Goal: Task Accomplishment & Management: Use online tool/utility

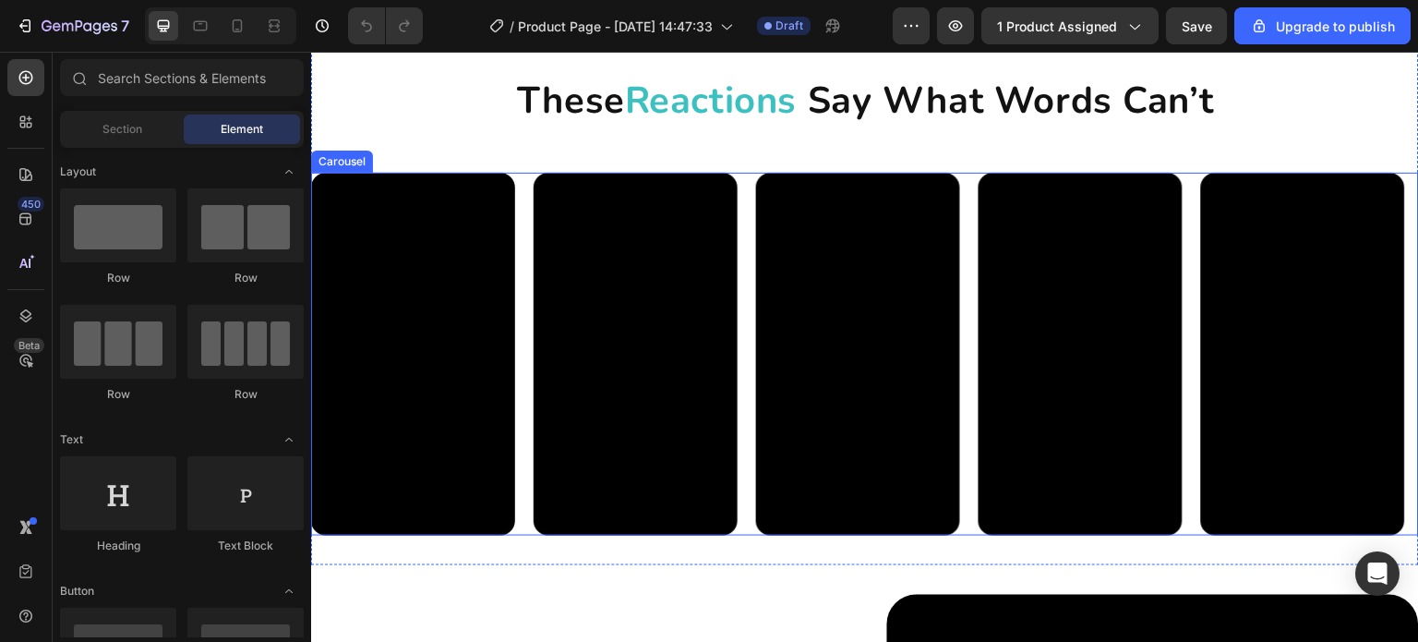
scroll to position [739, 0]
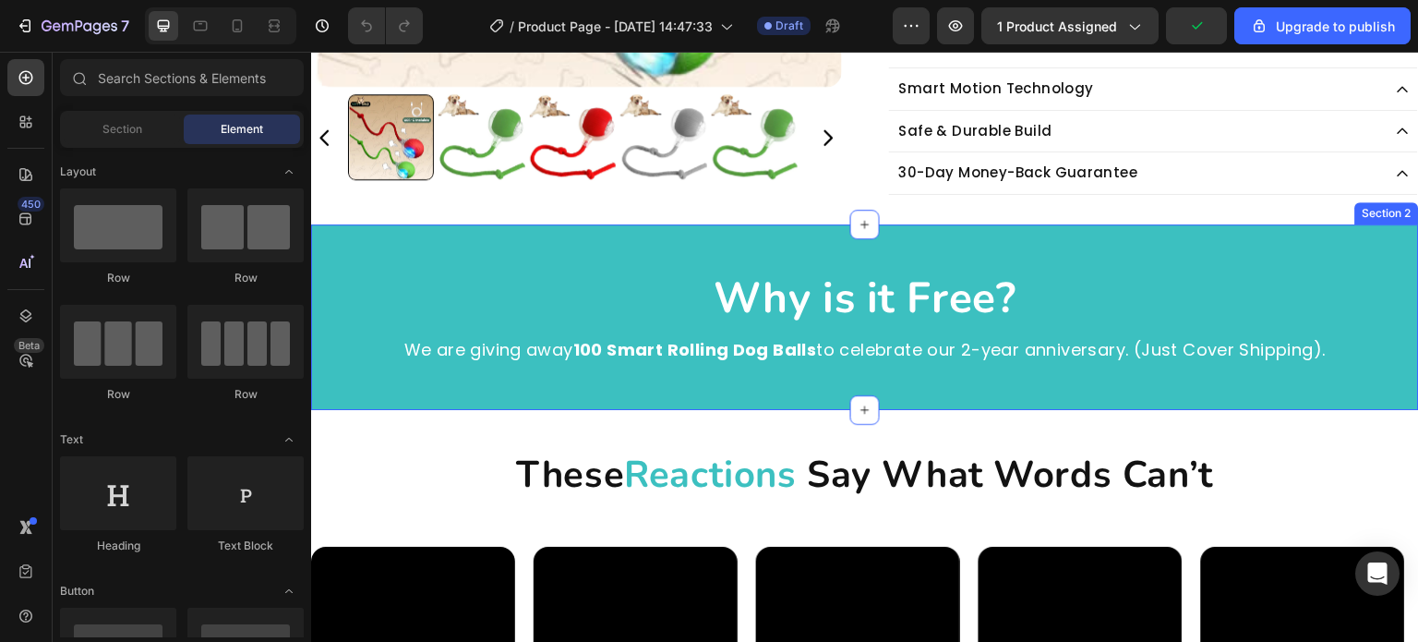
click at [751, 377] on div "Why is it Free? Heading We are giving away 100 Smart Rolling Dog Balls to celeb…" at bounding box center [865, 317] width 1108 height 186
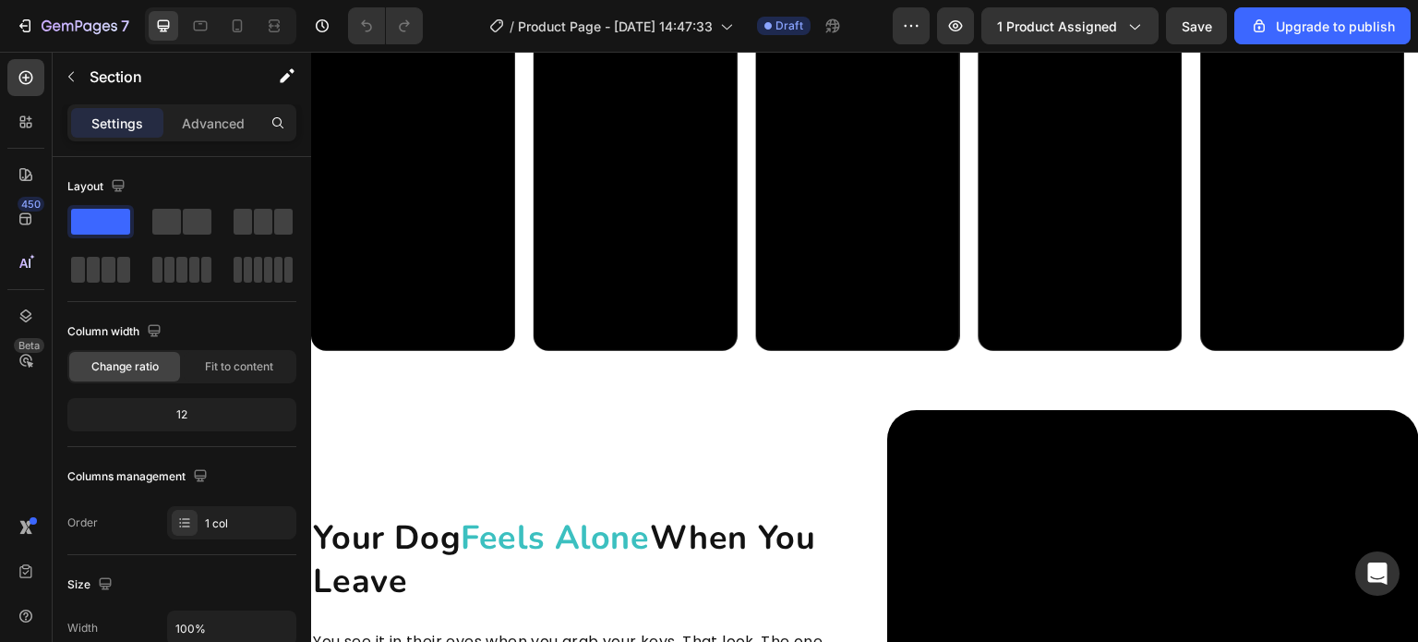
scroll to position [1016, 0]
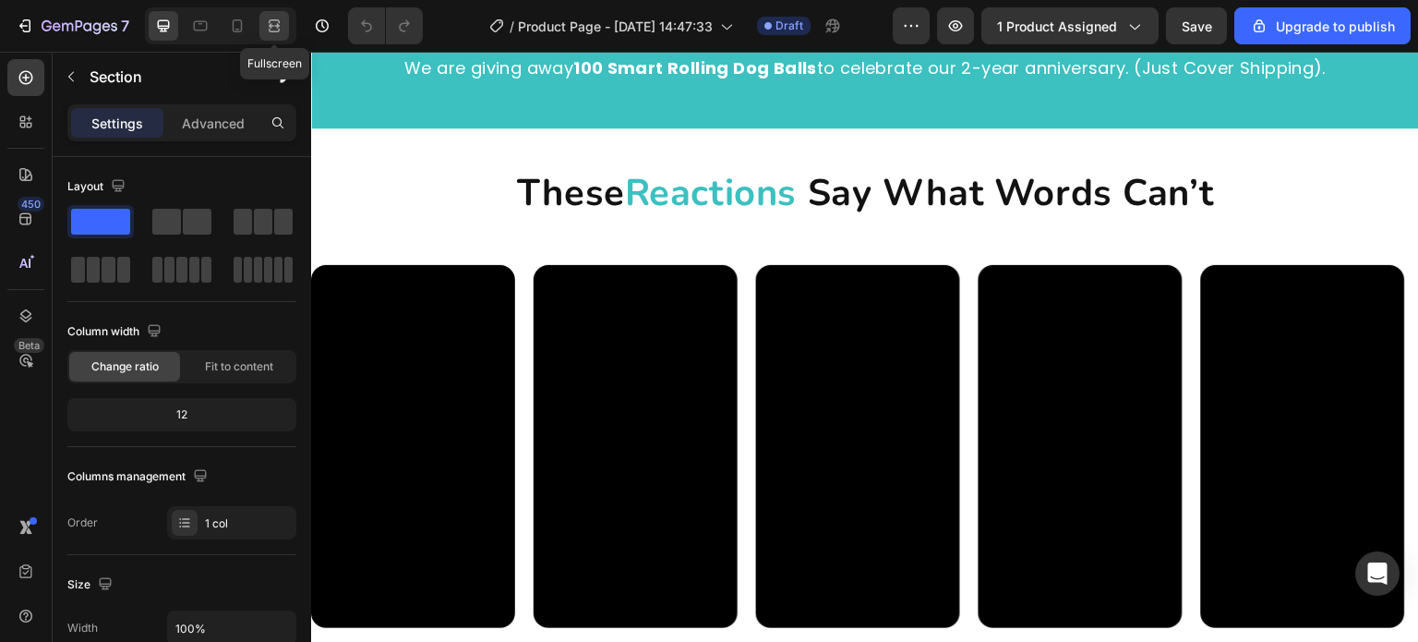
click at [273, 23] on icon at bounding box center [274, 26] width 18 height 18
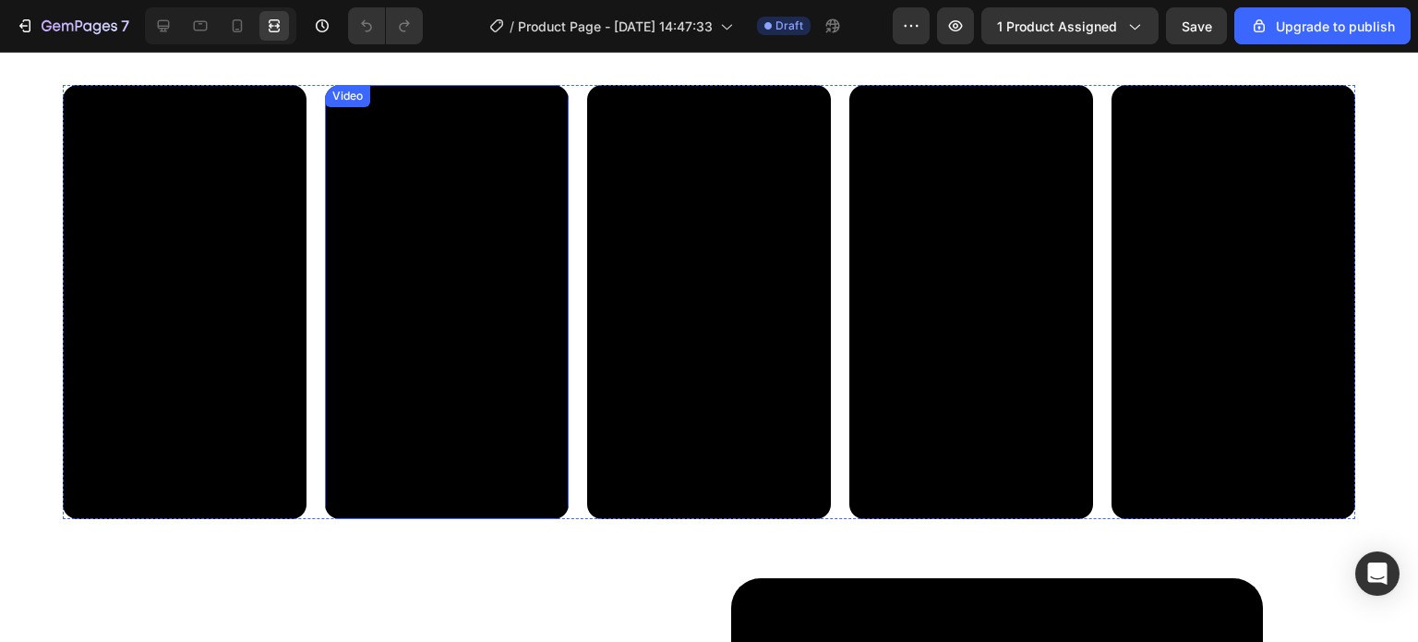
scroll to position [1200, 0]
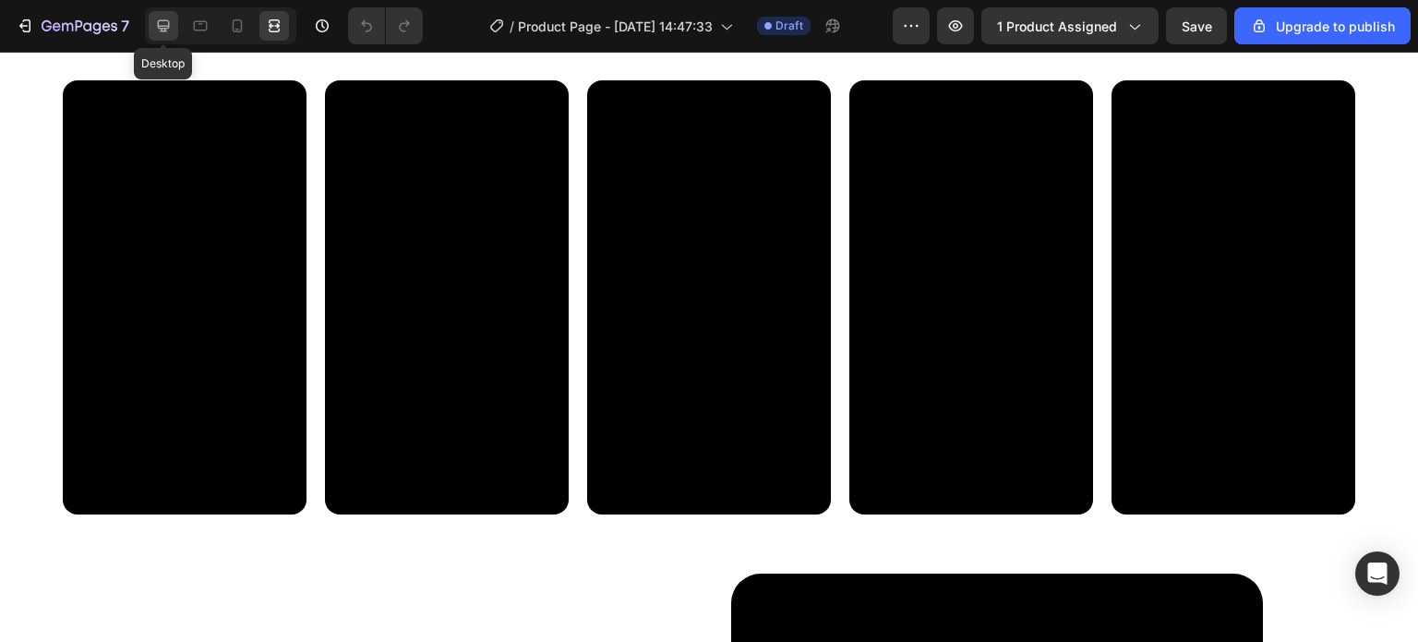
click at [154, 21] on icon at bounding box center [163, 26] width 18 height 18
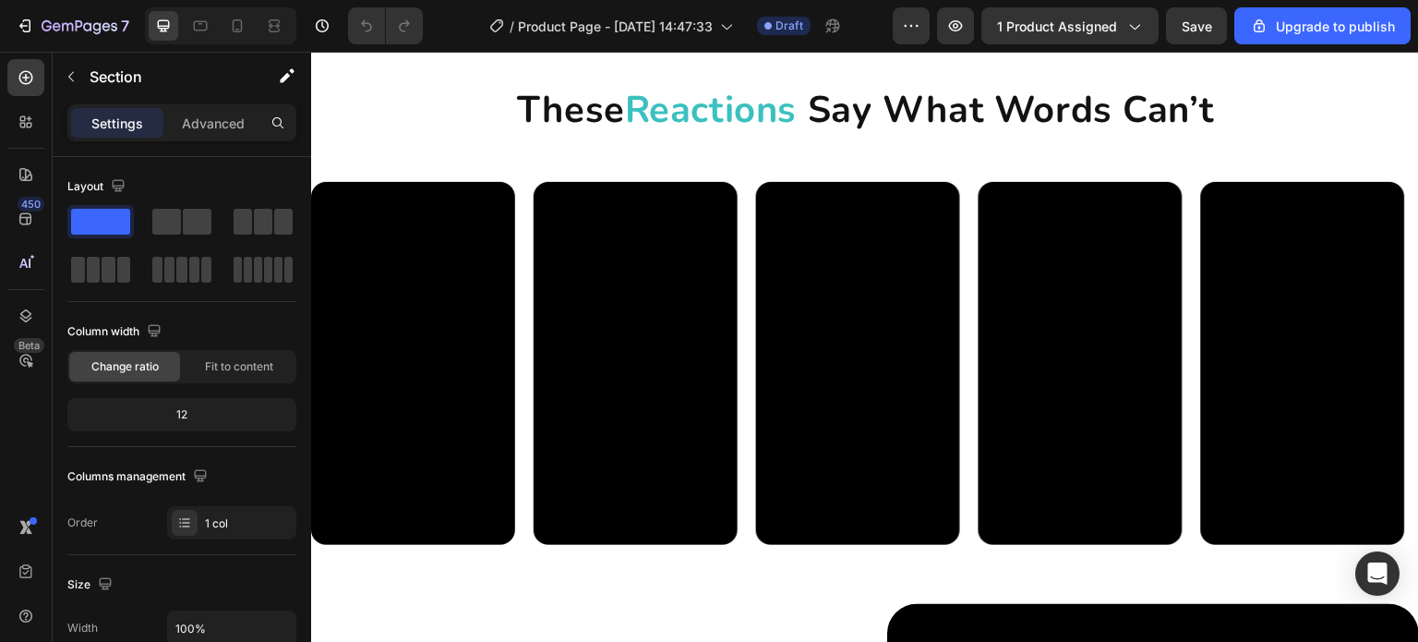
scroll to position [1108, 0]
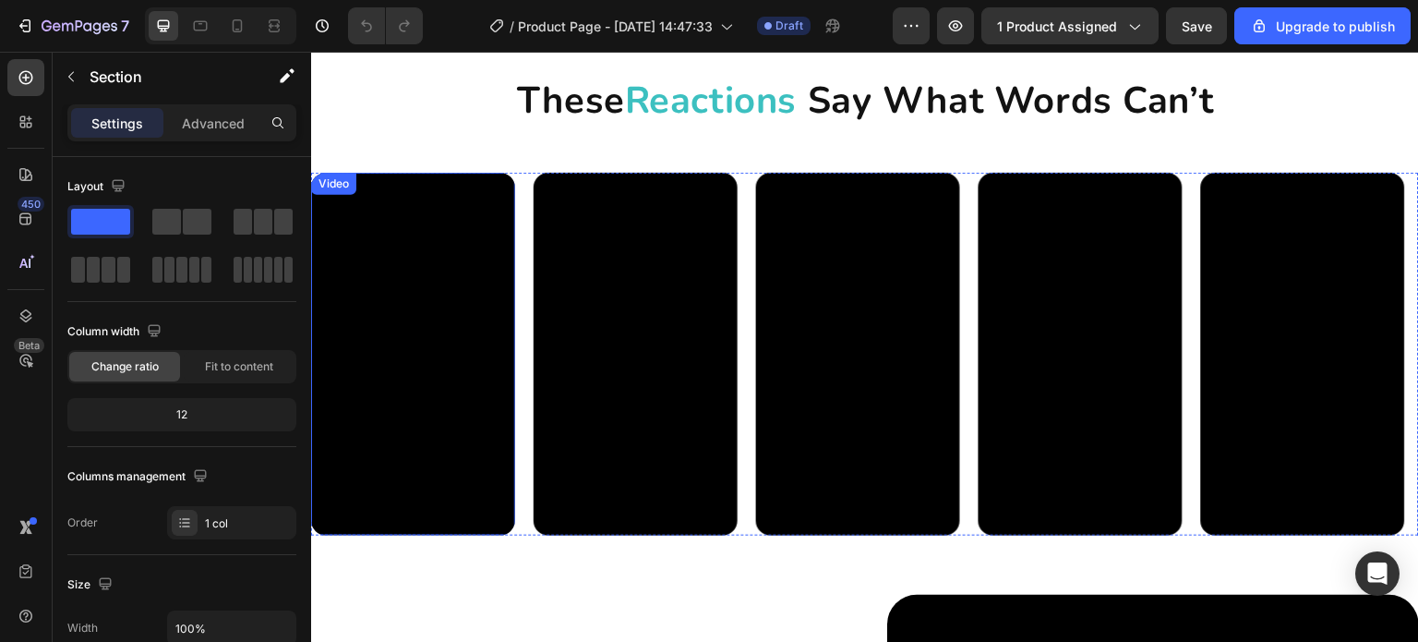
click at [390, 292] on video at bounding box center [413, 354] width 204 height 363
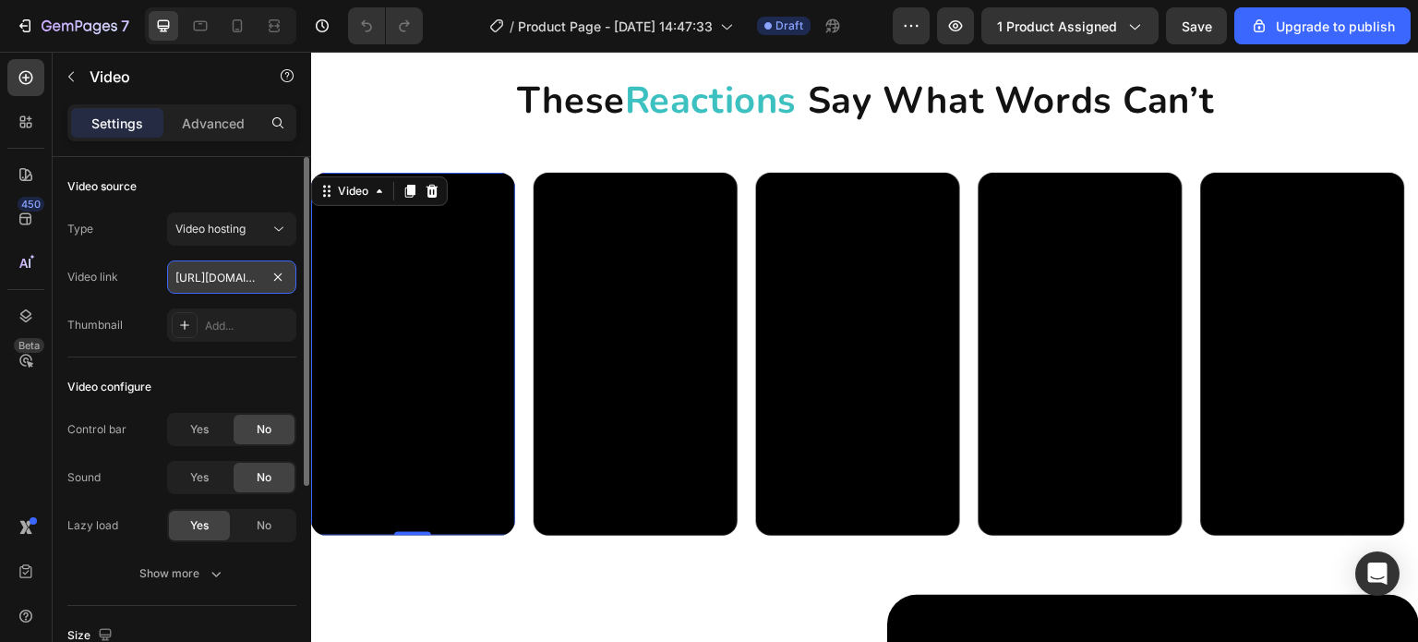
click at [230, 280] on input "https://cdn.shopify.com/videos/c/o/v/c3d870aedca14a2683a1b49c36e32cb0.mp4" at bounding box center [231, 276] width 129 height 33
paste input "5acc538929744bd38938efadb0c0e005"
type input "[URL][DOMAIN_NAME]"
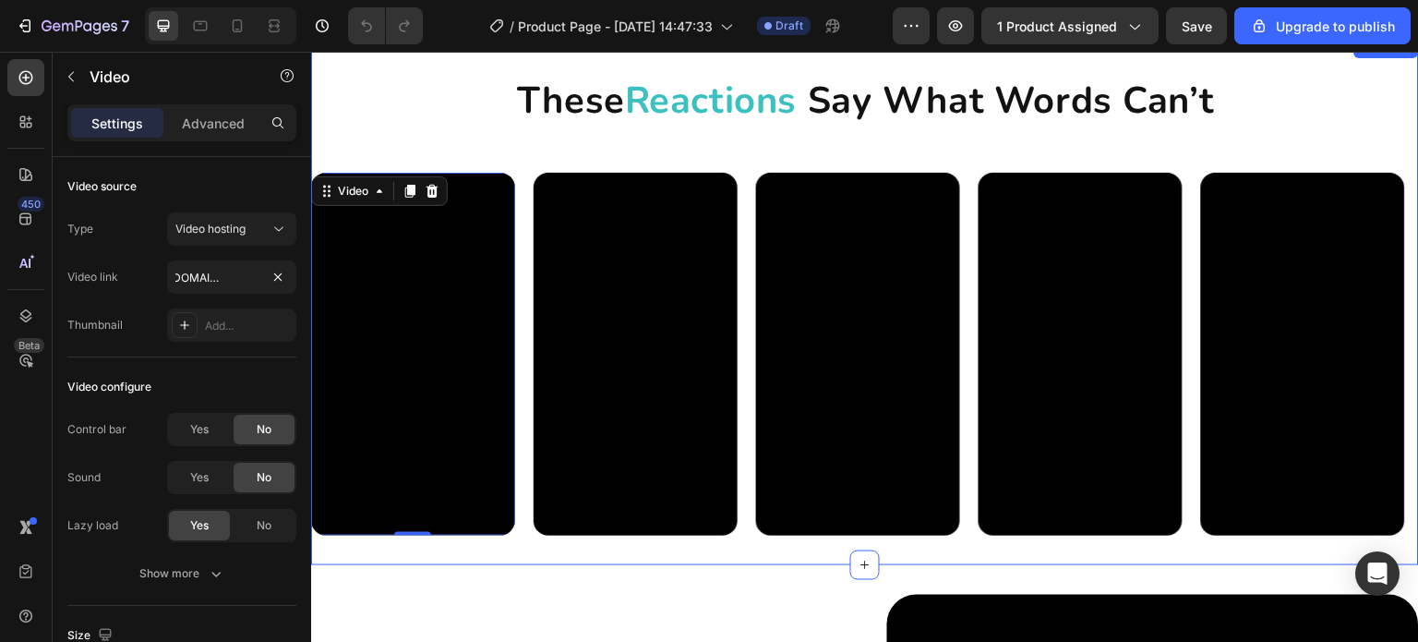
click at [489, 141] on div "These Reactions Say What Words Can’t Heading Video Video Video Video Video Vide…" at bounding box center [865, 301] width 1108 height 470
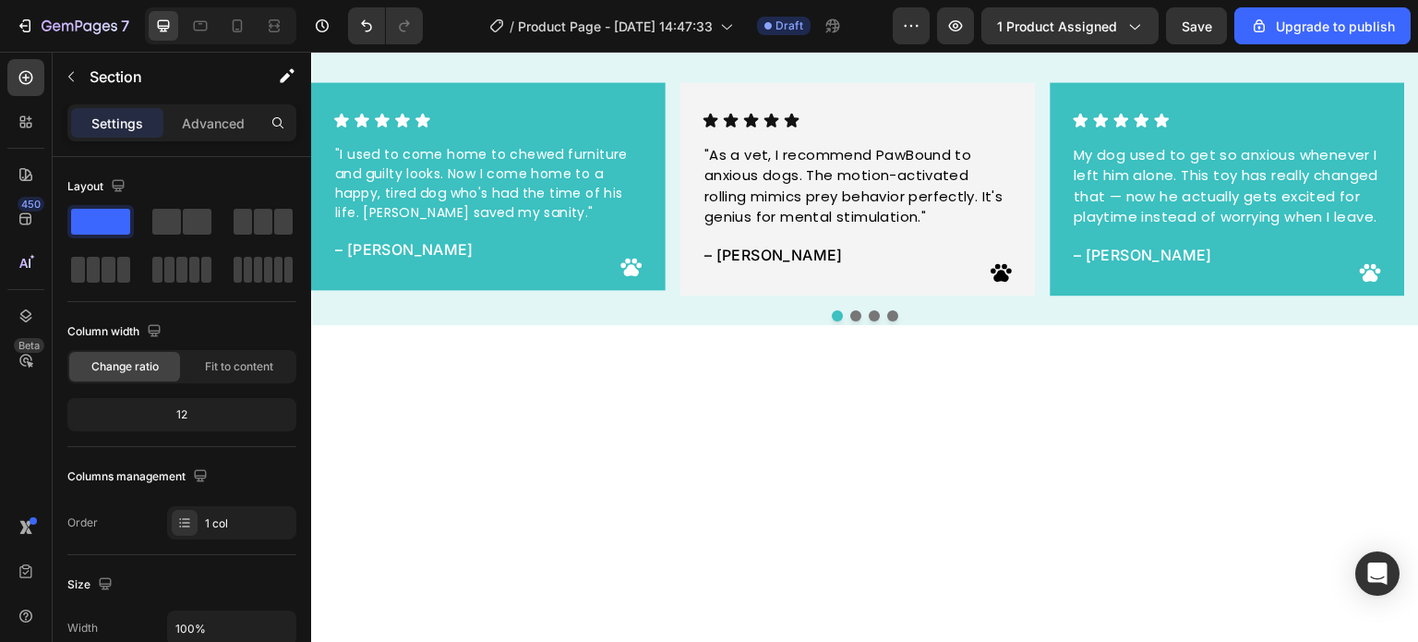
scroll to position [3509, 0]
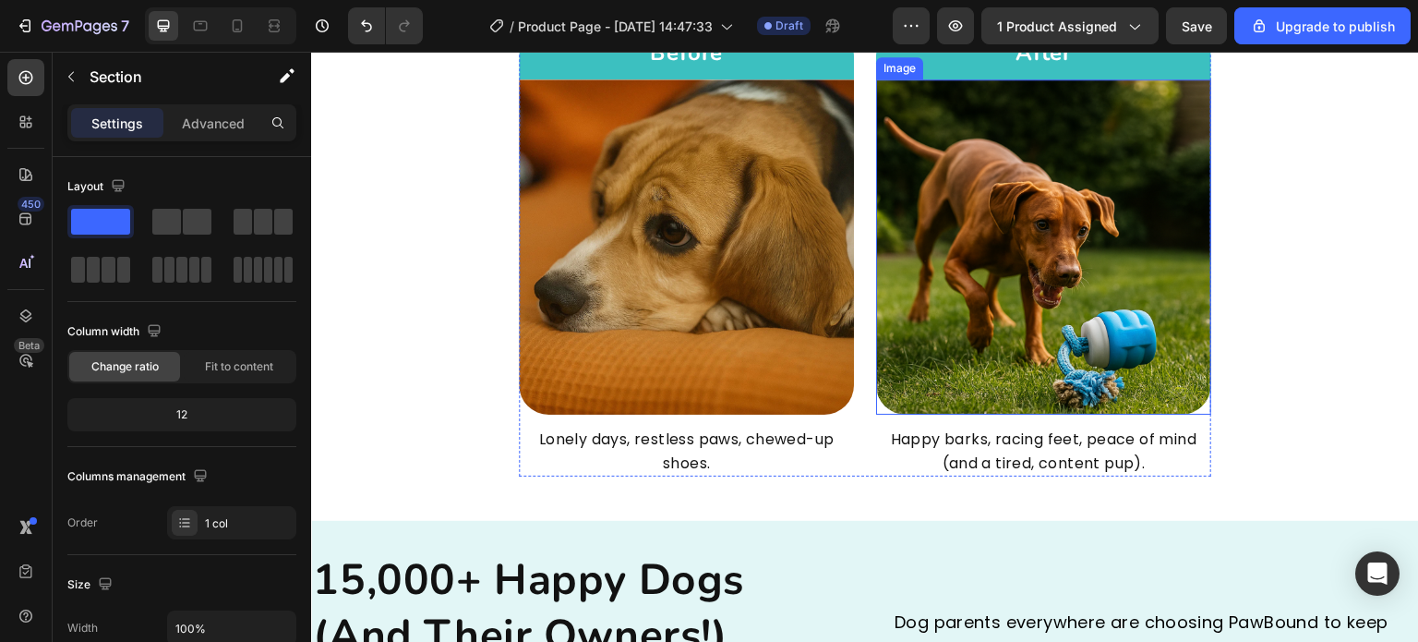
click at [1021, 306] on img at bounding box center [1043, 246] width 335 height 335
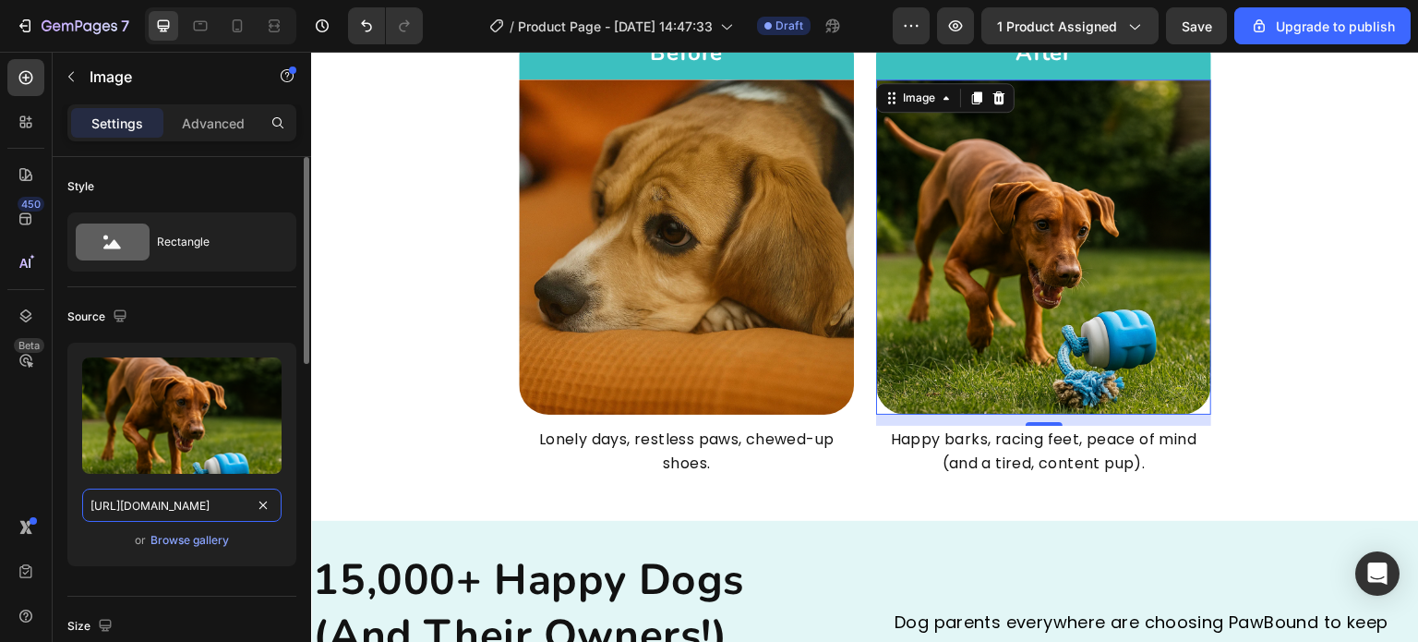
click at [221, 505] on input "https://cdn.shopify.com/s/files/1/0857/7817/0213/files/gempages_578929588122419…" at bounding box center [181, 504] width 199 height 33
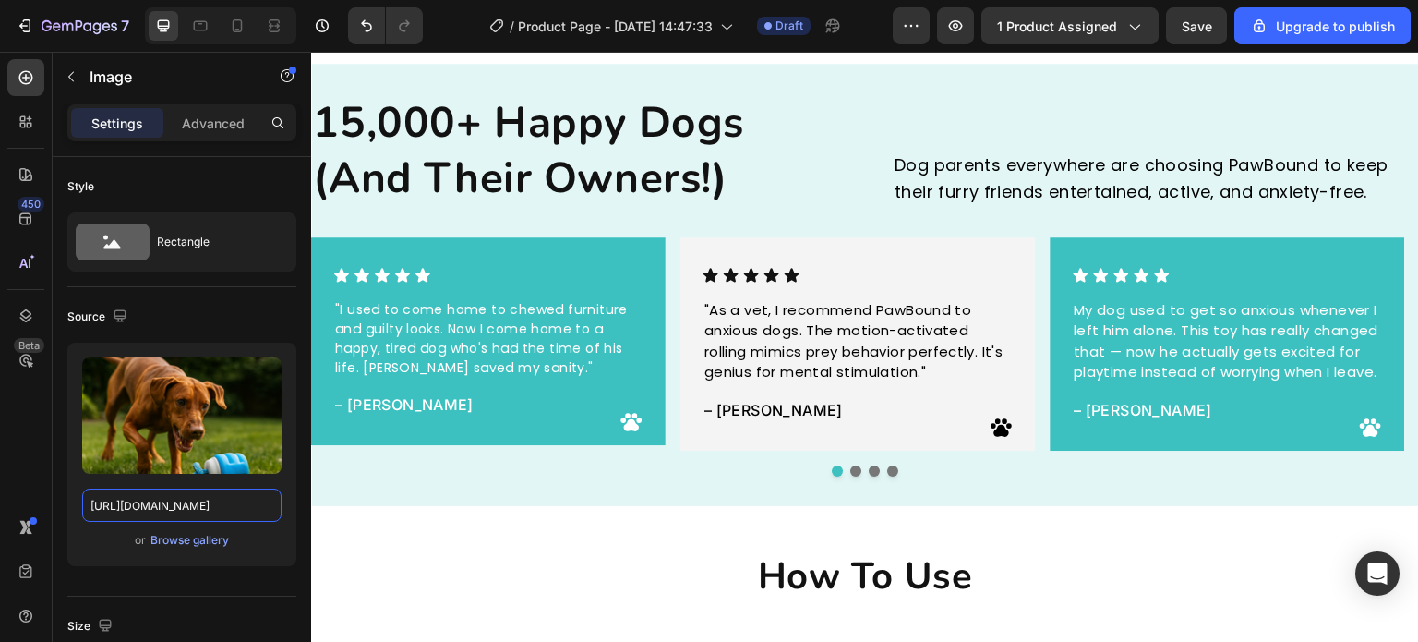
scroll to position [3971, 0]
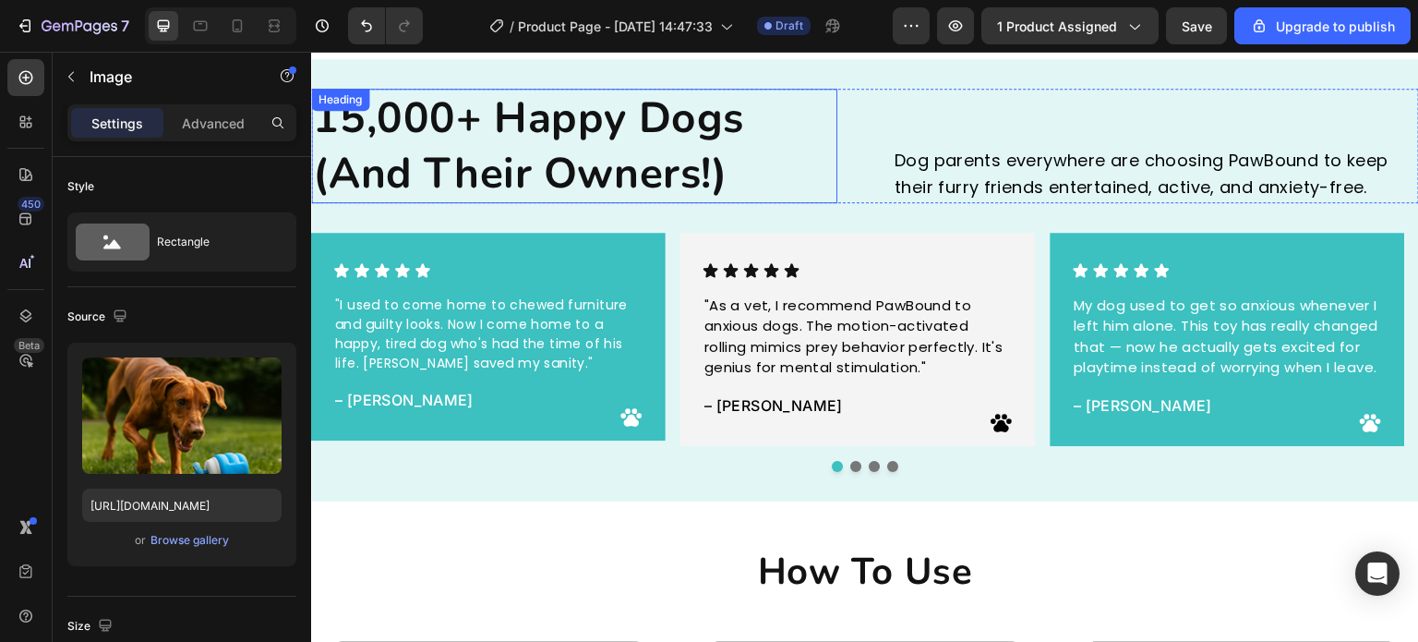
click at [492, 128] on h2 "15,000+ Happy Dogs (And Their Owners!)" at bounding box center [574, 146] width 526 height 115
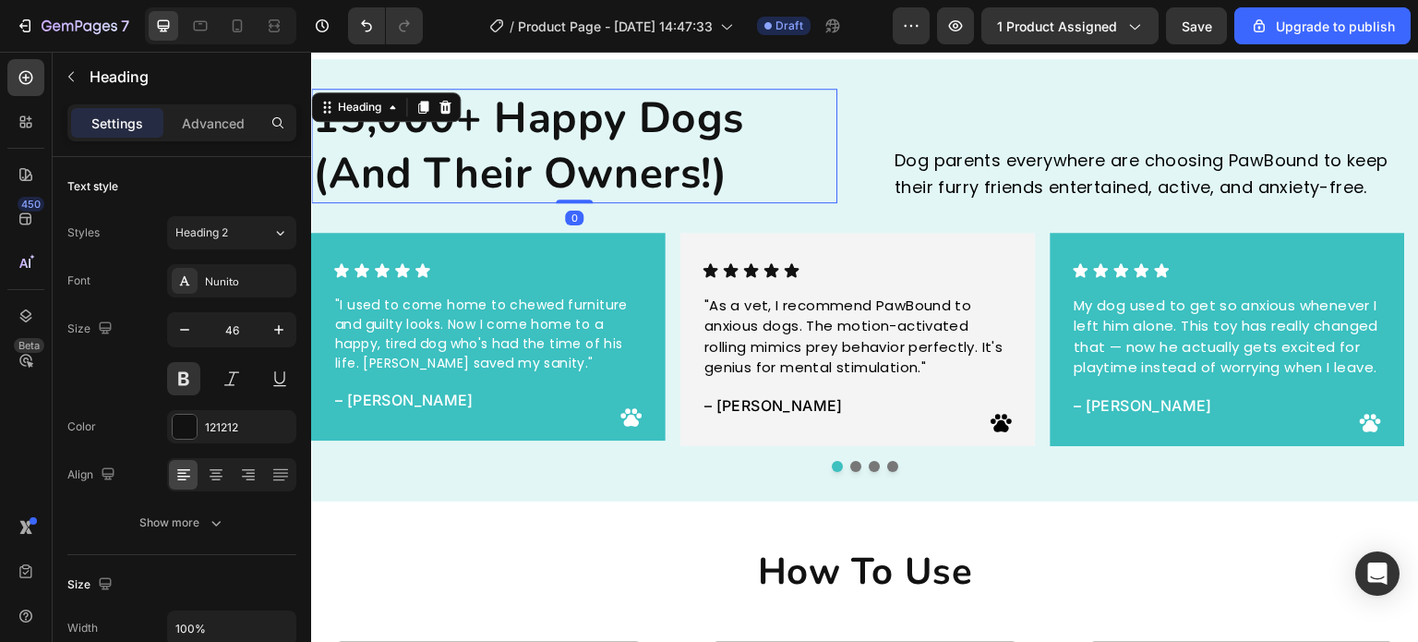
click at [482, 119] on h2 "15,000+ Happy Dogs (And Their Owners!)" at bounding box center [574, 146] width 526 height 115
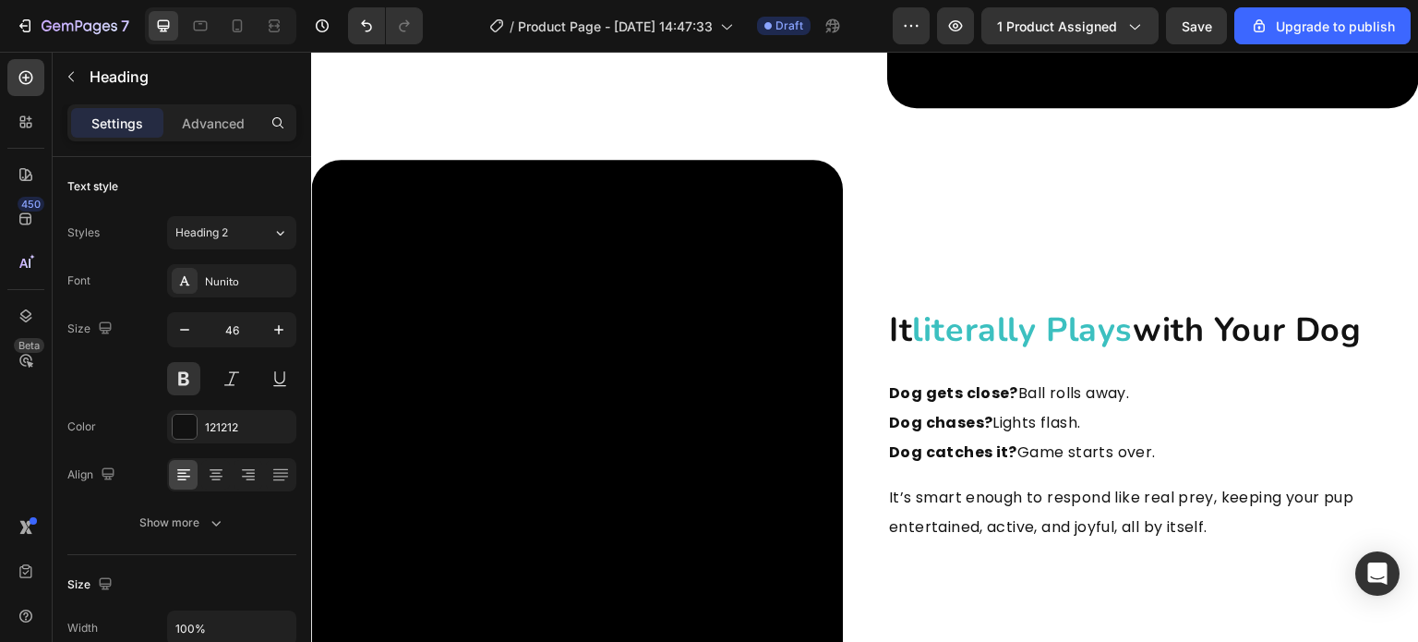
scroll to position [1939, 0]
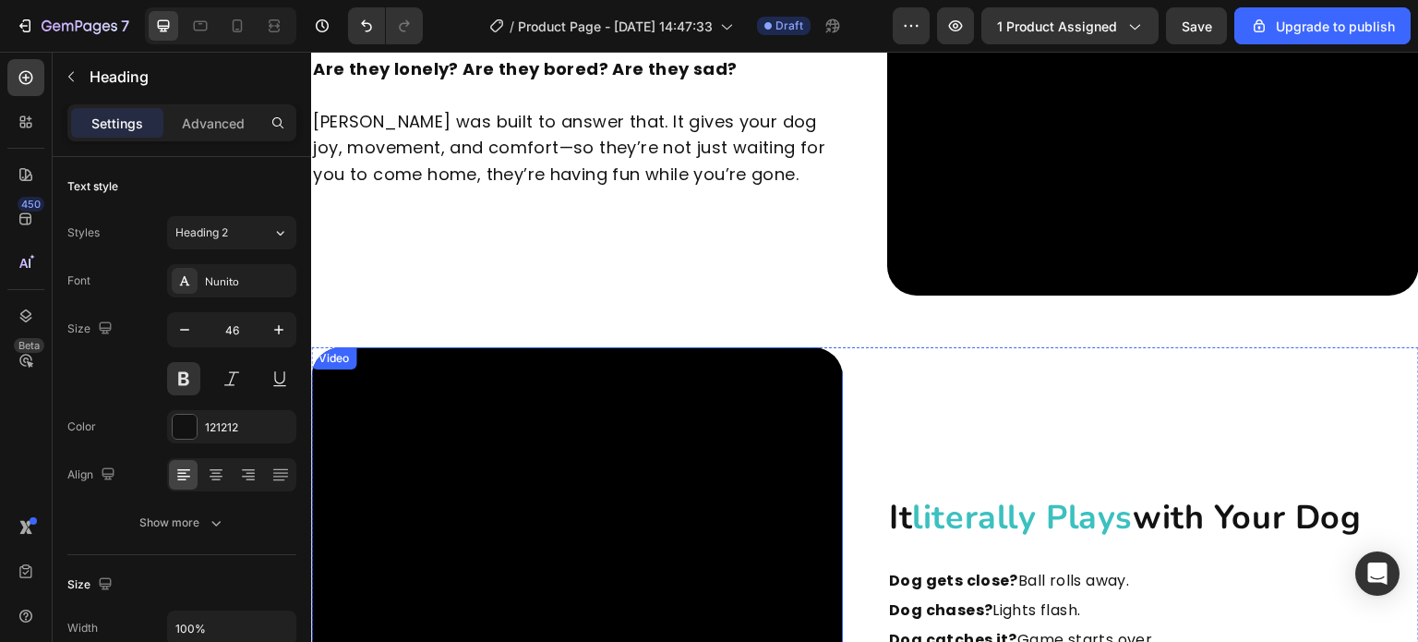
click at [753, 486] on video at bounding box center [577, 613] width 532 height 532
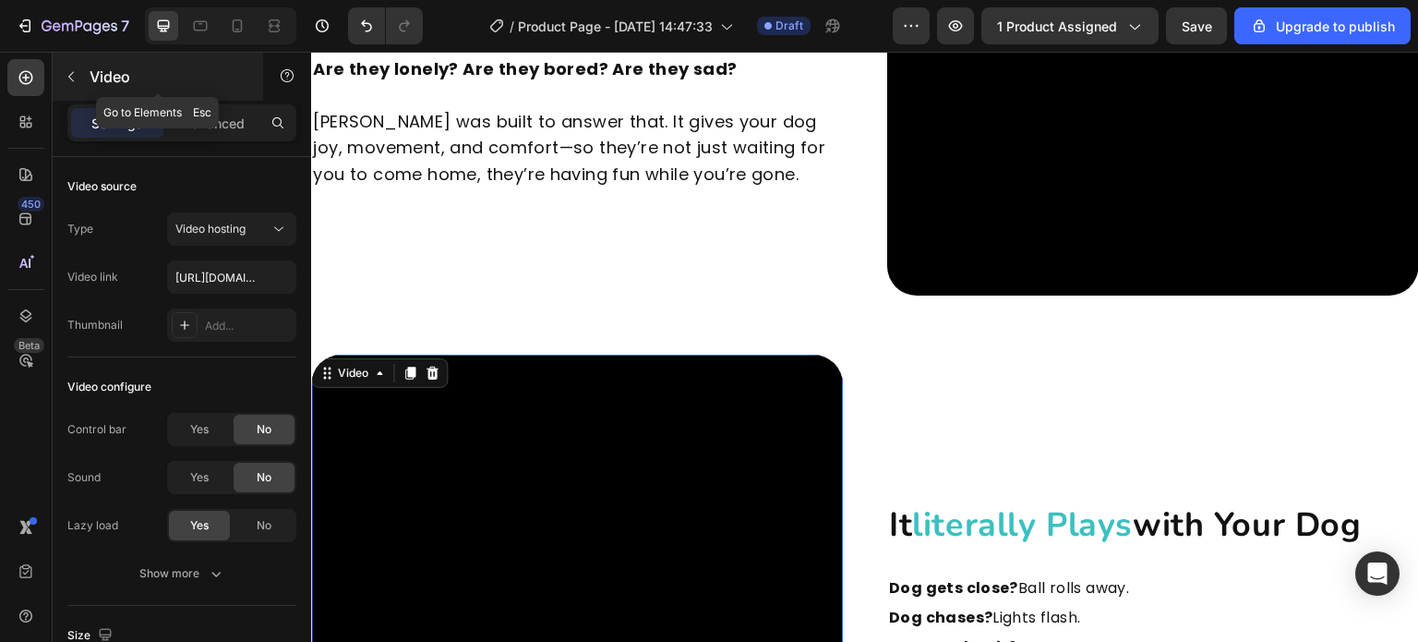
click at [80, 74] on button "button" at bounding box center [71, 77] width 30 height 30
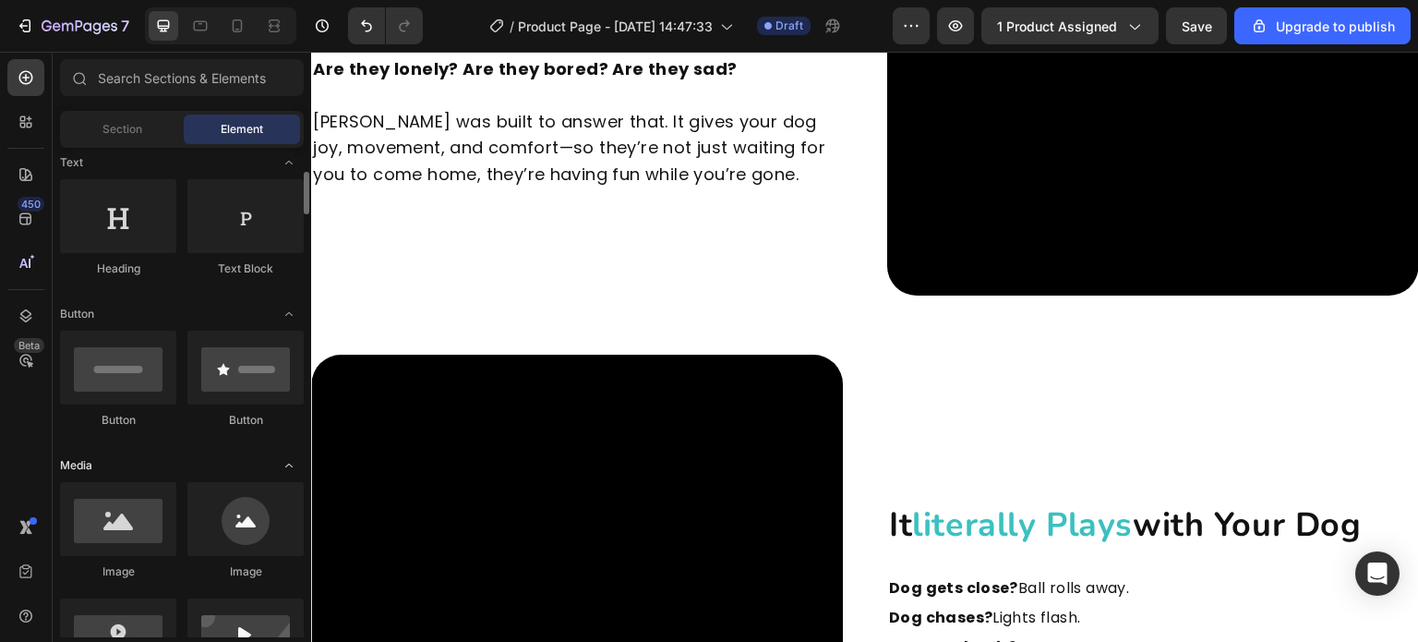
scroll to position [554, 0]
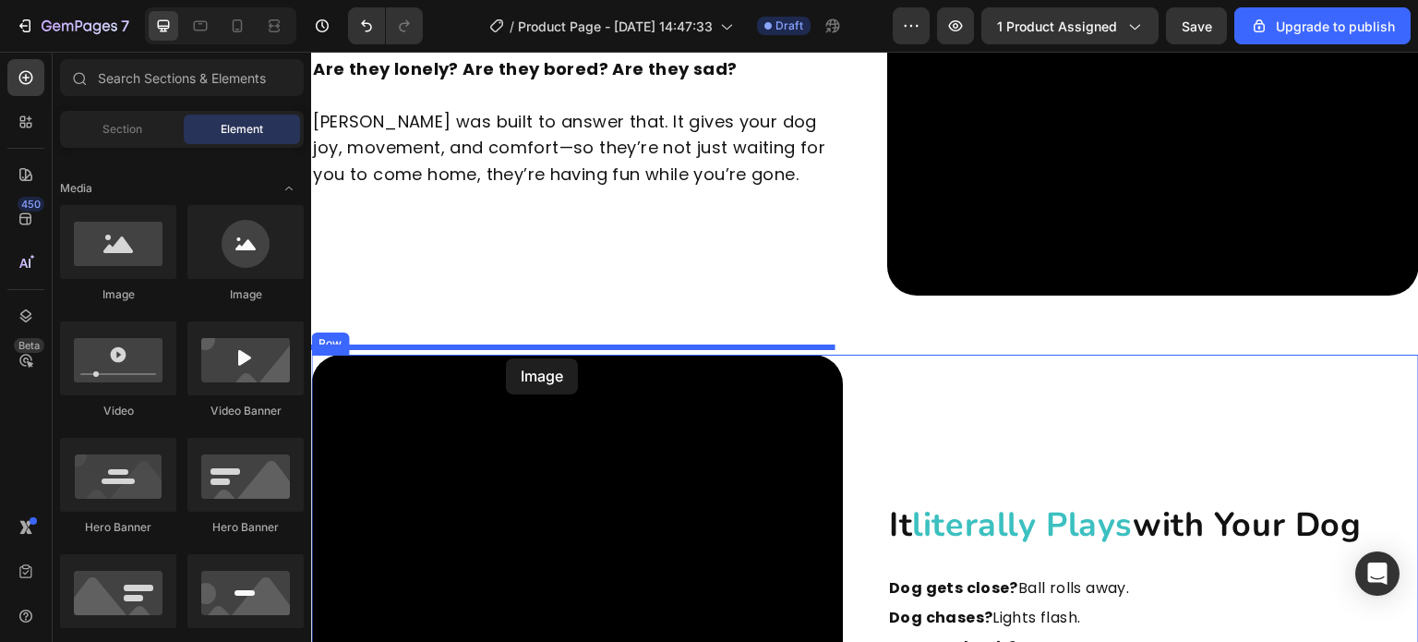
drag, startPoint x: 424, startPoint y: 306, endPoint x: 506, endPoint y: 358, distance: 97.6
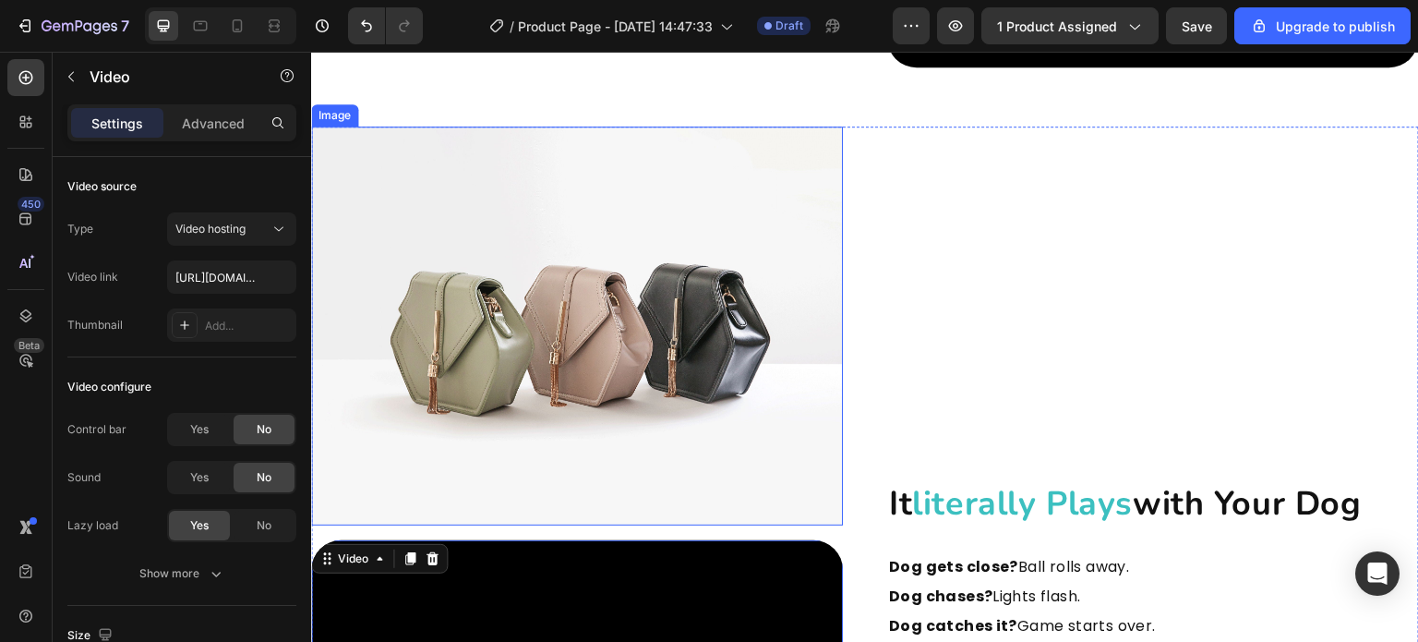
scroll to position [2309, 0]
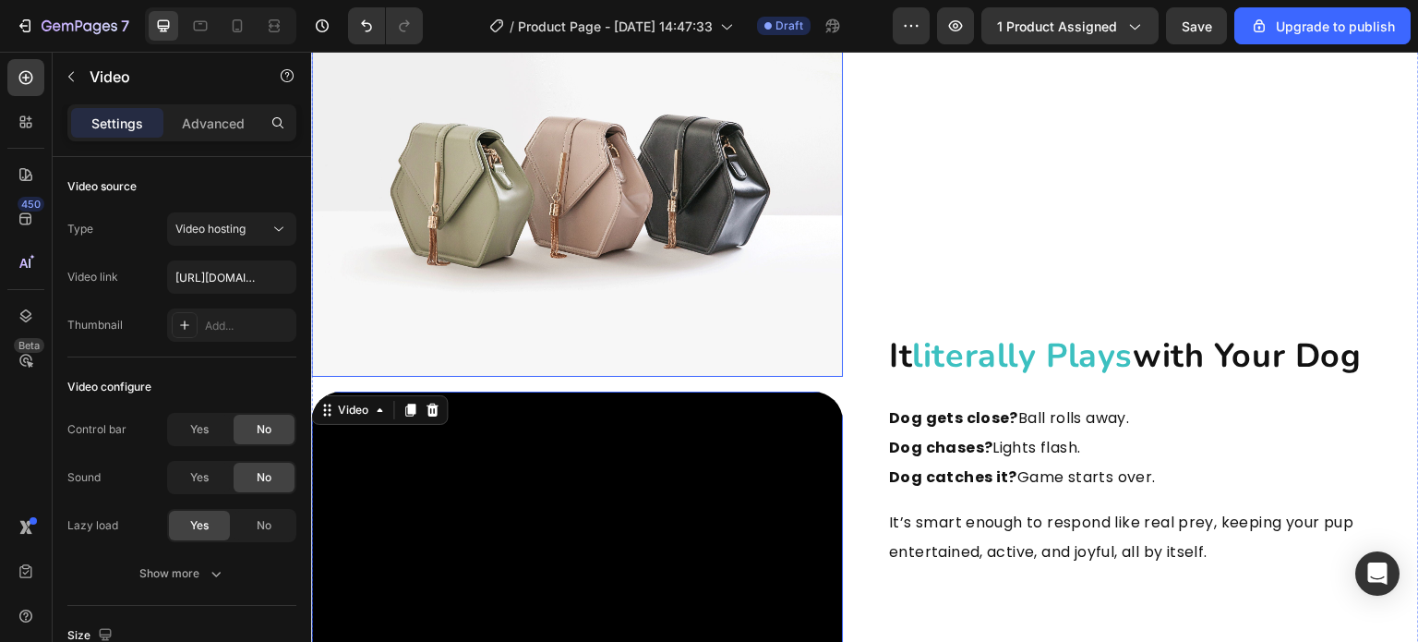
click at [436, 407] on icon at bounding box center [433, 410] width 12 height 13
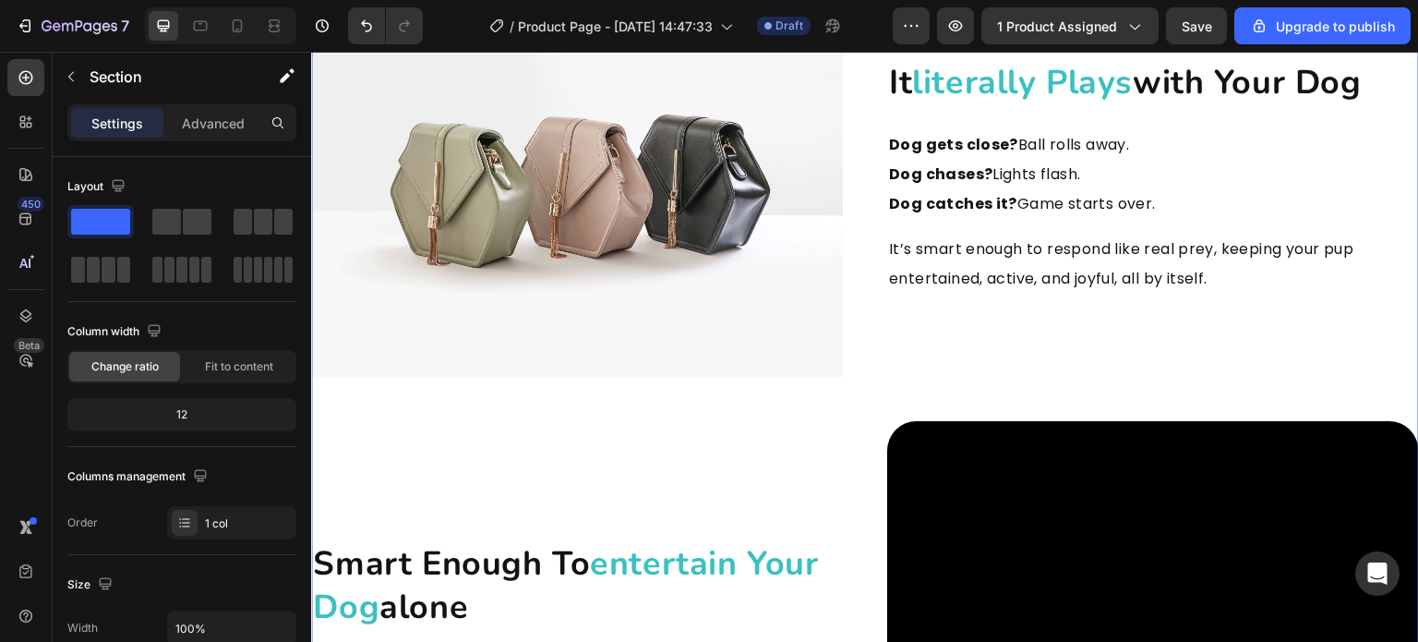
click at [502, 298] on img at bounding box center [577, 177] width 532 height 399
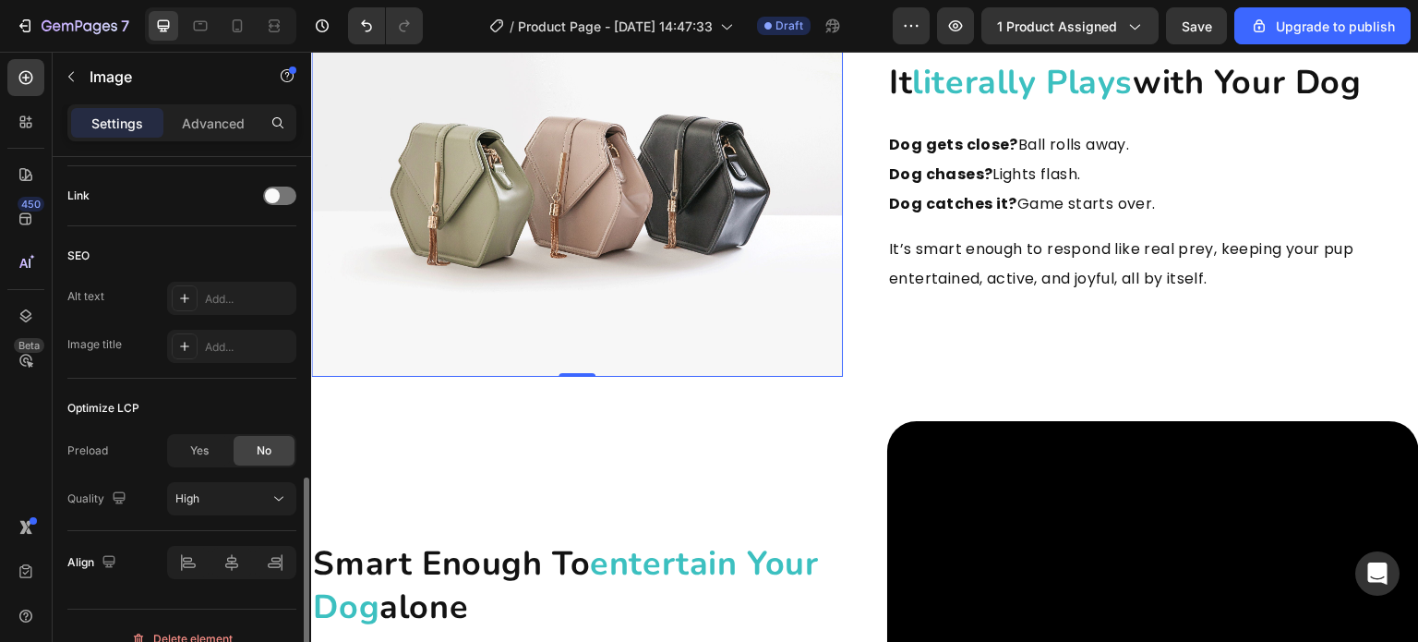
scroll to position [554, 0]
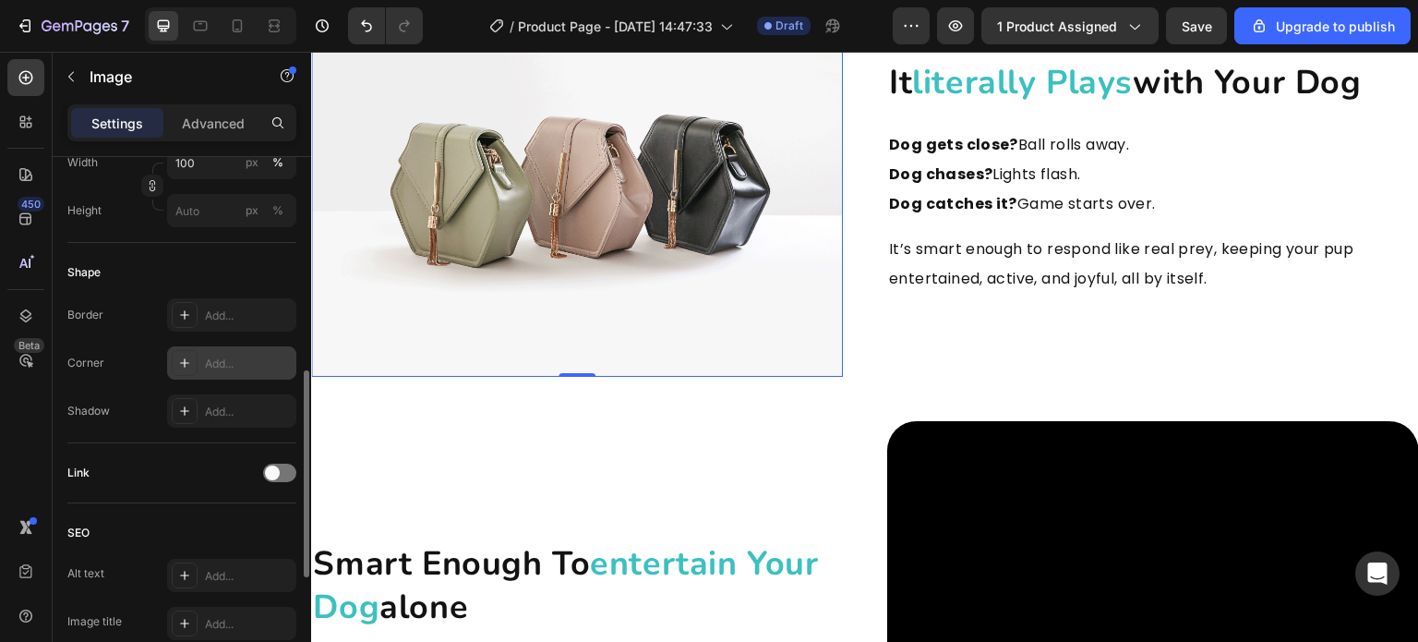
click at [226, 366] on div "Add..." at bounding box center [248, 364] width 87 height 17
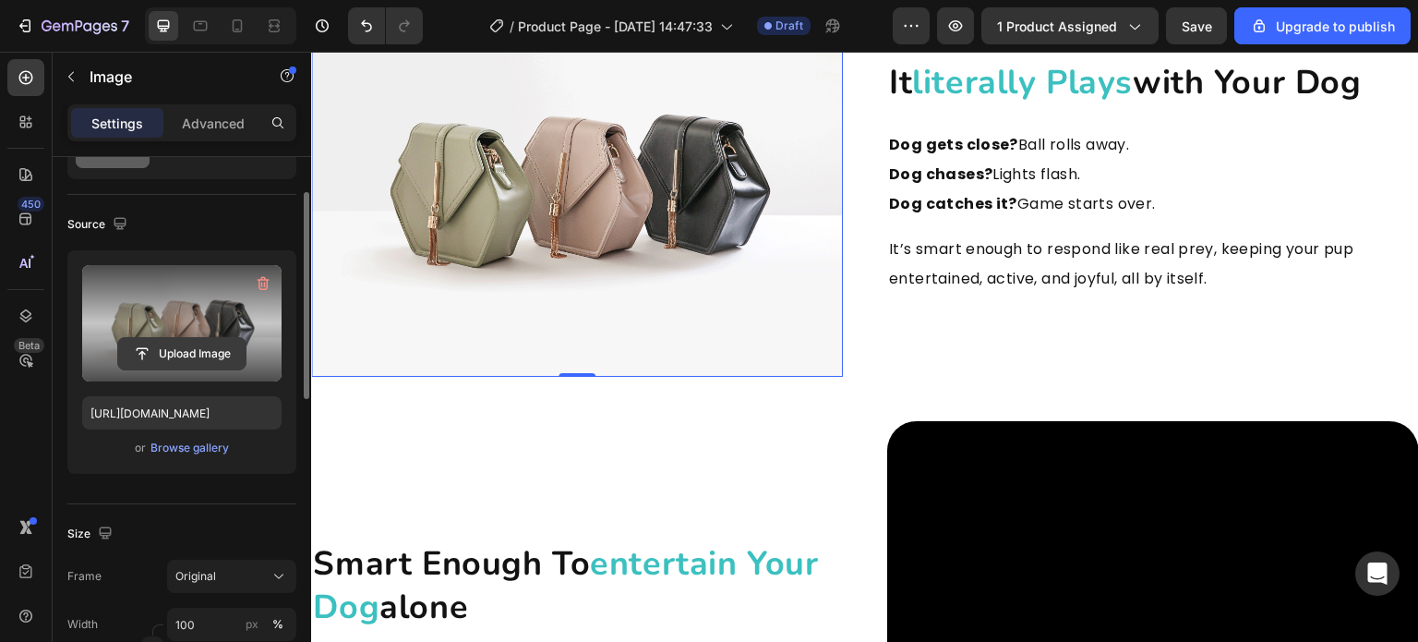
click at [187, 343] on input "file" at bounding box center [181, 353] width 127 height 31
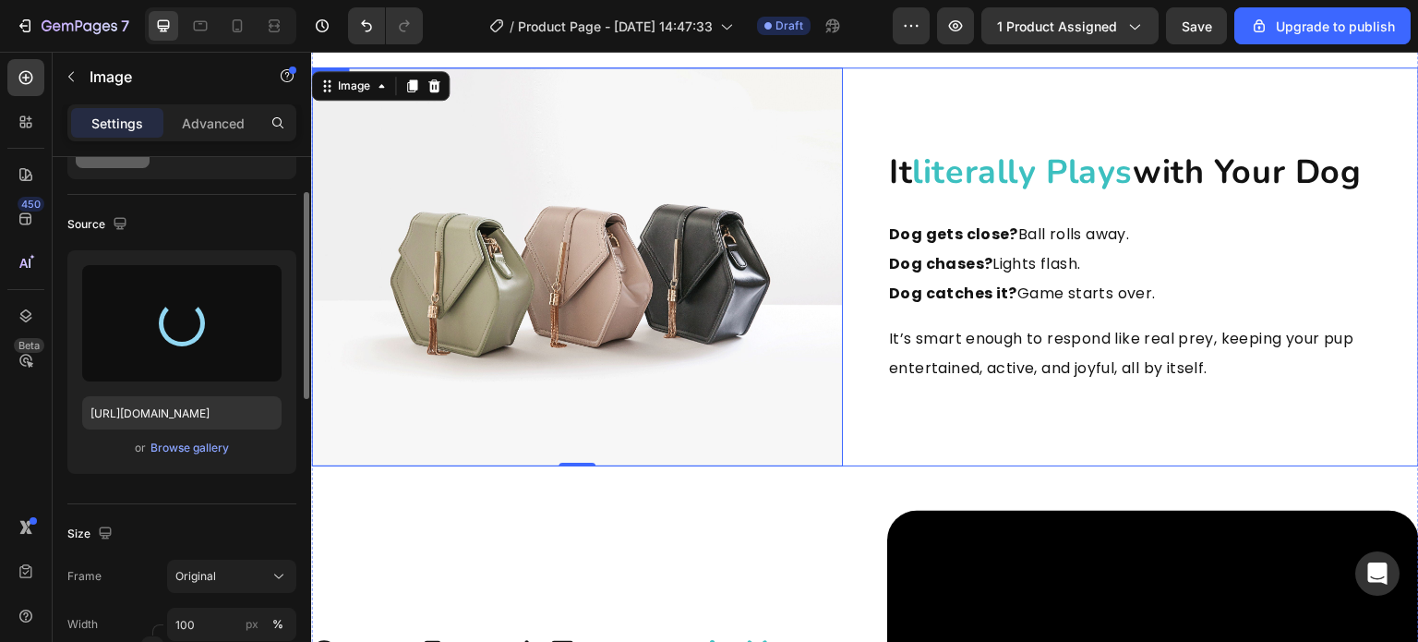
scroll to position [2216, 0]
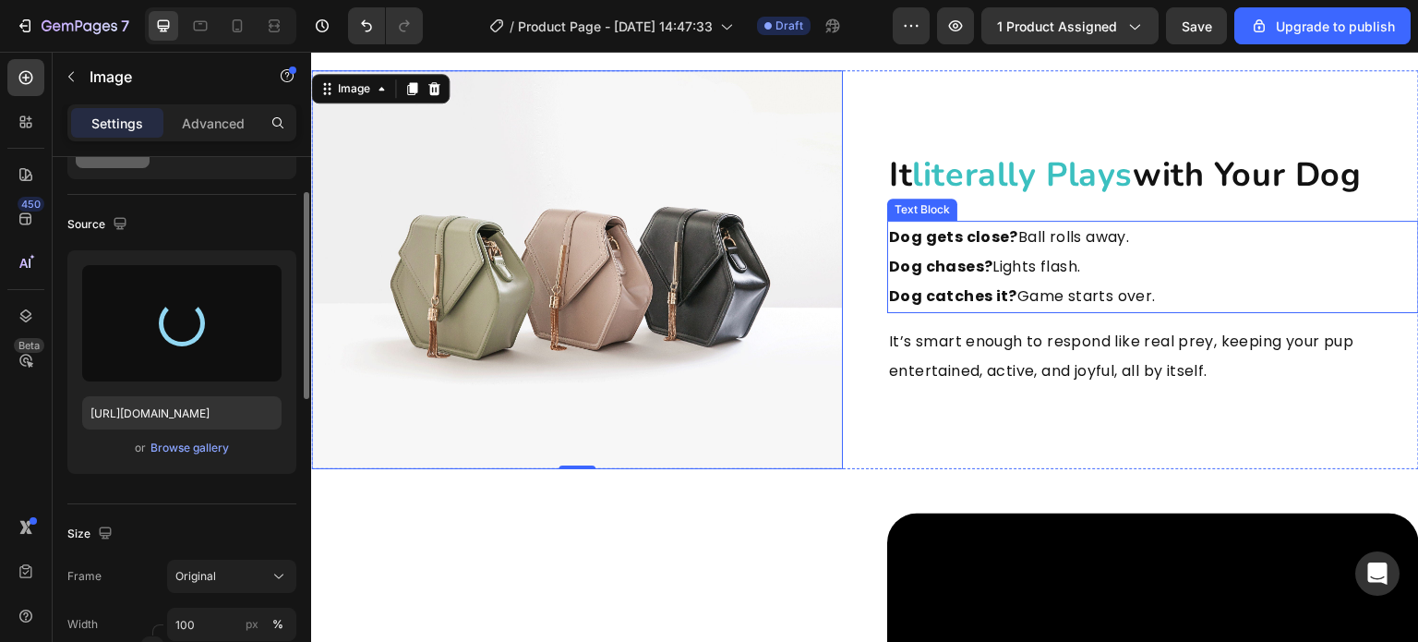
type input "https://cdn.shopify.com/s/files/1/0857/7817/0213/files/gempages_578929588122419…"
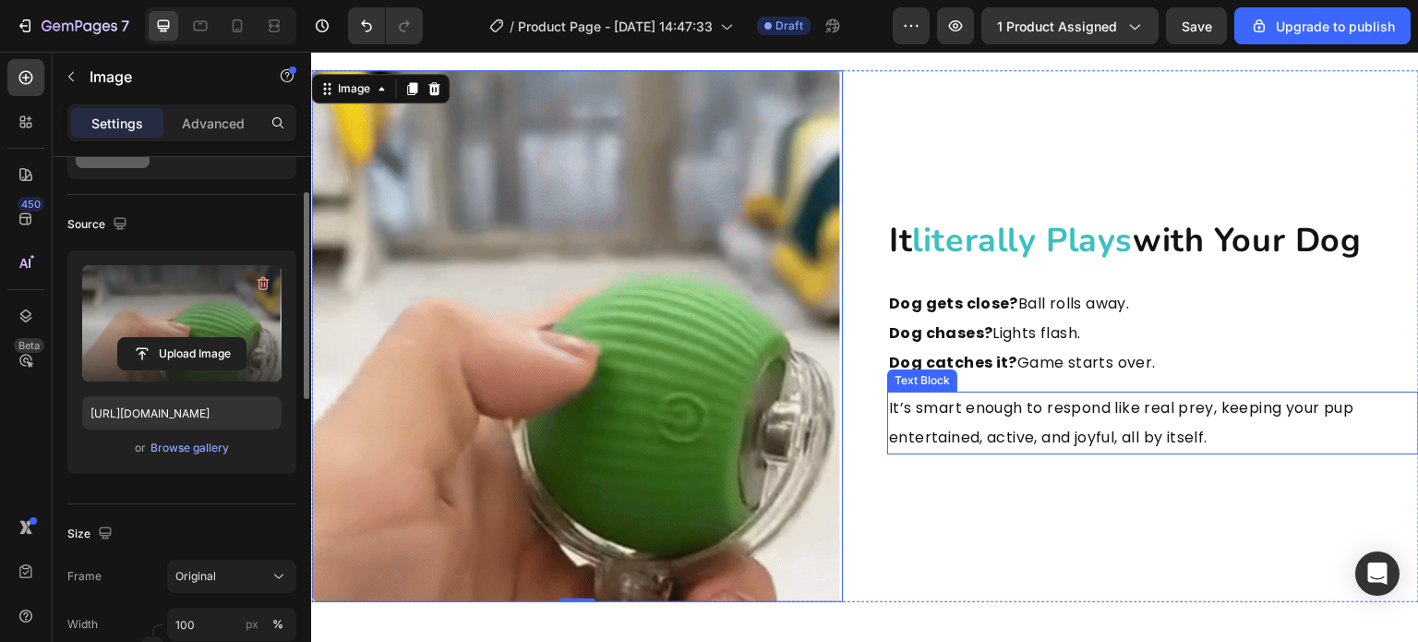
click at [1205, 393] on p "It’s smart enough to respond like real prey, keeping your pup entertained, acti…" at bounding box center [1153, 422] width 528 height 59
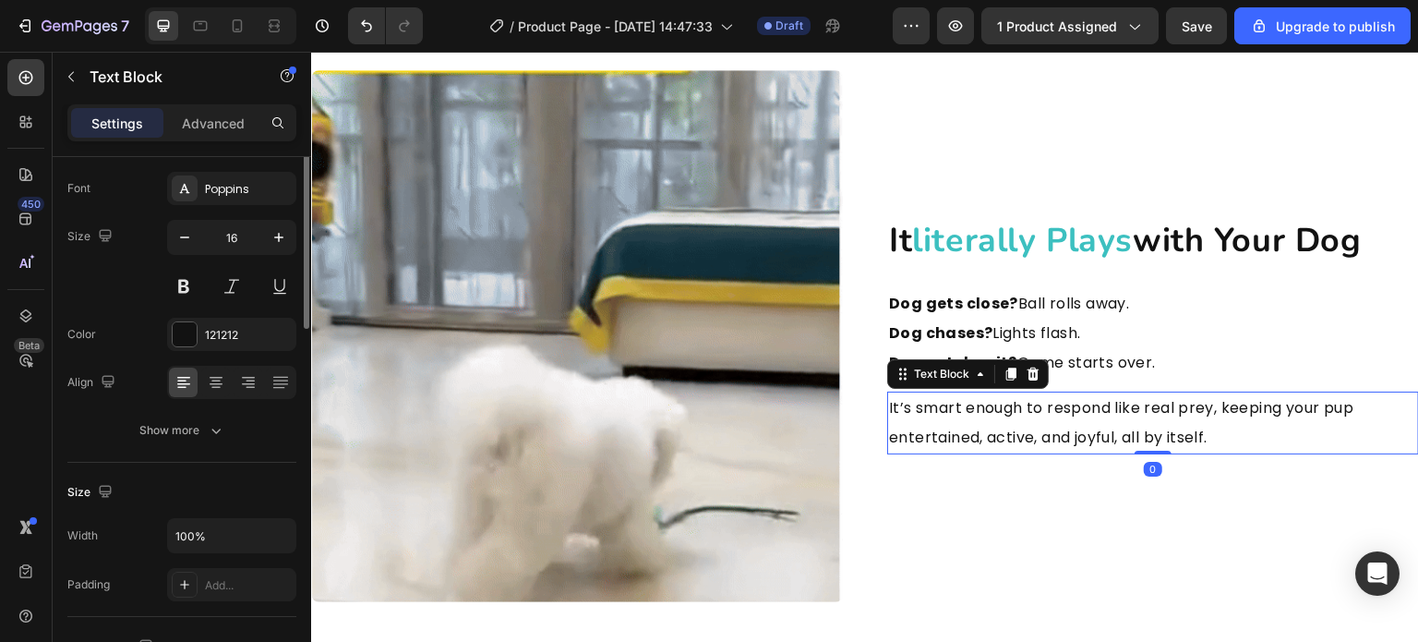
scroll to position [0, 0]
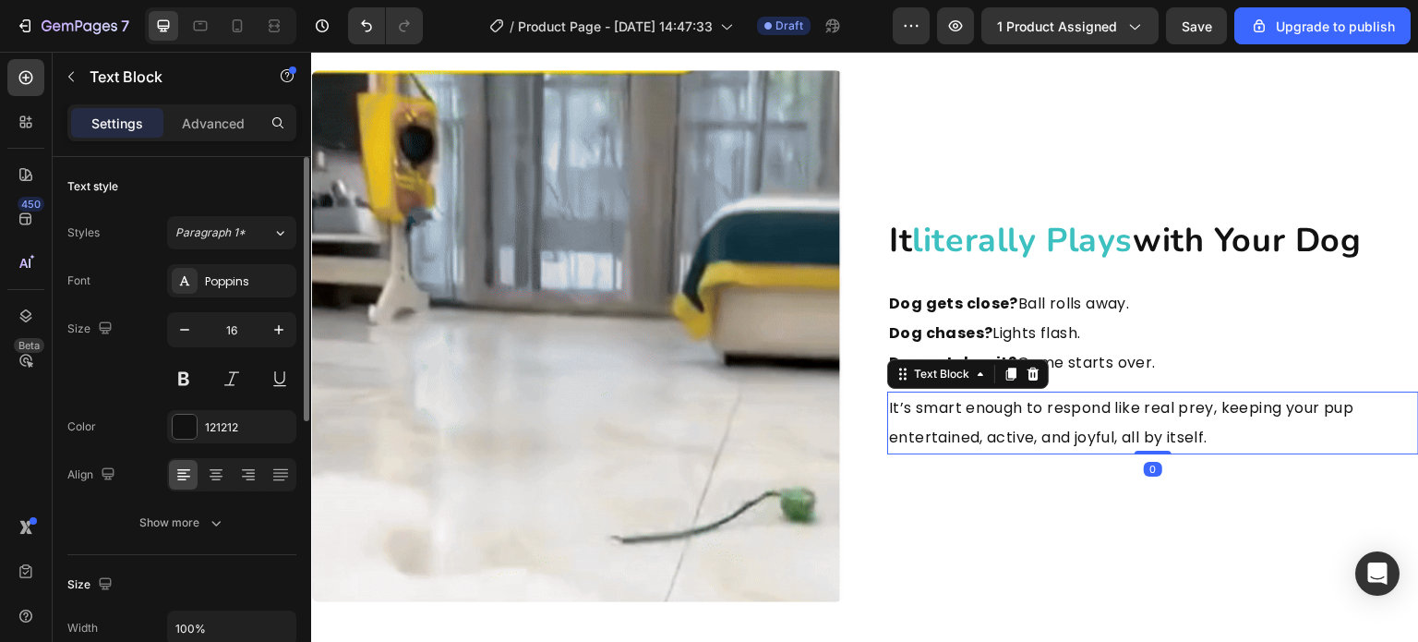
click at [1212, 393] on p "It’s smart enough to respond like real prey, keeping your pup entertained, acti…" at bounding box center [1153, 422] width 528 height 59
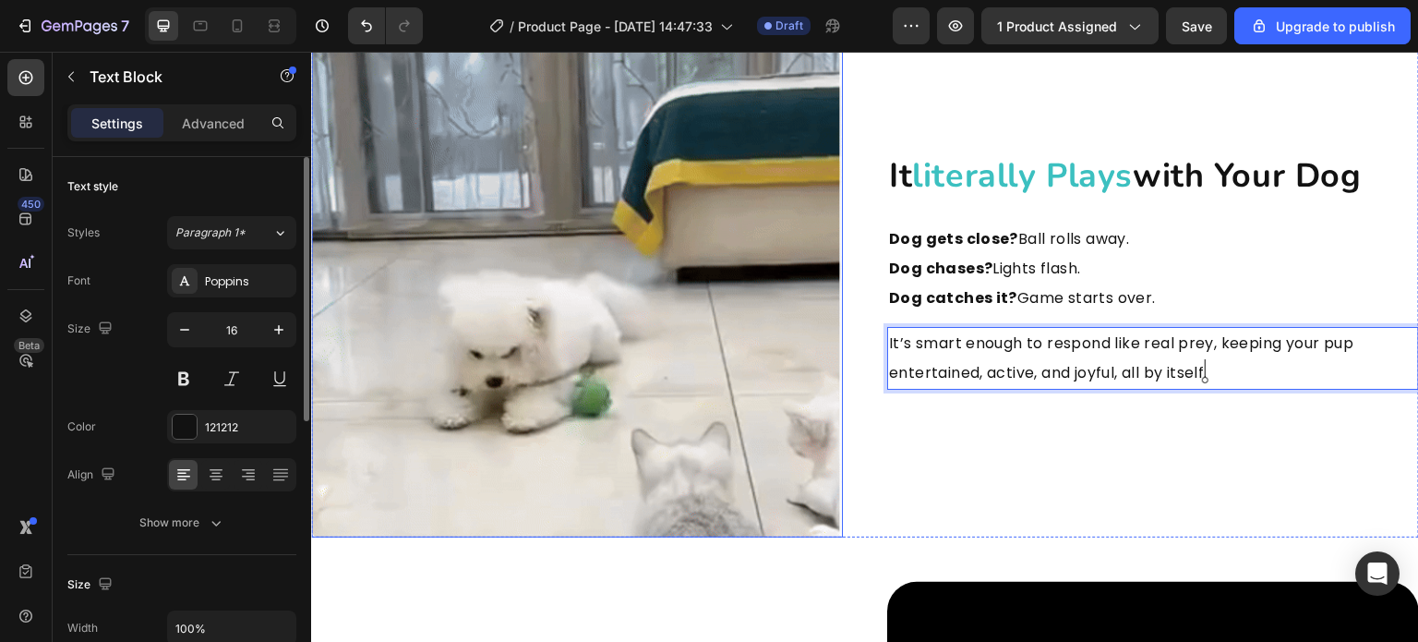
scroll to position [2189, 0]
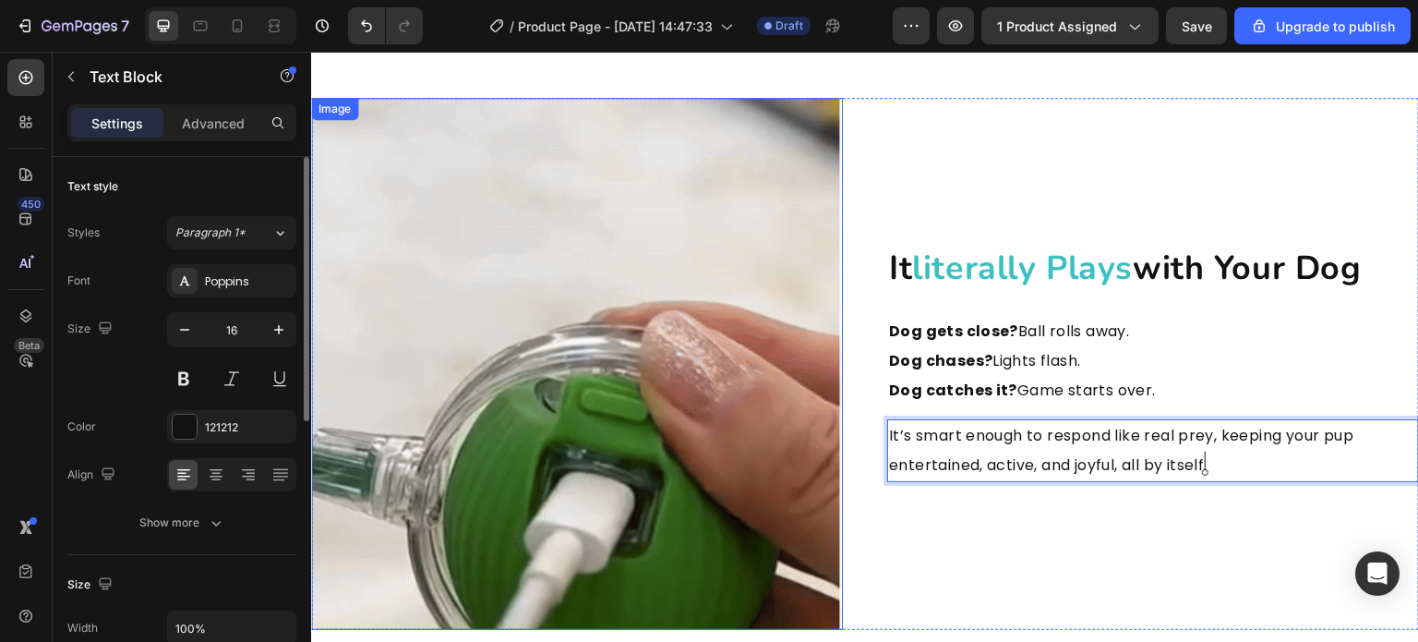
click at [655, 395] on img at bounding box center [577, 364] width 532 height 532
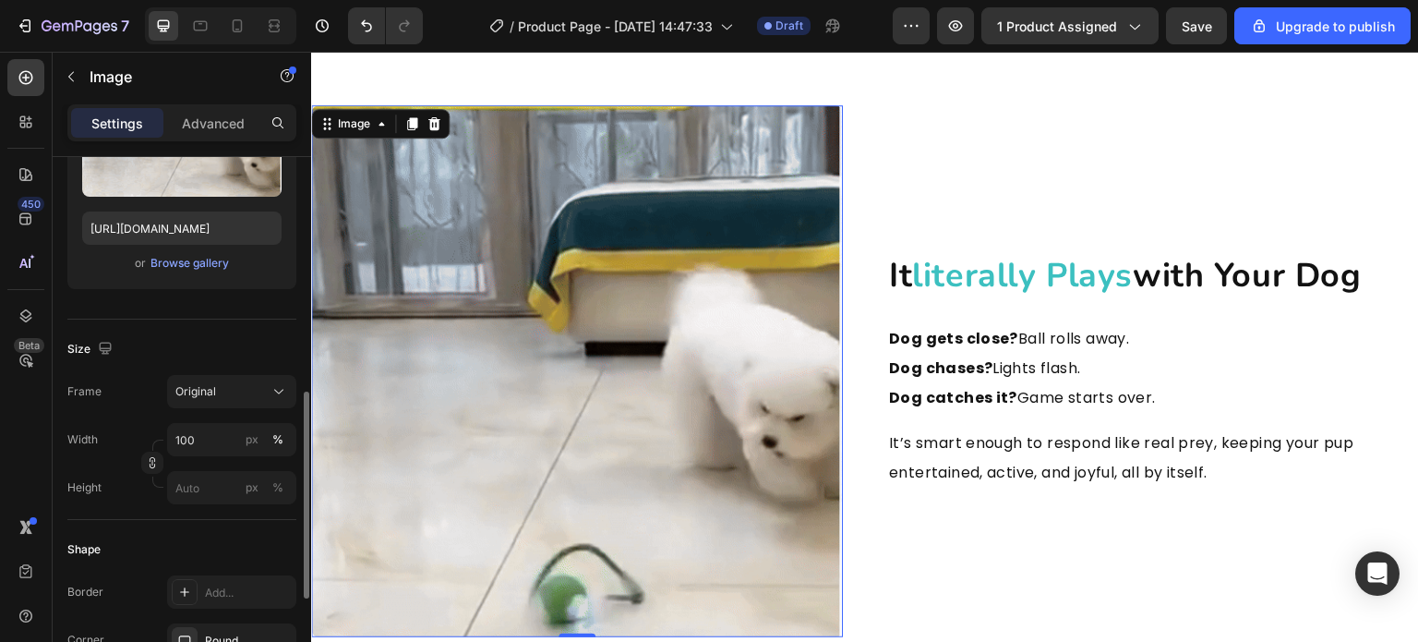
scroll to position [554, 0]
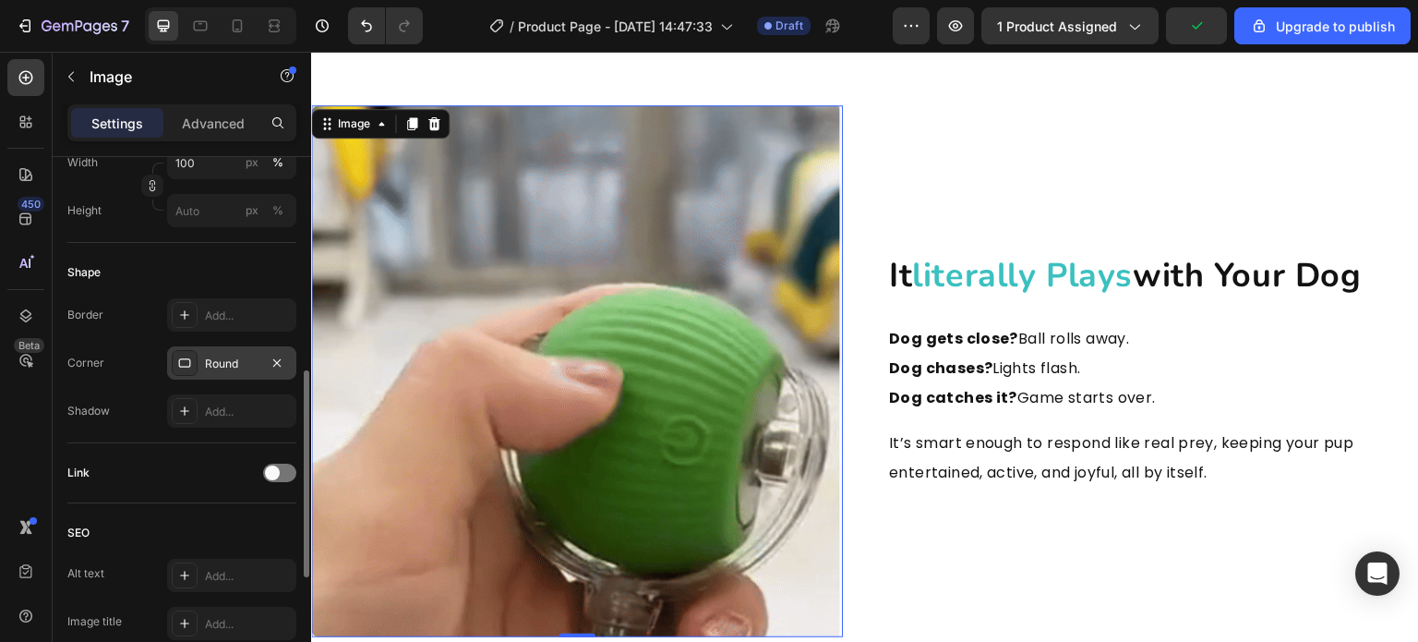
click at [212, 360] on div "Round" at bounding box center [232, 364] width 54 height 17
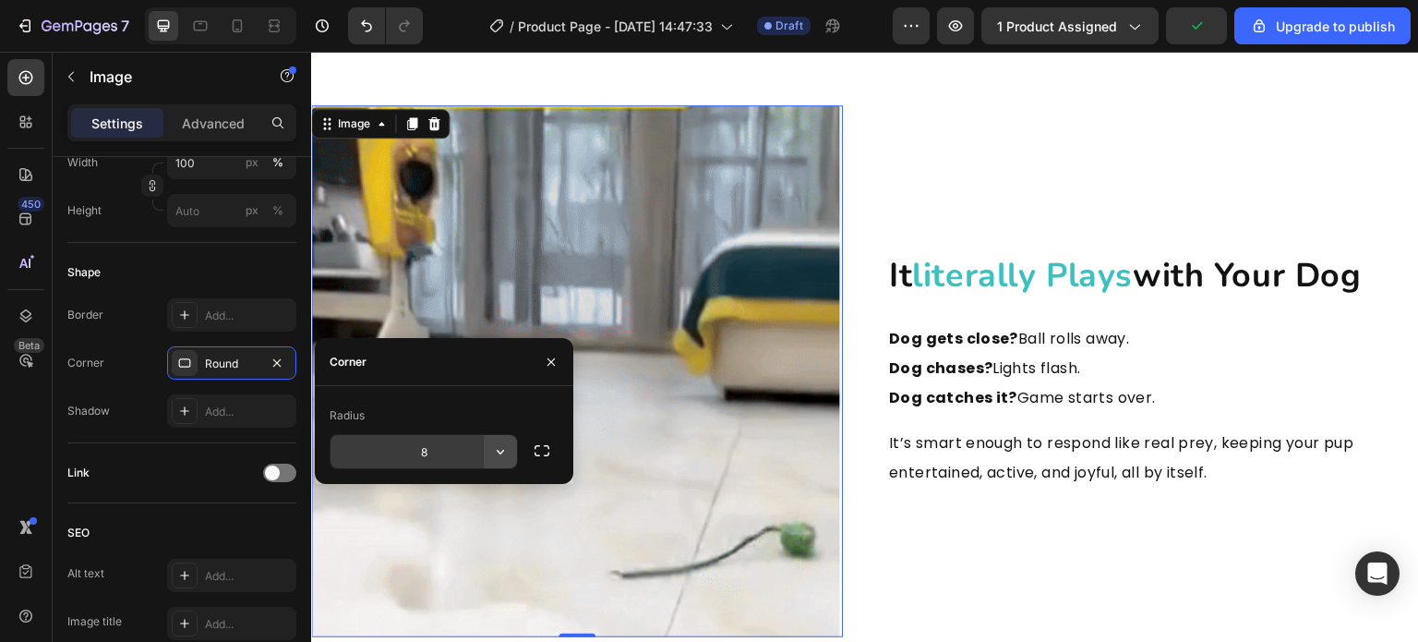
click at [494, 457] on icon "button" at bounding box center [500, 451] width 18 height 18
click at [469, 451] on input "8" at bounding box center [424, 451] width 187 height 33
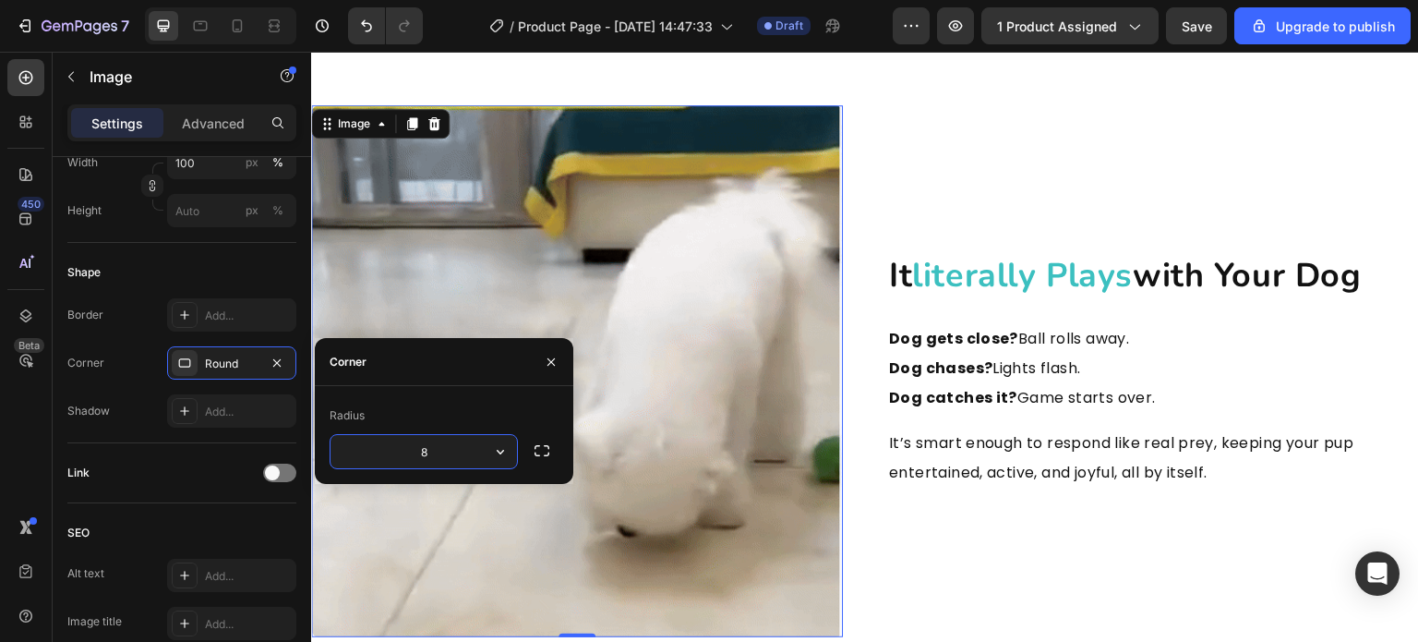
click at [469, 451] on input "8" at bounding box center [424, 451] width 187 height 33
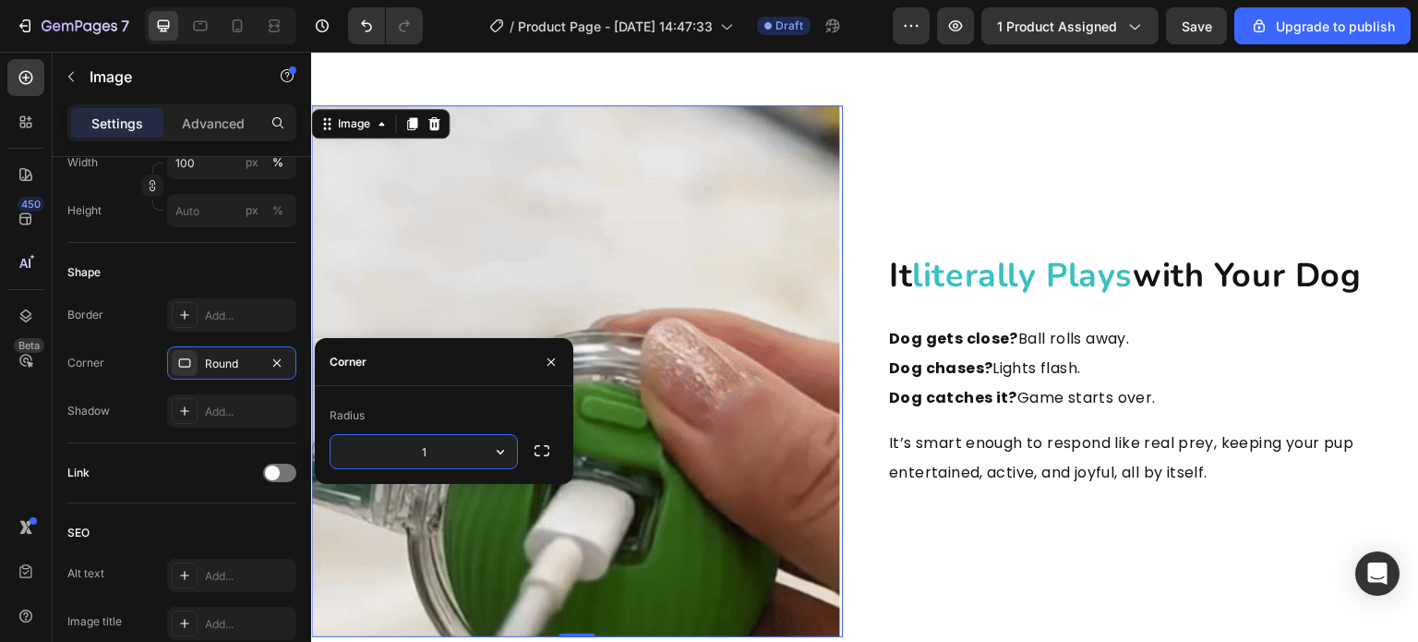
type input "16"
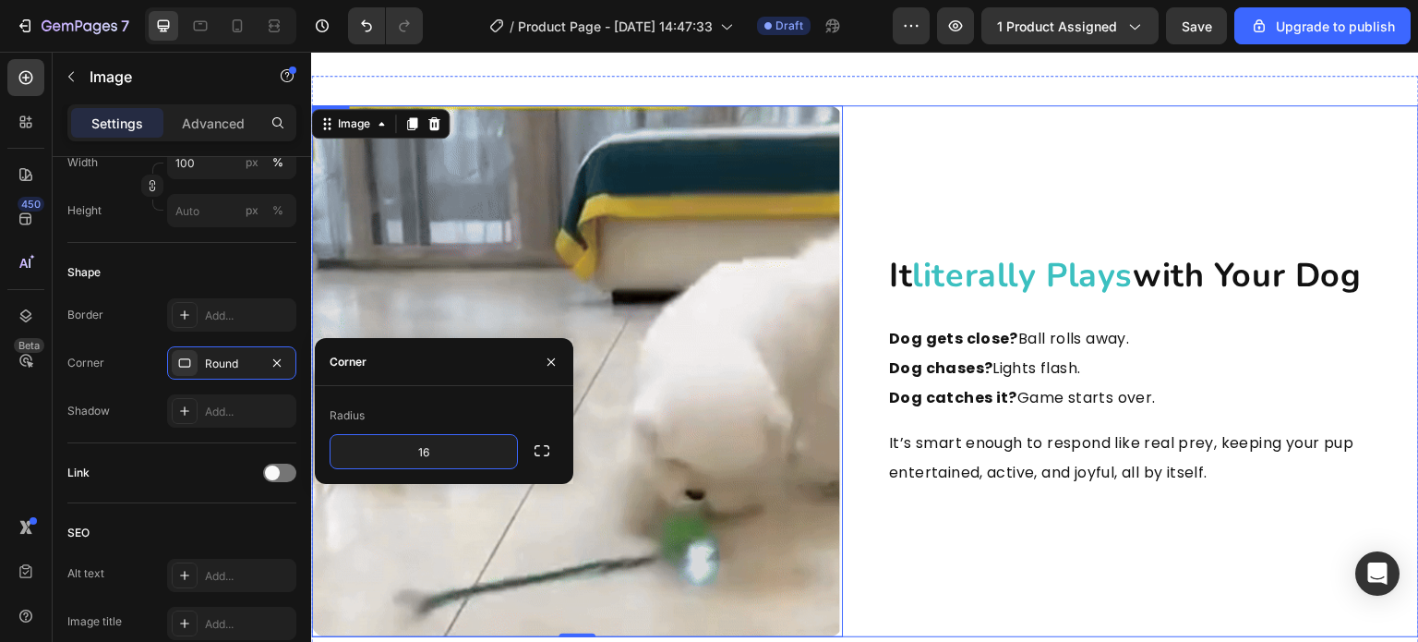
click at [951, 265] on span "literally plays" at bounding box center [1022, 275] width 221 height 45
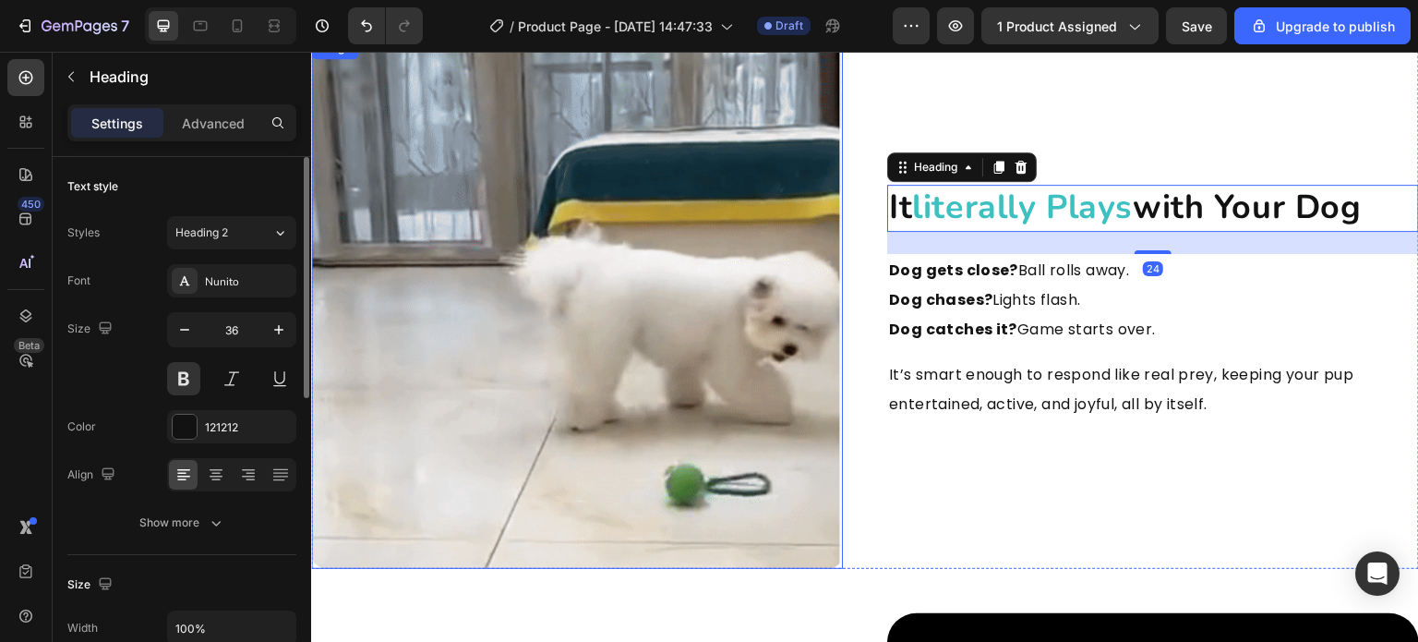
scroll to position [2281, 0]
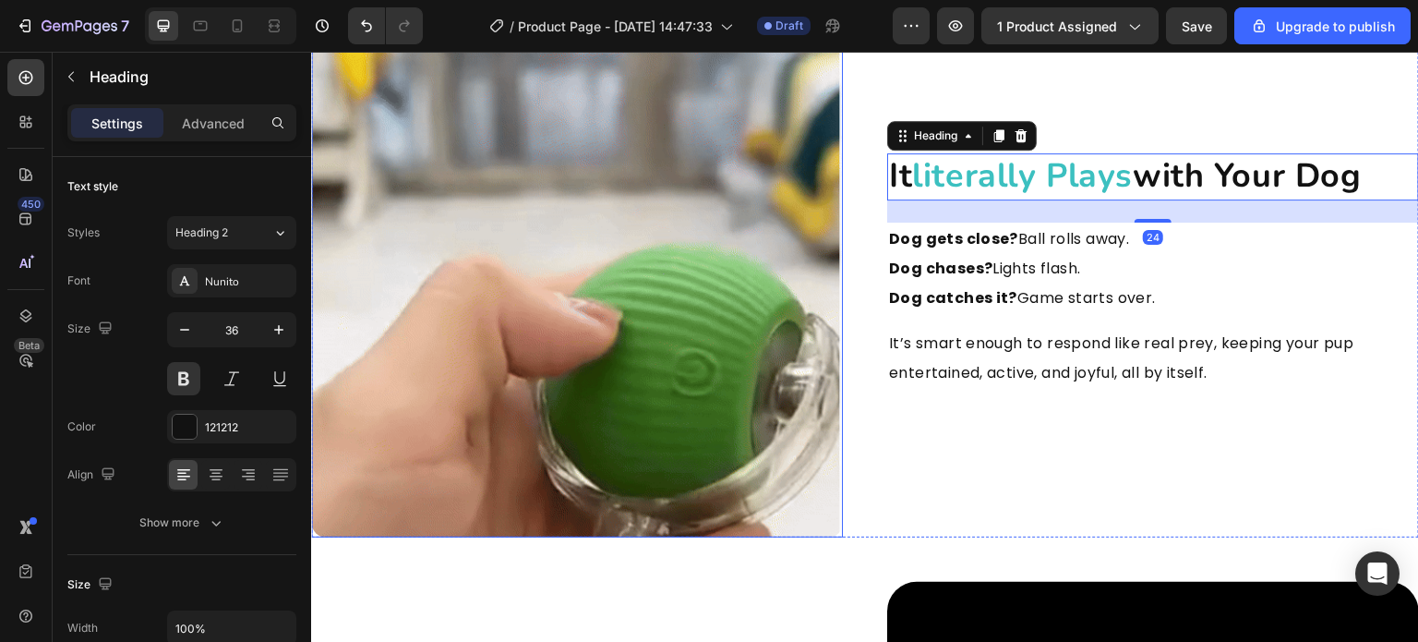
click at [741, 377] on img at bounding box center [577, 272] width 532 height 532
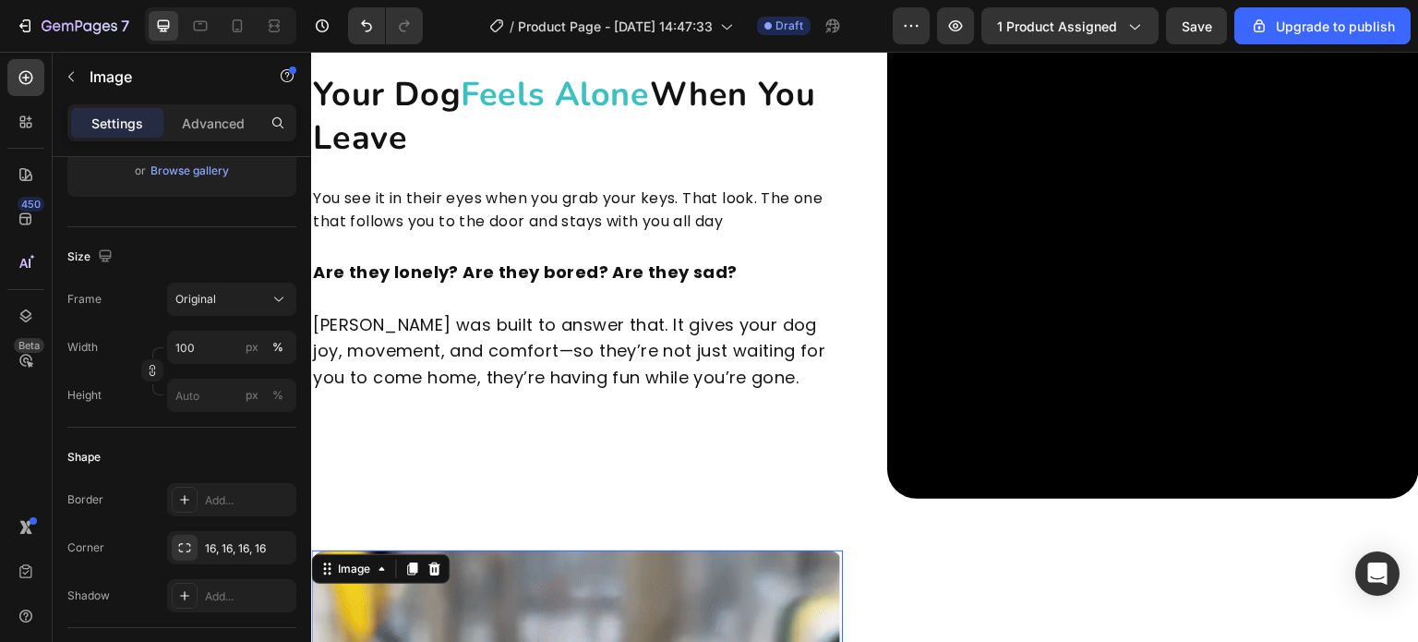
scroll to position [1727, 0]
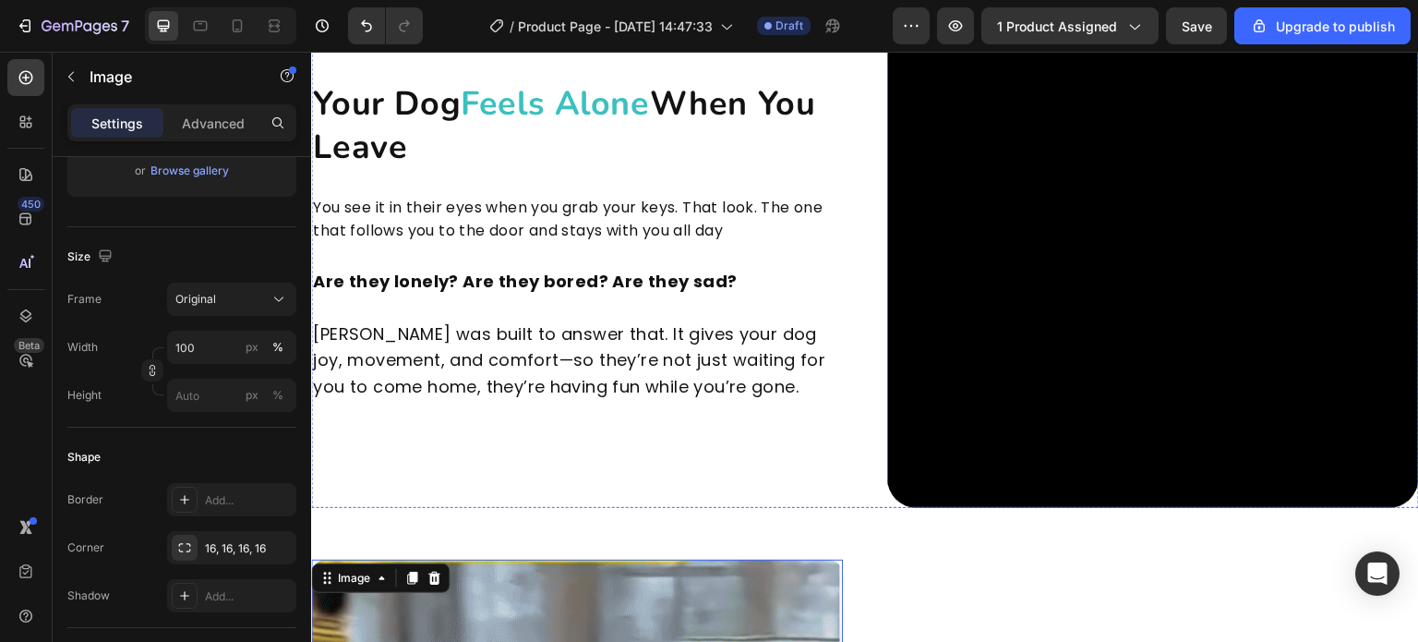
click at [947, 371] on video at bounding box center [1153, 242] width 532 height 532
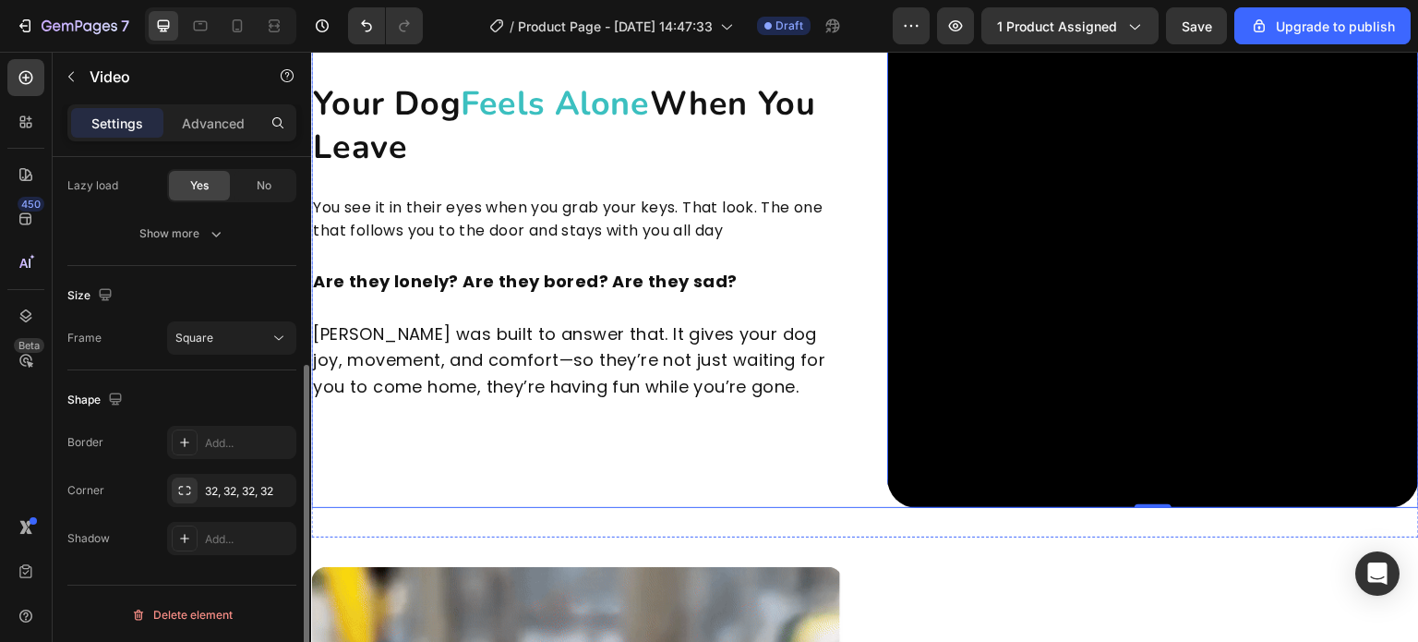
scroll to position [2096, 0]
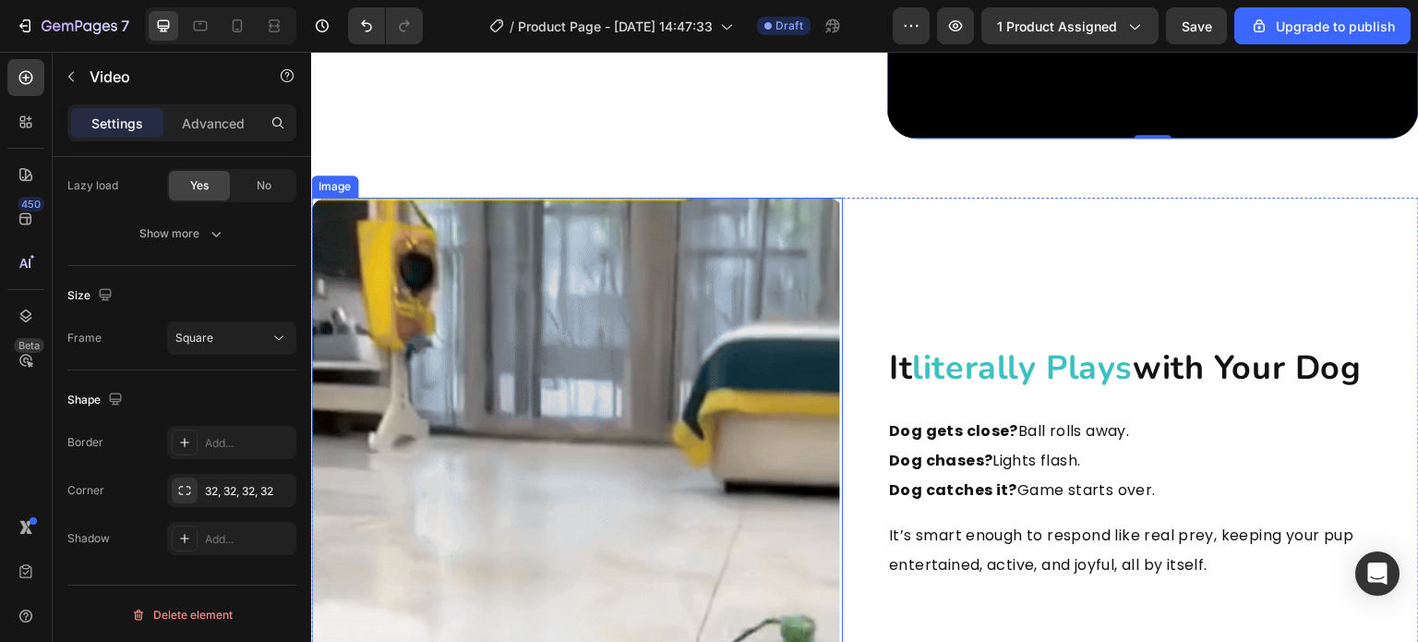
click at [577, 362] on img at bounding box center [577, 464] width 532 height 532
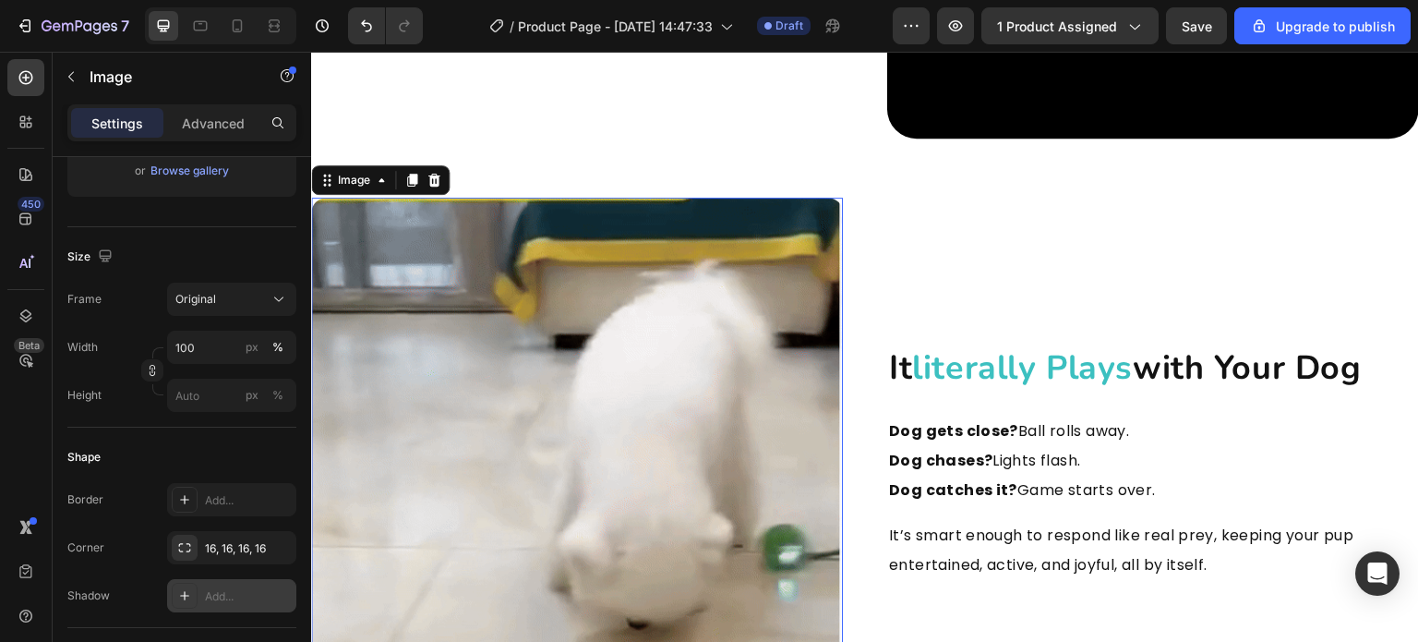
scroll to position [462, 0]
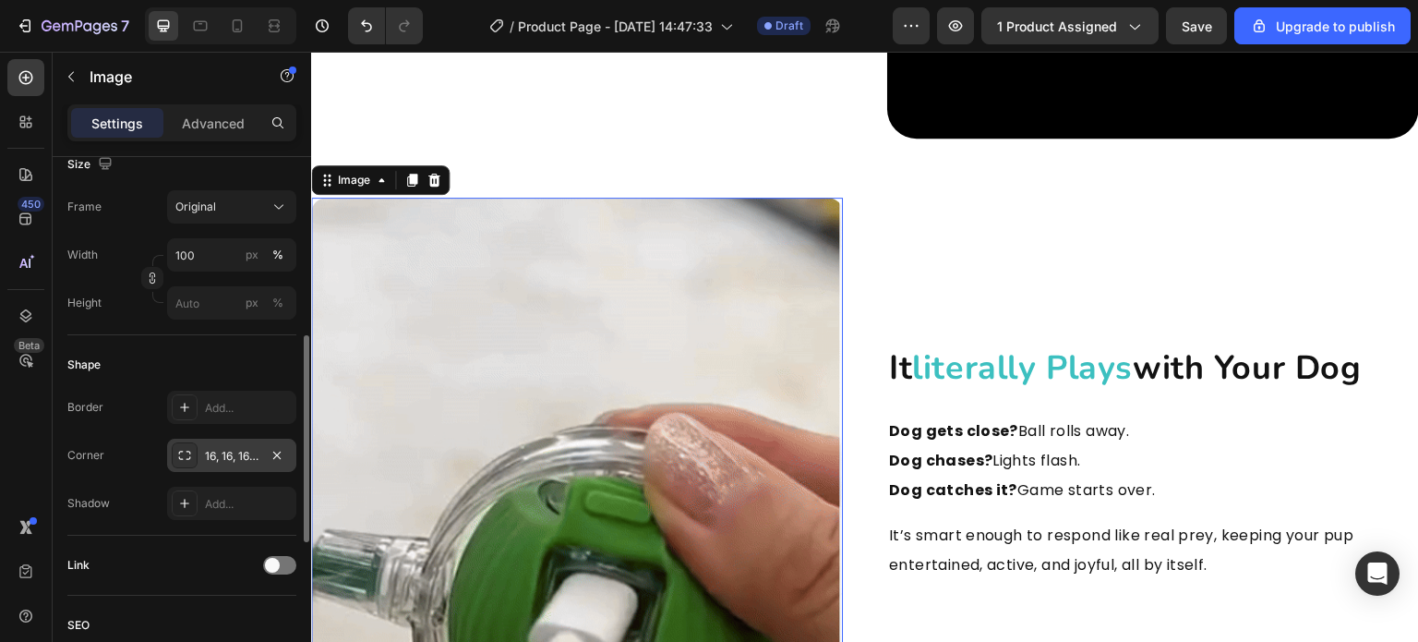
click at [222, 461] on div "16, 16, 16, 16" at bounding box center [232, 456] width 54 height 17
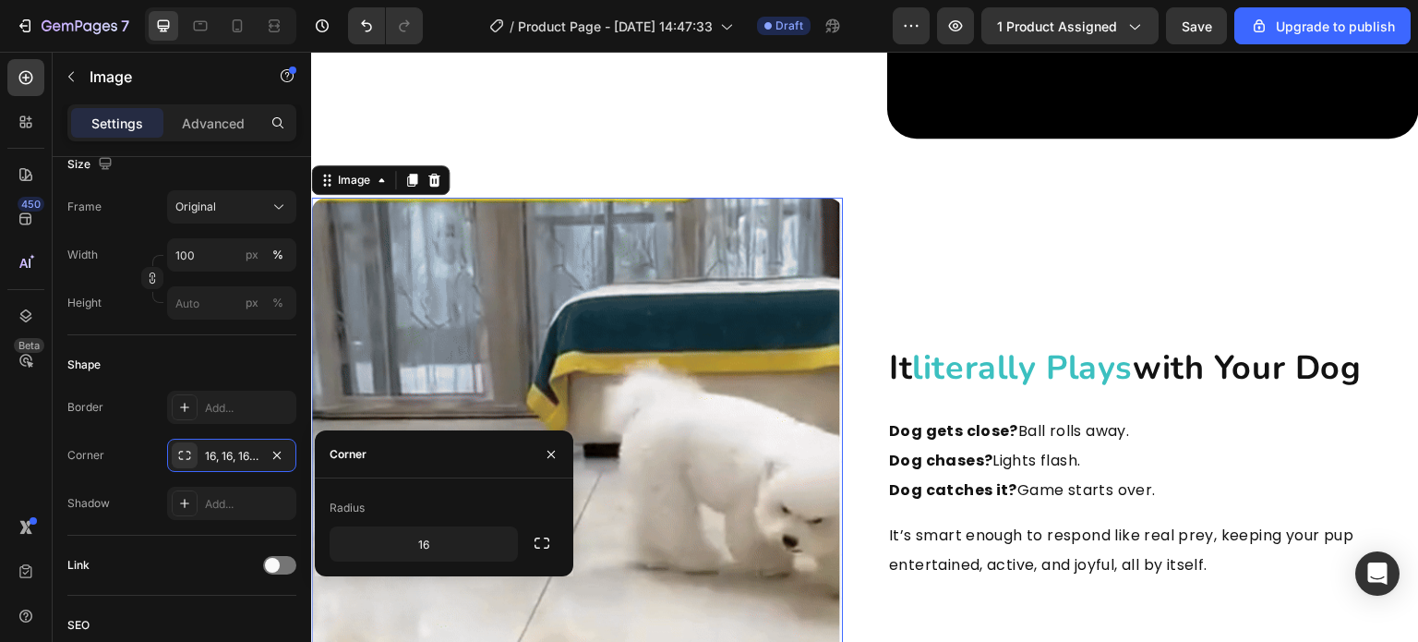
click at [436, 525] on div "Radius 16" at bounding box center [444, 527] width 229 height 68
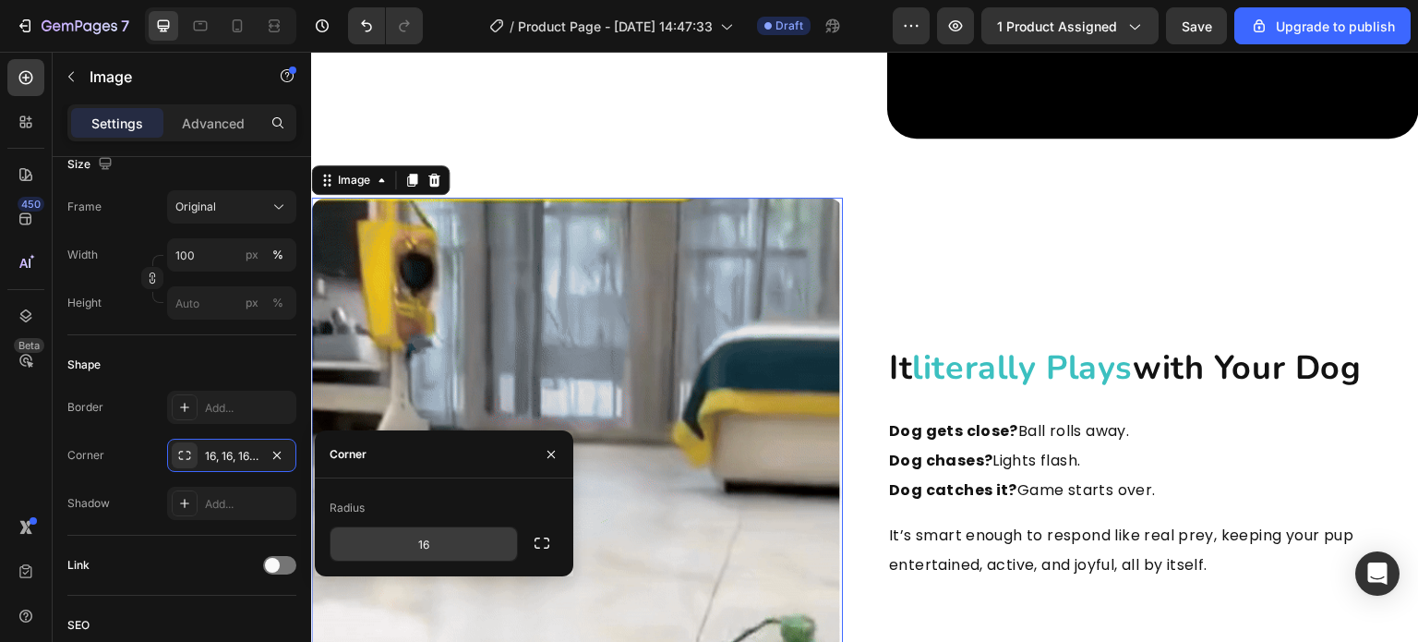
click at [442, 538] on input "16" at bounding box center [424, 543] width 187 height 33
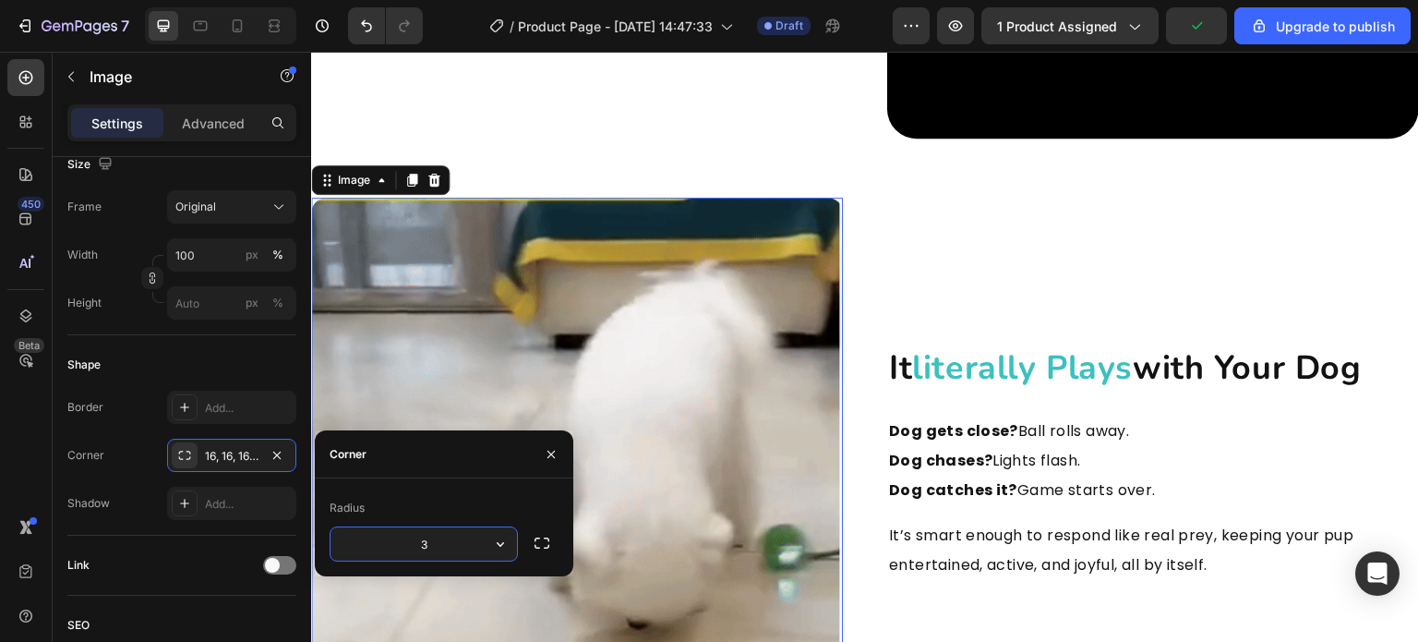
type input "32"
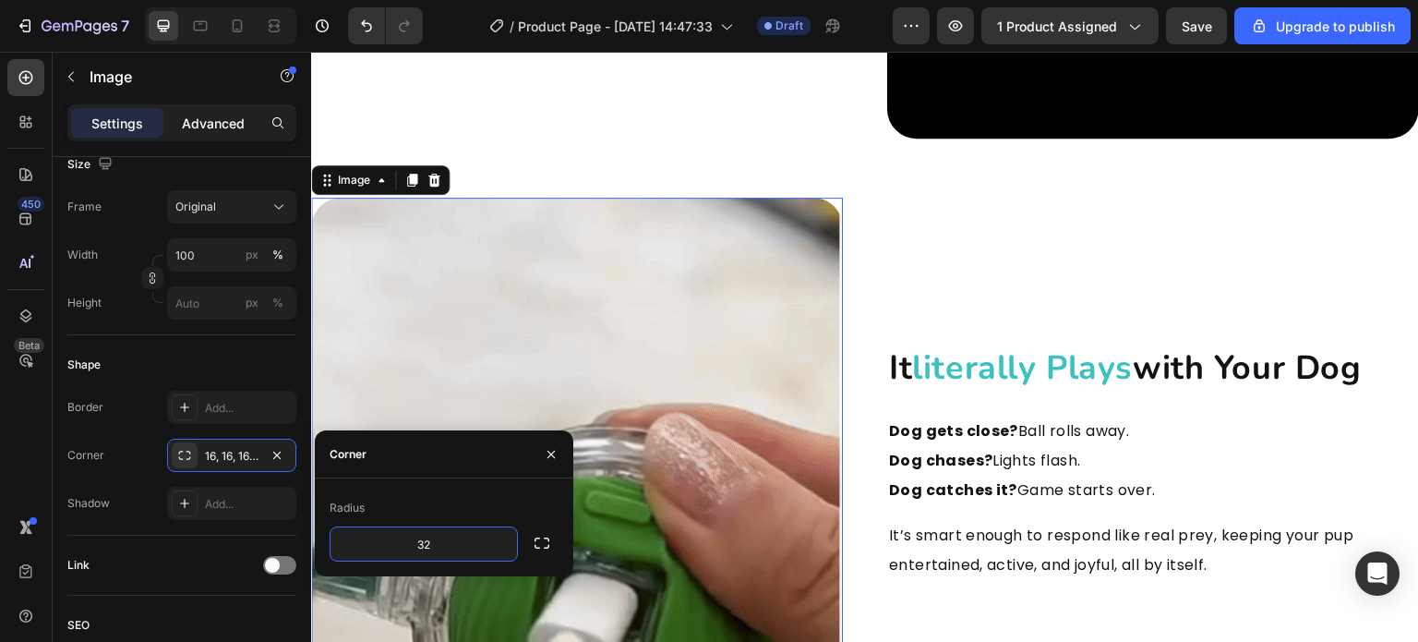
click at [236, 127] on p "Advanced" at bounding box center [213, 123] width 63 height 19
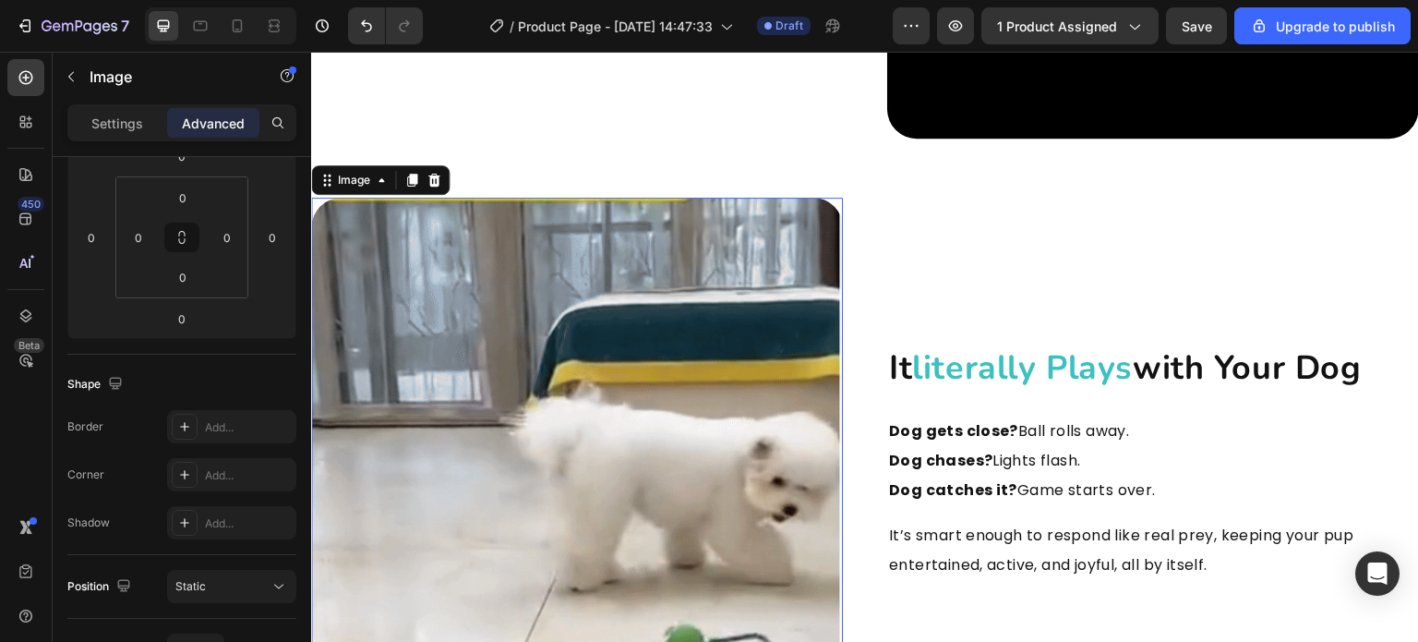
scroll to position [185, 0]
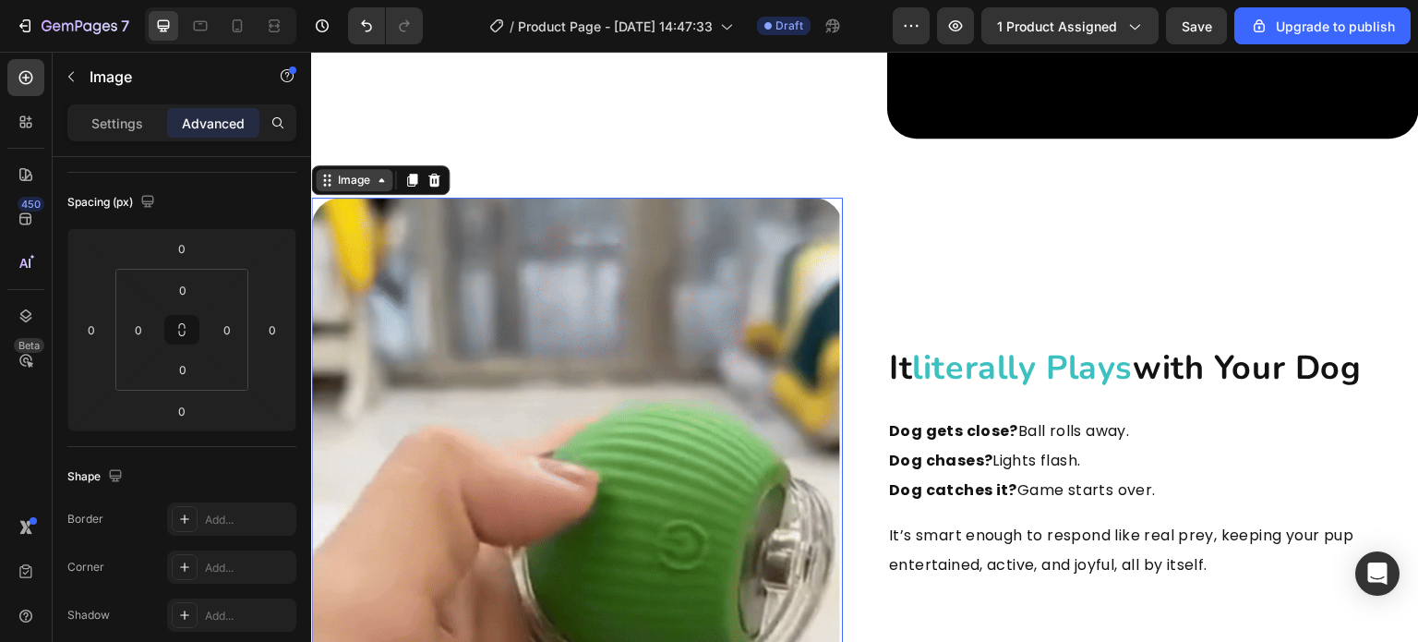
click at [375, 175] on icon at bounding box center [381, 180] width 15 height 15
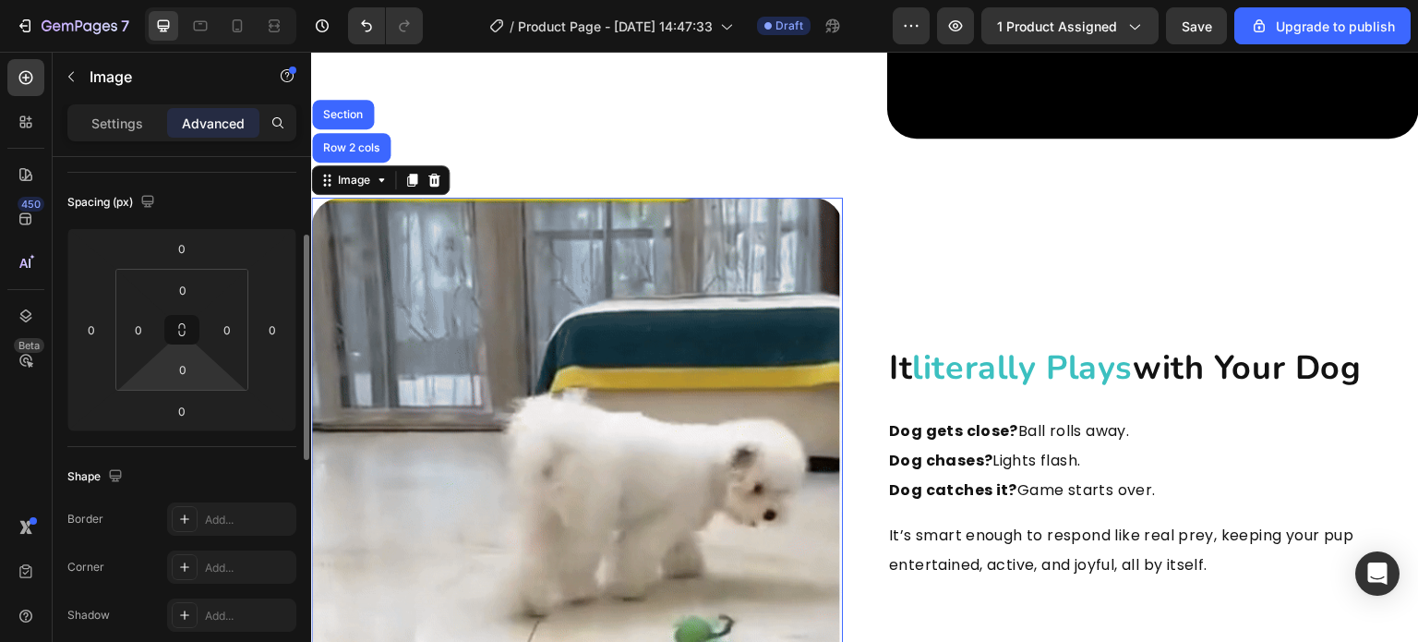
scroll to position [462, 0]
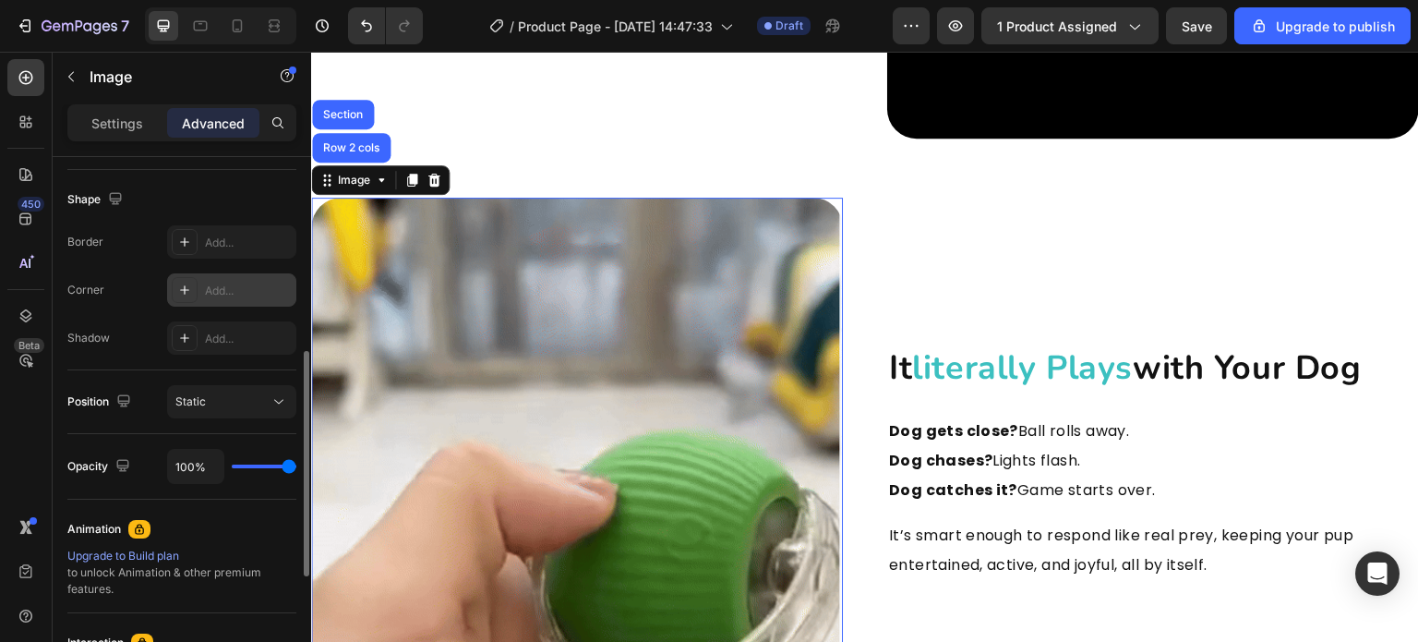
click at [225, 291] on div "Add..." at bounding box center [248, 291] width 87 height 17
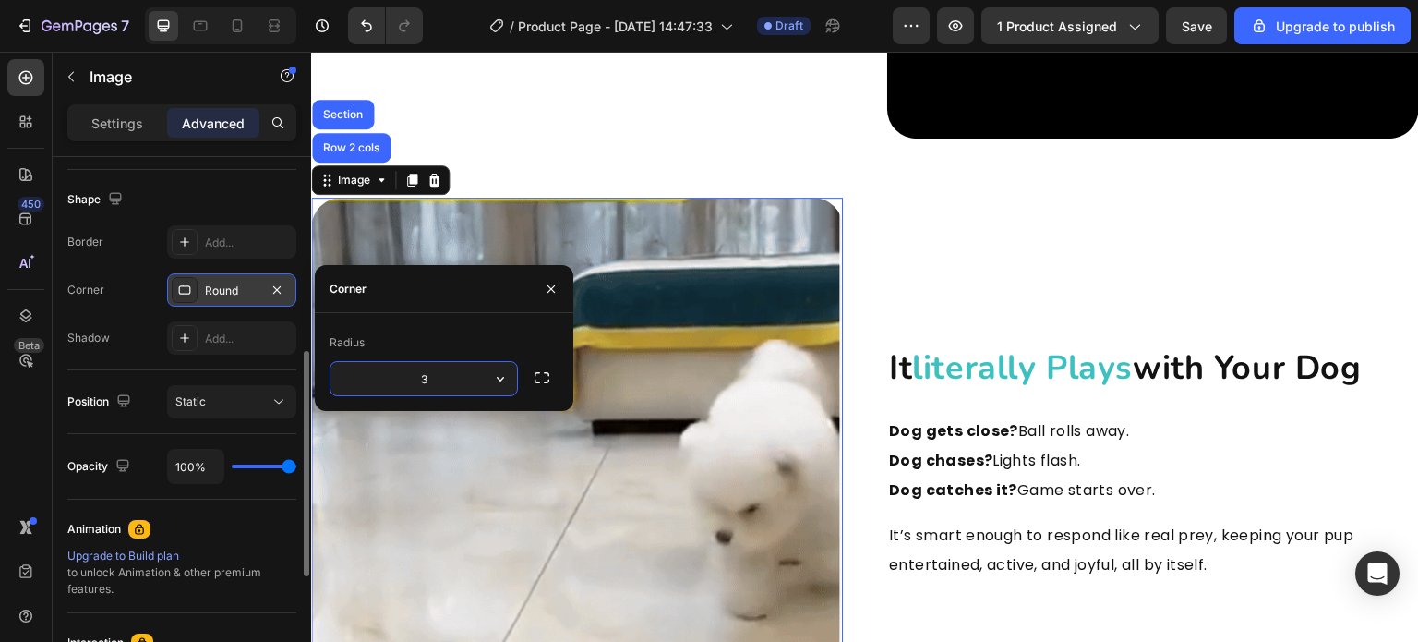
type input "32"
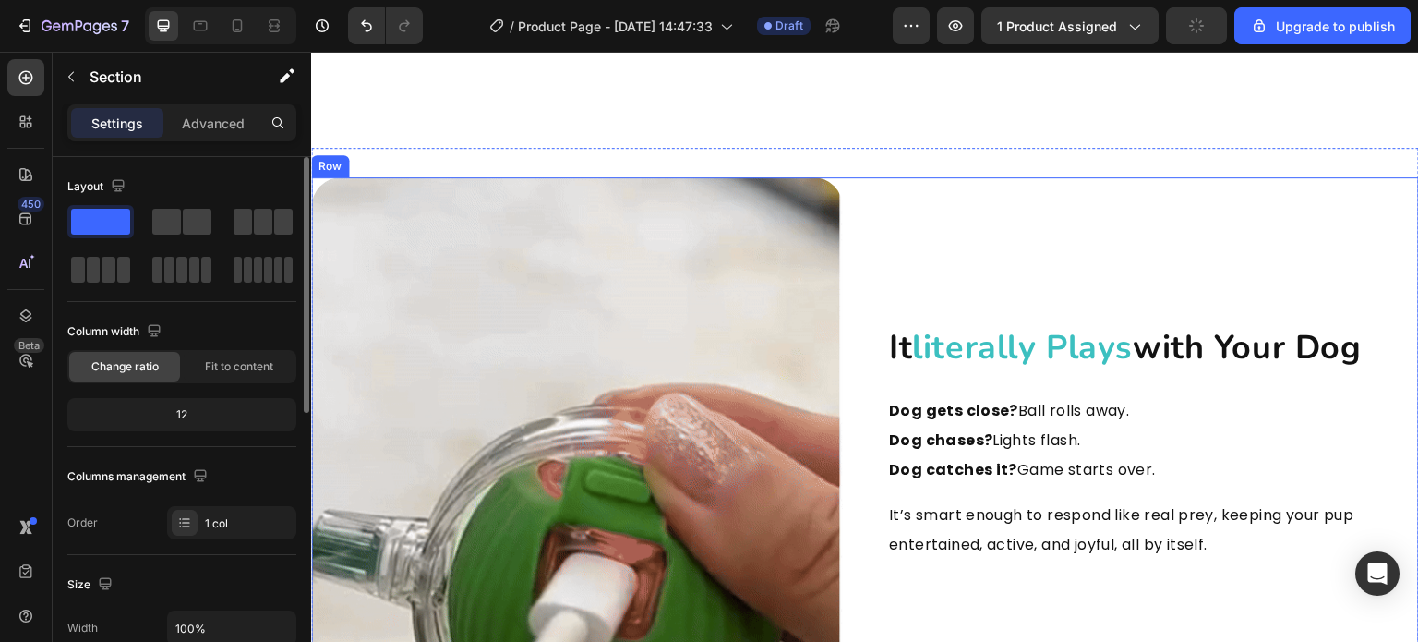
scroll to position [2373, 0]
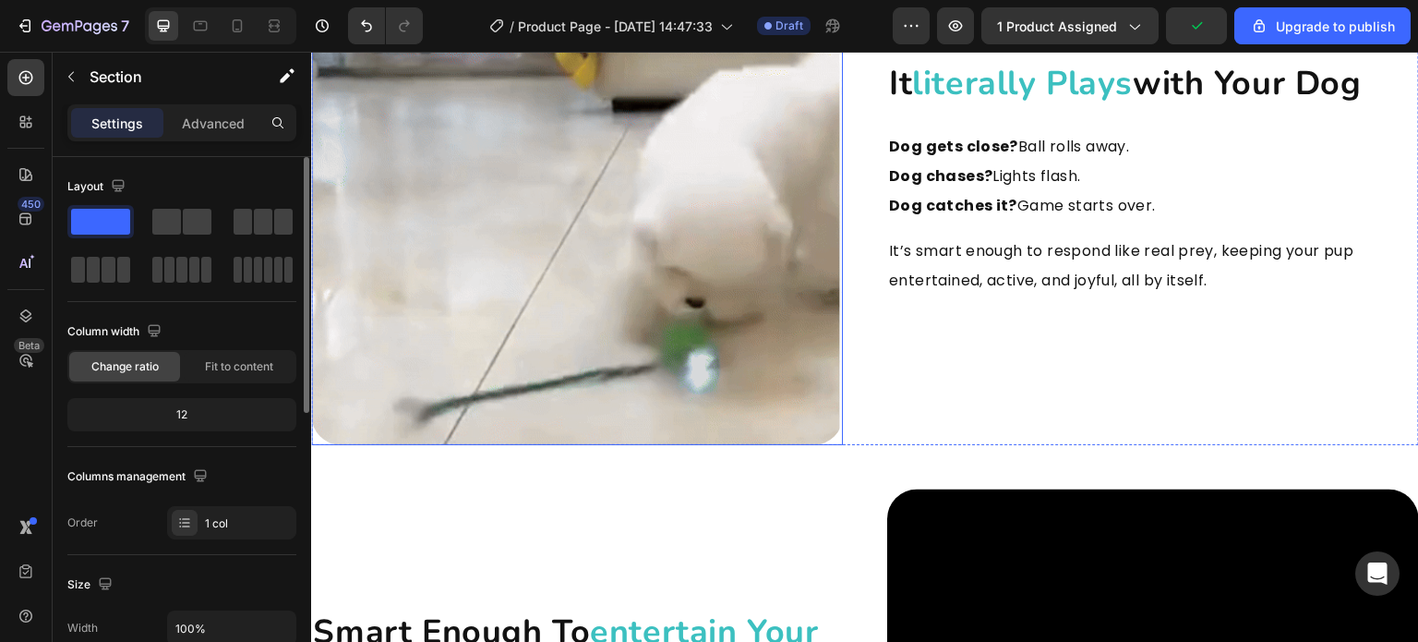
click at [782, 368] on img at bounding box center [577, 179] width 532 height 532
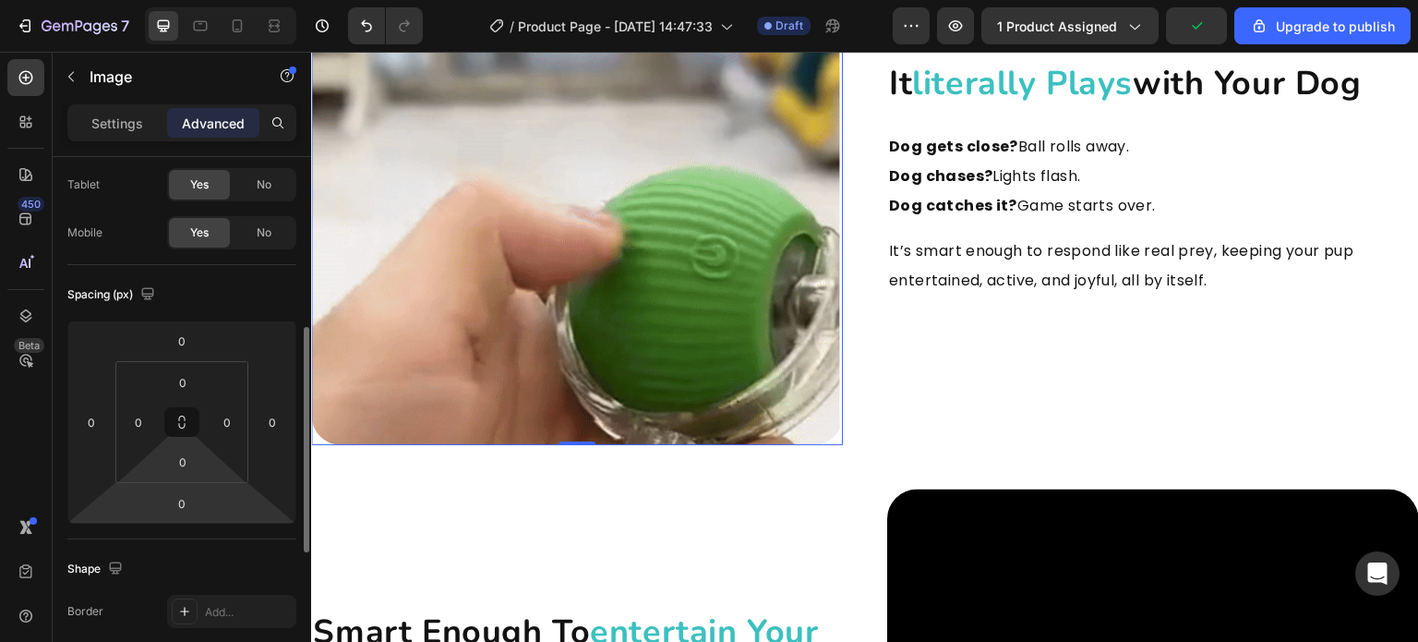
scroll to position [185, 0]
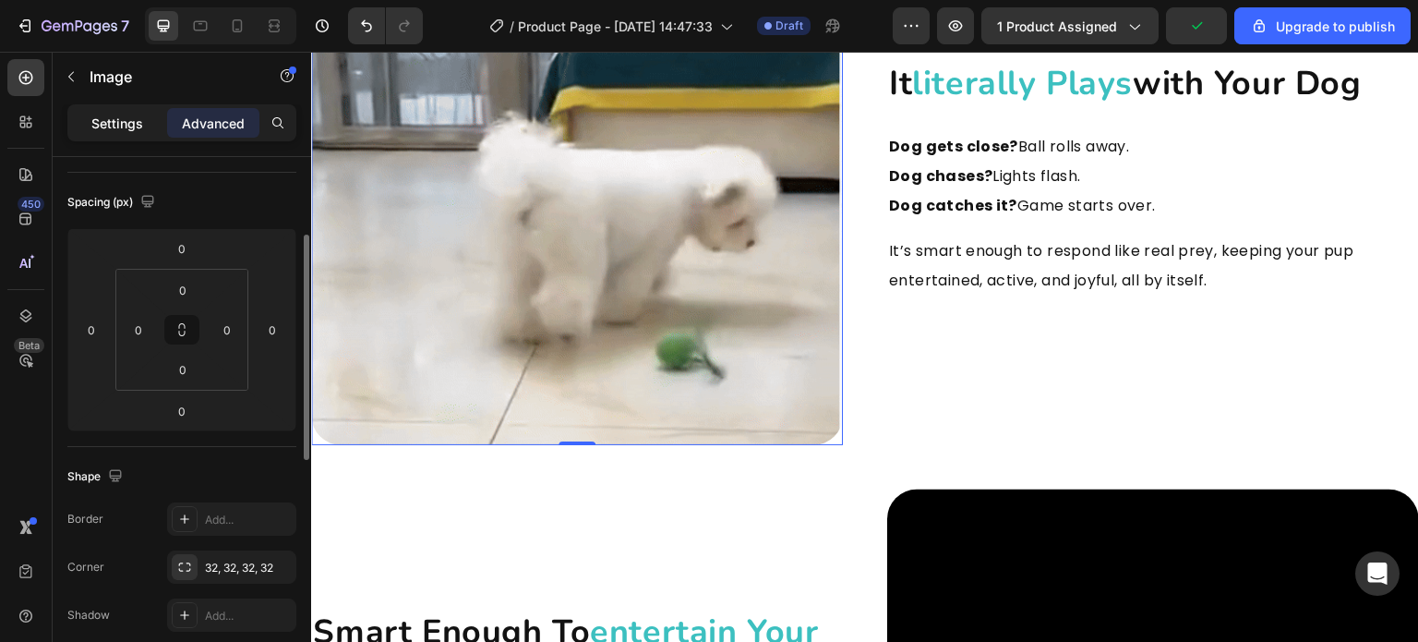
click at [127, 125] on p "Settings" at bounding box center [117, 123] width 52 height 19
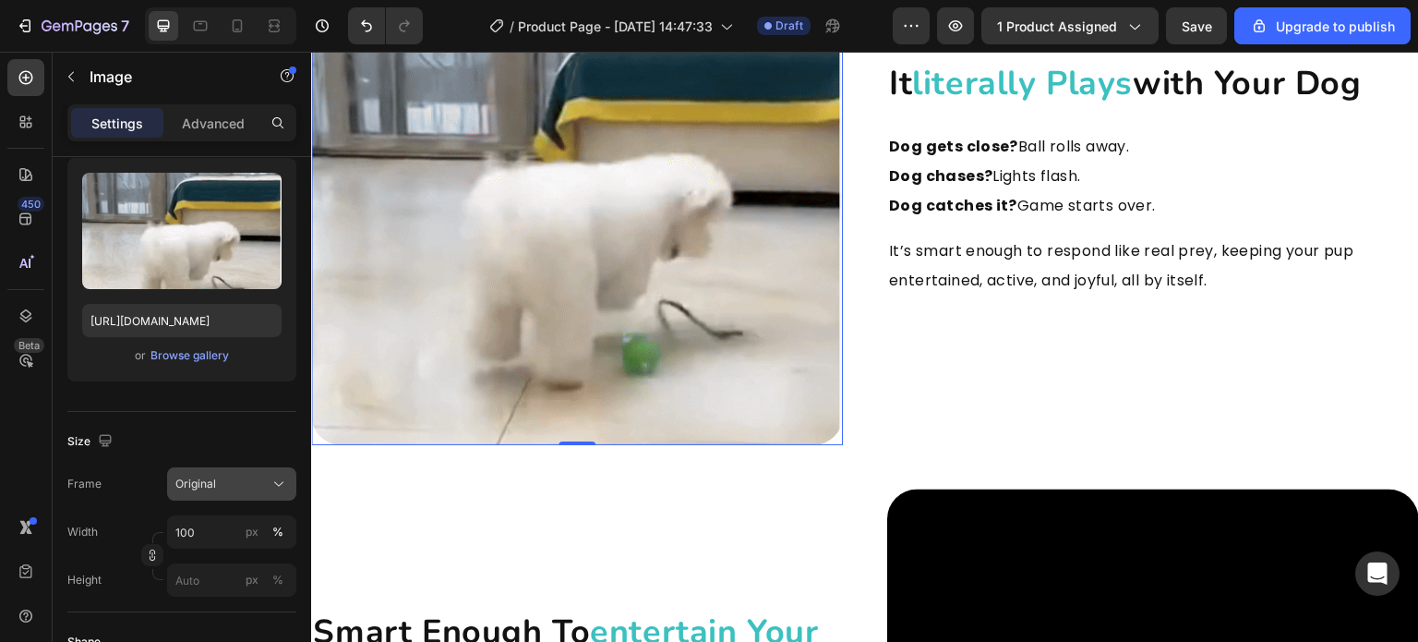
click at [263, 491] on div "Original" at bounding box center [231, 484] width 113 height 18
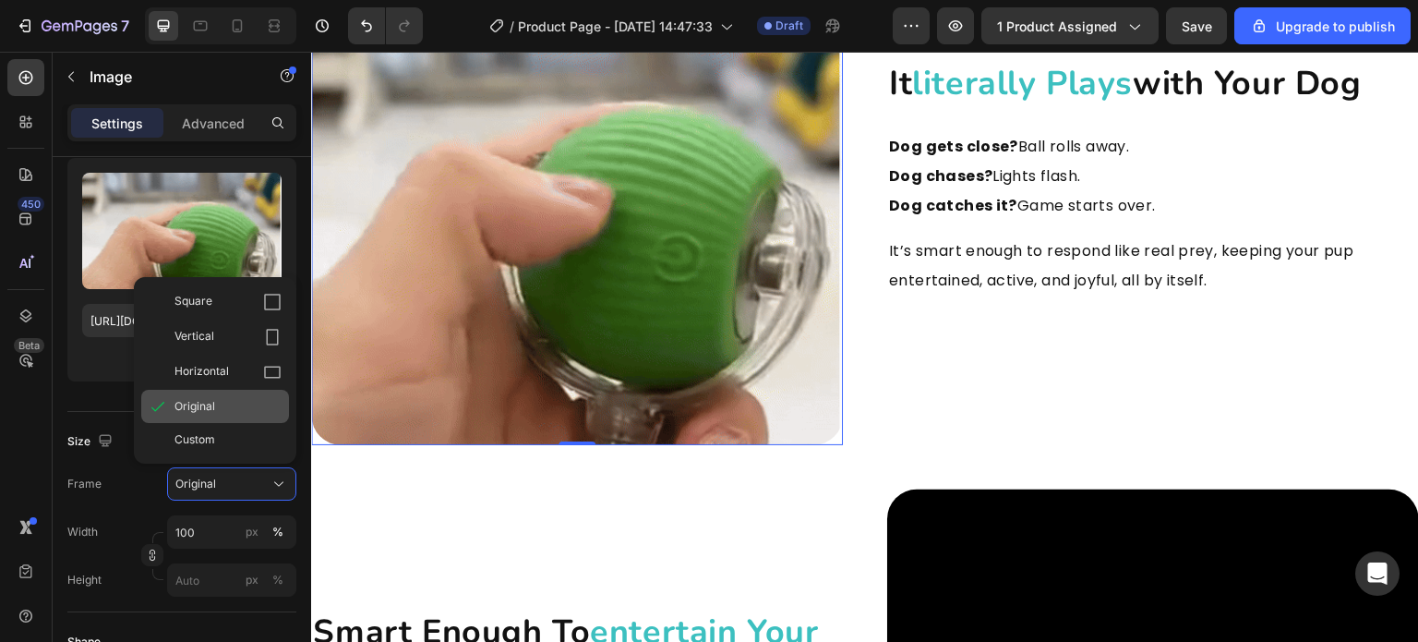
click at [233, 401] on div "Original" at bounding box center [228, 406] width 107 height 17
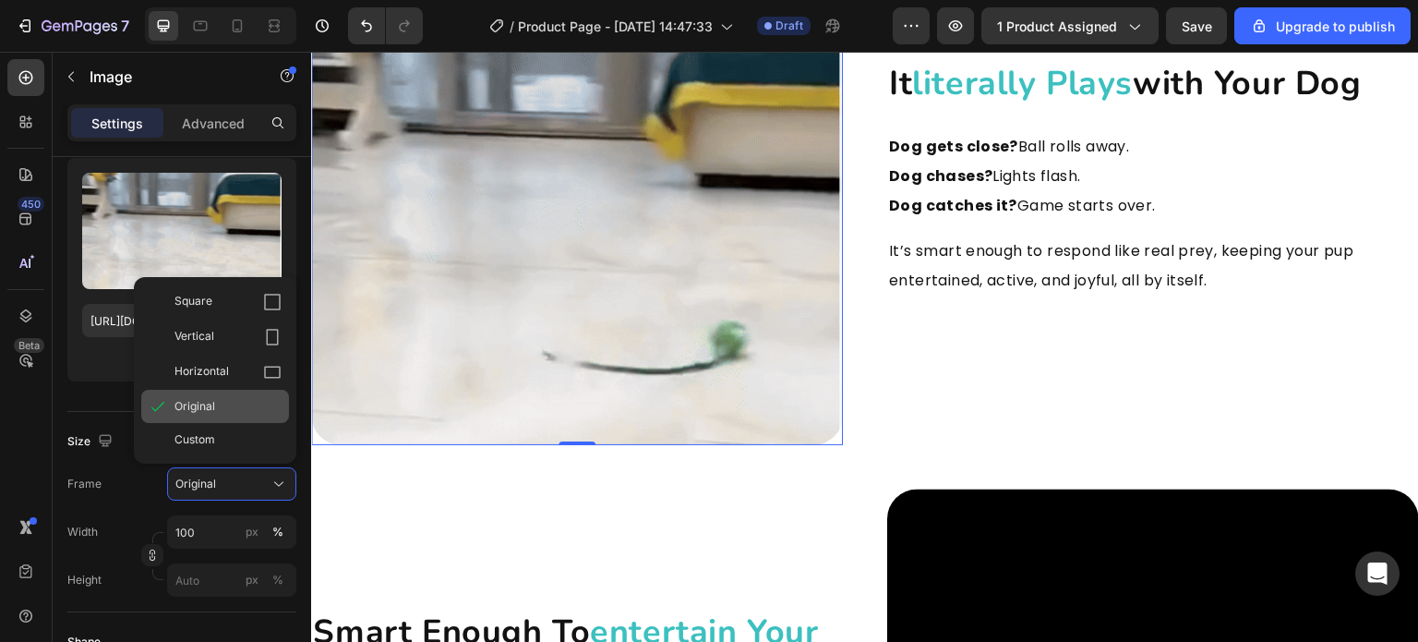
click at [233, 401] on div "Source Upload Image https://cdn.shopify.com/s/files/1/0857/7817/0213/files/gemp…" at bounding box center [181, 256] width 229 height 309
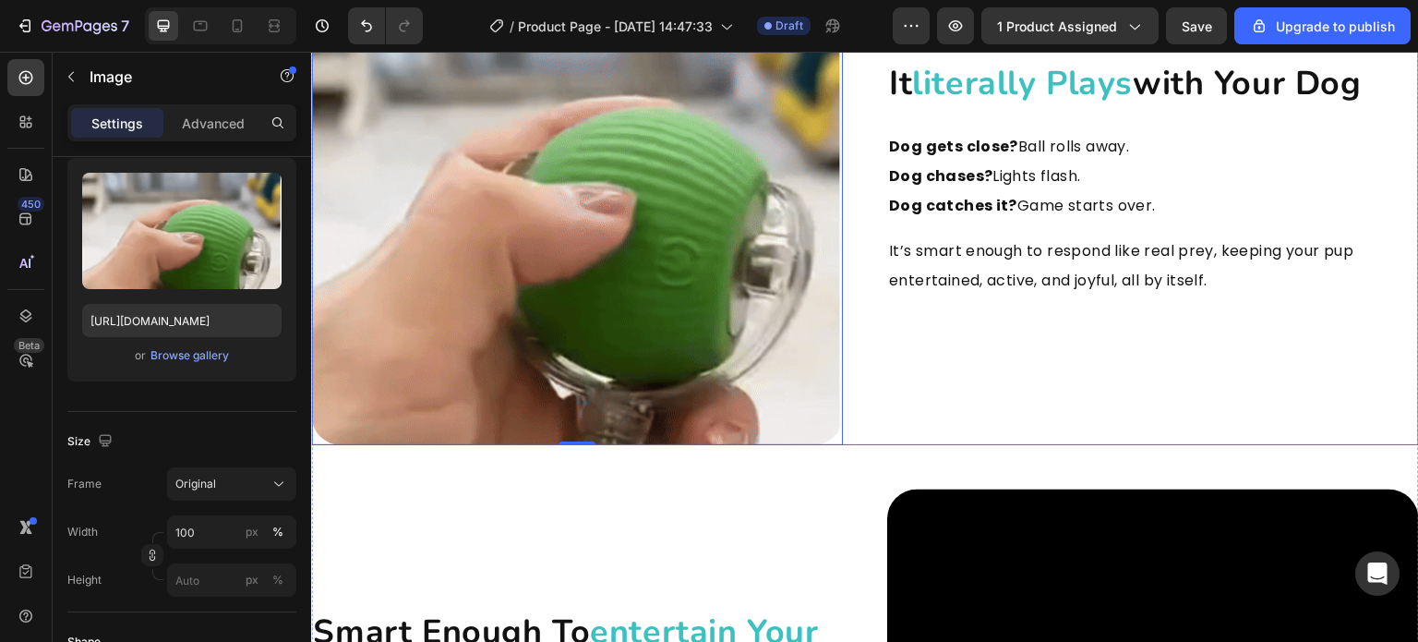
click at [888, 373] on div "it literally plays with your dog Heading Dog gets close? Ball rolls away. Dog c…" at bounding box center [1153, 179] width 532 height 532
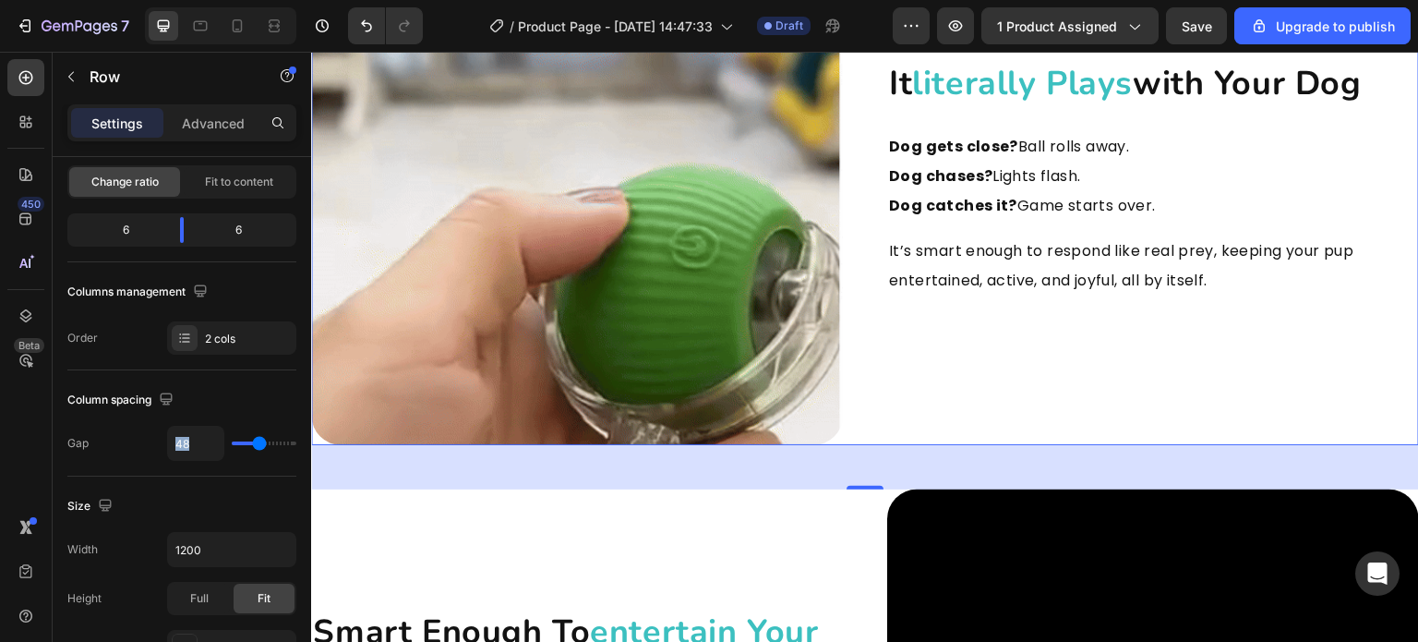
type input "38"
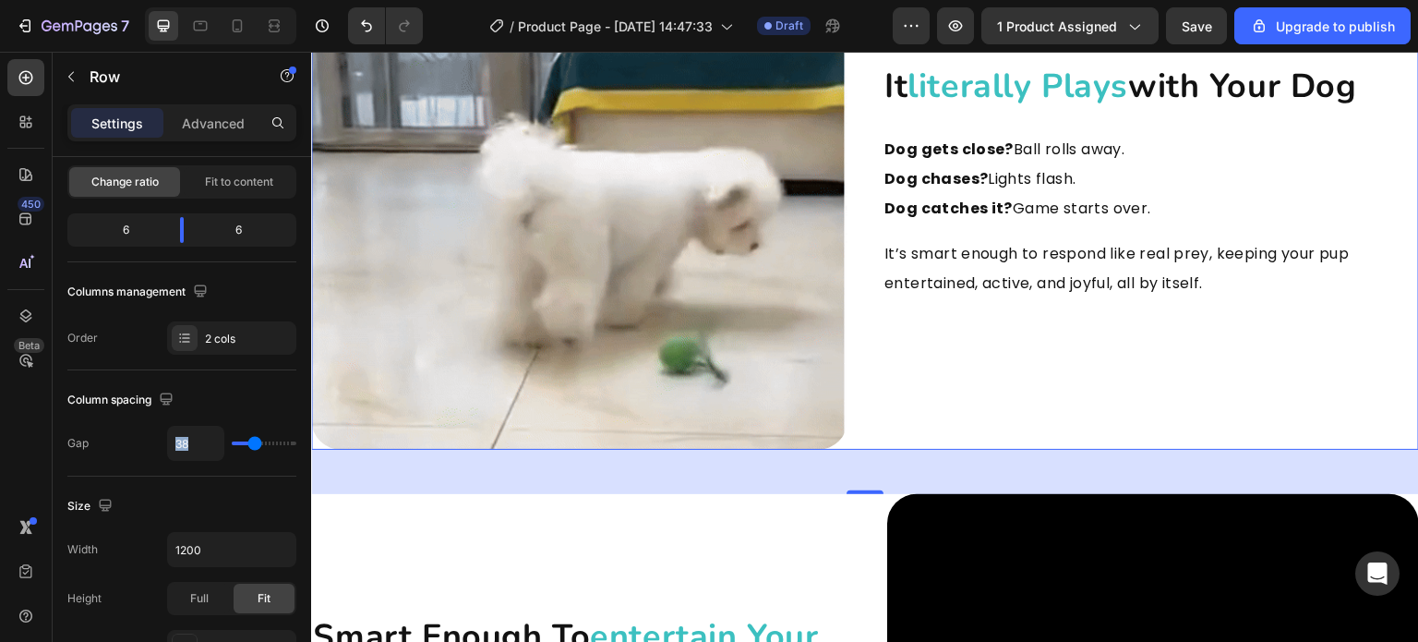
click at [260, 445] on input "range" at bounding box center [264, 443] width 65 height 4
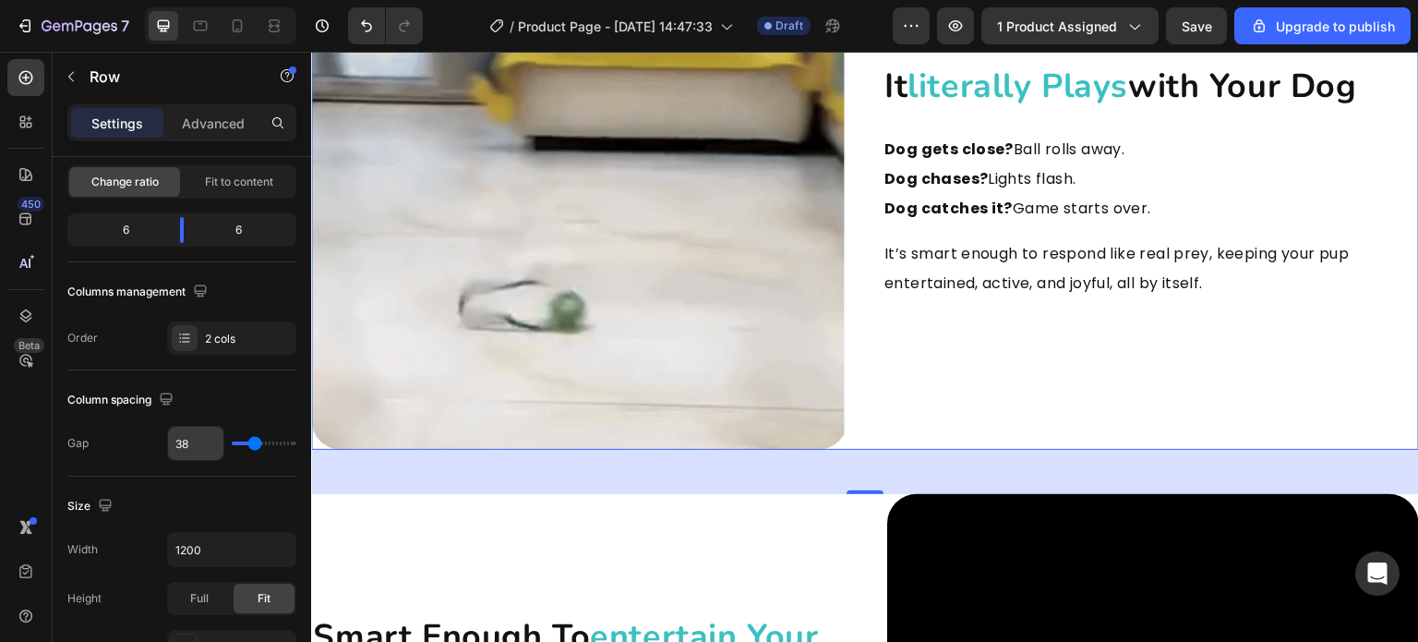
click at [211, 446] on input "38" at bounding box center [195, 443] width 55 height 33
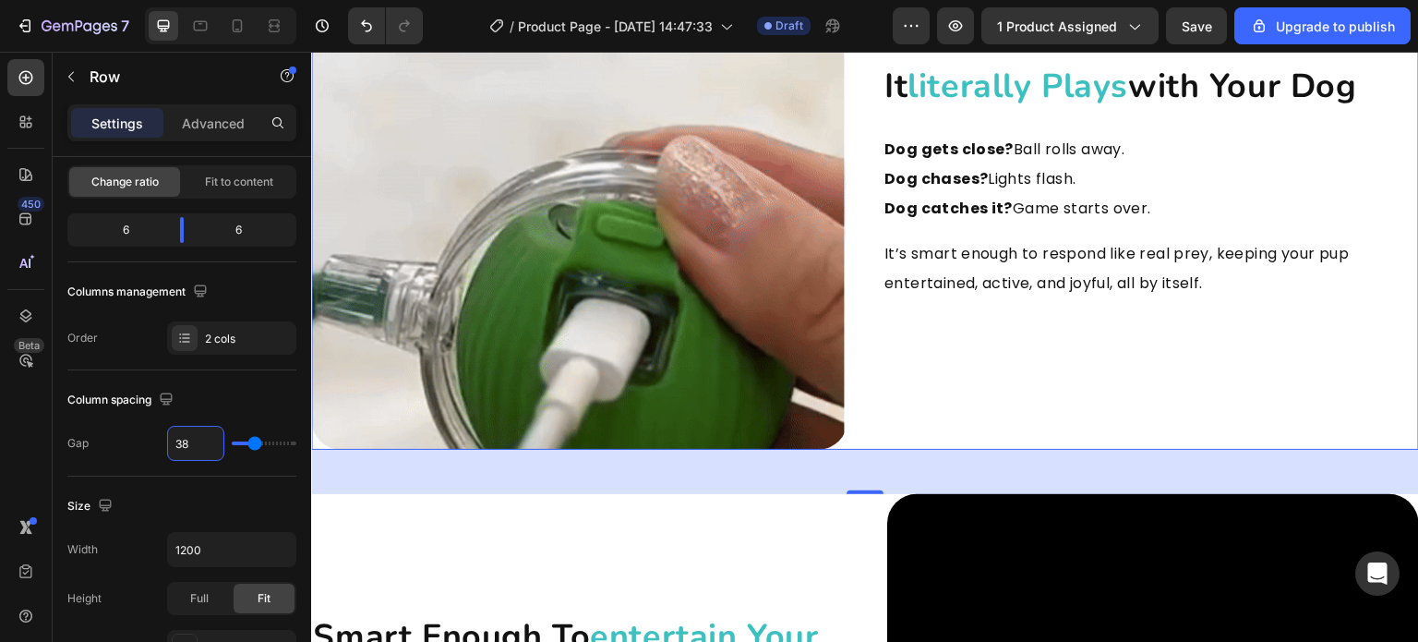
type input "25"
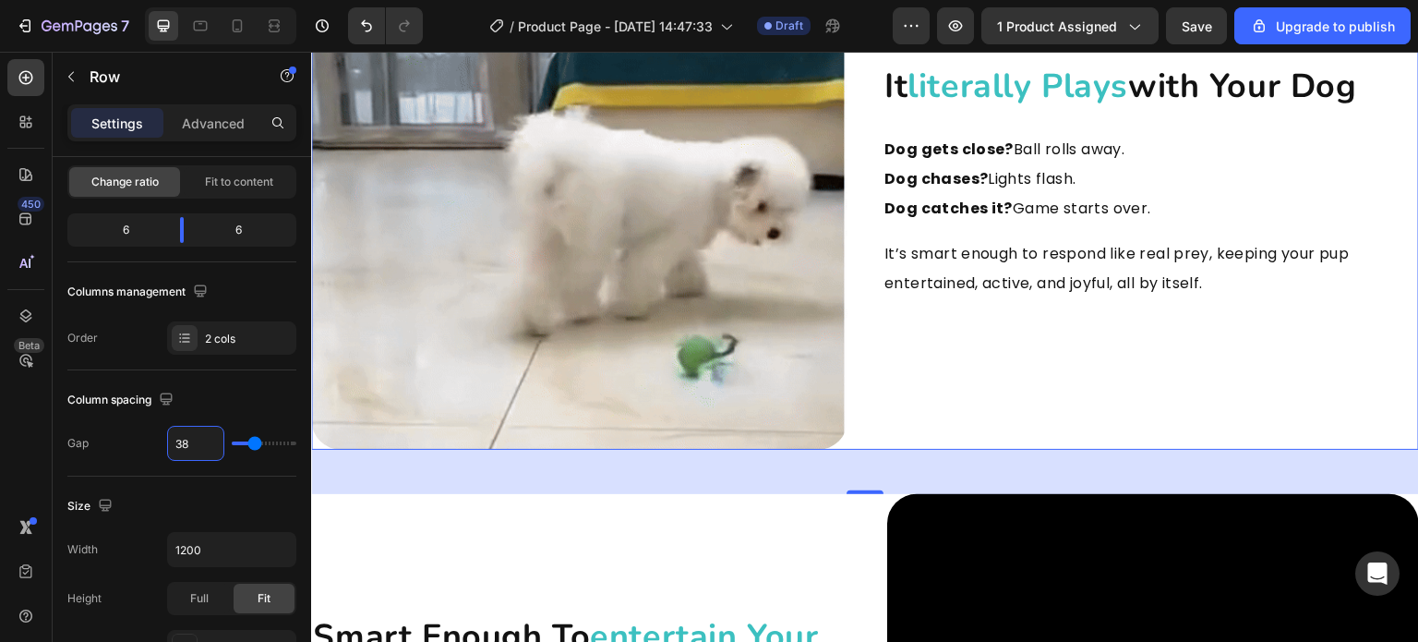
type input "25"
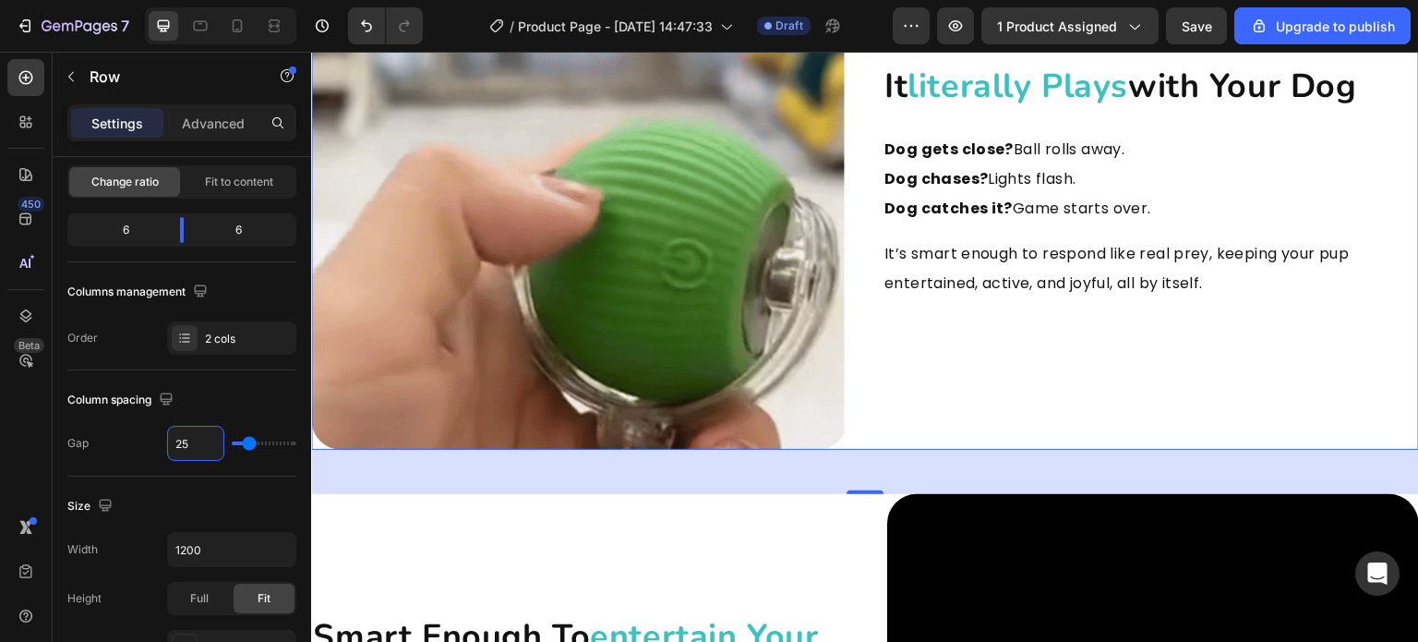
type input "0"
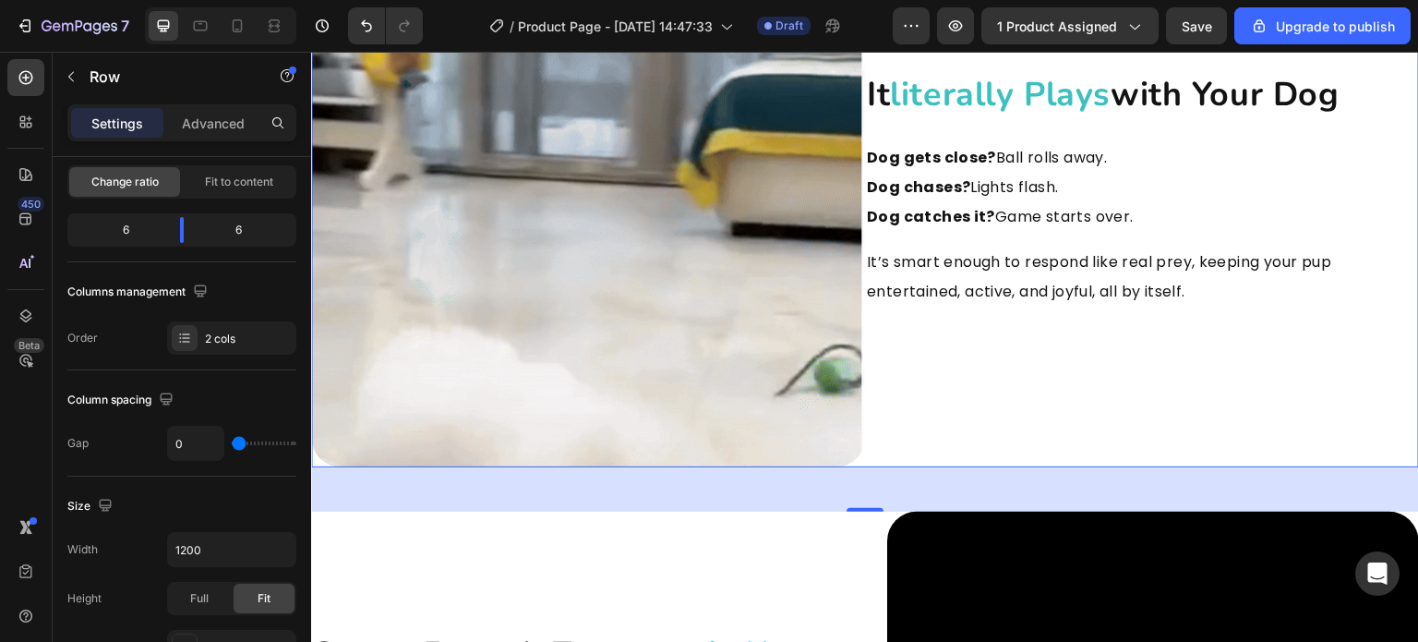
drag, startPoint x: 253, startPoint y: 446, endPoint x: 191, endPoint y: 450, distance: 62.0
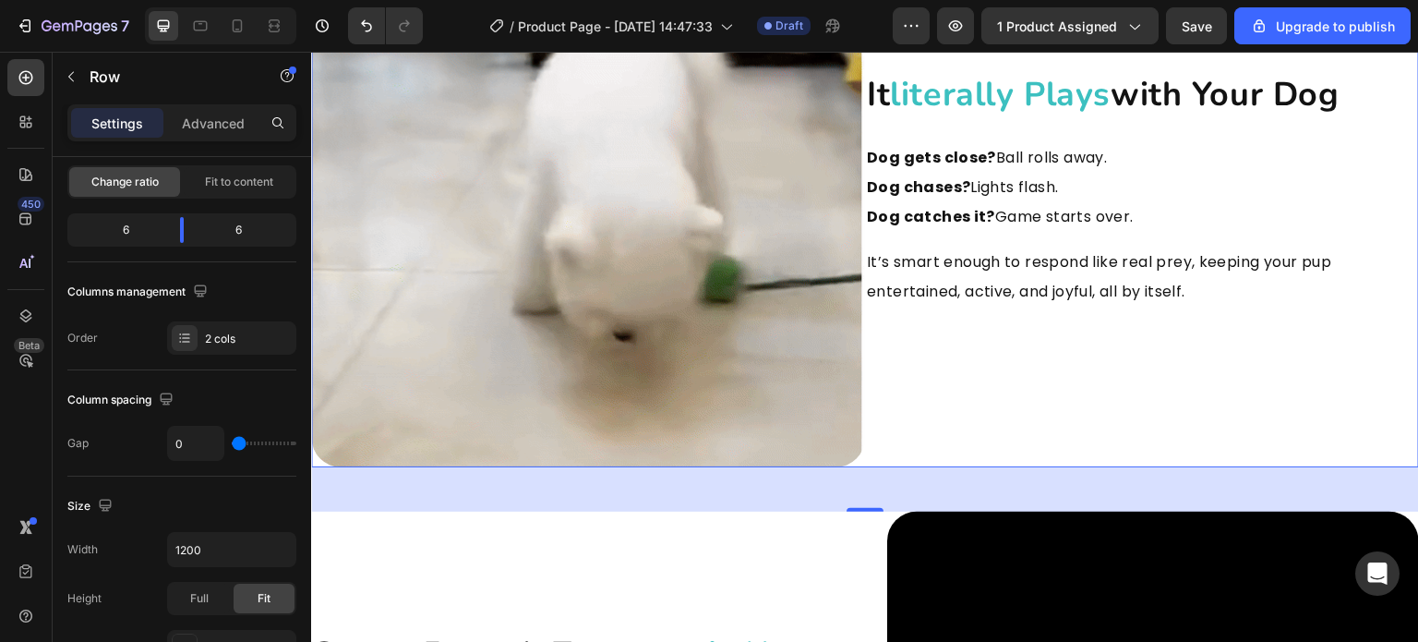
type input "0"
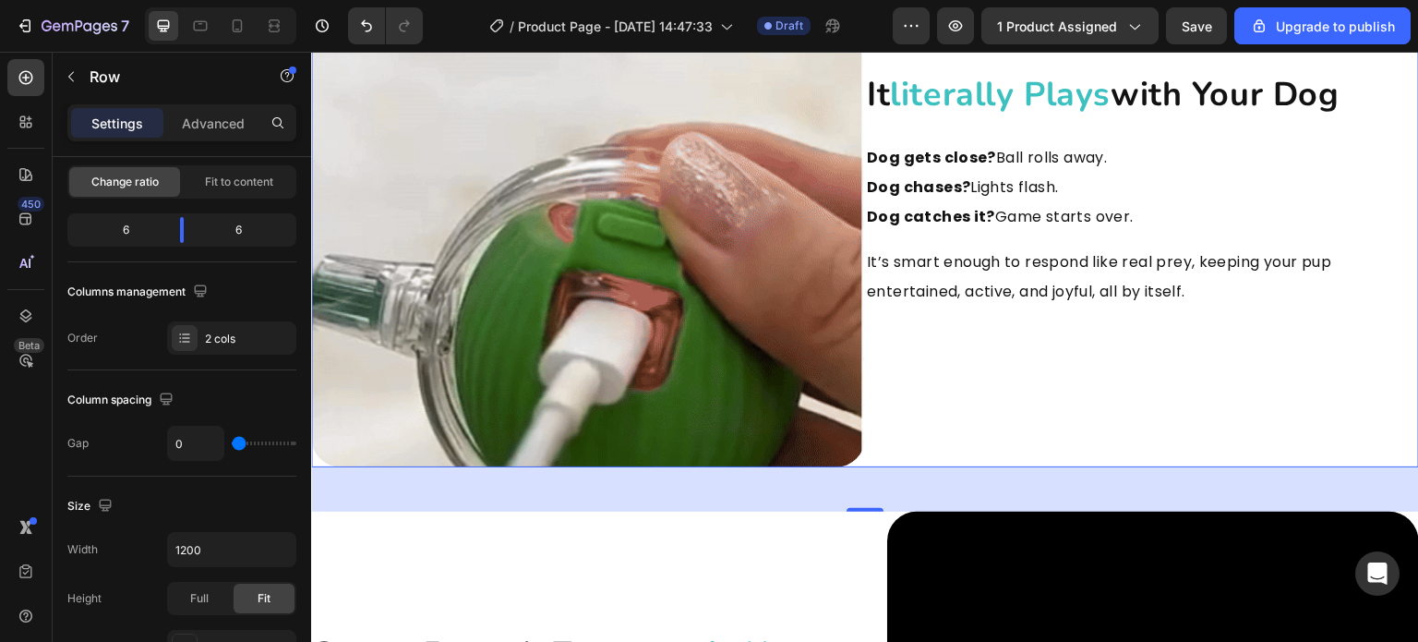
click at [232, 445] on input "range" at bounding box center [264, 443] width 65 height 4
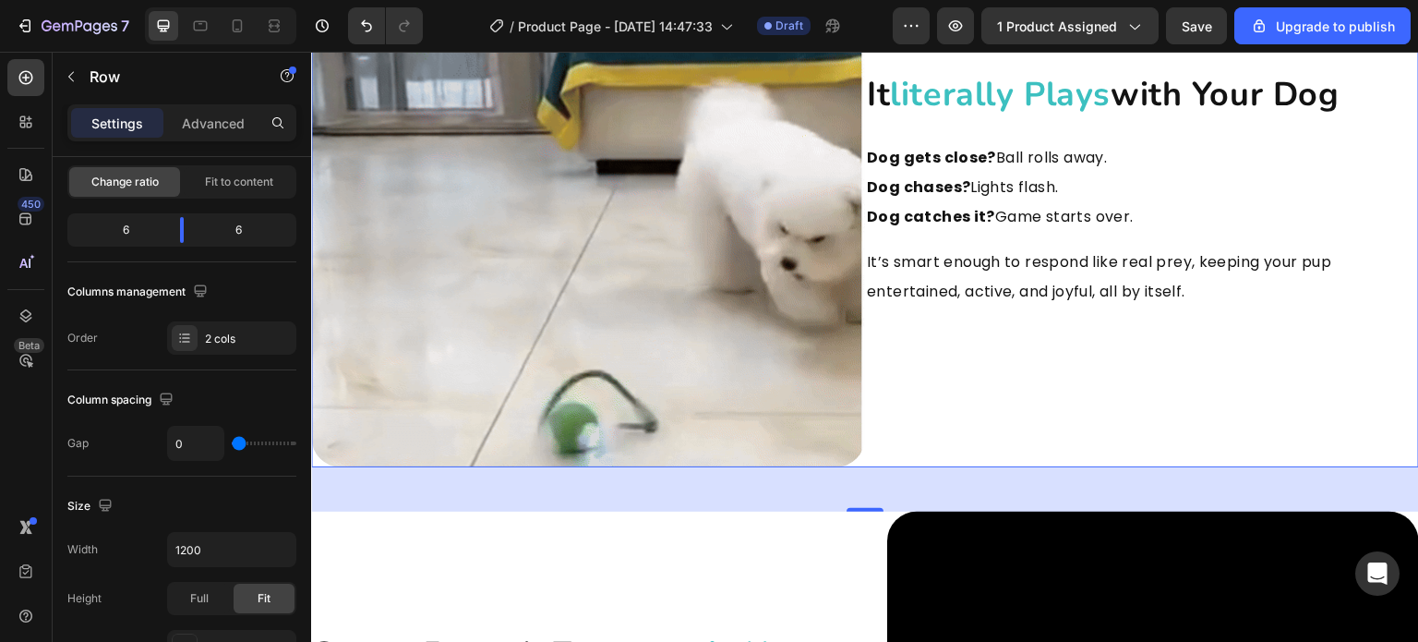
click at [247, 485] on div "Size Width 1200 Height Full Fit Padding Add..." at bounding box center [181, 577] width 229 height 202
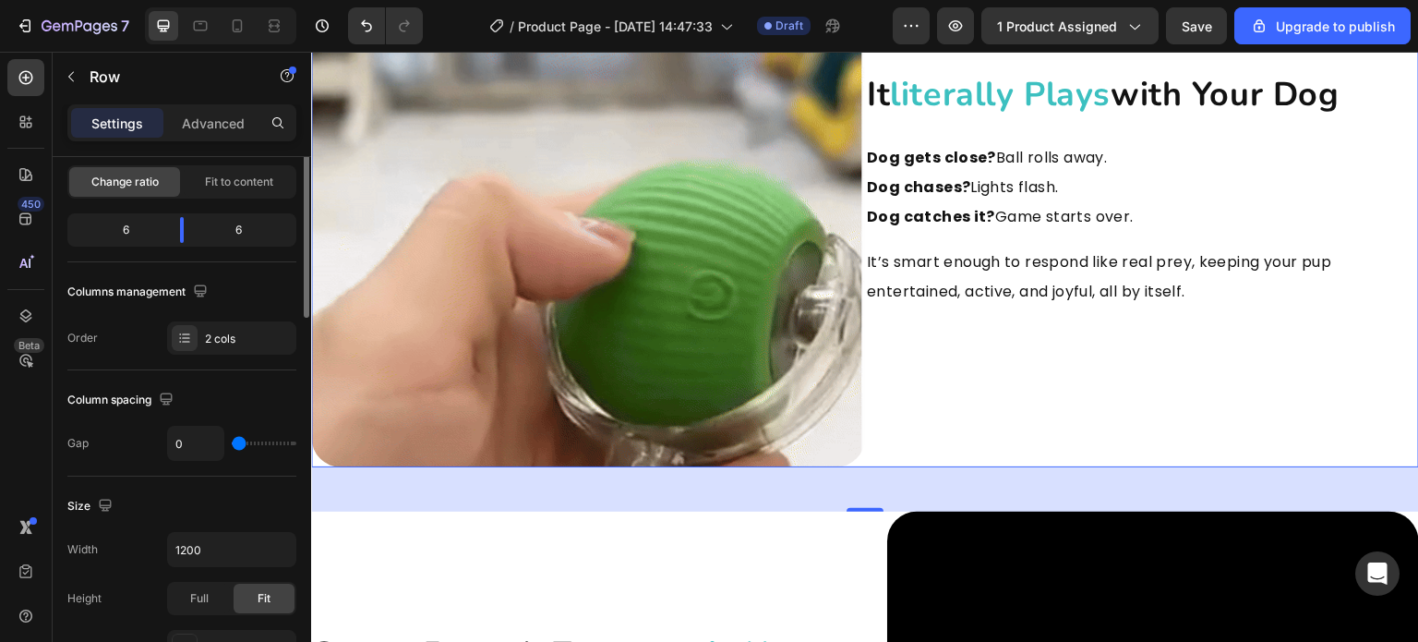
scroll to position [92, 0]
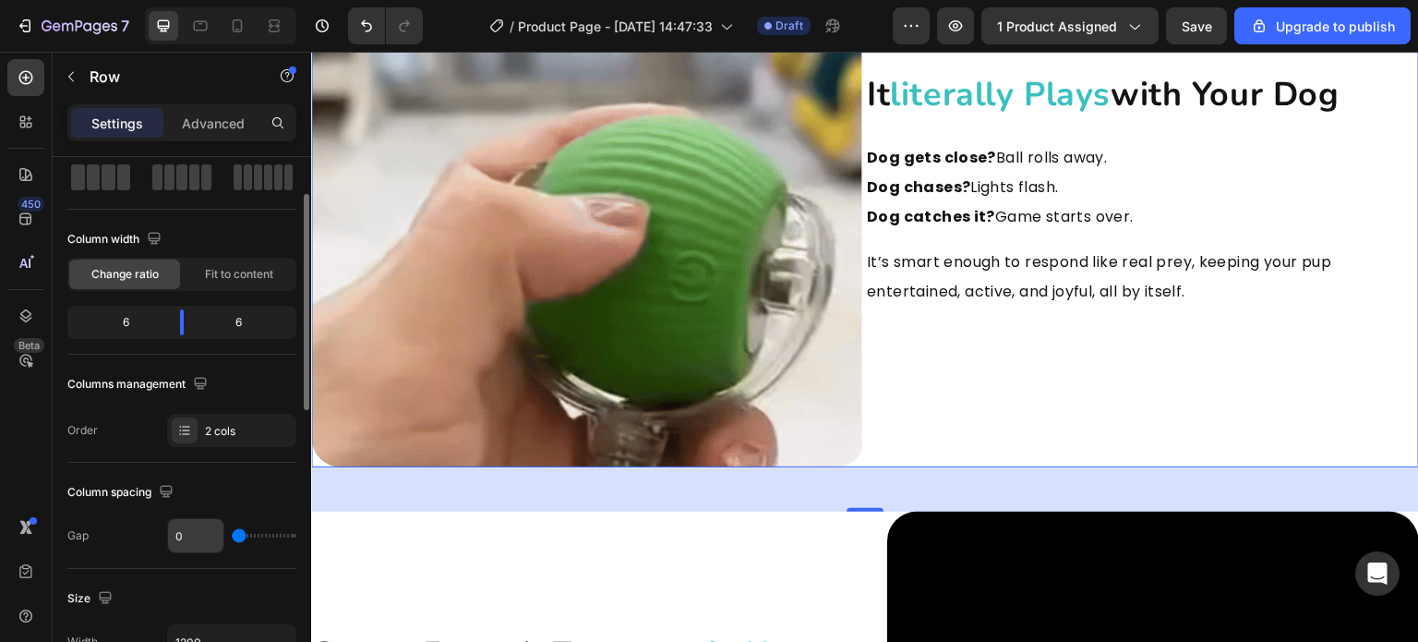
click at [199, 533] on input "0" at bounding box center [195, 535] width 55 height 33
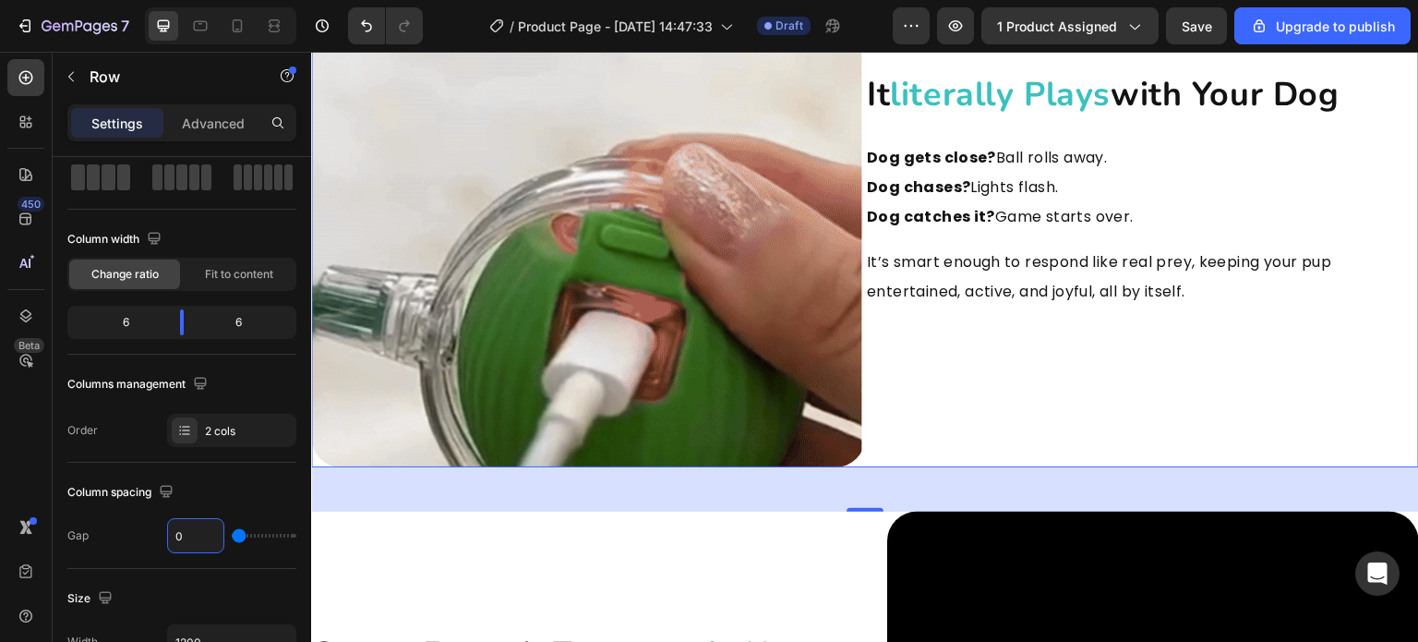
type input "4"
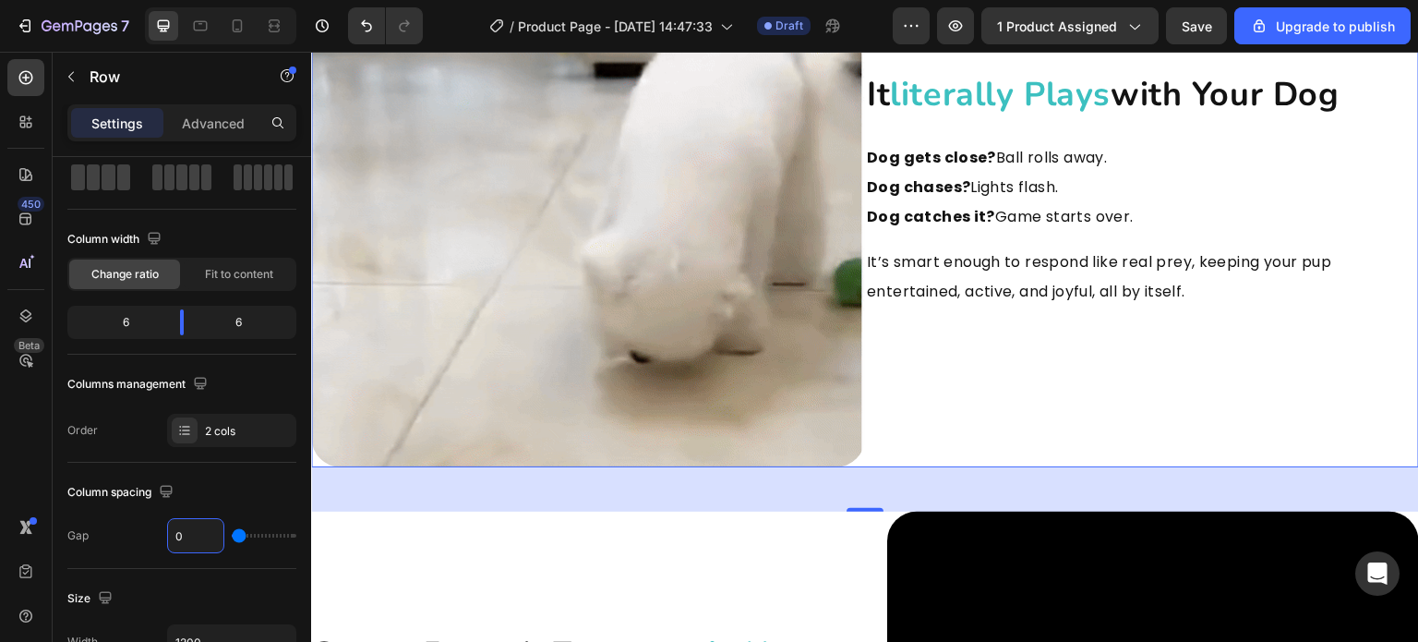
type input "4"
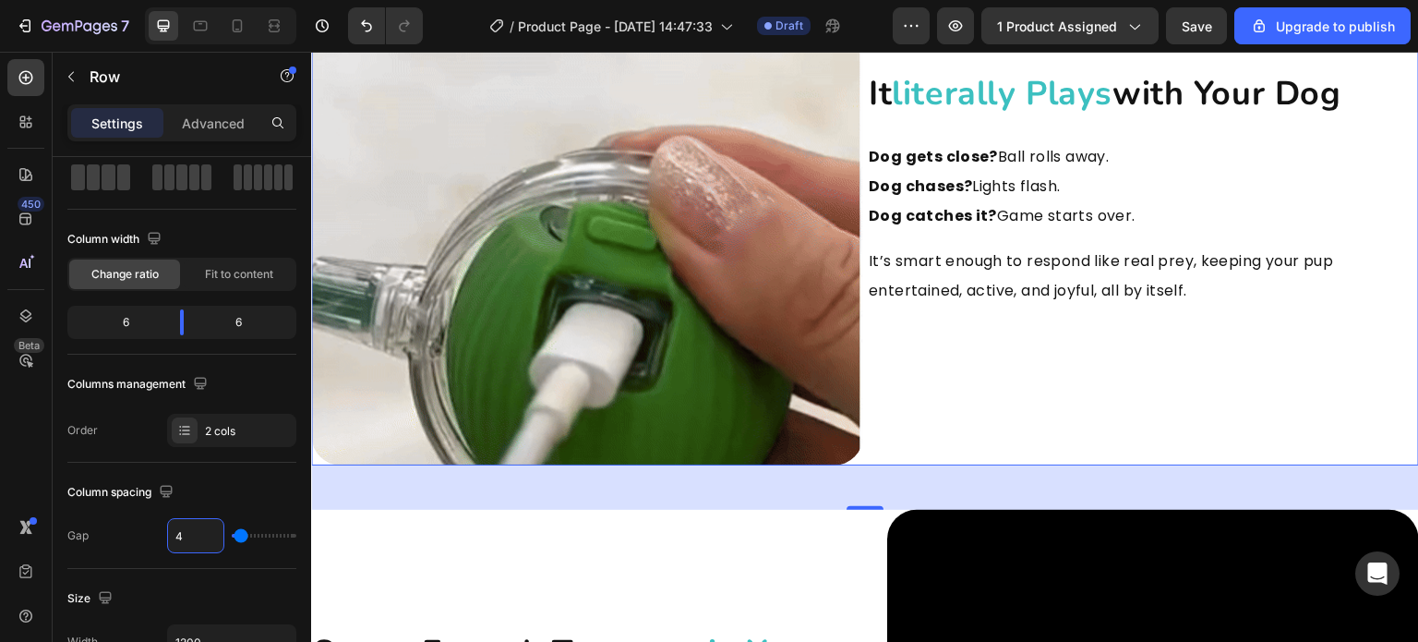
type input "42"
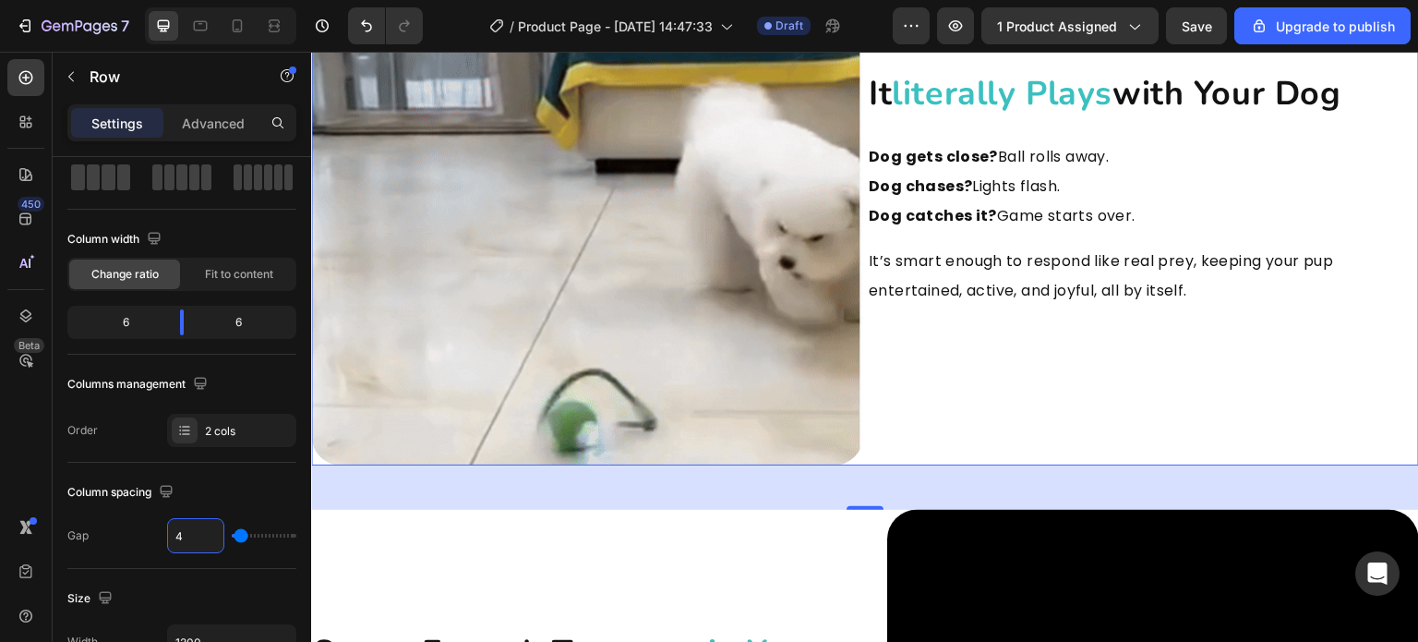
type input "42"
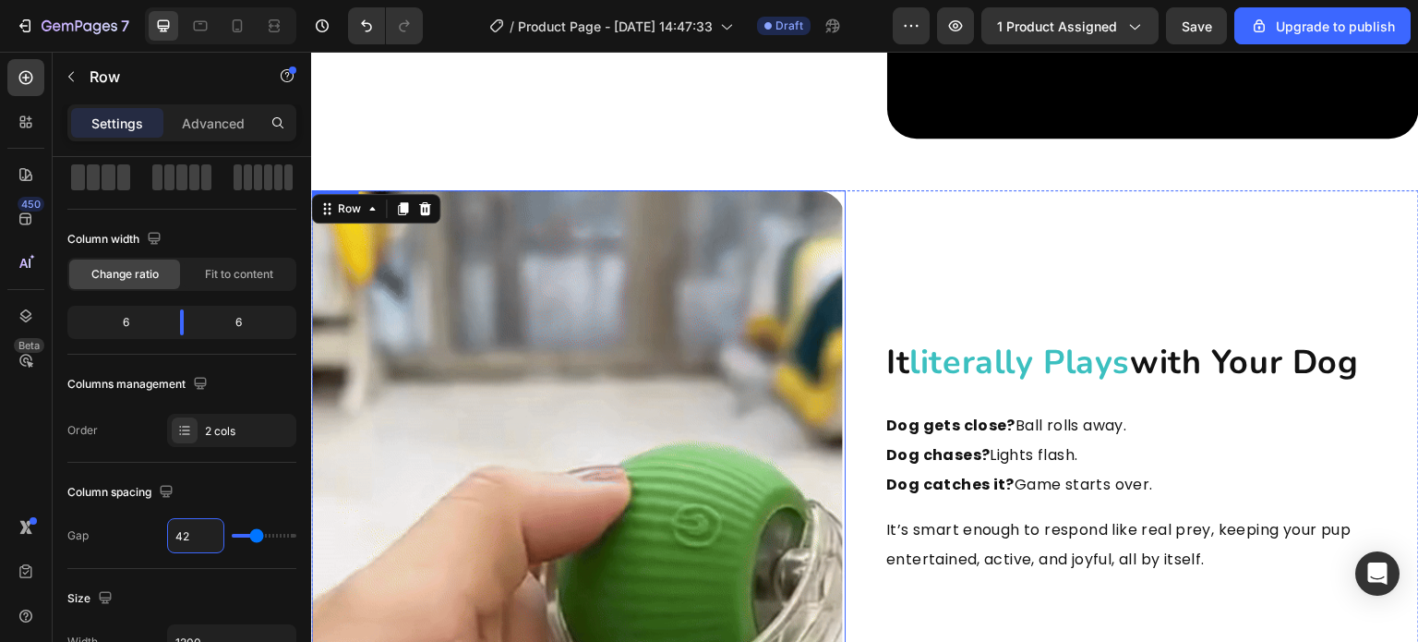
scroll to position [2004, 0]
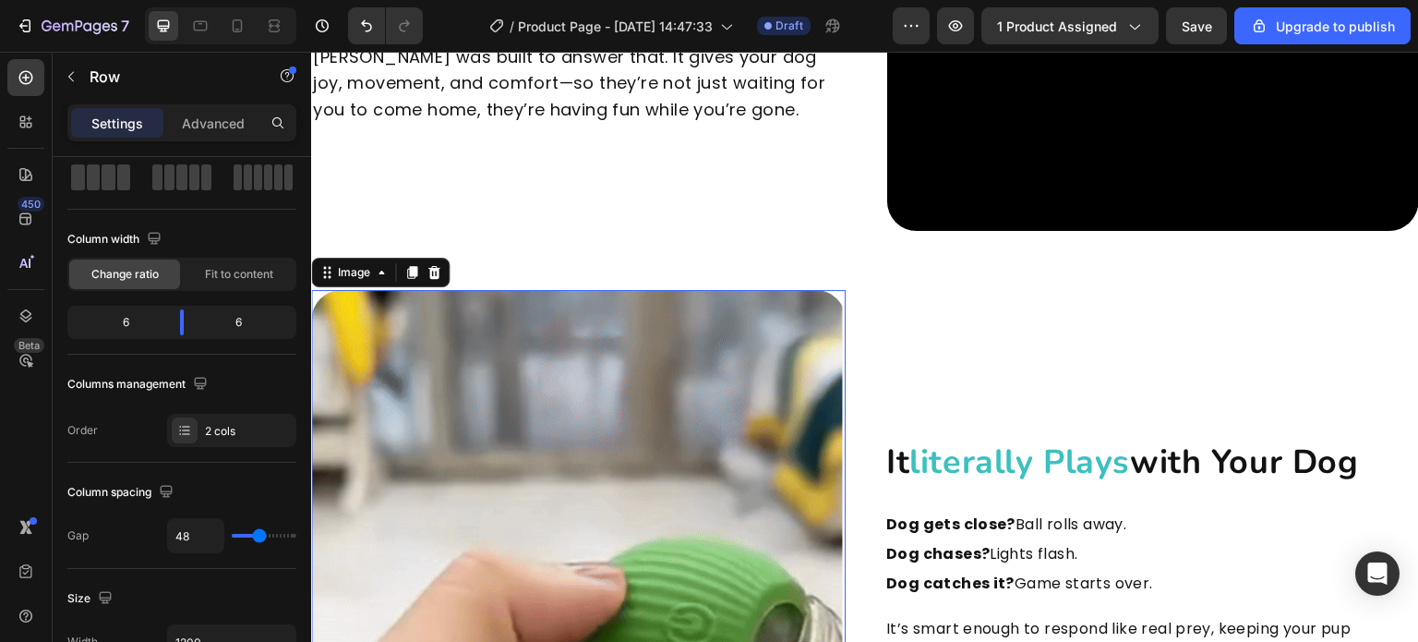
click at [808, 332] on img at bounding box center [578, 557] width 535 height 535
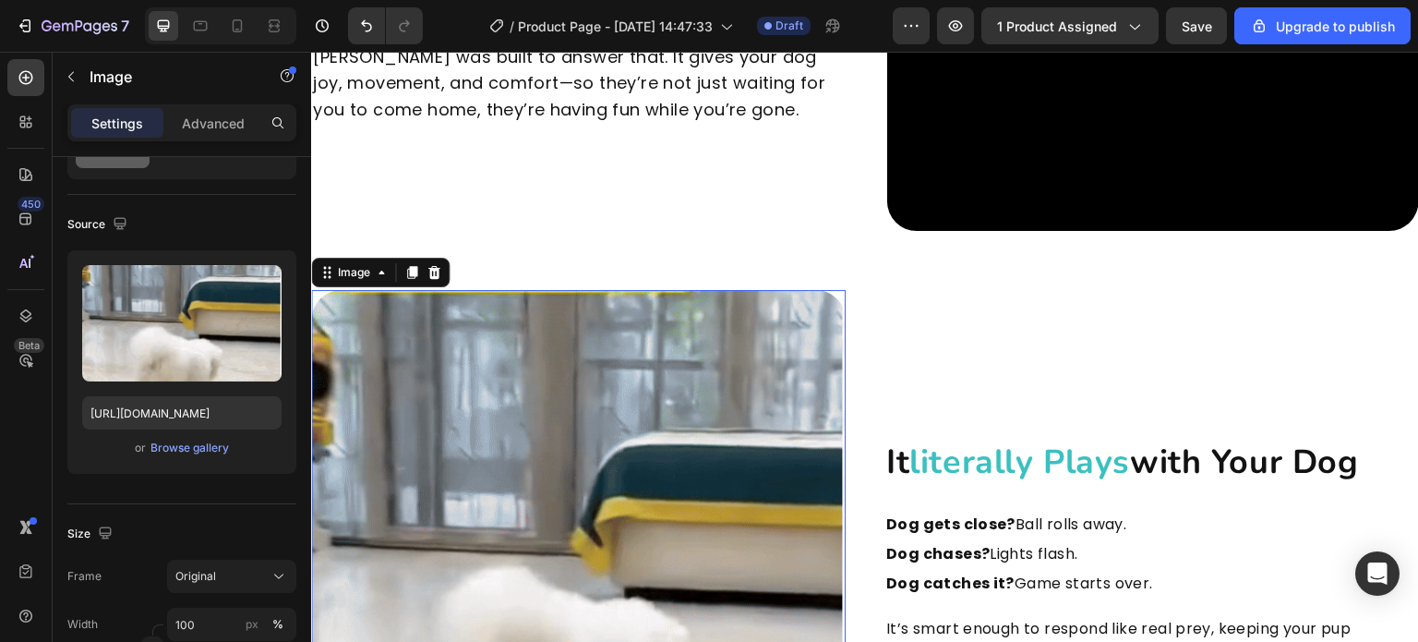
scroll to position [0, 0]
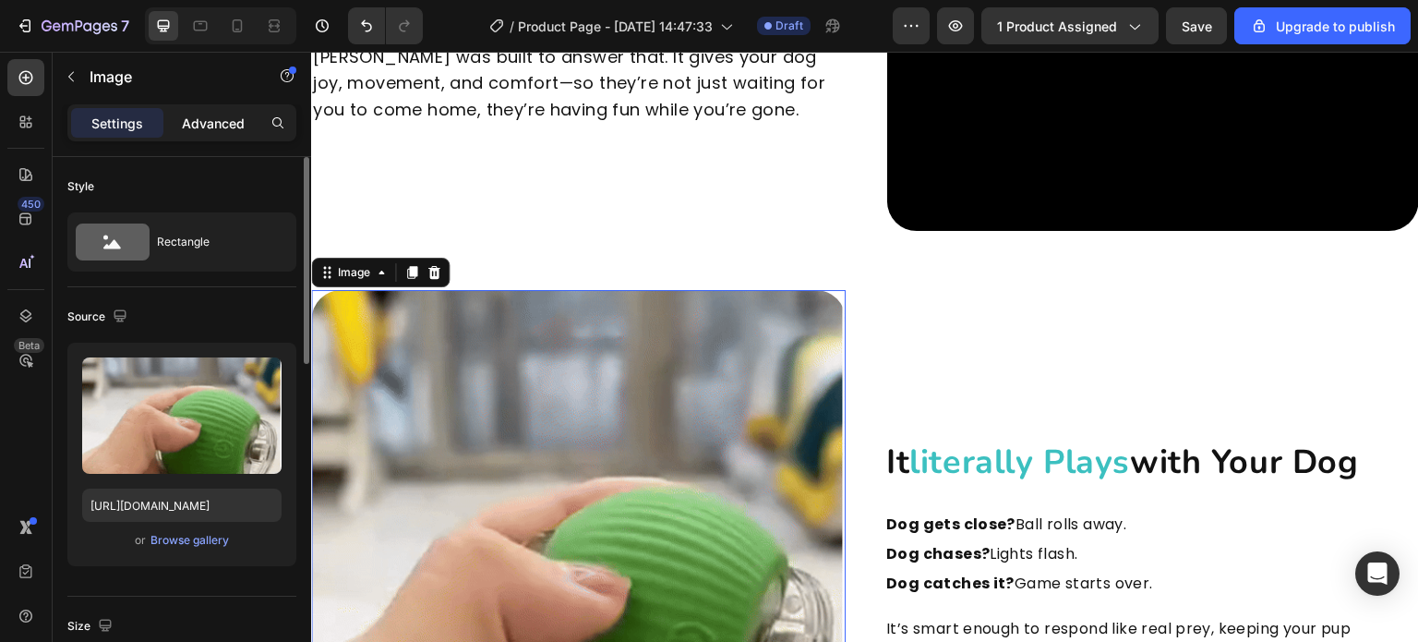
click at [223, 134] on div "Advanced" at bounding box center [213, 123] width 92 height 30
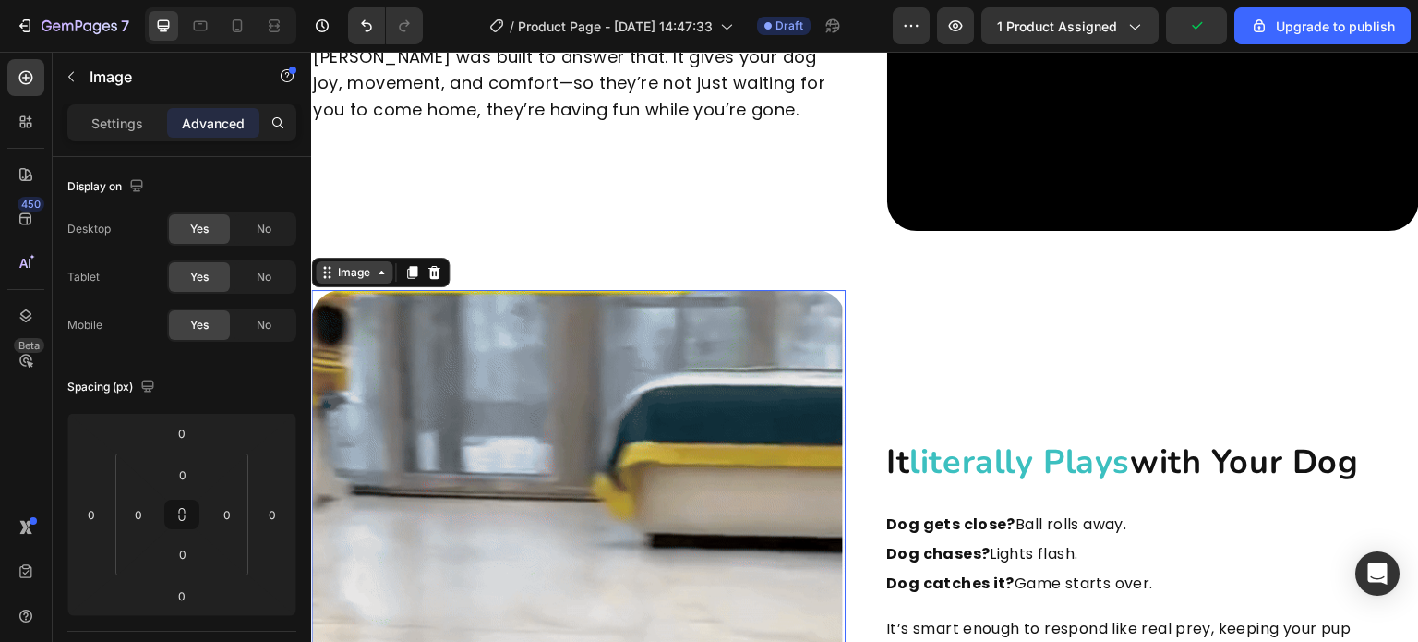
click at [359, 261] on div "Image" at bounding box center [354, 272] width 77 height 22
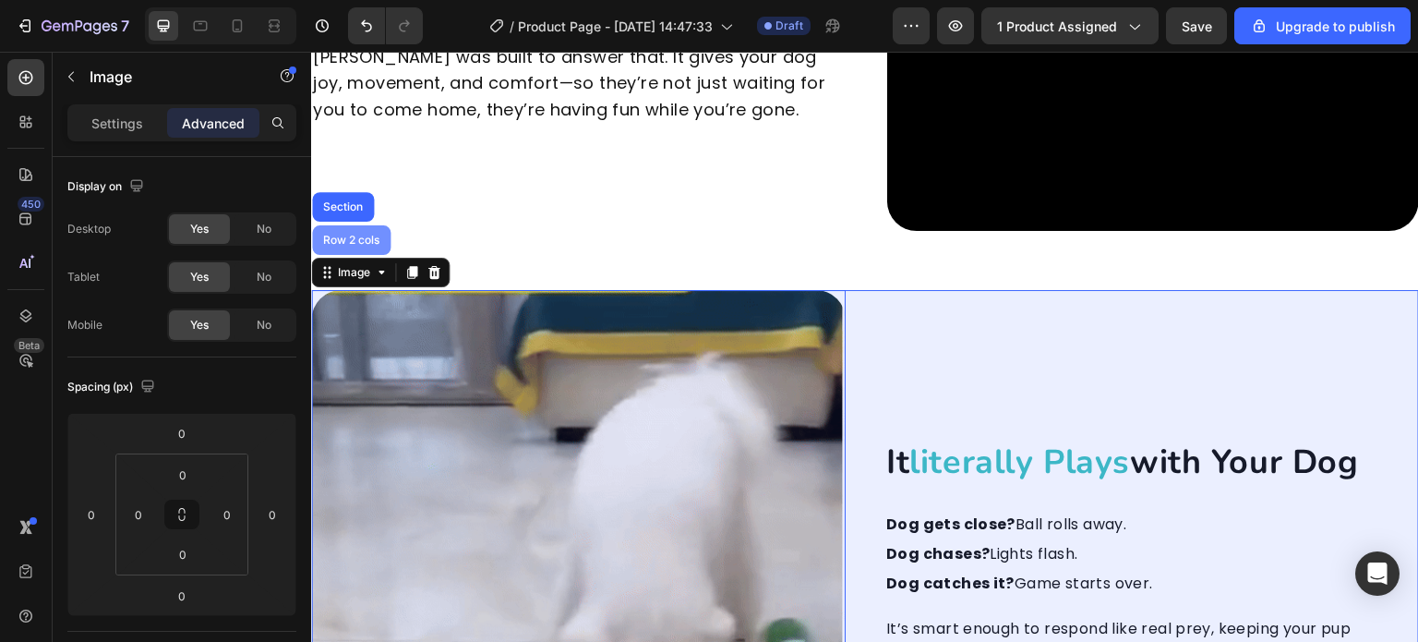
click at [356, 240] on div "Row 2 cols" at bounding box center [351, 240] width 78 height 30
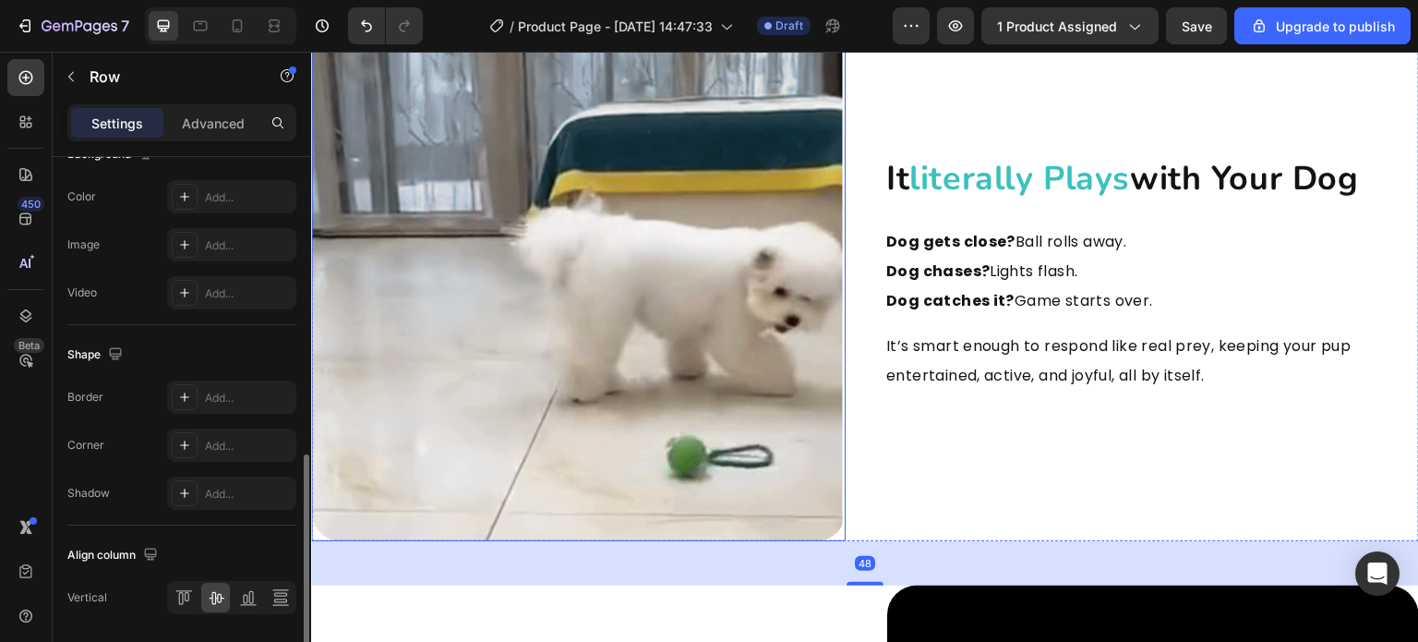
scroll to position [2281, 0]
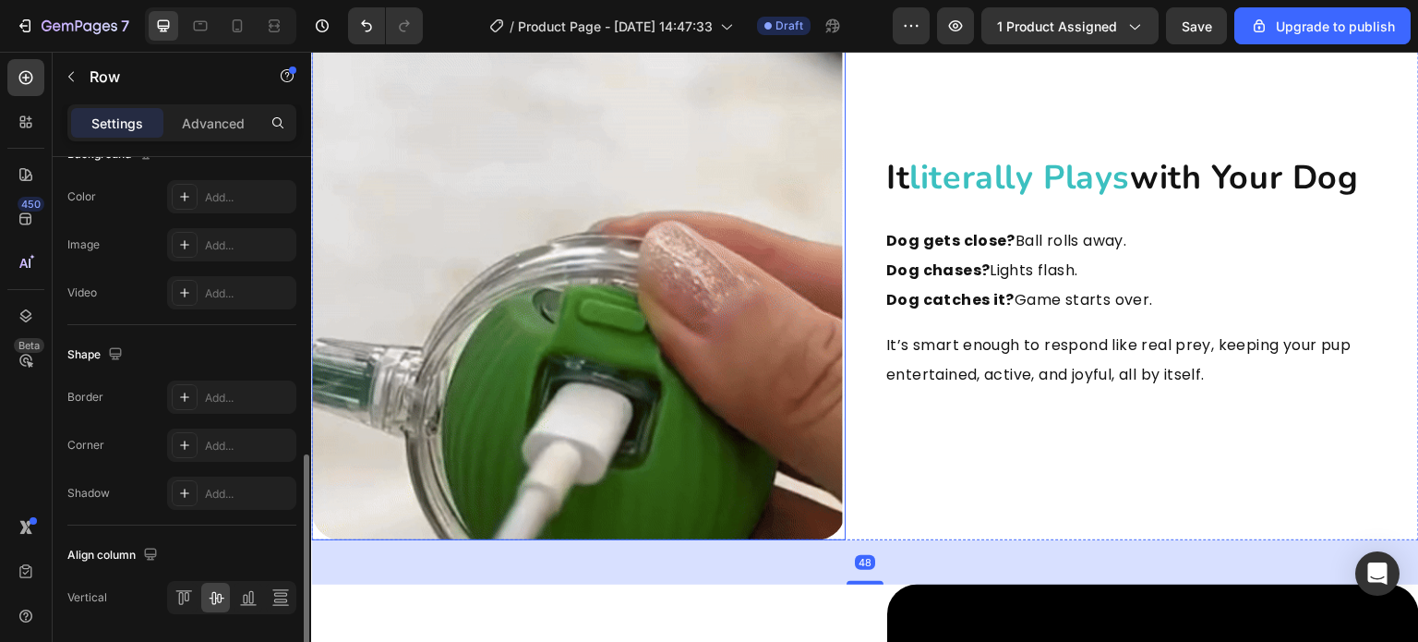
click at [621, 429] on img at bounding box center [578, 273] width 535 height 535
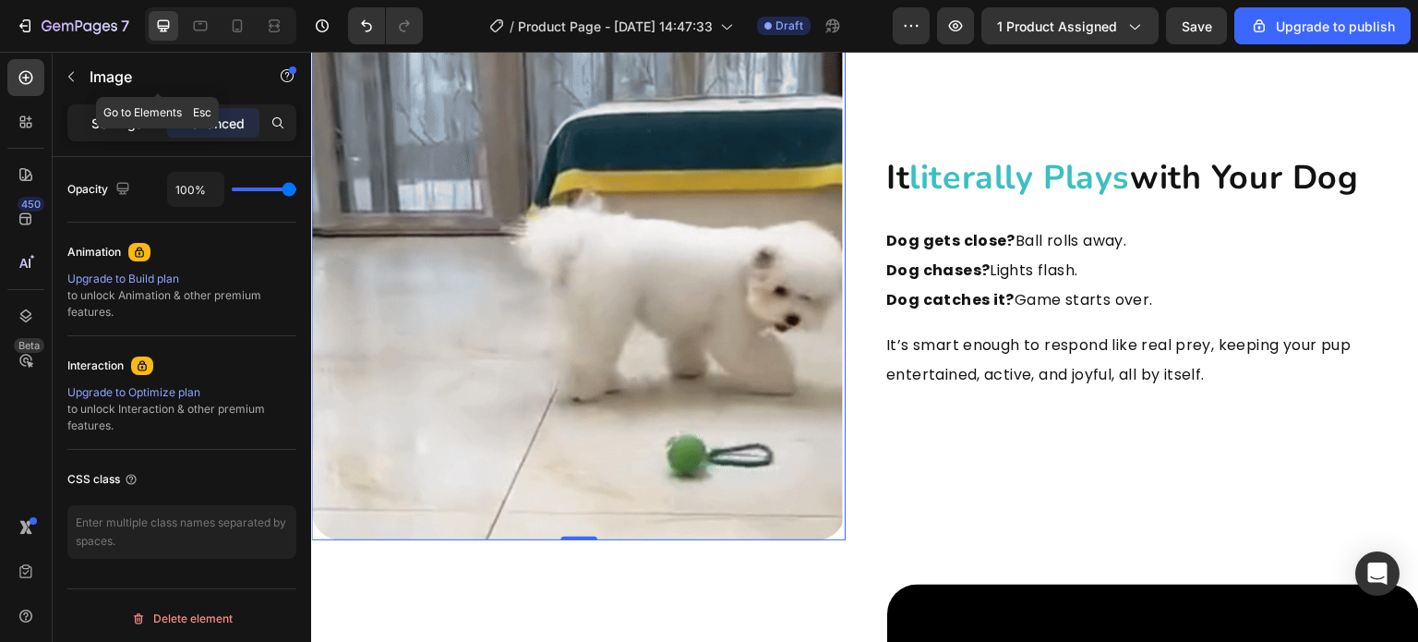
scroll to position [0, 0]
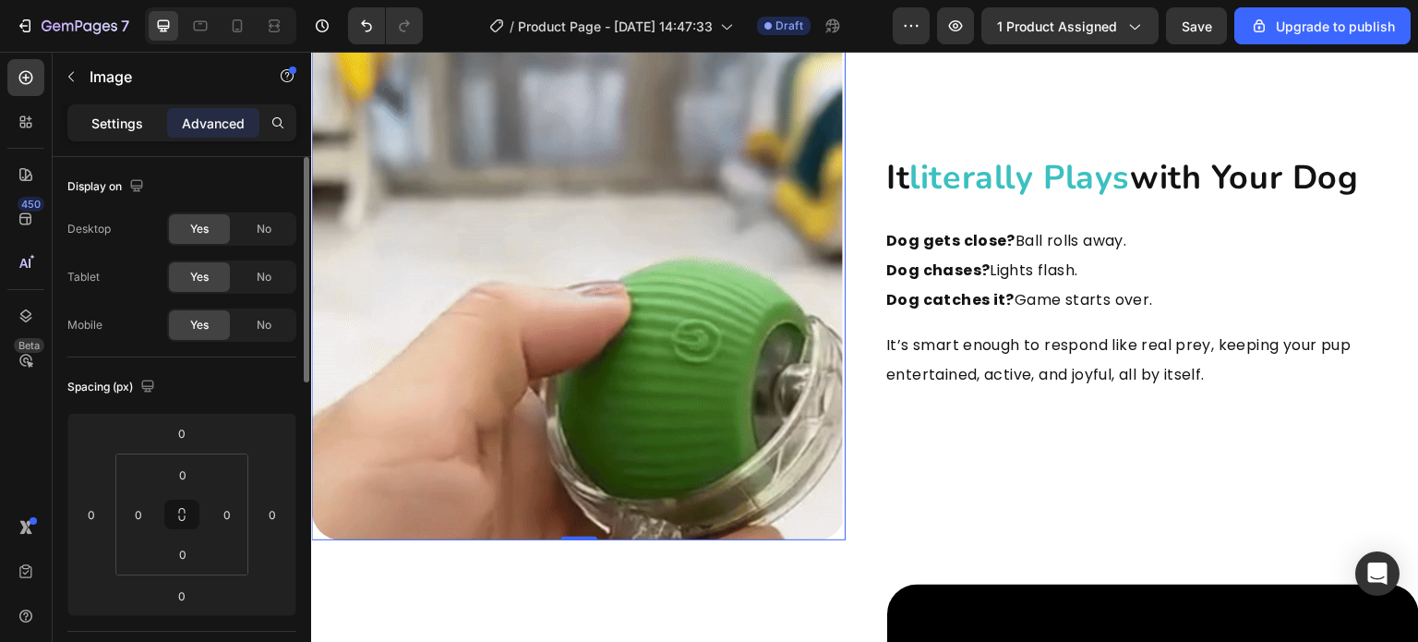
click at [131, 128] on p "Settings" at bounding box center [117, 123] width 52 height 19
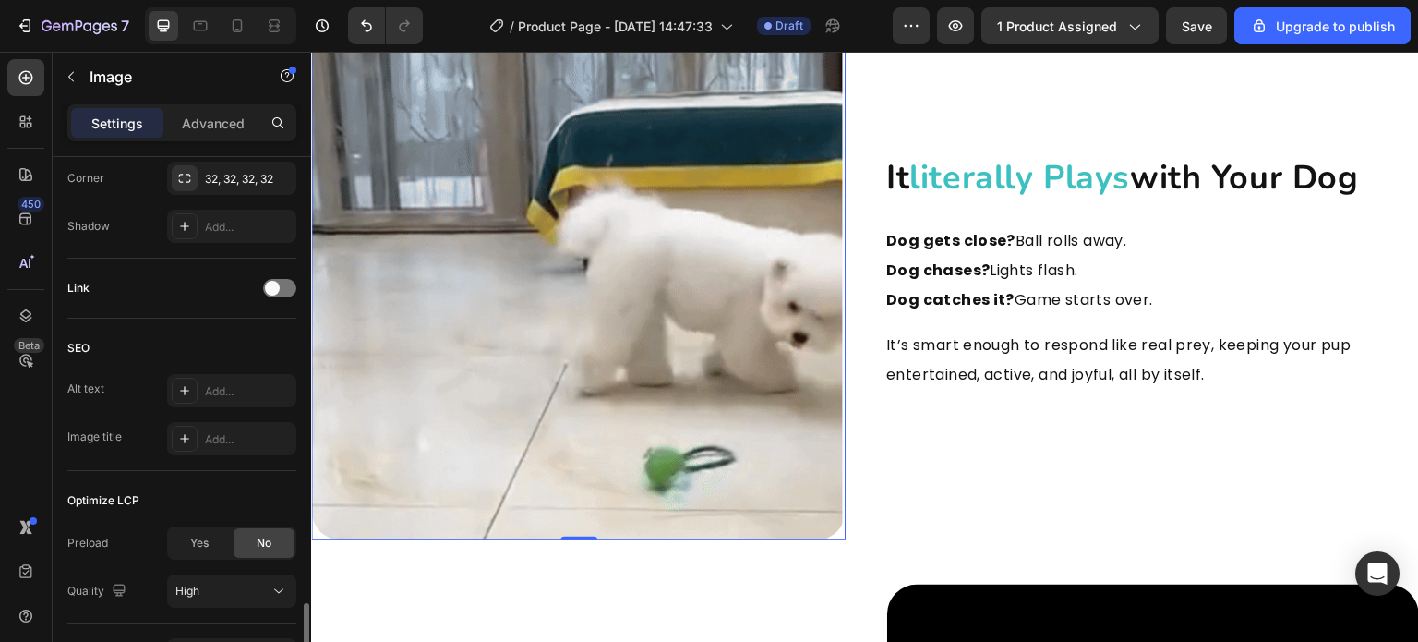
scroll to position [855, 0]
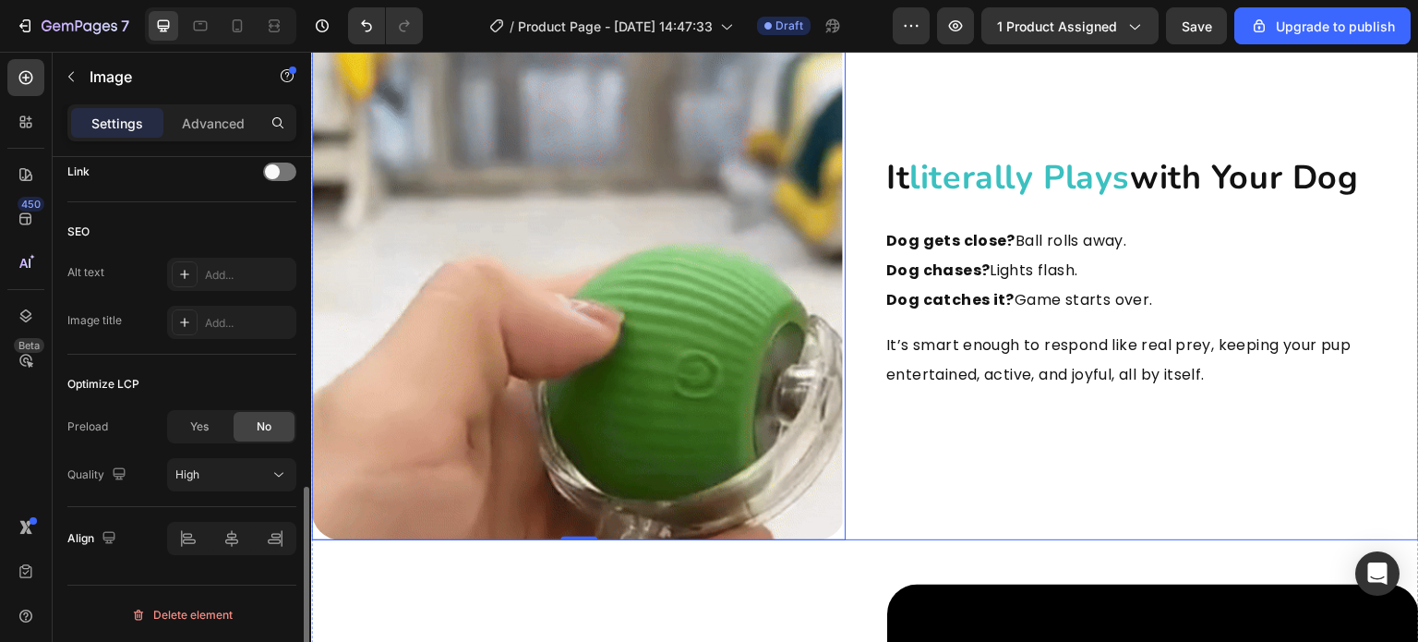
click at [859, 419] on div "Image 0 it literally plays with your dog Heading Dog gets close? Ball rolls awa…" at bounding box center [865, 273] width 1108 height 535
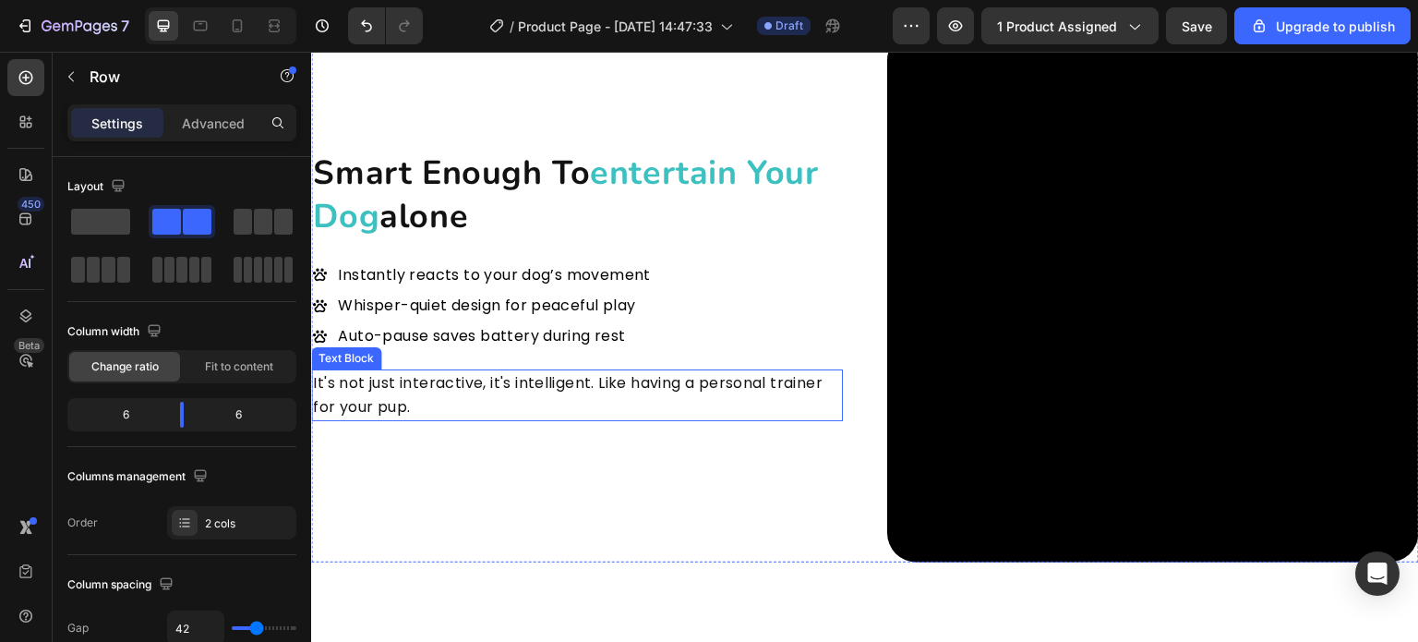
scroll to position [2743, 0]
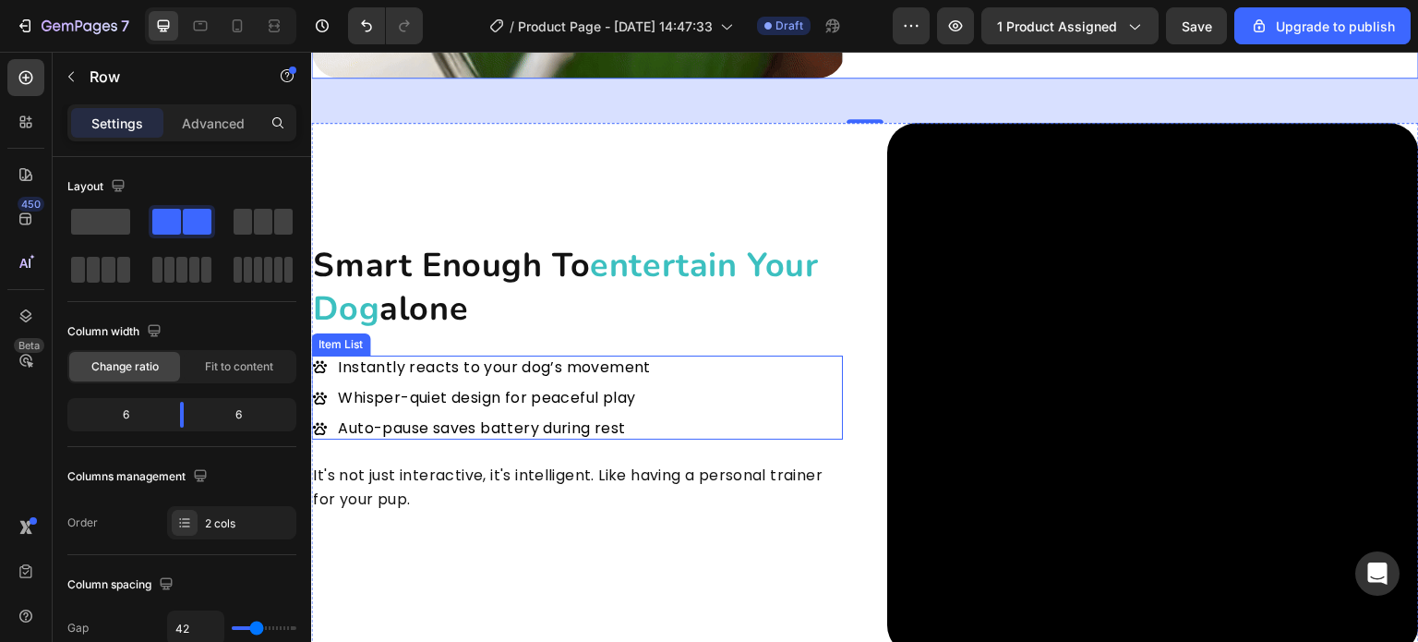
click at [443, 389] on p "Whisper-quiet design for peaceful play" at bounding box center [494, 398] width 313 height 18
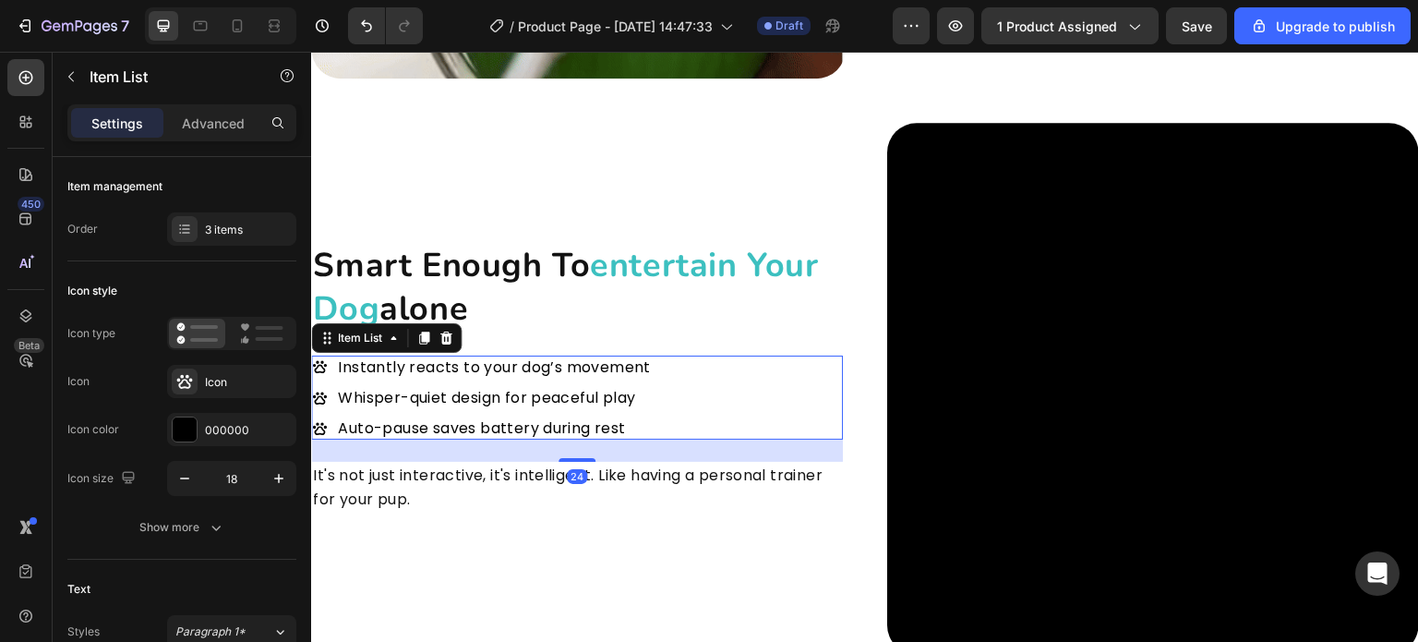
click at [443, 389] on p "Whisper-quiet design for peaceful play" at bounding box center [494, 398] width 313 height 18
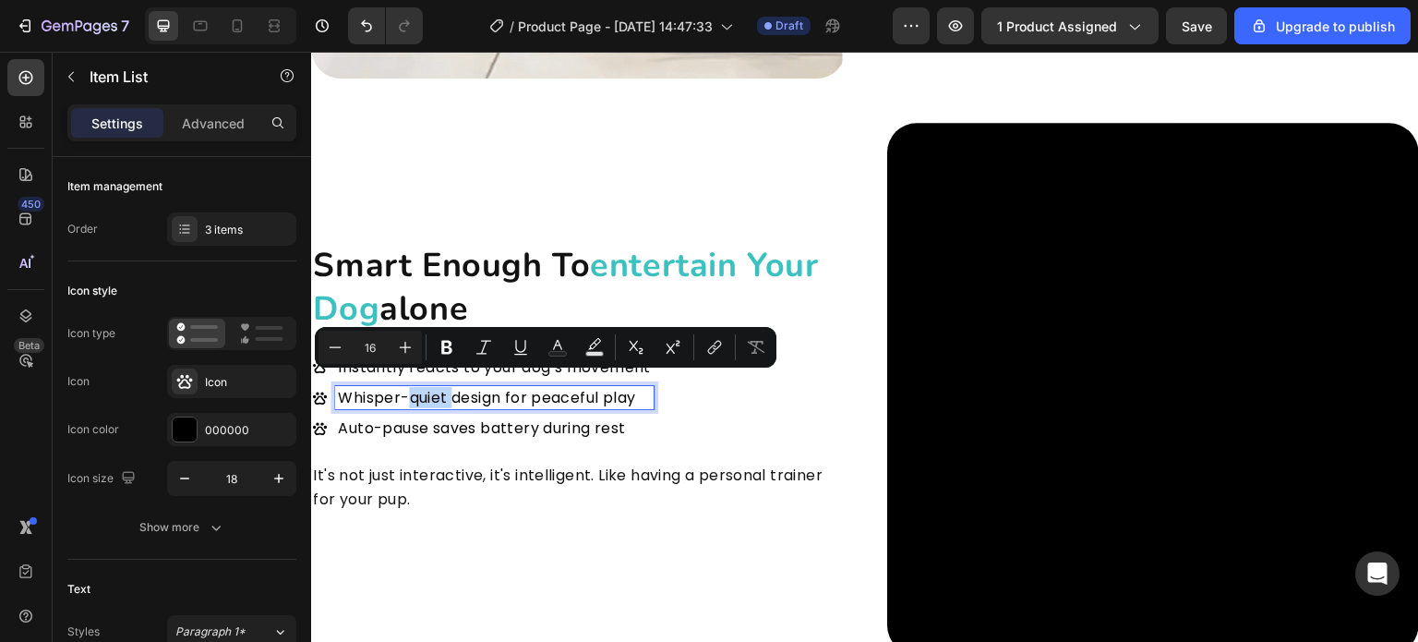
click at [440, 391] on p "Whisper-quiet design for peaceful play" at bounding box center [494, 398] width 313 height 18
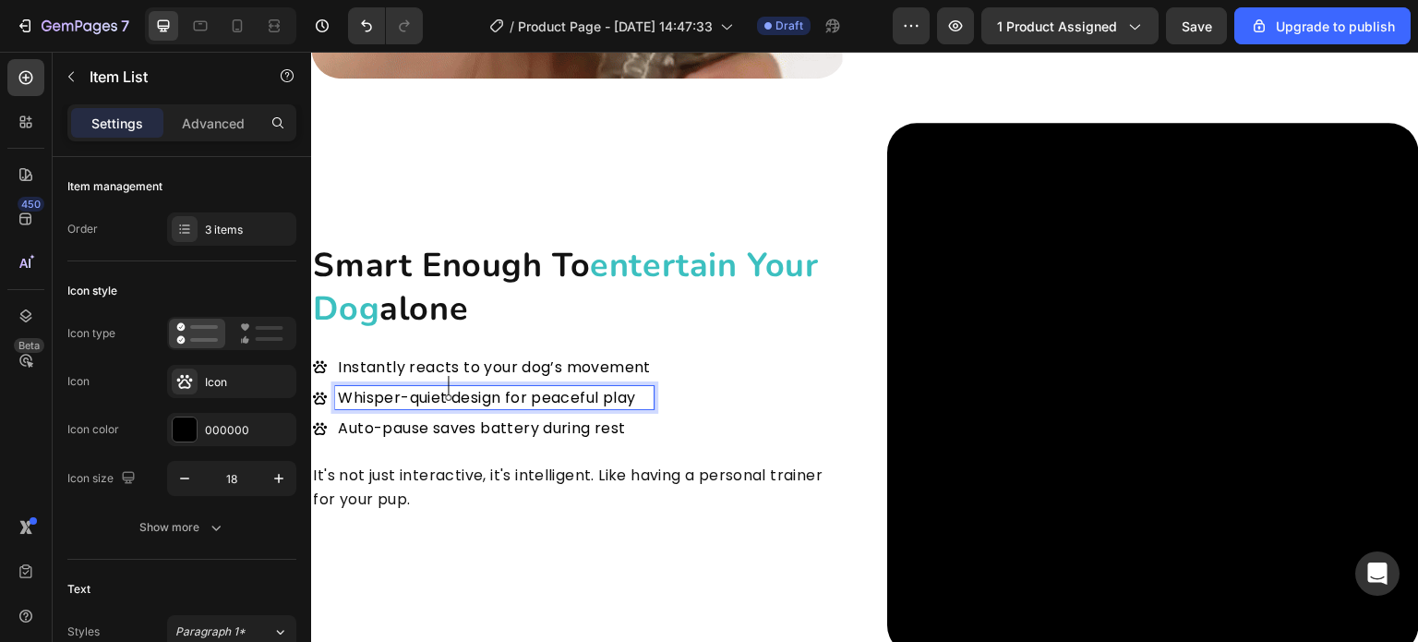
click at [445, 389] on p "Whisper-quiet design for peaceful play" at bounding box center [494, 398] width 313 height 18
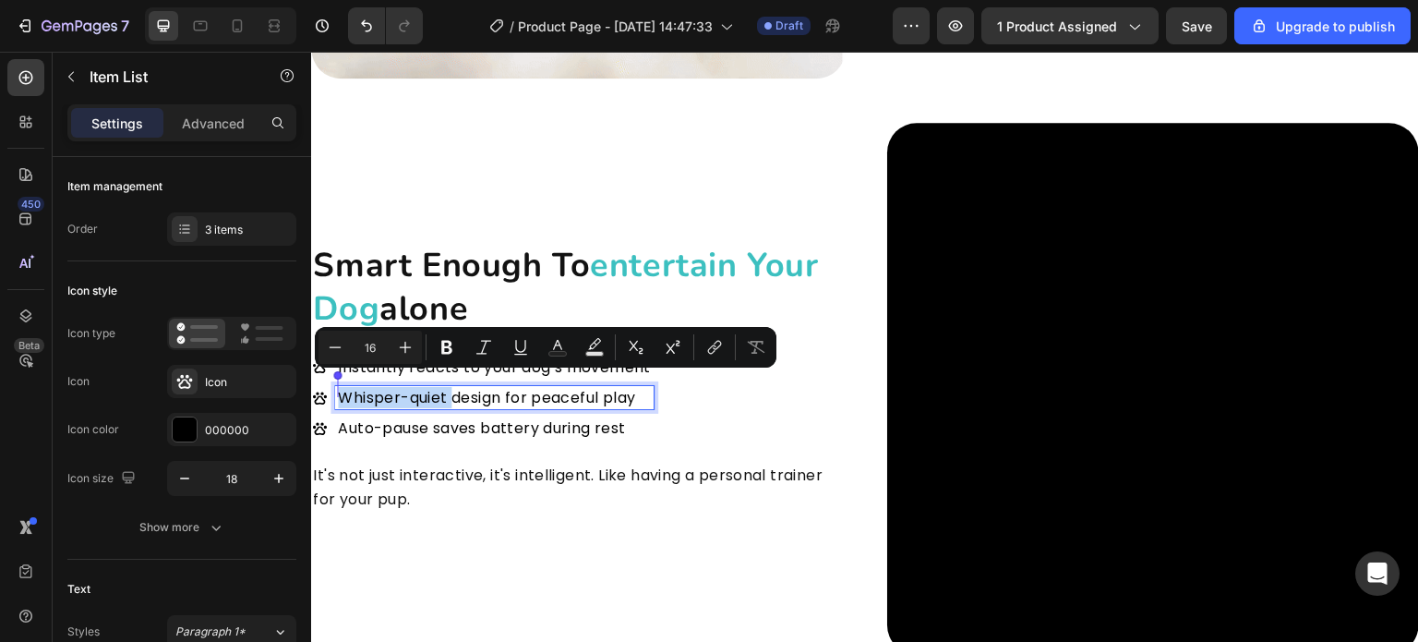
drag, startPoint x: 445, startPoint y: 386, endPoint x: 333, endPoint y: 395, distance: 112.1
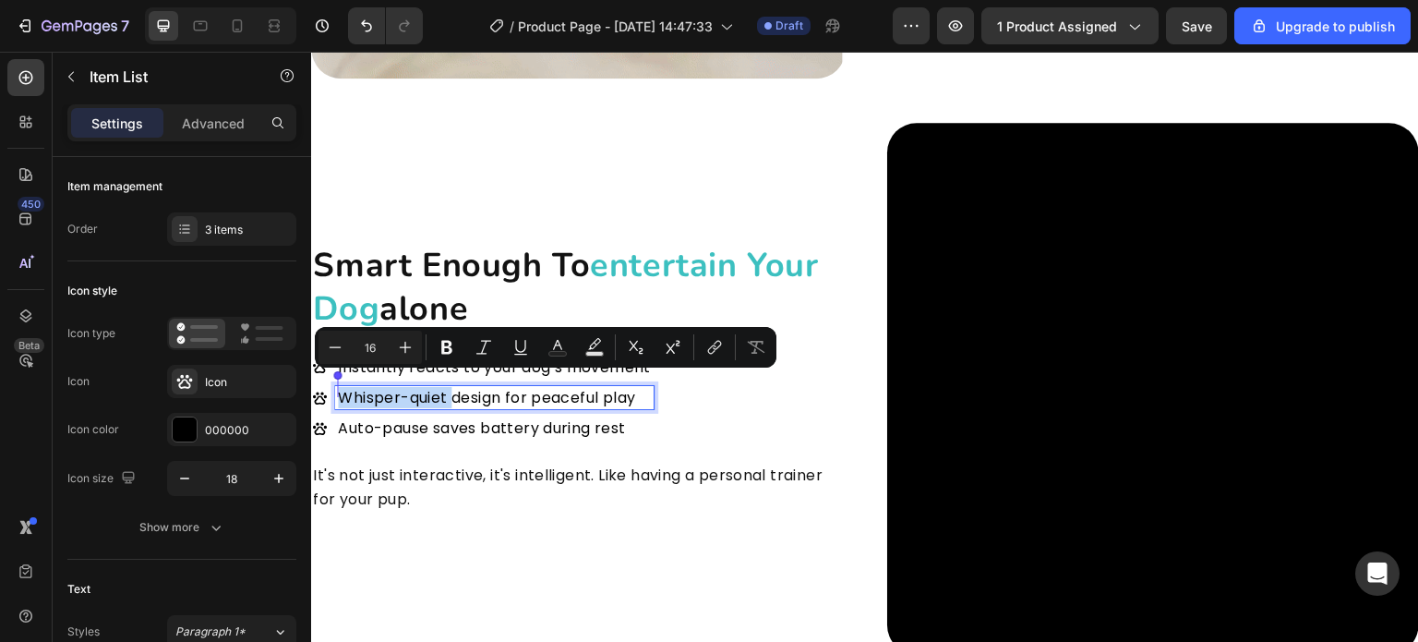
click at [333, 395] on div "Whisper-quiet design for peaceful play" at bounding box center [482, 397] width 343 height 23
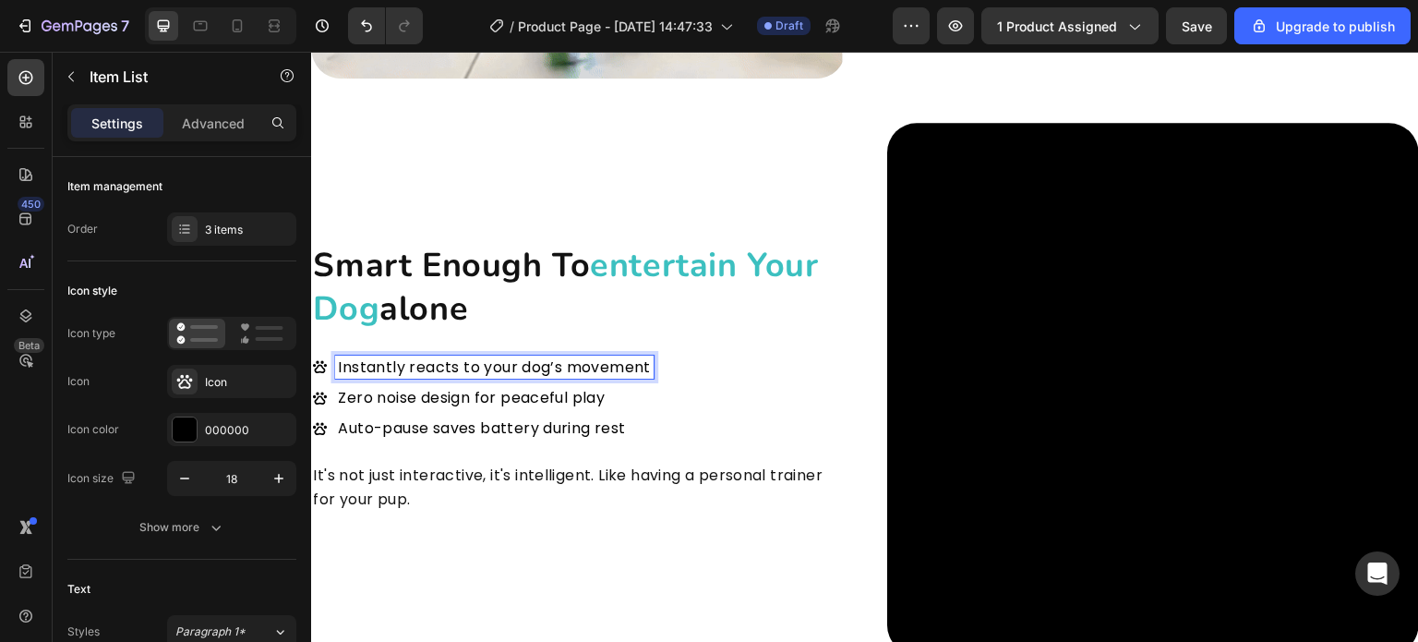
click at [477, 358] on p "Instantly reacts to your dog’s movement" at bounding box center [494, 367] width 313 height 18
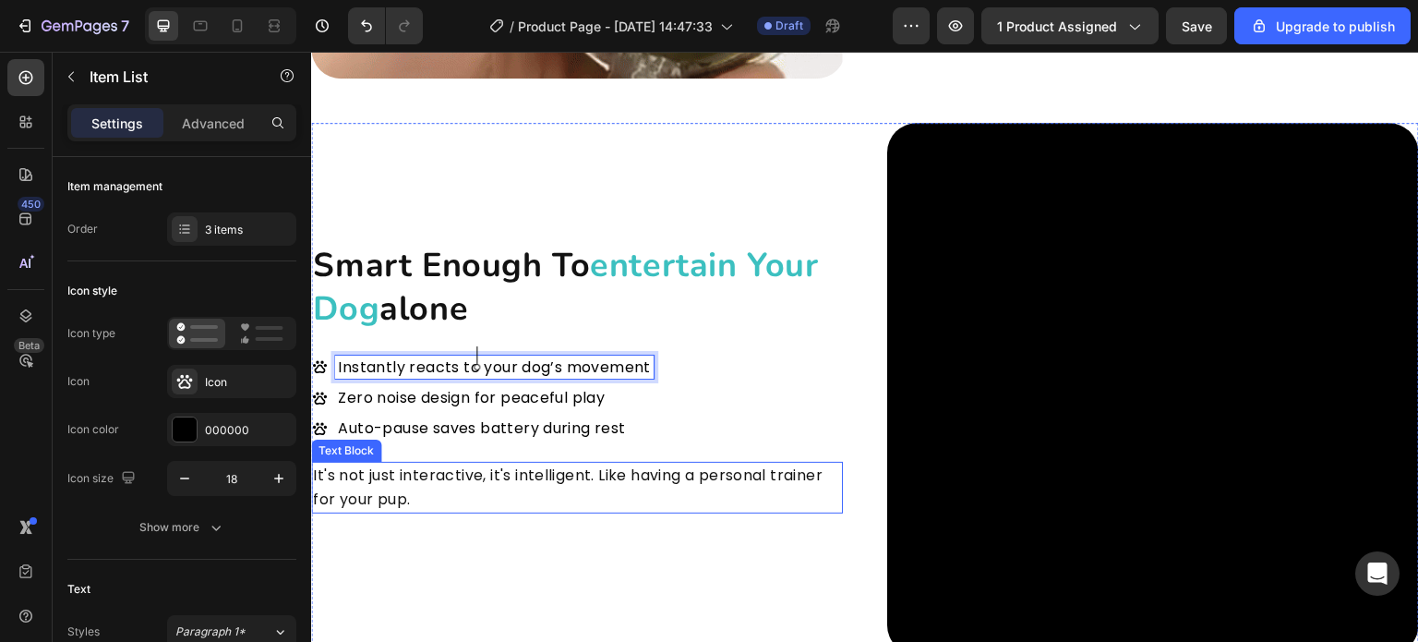
click at [468, 475] on p "It's not just interactive, it's intelligent. Like having a personal trainer for…" at bounding box center [577, 487] width 528 height 47
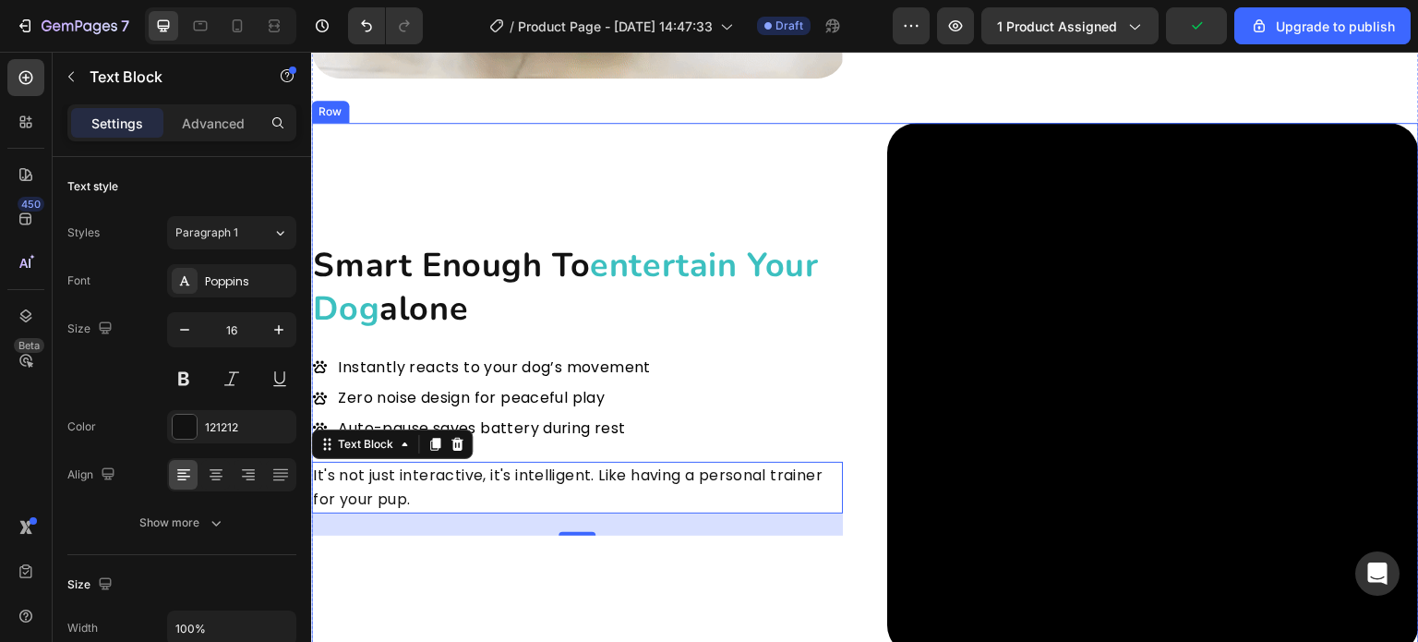
scroll to position [2861, 0]
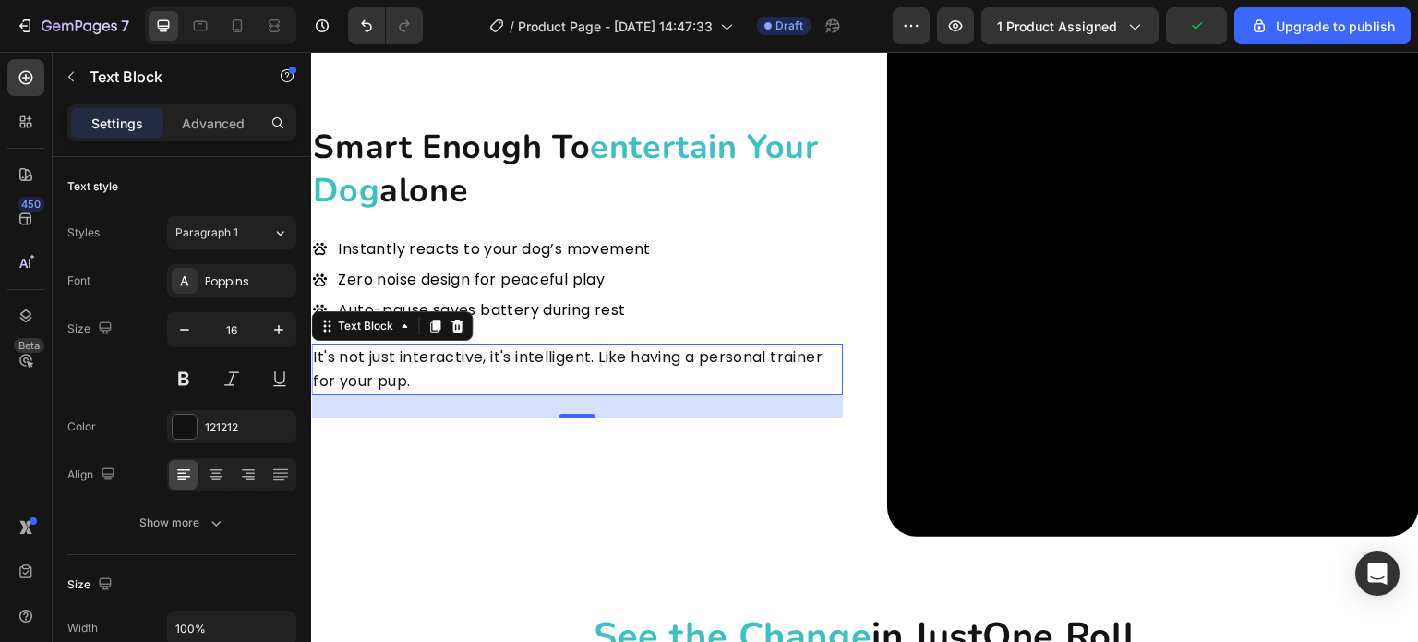
click at [824, 352] on p "It's not just interactive, it's intelligent. Like having a personal trainer for…" at bounding box center [577, 368] width 528 height 47
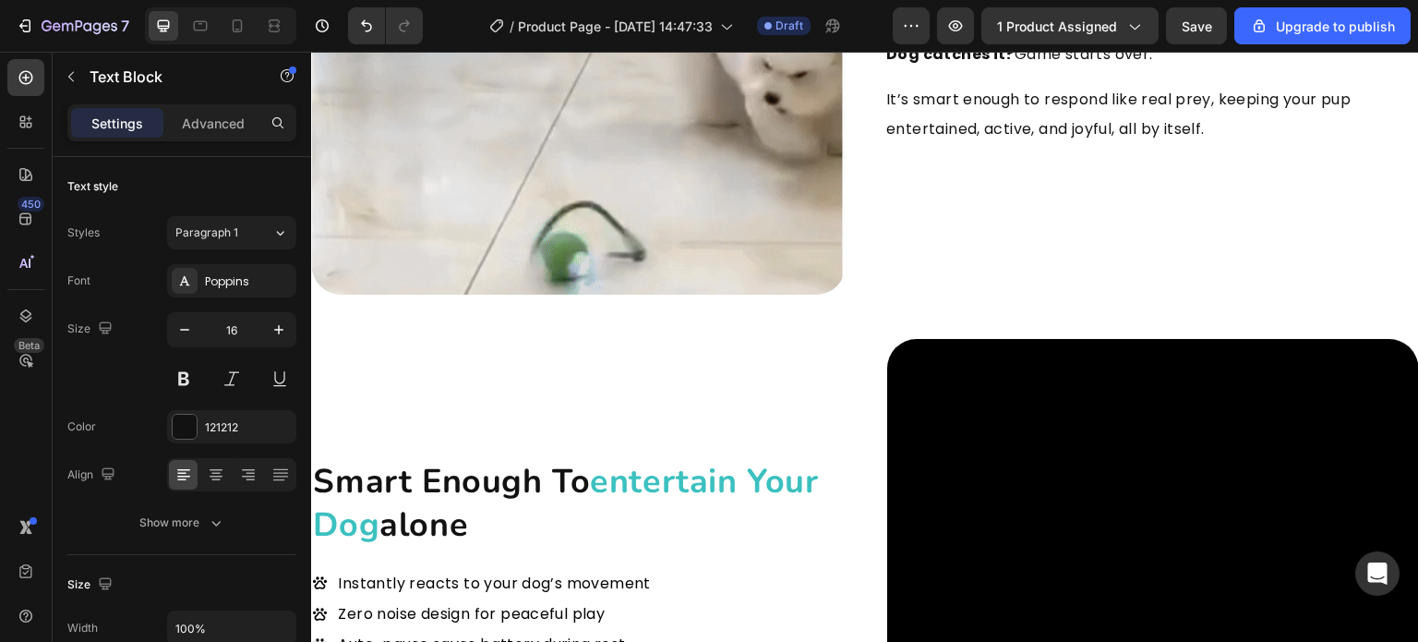
scroll to position [2593, 0]
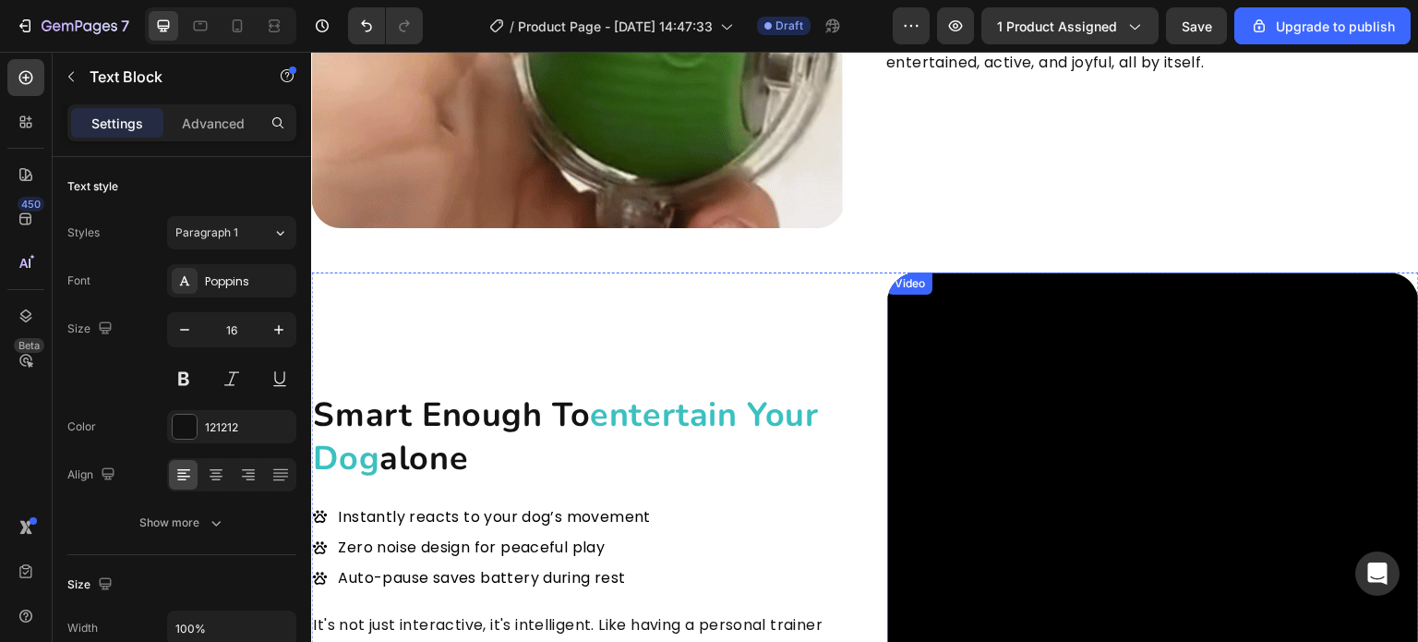
click at [1009, 329] on video at bounding box center [1153, 538] width 532 height 532
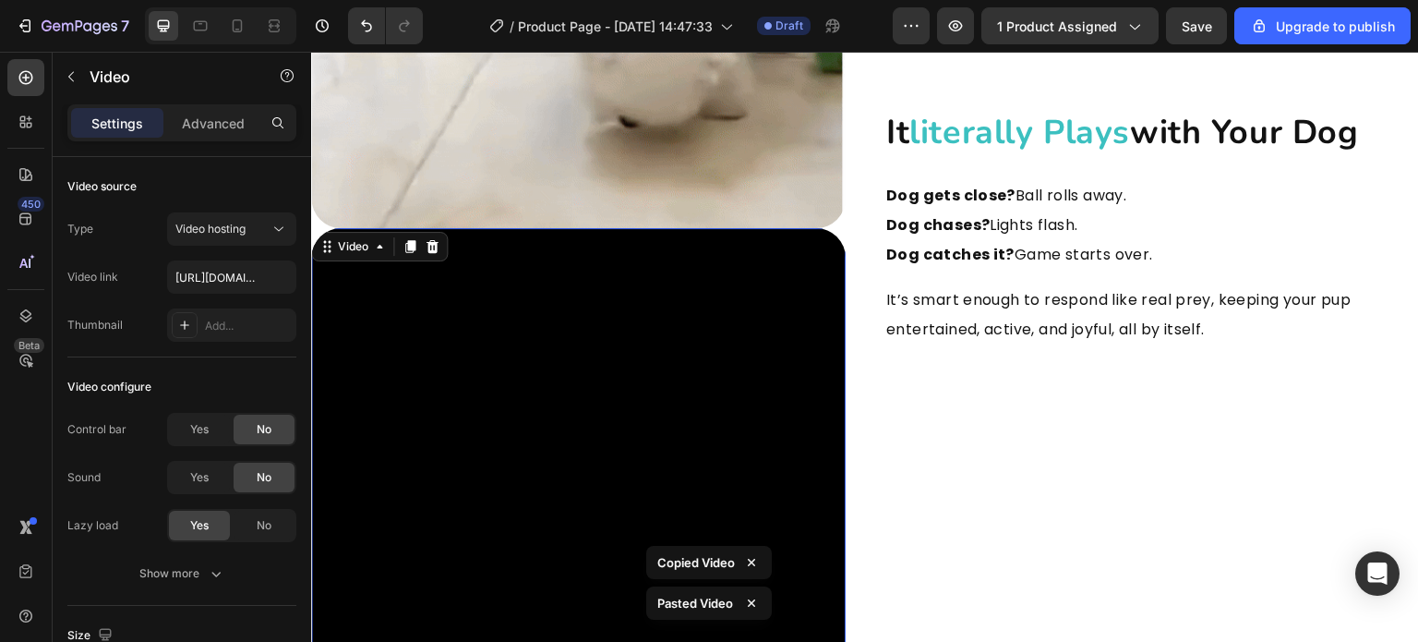
scroll to position [2131, 0]
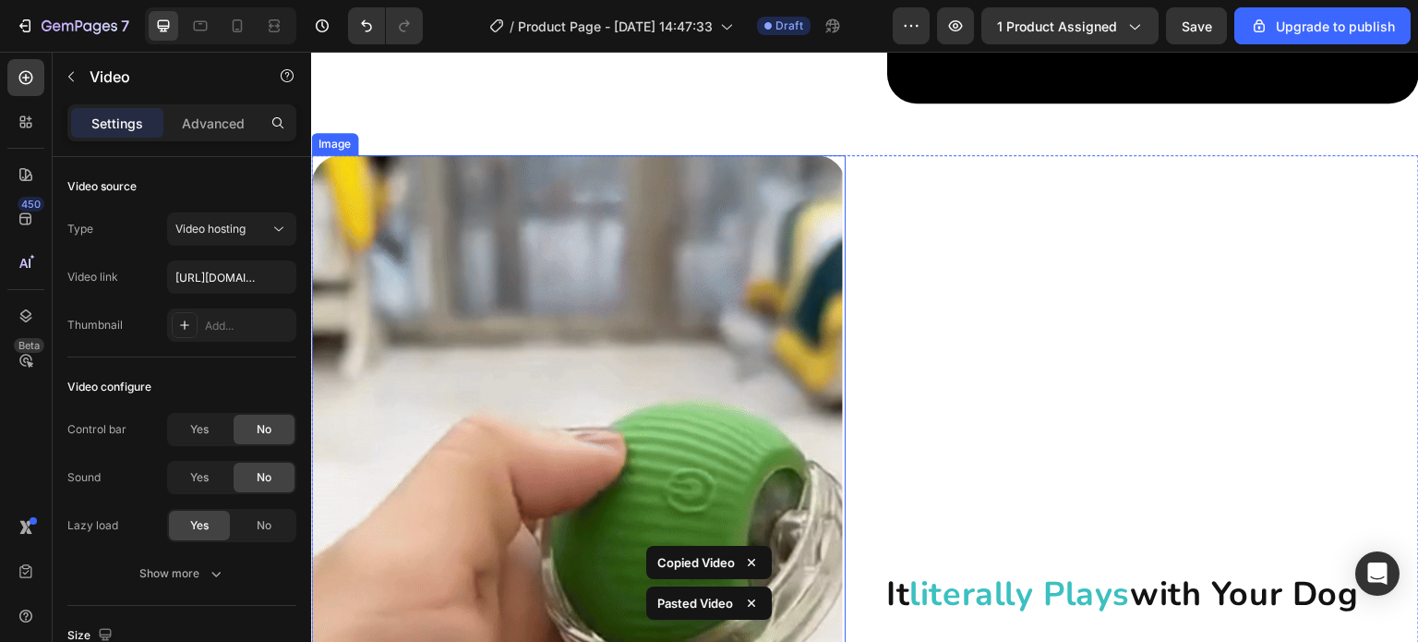
click at [663, 288] on img at bounding box center [578, 422] width 535 height 535
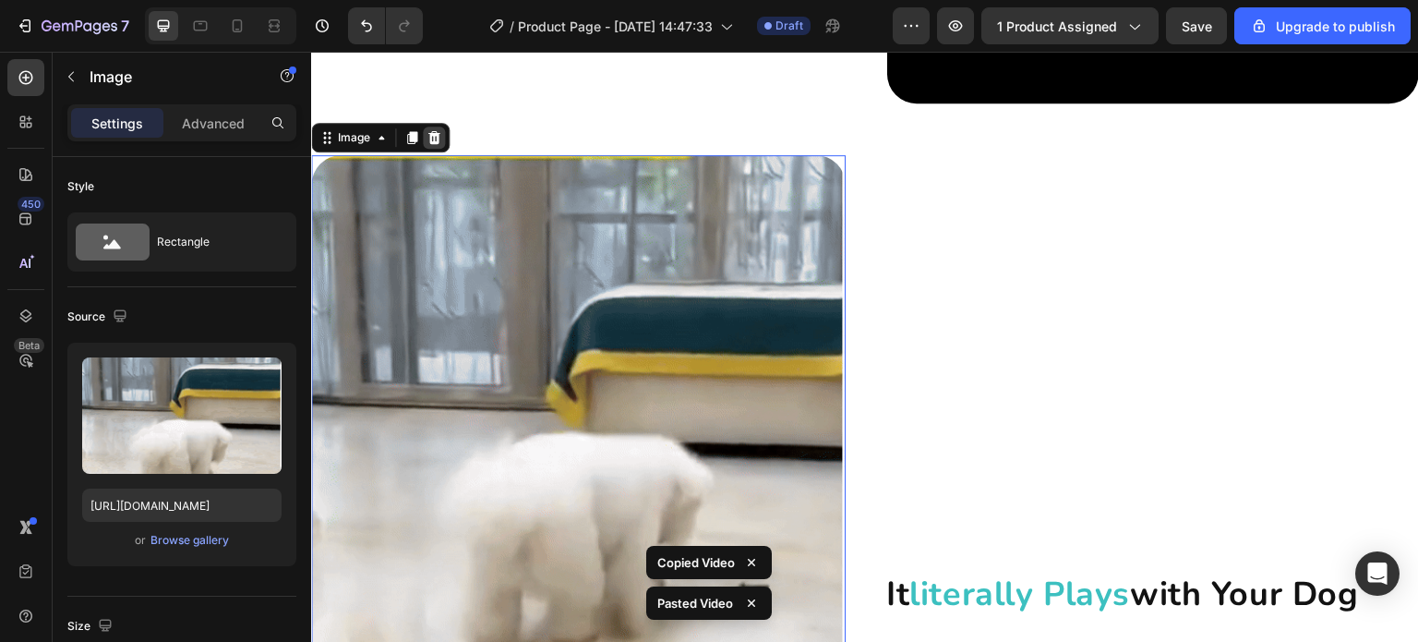
click at [436, 136] on icon at bounding box center [434, 137] width 15 height 15
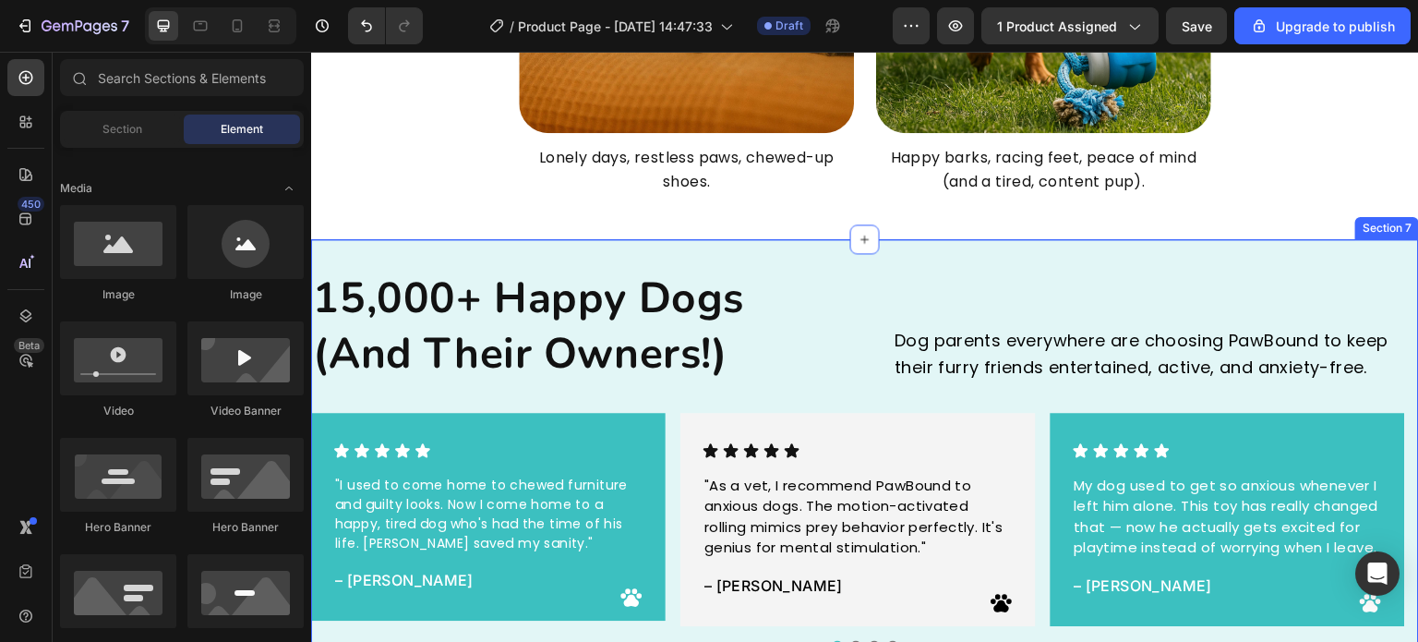
scroll to position [3701, 0]
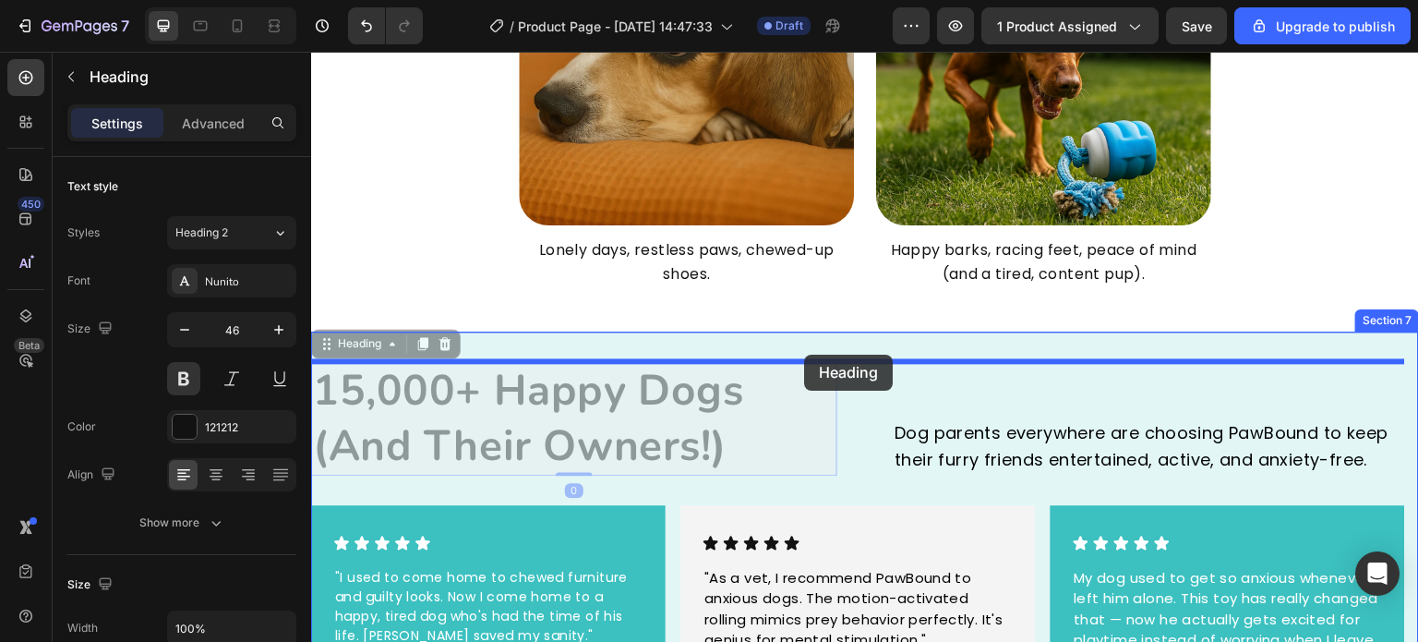
drag, startPoint x: 598, startPoint y: 413, endPoint x: 804, endPoint y: 355, distance: 214.0
click at [804, 355] on div "15,000+ Happy Dogs (And Their Owners!) Heading 0 15,000+ Happy Dogs (And Their …" at bounding box center [865, 553] width 1108 height 442
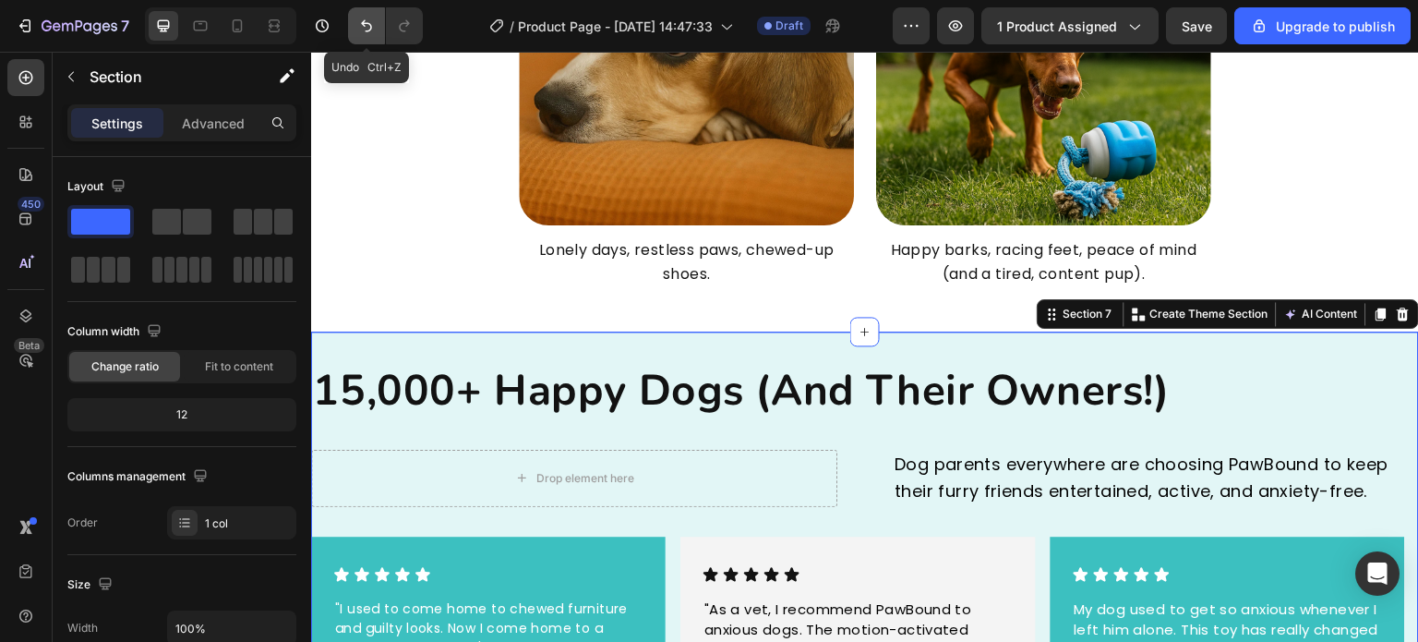
click at [380, 36] on button "Undo/Redo" at bounding box center [366, 25] width 37 height 37
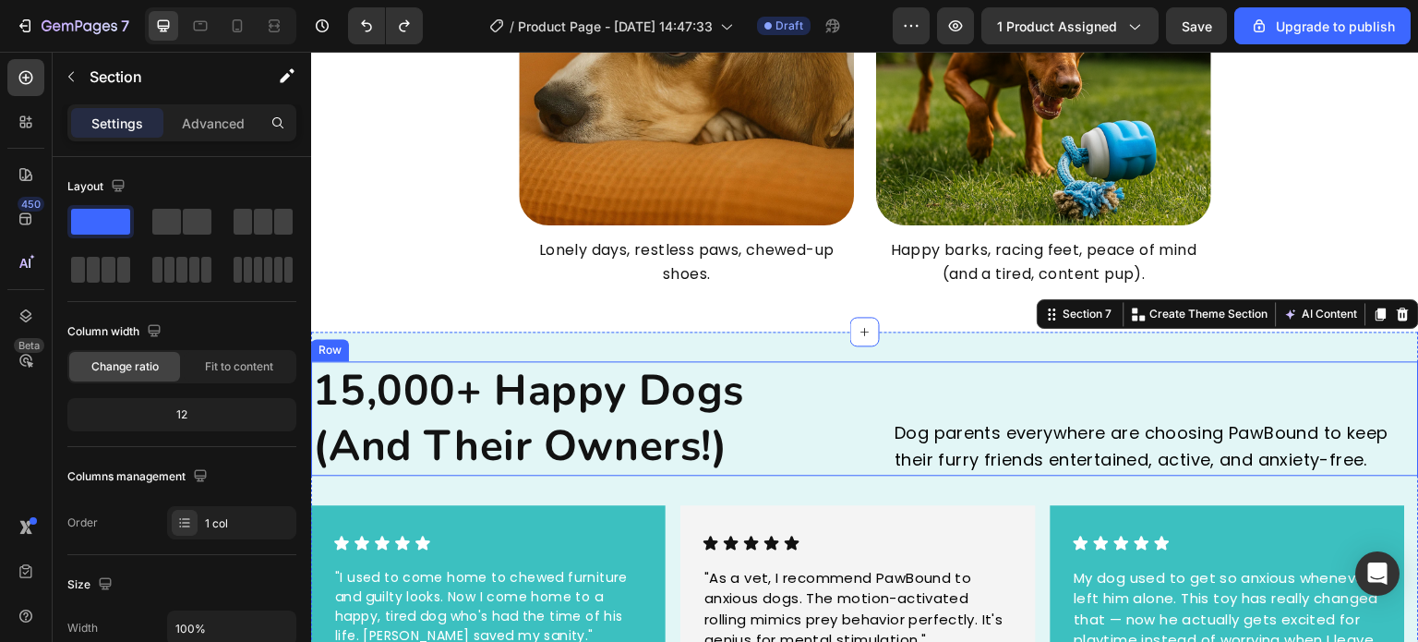
click at [862, 411] on div "15,000+ Happy Dogs (And Their Owners!) Heading Dog parents everywhere are choos…" at bounding box center [865, 418] width 1108 height 115
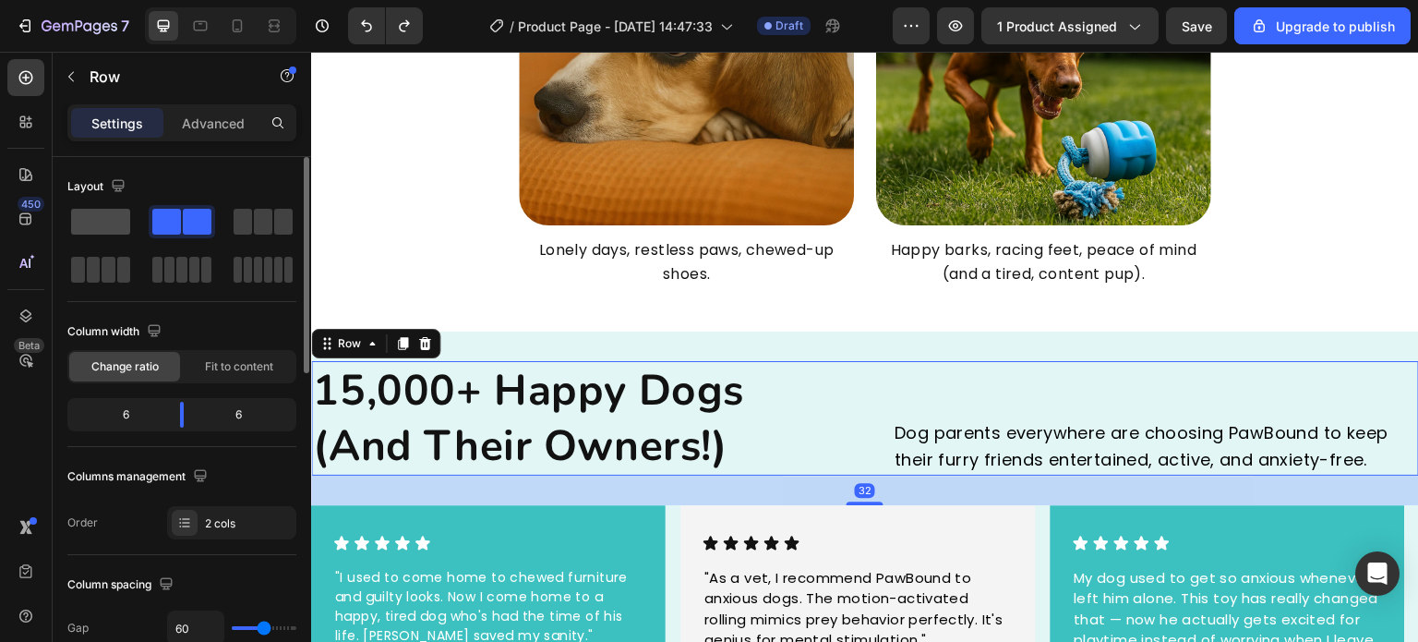
click at [105, 223] on span at bounding box center [100, 222] width 59 height 26
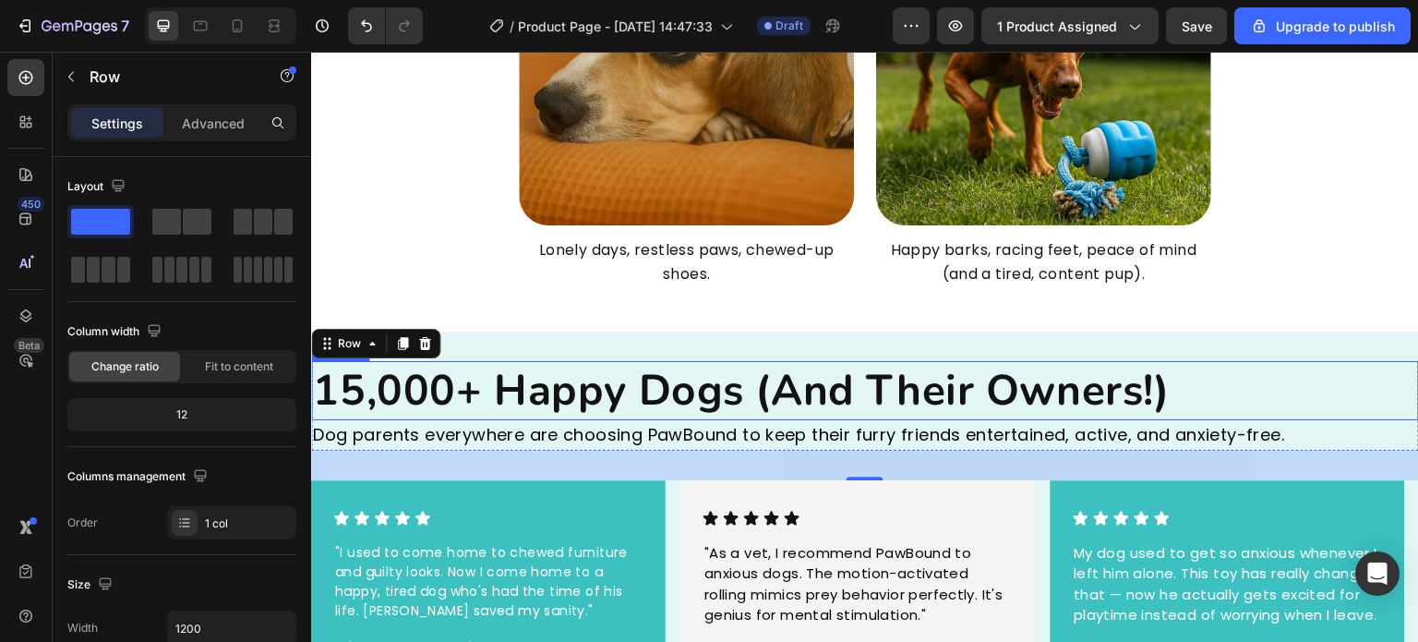
click at [618, 394] on h2 "15,000+ Happy Dogs (And Their Owners!)" at bounding box center [865, 390] width 1108 height 59
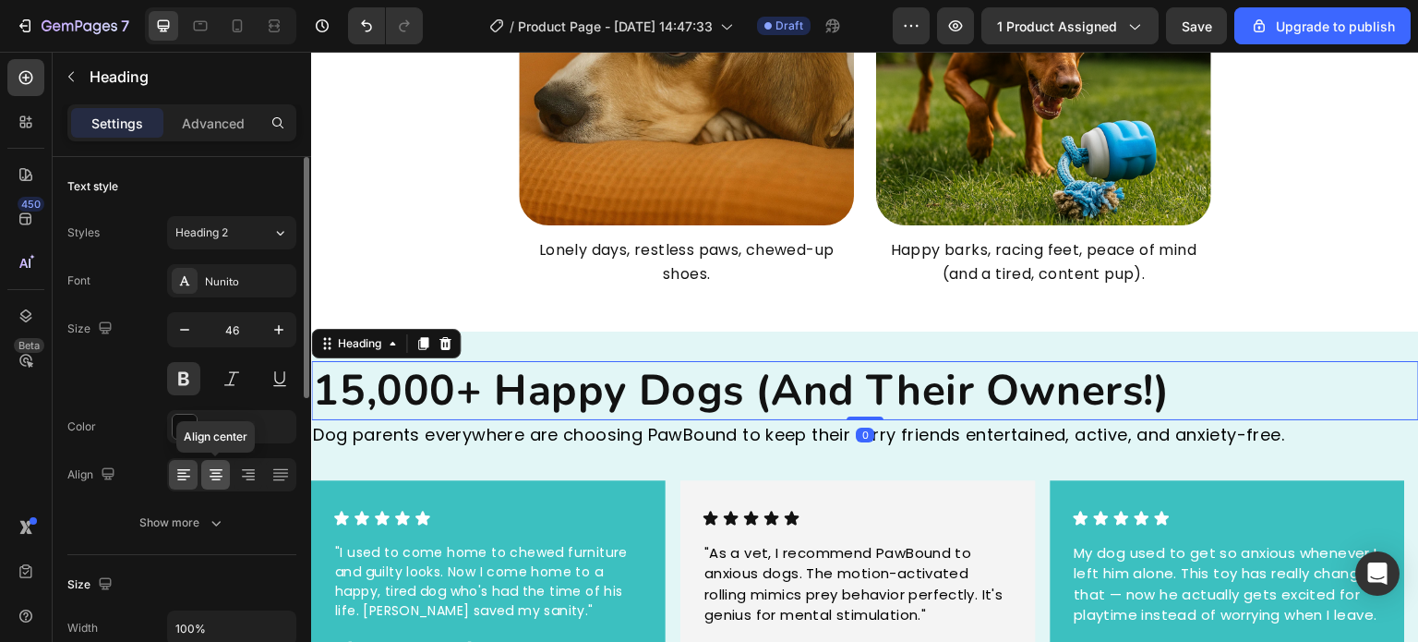
click at [205, 466] on div at bounding box center [215, 475] width 29 height 30
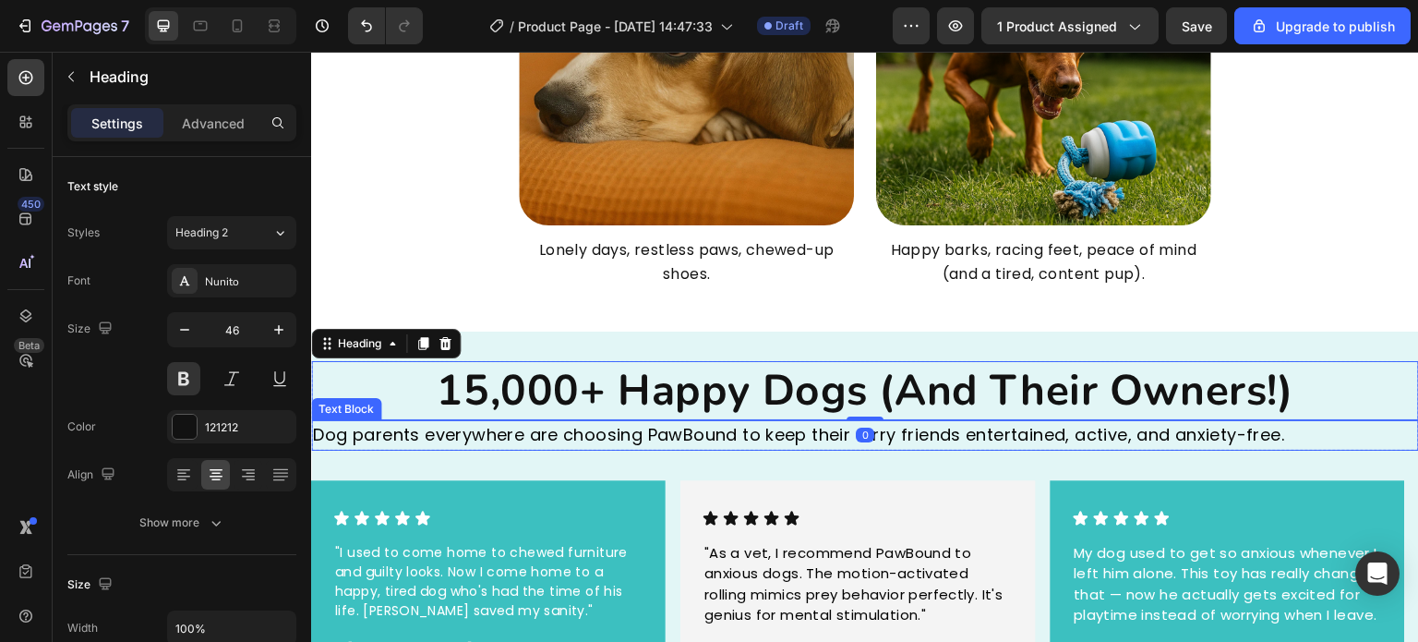
click at [640, 441] on p "Dog parents everywhere are choosing PawBound to keep their furry friends entert…" at bounding box center [865, 435] width 1104 height 27
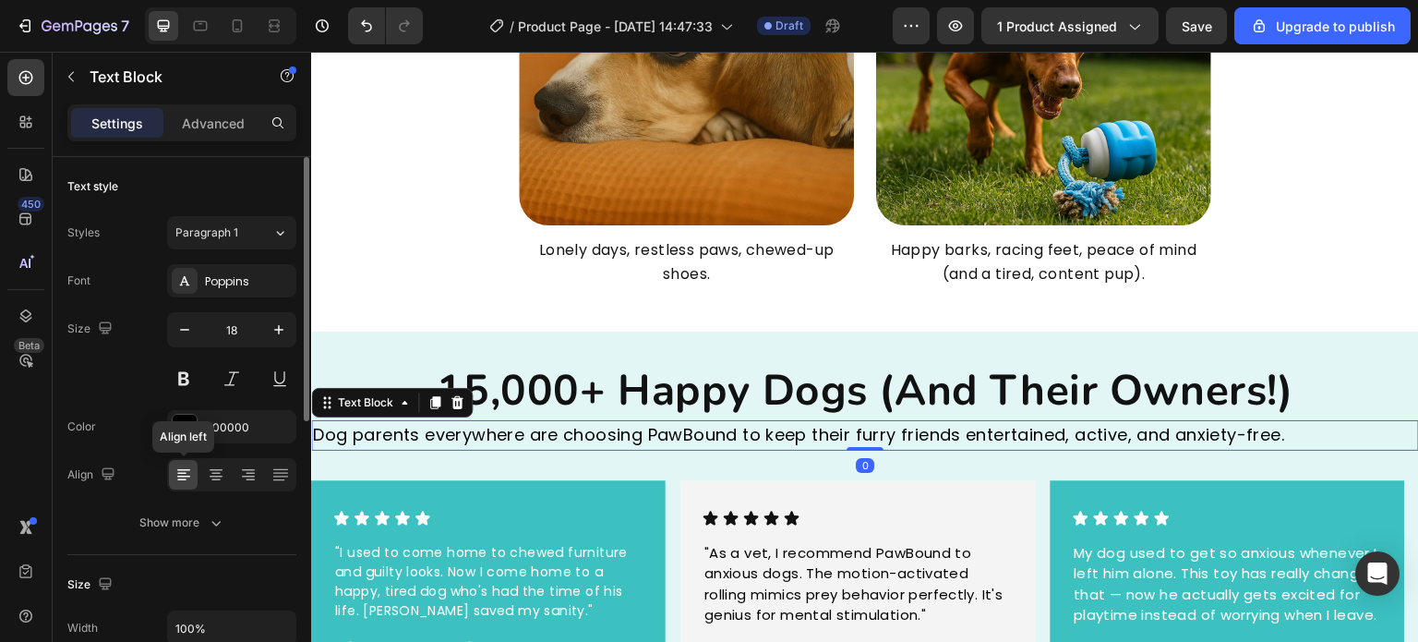
click at [196, 475] on div at bounding box center [183, 475] width 29 height 30
click at [209, 473] on icon at bounding box center [216, 474] width 18 height 18
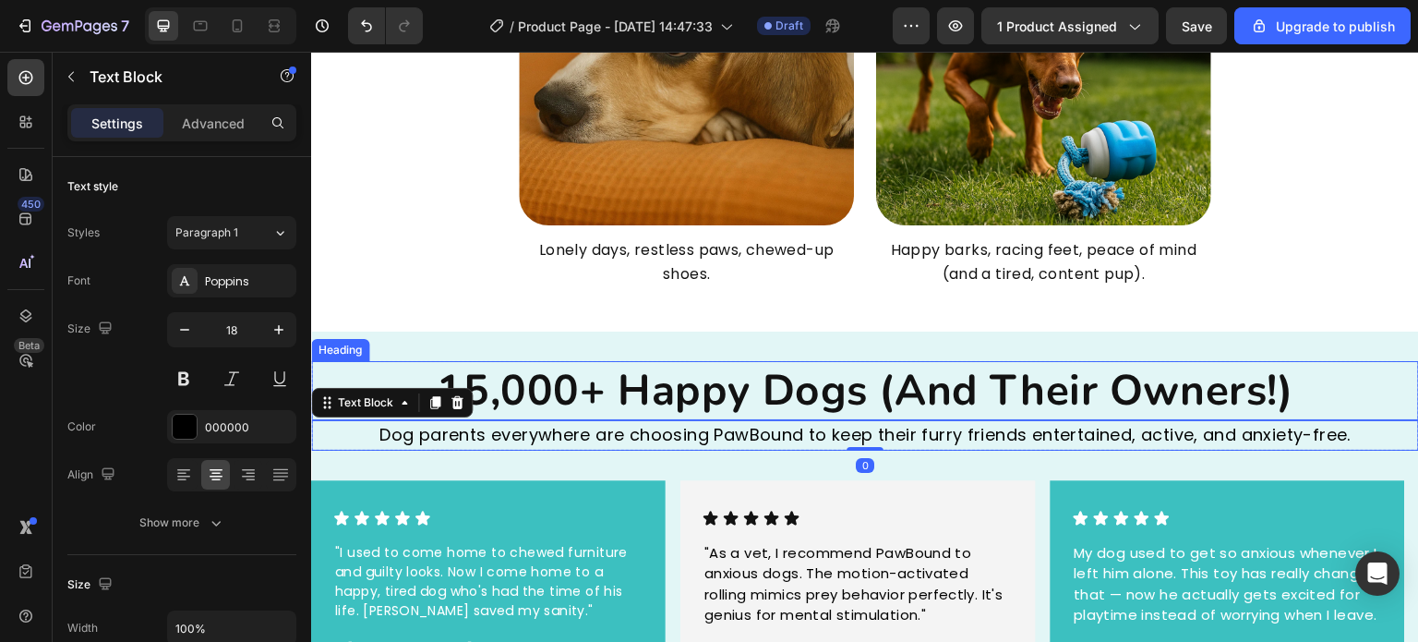
drag, startPoint x: 745, startPoint y: 392, endPoint x: 807, endPoint y: 384, distance: 62.3
click at [747, 391] on h2 "15,000+ Happy Dogs (And Their Owners!)" at bounding box center [865, 390] width 1108 height 59
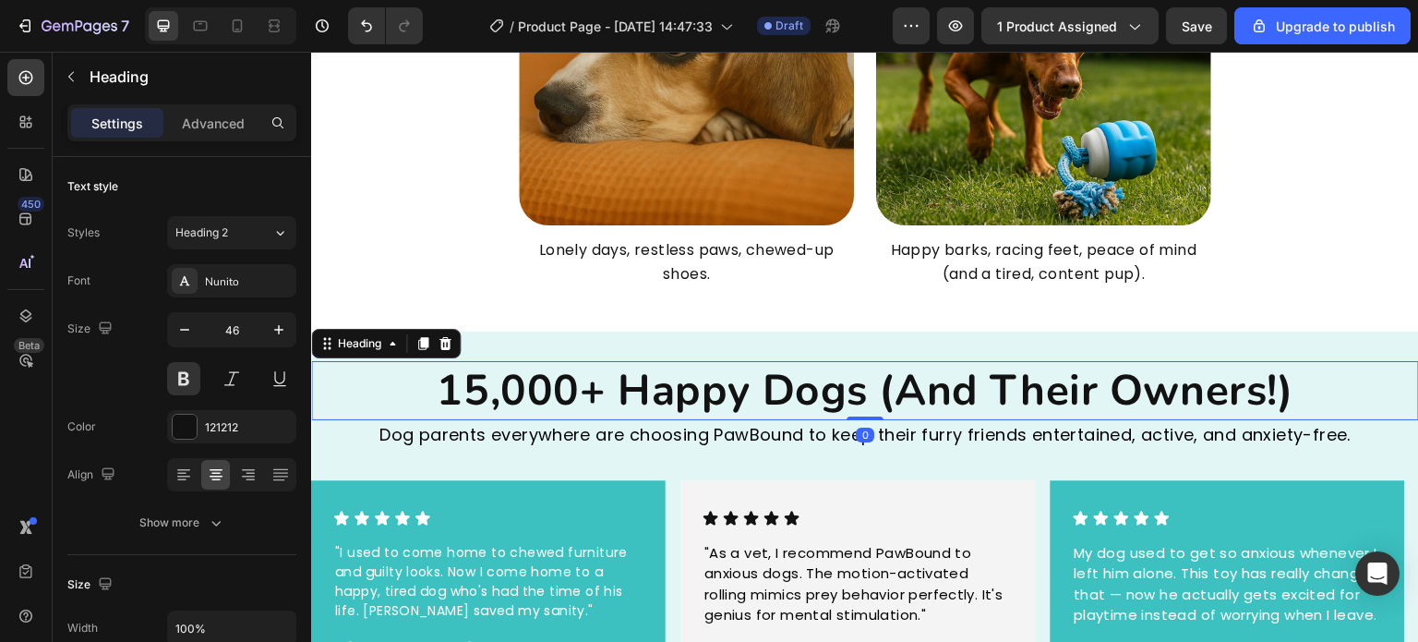
click at [859, 390] on h2 "15,000+ Happy Dogs (And Their Owners!)" at bounding box center [865, 390] width 1108 height 59
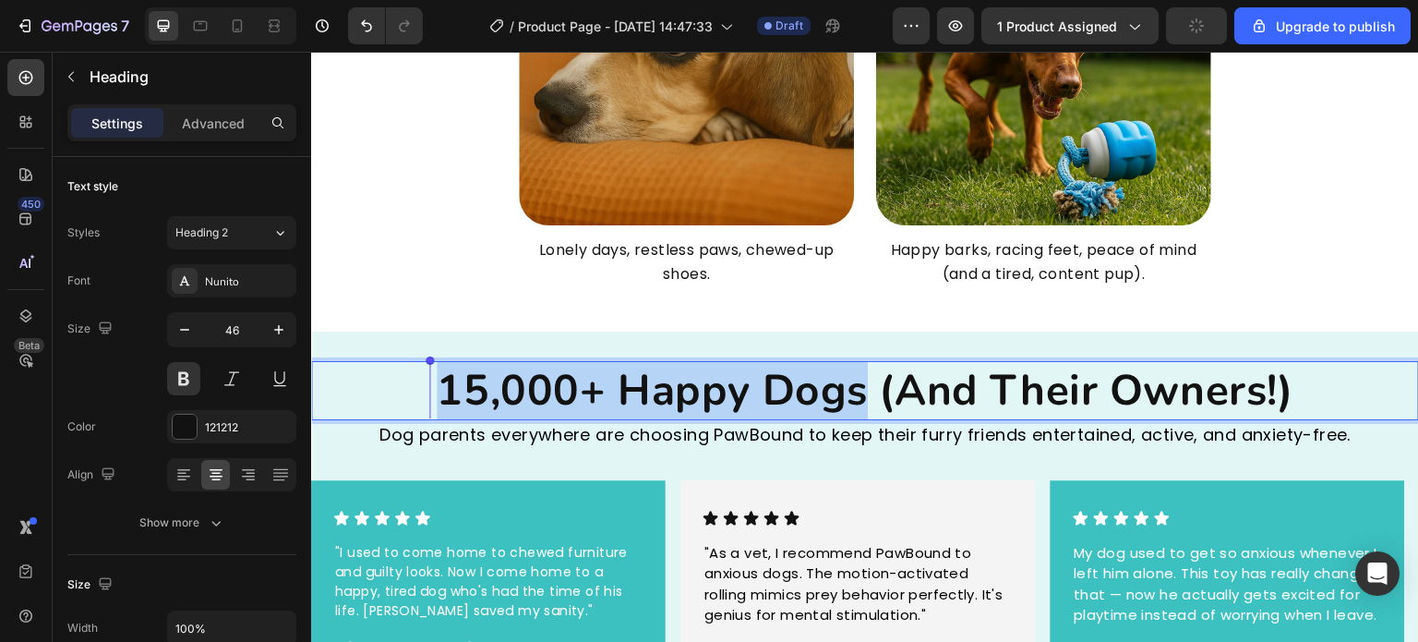
drag, startPoint x: 859, startPoint y: 391, endPoint x: 430, endPoint y: 391, distance: 428.5
click at [430, 391] on p "15,000+ Happy Dogs (And Their Owners!)" at bounding box center [865, 390] width 1104 height 55
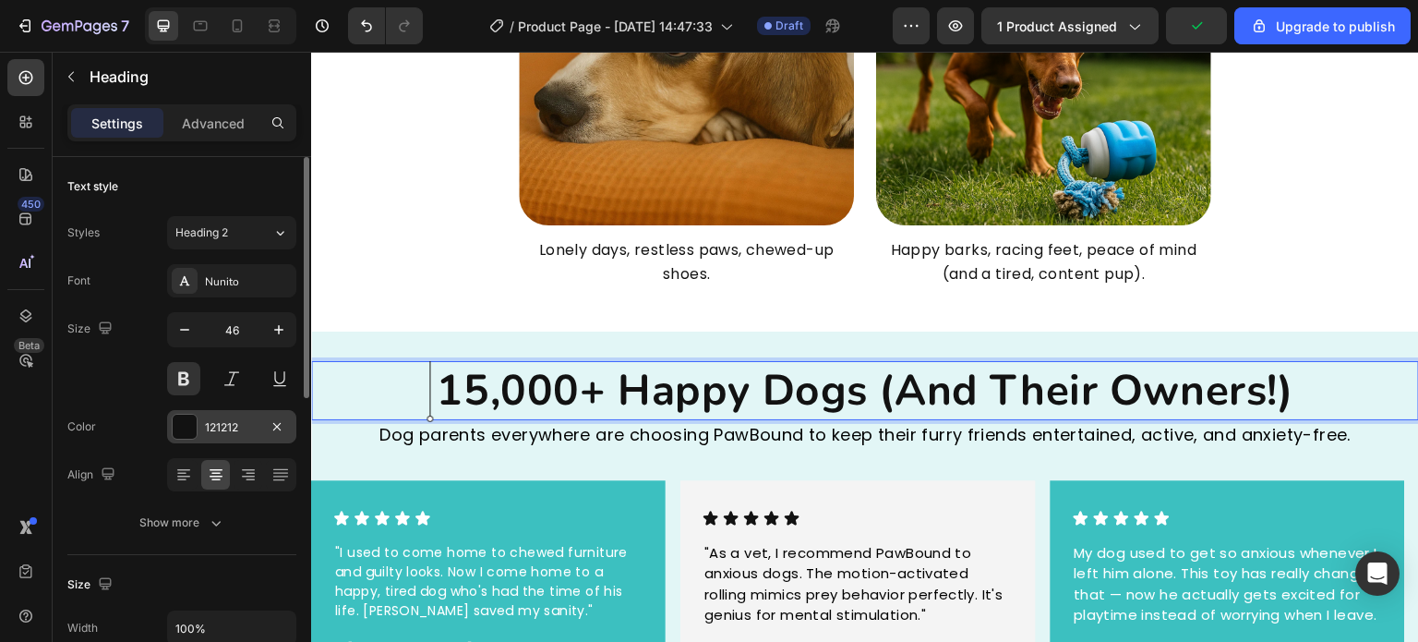
click at [177, 424] on div at bounding box center [185, 427] width 24 height 24
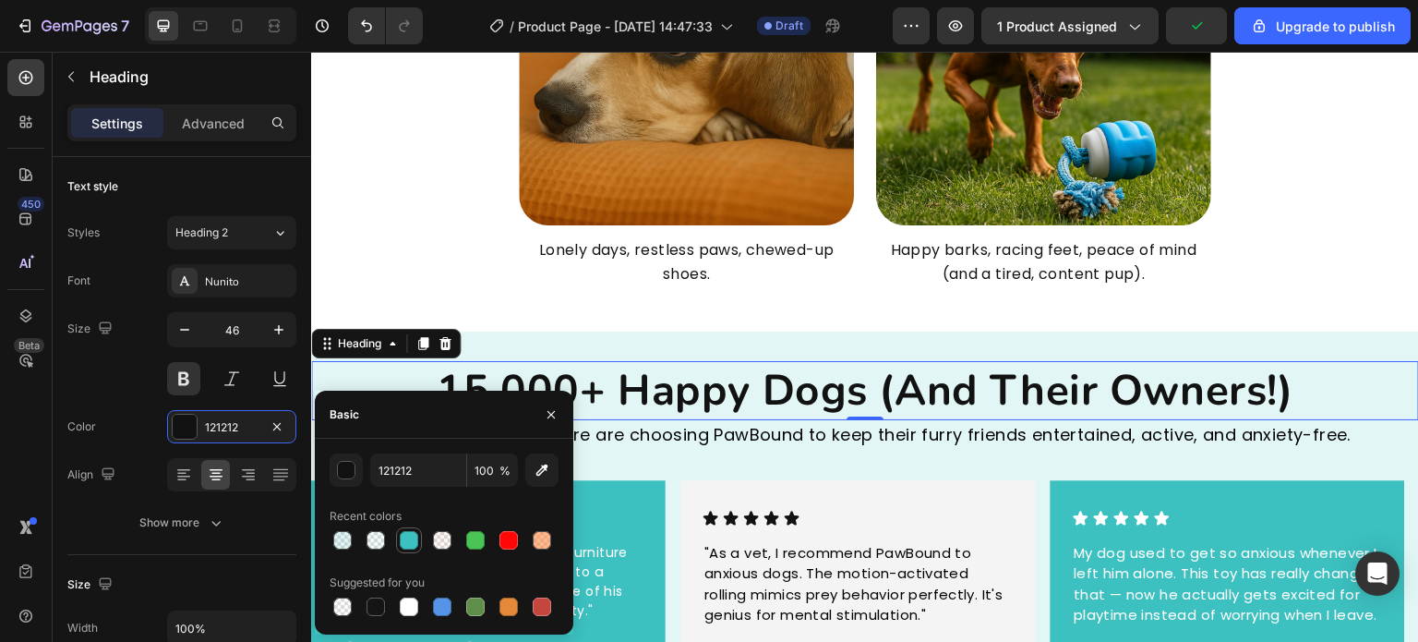
click at [410, 541] on div at bounding box center [409, 540] width 18 height 18
type input "3CC0C0"
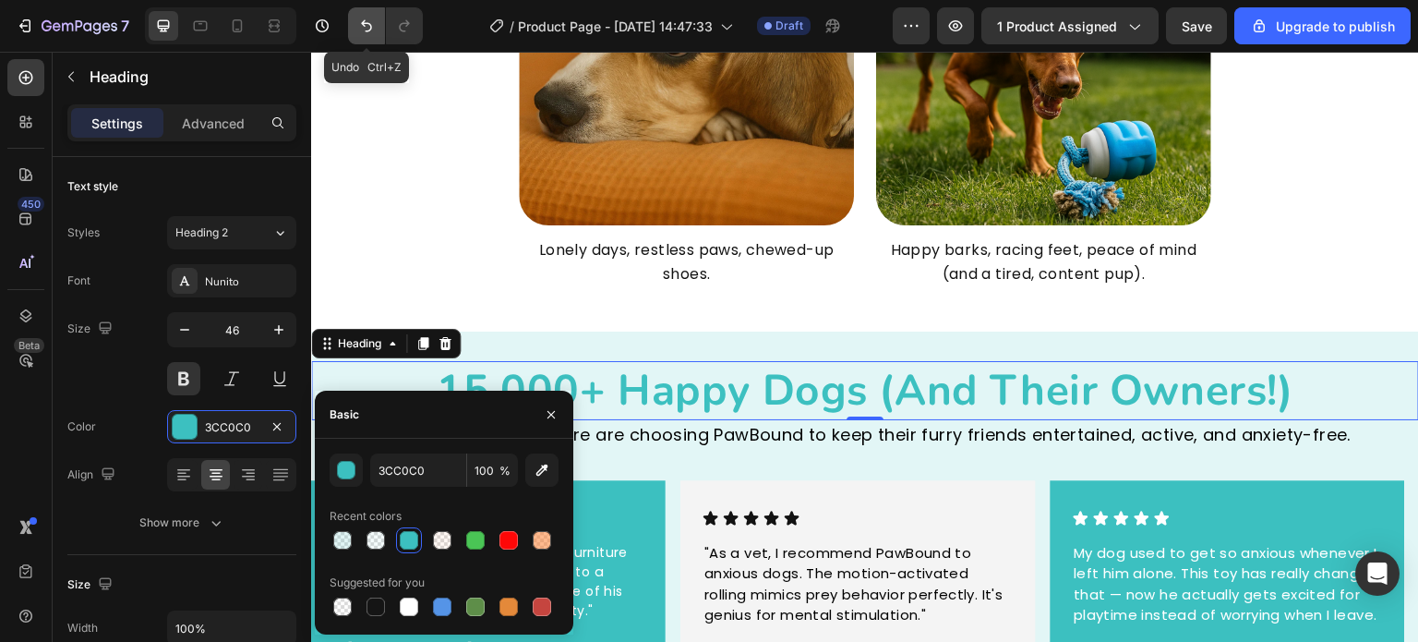
click at [363, 18] on icon "Undo/Redo" at bounding box center [366, 26] width 18 height 18
drag, startPoint x: 363, startPoint y: 18, endPoint x: 378, endPoint y: 28, distance: 17.4
click at [363, 18] on icon "Undo/Redo" at bounding box center [366, 26] width 18 height 18
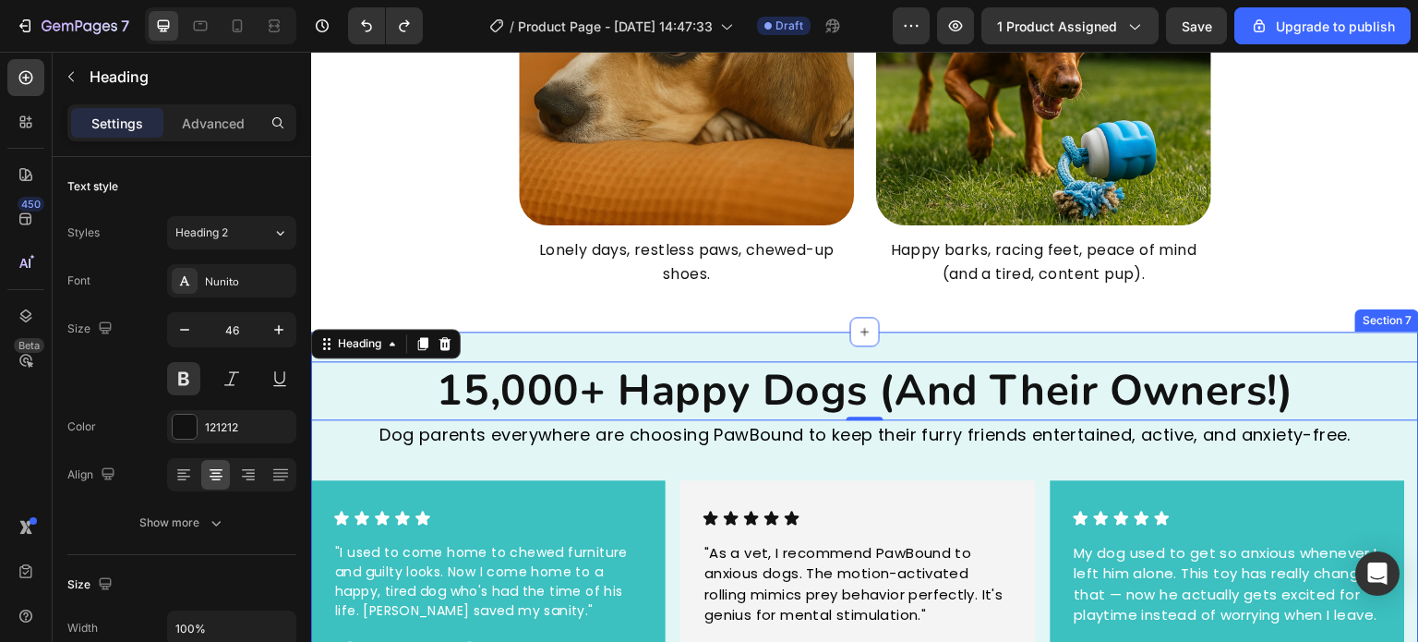
click at [723, 346] on div "15,000+ Happy Dogs (And Their Owners!) Heading 0 Dog parents everywhere are cho…" at bounding box center [865, 540] width 1108 height 417
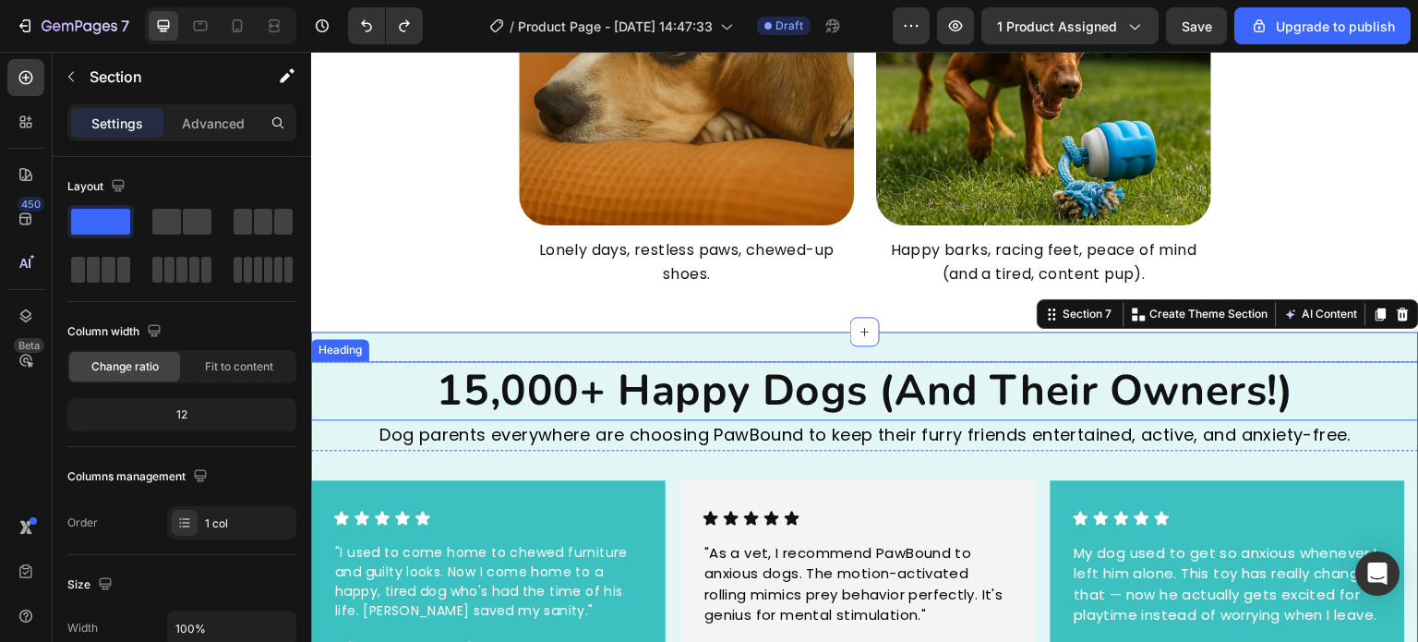
click at [574, 389] on p "15,000+ Happy Dogs (And Their Owners!)" at bounding box center [865, 390] width 1104 height 55
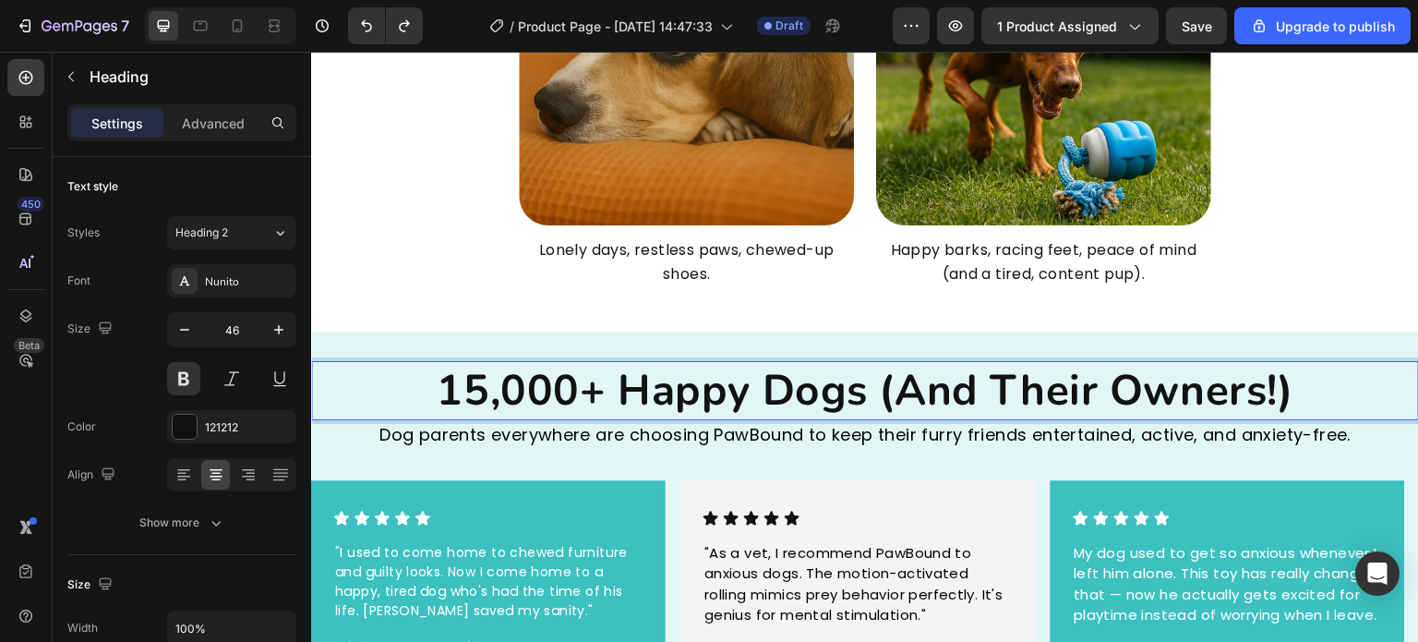
click at [597, 390] on p "15,000+ Happy Dogs (And Their Owners!)" at bounding box center [865, 390] width 1104 height 55
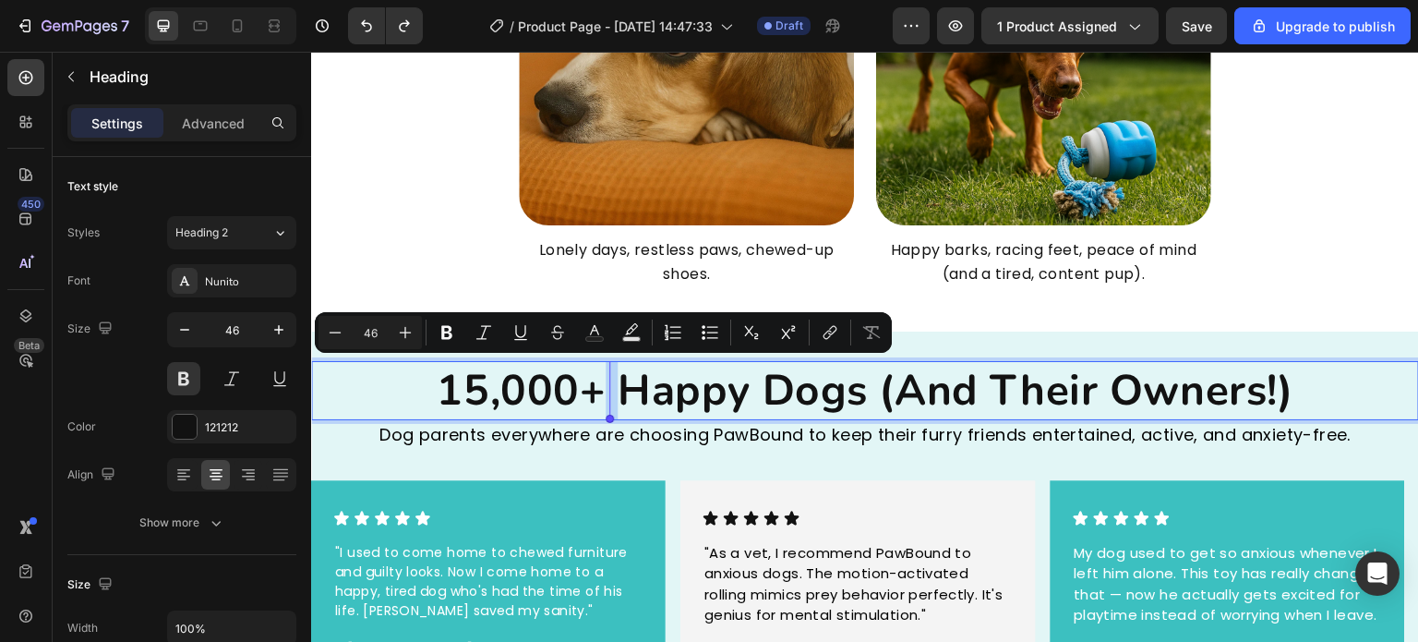
click at [590, 393] on p "15,000+ Happy Dogs (And Their Owners!)" at bounding box center [865, 390] width 1104 height 55
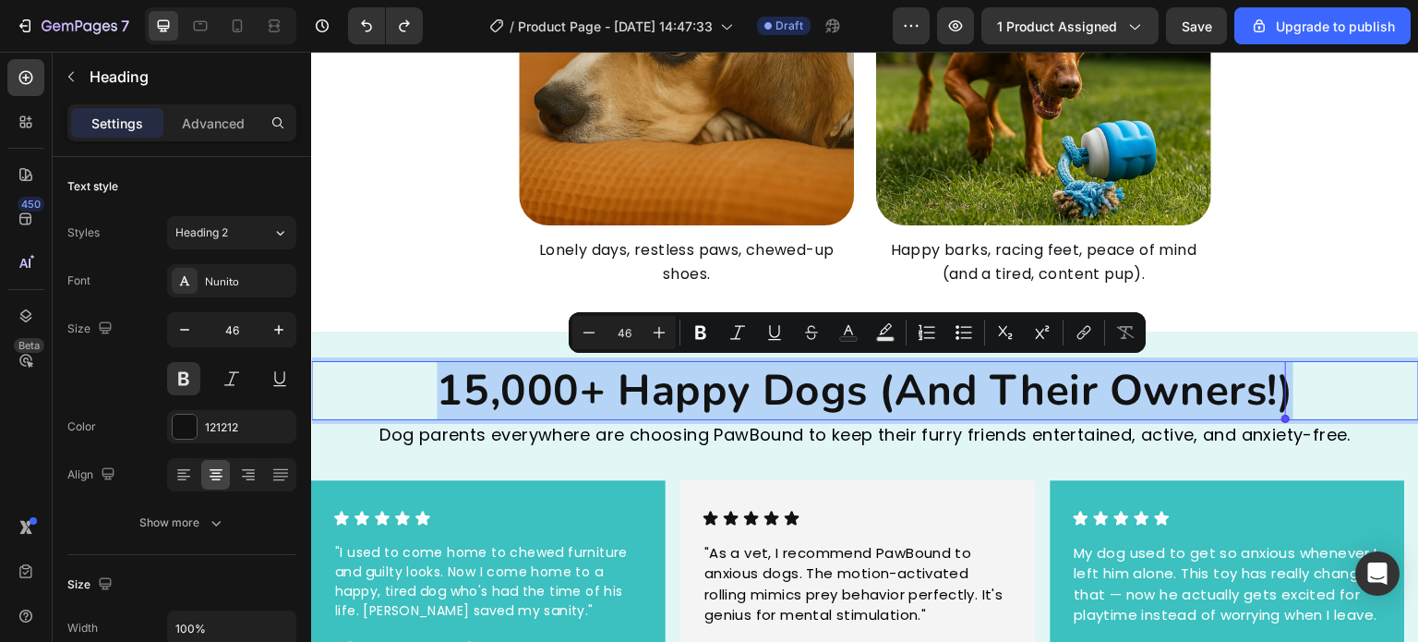
drag, startPoint x: 590, startPoint y: 393, endPoint x: 457, endPoint y: 403, distance: 133.3
click at [457, 403] on p "15,000+ Happy Dogs (And Their Owners!)" at bounding box center [865, 390] width 1104 height 55
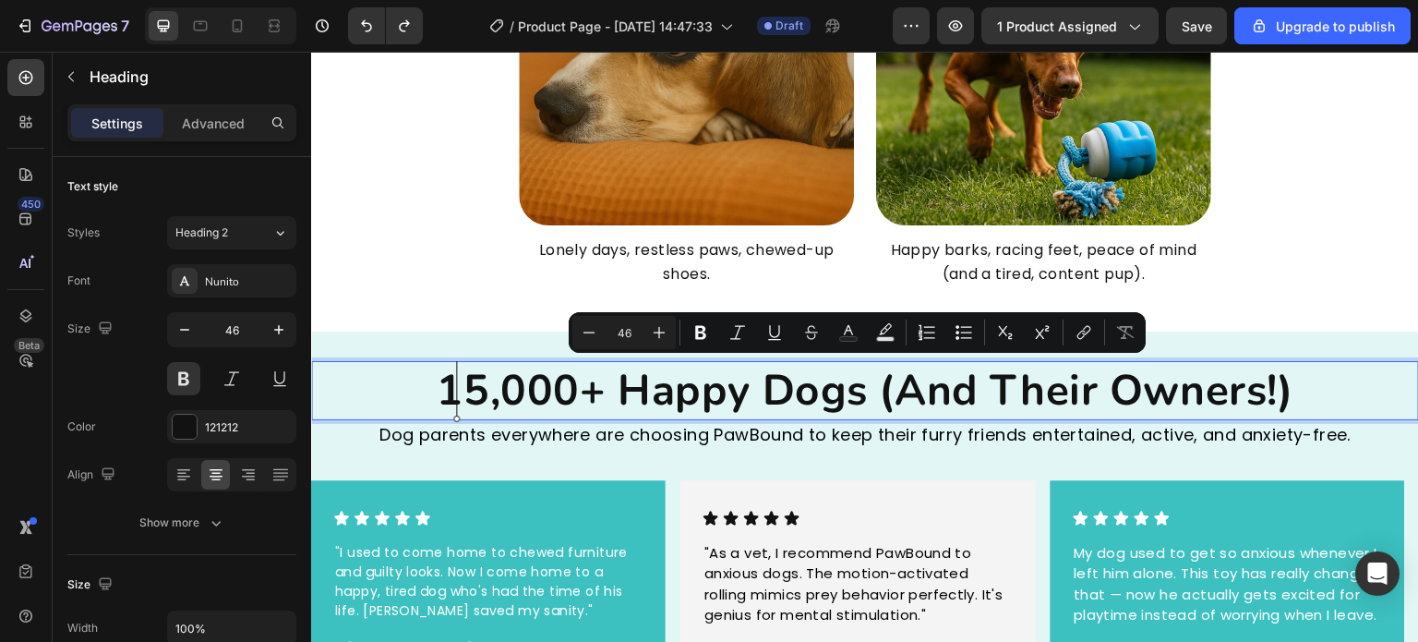
click at [537, 392] on p "15,000+ Happy Dogs (And Their Owners!)" at bounding box center [865, 390] width 1104 height 55
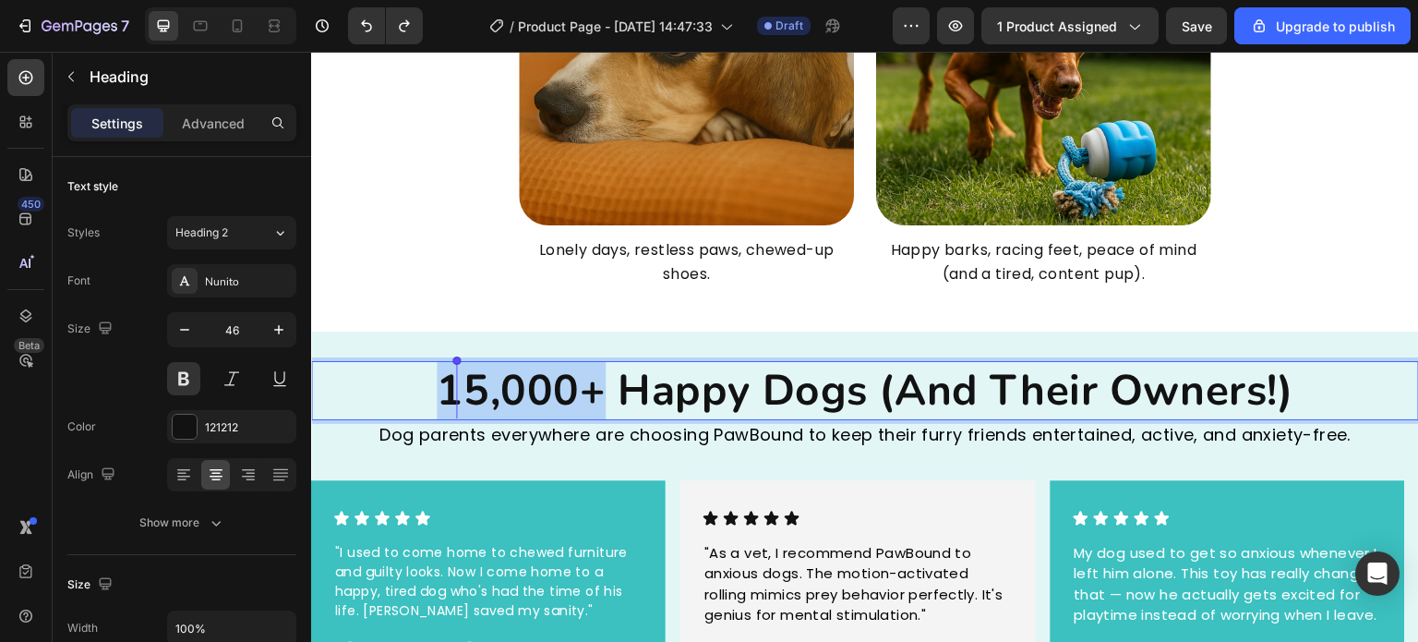
drag, startPoint x: 588, startPoint y: 392, endPoint x: 440, endPoint y: 404, distance: 148.3
click at [440, 404] on p "15,000+ Happy Dogs (And Their Owners!)" at bounding box center [865, 390] width 1104 height 55
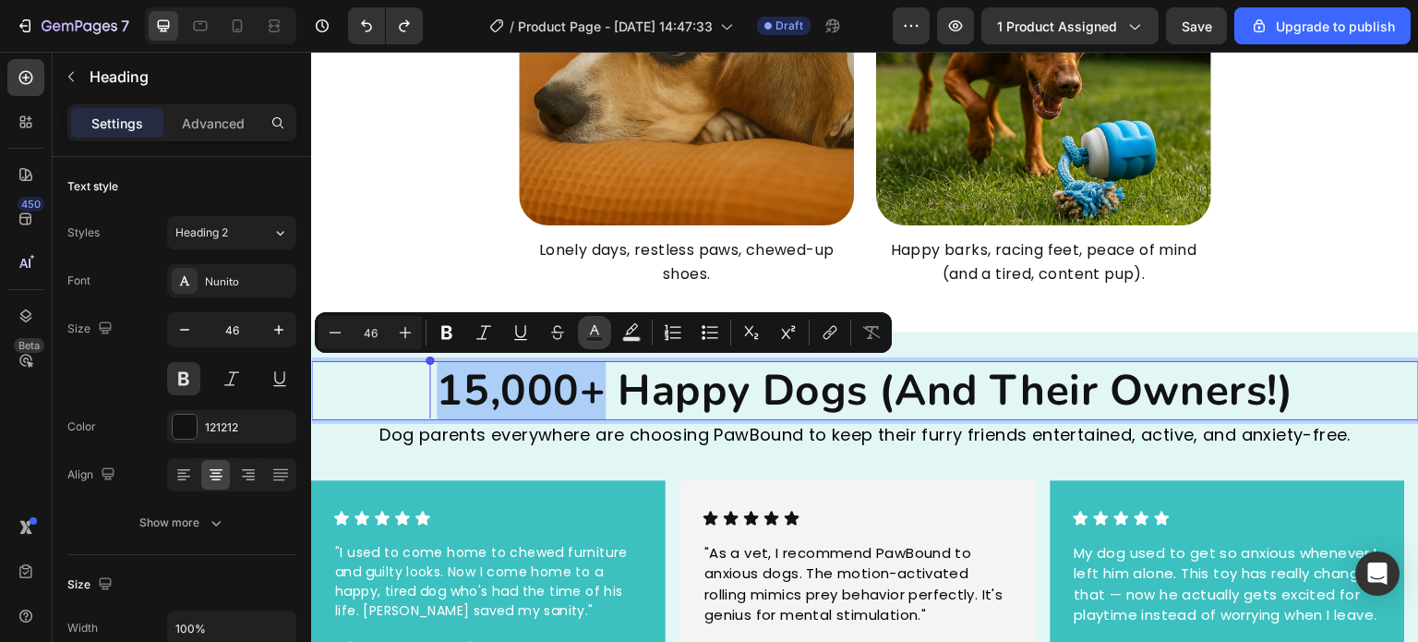
click at [588, 332] on icon "Editor contextual toolbar" at bounding box center [594, 332] width 18 height 18
type input "121212"
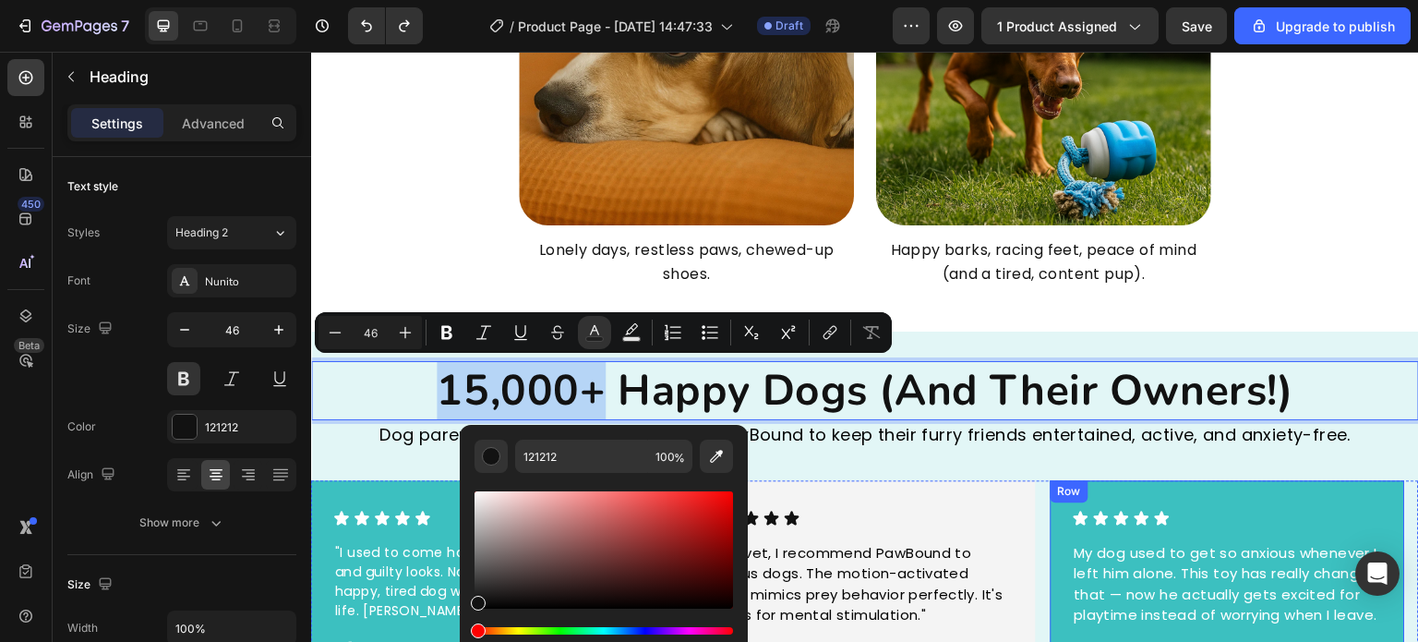
click at [1074, 489] on div "Row" at bounding box center [1070, 491] width 30 height 17
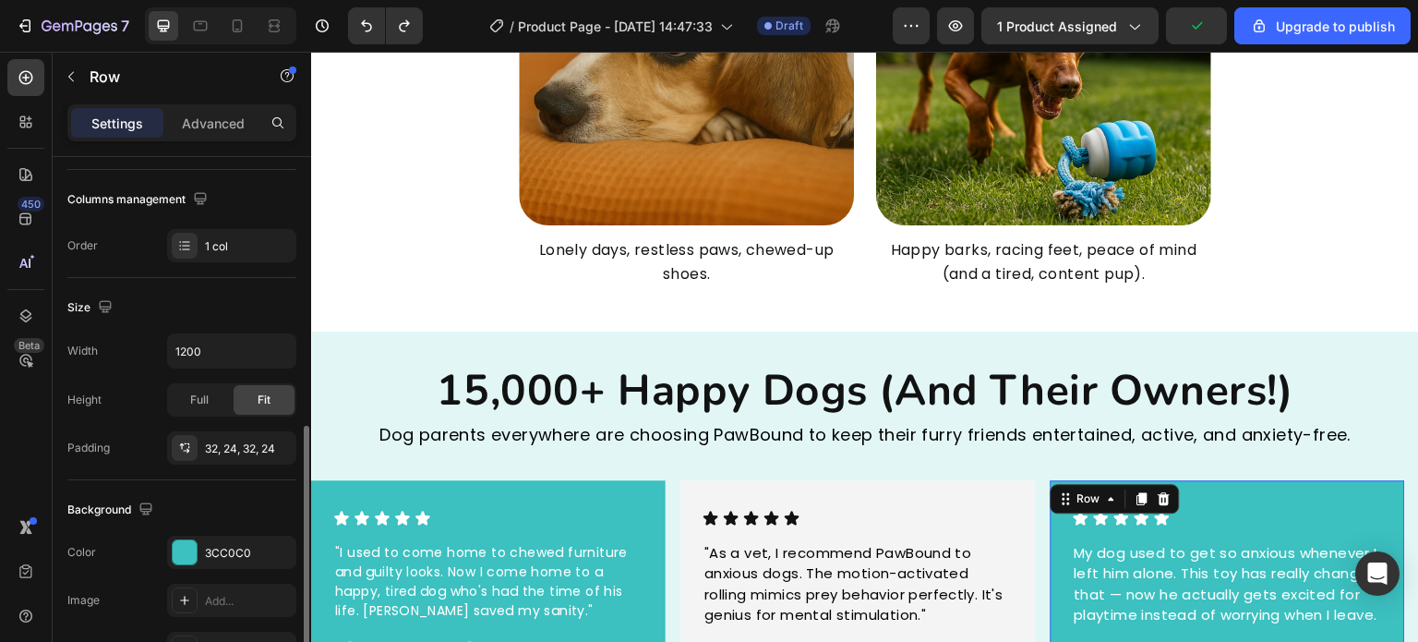
scroll to position [369, 0]
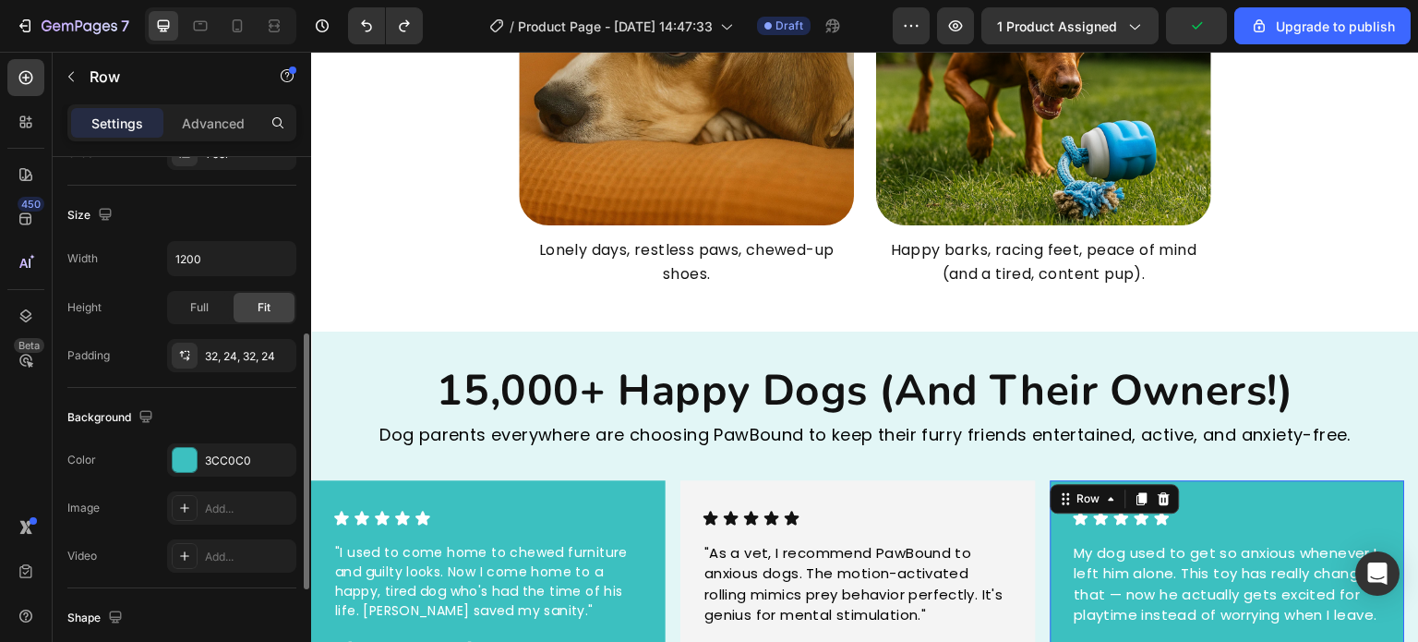
click at [204, 476] on div "The changes might be hidden by the video. Color 3CC0C0 Image Add... Video Add..." at bounding box center [181, 507] width 229 height 129
drag, startPoint x: 213, startPoint y: 465, endPoint x: 236, endPoint y: 464, distance: 23.2
click at [214, 465] on div "3CC0C0" at bounding box center [232, 460] width 54 height 17
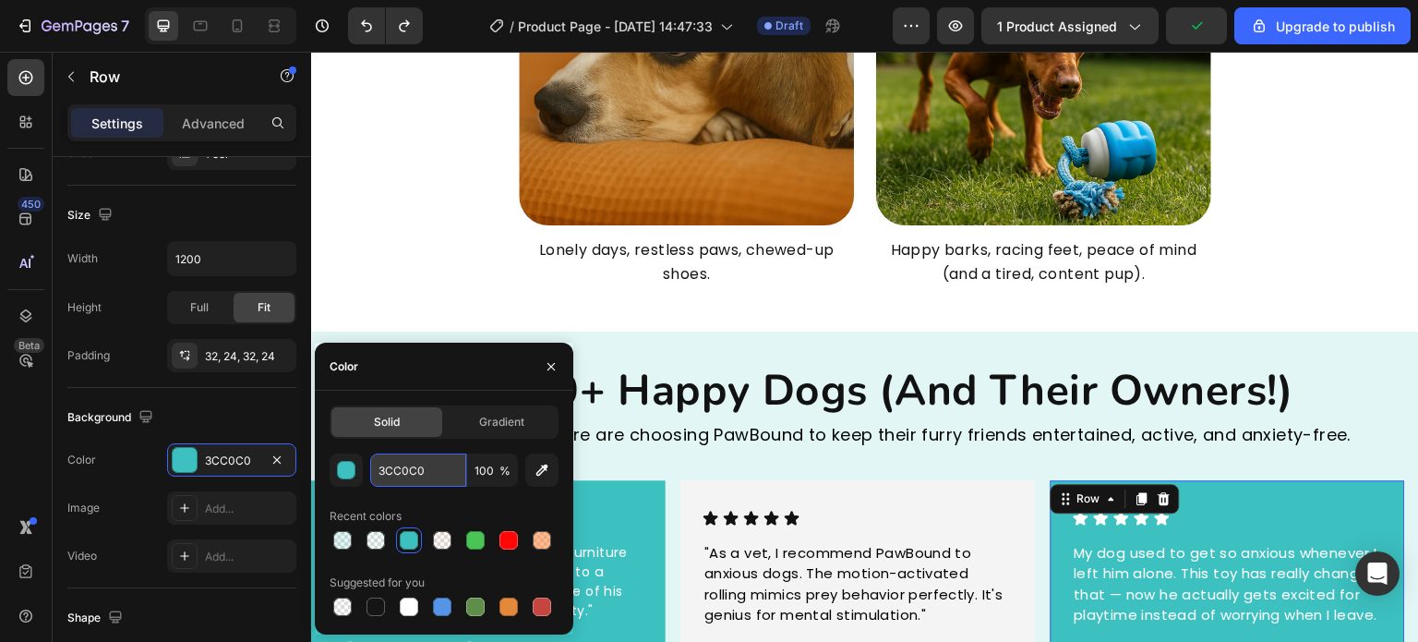
click at [424, 468] on input "3CC0C0" at bounding box center [418, 469] width 96 height 33
click at [673, 406] on p "15,000+ Happy Dogs (And Their Owners!)" at bounding box center [865, 390] width 1104 height 55
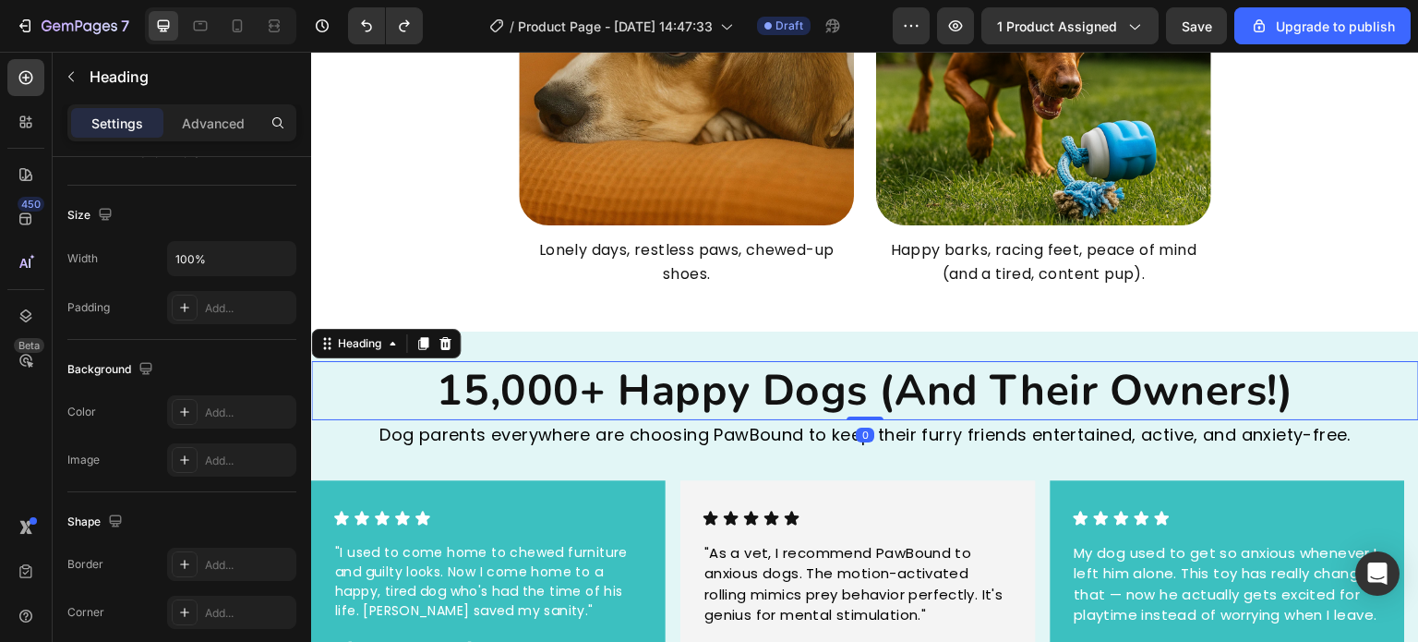
scroll to position [0, 0]
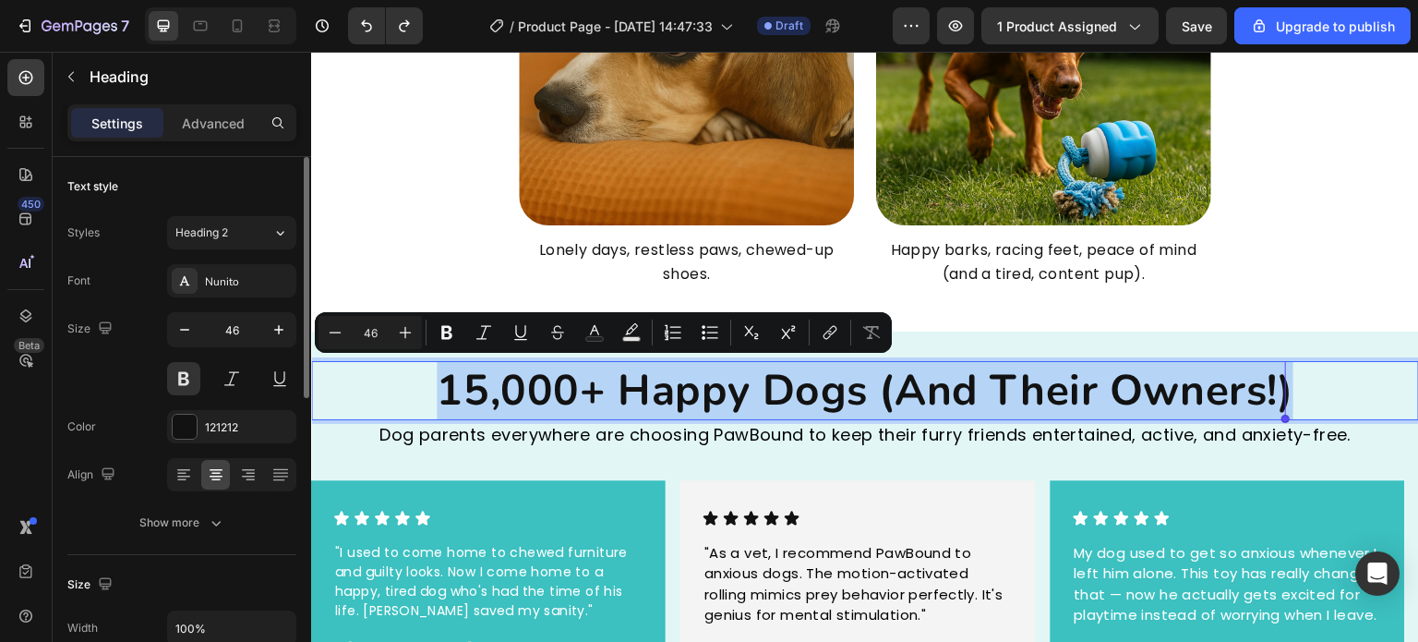
click at [585, 391] on p "15,000+ Happy Dogs (And Their Owners!)" at bounding box center [865, 390] width 1104 height 55
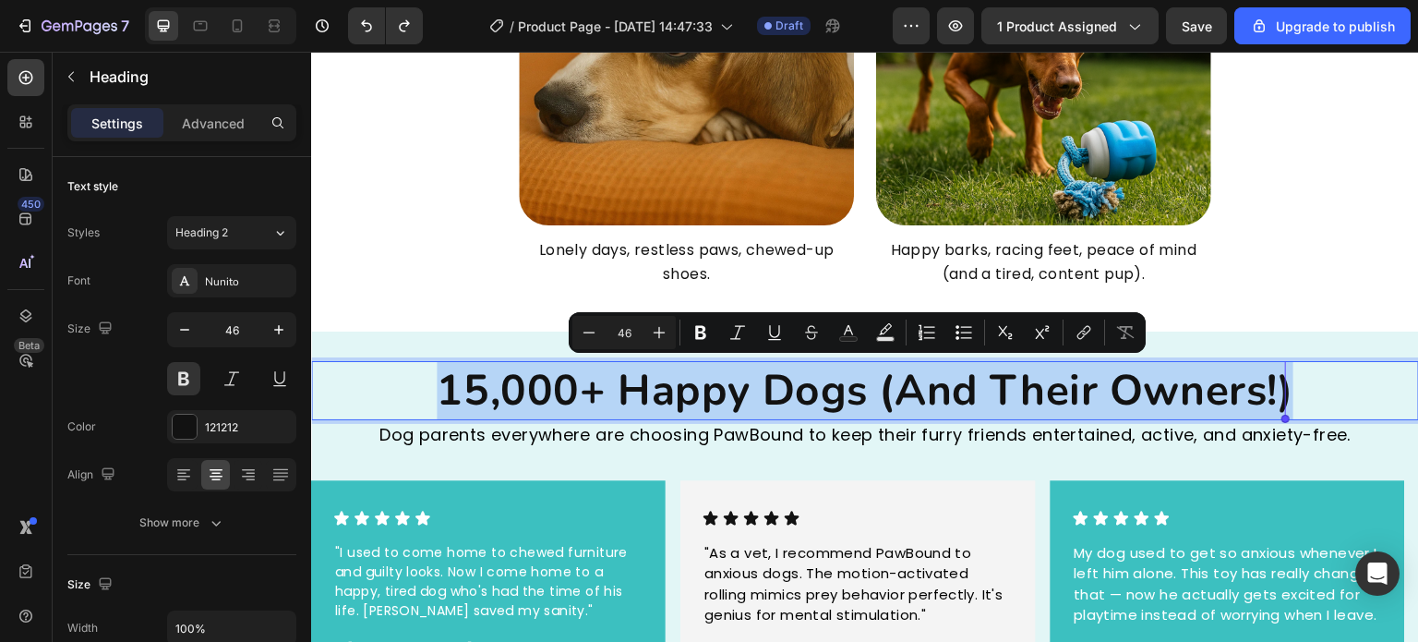
click at [587, 391] on p "15,000+ Happy Dogs (And Their Owners!)" at bounding box center [865, 390] width 1104 height 55
click at [592, 393] on p "15,000+ Happy Dogs (And Their Owners!)" at bounding box center [865, 390] width 1104 height 55
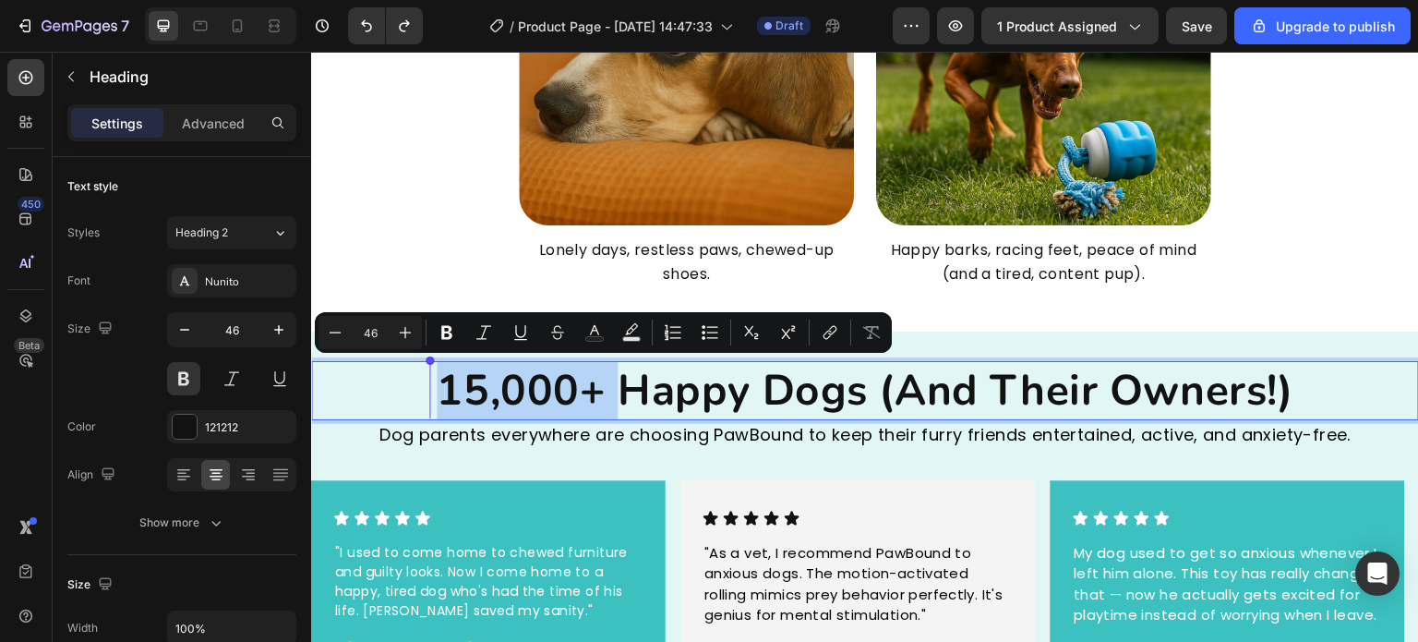
drag, startPoint x: 592, startPoint y: 393, endPoint x: 445, endPoint y: 387, distance: 147.0
click at [445, 387] on p "15,000+ Happy Dogs (And Their Owners!)" at bounding box center [865, 390] width 1104 height 55
click at [598, 340] on rect "Editor contextual toolbar" at bounding box center [595, 339] width 18 height 5
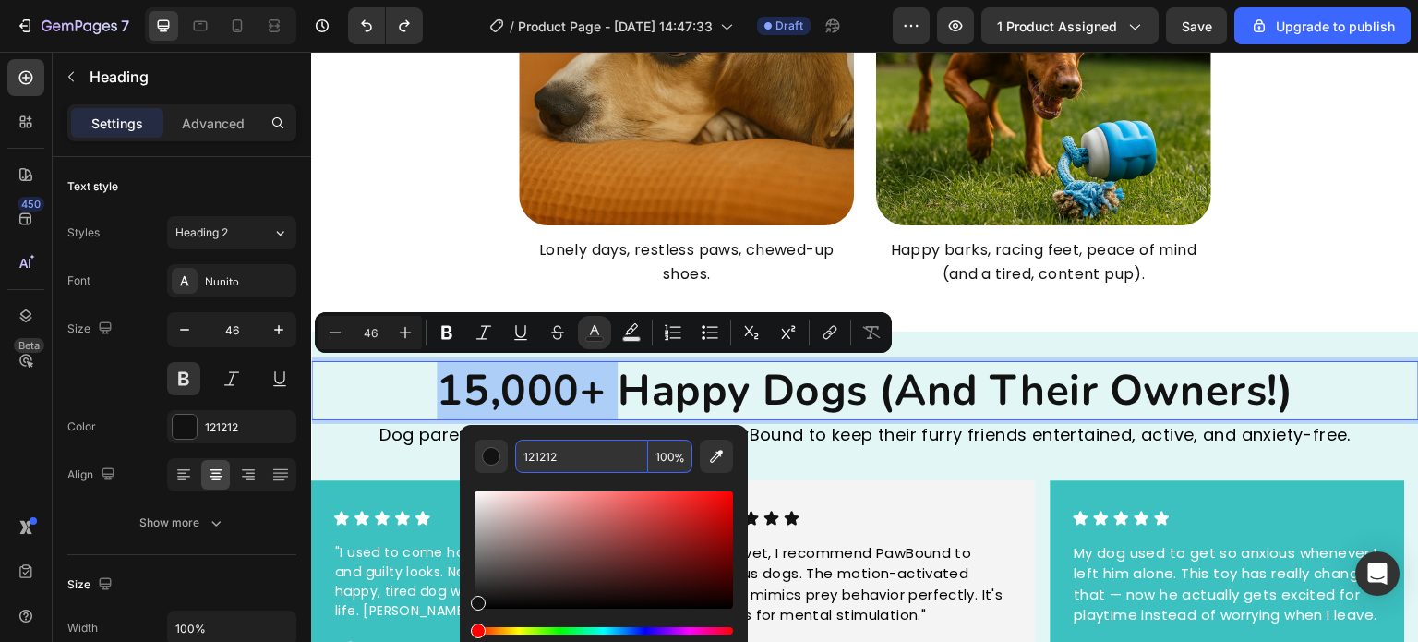
click at [587, 453] on input "121212" at bounding box center [581, 456] width 133 height 33
paste input "3CC0C0"
type input "3CC0C0"
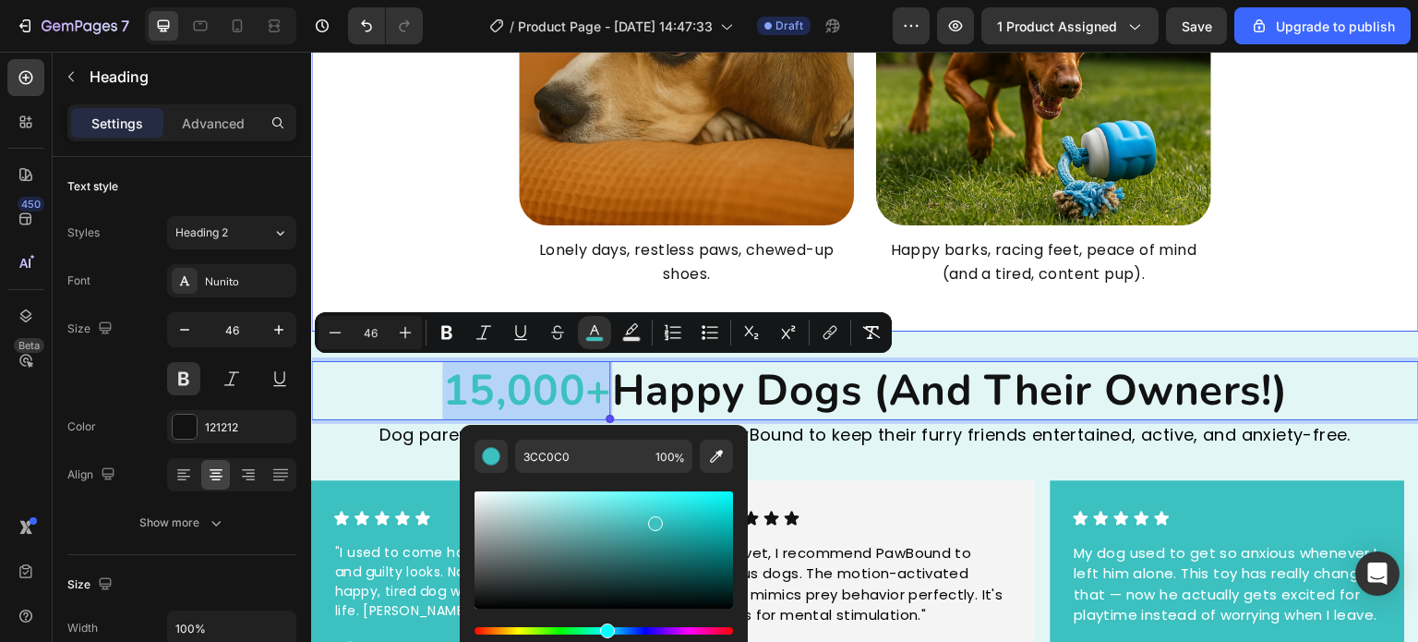
click at [960, 325] on div "See the Change in Just One Roll Heading Row Before Heading Row Image Lonely day…" at bounding box center [865, 22] width 1108 height 620
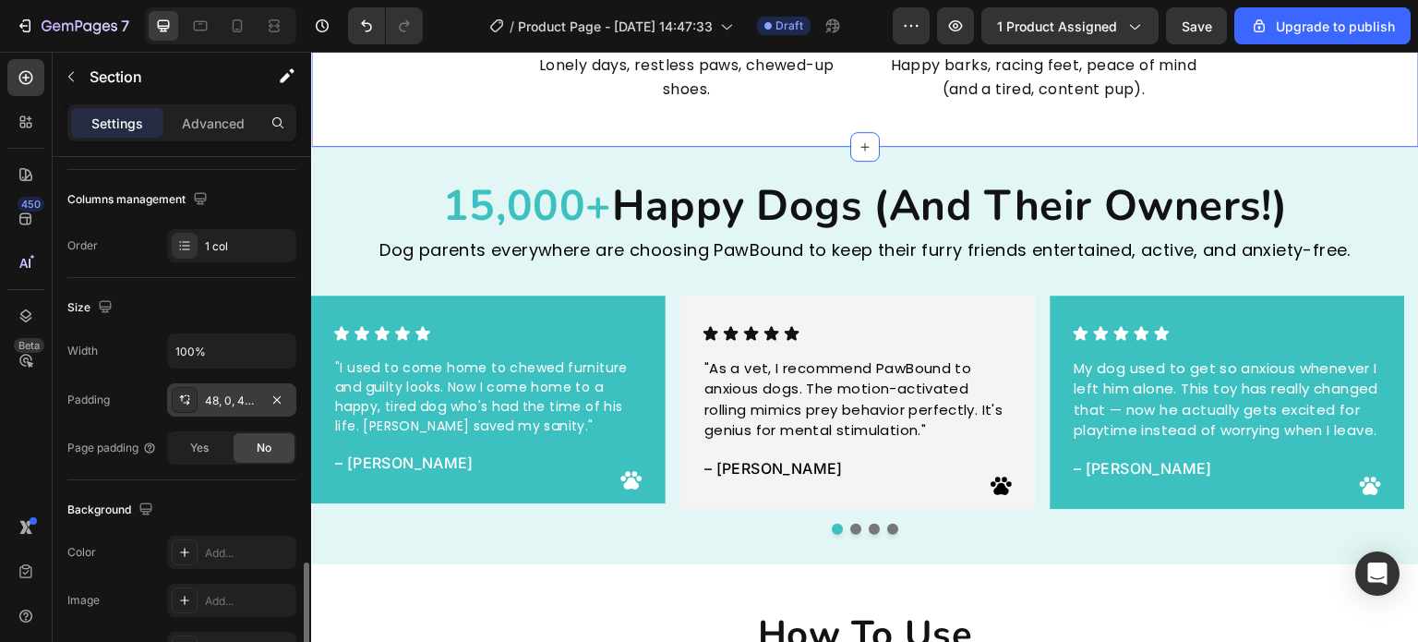
scroll to position [462, 0]
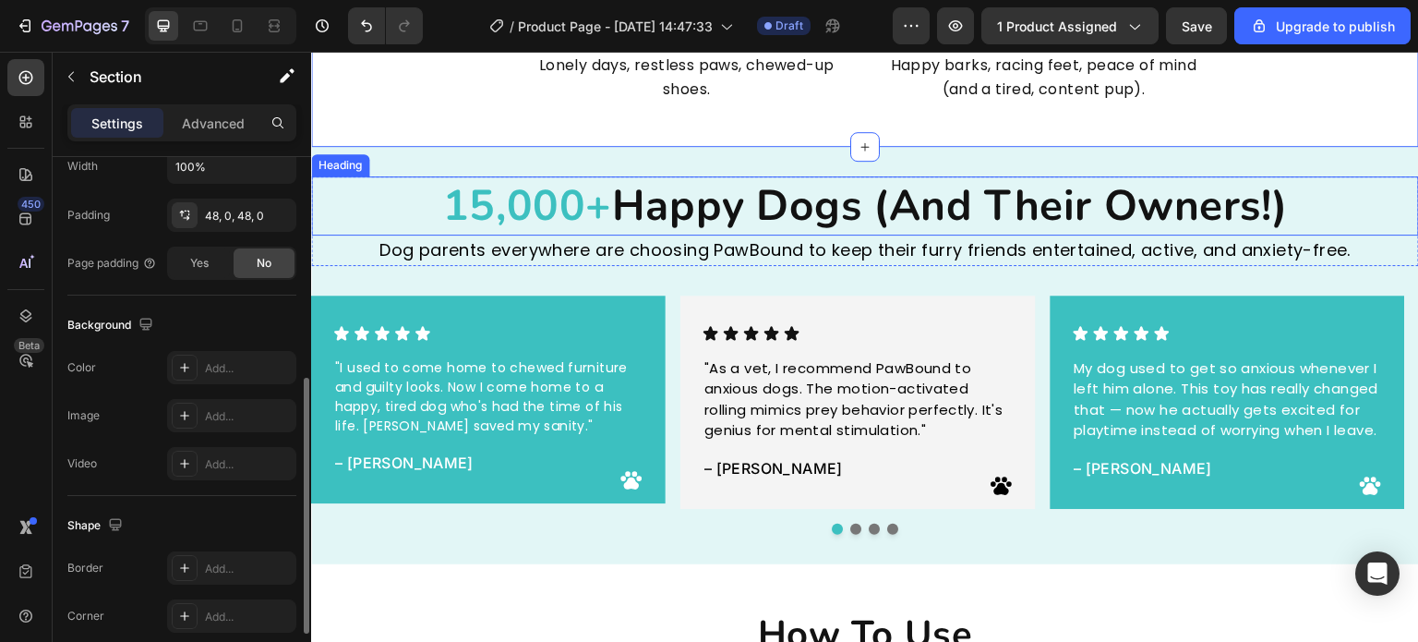
click at [369, 157] on div "Heading" at bounding box center [340, 165] width 58 height 22
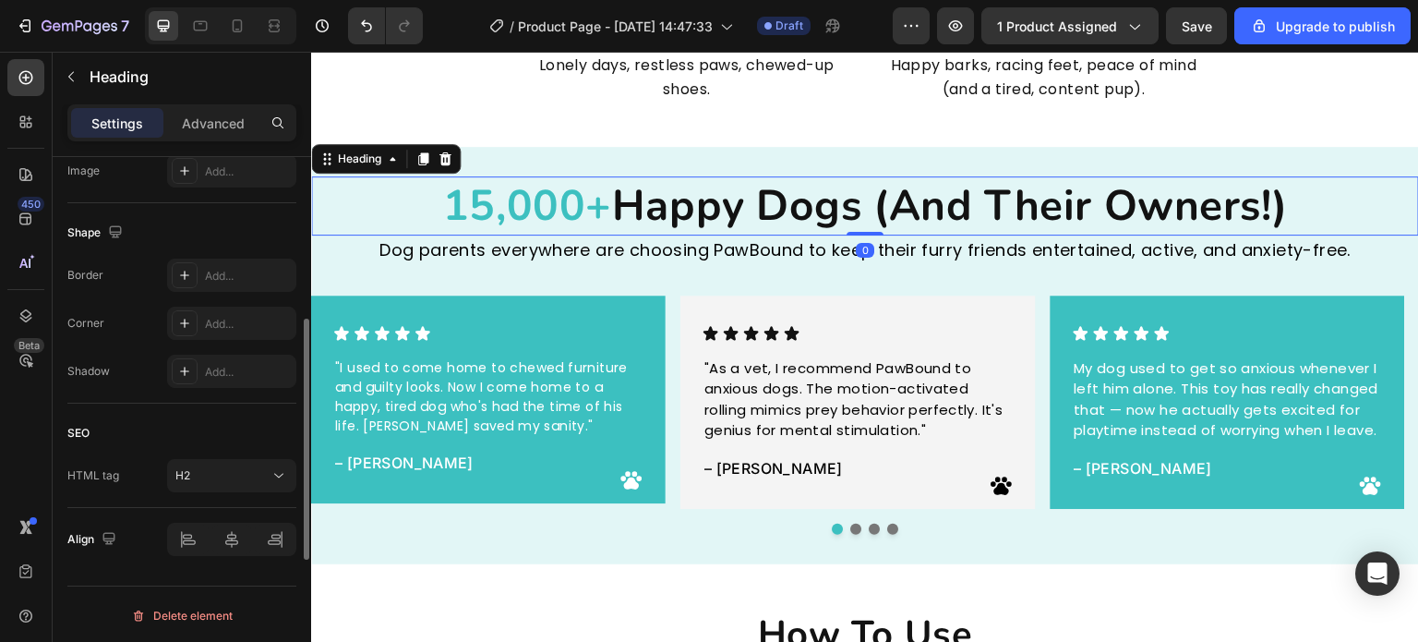
scroll to position [289, 0]
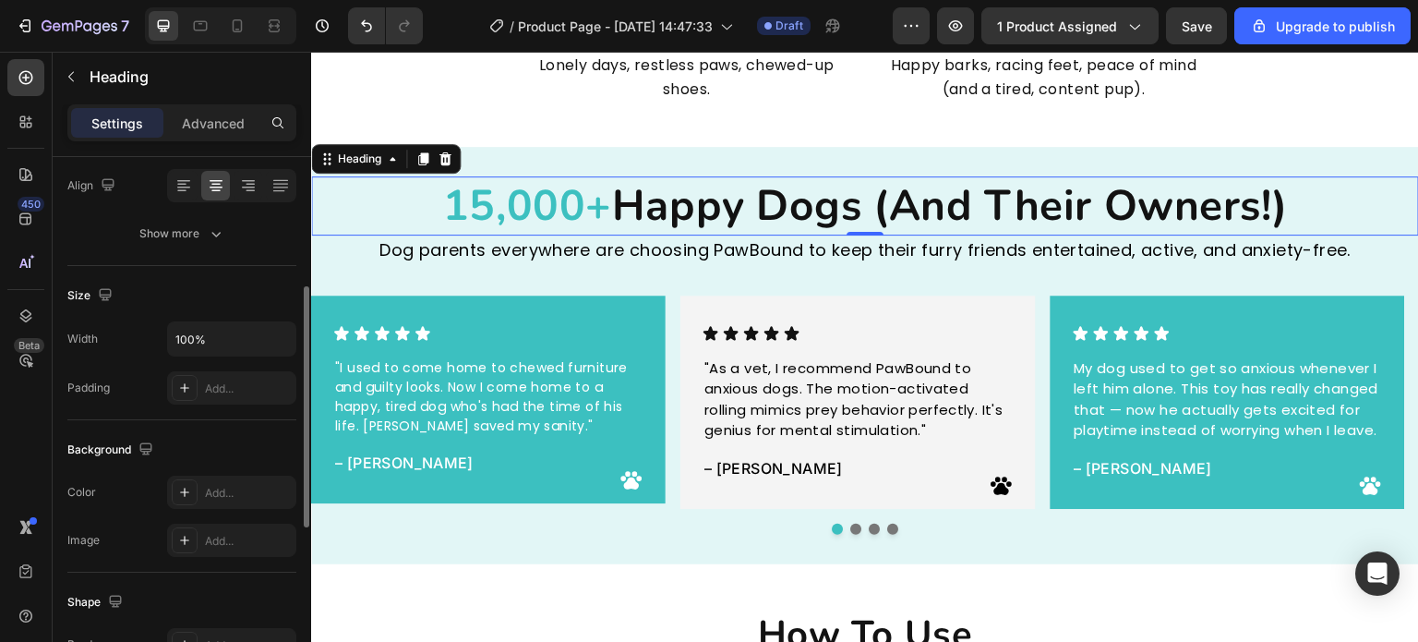
click at [484, 174] on div "⁠⁠⁠⁠⁠⁠⁠ 15,000+ Happy Dogs (And Their Owners!) Heading 0 Dog parents everywhere…" at bounding box center [865, 355] width 1108 height 417
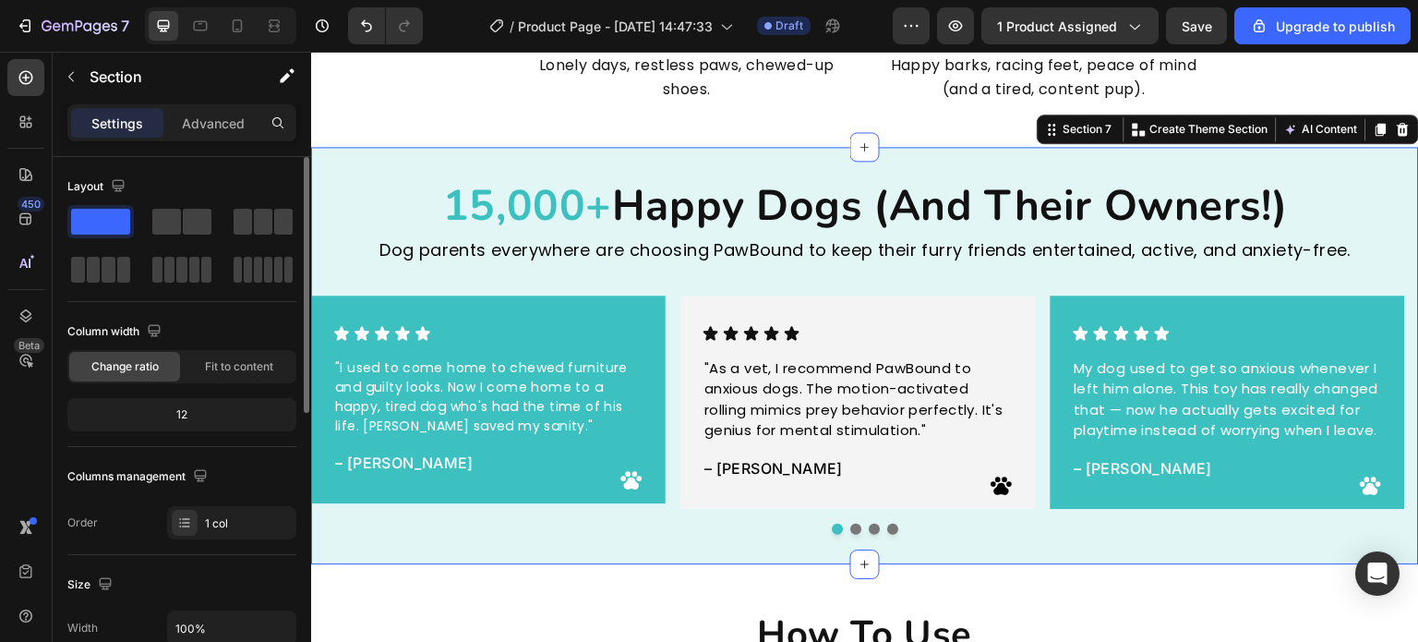
scroll to position [277, 0]
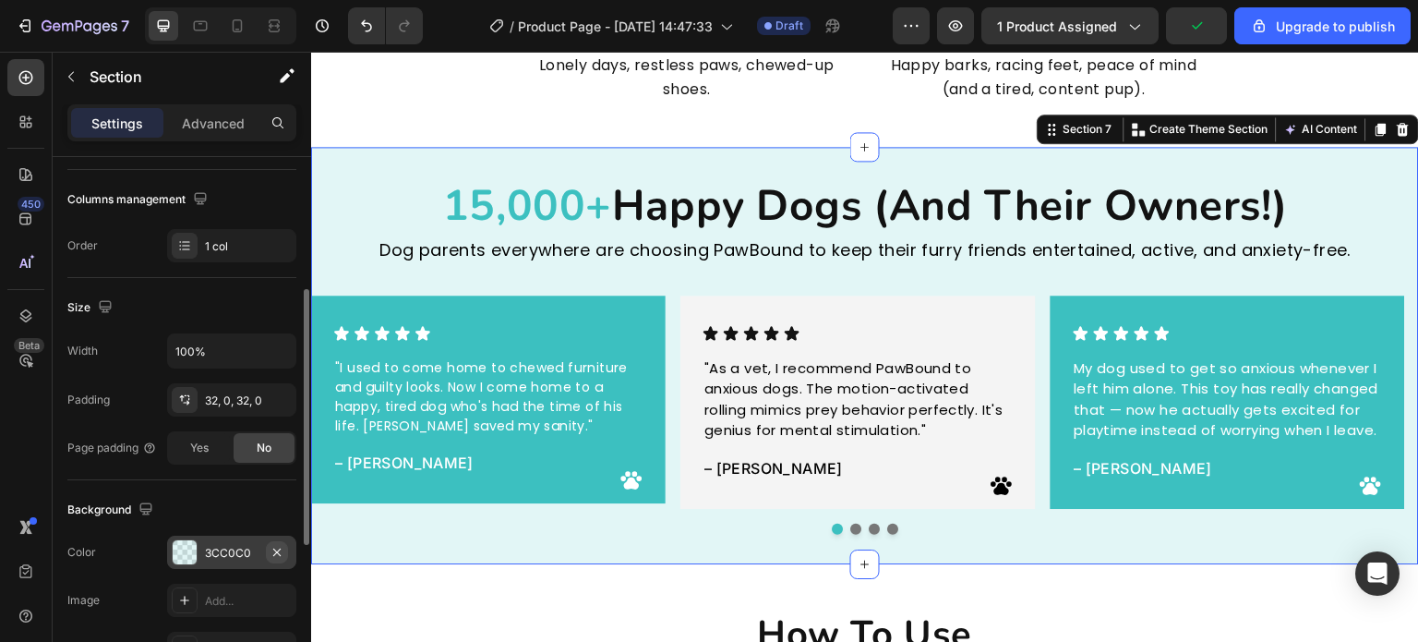
click at [281, 556] on icon "button" at bounding box center [277, 552] width 15 height 15
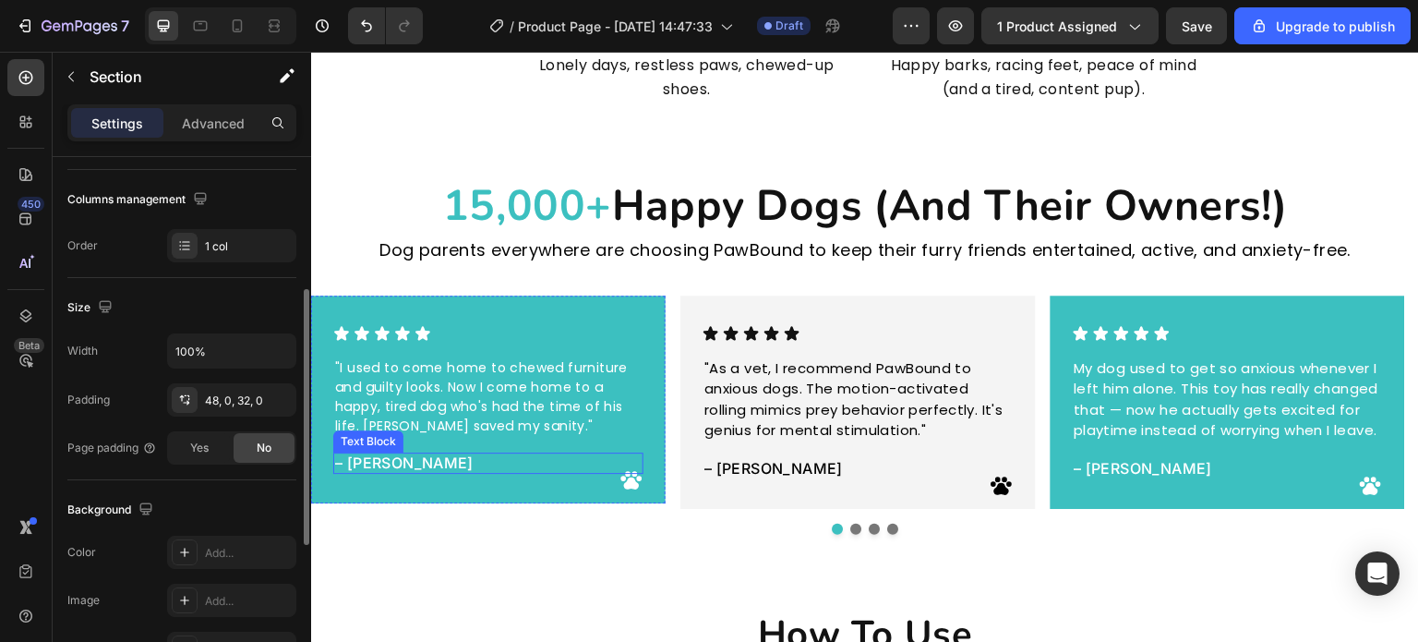
scroll to position [3978, 0]
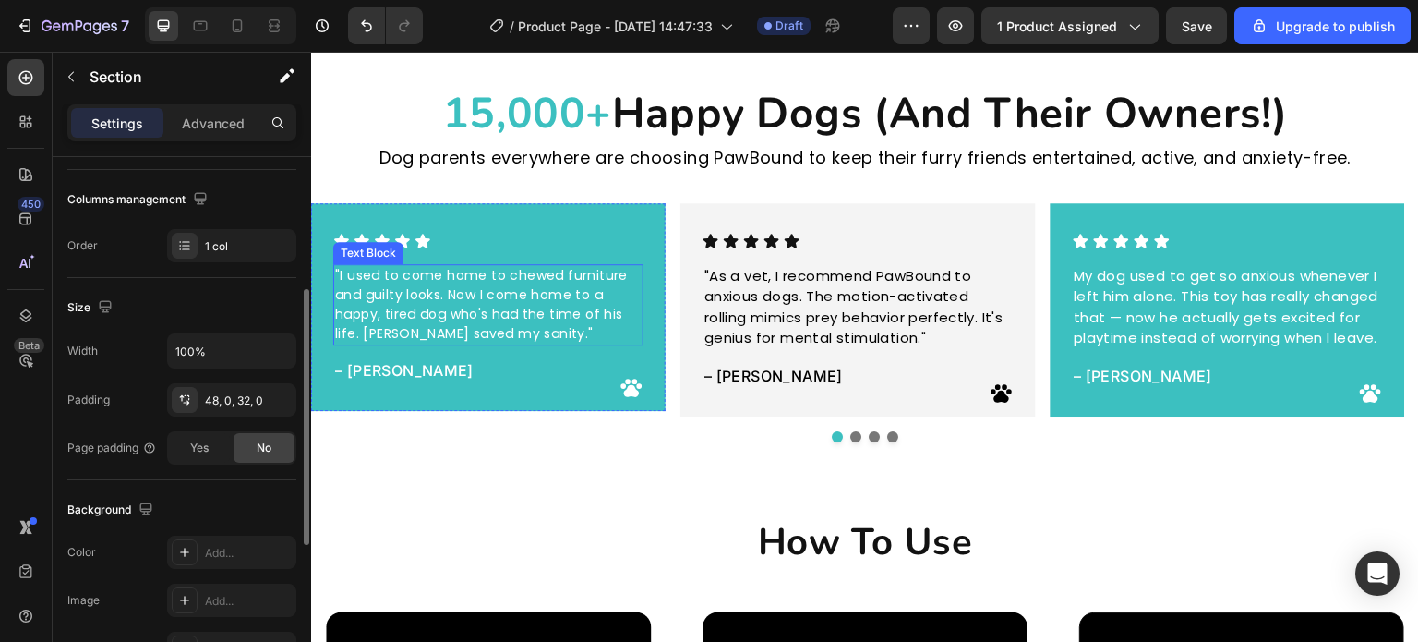
click at [444, 336] on p ""I used to come home to chewed furniture and guilty looks. Now I come home to a…" at bounding box center [488, 305] width 307 height 78
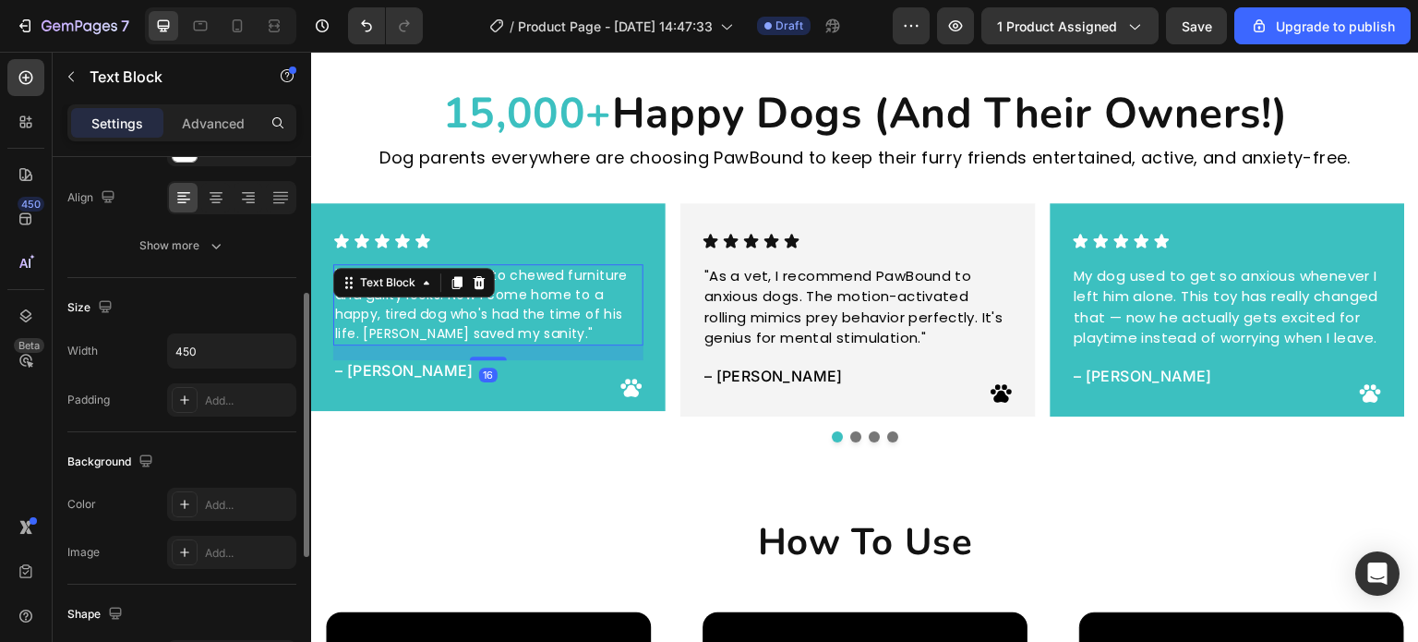
scroll to position [0, 0]
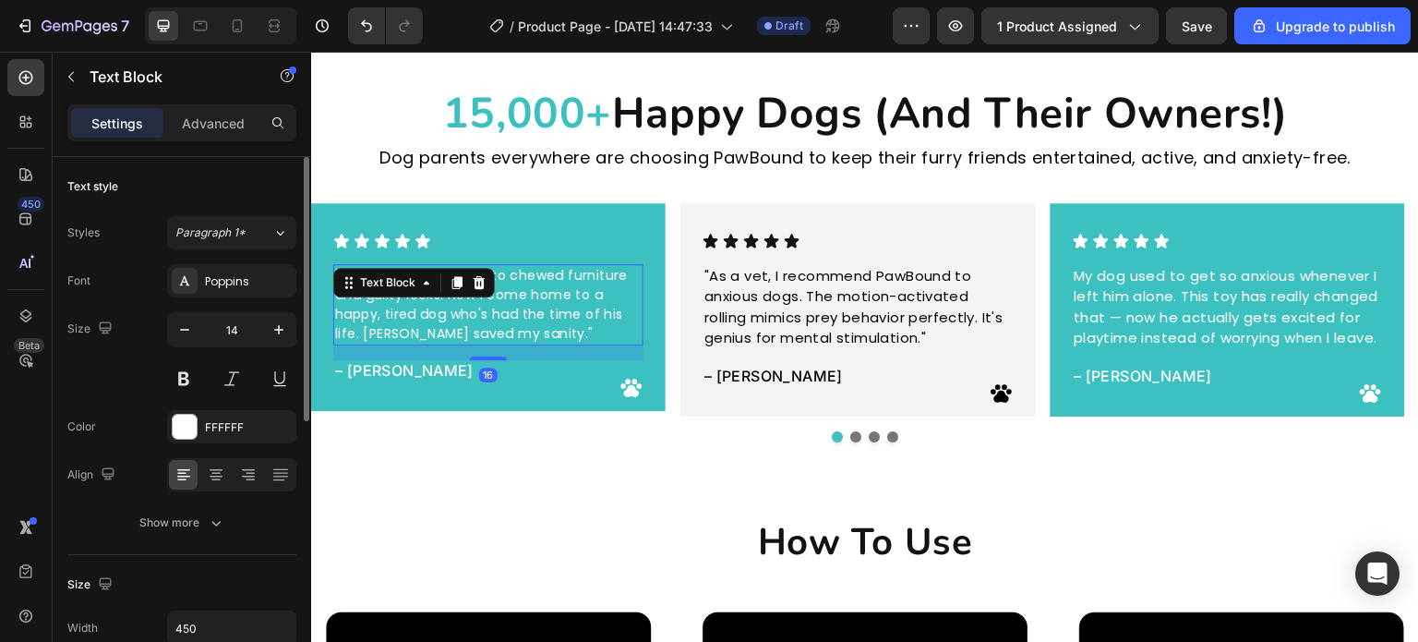
click at [452, 334] on p ""I used to come home to chewed furniture and guilty looks. Now I come home to a…" at bounding box center [488, 305] width 307 height 78
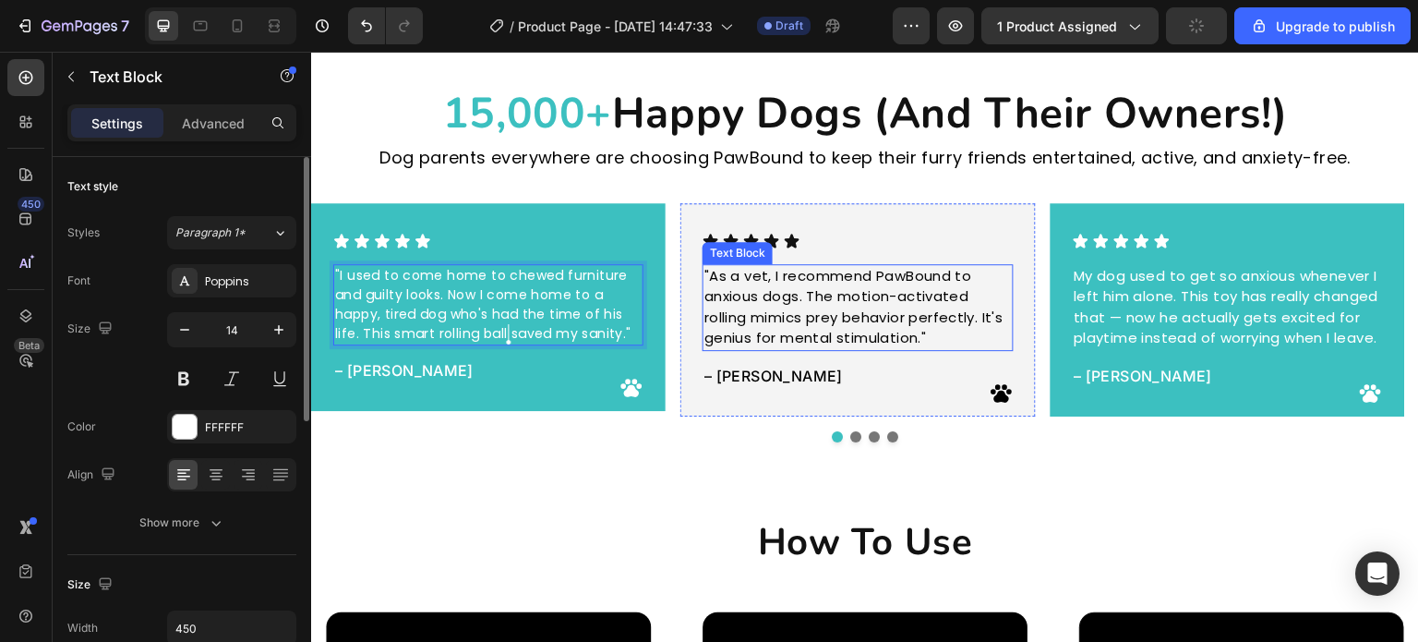
click at [860, 281] on p ""As a vet, I recommend PawBound to anxious dogs. The motion-activated rolling m…" at bounding box center [858, 307] width 307 height 83
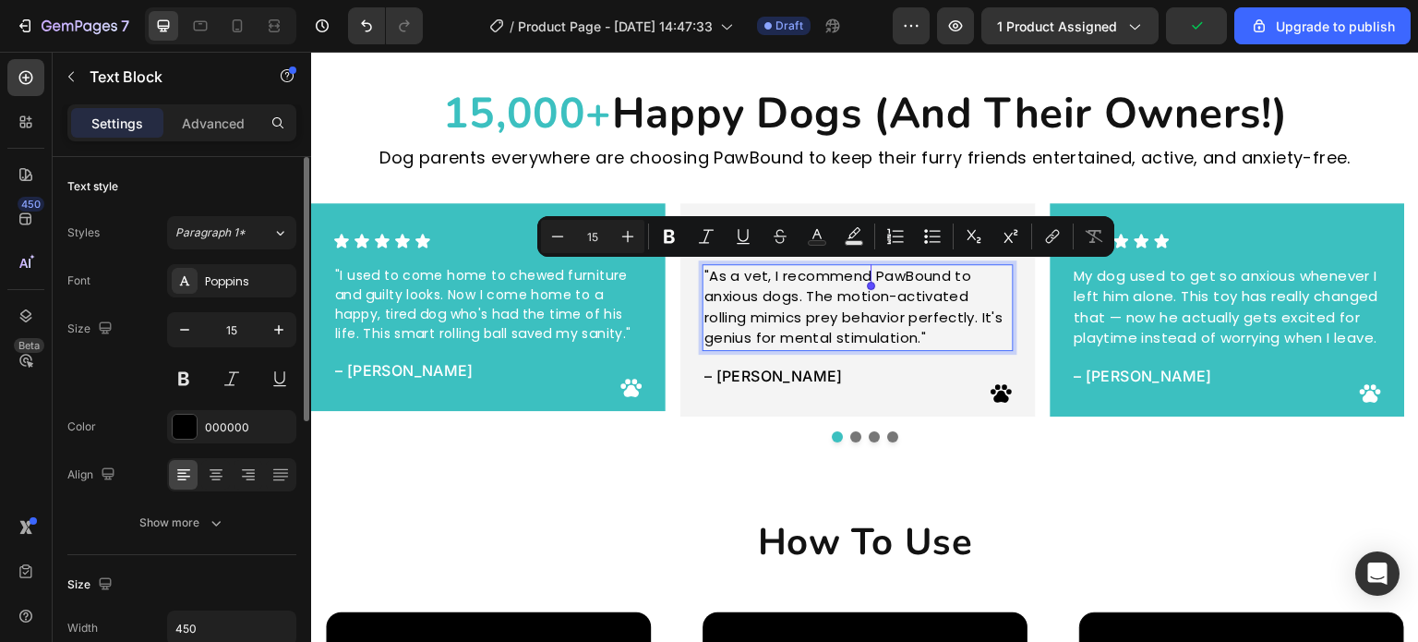
click at [885, 273] on p ""As a vet, I recommend PawBound to anxious dogs. The motion-activated rolling m…" at bounding box center [858, 307] width 307 height 83
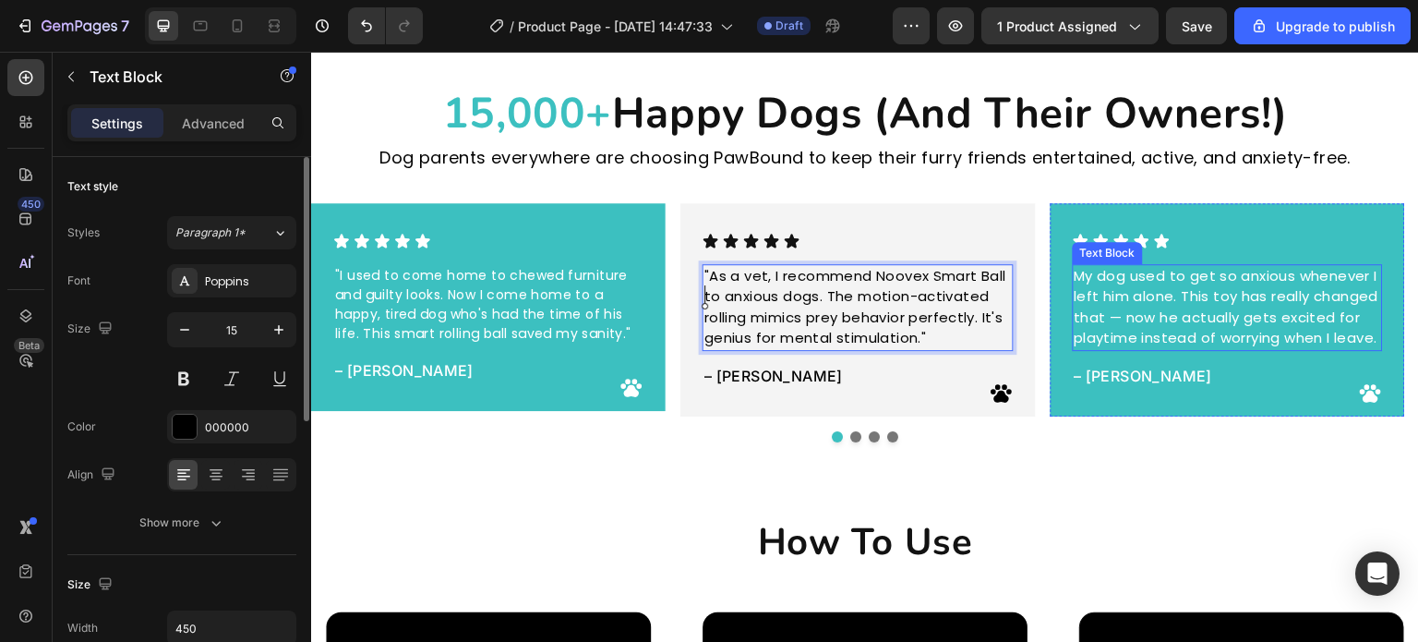
click at [1275, 281] on p "My dog used to get so anxious whenever I left him alone. This toy has really ch…" at bounding box center [1228, 307] width 307 height 83
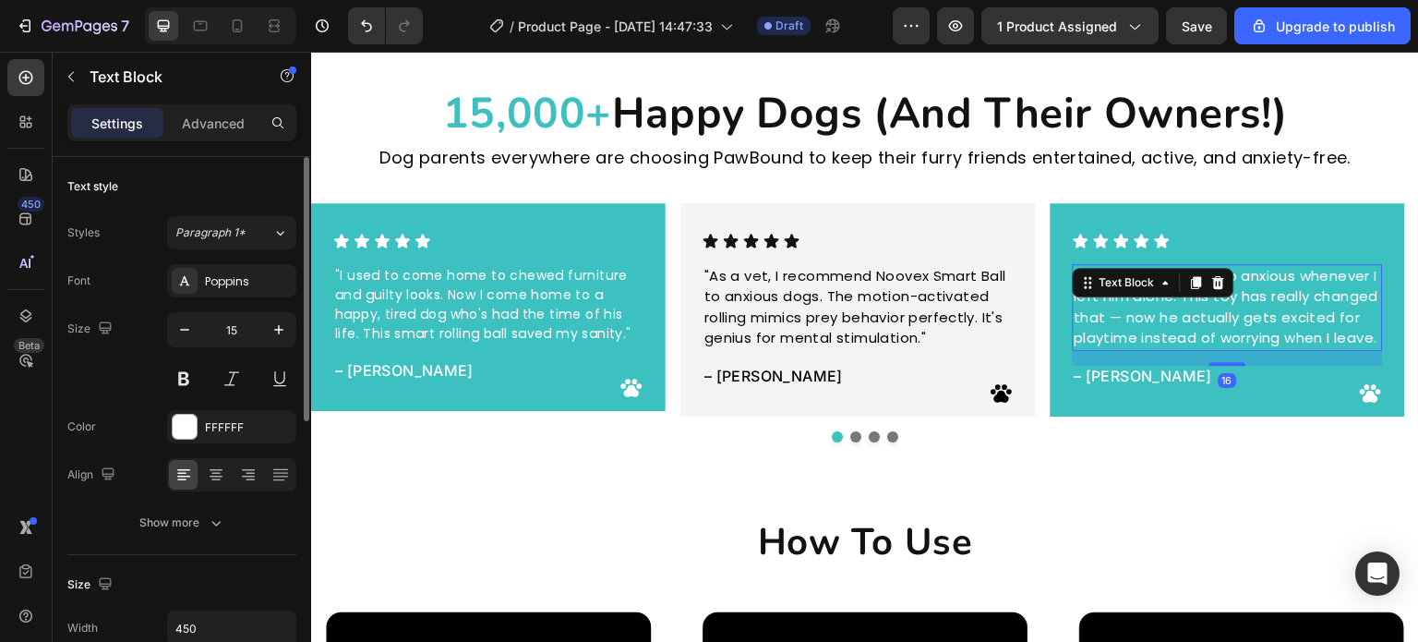
click at [1310, 322] on p "My dog used to get so anxious whenever I left him alone. This toy has really ch…" at bounding box center [1228, 307] width 307 height 83
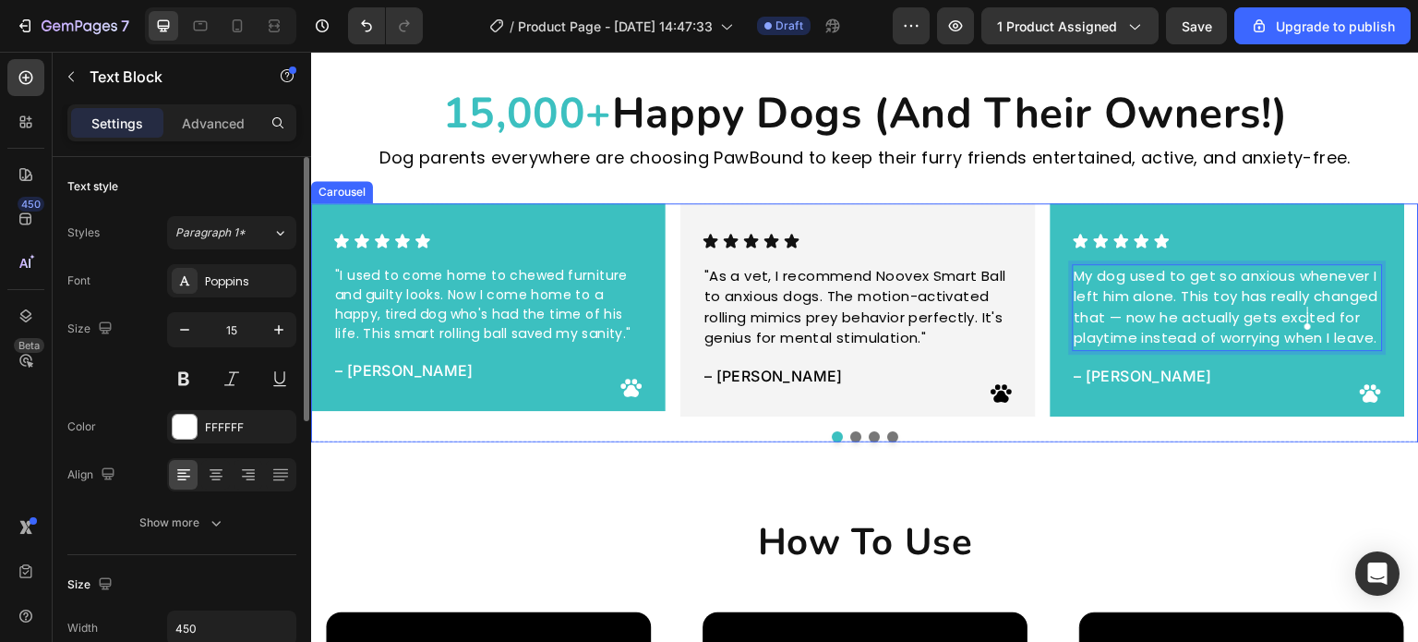
click at [850, 436] on button "Dot" at bounding box center [855, 436] width 11 height 11
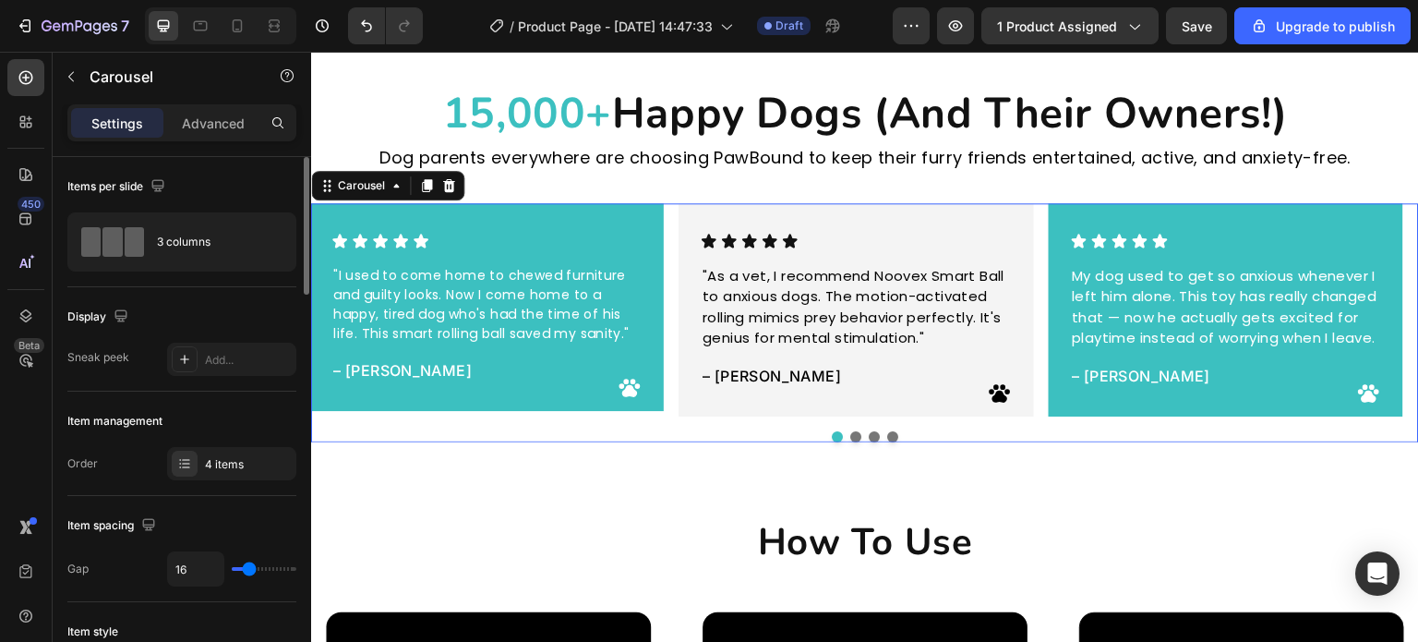
click at [850, 437] on button "Dot" at bounding box center [855, 436] width 11 height 11
click at [311, 52] on div at bounding box center [311, 52] width 0 height 0
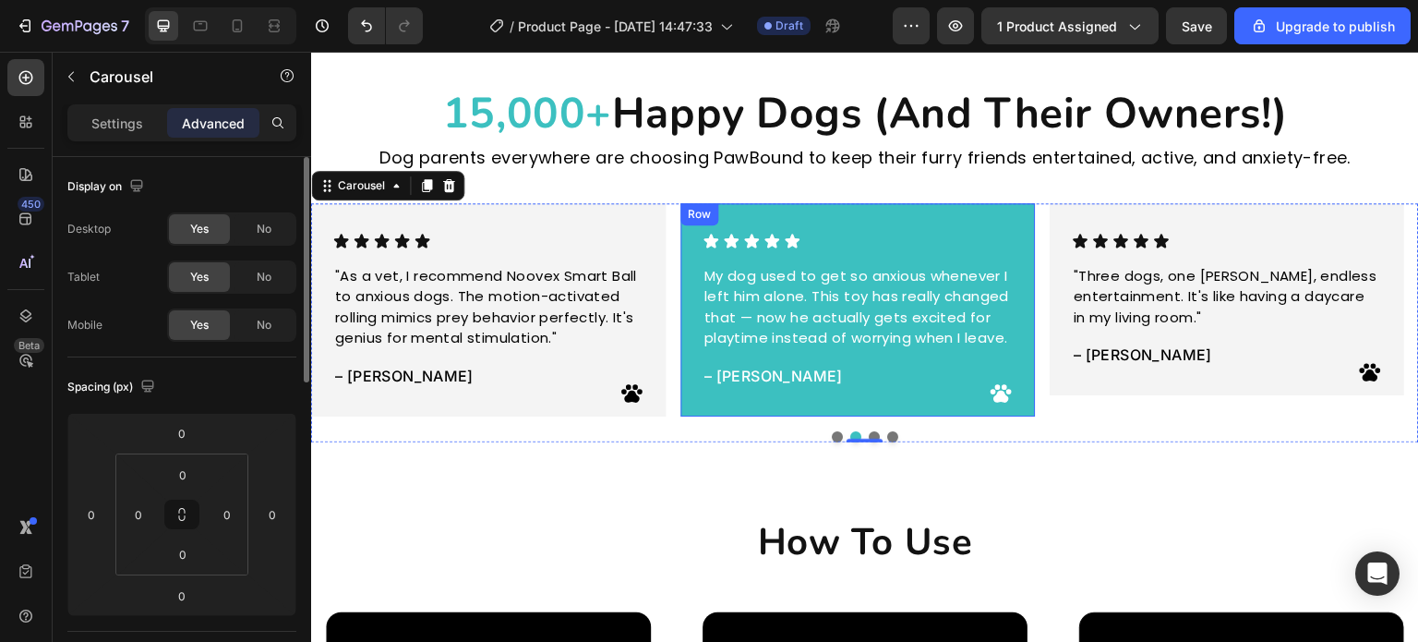
click at [1118, 299] on p ""Three dogs, one Chase Buddy, endless entertainment. It's like having a daycare…" at bounding box center [1228, 297] width 307 height 63
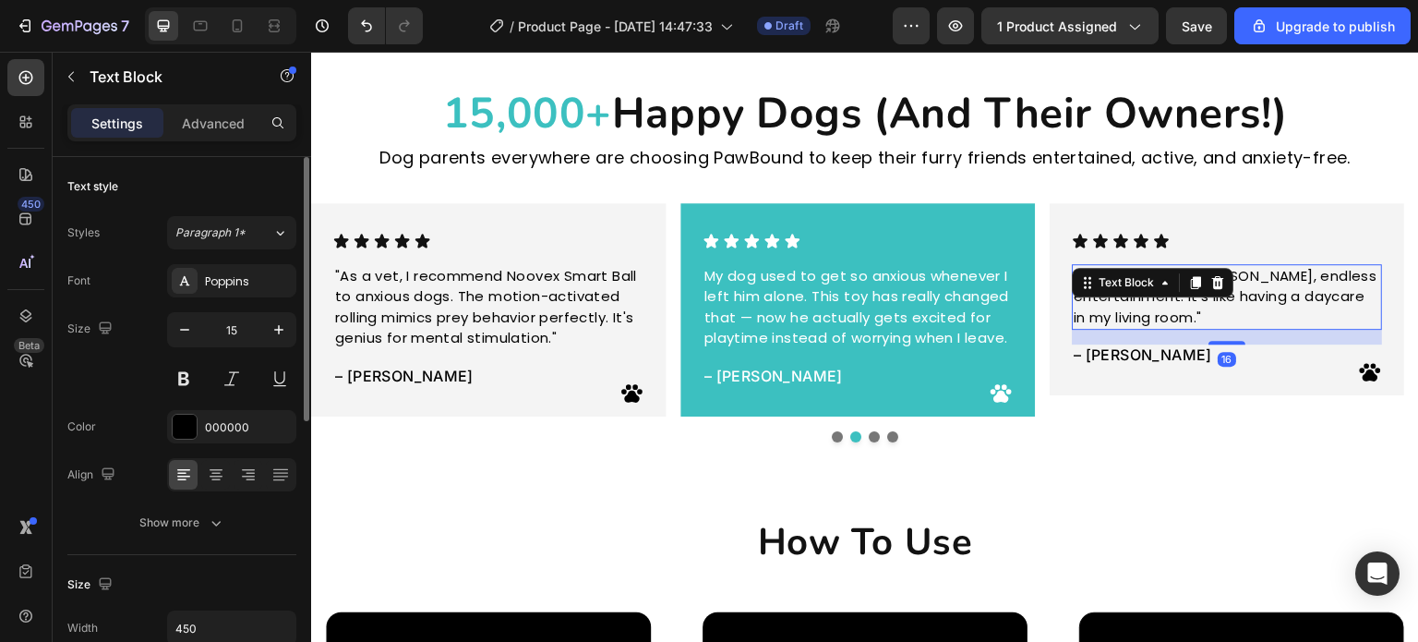
click at [1243, 298] on p ""Three dogs, one Chase Buddy, endless entertainment. It's like having a daycare…" at bounding box center [1228, 297] width 307 height 63
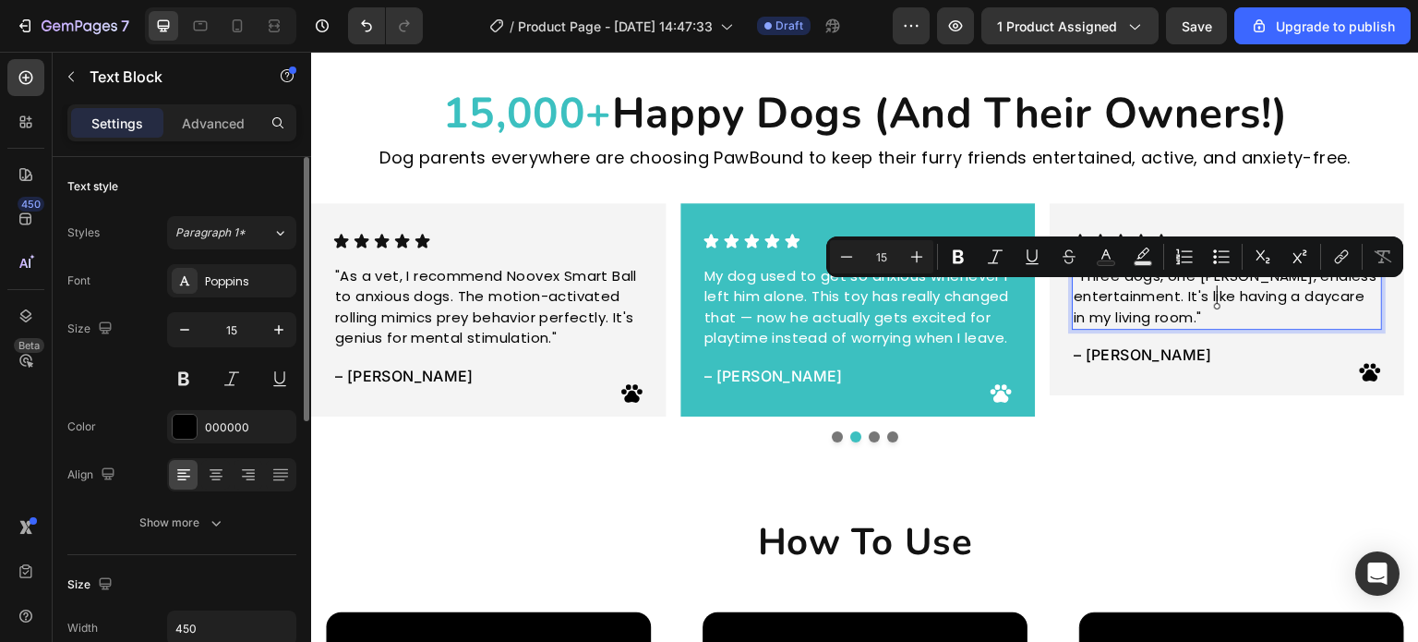
click at [1217, 287] on p ""Three dogs, one Chase Buddy, endless entertainment. It's like having a daycare…" at bounding box center [1228, 297] width 307 height 63
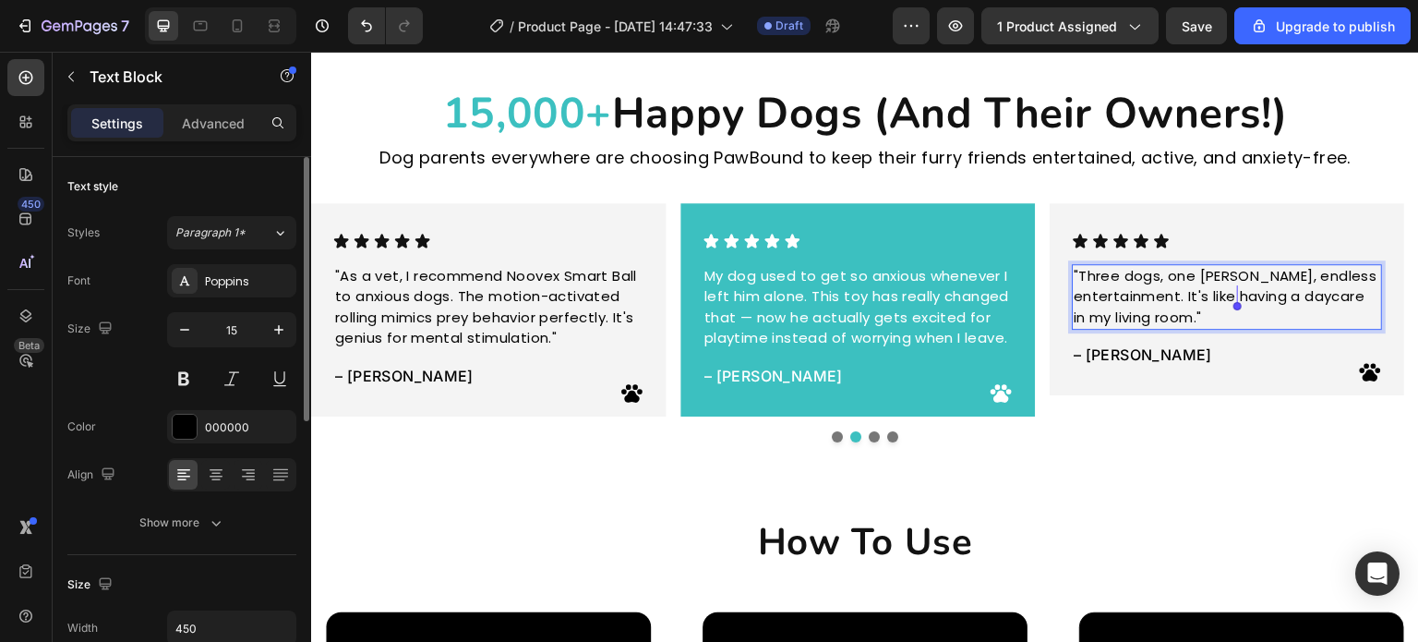
click at [1185, 293] on p ""Three dogs, one Chase Buddy, endless entertainment. It's like having a daycare…" at bounding box center [1228, 297] width 307 height 63
click at [1079, 277] on p ""Three dogs, one Chase Buddy, endless entertainment. It's like having a daycare…" at bounding box center [1228, 297] width 307 height 63
click at [1239, 277] on p ""I have three dogs, one Chase Buddy, endless entertainment. It's like having a …" at bounding box center [1228, 297] width 307 height 63
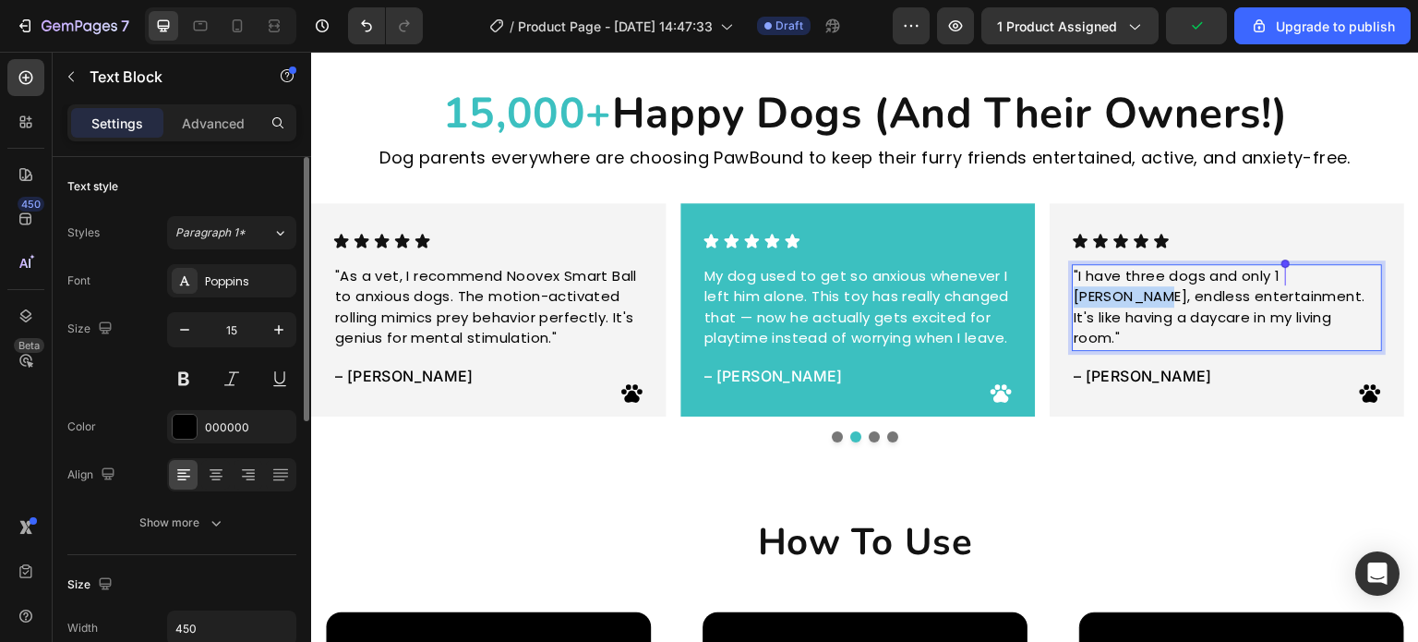
drag, startPoint x: 1116, startPoint y: 295, endPoint x: 1288, endPoint y: 276, distance: 172.8
click at [1288, 276] on p ""I have three dogs and only 1 Chase Buddy, endless entertainment. It's like hav…" at bounding box center [1228, 307] width 307 height 83
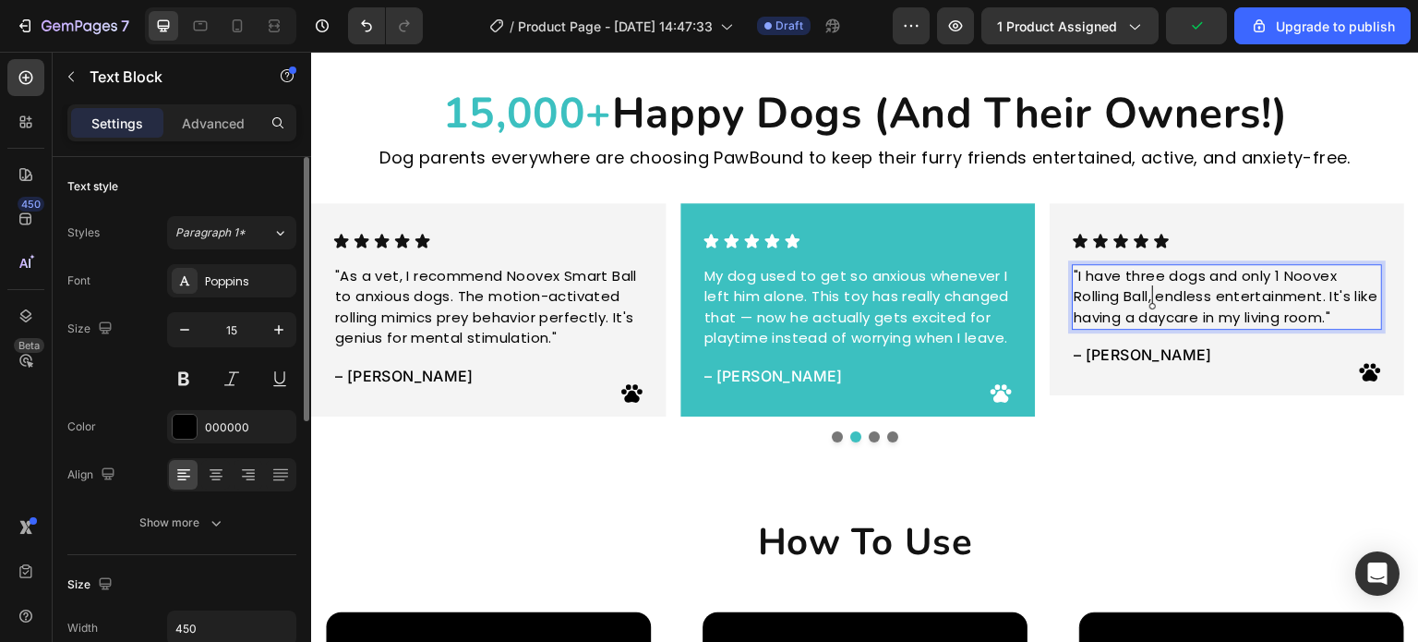
click at [1348, 272] on p ""I have three dogs and only 1 Noovex Rolling Ball, endless entertainment. It's …" at bounding box center [1228, 297] width 307 height 63
click at [1159, 303] on p ""I have three dogs and only 1 Samrt Rolling Ball, endless entertainment. It's l…" at bounding box center [1228, 297] width 307 height 63
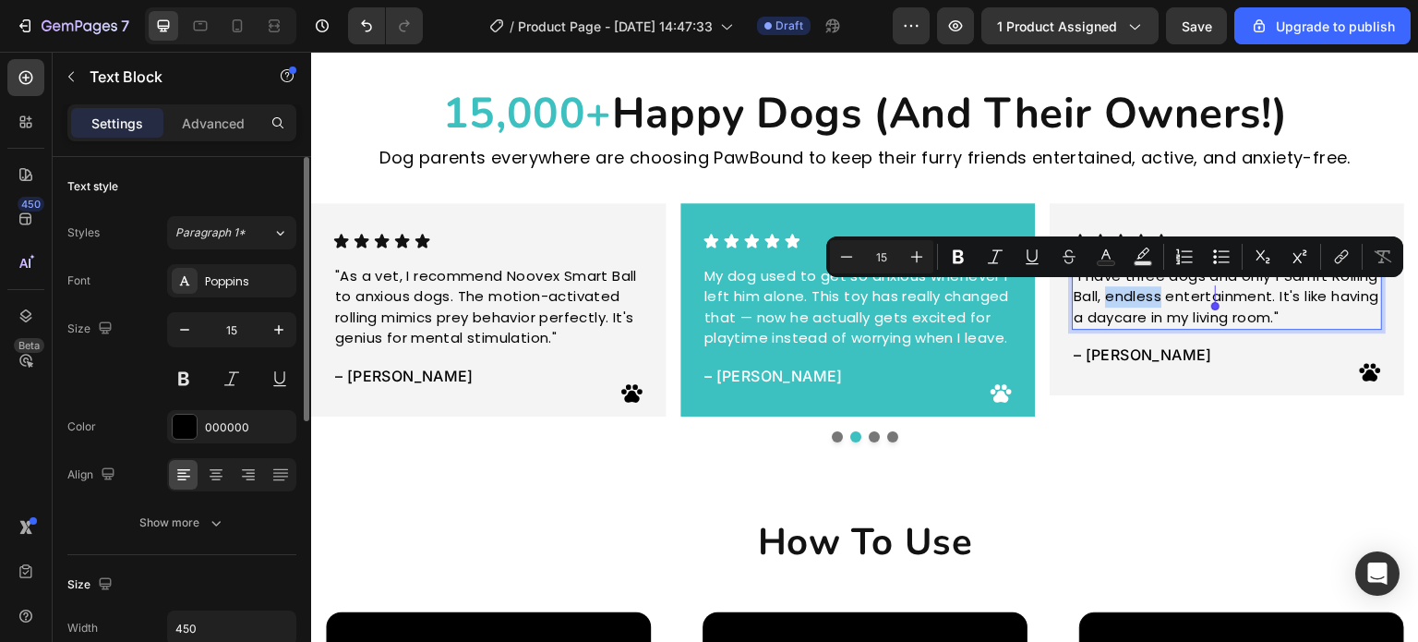
click at [1163, 299] on p ""I have three dogs and only 1 Samrt Rolling Ball, endless entertainment. It's l…" at bounding box center [1228, 297] width 307 height 63
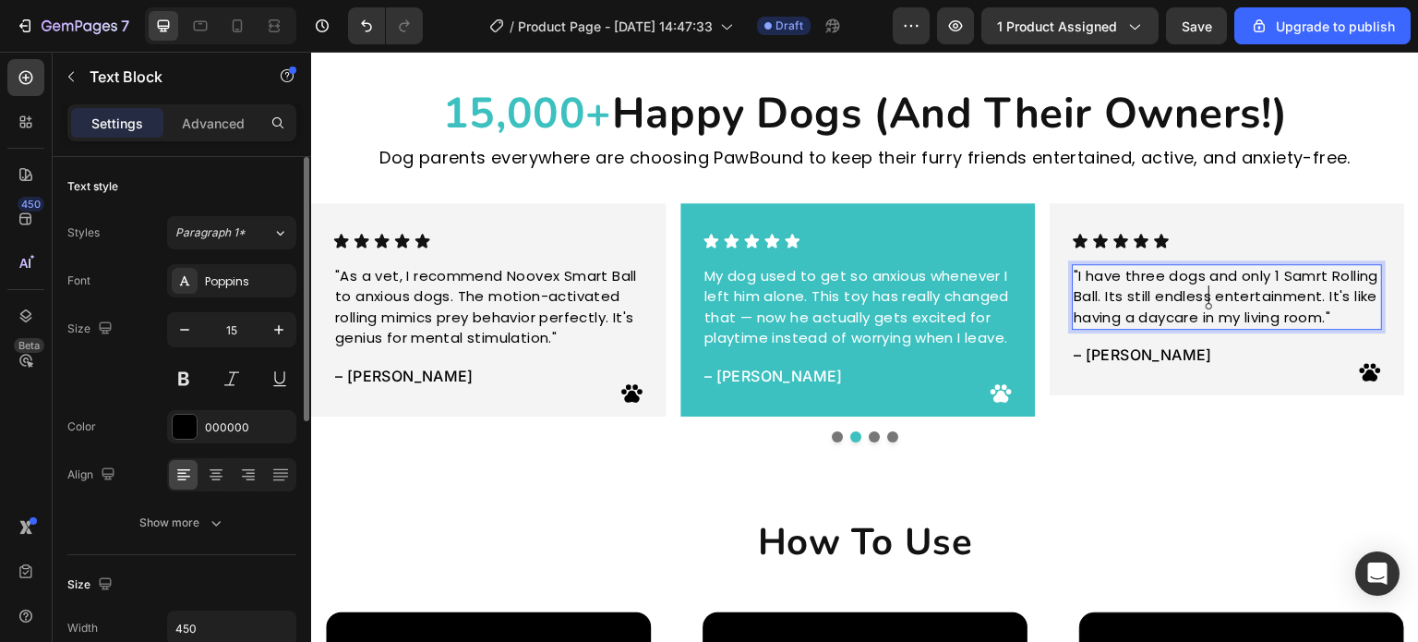
click at [1166, 296] on p ""I have three dogs and only 1 Samrt Rolling Ball. Its still endless entertainme…" at bounding box center [1228, 297] width 307 height 63
click at [311, 52] on lt-span "I t's" at bounding box center [311, 52] width 0 height 0
click at [1137, 424] on div "Icon Icon Icon Icon Icon Icon List "I used to come home to chewed furniture and…" at bounding box center [865, 322] width 1108 height 239
click at [1182, 303] on p ""I have three dogs and only 1 Samrt Rolling Ball. Its still endless entertainme…" at bounding box center [1228, 297] width 307 height 63
click at [1170, 299] on p ""I have three dogs and only 1 Samrt Rolling Ball. Its still endless entertainme…" at bounding box center [1228, 297] width 307 height 63
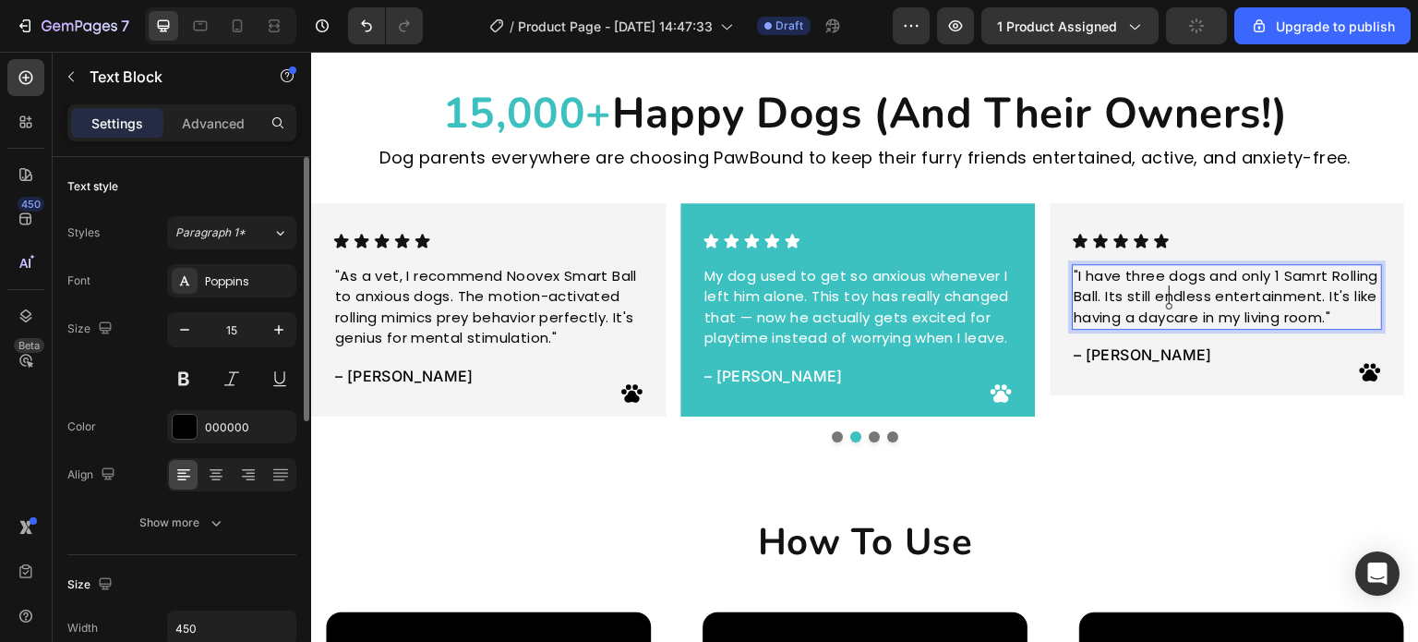
click at [311, 52] on lt-strong "t's" at bounding box center [311, 52] width 0 height 0
click at [1320, 264] on div ""I have three dogs and only 1 Samrt Rolling Ball. It's still endless entertainm…" at bounding box center [1228, 297] width 310 height 66
click at [1306, 282] on p ""I have three dogs and only 1 Samrt Rolling Ball. It's still endless entertainm…" at bounding box center [1228, 297] width 307 height 63
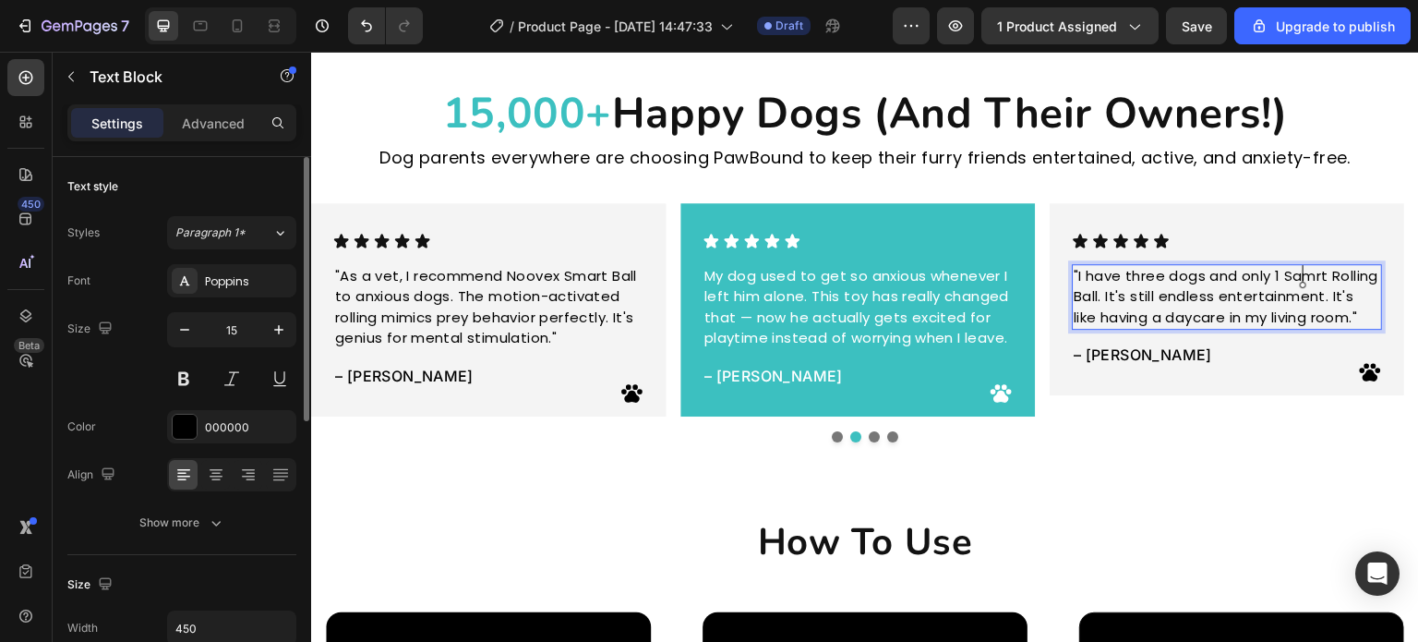
click at [311, 52] on lt-span "S ma rt" at bounding box center [311, 52] width 0 height 0
click at [1157, 392] on div "Icon Icon Icon Icon Icon Icon List "I have three dogs and only 1 Samrt Rolling …" at bounding box center [1228, 299] width 355 height 193
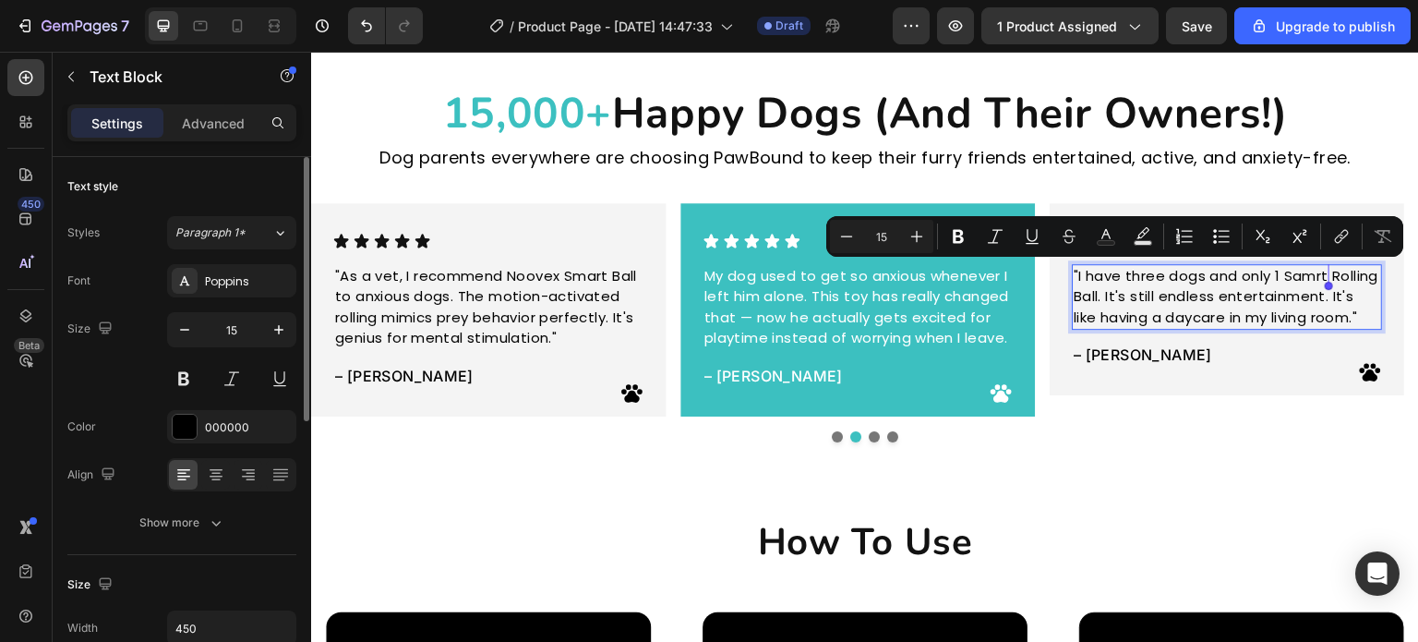
click at [1315, 277] on p ""I have three dogs and only 1 Samrt Rolling Ball. It's still endless entertainm…" at bounding box center [1228, 297] width 307 height 63
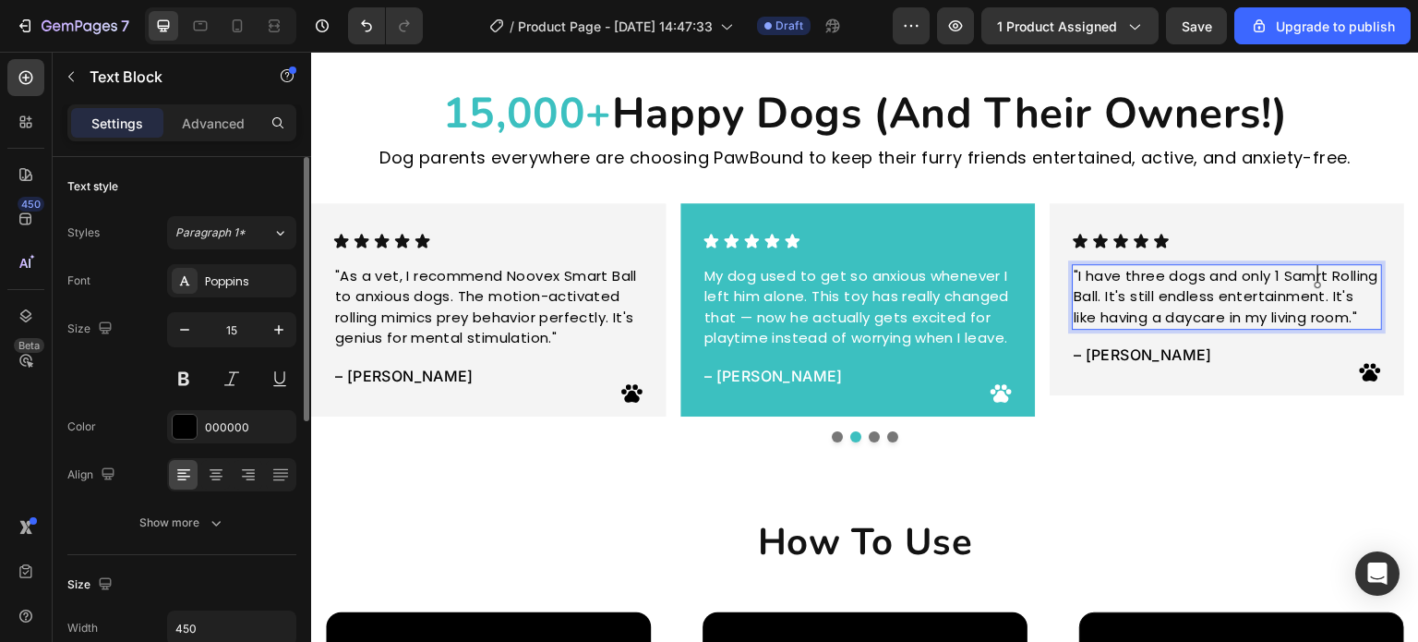
click at [1315, 277] on p ""I have three dogs and only 1 Samrt Rolling Ball. It's still endless entertainm…" at bounding box center [1228, 297] width 307 height 63
click at [311, 52] on lt-strong "ma" at bounding box center [311, 52] width 0 height 0
click at [1344, 320] on p ""I have three dogs and only 1 Smart Rolling Ball. It's still endless entertainm…" at bounding box center [1228, 297] width 307 height 63
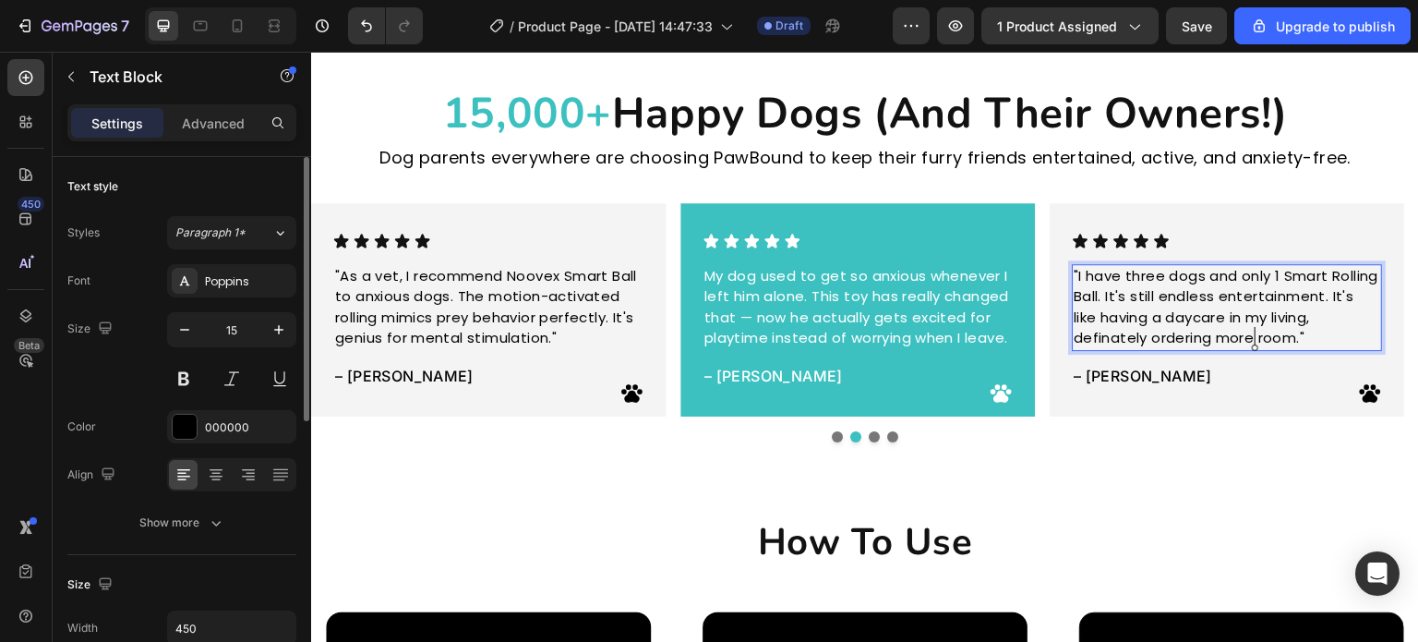
click at [1102, 340] on p ""I have three dogs and only 1 Smart Rolling Ball. It's still endless entertainm…" at bounding box center [1228, 307] width 307 height 83
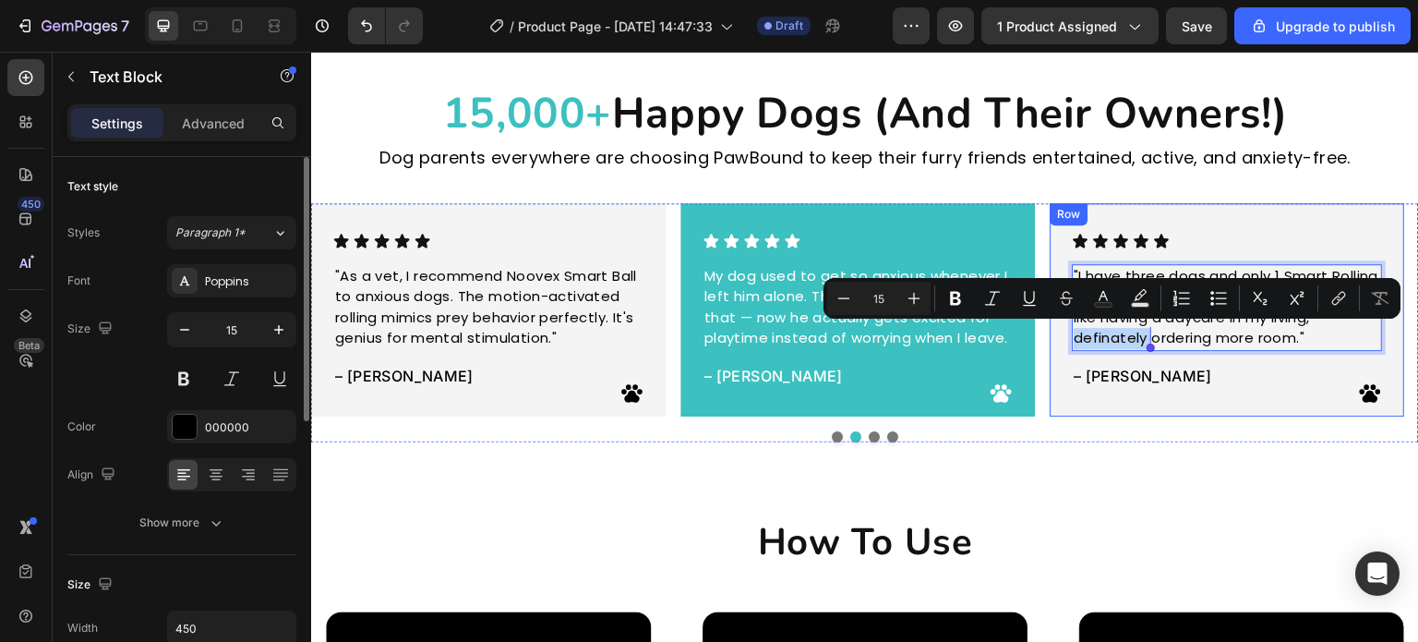
click at [1159, 395] on div "Icon Icon Icon Icon Icon Icon List "I have three dogs and only 1 Smart Rolling …" at bounding box center [1228, 309] width 355 height 213
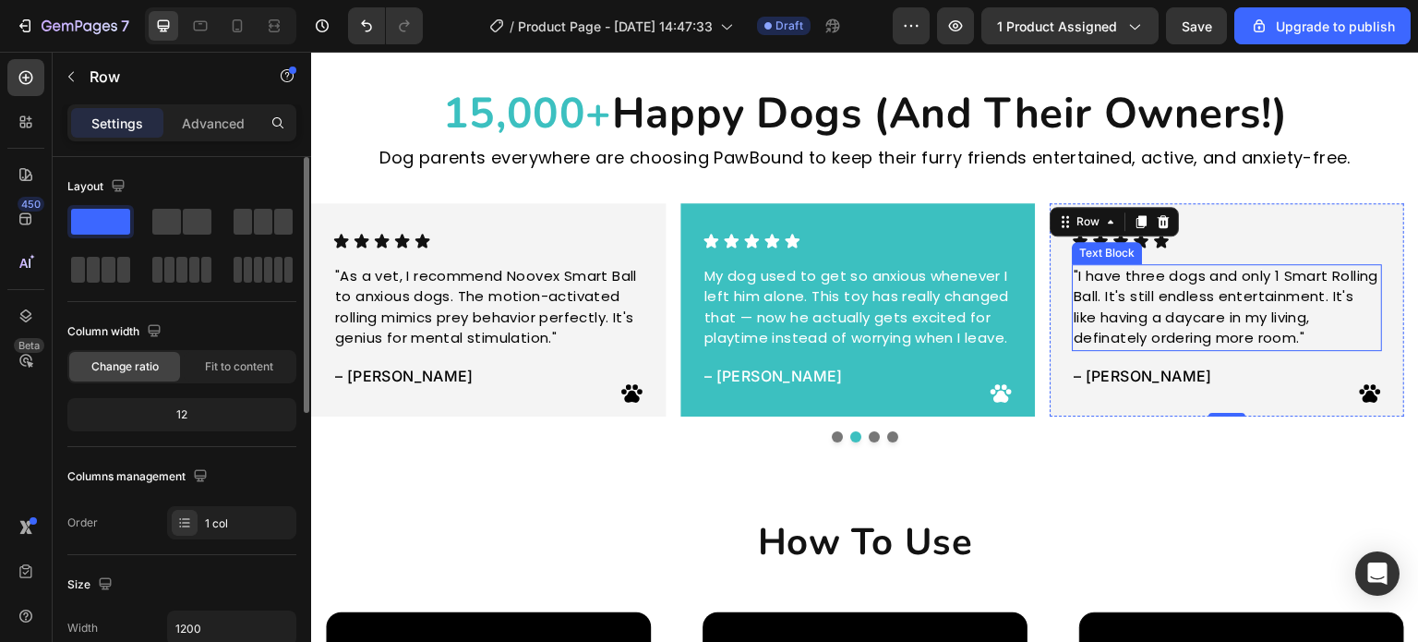
click at [1212, 340] on p ""I have three dogs and only 1 Smart Rolling Ball. It's still endless entertainm…" at bounding box center [1228, 307] width 307 height 83
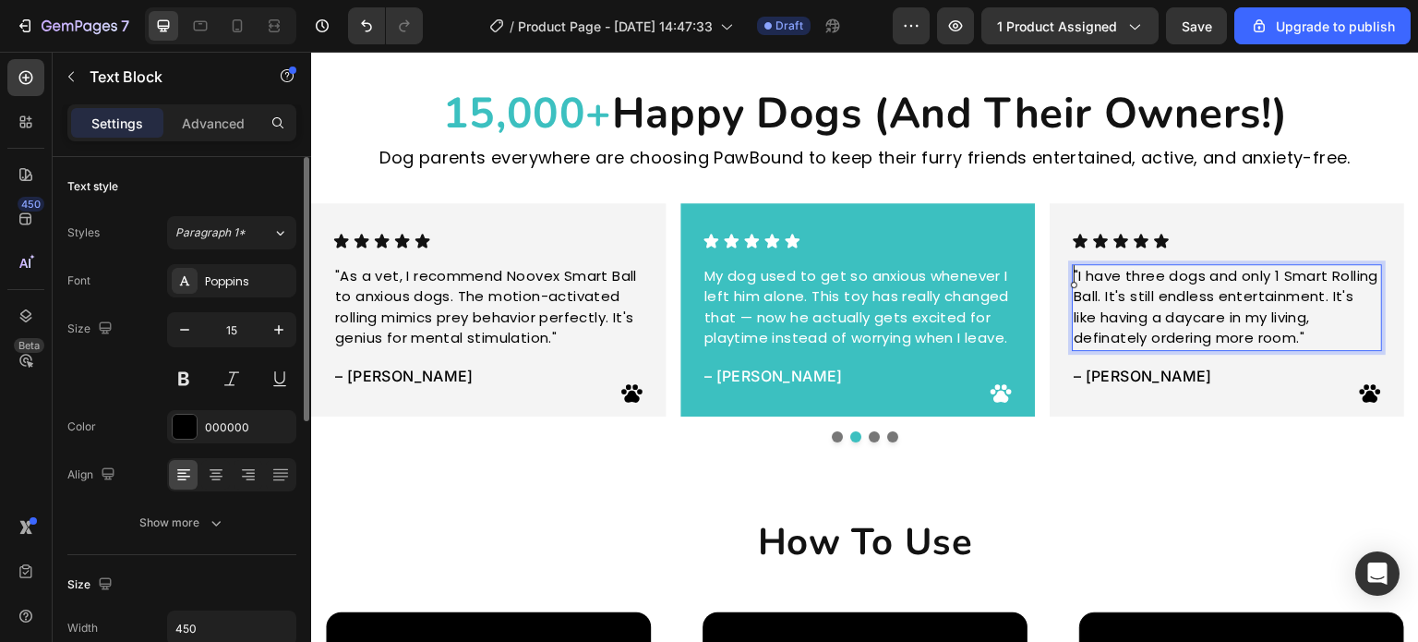
click at [1126, 344] on p ""I have three dogs and only 1 Smart Rolling Ball. It's still endless entertainm…" at bounding box center [1228, 307] width 307 height 83
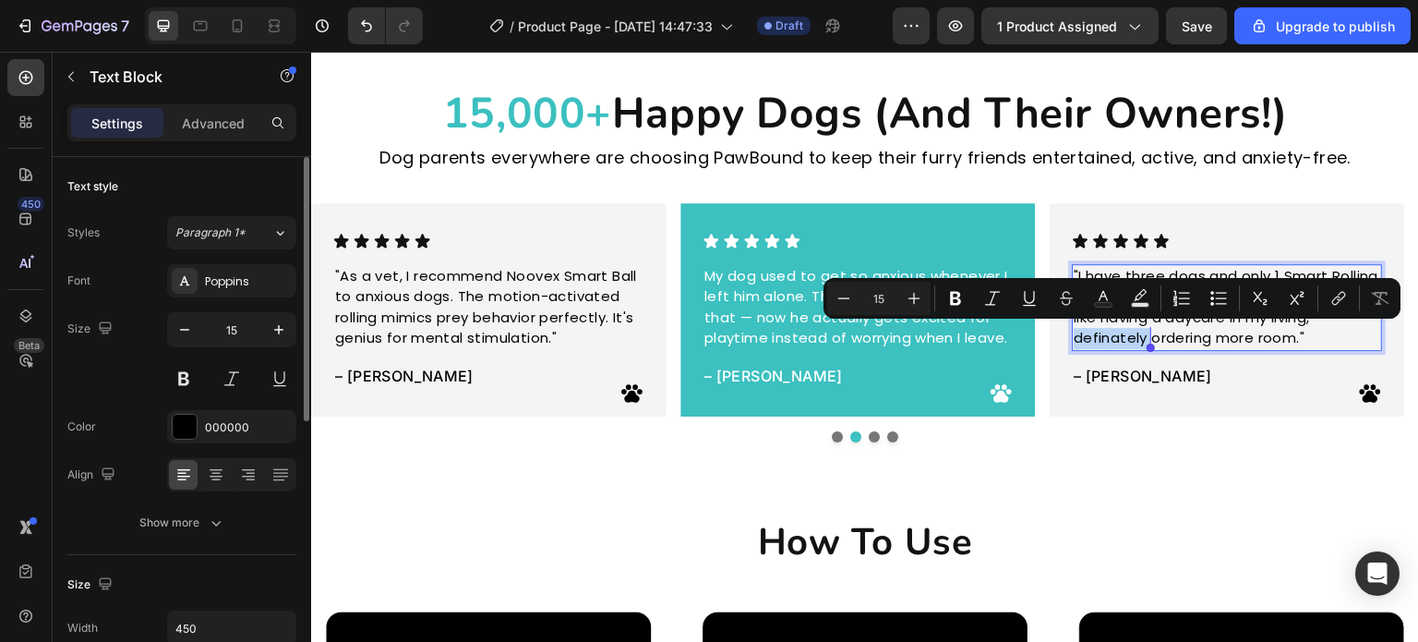
click at [1129, 340] on p ""I have three dogs and only 1 Smart Rolling Ball. It's still endless entertainm…" at bounding box center [1228, 307] width 307 height 83
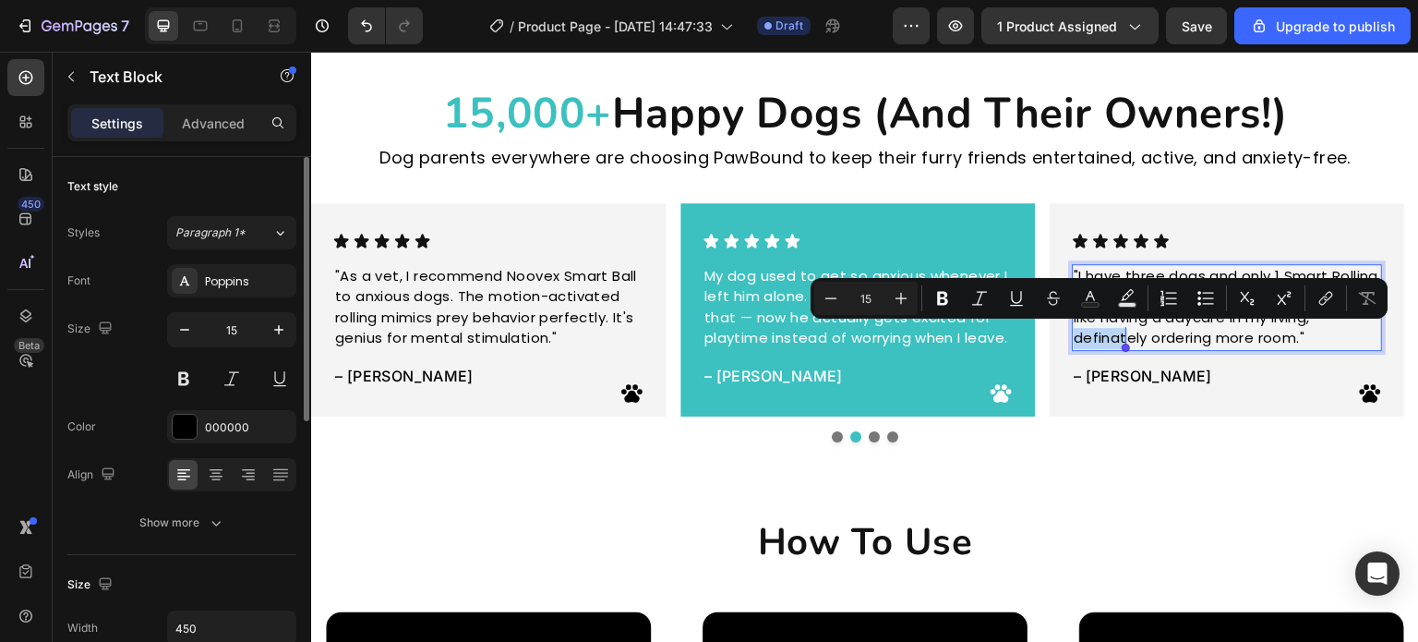
click at [1120, 340] on p ""I have three dogs and only 1 Smart Rolling Ball. It's still endless entertainm…" at bounding box center [1228, 307] width 307 height 83
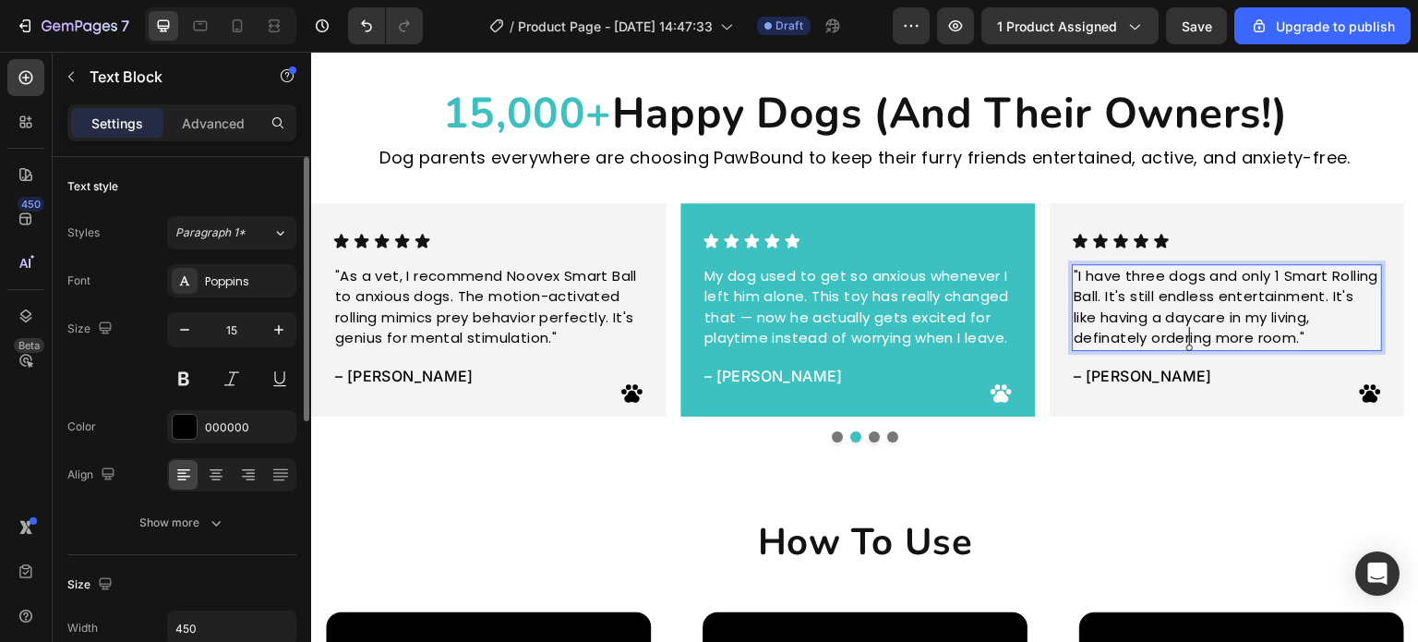
click at [1188, 334] on p ""I have three dogs and only 1 Smart Rolling Ball. It's still endless entertainm…" at bounding box center [1228, 307] width 307 height 83
click at [1117, 332] on p ""I have three dogs and only 1 Smart Rolling Ball. It's still endless entertainm…" at bounding box center [1228, 307] width 307 height 83
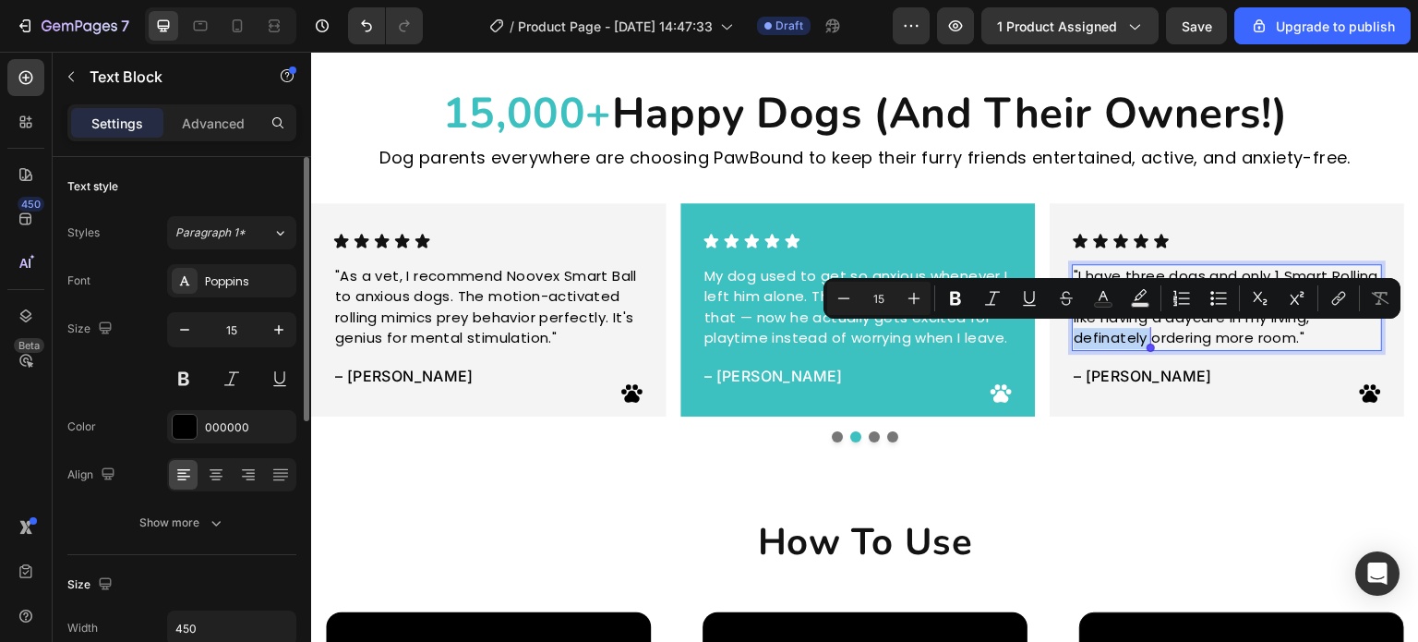
click at [1133, 340] on p ""I have three dogs and only 1 Smart Rolling Ball. It's still endless entertainm…" at bounding box center [1228, 307] width 307 height 83
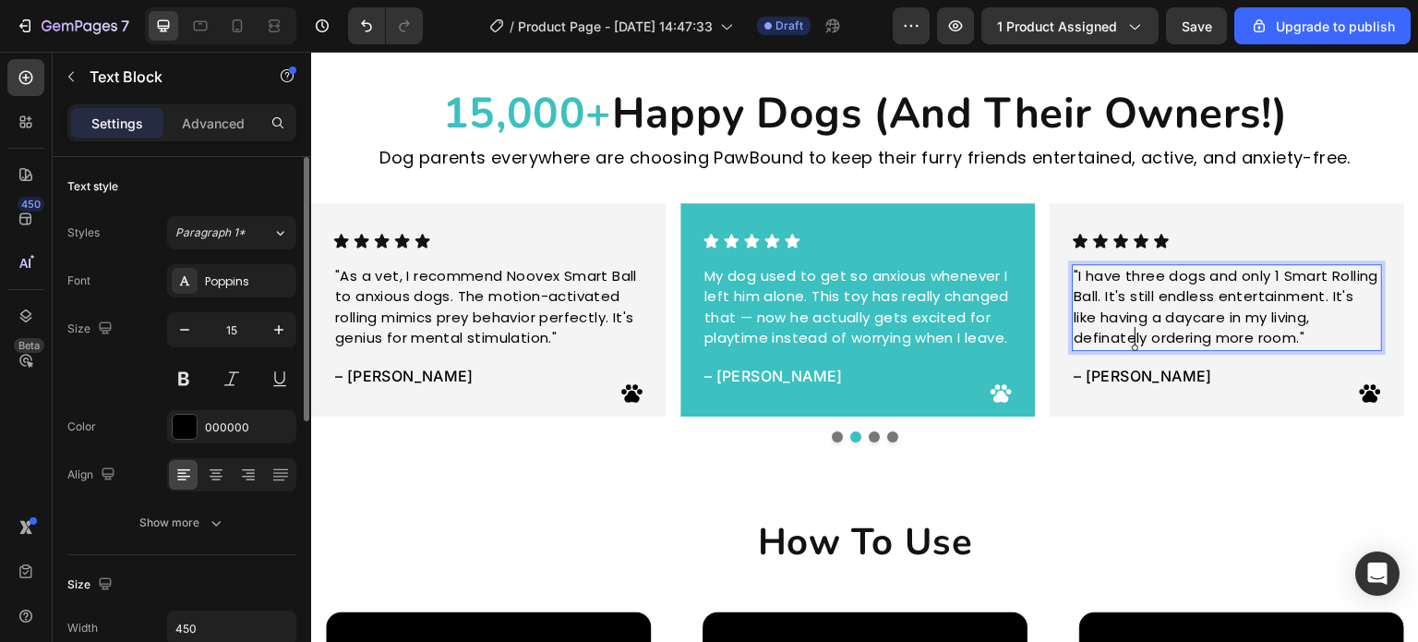
click at [1098, 342] on p ""I have three dogs and only 1 Smart Rolling Ball. It's still endless entertainm…" at bounding box center [1228, 307] width 307 height 83
click at [1159, 344] on p ""I have three dogs and only 1 Smart Rolling Ball. It's still endless entertainm…" at bounding box center [1228, 307] width 307 height 83
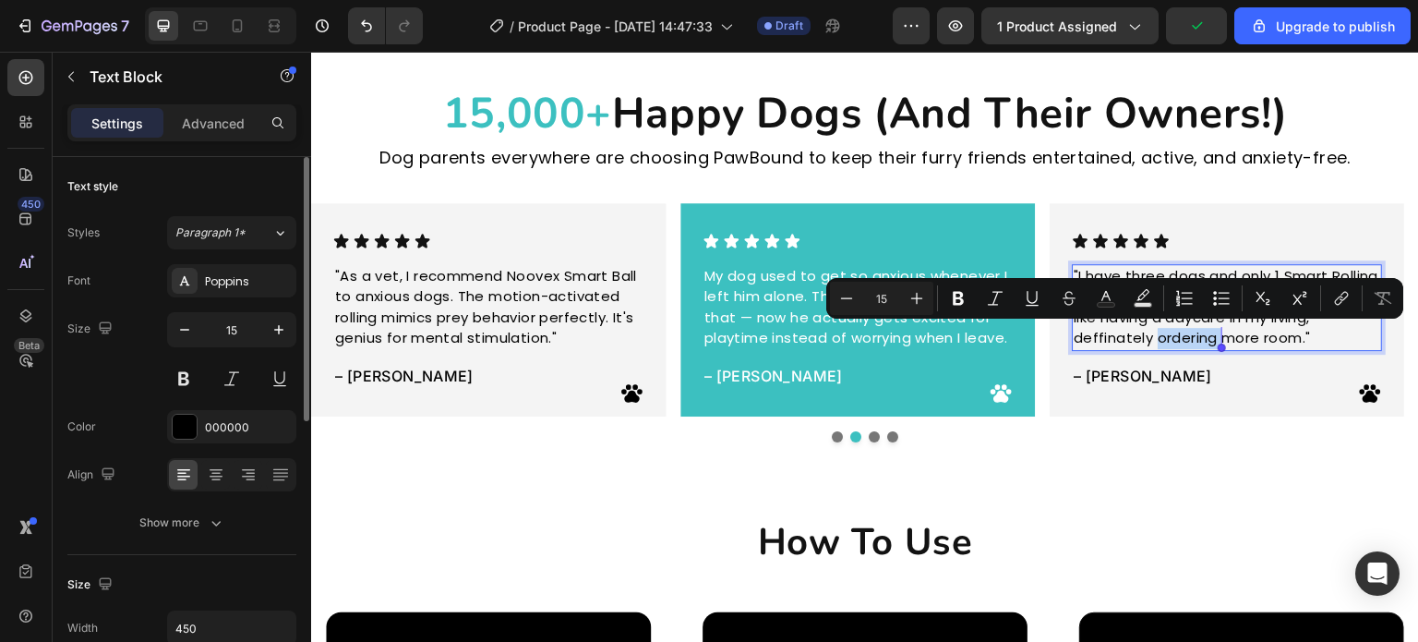
click at [1159, 344] on p ""I have three dogs and only 1 Smart Rolling Ball. It's still endless entertainm…" at bounding box center [1228, 307] width 307 height 83
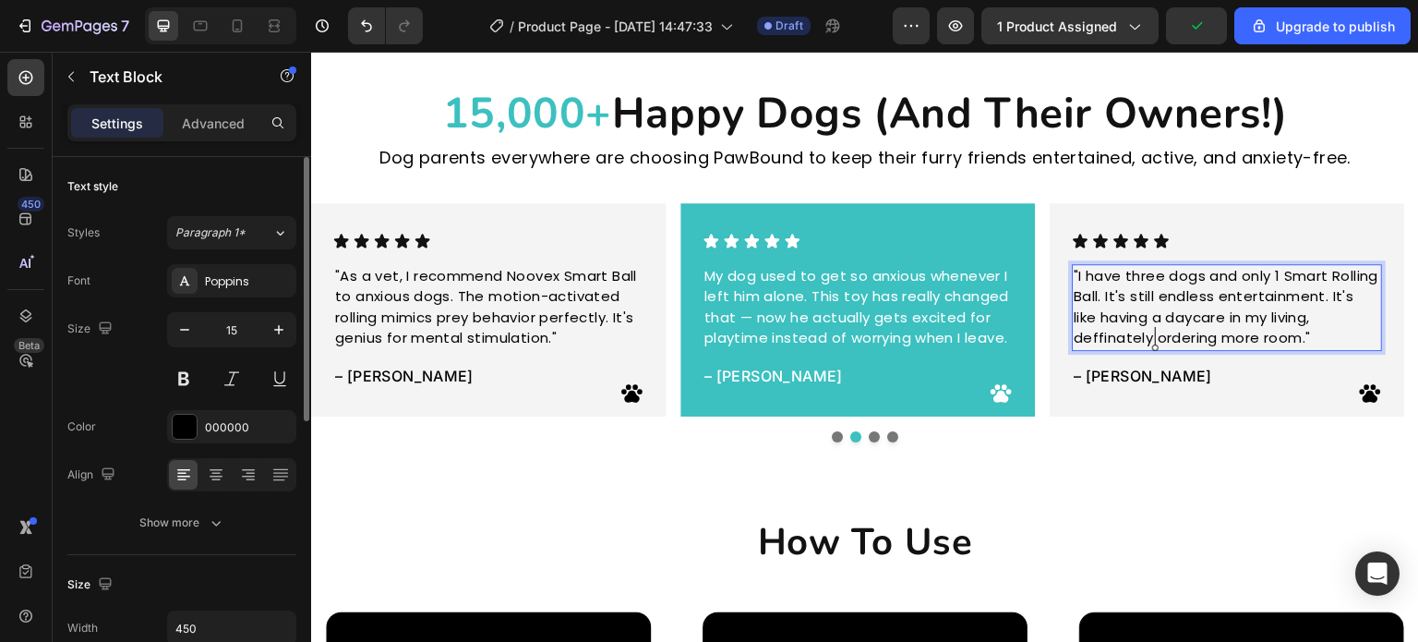
click at [1103, 335] on p ""I have three dogs and only 1 Smart Rolling Ball. It's still endless entertainm…" at bounding box center [1228, 307] width 307 height 83
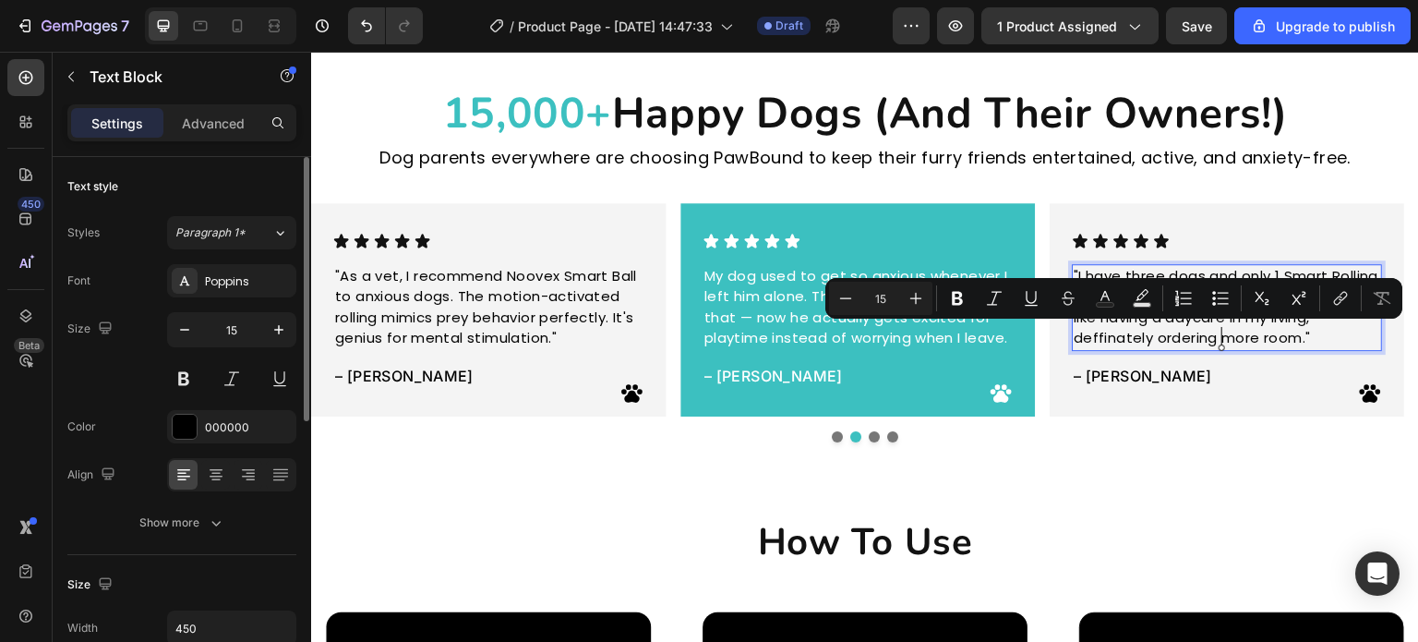
click at [1223, 328] on p ""I have three dogs and only 1 Smart Rolling Ball. It's still endless entertainm…" at bounding box center [1228, 307] width 307 height 83
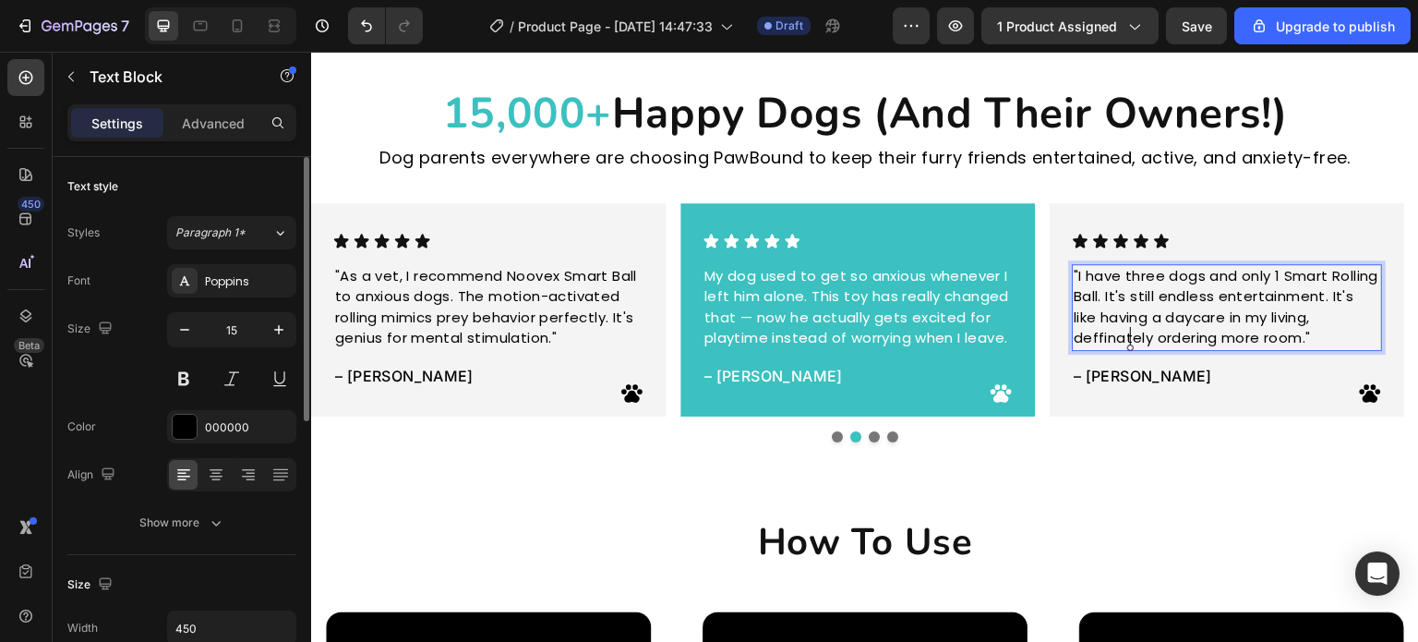
click at [1129, 336] on p ""I have three dogs and only 1 Smart Rolling Ball. It's still endless entertainm…" at bounding box center [1228, 307] width 307 height 83
click at [311, 52] on lt-span "def initely" at bounding box center [311, 52] width 0 height 0
click at [1103, 454] on div "⁠⁠⁠⁠⁠⁠⁠ 15,000+ Happy Dogs (And Their Owners!) Heading Dog parents everywhere a…" at bounding box center [865, 262] width 1108 height 417
click at [1227, 329] on p ""I have three dogs and only 1 Smart Rolling Ball. It's still endless entertainm…" at bounding box center [1228, 307] width 307 height 83
click at [1115, 342] on p ""I have three dogs and only 1 Smart Rolling Ball. It's still endless entertainm…" at bounding box center [1228, 307] width 307 height 83
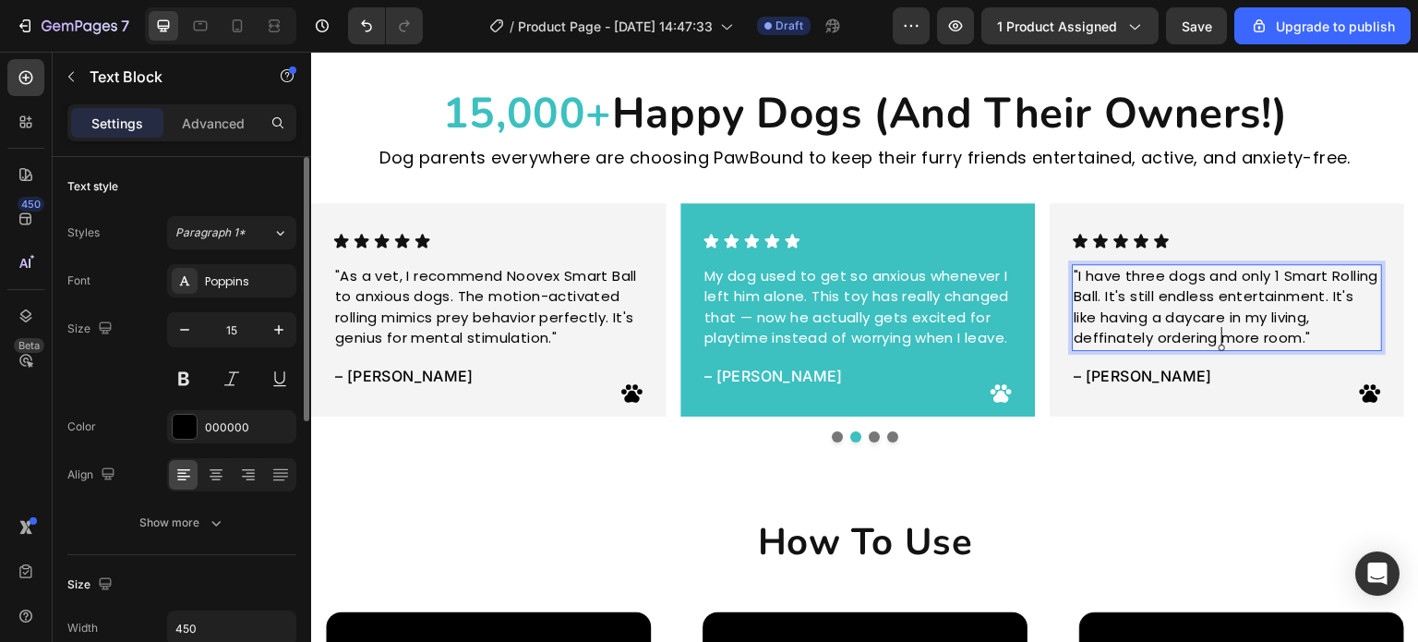
click at [1115, 342] on p ""I have three dogs and only 1 Smart Rolling Ball. It's still endless entertainm…" at bounding box center [1228, 307] width 307 height 83
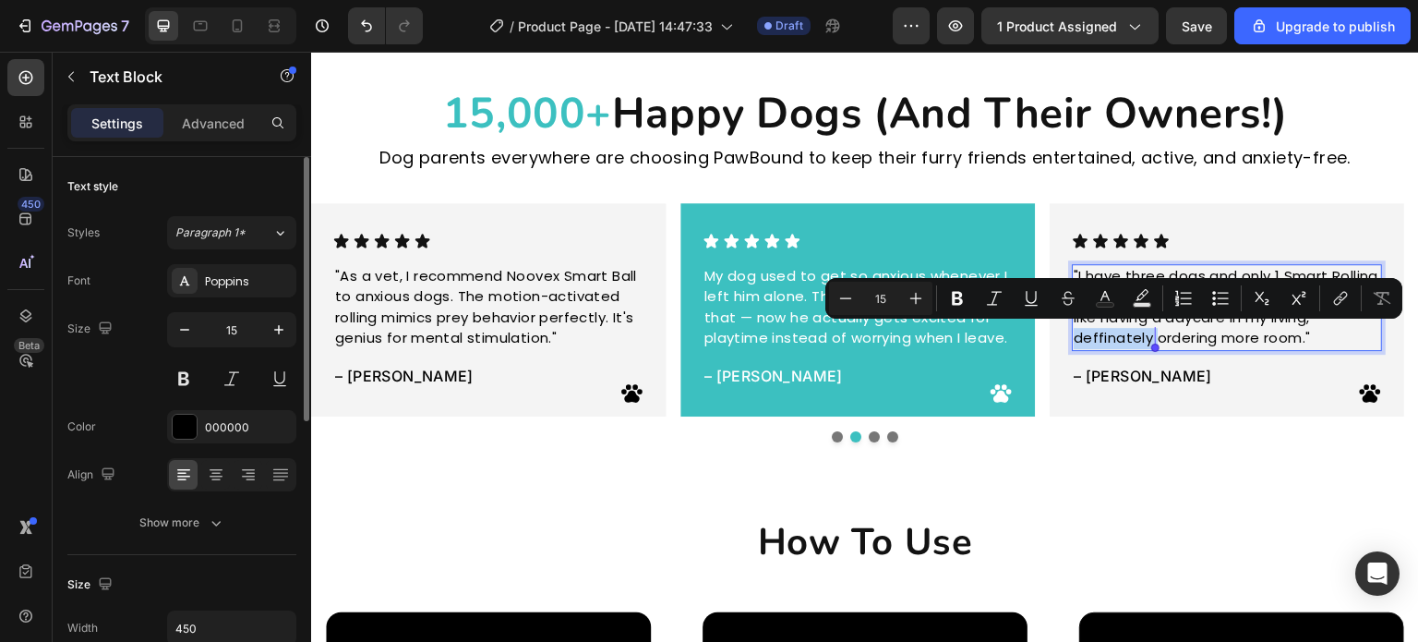
click at [1127, 336] on p ""I have three dogs and only 1 Smart Rolling Ball. It's still endless entertainm…" at bounding box center [1228, 307] width 307 height 83
click at [1206, 336] on p ""I have three dogs and only 1 Smart Rolling Ball. It's still endless entertainm…" at bounding box center [1228, 307] width 307 height 83
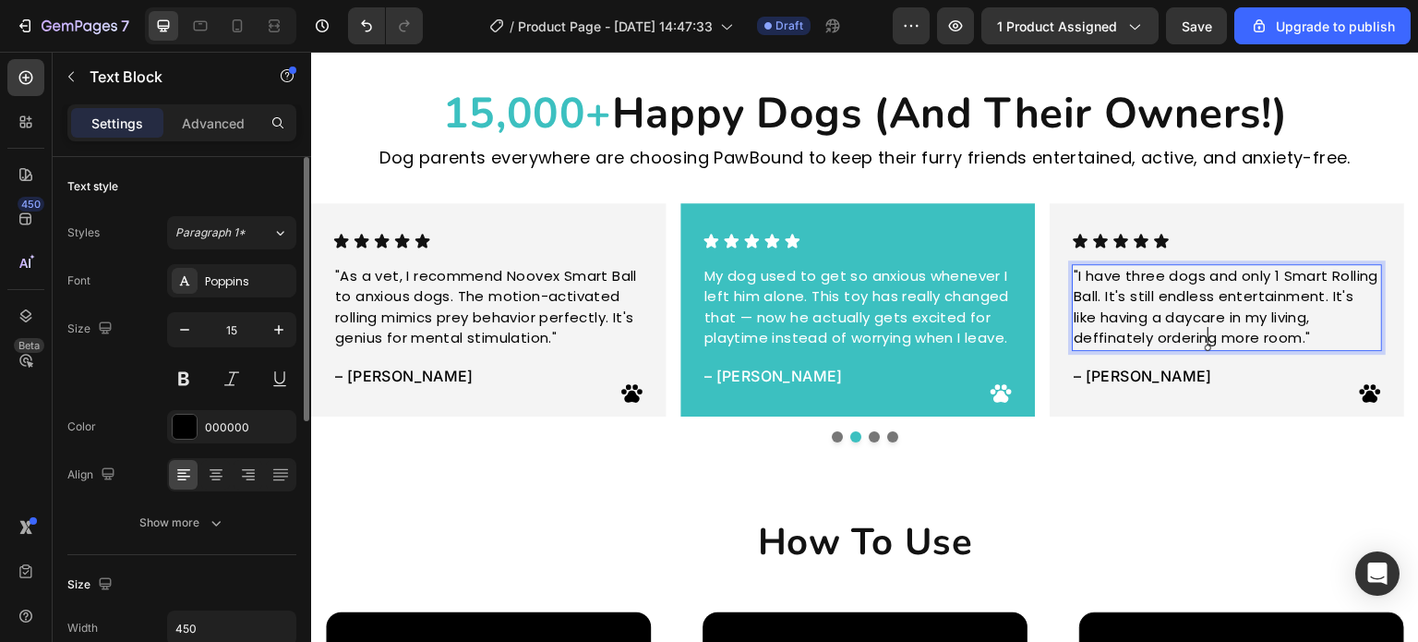
click at [1105, 344] on p ""I have three dogs and only 1 Smart Rolling Ball. It's still endless entertainm…" at bounding box center [1228, 307] width 307 height 83
click at [311, 52] on lt-strong "initely" at bounding box center [311, 52] width 0 height 0
click at [1109, 456] on div "⁠⁠⁠⁠⁠⁠⁠ 15,000+ Happy Dogs (And Their Owners!) Heading Dog parents everywhere a…" at bounding box center [865, 262] width 1108 height 417
click at [1126, 332] on p ""I have three dogs and only 1 Smart Rolling Ball. It's still endless entertainm…" at bounding box center [1228, 307] width 307 height 83
click at [311, 52] on lt-strong "initely" at bounding box center [311, 52] width 0 height 0
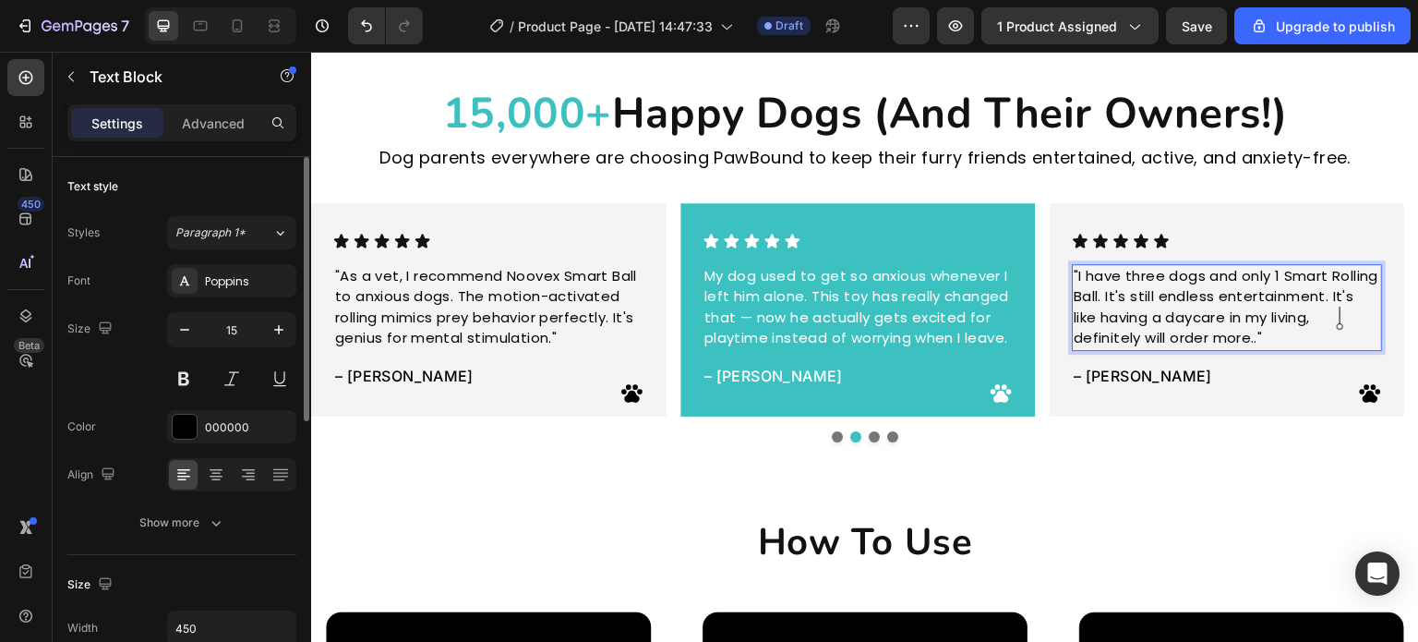
click at [1340, 321] on p ""I have three dogs and only 1 Smart Rolling Ball. It's still endless entertainm…" at bounding box center [1228, 307] width 307 height 83
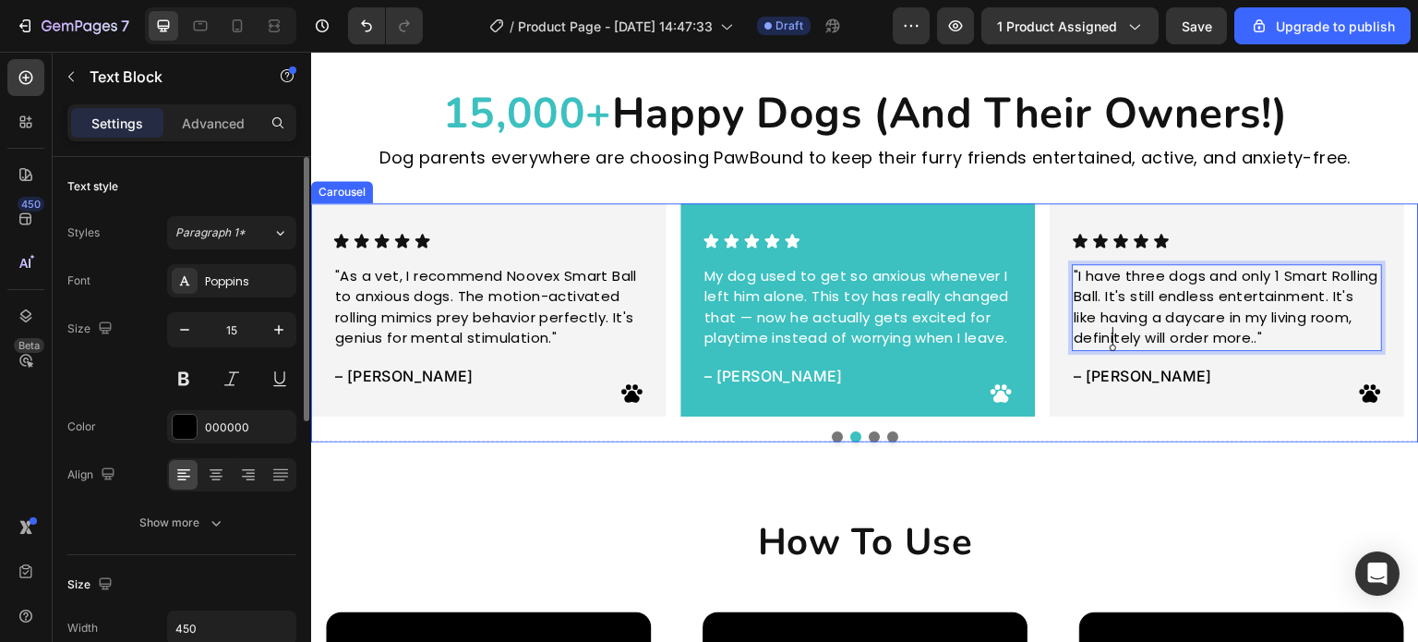
click at [869, 438] on button "Dot" at bounding box center [874, 436] width 11 height 11
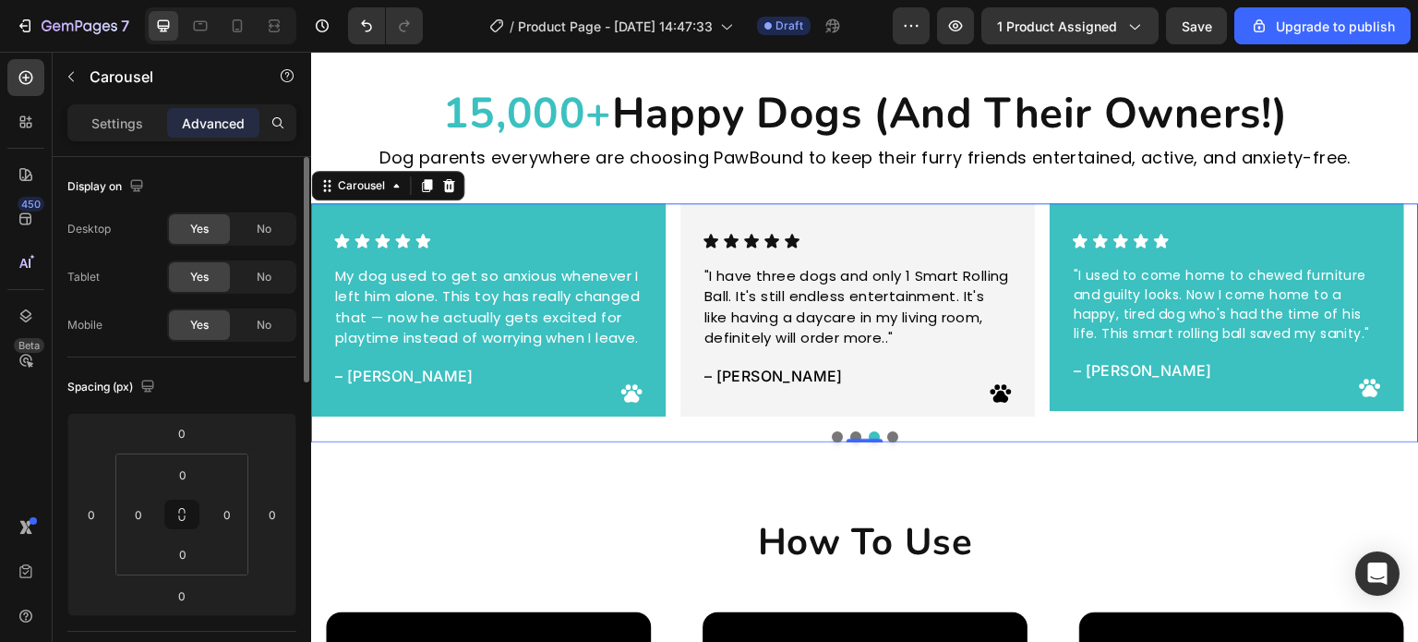
click at [888, 440] on div at bounding box center [865, 436] width 1108 height 11
click at [881, 431] on div at bounding box center [865, 436] width 1108 height 11
click at [887, 436] on button "Dot" at bounding box center [892, 436] width 11 height 11
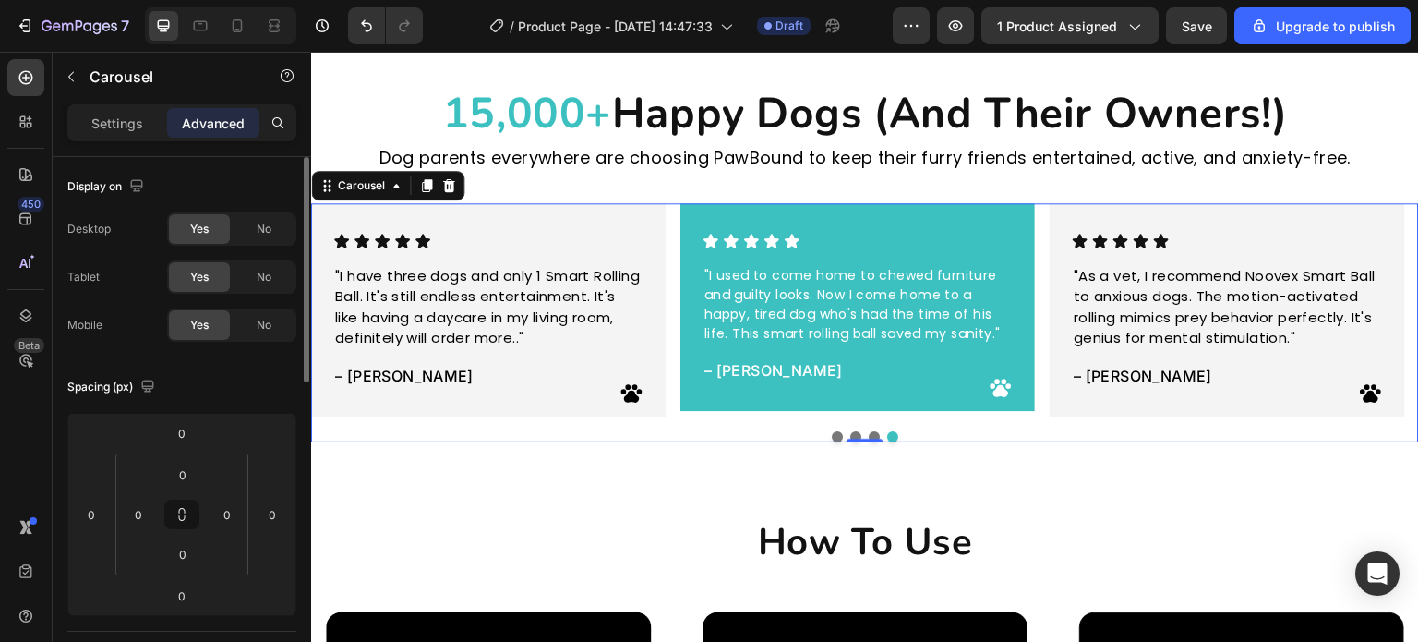
click at [672, 389] on div "Icon Icon Icon Icon Icon Icon List "I used to come home to chewed furniture and…" at bounding box center [865, 309] width 1108 height 213
click at [127, 117] on p "Settings" at bounding box center [117, 123] width 52 height 19
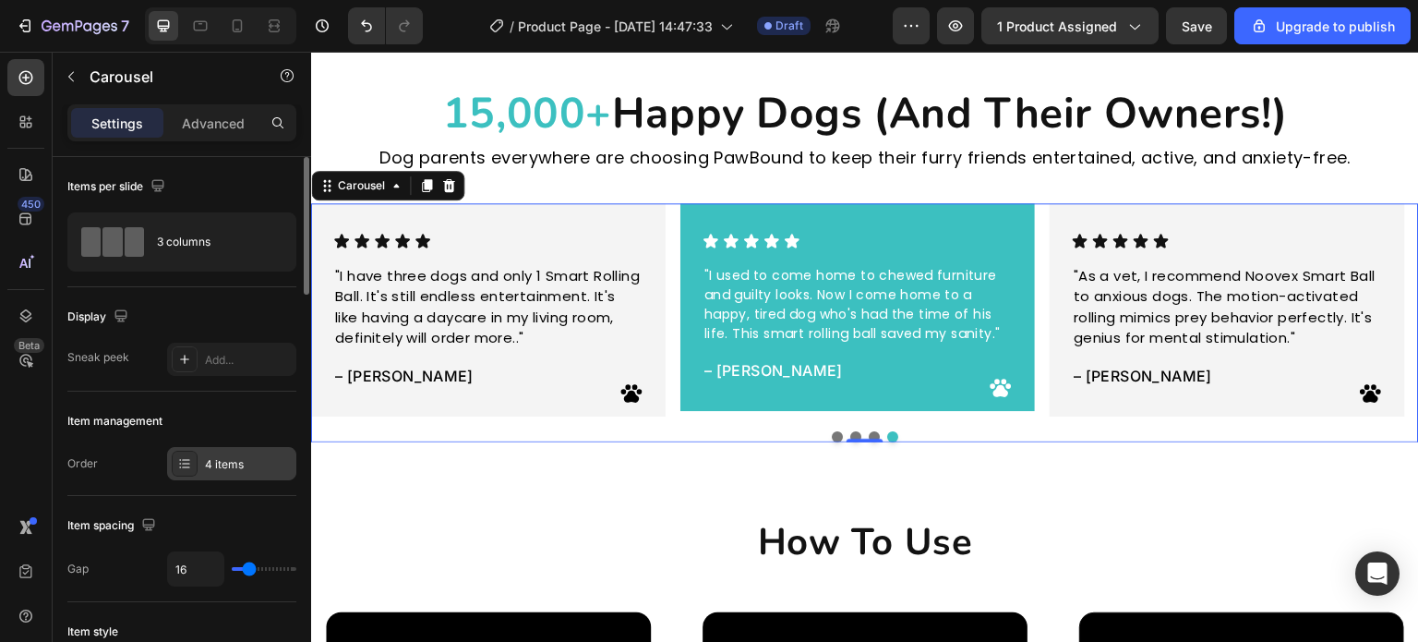
click at [241, 456] on div "4 items" at bounding box center [248, 464] width 87 height 17
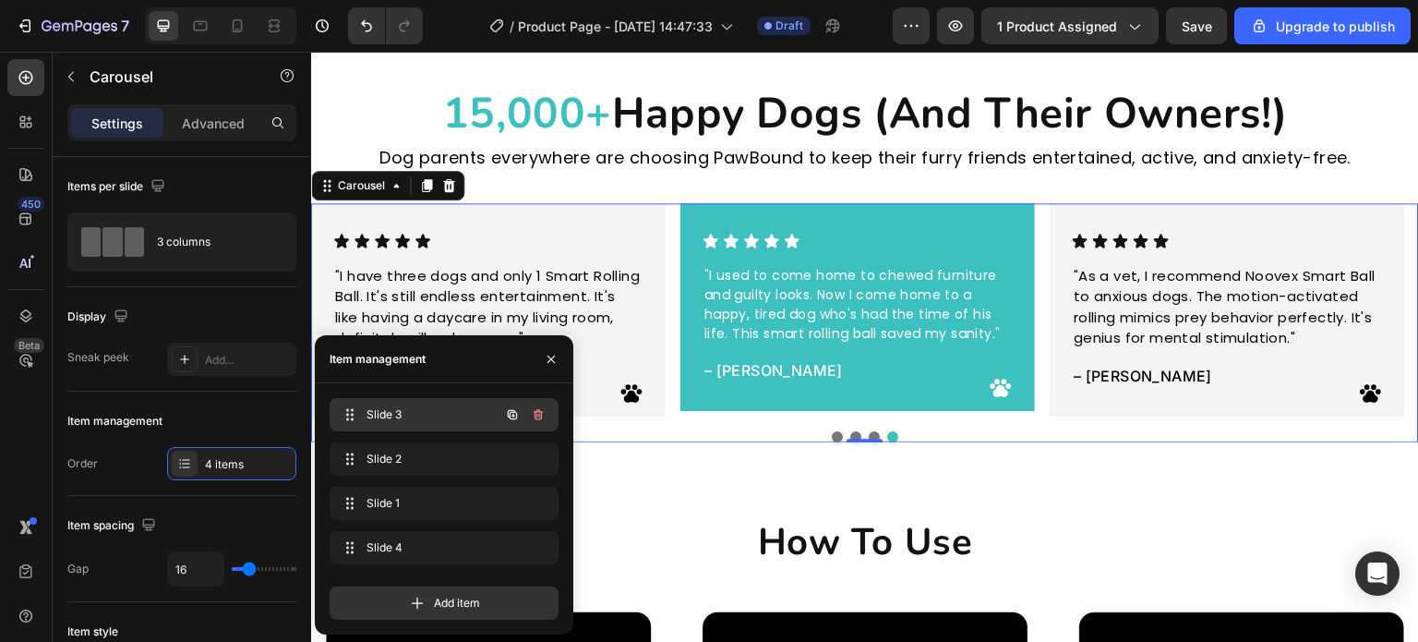
click at [373, 415] on span "Slide 3" at bounding box center [419, 414] width 104 height 17
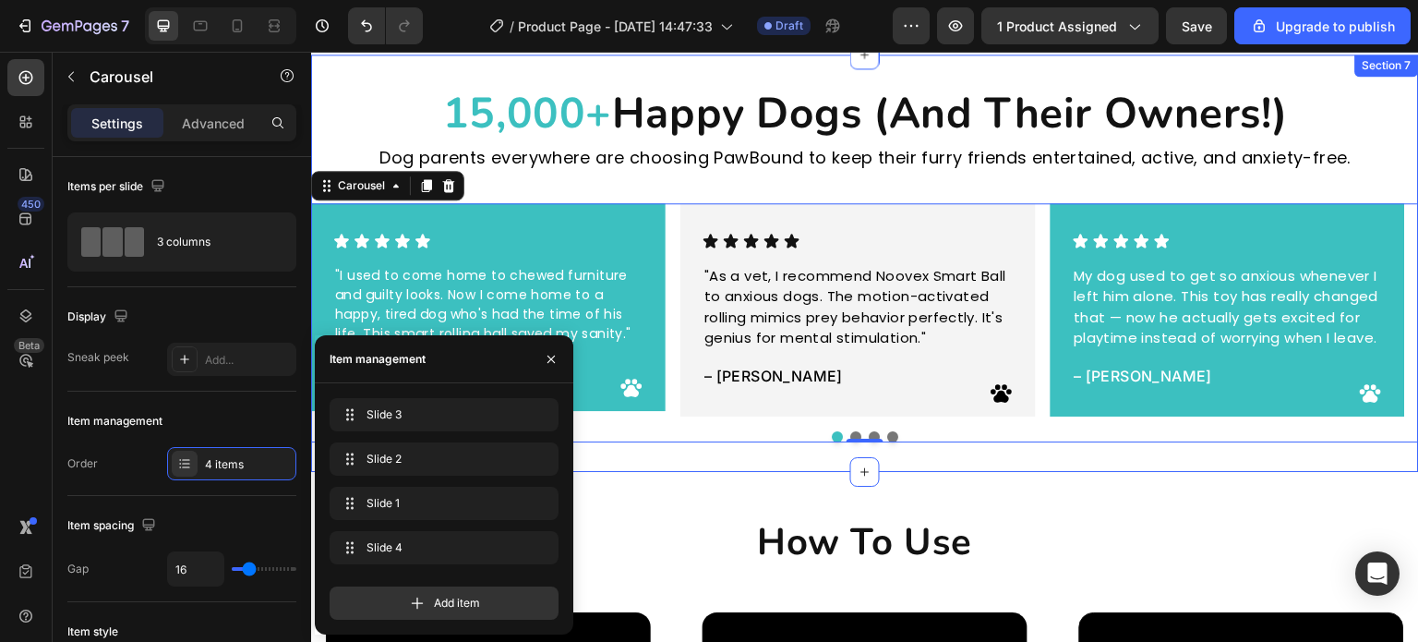
click at [721, 454] on div "⁠⁠⁠⁠⁠⁠⁠ 15,000+ Happy Dogs (And Their Owners!) Heading Dog parents everywhere a…" at bounding box center [865, 262] width 1108 height 417
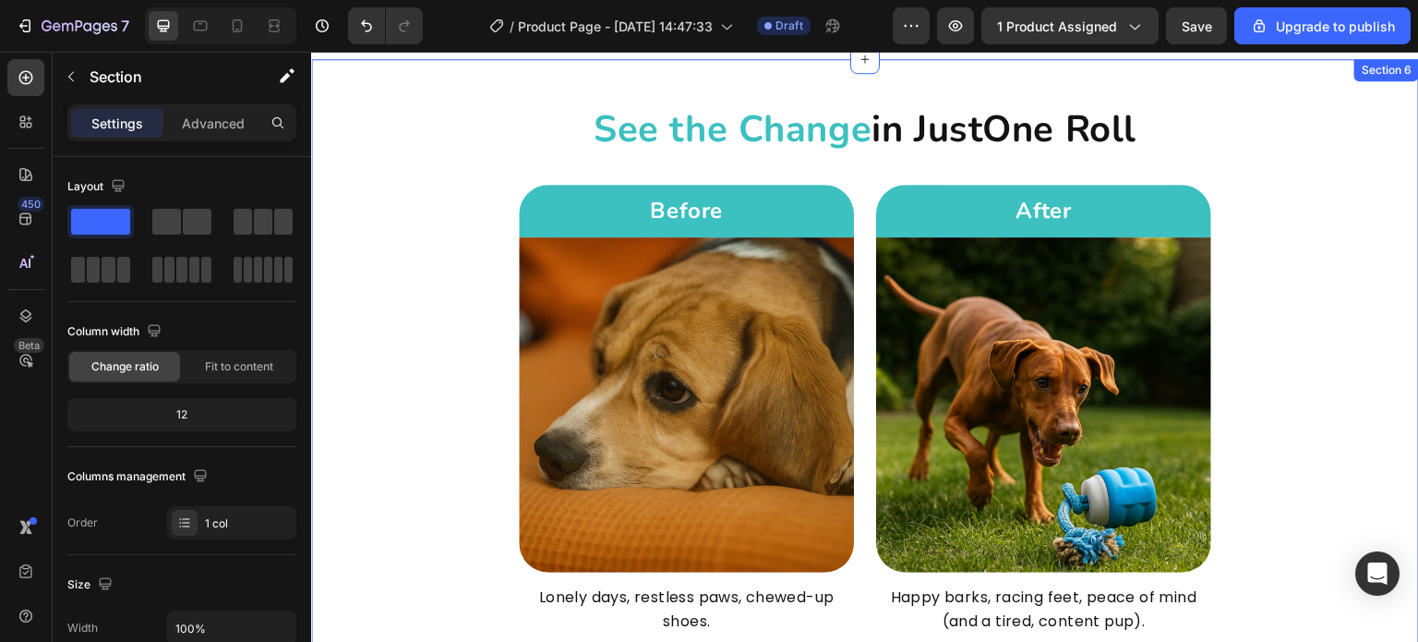
scroll to position [3424, 0]
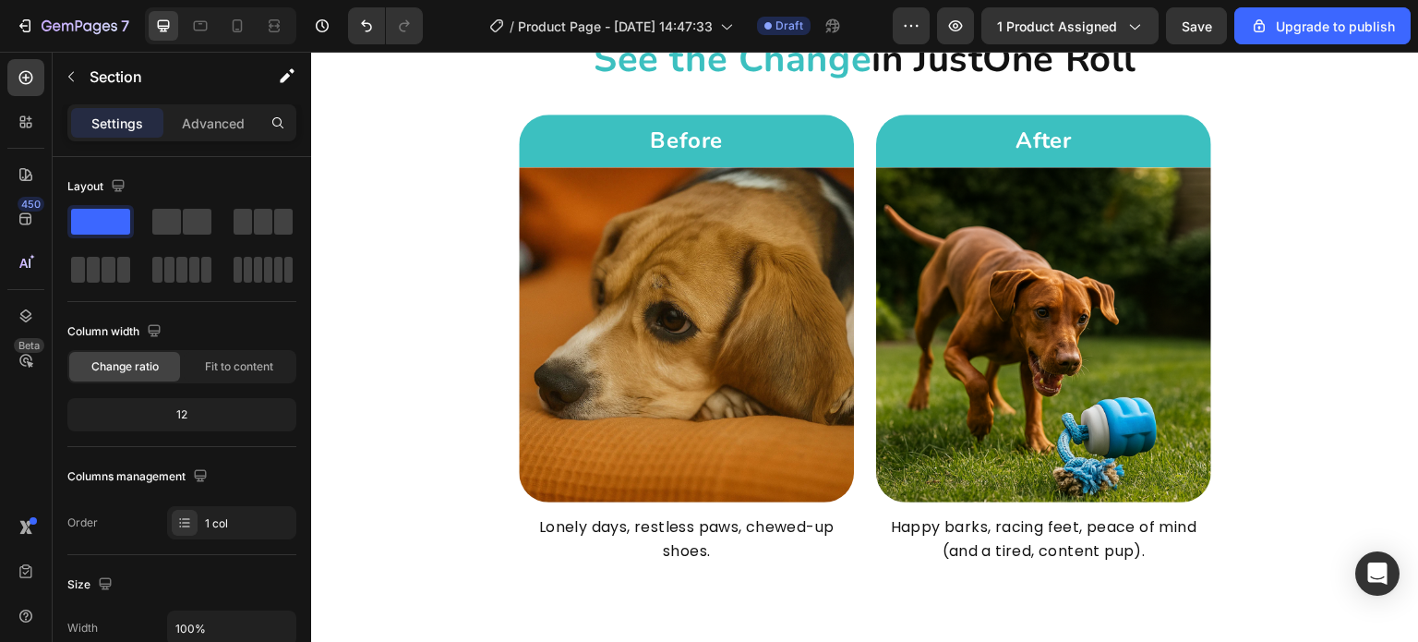
click at [1019, 12] on button "1 product assigned" at bounding box center [1070, 25] width 177 height 37
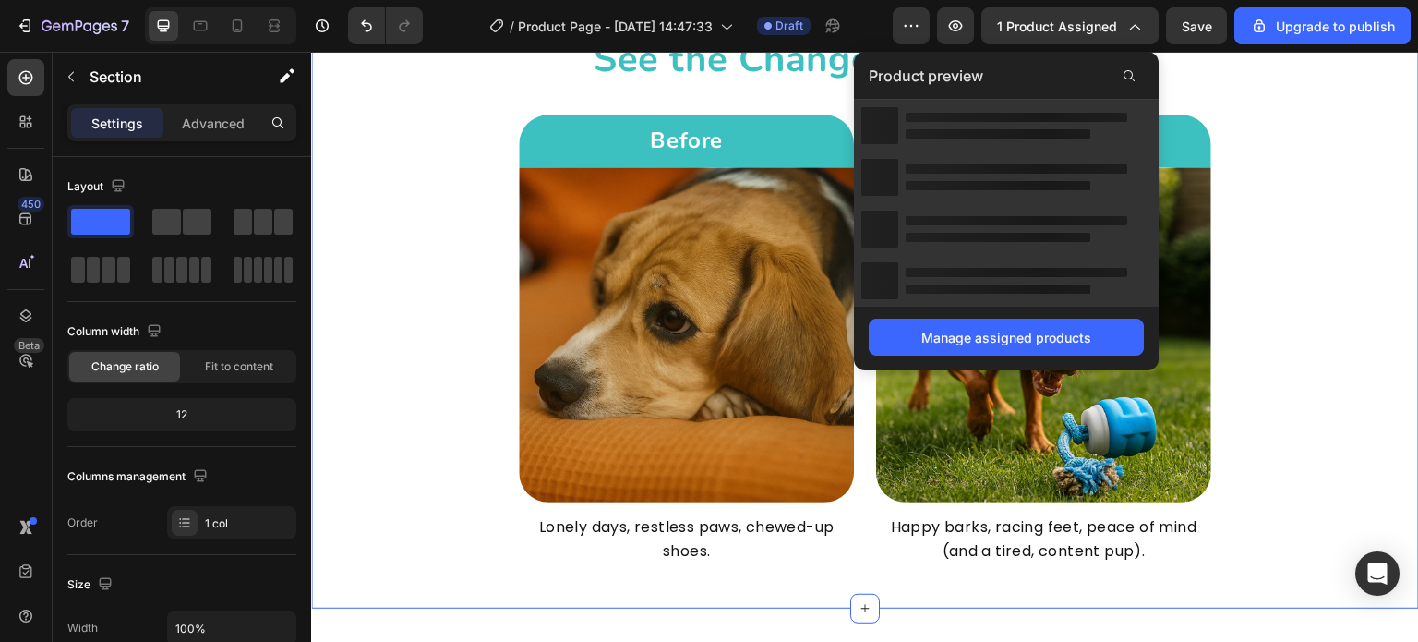
click at [409, 365] on div "See the Change in Just One Roll Heading Row Before Heading Row Image Lonely day…" at bounding box center [865, 298] width 1108 height 531
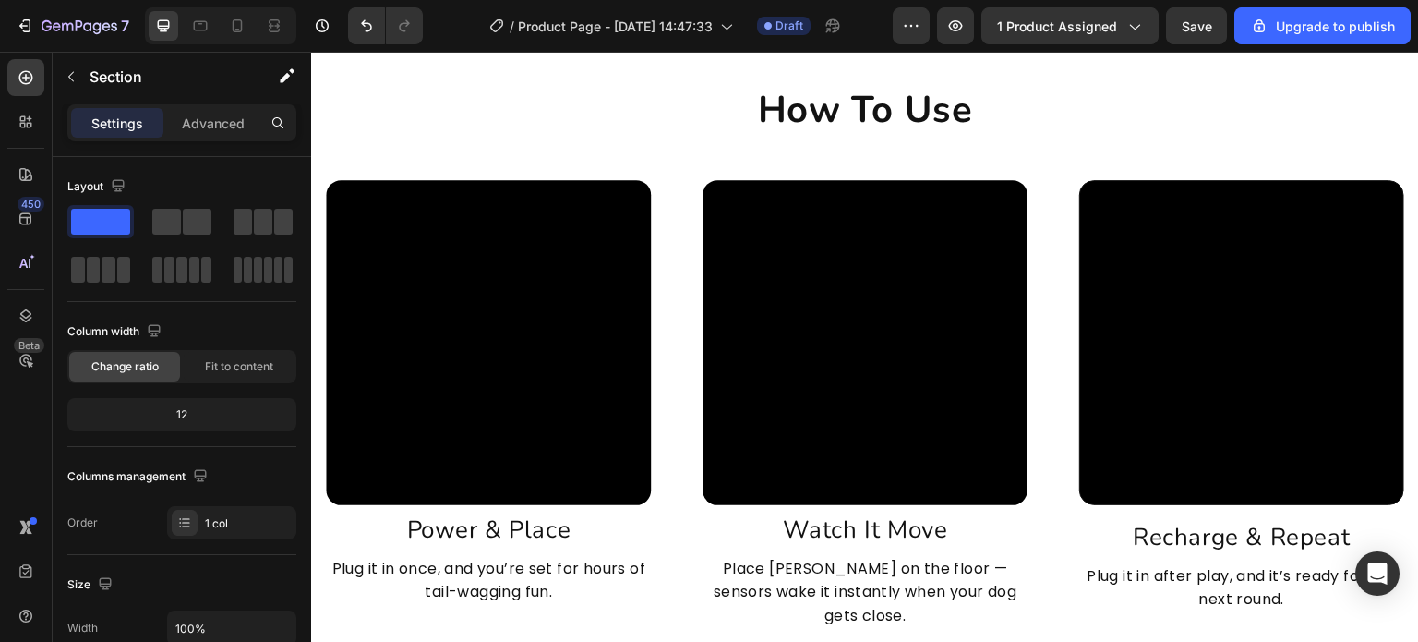
scroll to position [4440, 0]
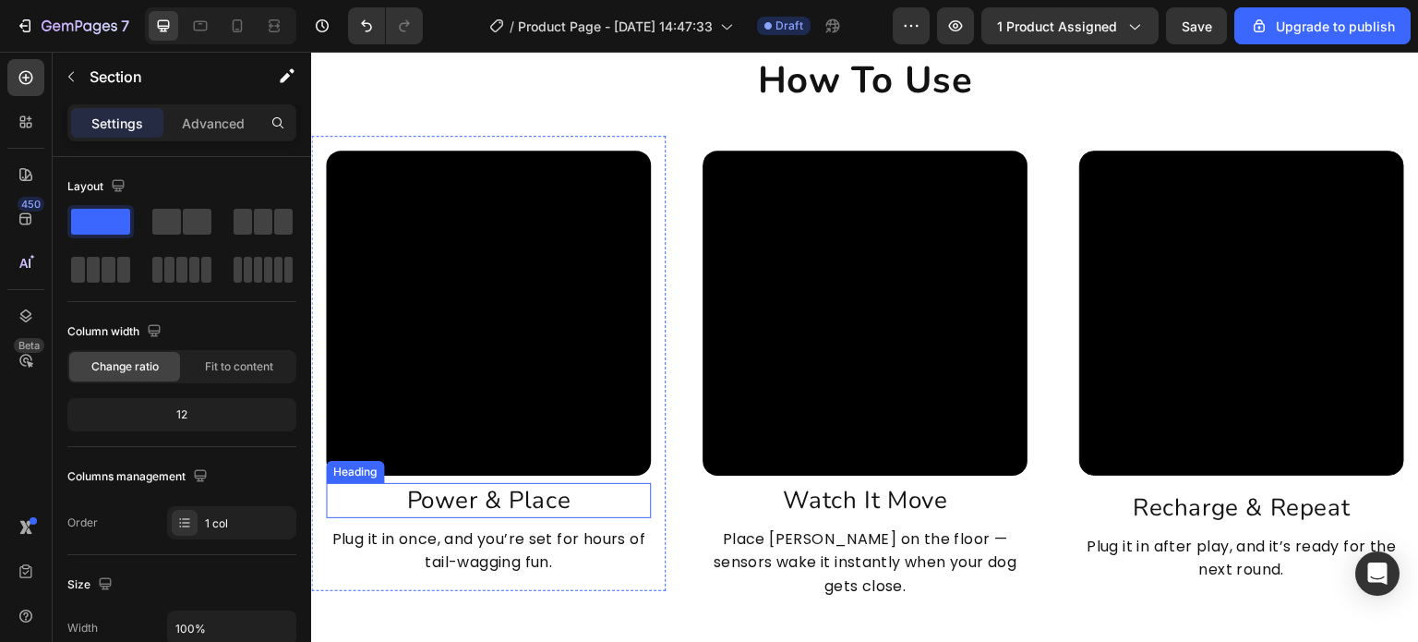
click at [490, 493] on h2 "Power & Place" at bounding box center [488, 500] width 325 height 35
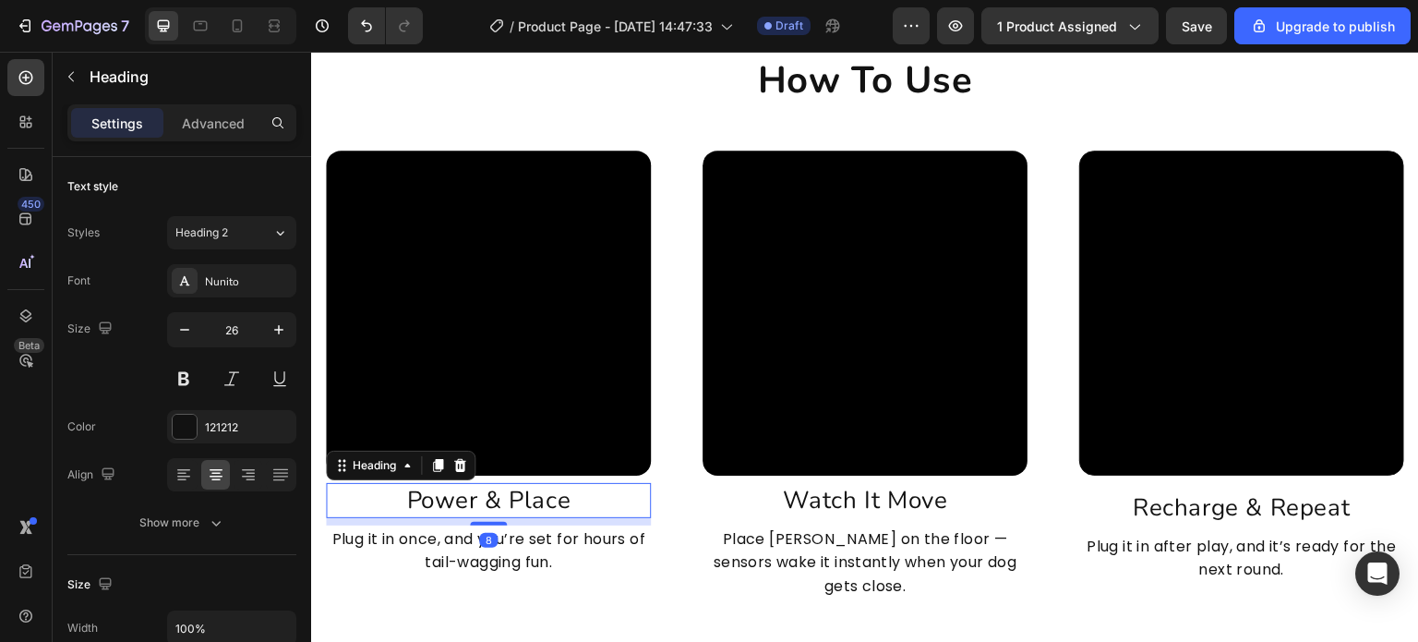
click at [490, 493] on h2 "Power & Place" at bounding box center [488, 500] width 325 height 35
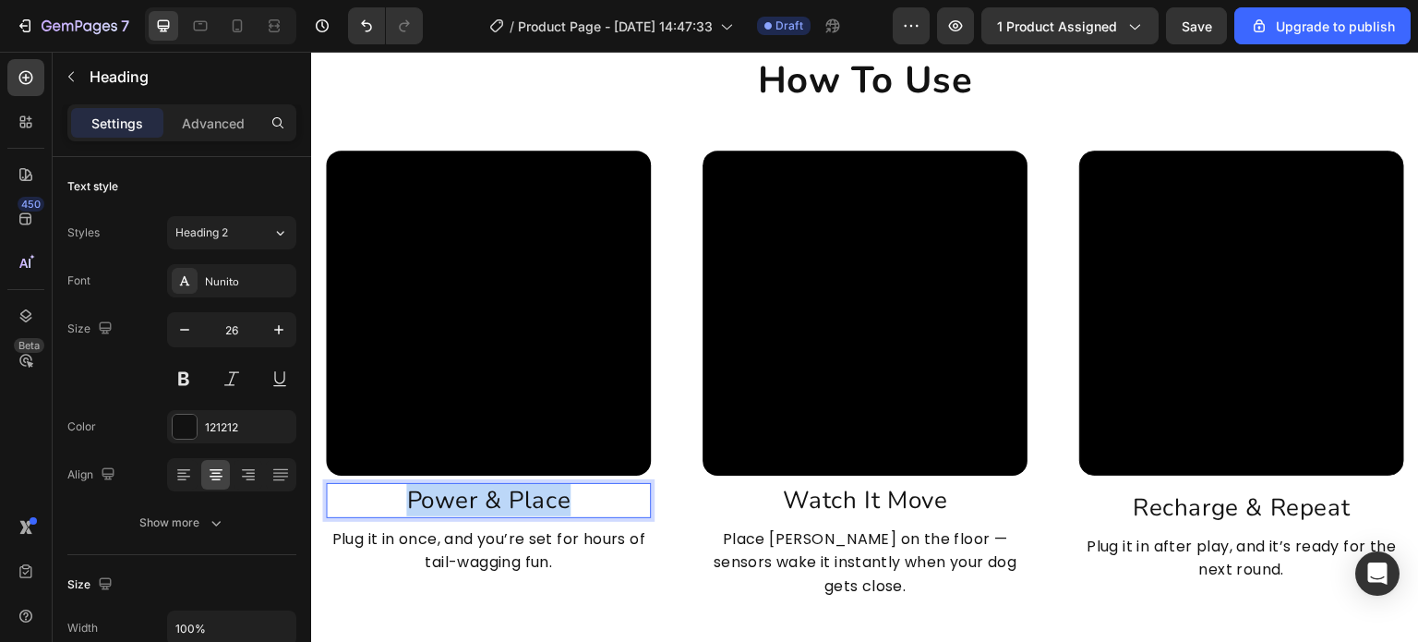
click at [490, 493] on p "Power & Place" at bounding box center [488, 500] width 321 height 31
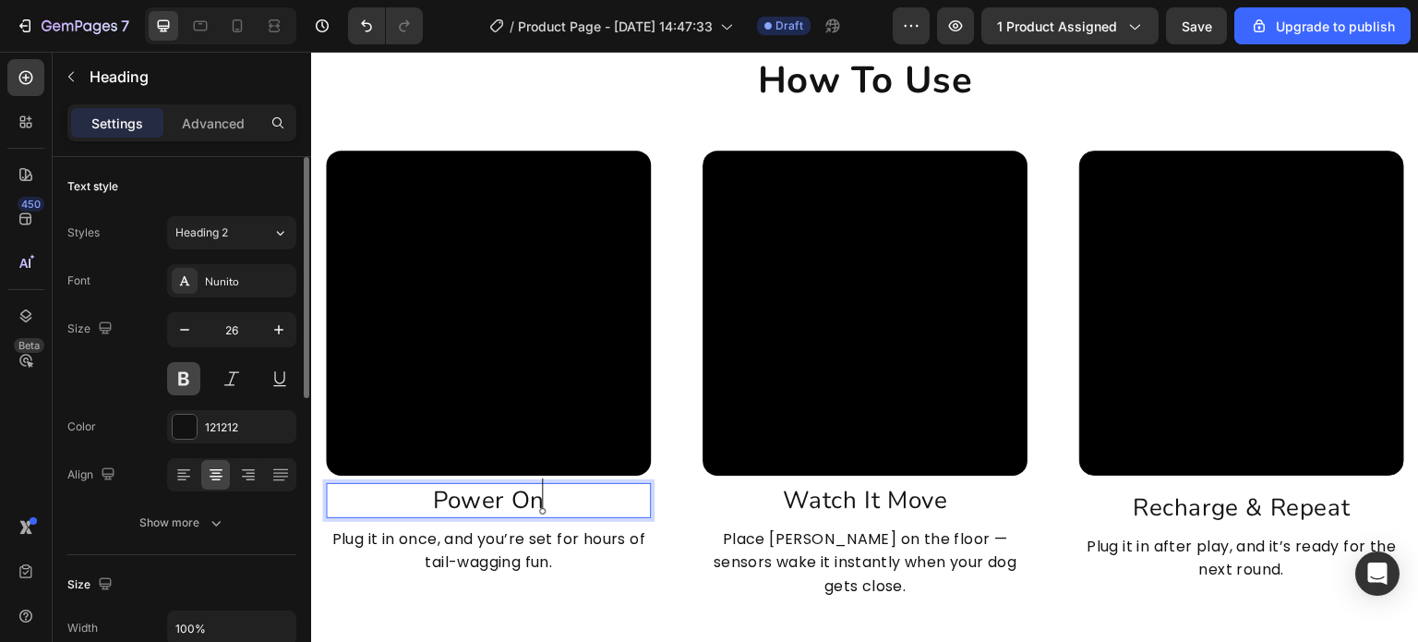
click at [191, 377] on button at bounding box center [183, 378] width 33 height 33
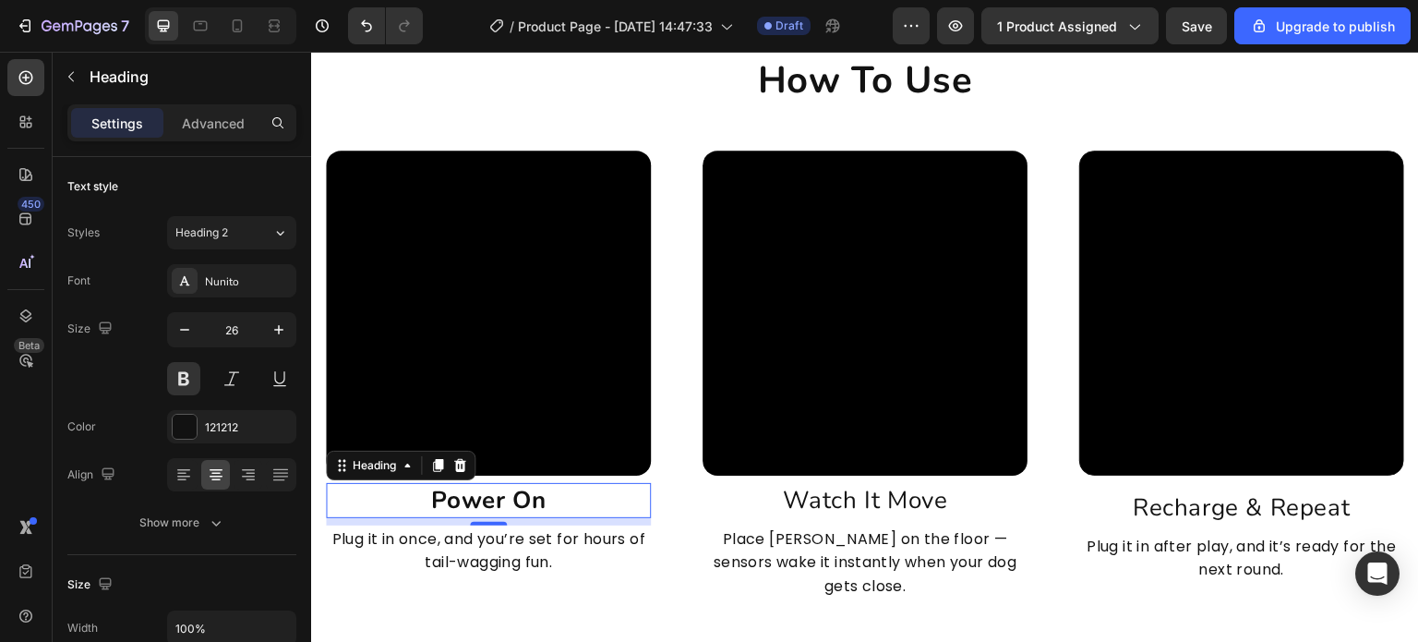
click at [489, 543] on p "Plug it in once, and you’re set for hours of tail-wagging fun." at bounding box center [488, 550] width 321 height 47
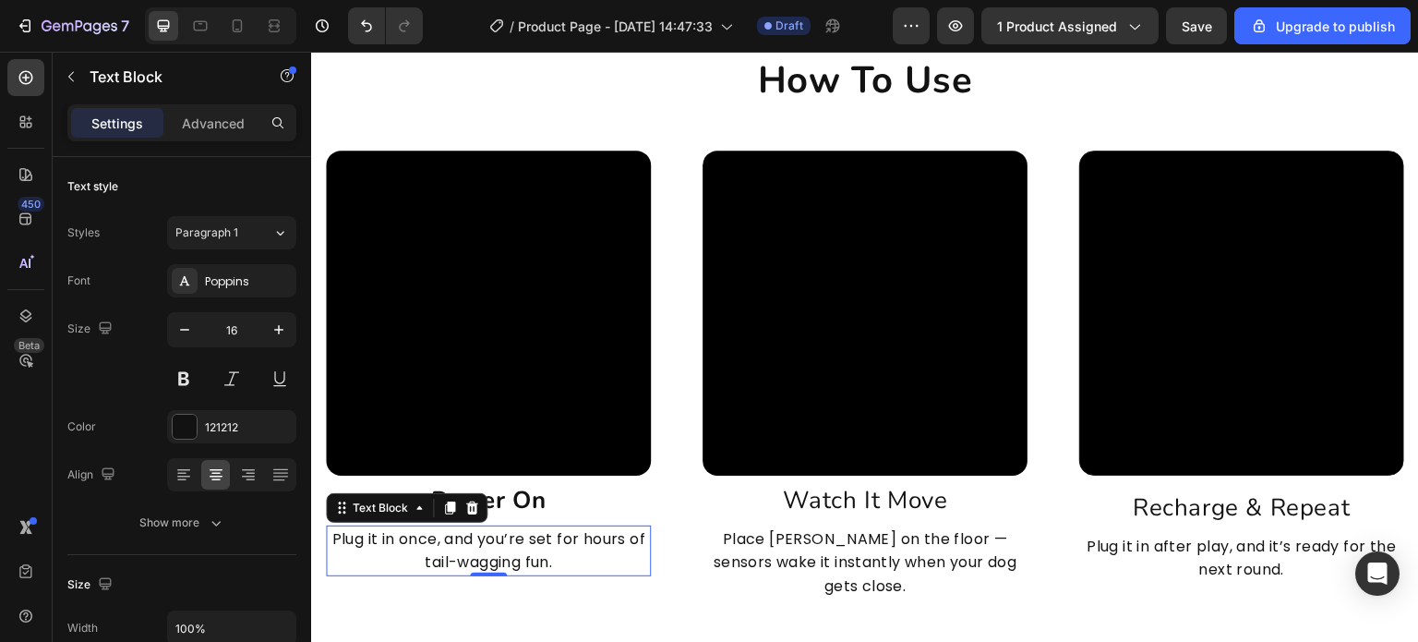
click at [489, 543] on p "Plug it in once, and you’re set for hours of tail-wagging fun." at bounding box center [488, 550] width 321 height 47
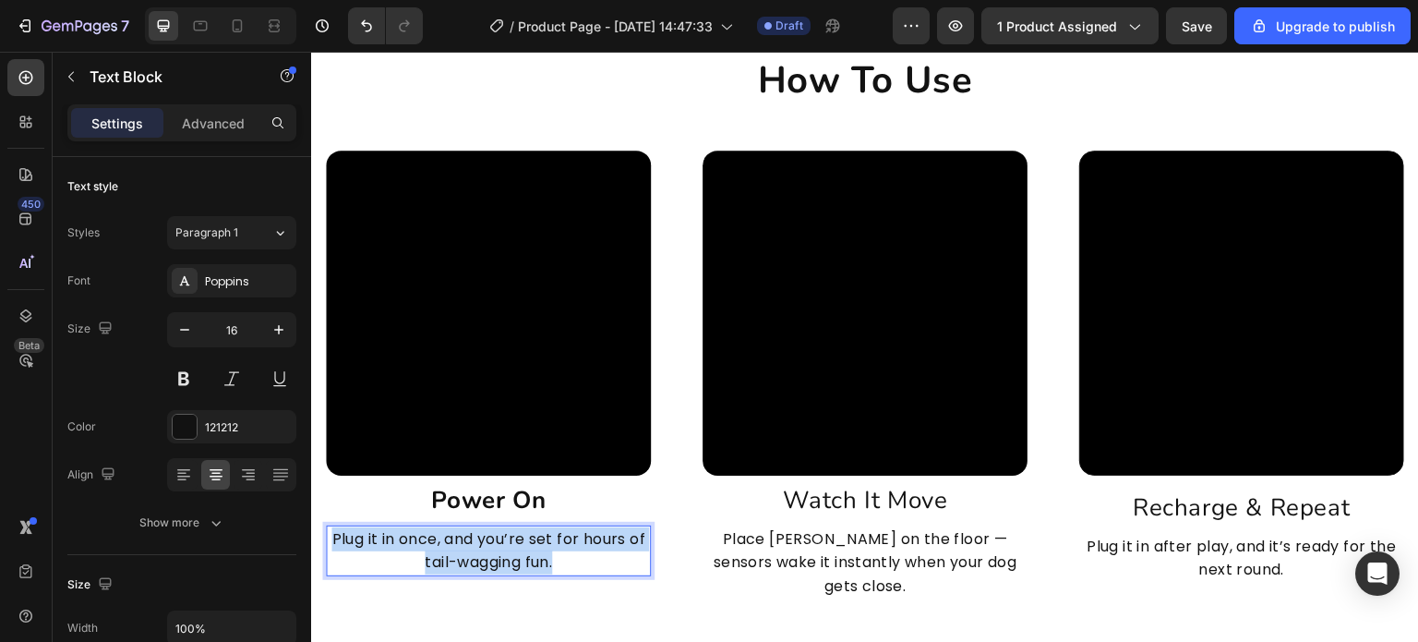
click at [489, 543] on p "Plug it in once, and you’re set for hours of tail-wagging fun." at bounding box center [488, 550] width 321 height 47
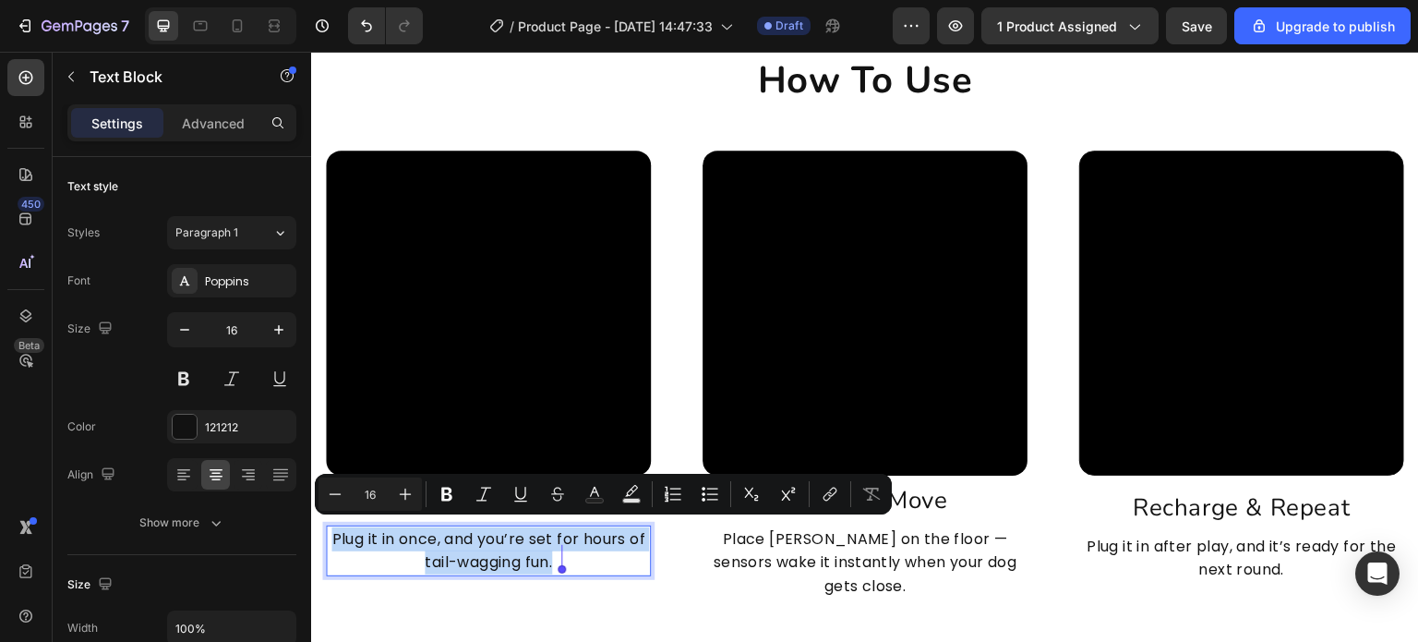
click at [475, 556] on p "Plug it in once, and you’re set for hours of tail-wagging fun." at bounding box center [488, 550] width 321 height 47
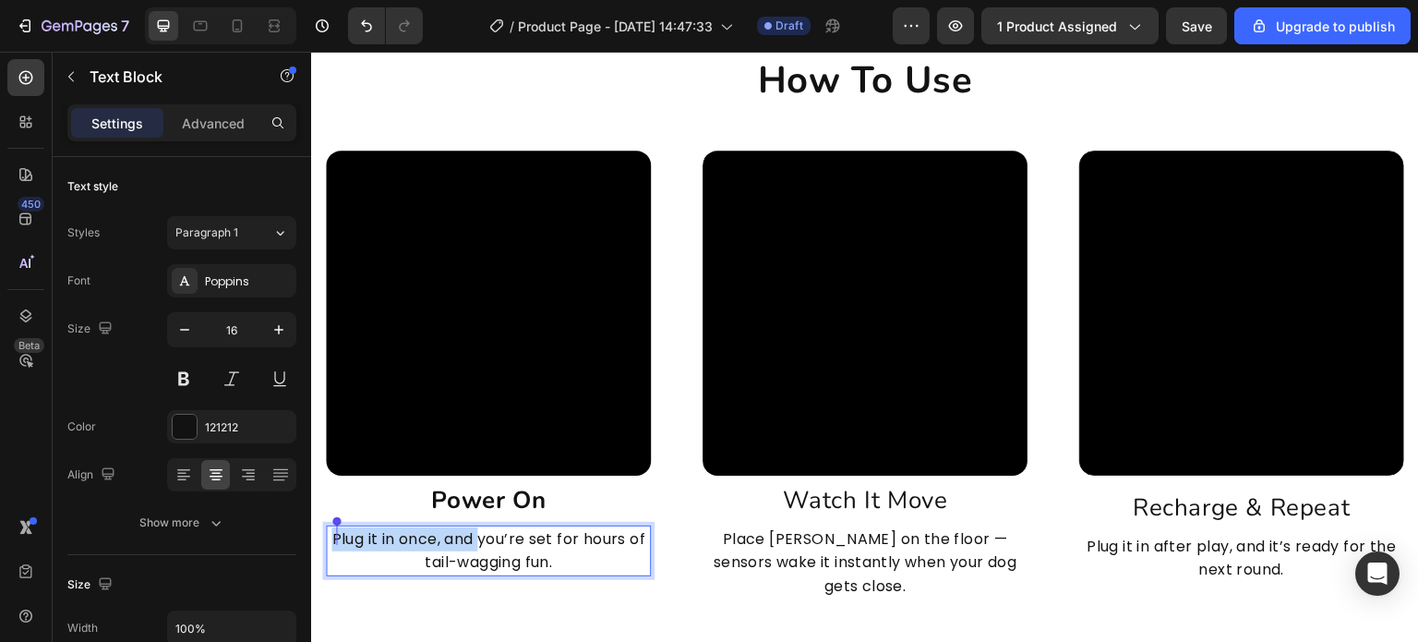
drag, startPoint x: 488, startPoint y: 537, endPoint x: 334, endPoint y: 545, distance: 153.5
click at [334, 545] on p "Plug it in once, and you’re set for hours of tail-wagging fun." at bounding box center [488, 550] width 321 height 47
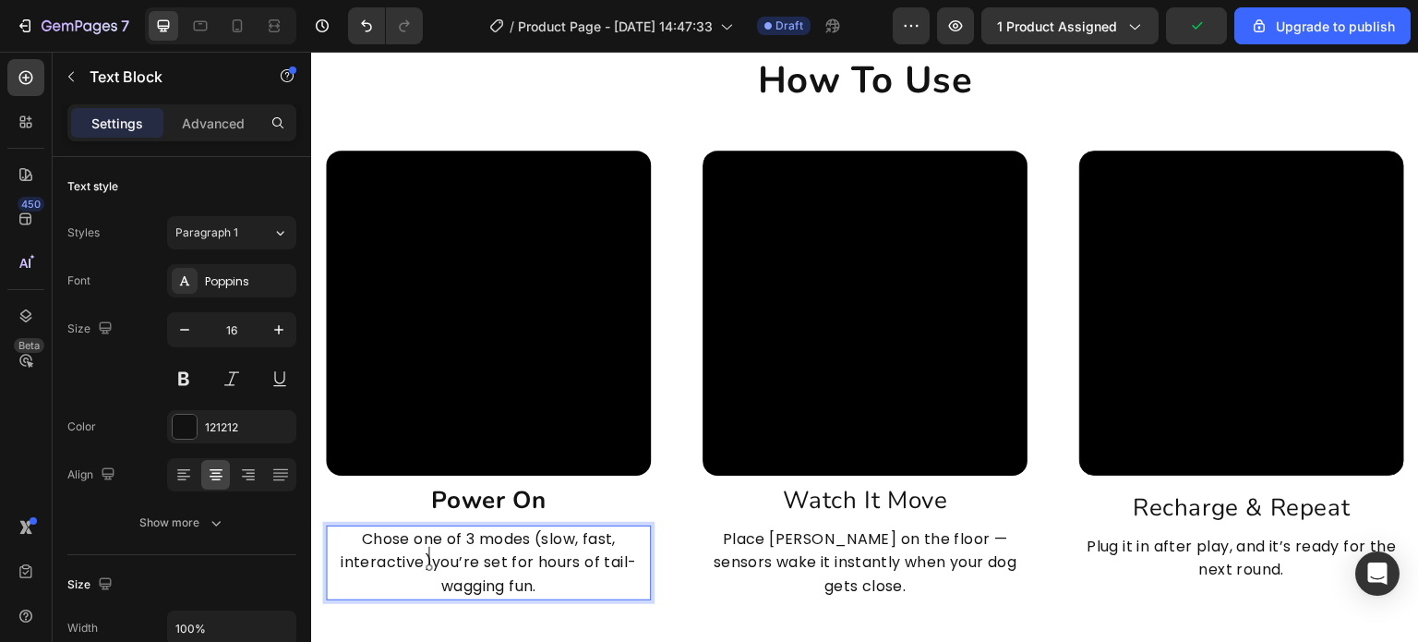
click at [430, 562] on p "Chose one of 3 modes (slow, fast, interactive)you’re set for hours of tail-wagg…" at bounding box center [488, 562] width 321 height 71
click at [424, 562] on p "Chose one of 3 modes (slow, fast, interactive)you’re set for hours of tail-wagg…" at bounding box center [488, 562] width 321 height 71
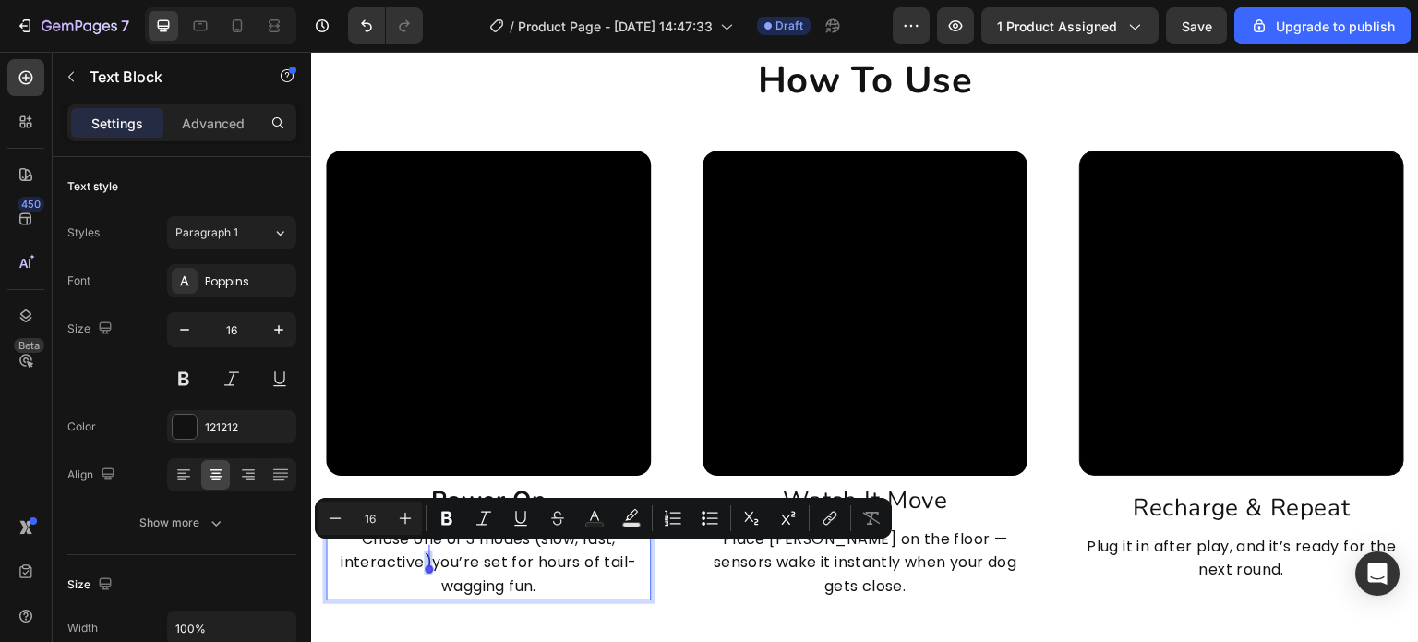
click at [427, 561] on p "Chose one of 3 modes (slow, fast, interactive)you’re set for hours of tail-wagg…" at bounding box center [488, 562] width 321 height 71
click at [430, 561] on p "Chose one of 3 modes (slow, fast, interactive)you’re set for hours of tail-wagg…" at bounding box center [488, 562] width 321 height 71
click at [440, 559] on p "Chose one of 3 modes (slow, fast, interactive)you’re set for hours of tail-wagg…" at bounding box center [488, 562] width 321 height 71
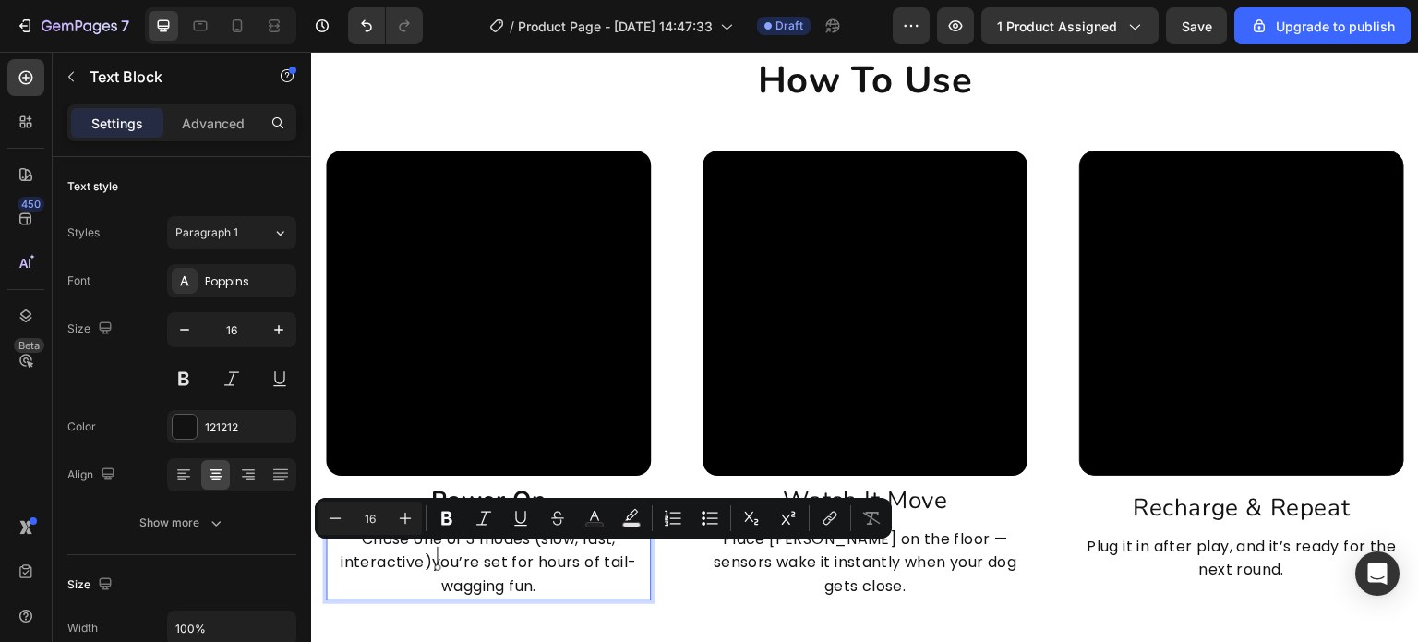
click at [440, 559] on p "Chose one of 3 modes (slow, fast, interactive)you’re set for hours of tail-wagg…" at bounding box center [488, 562] width 321 height 71
click at [431, 561] on p "Chose one of 3 modes (slow, fast, interactive)you’re set for hours of tail-wagg…" at bounding box center [488, 562] width 321 height 71
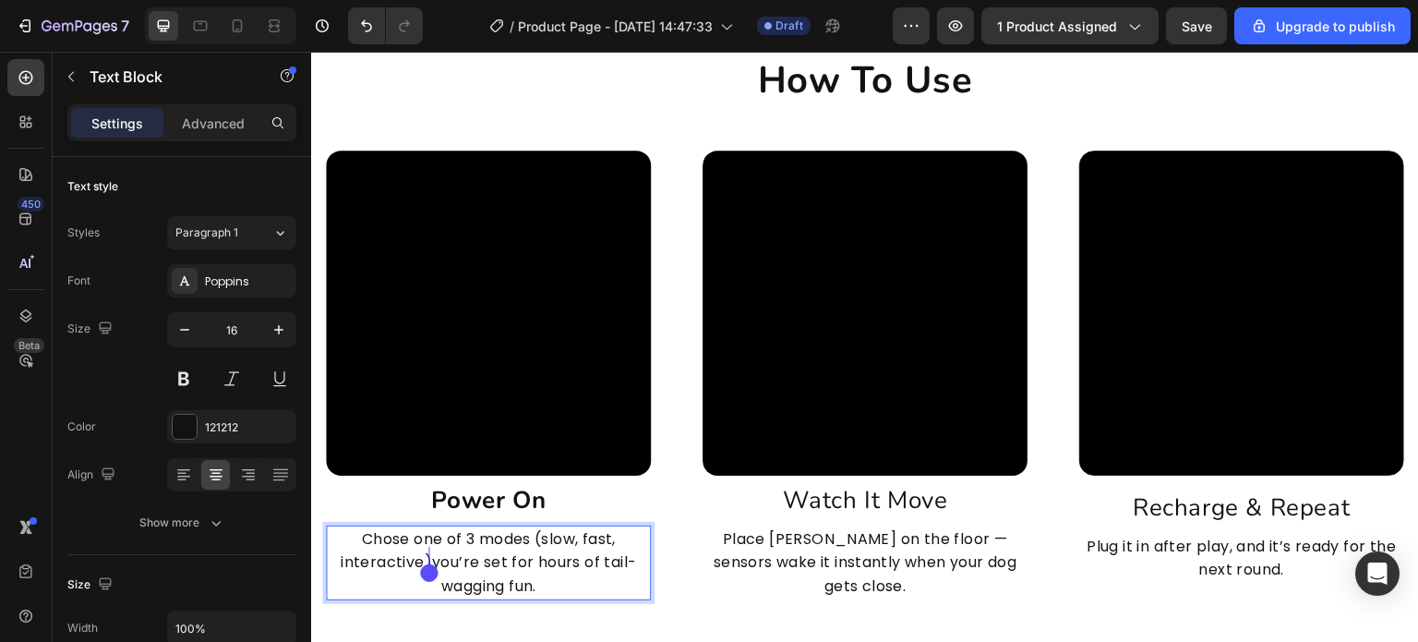
click at [428, 562] on p "Chose one of 3 modes (slow, fast, interactive)you’re set for hours of tail-wagg…" at bounding box center [488, 562] width 321 height 71
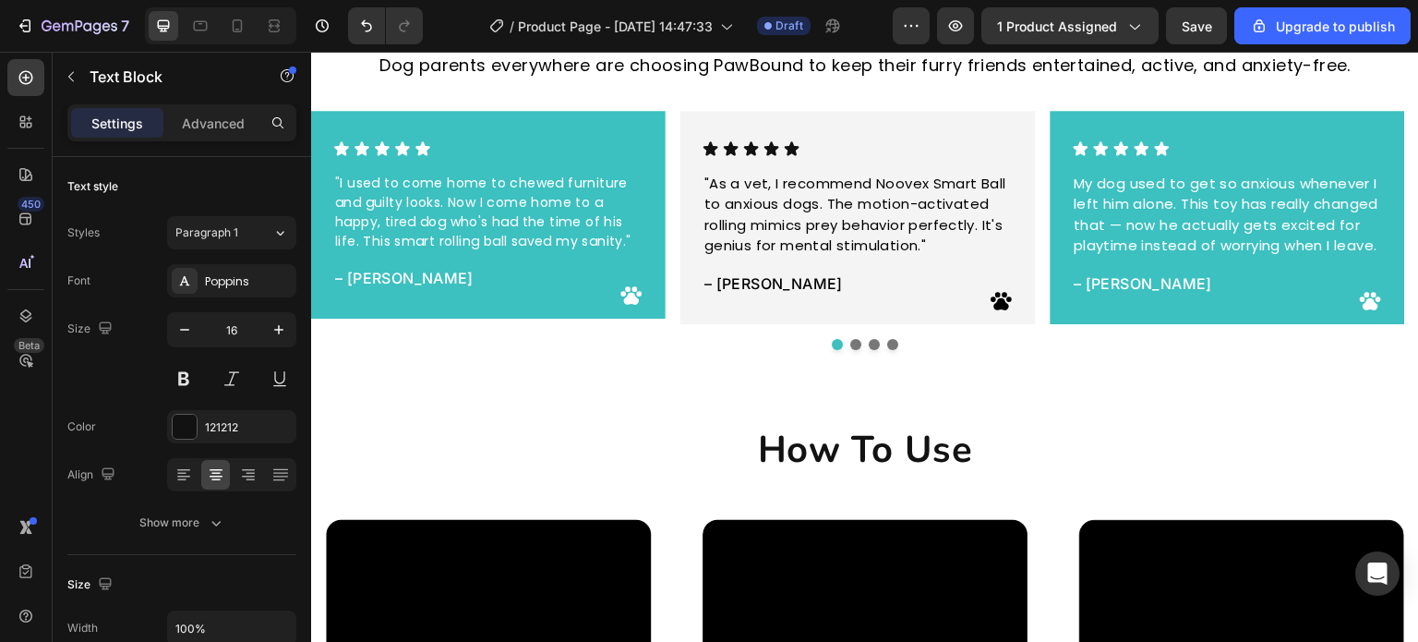
scroll to position [4532, 0]
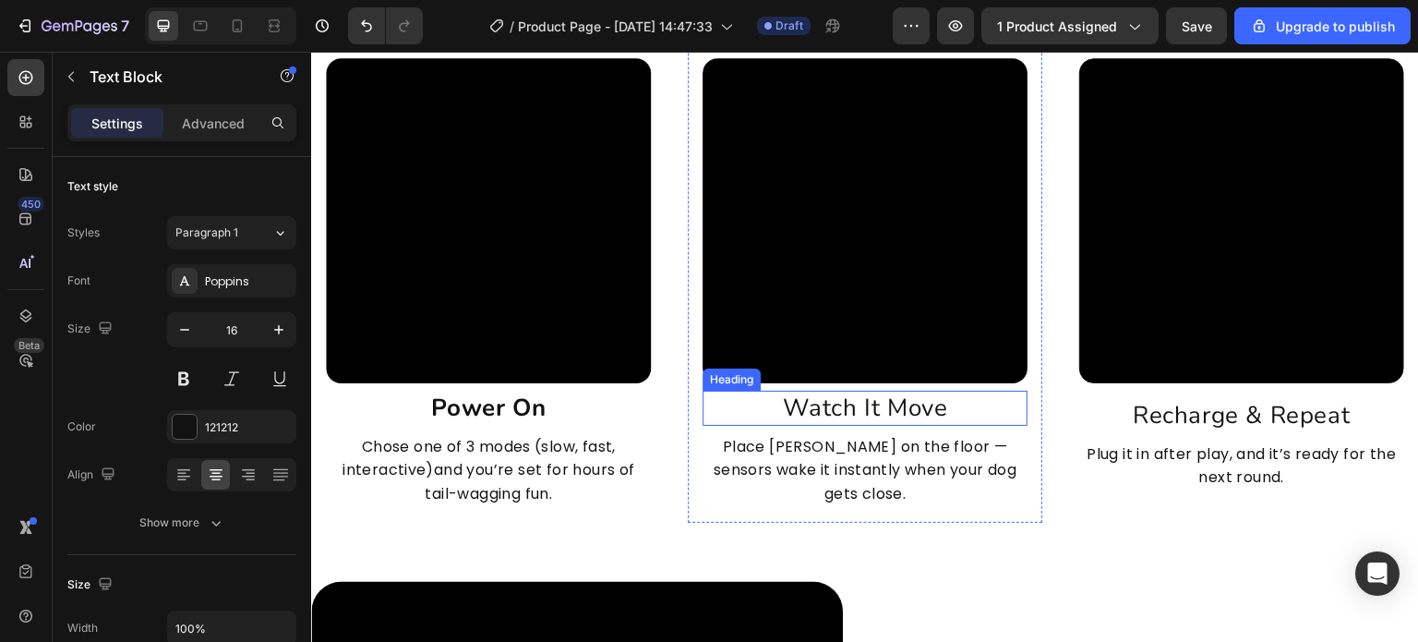
click at [869, 409] on h2 "Watch It Move" at bounding box center [865, 408] width 325 height 35
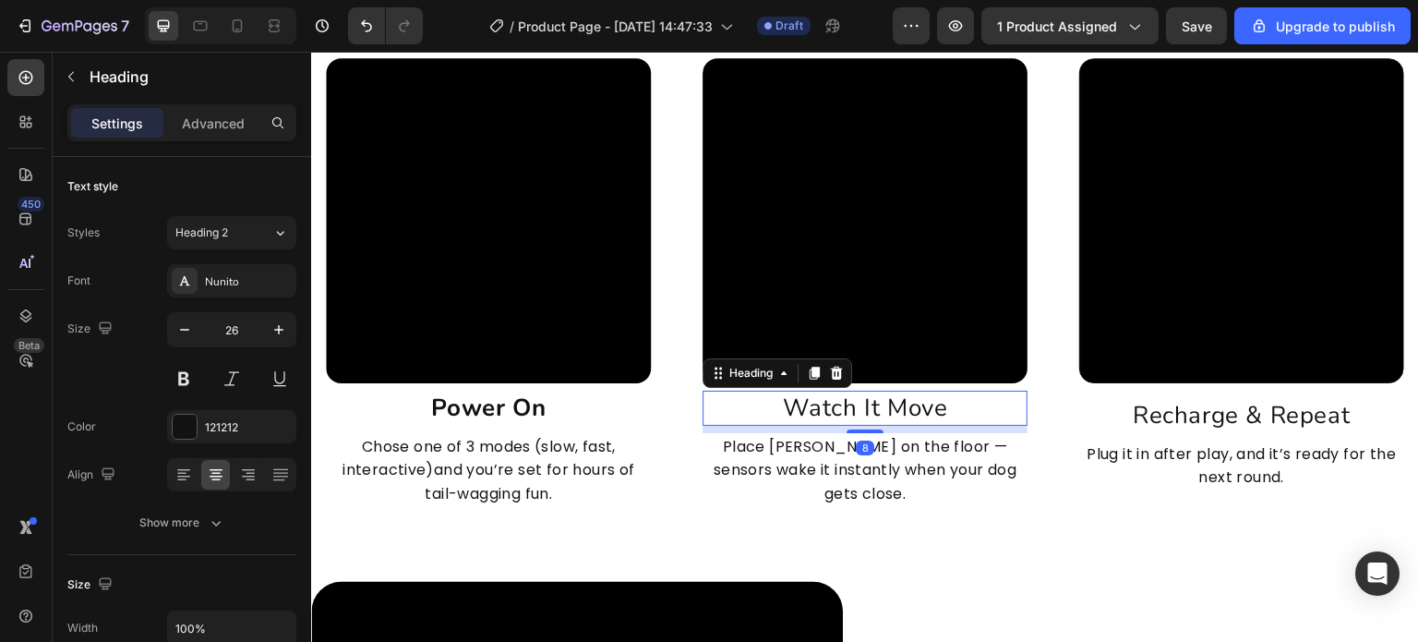
click at [869, 409] on h2 "Watch It Move" at bounding box center [865, 408] width 325 height 35
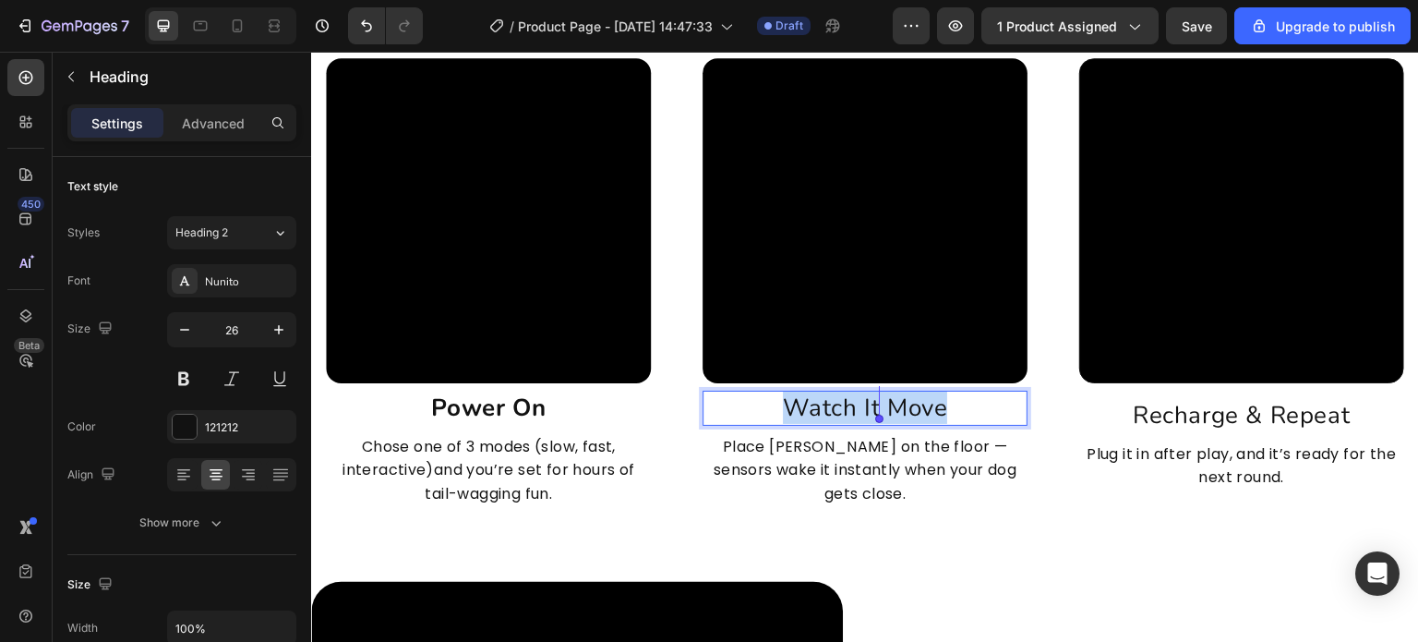
click at [869, 409] on p "Watch It Move" at bounding box center [865, 407] width 321 height 31
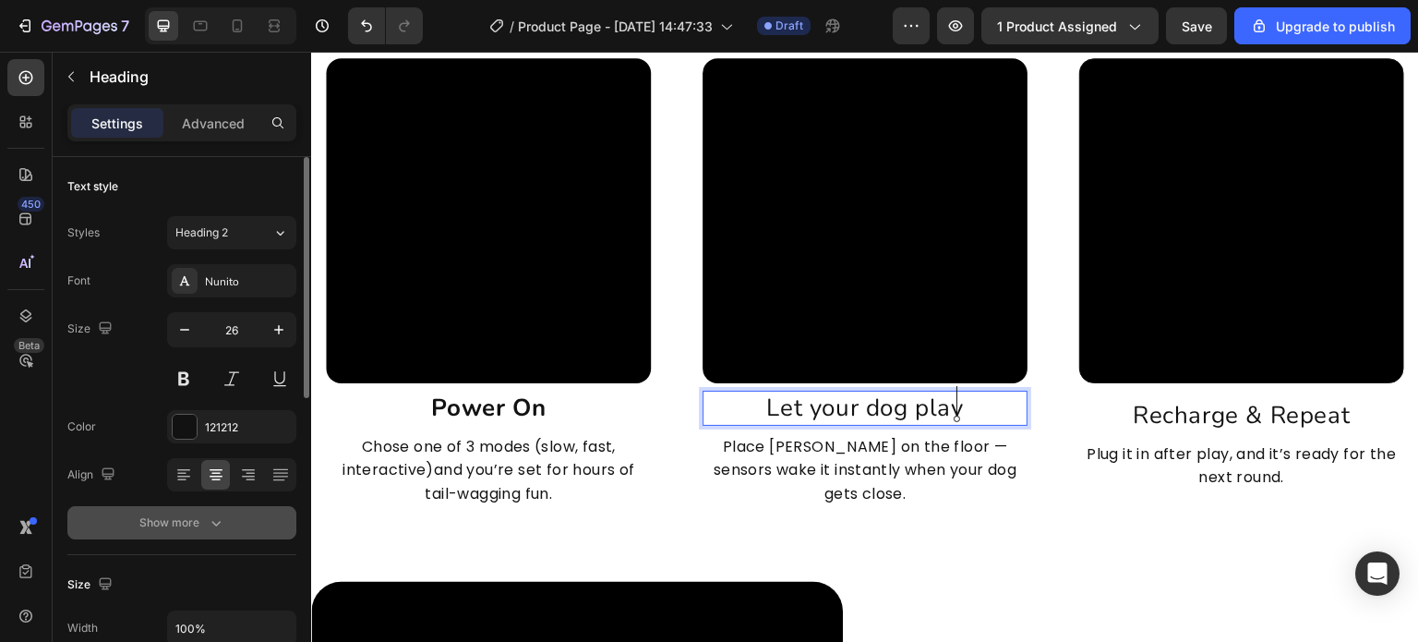
click at [258, 516] on button "Show more" at bounding box center [181, 522] width 229 height 33
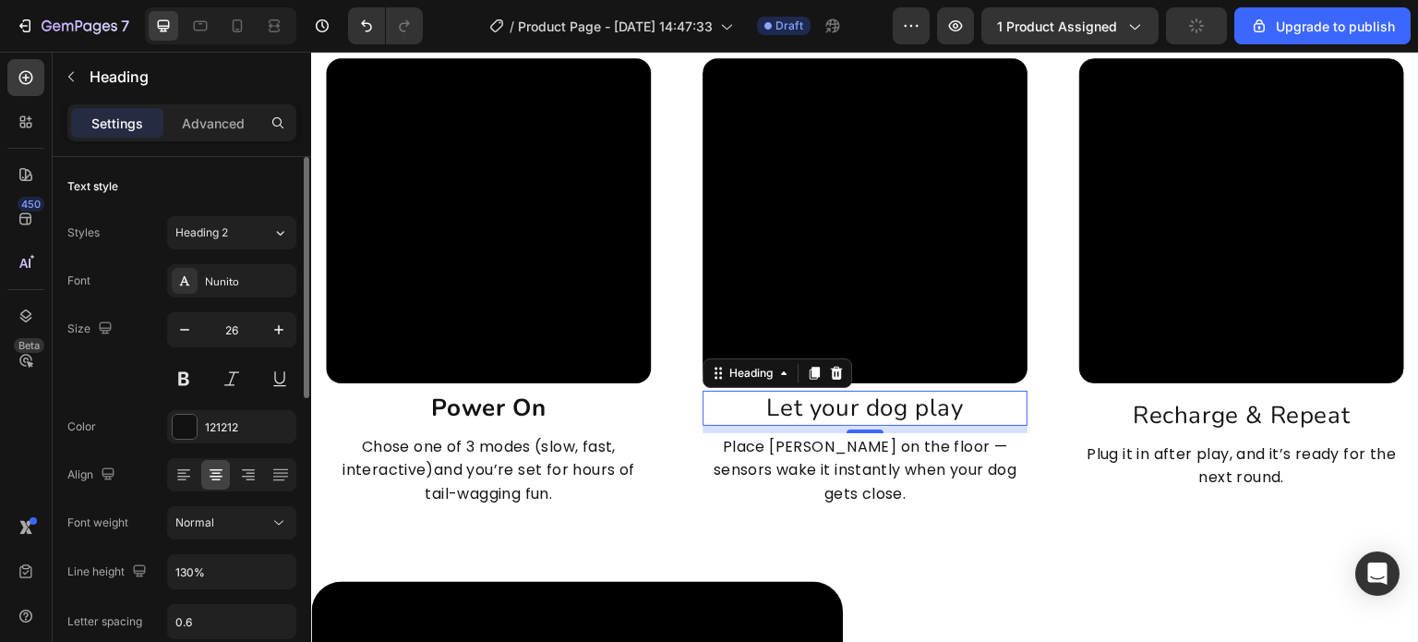
scroll to position [277, 0]
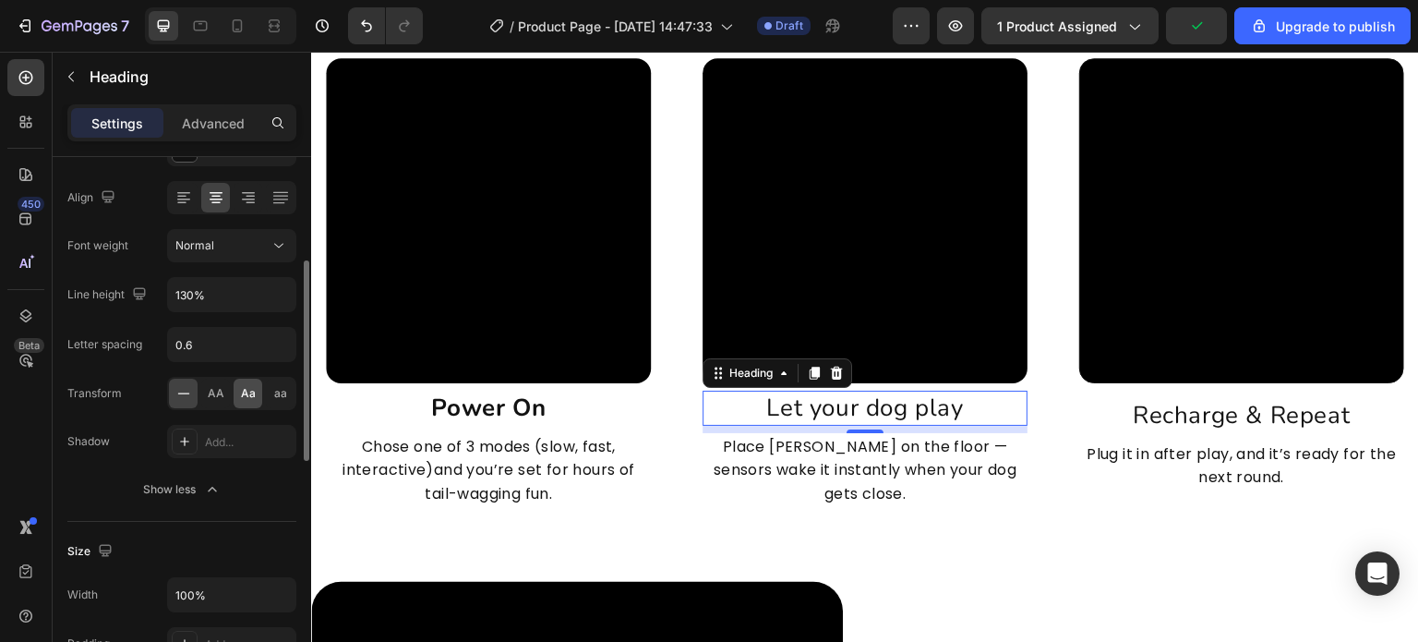
click at [242, 386] on span "Aa" at bounding box center [248, 393] width 15 height 17
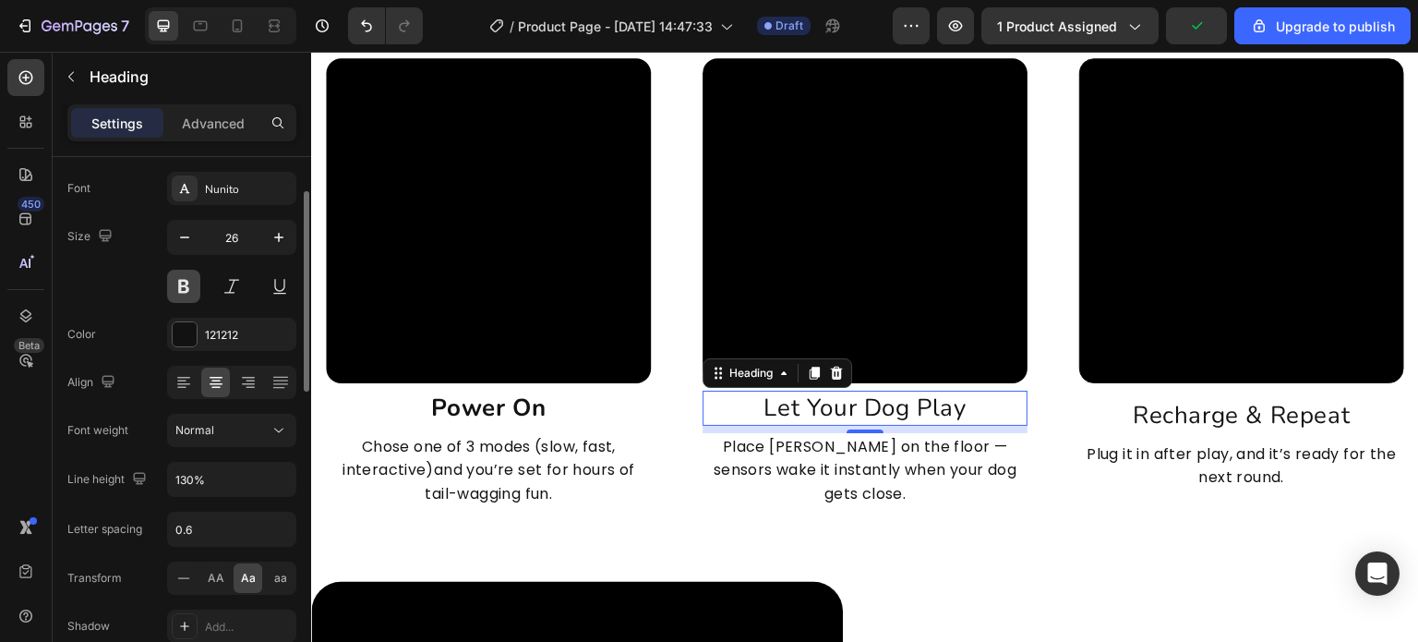
click at [173, 291] on button at bounding box center [183, 286] width 33 height 33
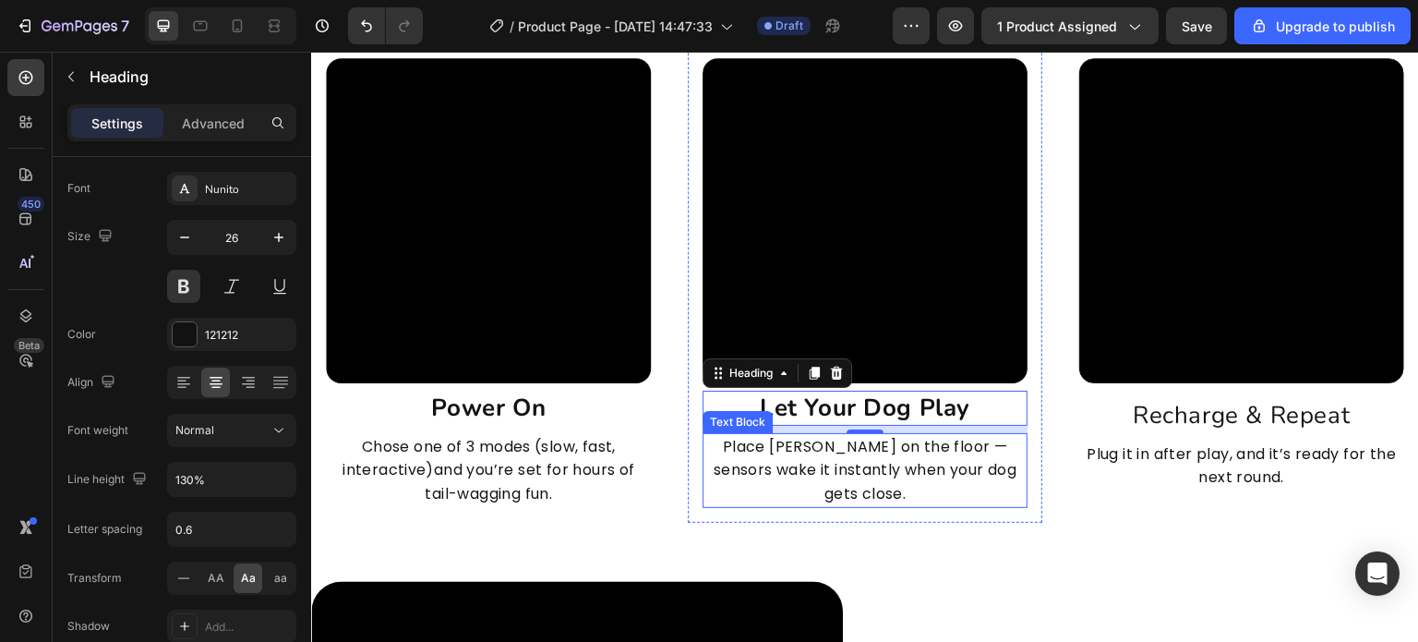
click at [891, 480] on p "Place Chase Buddy on the floor — sensors wake it instantly when your dog gets c…" at bounding box center [865, 470] width 321 height 71
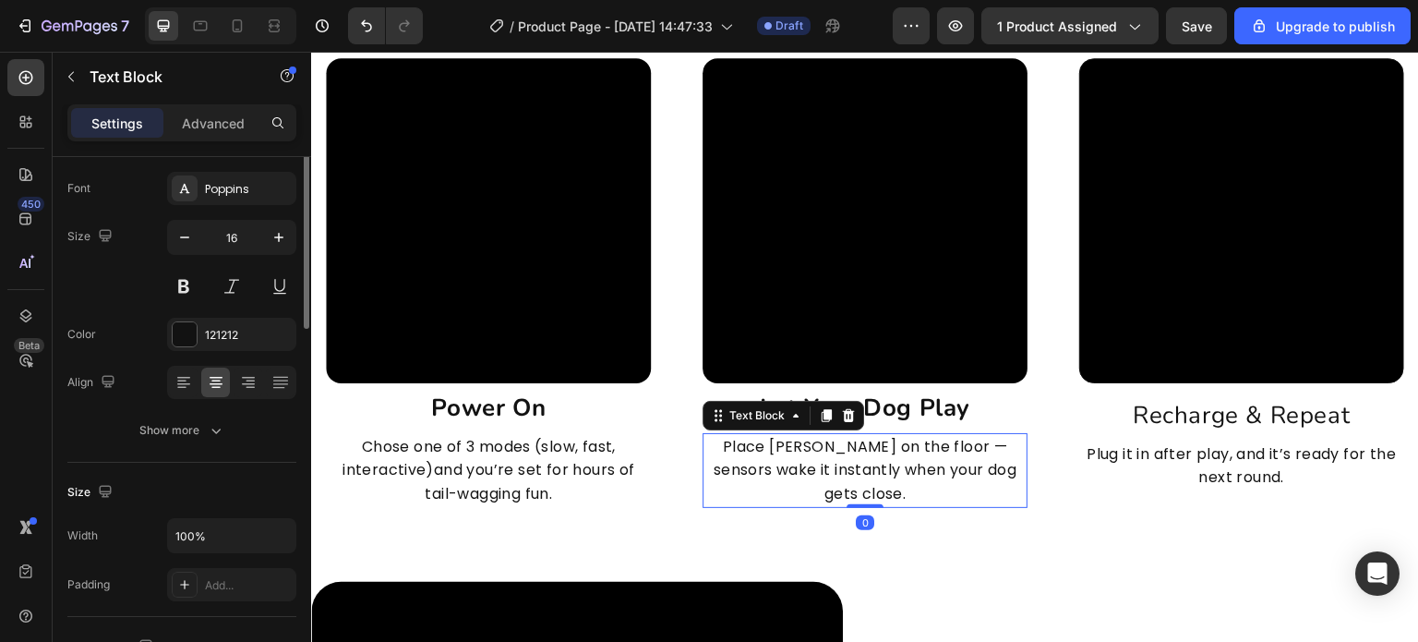
scroll to position [0, 0]
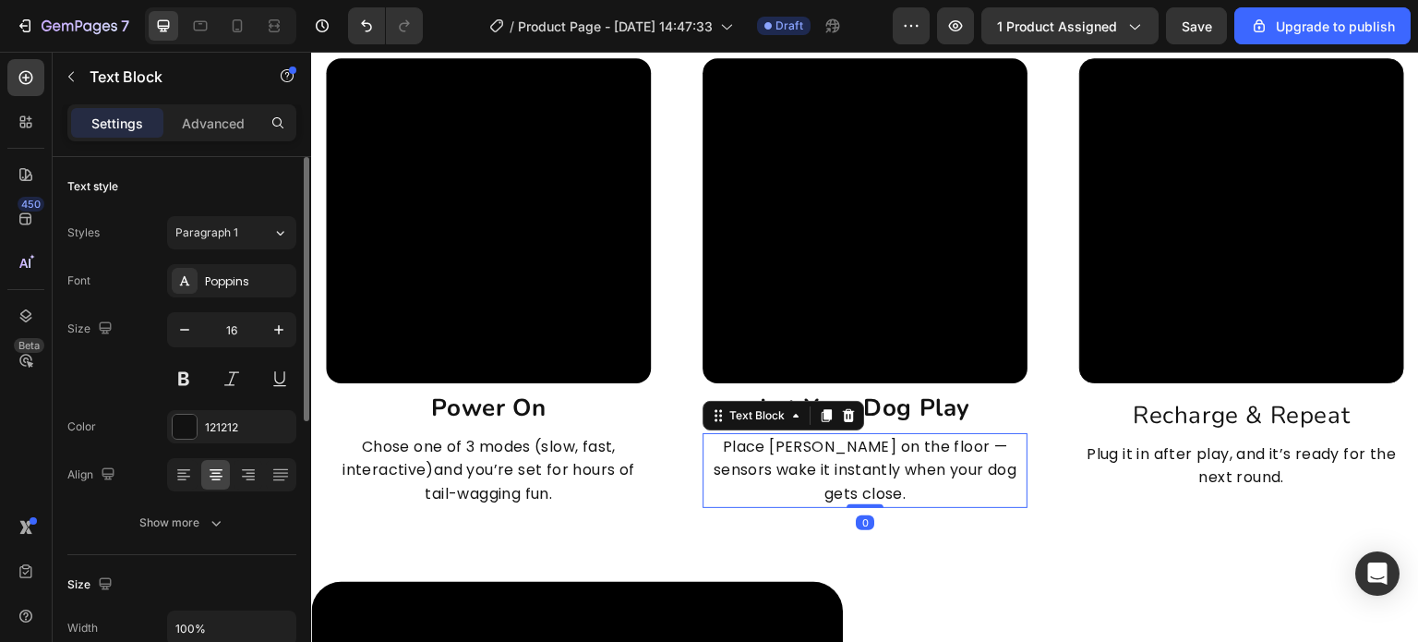
click at [910, 479] on p "Place Chase Buddy on the floor — sensors wake it instantly when your dog gets c…" at bounding box center [865, 470] width 321 height 71
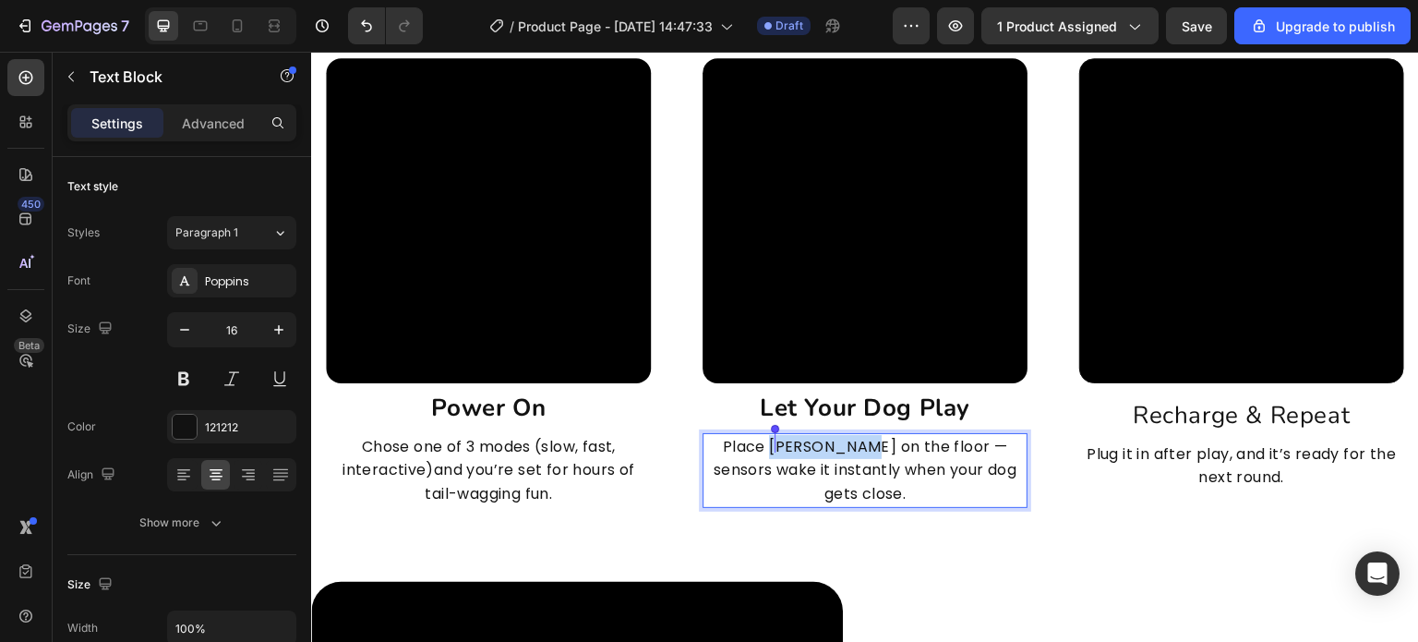
drag, startPoint x: 878, startPoint y: 443, endPoint x: 776, endPoint y: 440, distance: 102.6
click at [776, 440] on p "Place Chase Buddy on the floor — sensors wake it instantly when your dog gets c…" at bounding box center [865, 470] width 321 height 71
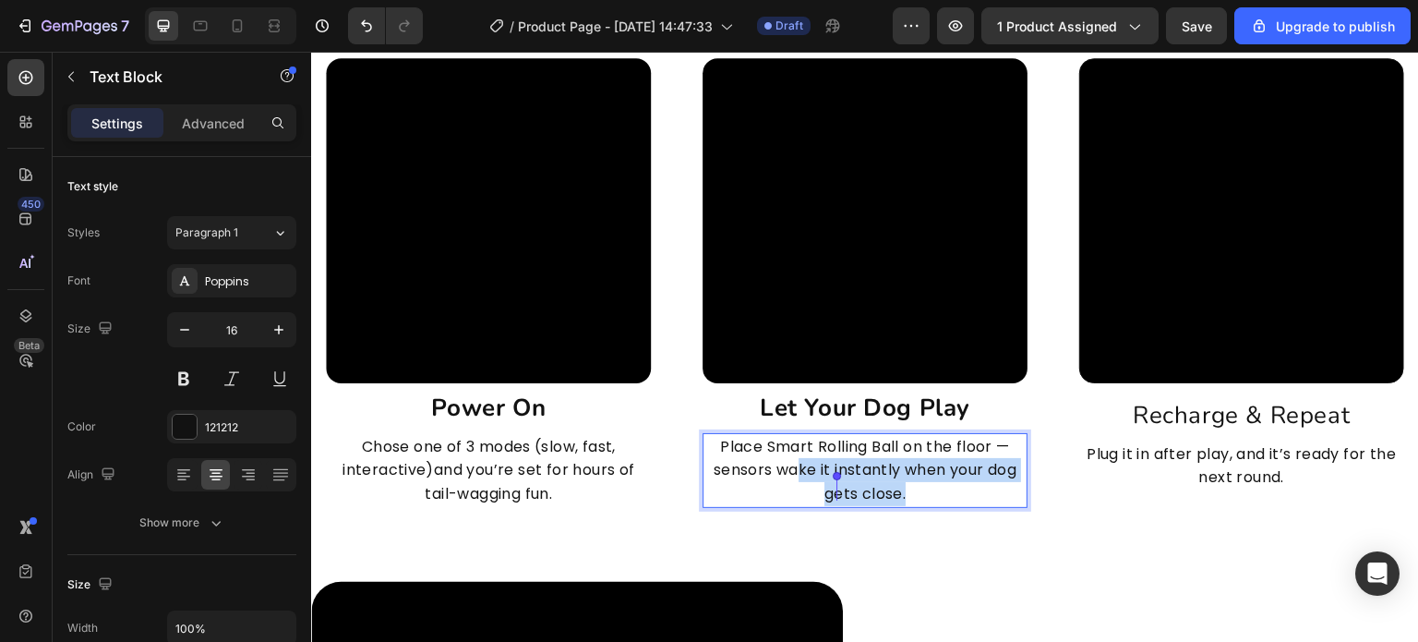
drag, startPoint x: 909, startPoint y: 486, endPoint x: 790, endPoint y: 476, distance: 118.6
click at [790, 476] on p "Place Smart Rolling Ball on the floor — sensors wake it instantly when your dog…" at bounding box center [865, 470] width 321 height 71
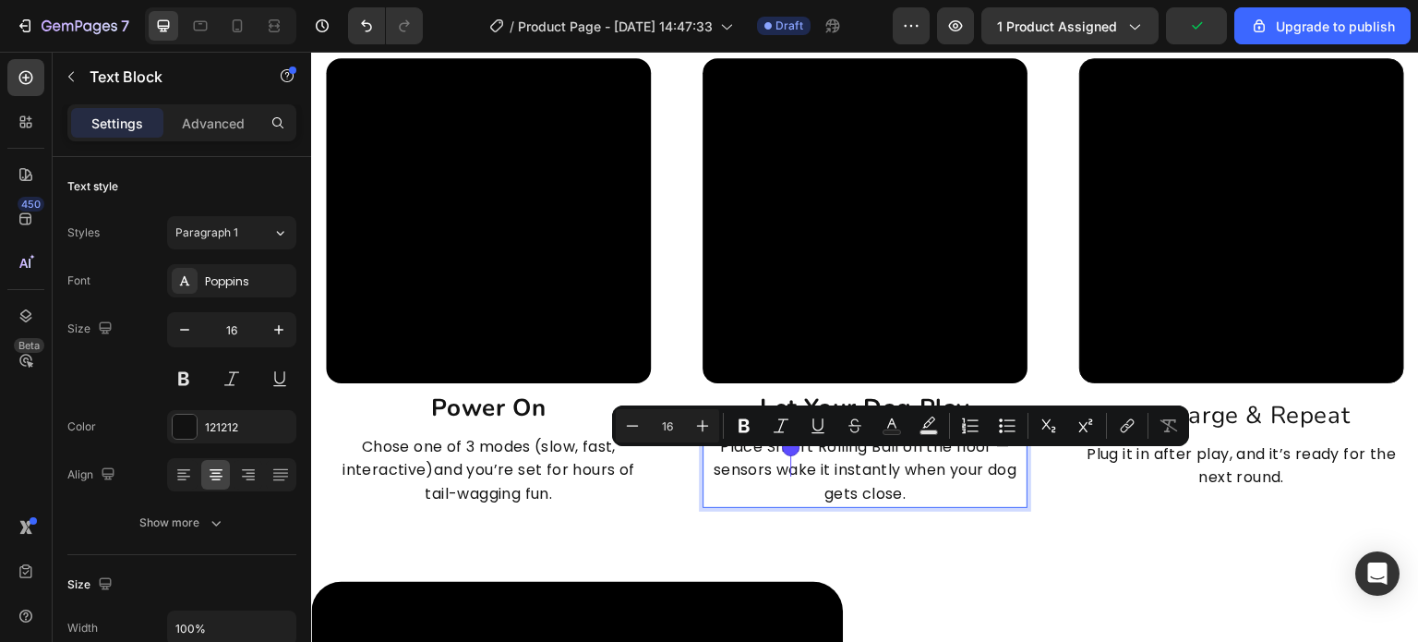
click at [774, 448] on p "Place Smart Rolling Ball on the floor — sensors wake it instantly when your dog…" at bounding box center [865, 470] width 321 height 71
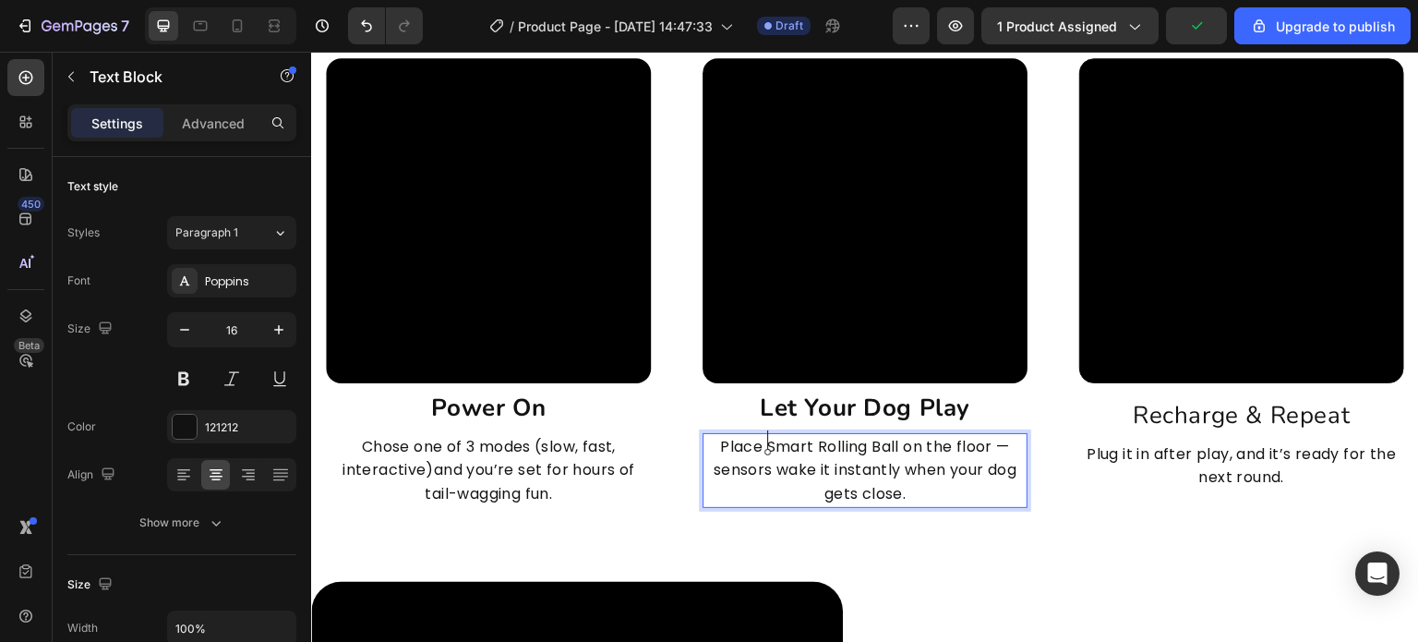
click at [722, 499] on p "Place Smart Rolling Ball on the floor — sensors wake it instantly when your dog…" at bounding box center [865, 470] width 321 height 71
click at [905, 489] on p "Place Smart Rolling Ball on the floor — sensors wake it instantly when your dog…" at bounding box center [865, 470] width 321 height 71
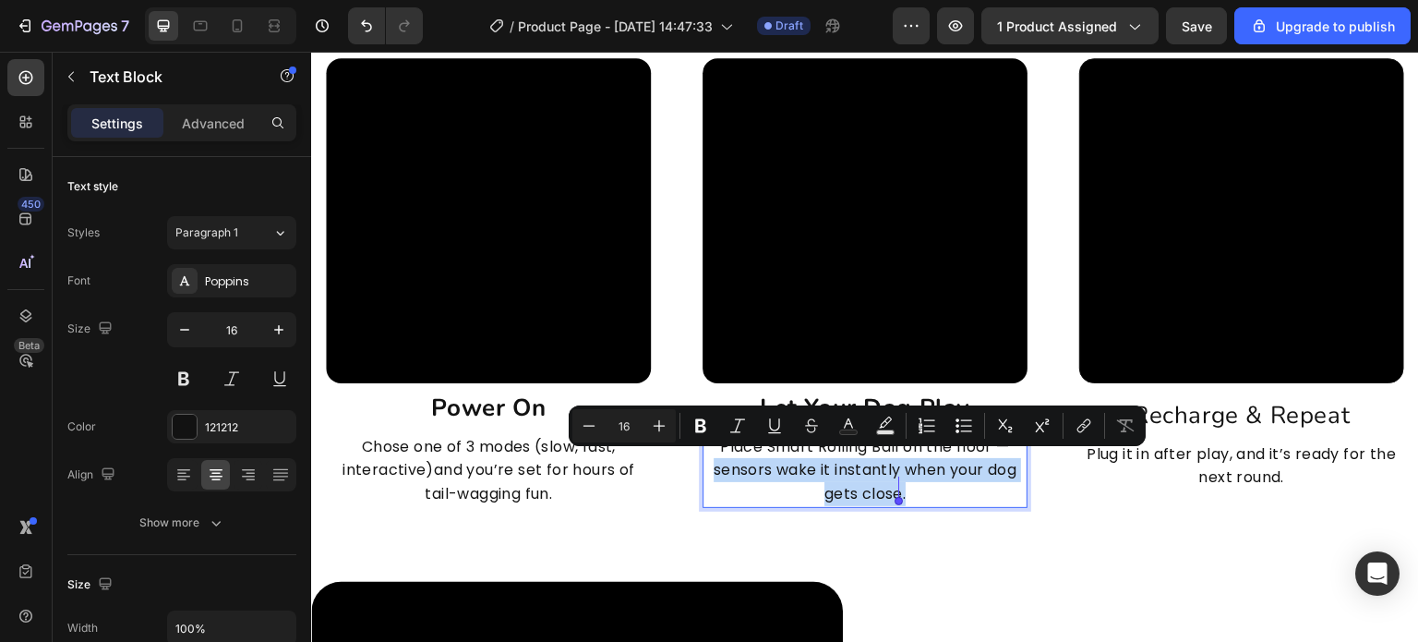
drag, startPoint x: 706, startPoint y: 467, endPoint x: 901, endPoint y: 488, distance: 196.0
click at [901, 488] on p "Place Smart Rolling Ball on the floor — sensors wake it instantly when your dog…" at bounding box center [865, 470] width 321 height 71
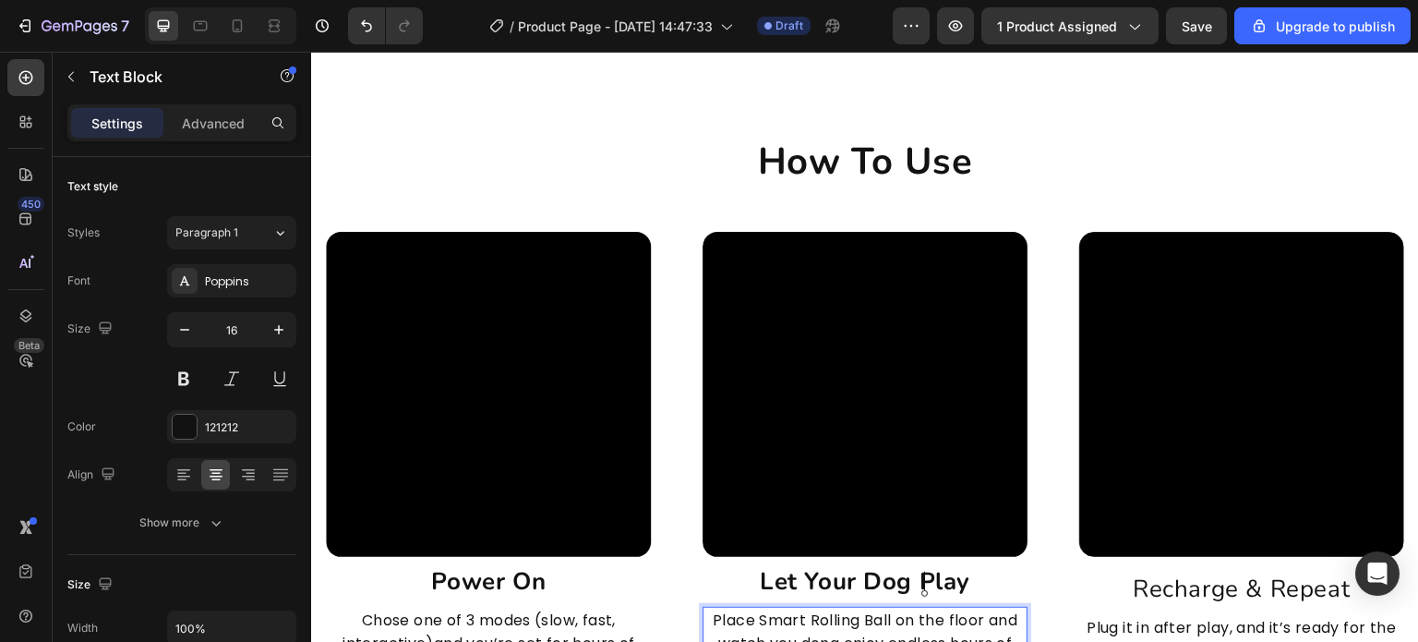
scroll to position [4440, 0]
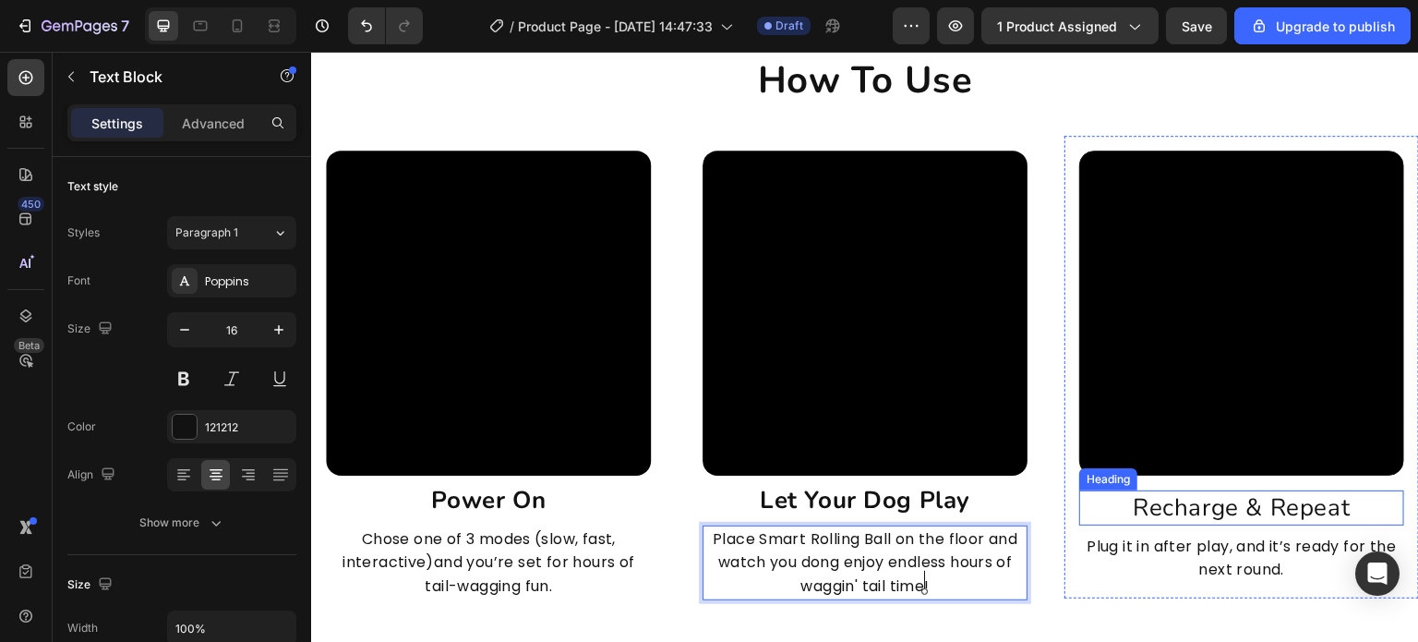
click at [1267, 509] on h2 "Recharge & Repeat" at bounding box center [1241, 507] width 325 height 35
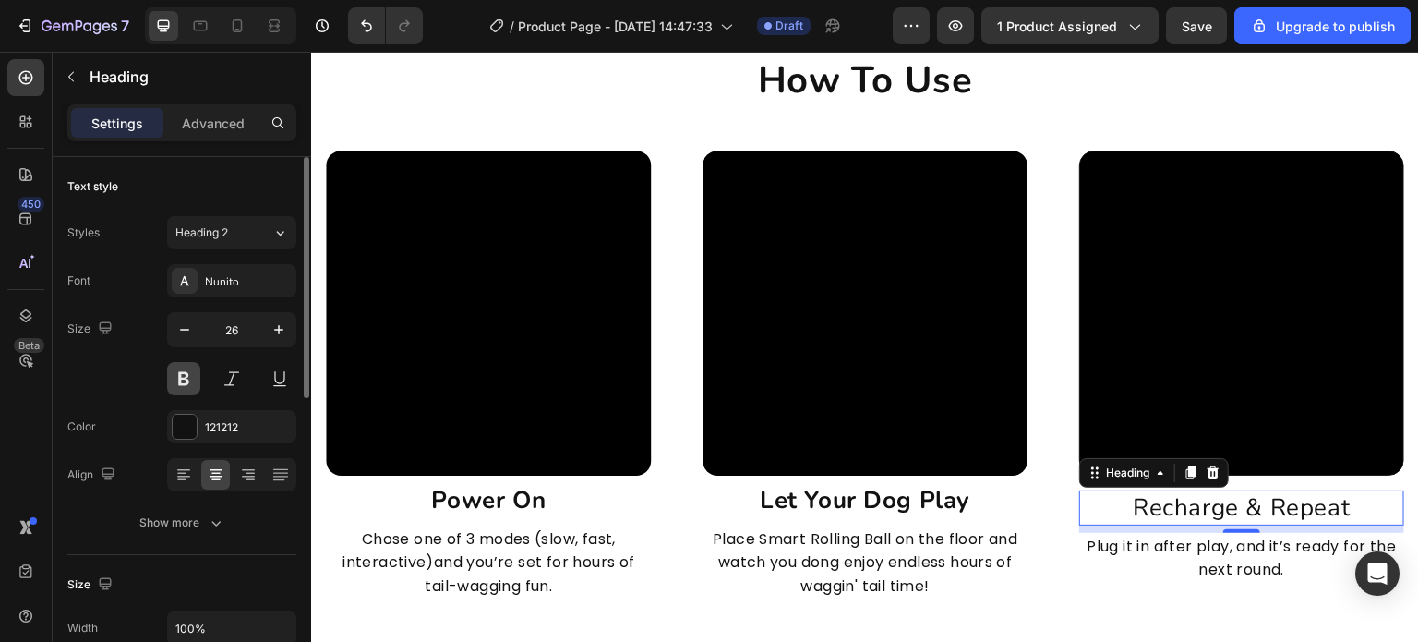
drag, startPoint x: 181, startPoint y: 378, endPoint x: 74, endPoint y: 386, distance: 107.4
click at [181, 378] on button at bounding box center [183, 378] width 33 height 33
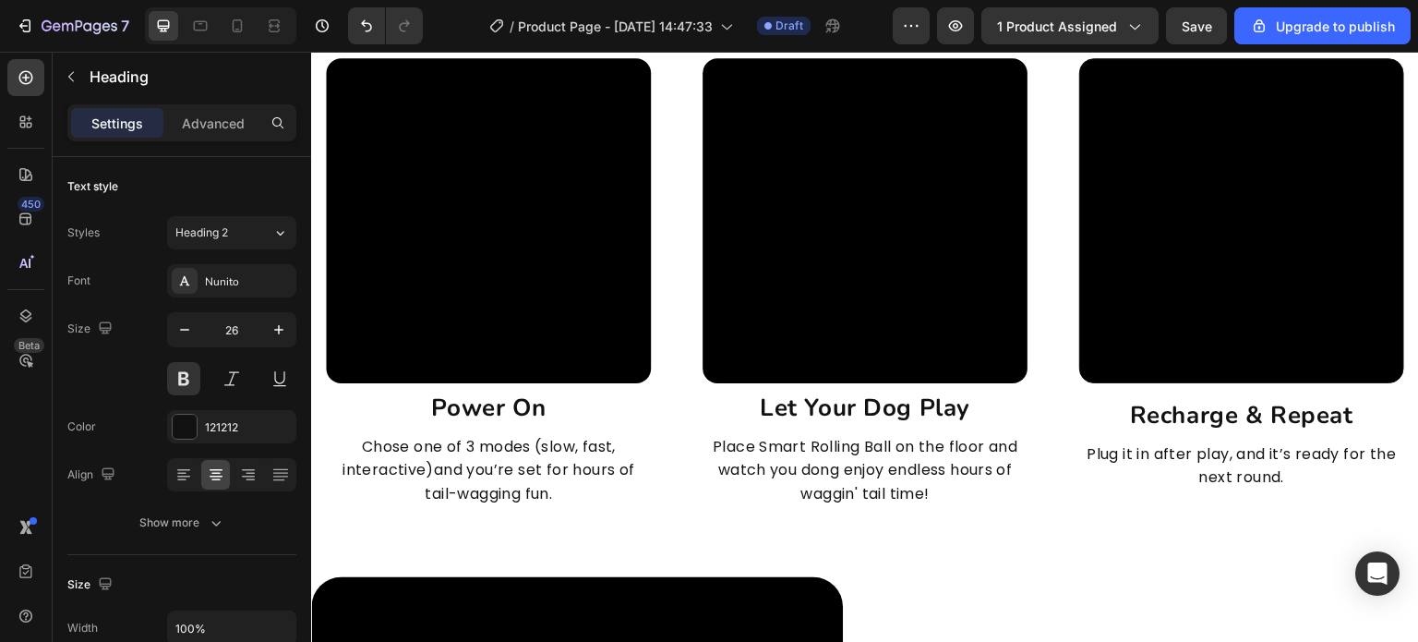
scroll to position [4809, 0]
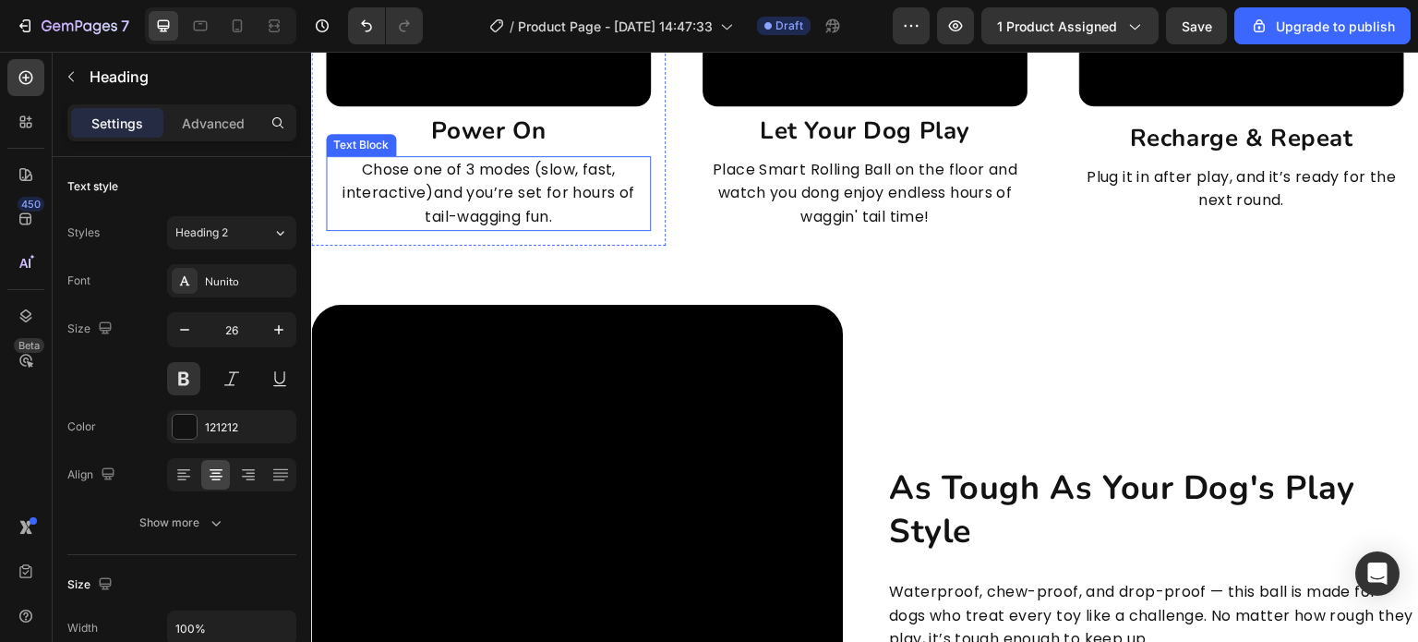
click at [530, 201] on p "Chose one of 3 modes (slow, fast, interactive)and you’re set for hours of tail-…" at bounding box center [488, 193] width 321 height 71
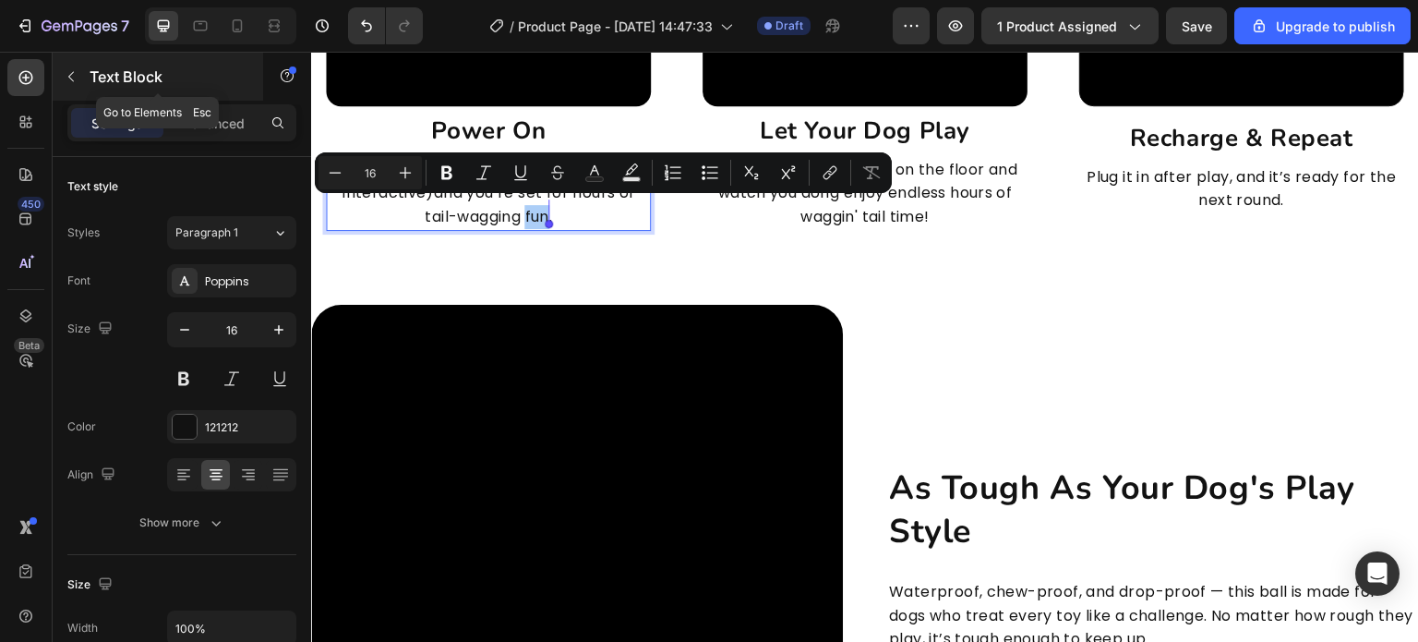
click at [83, 81] on button "button" at bounding box center [71, 77] width 30 height 30
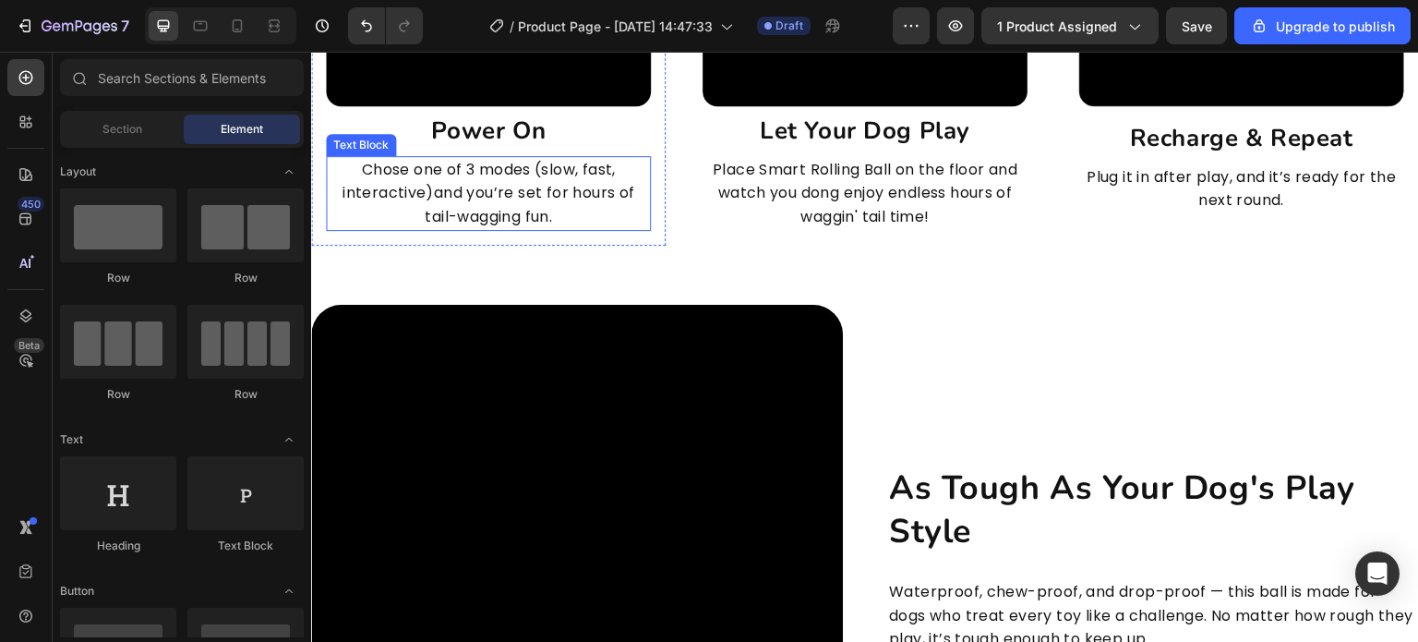
click at [513, 208] on p "Chose one of 3 modes (slow, fast, interactive)and you’re set for hours of tail-…" at bounding box center [488, 193] width 321 height 71
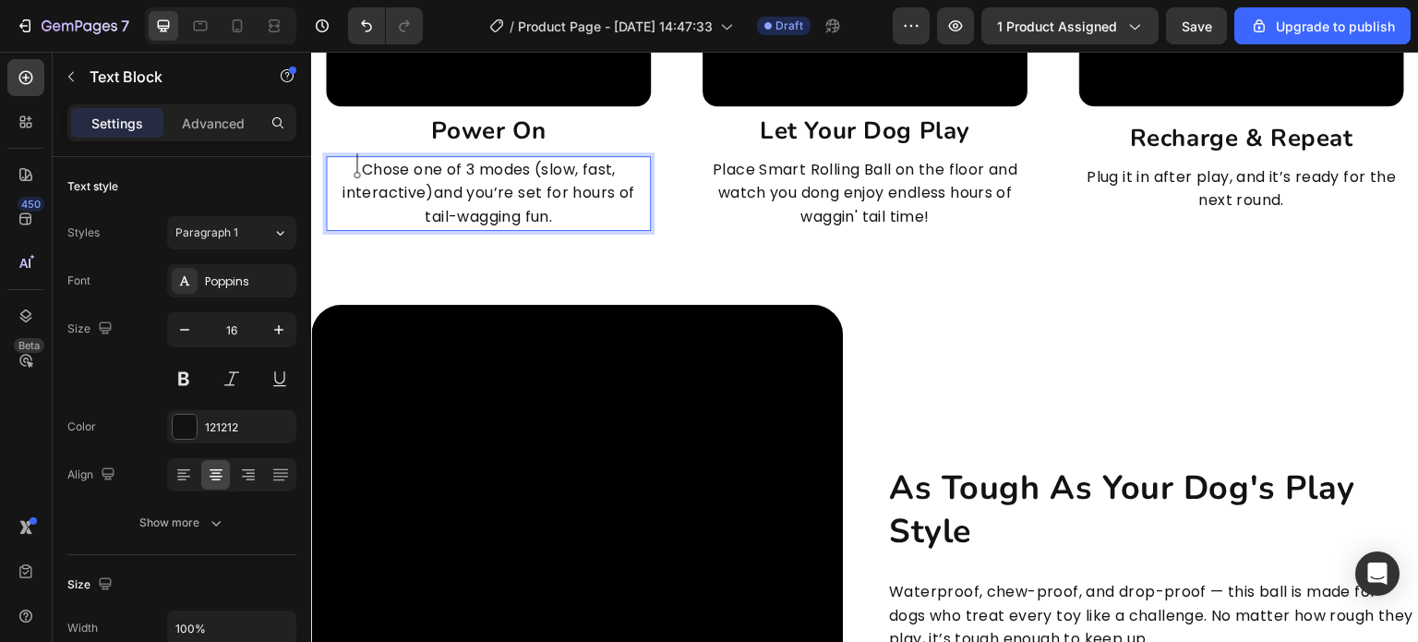
click at [388, 143] on div "Video Power On Heading Chose one of 3 modes (slow, fast, interactive)and you’re…" at bounding box center [488, 6] width 325 height 450
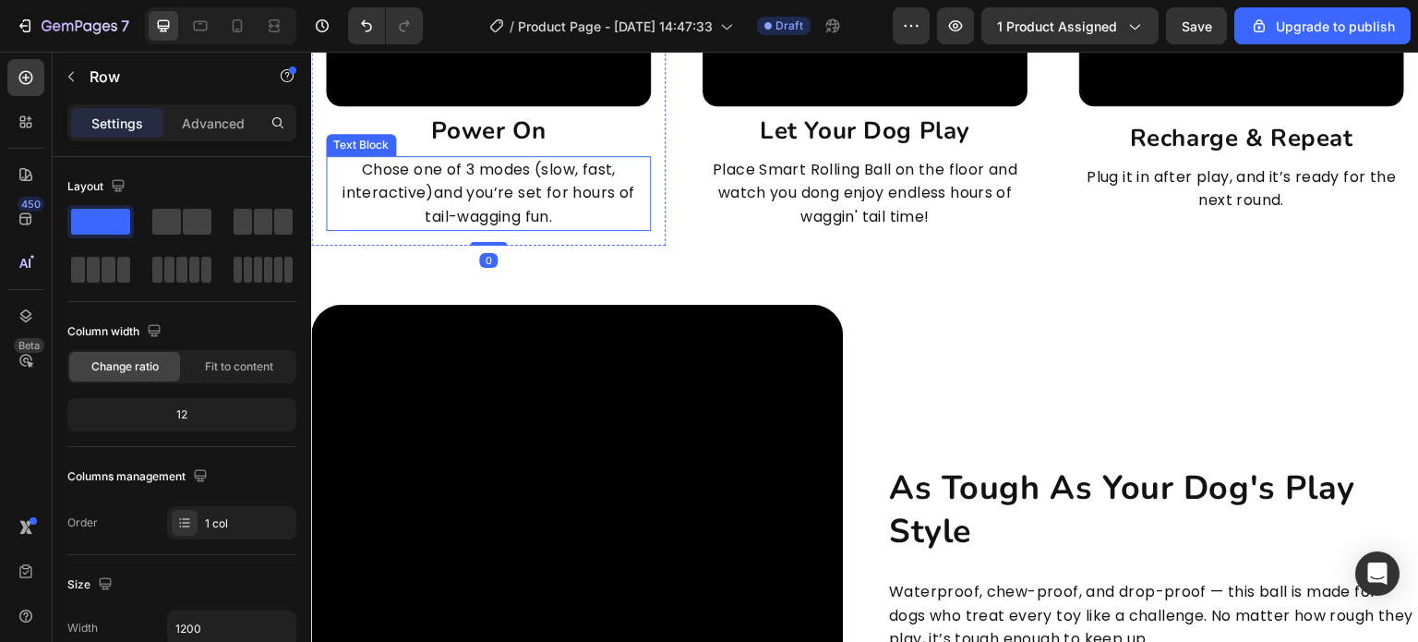
click at [413, 173] on p "Chose one of 3 modes (slow, fast, interactive)and you’re set for hours of tail-…" at bounding box center [488, 193] width 321 height 71
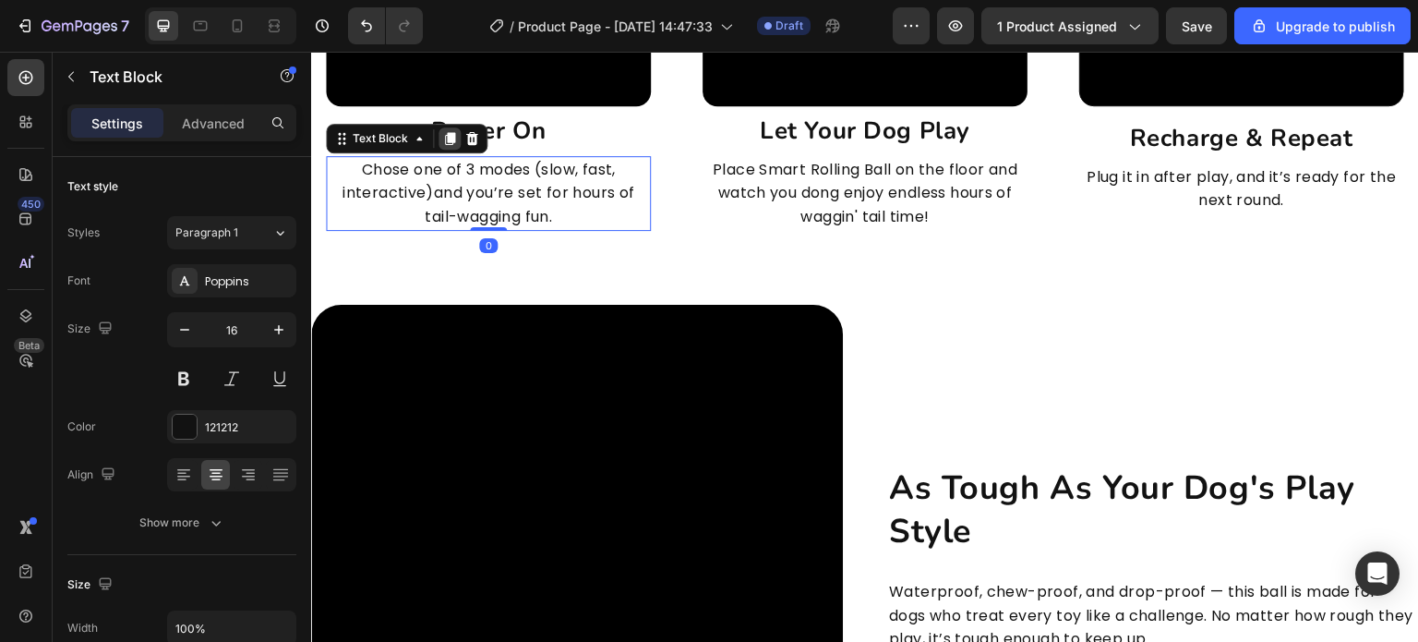
click at [445, 137] on icon at bounding box center [449, 138] width 15 height 15
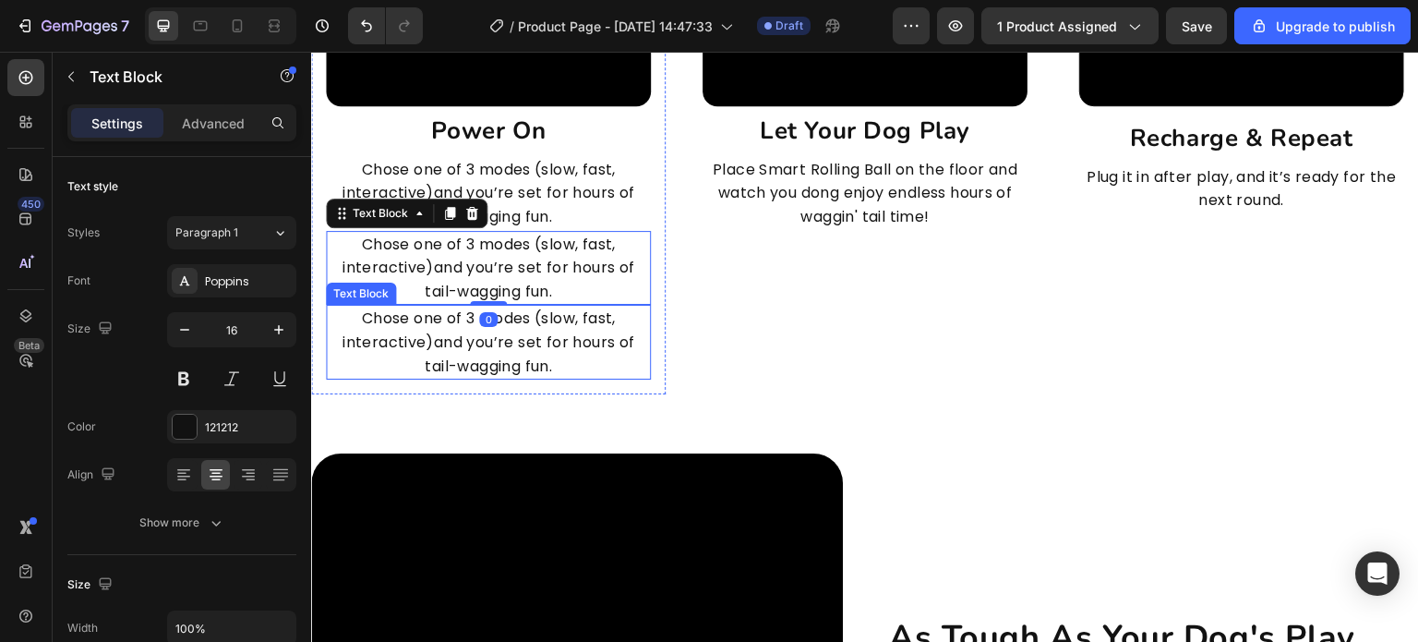
click at [503, 314] on p "Chose one of 3 modes (slow, fast, interactive)and you’re set for hours of tail-…" at bounding box center [488, 342] width 321 height 71
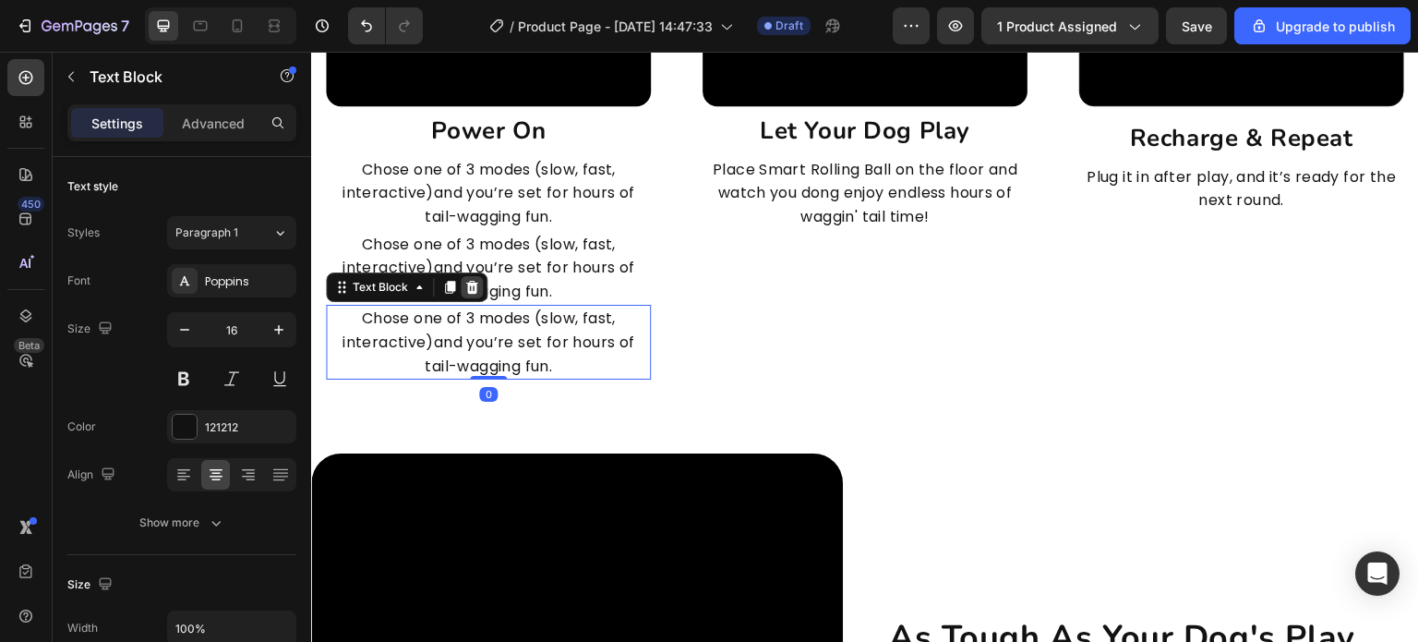
click at [469, 281] on icon at bounding box center [472, 287] width 12 height 13
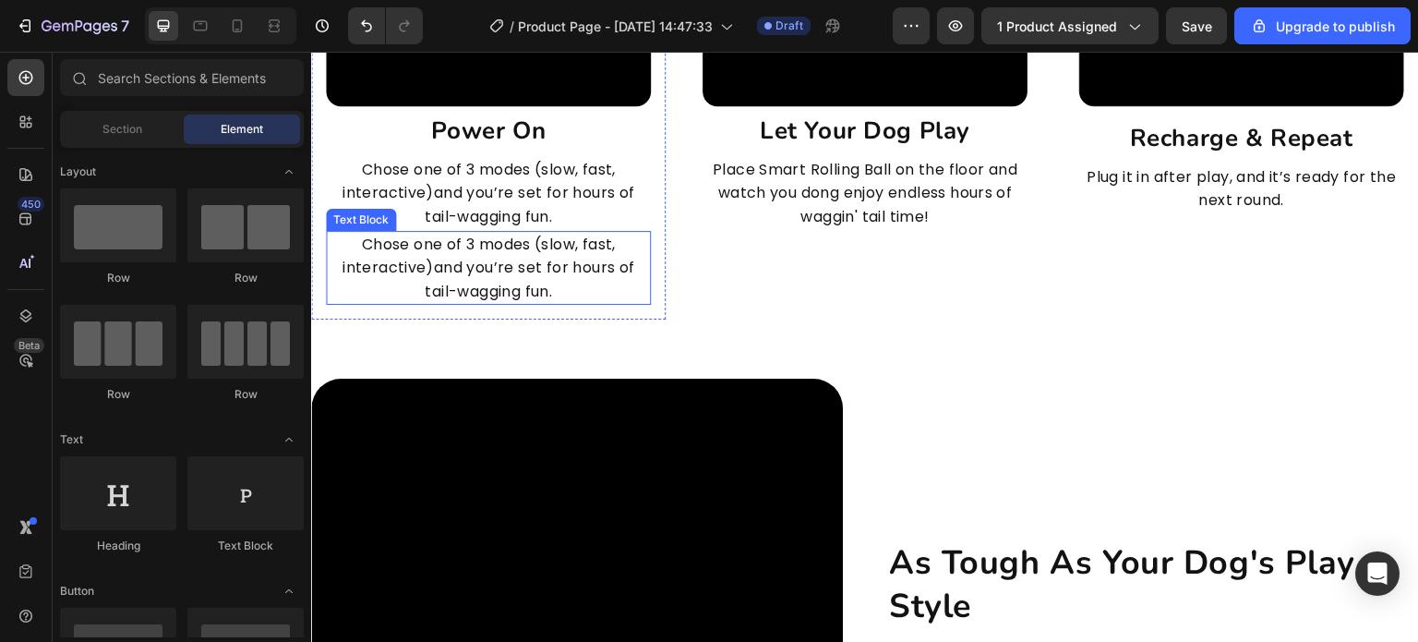
click at [476, 265] on p "Chose one of 3 modes (slow, fast, interactive)and you’re set for hours of tail-…" at bounding box center [488, 268] width 321 height 71
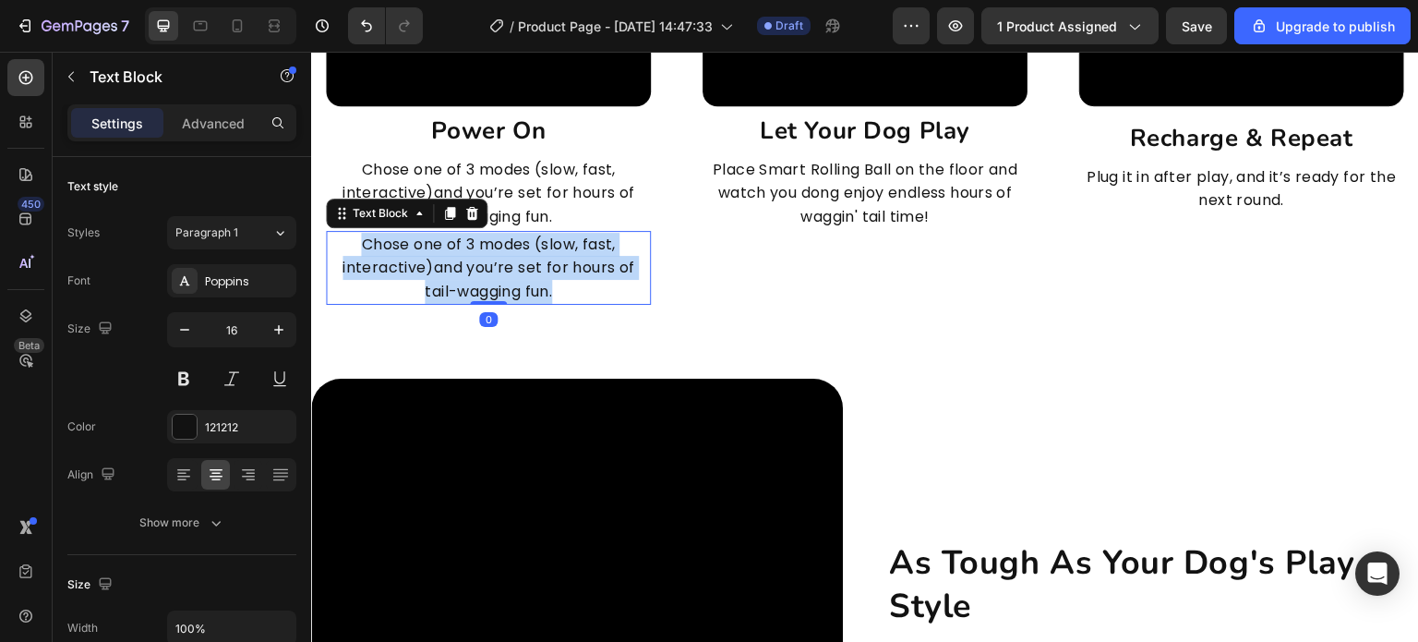
click at [476, 265] on p "Chose one of 3 modes (slow, fast, interactive)and you’re set for hours of tail-…" at bounding box center [488, 268] width 321 height 71
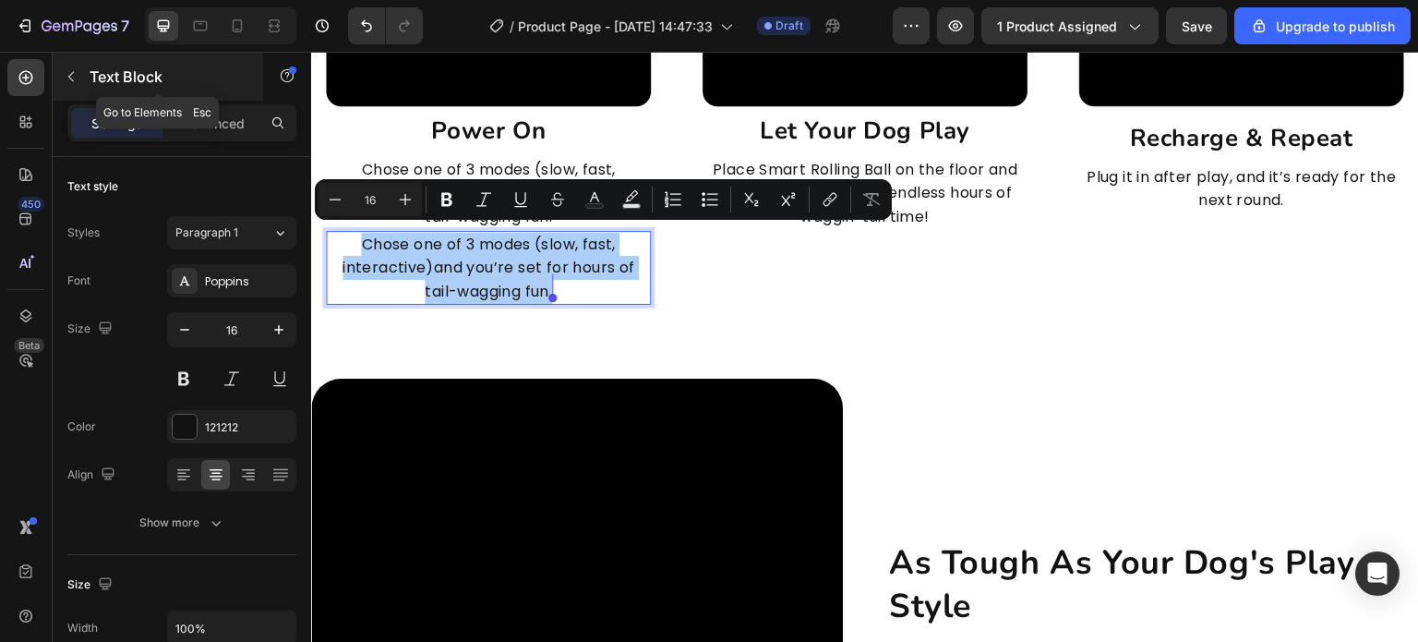
click at [66, 86] on button "button" at bounding box center [71, 77] width 30 height 30
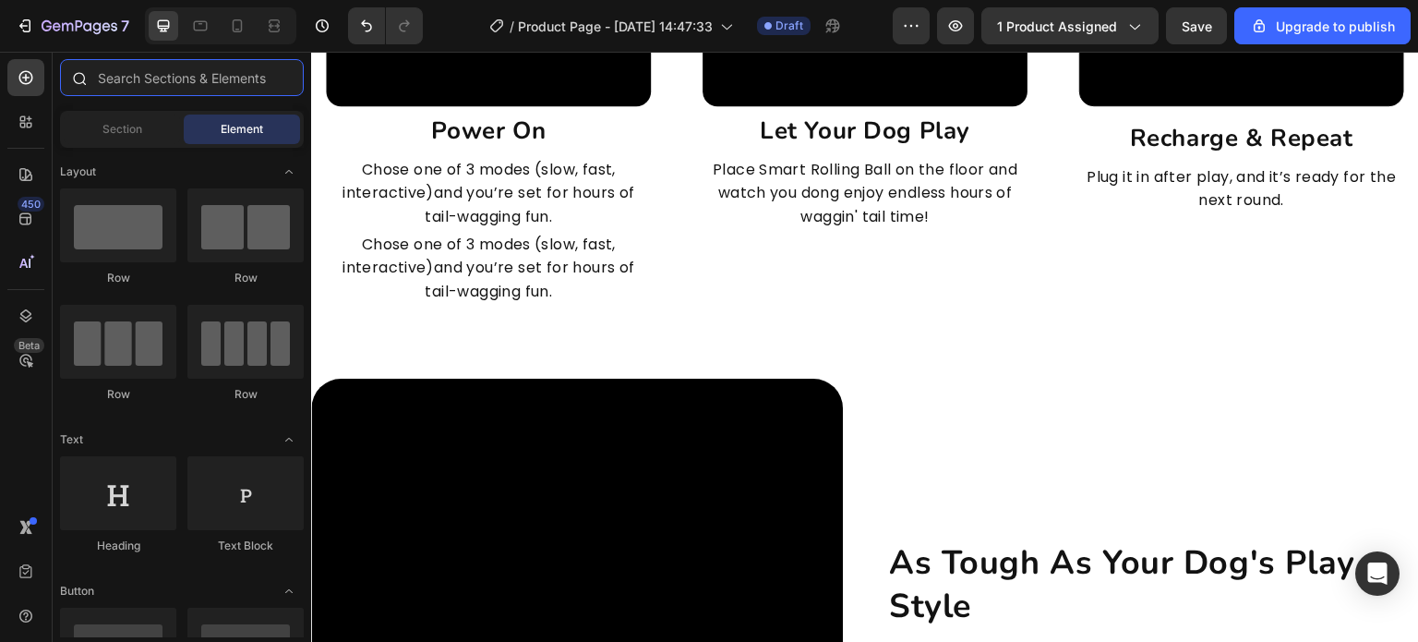
click at [139, 89] on input "text" at bounding box center [182, 77] width 244 height 37
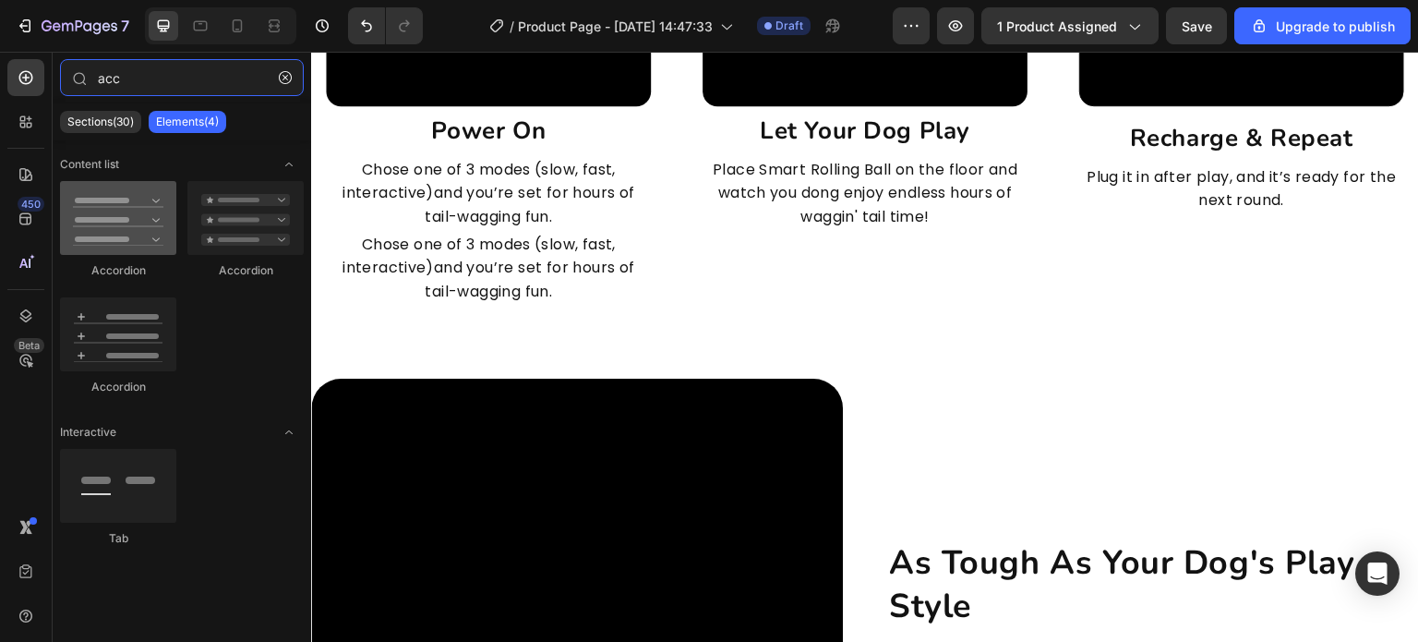
type input "acc"
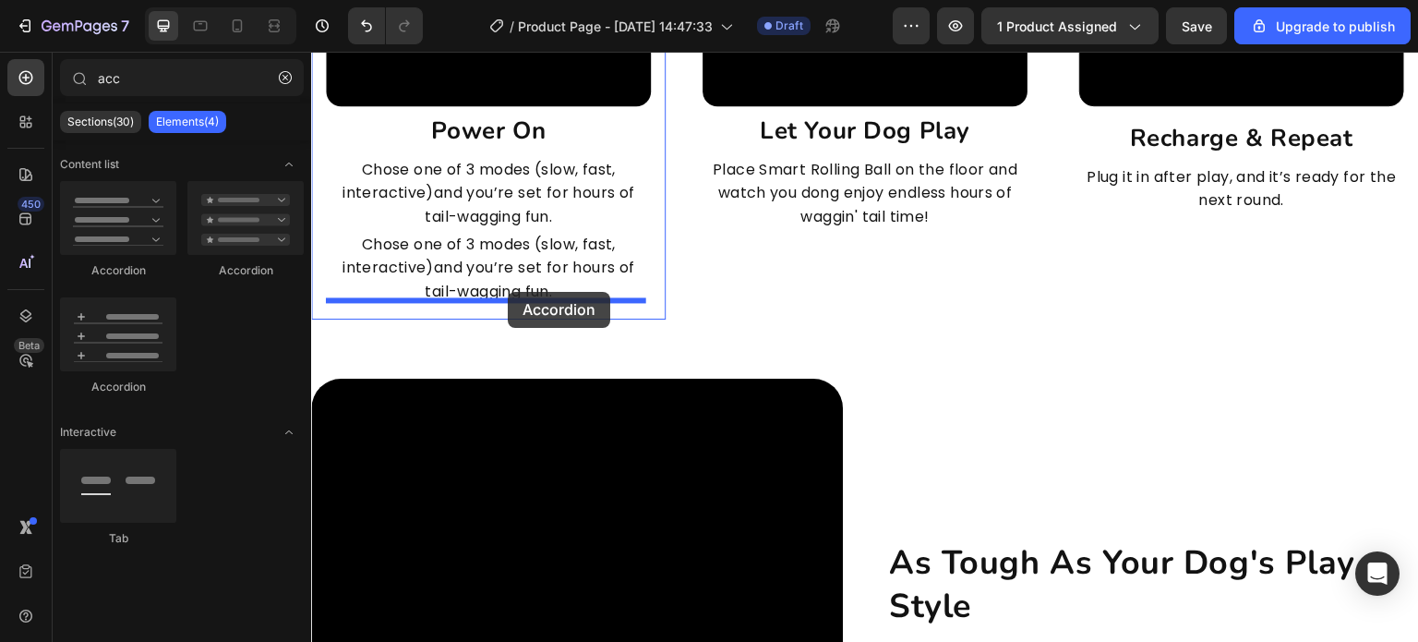
drag, startPoint x: 415, startPoint y: 299, endPoint x: 510, endPoint y: 287, distance: 95.9
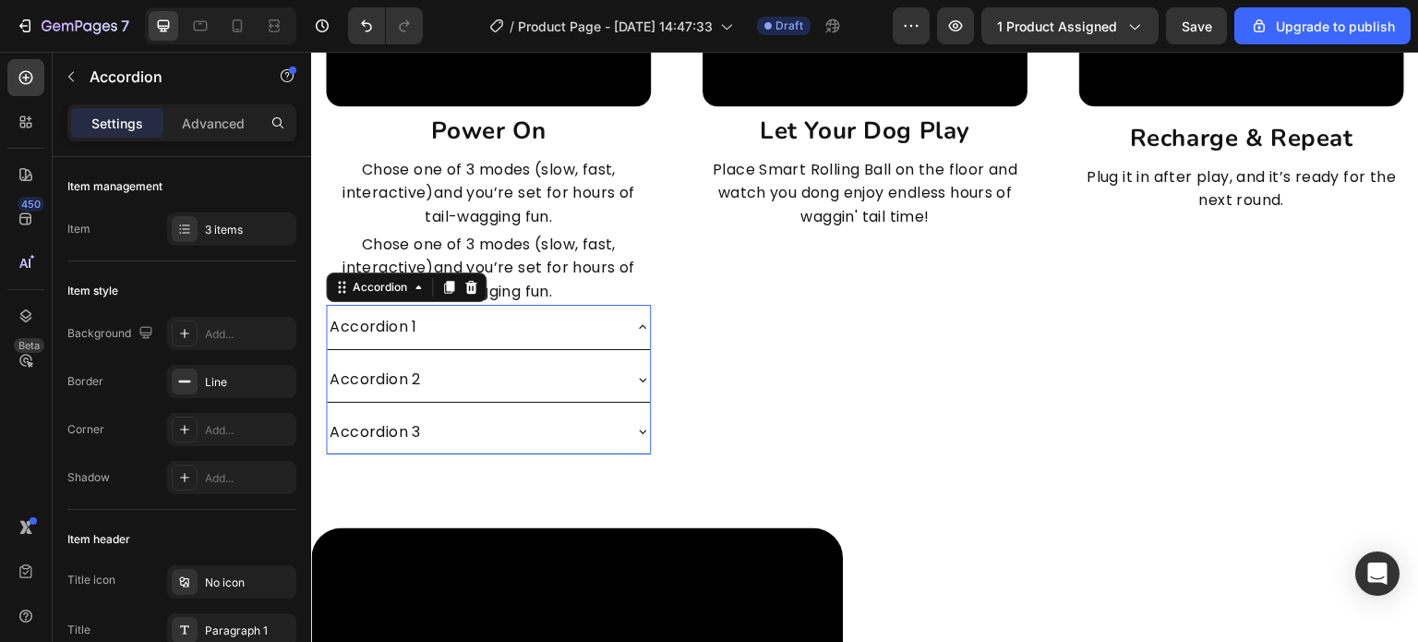
click at [545, 266] on p "Chose one of 3 modes (slow, fast, interactive)and you’re set for hours of tail-…" at bounding box center [488, 268] width 321 height 71
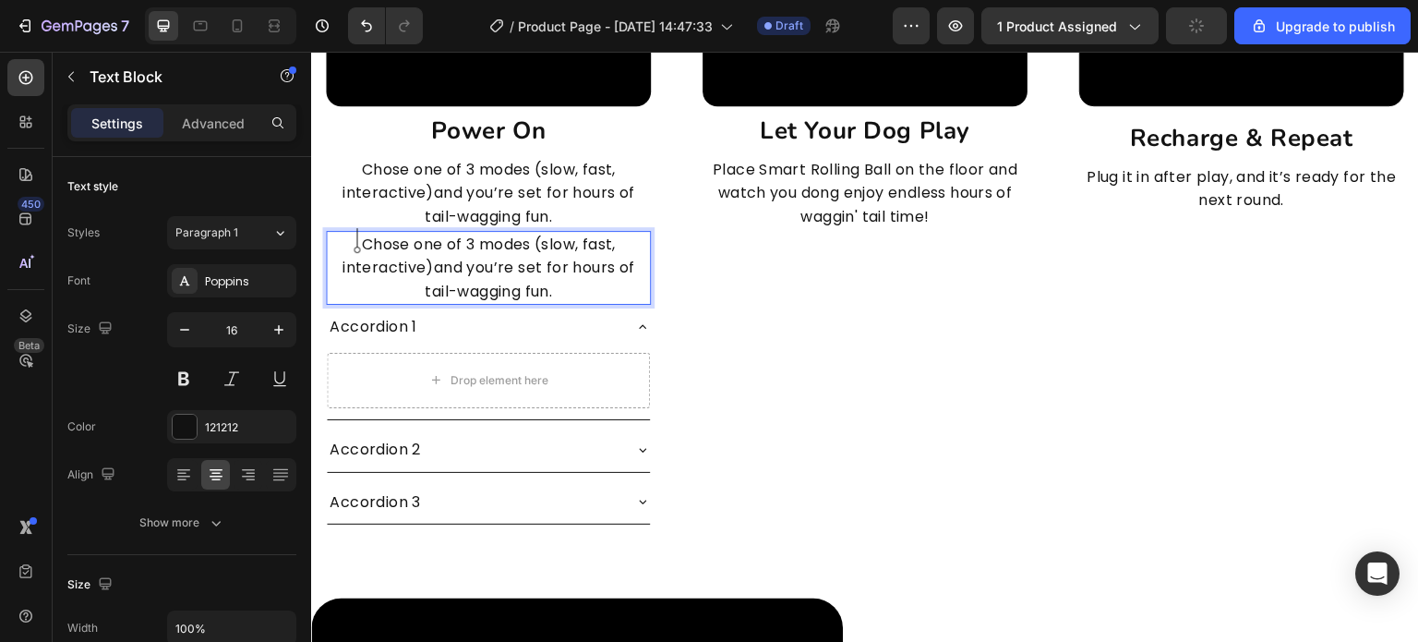
click at [385, 195] on p "Chose one of 3 modes (slow, fast, interactive)and you’re set for hours of tail-…" at bounding box center [488, 193] width 321 height 71
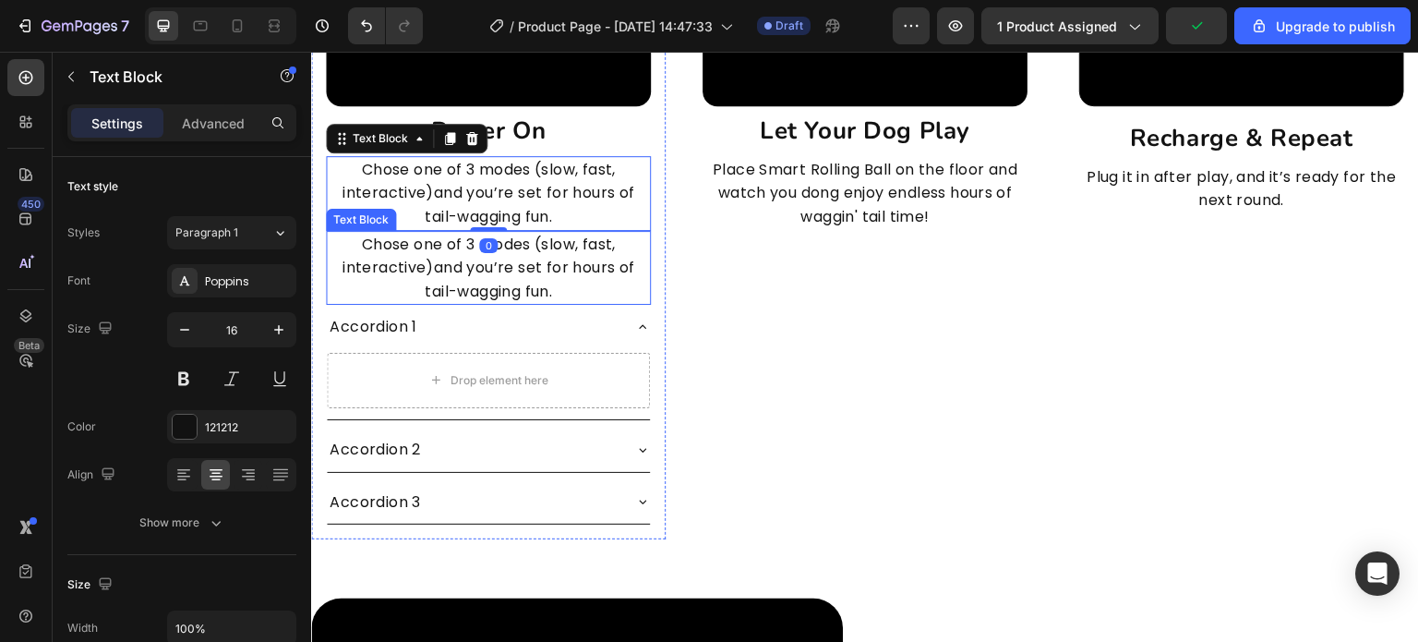
click at [422, 260] on p "Chose one of 3 modes (slow, fast, interactive)and you’re set for hours of tail-…" at bounding box center [488, 268] width 321 height 71
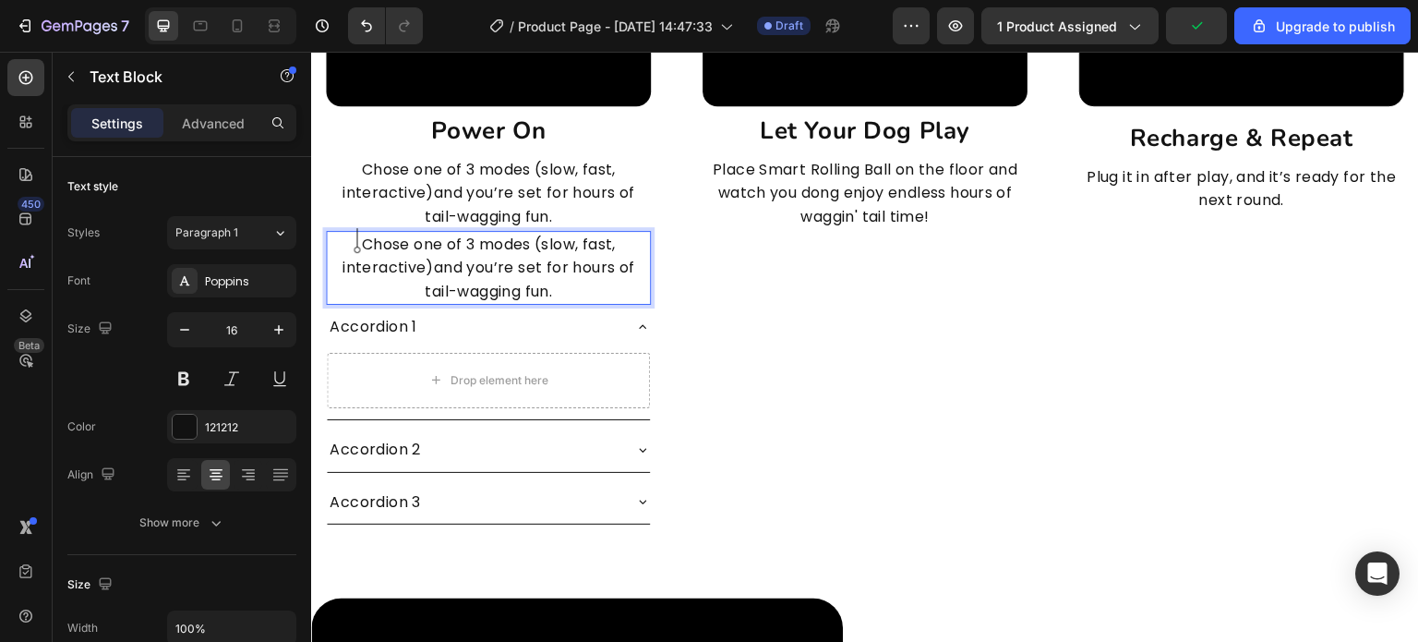
click at [473, 202] on p "Chose one of 3 modes (slow, fast, interactive)and you’re set for hours of tail-…" at bounding box center [488, 193] width 321 height 71
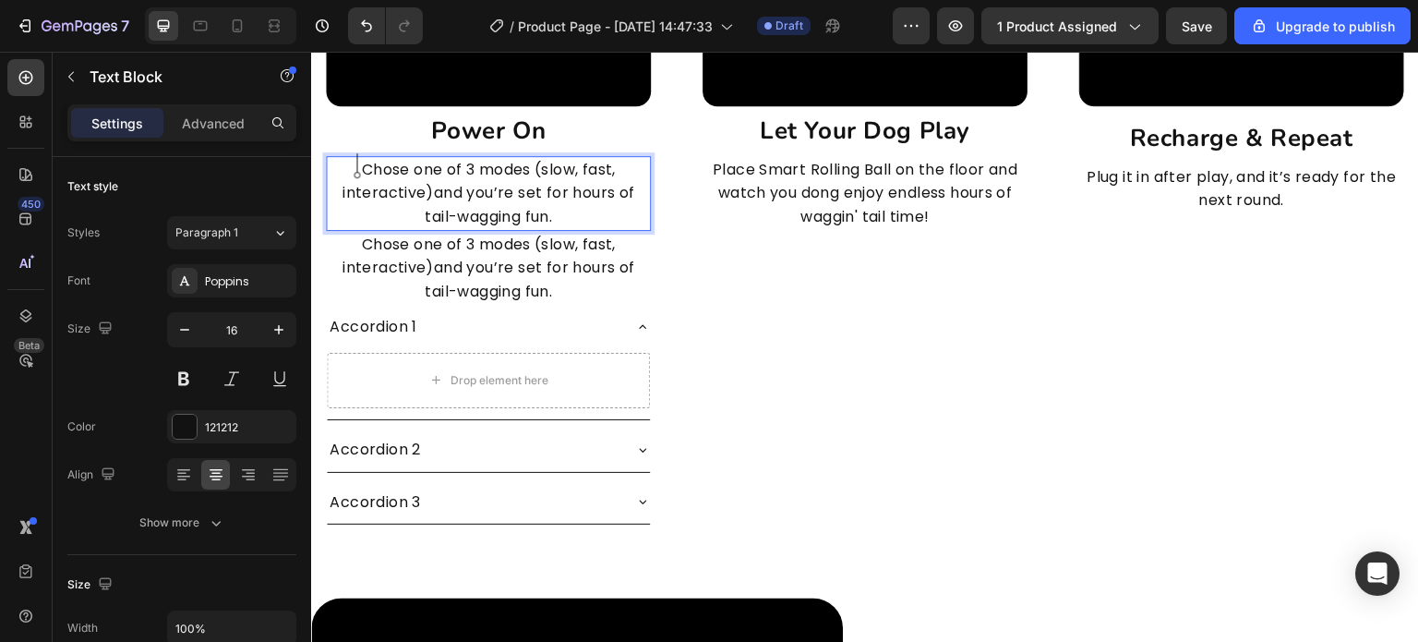
click at [484, 233] on p "Chose one of 3 modes (slow, fast, interactive)and you’re set for hours of tail-…" at bounding box center [488, 268] width 321 height 71
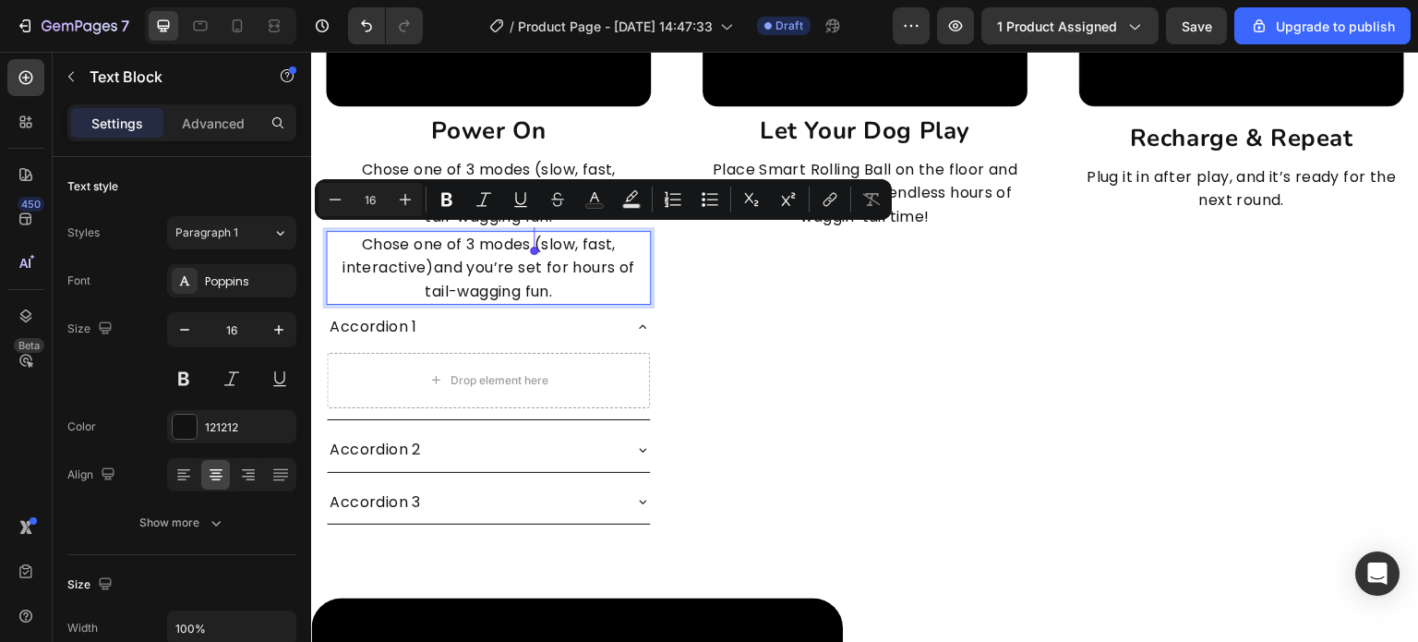
click at [754, 328] on div "Video let your dog play Heading Place Smart Rolling Ball on the floor and watch…" at bounding box center [865, 152] width 355 height 773
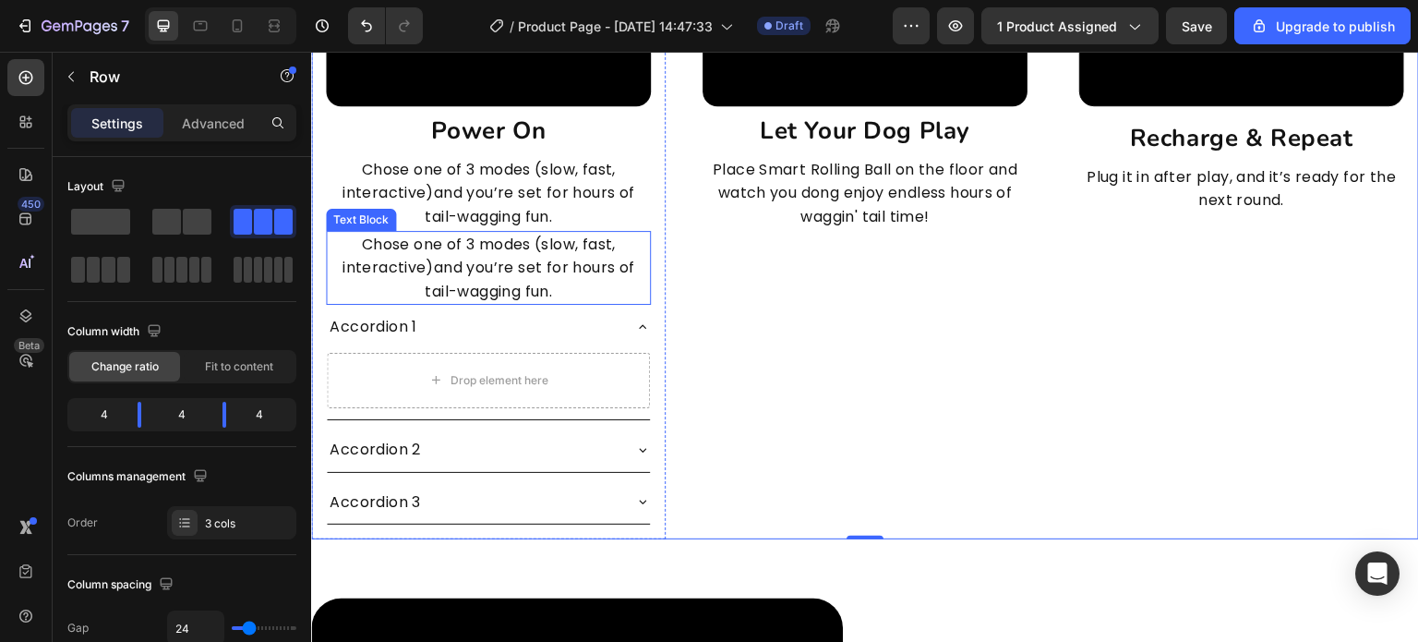
click at [609, 285] on p "Chose one of 3 modes (slow, fast, interactive)and you’re set for hours of tail-…" at bounding box center [488, 268] width 321 height 71
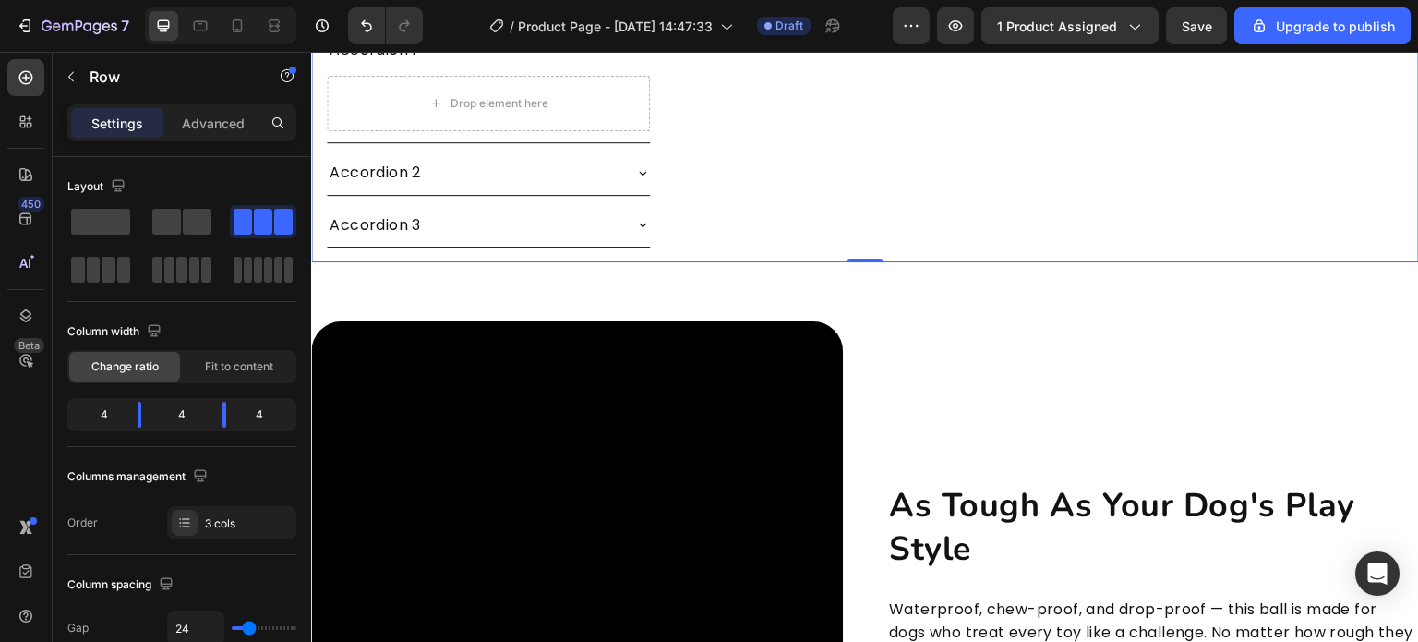
scroll to position [4624, 0]
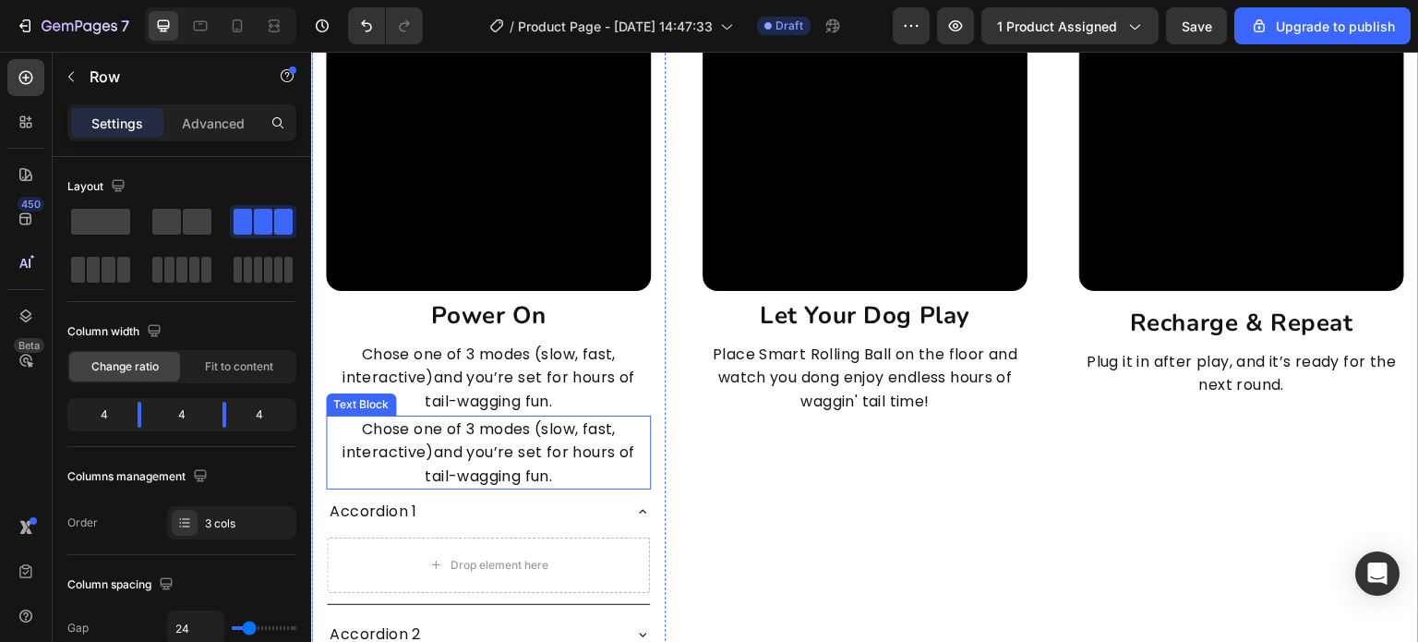
click at [498, 432] on p "Chose one of 3 modes (slow, fast, interactive)and you’re set for hours of tail-…" at bounding box center [488, 452] width 321 height 71
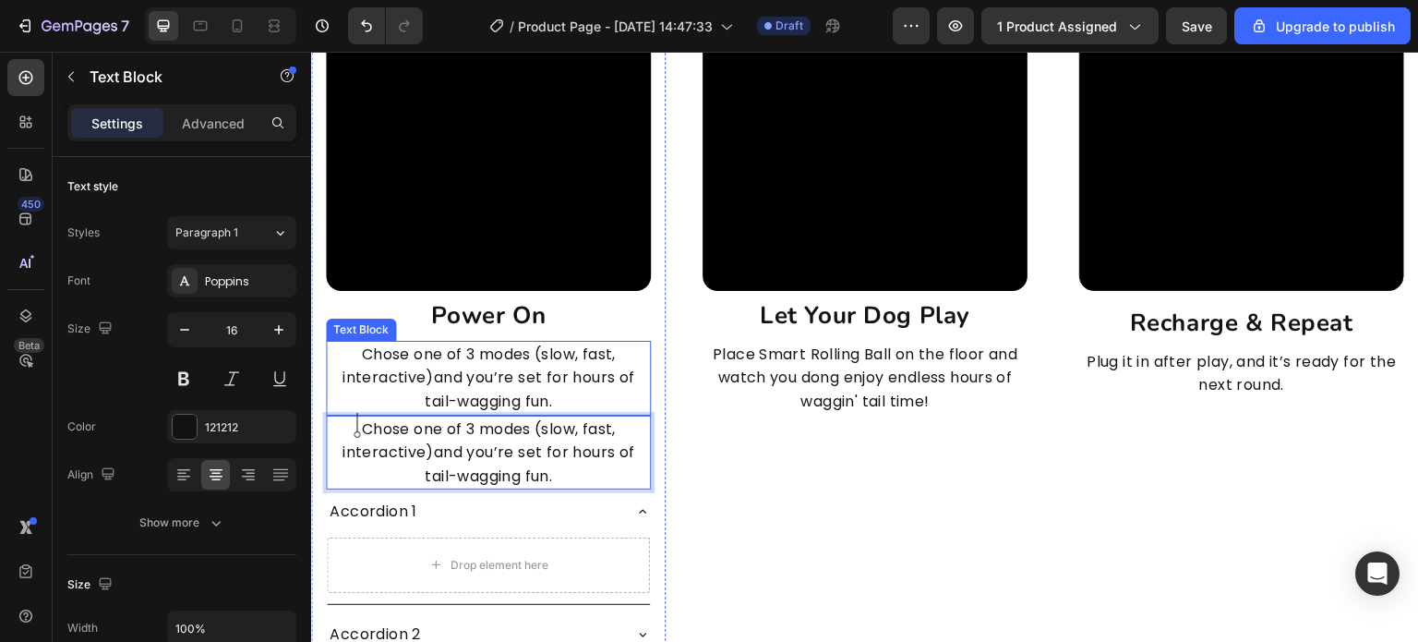
click at [474, 391] on p "Chose one of 3 modes (slow, fast, interactive)and you’re set for hours of tail-…" at bounding box center [488, 378] width 321 height 71
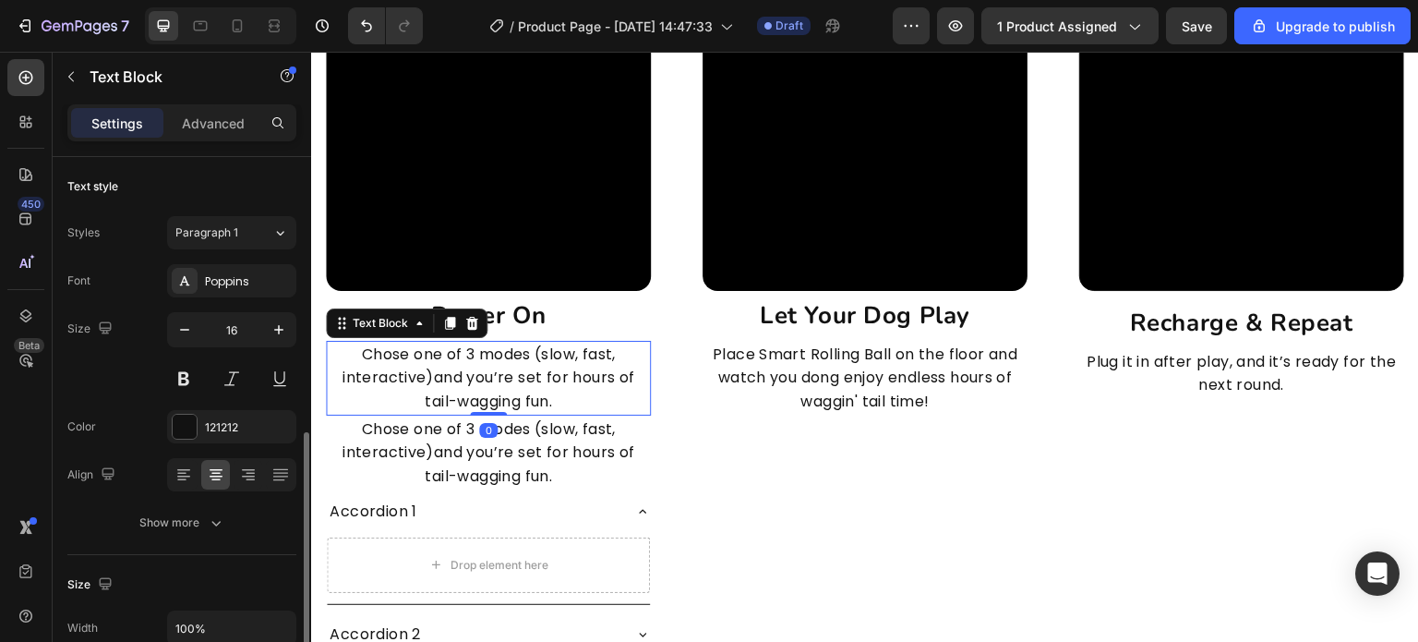
scroll to position [554, 0]
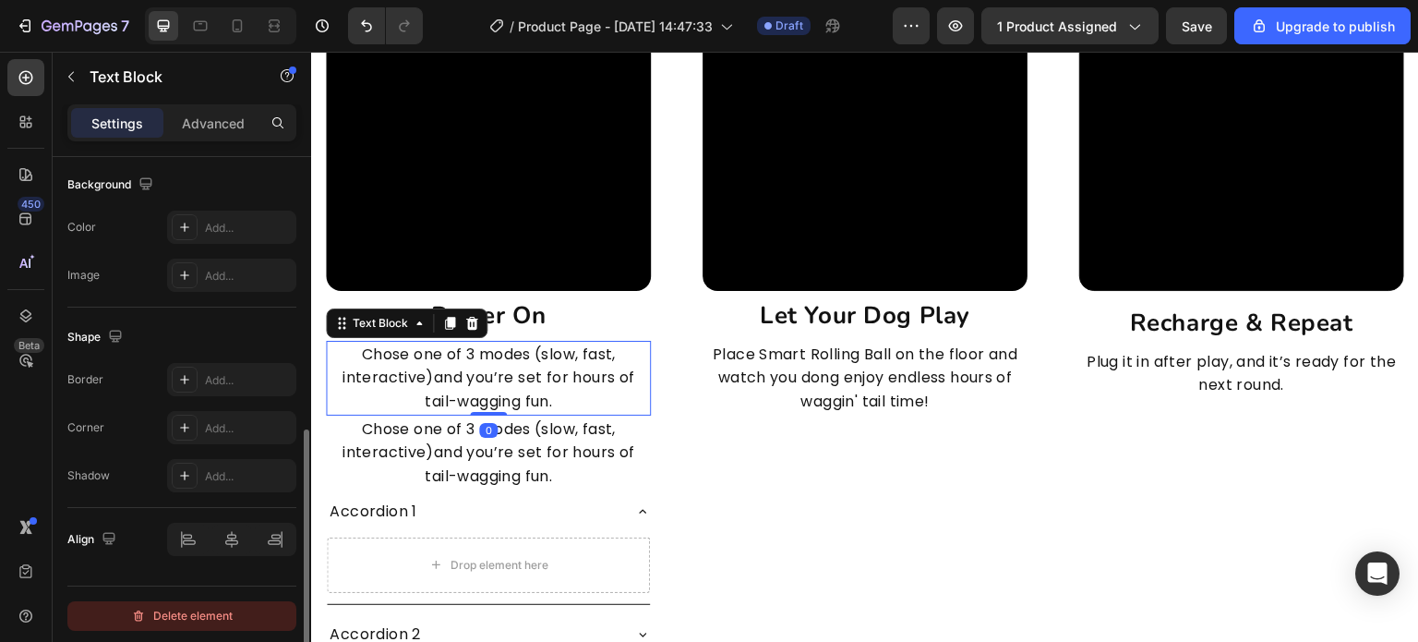
click at [229, 612] on div "Delete element" at bounding box center [182, 616] width 102 height 22
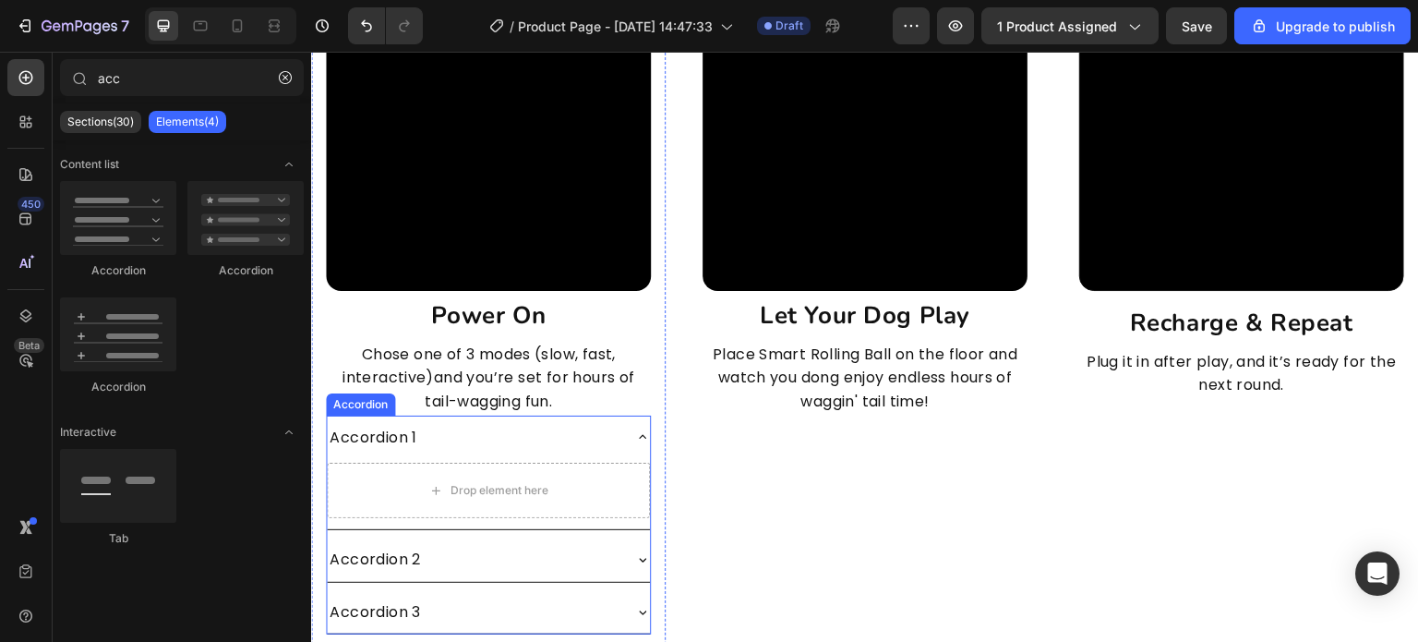
click at [435, 443] on div "Accordion 1" at bounding box center [474, 438] width 294 height 30
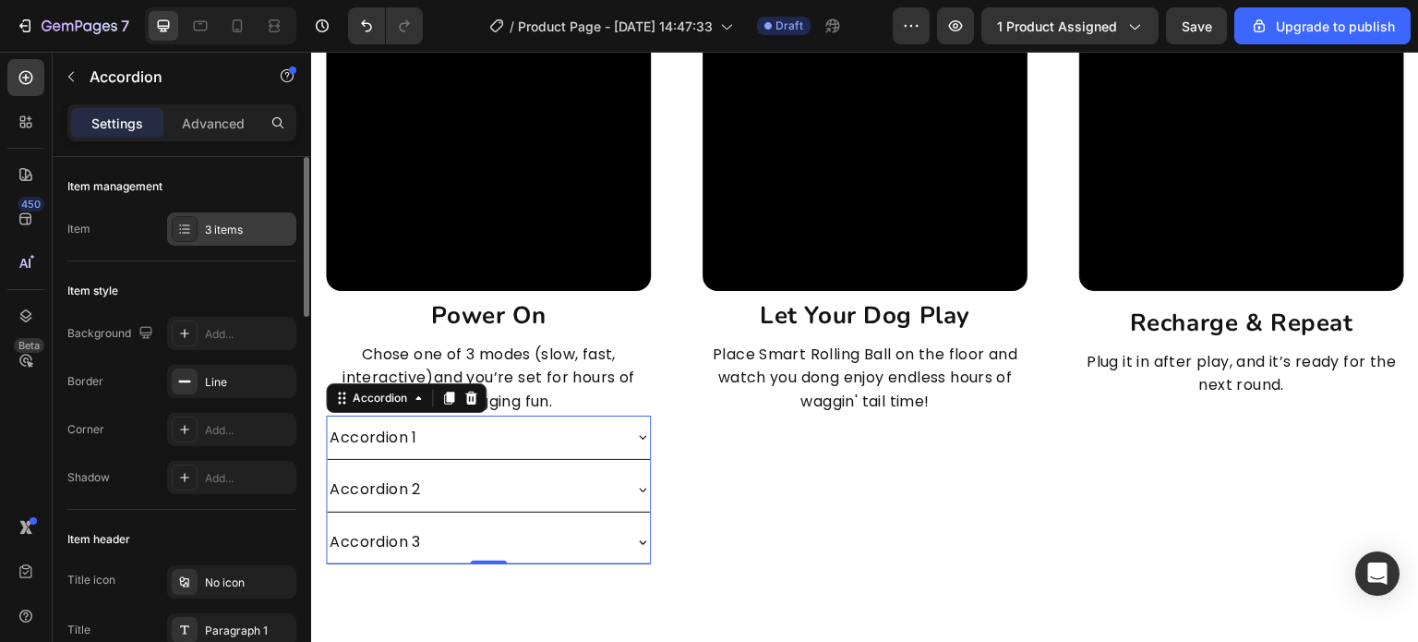
click at [267, 226] on div "3 items" at bounding box center [248, 230] width 87 height 17
click at [234, 235] on div "3 items" at bounding box center [248, 230] width 87 height 17
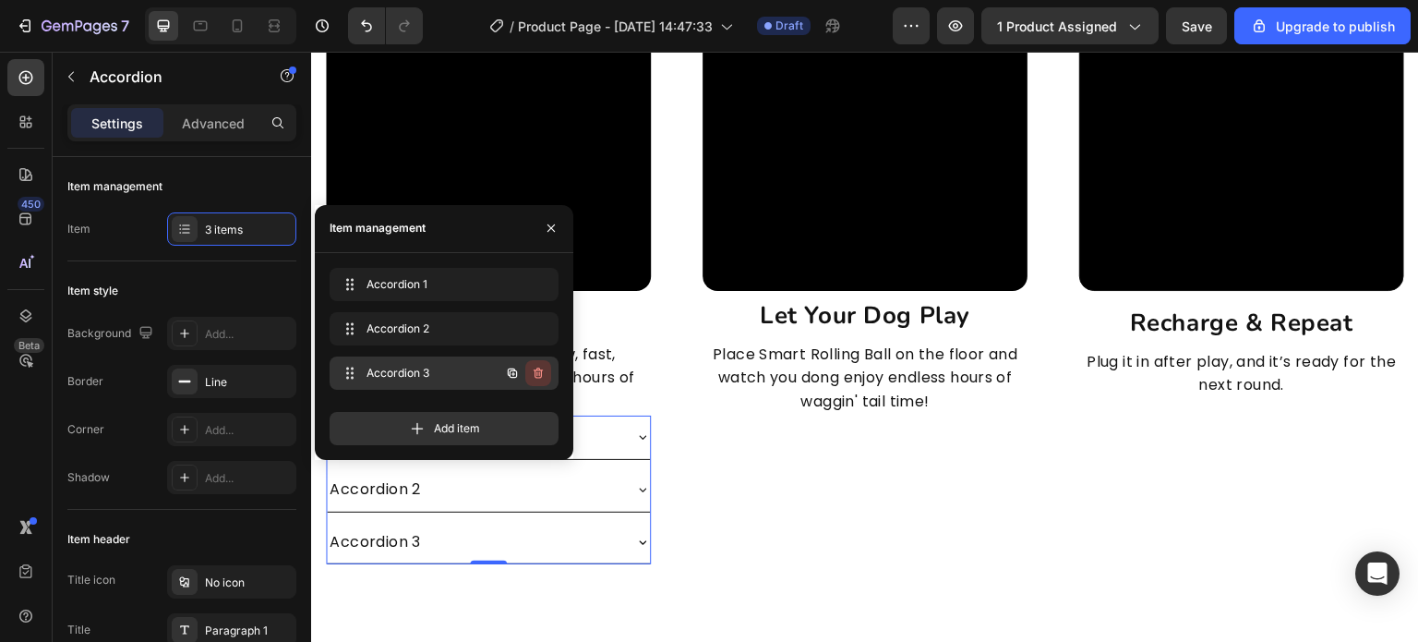
click at [534, 370] on icon "button" at bounding box center [538, 373] width 15 height 15
click at [534, 367] on div "Delete" at bounding box center [526, 373] width 34 height 17
click at [534, 412] on div "Add item" at bounding box center [444, 428] width 229 height 33
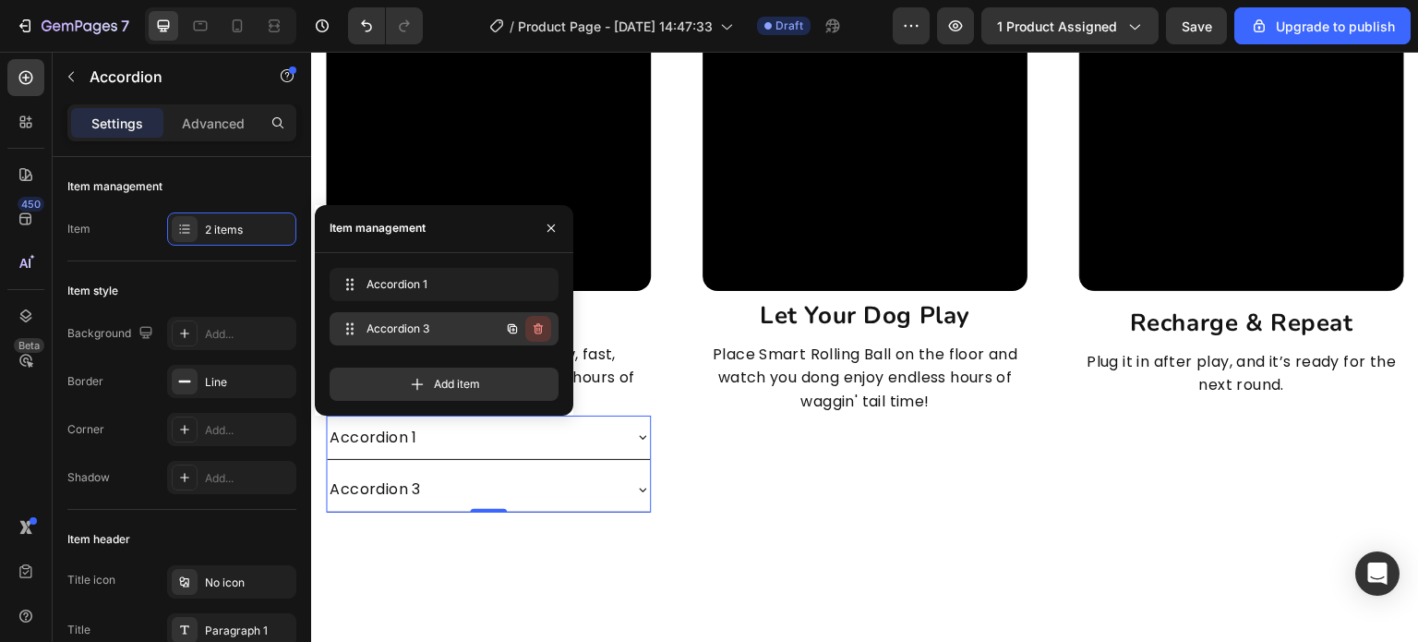
click at [539, 321] on icon "button" at bounding box center [538, 328] width 15 height 15
click at [539, 320] on div "Delete" at bounding box center [526, 328] width 34 height 17
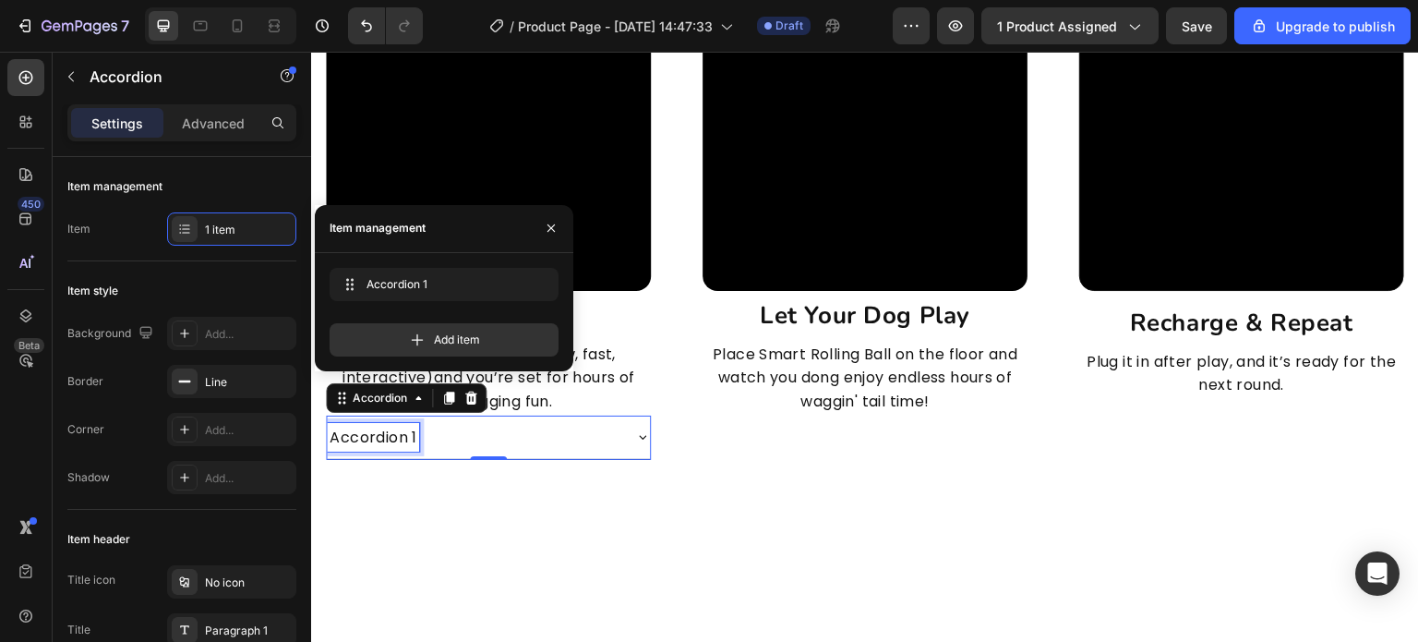
click at [410, 432] on div "Accordion 1" at bounding box center [373, 438] width 92 height 30
click at [410, 432] on p "Accordion 1" at bounding box center [373, 438] width 87 height 24
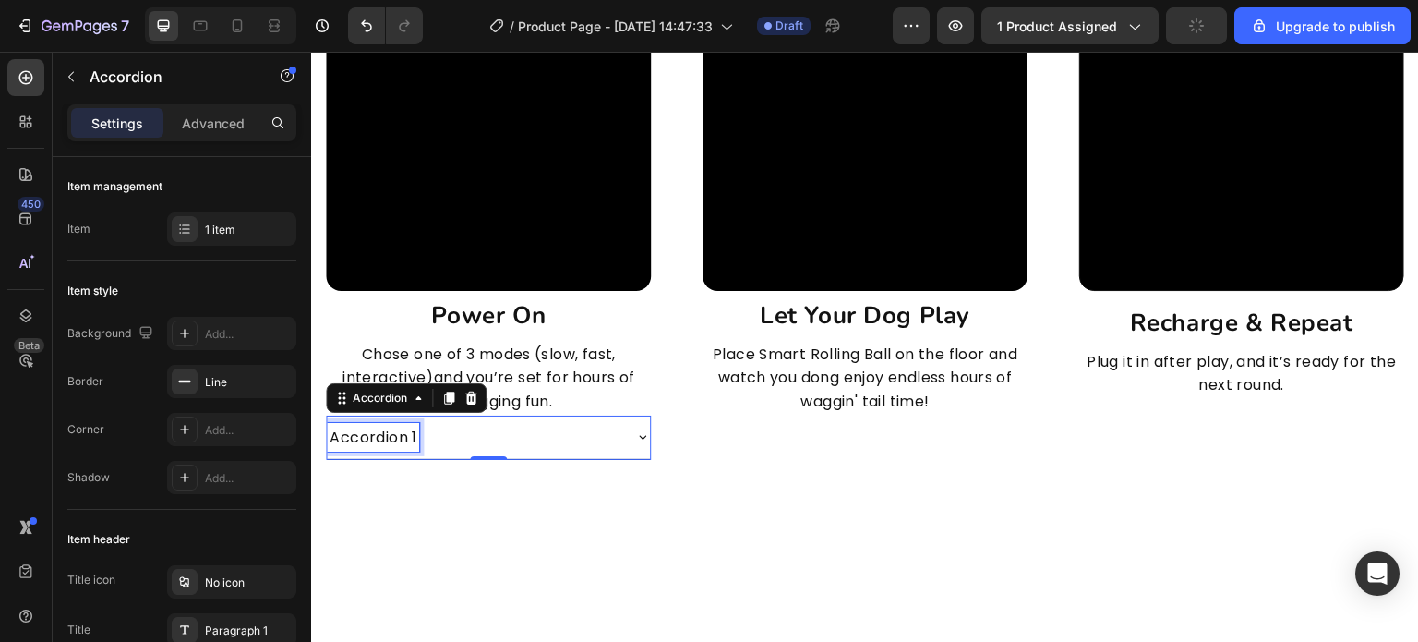
click at [410, 432] on p "Accordion 1" at bounding box center [373, 438] width 87 height 24
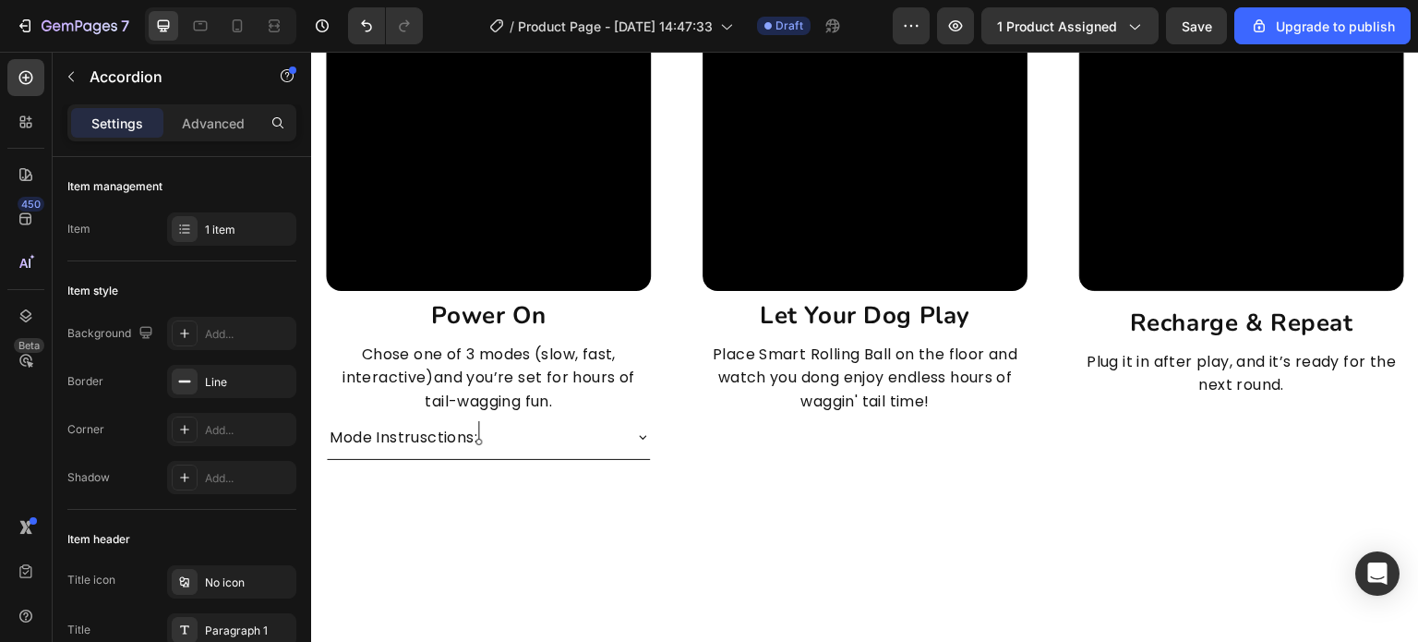
click at [431, 432] on p "Mode Instrusctions:" at bounding box center [404, 438] width 148 height 24
click at [311, 52] on lt-span "Instr uc tions" at bounding box center [311, 52] width 0 height 0
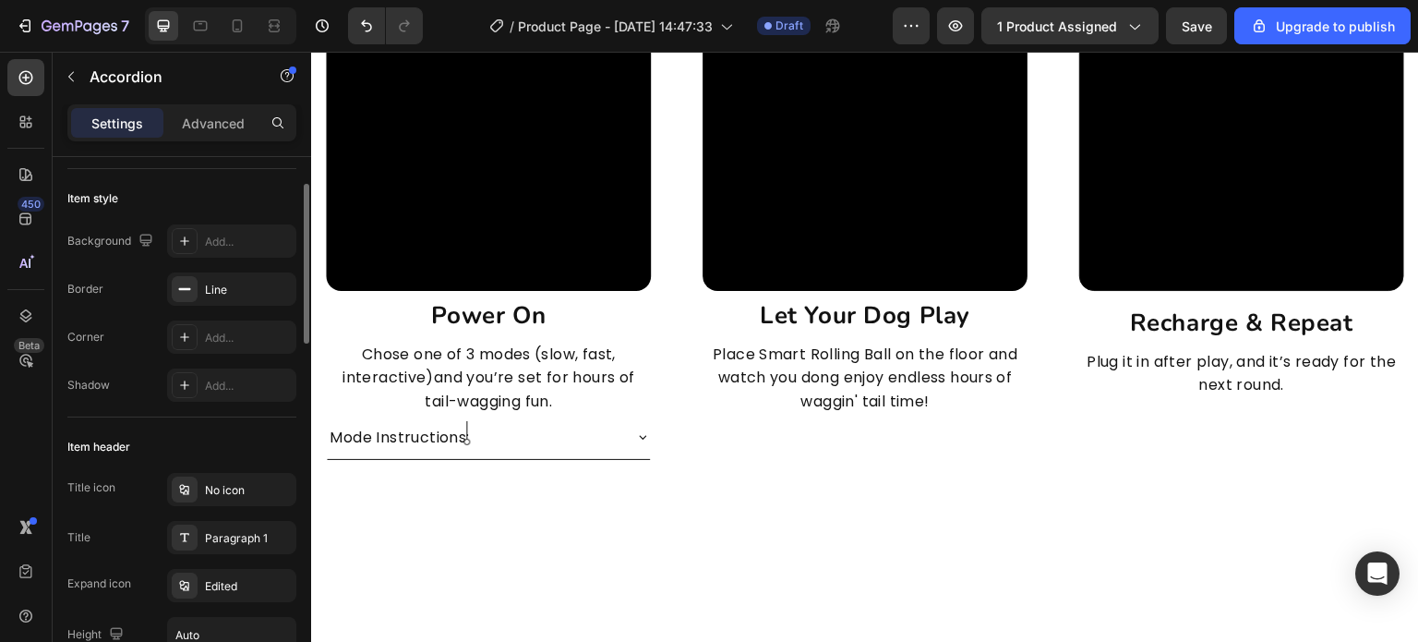
click at [585, 442] on div "Mode Instructions:" at bounding box center [474, 438] width 294 height 30
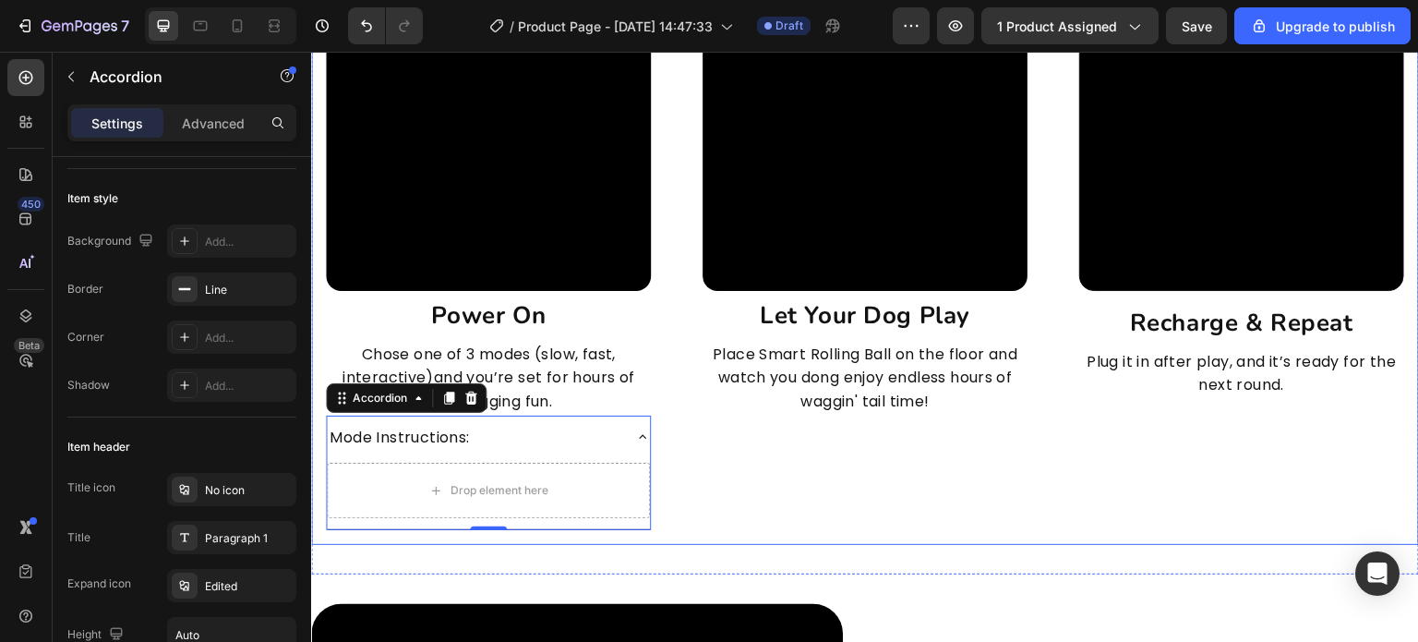
scroll to position [4902, 0]
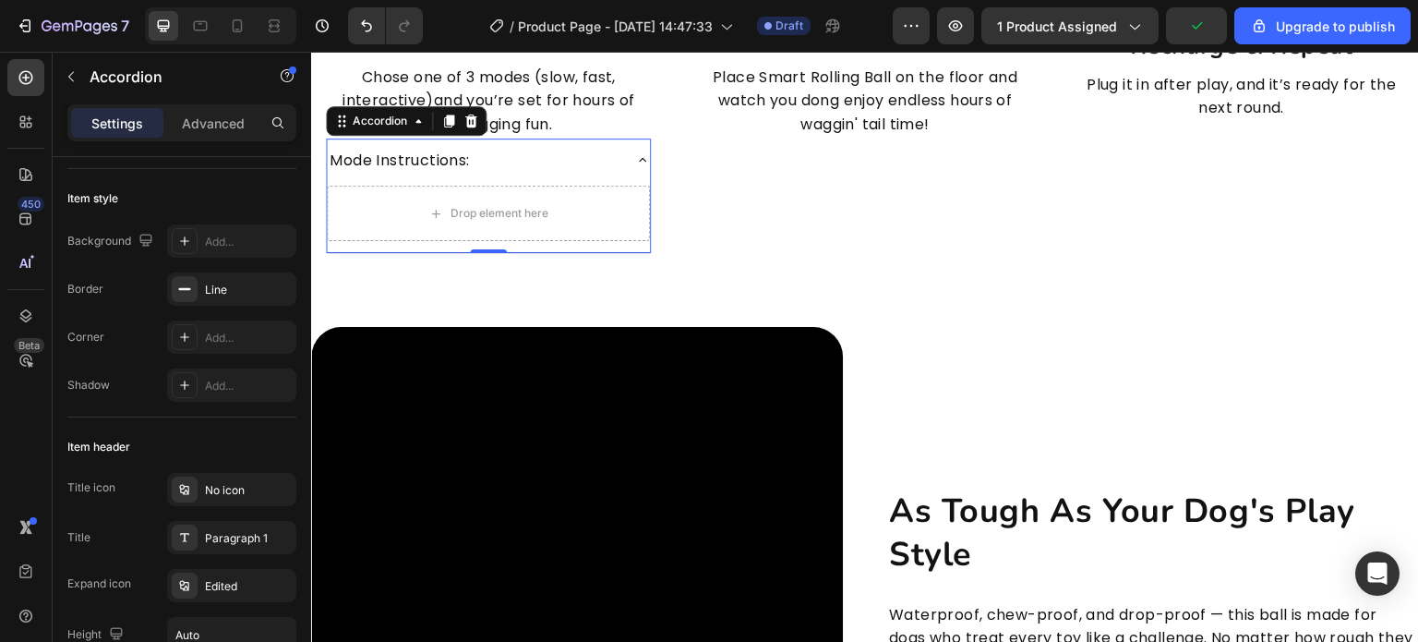
click at [637, 160] on icon at bounding box center [642, 159] width 15 height 15
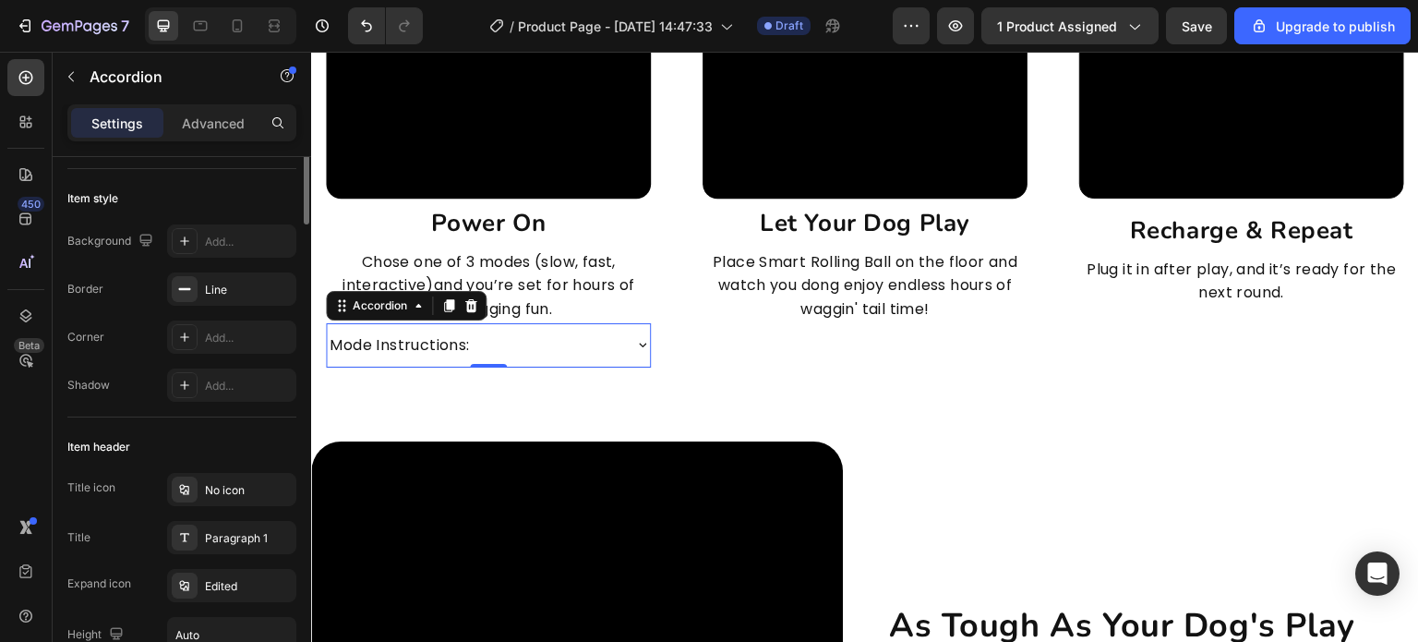
scroll to position [0, 0]
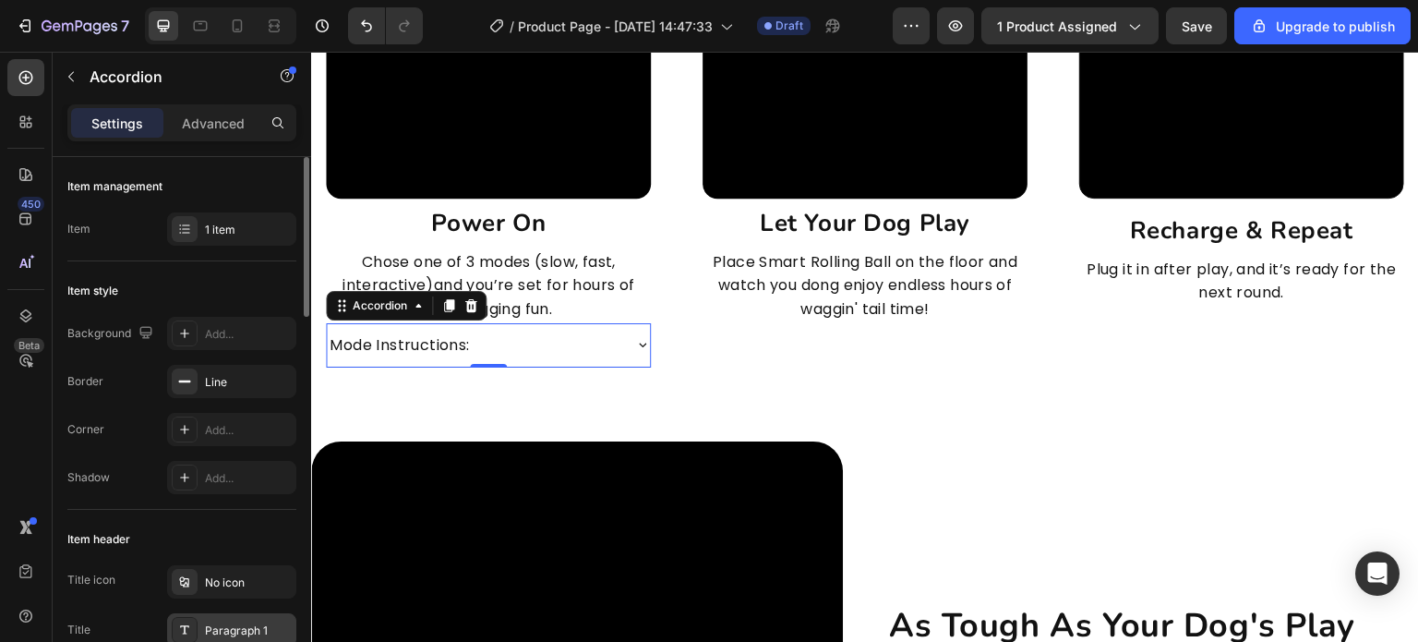
click at [220, 616] on div "Paragraph 1" at bounding box center [231, 629] width 129 height 33
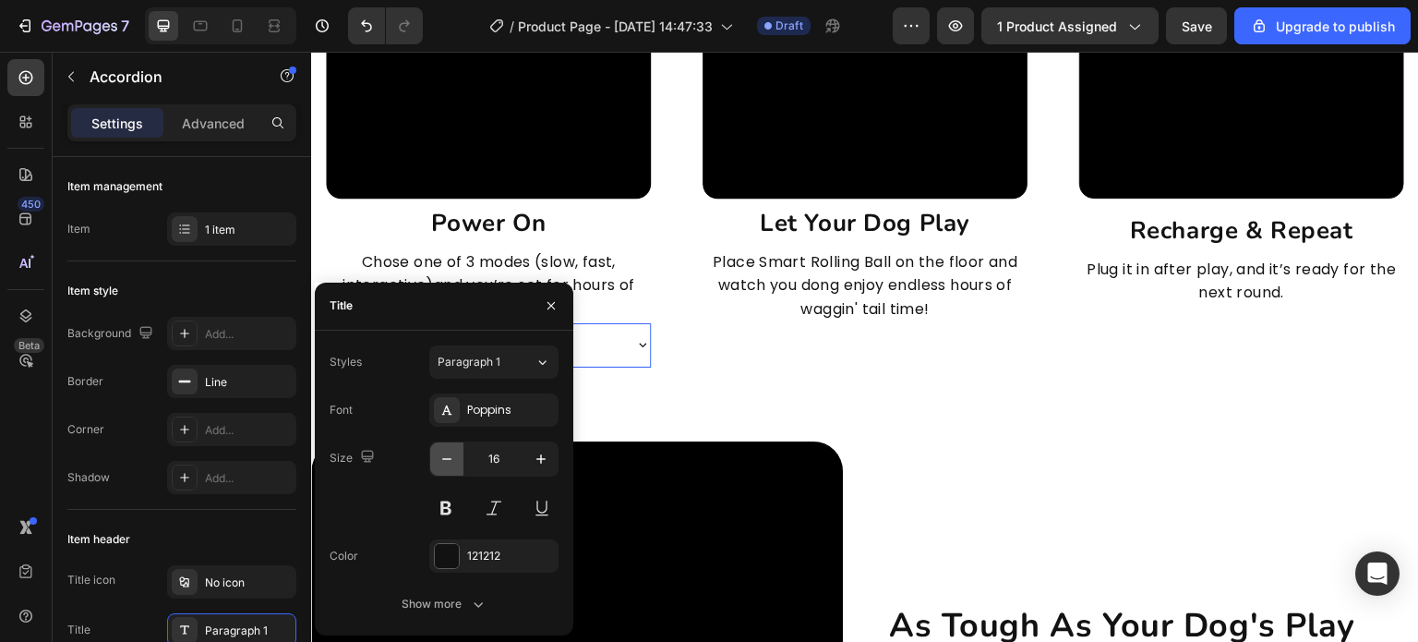
click at [442, 464] on icon "button" at bounding box center [447, 459] width 18 height 18
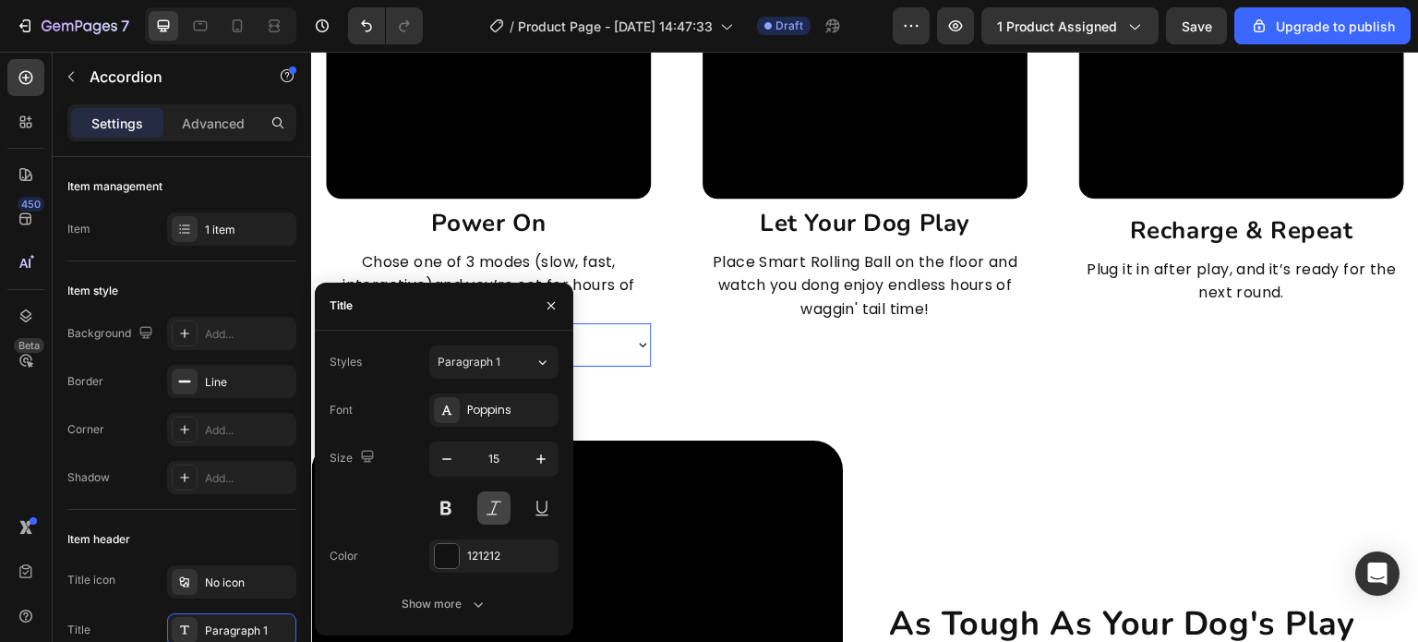
type input "14"
click at [501, 515] on button at bounding box center [493, 507] width 33 height 33
click at [451, 552] on div at bounding box center [447, 556] width 24 height 24
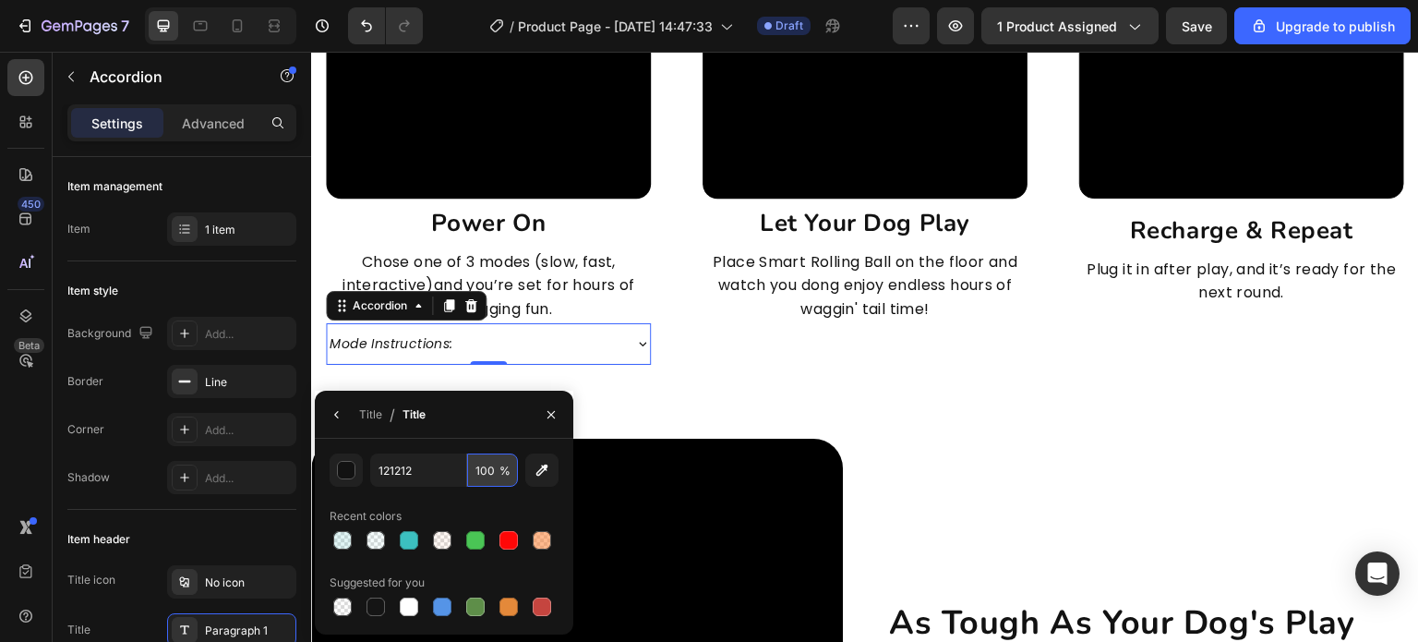
click at [474, 477] on input "100" at bounding box center [492, 469] width 51 height 33
type input "80"
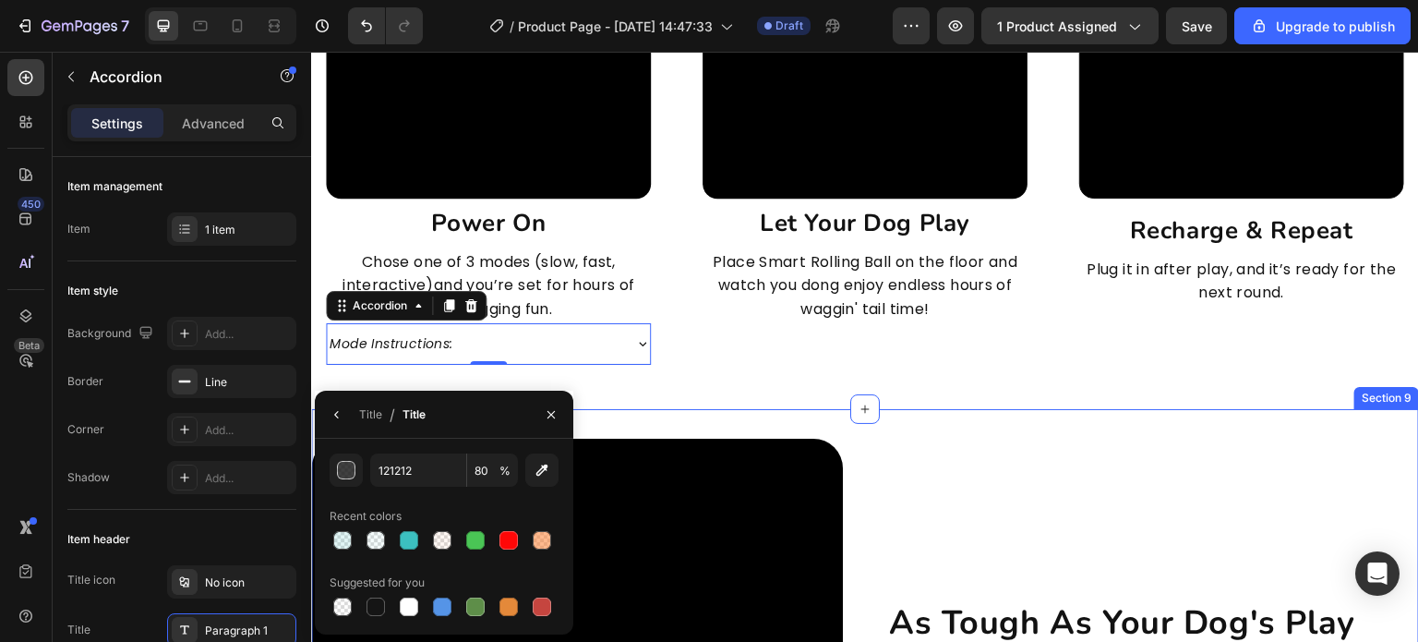
click at [866, 359] on div "Video let your dog play Heading Place Smart Rolling Ball on the floor and watch…" at bounding box center [865, 119] width 355 height 521
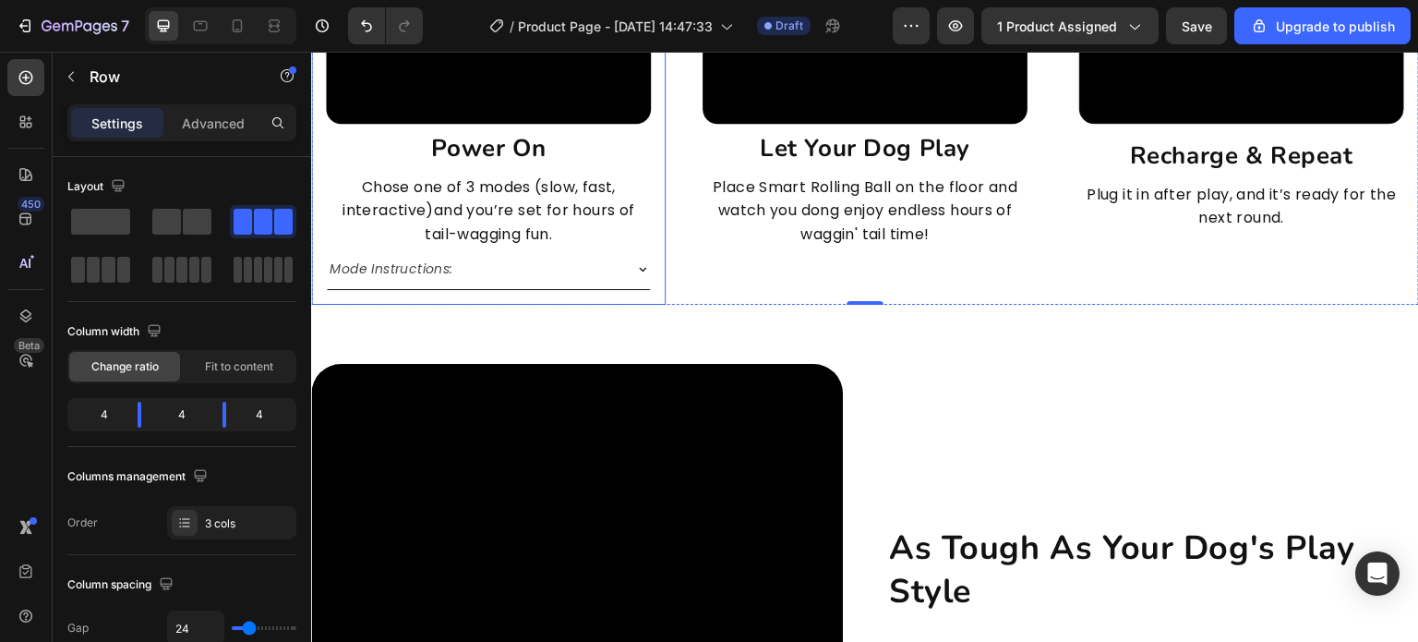
scroll to position [4809, 0]
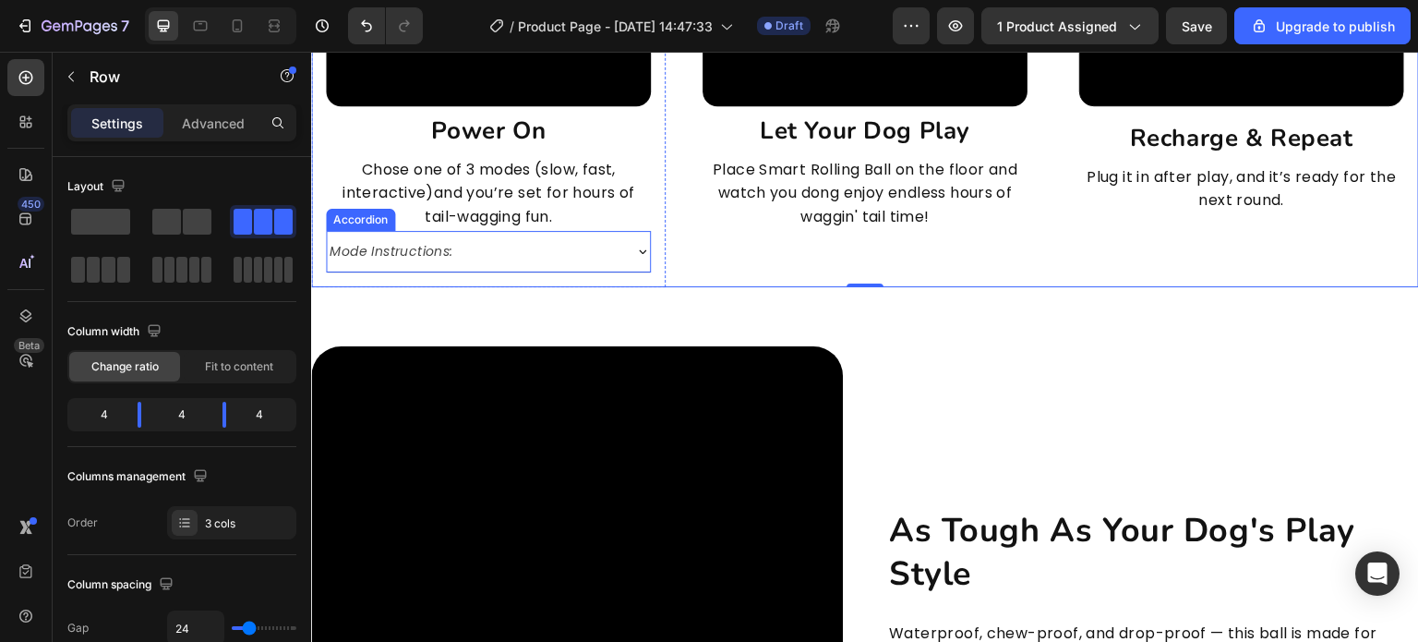
click at [375, 252] on p "Mode Instructions:" at bounding box center [391, 251] width 123 height 20
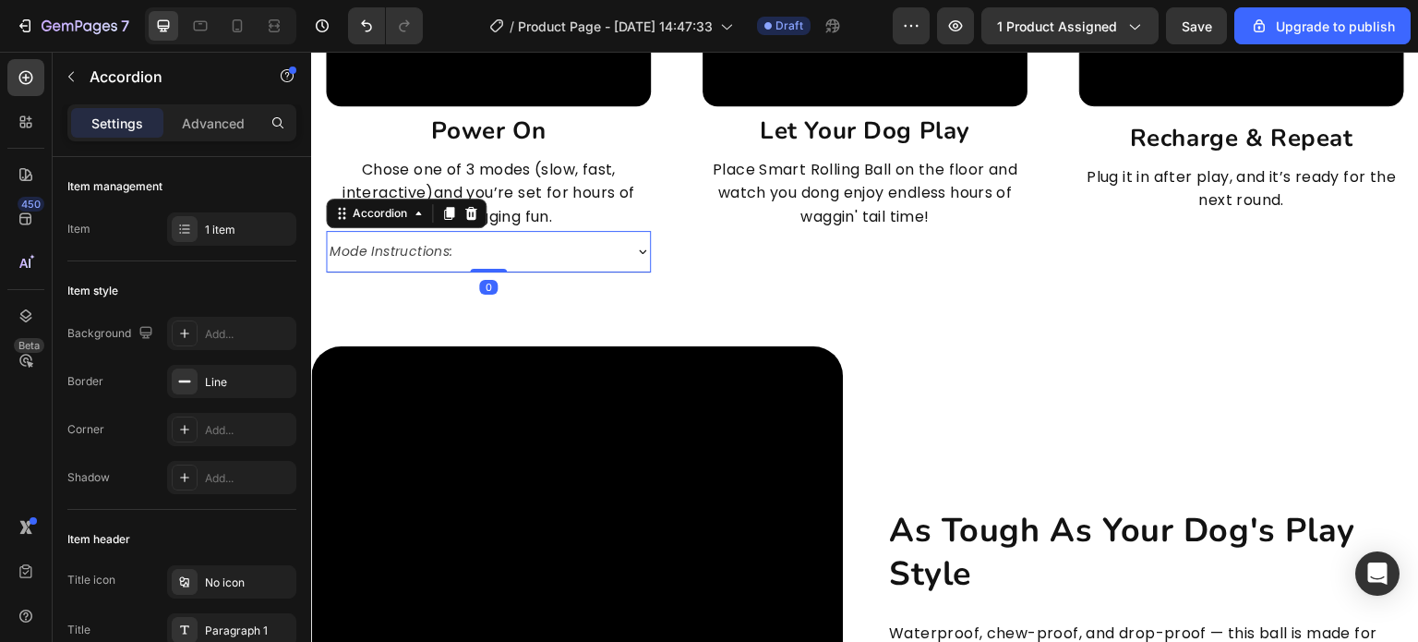
click at [328, 247] on div "Mode Instructions:" at bounding box center [391, 251] width 128 height 26
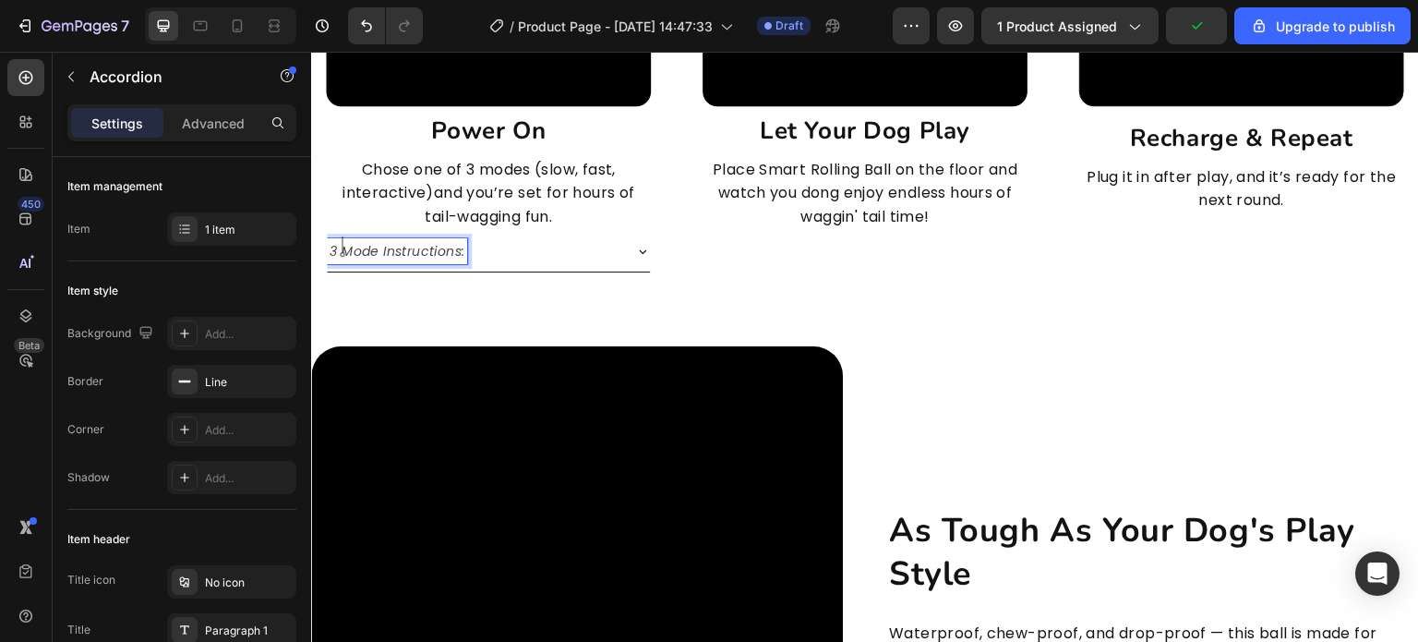
click at [381, 251] on p "3 Mode Instructions:" at bounding box center [397, 251] width 135 height 20
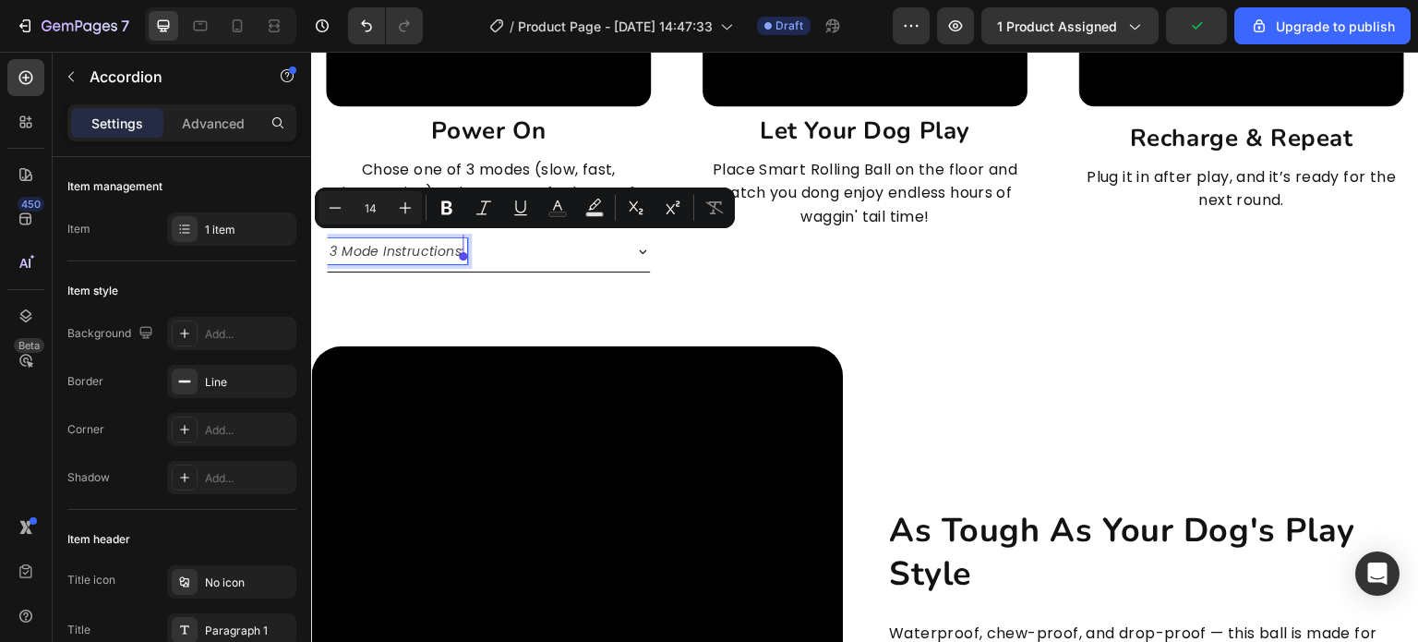
click at [377, 248] on p "3 Mode Instructions:" at bounding box center [397, 251] width 135 height 20
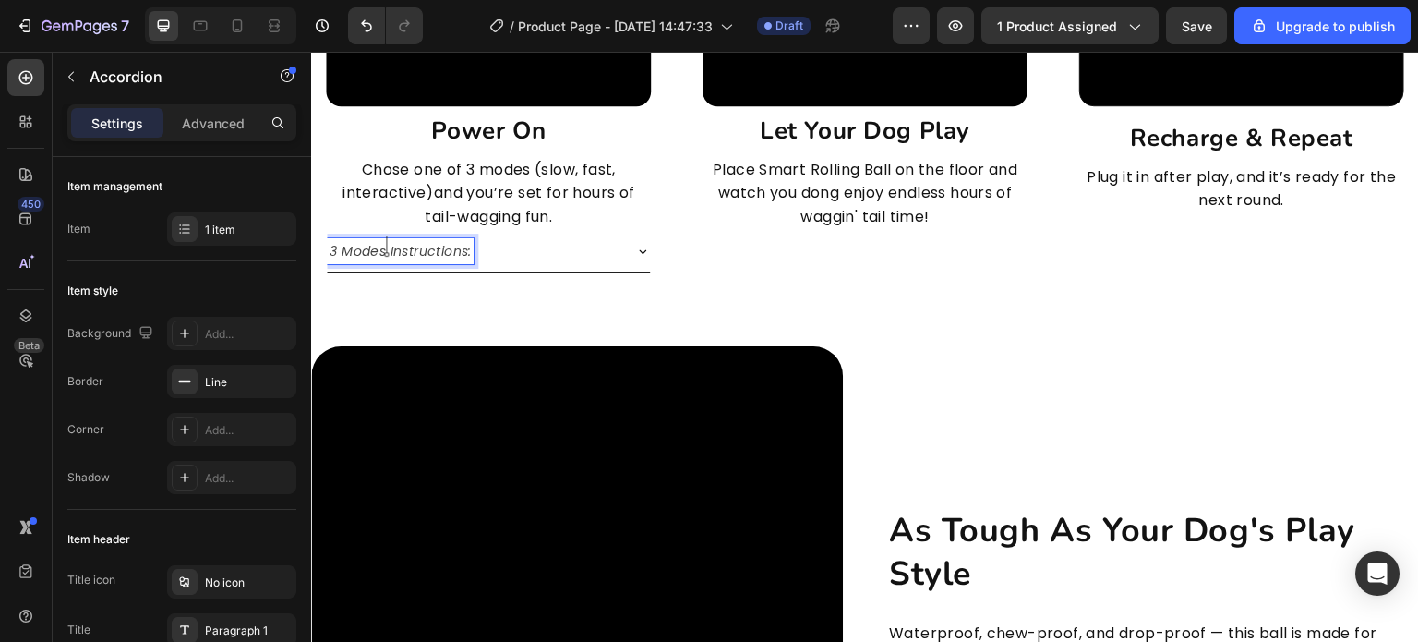
click at [465, 245] on p "3 Modes Instructions:" at bounding box center [400, 251] width 141 height 20
click at [469, 250] on p "3 Modes Instructions:" at bounding box center [400, 251] width 141 height 20
click at [343, 247] on p "3 Modes Instructions:" at bounding box center [400, 251] width 141 height 20
click at [458, 251] on p "Modes Instructions:" at bounding box center [395, 251] width 130 height 20
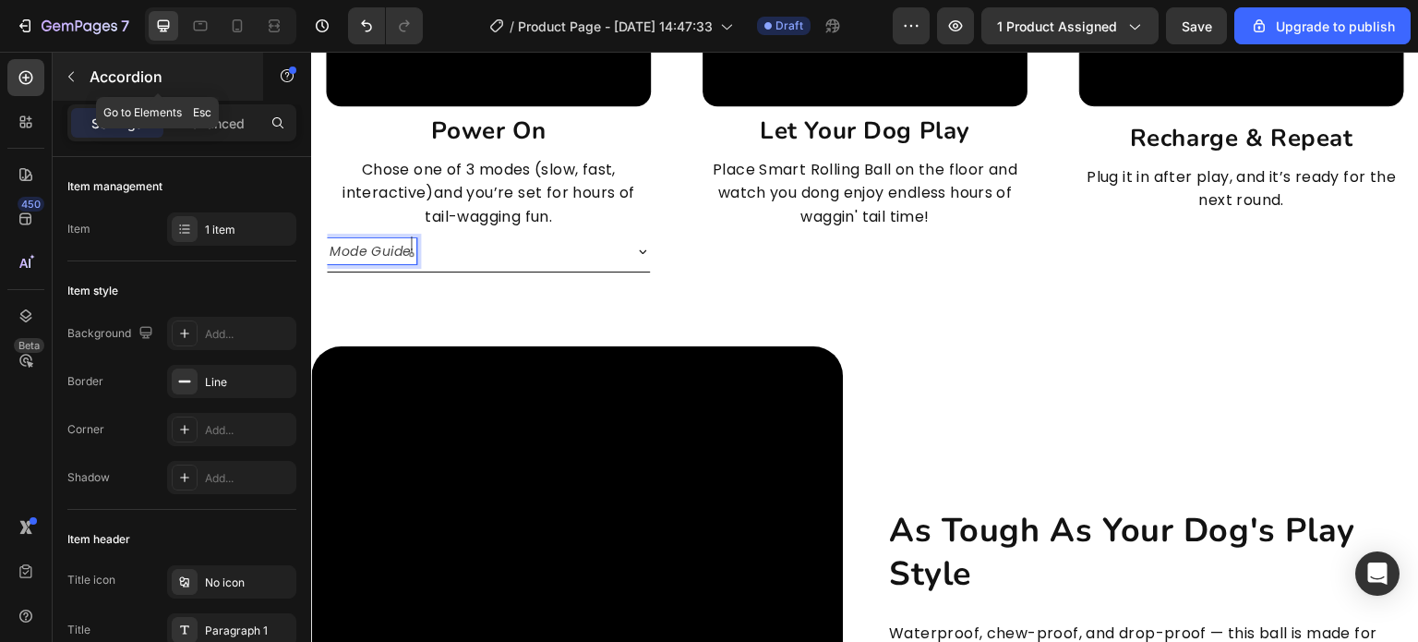
click at [81, 78] on button "button" at bounding box center [71, 77] width 30 height 30
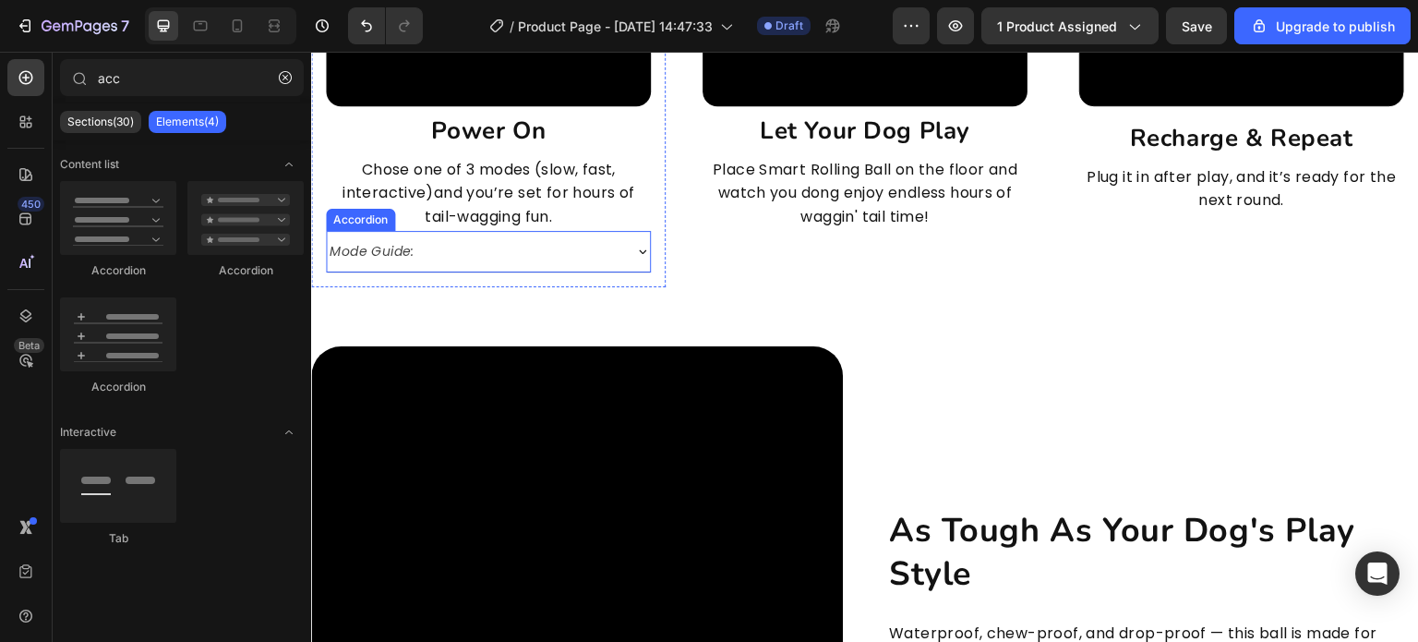
click at [587, 247] on div "Mode Guide:" at bounding box center [474, 251] width 294 height 26
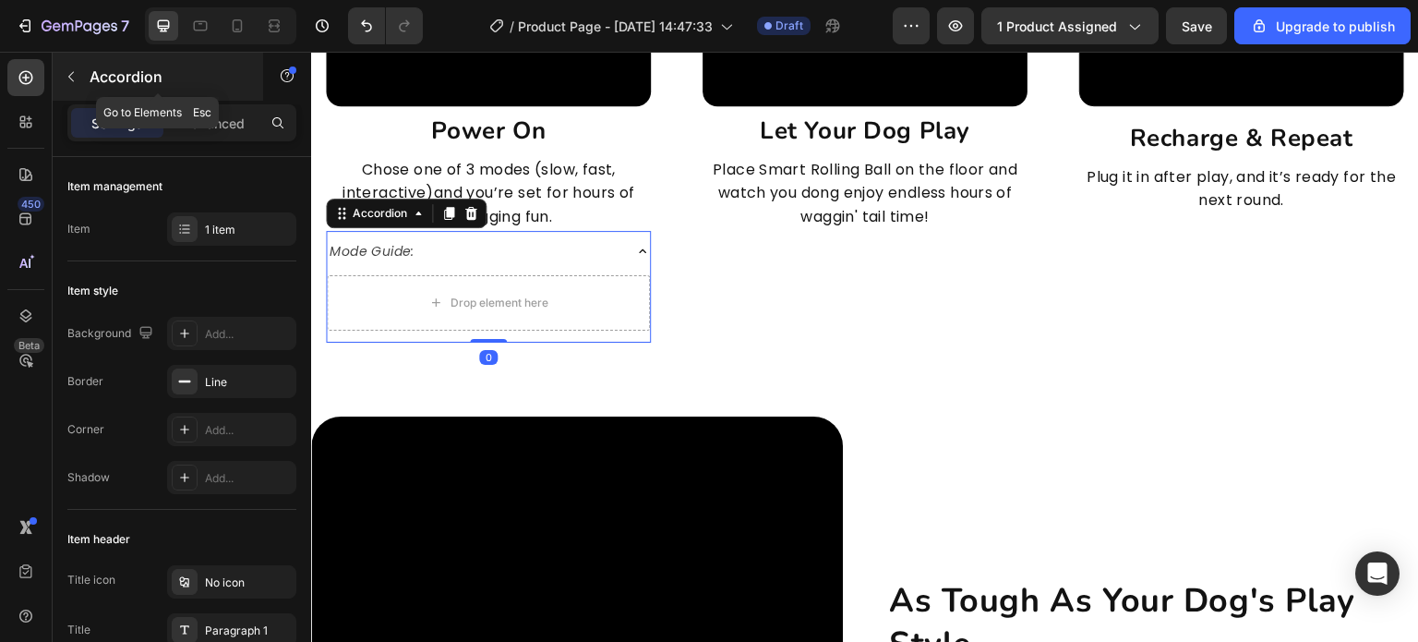
click at [63, 83] on button "button" at bounding box center [71, 77] width 30 height 30
click at [0, 0] on div at bounding box center [0, 0] width 0 height 0
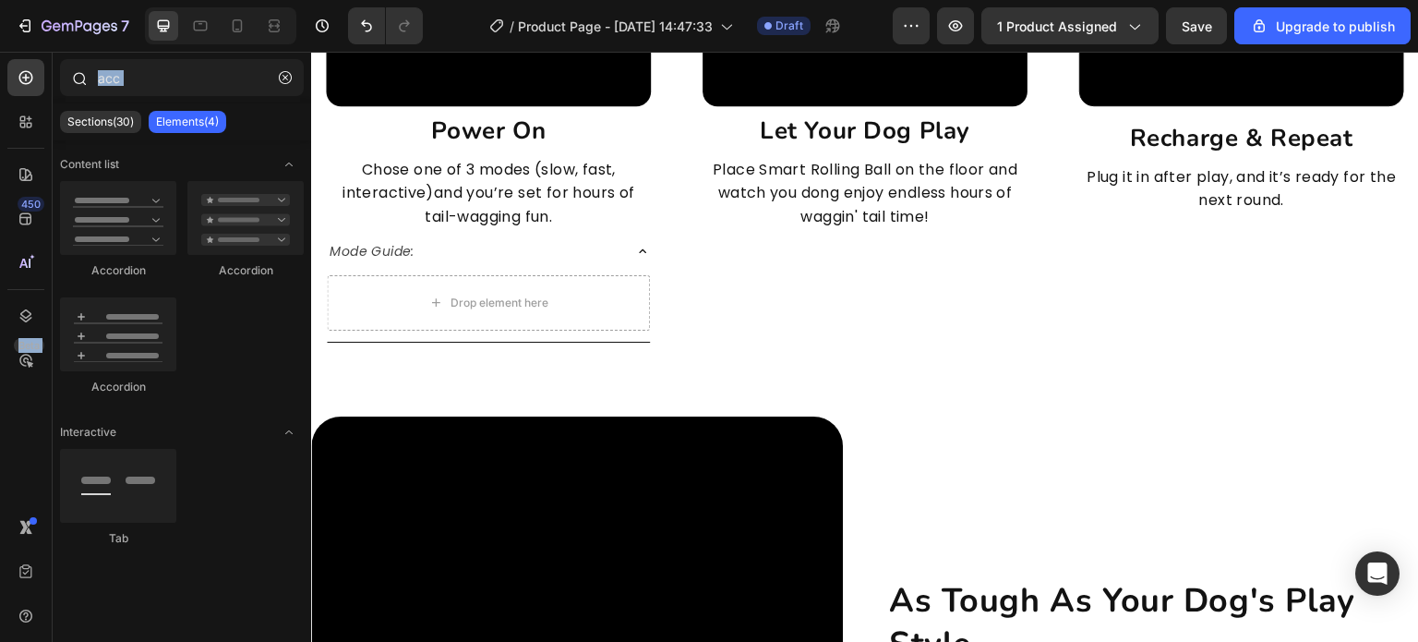
click at [64, 86] on div at bounding box center [78, 77] width 37 height 37
click at [281, 85] on button "button" at bounding box center [286, 78] width 30 height 30
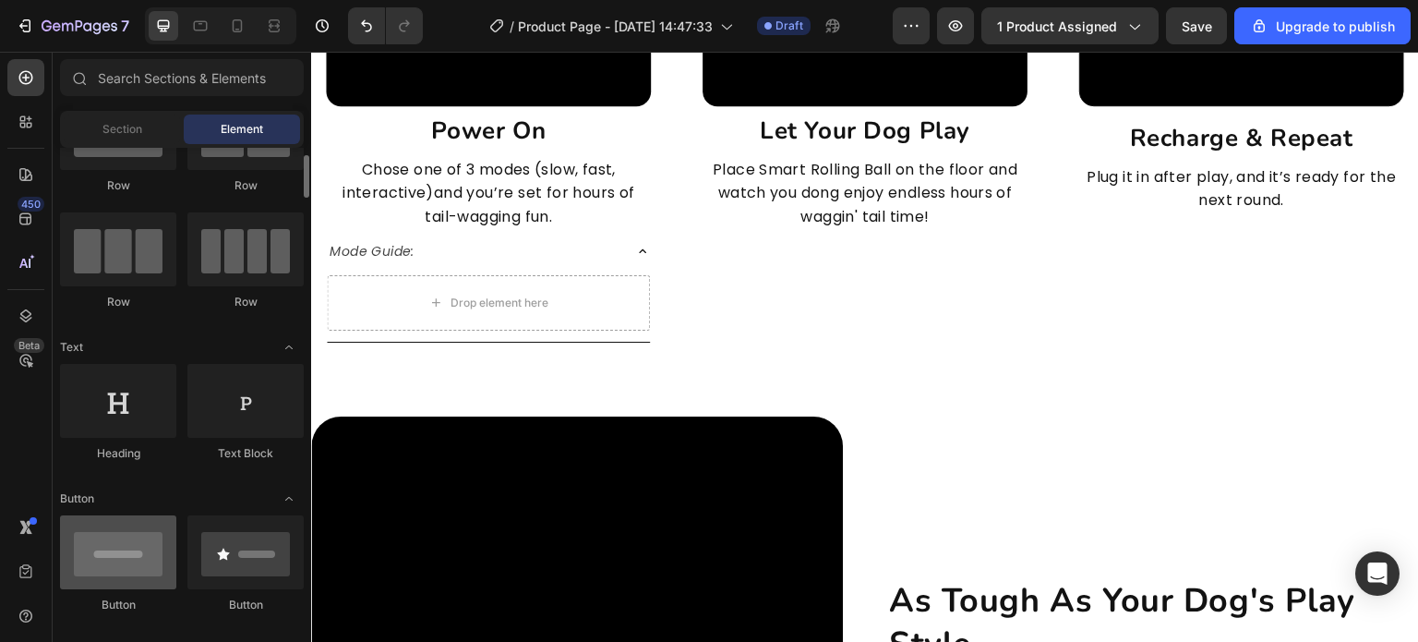
scroll to position [369, 0]
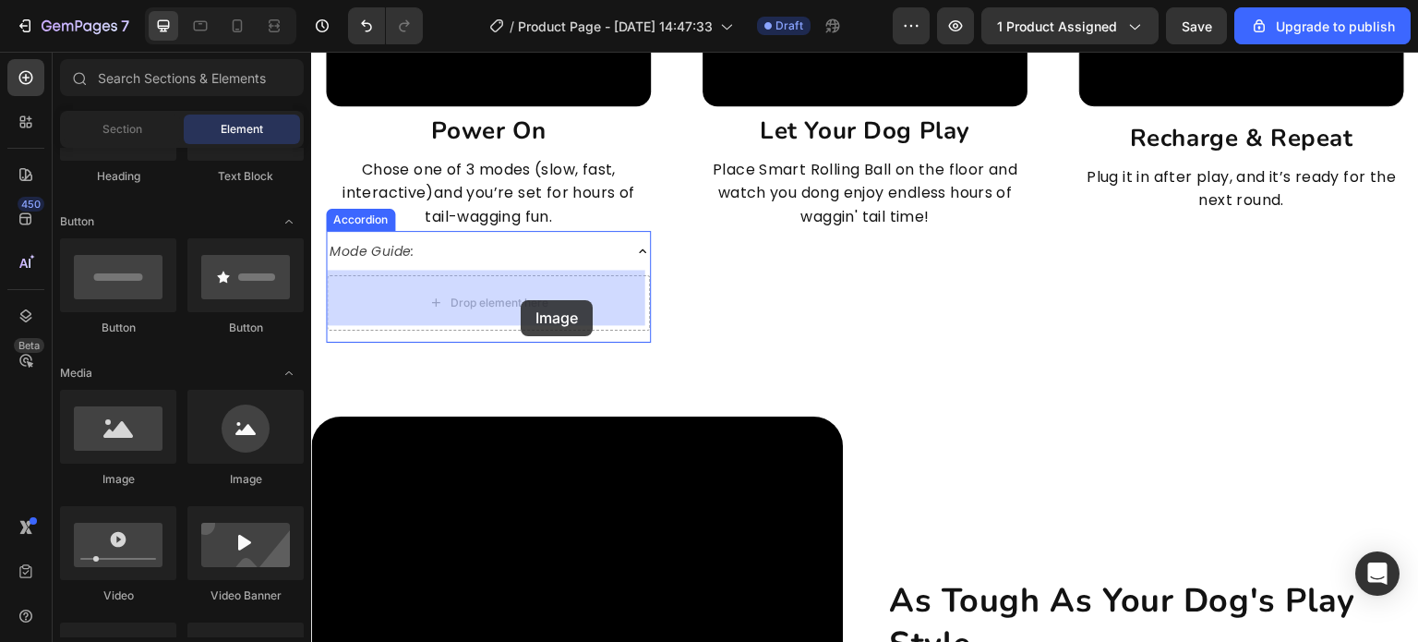
drag, startPoint x: 454, startPoint y: 501, endPoint x: 521, endPoint y: 300, distance: 212.0
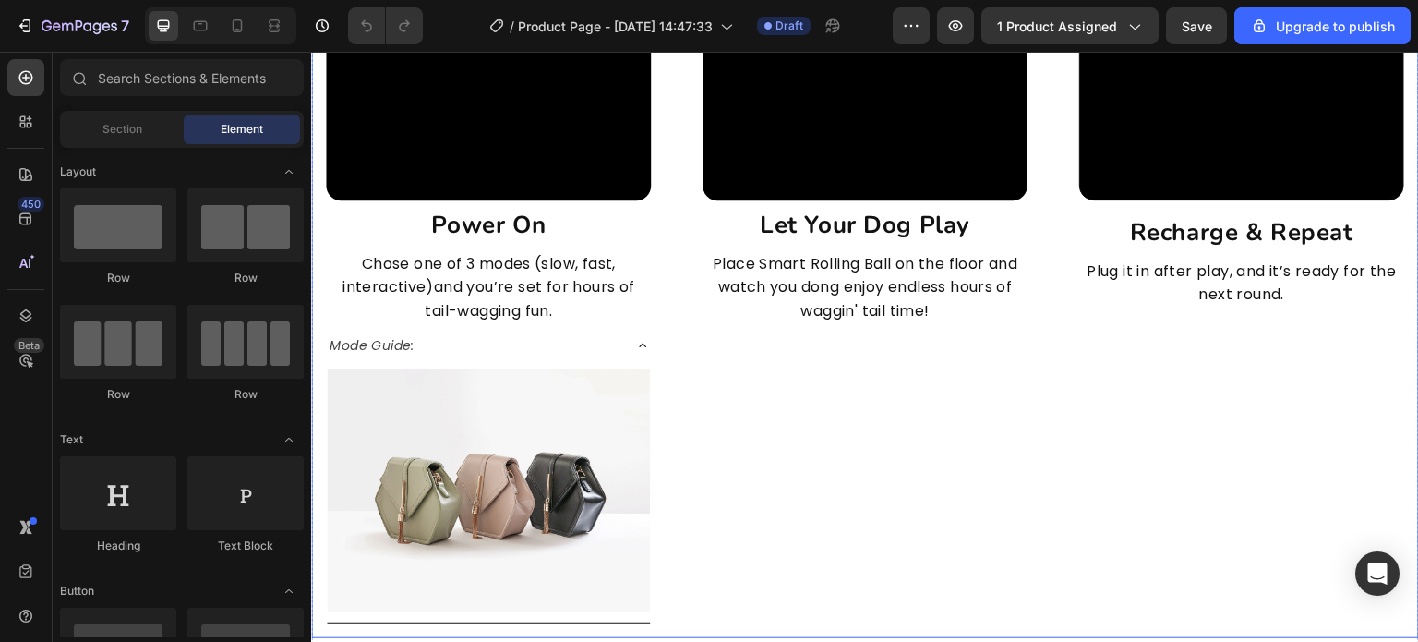
scroll to position [4802, 0]
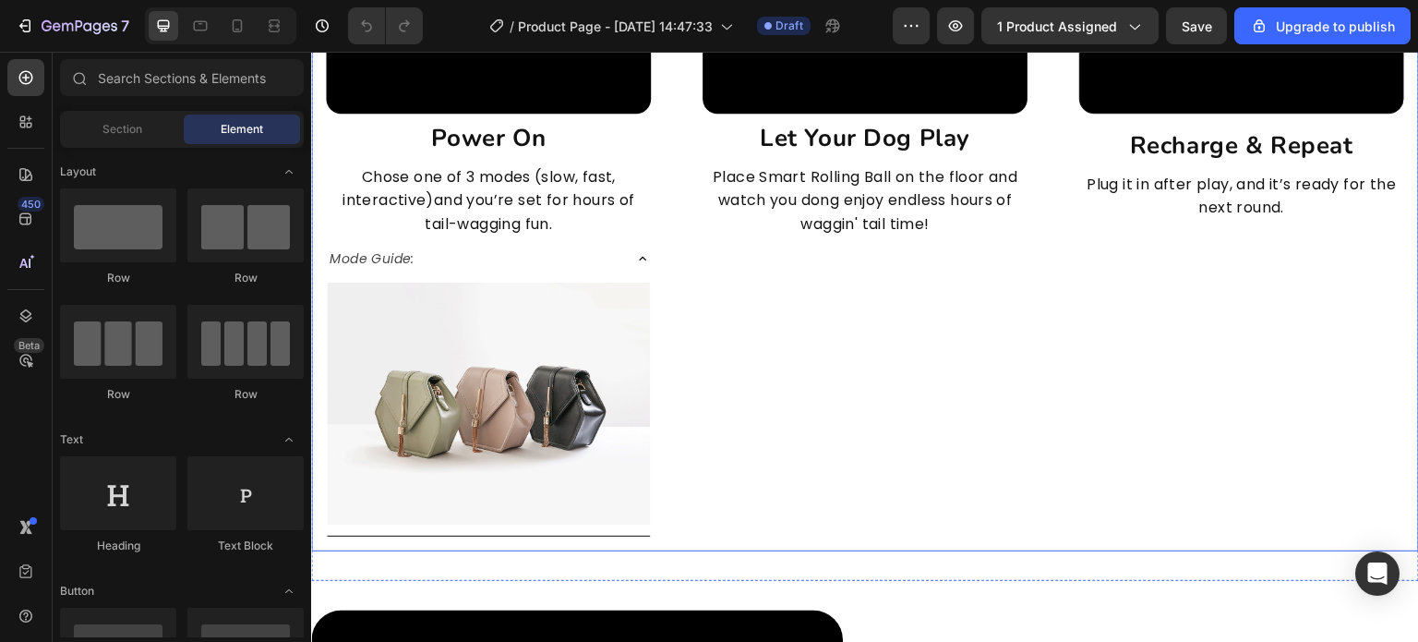
click at [569, 473] on img at bounding box center [488, 404] width 323 height 243
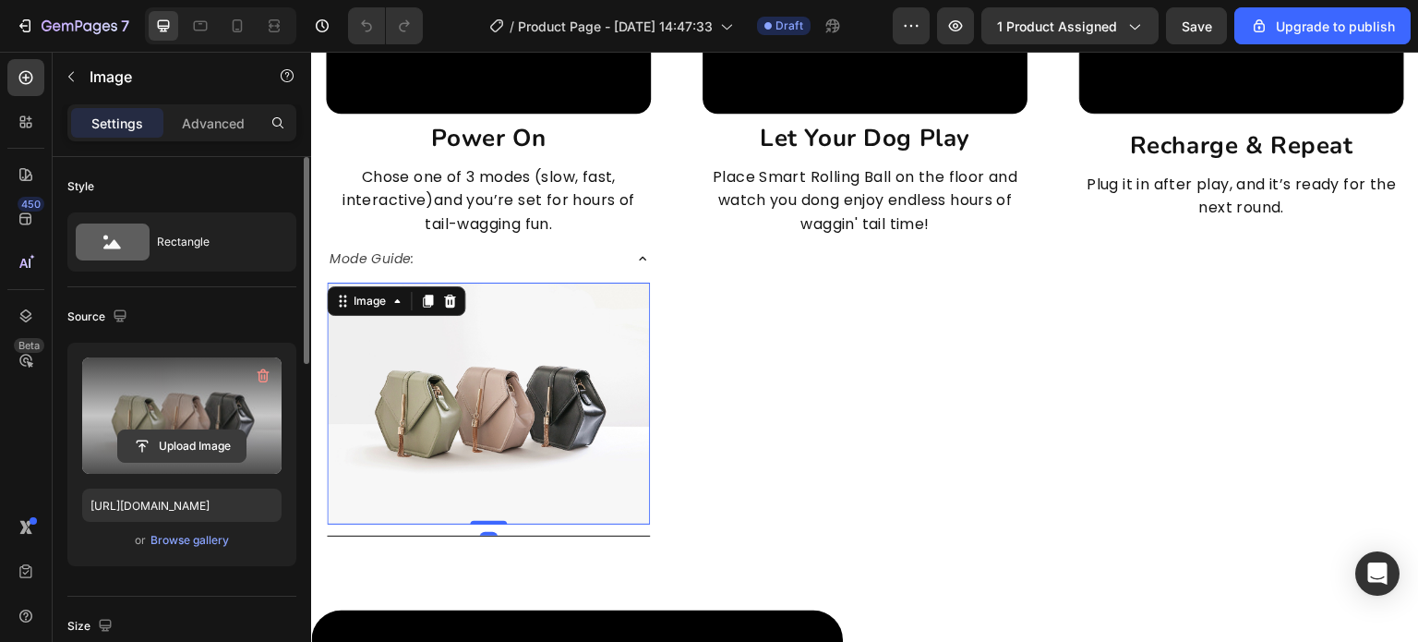
click at [197, 440] on input "file" at bounding box center [181, 445] width 127 height 31
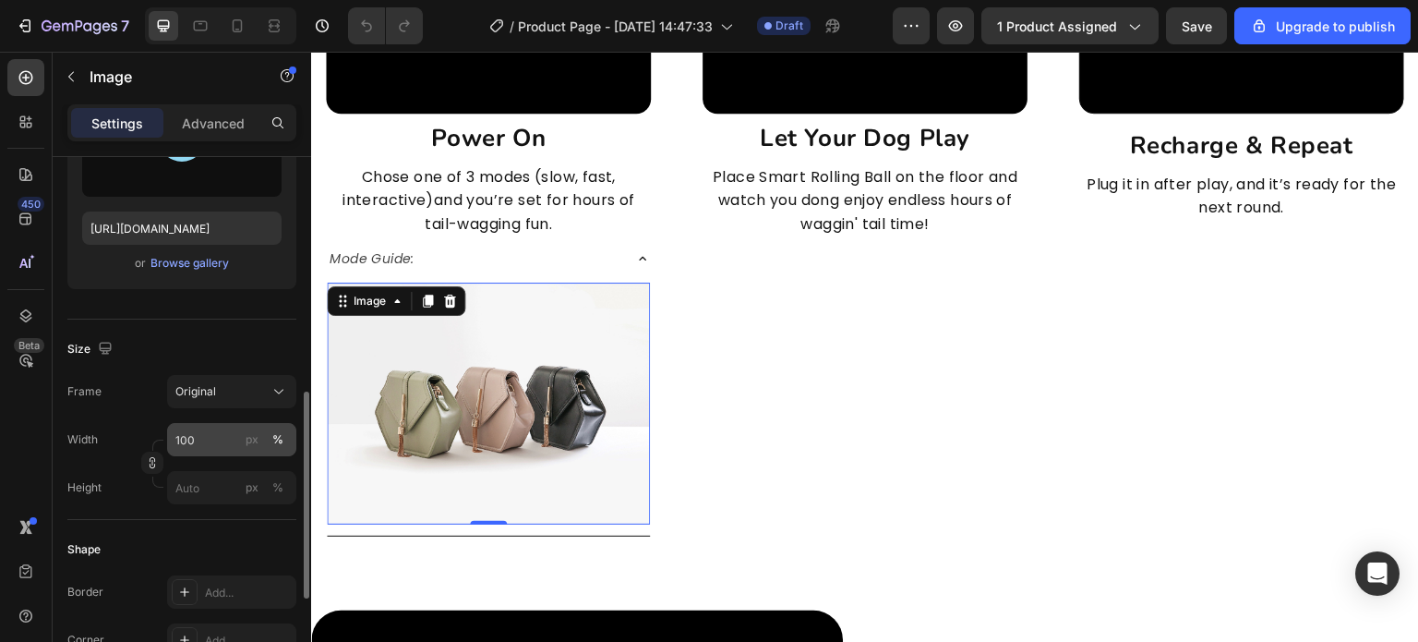
scroll to position [462, 0]
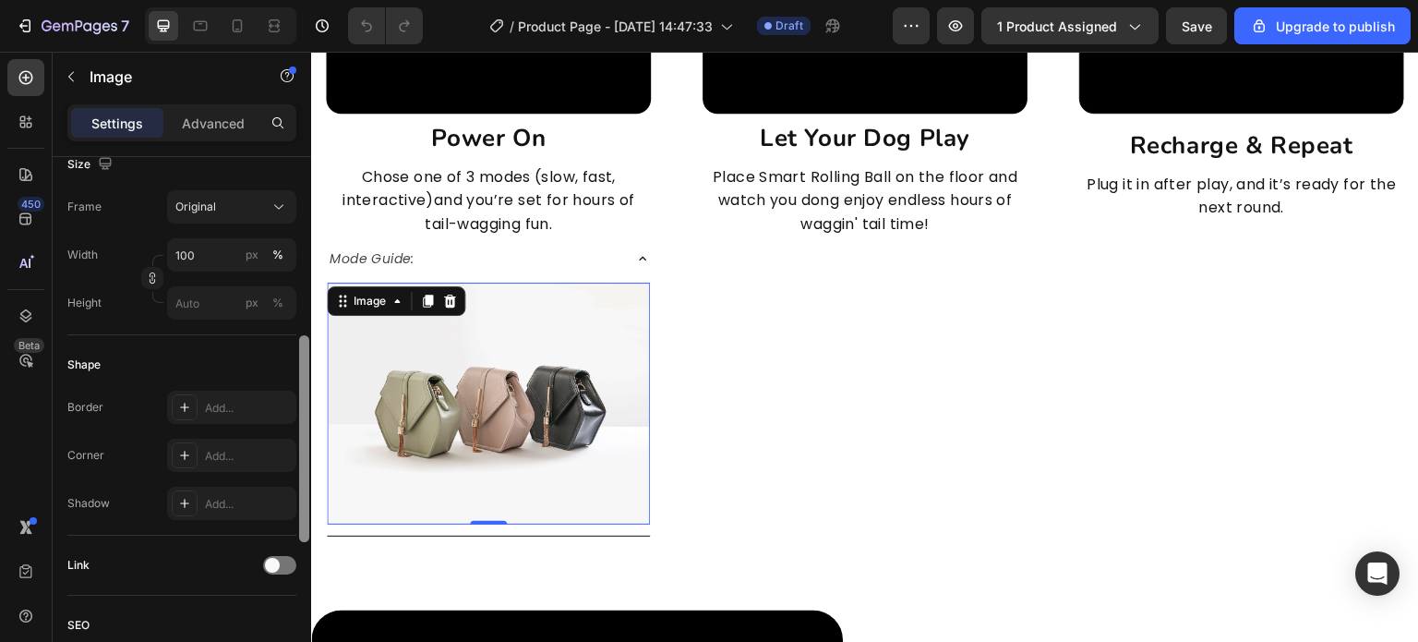
type input "[URL][DOMAIN_NAME]"
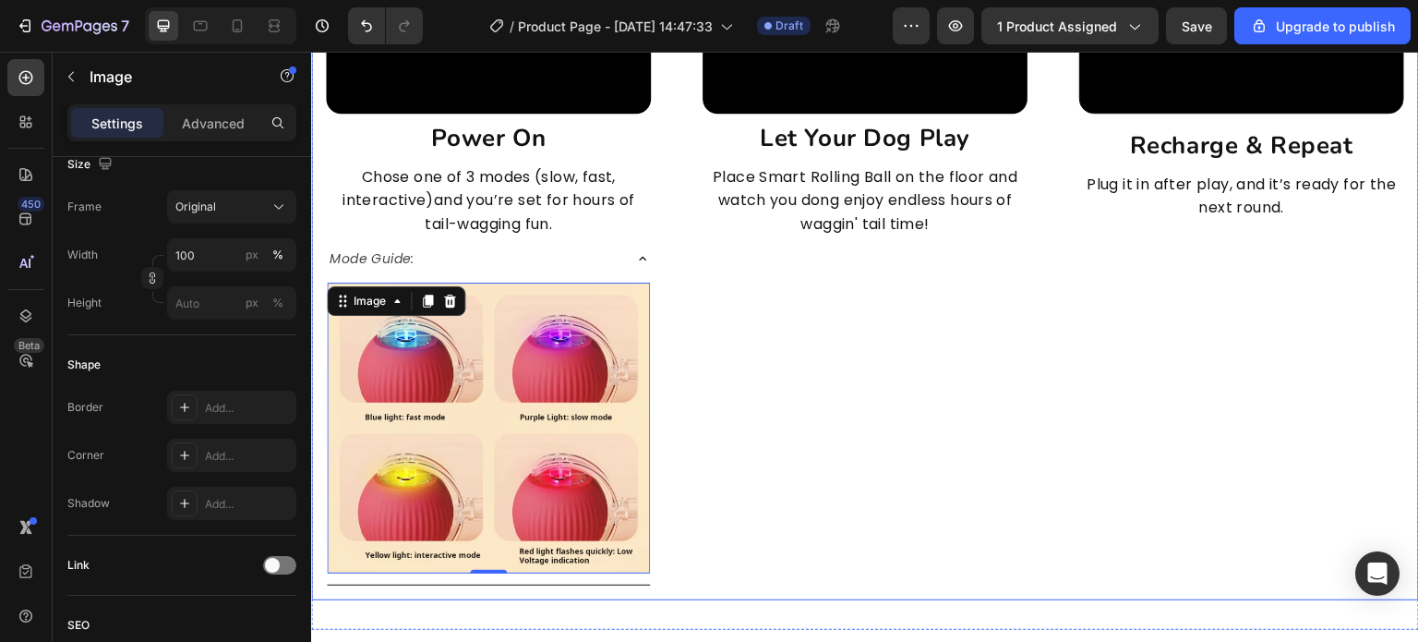
click at [763, 387] on div "Video let your dog play Heading Place Smart Rolling Ball on the floor and watch…" at bounding box center [865, 187] width 355 height 826
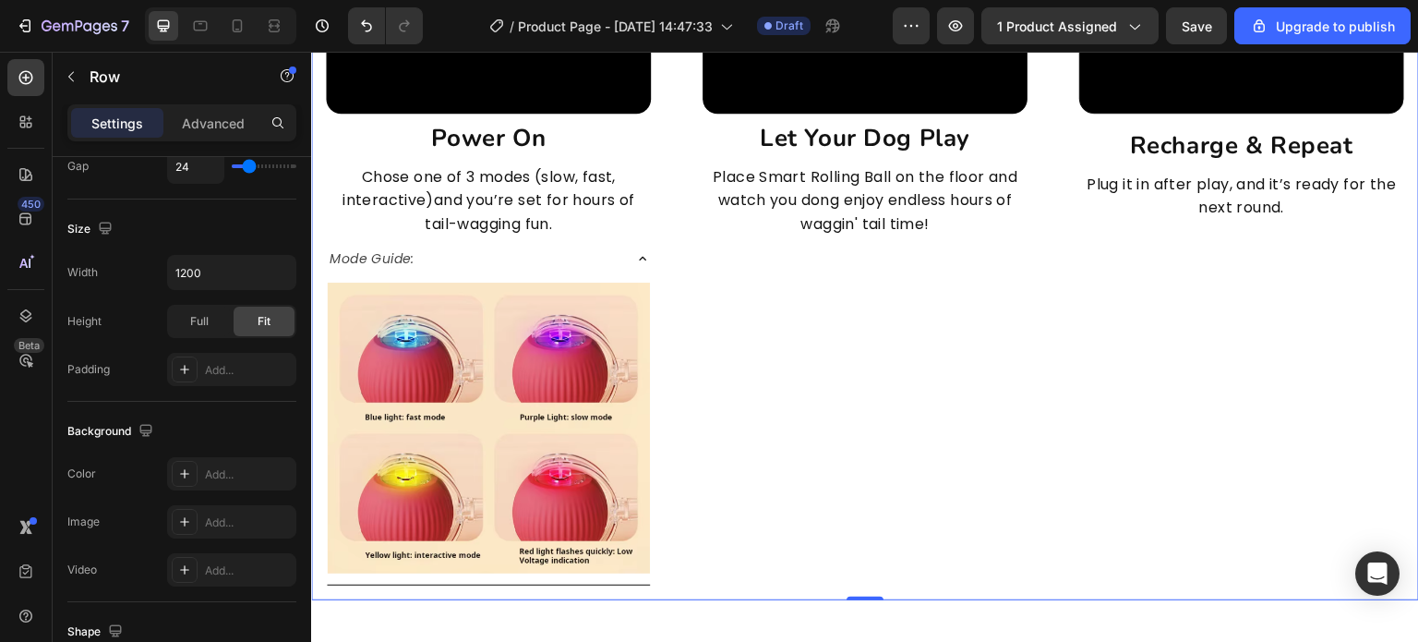
scroll to position [0, 0]
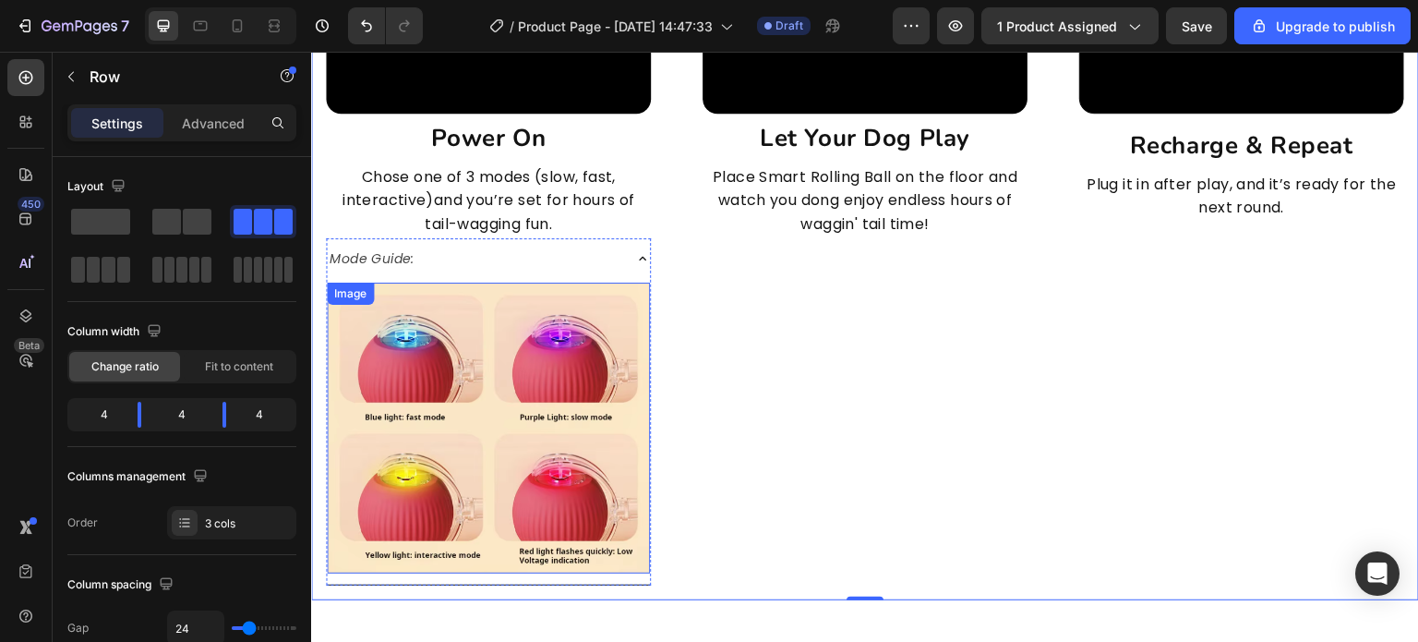
click at [549, 363] on img at bounding box center [488, 428] width 323 height 291
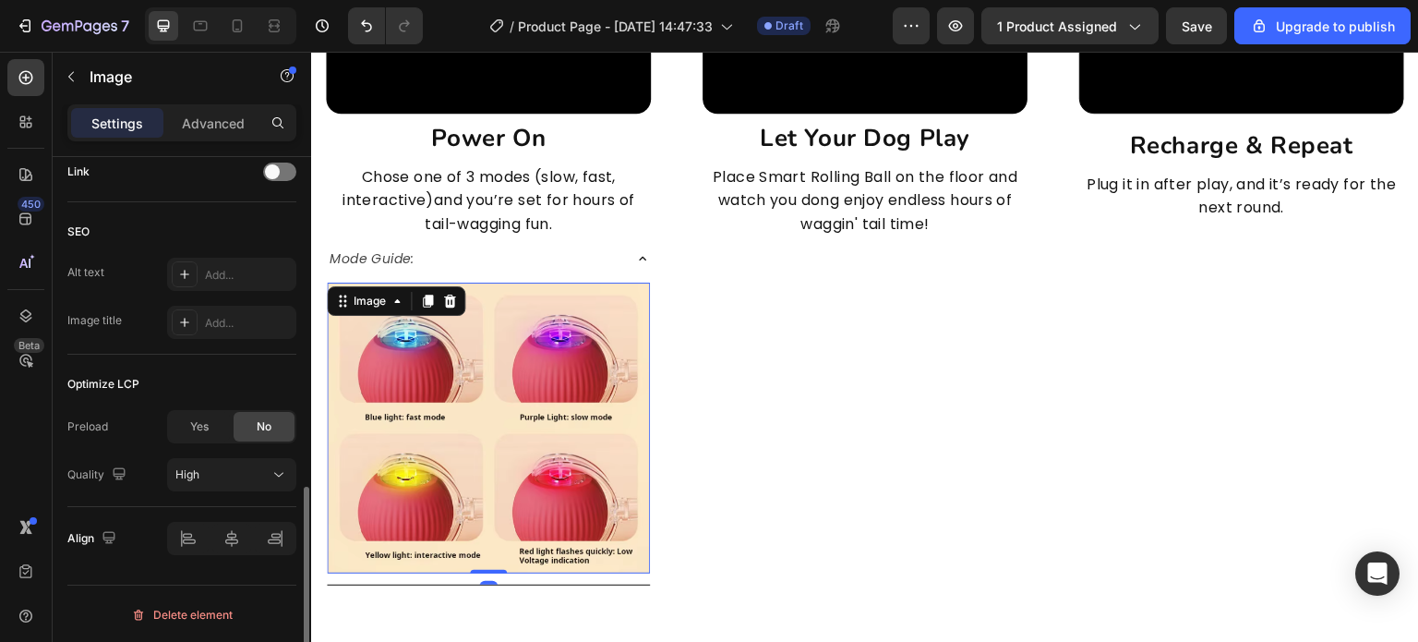
scroll to position [670, 0]
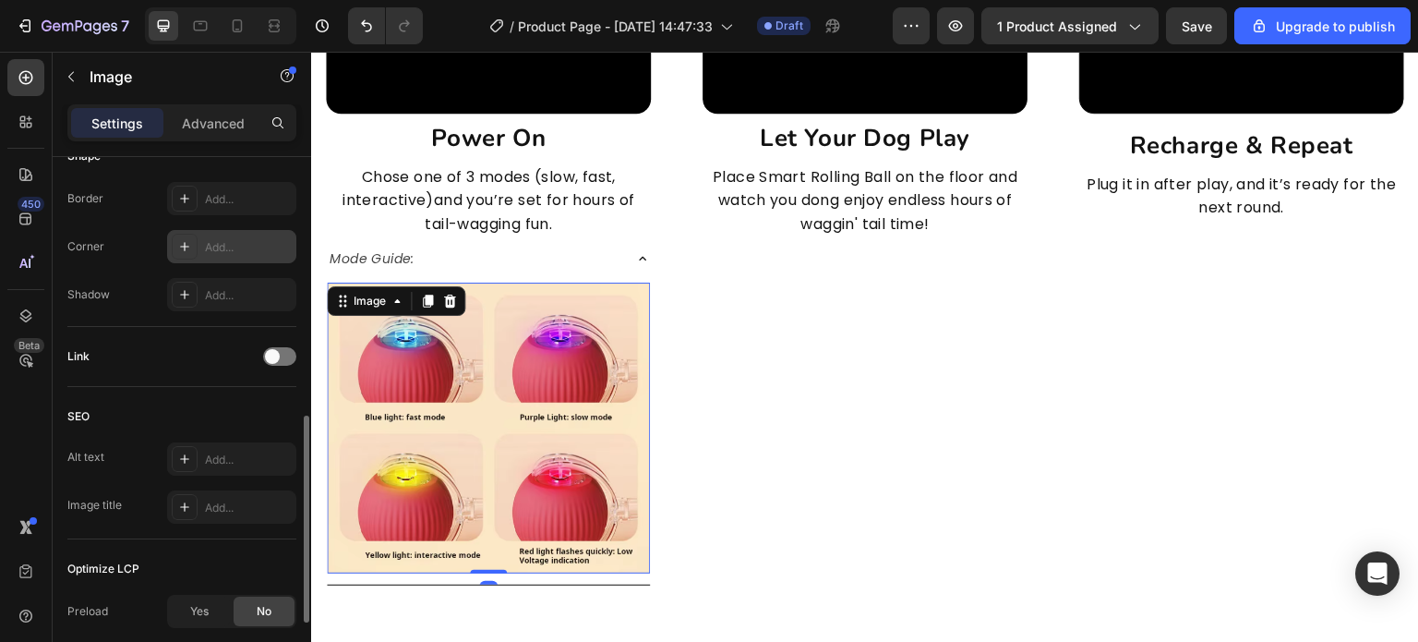
click at [247, 235] on div "Add..." at bounding box center [231, 246] width 129 height 33
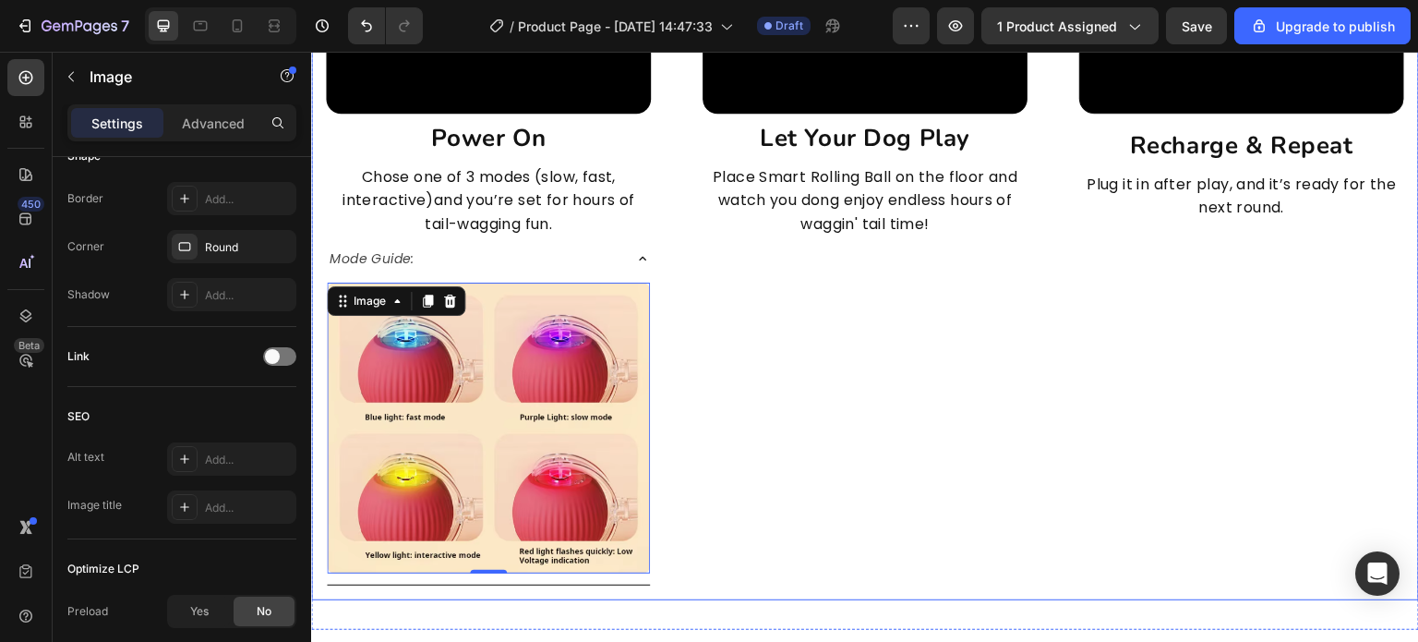
click at [816, 414] on div "Video let your dog play Heading Place Smart Rolling Ball on the floor and watch…" at bounding box center [865, 187] width 355 height 826
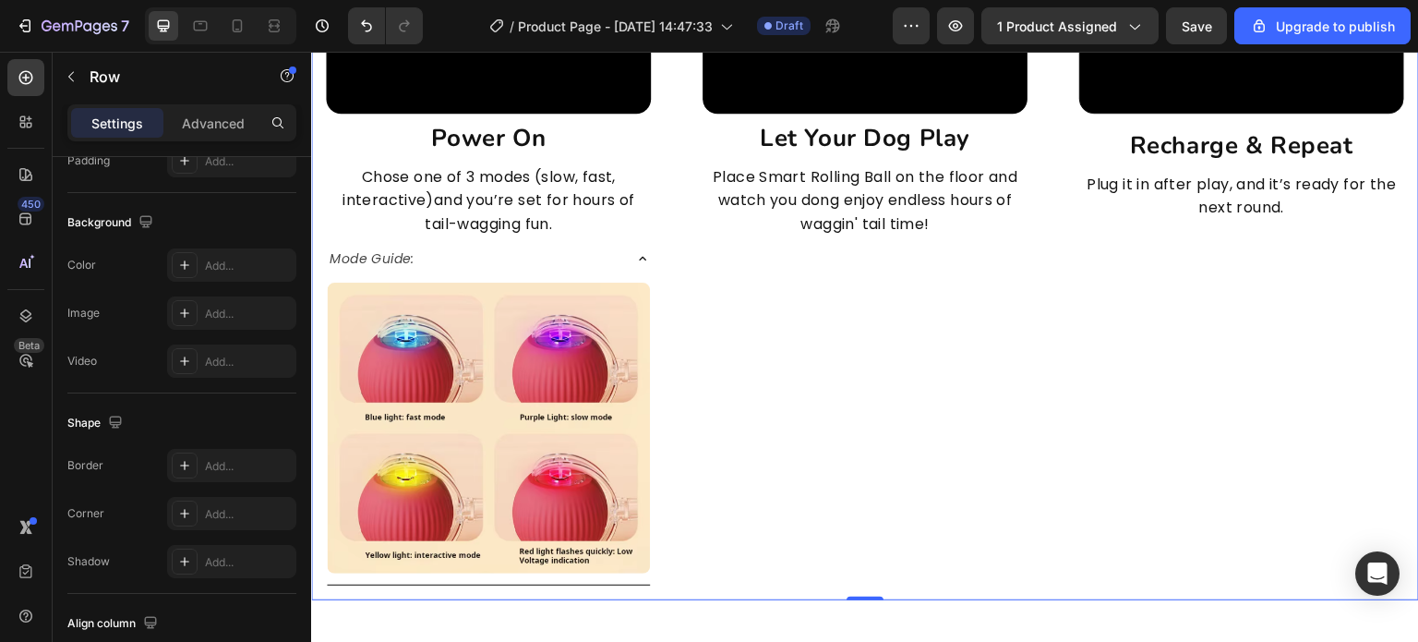
scroll to position [0, 0]
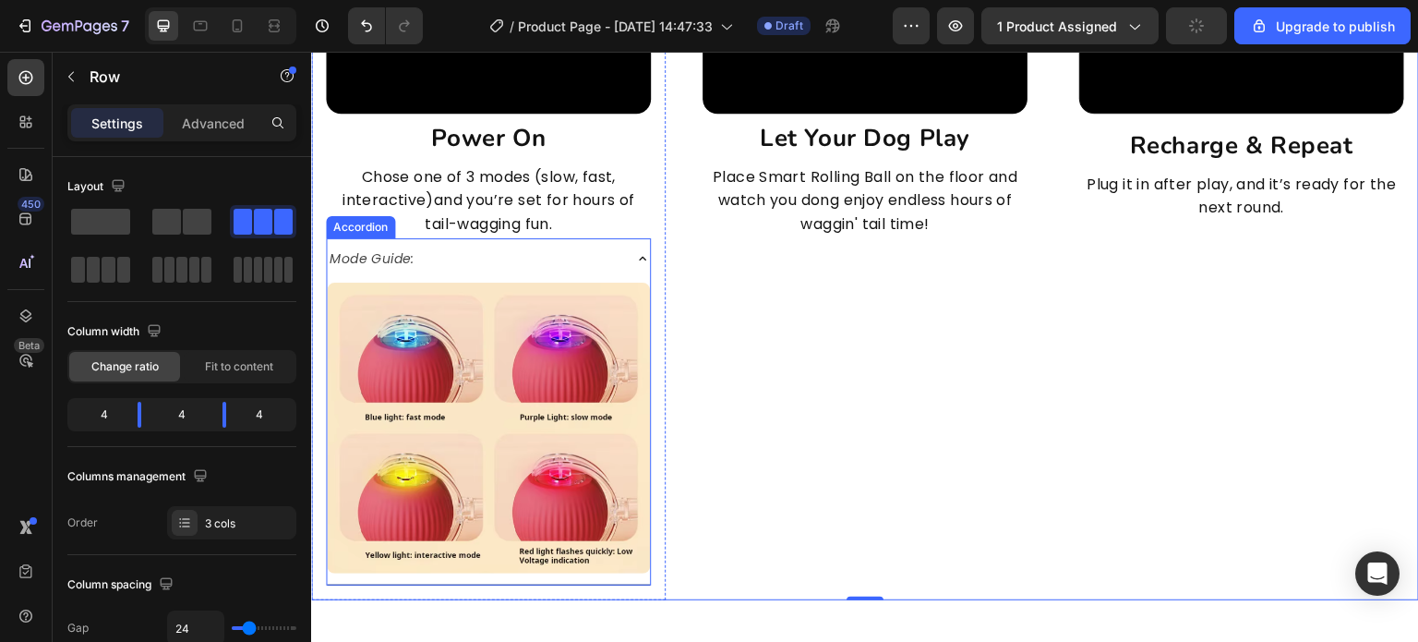
click at [619, 269] on div "Mode Guide:" at bounding box center [488, 258] width 323 height 41
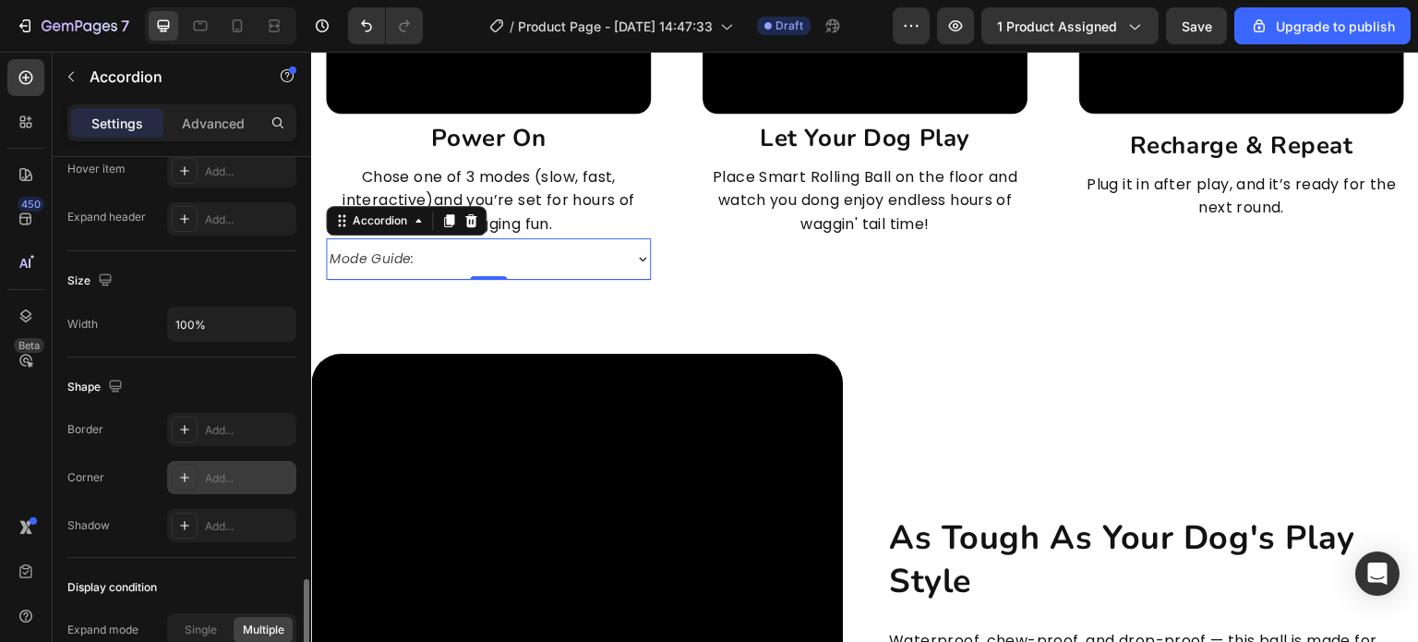
scroll to position [1200, 0]
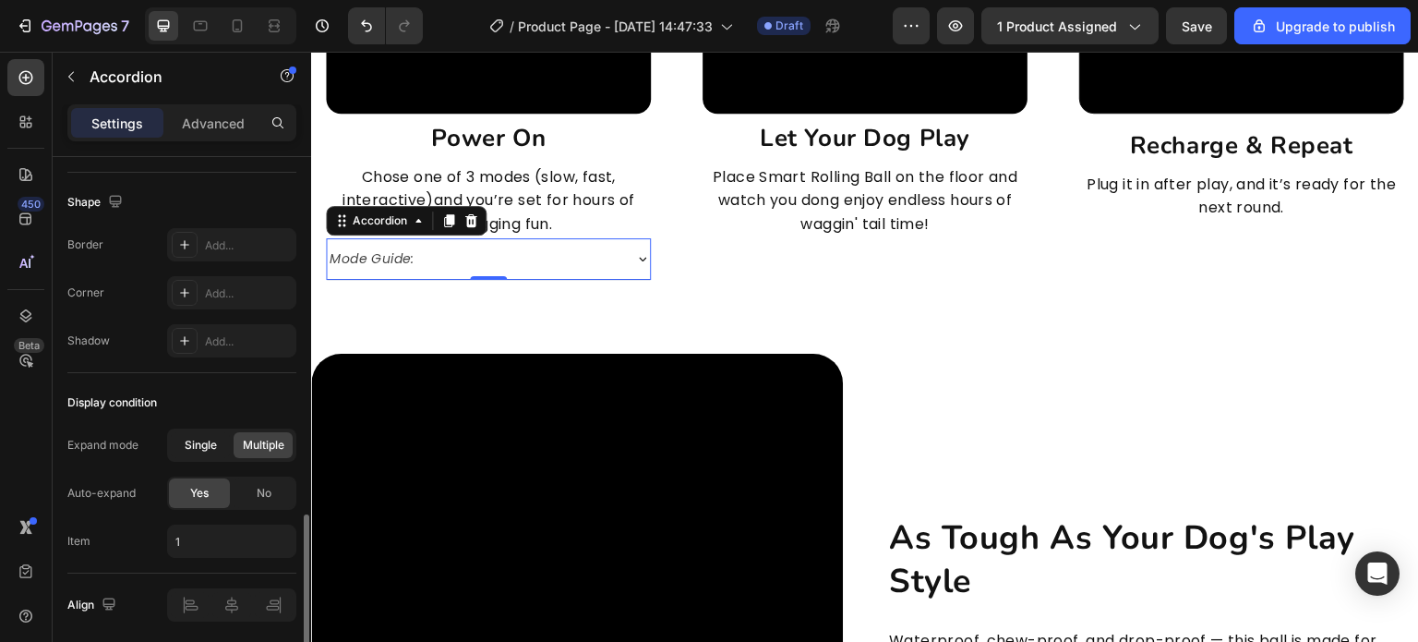
click at [216, 446] on span "Single" at bounding box center [201, 445] width 32 height 17
click at [244, 480] on div "No" at bounding box center [264, 493] width 61 height 30
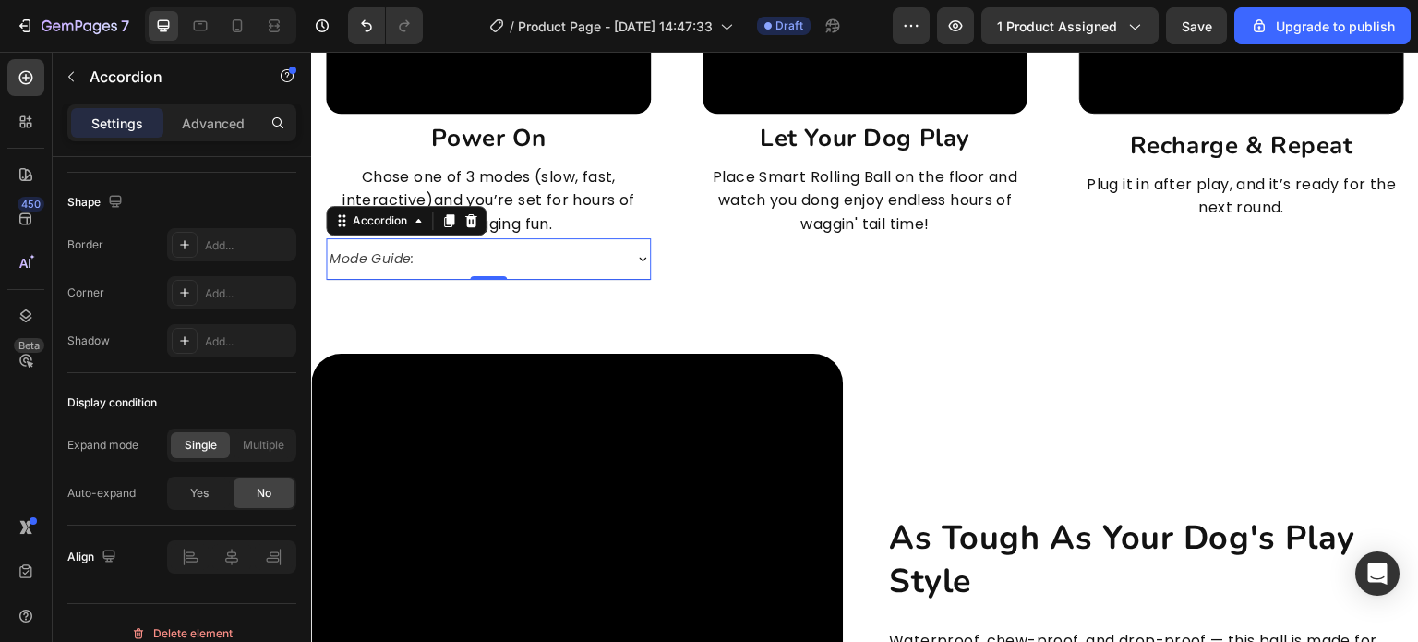
click at [586, 261] on div "Mode Guide:" at bounding box center [474, 259] width 294 height 26
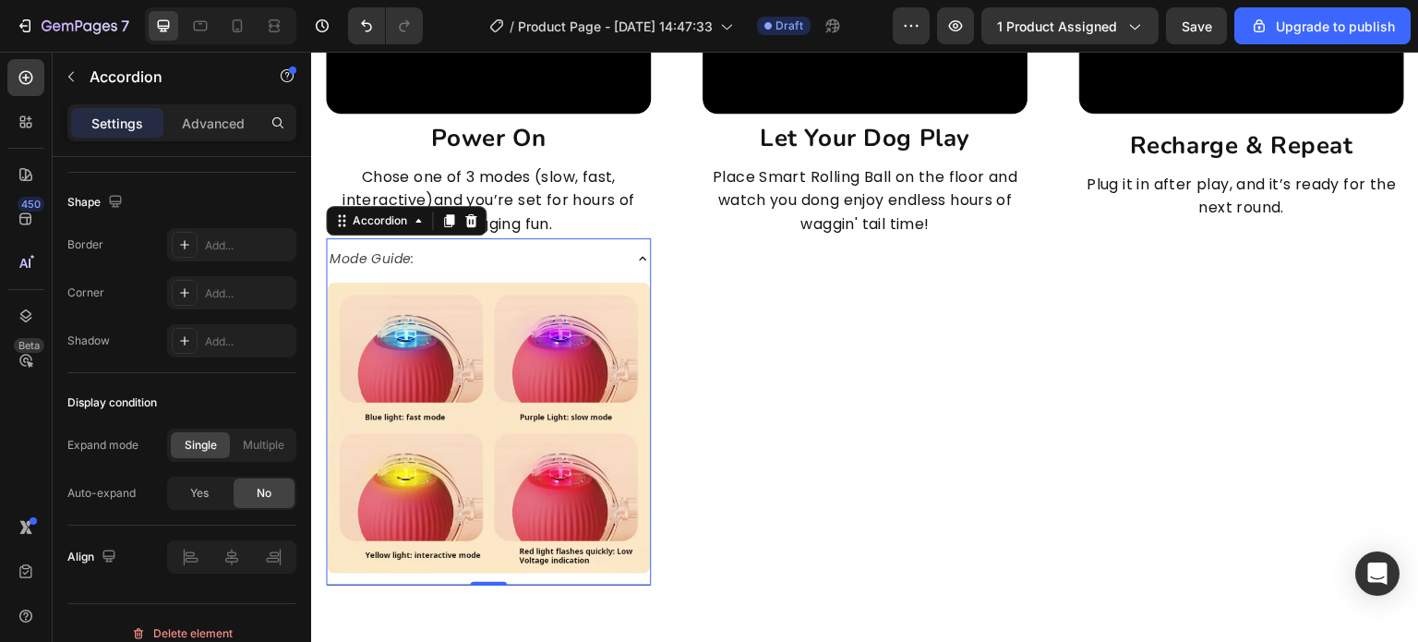
click at [606, 254] on div "Mode Guide:" at bounding box center [474, 259] width 294 height 26
click at [623, 251] on div "Mode Guide:" at bounding box center [488, 258] width 323 height 41
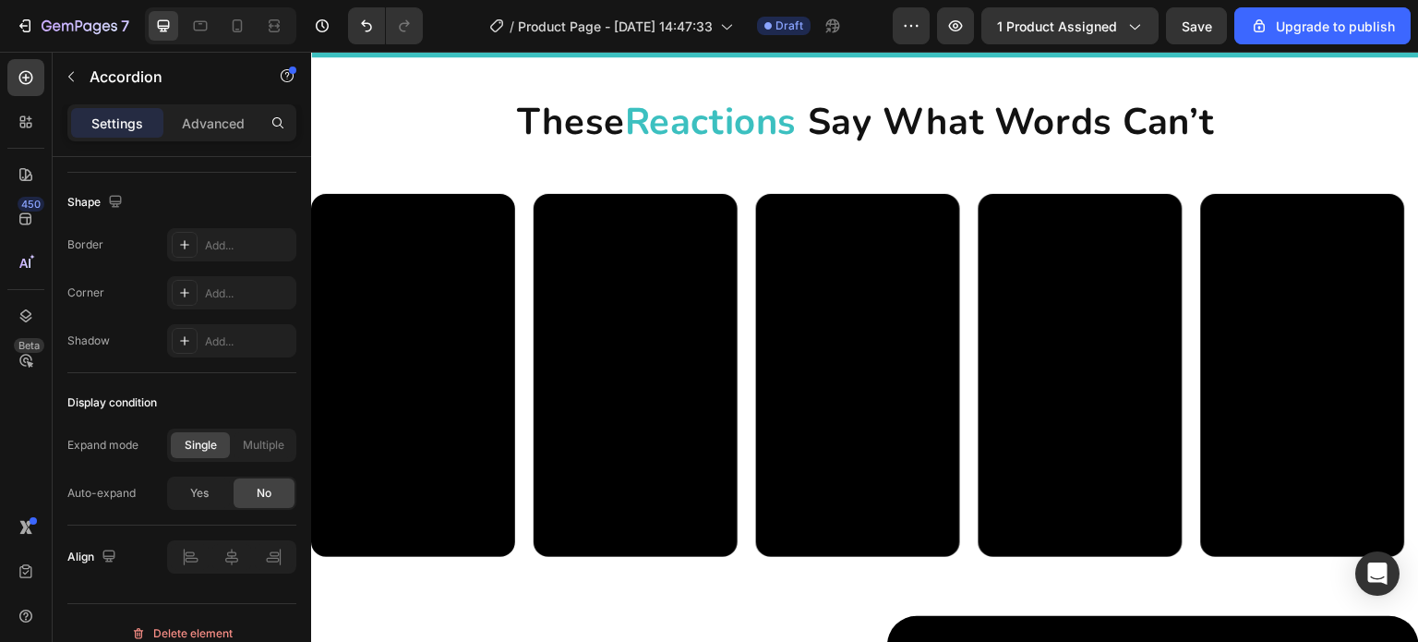
scroll to position [1108, 0]
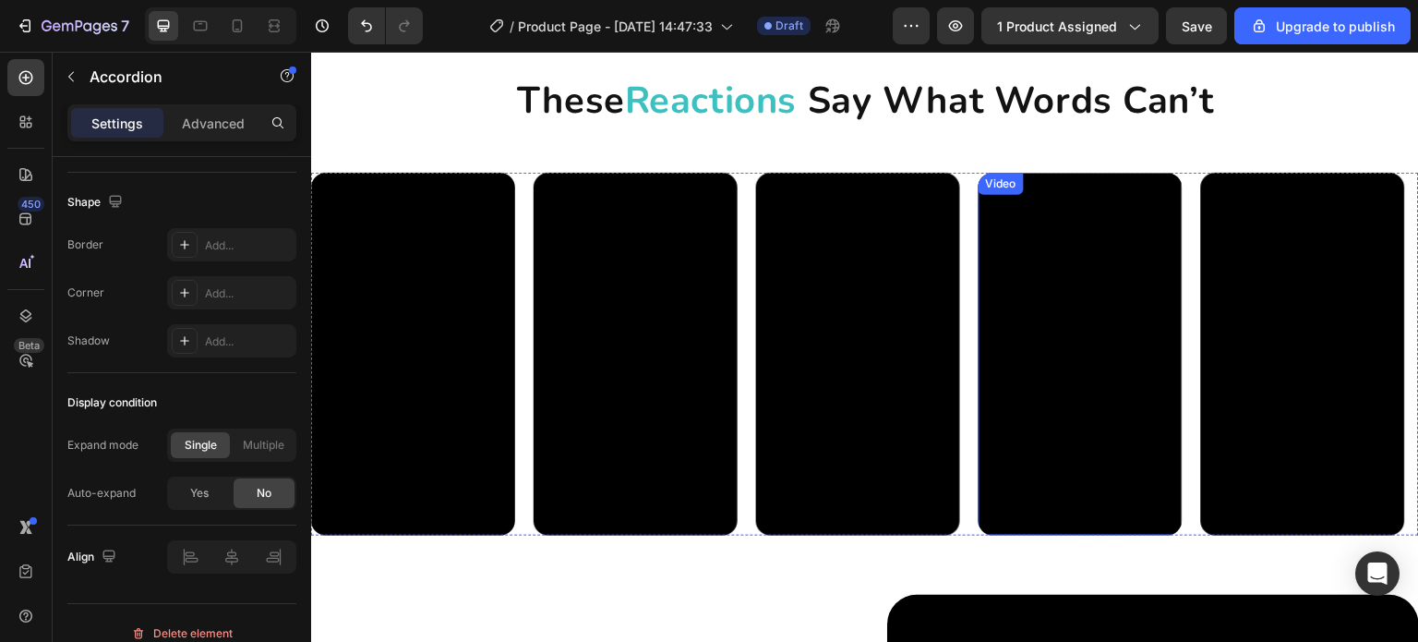
click at [1106, 444] on video at bounding box center [1081, 354] width 204 height 363
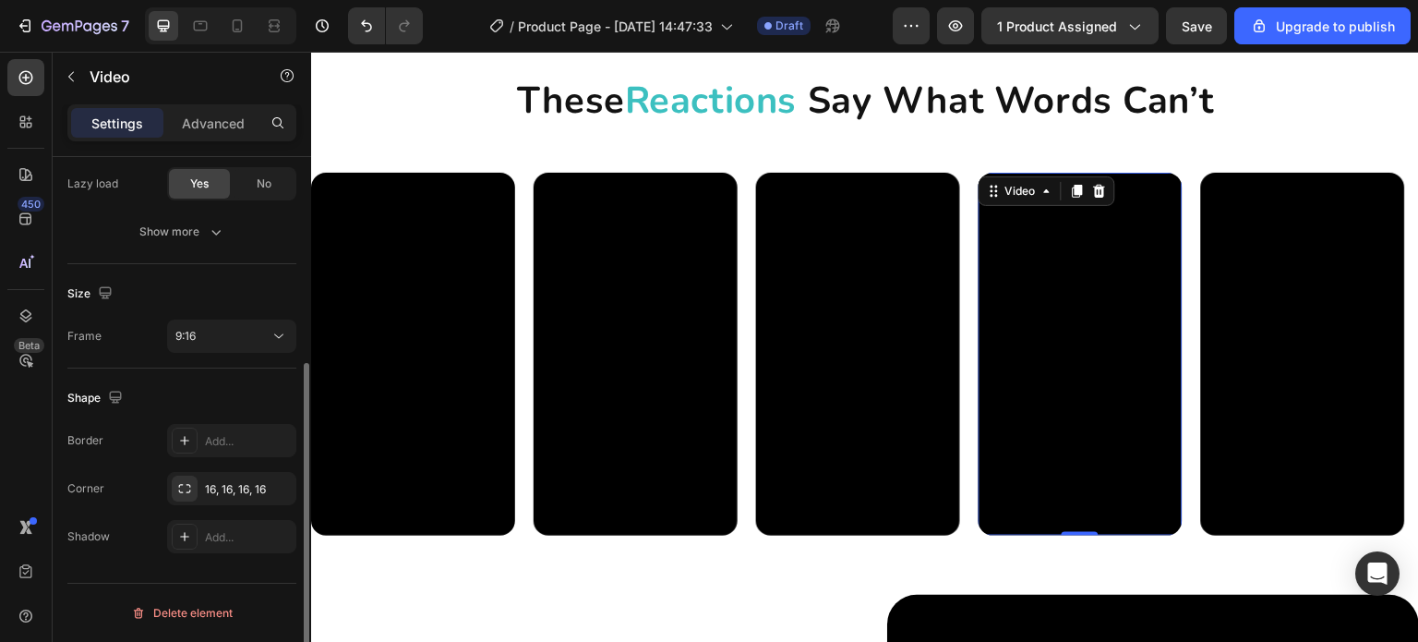
scroll to position [0, 0]
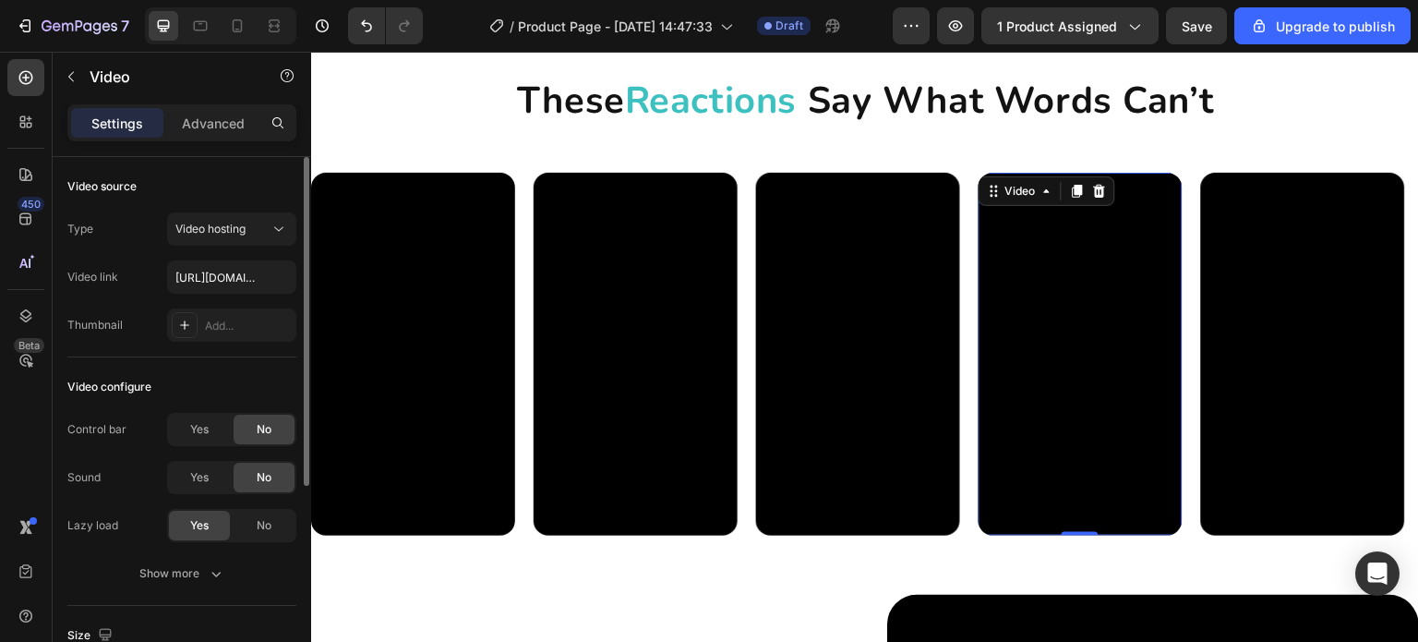
click at [1106, 444] on video at bounding box center [1081, 354] width 204 height 363
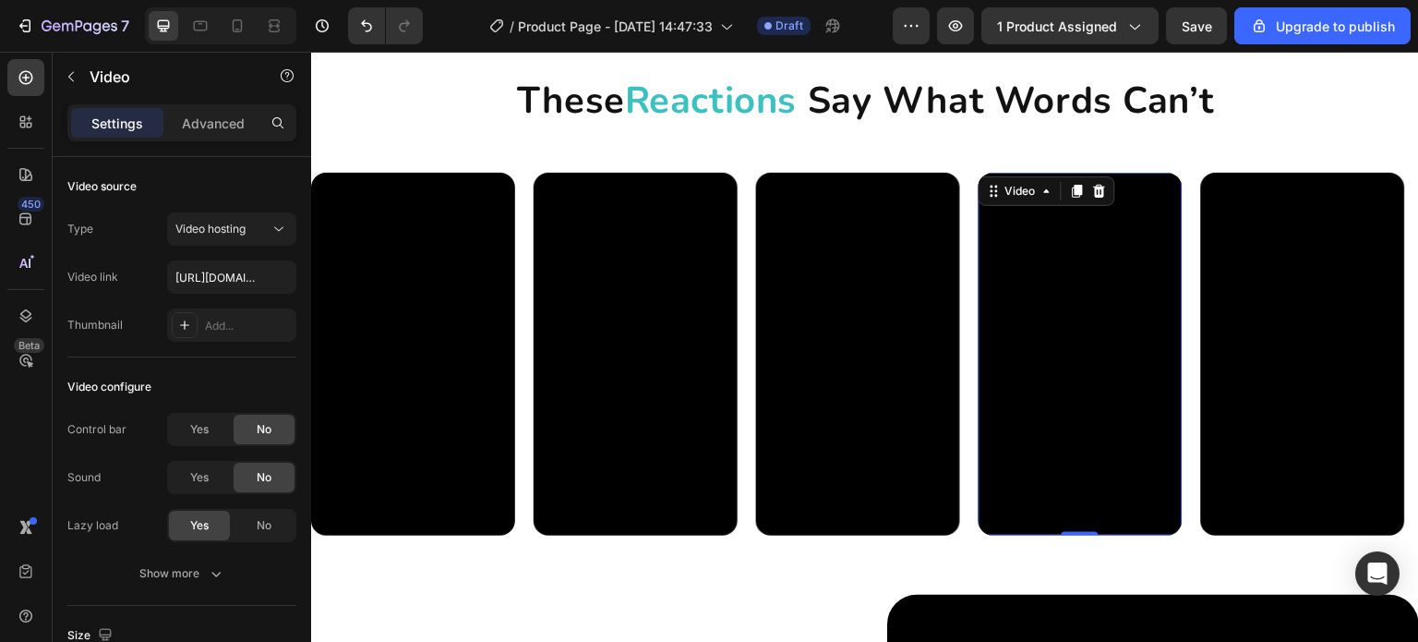
click at [1106, 444] on video at bounding box center [1081, 354] width 204 height 363
click at [1154, 489] on video at bounding box center [1081, 354] width 204 height 363
drag, startPoint x: 203, startPoint y: 424, endPoint x: 542, endPoint y: 401, distance: 339.7
click at [203, 424] on span "Yes" at bounding box center [199, 429] width 18 height 17
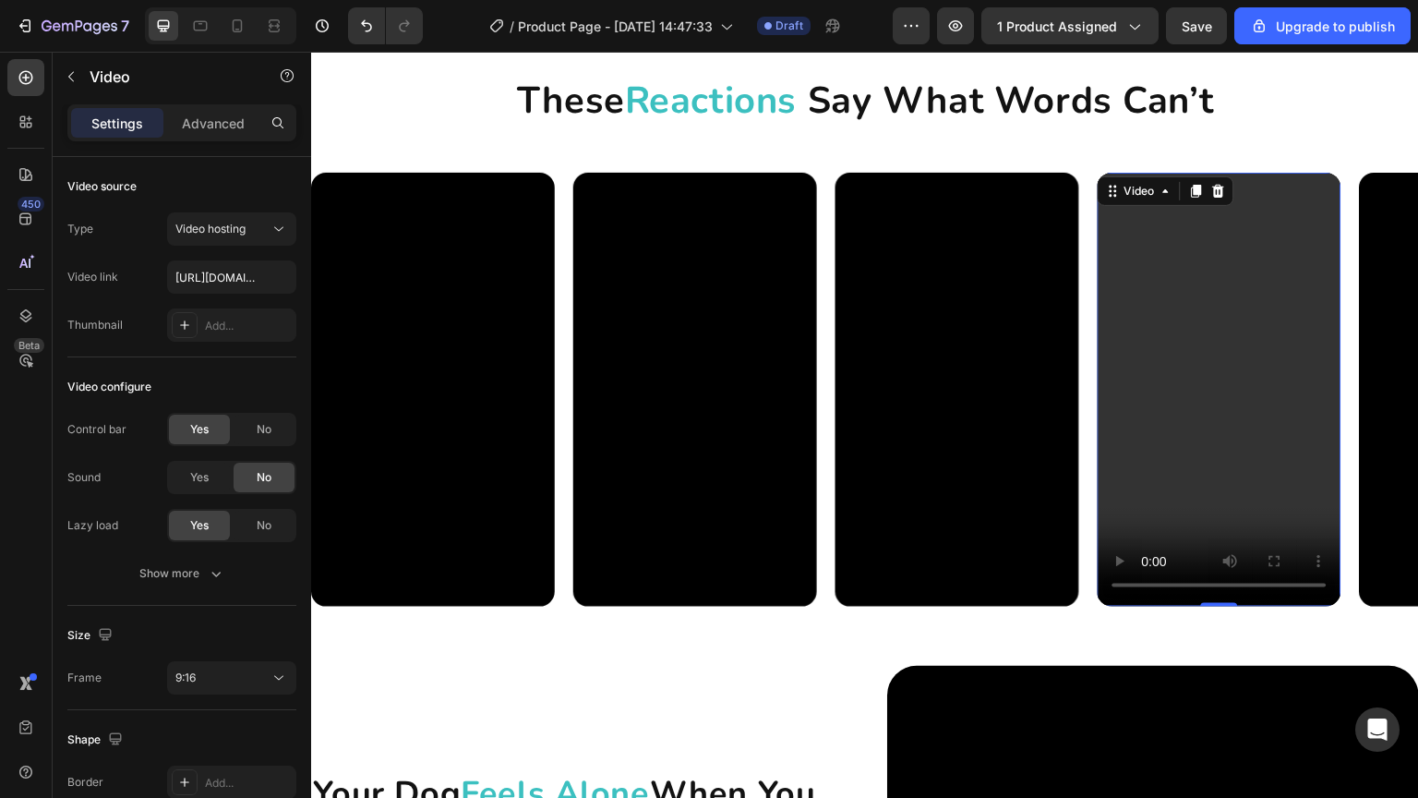
click at [1098, 606] on video at bounding box center [1220, 389] width 244 height 433
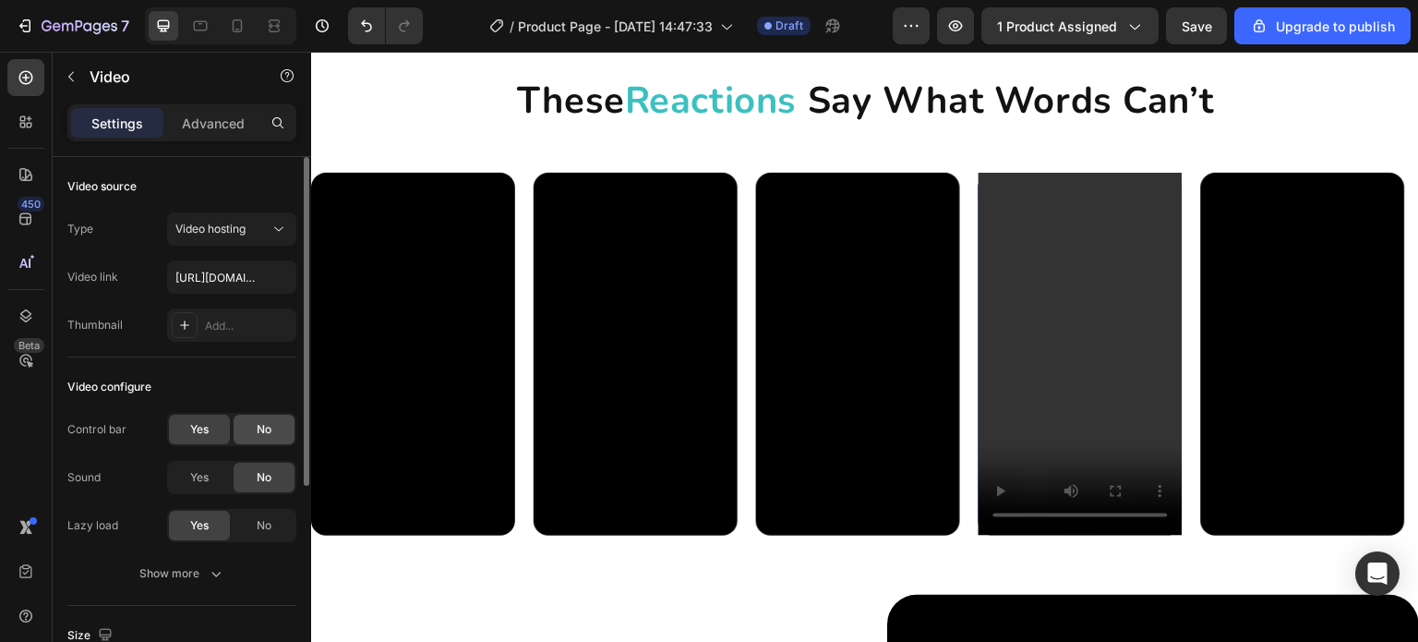
click at [277, 430] on div "No" at bounding box center [264, 430] width 61 height 30
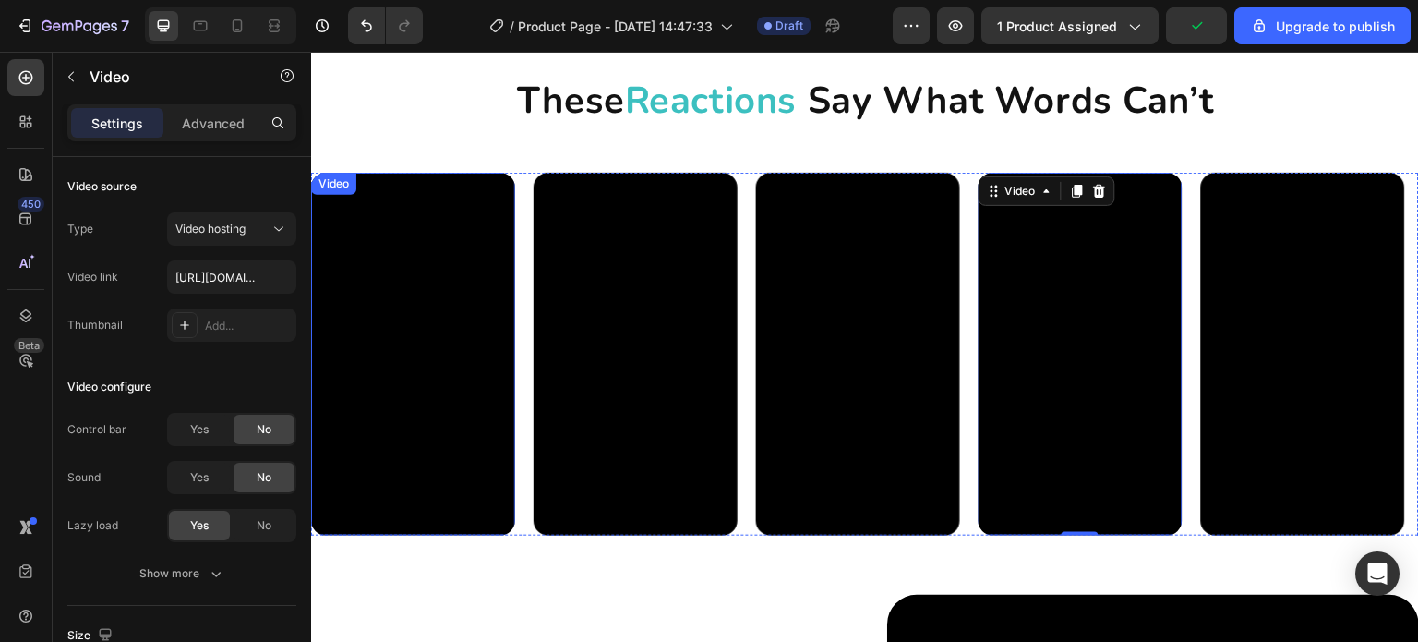
click at [415, 428] on video at bounding box center [413, 354] width 204 height 363
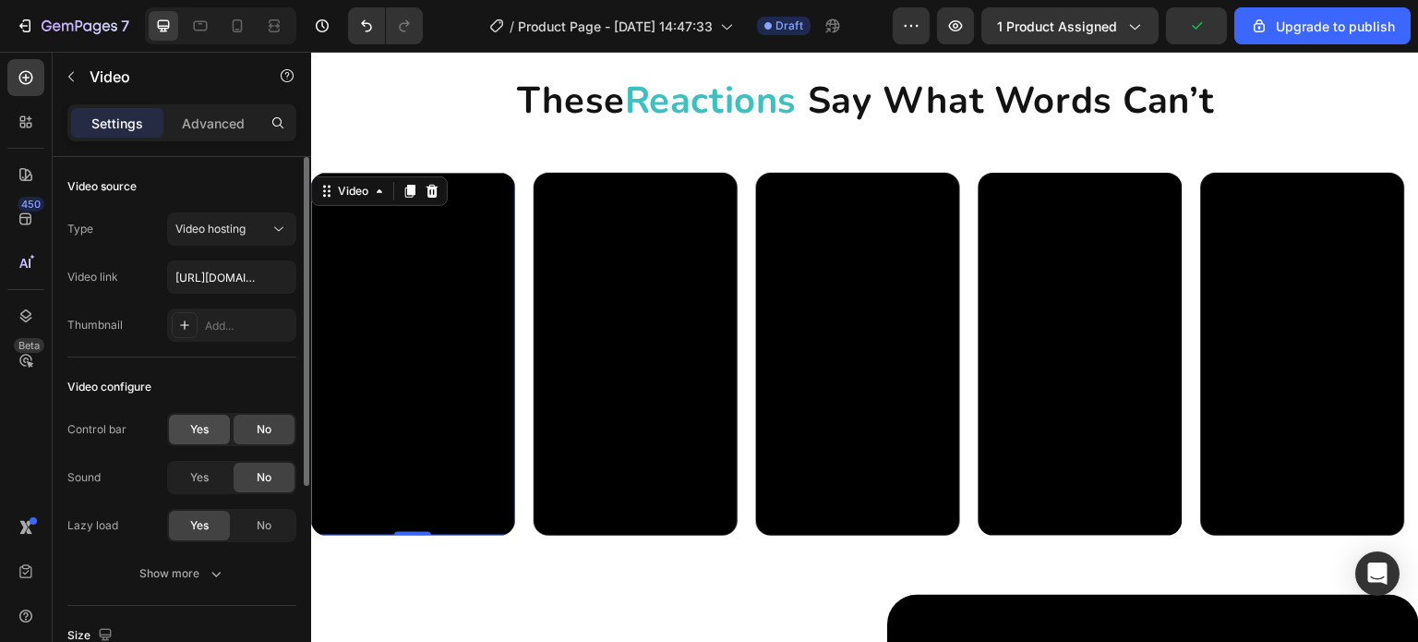
click at [193, 421] on span "Yes" at bounding box center [199, 429] width 18 height 17
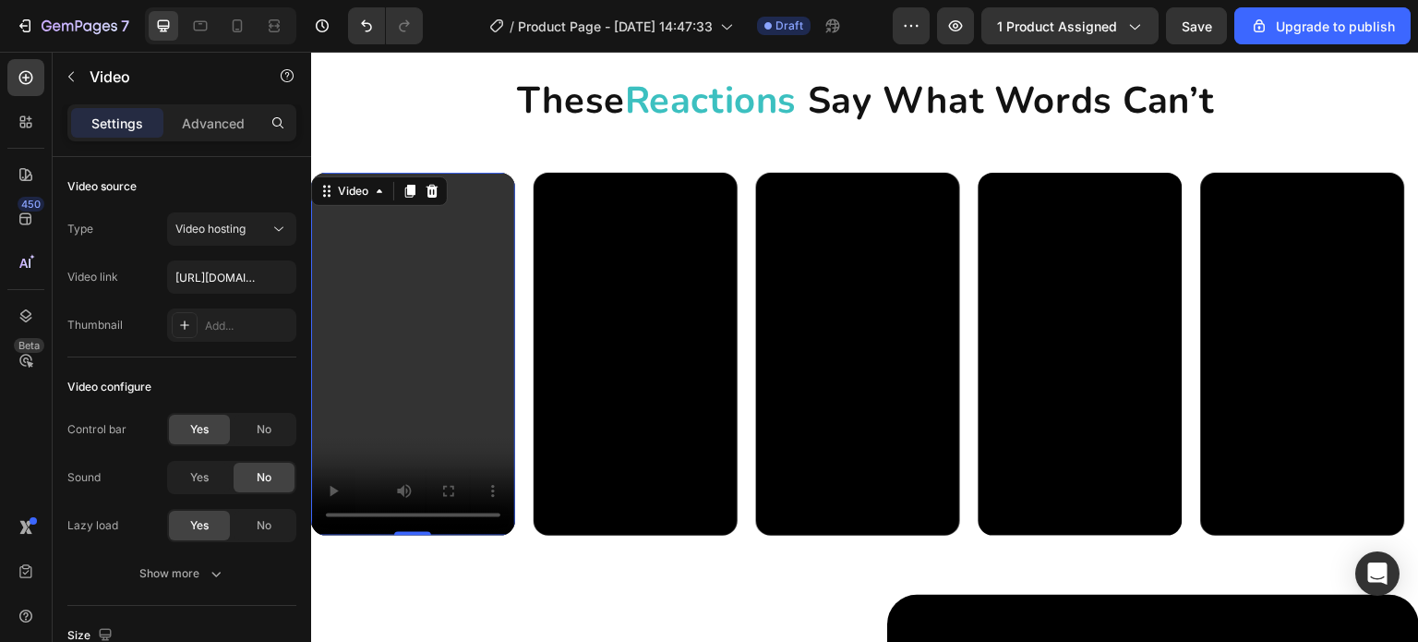
click at [515, 536] on video at bounding box center [413, 354] width 204 height 363
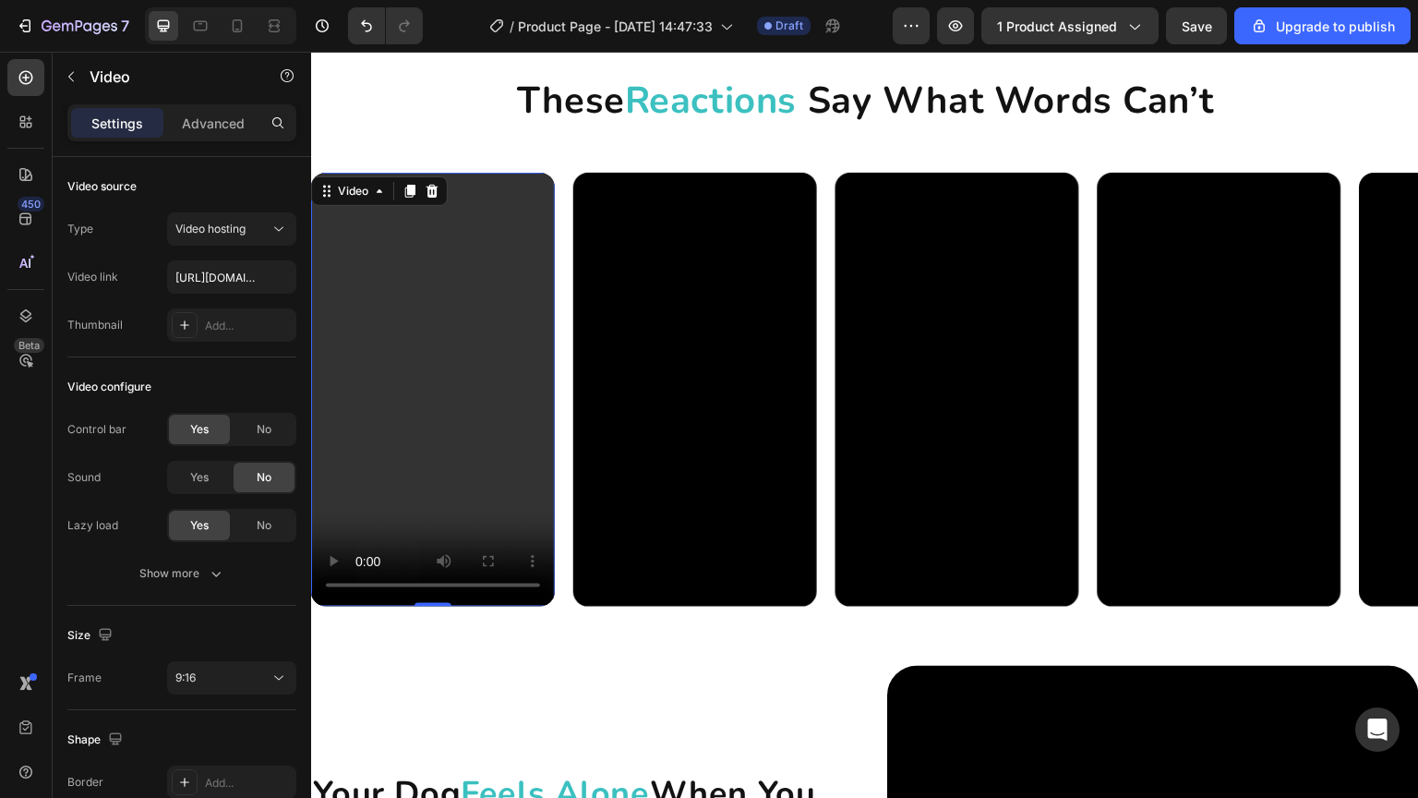
click at [348, 606] on video at bounding box center [433, 389] width 244 height 433
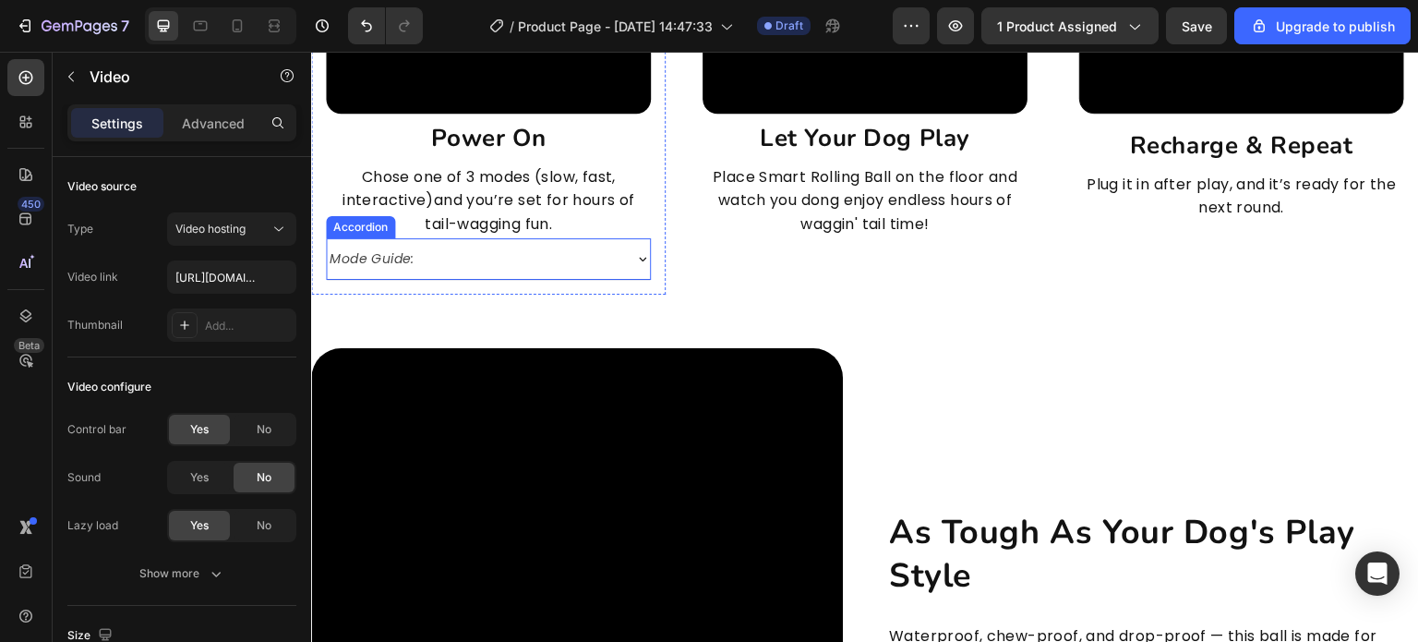
scroll to position [4617, 0]
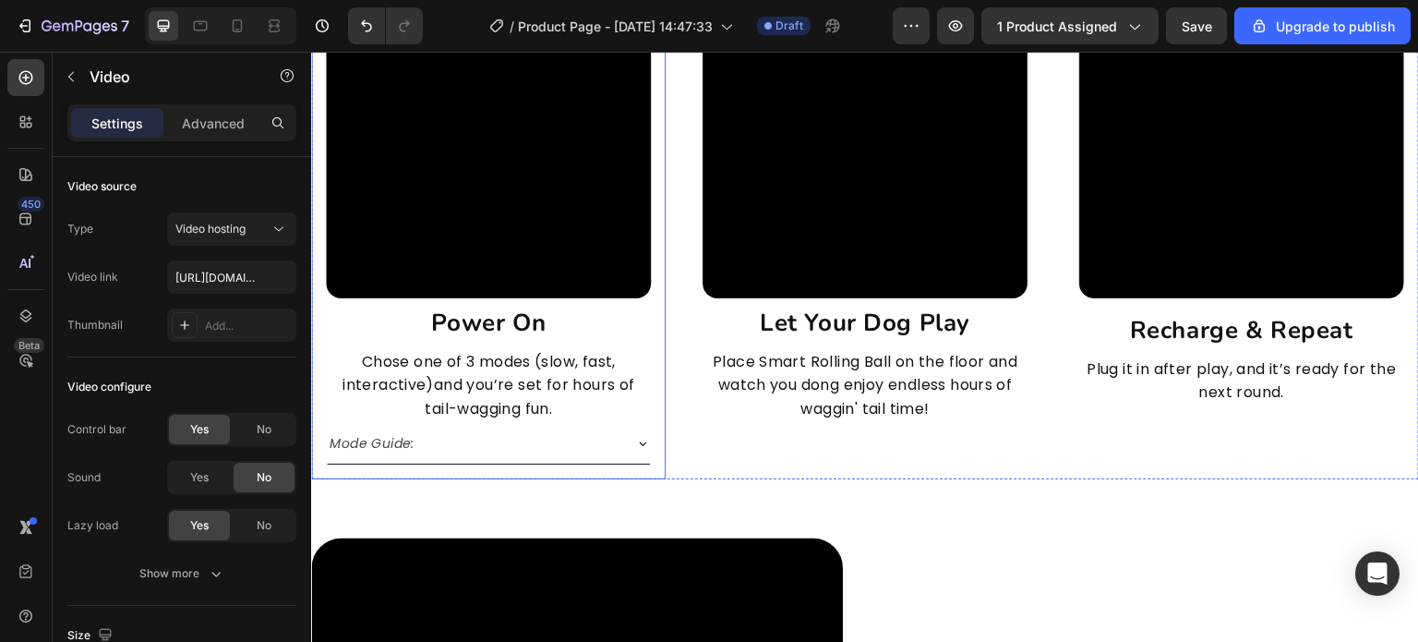
click at [557, 314] on h2 "Power On" at bounding box center [488, 323] width 325 height 35
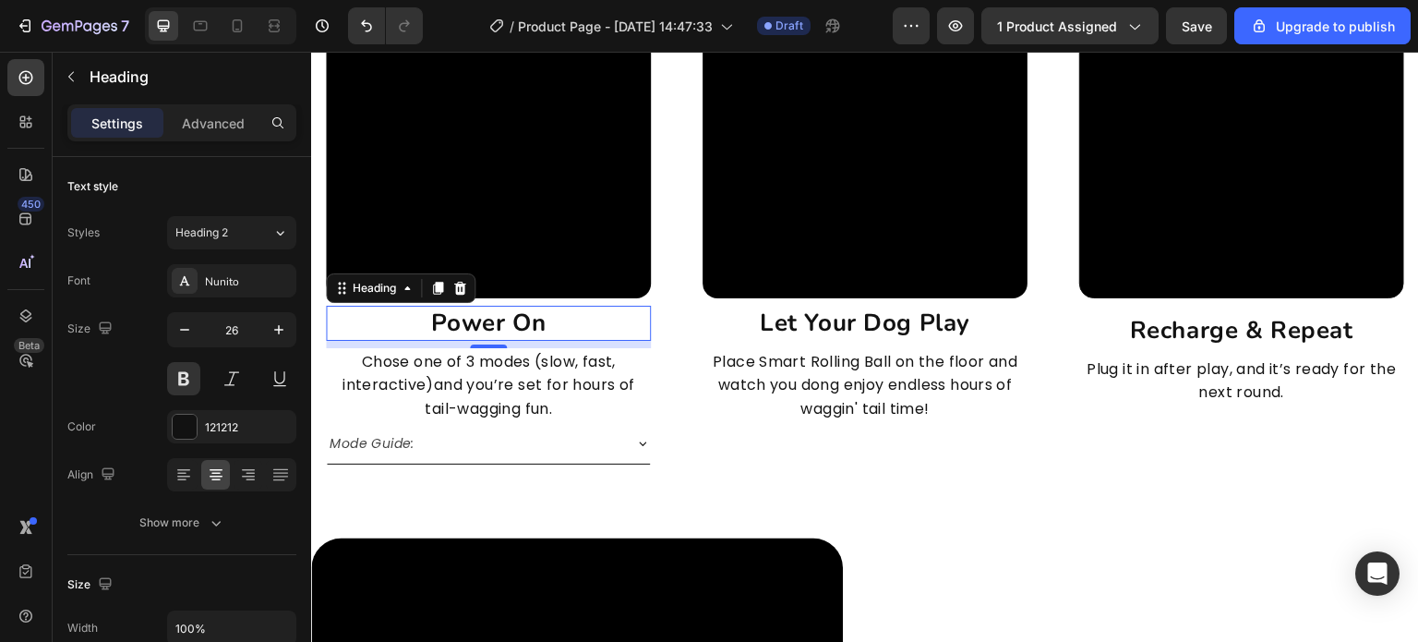
click at [547, 318] on p "Power On" at bounding box center [488, 322] width 321 height 31
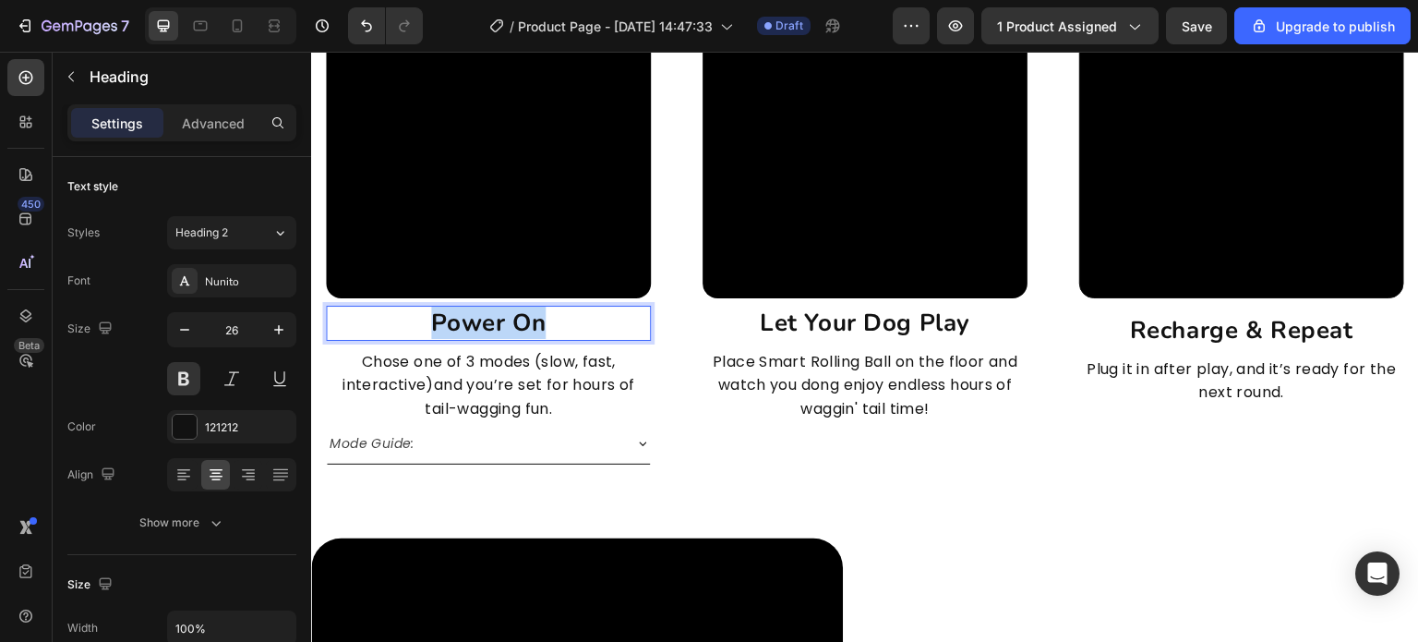
click at [547, 318] on p "Power On" at bounding box center [488, 322] width 321 height 31
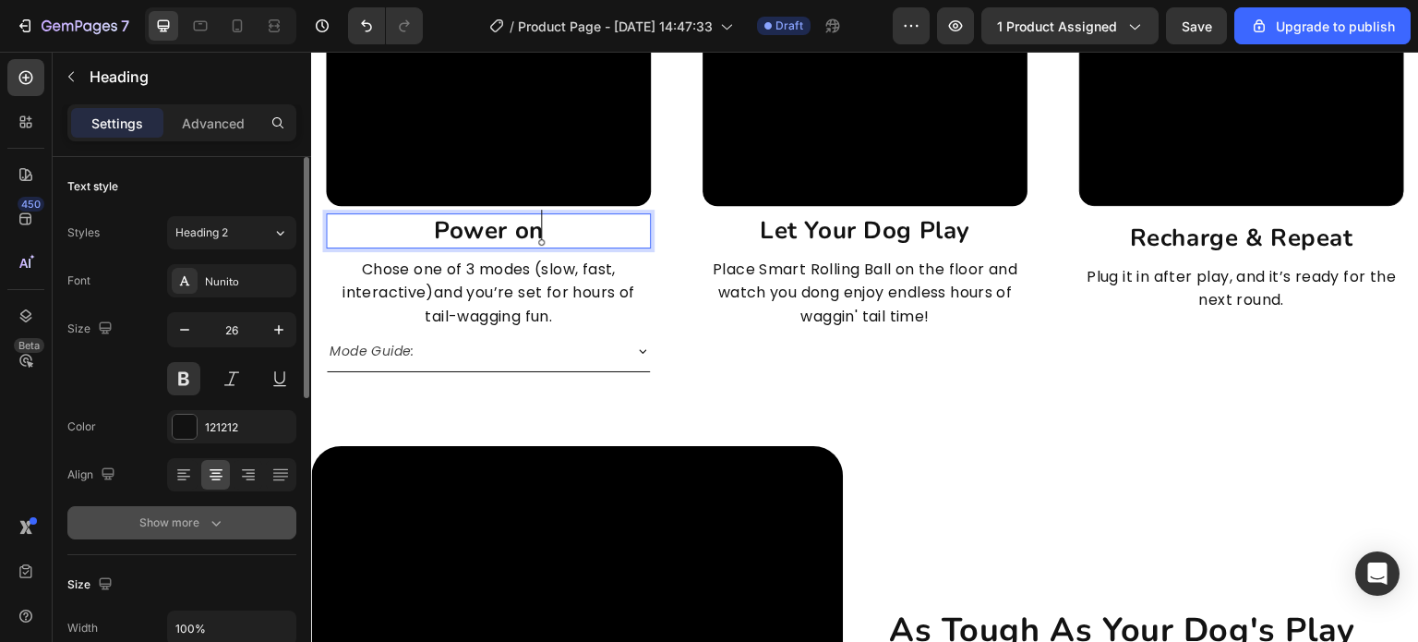
click at [222, 538] on button "Show more" at bounding box center [181, 522] width 229 height 33
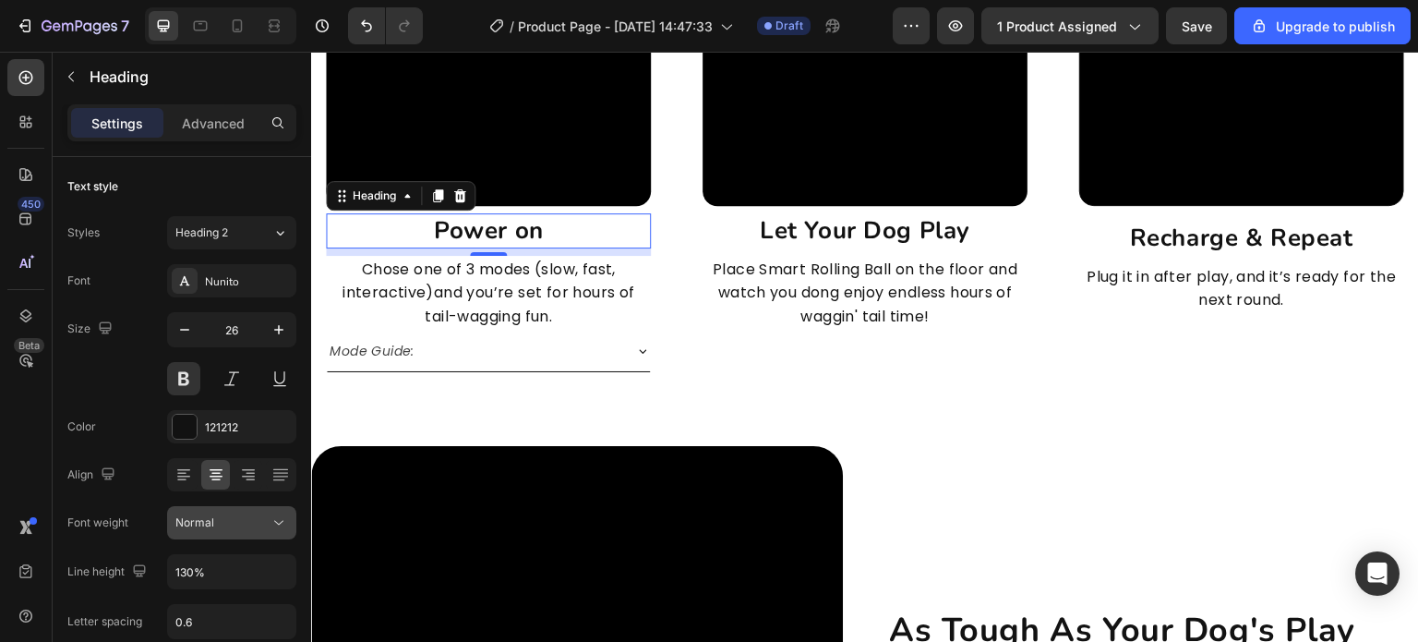
scroll to position [462, 0]
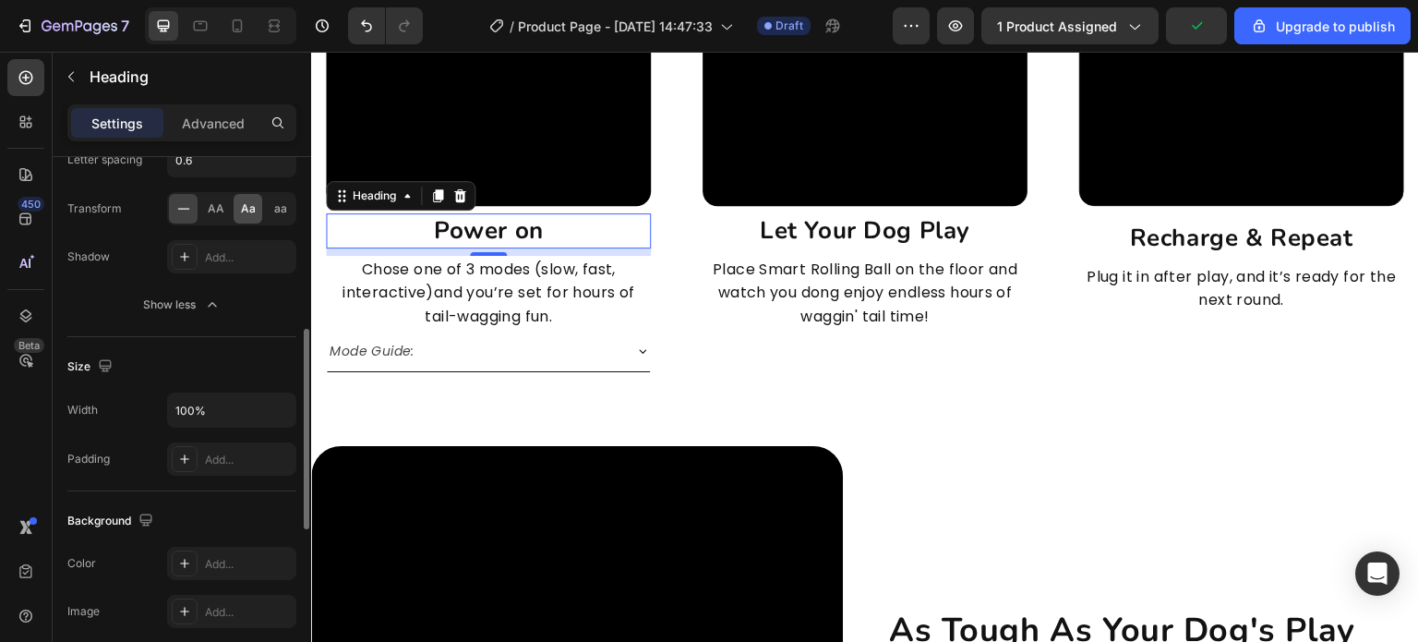
click at [251, 211] on span "Aa" at bounding box center [248, 208] width 15 height 17
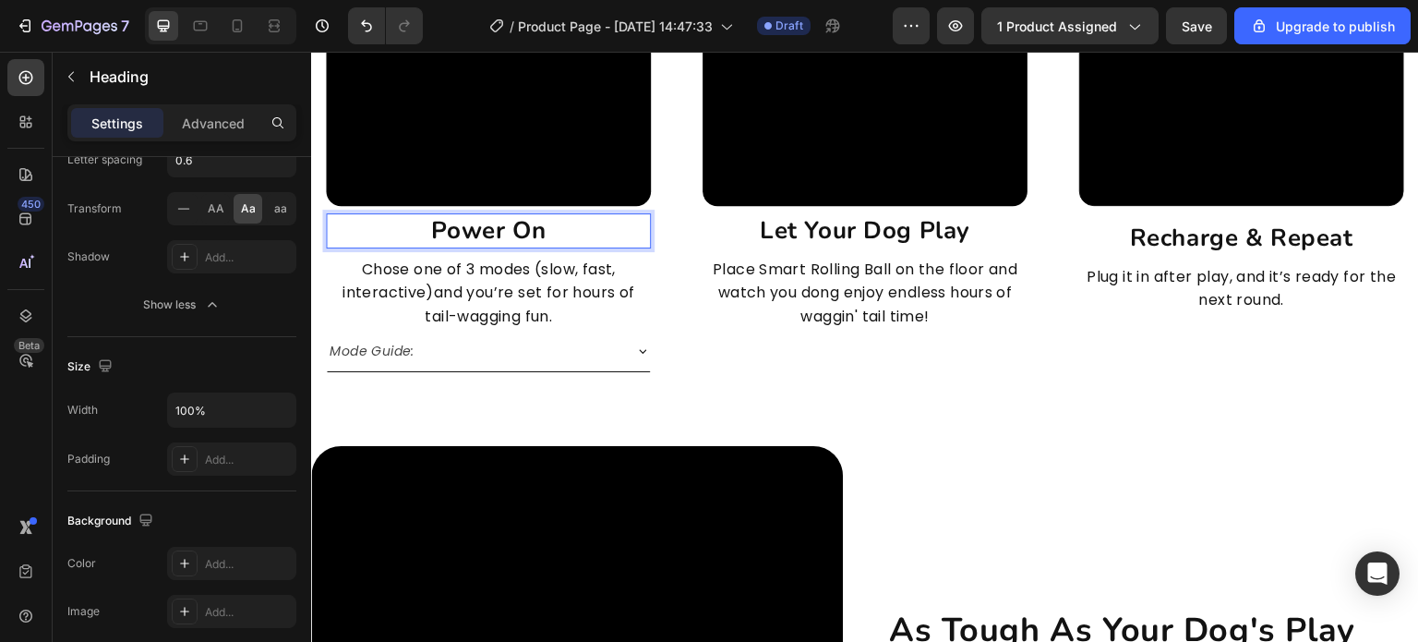
click at [566, 234] on h2 "power on" at bounding box center [488, 230] width 325 height 35
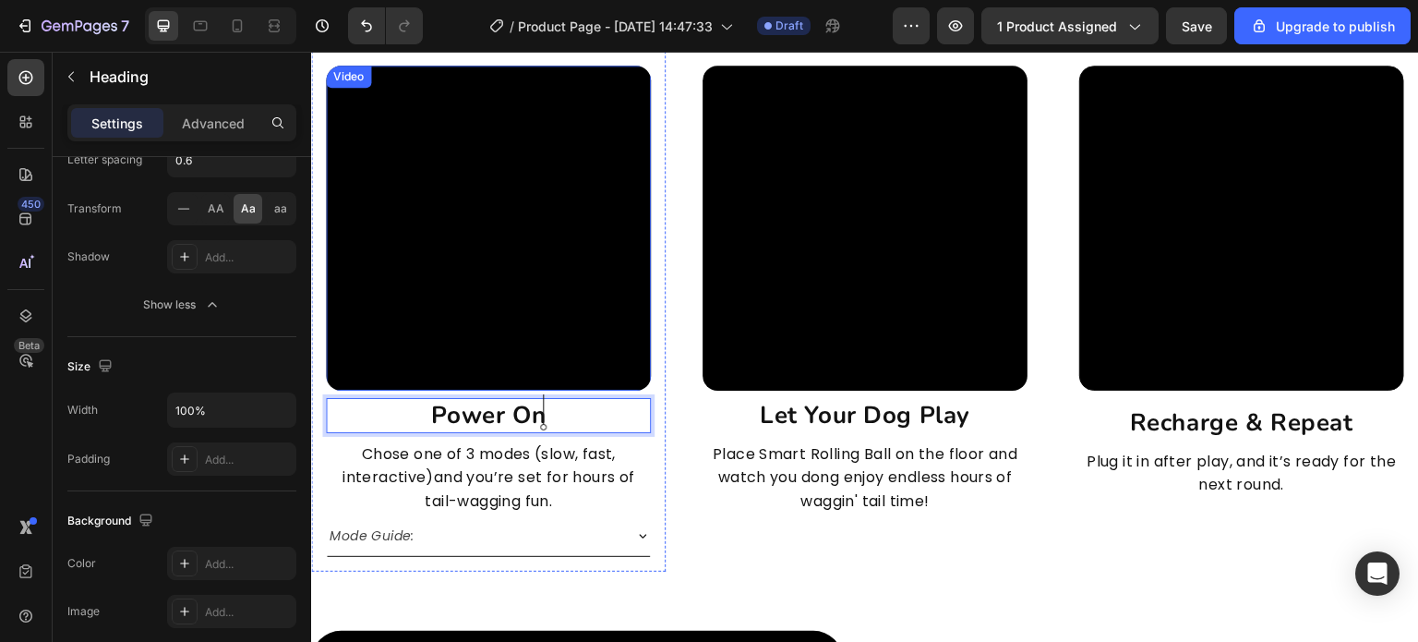
click at [569, 219] on video at bounding box center [488, 228] width 325 height 325
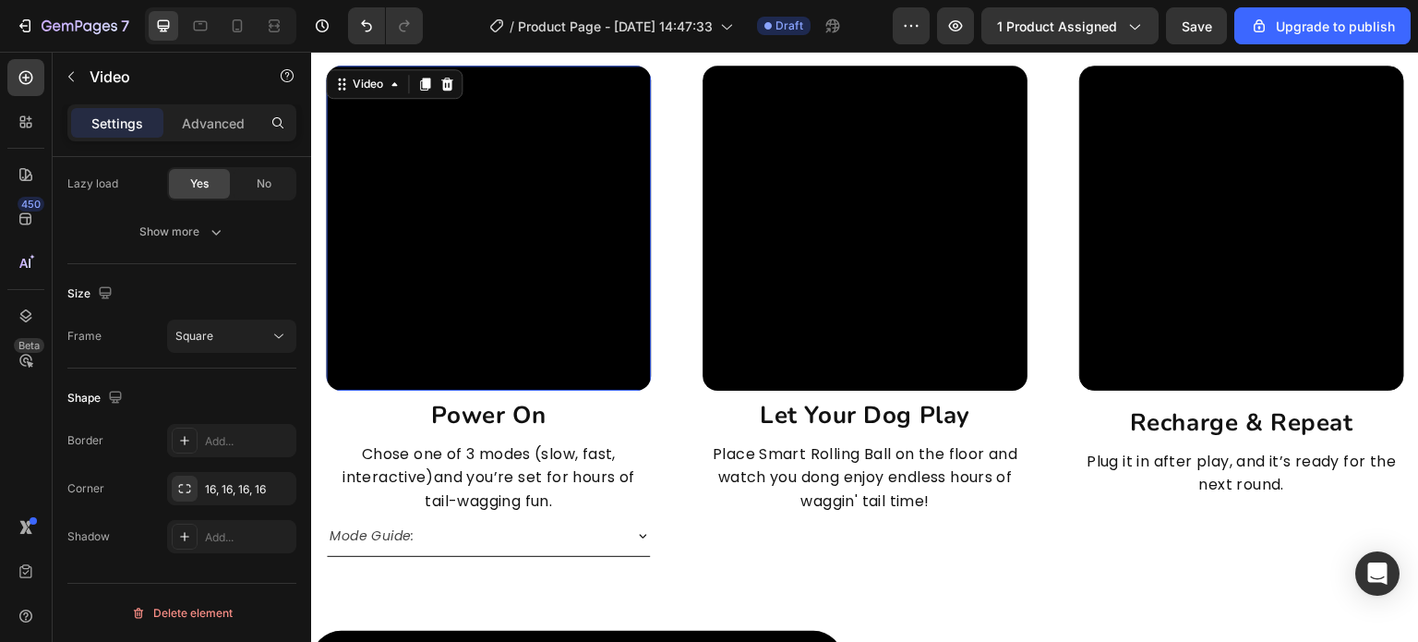
scroll to position [0, 0]
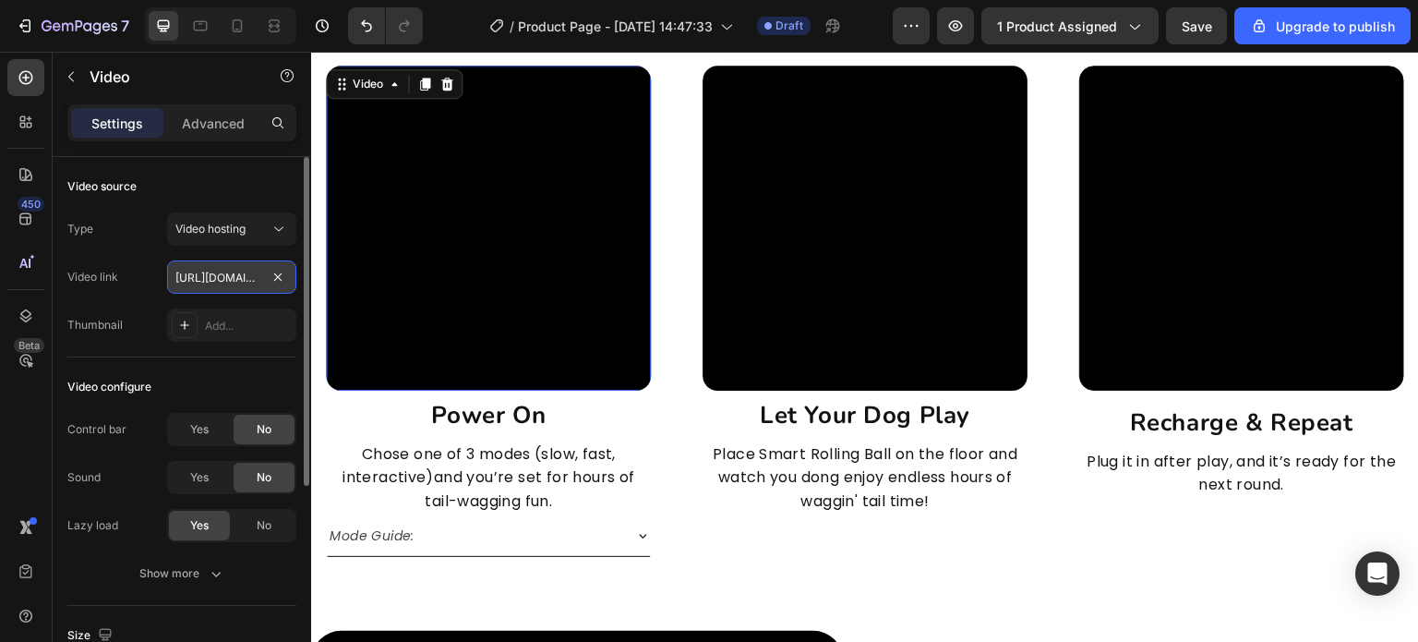
click at [244, 283] on input "https://cdn.shopify.com/videos/c/o/v/6cbeebf2e0194667a0bdebaab1231671.mp4" at bounding box center [231, 276] width 129 height 33
paste input "8cf30d40ab79463b8bec4f9901a46803"
type input "https://cdn.shopify.com/videos/c/o/v/8cf30d40ab79463b8bec4f9901a46803.mp4"
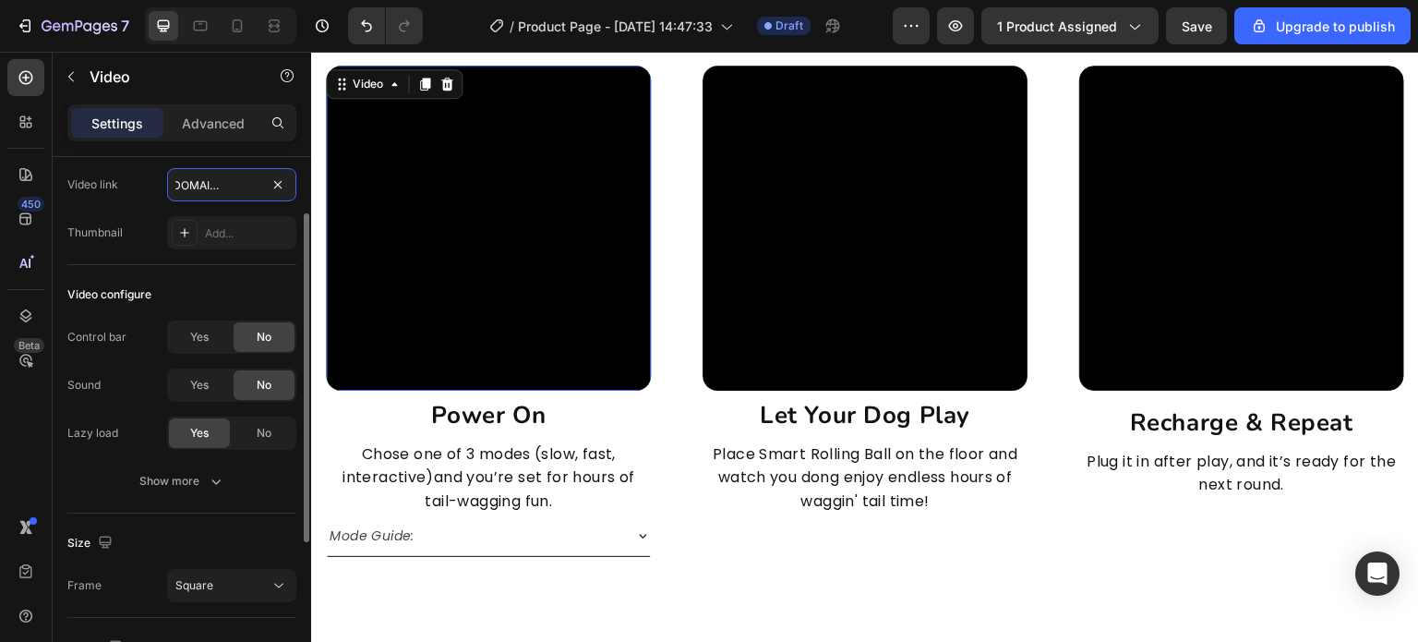
scroll to position [4432, 0]
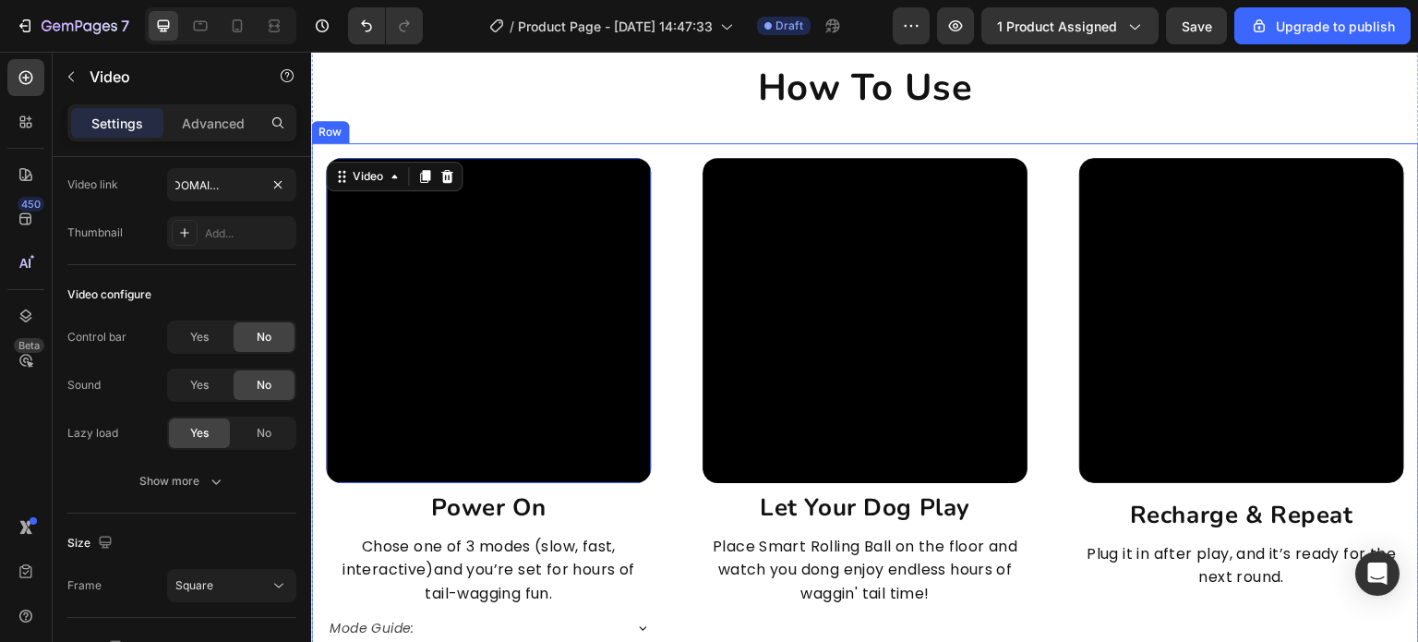
click at [669, 339] on div "Video 8 power on Heading Chose one of 3 modes (slow, fast, interactive)and you’…" at bounding box center [865, 403] width 1108 height 521
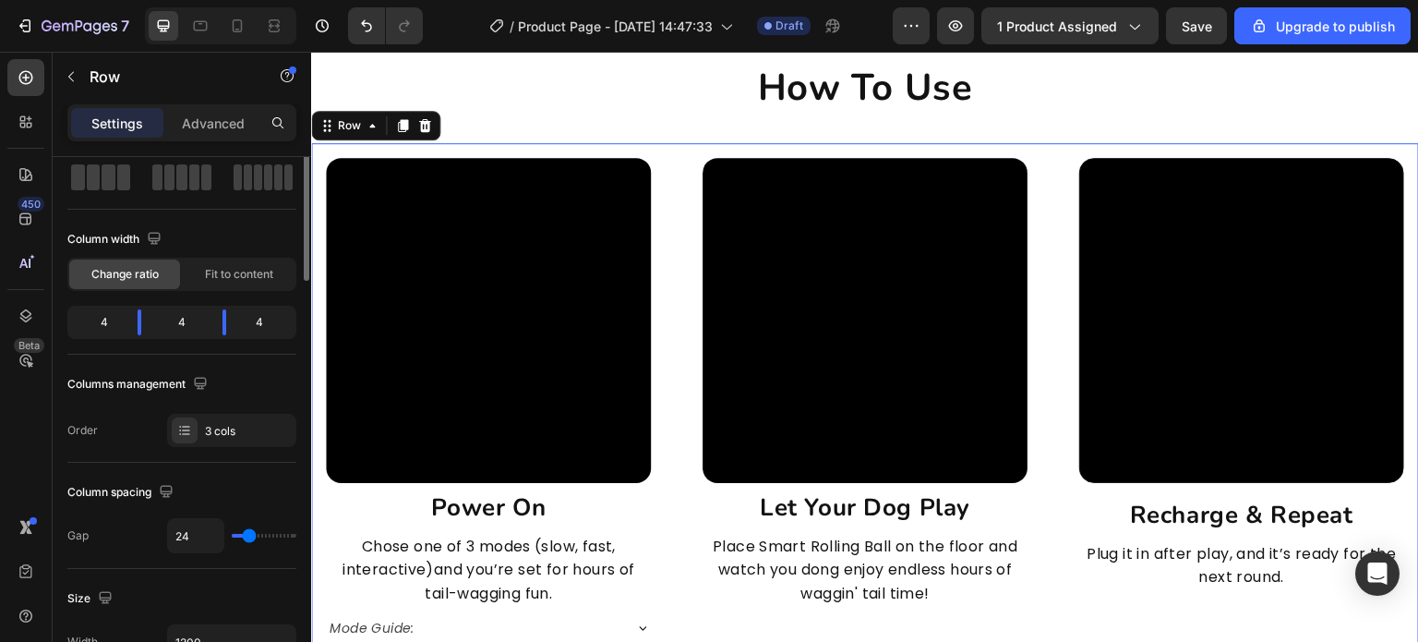
scroll to position [0, 0]
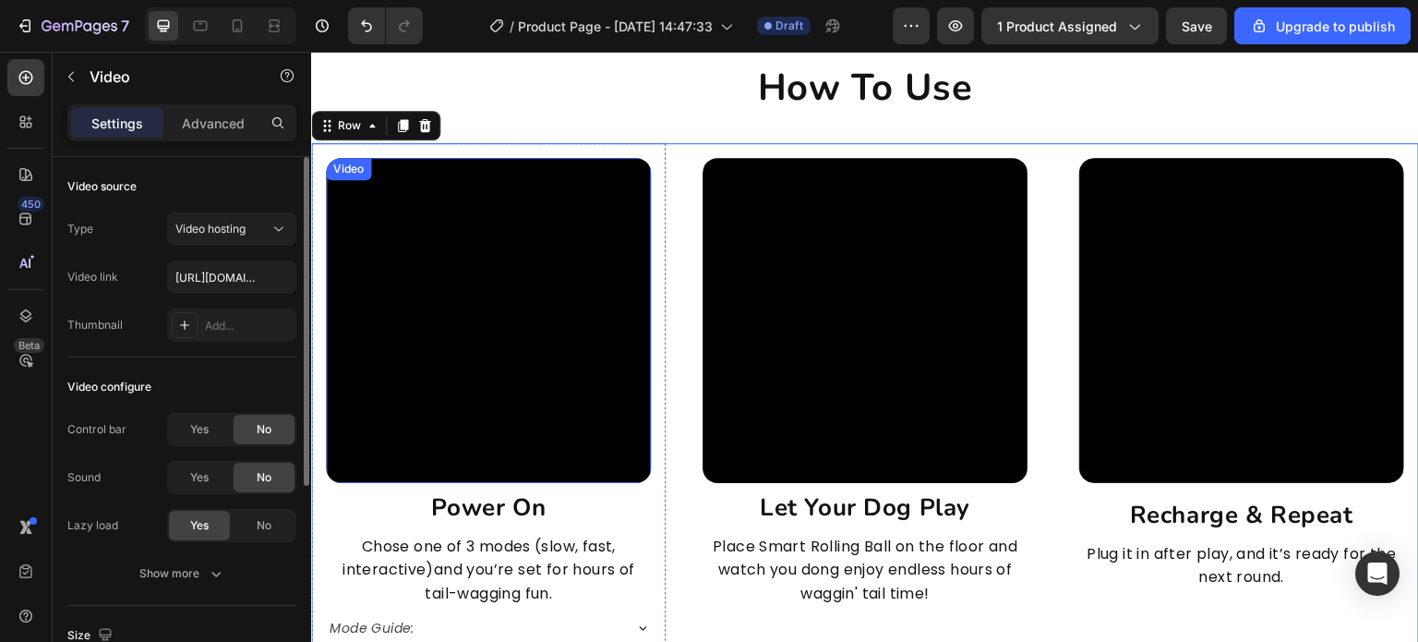
click at [535, 374] on video at bounding box center [488, 320] width 325 height 325
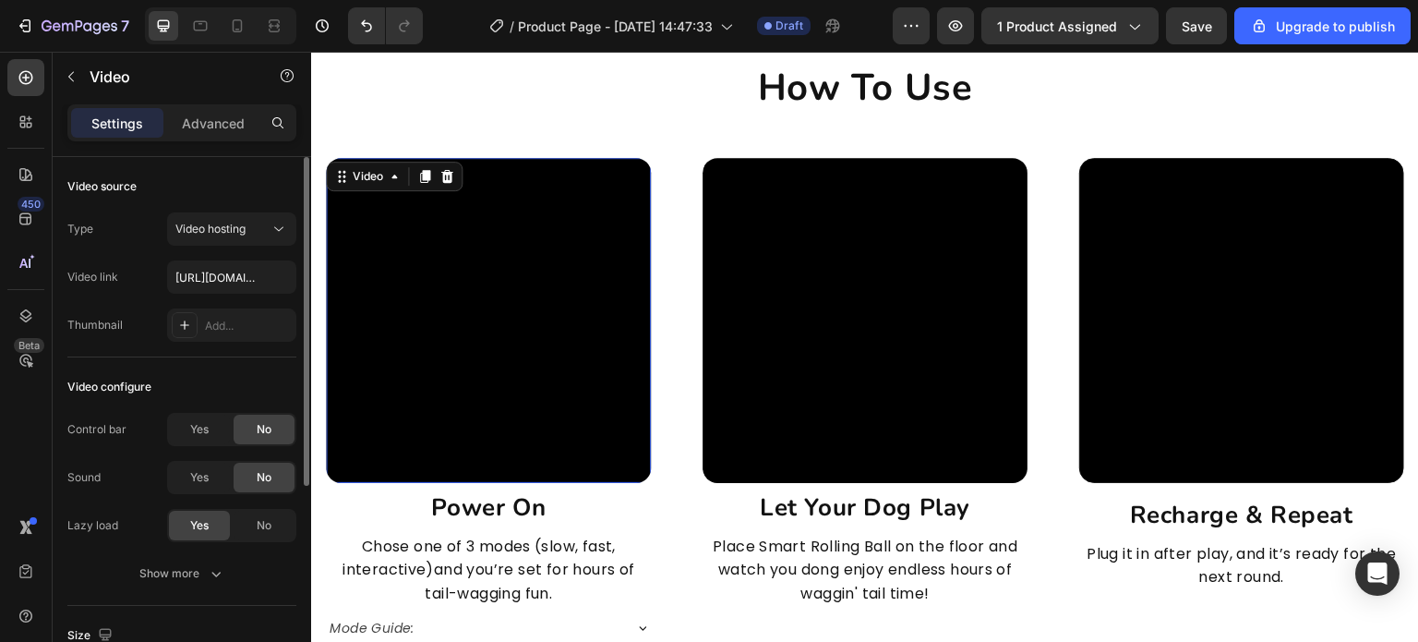
click at [535, 374] on video at bounding box center [488, 320] width 325 height 325
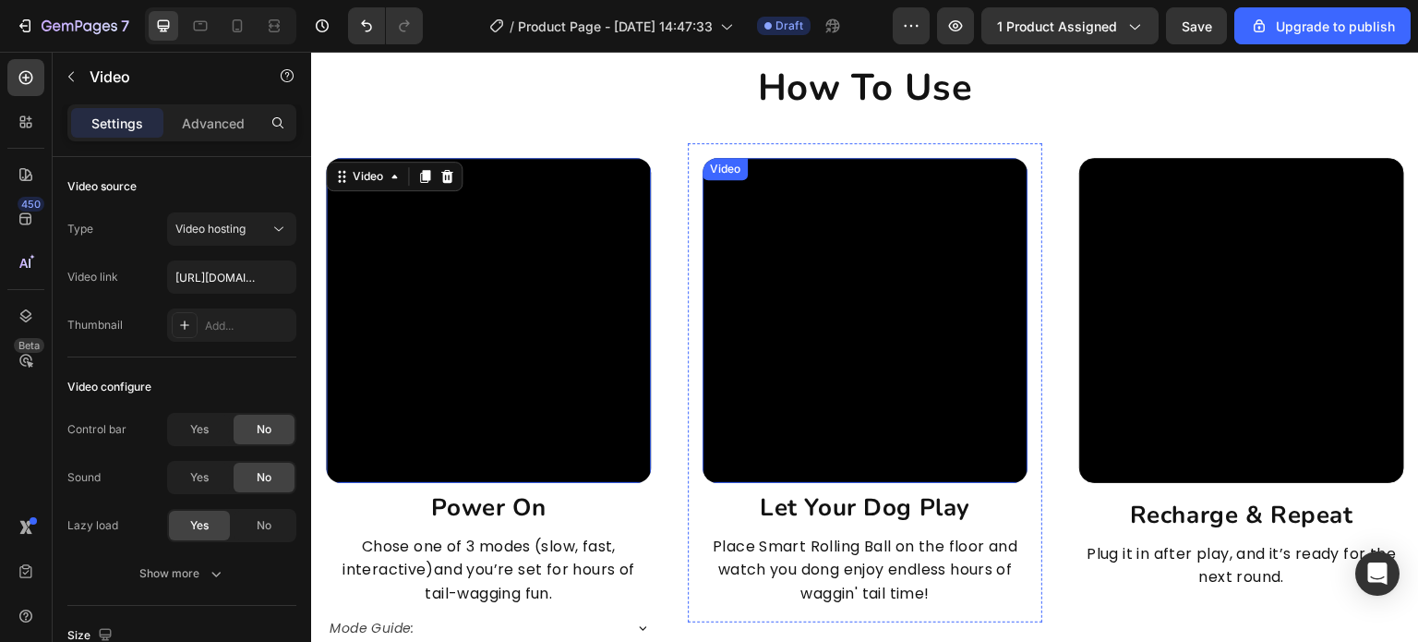
click at [769, 358] on video at bounding box center [865, 320] width 325 height 325
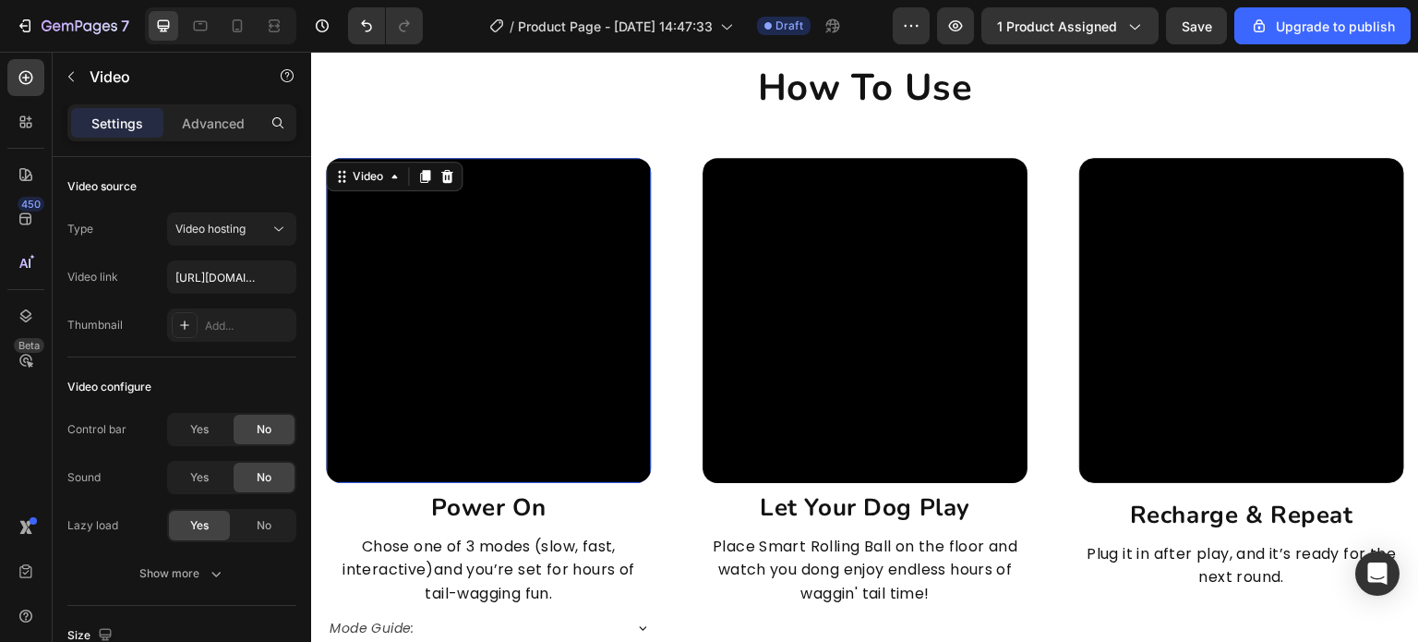
click at [549, 346] on video at bounding box center [488, 320] width 325 height 325
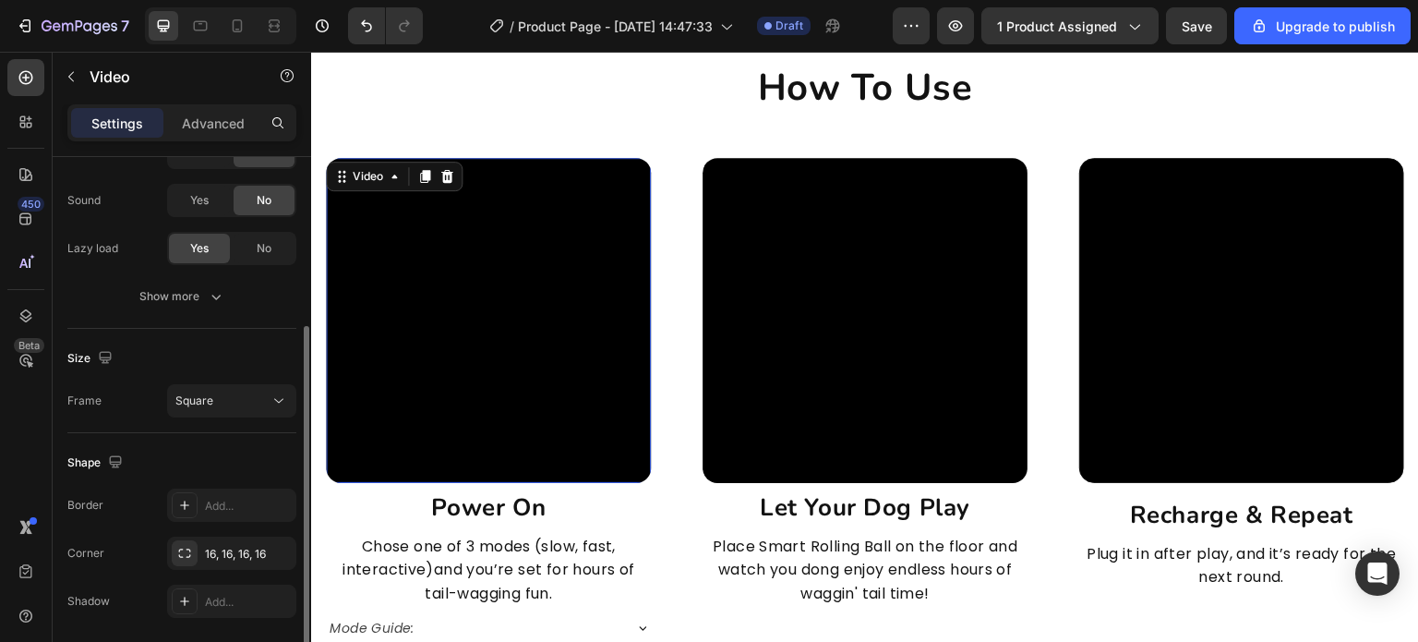
scroll to position [185, 0]
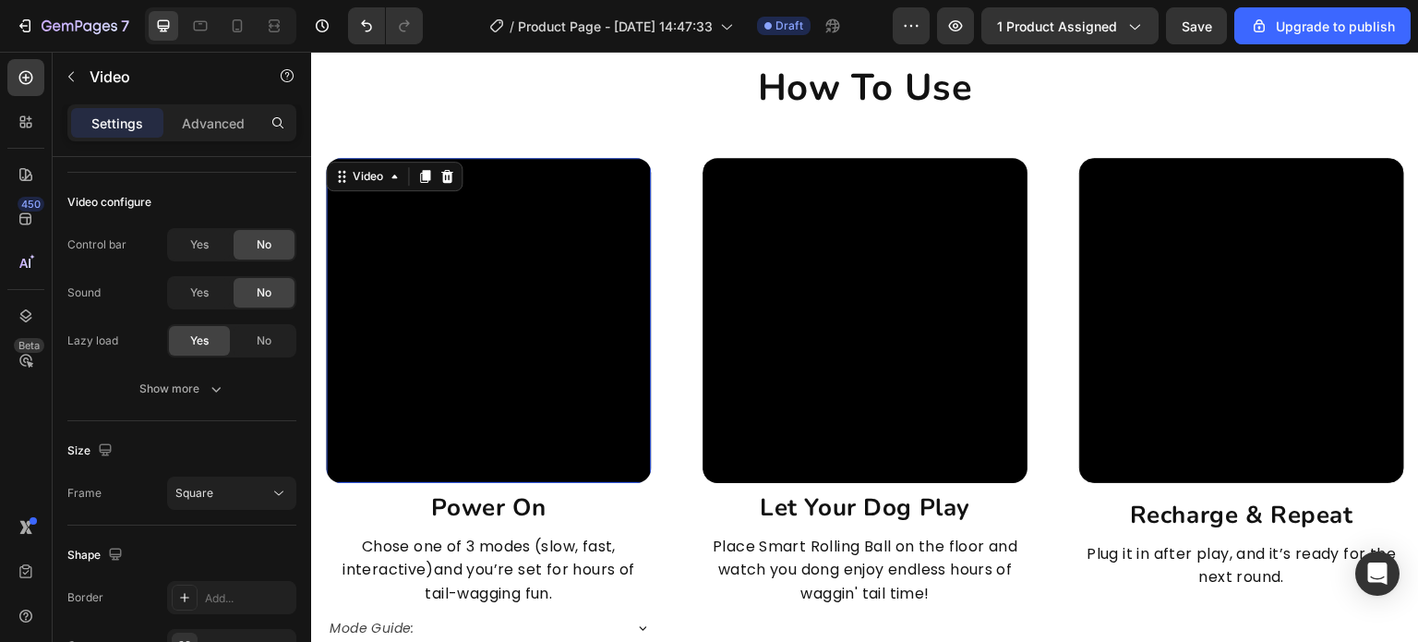
click at [527, 356] on video at bounding box center [488, 320] width 325 height 325
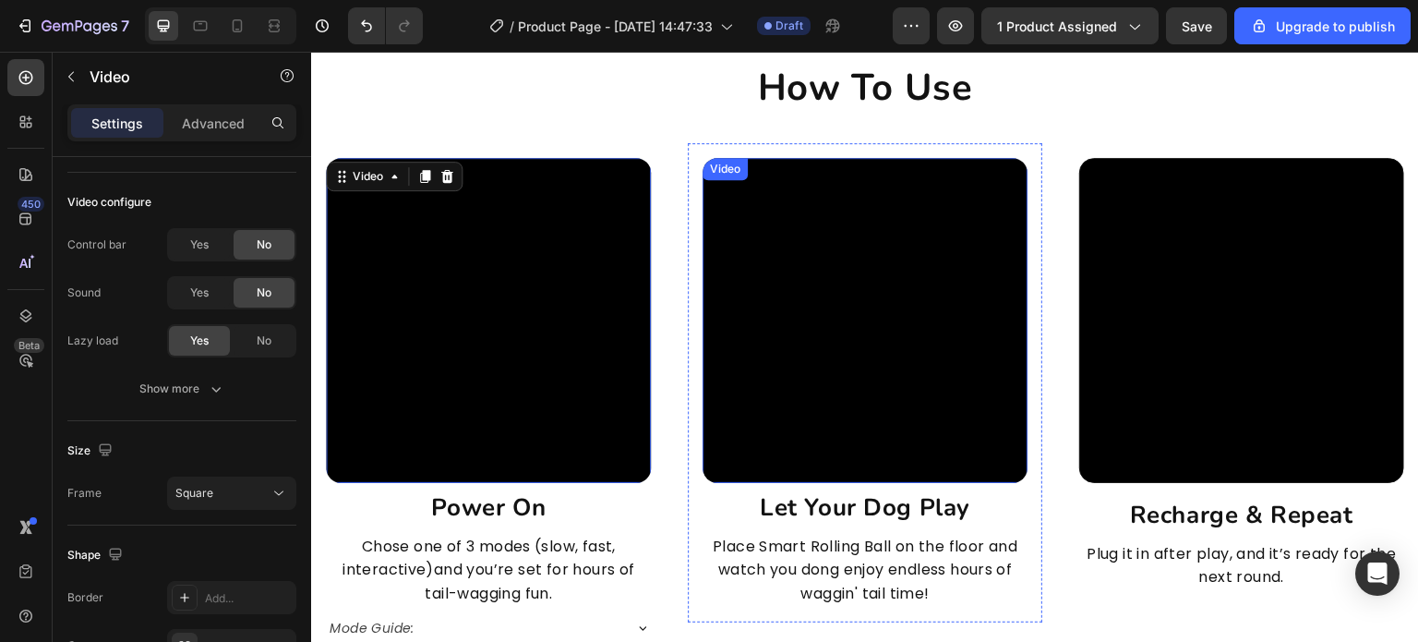
click at [888, 303] on video at bounding box center [865, 320] width 325 height 325
click at [609, 347] on video at bounding box center [488, 320] width 325 height 325
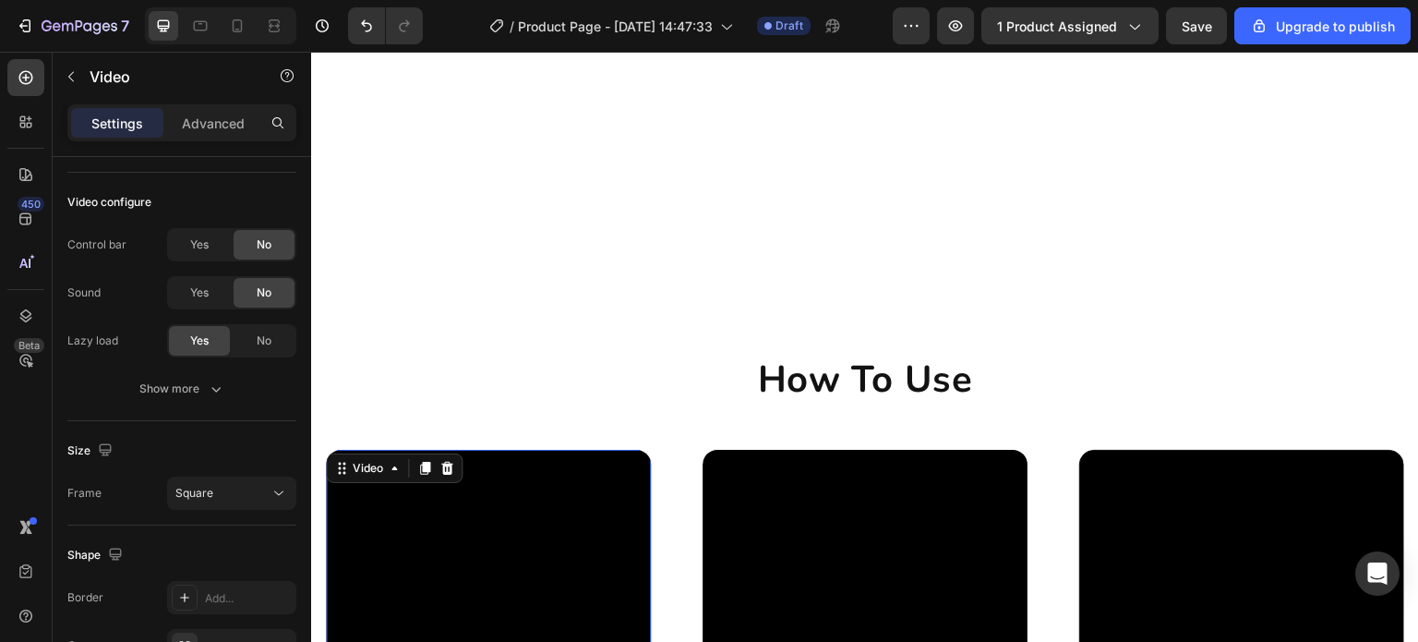
scroll to position [4525, 0]
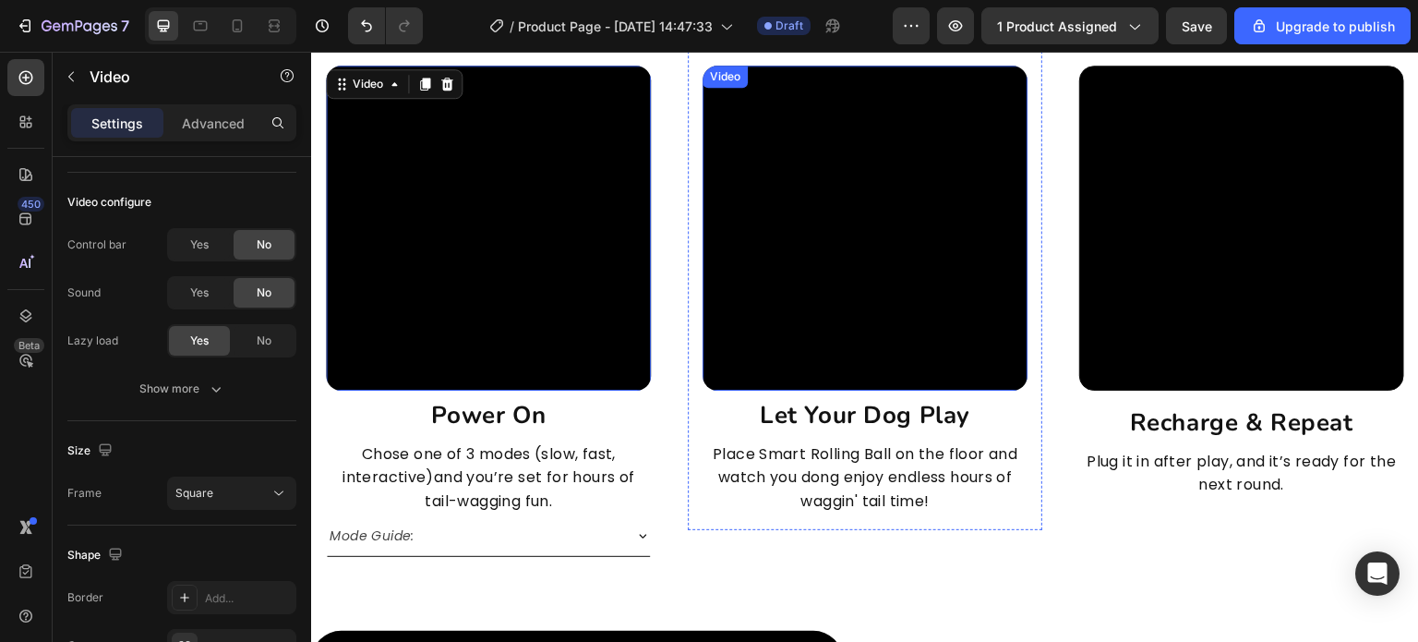
click at [790, 281] on video at bounding box center [865, 228] width 325 height 325
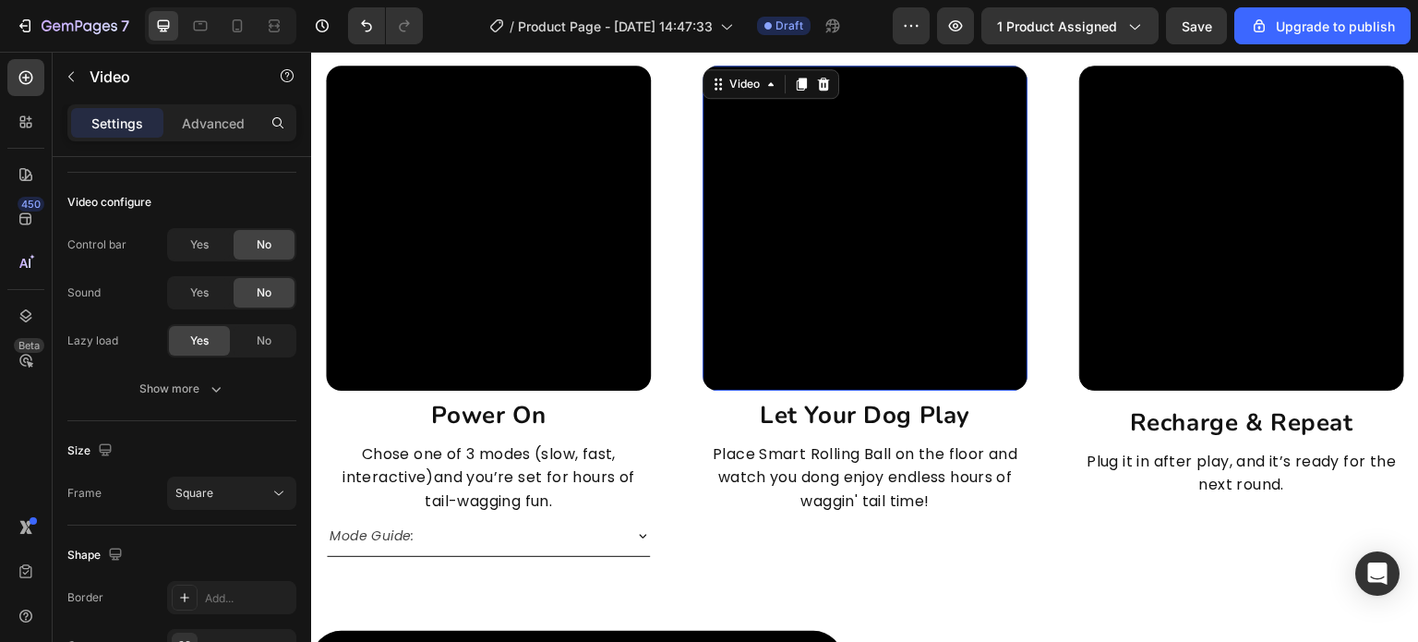
click at [529, 267] on video at bounding box center [488, 228] width 325 height 325
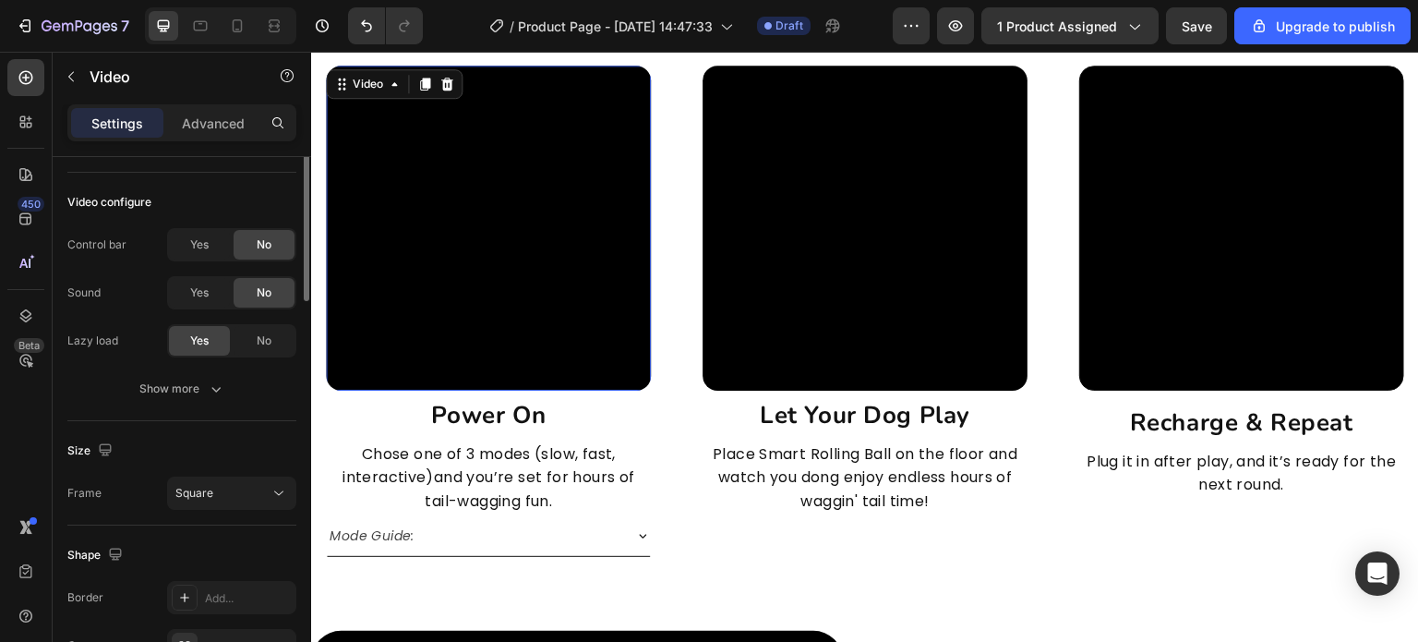
scroll to position [0, 0]
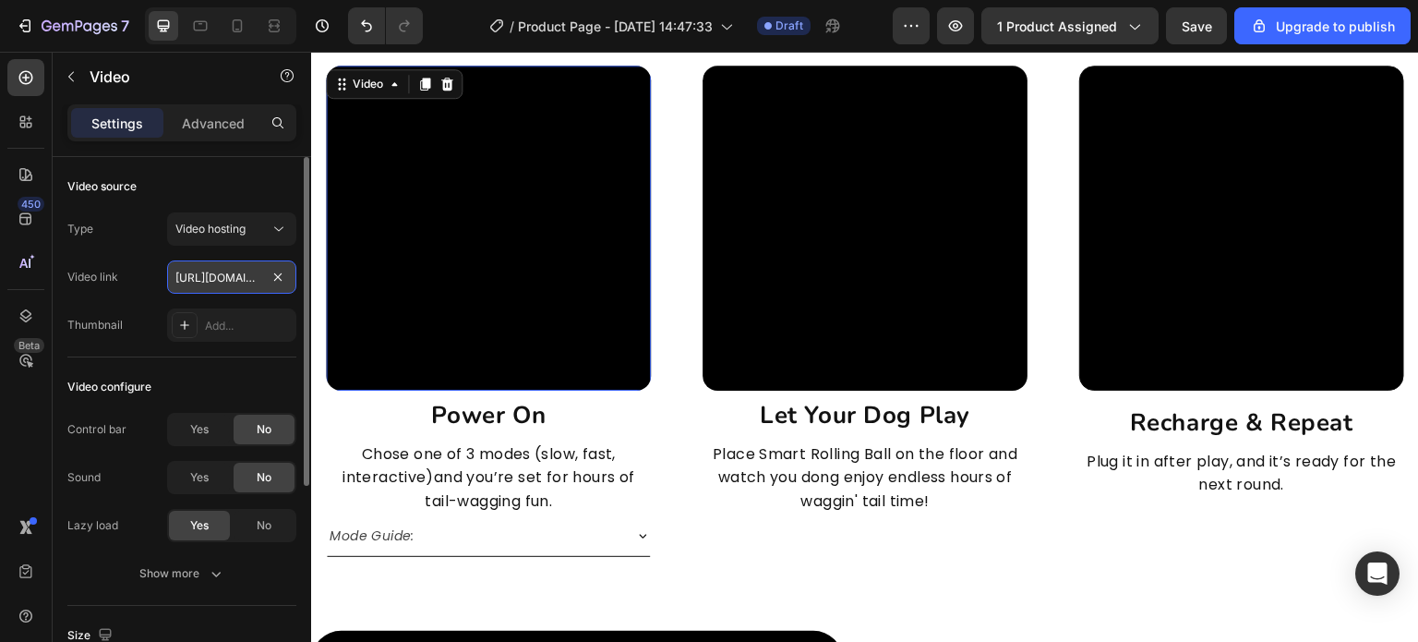
click at [228, 275] on input "https://cdn.shopify.com/videos/c/o/v/8cf30d40ab79463b8bec4f9901a46803.mp4" at bounding box center [231, 276] width 129 height 33
click at [805, 251] on video at bounding box center [865, 228] width 325 height 325
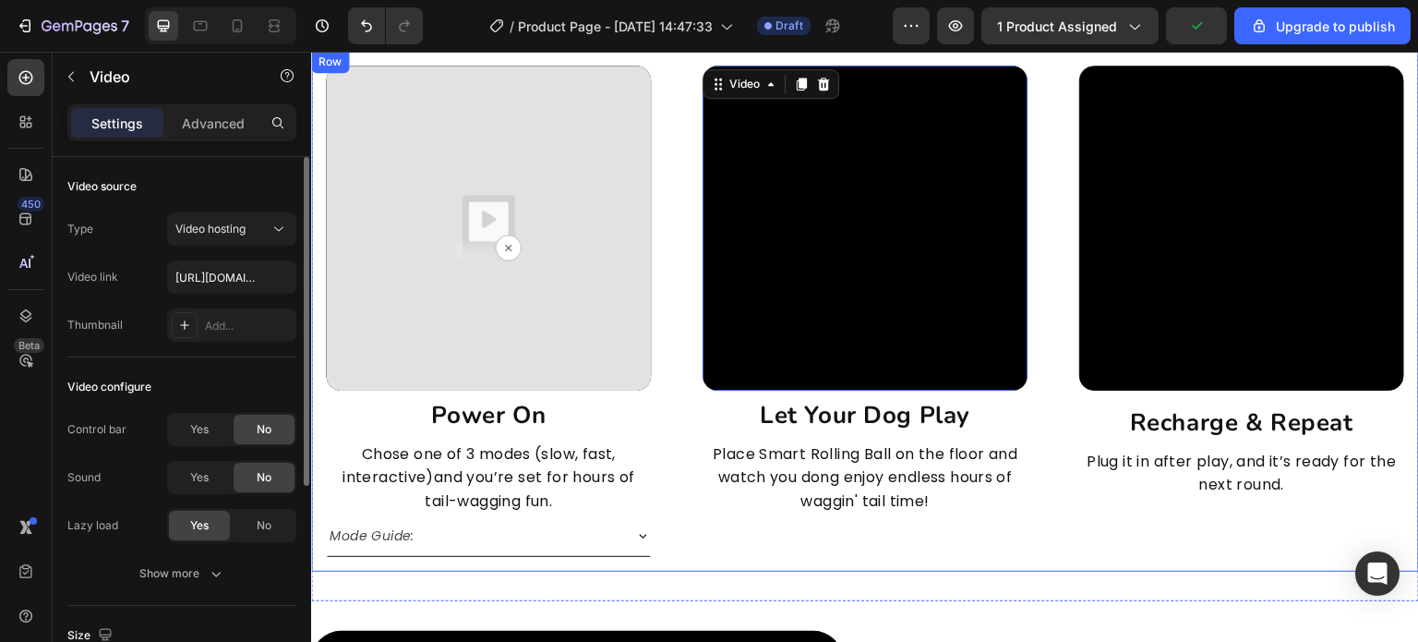
click at [529, 258] on img at bounding box center [488, 228] width 325 height 325
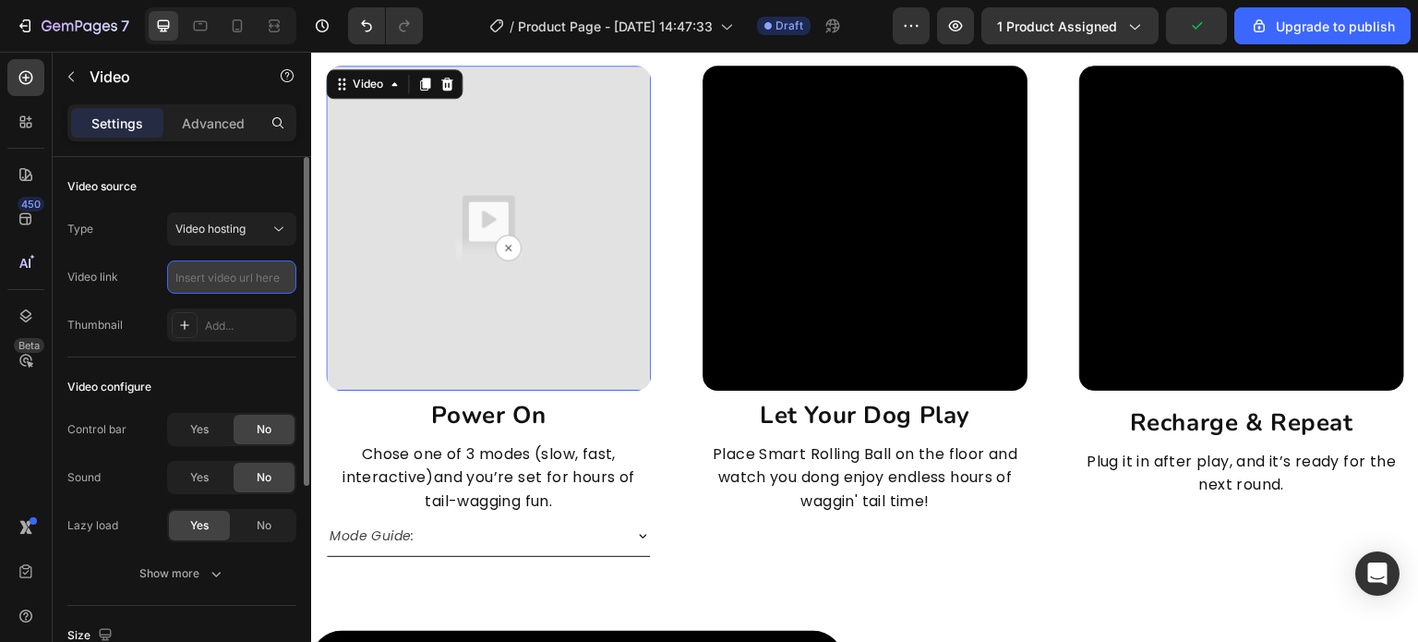
click at [213, 289] on input "text" at bounding box center [231, 276] width 129 height 33
paste input "https://cdn.shopify.com/videos/c/o/v/8cf30d40ab79463b8bec4f9901a46803.mp4"
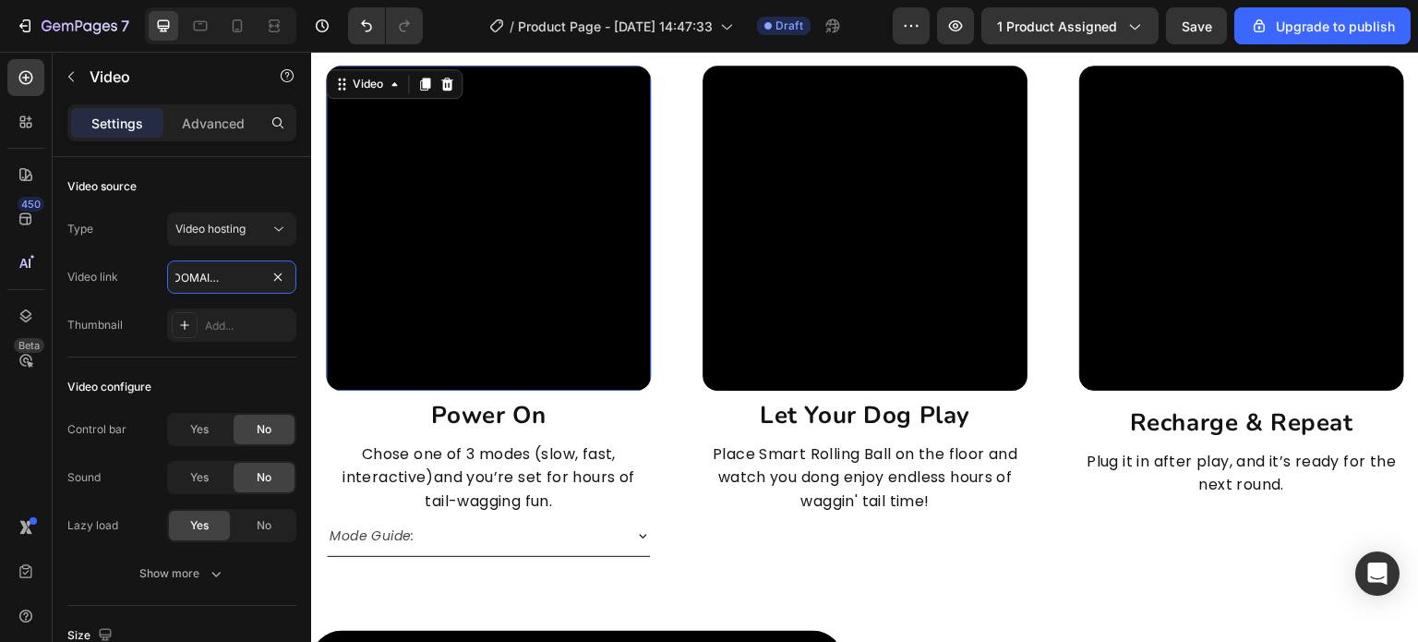
type input "https://cdn.shopify.com/videos/c/o/v/8cf30d40ab79463b8bec4f9901a46803.mp4"
click at [577, 192] on video at bounding box center [488, 228] width 325 height 325
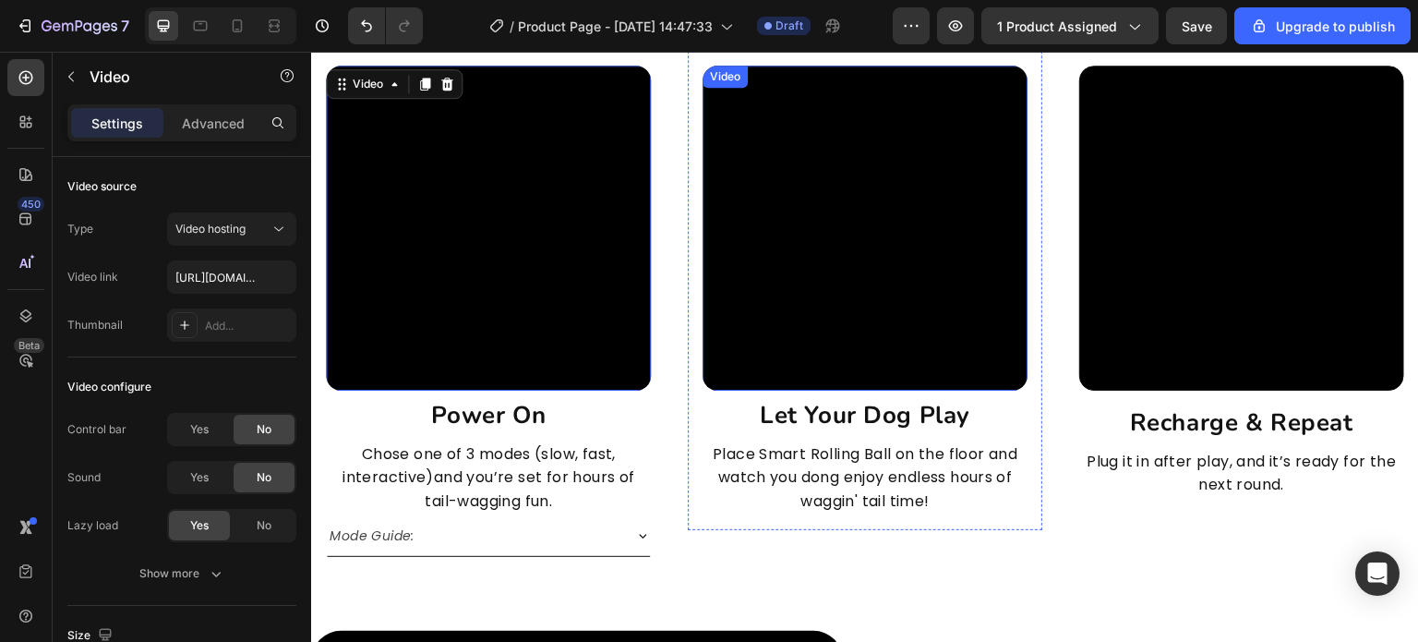
click at [787, 253] on video at bounding box center [865, 228] width 325 height 325
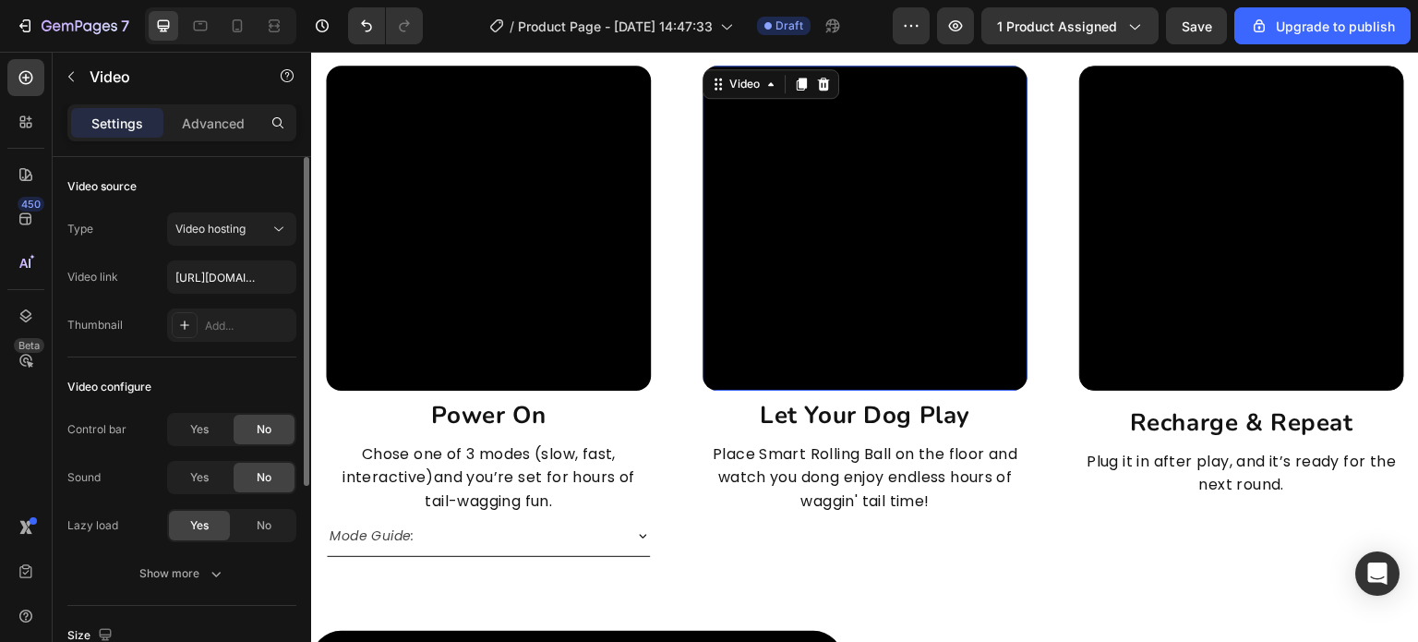
click at [247, 295] on div "Type Video hosting Video link https://cdn.shopify.com/videos/c/o/v/c3786b776c57…" at bounding box center [181, 276] width 229 height 129
click at [248, 288] on input "https://cdn.shopify.com/videos/c/o/v/c3786b776c57410885fec869086e5fed.mp4" at bounding box center [231, 276] width 129 height 33
paste input "8cf30d40ab79463b8bec4f9901a46803"
type input "https://cdn.shopify.com/videos/c/o/v/8cf30d40ab79463b8bec4f9901a46803.mp4"
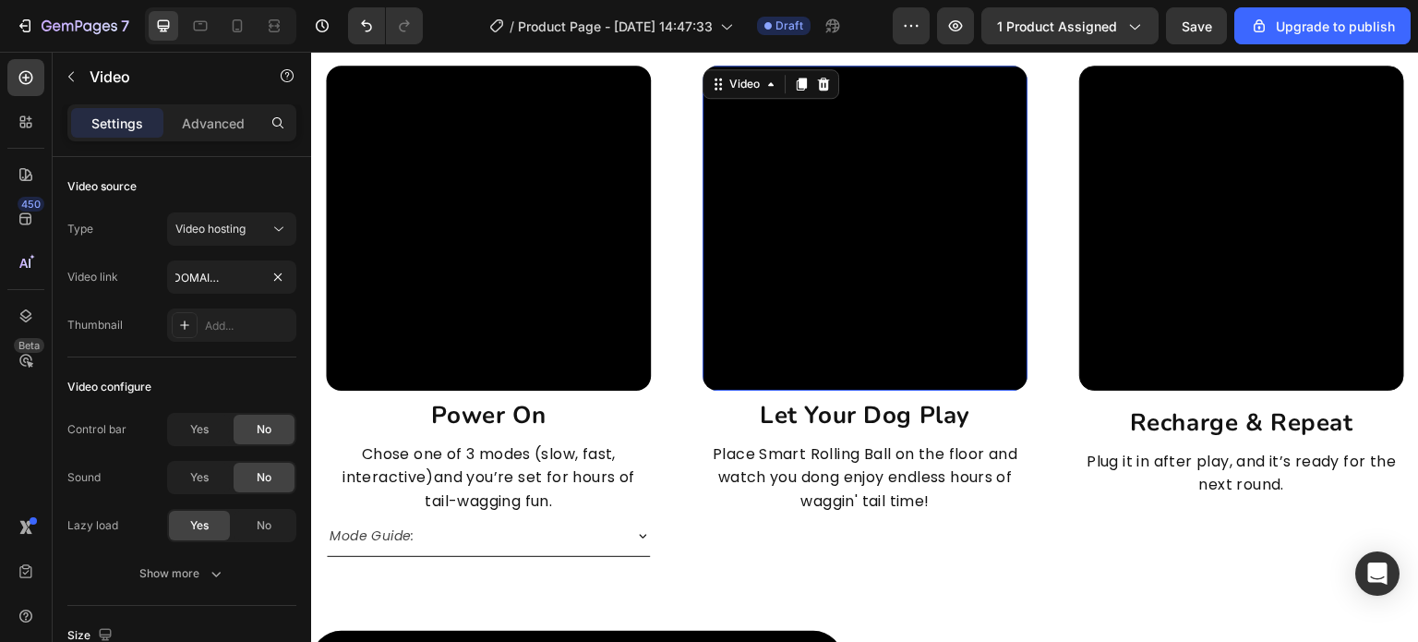
click at [495, 260] on video at bounding box center [488, 228] width 325 height 325
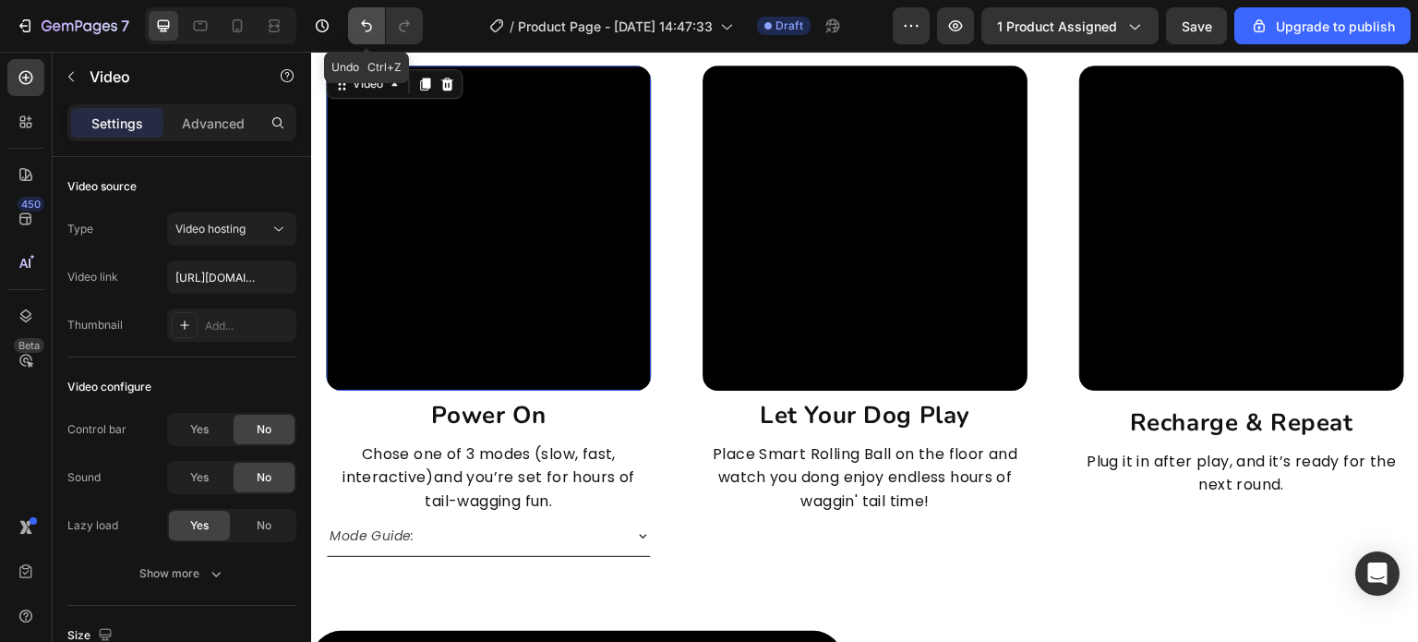
click at [353, 26] on button "Undo/Redo" at bounding box center [366, 25] width 37 height 37
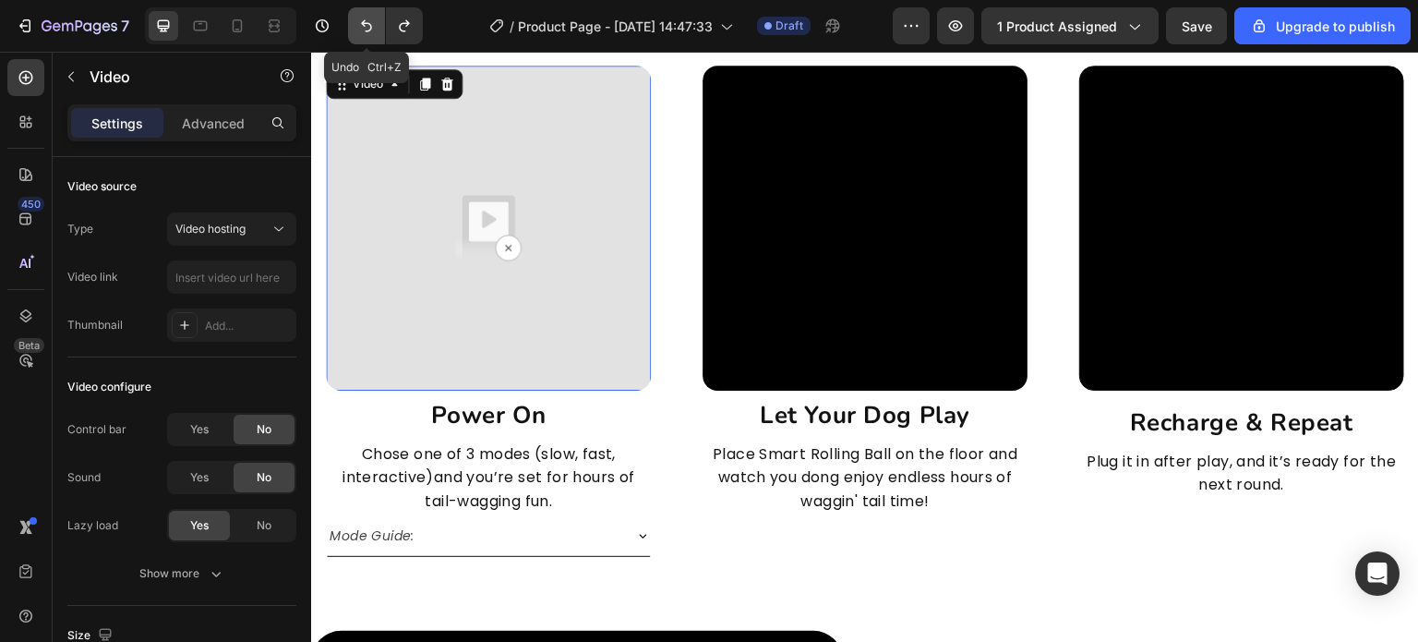
click at [354, 22] on button "Undo/Redo" at bounding box center [366, 25] width 37 height 37
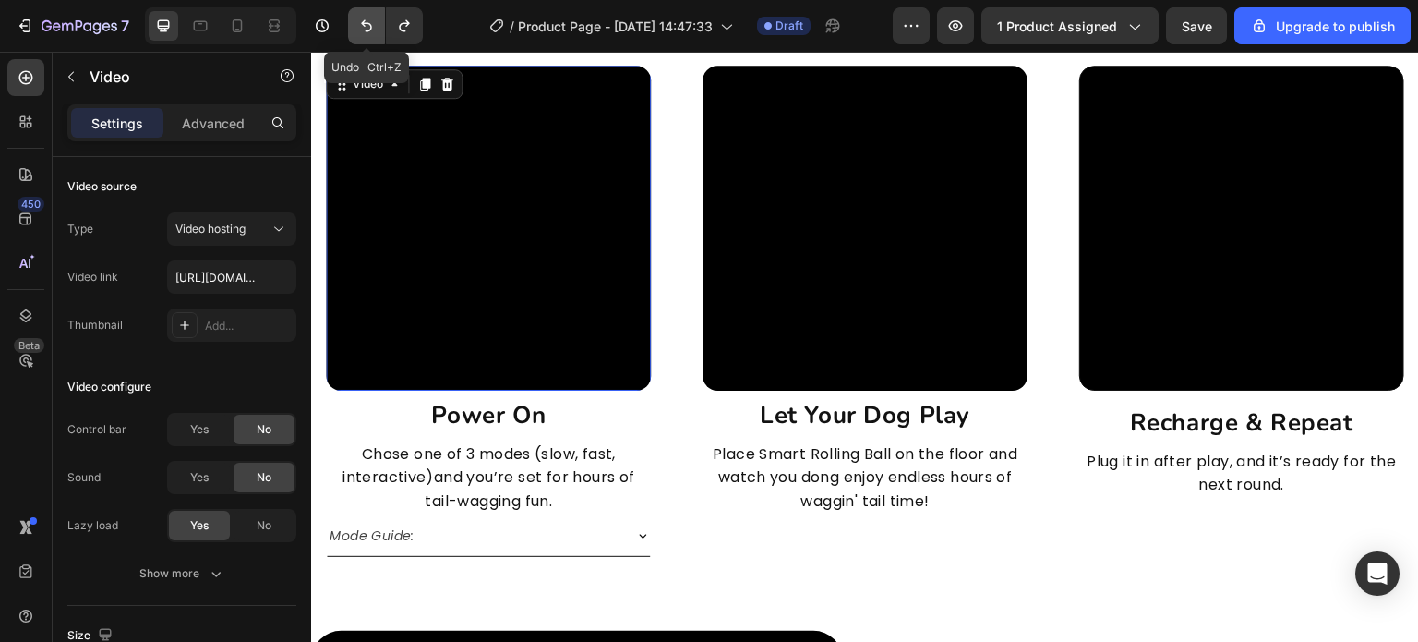
click at [359, 28] on icon "Undo/Redo" at bounding box center [366, 26] width 18 height 18
type input "https://cdn.shopify.com/videos/c/o/v/6cbeebf2e0194667a0bdebaab1231671.mp4"
click at [478, 201] on video at bounding box center [488, 228] width 325 height 325
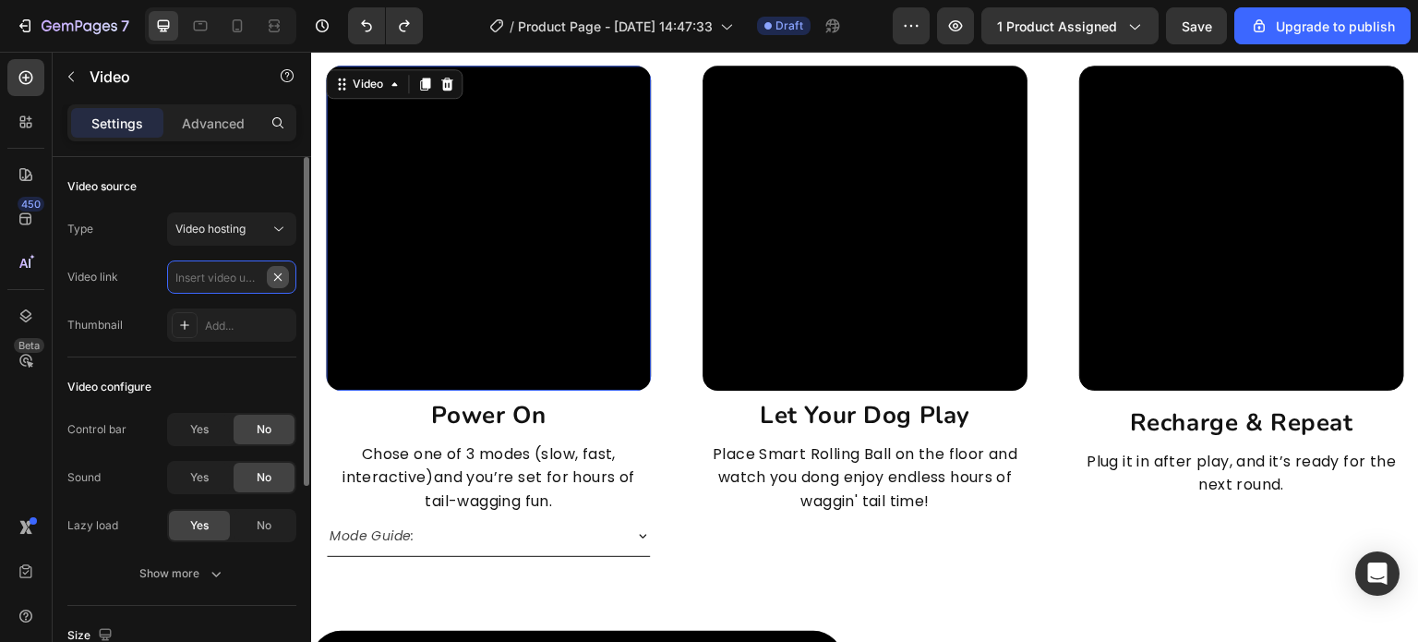
scroll to position [0, 0]
paste input "https://cdn.shopify.com/videos/c/o/v/8cf30d40ab79463b8bec4f9901a46803.mp4"
type input "https://cdn.shopify.com/videos/c/o/v/8cf30d40ab79463b8bec4f9901a46803.mp4"
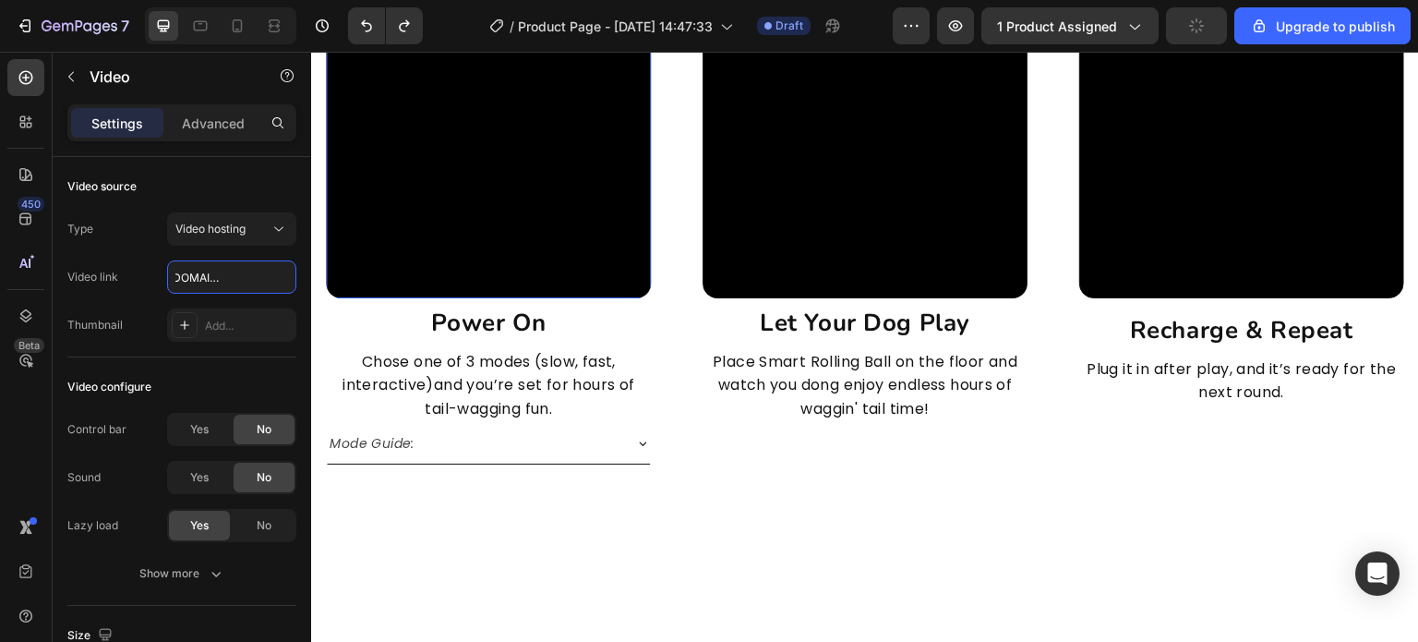
scroll to position [4248, 0]
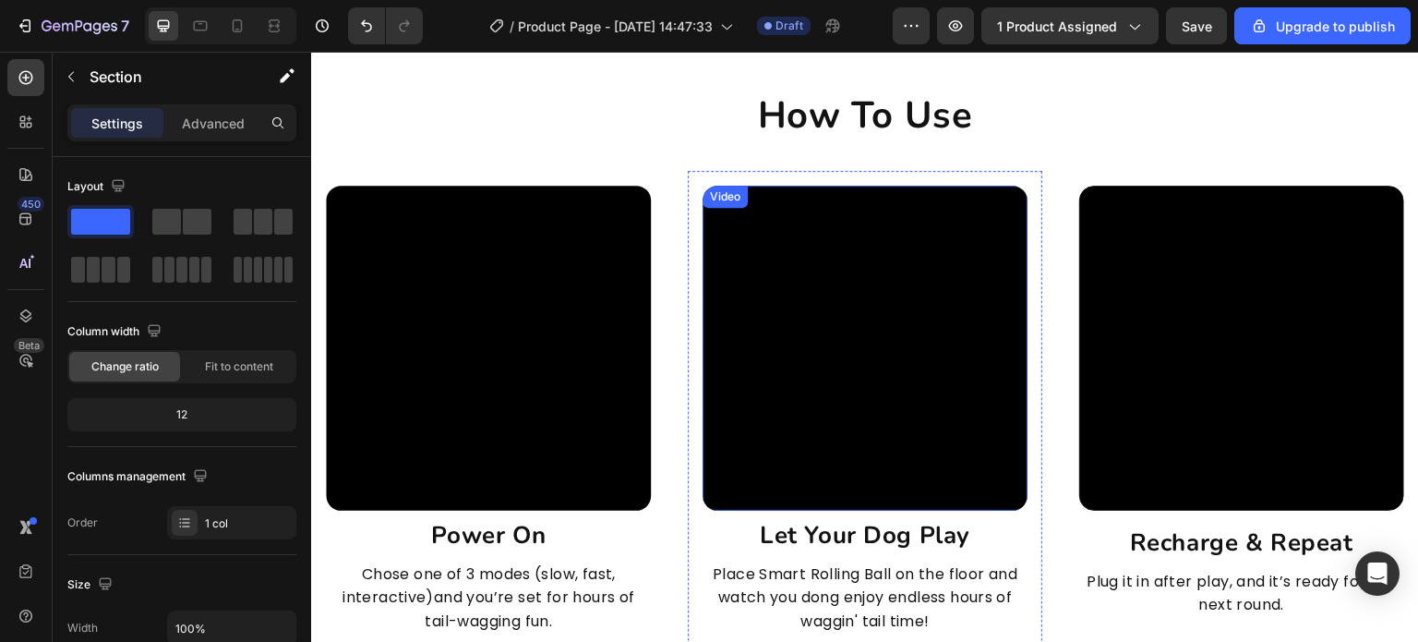
scroll to position [4432, 0]
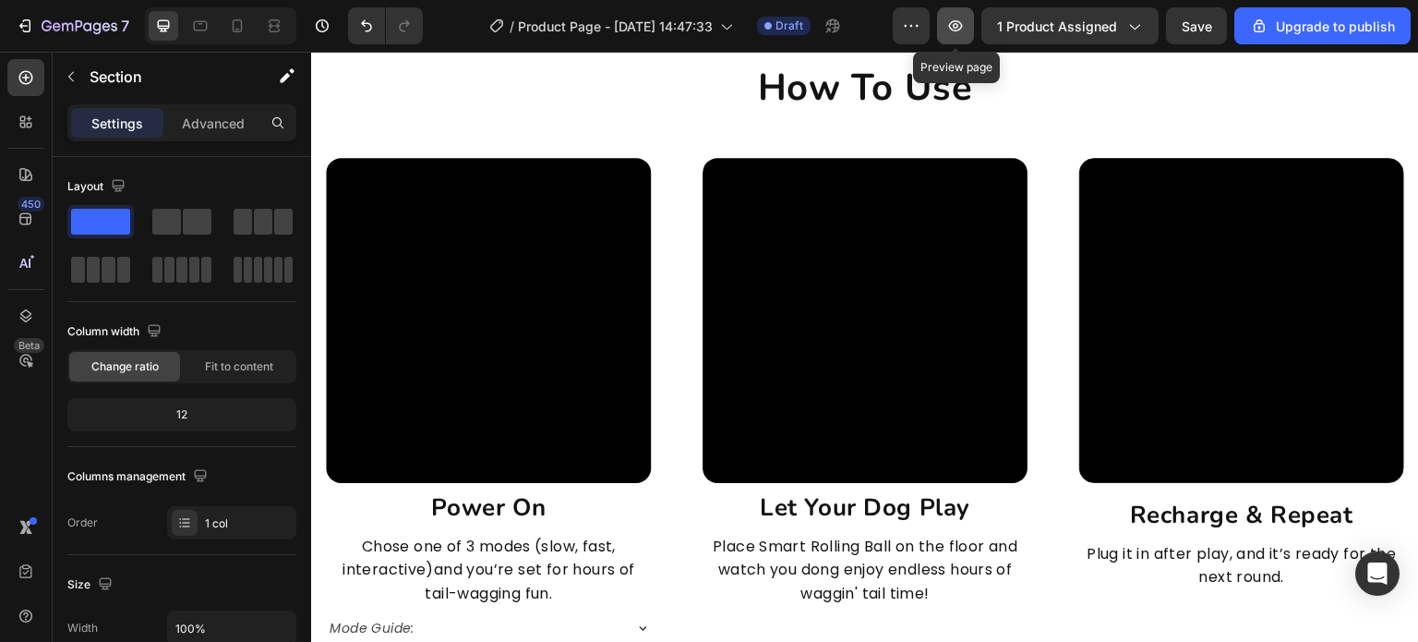
click at [964, 25] on icon "button" at bounding box center [956, 26] width 18 height 18
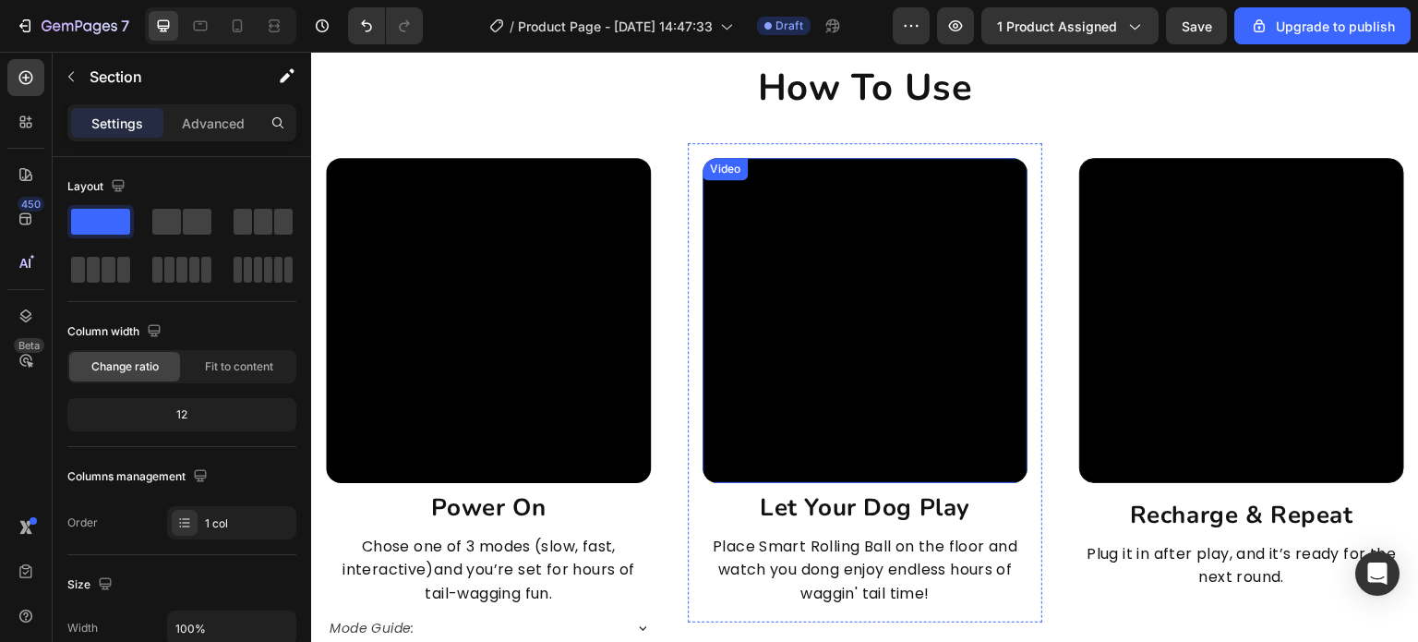
click at [837, 312] on video at bounding box center [865, 320] width 325 height 325
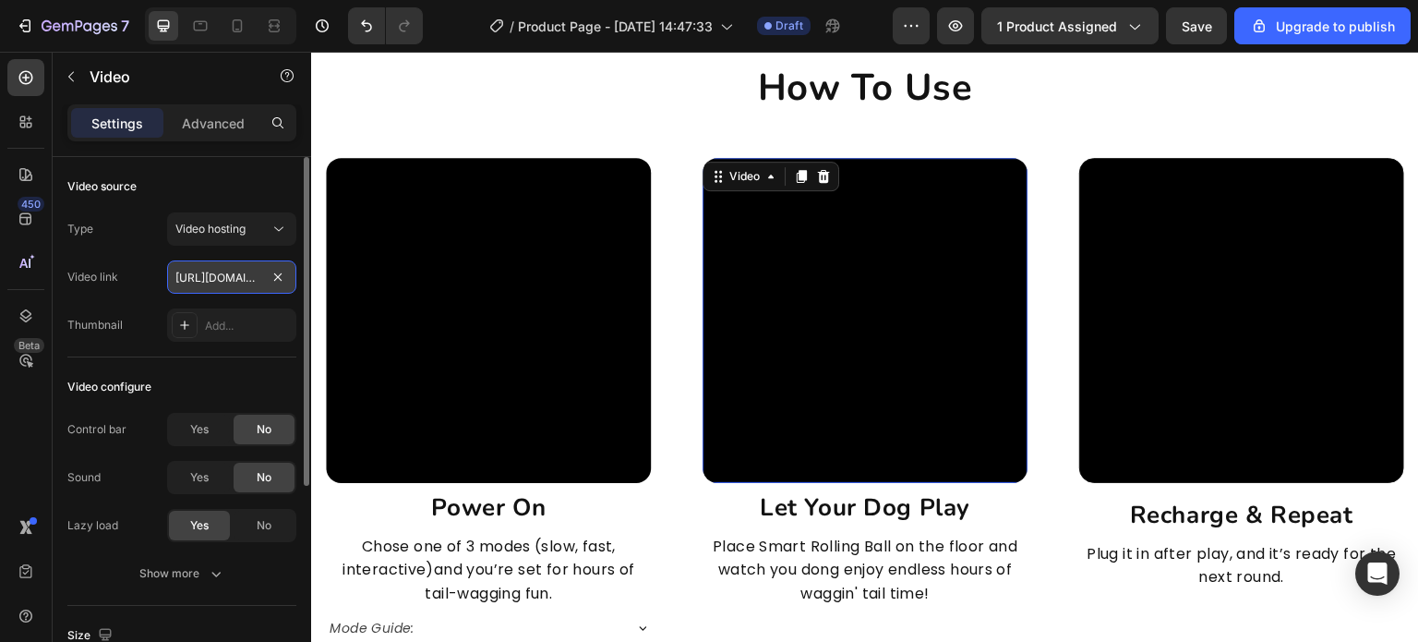
click at [222, 267] on input "https://cdn.shopify.com/videos/c/o/v/c3786b776c57410885fec869086e5fed.mp4" at bounding box center [231, 276] width 129 height 33
paste input "88b7a2da105b45838e9c59d35447abea"
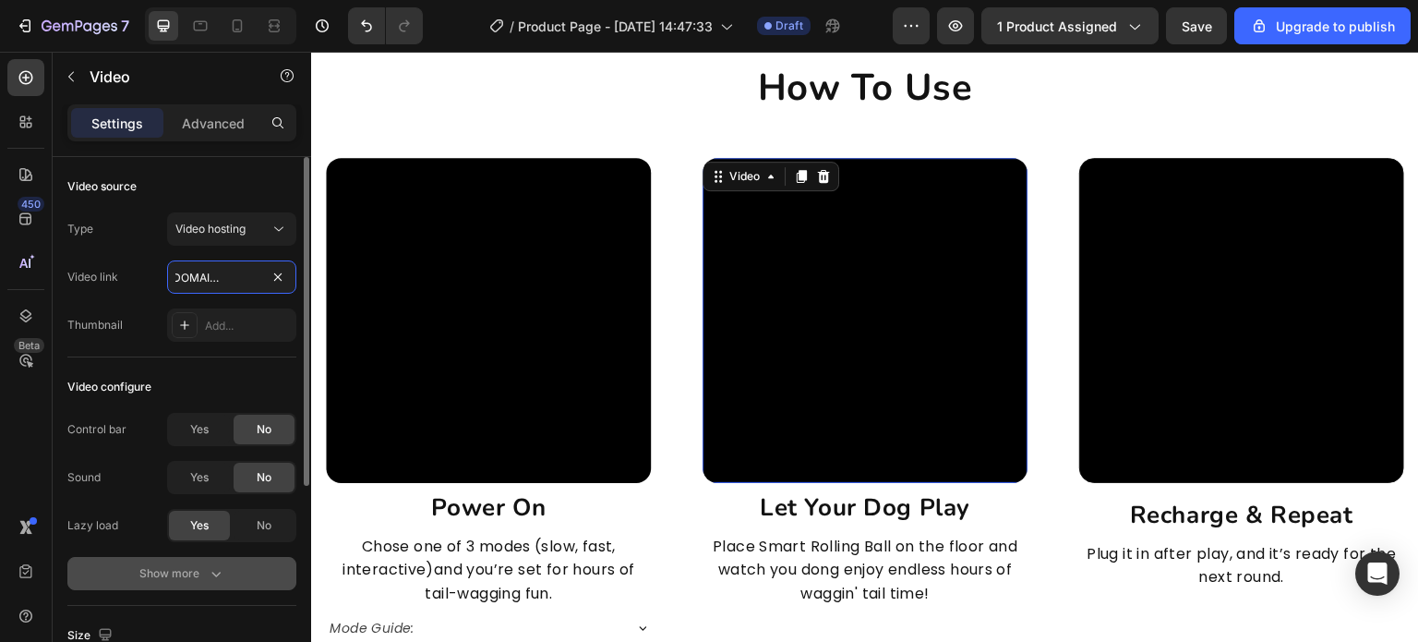
type input "https://cdn.shopify.com/videos/c/o/v/88b7a2da105b45838e9c59d35447abea.mp4"
click at [213, 564] on icon "button" at bounding box center [216, 573] width 18 height 18
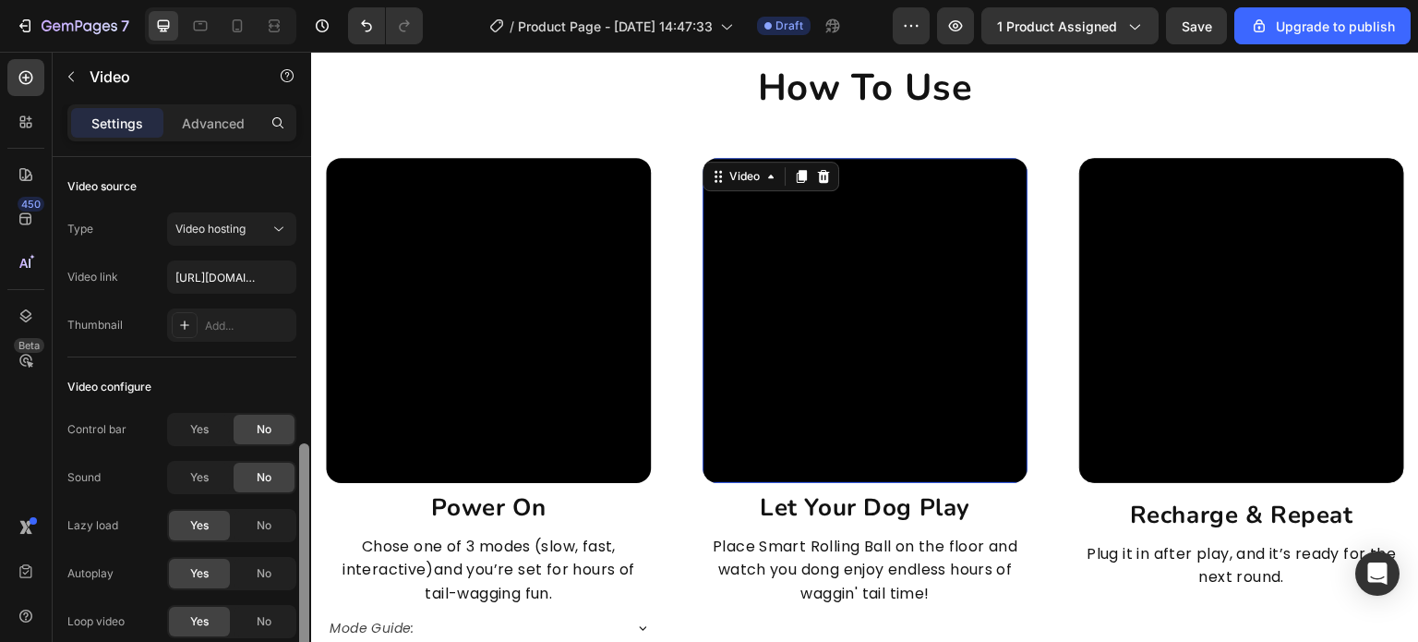
scroll to position [185, 0]
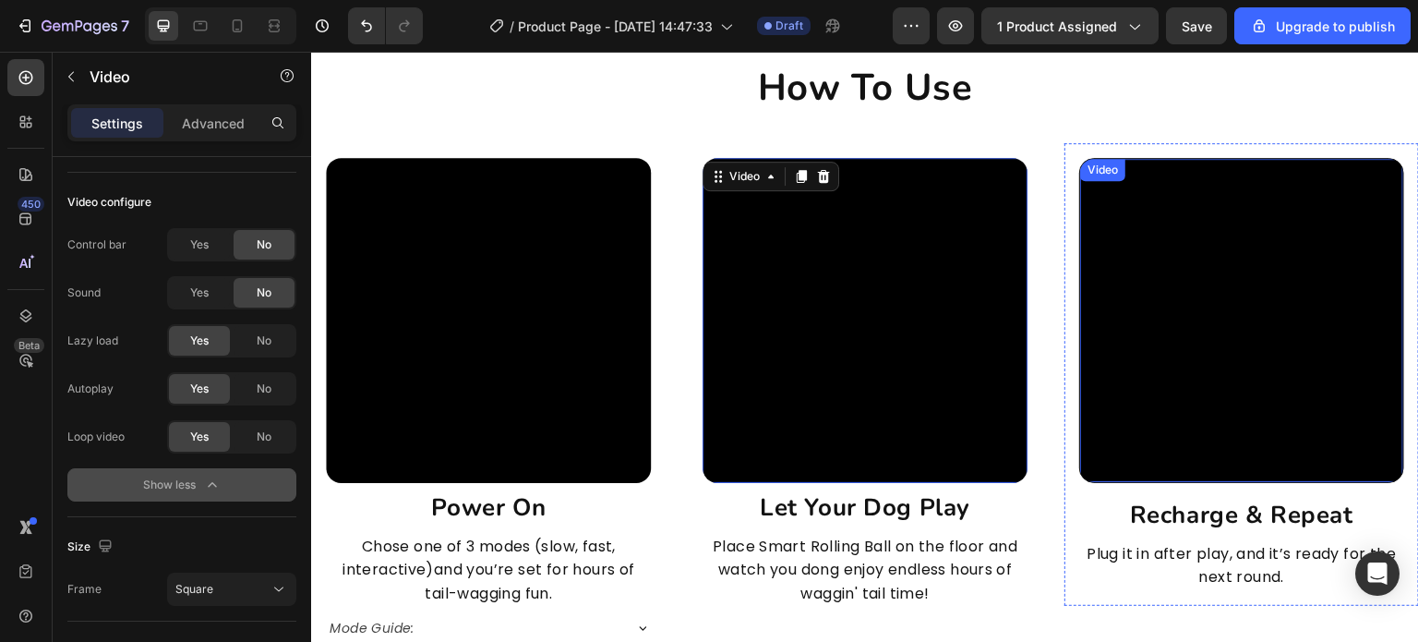
click at [1157, 281] on video at bounding box center [1241, 320] width 323 height 323
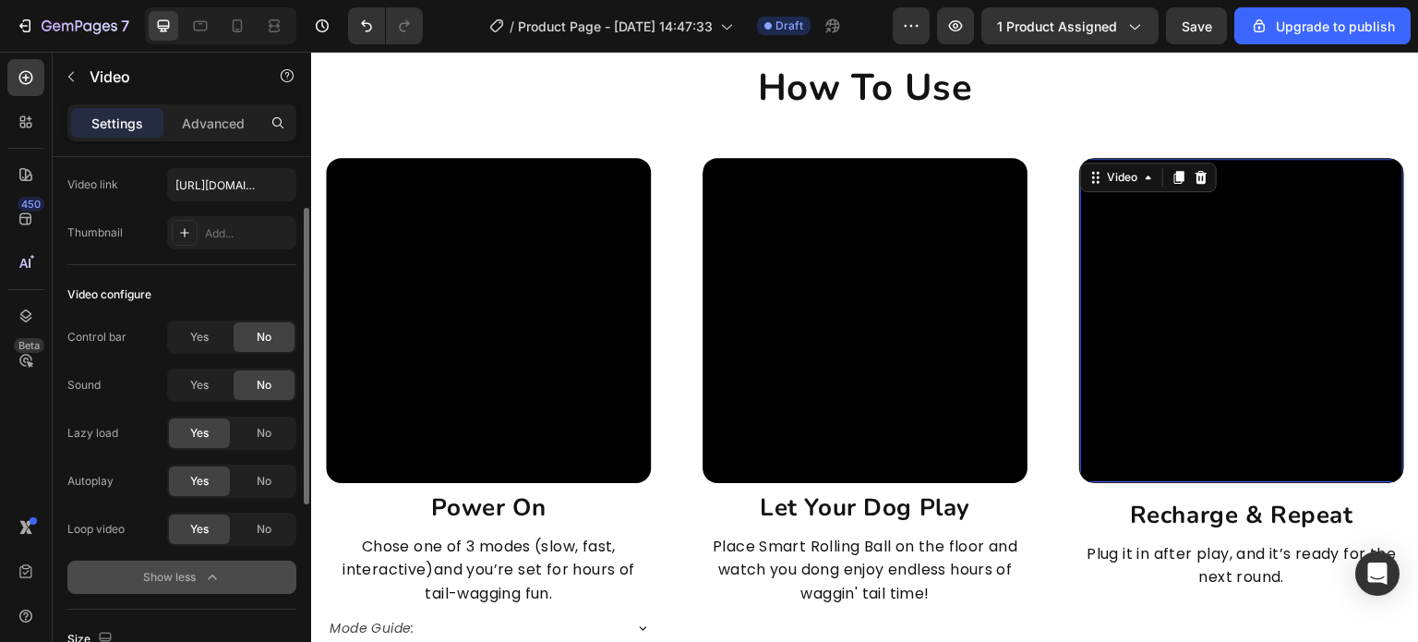
scroll to position [0, 0]
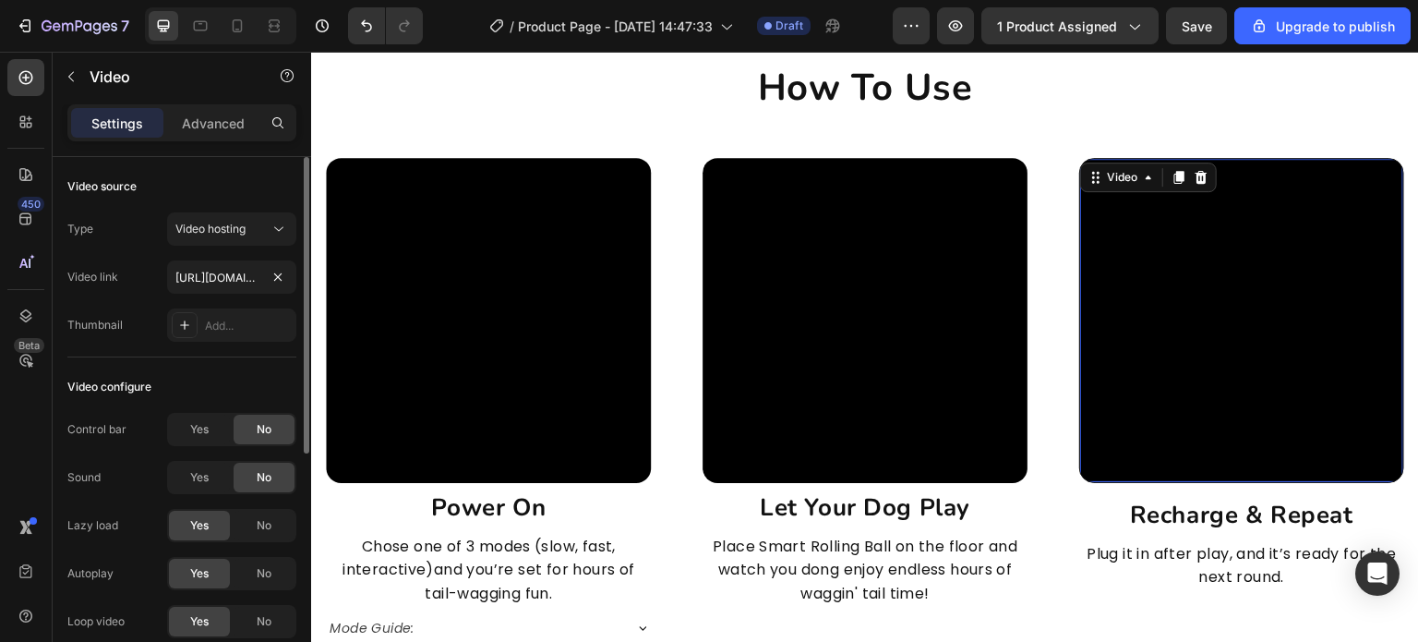
click at [229, 258] on div "Type Video hosting Video link https://cdn.shopify.com/videos/c/o/v/f628678faa38…" at bounding box center [181, 276] width 229 height 129
click at [222, 276] on input "https://cdn.shopify.com/videos/c/o/v/f628678faa3846a39e5ce1dbf56e3350.mp4" at bounding box center [231, 276] width 129 height 33
paste input "ecf27b4bc7e24c74a8170fcb8714ca0c"
type input "https://cdn.shopify.com/videos/c/o/v/ecf27b4bc7e24c74a8170fcb8714ca0c.mp4"
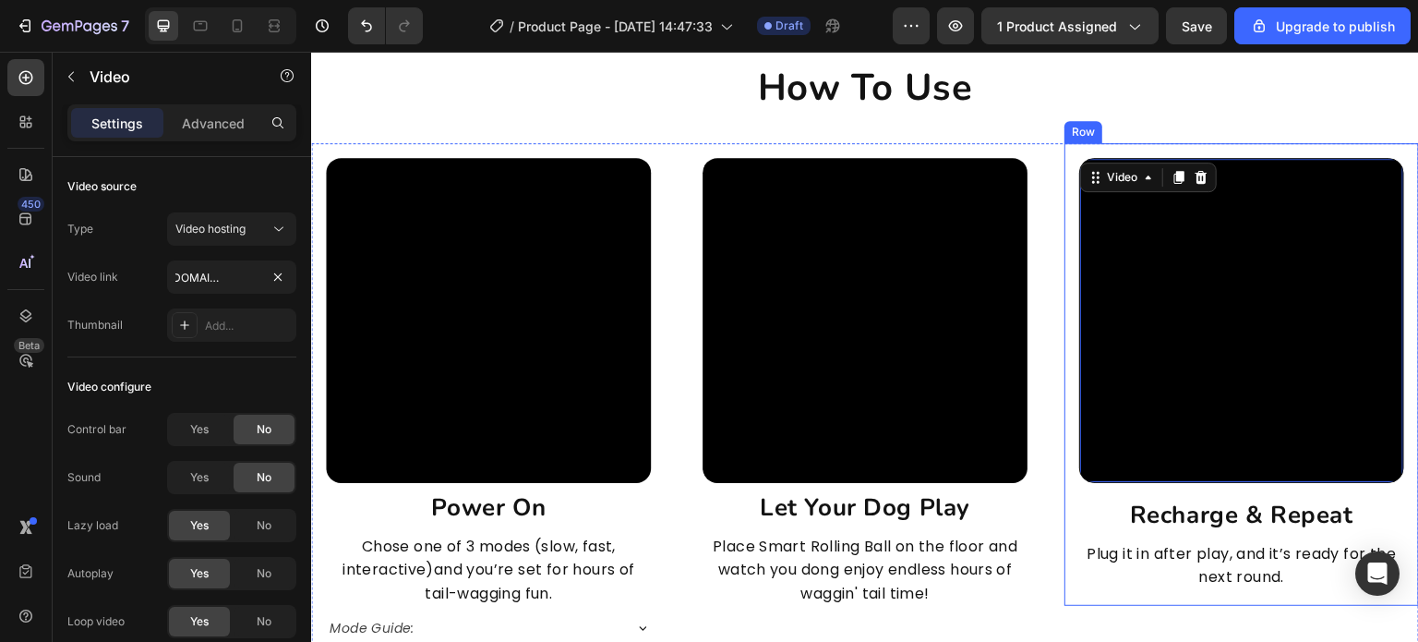
click at [1260, 516] on h2 "Recharge & Repeat" at bounding box center [1241, 515] width 325 height 35
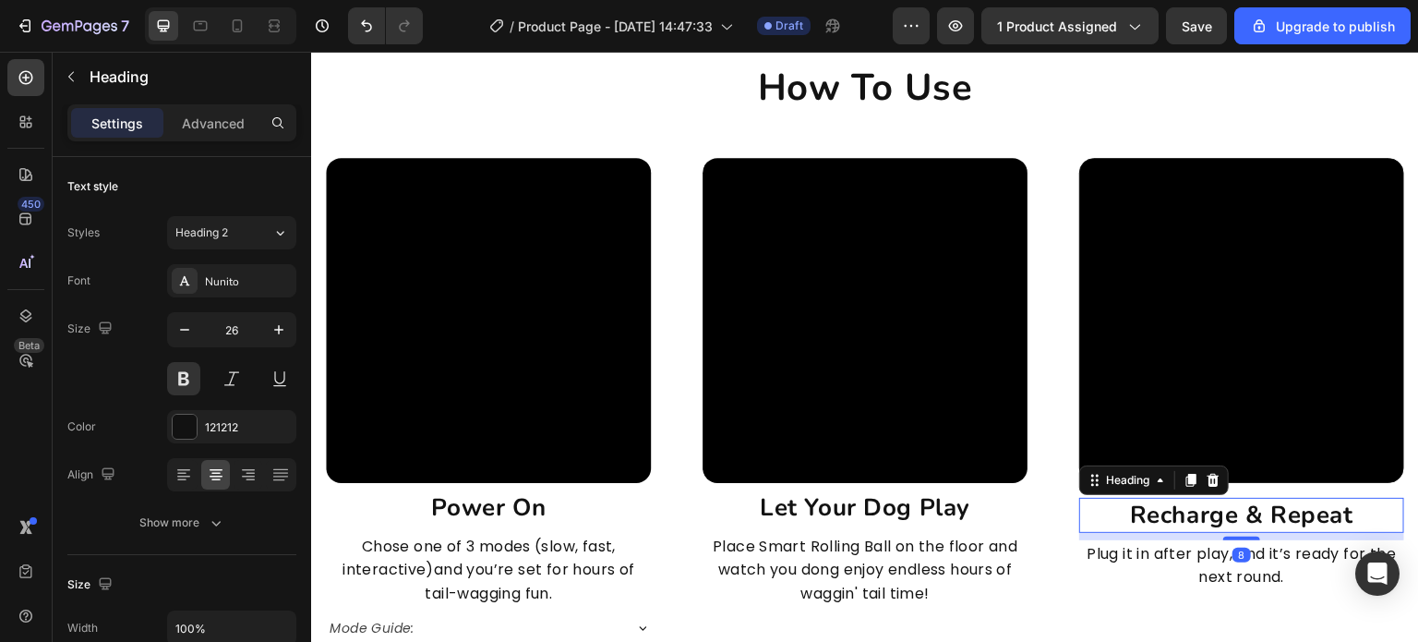
click at [1241, 508] on h2 "Recharge & Repeat" at bounding box center [1241, 515] width 325 height 35
click at [1253, 508] on p "Recharge & Repeat" at bounding box center [1241, 515] width 321 height 31
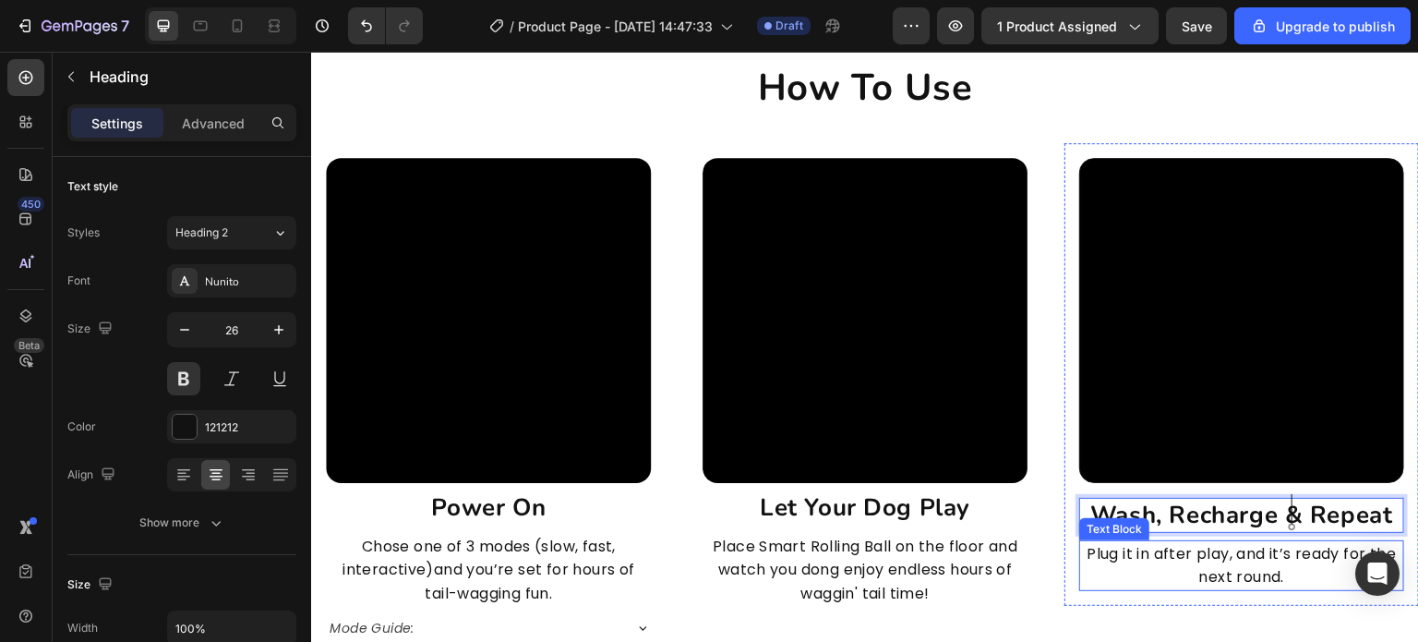
click at [1279, 570] on p "Plug it in after play, and it’s ready for the next round." at bounding box center [1241, 565] width 321 height 47
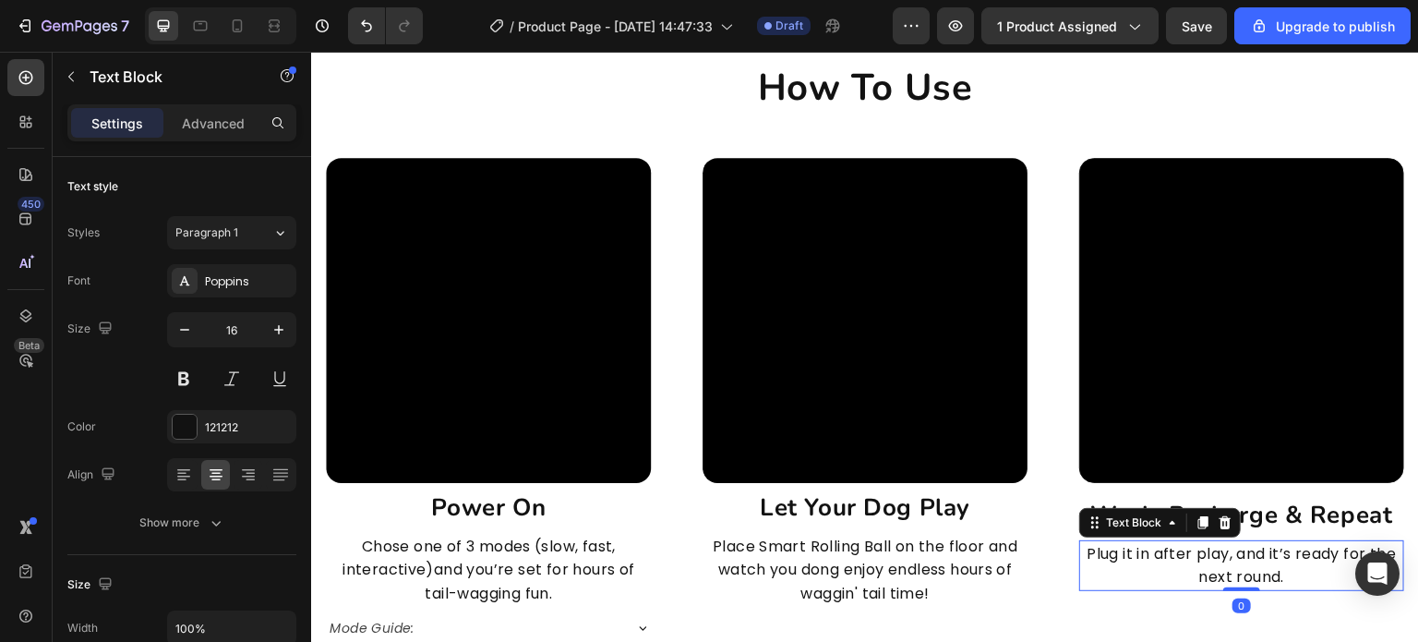
click at [1276, 573] on p "Plug it in after play, and it’s ready for the next round." at bounding box center [1241, 565] width 321 height 47
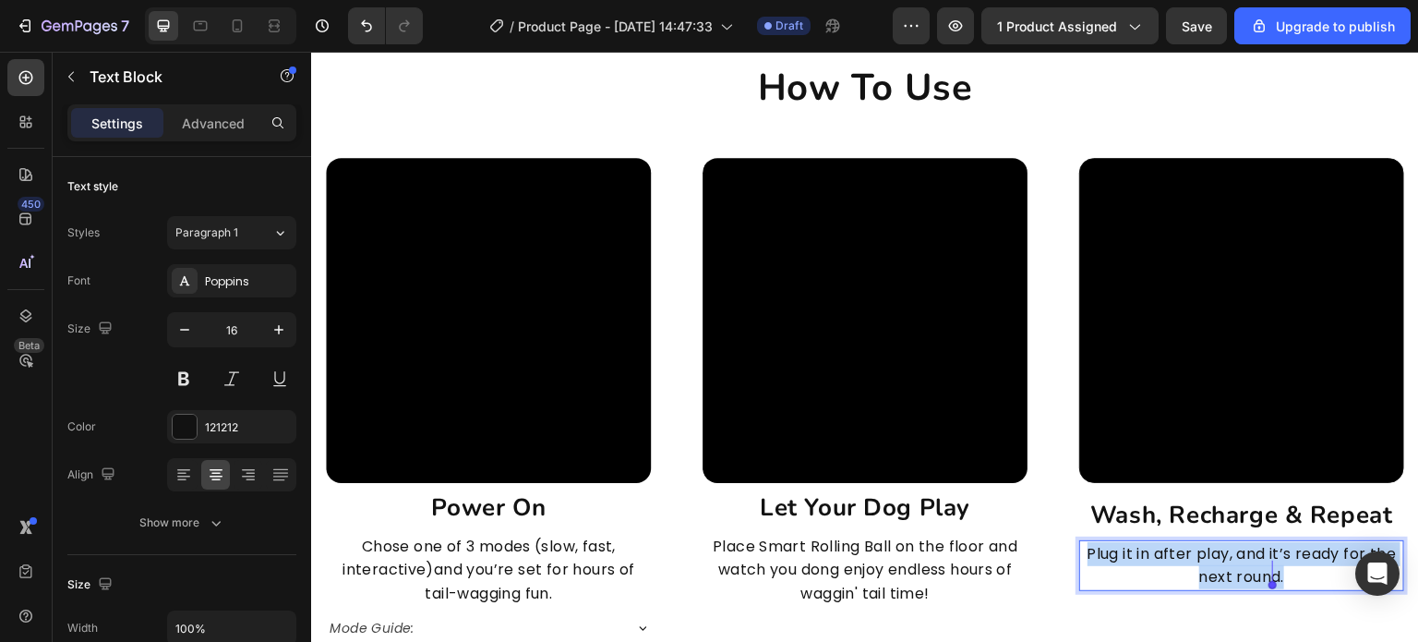
click at [1276, 573] on p "Plug it in after play, and it’s ready for the next round." at bounding box center [1241, 565] width 321 height 47
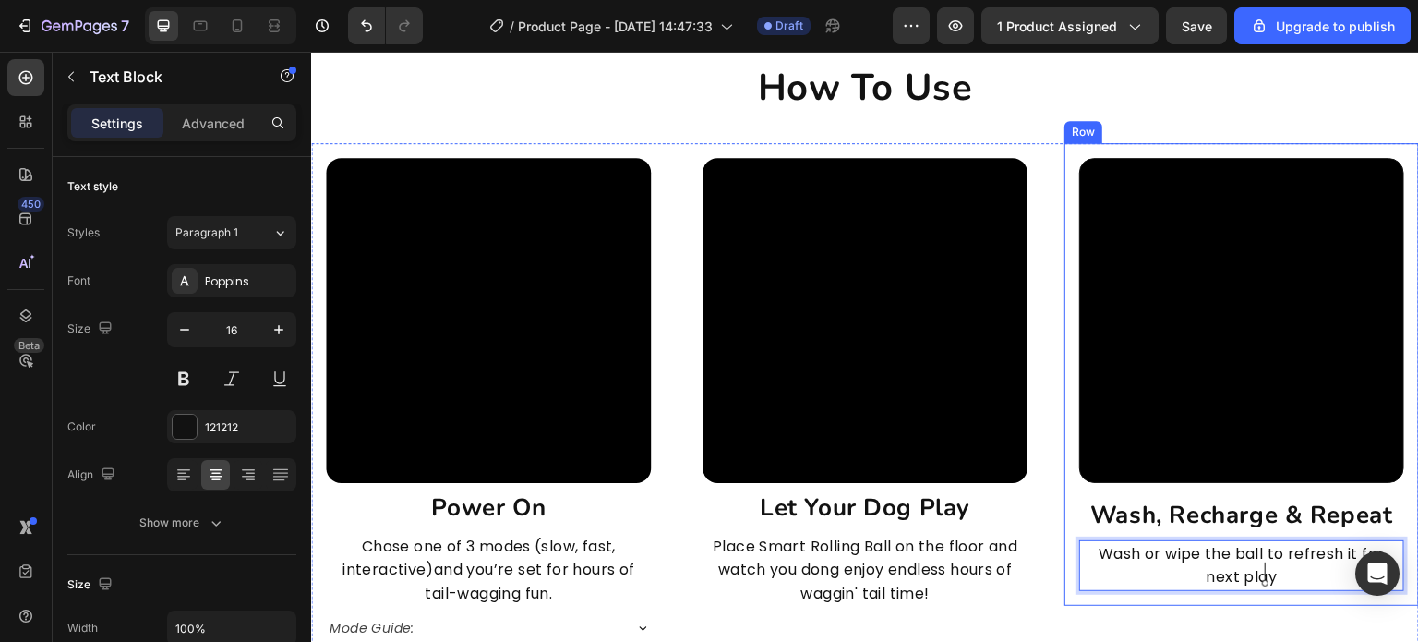
click at [1220, 588] on div "Video Wash, Recharge & Repeat Heading Wash or wipe the ball to refresh it for n…" at bounding box center [1242, 374] width 355 height 463
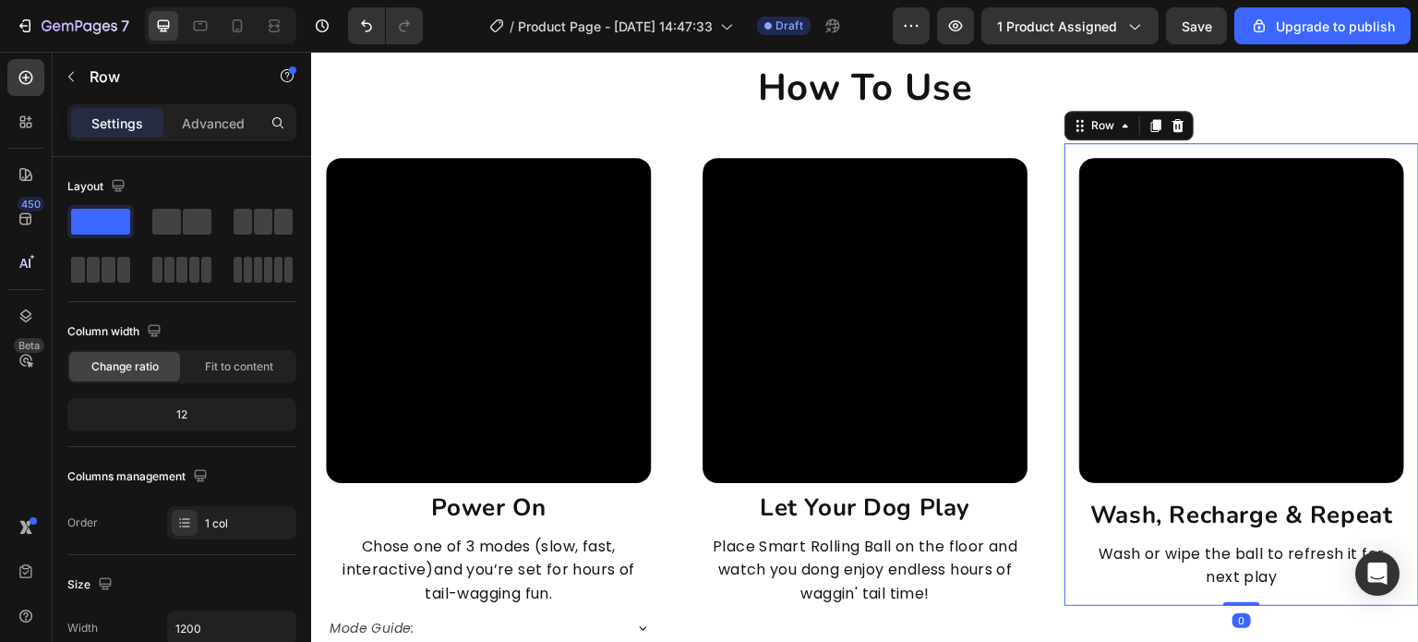
click at [1220, 588] on div "Video Wash, Recharge & Repeat Heading Wash or wipe the ball to refresh it for n…" at bounding box center [1242, 374] width 355 height 463
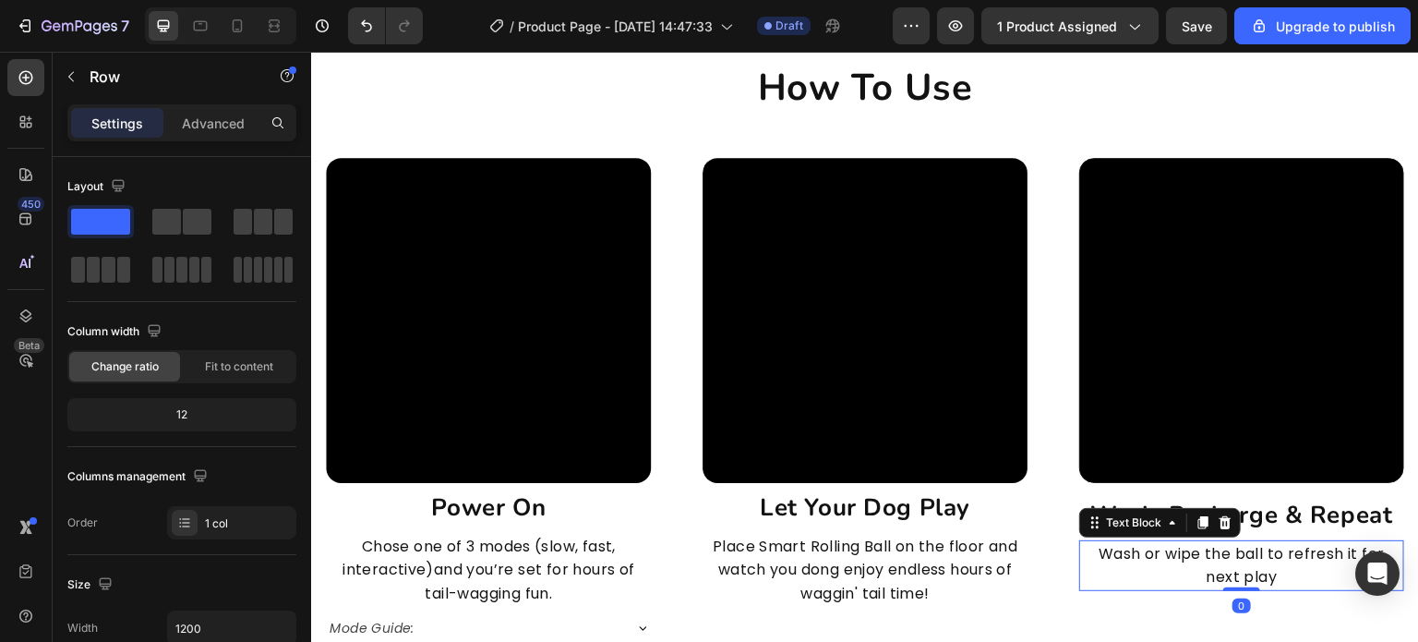
click at [1234, 559] on p "Wash or wipe the ball to refresh it for next play" at bounding box center [1241, 565] width 321 height 47
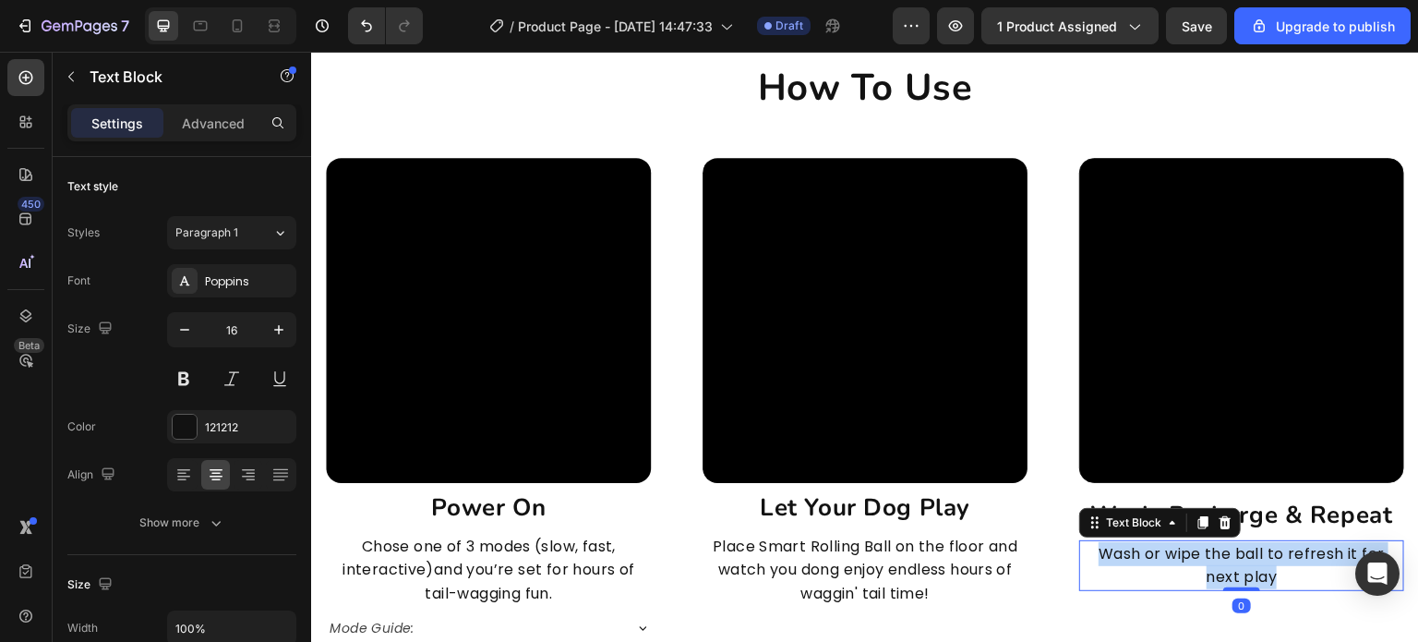
click at [1234, 559] on p "Wash or wipe the ball to refresh it for next play" at bounding box center [1241, 565] width 321 height 47
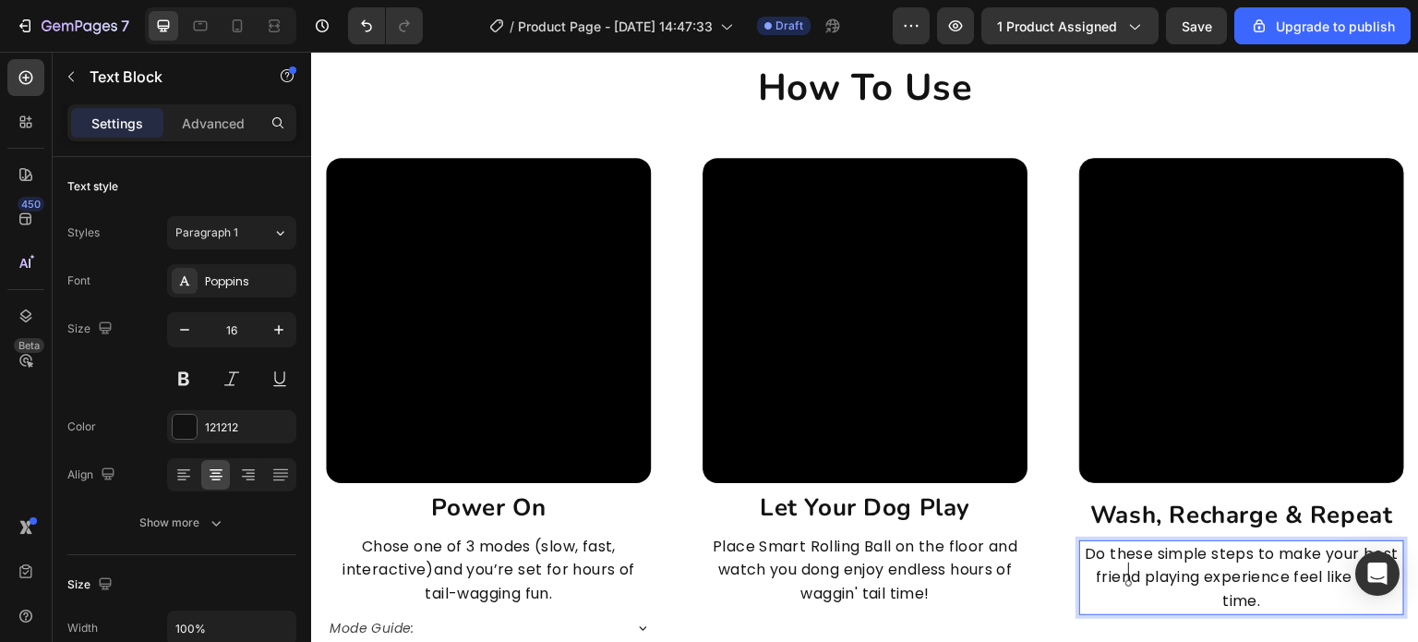
click at [1128, 575] on p "Do these simple steps to make your best friend playing experience feel like fir…" at bounding box center [1241, 577] width 321 height 71
click at [1281, 597] on p "Do these simple steps to make your best friend's playing experience feel like f…" at bounding box center [1241, 577] width 321 height 71
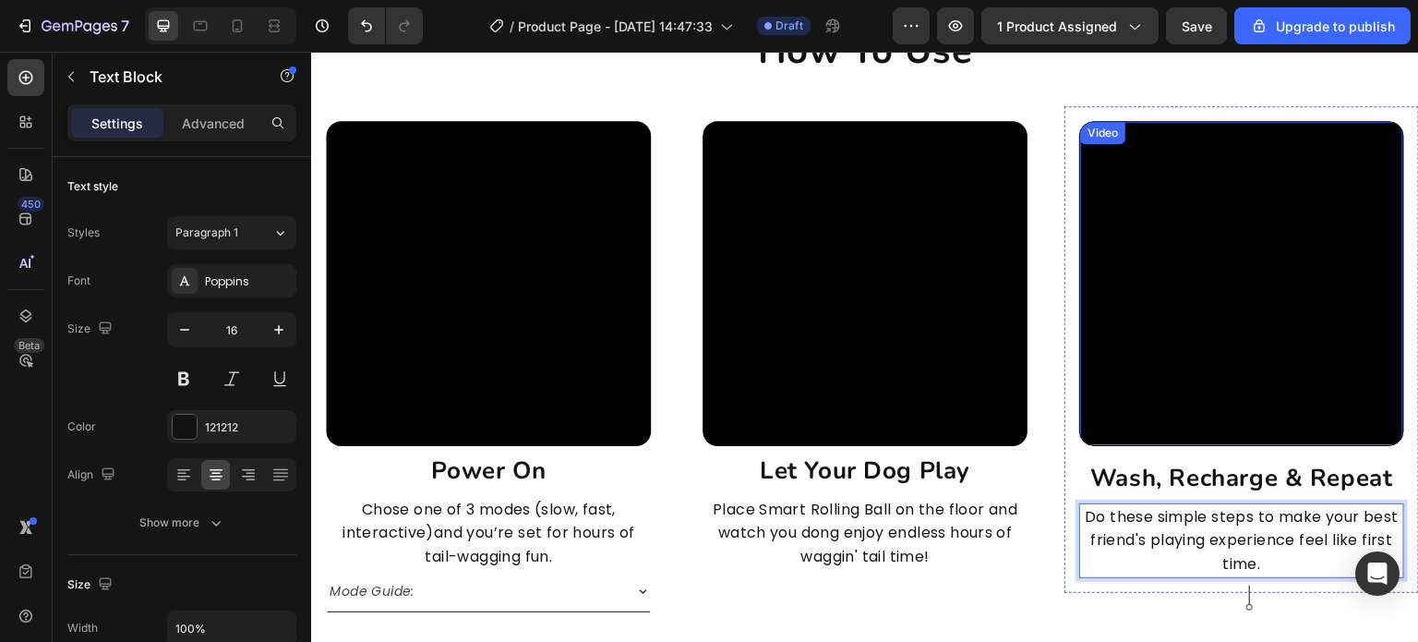
scroll to position [4525, 0]
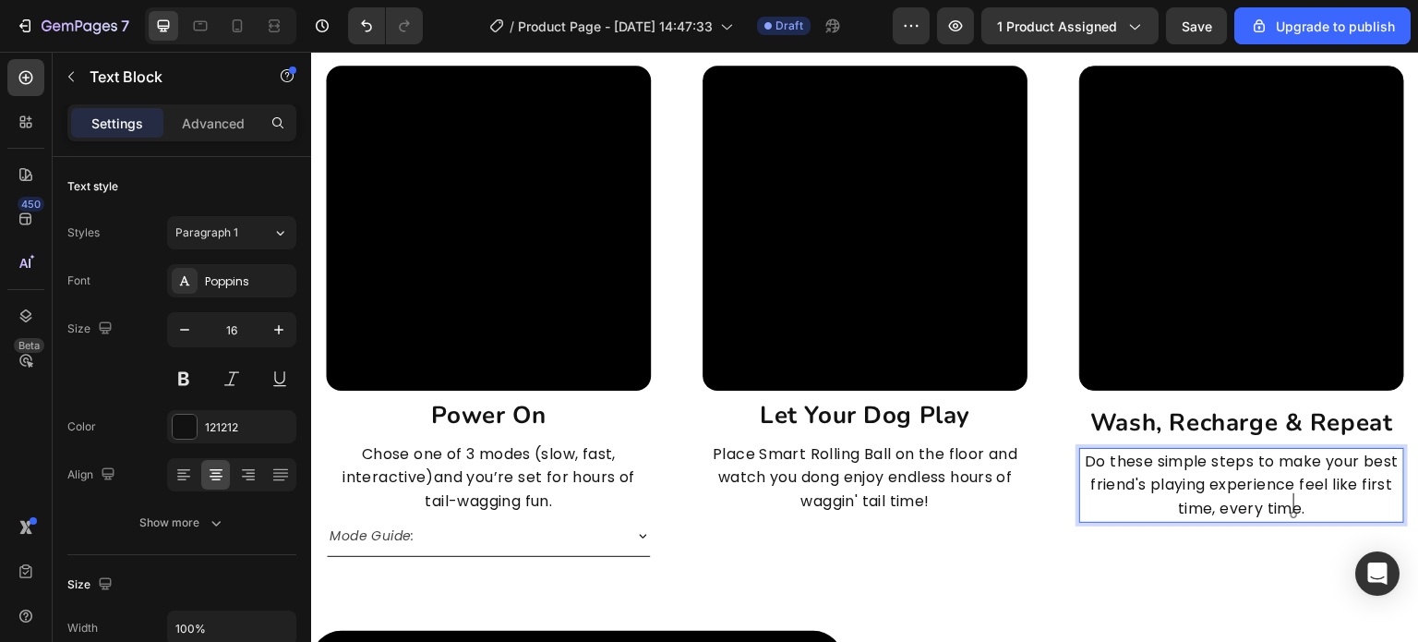
click at [1365, 478] on p "Do these simple steps to make your best friend's playing experience feel like f…" at bounding box center [1241, 485] width 321 height 71
click at [311, 52] on lt-span "the first" at bounding box center [311, 52] width 0 height 0
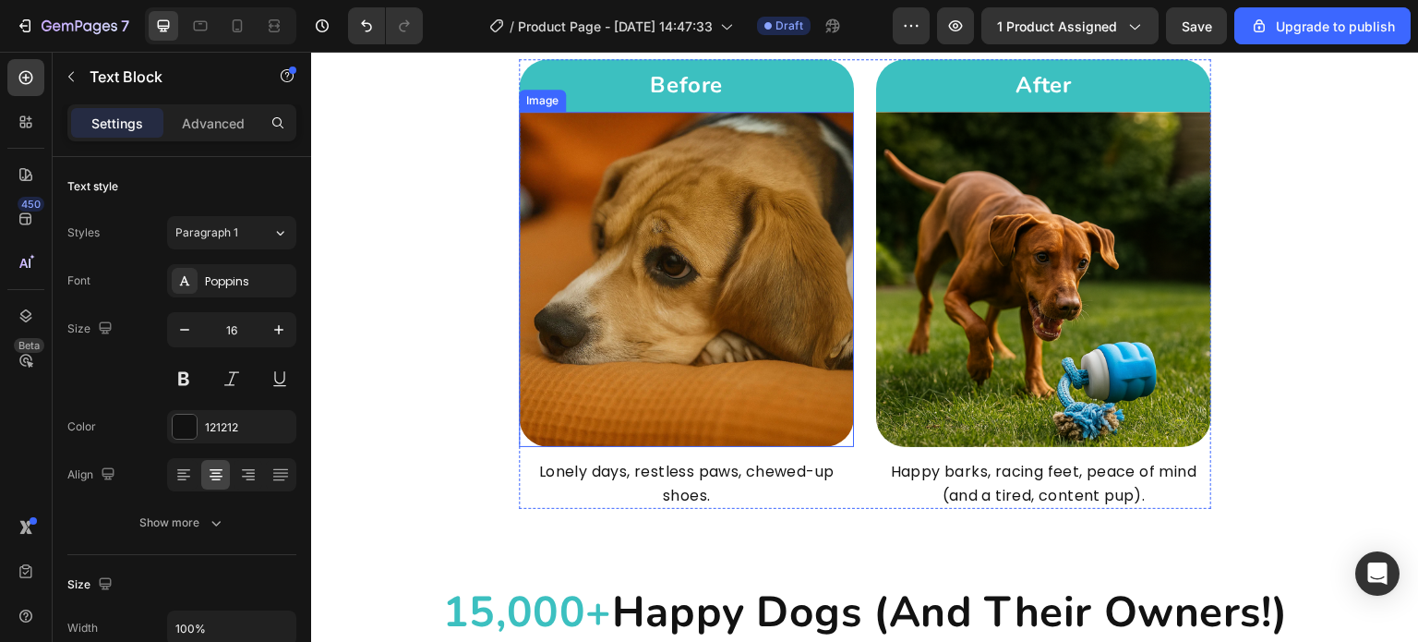
scroll to position [3509, 0]
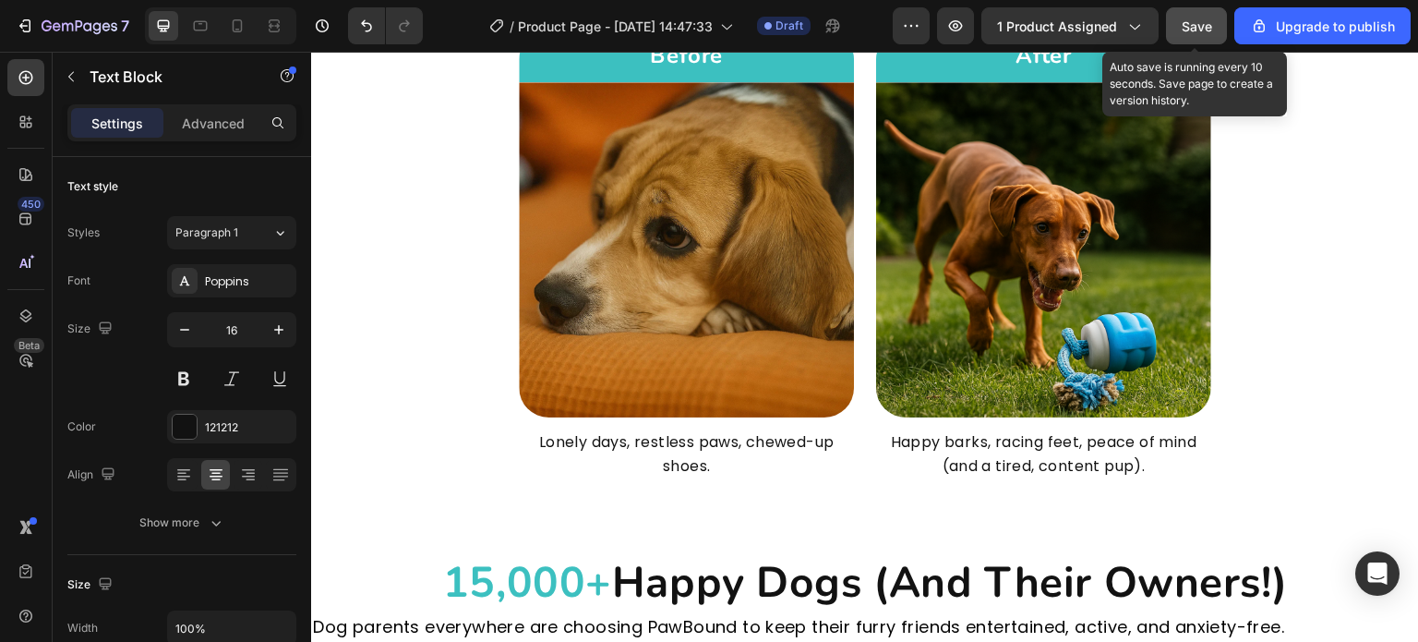
click at [1204, 22] on span "Save" at bounding box center [1197, 26] width 30 height 16
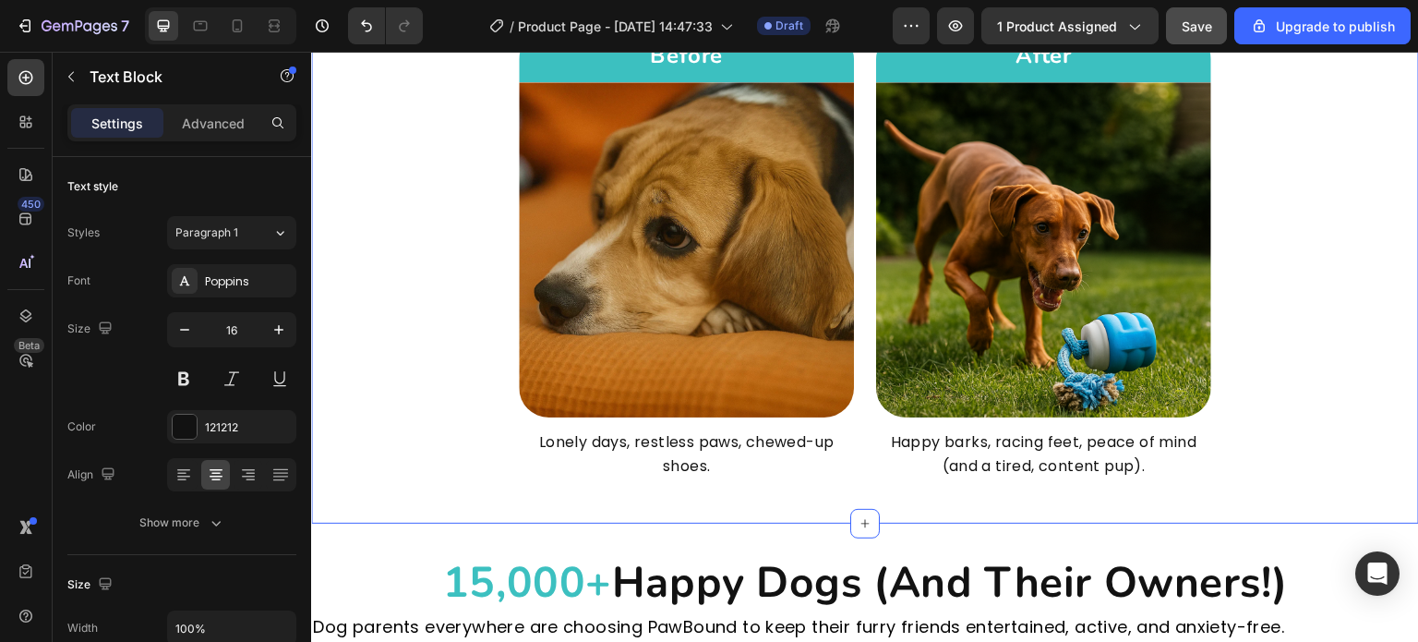
click at [1374, 367] on div "See the Change in Just One Roll Heading Row Before Heading Row Image Lonely day…" at bounding box center [865, 213] width 1108 height 531
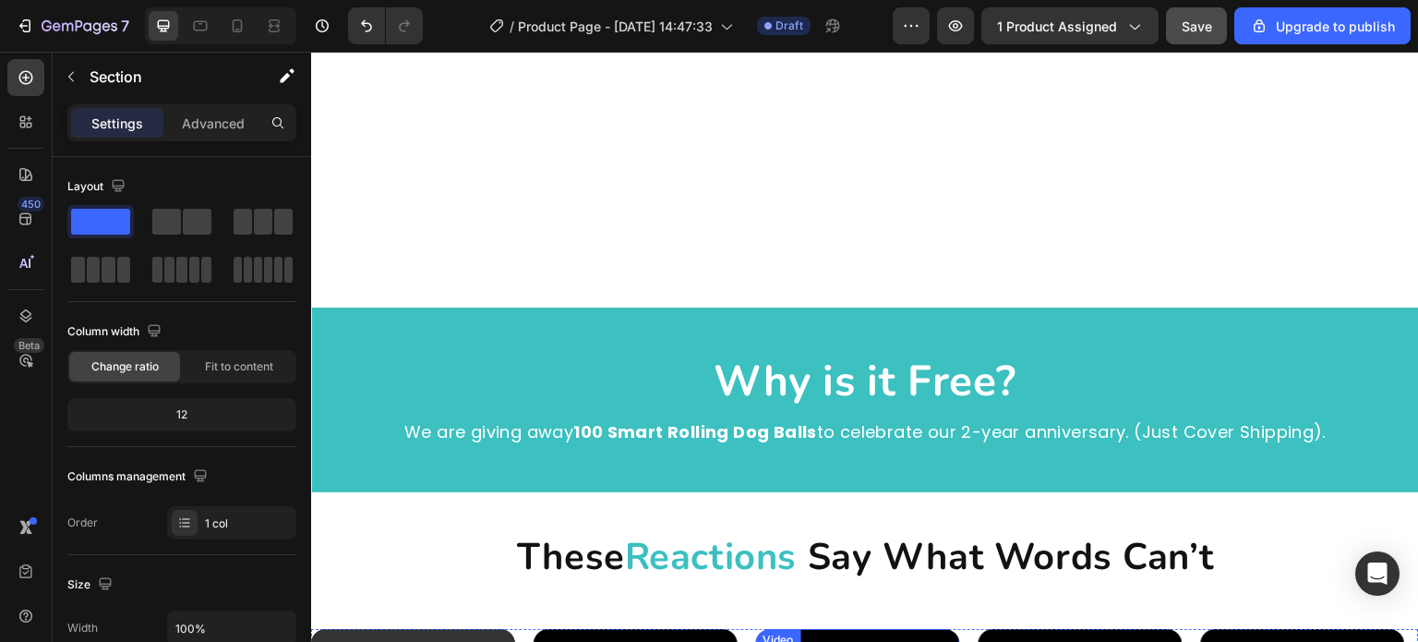
scroll to position [923, 0]
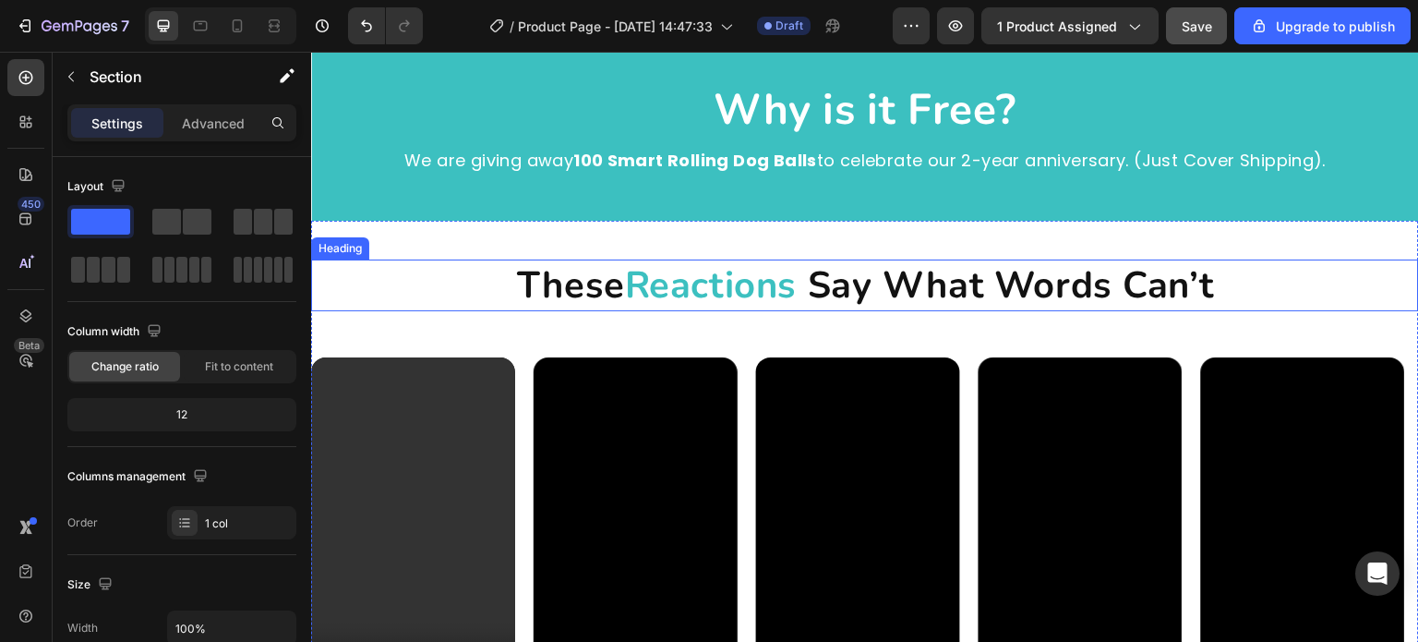
click at [1230, 261] on h2 "These Reactions Say What Words Can’t" at bounding box center [865, 285] width 1108 height 52
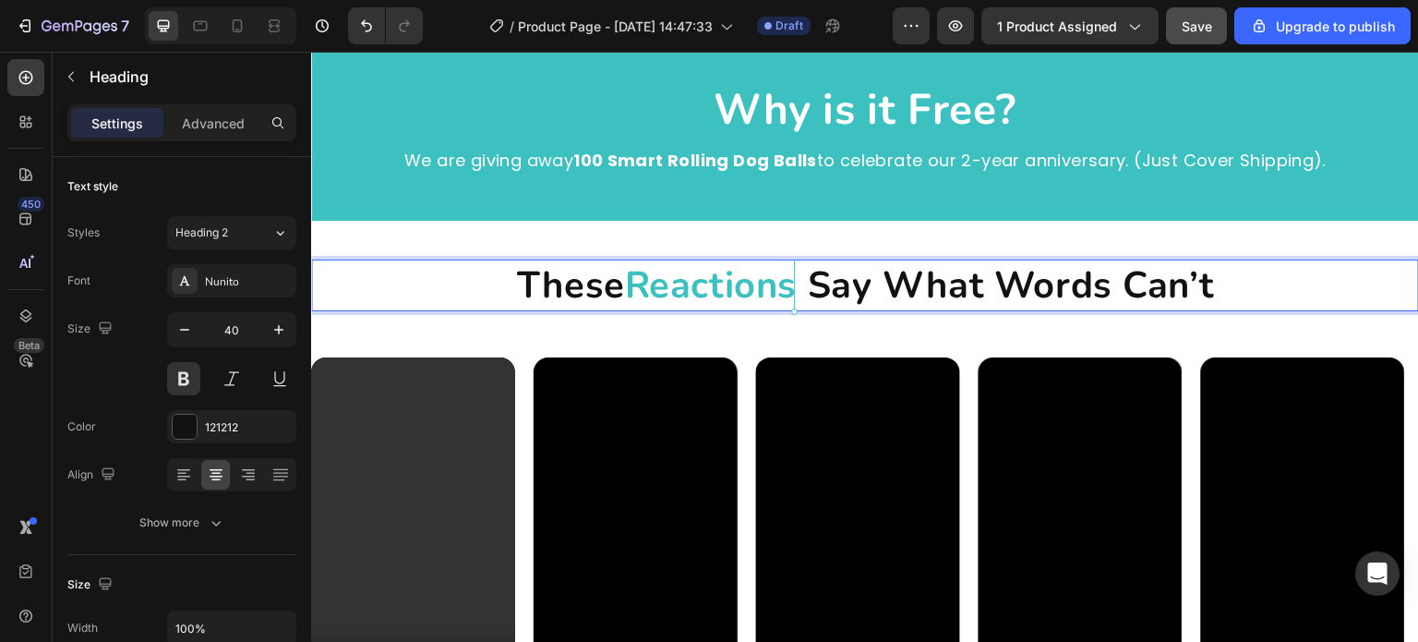
click at [797, 287] on span "Rich Text Editor. Editing area: main" at bounding box center [802, 285] width 11 height 50
drag, startPoint x: 792, startPoint y: 289, endPoint x: 632, endPoint y: 296, distance: 160.8
click at [632, 296] on span "Reactions" at bounding box center [710, 285] width 172 height 50
drag, startPoint x: 632, startPoint y: 296, endPoint x: 645, endPoint y: 287, distance: 16.6
click at [632, 296] on span "Reactions" at bounding box center [710, 285] width 172 height 50
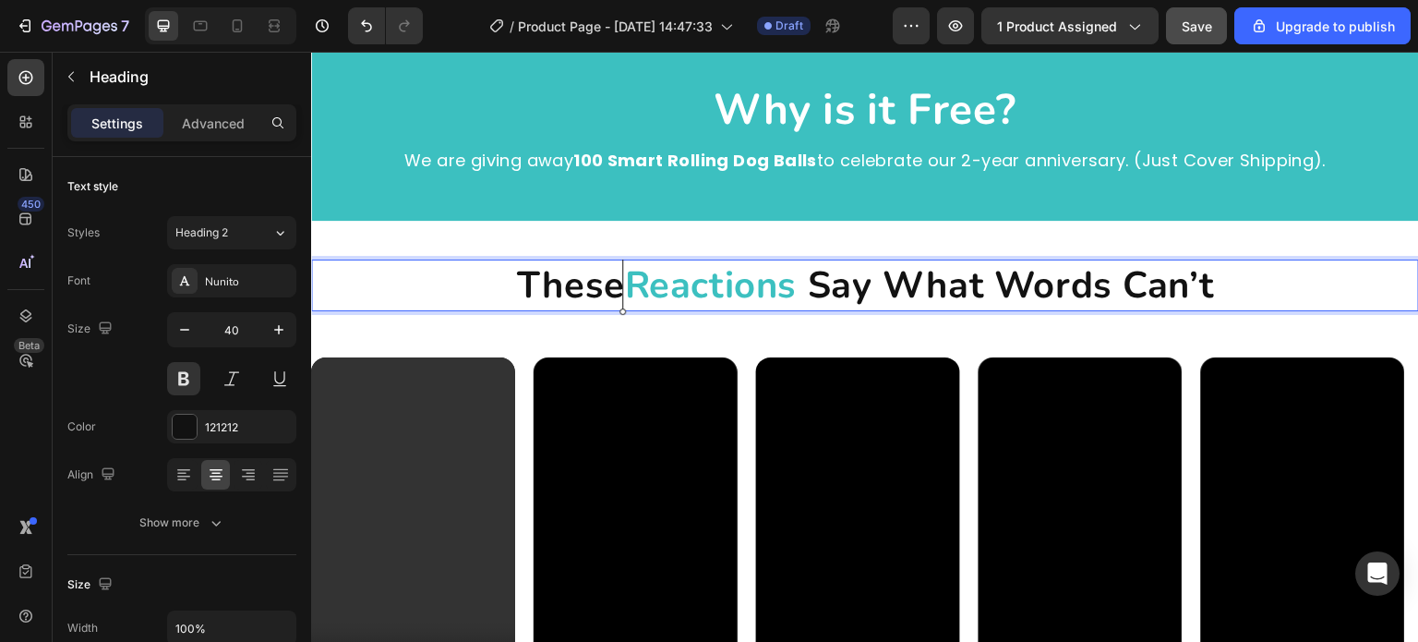
click at [611, 285] on p "These Reactions Say What Words Can’t" at bounding box center [865, 285] width 1104 height 48
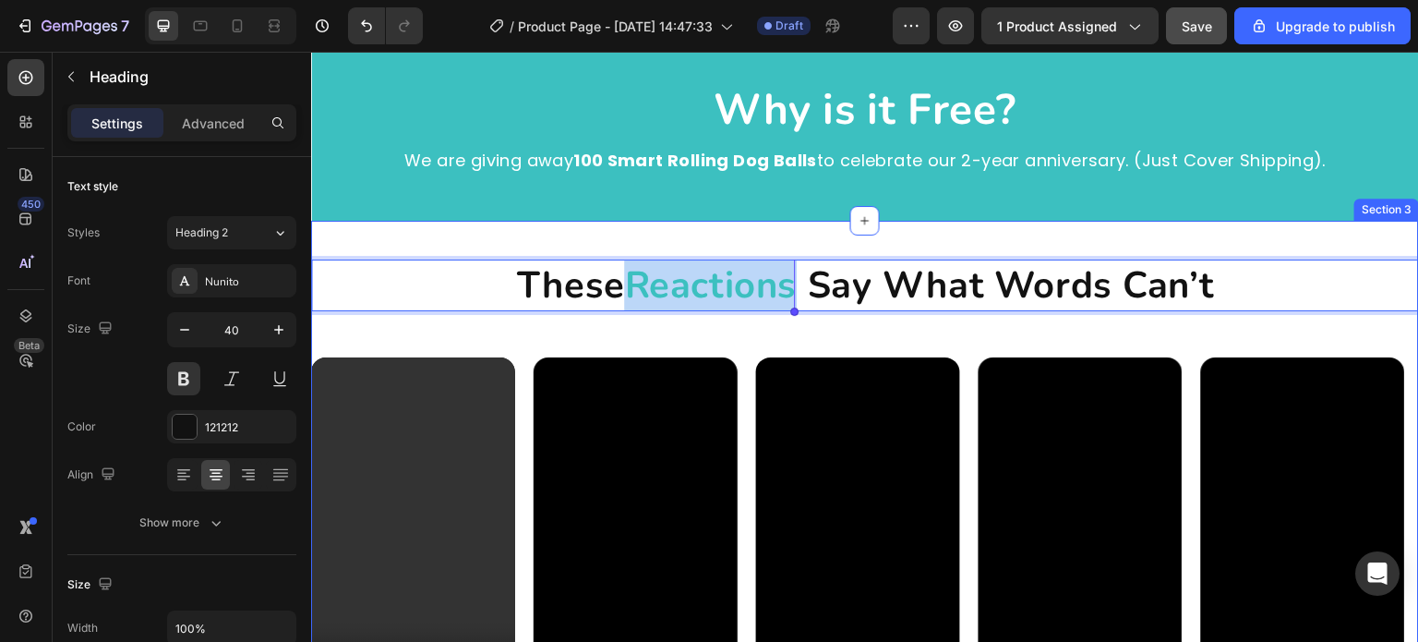
drag, startPoint x: 625, startPoint y: 292, endPoint x: 794, endPoint y: 314, distance: 170.4
click at [794, 314] on div "These Reactions Say What Words Can’t Heading 50 Video Video Video Video Video V…" at bounding box center [865, 485] width 1108 height 470
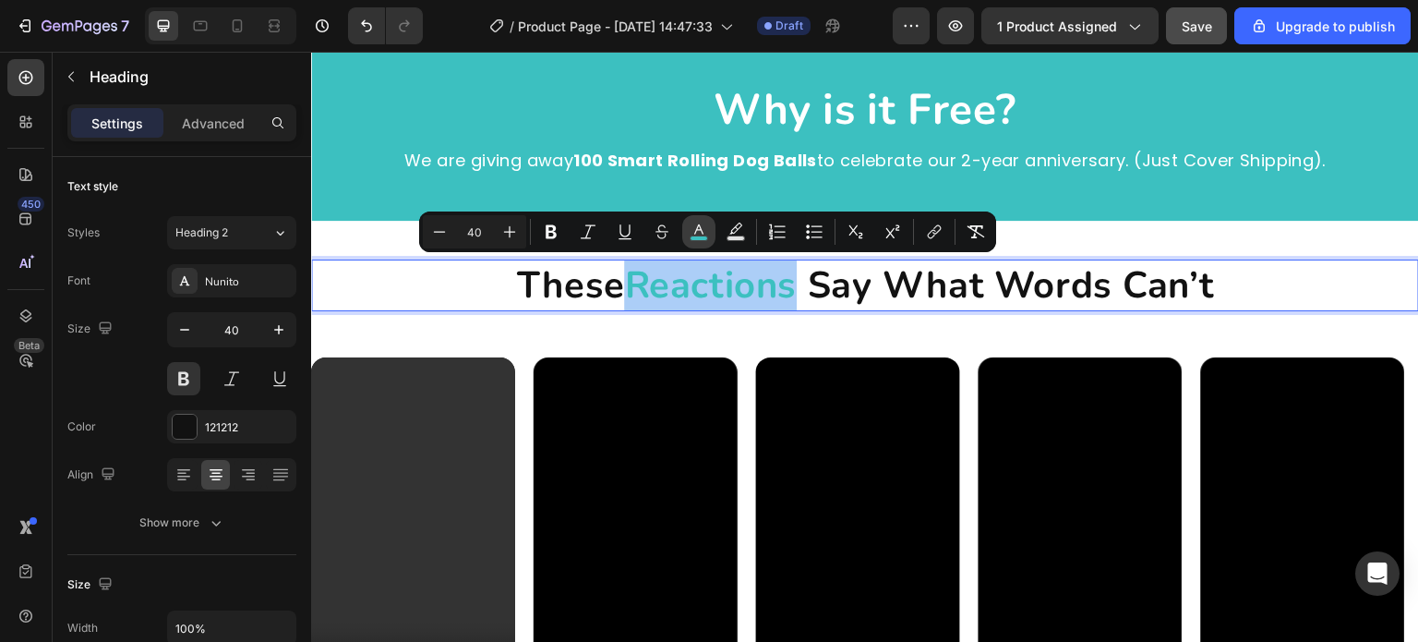
click at [705, 236] on rect "Editor contextual toolbar" at bounding box center [700, 238] width 18 height 5
type input "3CC0C0"
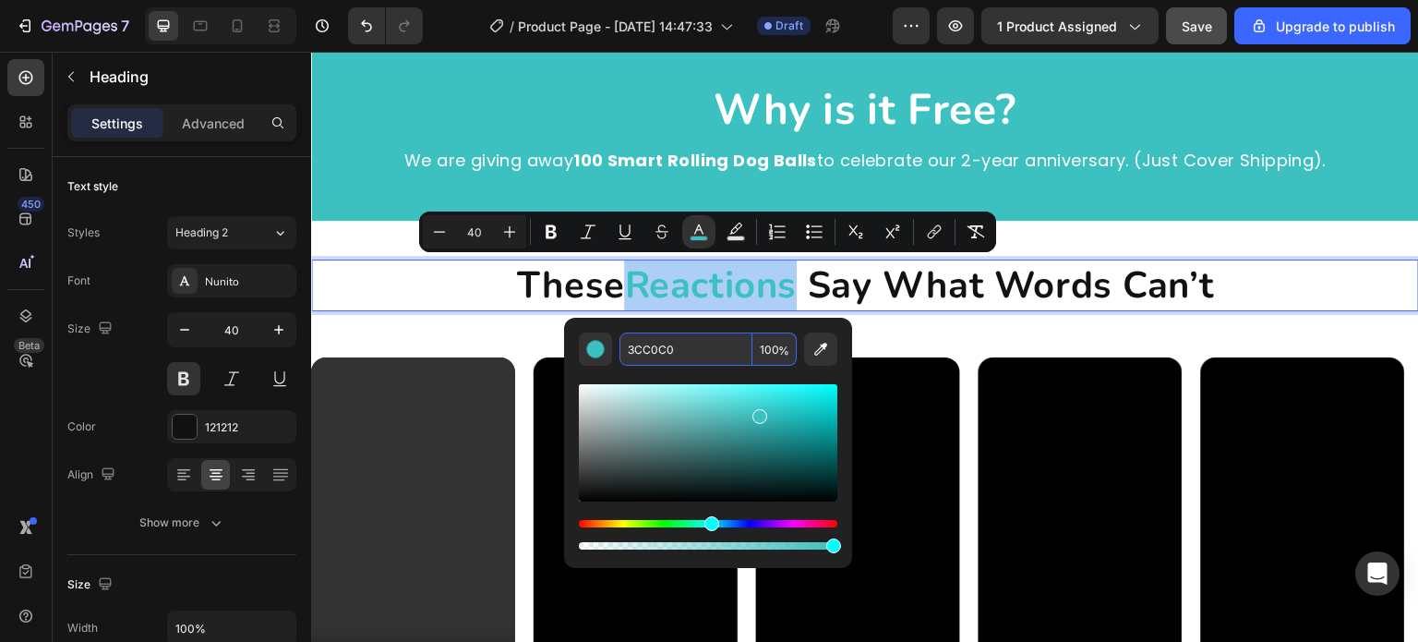
click at [676, 343] on input "3CC0C0" at bounding box center [686, 348] width 133 height 33
type input "121212"
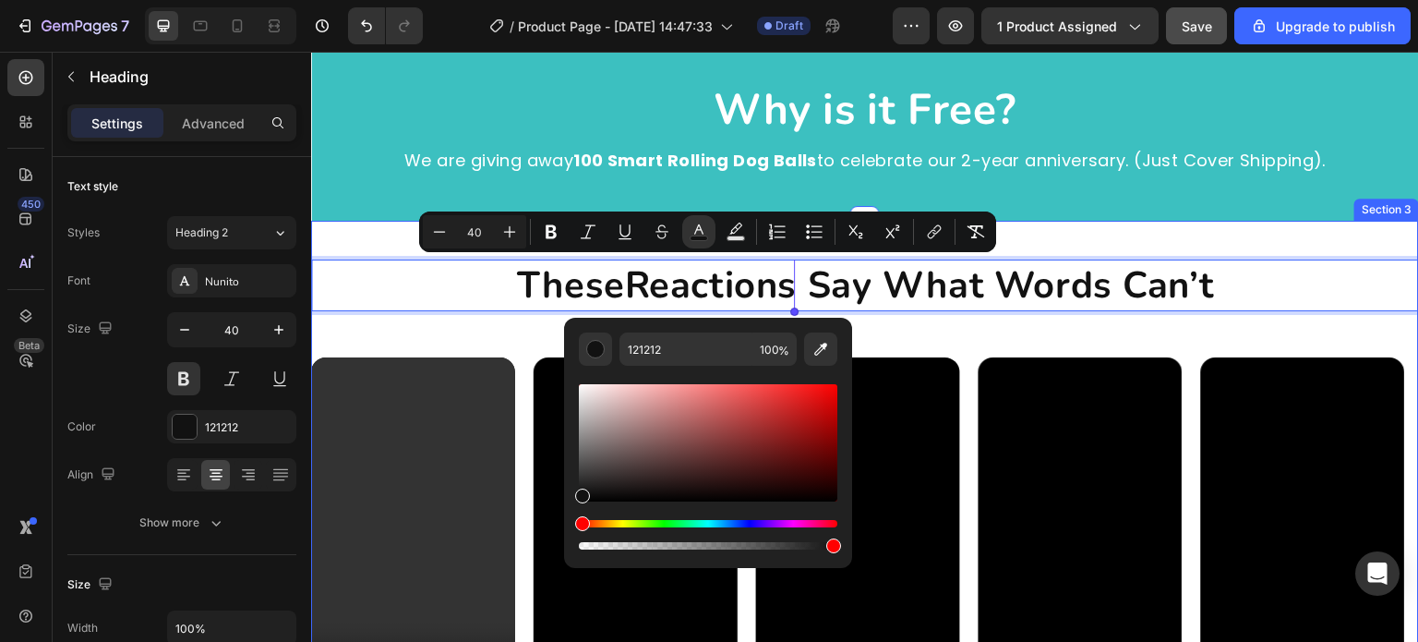
click at [1252, 248] on div "These Reactions Say What Words Can’t Heading 50 Video Video Video Video Video V…" at bounding box center [865, 485] width 1108 height 529
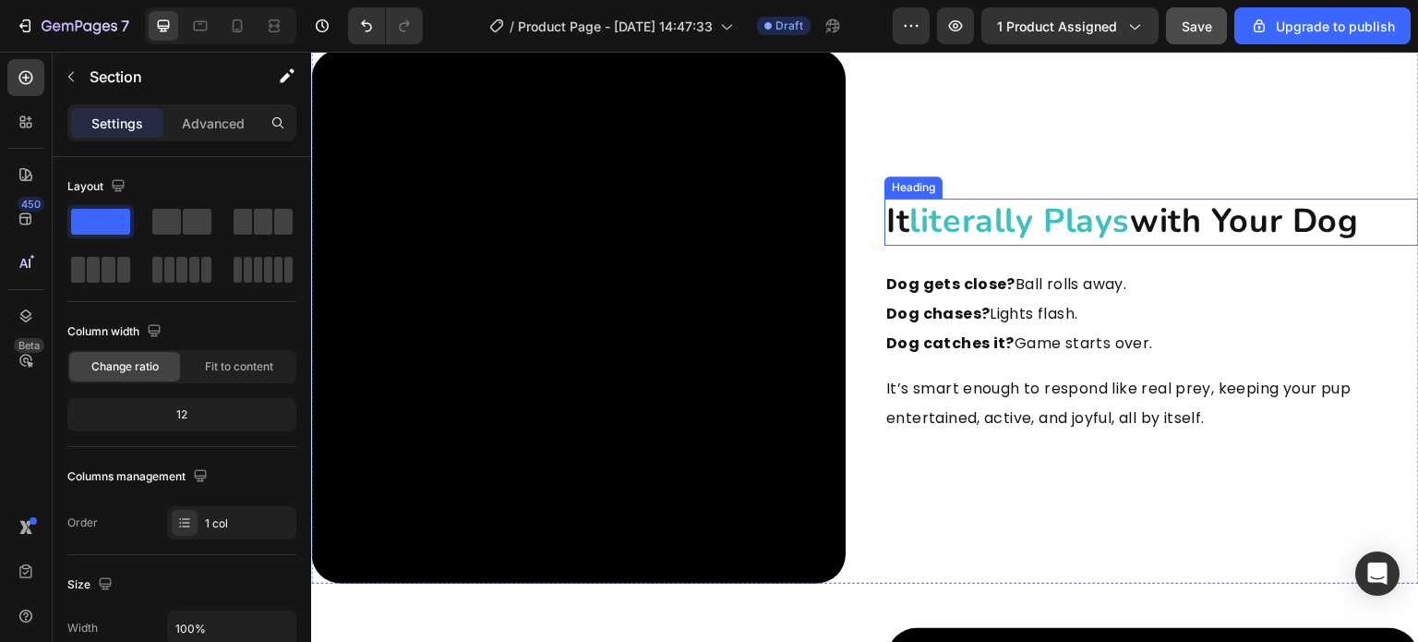
scroll to position [2216, 0]
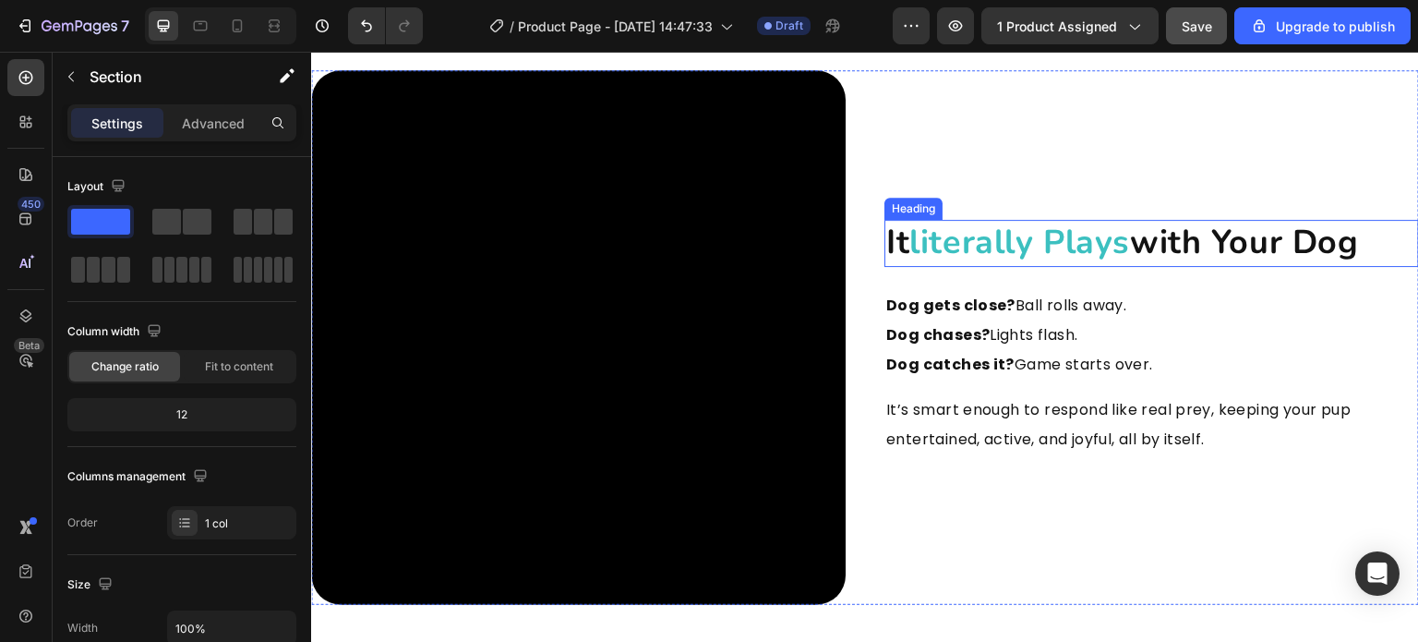
click at [1035, 235] on span "literally plays" at bounding box center [1020, 242] width 221 height 45
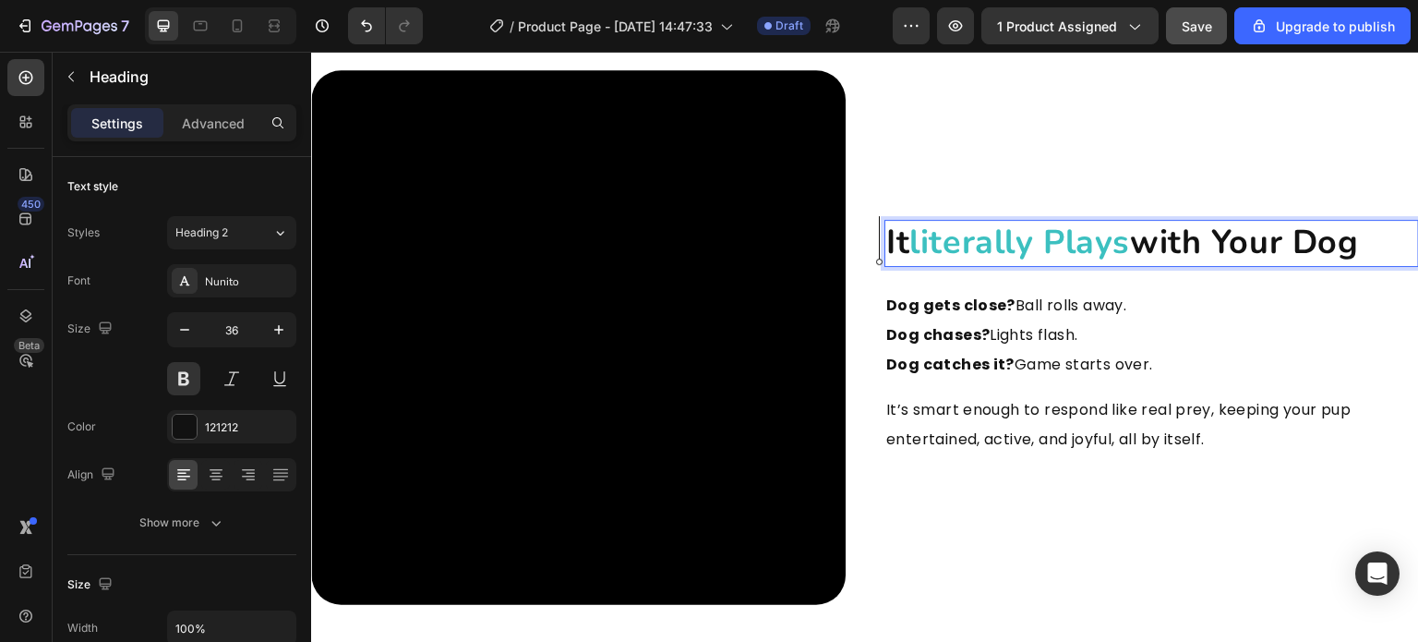
click at [1034, 237] on span "literally plays" at bounding box center [1020, 242] width 221 height 45
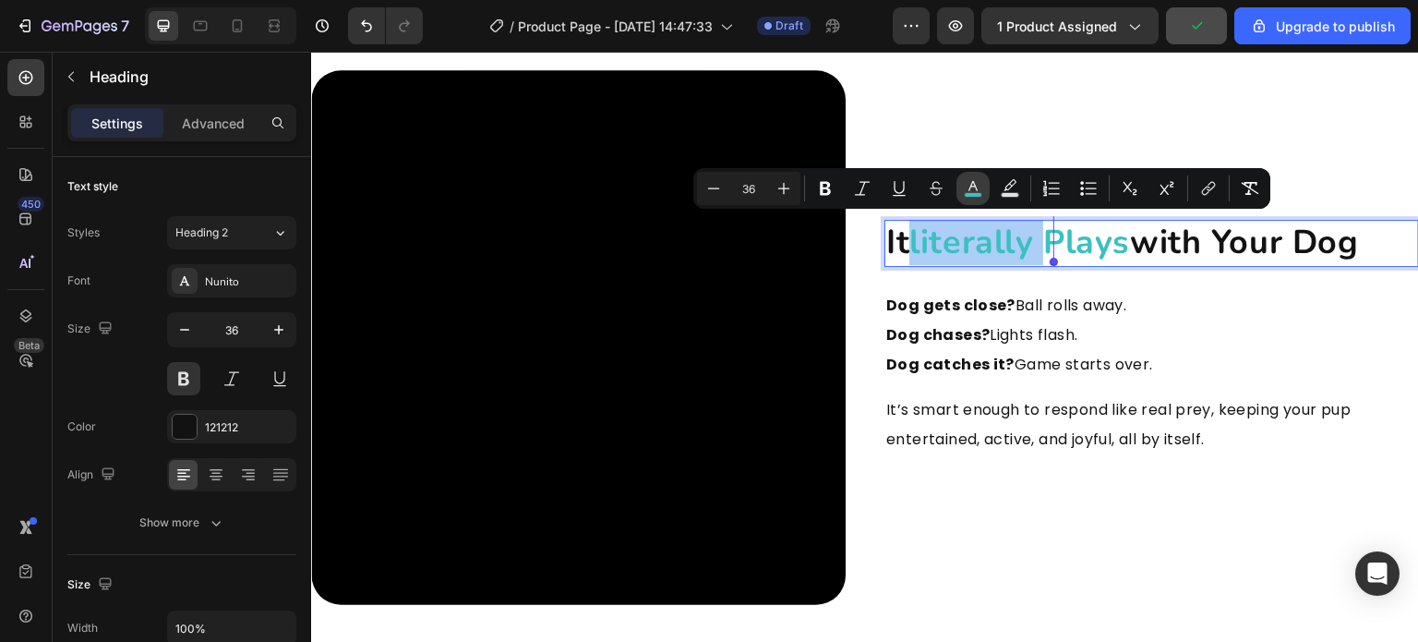
click at [965, 192] on icon "Editor contextual toolbar" at bounding box center [973, 188] width 18 height 18
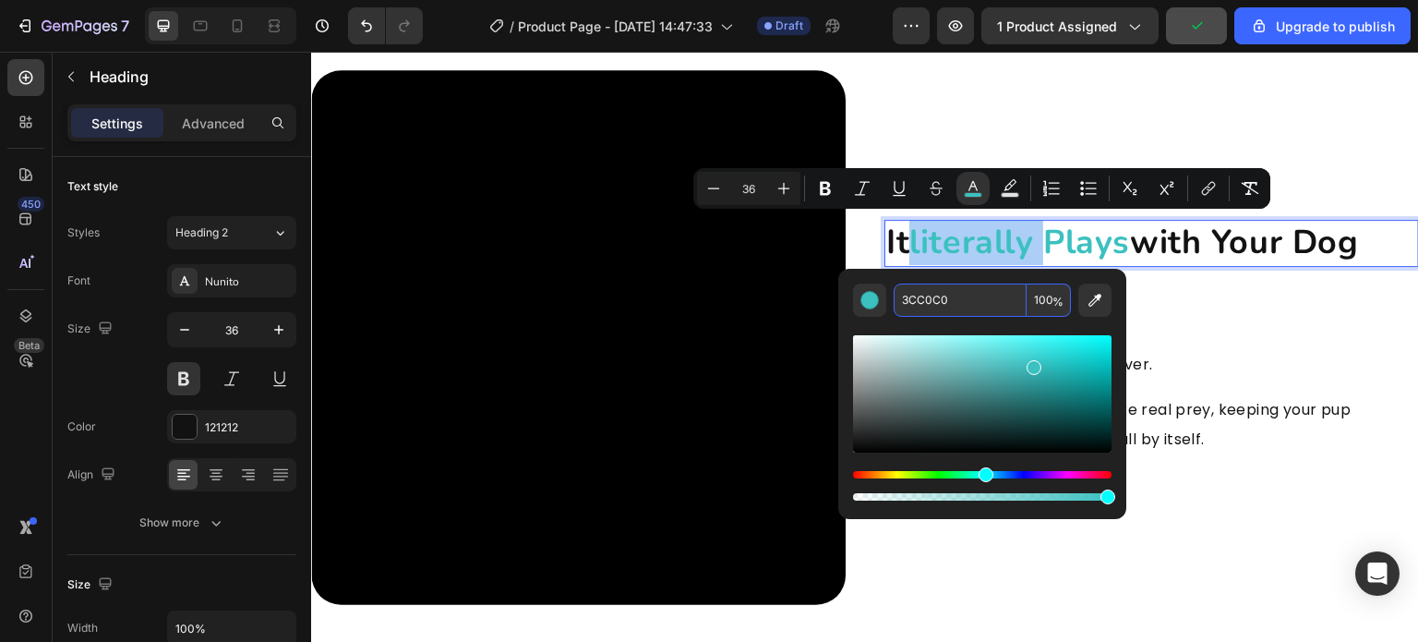
click at [927, 298] on input "3CC0C0" at bounding box center [960, 299] width 133 height 33
type input "121212"
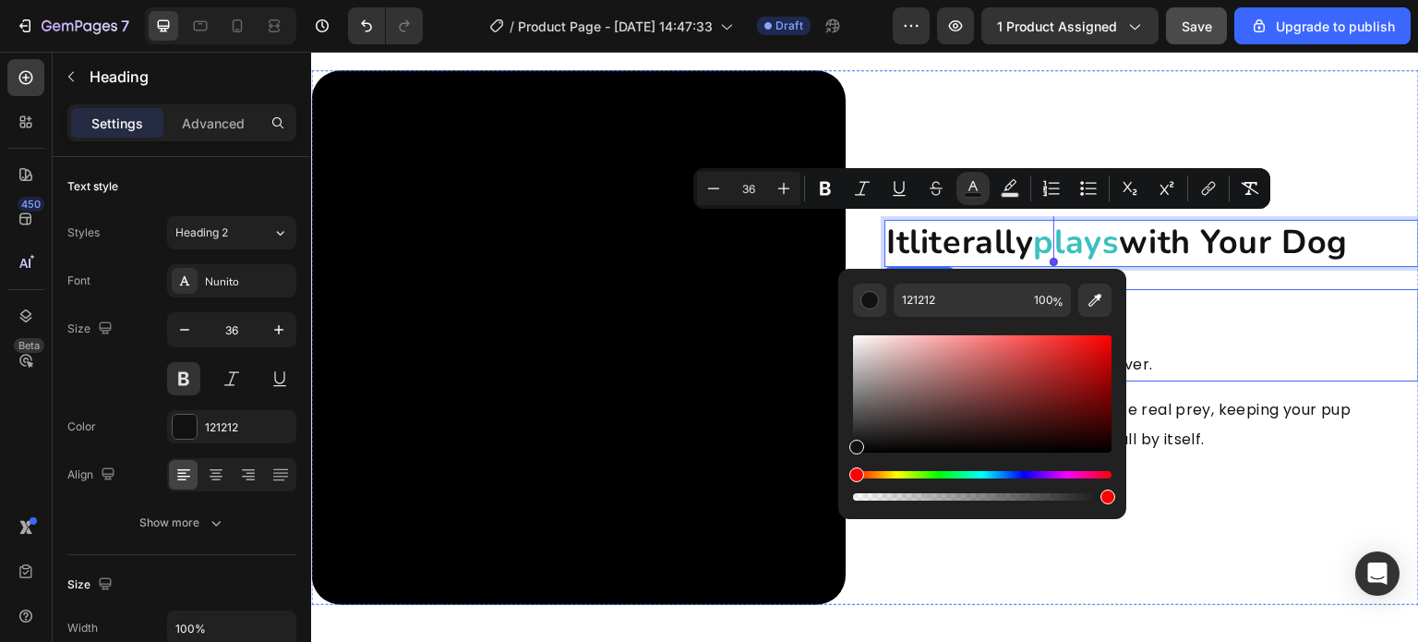
click at [1238, 295] on p "Dog gets close? Ball rolls away. Dog chases? Lights flash. Dog catches it? Game…" at bounding box center [1151, 335] width 531 height 89
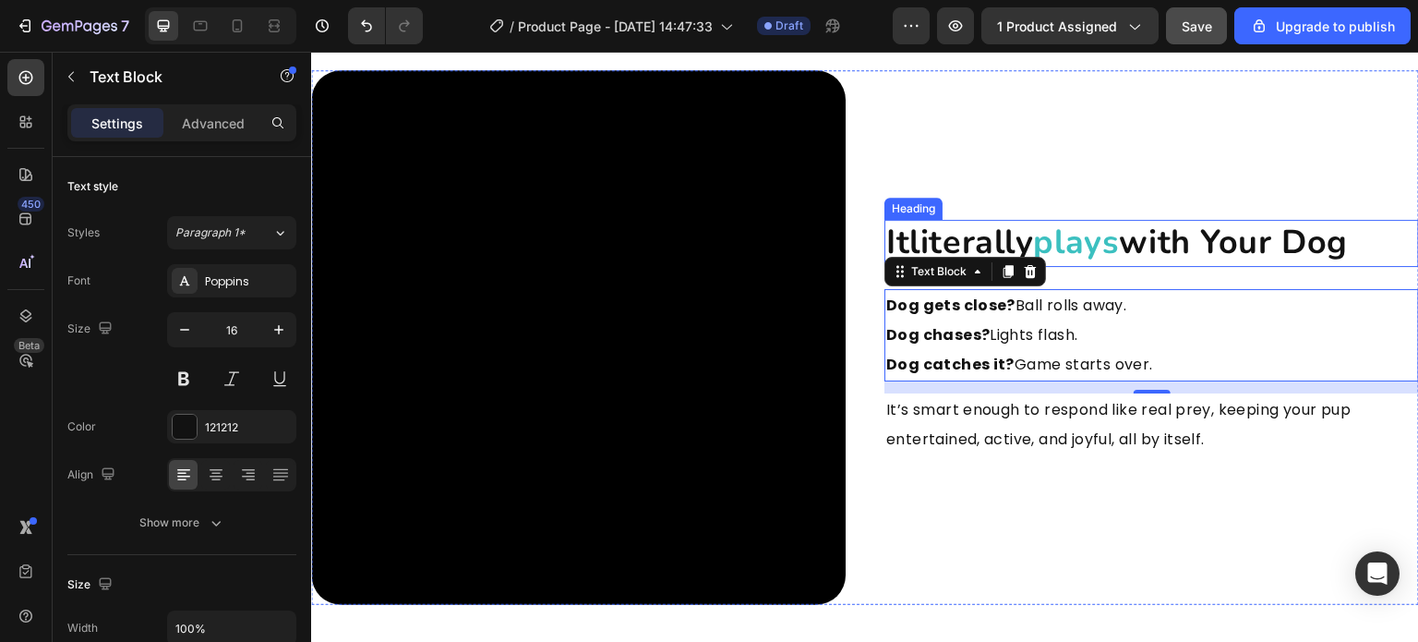
click at [1092, 247] on span "plays" at bounding box center [1077, 242] width 86 height 45
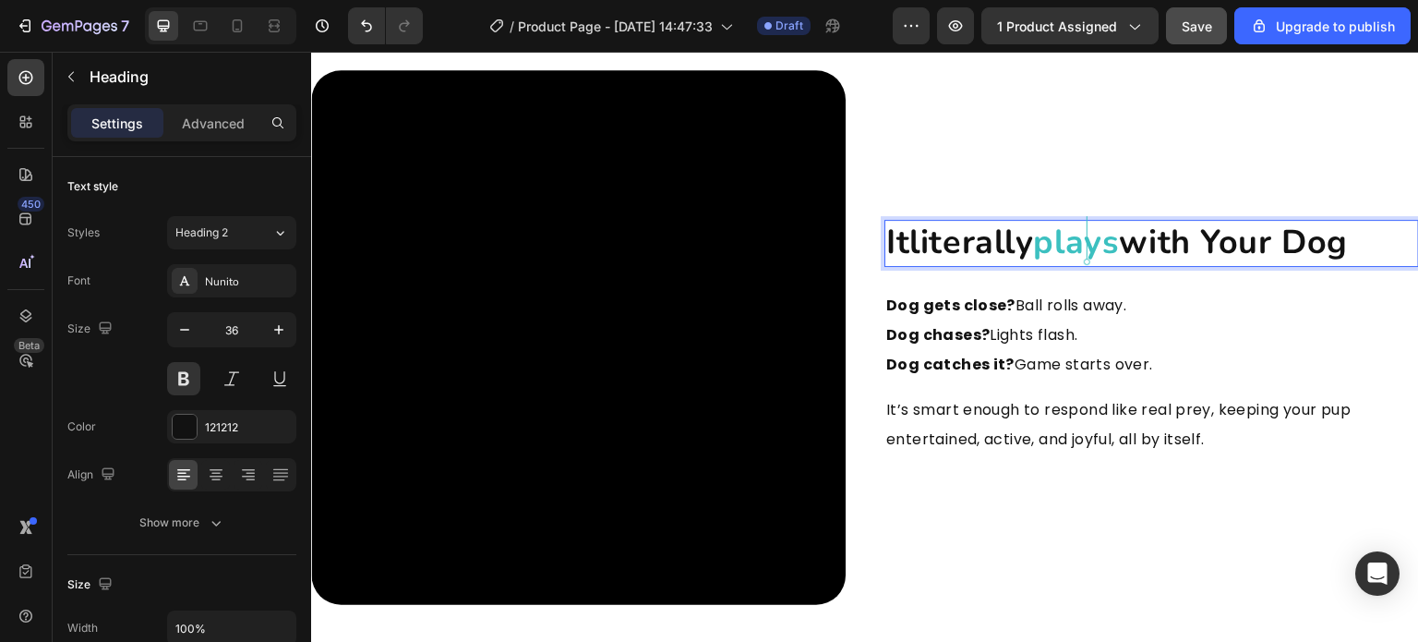
click at [1092, 247] on span "plays" at bounding box center [1077, 242] width 86 height 45
drag, startPoint x: 1061, startPoint y: 244, endPoint x: 1117, endPoint y: 247, distance: 56.4
click at [1117, 247] on span "plays" at bounding box center [1077, 242] width 86 height 45
drag, startPoint x: 1076, startPoint y: 247, endPoint x: 1117, endPoint y: 259, distance: 43.3
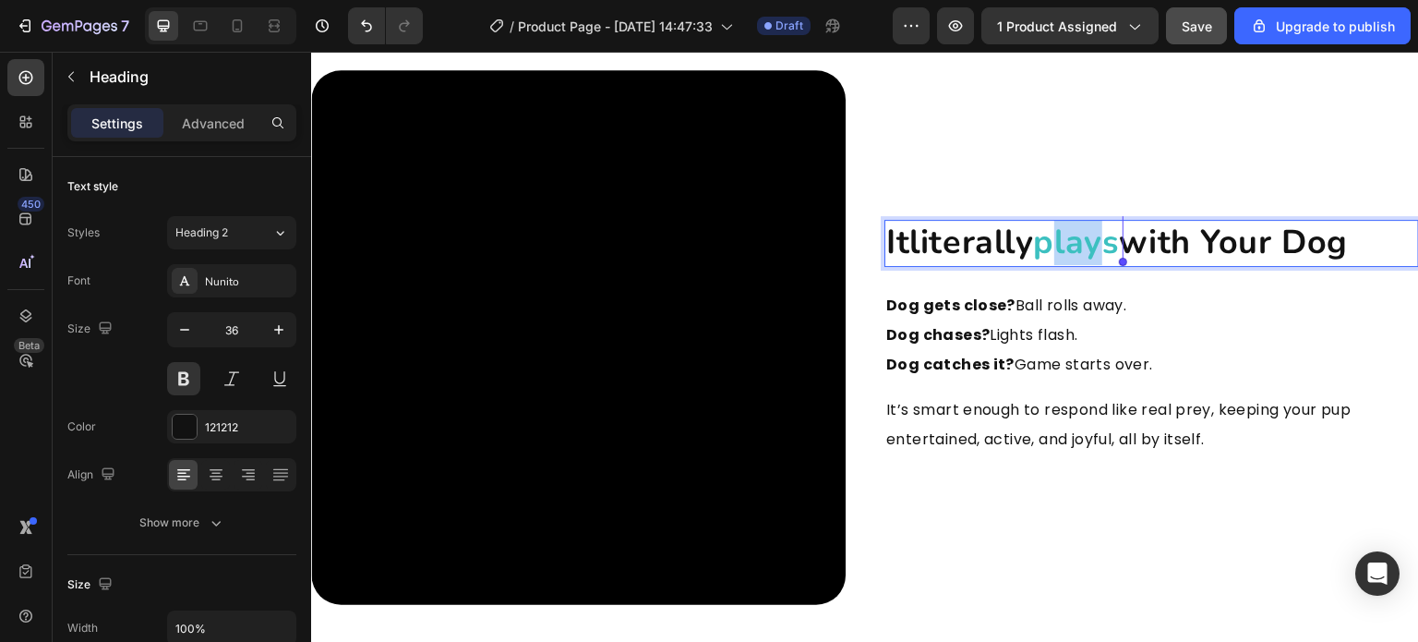
click at [1117, 259] on span "plays" at bounding box center [1077, 242] width 86 height 45
click at [1119, 259] on lpop-circle at bounding box center [1123, 262] width 8 height 8
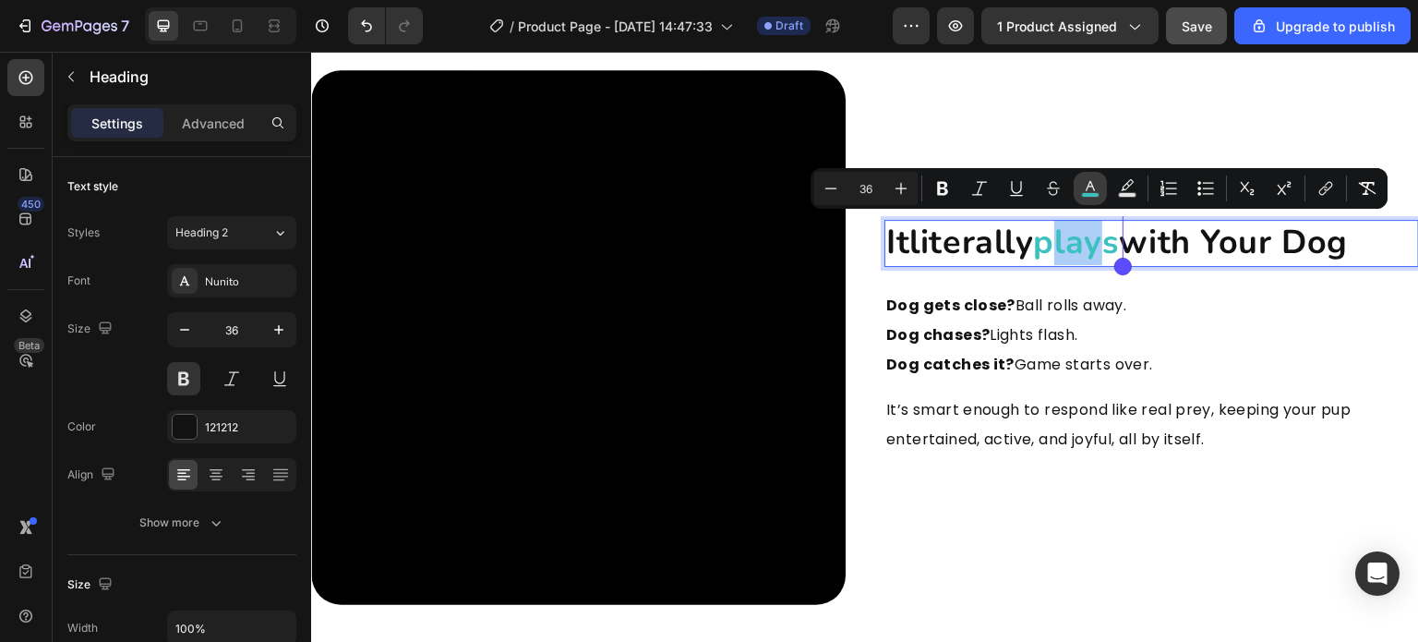
click at [1094, 199] on button "color" at bounding box center [1090, 188] width 33 height 33
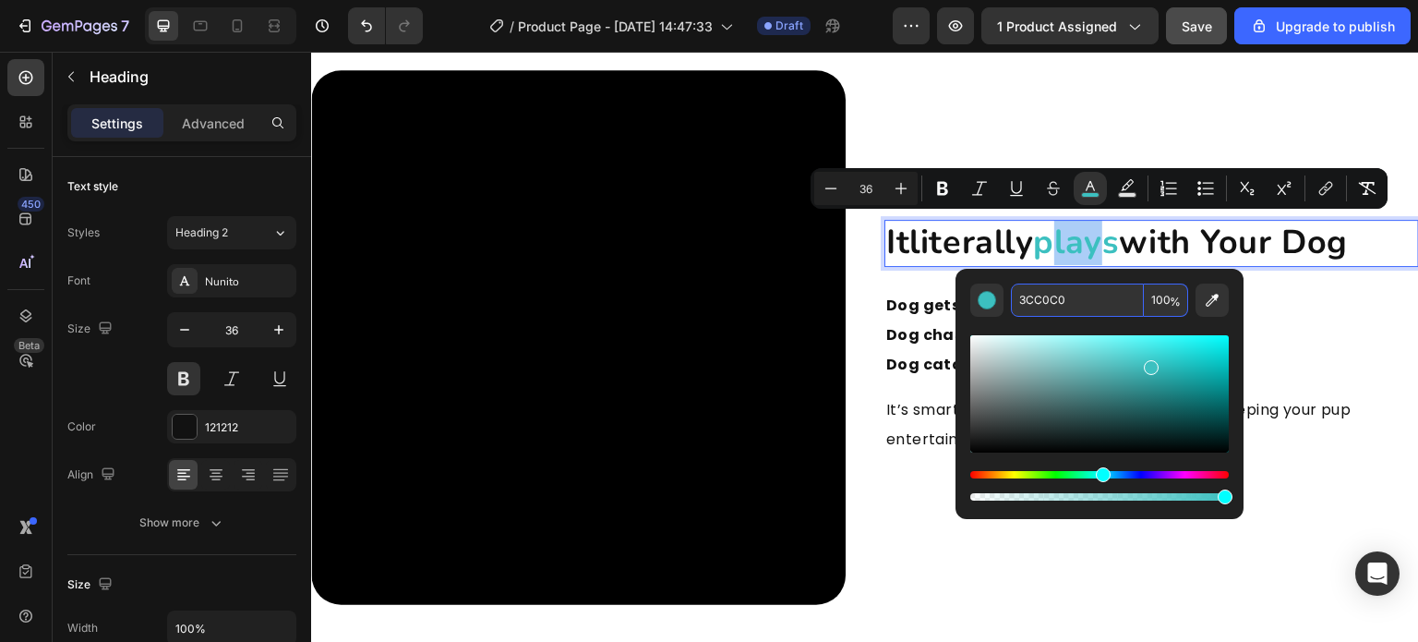
click at [1067, 293] on input "3CC0C0" at bounding box center [1077, 299] width 133 height 33
click at [1139, 222] on p "it literally plays with your dog" at bounding box center [1151, 243] width 531 height 43
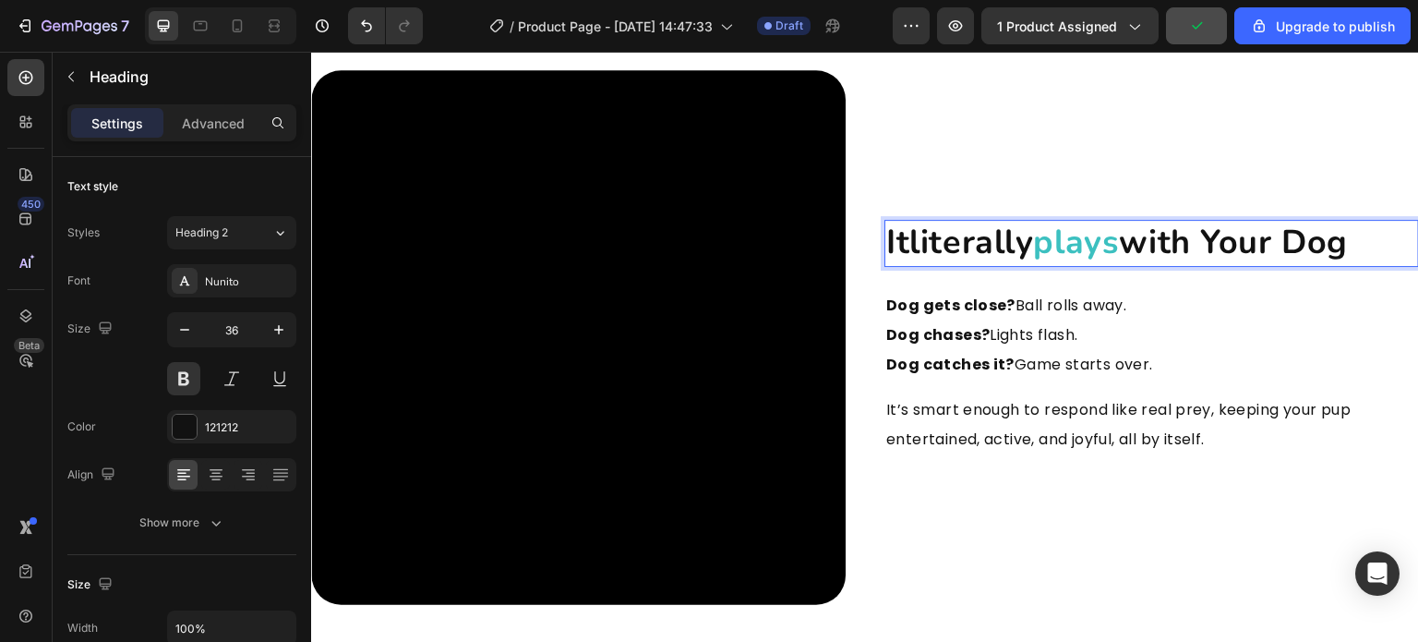
drag, startPoint x: 1061, startPoint y: 243, endPoint x: 1418, endPoint y: -113, distance: 504.1
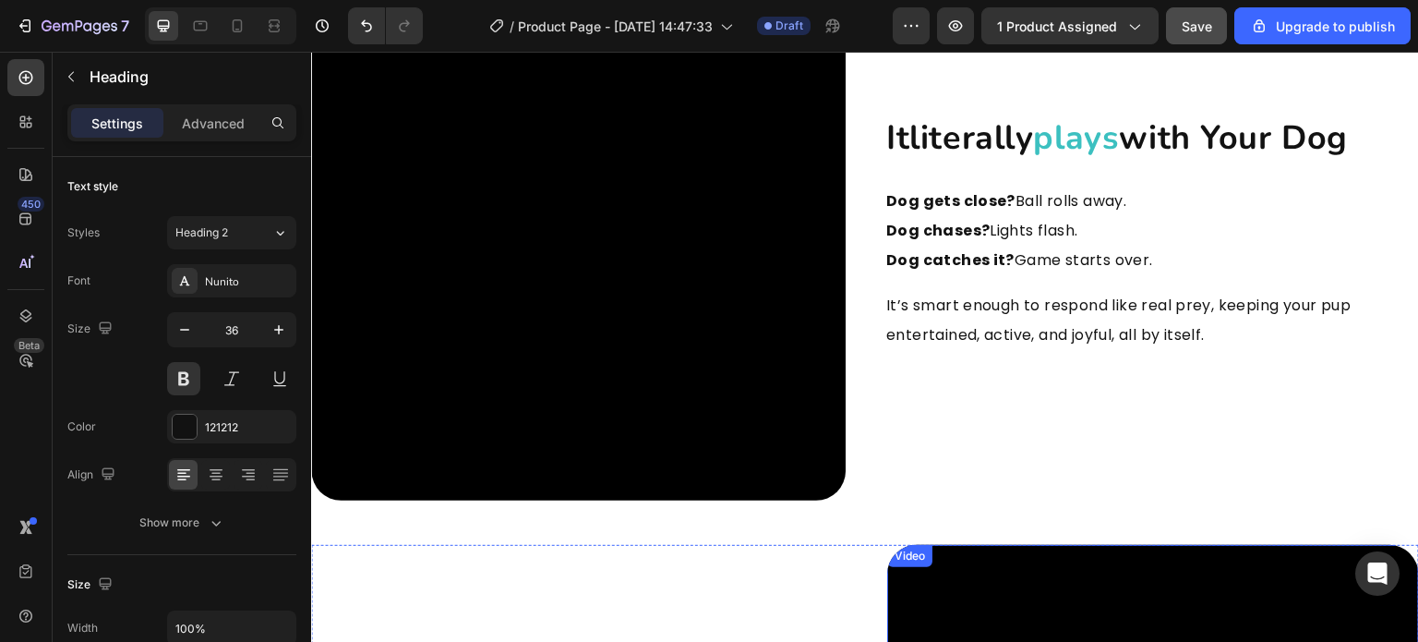
scroll to position [2251, 0]
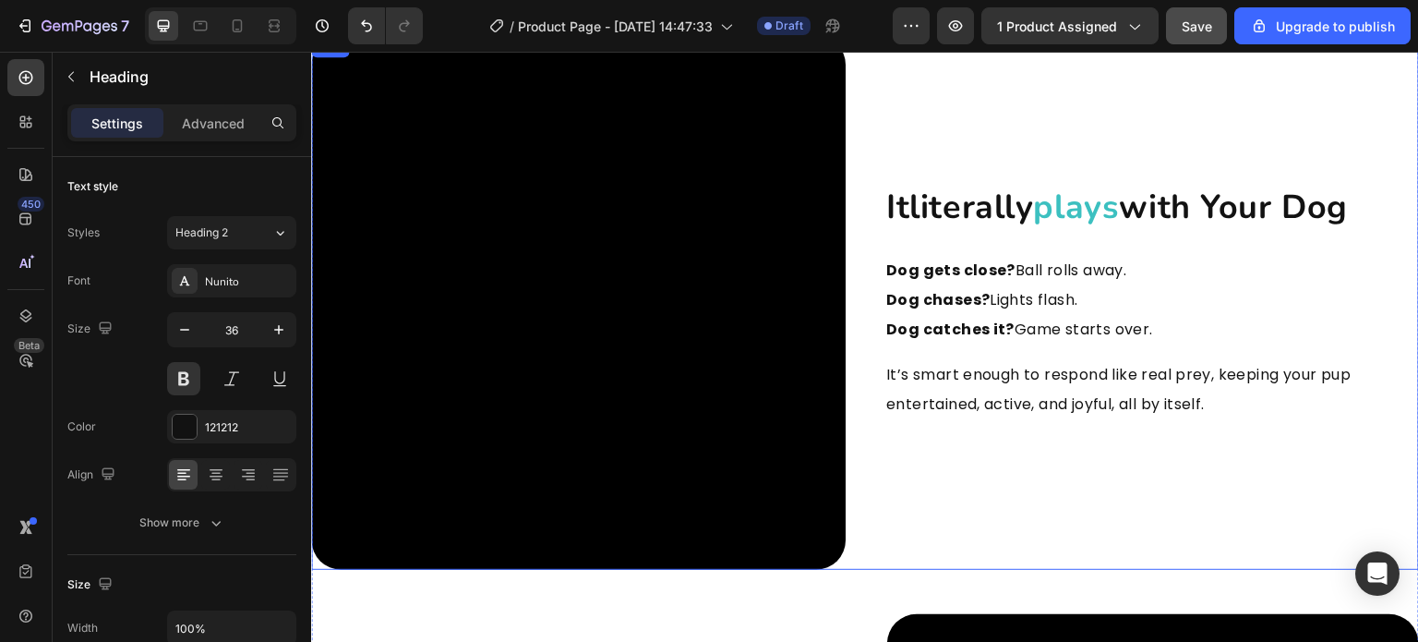
click at [1192, 222] on h2 "it literally plays with your dog" at bounding box center [1152, 208] width 535 height 47
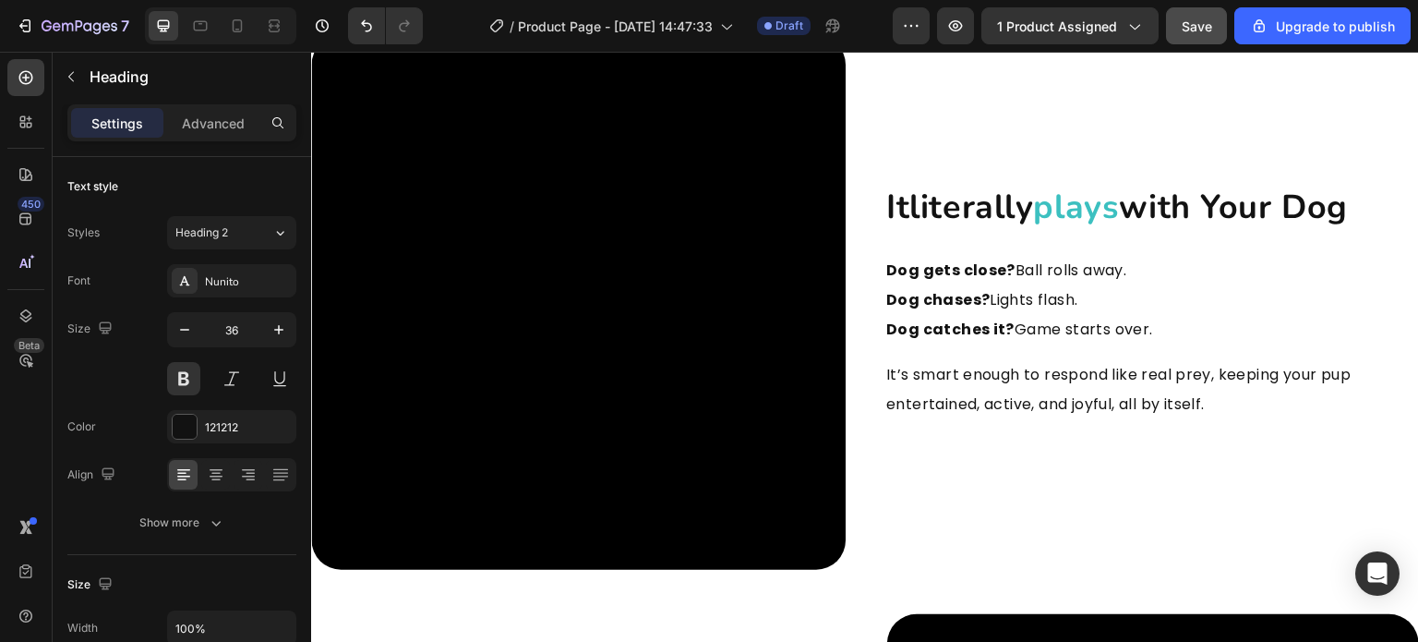
drag, startPoint x: 1059, startPoint y: 211, endPoint x: 1387, endPoint y: 210, distance: 327.8
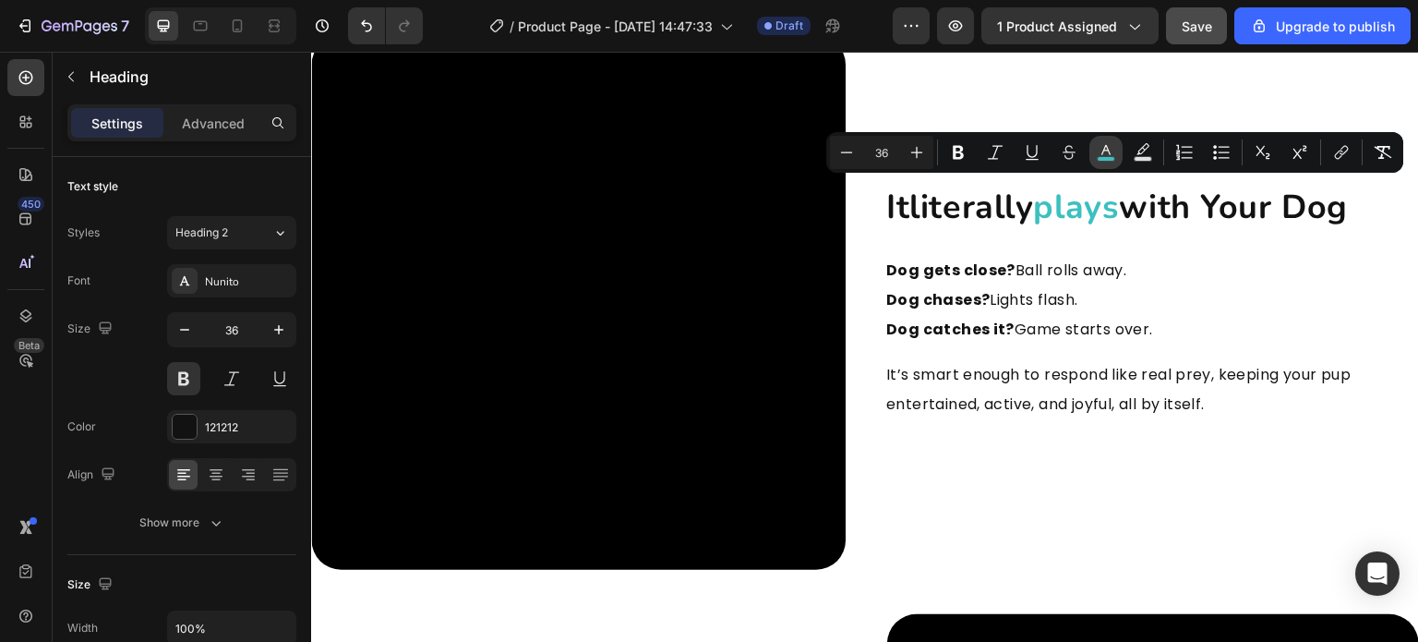
click at [1100, 158] on rect "Editor contextual toolbar" at bounding box center [1107, 159] width 18 height 5
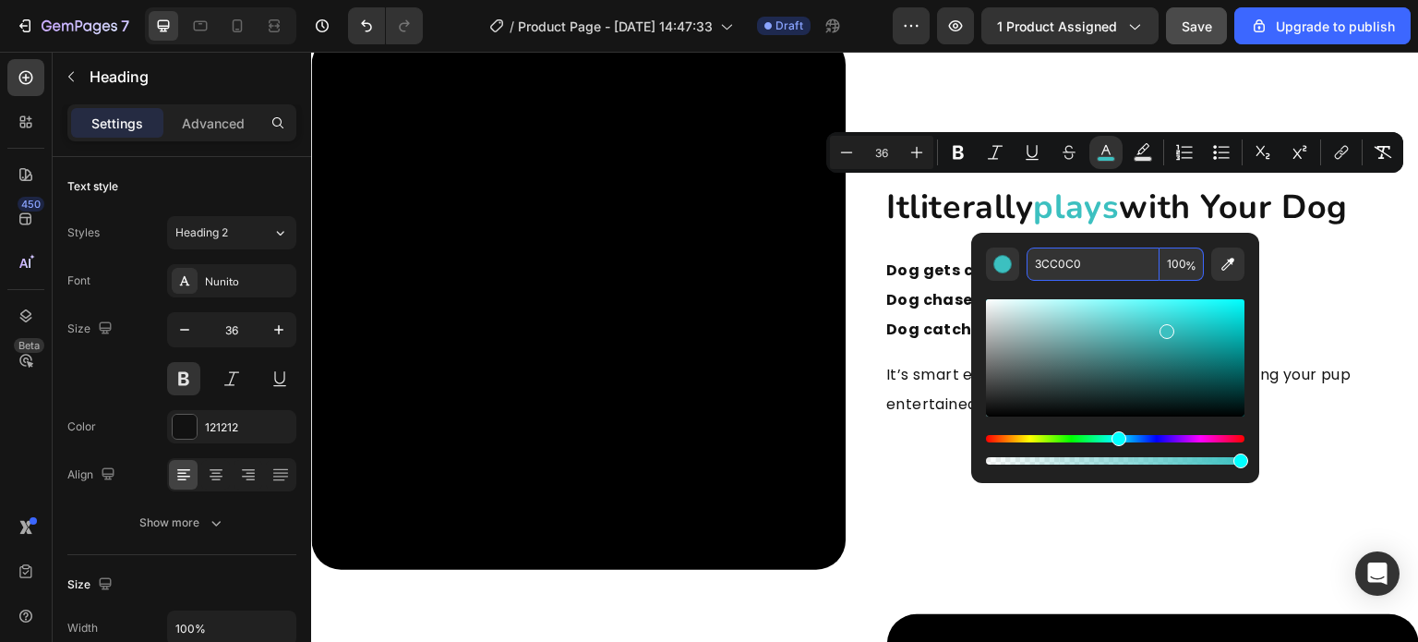
click at [1082, 259] on input "3CC0C0" at bounding box center [1093, 263] width 133 height 33
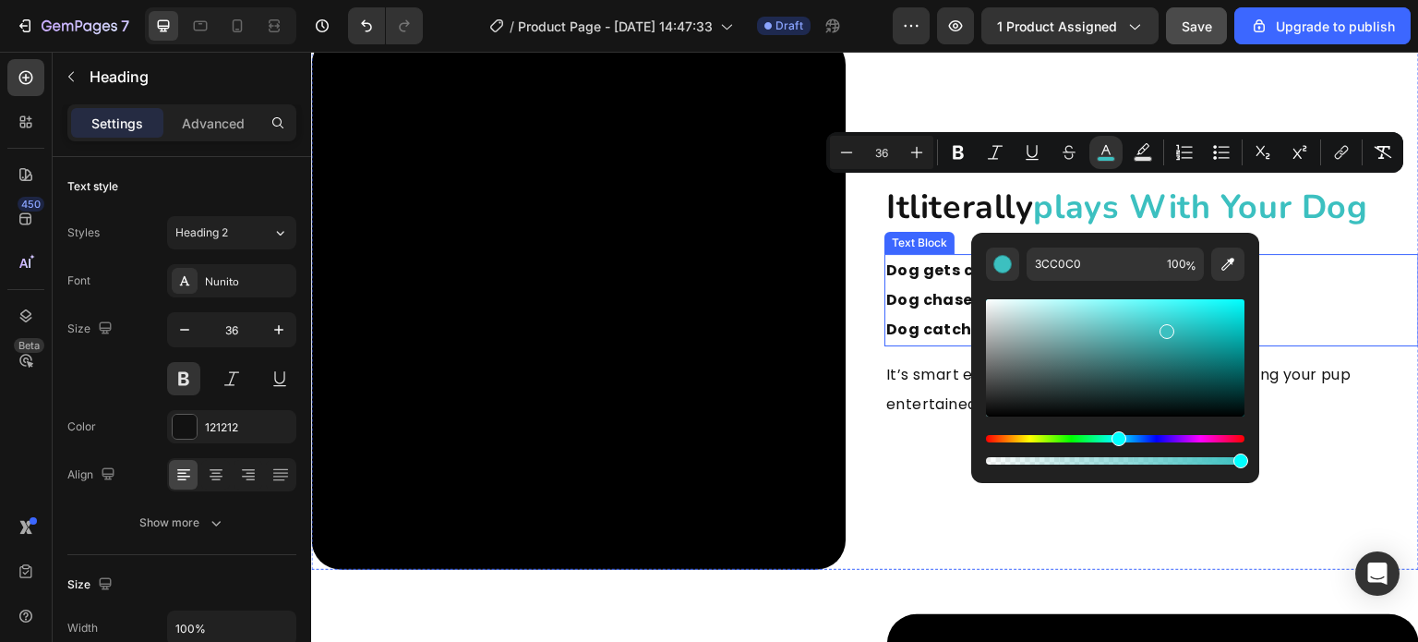
click at [1319, 256] on p "Dog gets close? Ball rolls away. Dog chases? Lights flash. Dog catches it? Game…" at bounding box center [1151, 300] width 531 height 89
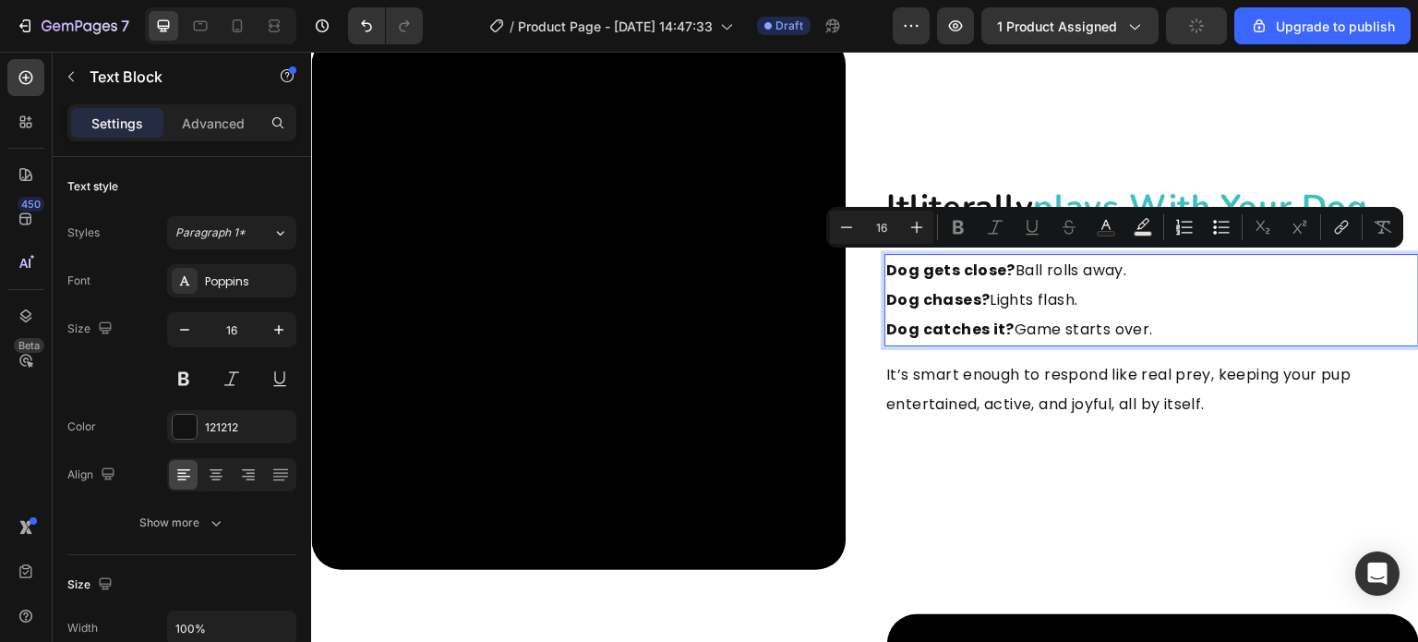
click at [1026, 295] on p "Dog gets close? Ball rolls away. Dog chases? Lights flash. Dog catches it? Game…" at bounding box center [1151, 300] width 531 height 89
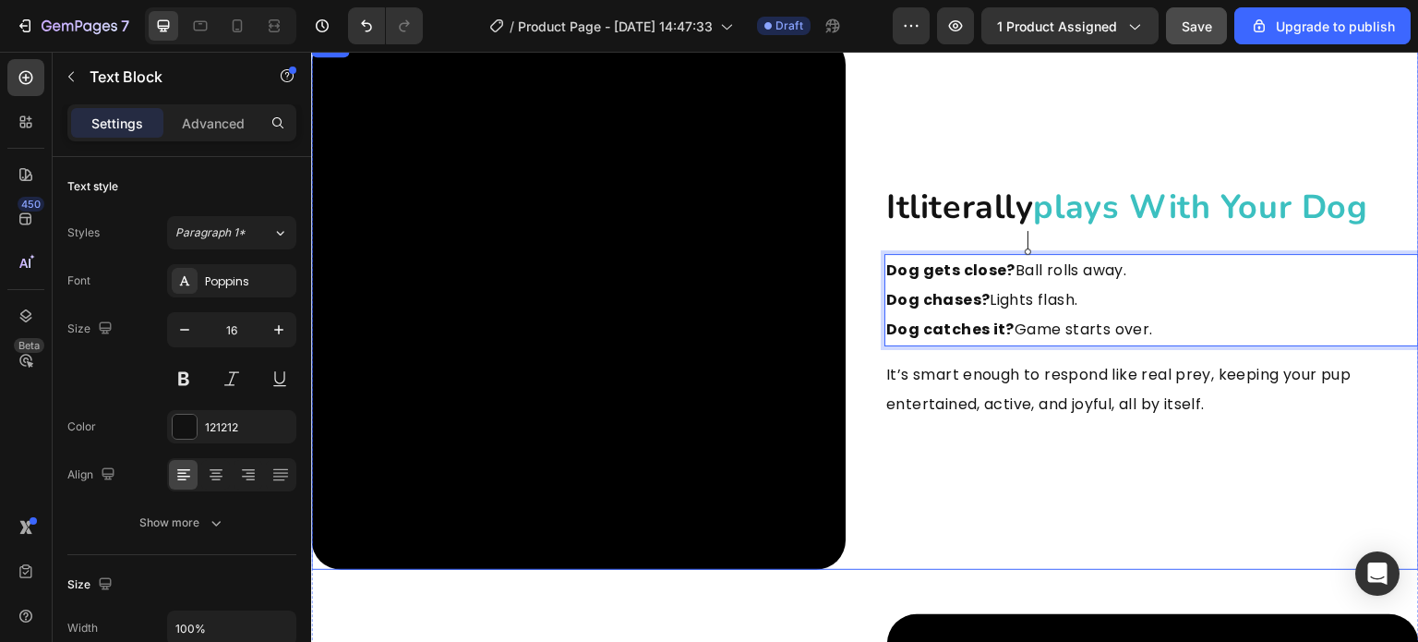
scroll to position [2621, 0]
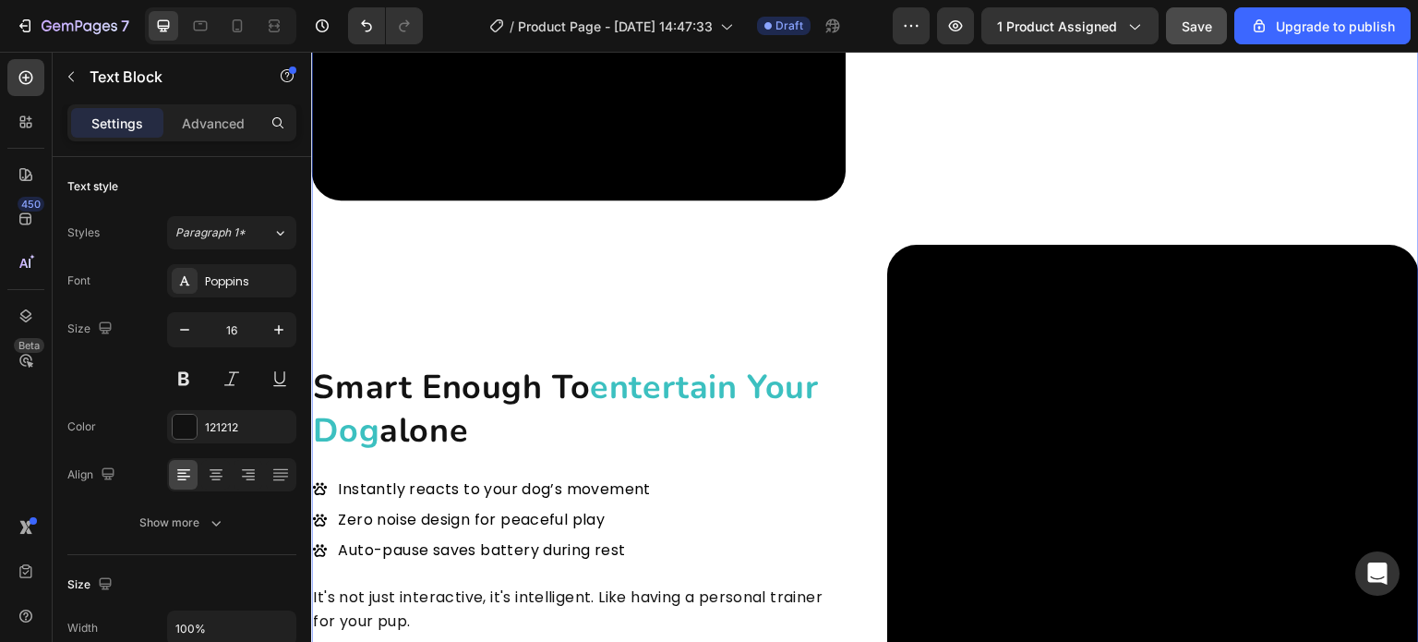
click at [1260, 208] on div "Video it literally plays with your dog Heading Dog gets close? Ball rolls away.…" at bounding box center [865, 221] width 1108 height 1111
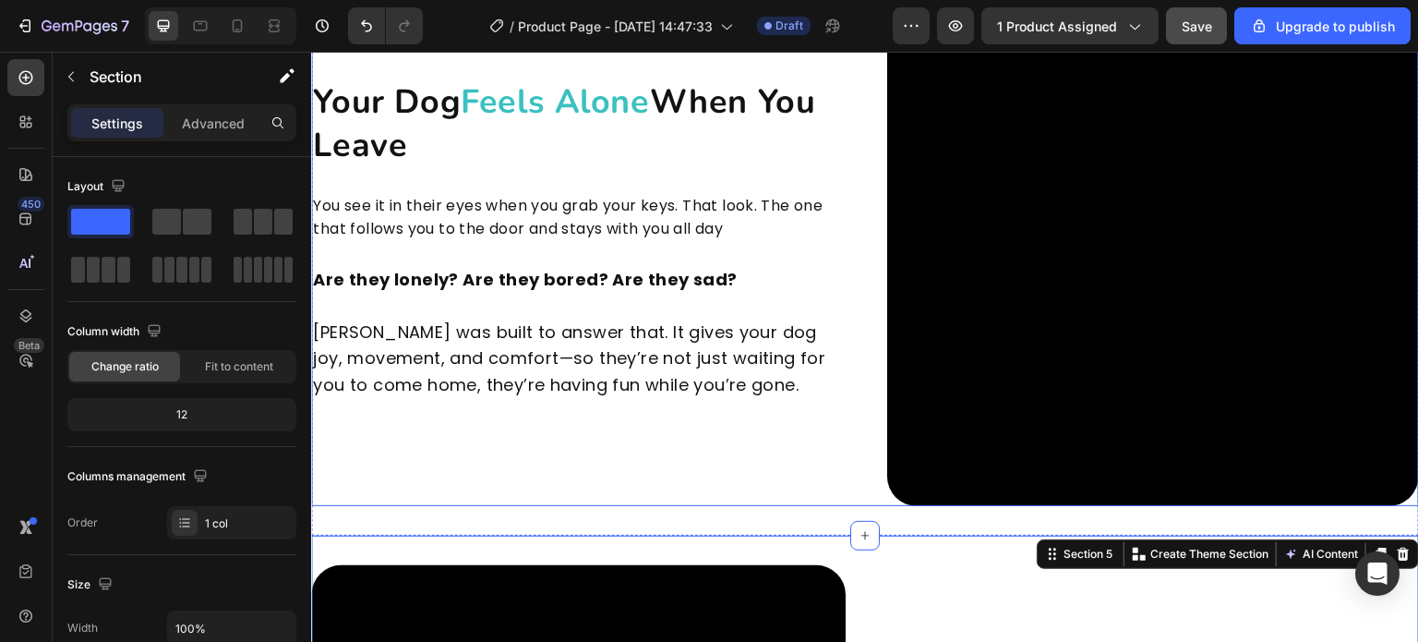
scroll to position [1697, 0]
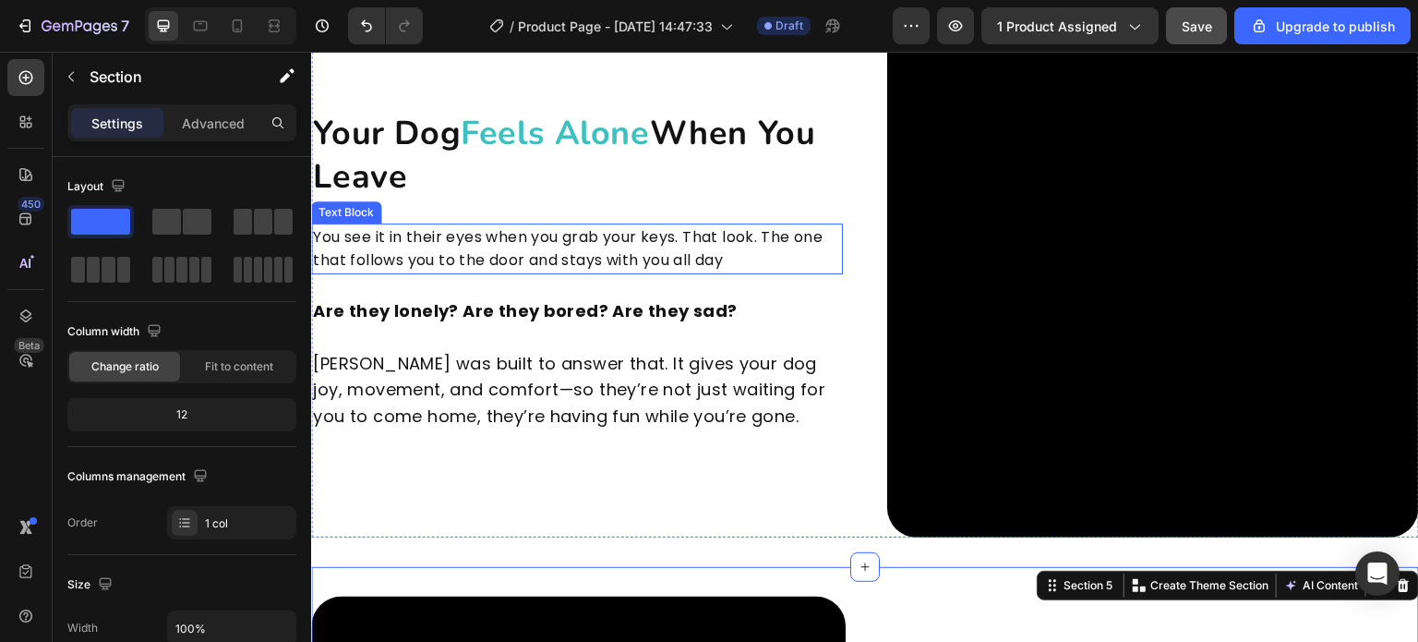
click at [500, 251] on p "You see it in their eyes when you grab your keys. That look. The one that follo…" at bounding box center [577, 248] width 528 height 47
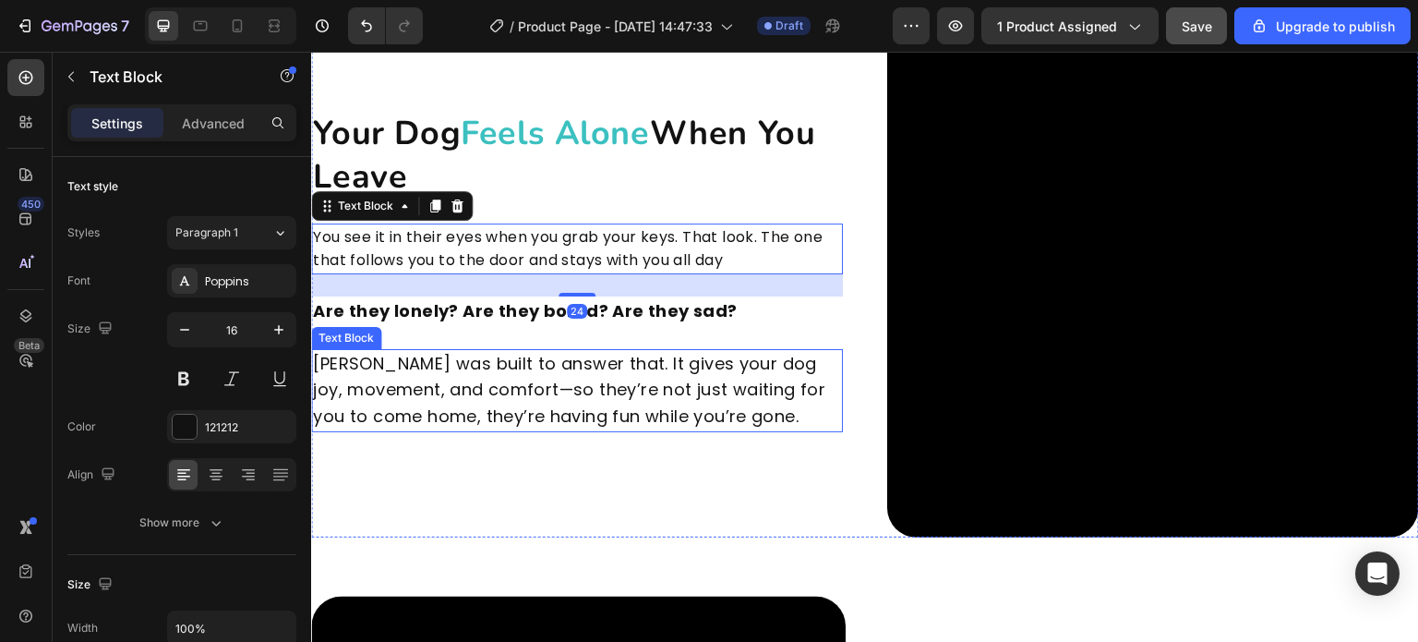
click at [533, 382] on p "Chase Buddy was built to answer that. It gives your dog joy, movement, and comf…" at bounding box center [577, 390] width 528 height 79
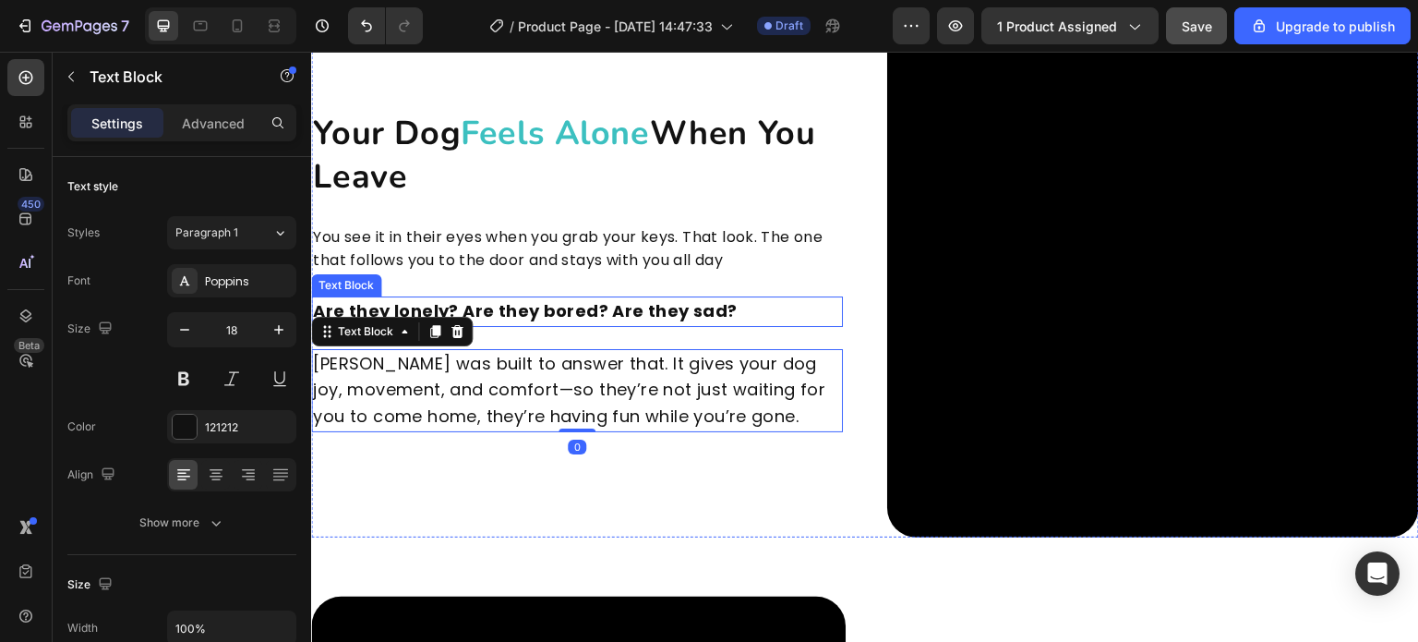
click at [473, 261] on p "You see it in their eyes when you grab your keys. That look. The one that follo…" at bounding box center [577, 248] width 528 height 47
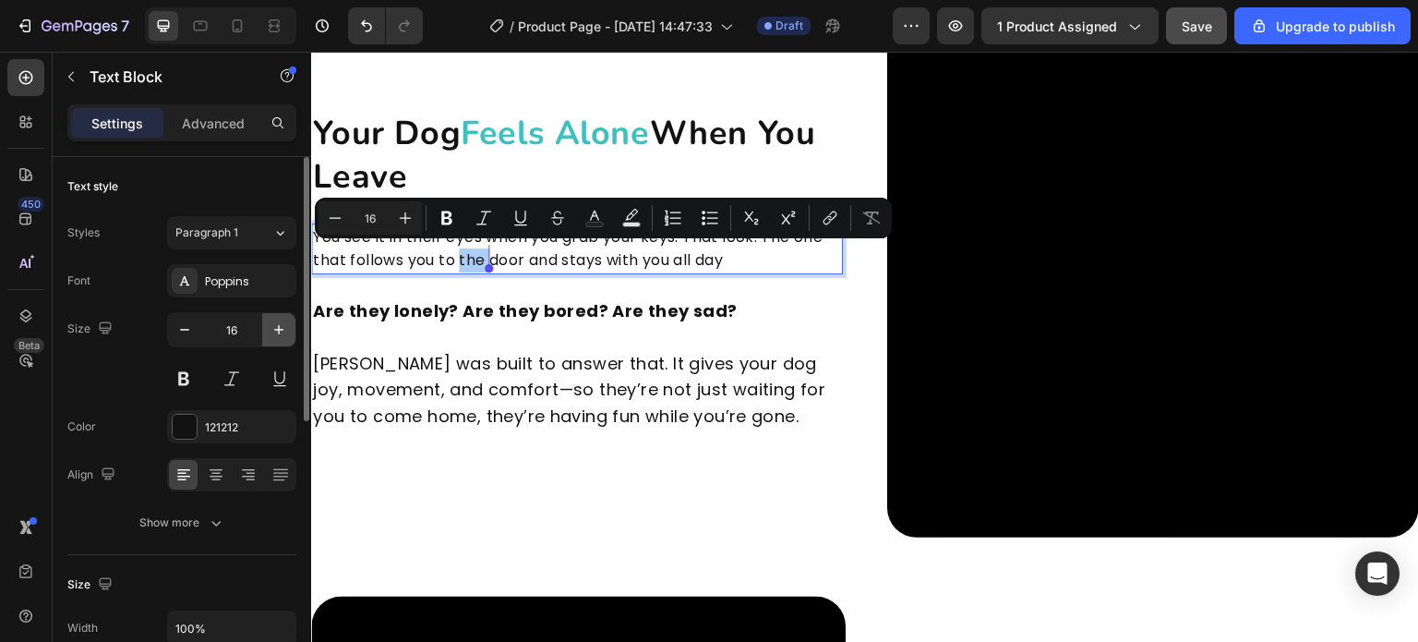
click at [269, 339] on button "button" at bounding box center [278, 329] width 33 height 33
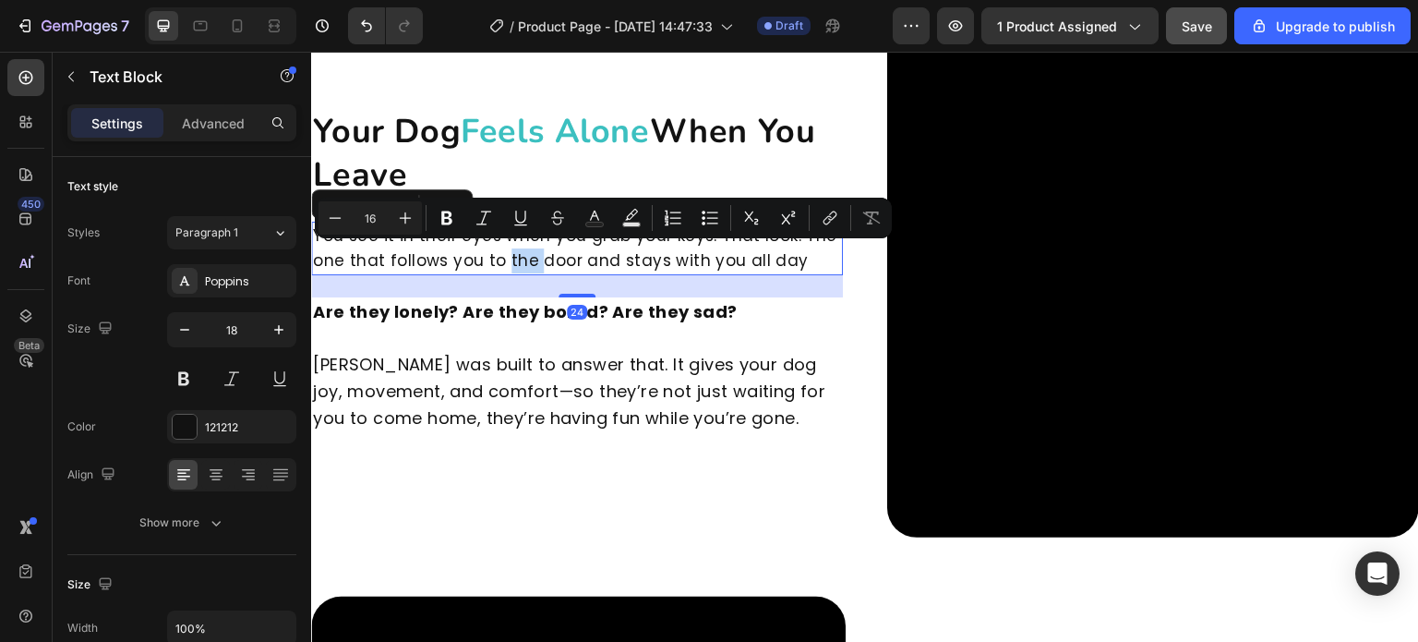
click at [509, 384] on p "Chase Buddy was built to answer that. It gives your dog joy, movement, and comf…" at bounding box center [577, 391] width 528 height 79
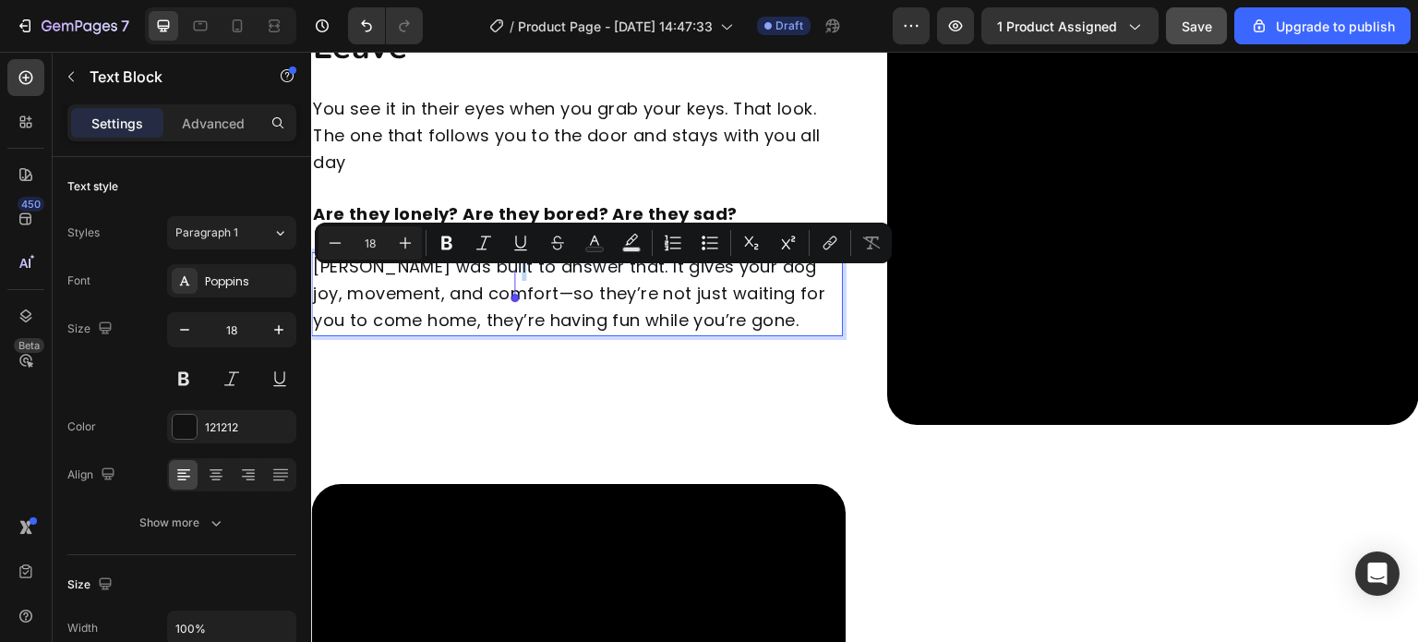
scroll to position [1790, 0]
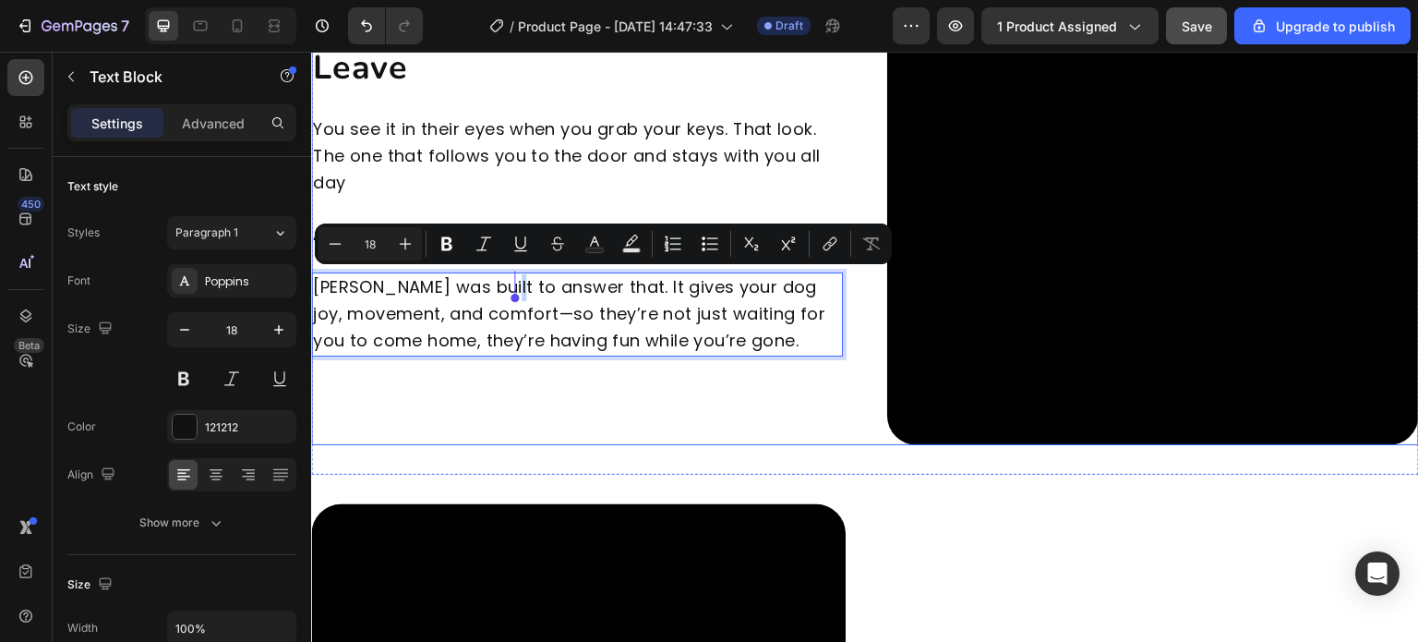
click at [426, 206] on div "Your Dog Feels Alone When You Leave Heading You see it in their eyes when you g…" at bounding box center [577, 179] width 532 height 532
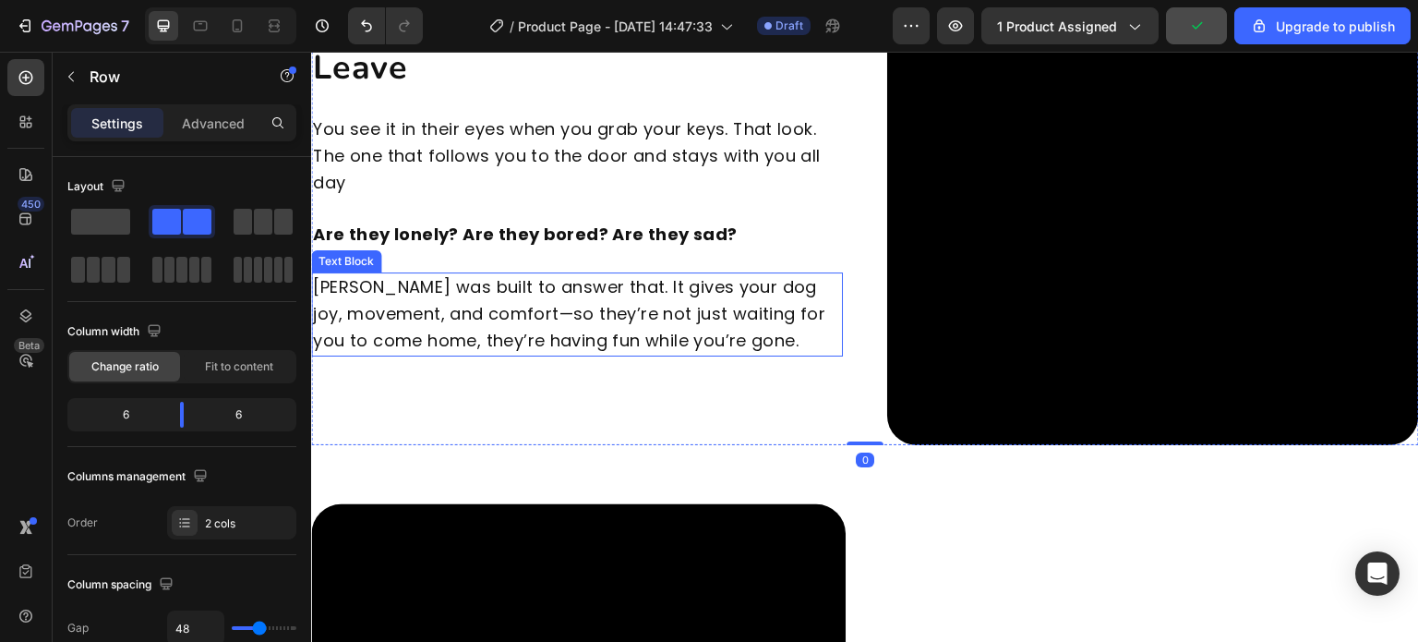
click at [456, 284] on p "Chase Buddy was built to answer that. It gives your dog joy, movement, and comf…" at bounding box center [577, 313] width 528 height 79
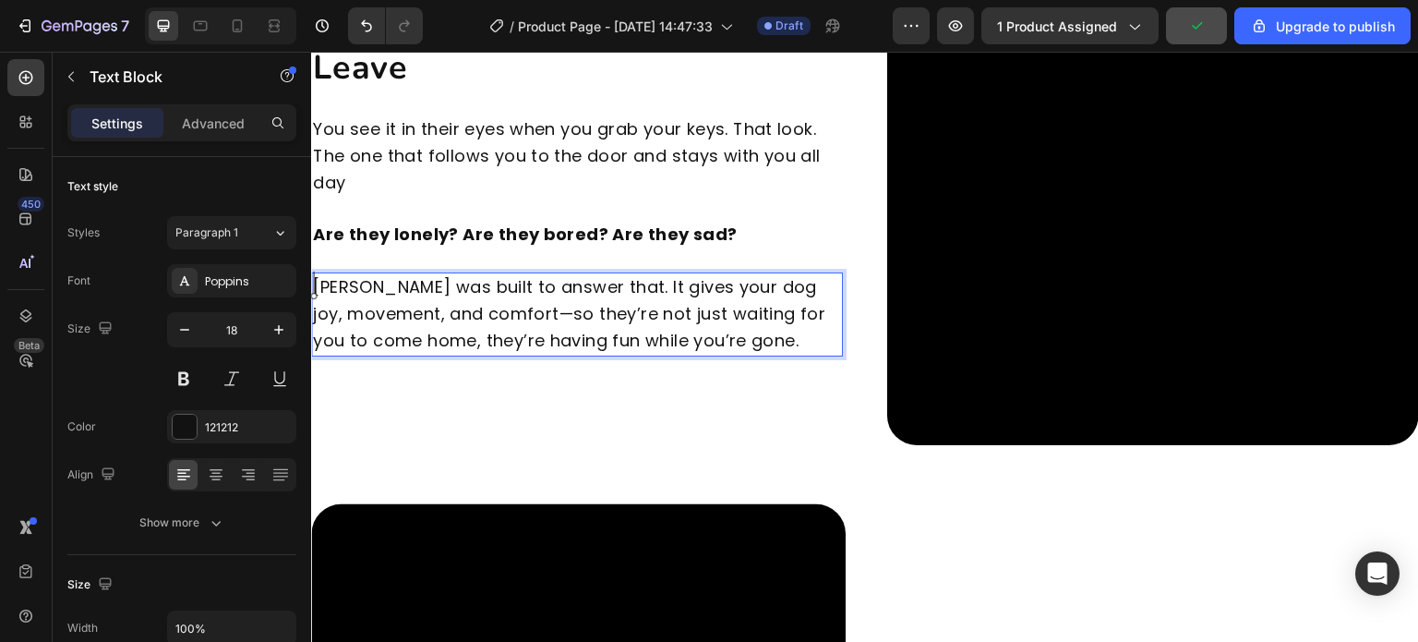
click at [428, 289] on p "Chase Buddy was built to answer that. It gives your dog joy, movement, and comf…" at bounding box center [577, 313] width 528 height 79
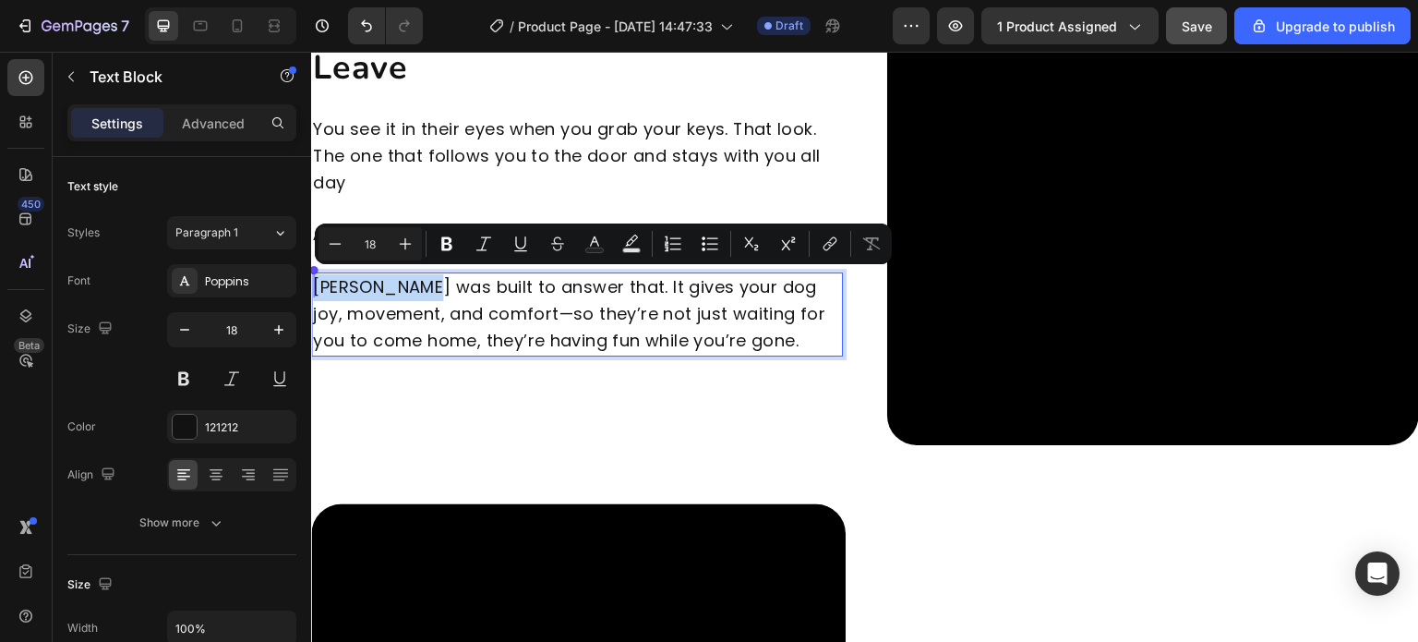
drag, startPoint x: 428, startPoint y: 289, endPoint x: 334, endPoint y: 294, distance: 93.4
click at [334, 294] on p "Chase Buddy was built to answer that. It gives your dog joy, movement, and comf…" at bounding box center [577, 313] width 528 height 79
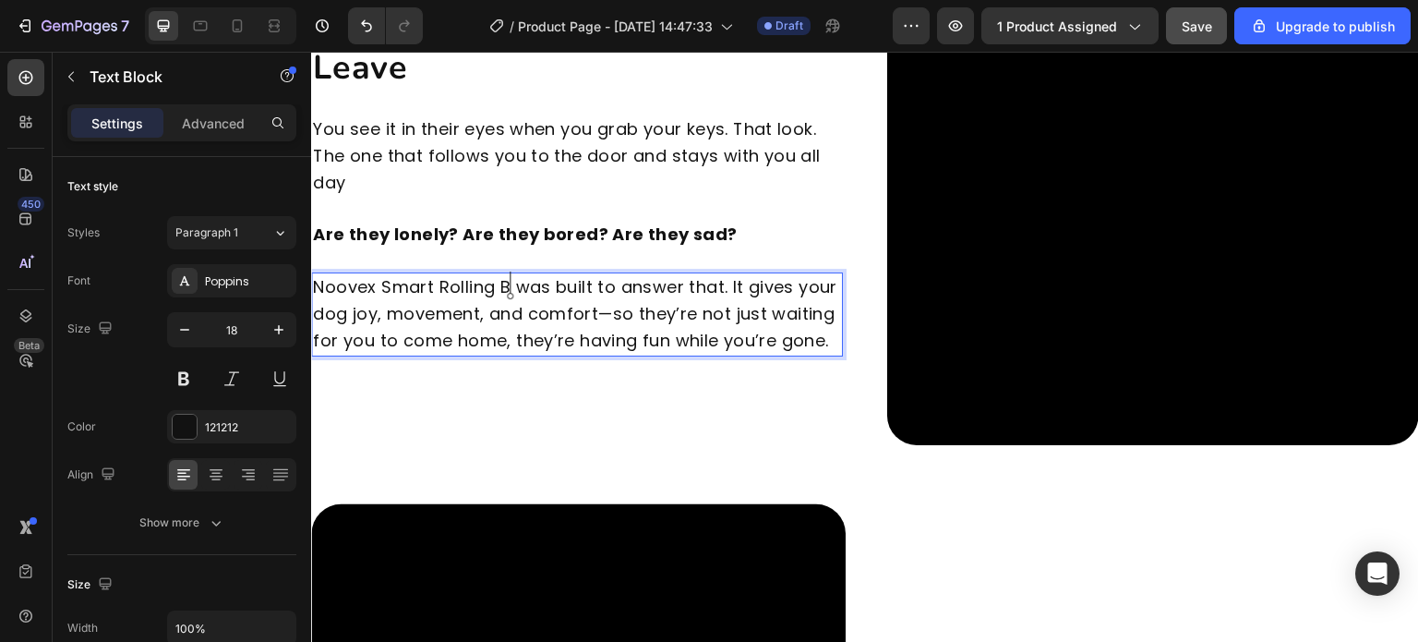
scroll to position [1777, 0]
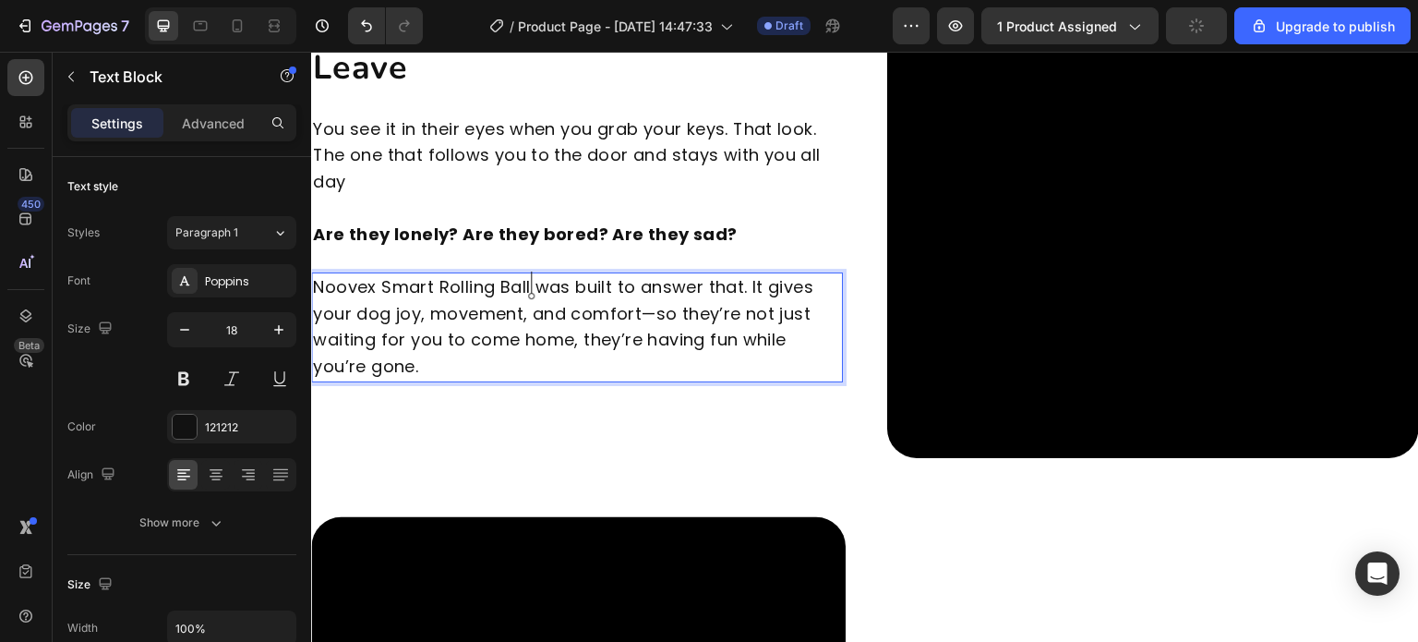
click at [640, 313] on p "Noovex Smart Rolling Ball was built to answer that. It gives your dog joy, move…" at bounding box center [577, 327] width 528 height 106
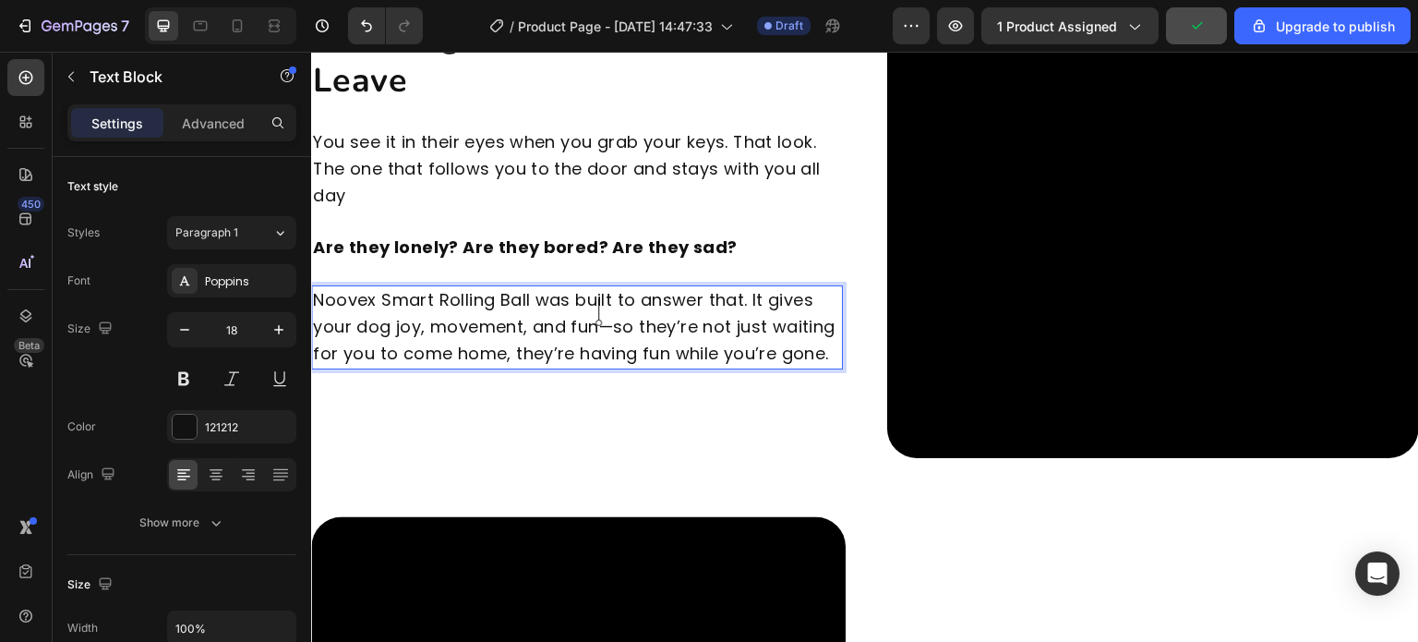
click at [458, 365] on p "Noovex Smart Rolling Ball was built to answer that. It gives your dog joy, move…" at bounding box center [577, 326] width 528 height 79
click at [599, 318] on p "Noovex Smart Rolling Ball was built to answer that. It gives your dog joy, move…" at bounding box center [577, 326] width 528 height 79
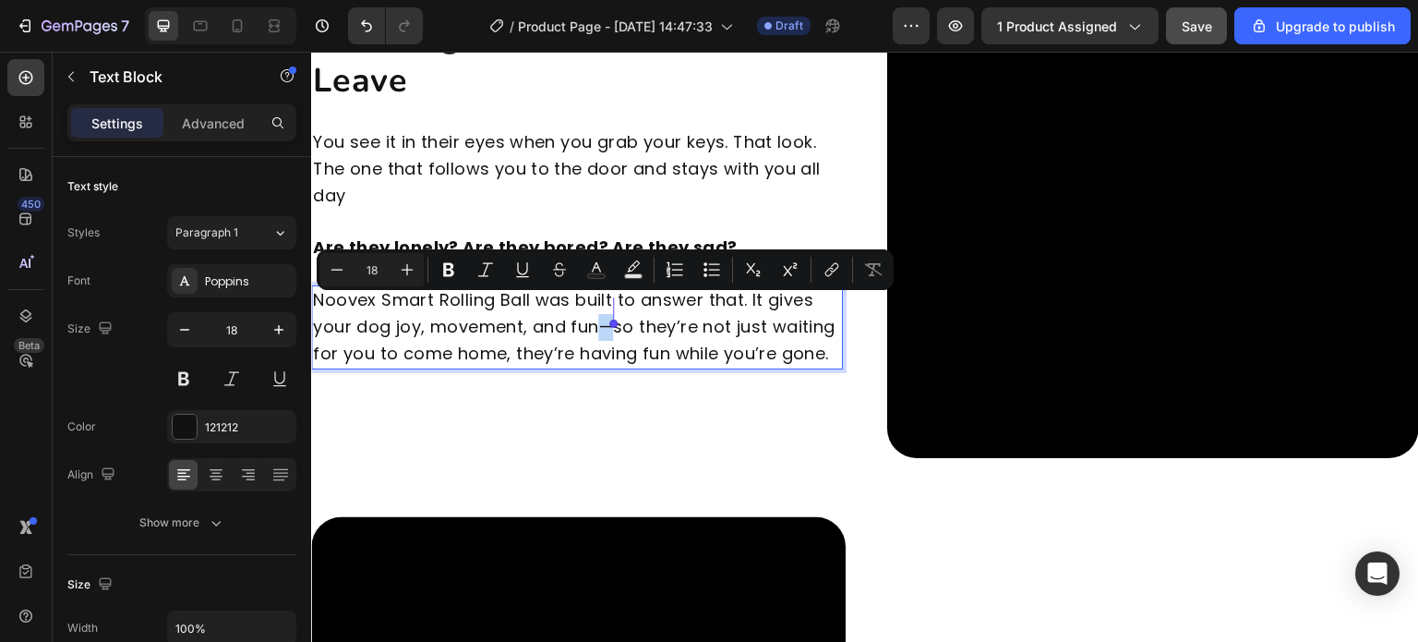
click at [597, 314] on p "Noovex Smart Rolling Ball was built to answer that. It gives your dog joy, move…" at bounding box center [577, 326] width 528 height 79
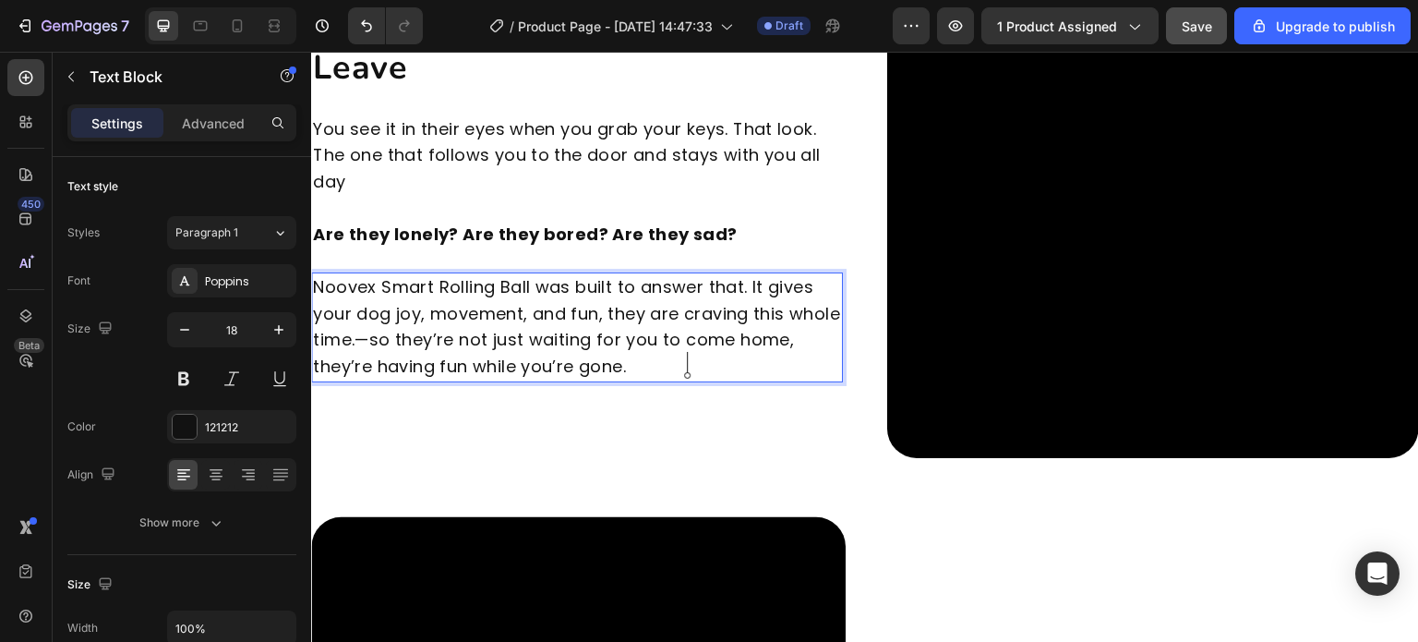
click at [713, 360] on p "Noovex Smart Rolling Ball was built to answer that. It gives your dog joy, move…" at bounding box center [577, 327] width 528 height 106
click at [645, 344] on p "Noovex Smart Rolling Ball was built to answer that. It gives your dog joy, move…" at bounding box center [577, 327] width 528 height 106
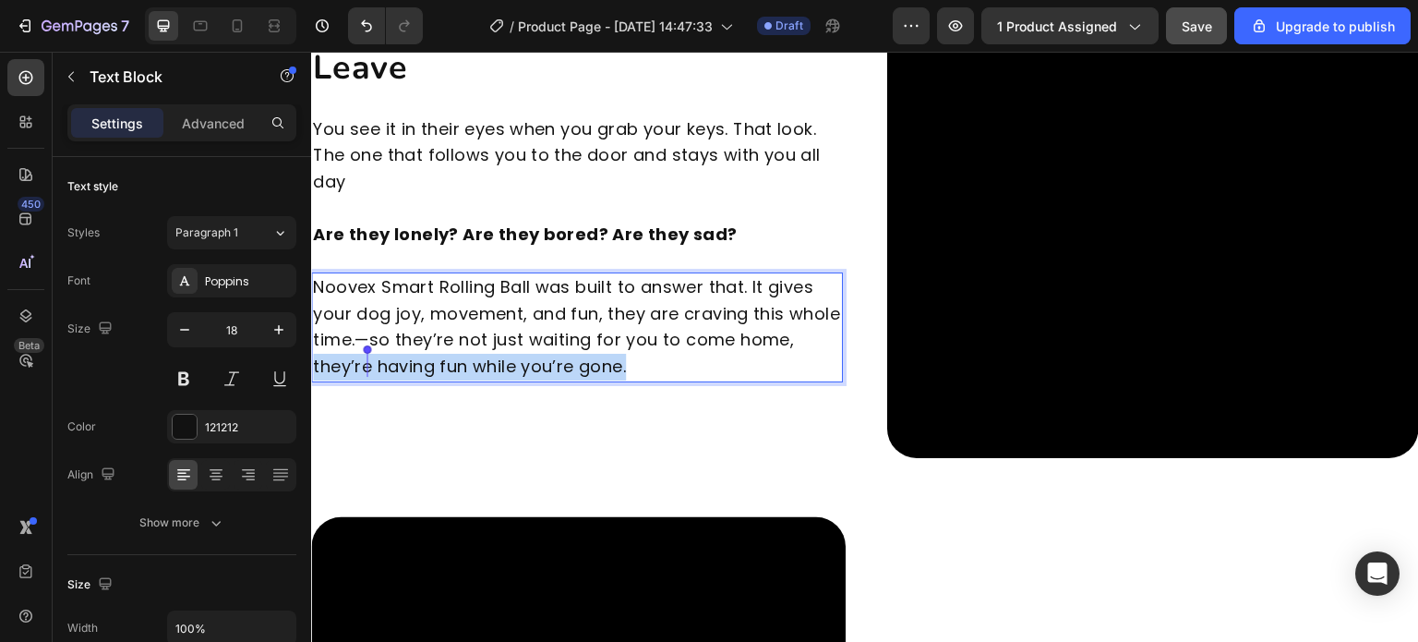
drag, startPoint x: 696, startPoint y: 366, endPoint x: 366, endPoint y: 369, distance: 330.6
click at [366, 369] on p "Noovex Smart Rolling Ball was built to answer that. It gives your dog joy, move…" at bounding box center [577, 327] width 528 height 106
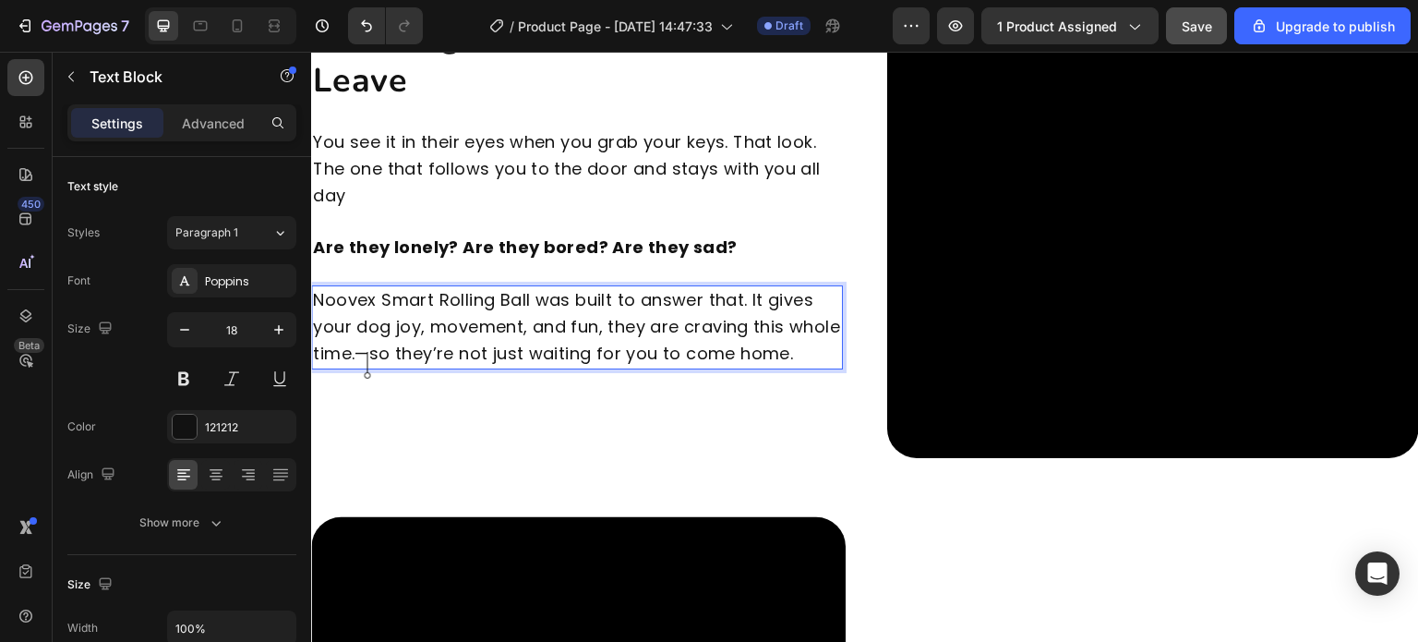
click at [673, 307] on p "Noovex Smart Rolling Ball was built to answer that. It gives your dog joy, move…" at bounding box center [577, 326] width 528 height 79
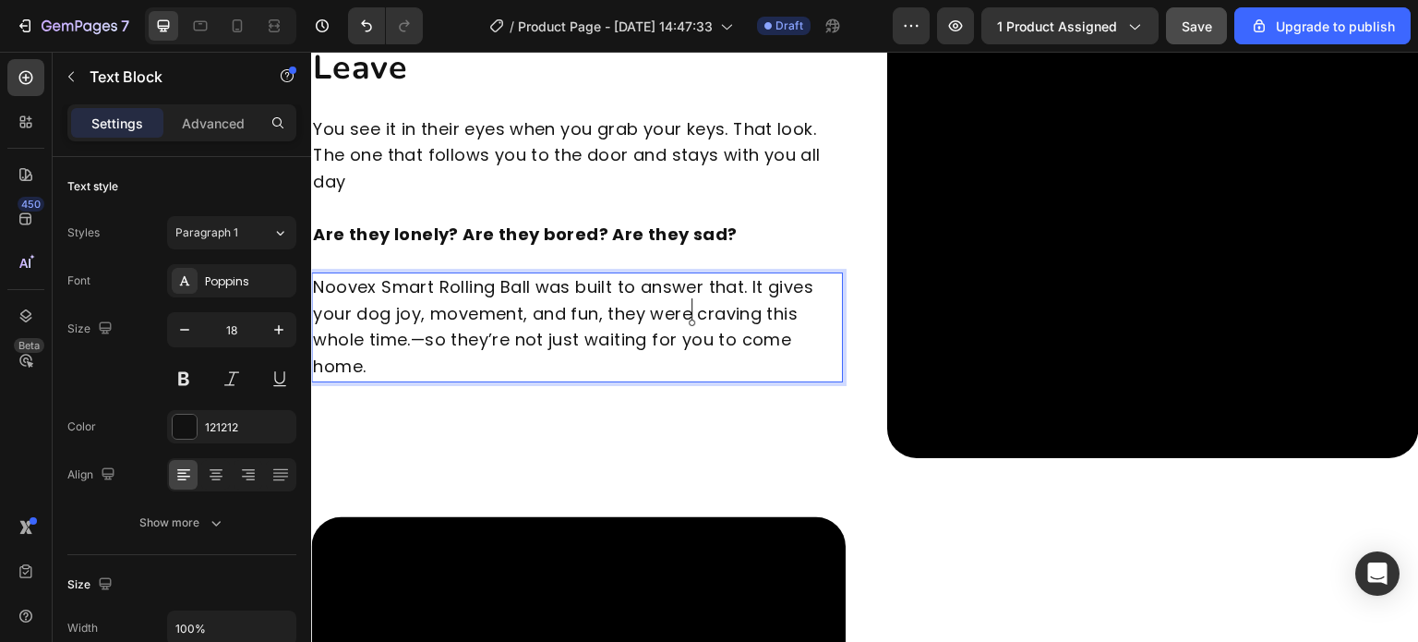
click at [459, 340] on p "Noovex Smart Rolling Ball was built to answer that. It gives your dog joy, move…" at bounding box center [577, 327] width 528 height 106
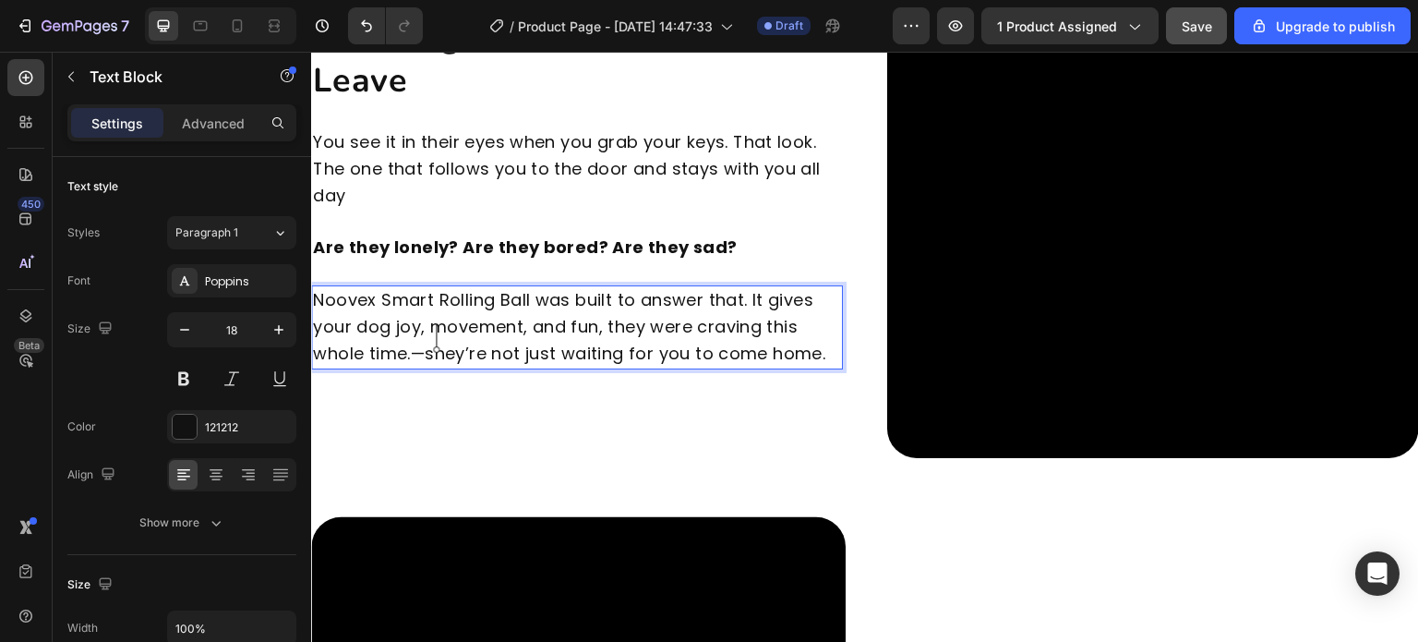
scroll to position [1790, 0]
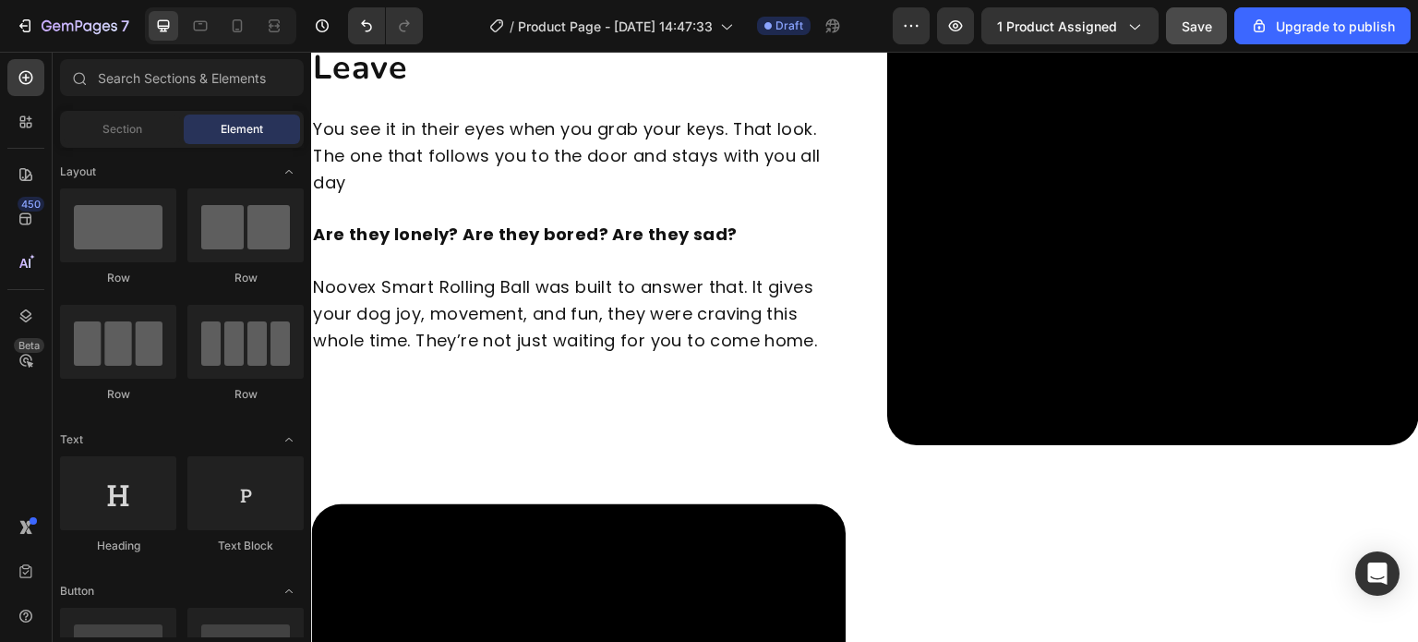
click at [311, 52] on lt-div at bounding box center [311, 52] width 0 height 0
click at [814, 340] on p "Noovex Smart Rolling Ball was built to answer that. It gives your dog joy, move…" at bounding box center [577, 313] width 528 height 79
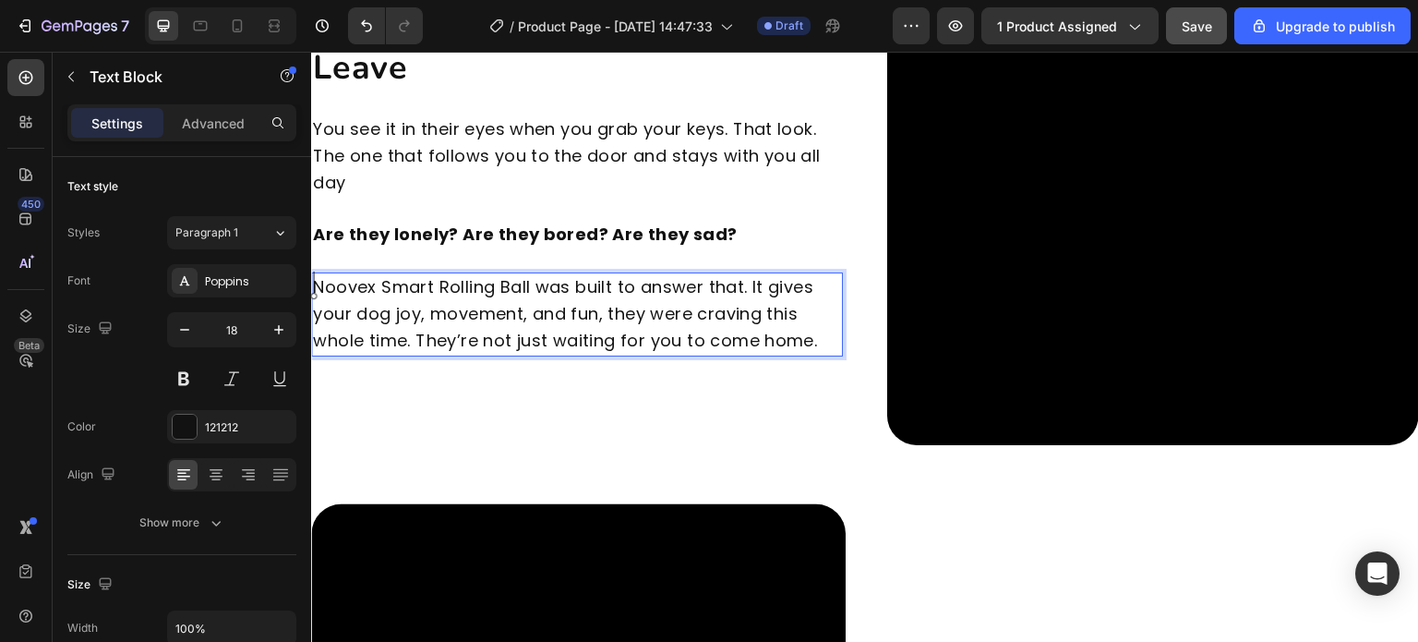
click at [311, 52] on lt-div at bounding box center [311, 52] width 0 height 0
click at [311, 52] on lt-div "Premium suggestions" at bounding box center [311, 52] width 0 height 0
click at [770, 340] on p "Noovex Smart Rolling Ball was built to answer that. It gives your dog joy, move…" at bounding box center [577, 313] width 528 height 79
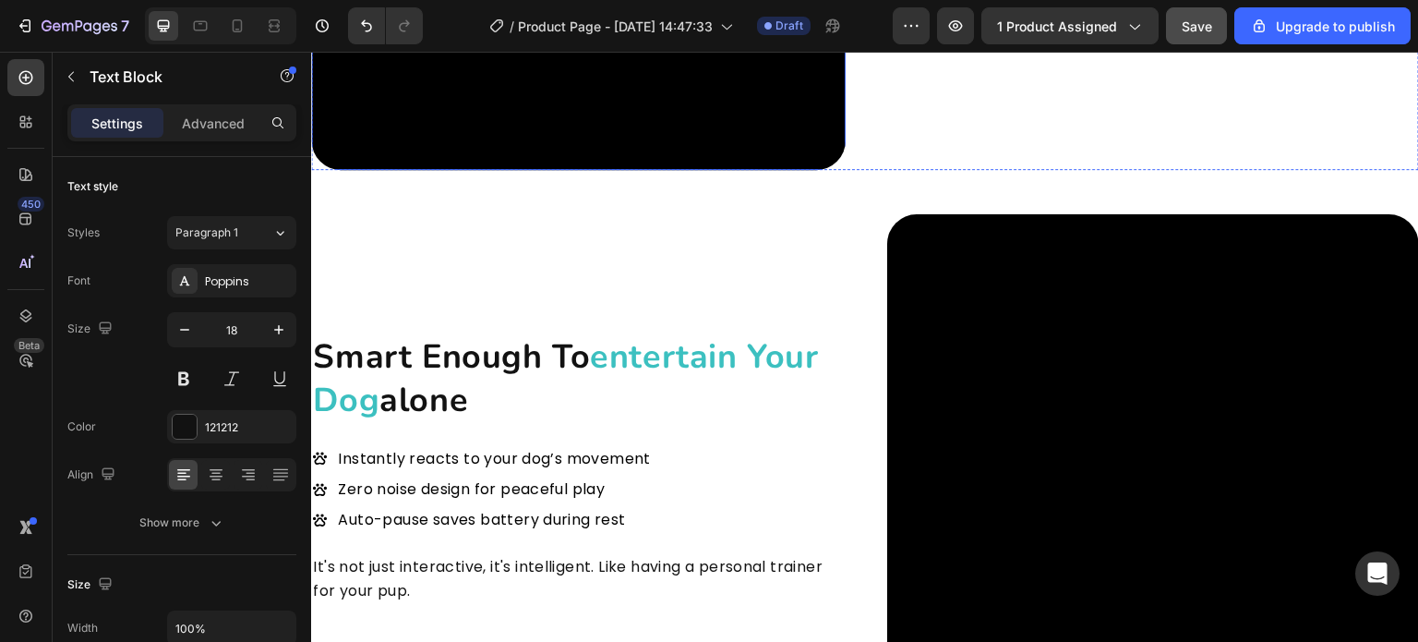
scroll to position [2700, 0]
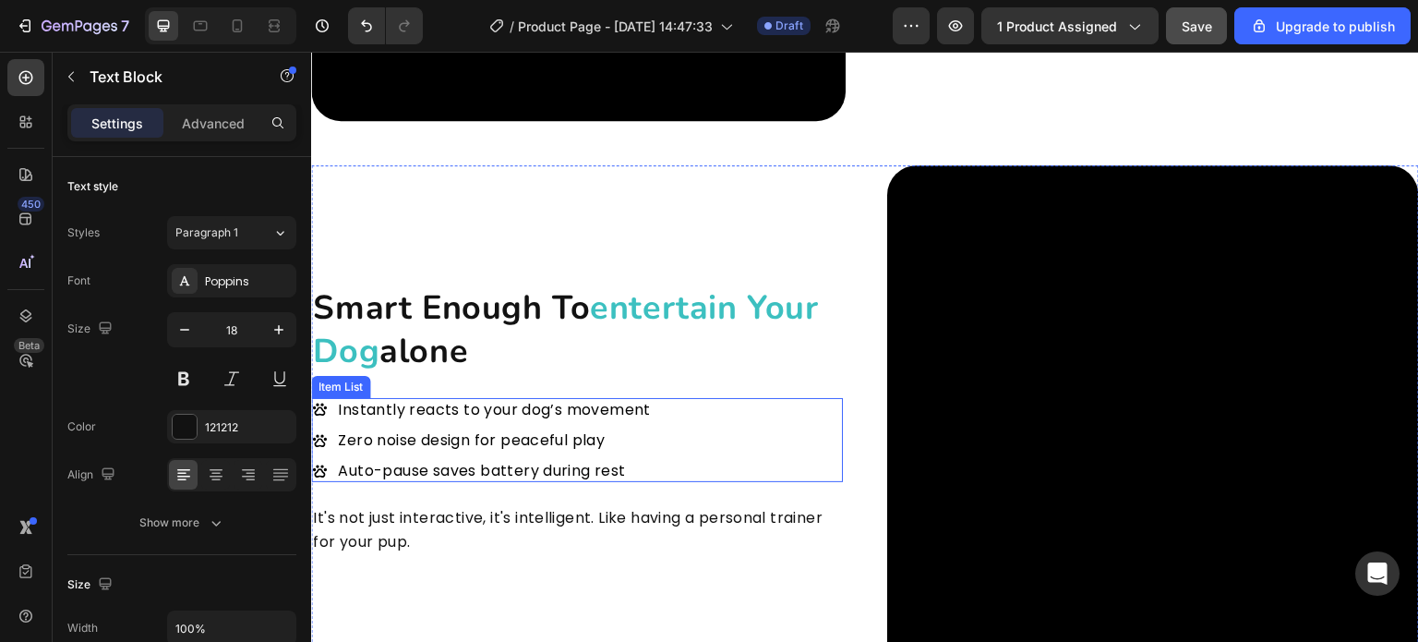
click at [329, 413] on div "Instantly reacts to your dog’s movement Zero noise design for peaceful play Aut…" at bounding box center [482, 440] width 343 height 85
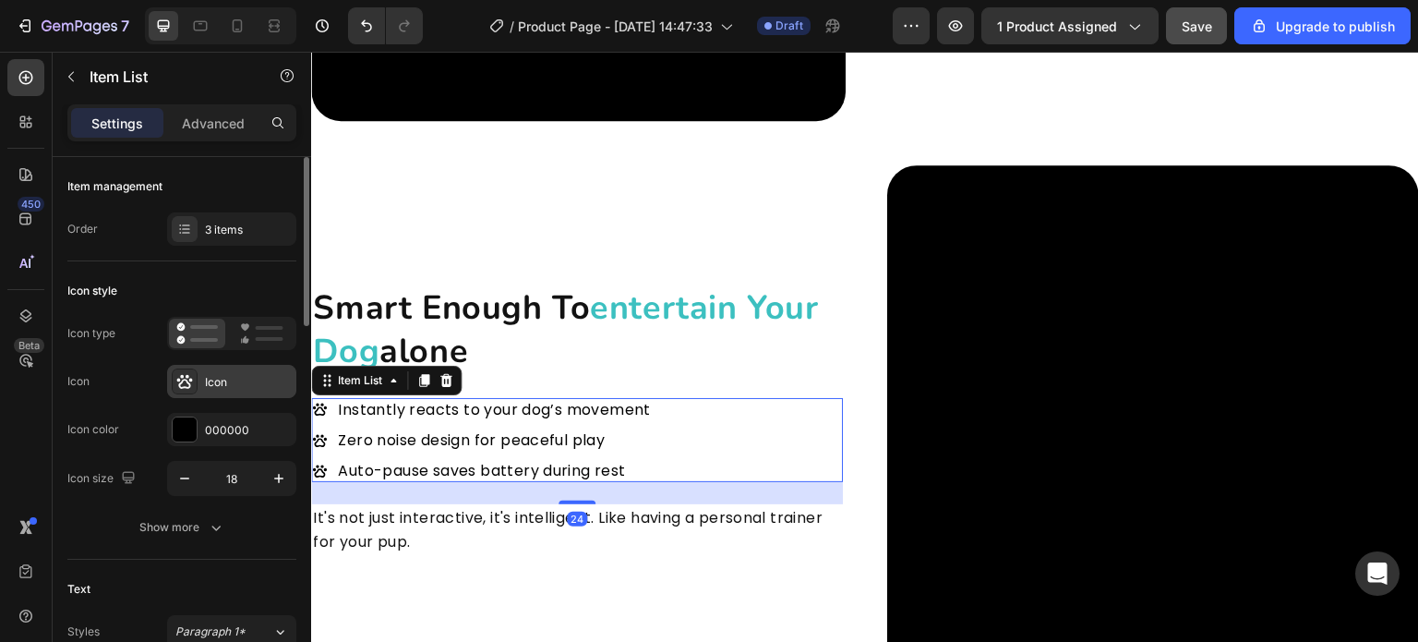
click at [225, 380] on div "Icon" at bounding box center [248, 382] width 87 height 17
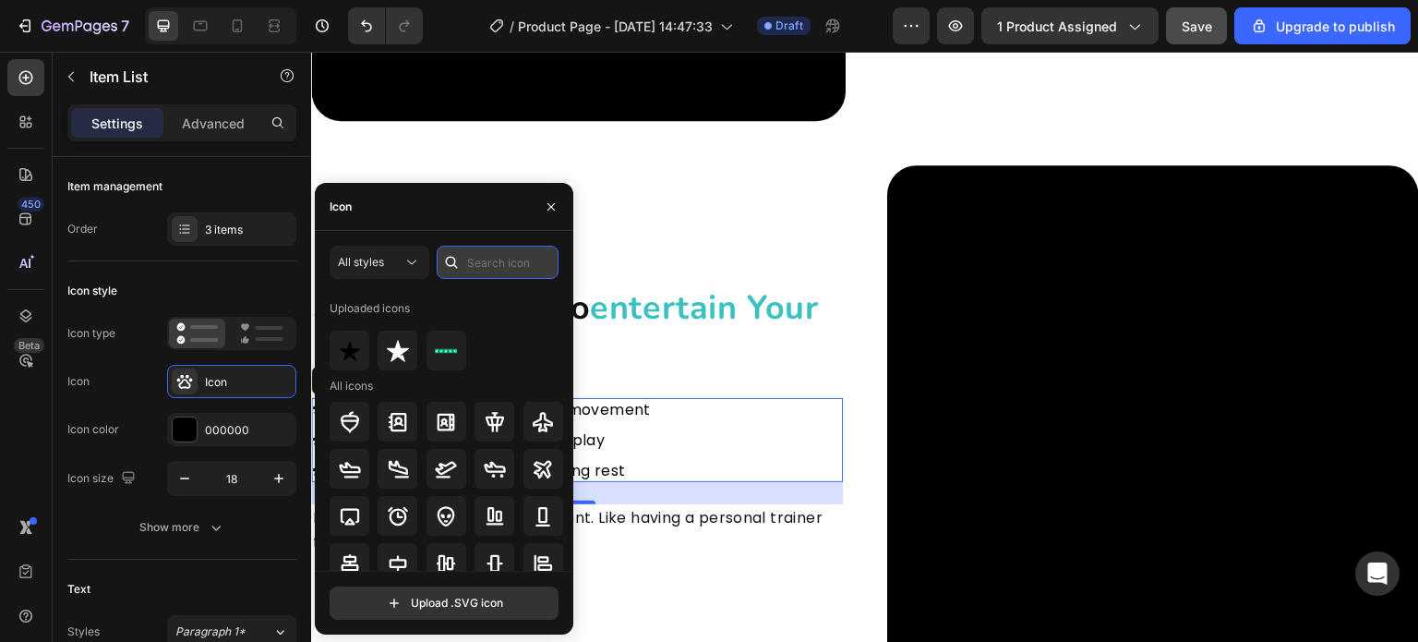
click at [495, 268] on input "text" at bounding box center [498, 262] width 122 height 33
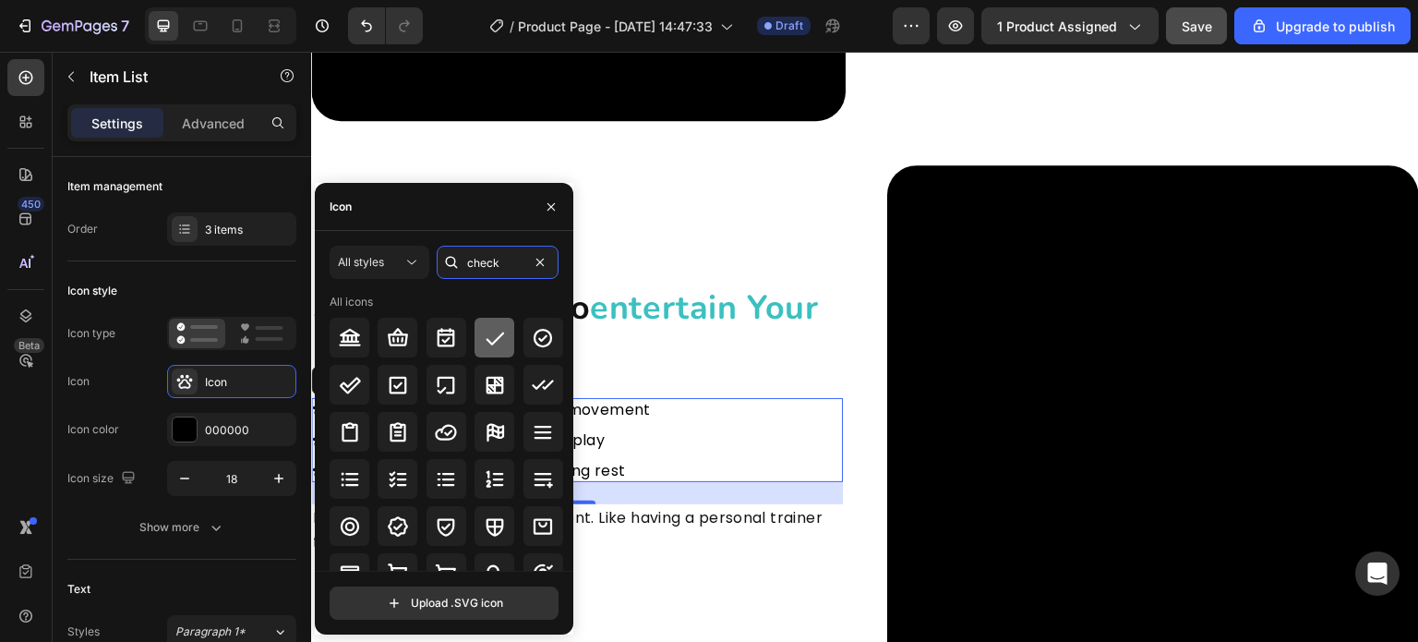
type input "check"
click at [503, 345] on div at bounding box center [495, 338] width 40 height 40
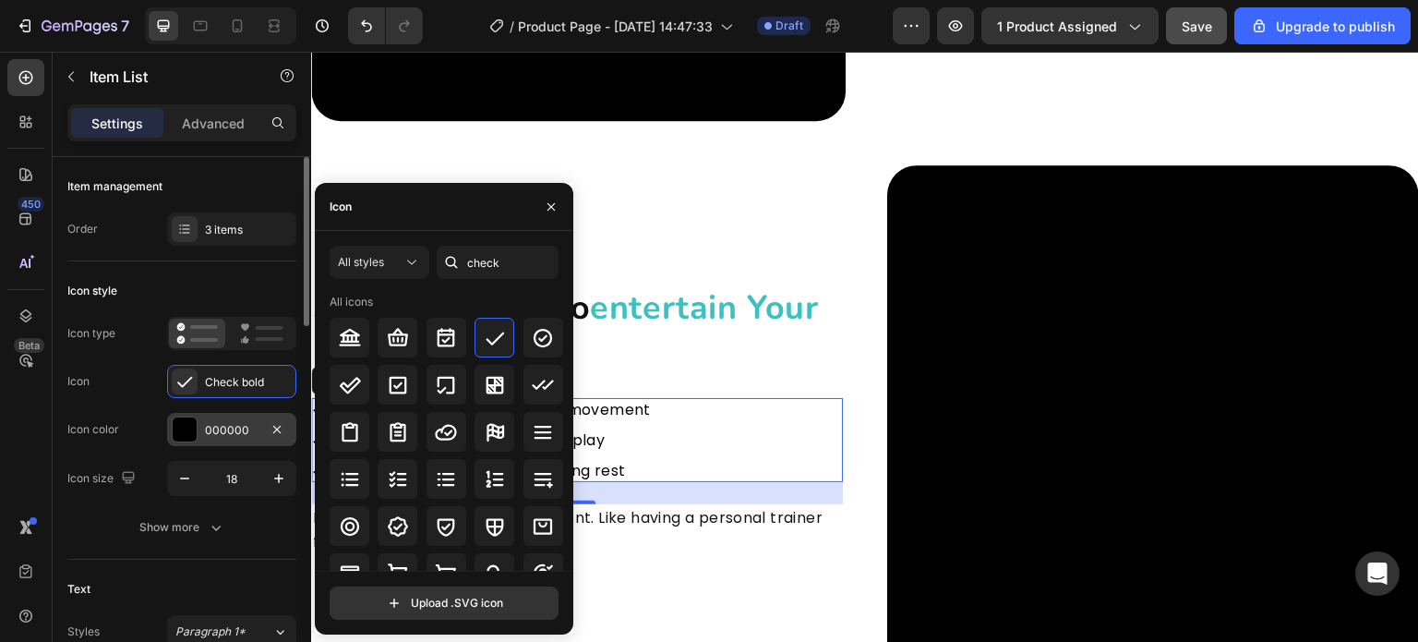
click at [169, 420] on div "000000" at bounding box center [231, 429] width 129 height 33
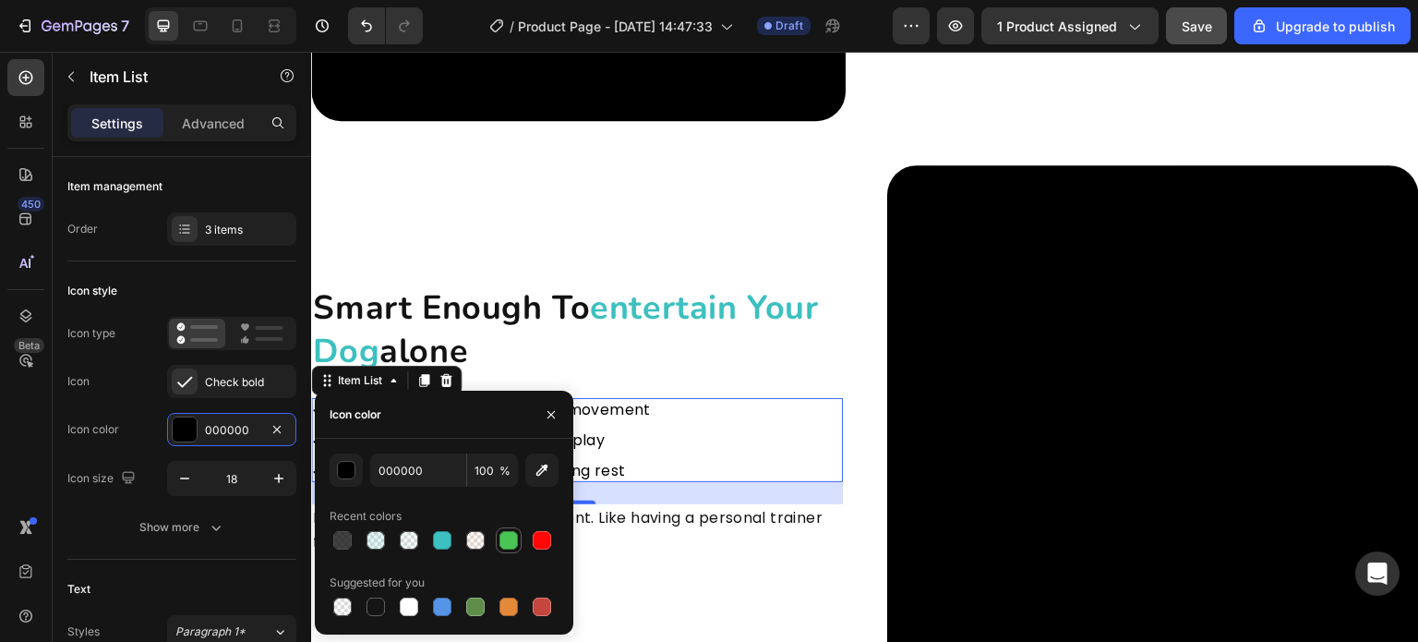
click at [510, 546] on div at bounding box center [509, 540] width 18 height 18
drag, startPoint x: 510, startPoint y: 546, endPoint x: 526, endPoint y: 531, distance: 22.2
click at [510, 546] on div at bounding box center [509, 540] width 18 height 18
click at [693, 417] on div "Instantly reacts to your dog’s movement Zero noise design for peaceful play Aut…" at bounding box center [577, 440] width 532 height 85
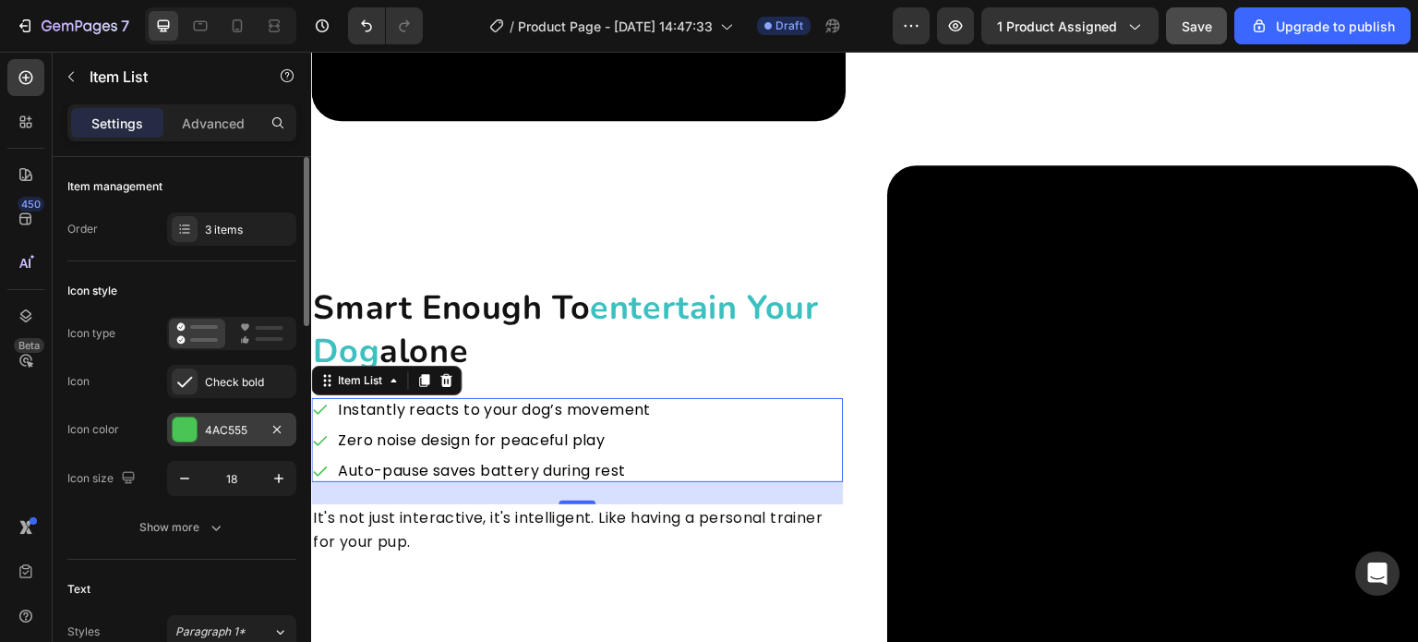
click at [185, 431] on div at bounding box center [185, 429] width 24 height 24
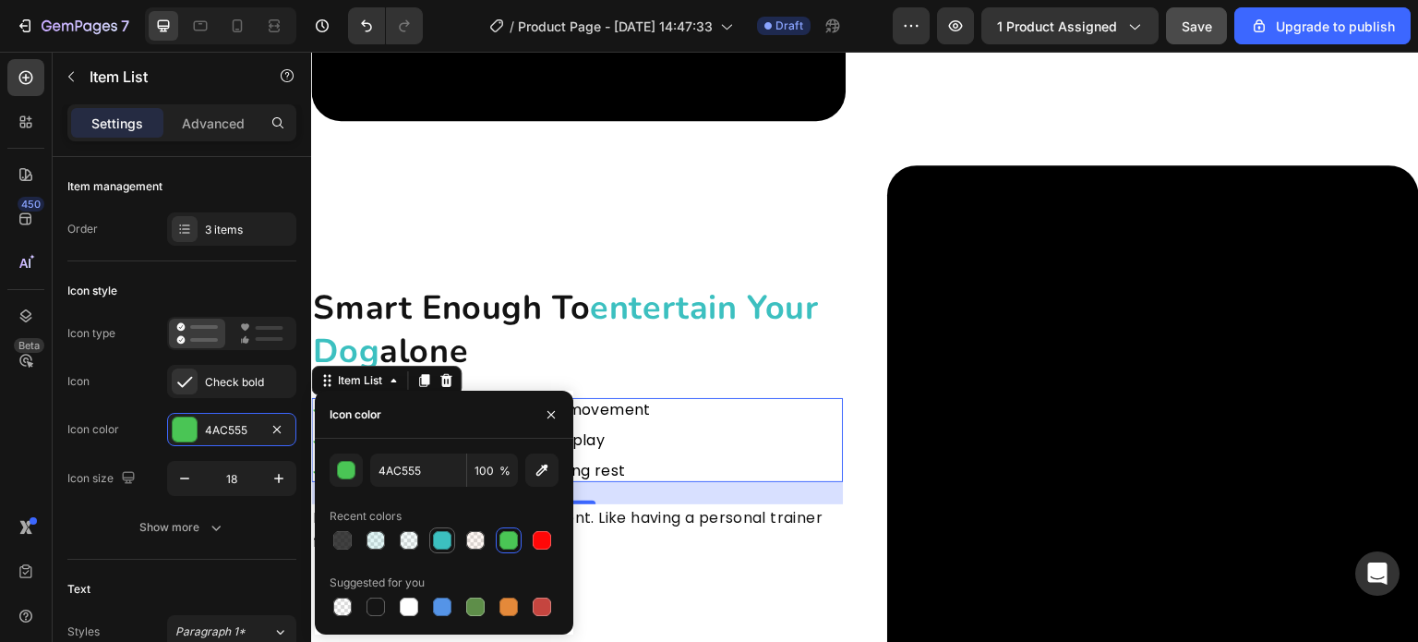
click at [444, 539] on div at bounding box center [442, 540] width 18 height 18
type input "3CC0C0"
click at [663, 398] on div "Instantly reacts to your dog’s movement Zero noise design for peaceful play Aut…" at bounding box center [577, 440] width 532 height 85
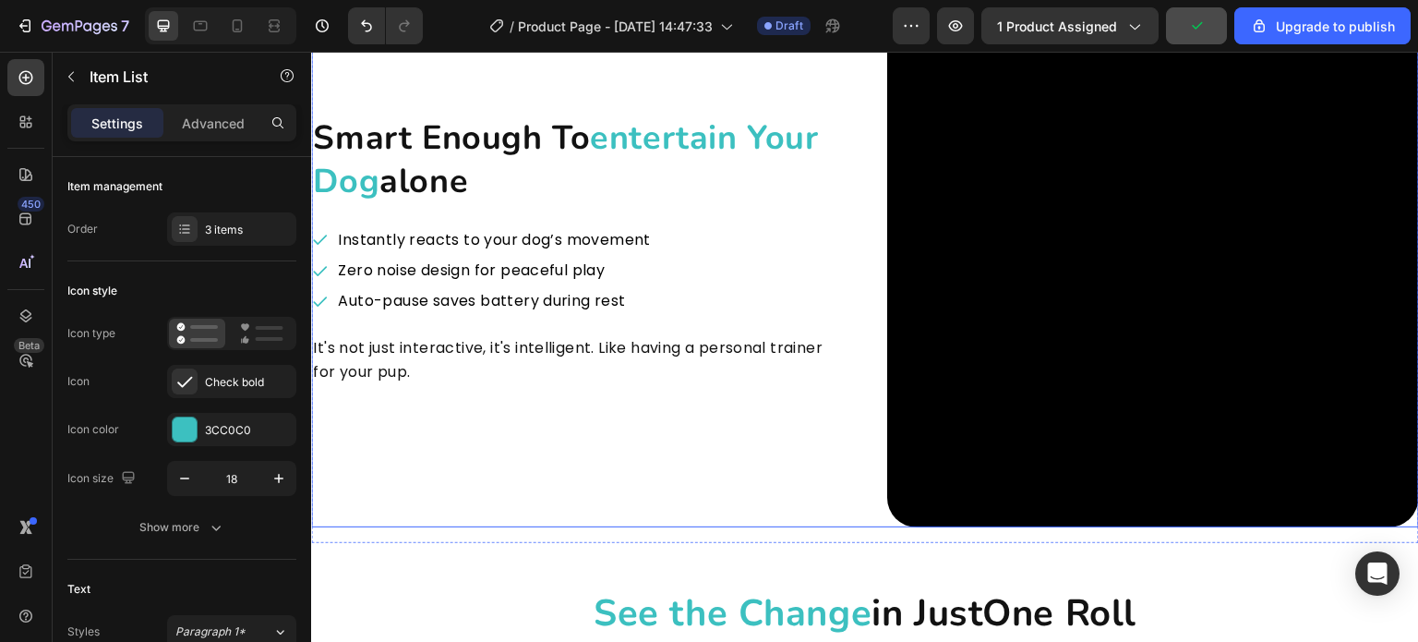
scroll to position [2955, 0]
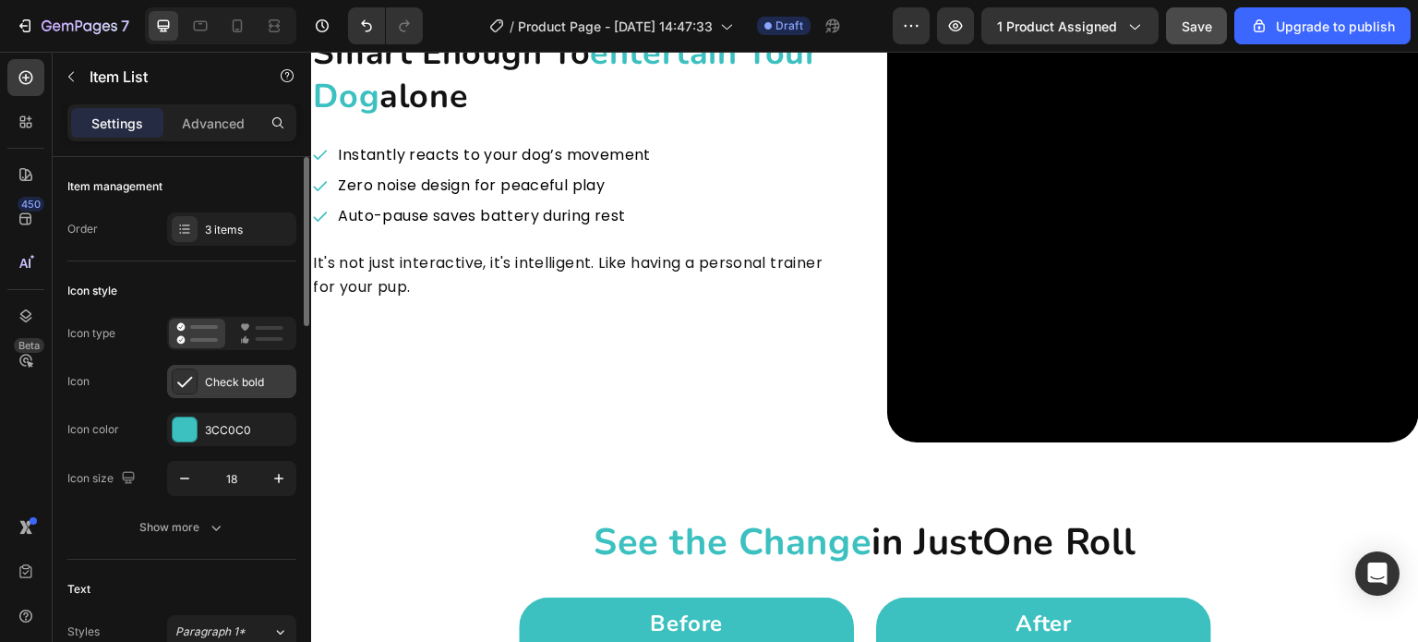
click at [246, 381] on div "Check bold" at bounding box center [248, 382] width 87 height 17
click at [218, 378] on div "Check bold" at bounding box center [248, 382] width 87 height 17
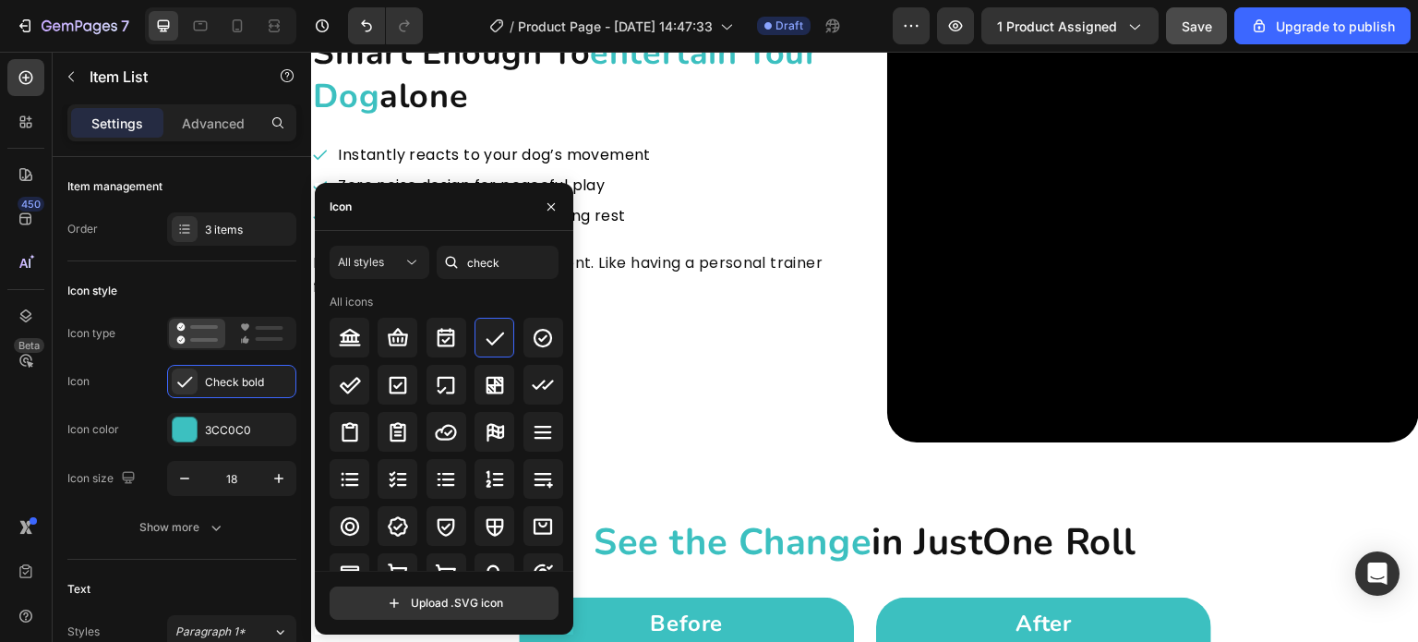
click at [647, 300] on div "smart enough to entertain your dog alone Heading Instantly reacts to your dog’s…" at bounding box center [577, 176] width 532 height 532
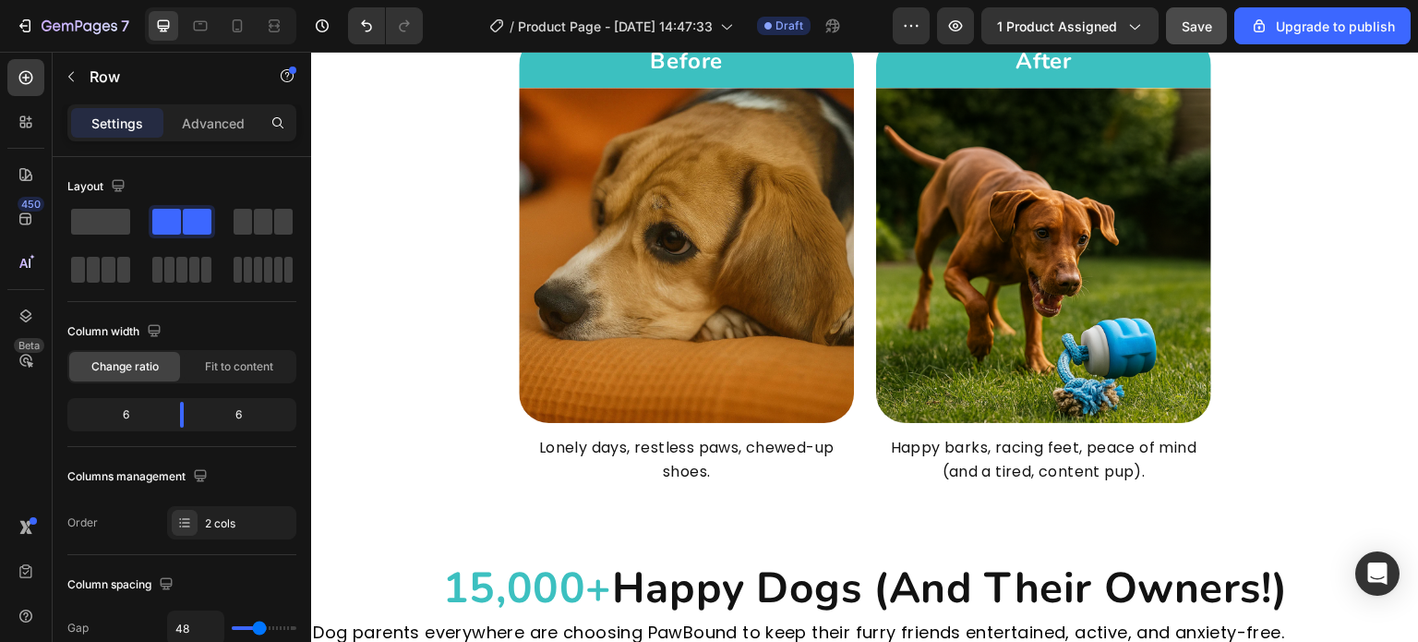
scroll to position [3509, 0]
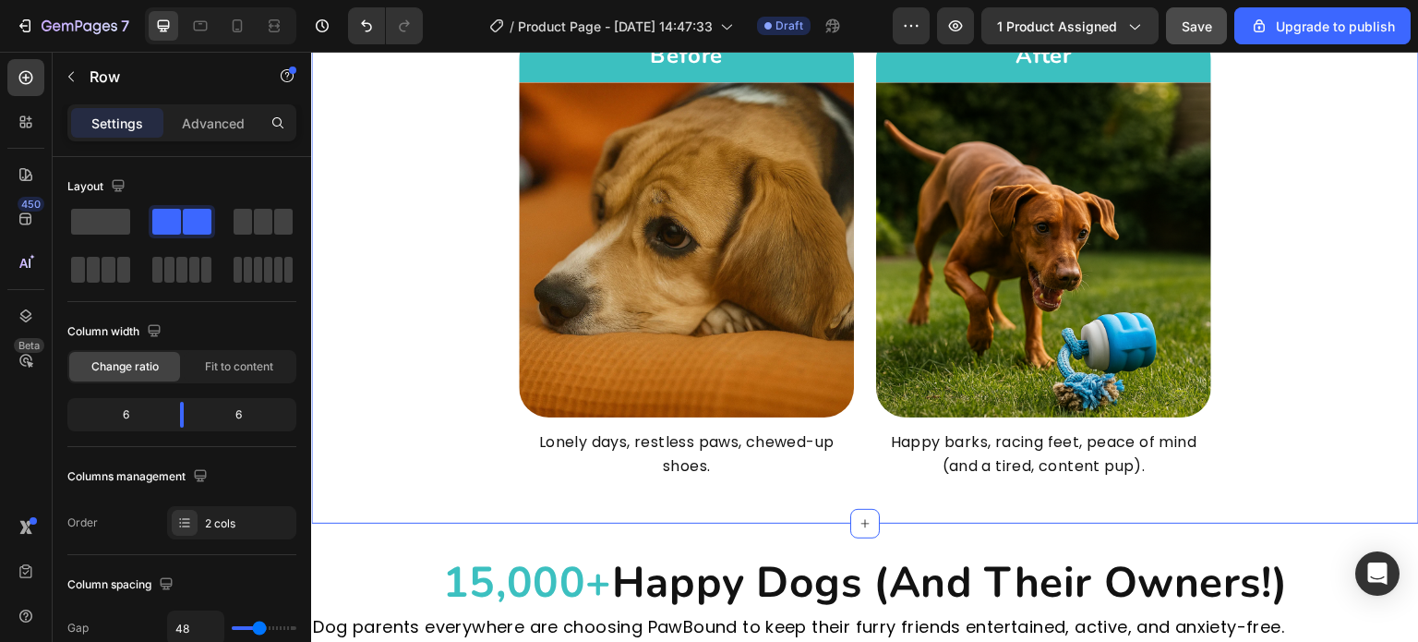
click at [1316, 411] on div "See the Change in Just One Roll Heading Row Before Heading Row Image Lonely day…" at bounding box center [865, 213] width 1108 height 531
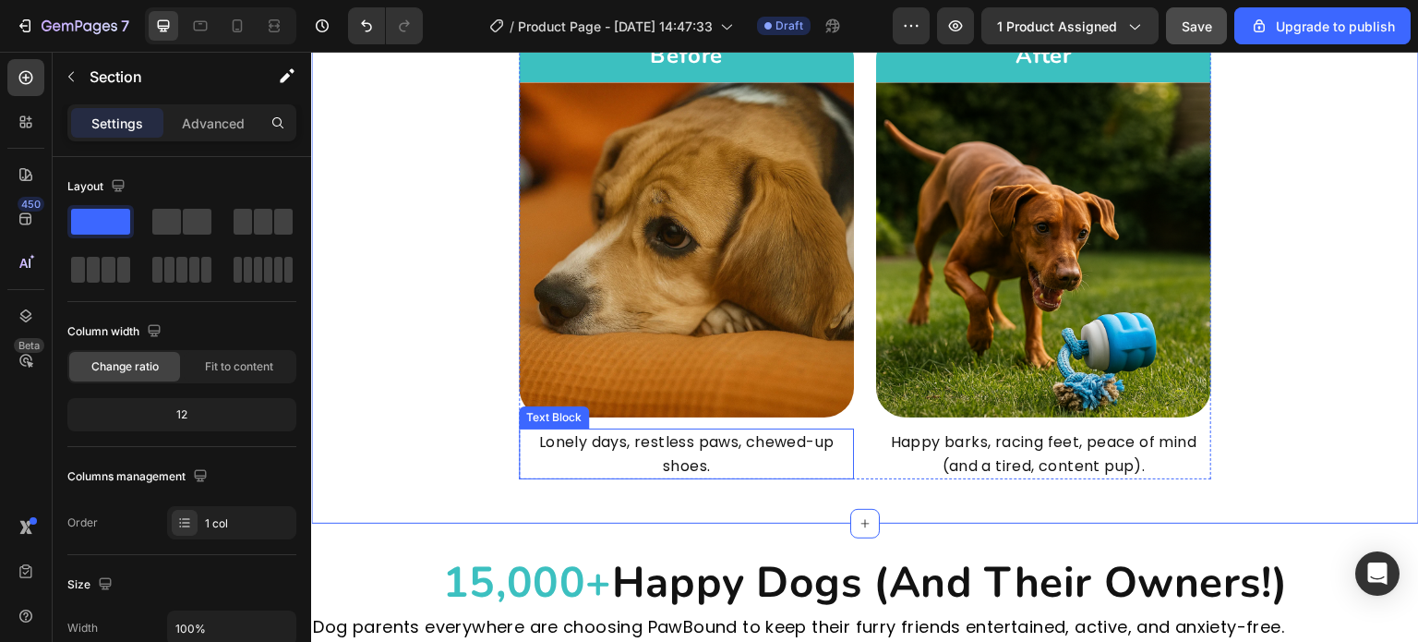
click at [629, 446] on p "Lonely days, restless paws, chewed-up shoes." at bounding box center [687, 453] width 332 height 47
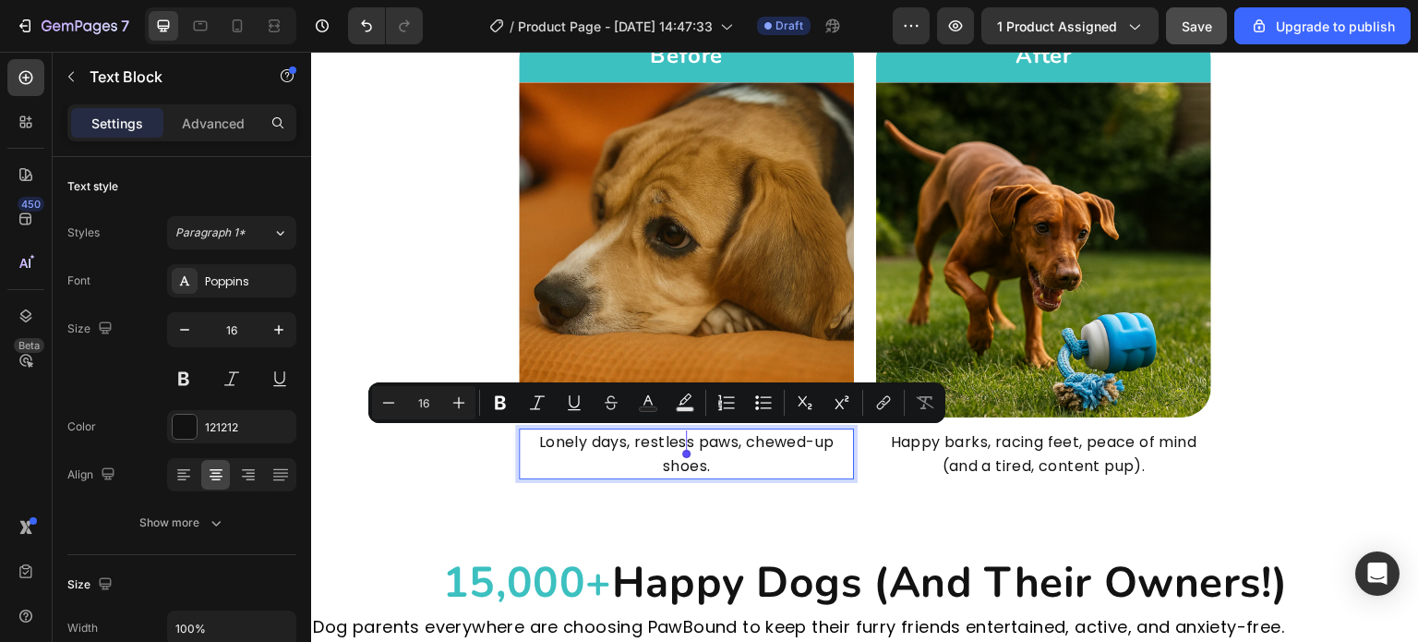
click at [726, 443] on p "Lonely days, restless paws, chewed-up shoes." at bounding box center [687, 453] width 332 height 47
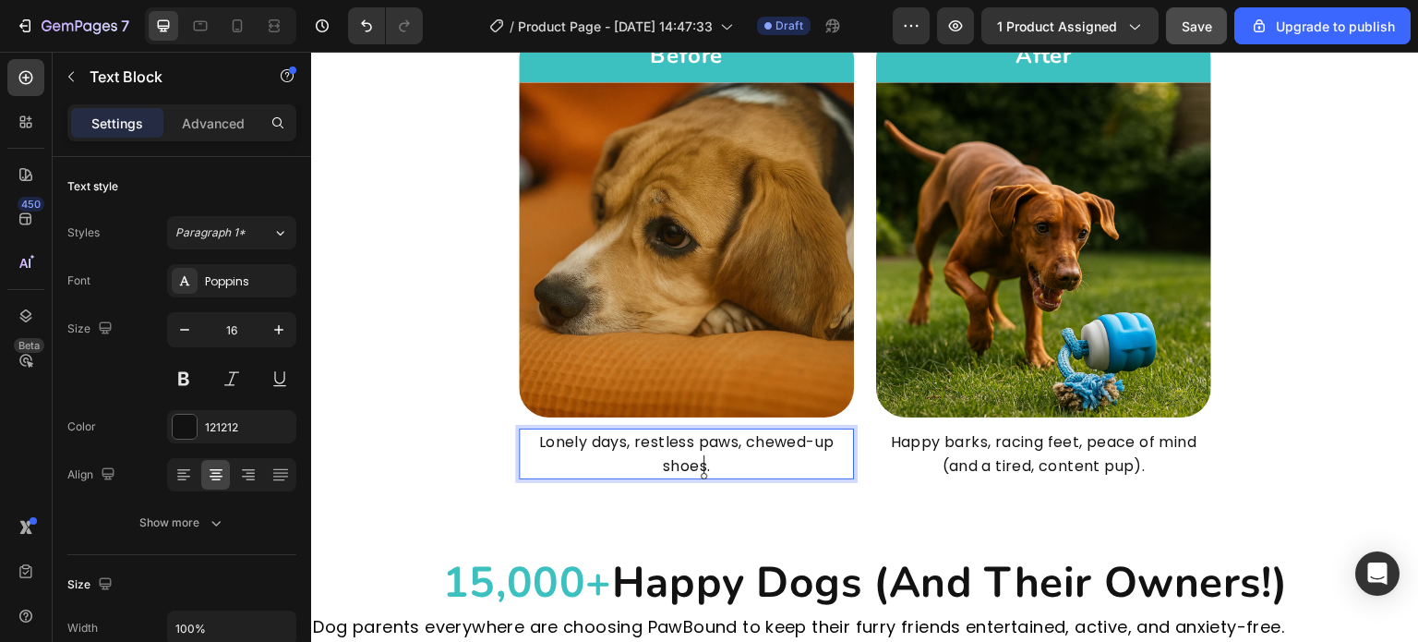
click at [722, 469] on p "Lonely days, restless paws, chewed-up shoes." at bounding box center [687, 453] width 332 height 47
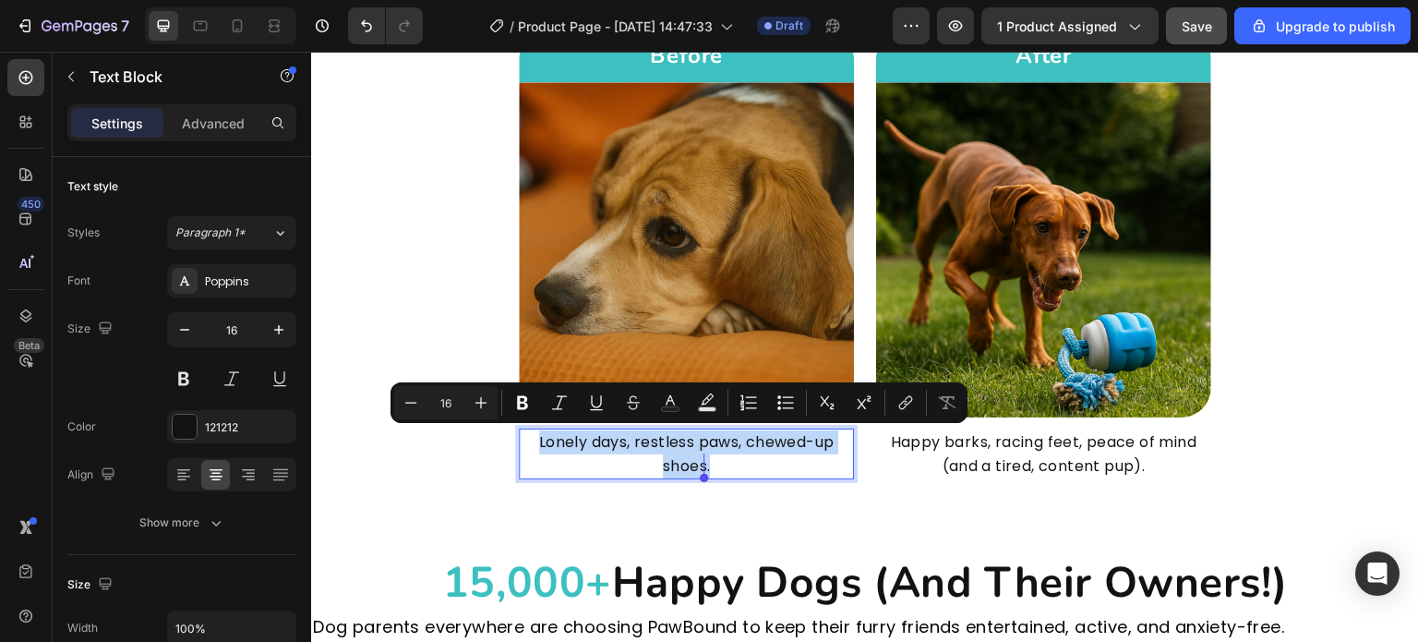
click at [731, 457] on p "Lonely days, restless paws, chewed-up shoes." at bounding box center [687, 453] width 332 height 47
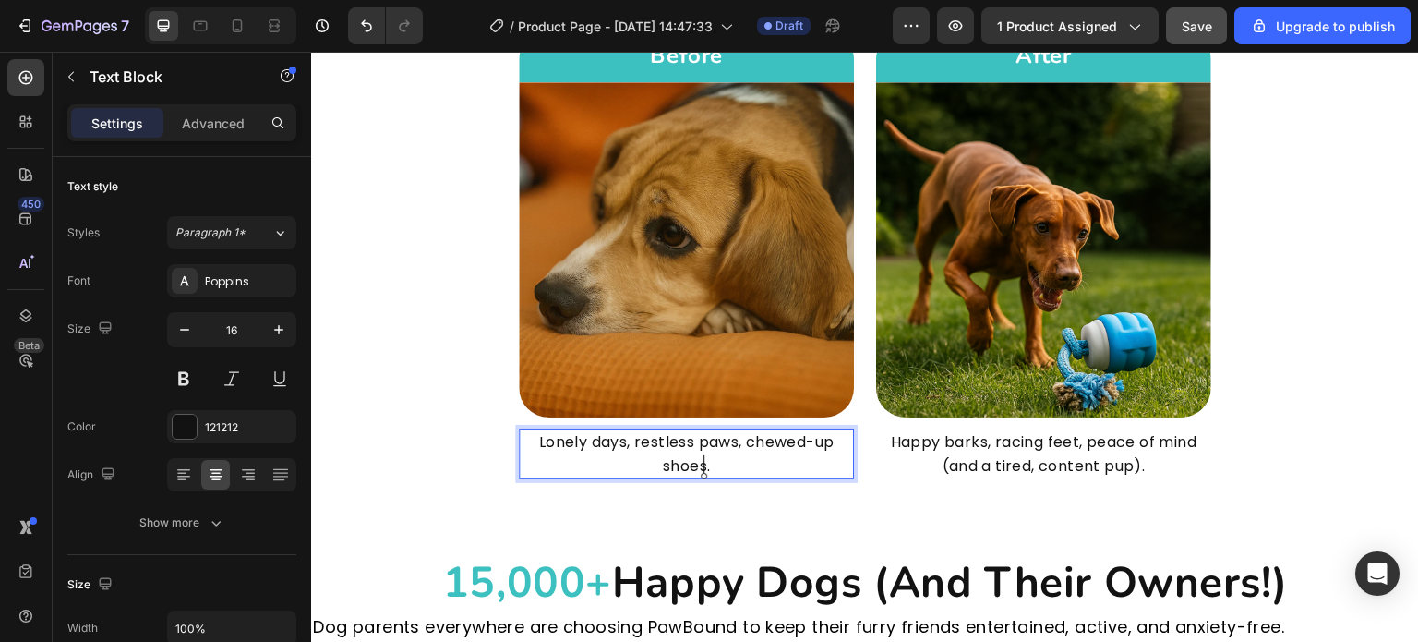
click at [727, 443] on p "Lonely days, restless paws, chewed-up shoes." at bounding box center [687, 453] width 332 height 47
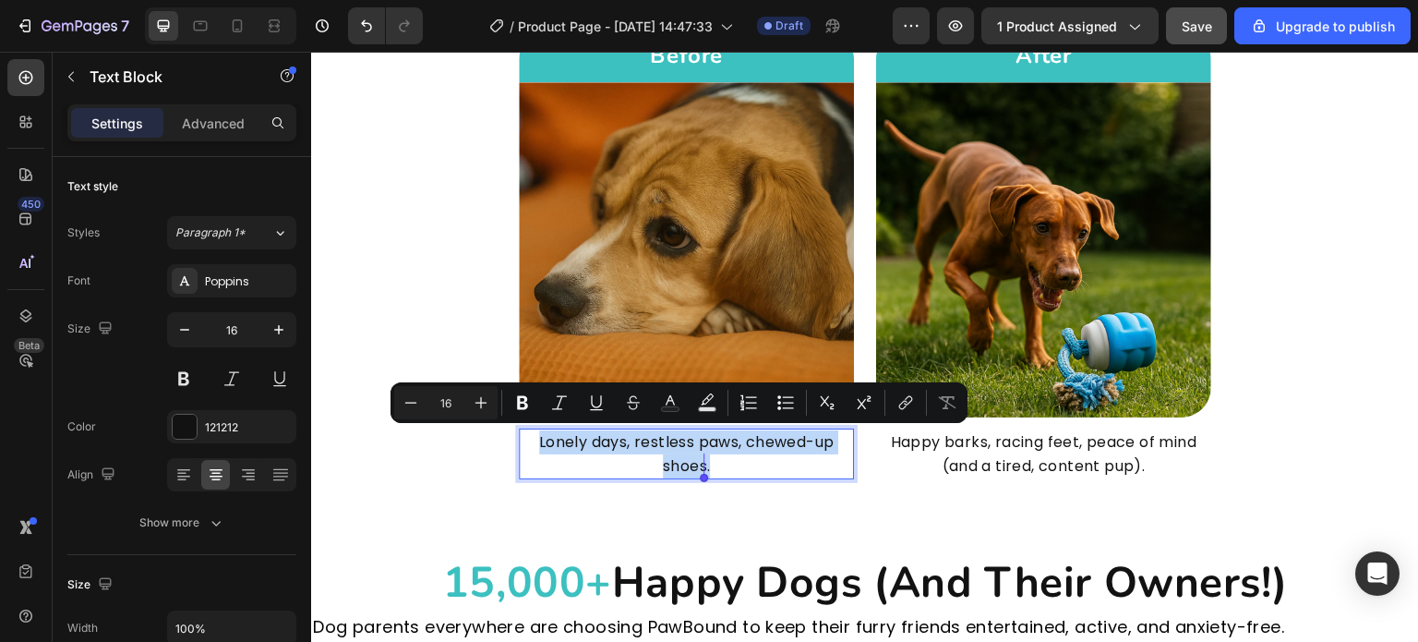
click at [725, 452] on p "Lonely days, restless paws, chewed-up shoes." at bounding box center [687, 453] width 332 height 47
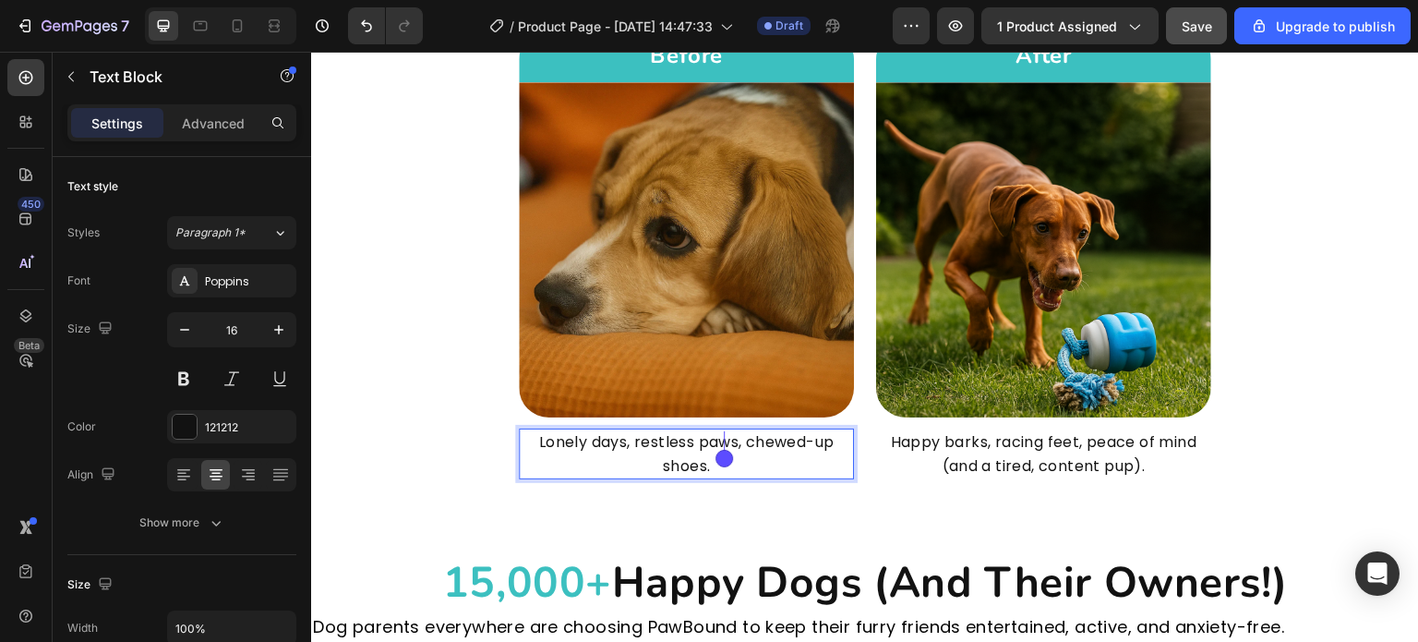
click at [728, 446] on p "Lonely days, restless paws, chewed-up shoes." at bounding box center [687, 453] width 332 height 47
drag, startPoint x: 729, startPoint y: 441, endPoint x: 632, endPoint y: 448, distance: 97.2
click at [632, 448] on p "Lonely days, restless paws, chewed-up shoes." at bounding box center [687, 453] width 332 height 47
click at [677, 434] on p "Lonely days, restless paws, chewed-up shoes." at bounding box center [687, 453] width 332 height 47
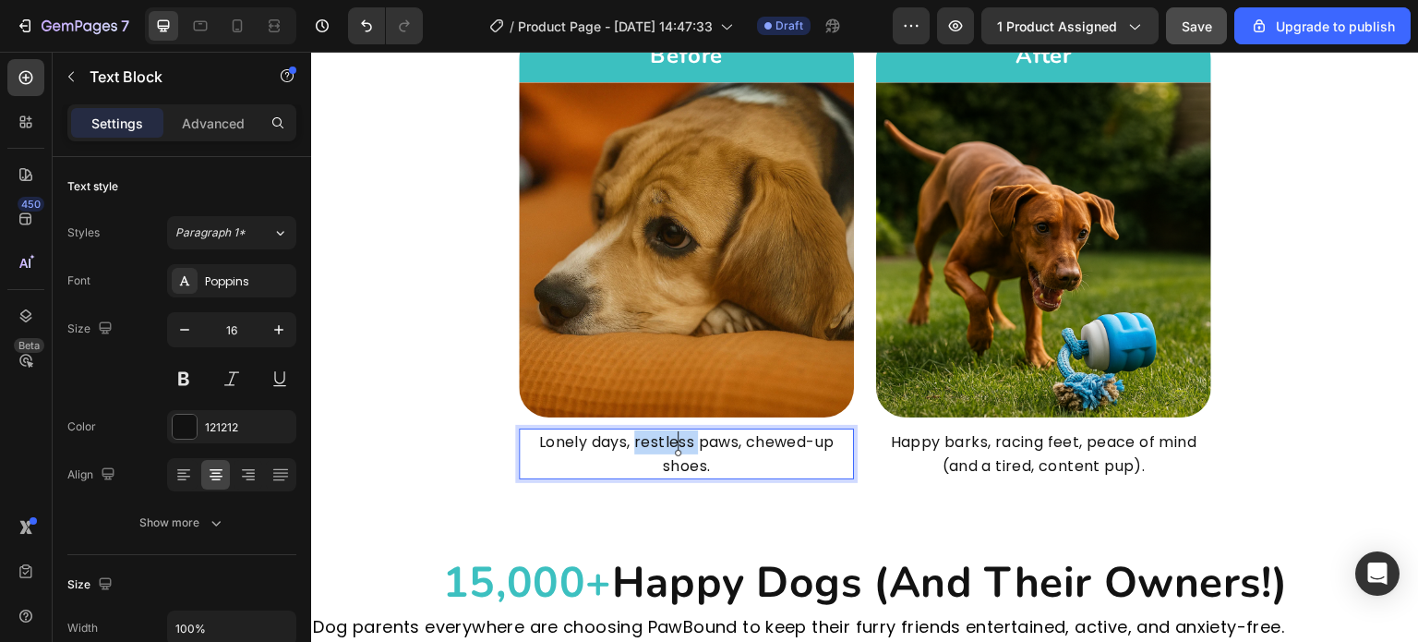
click at [677, 434] on p "Lonely days, restless paws, chewed-up shoes." at bounding box center [687, 453] width 332 height 47
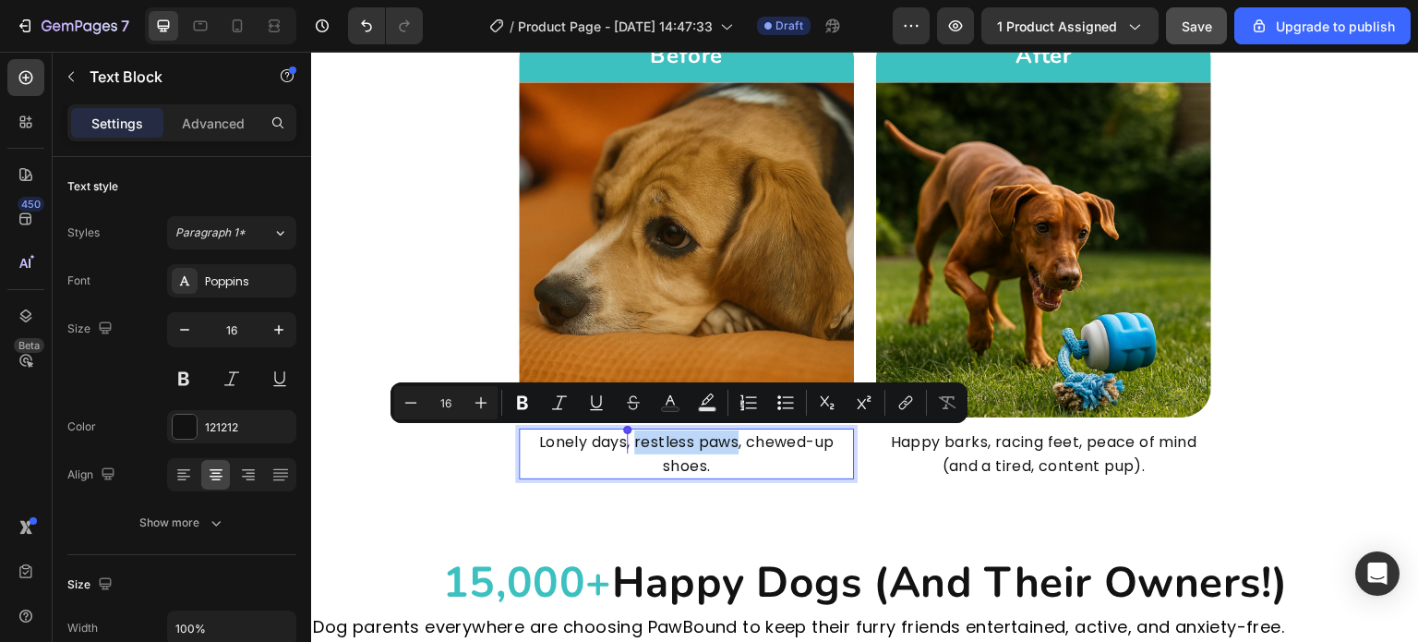
drag, startPoint x: 729, startPoint y: 440, endPoint x: 628, endPoint y: 445, distance: 100.8
click at [628, 445] on p "Lonely days, restless paws, chewed-up shoes." at bounding box center [687, 453] width 332 height 47
click at [740, 462] on p "Lonely days, restless paws, chewed-up shoes." at bounding box center [687, 453] width 332 height 47
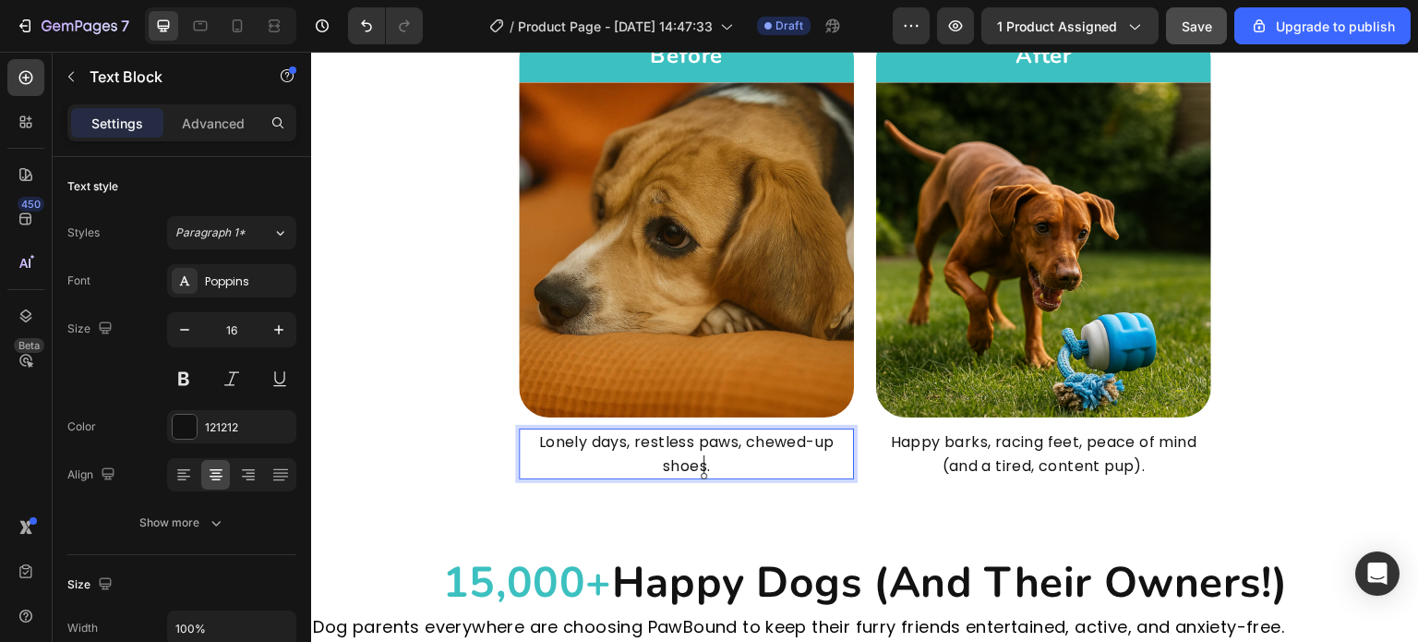
click at [685, 441] on p "Lonely days, restless paws, chewed-up shoes." at bounding box center [687, 453] width 332 height 47
drag, startPoint x: 731, startPoint y: 440, endPoint x: 644, endPoint y: 442, distance: 87.7
click at [644, 442] on p "Lonely days, restless paws, chewed-up shoes." at bounding box center [687, 453] width 332 height 47
drag, startPoint x: 644, startPoint y: 442, endPoint x: 629, endPoint y: 447, distance: 15.5
click at [629, 447] on p "Lonely days, restless paws, chewed-up shoes." at bounding box center [687, 453] width 332 height 47
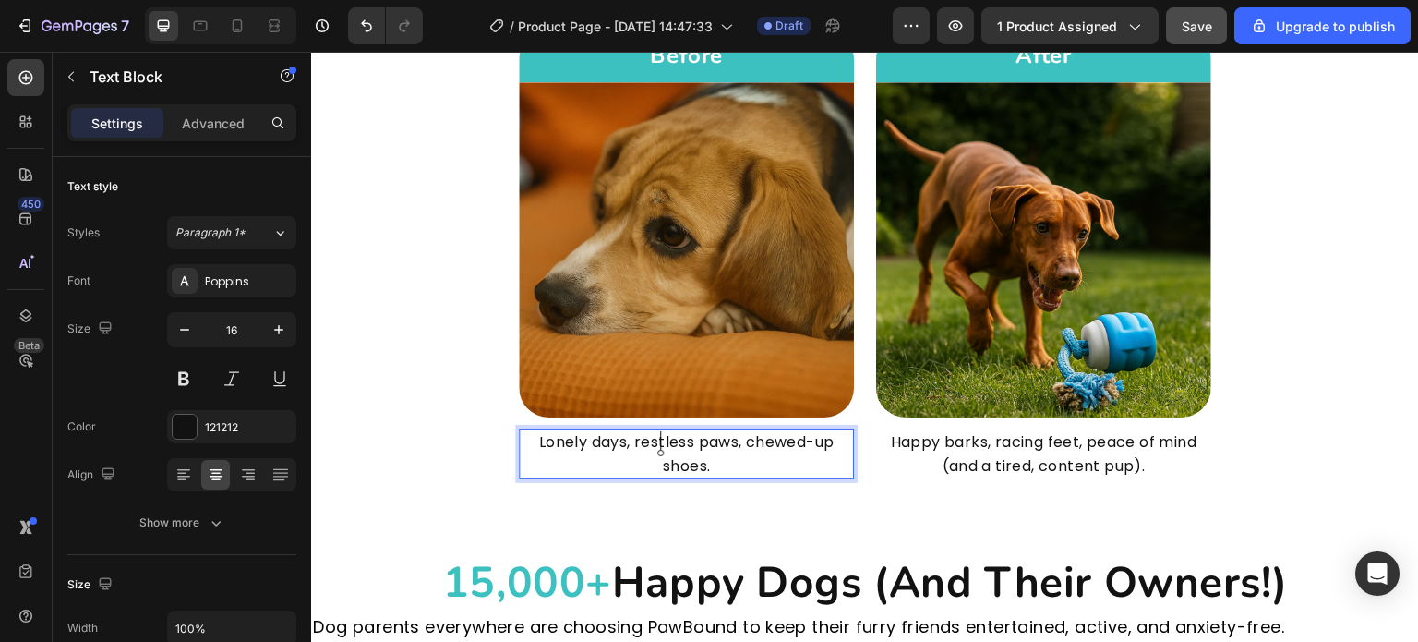
drag, startPoint x: 628, startPoint y: 445, endPoint x: 663, endPoint y: 446, distance: 35.1
click at [663, 446] on p "Lonely days, restless paws, chewed-up shoes." at bounding box center [687, 453] width 332 height 47
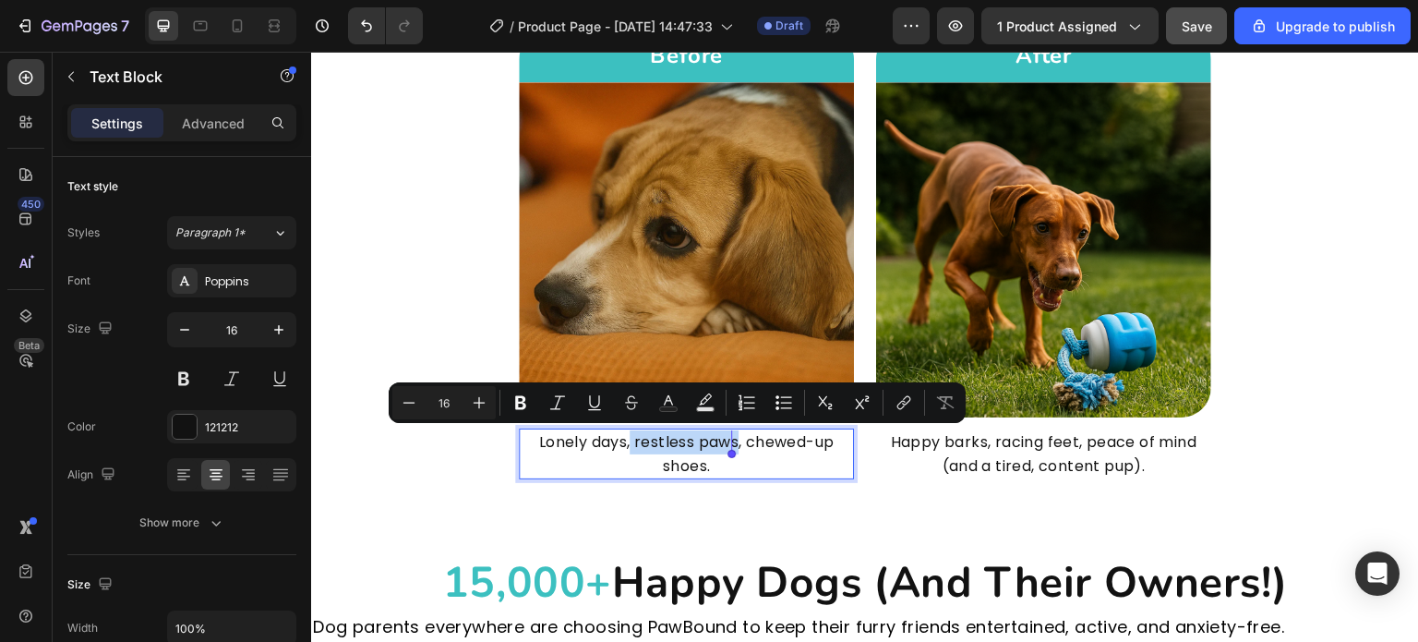
drag, startPoint x: 625, startPoint y: 440, endPoint x: 730, endPoint y: 436, distance: 104.4
click at [730, 436] on p "Lonely days, restless paws, chewed-up shoes." at bounding box center [687, 453] width 332 height 47
copy p "restless paws"
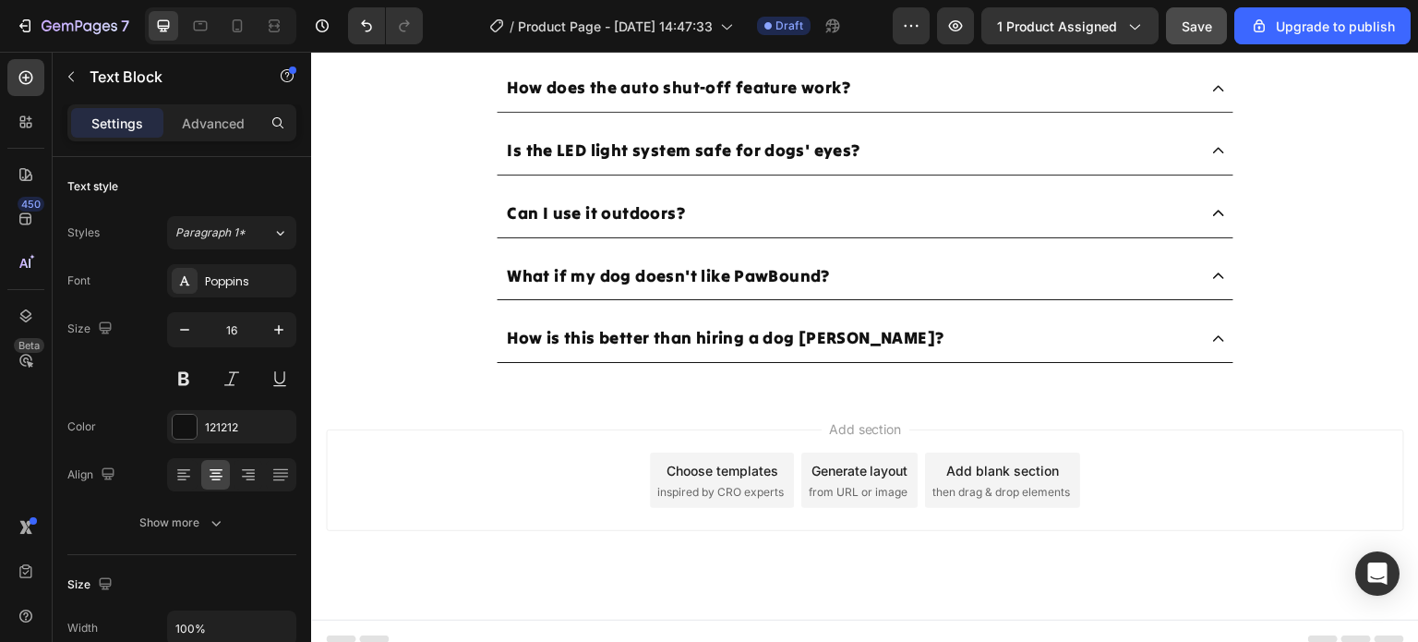
scroll to position [6998, 0]
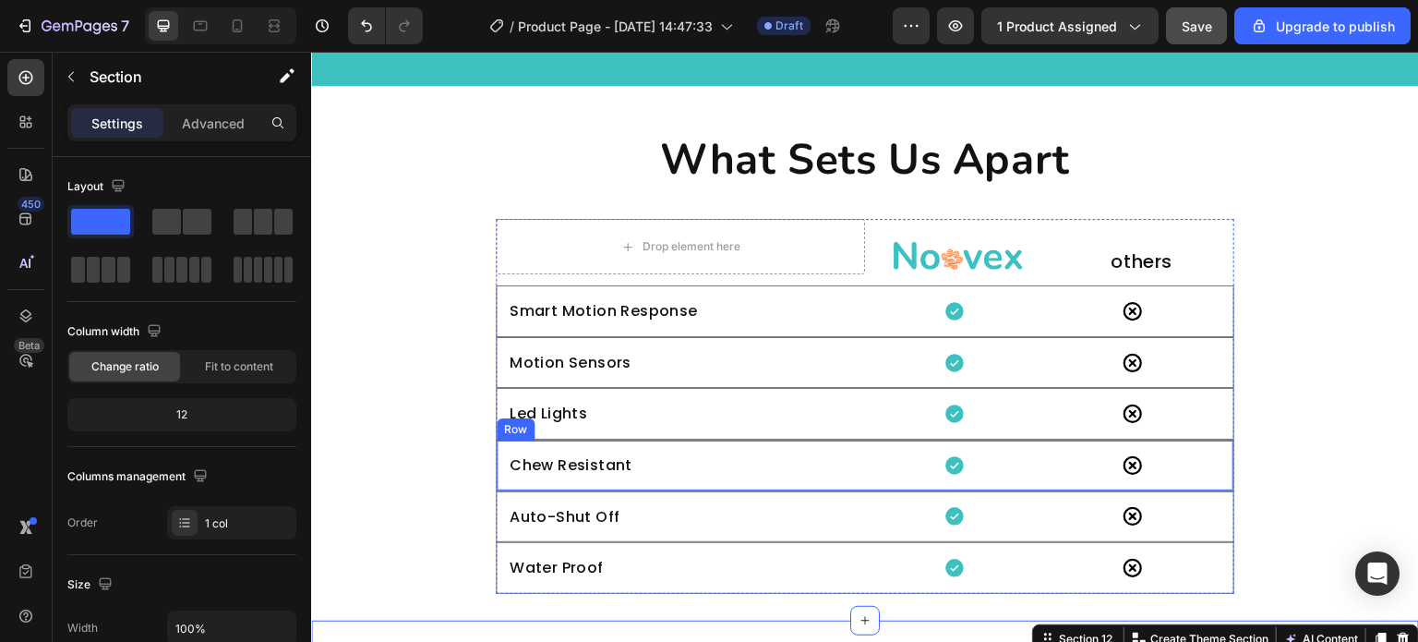
scroll to position [5890, 0]
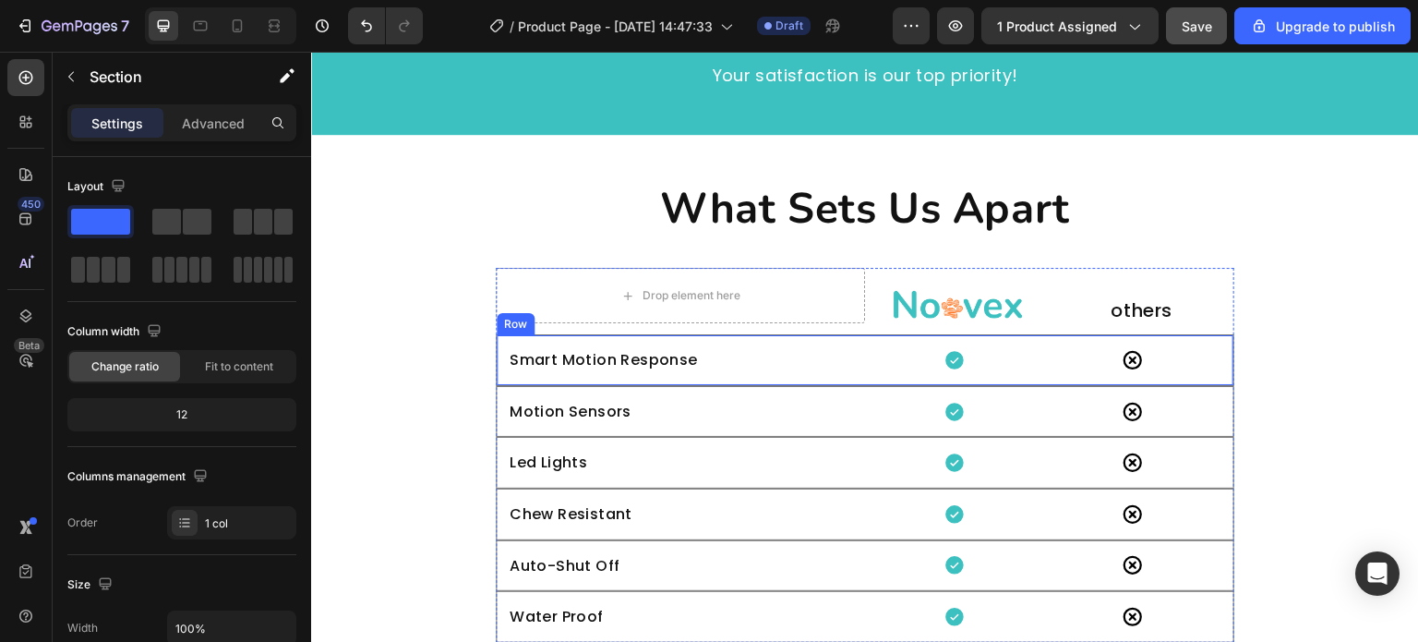
click at [898, 334] on div "Smart Motion Response Text Block Icon Icon Row" at bounding box center [865, 360] width 739 height 52
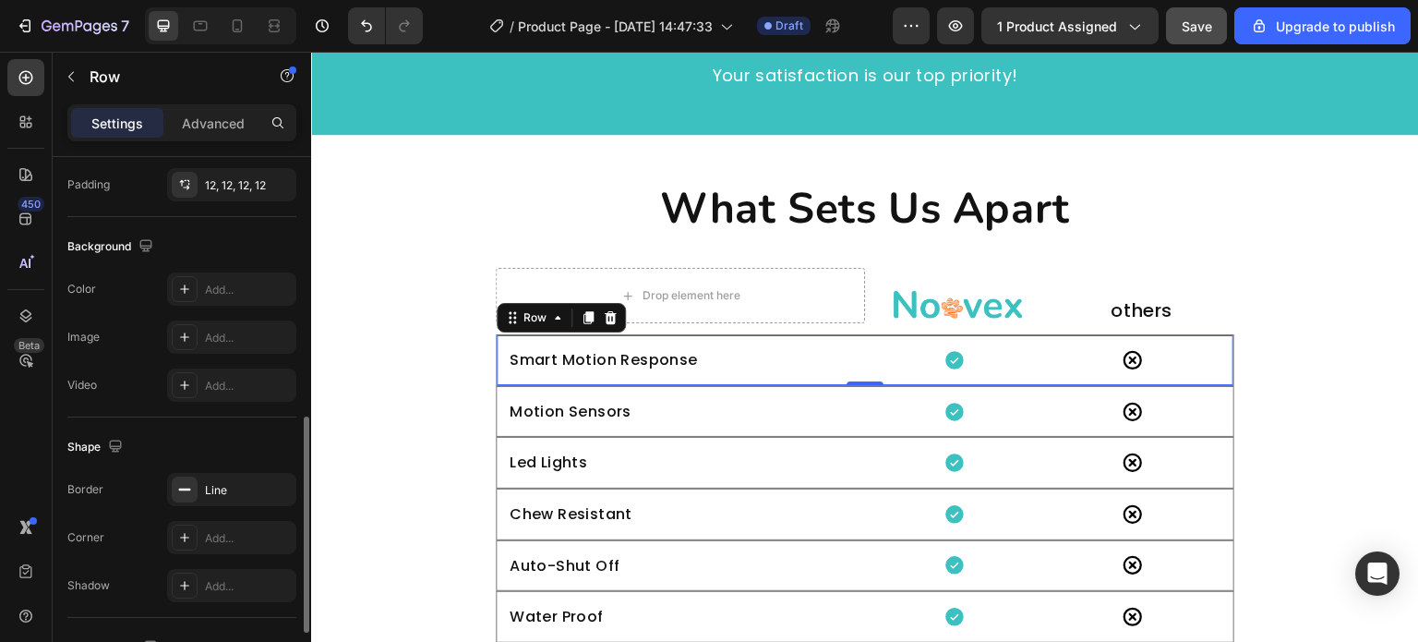
scroll to position [797, 0]
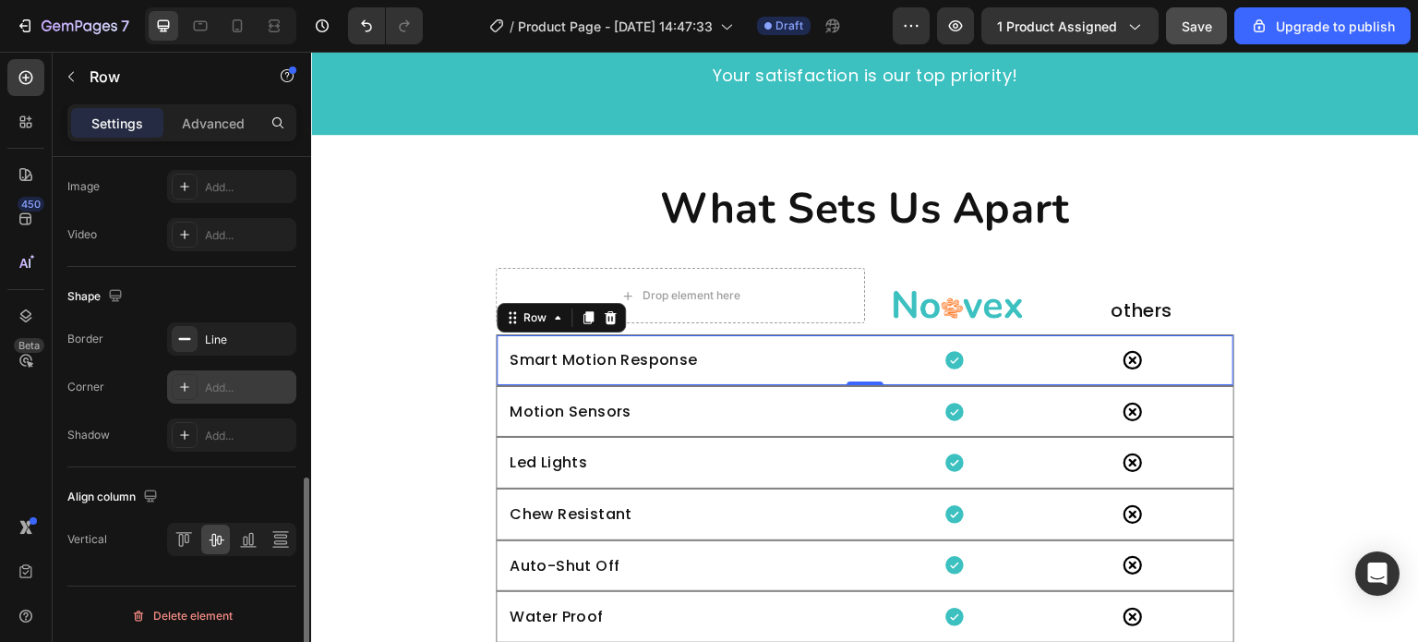
click at [243, 387] on div "Add..." at bounding box center [248, 388] width 87 height 17
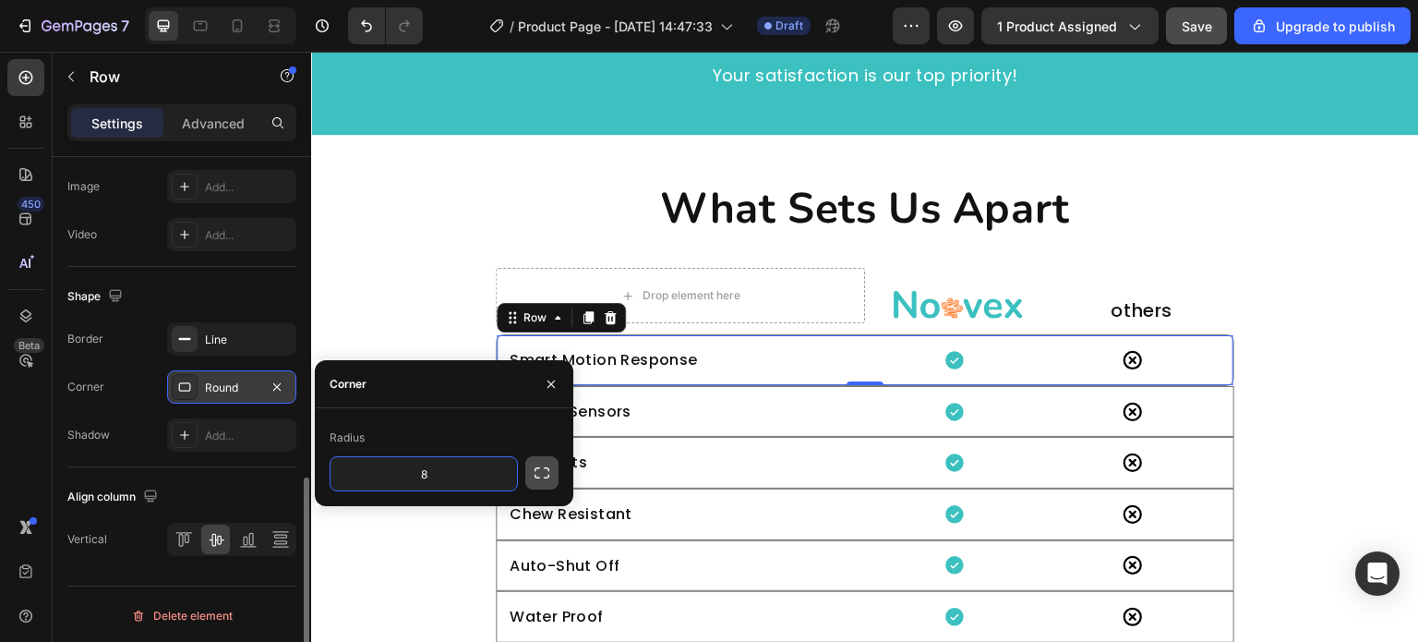
click at [538, 476] on icon "button" at bounding box center [542, 473] width 18 height 18
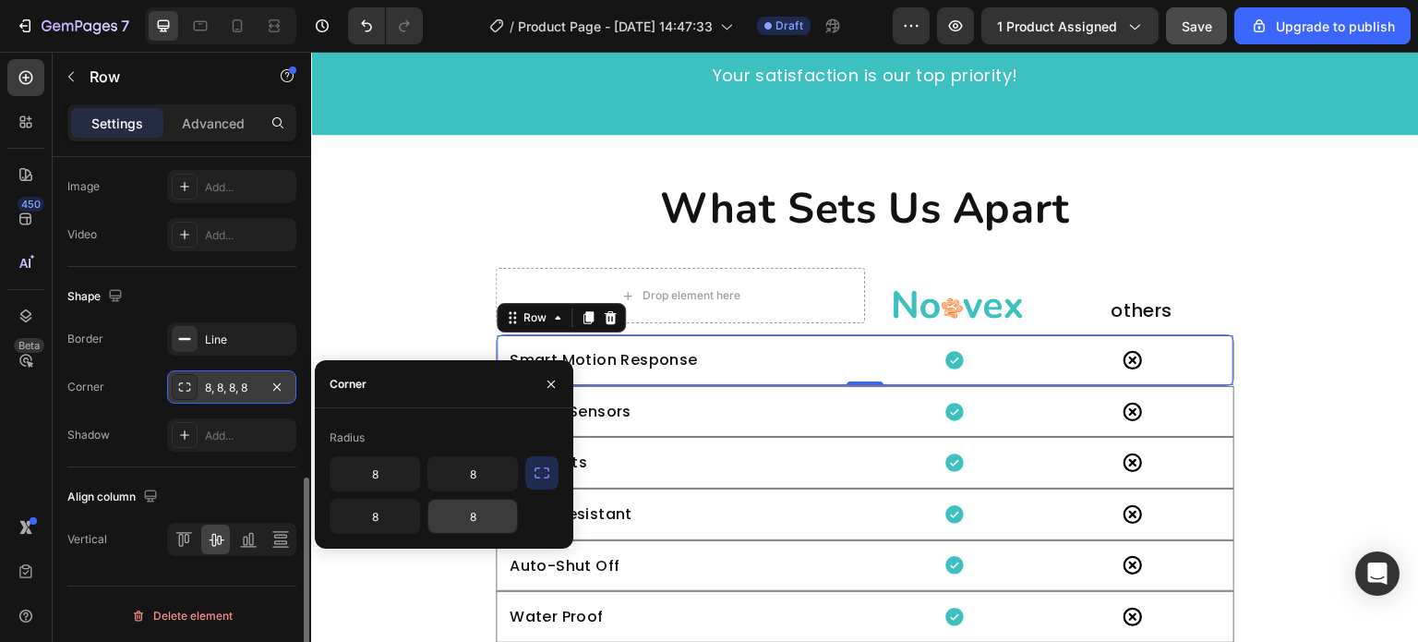
click at [482, 512] on input "8" at bounding box center [472, 516] width 89 height 33
type input "0"
click at [399, 527] on input "8" at bounding box center [375, 516] width 89 height 33
type input "0"
click at [807, 257] on div "What Sets Us Apart Heading Row Drop element here Image others Heading Row Smart…" at bounding box center [865, 410] width 1108 height 463
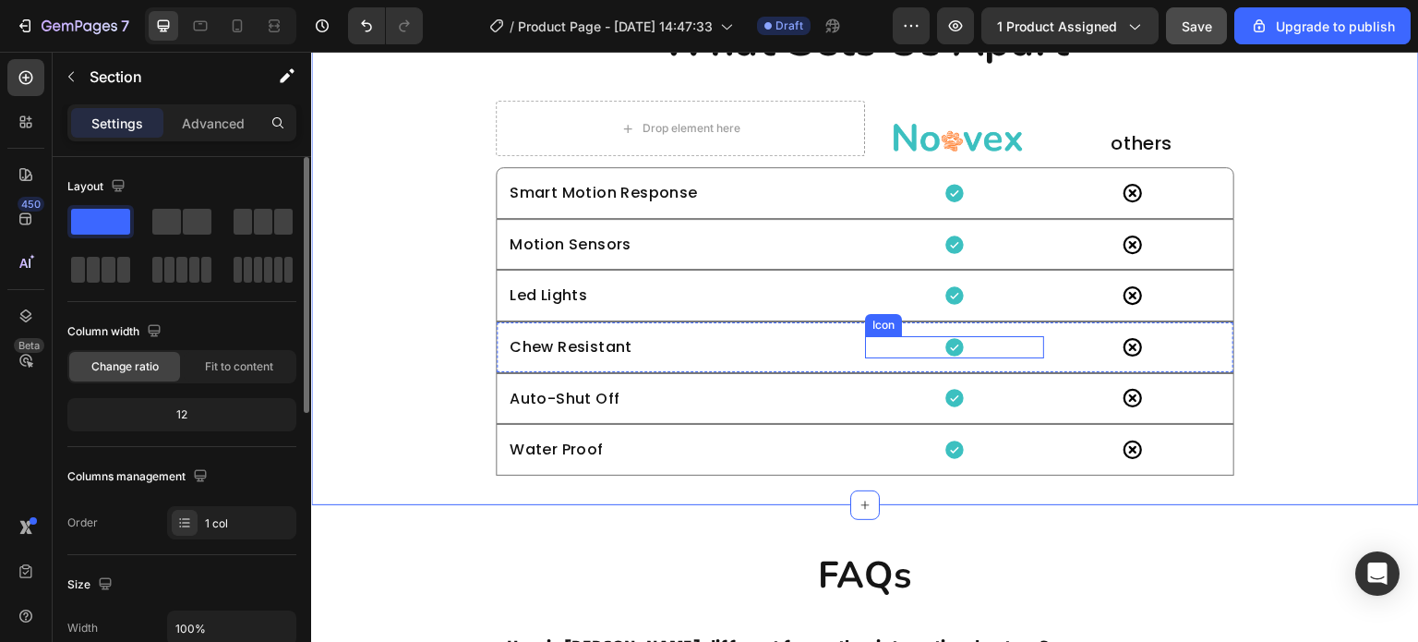
scroll to position [6074, 0]
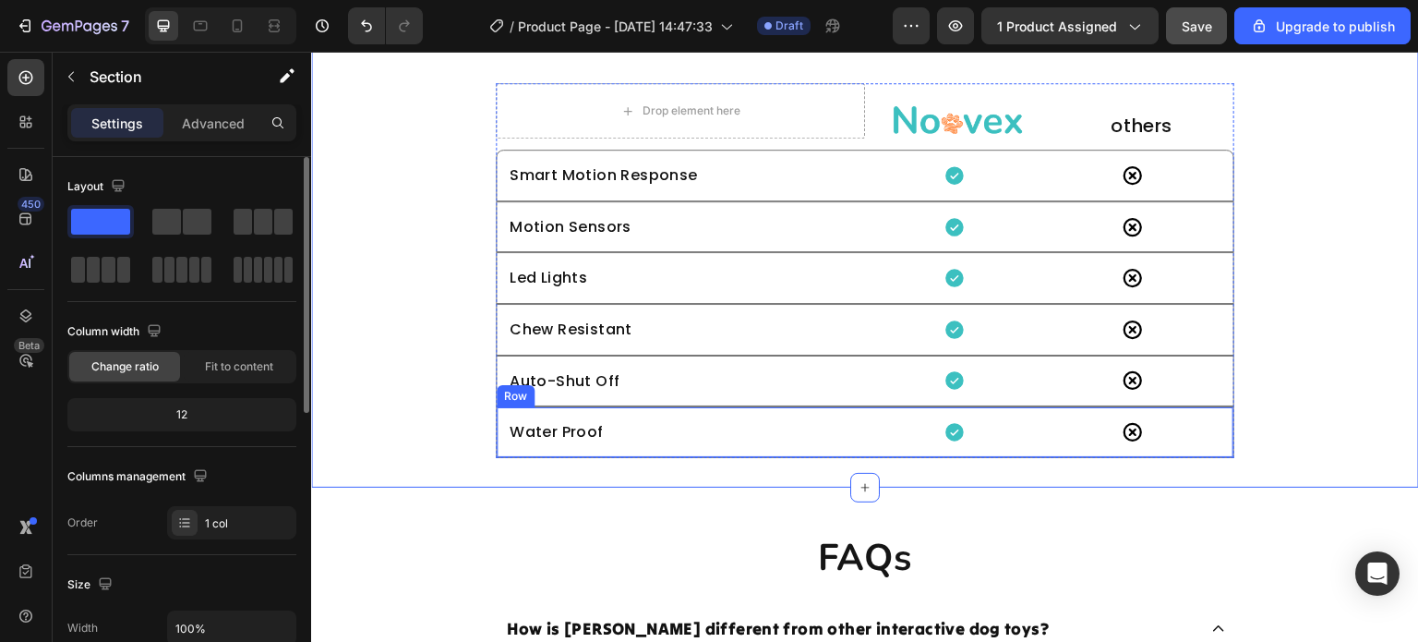
click at [926, 451] on div "Water Proof Text Block Icon Icon Row" at bounding box center [865, 432] width 739 height 52
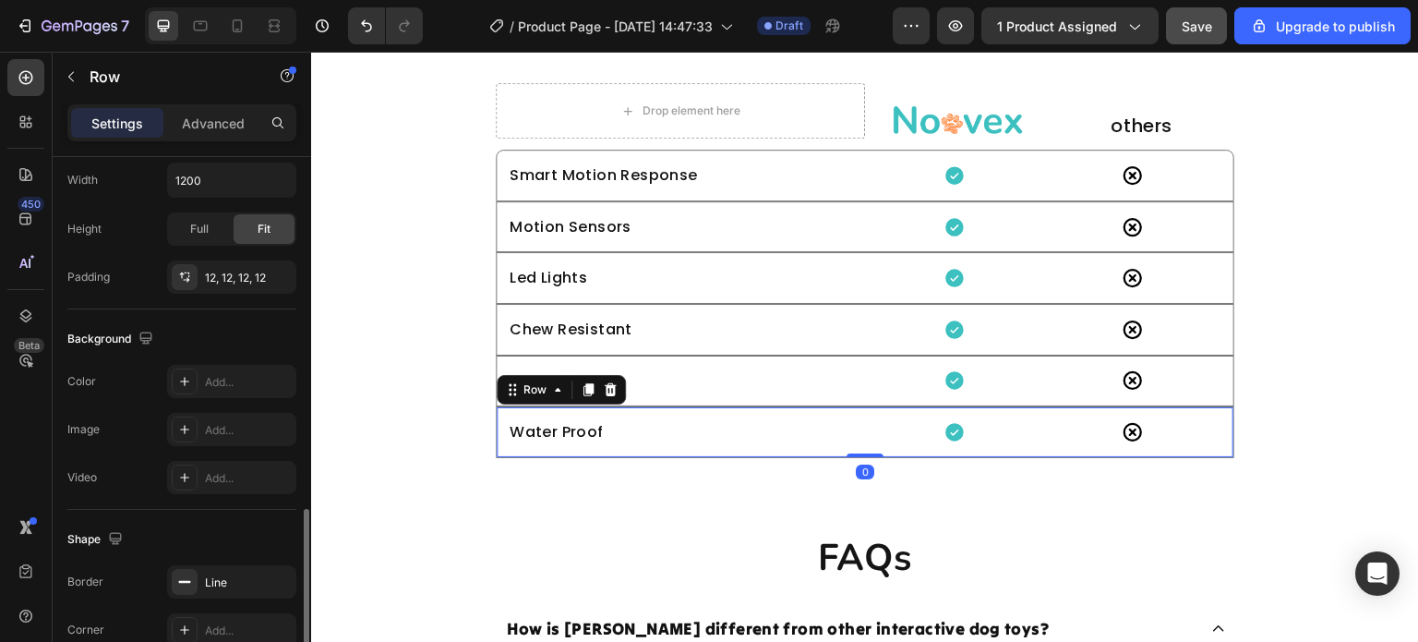
scroll to position [646, 0]
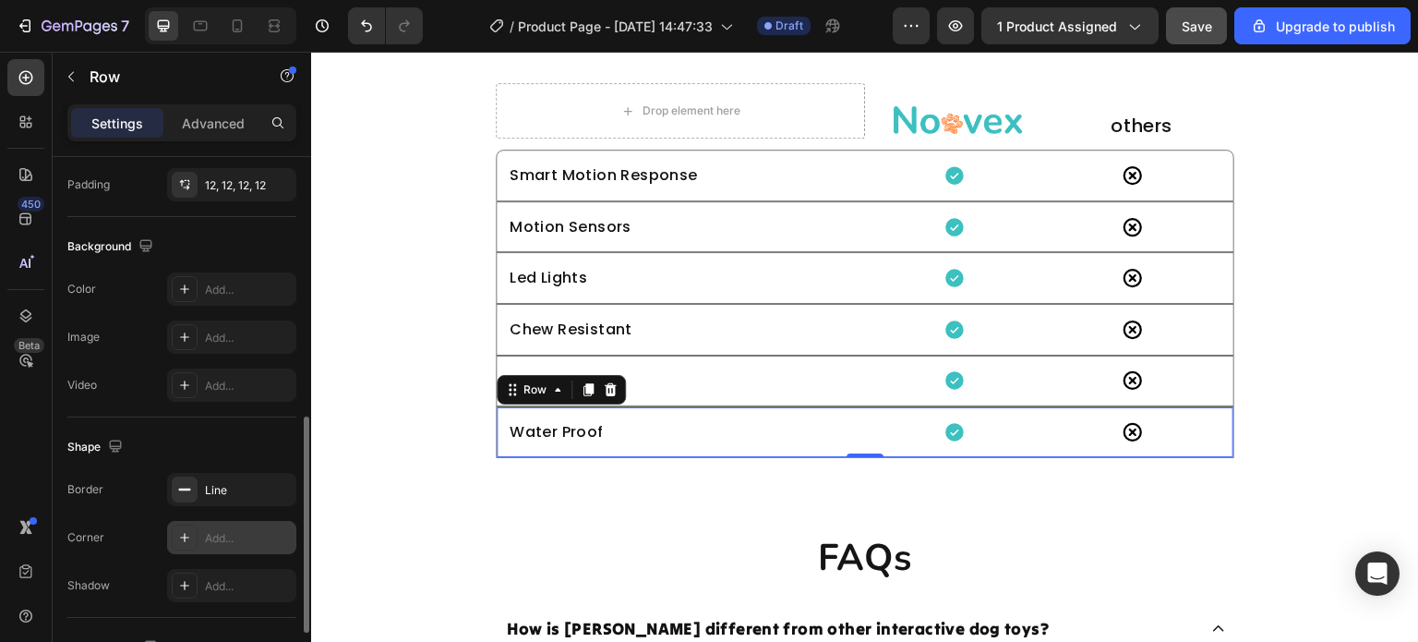
click at [222, 531] on div "Add..." at bounding box center [248, 538] width 87 height 17
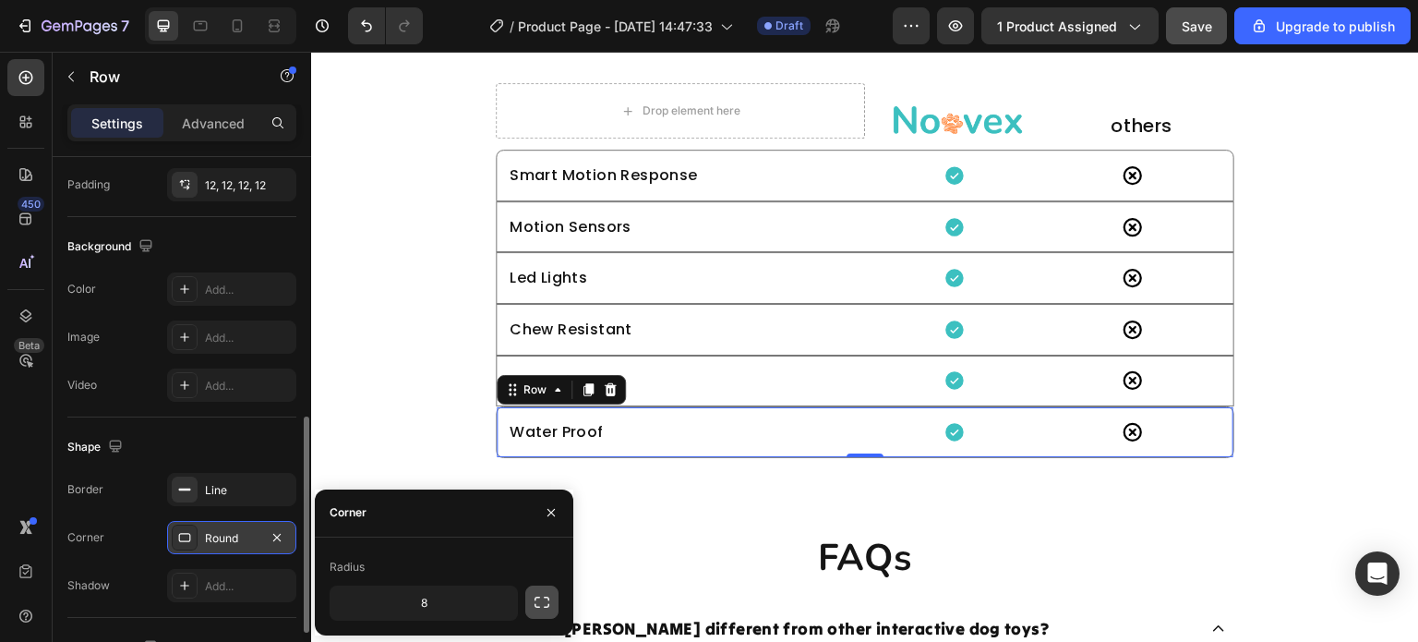
click at [537, 598] on icon "button" at bounding box center [542, 602] width 18 height 18
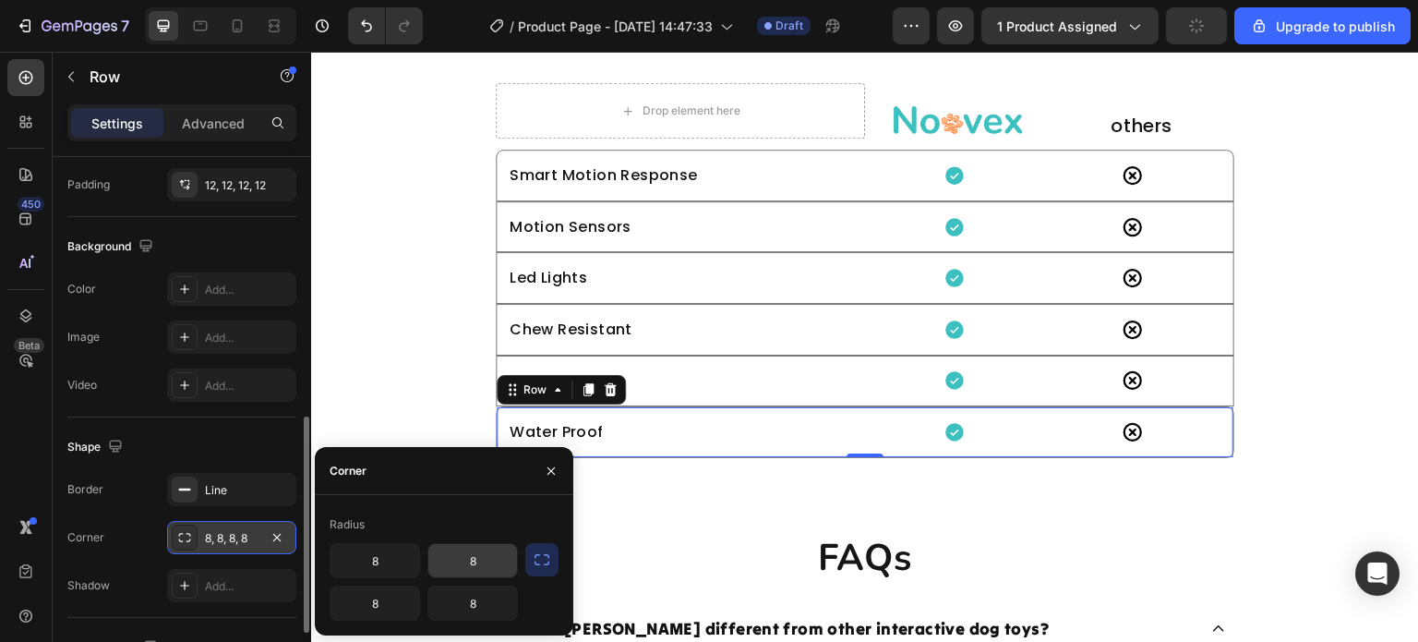
click at [495, 553] on input "8" at bounding box center [472, 560] width 89 height 33
type input "0"
click at [396, 564] on input "8" at bounding box center [375, 560] width 89 height 33
type input "0"
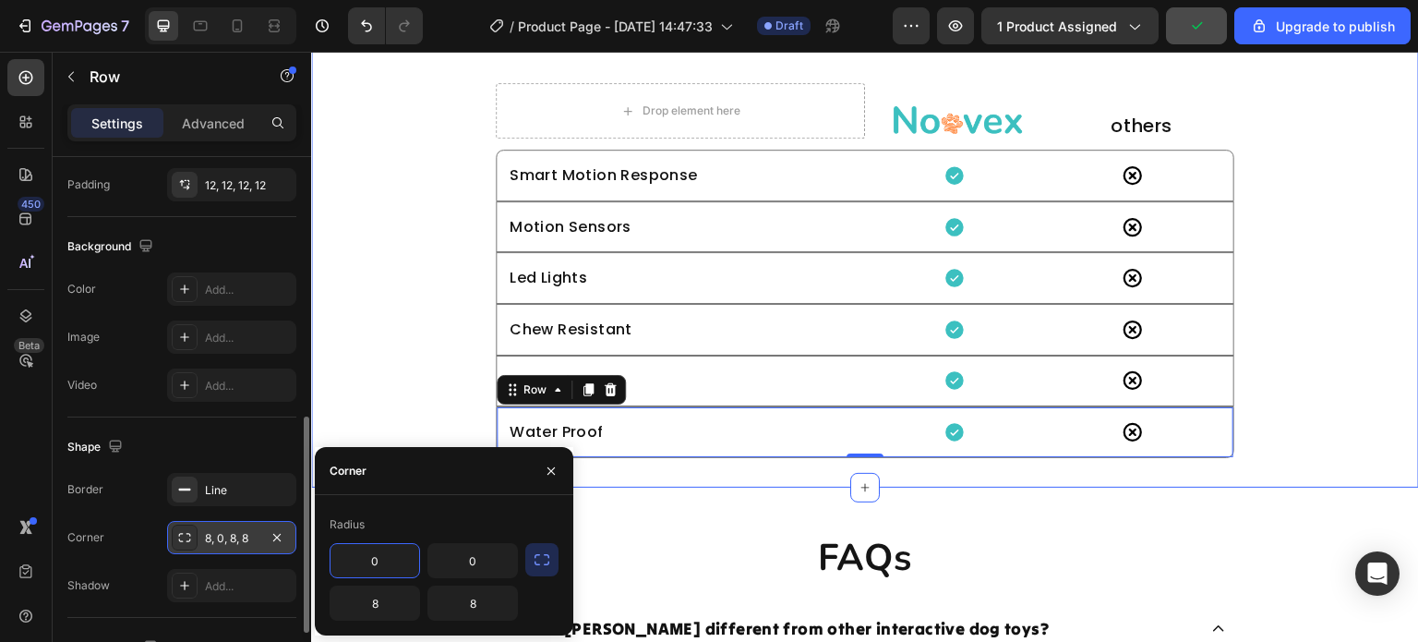
click at [399, 415] on div "What Sets Us Apart Heading Row Drop element here Image others Heading Row Smart…" at bounding box center [865, 225] width 1108 height 463
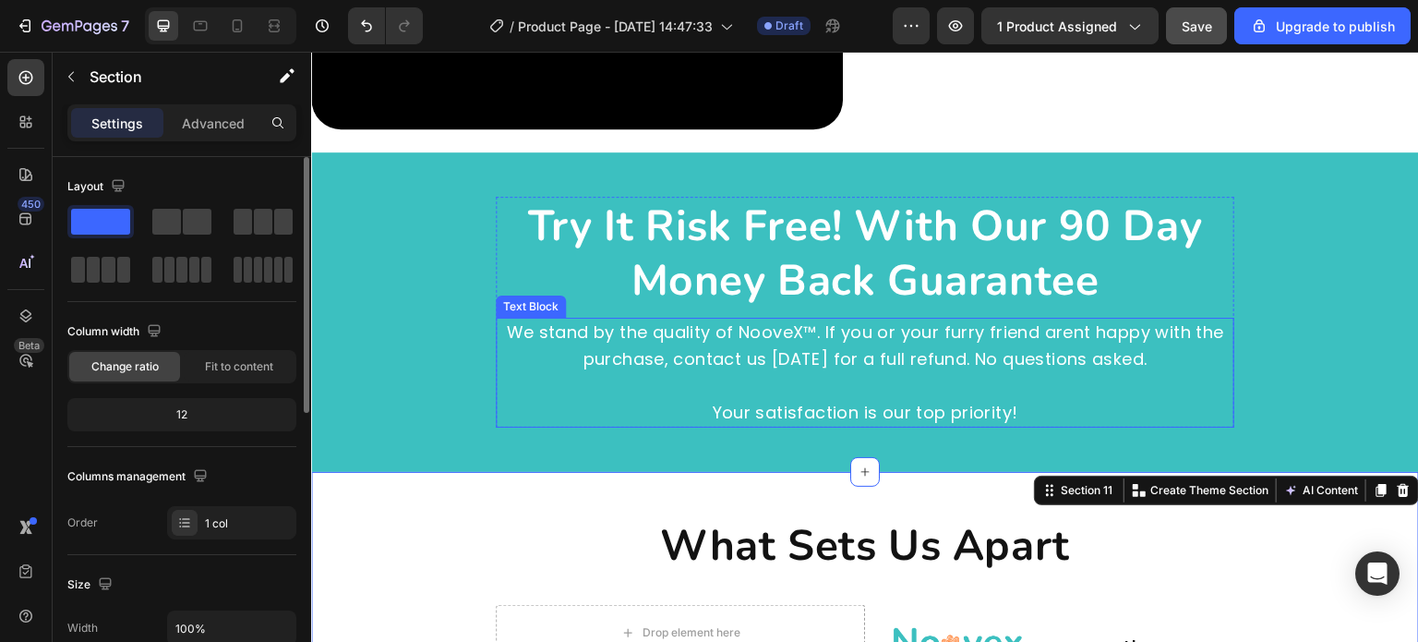
scroll to position [5520, 0]
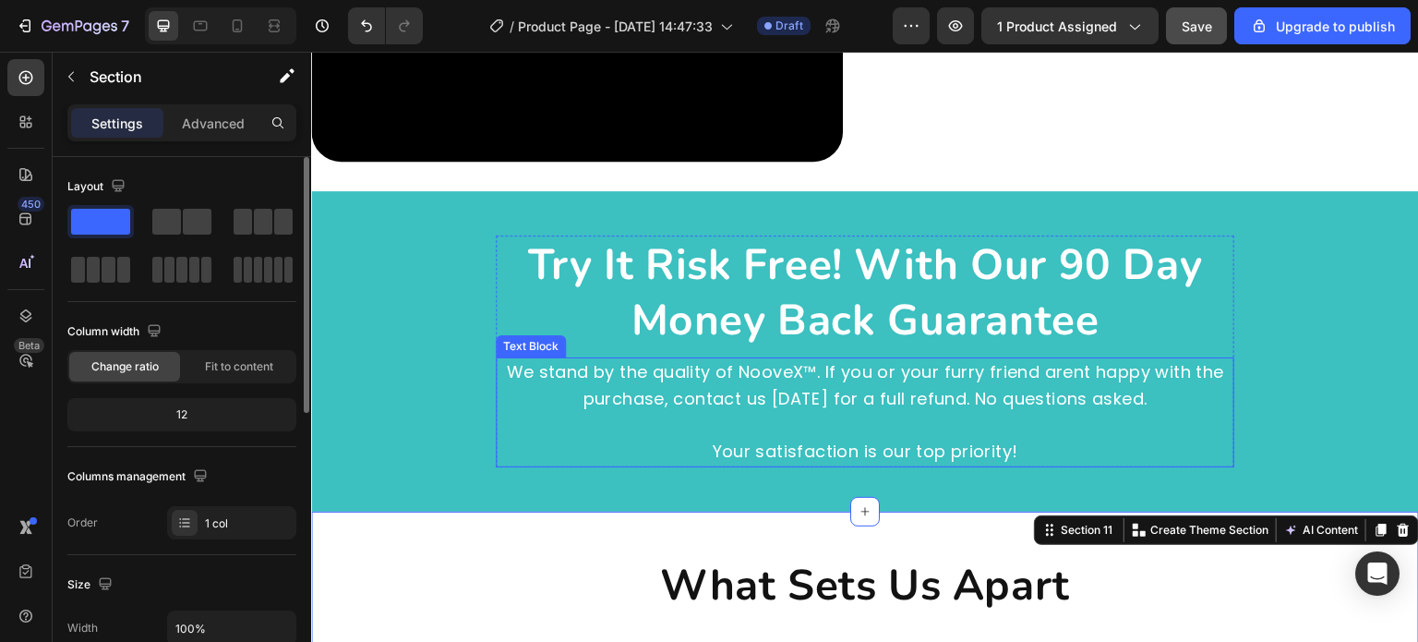
click at [743, 440] on p "Your satisfaction is our top priority!" at bounding box center [865, 452] width 735 height 27
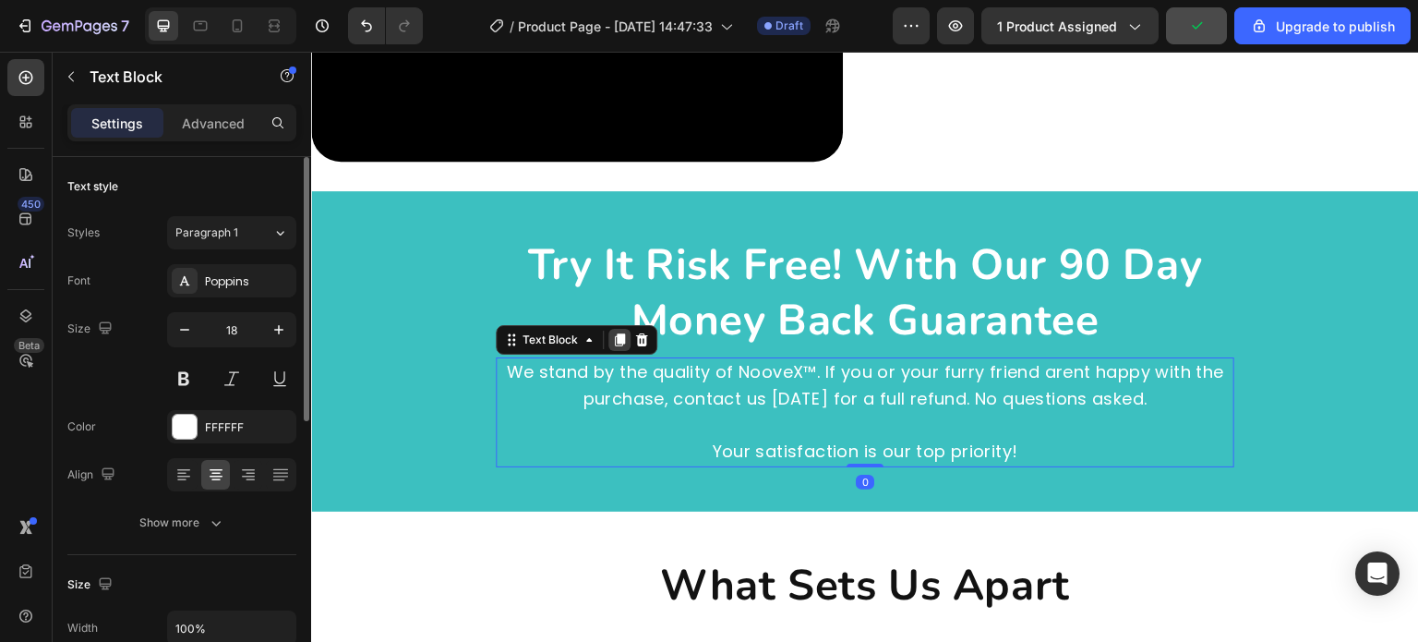
click at [615, 339] on icon at bounding box center [619, 339] width 15 height 15
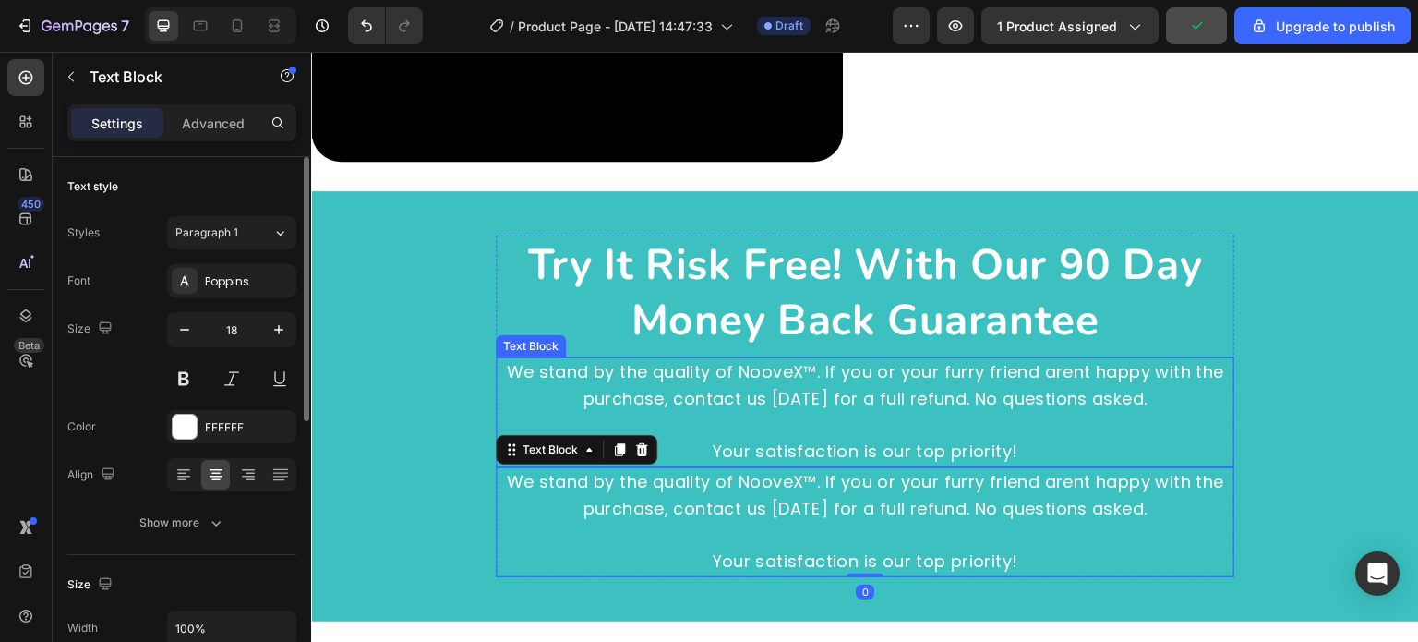
click at [796, 388] on p "We stand by the quality of NooveX™. If you or your furry friend arent happy wit…" at bounding box center [865, 386] width 735 height 54
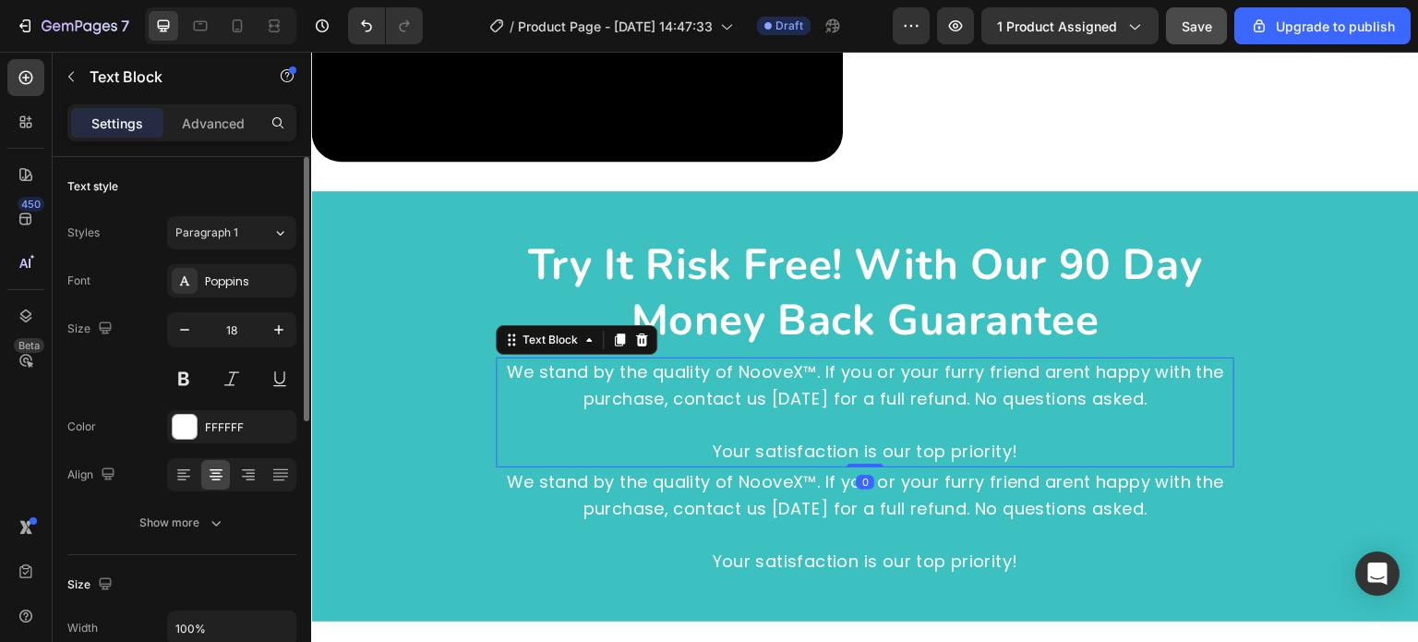
click at [802, 442] on p "Your satisfaction is our top priority!" at bounding box center [865, 452] width 735 height 27
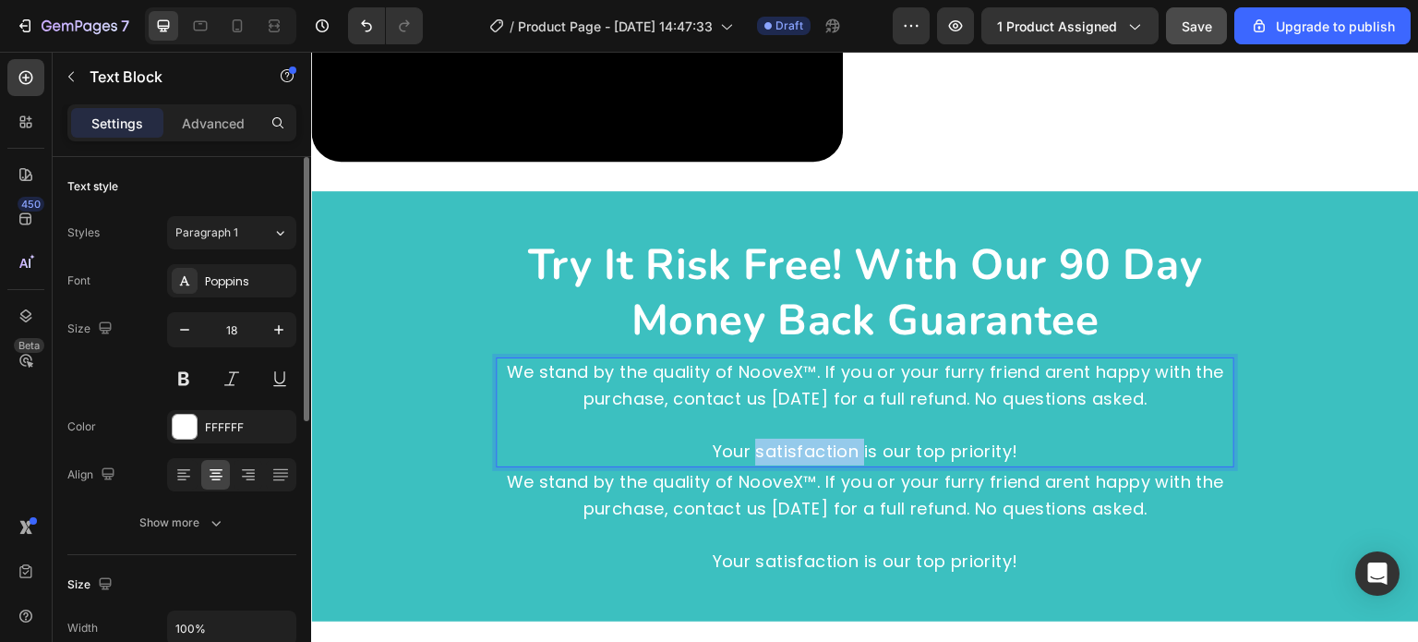
click at [802, 442] on p "Your satisfaction is our top priority!" at bounding box center [865, 452] width 735 height 27
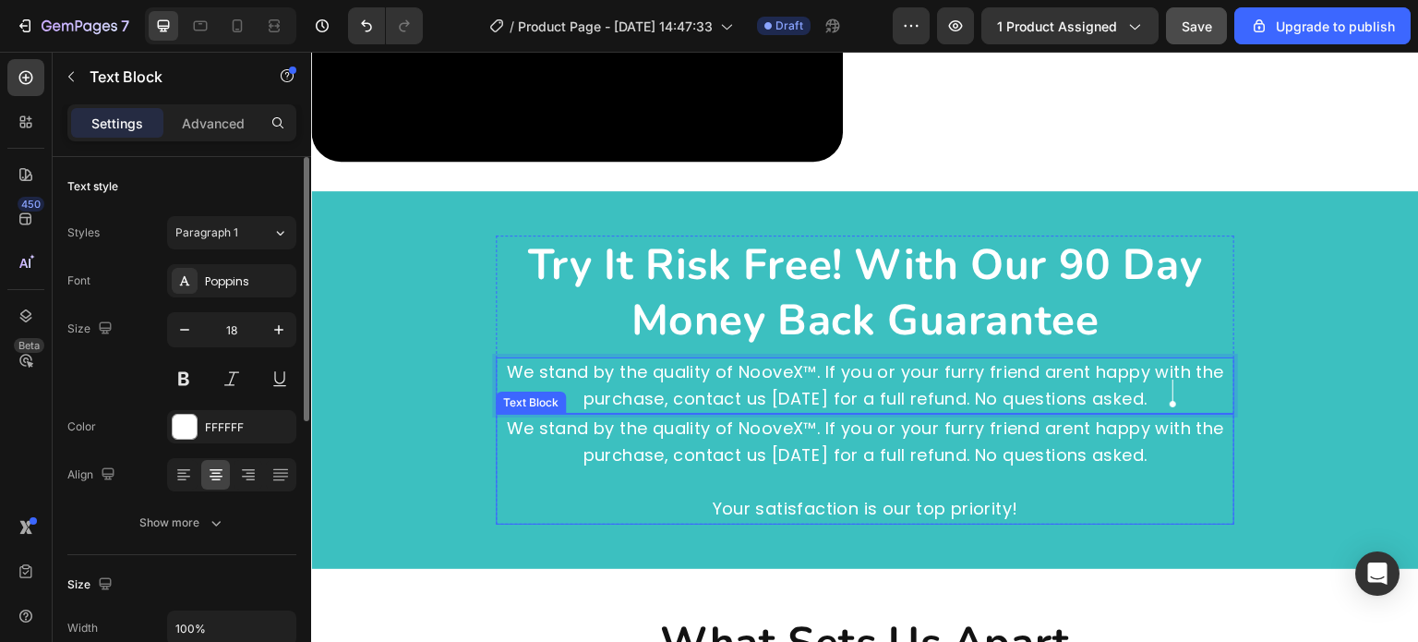
click at [792, 446] on p "We stand by the quality of NooveX™. If you or your furry friend arent happy wit…" at bounding box center [865, 443] width 735 height 54
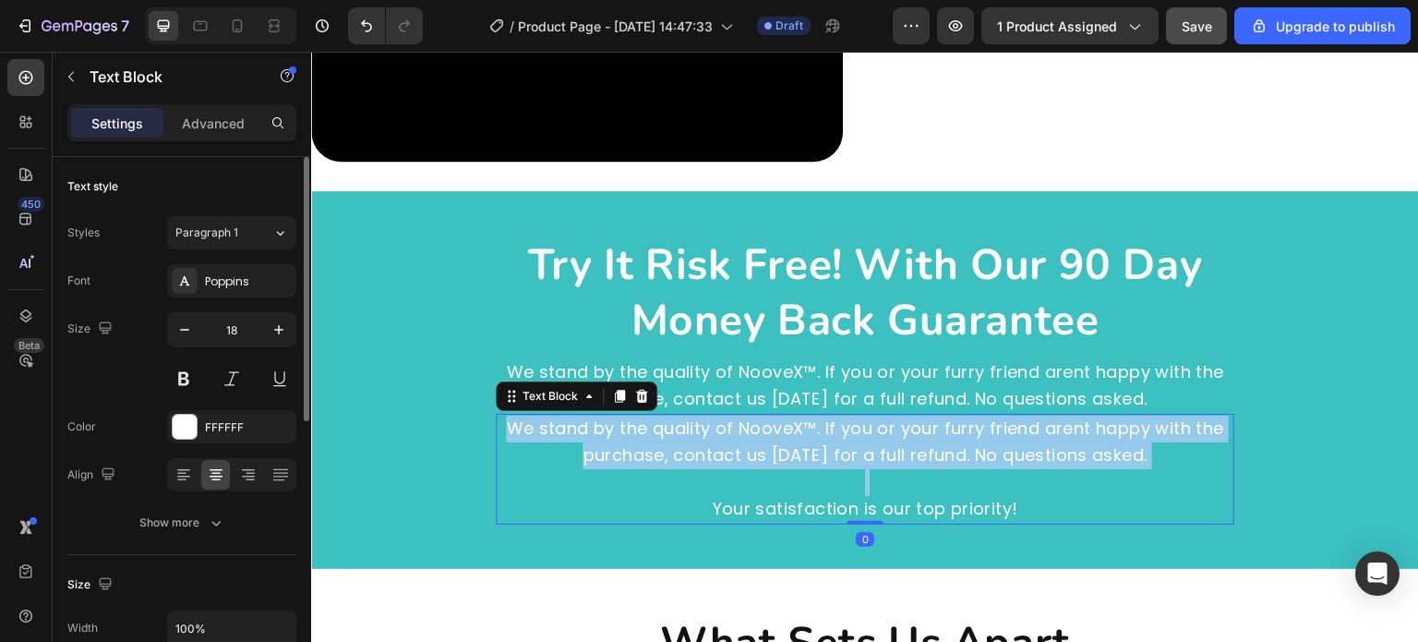
click at [792, 446] on p "We stand by the quality of NooveX™. If you or your furry friend arent happy wit…" at bounding box center [865, 443] width 735 height 54
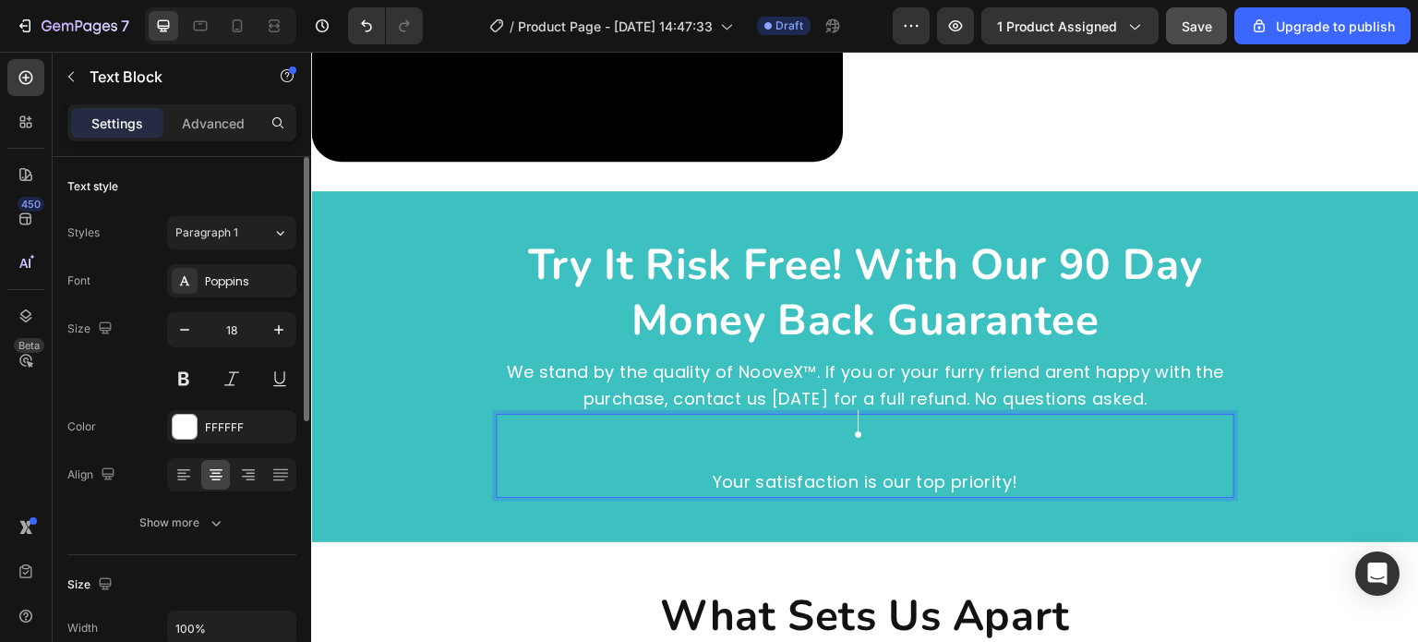
click at [703, 470] on p "Your satisfaction is our top priority!" at bounding box center [865, 482] width 735 height 27
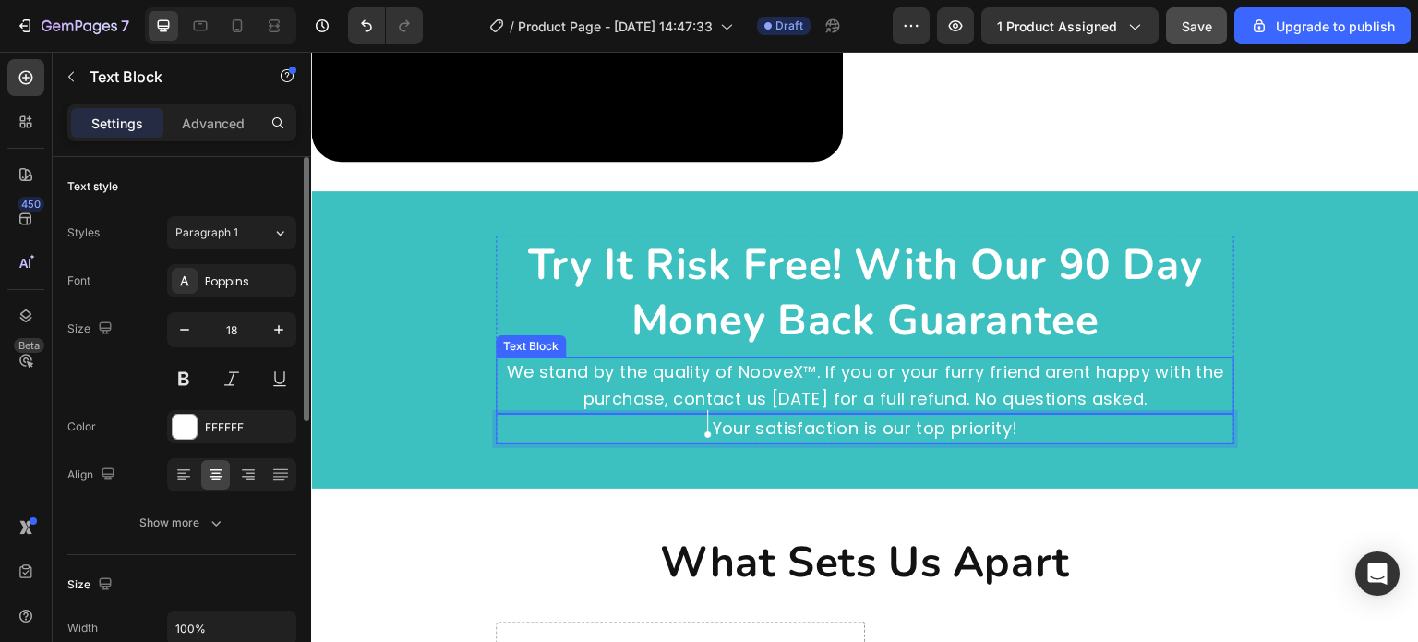
click at [755, 394] on p "We stand by the quality of NooveX™. If you or your furry friend arent happy wit…" at bounding box center [865, 386] width 735 height 54
click at [222, 123] on p "Advanced" at bounding box center [213, 123] width 63 height 19
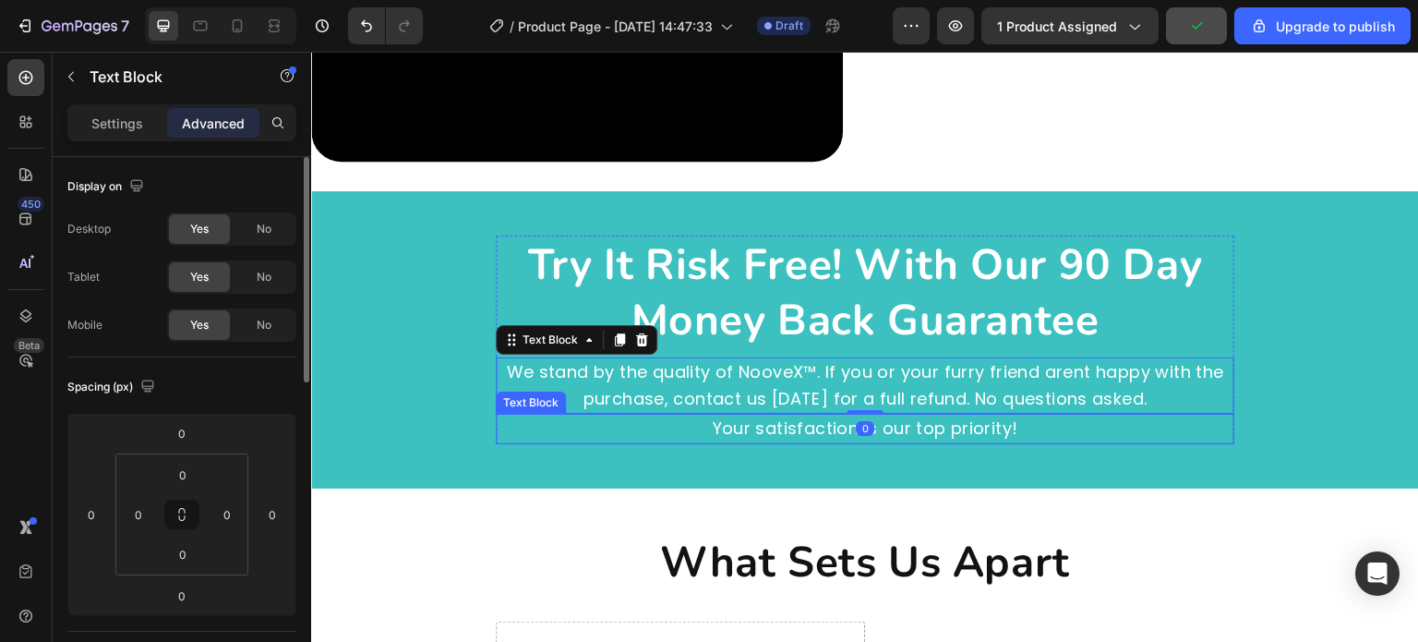
click at [648, 416] on p "Your satisfaction is our top priority!" at bounding box center [865, 429] width 735 height 27
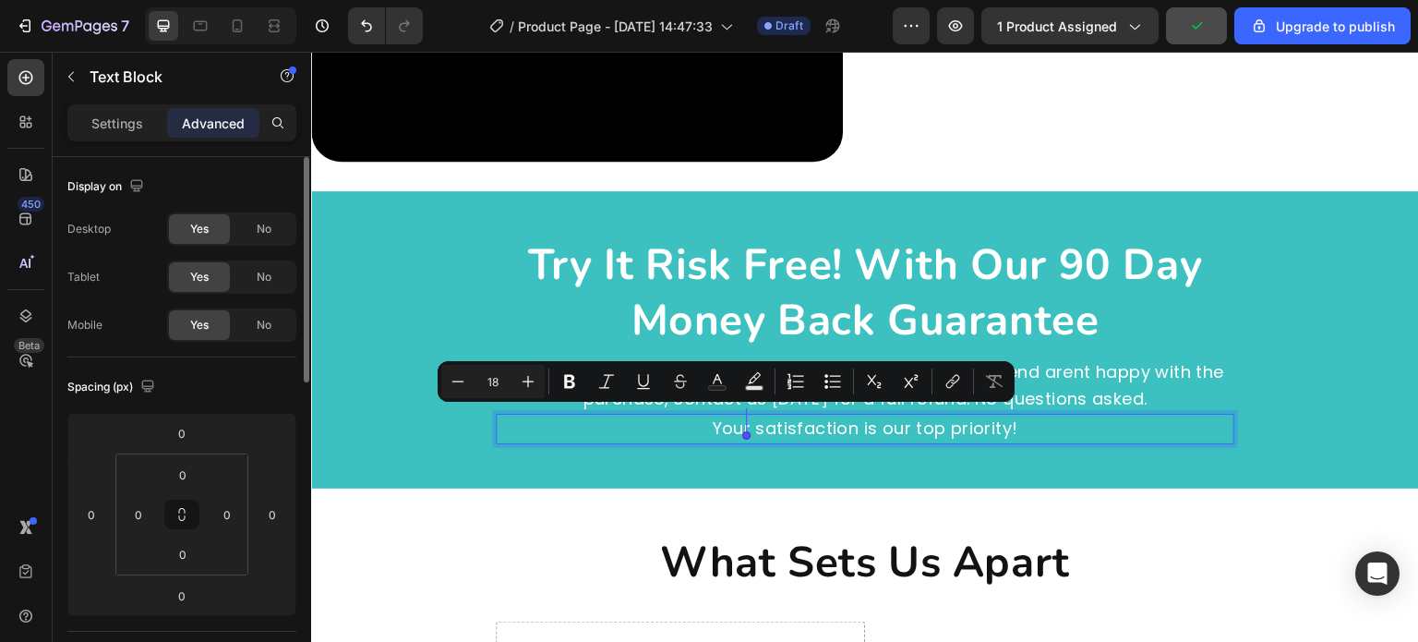
click at [133, 139] on div "Settings Advanced" at bounding box center [181, 122] width 229 height 37
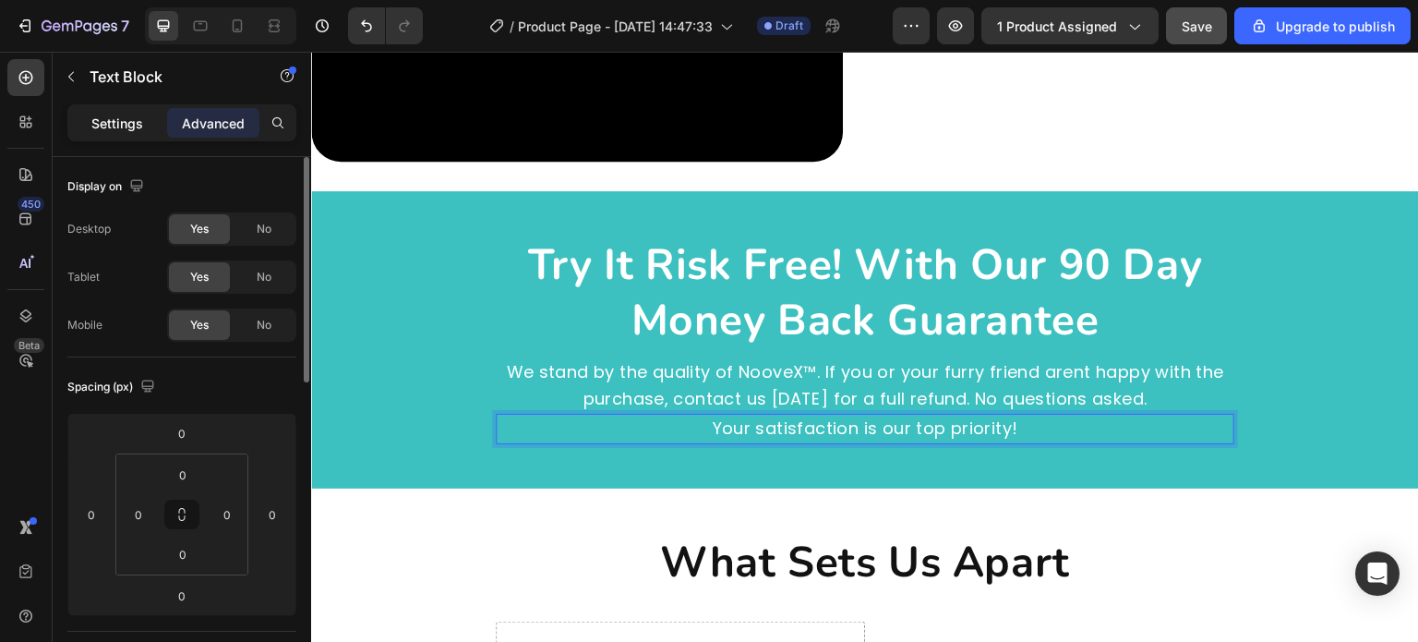
click at [137, 117] on p "Settings" at bounding box center [117, 123] width 52 height 19
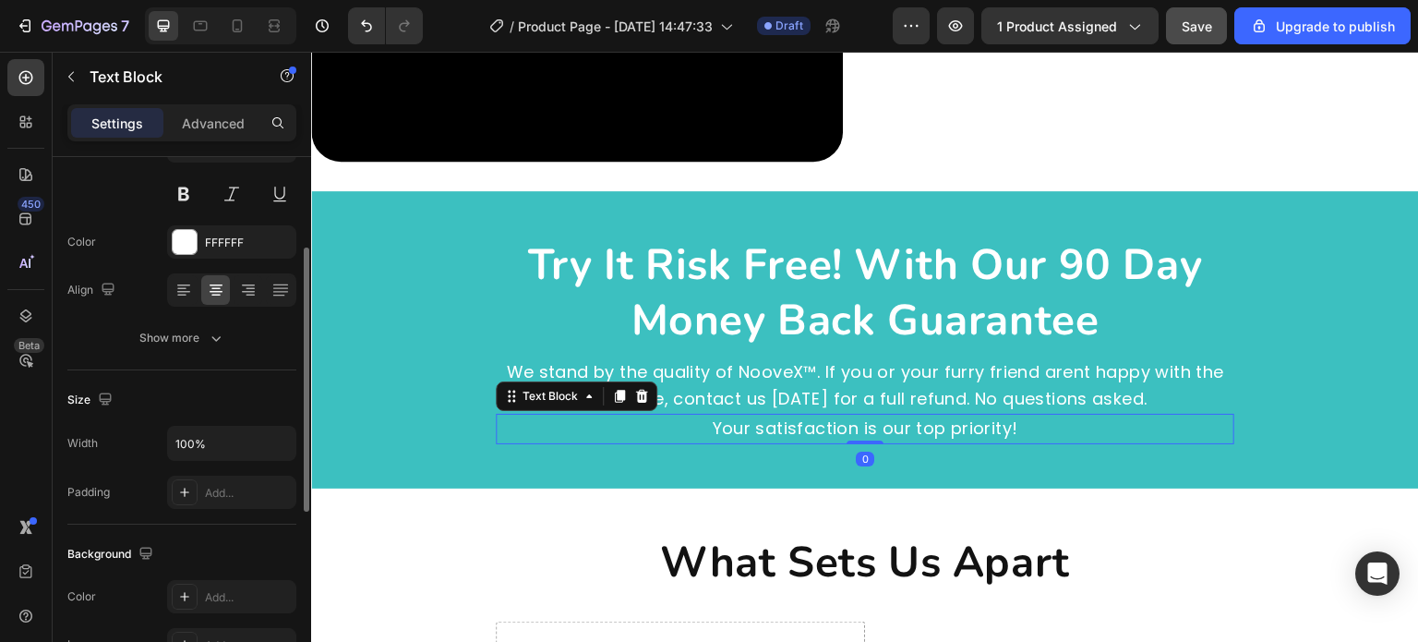
scroll to position [369, 0]
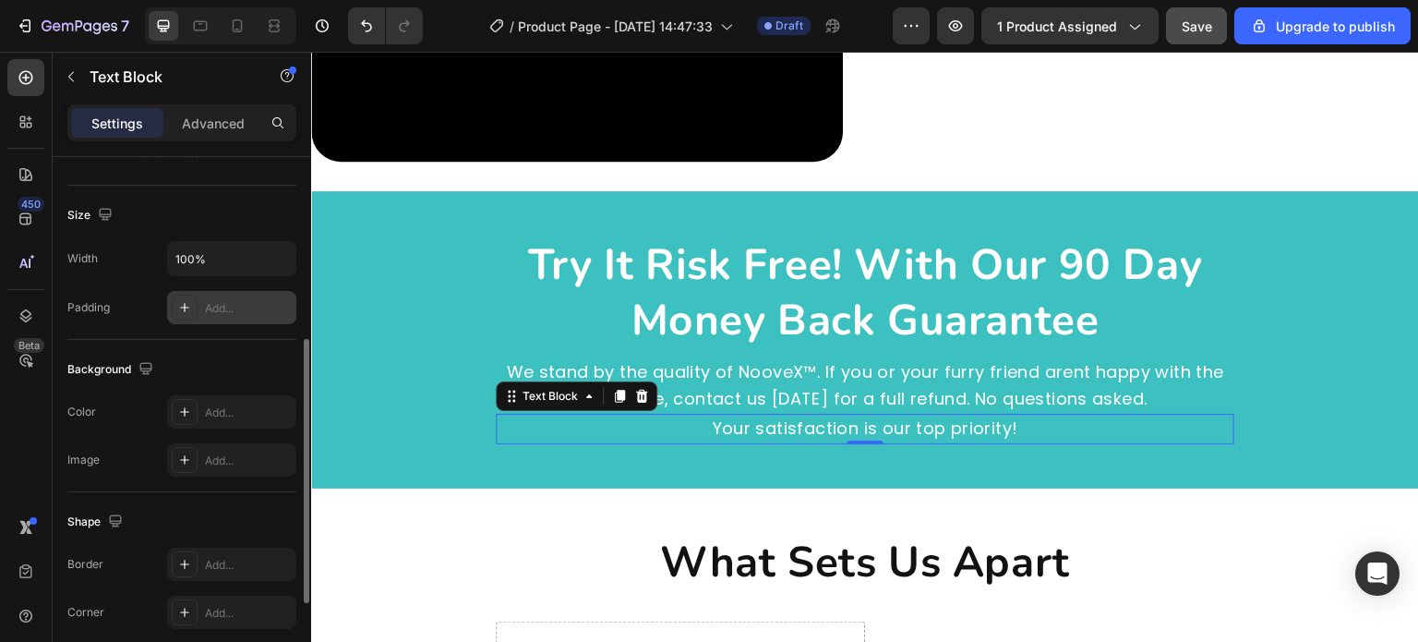
click at [235, 320] on div "Add..." at bounding box center [231, 307] width 129 height 33
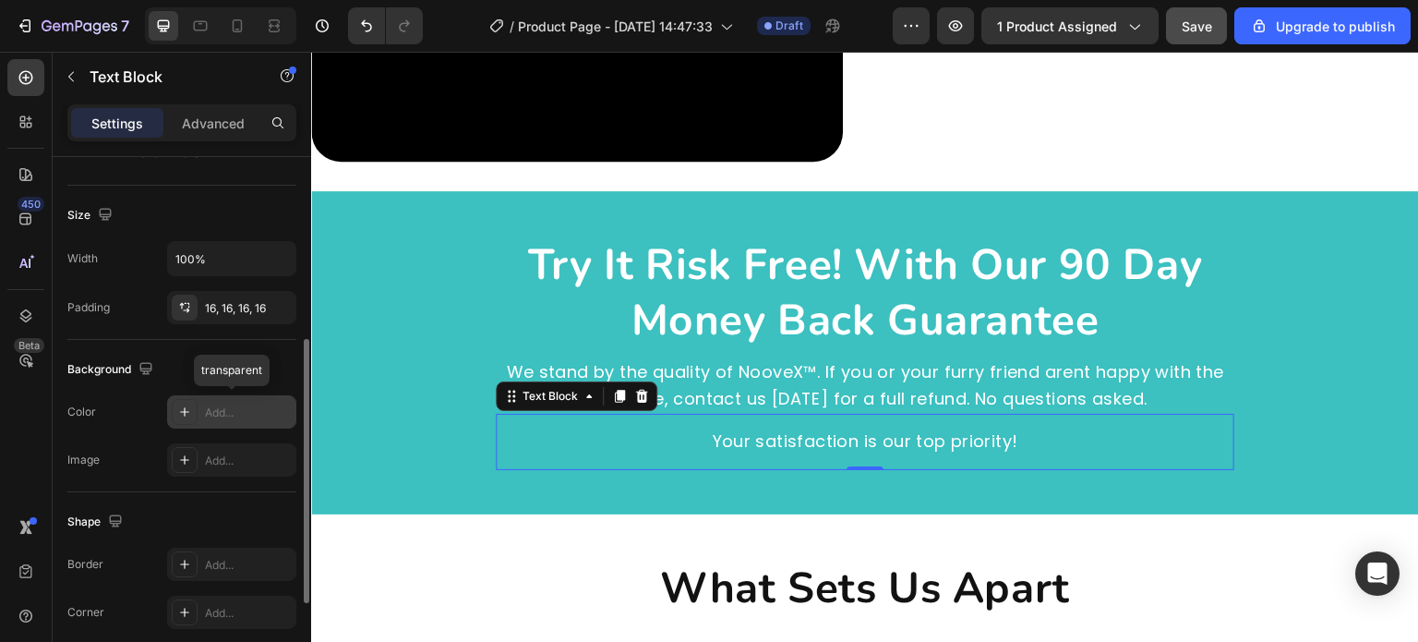
scroll to position [462, 0]
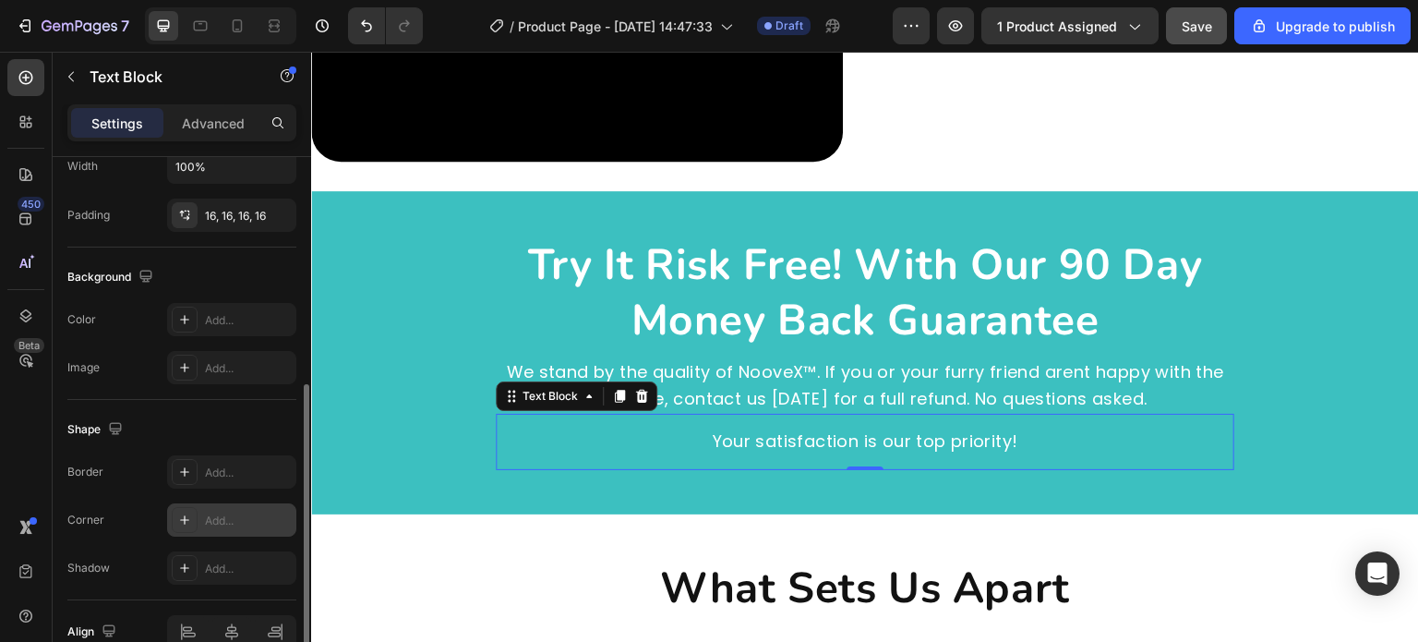
click at [226, 508] on div "Add..." at bounding box center [231, 519] width 129 height 33
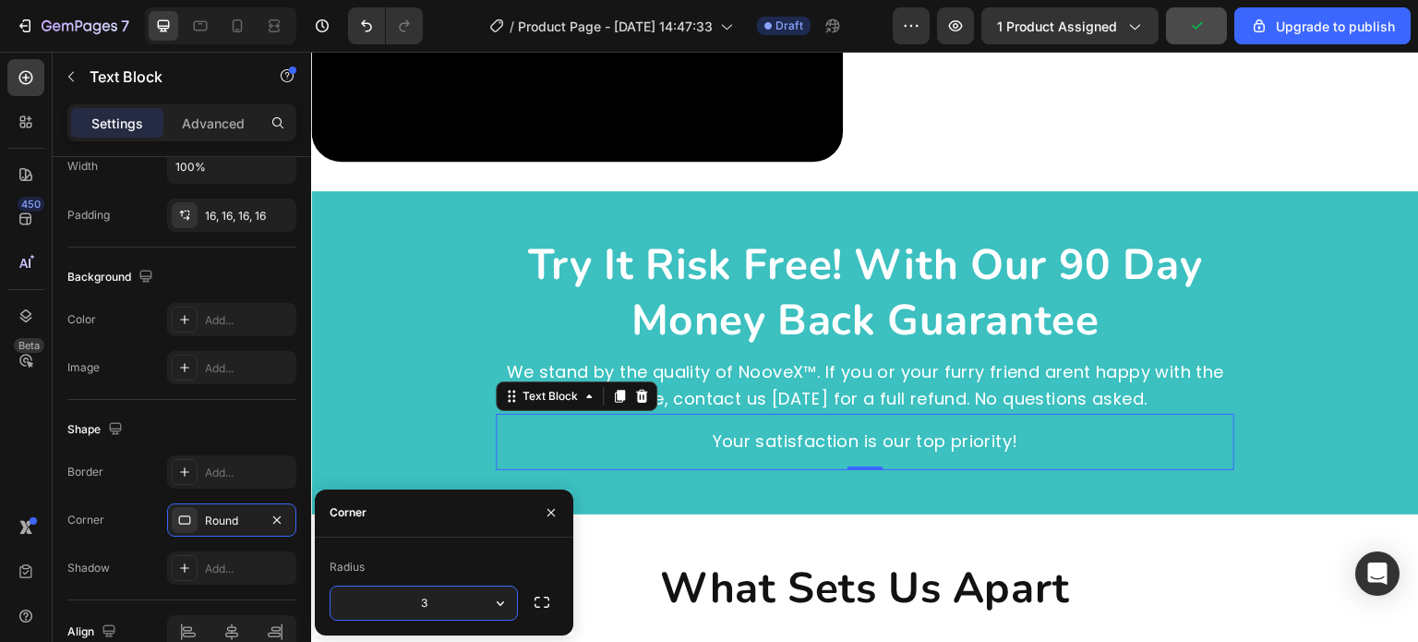
type input "32"
click at [229, 322] on div "Add..." at bounding box center [248, 320] width 87 height 17
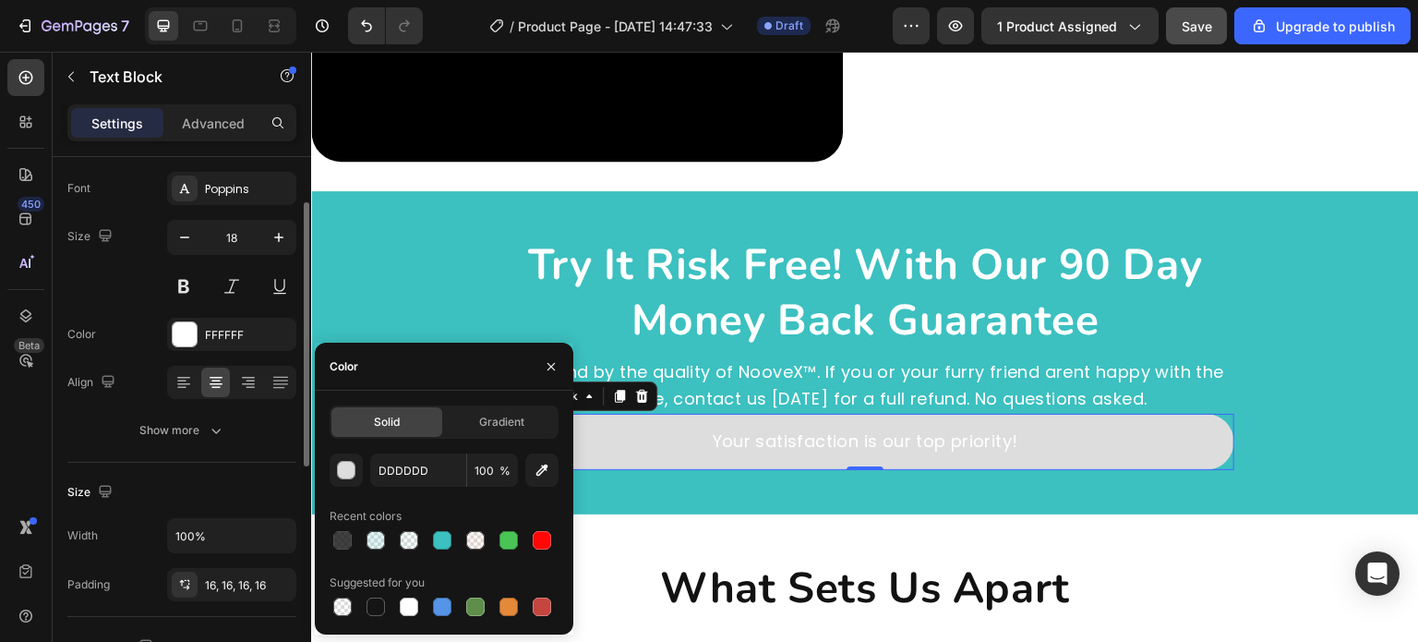
scroll to position [185, 0]
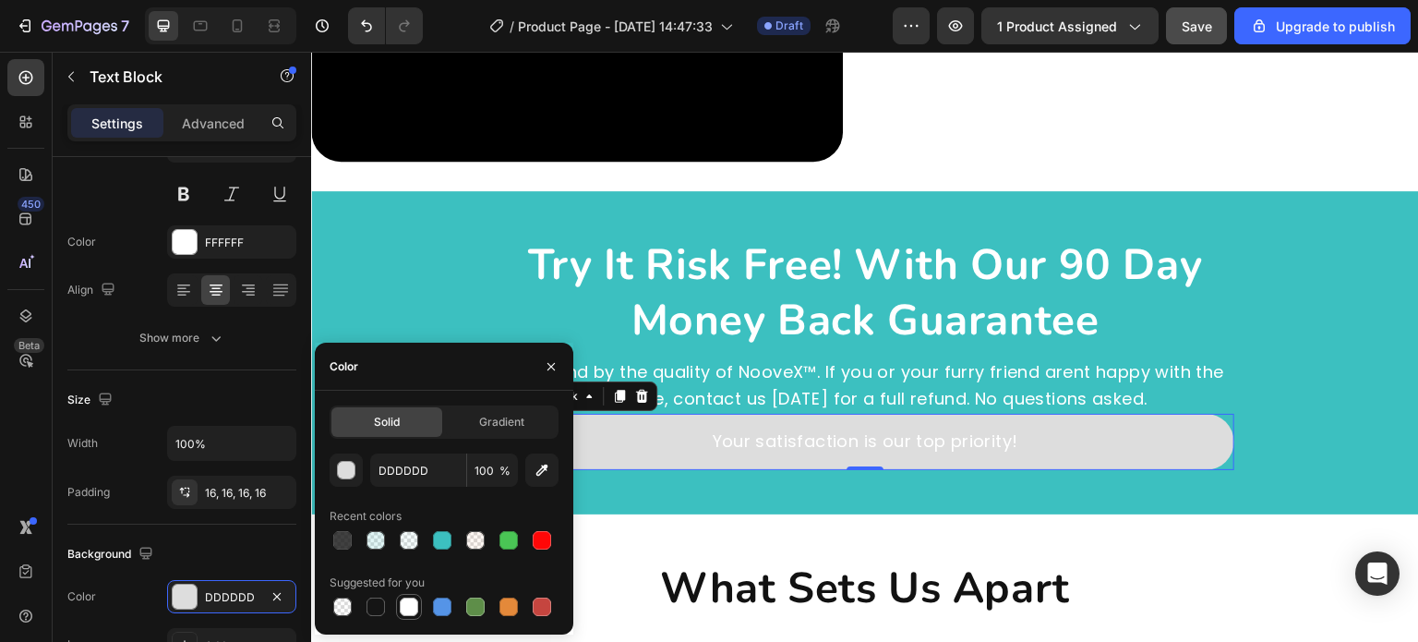
click at [411, 605] on div at bounding box center [409, 606] width 18 height 18
type input "FFFFFF"
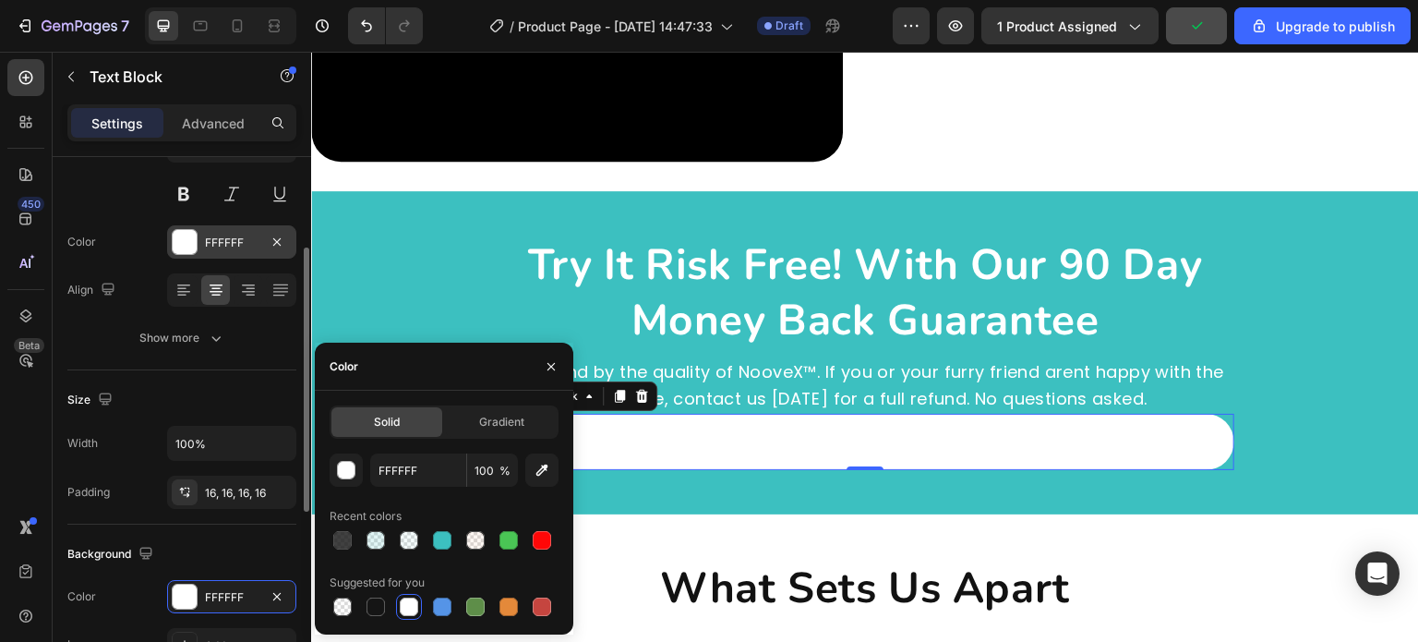
click at [194, 250] on div at bounding box center [185, 242] width 24 height 24
drag, startPoint x: 194, startPoint y: 250, endPoint x: 272, endPoint y: 367, distance: 140.4
click at [194, 250] on div at bounding box center [185, 242] width 24 height 24
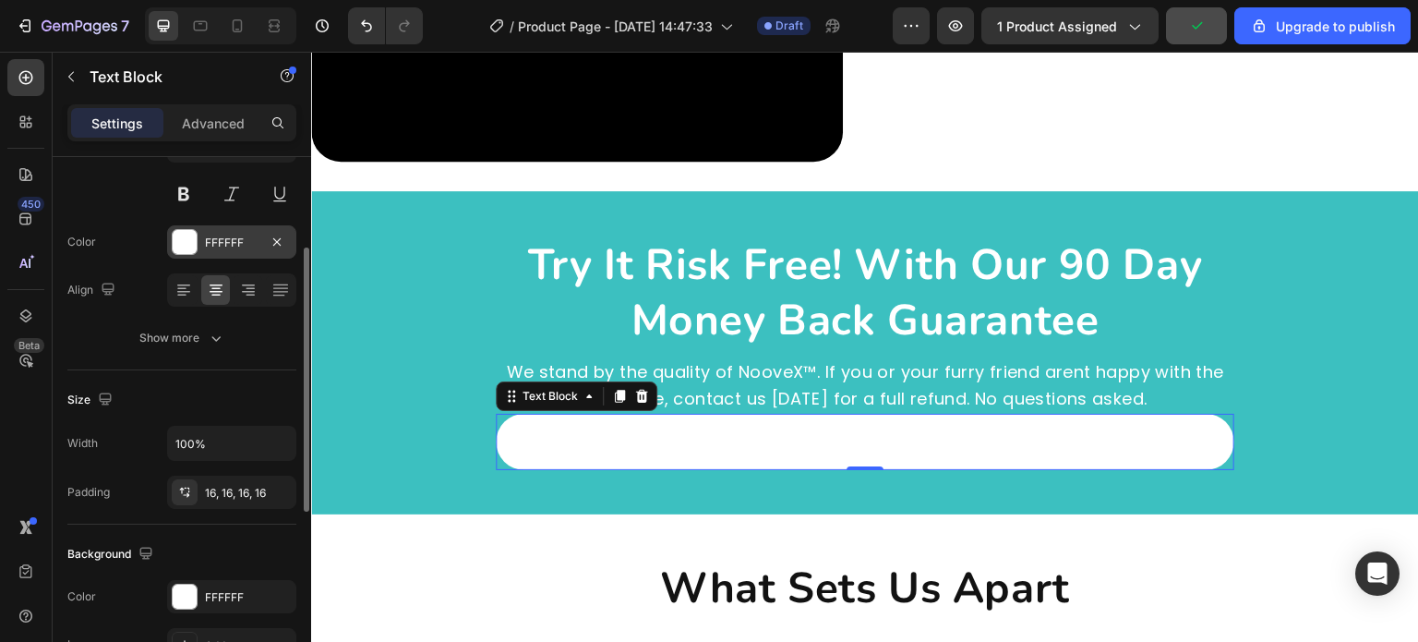
click at [220, 241] on div "FFFFFF" at bounding box center [232, 243] width 54 height 17
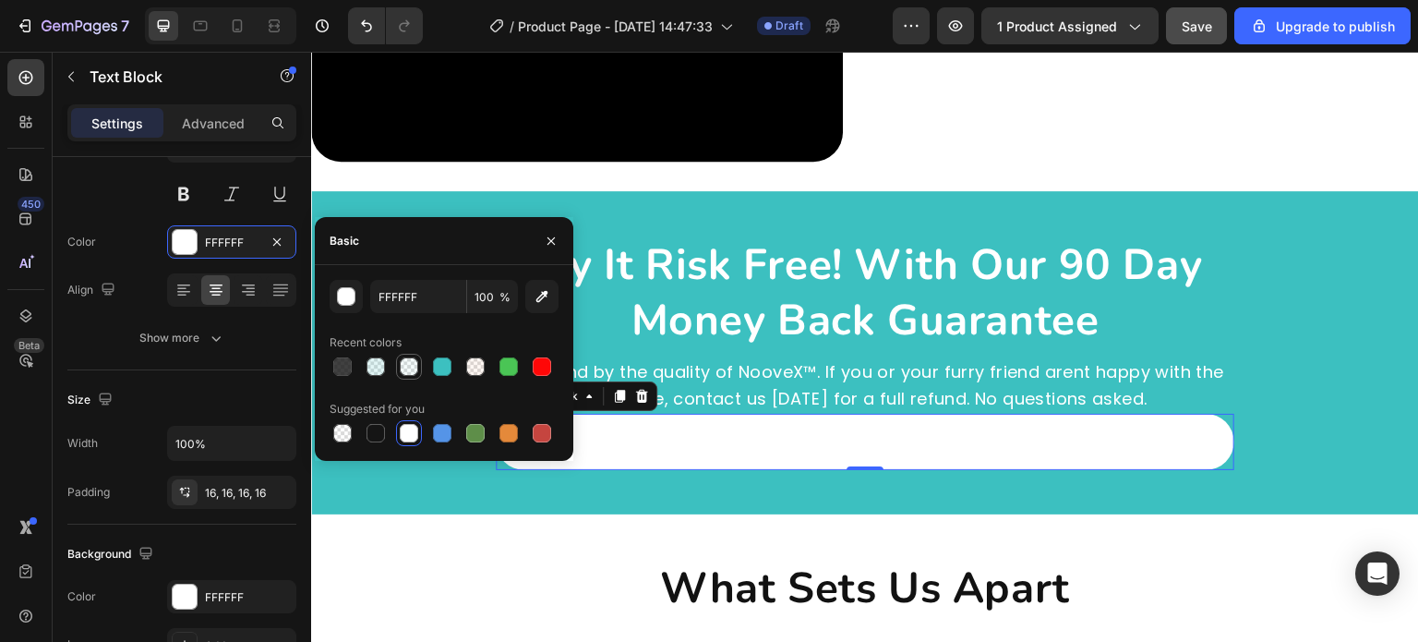
click at [418, 358] on div at bounding box center [409, 367] width 22 height 22
type input "3CC0C0"
click at [433, 360] on div at bounding box center [442, 366] width 18 height 18
type input "100"
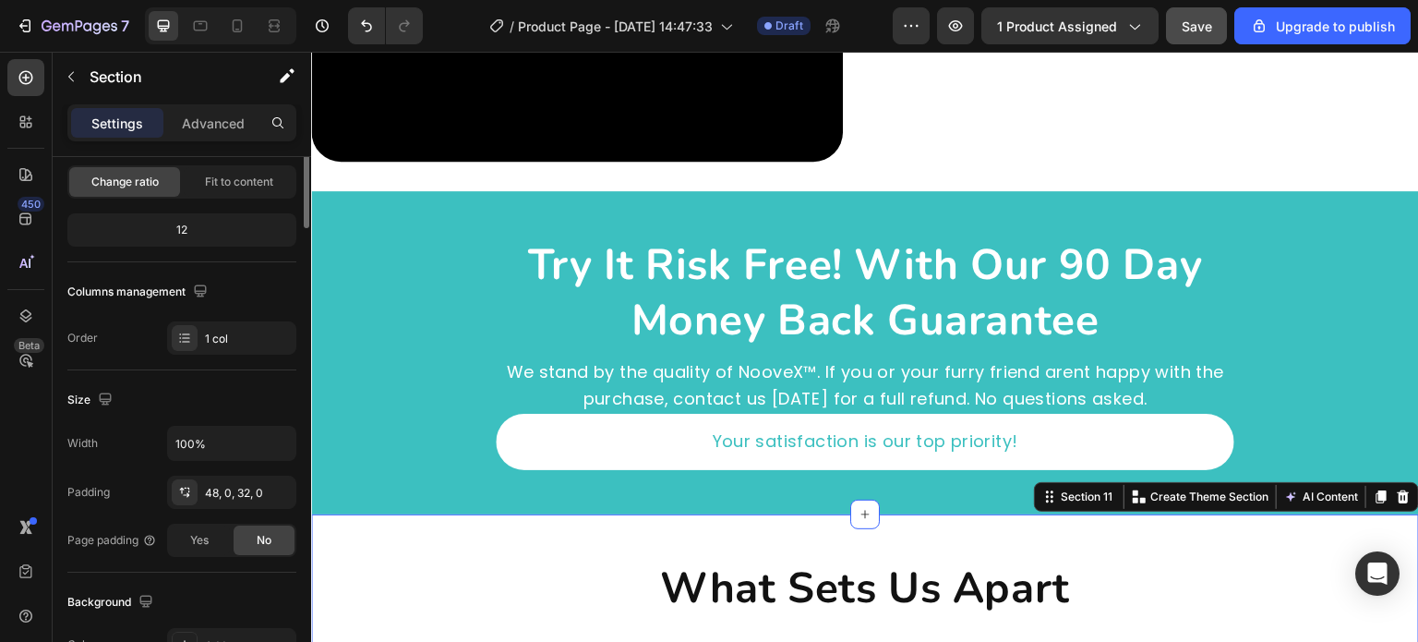
scroll to position [0, 0]
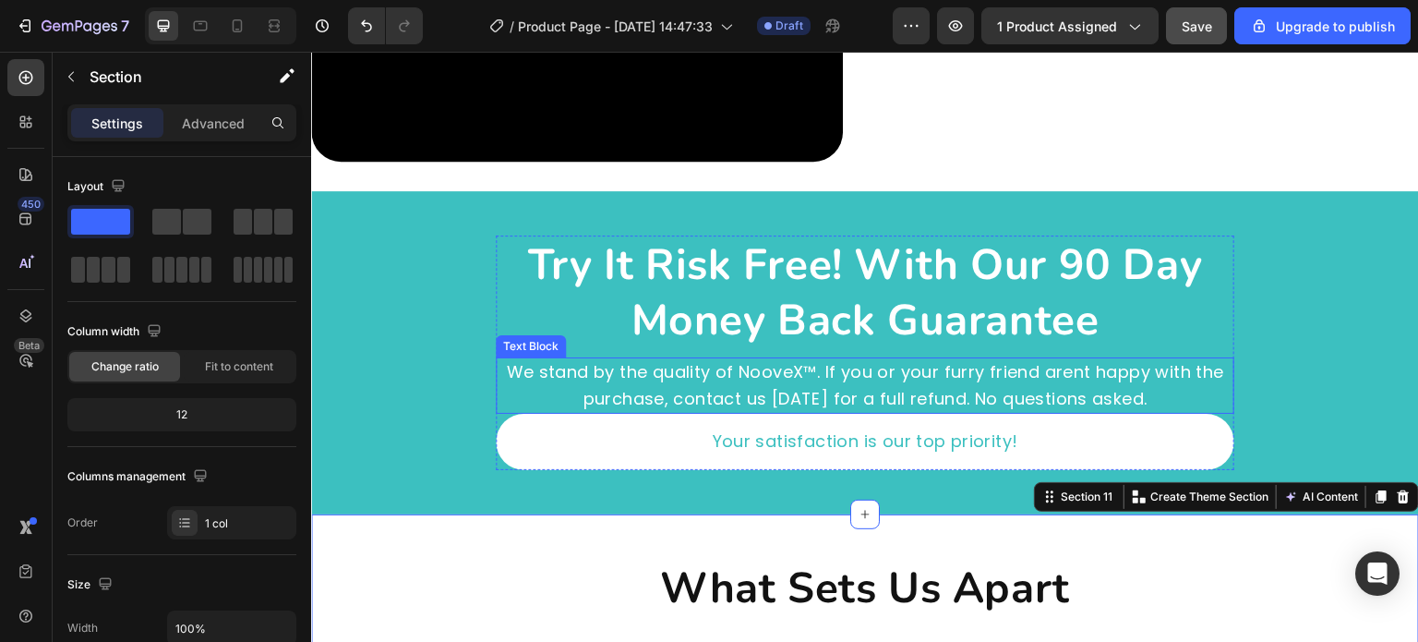
click at [780, 375] on p "We stand by the quality of NooveX™. If you or your furry friend arent happy wit…" at bounding box center [865, 386] width 735 height 54
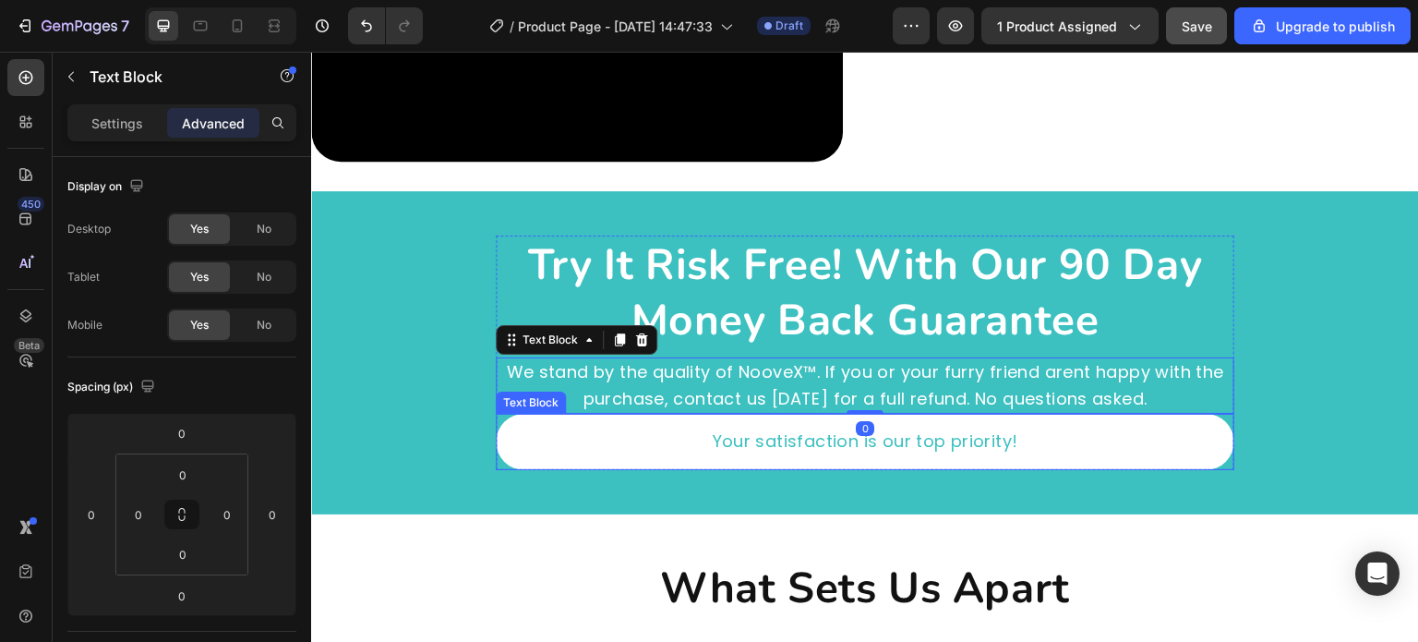
click at [532, 435] on p "Your satisfaction is our top priority!" at bounding box center [865, 441] width 709 height 27
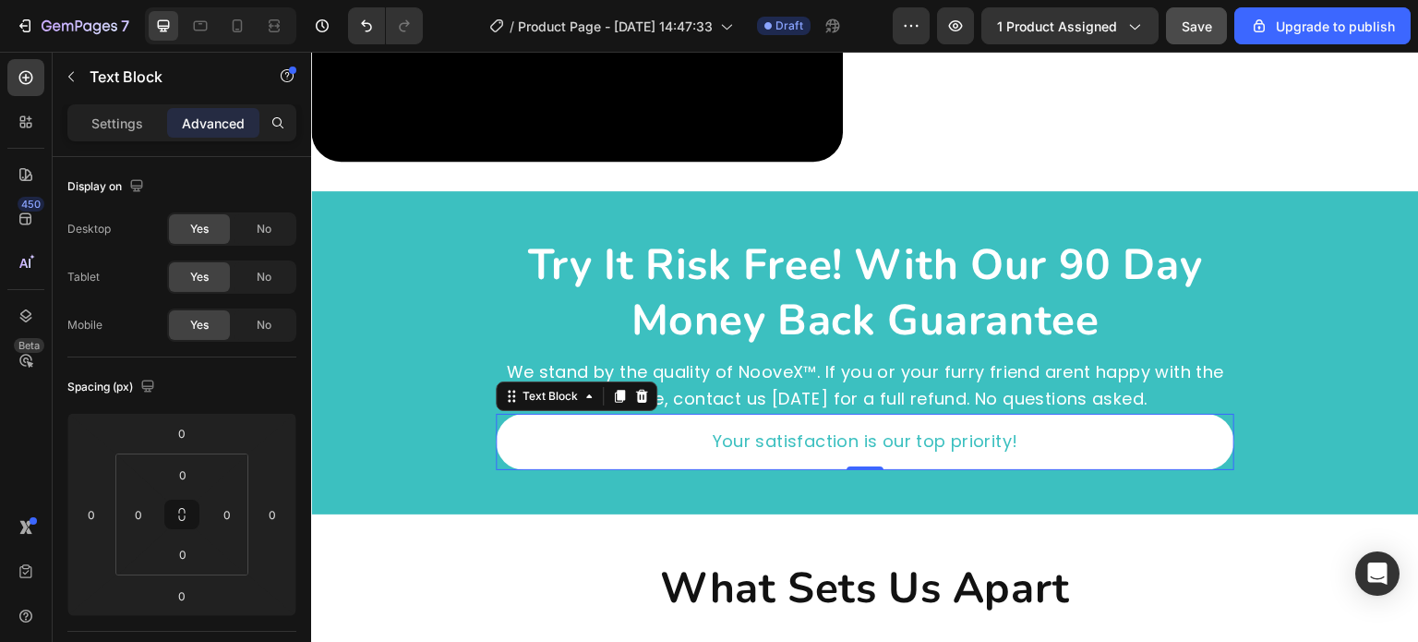
click at [0, 70] on div "450 Beta" at bounding box center [26, 347] width 53 height 590
click at [119, 116] on p "Settings" at bounding box center [117, 123] width 52 height 19
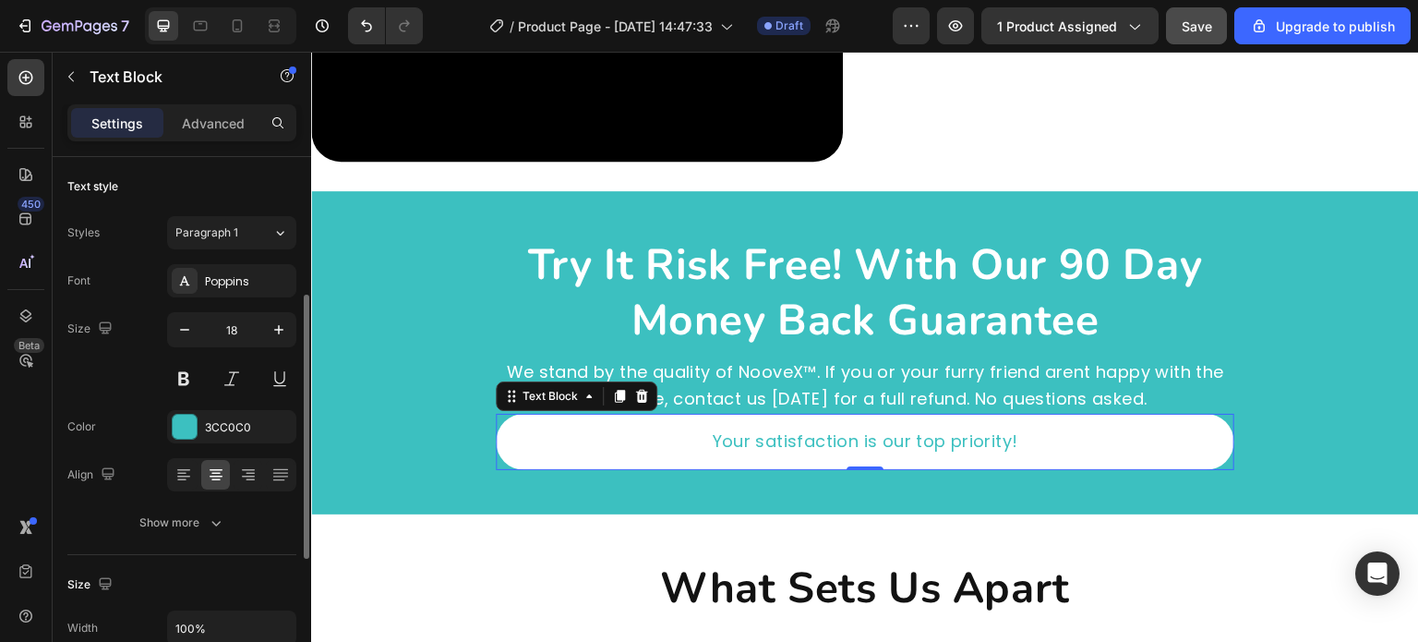
scroll to position [92, 0]
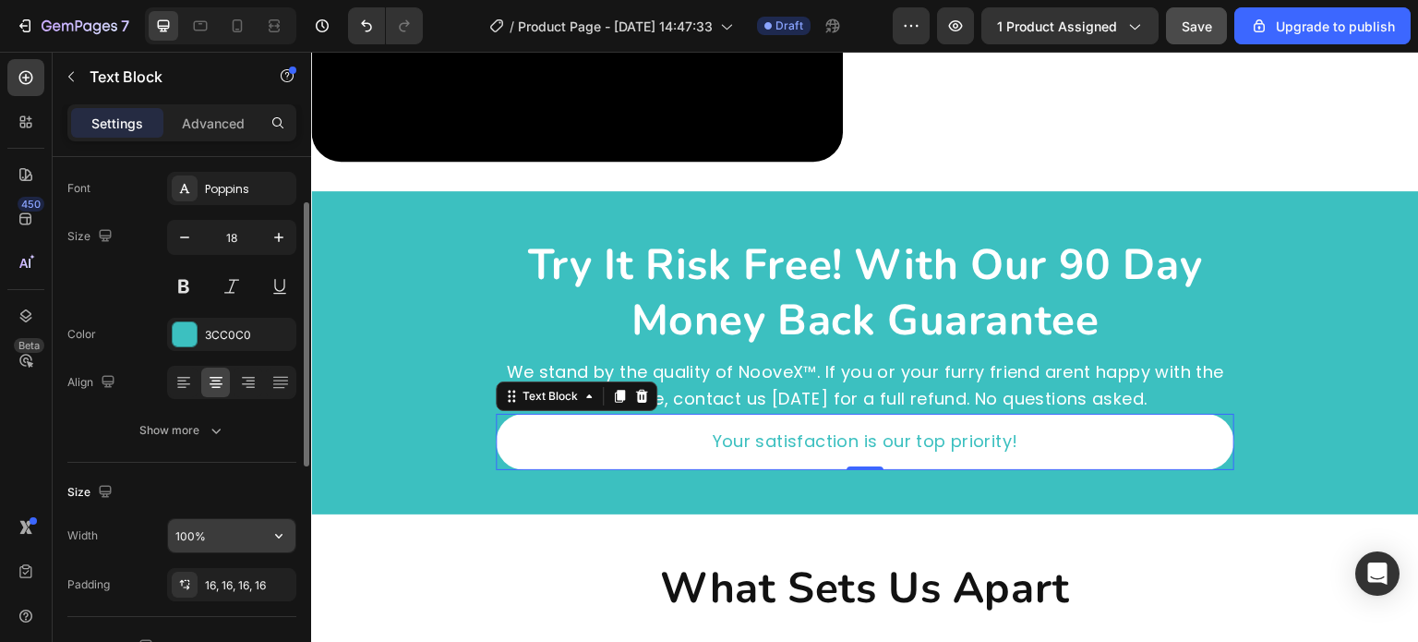
click at [240, 547] on input "100%" at bounding box center [231, 535] width 127 height 33
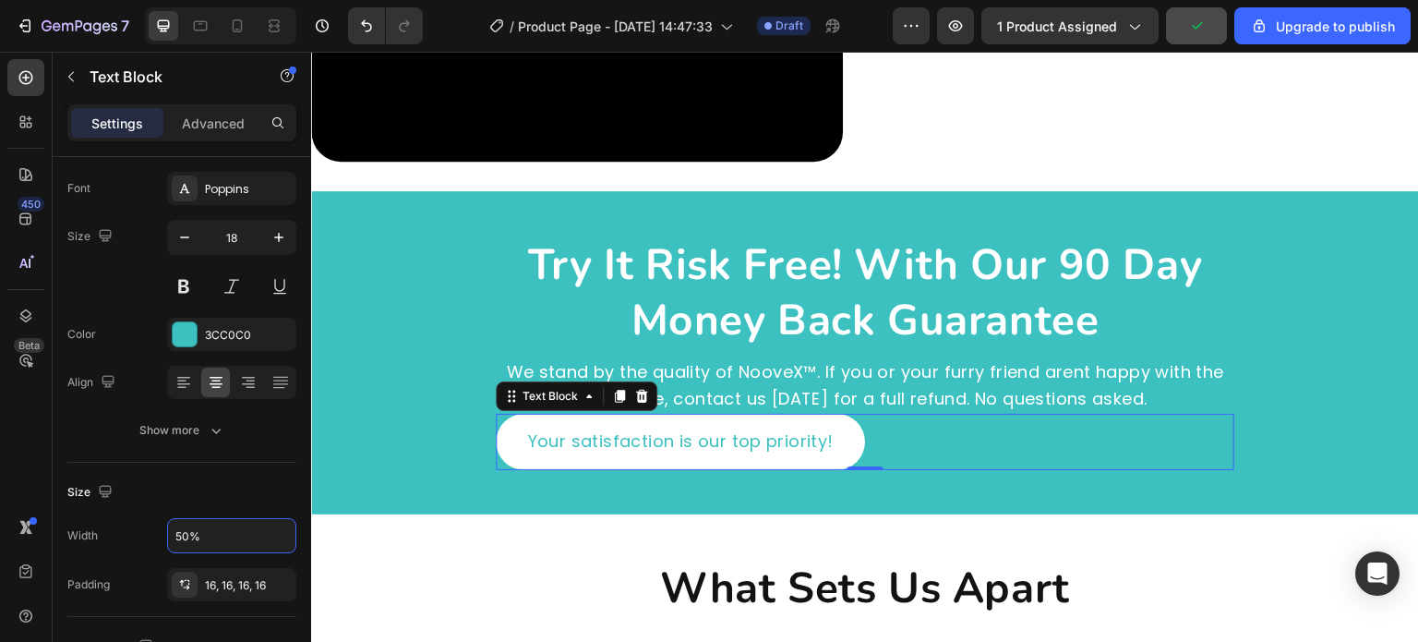
scroll to position [554, 0]
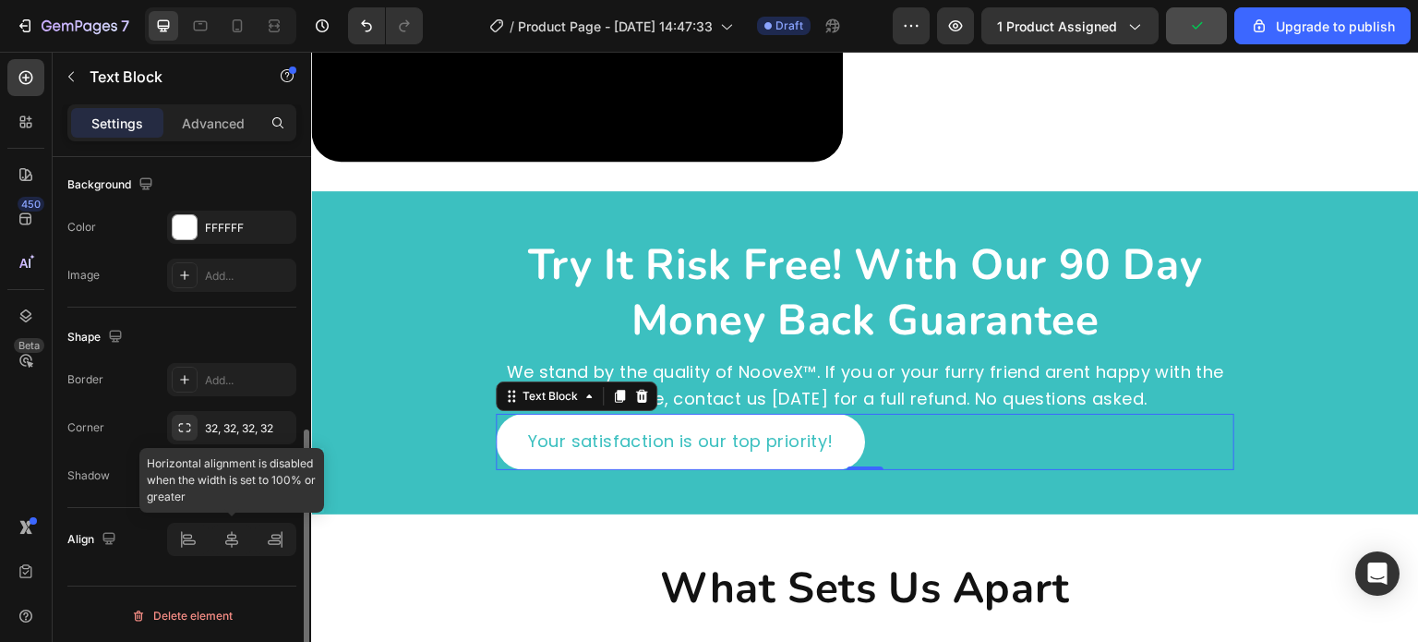
type input "50%"
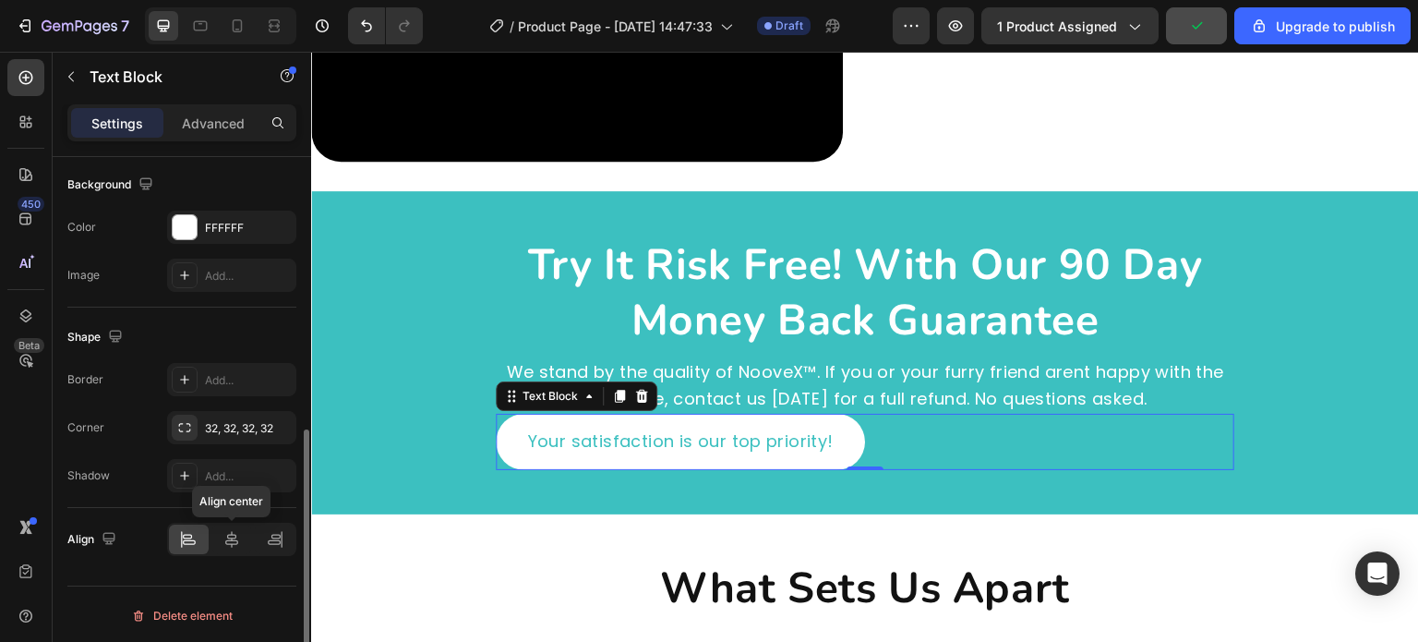
click at [233, 538] on icon at bounding box center [232, 539] width 18 height 18
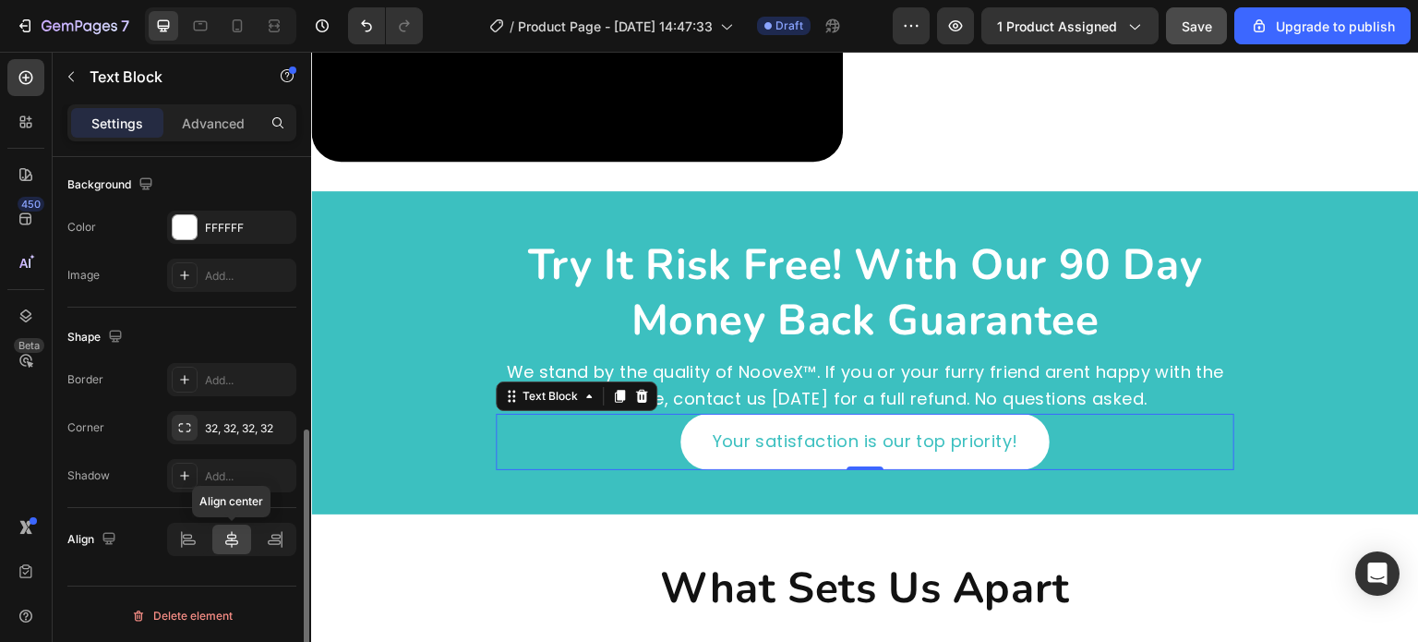
click at [233, 538] on icon at bounding box center [232, 539] width 18 height 18
click at [865, 386] on p "We stand by the quality of NooveX™. If you or your furry friend arent happy wit…" at bounding box center [865, 386] width 735 height 54
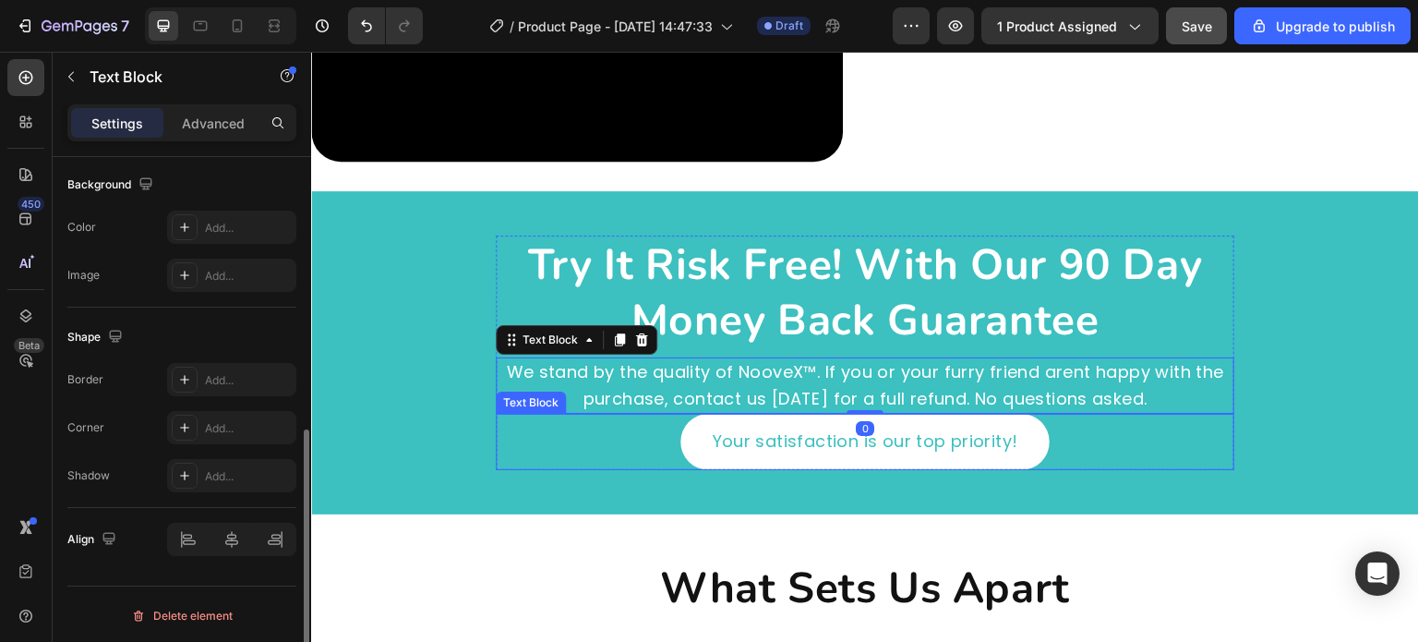
click at [696, 438] on p "Your satisfaction is our top priority!" at bounding box center [865, 441] width 340 height 27
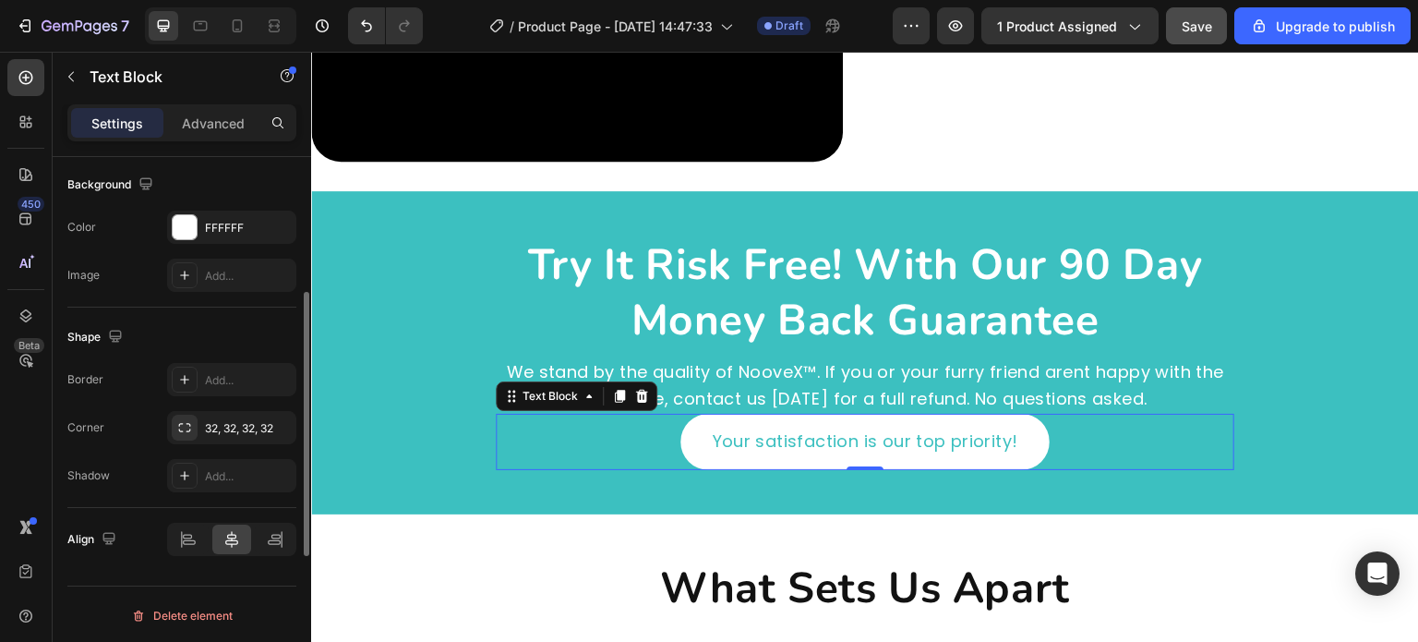
scroll to position [462, 0]
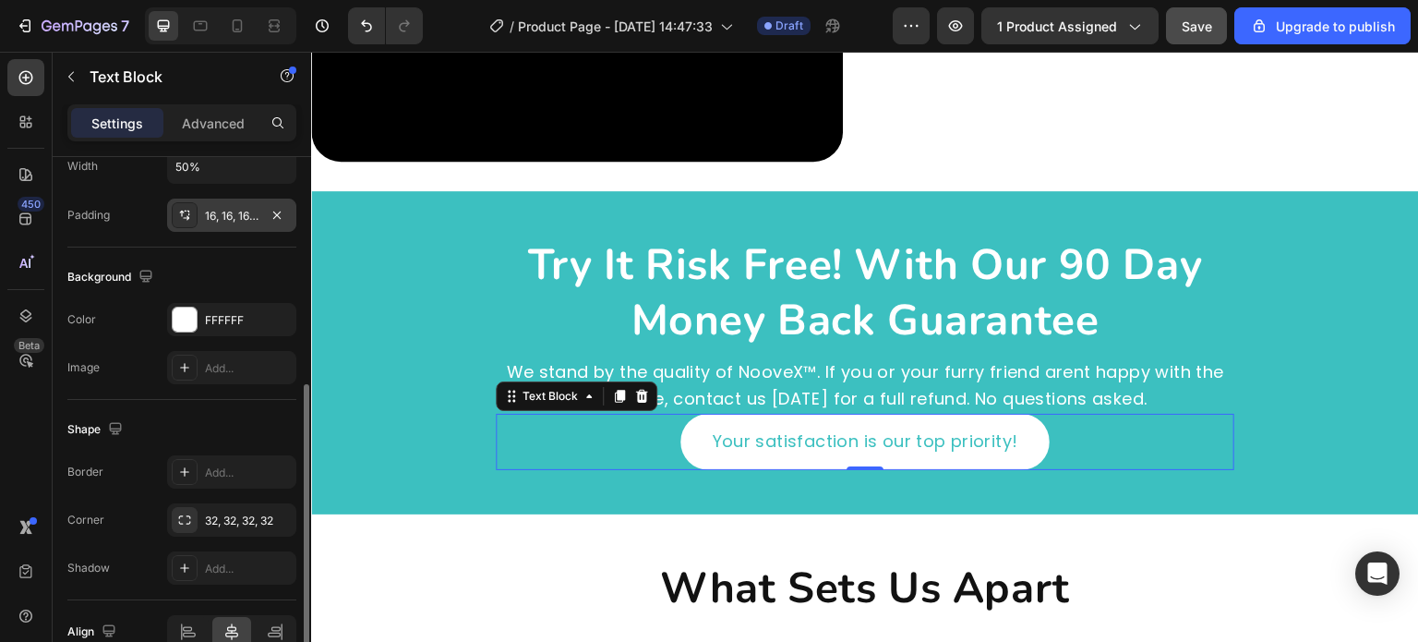
click at [220, 218] on div "16, 16, 16, 16" at bounding box center [232, 216] width 54 height 17
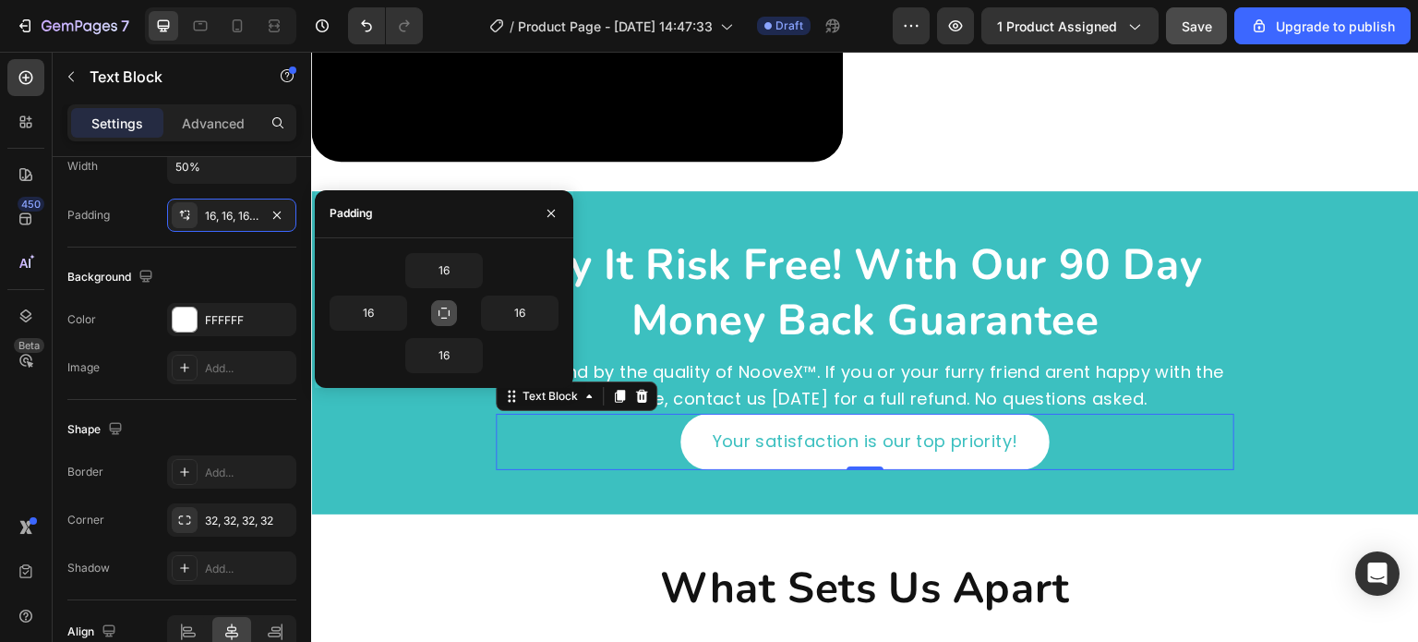
click at [452, 308] on button "button" at bounding box center [444, 313] width 26 height 26
click at [451, 282] on input "16" at bounding box center [444, 270] width 76 height 33
type input "8"
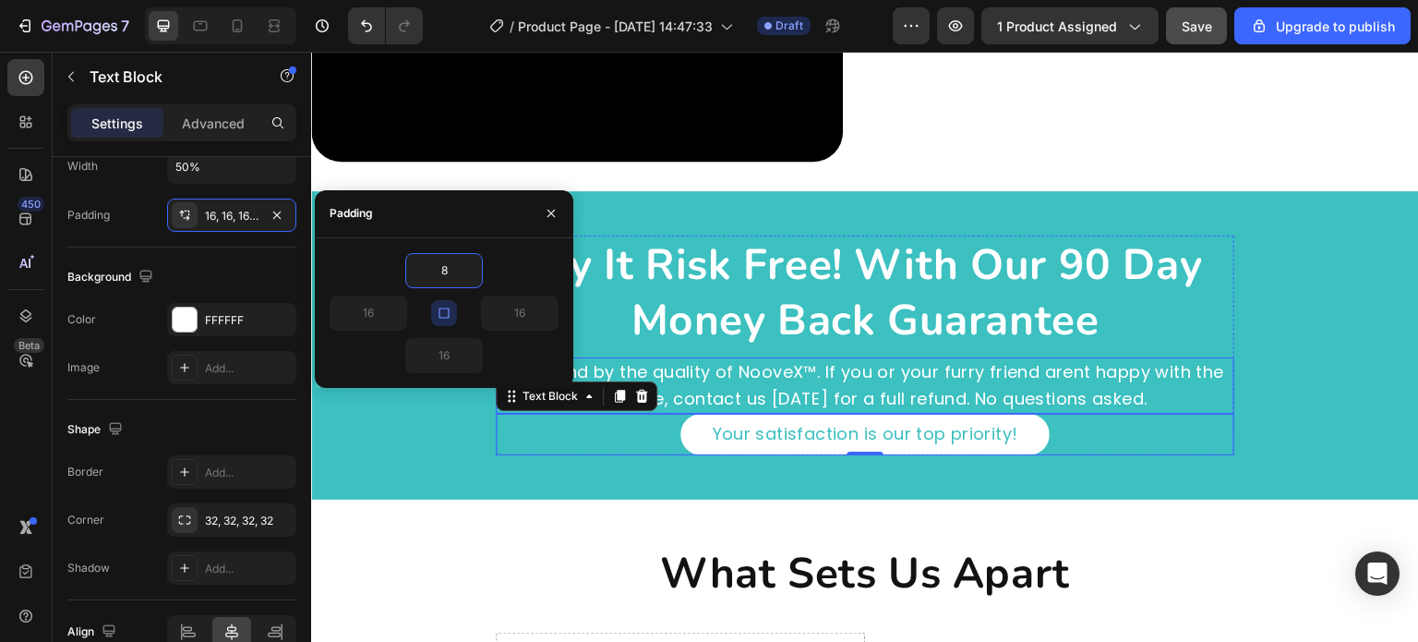
click at [843, 392] on p "We stand by the quality of NooveX™. If you or your furry friend arent happy wit…" at bounding box center [865, 386] width 735 height 54
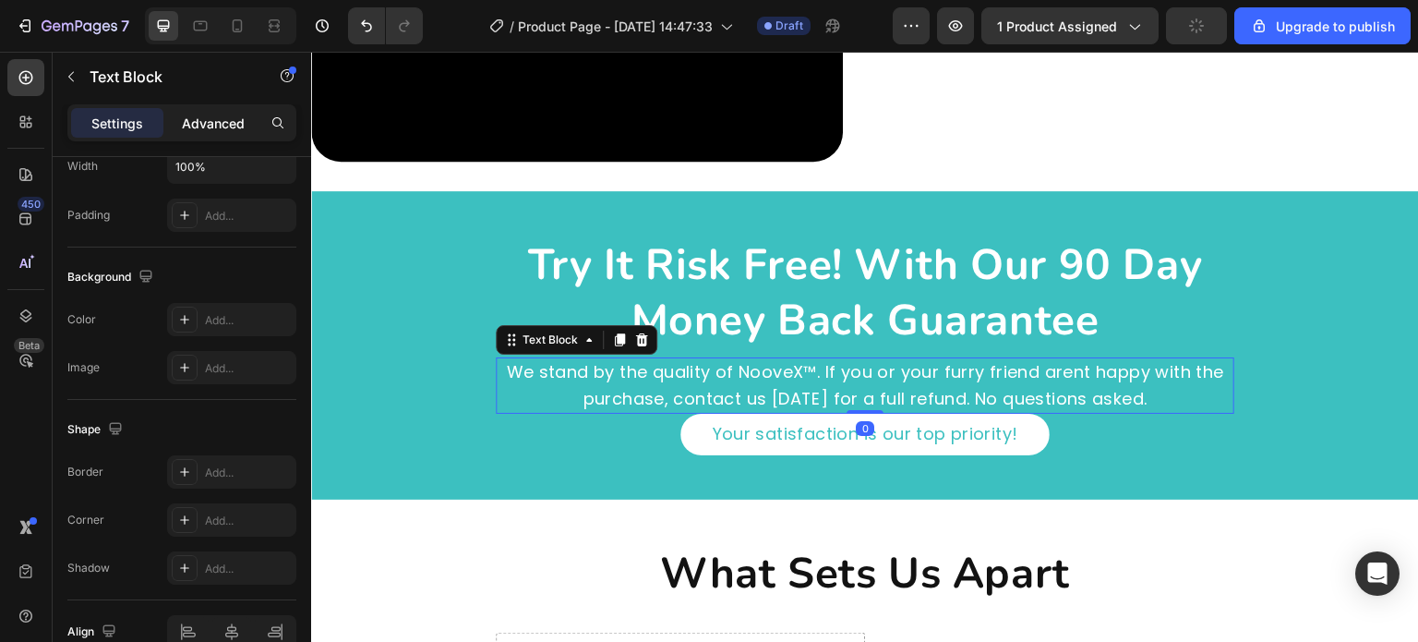
click at [218, 136] on div "Advanced" at bounding box center [213, 123] width 92 height 30
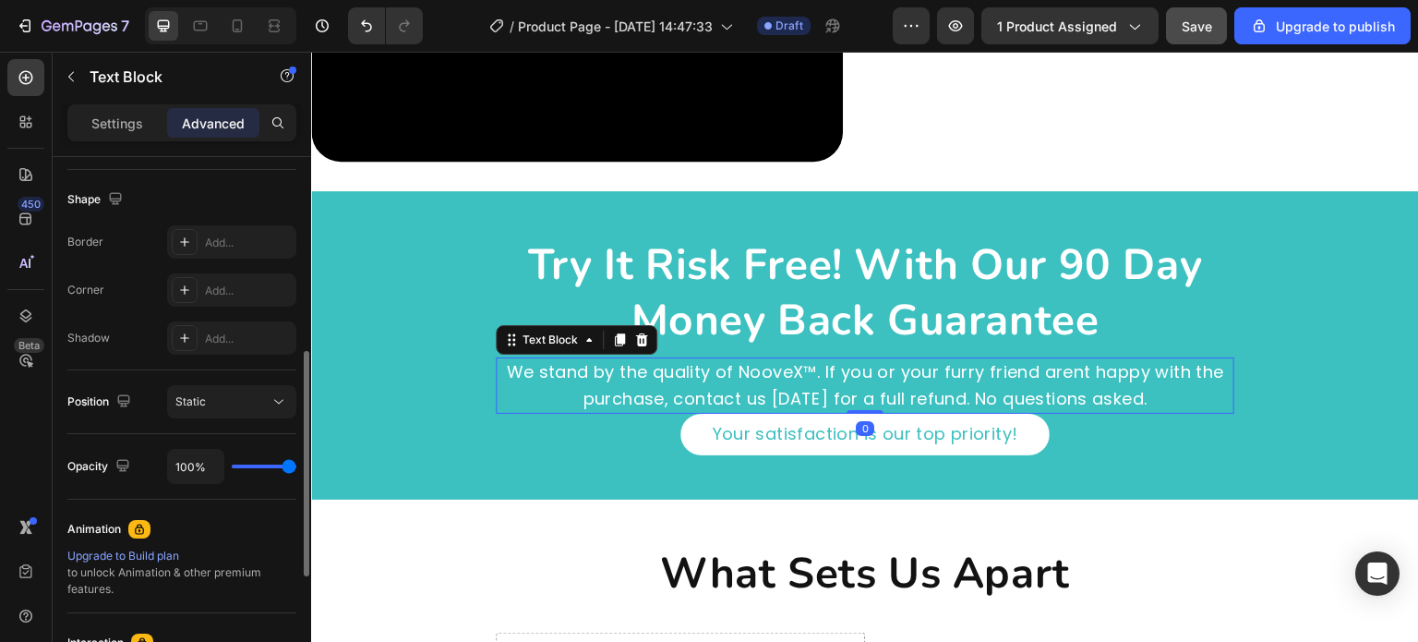
scroll to position [92, 0]
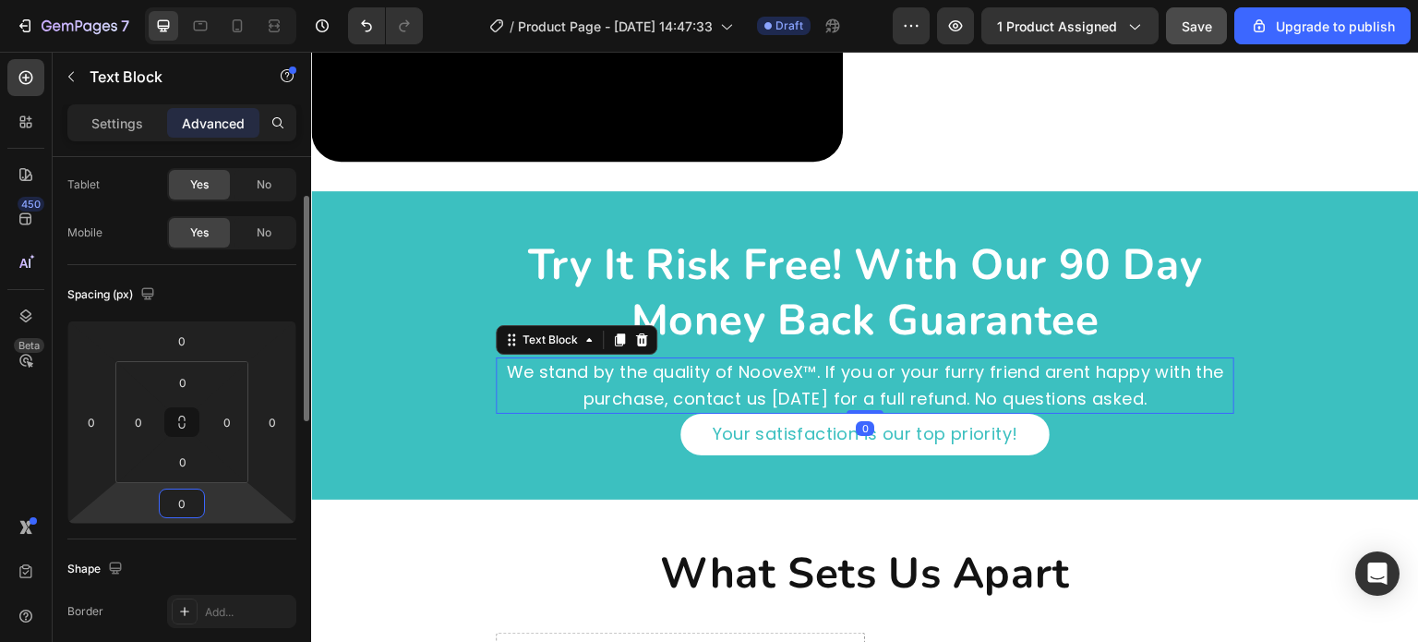
click at [191, 491] on input "0" at bounding box center [181, 503] width 37 height 28
type input "15"
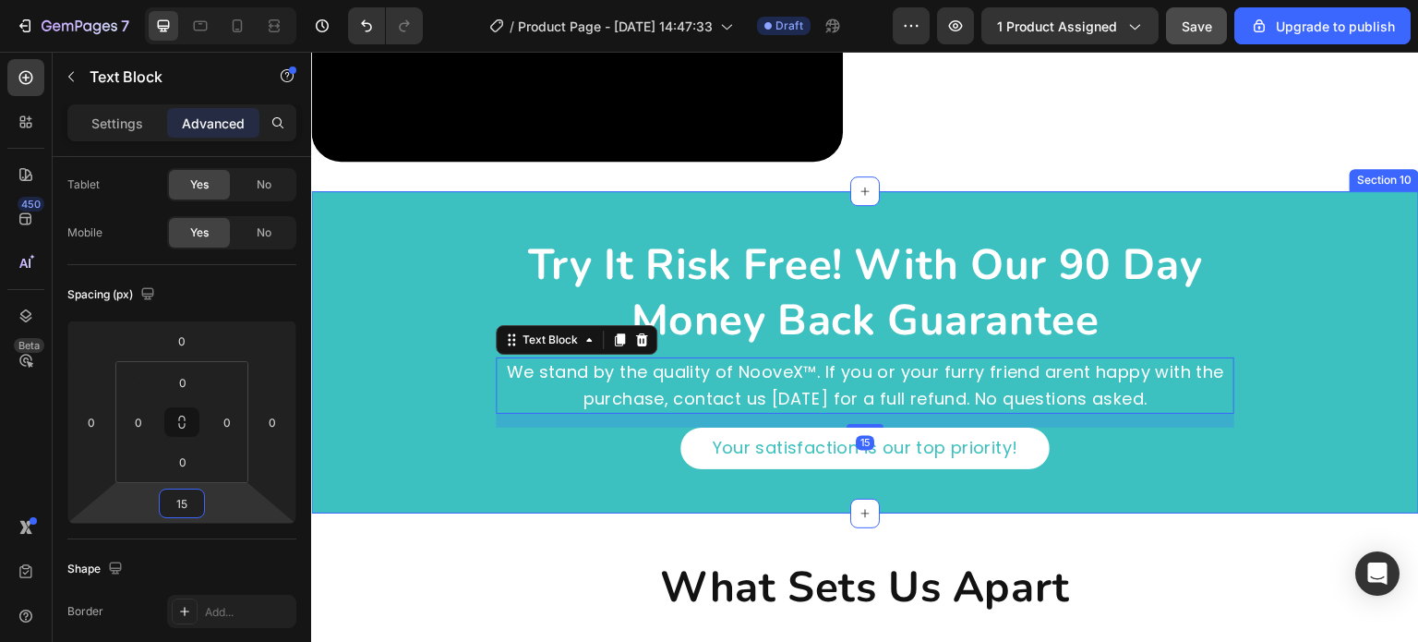
click at [443, 426] on div "try it risk free! with our 90 day money back guarantee Heading We stand by the …" at bounding box center [865, 352] width 1108 height 234
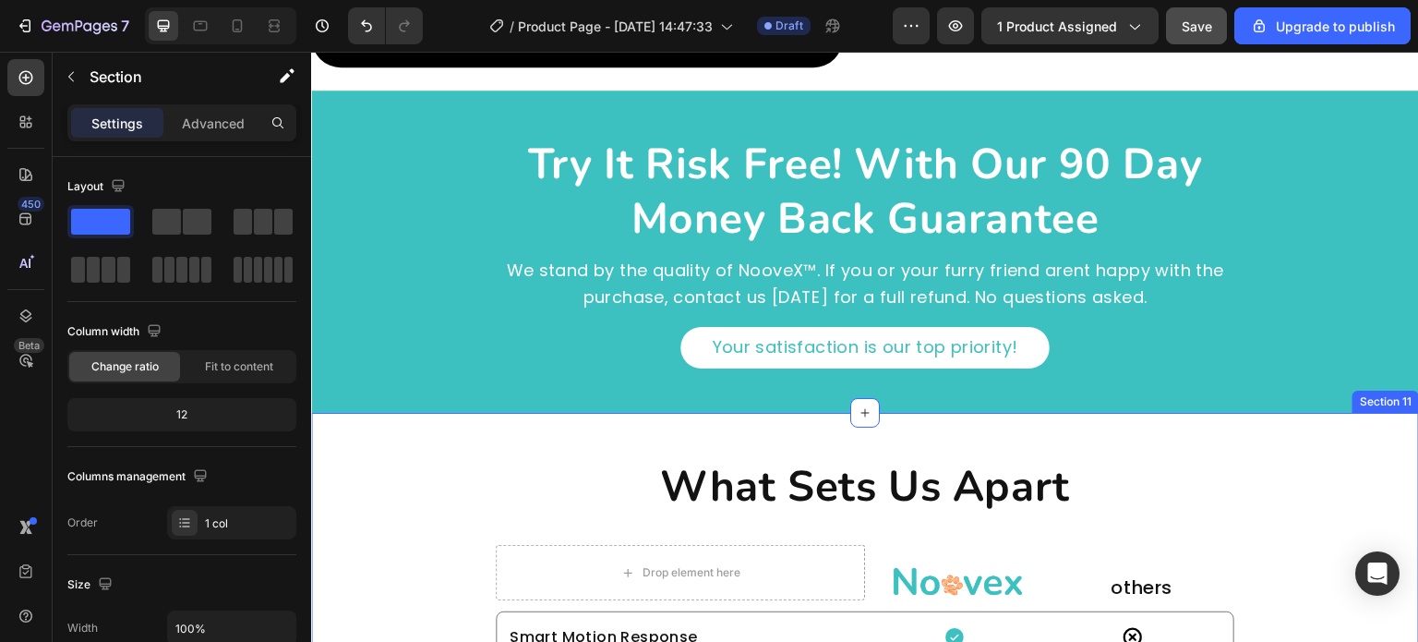
scroll to position [5613, 0]
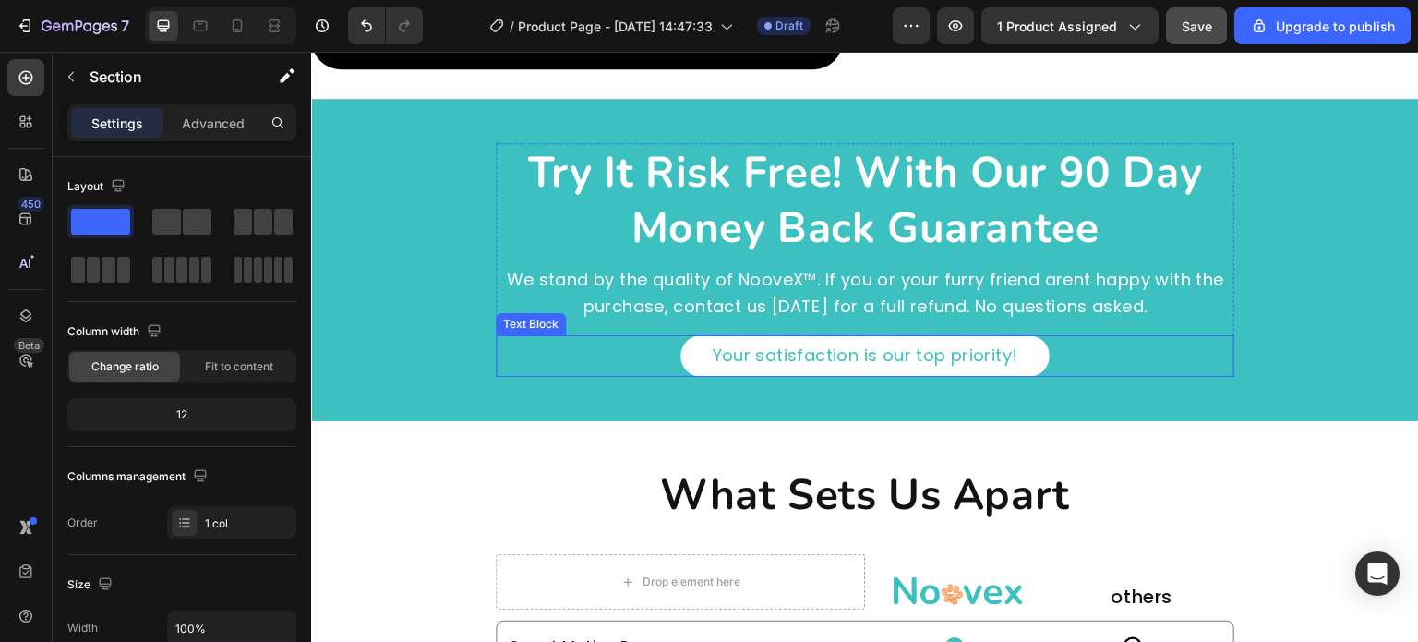
click at [681, 335] on div "Your satisfaction is our top priority!" at bounding box center [865, 356] width 369 height 42
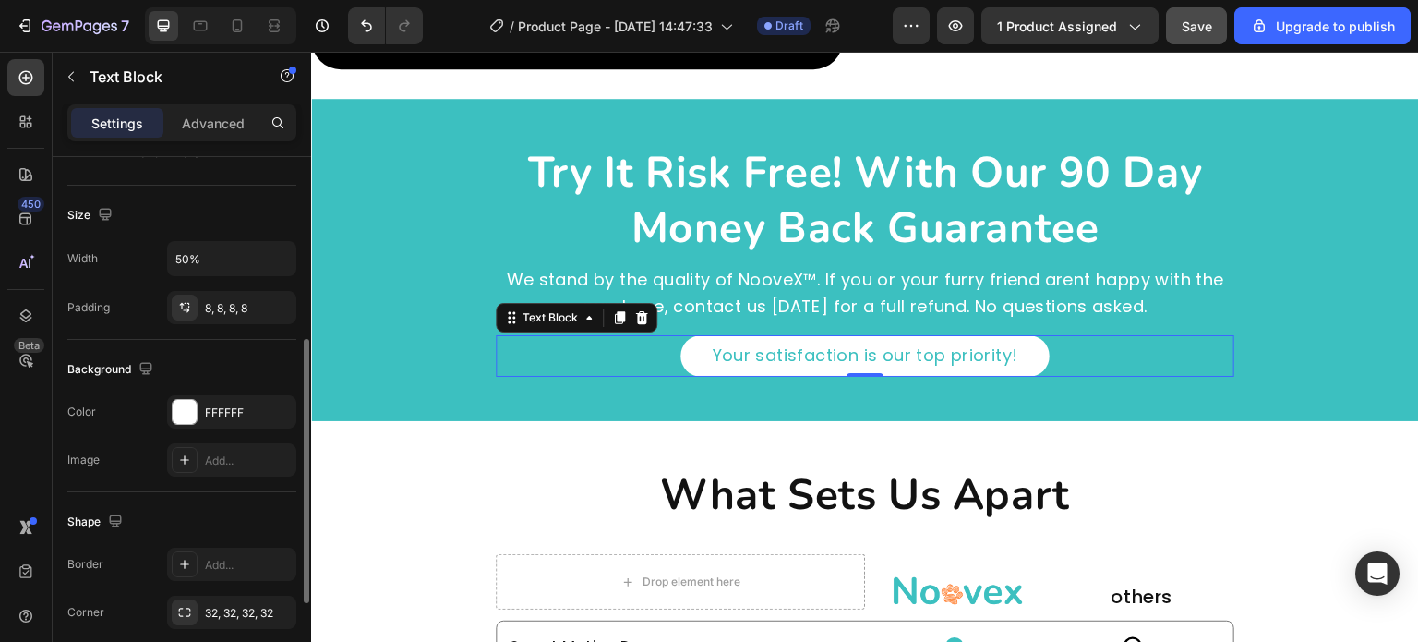
scroll to position [185, 0]
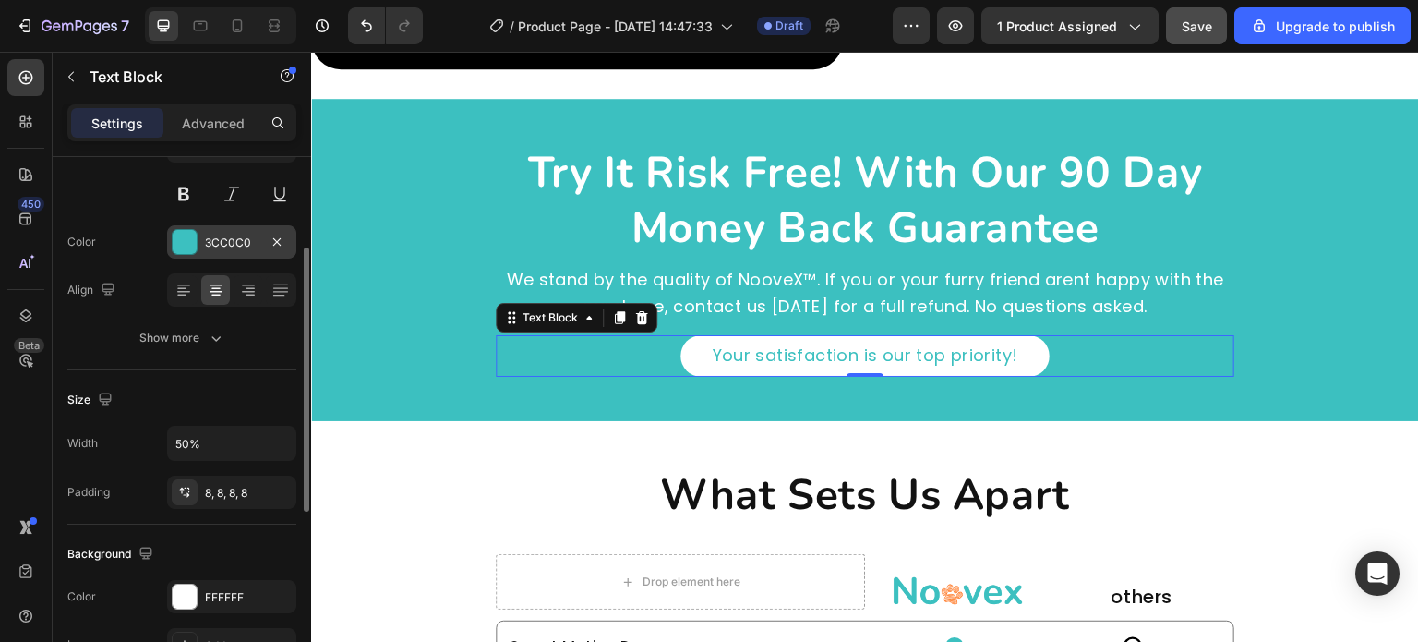
click at [181, 254] on div at bounding box center [185, 242] width 26 height 26
click at [183, 240] on div at bounding box center [185, 242] width 24 height 24
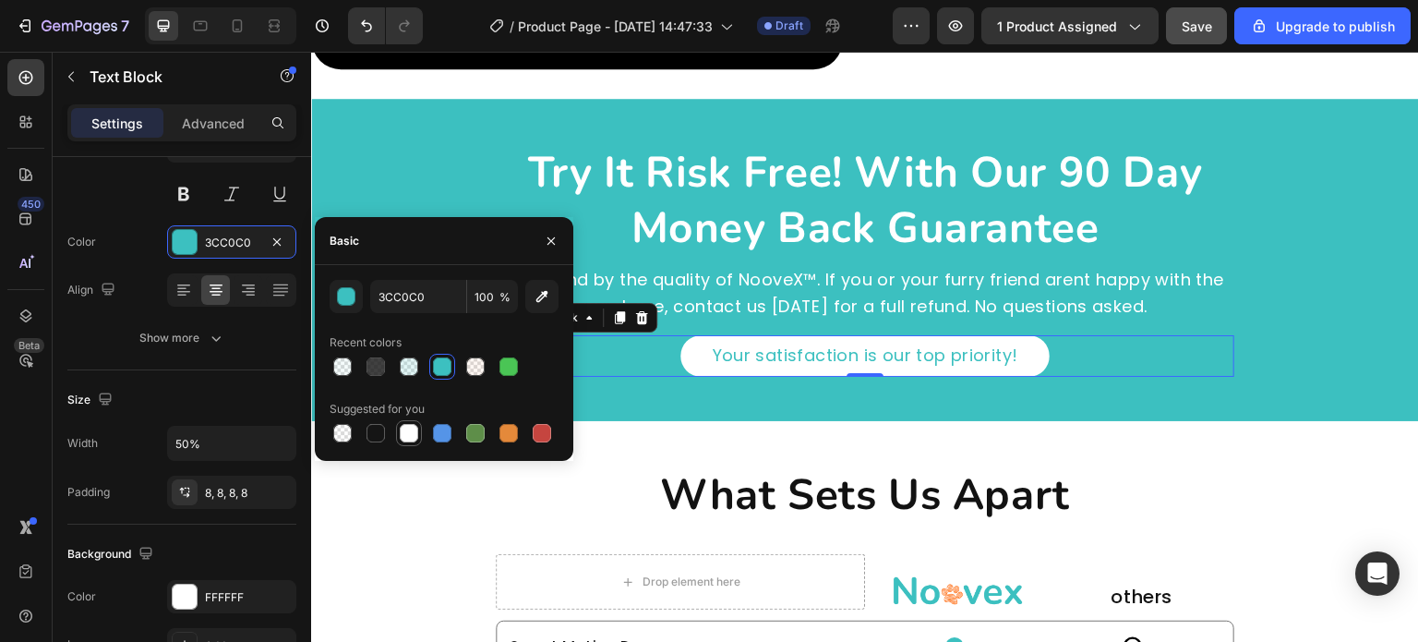
click at [401, 435] on div at bounding box center [409, 433] width 18 height 18
type input "FFFFFF"
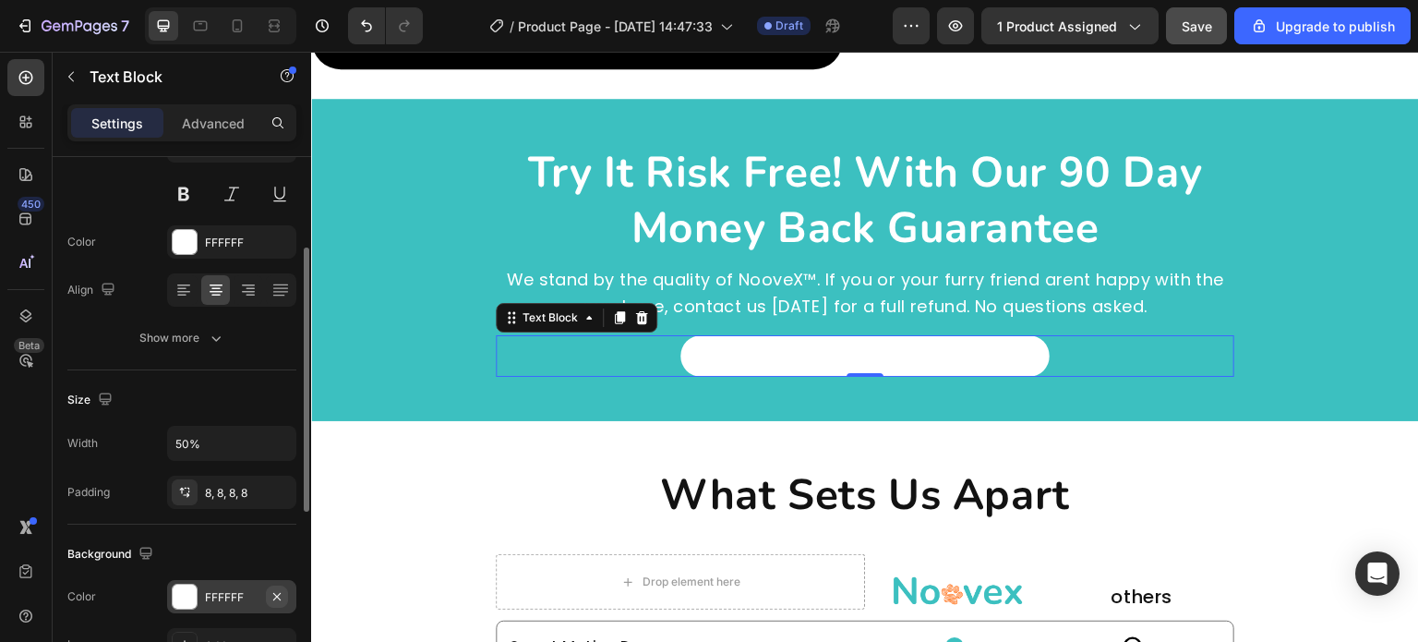
click at [273, 597] on icon "button" at bounding box center [277, 596] width 15 height 15
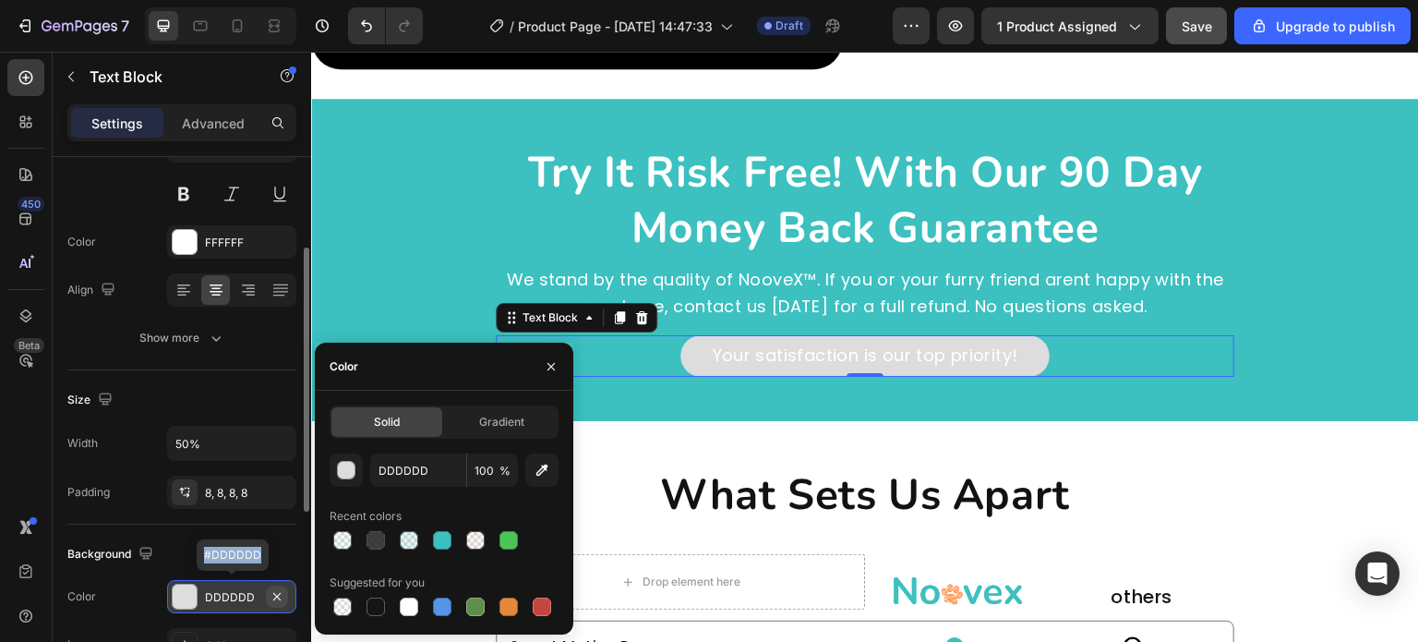
click at [273, 593] on icon "button" at bounding box center [277, 596] width 15 height 15
type input "DDDDDD"
click at [273, 593] on icon "button" at bounding box center [277, 596] width 15 height 15
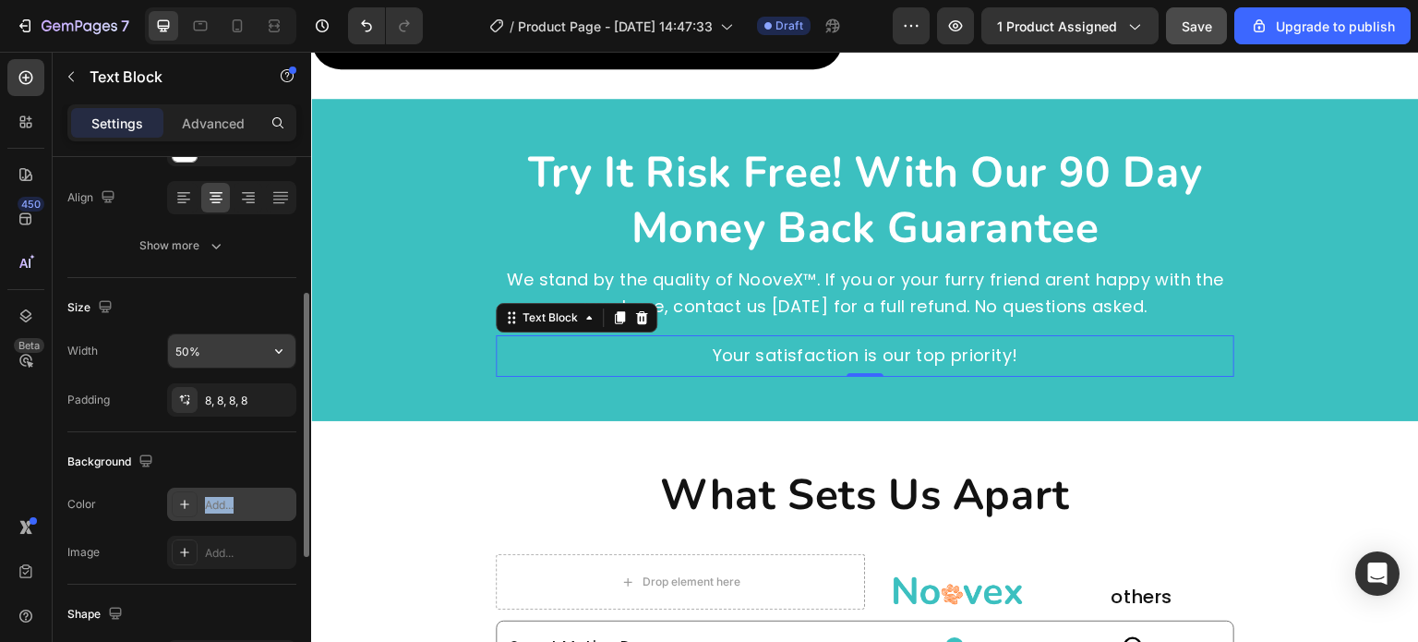
scroll to position [92, 0]
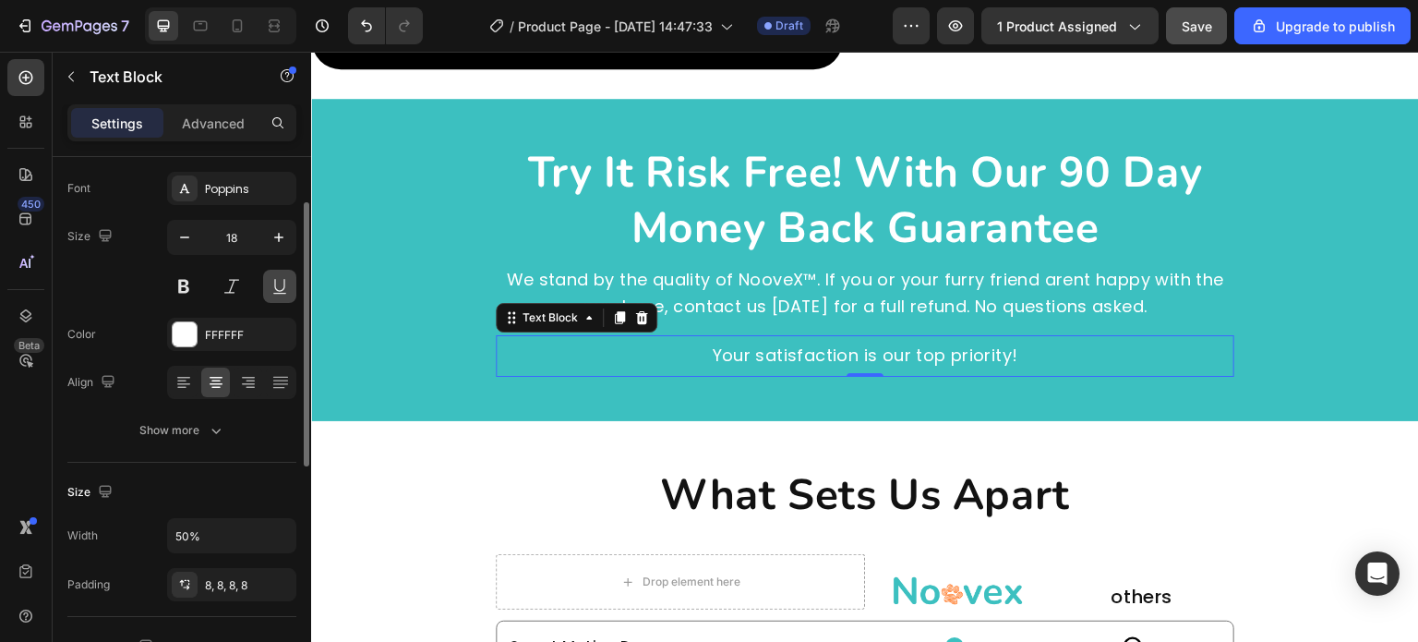
click at [269, 293] on button at bounding box center [279, 286] width 33 height 33
click at [273, 286] on button at bounding box center [279, 286] width 33 height 33
click at [703, 367] on div "Your satisfaction is our top priority!" at bounding box center [865, 356] width 369 height 42
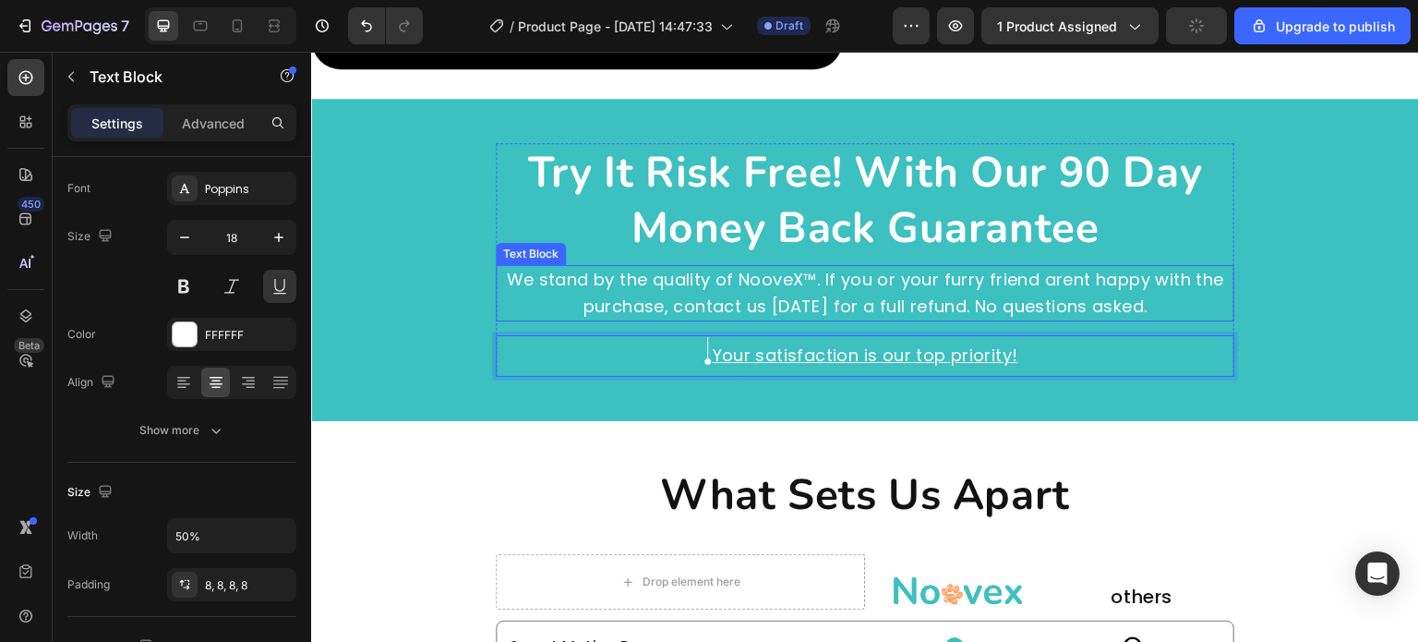
click at [929, 265] on div "We stand by the quality of NooveX™. If you or your furry friend arent happy wit…" at bounding box center [865, 293] width 739 height 57
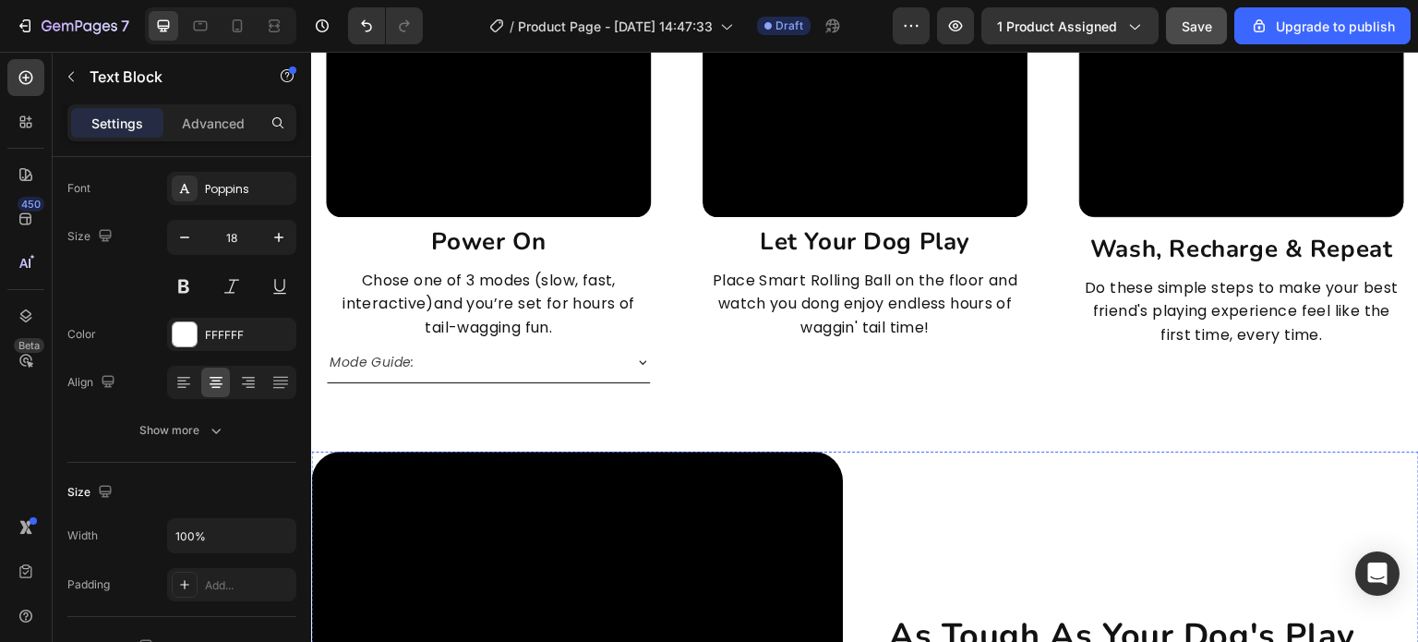
scroll to position [4689, 0]
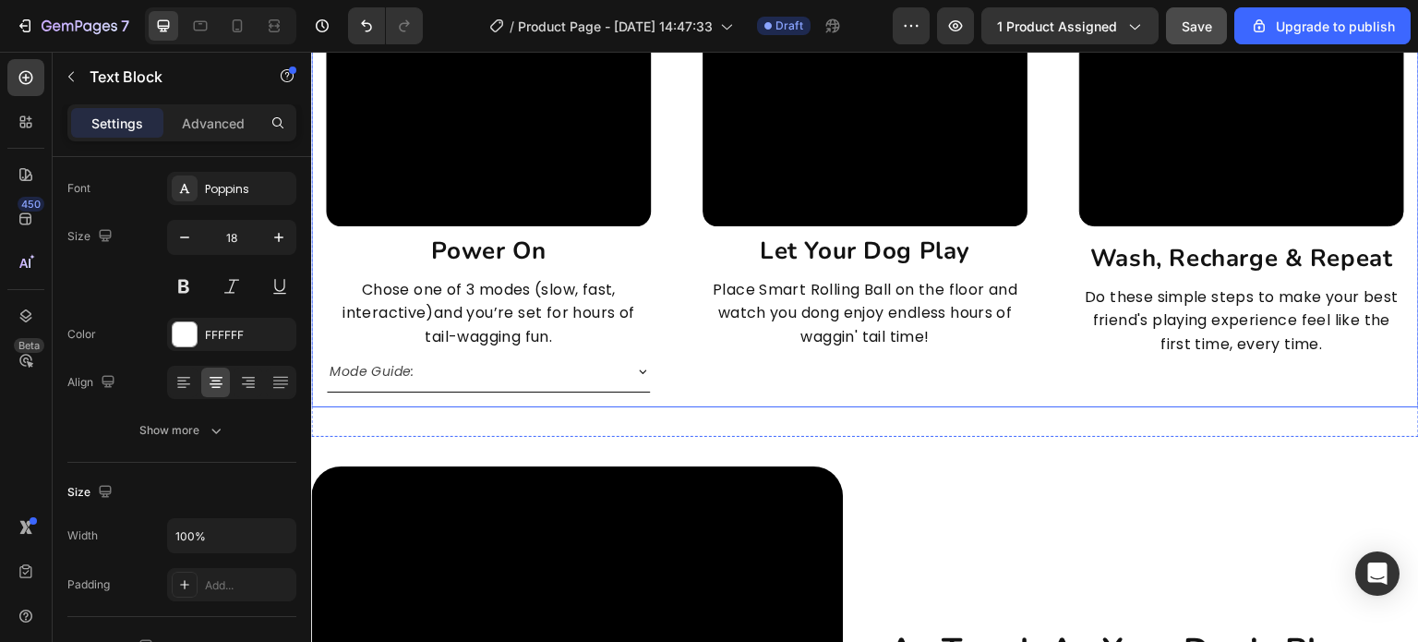
click at [1274, 417] on div "How To Use Heading Row Video power on Heading Chose one of 3 modes (slow, fast,…" at bounding box center [865, 99] width 1108 height 676
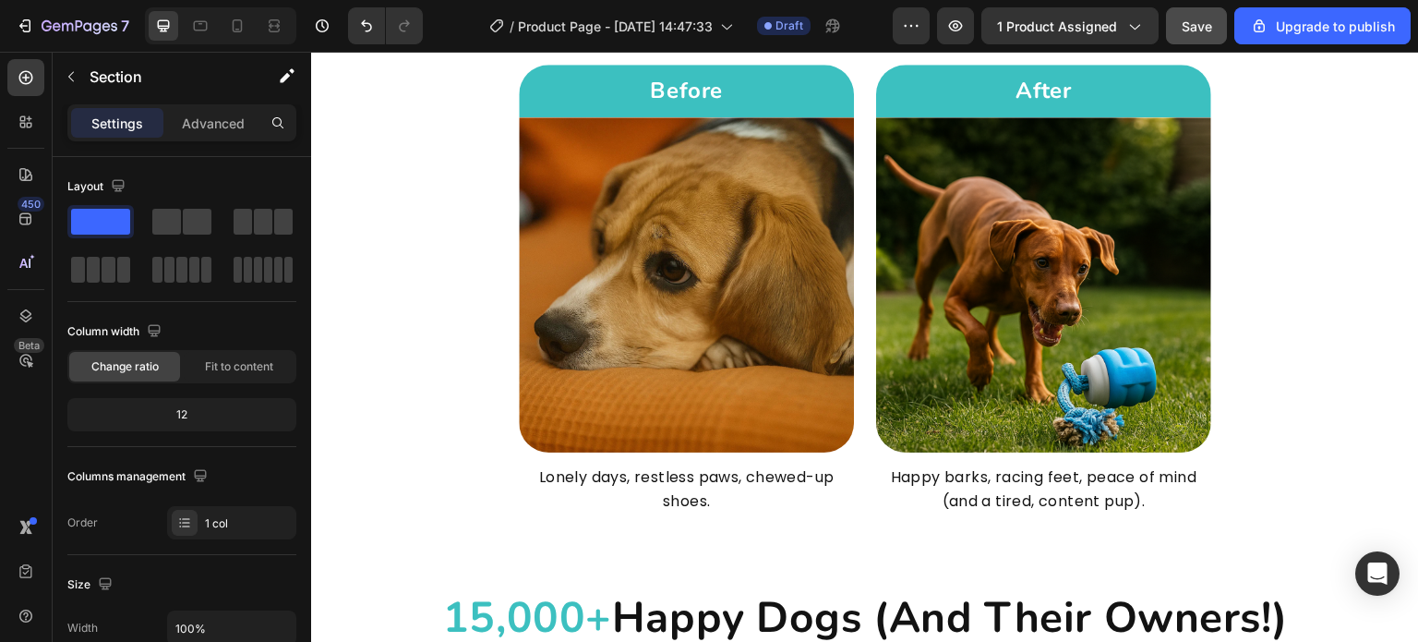
scroll to position [3581, 0]
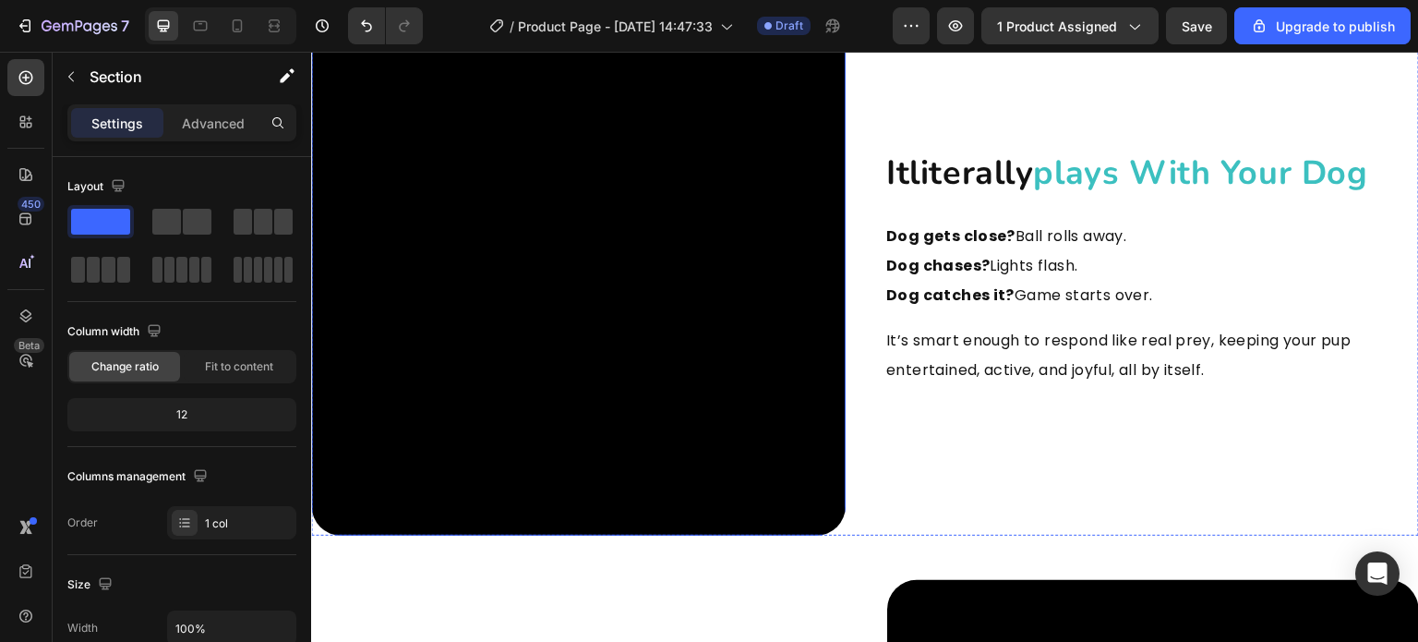
scroll to position [2288, 0]
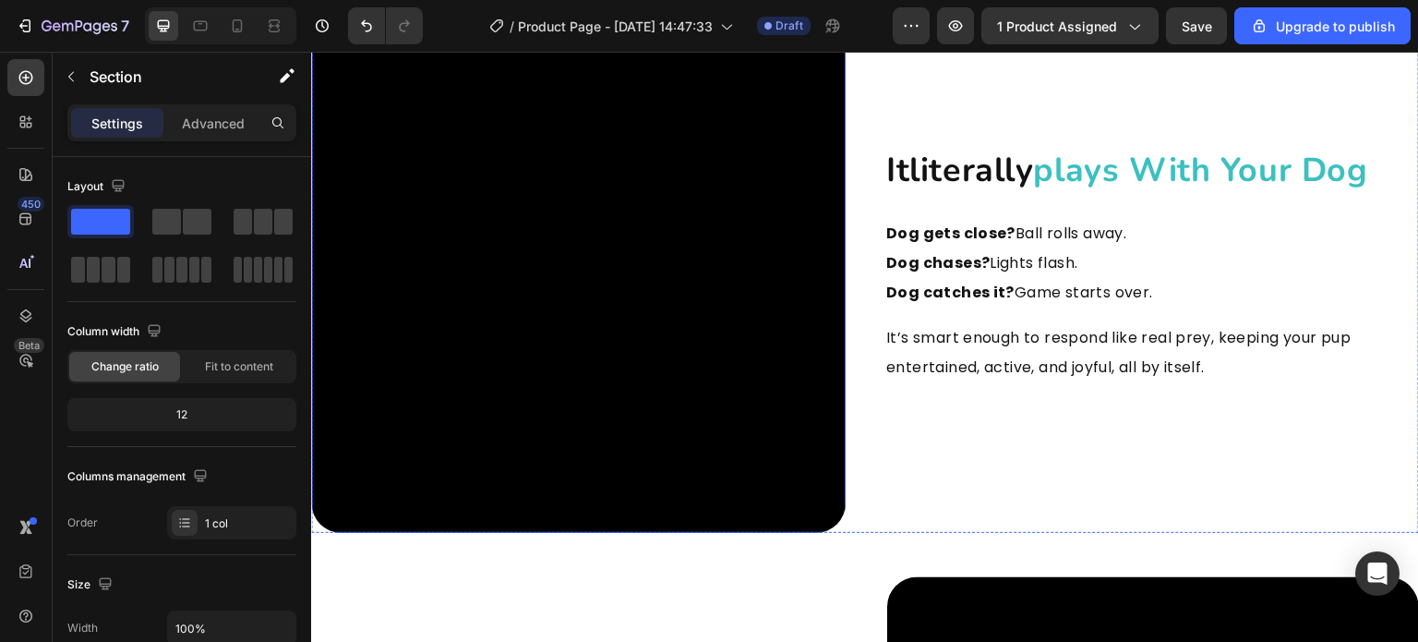
click at [624, 307] on video at bounding box center [578, 265] width 535 height 535
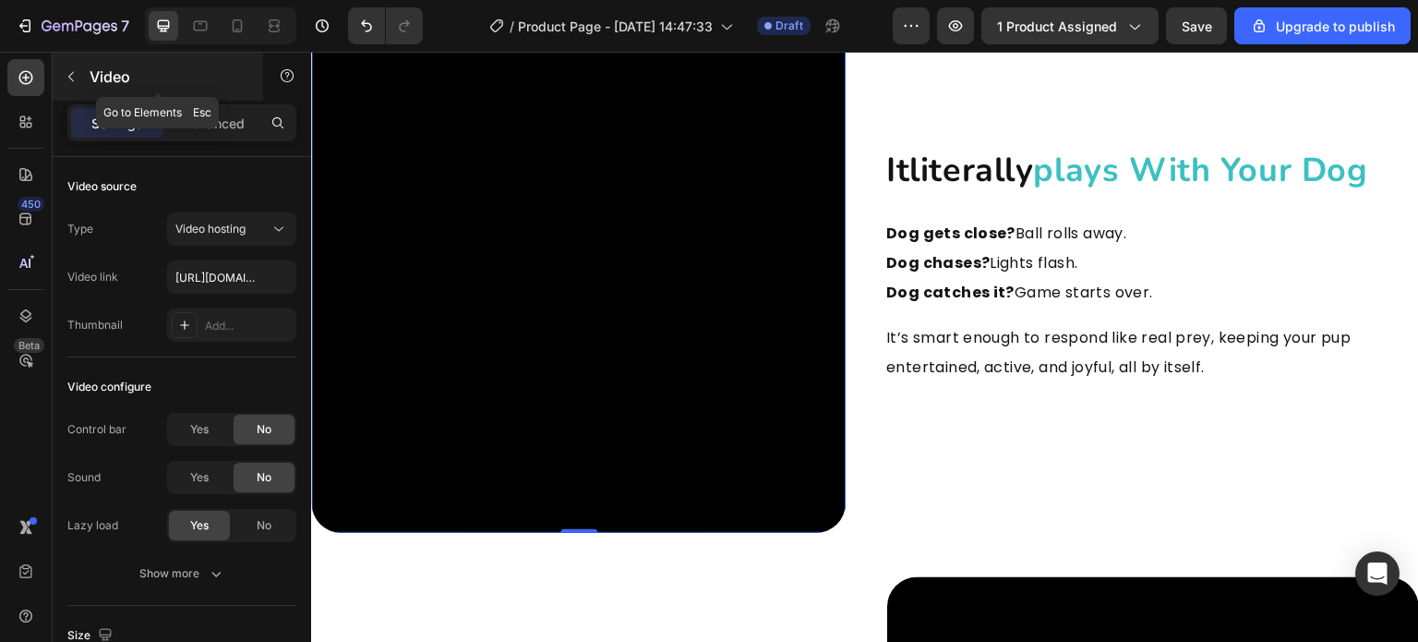
click at [73, 80] on icon "button" at bounding box center [71, 77] width 6 height 10
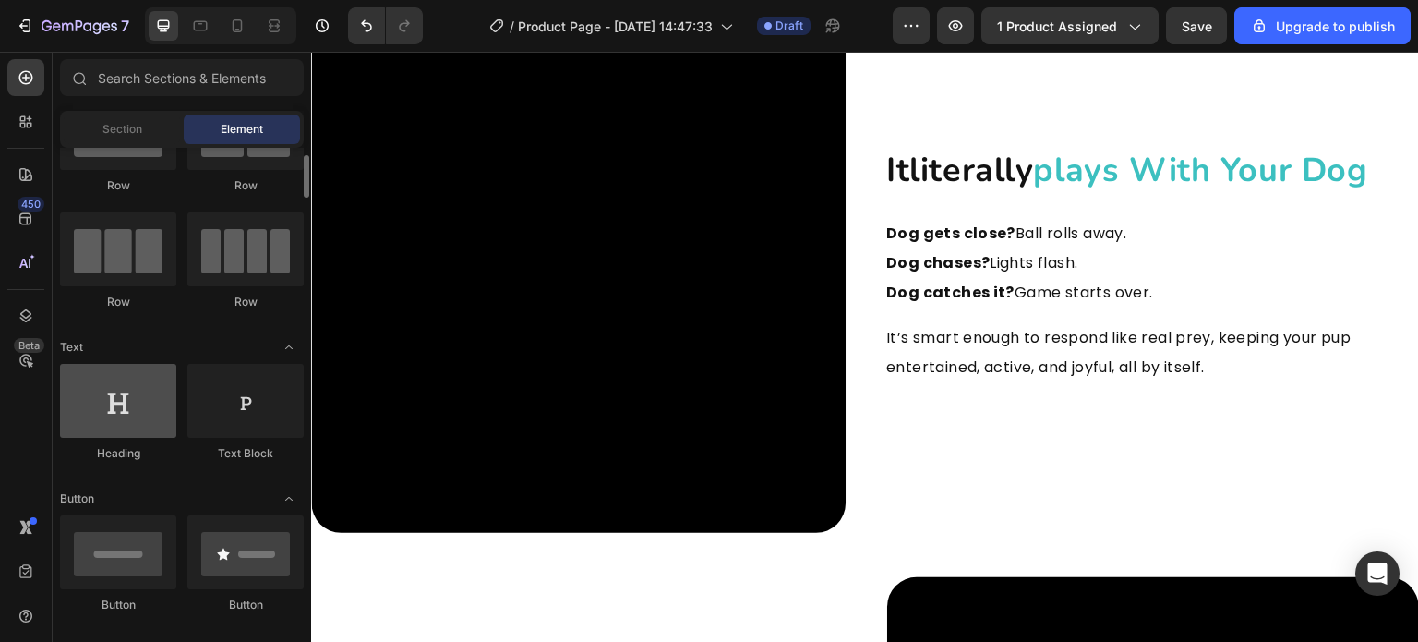
scroll to position [277, 0]
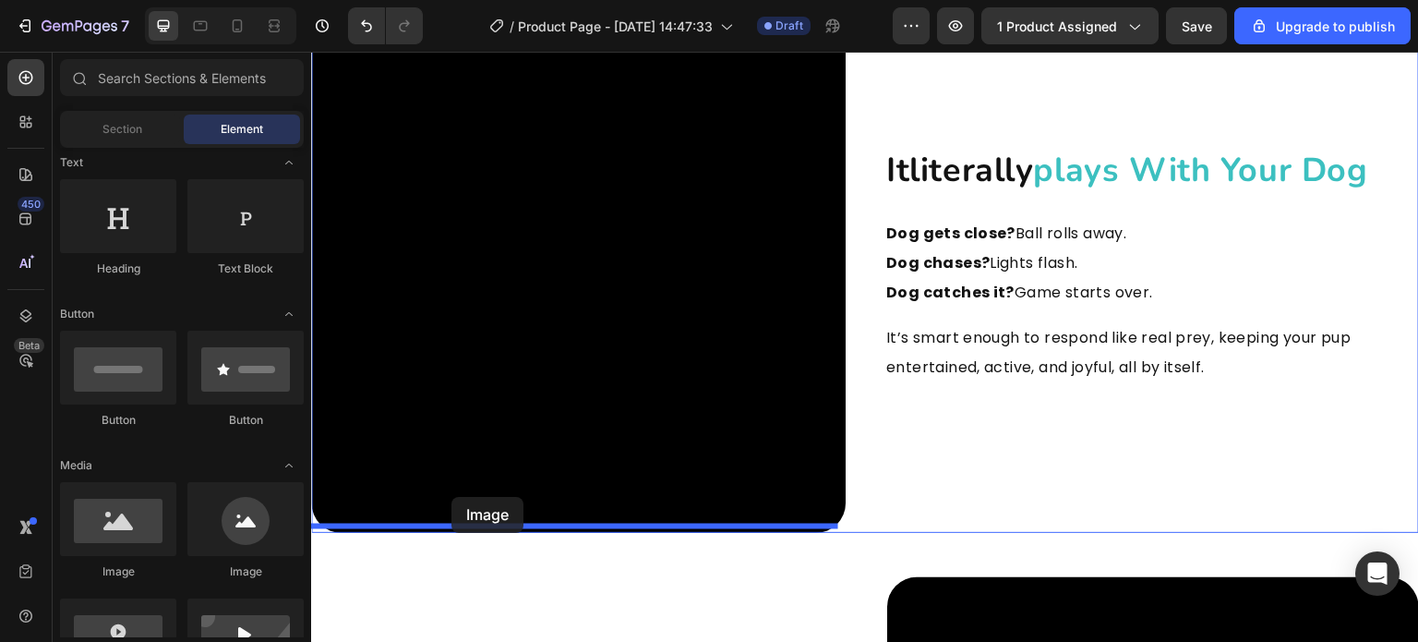
drag, startPoint x: 467, startPoint y: 579, endPoint x: 477, endPoint y: 473, distance: 106.7
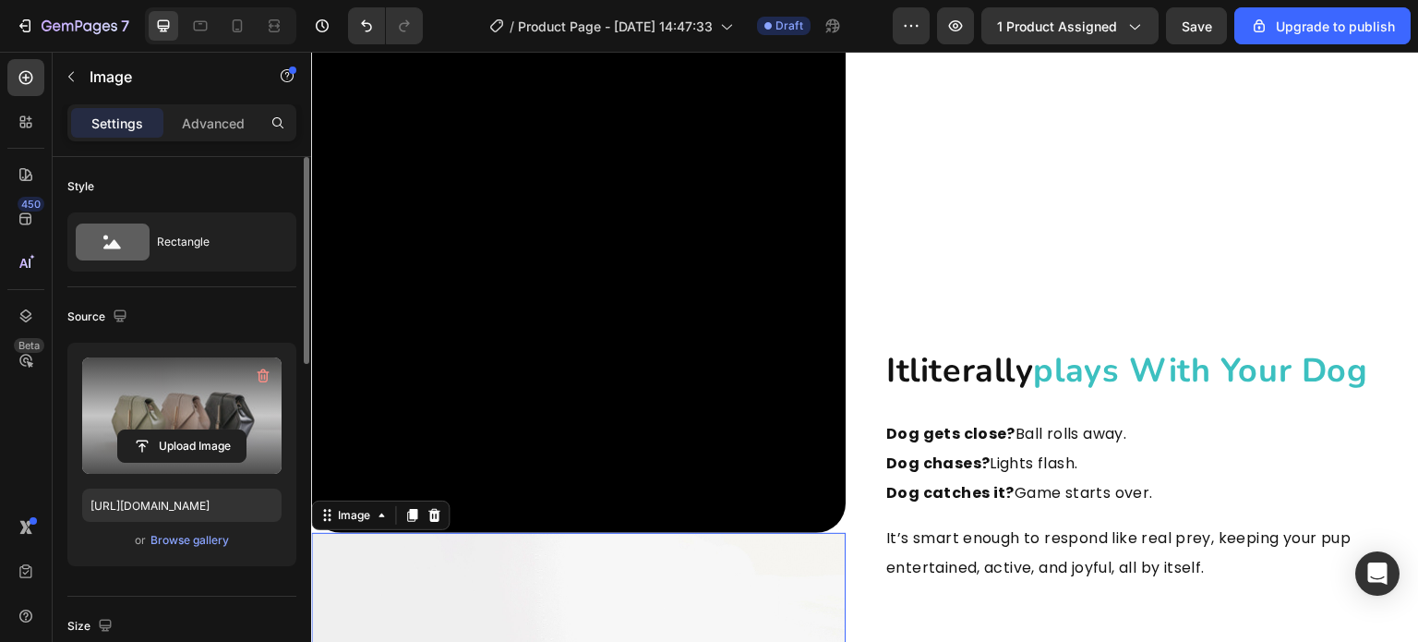
click at [189, 426] on label at bounding box center [181, 415] width 199 height 116
click at [189, 430] on input "file" at bounding box center [181, 445] width 127 height 31
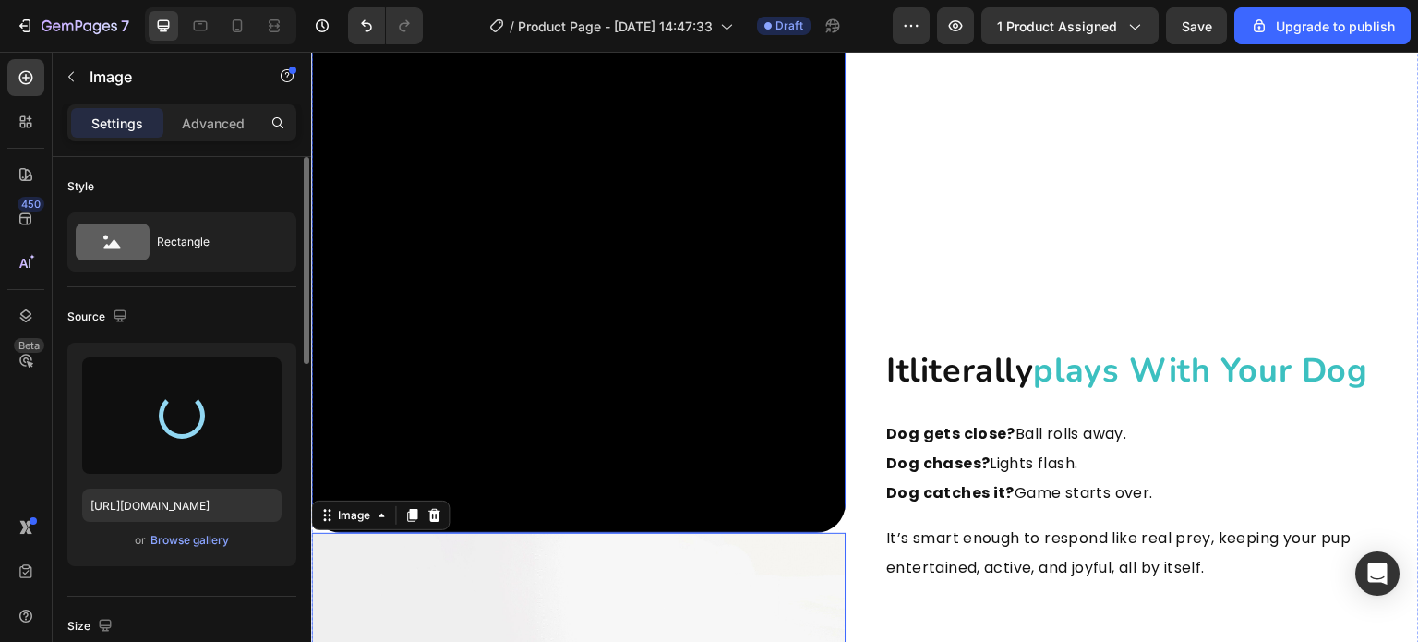
scroll to position [2750, 0]
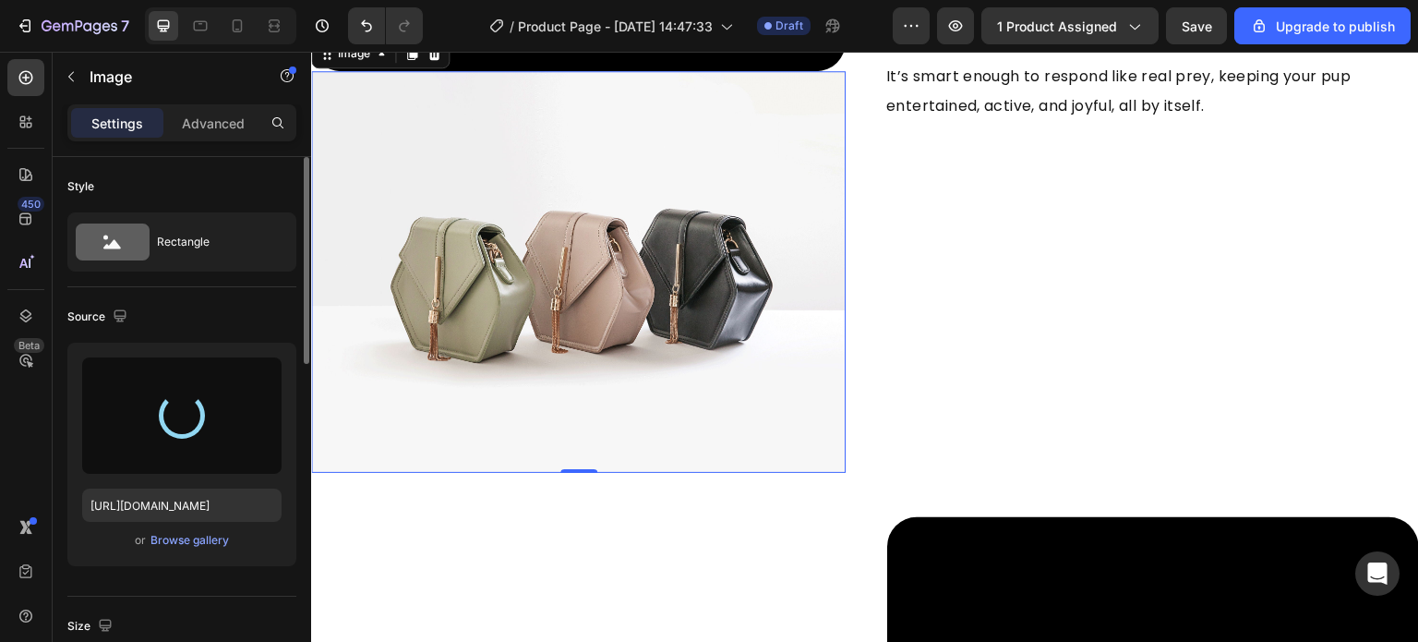
type input "https://cdn.shopify.com/s/files/1/0857/7817/0213/files/gempages_578929588122419…"
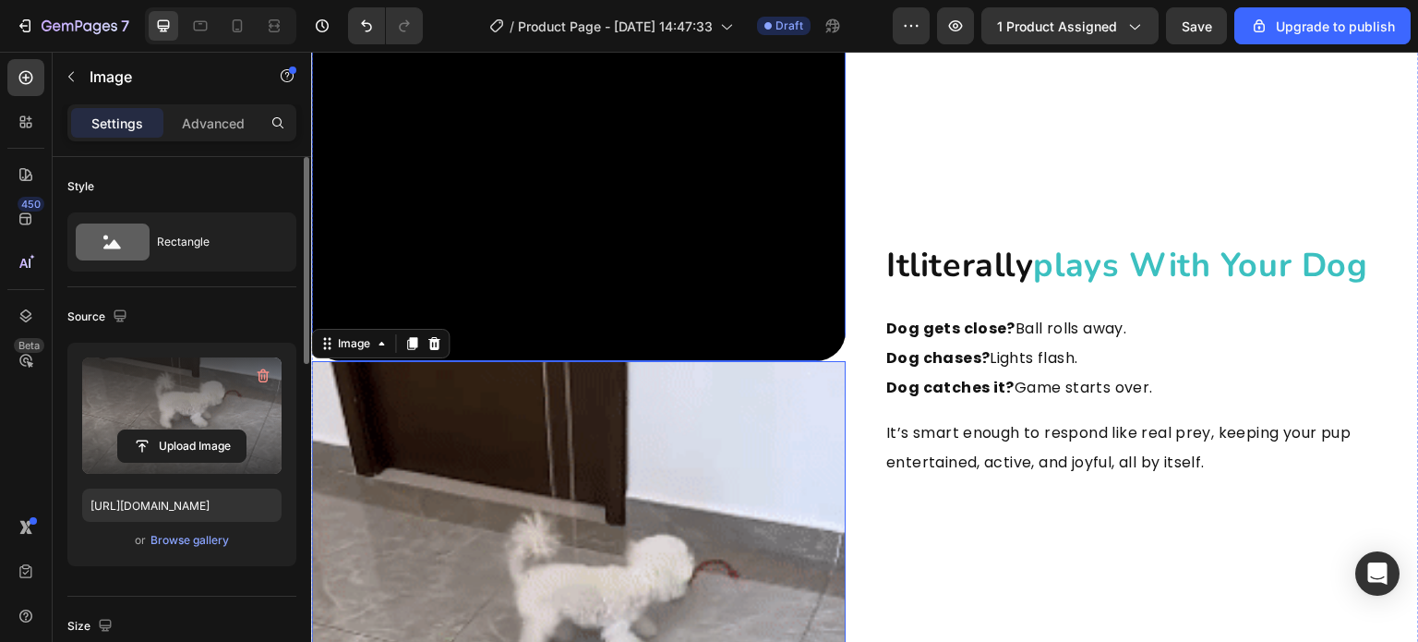
scroll to position [2565, 0]
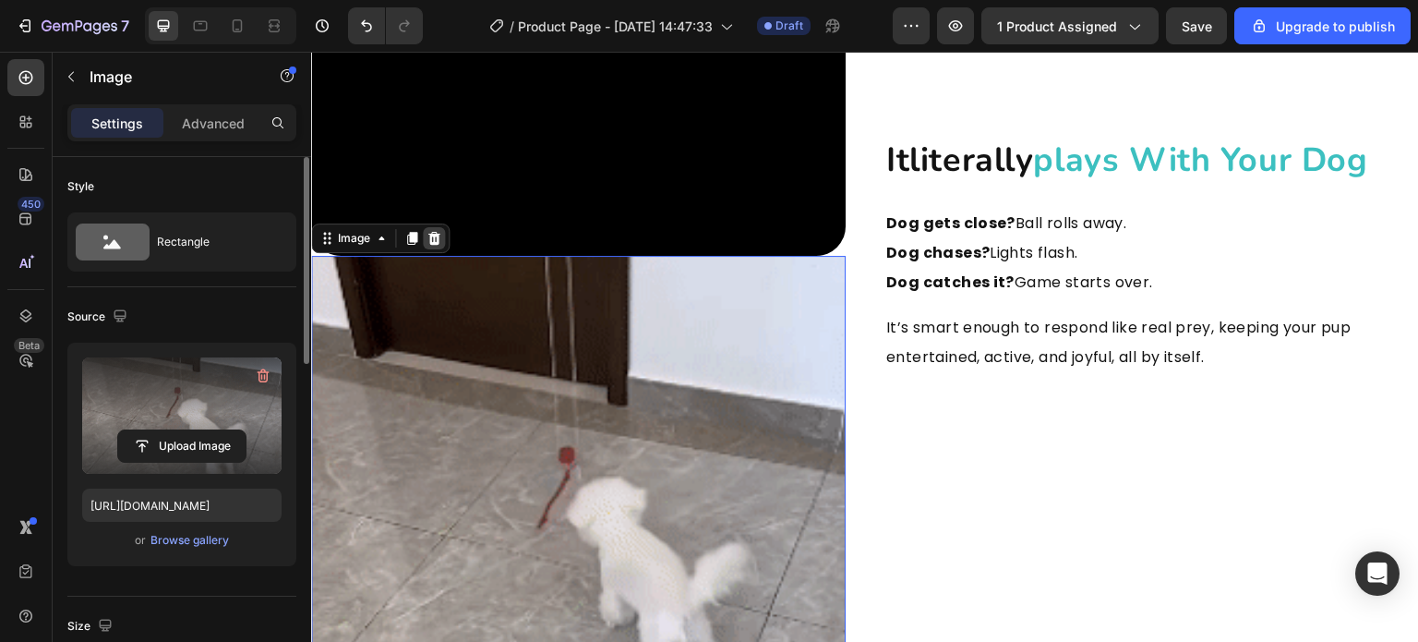
click at [432, 234] on icon at bounding box center [434, 238] width 15 height 15
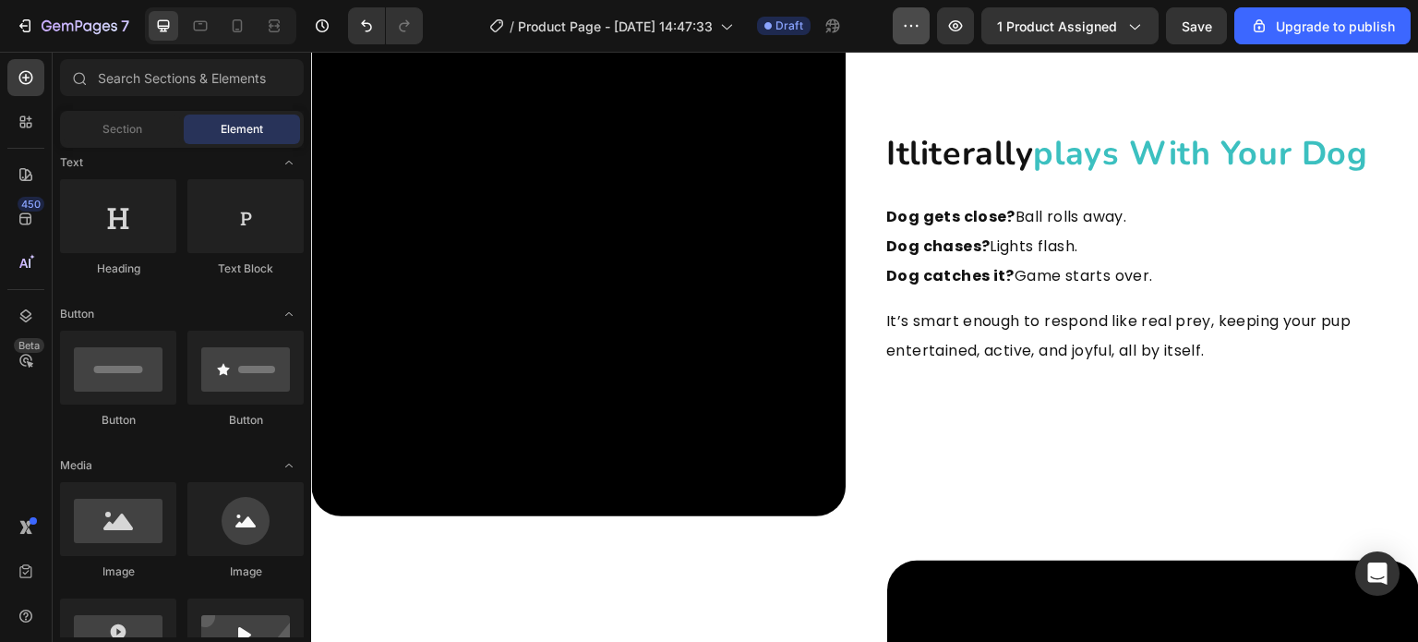
scroll to position [2196, 0]
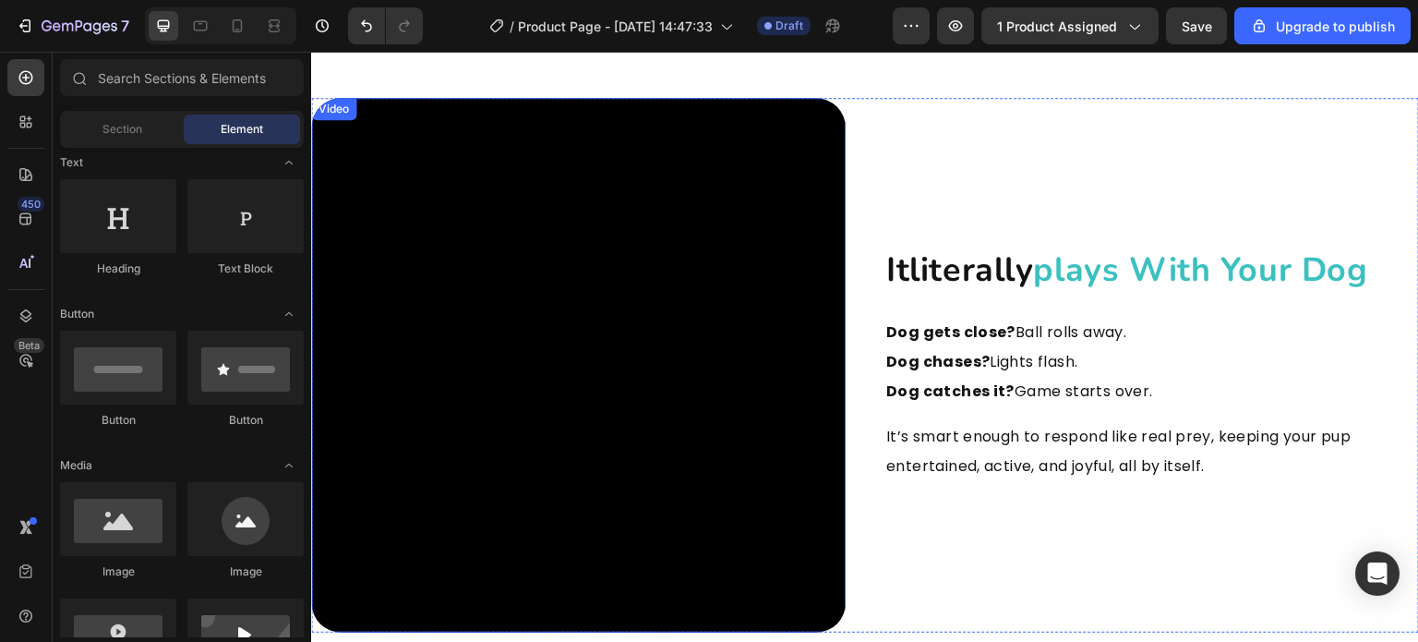
click at [559, 356] on video at bounding box center [578, 365] width 535 height 535
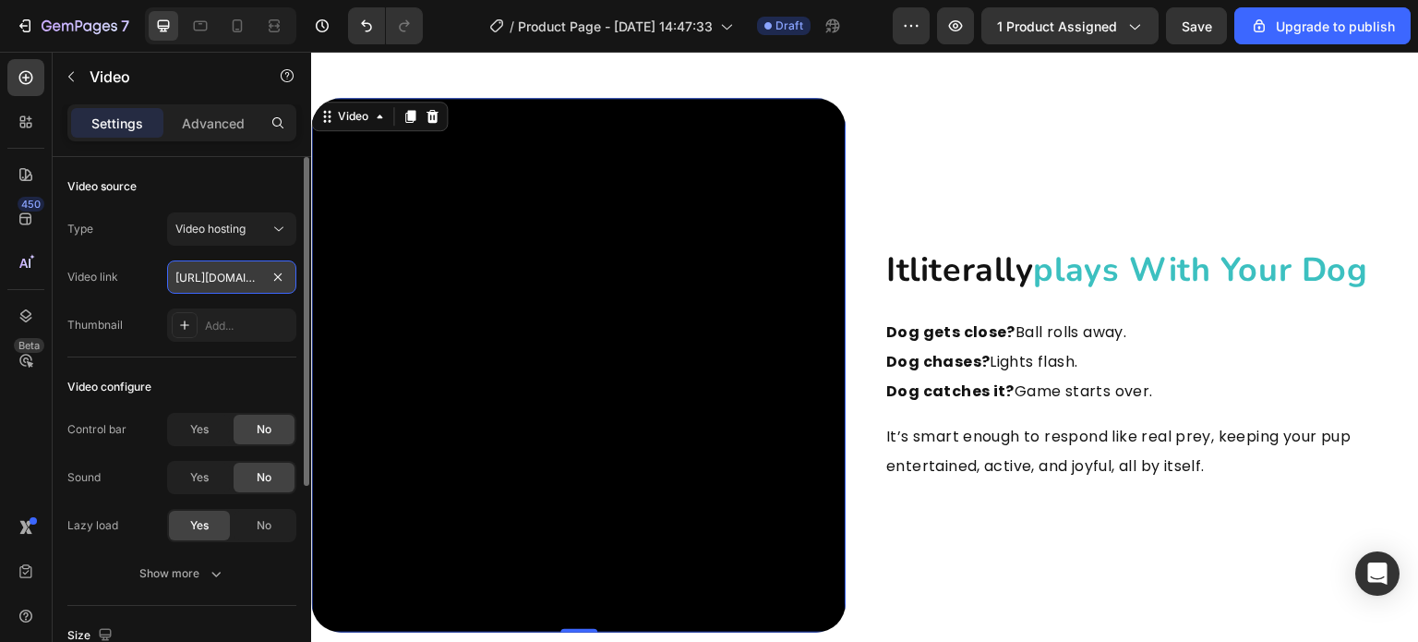
click at [199, 283] on input "https://cdn.shopify.com/videos/c/o/v/798bac8e0daa42aca045161ca34ece31.mp4" at bounding box center [231, 276] width 129 height 33
paste input "ecd33608c8cd4810ad6fe663e2196069"
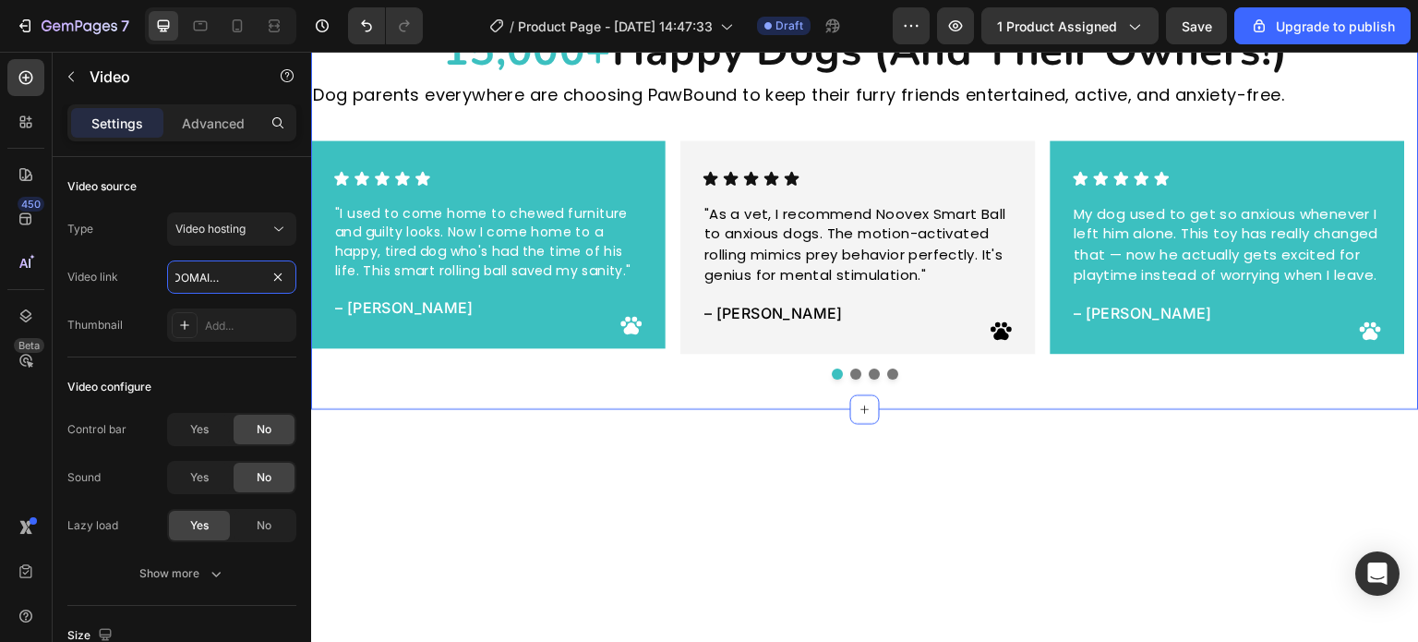
scroll to position [3673, 0]
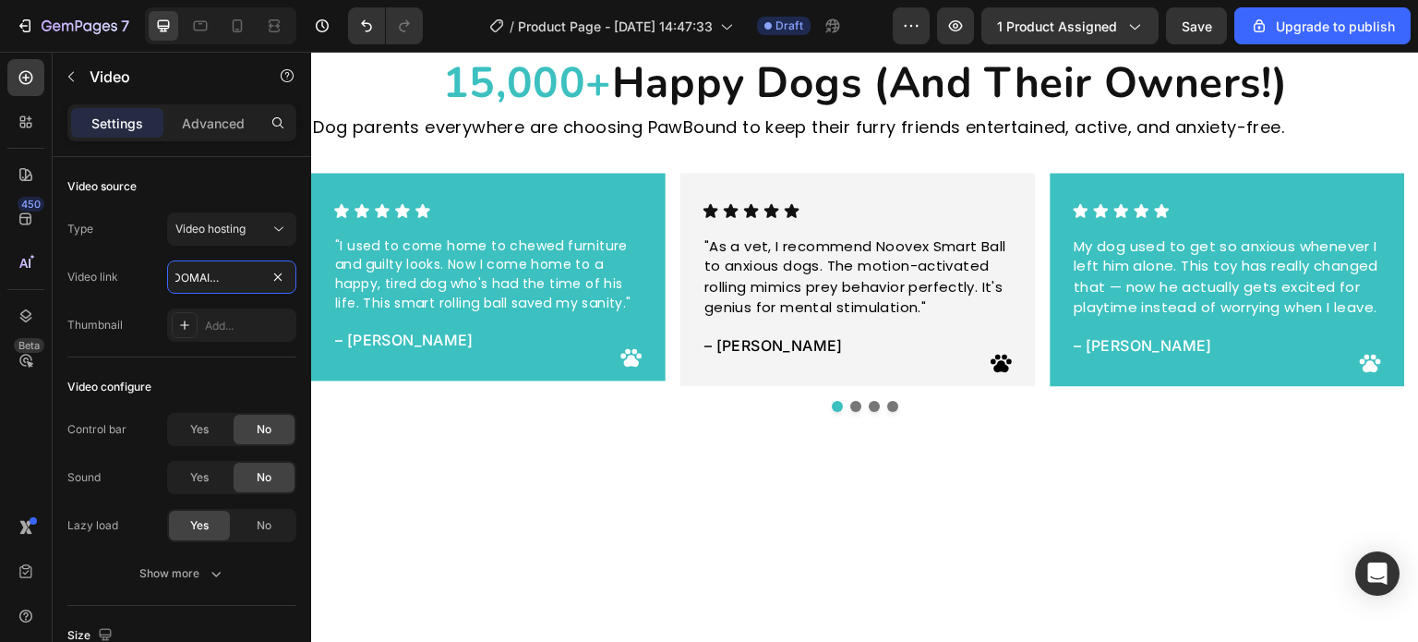
type input "https://cdn.shopify.com/videos/c/o/v/ecd33608c8cd4810ad6fe663e2196069.mp4"
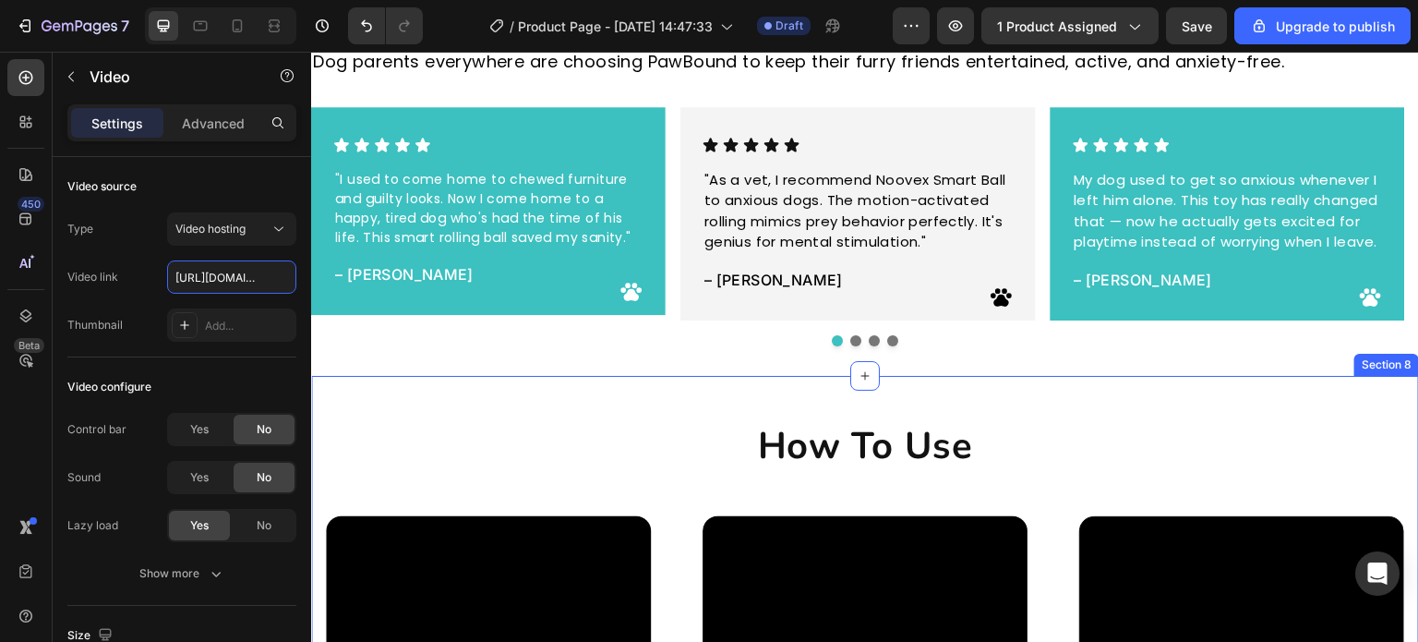
scroll to position [4043, 0]
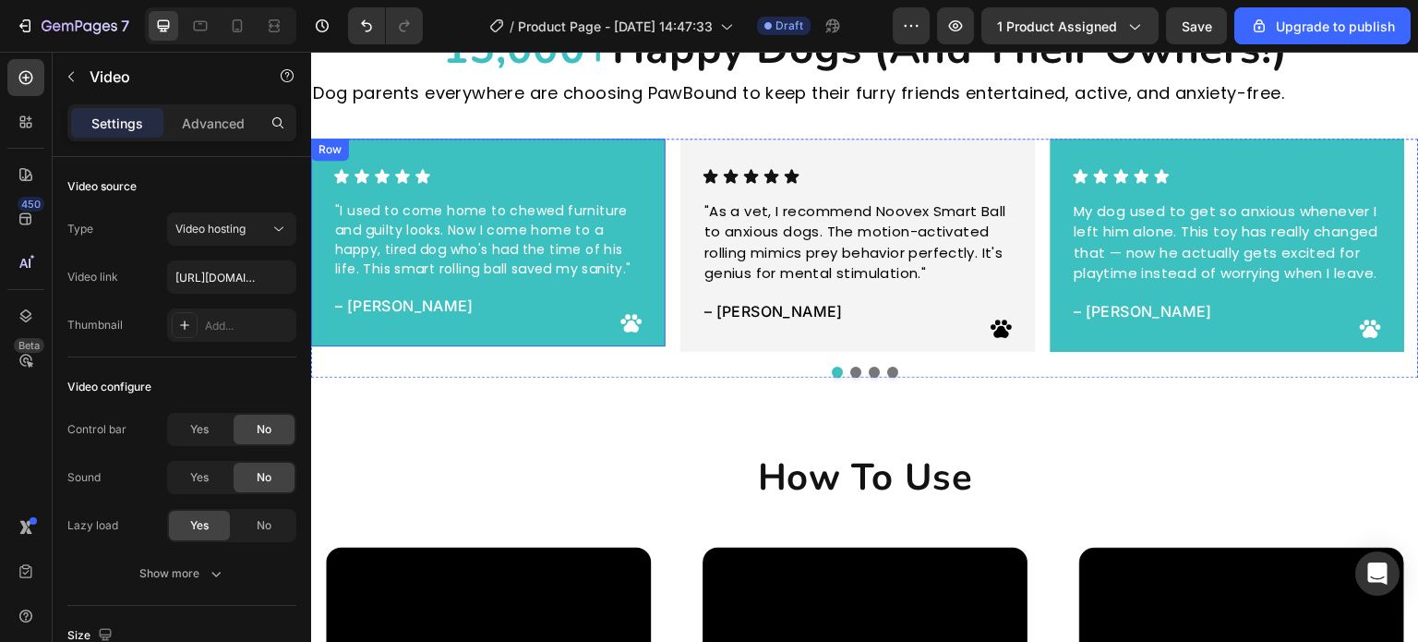
click at [521, 248] on p ""I used to come home to chewed furniture and guilty looks. Now I come home to a…" at bounding box center [488, 240] width 307 height 78
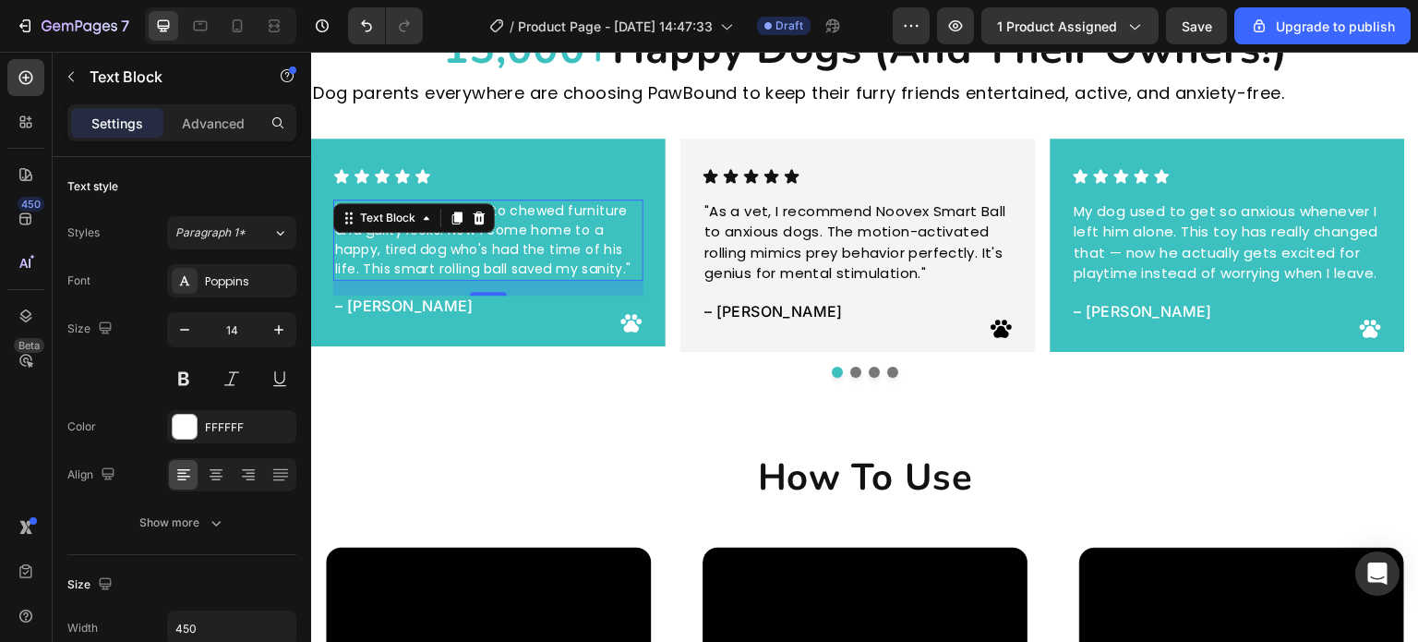
click at [581, 180] on div "Icon Icon Icon Icon Icon" at bounding box center [488, 176] width 310 height 17
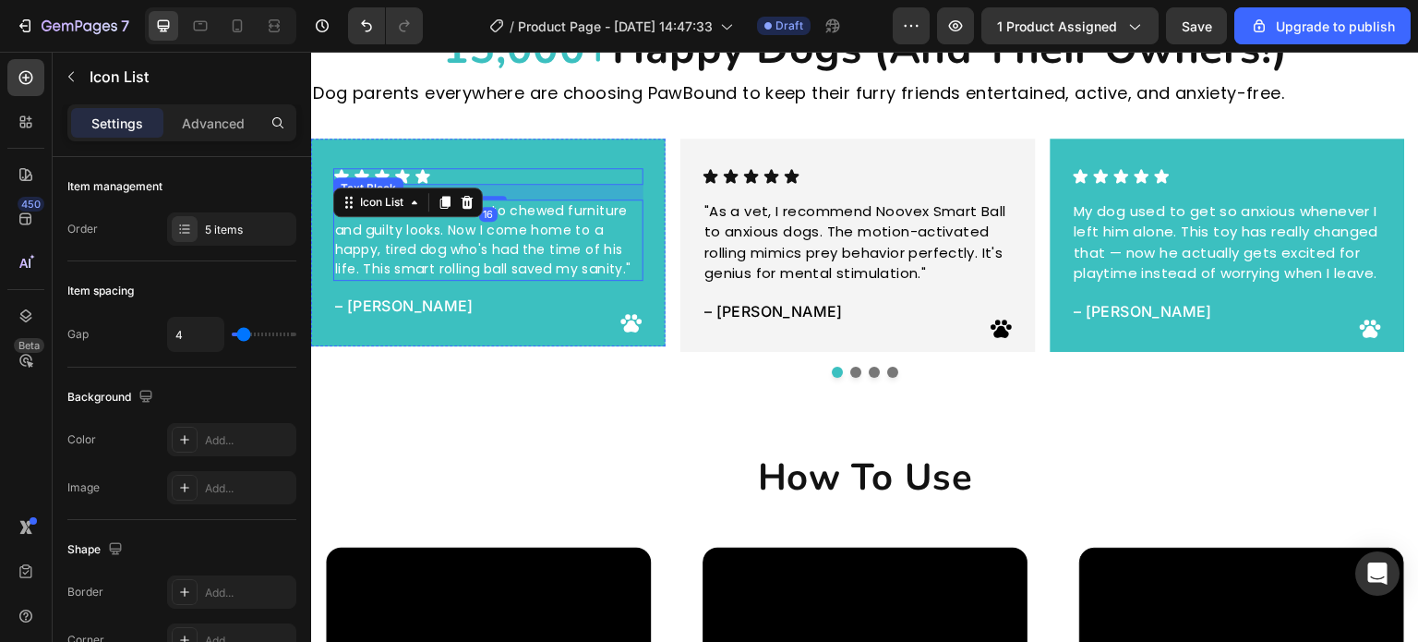
click at [544, 235] on p ""I used to come home to chewed furniture and guilty looks. Now I come home to a…" at bounding box center [488, 240] width 307 height 78
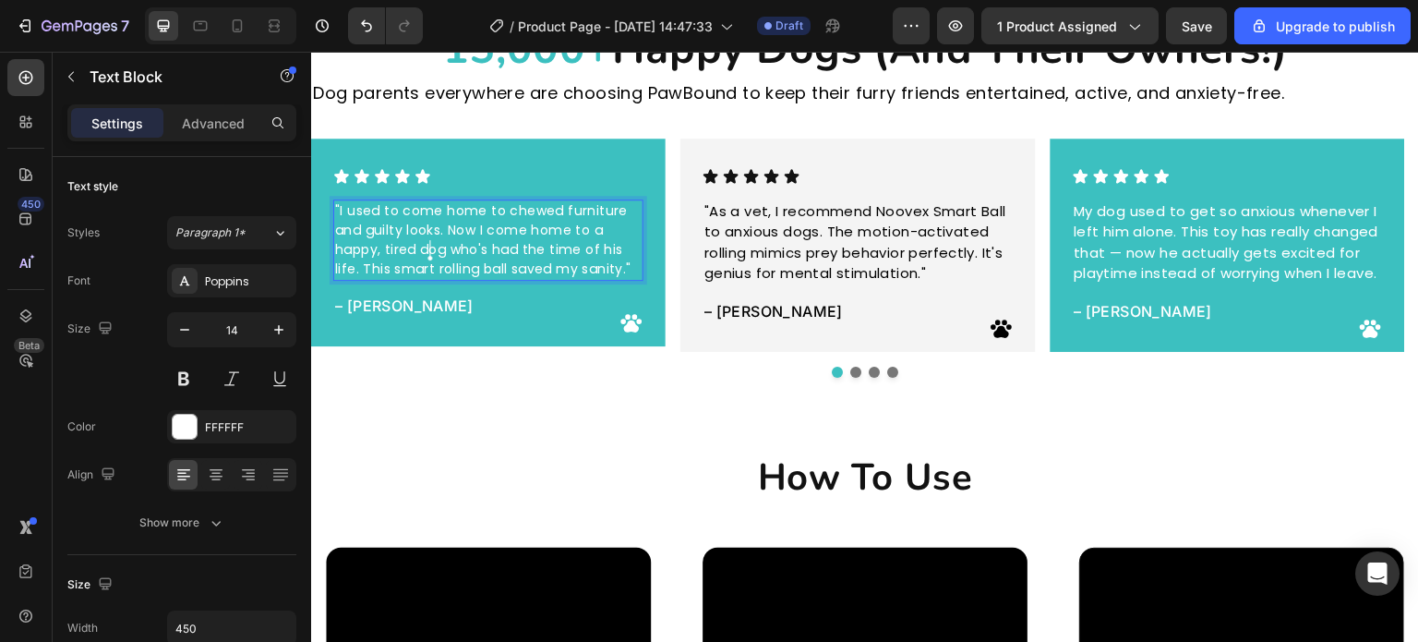
click at [425, 246] on p ""I used to come home to chewed furniture and guilty looks. Now I come home to a…" at bounding box center [488, 240] width 307 height 78
click at [392, 270] on p ""I used to come home to chewed furniture and guilty looks. Now I come home to a…" at bounding box center [488, 240] width 307 height 78
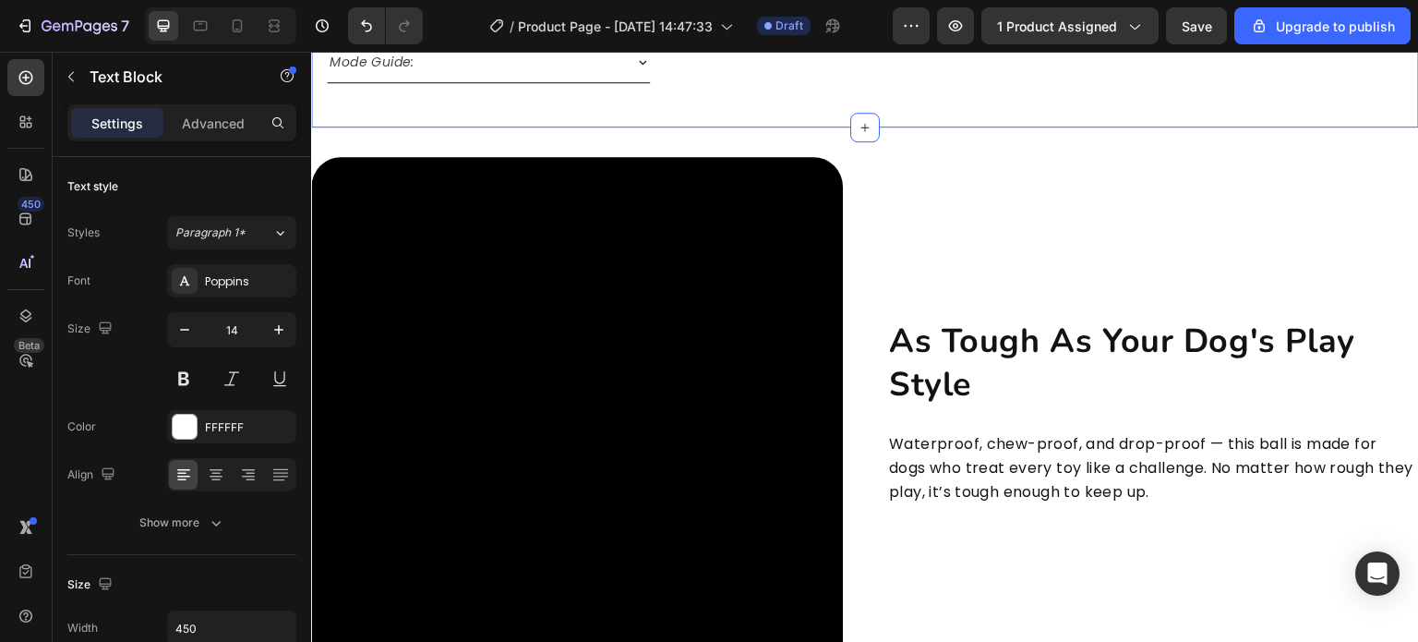
scroll to position [5058, 0]
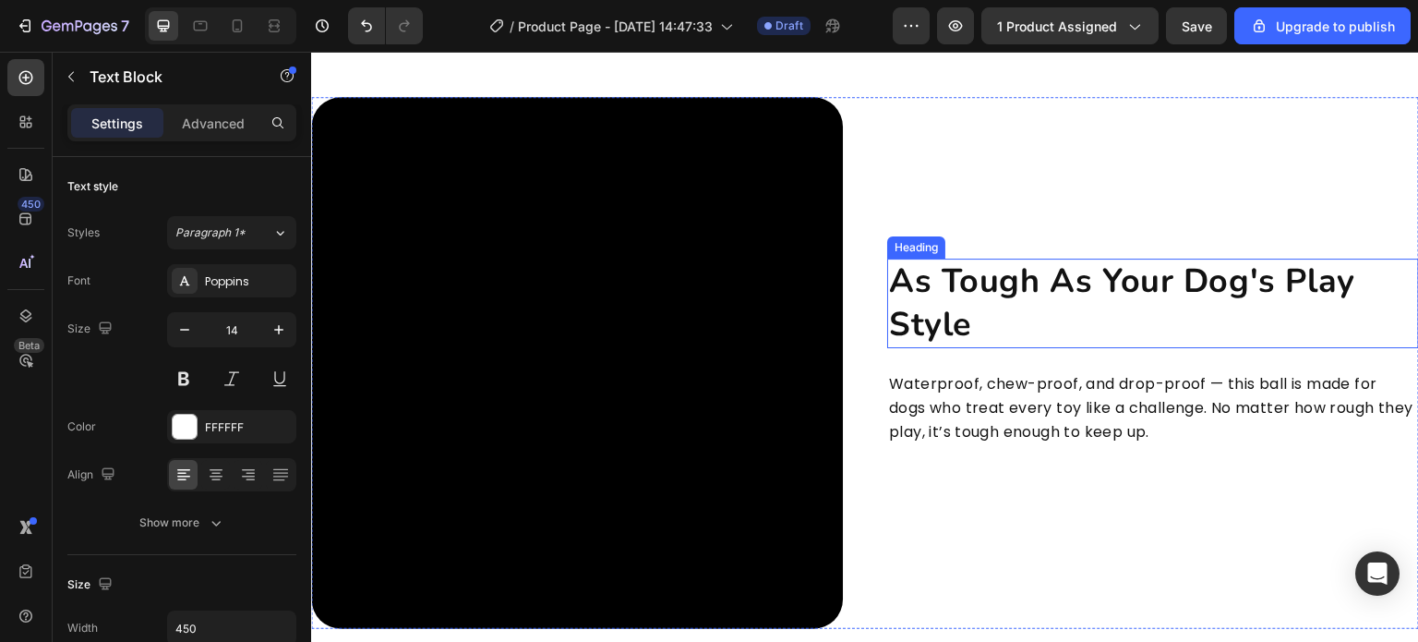
click at [1023, 300] on h2 "As Tough As Your Dog's Play Style" at bounding box center [1153, 304] width 532 height 90
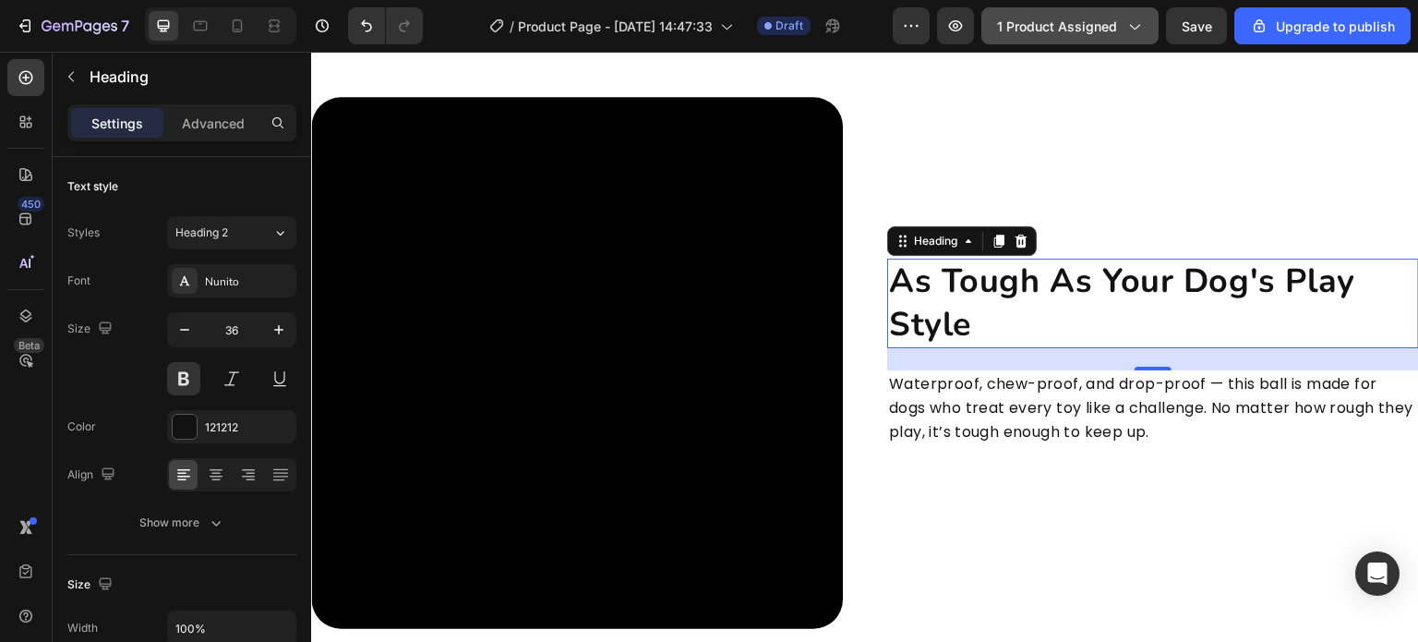
drag, startPoint x: 496, startPoint y: 494, endPoint x: 1017, endPoint y: 15, distance: 707.8
click at [1017, 15] on button "1 product assigned" at bounding box center [1070, 25] width 177 height 37
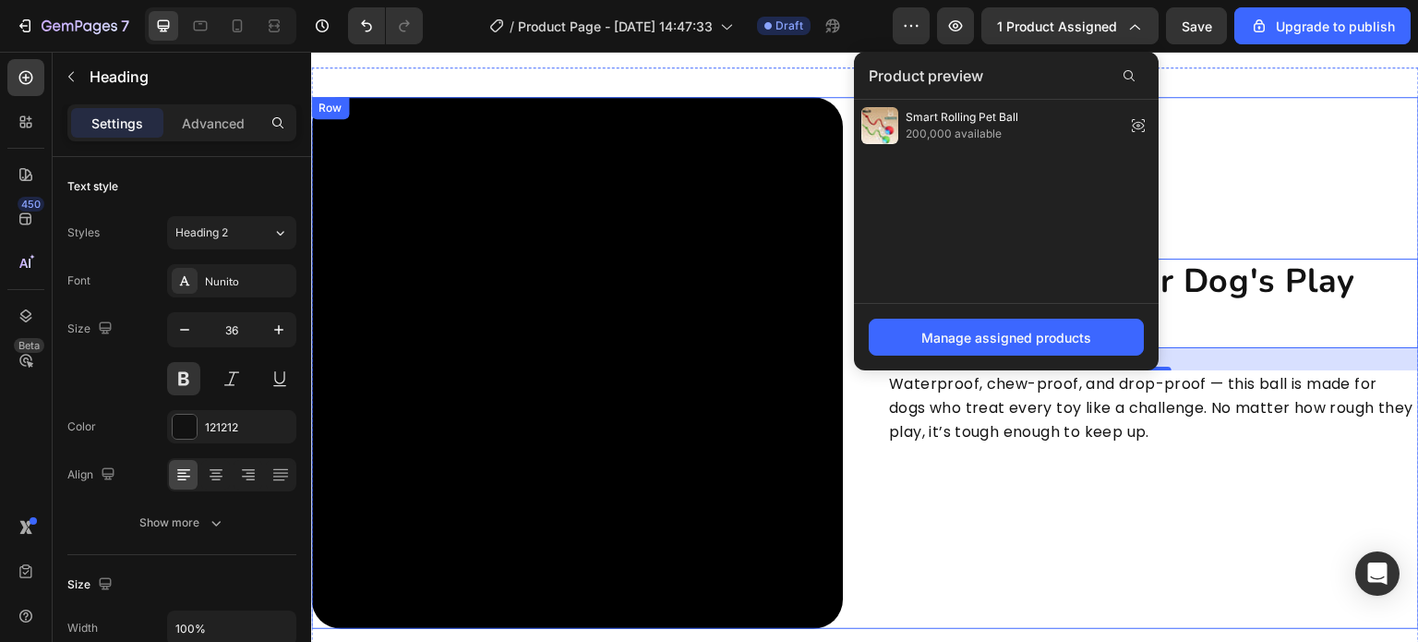
click at [1169, 497] on div "As Tough As Your Dog's Play Style Heading 24 Waterproof, chew-proof, and drop-p…" at bounding box center [1153, 363] width 532 height 532
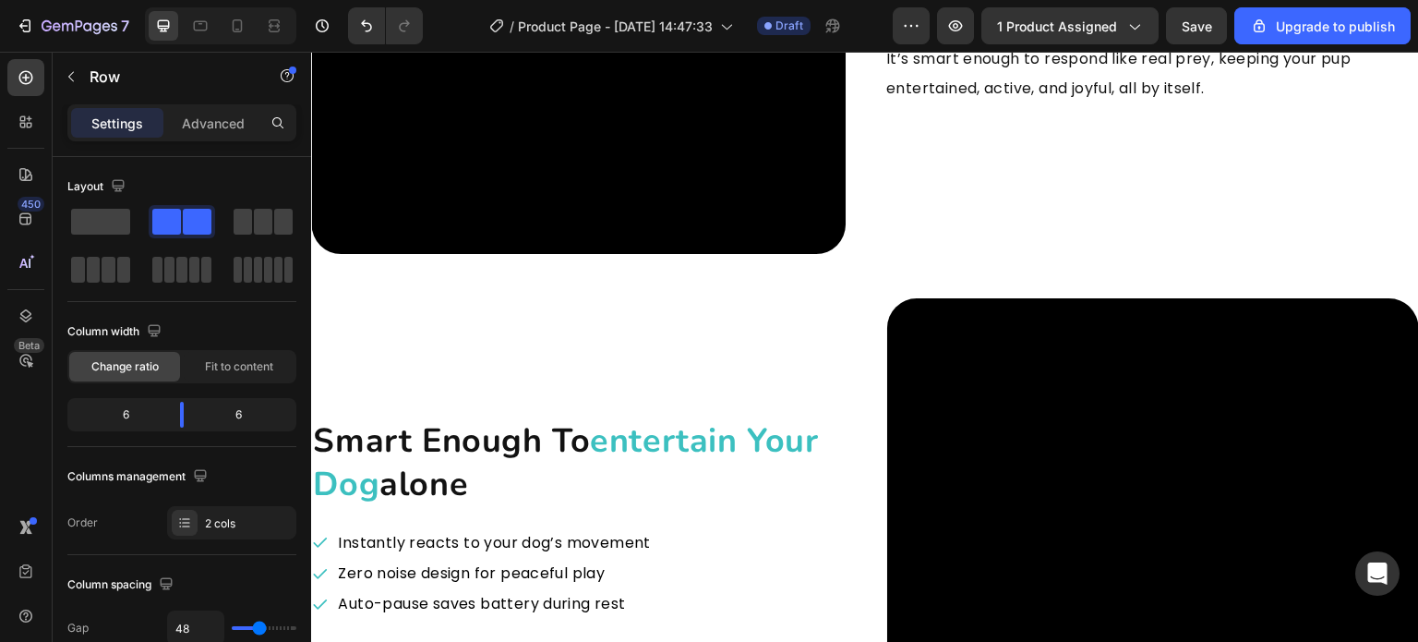
scroll to position [2844, 0]
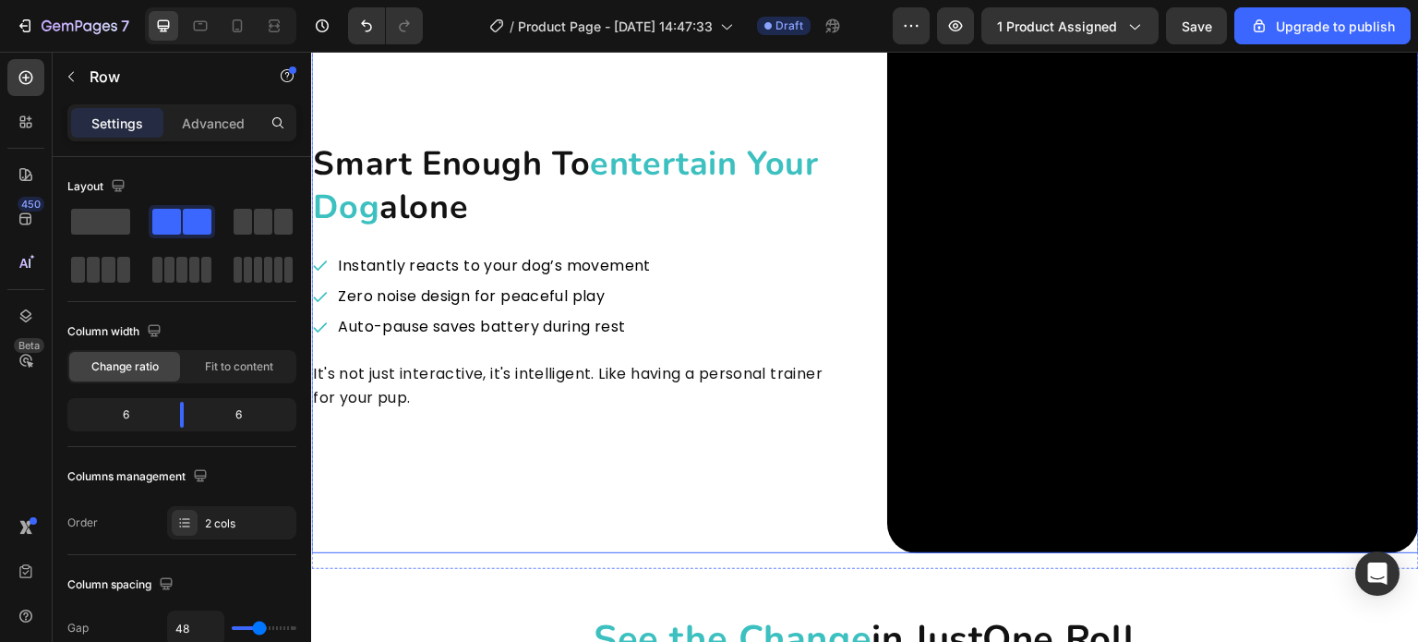
click at [1019, 300] on video at bounding box center [1153, 287] width 532 height 532
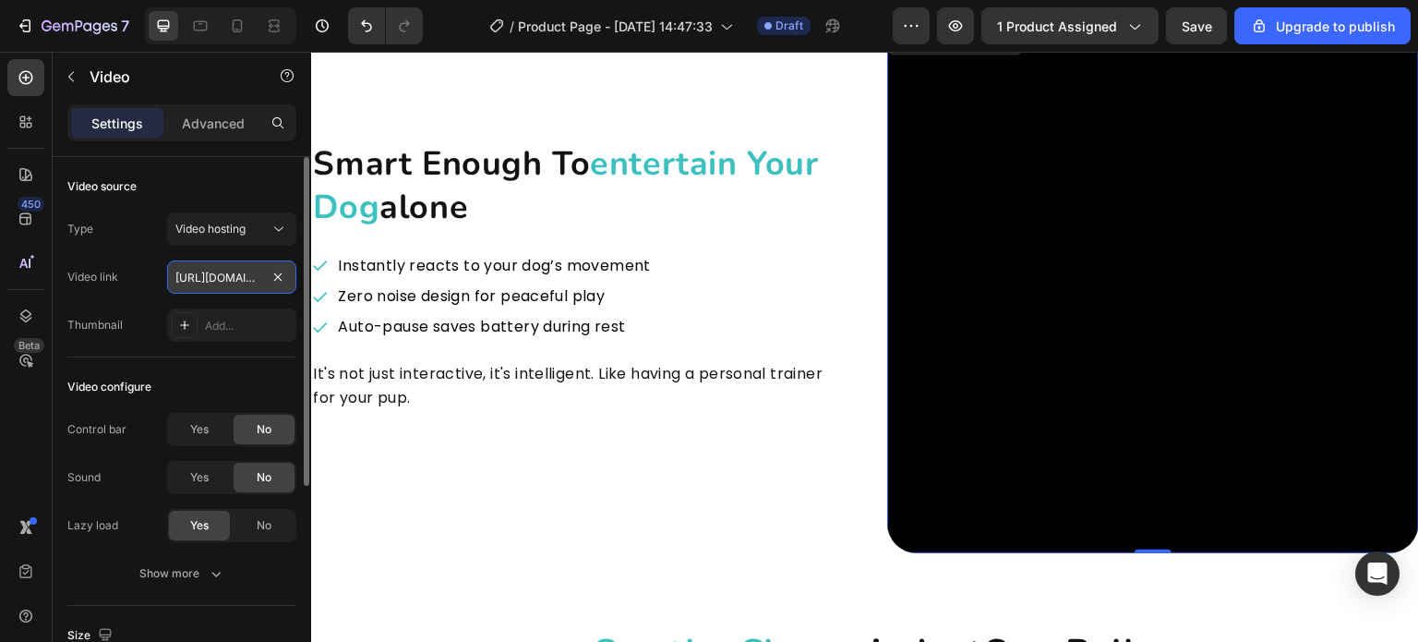
click at [225, 288] on input "https://cdn.shopify.com/videos/c/o/v/798bac8e0daa42aca045161ca34ece31.mp4" at bounding box center [231, 276] width 129 height 33
paste input "2b7059e0ac0c429fb04897fea89384d4"
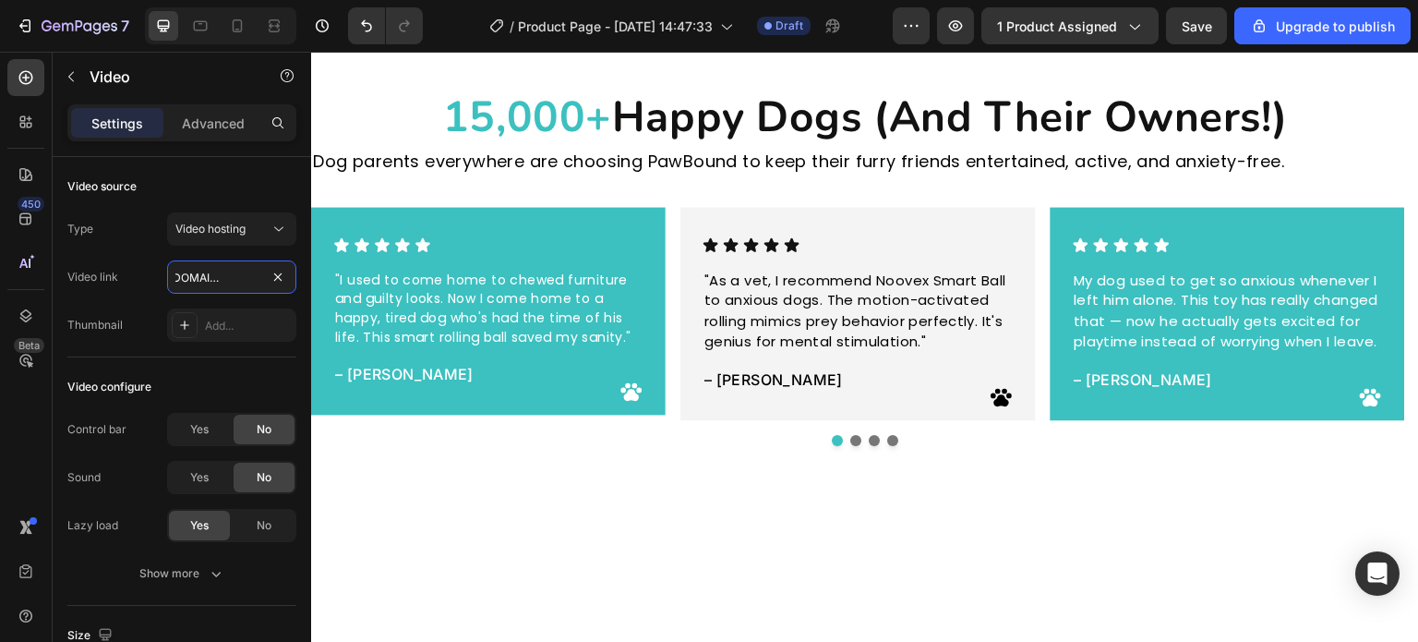
scroll to position [3675, 0]
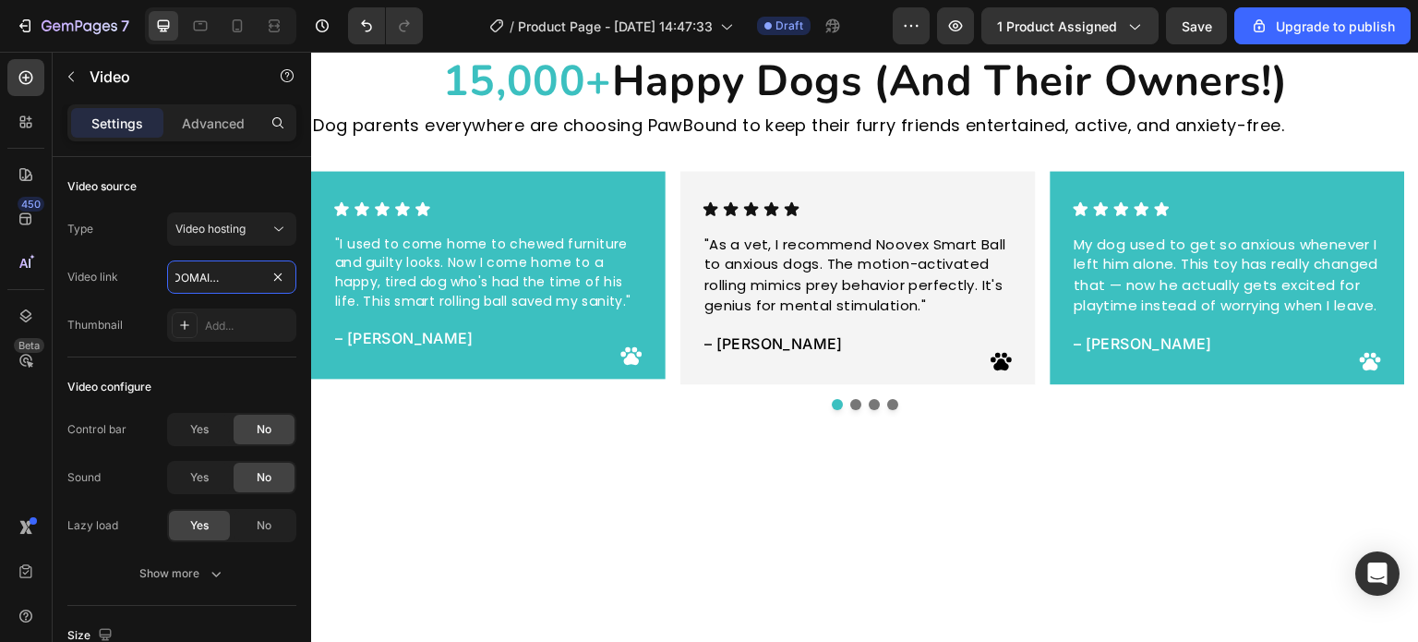
type input "https://cdn.shopify.com/videos/c/o/v/2b7059e0ac0c429fb04897fea89384d4.mp4"
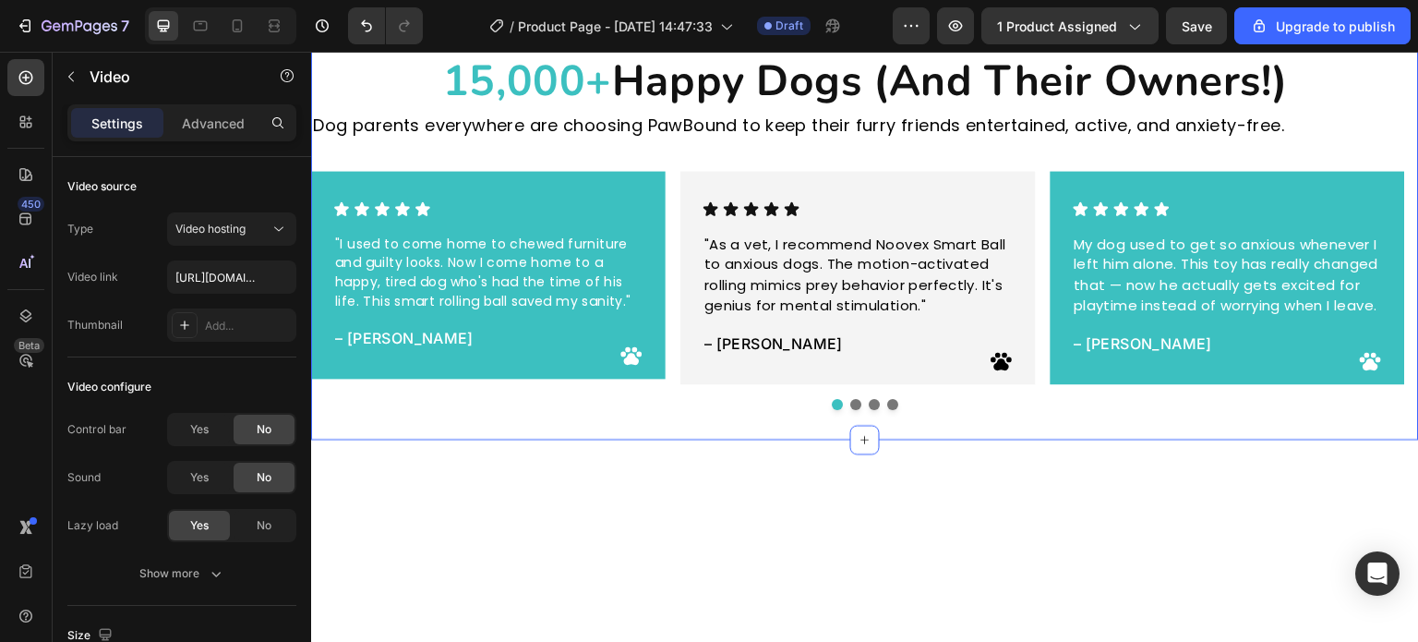
click at [1264, 358] on div "15,000+ Happy Dogs (And Their Owners!) Heading Dog parents everywhere are choos…" at bounding box center [865, 230] width 1108 height 417
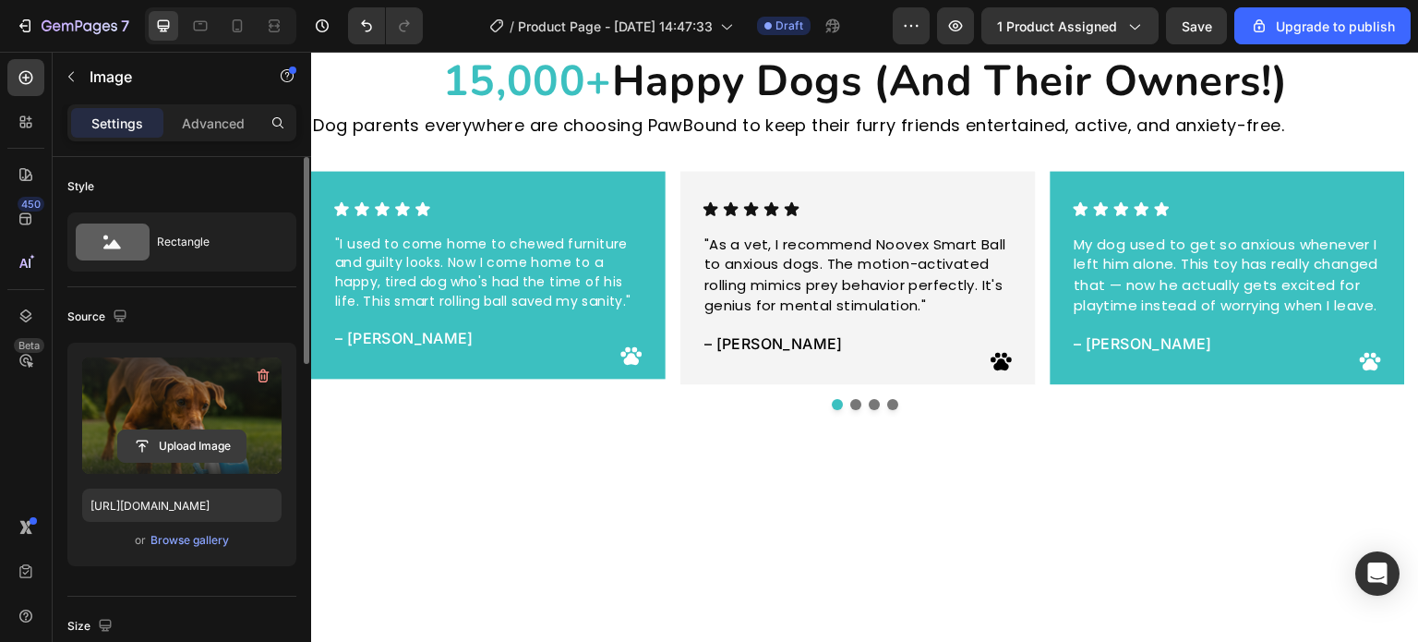
click at [218, 429] on button "Upload Image" at bounding box center [181, 445] width 129 height 33
click at [215, 430] on input "file" at bounding box center [181, 445] width 127 height 31
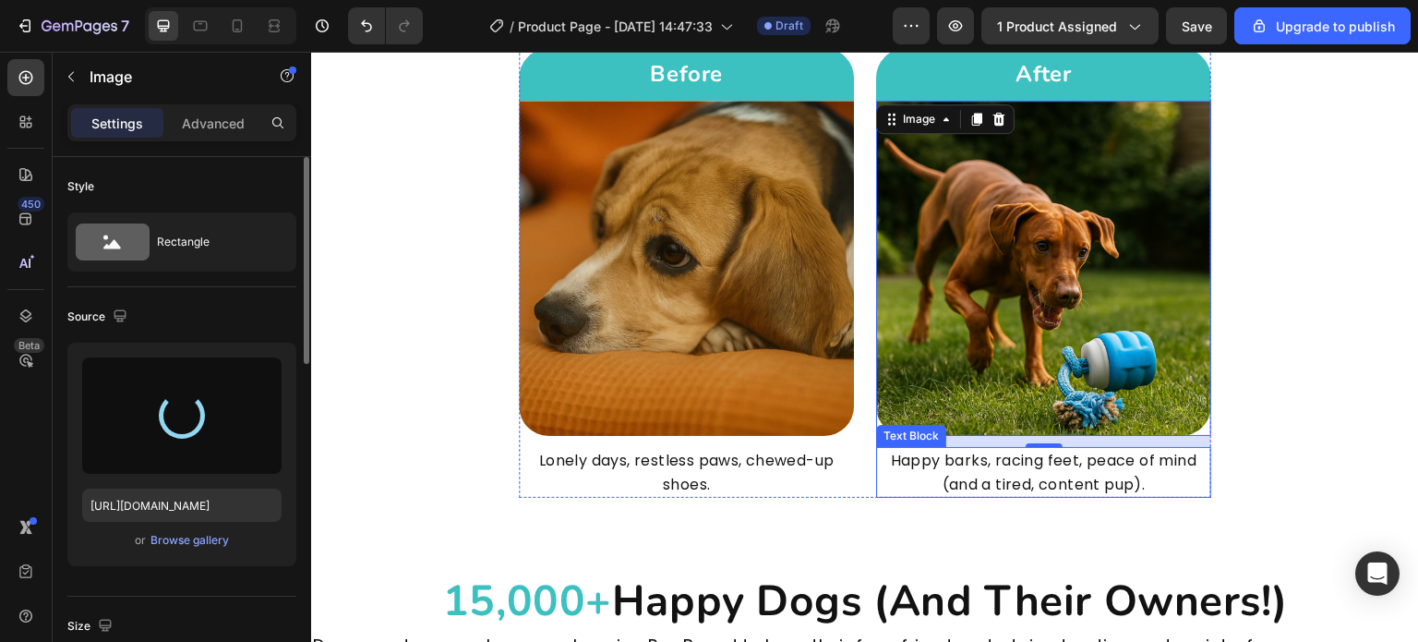
scroll to position [3398, 0]
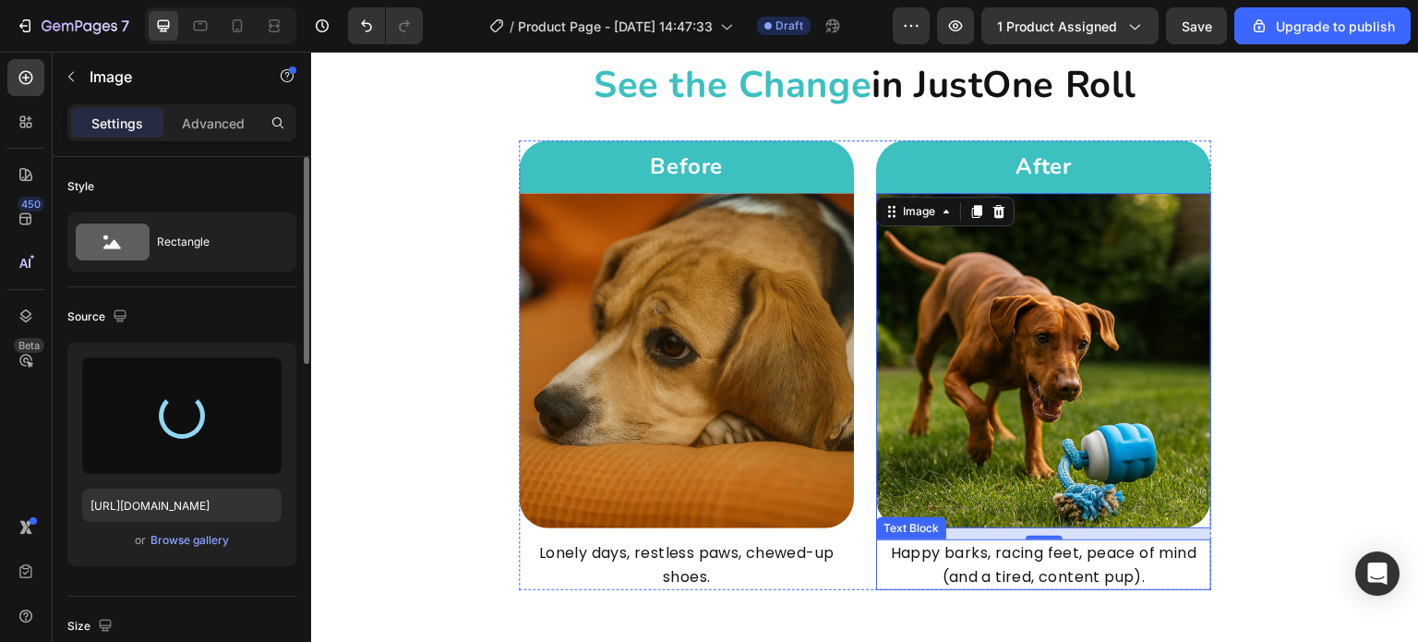
type input "https://cdn.shopify.com/s/files/1/0857/7817/0213/files/gempages_578929588122419…"
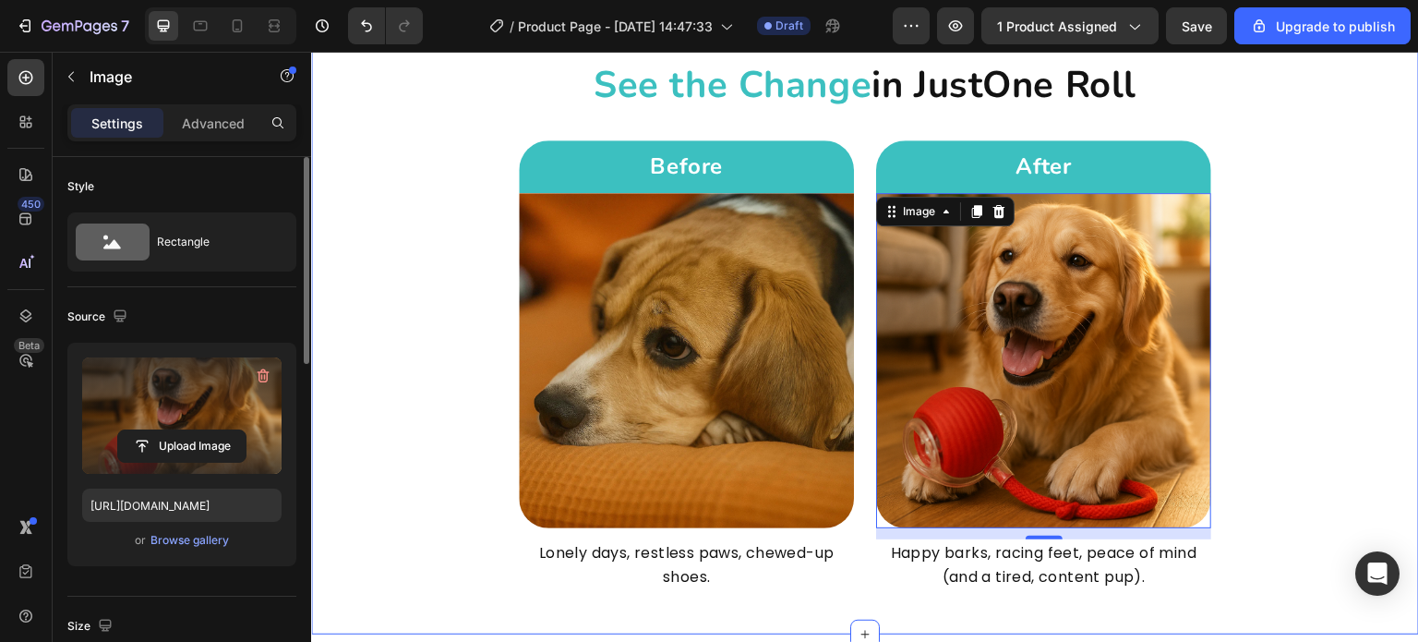
click at [1269, 325] on div "See the Change in Just One Roll Heading Row Before Heading Row Image Lonely day…" at bounding box center [865, 324] width 1108 height 531
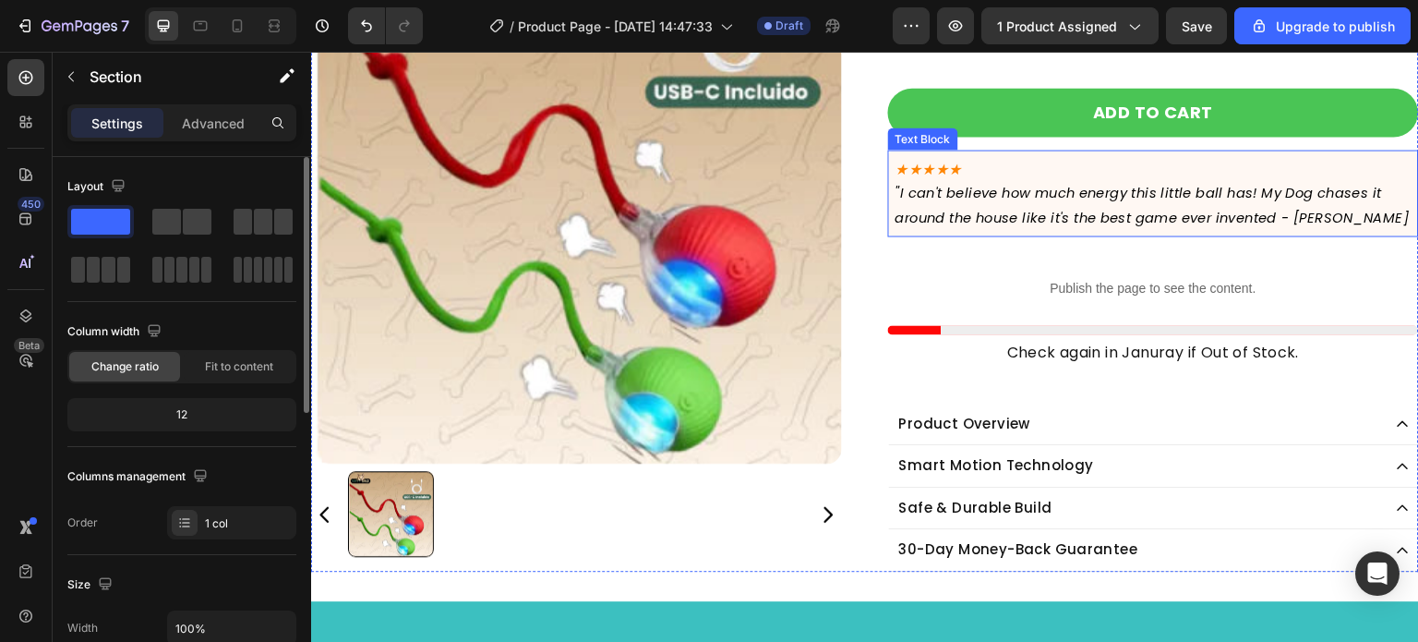
scroll to position [369, 0]
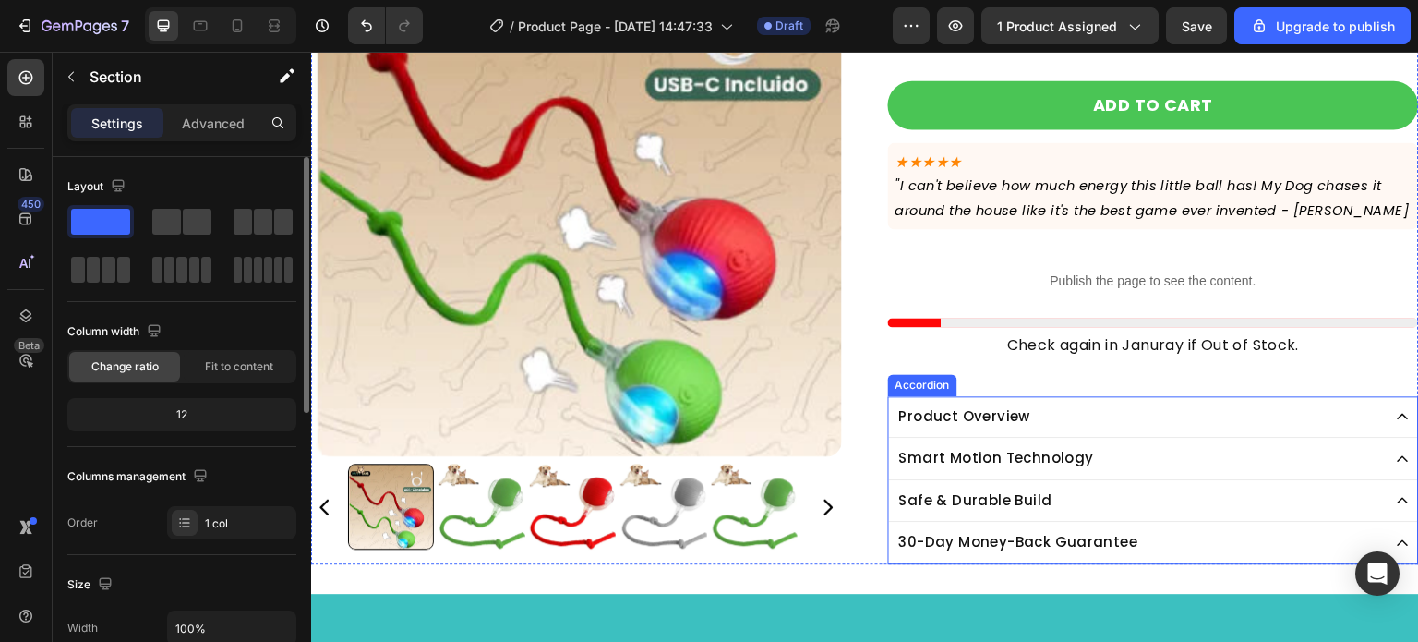
click at [1101, 425] on div "Product Overview" at bounding box center [1139, 417] width 485 height 27
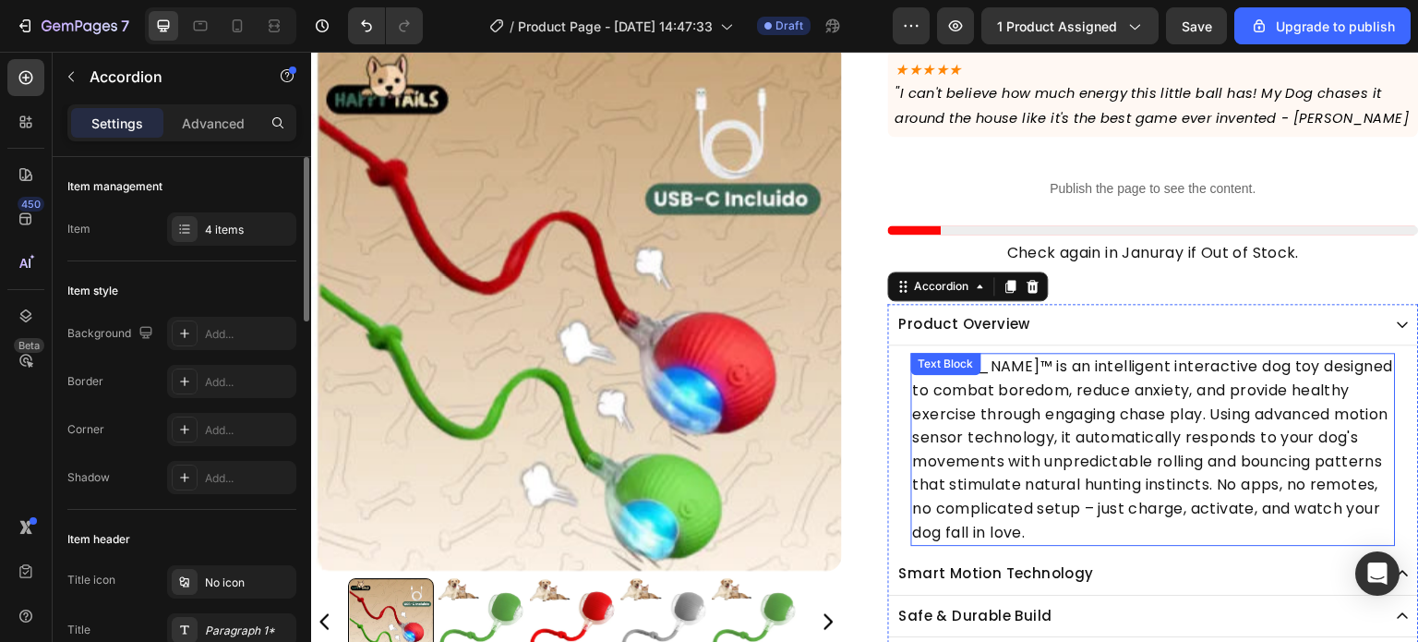
scroll to position [554, 0]
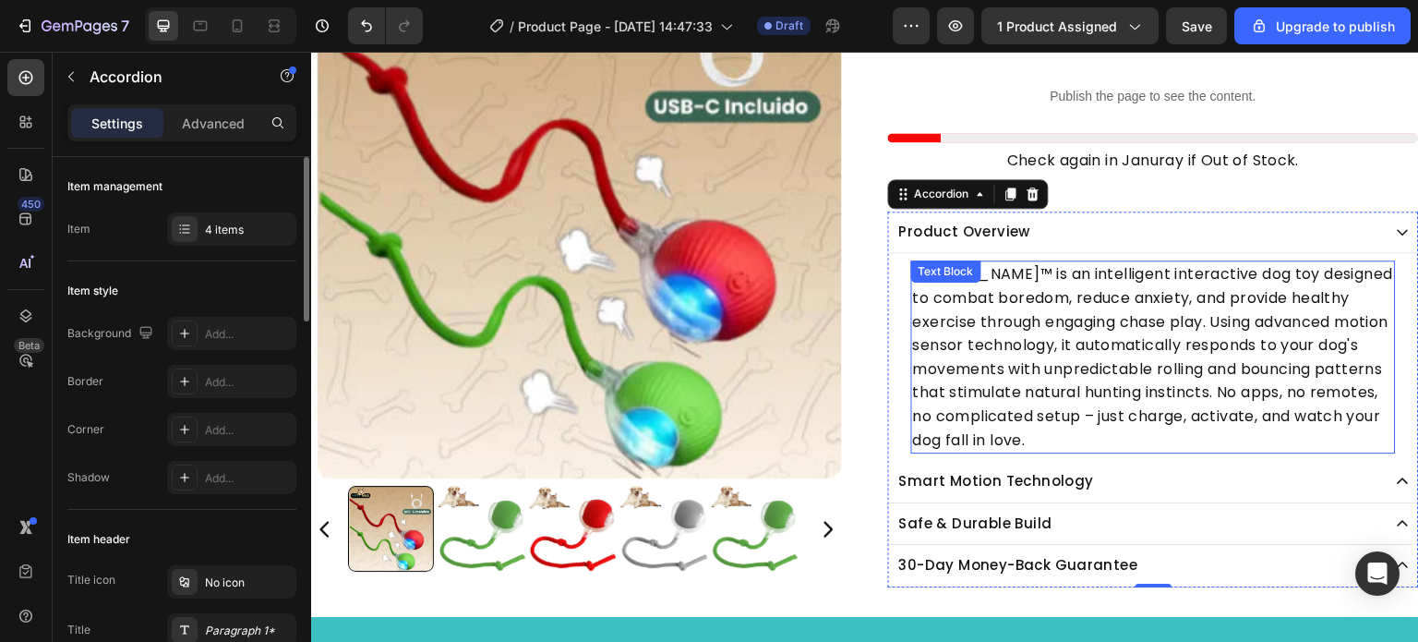
click at [1055, 299] on p "Chase Buddy™ is an intelligent interactive dog toy designed to combat boredom, …" at bounding box center [1153, 356] width 481 height 189
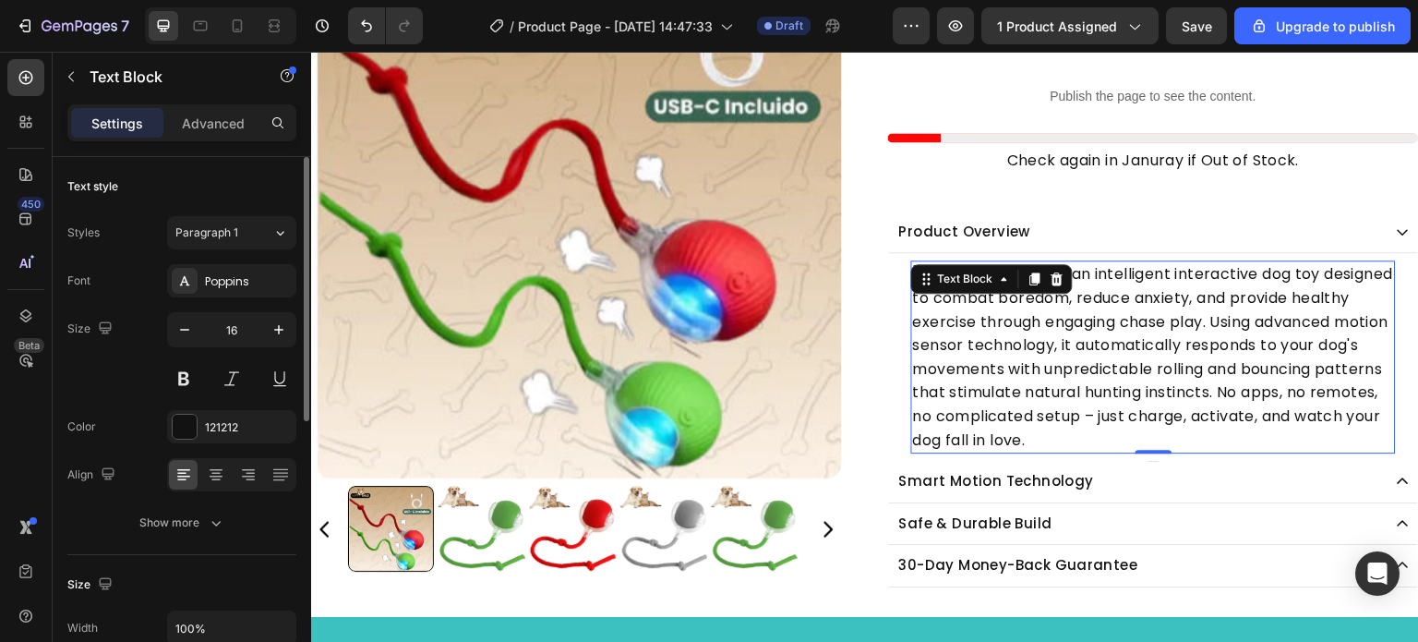
click at [1141, 328] on p "Chase Buddy™ is an intelligent interactive dog toy designed to combat boredom, …" at bounding box center [1153, 356] width 481 height 189
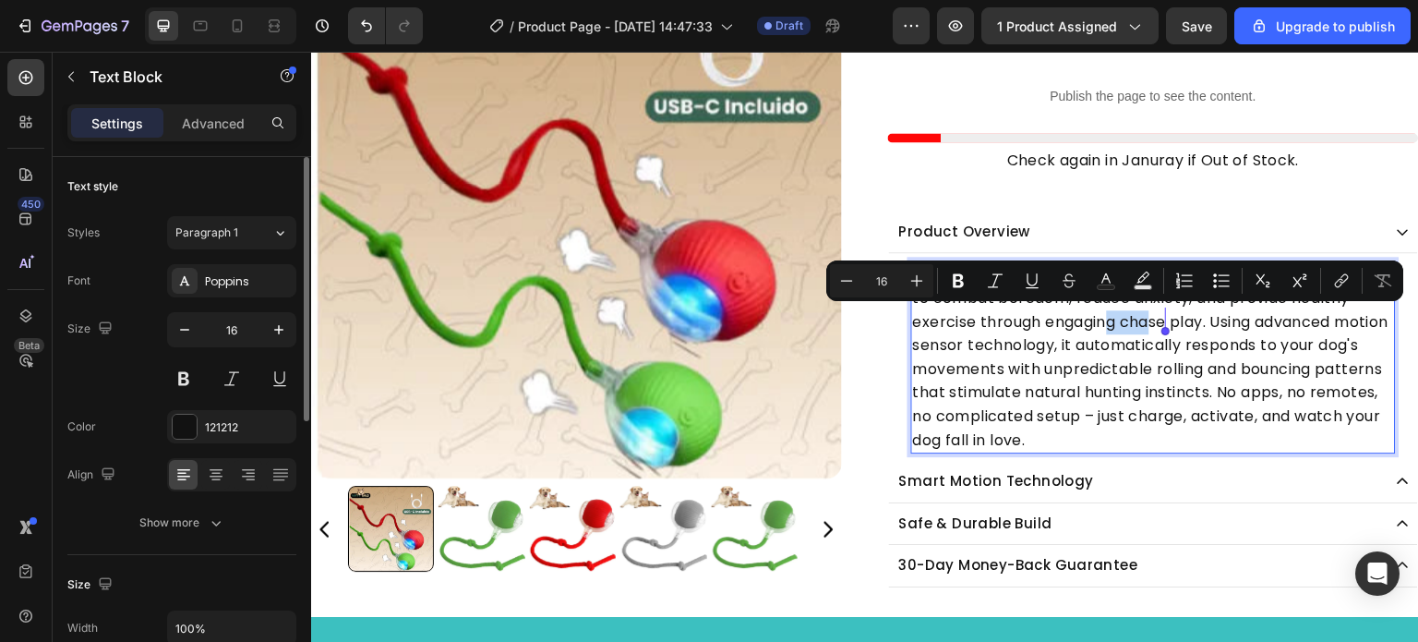
click at [1093, 377] on p "Chase Buddy™ is an intelligent interactive dog toy designed to combat boredom, …" at bounding box center [1153, 356] width 481 height 189
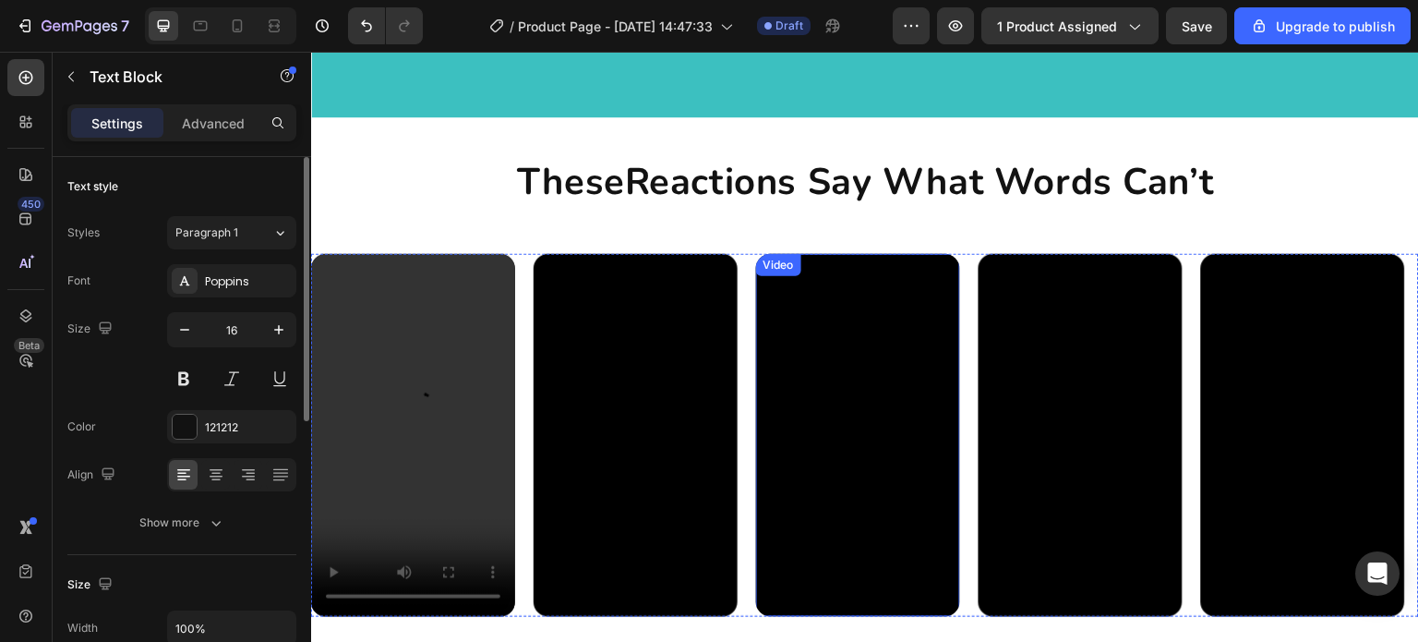
scroll to position [1385, 0]
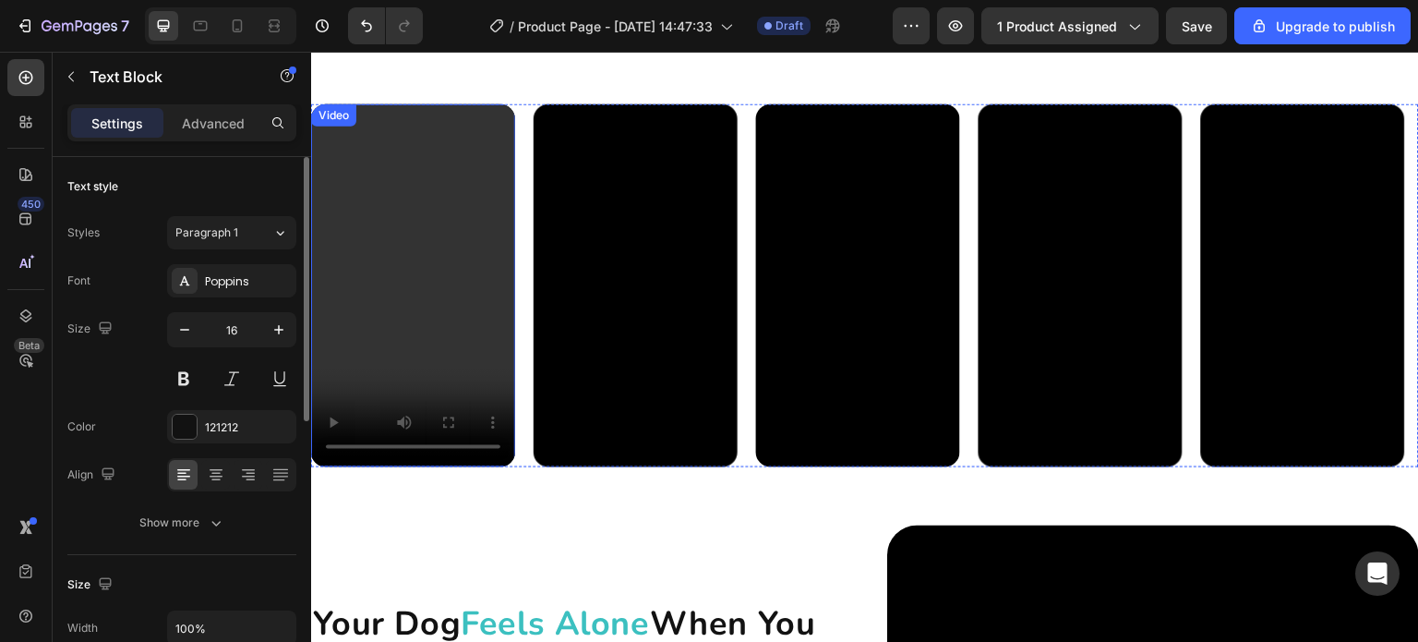
click at [515, 466] on video at bounding box center [413, 284] width 204 height 363
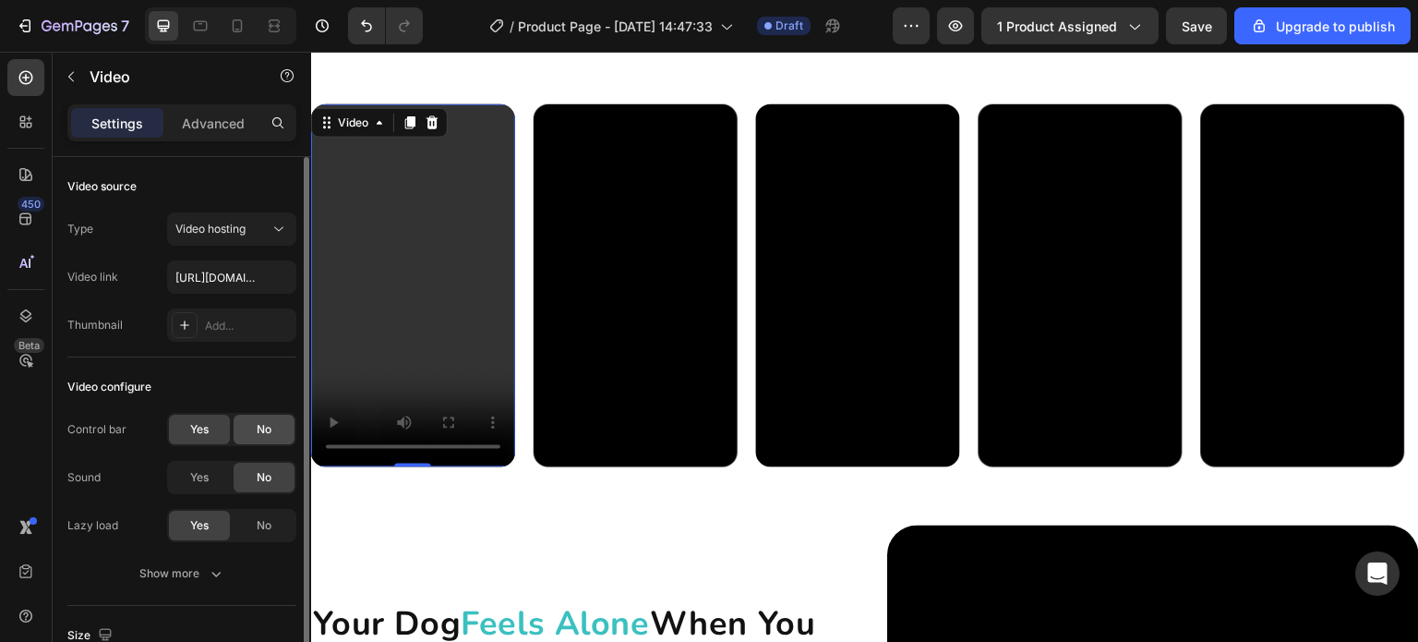
click at [252, 428] on div "No" at bounding box center [264, 430] width 61 height 30
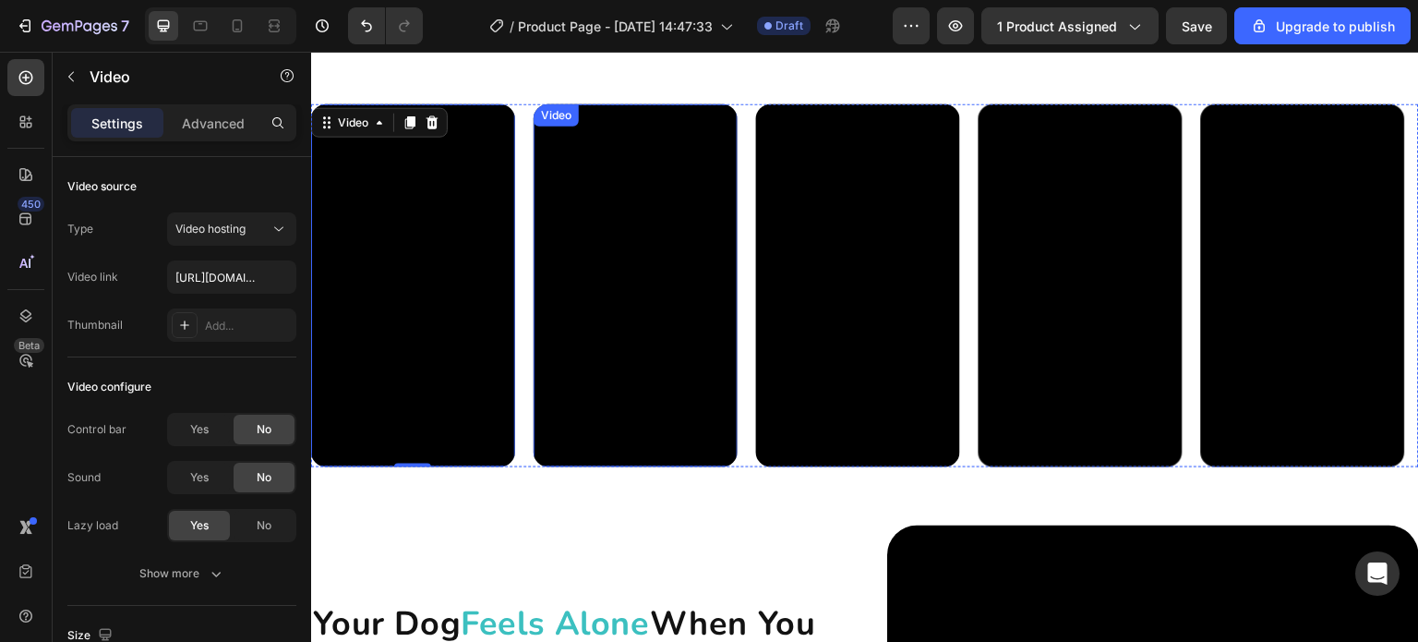
click at [649, 336] on video at bounding box center [636, 284] width 204 height 363
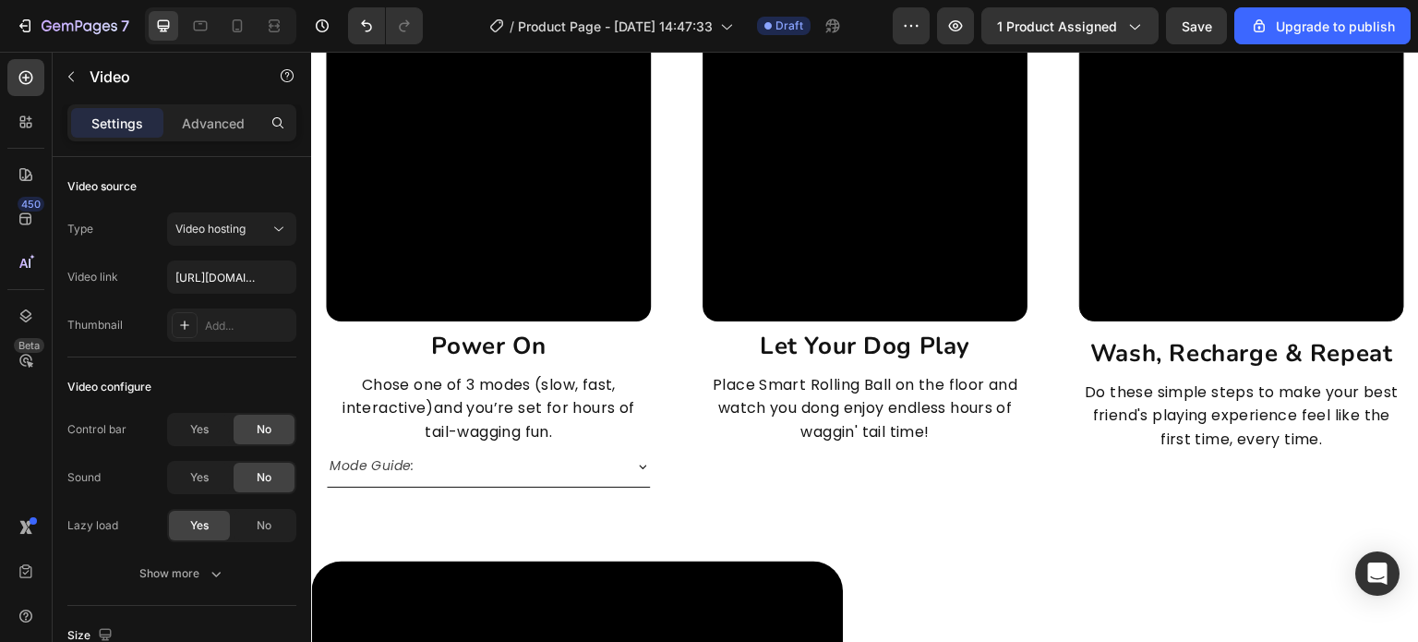
scroll to position [4709, 0]
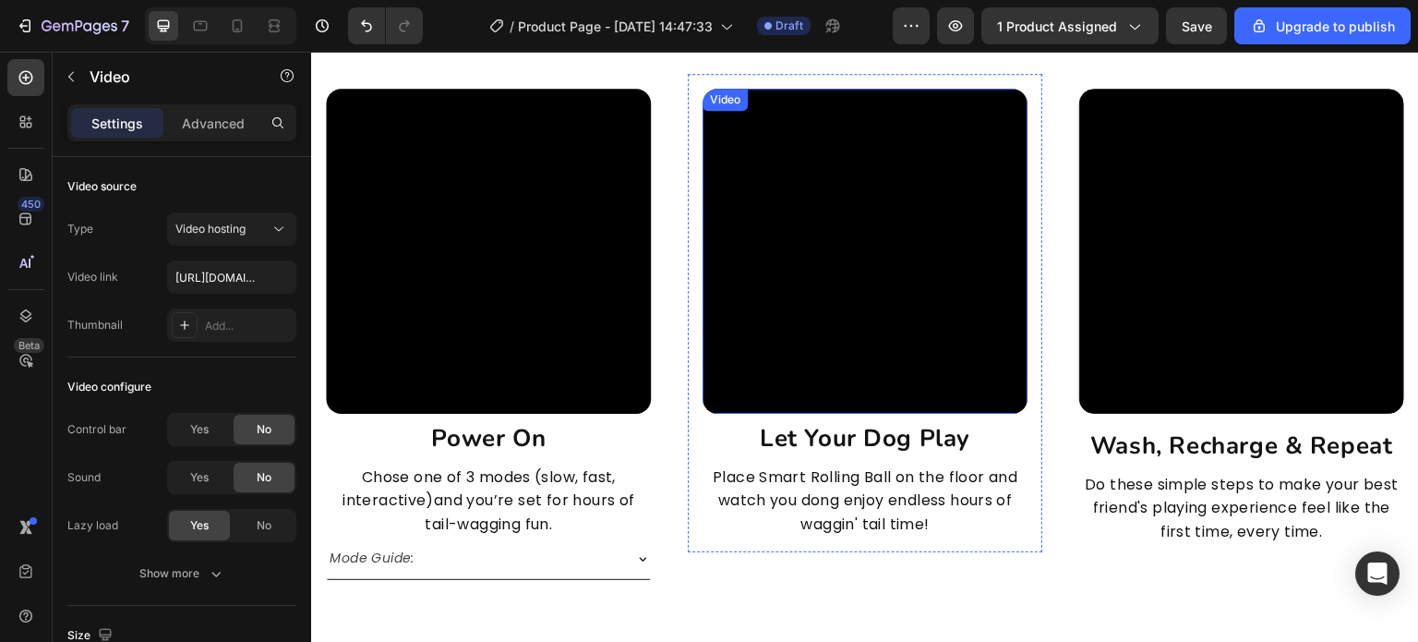
click at [885, 254] on video at bounding box center [865, 251] width 325 height 325
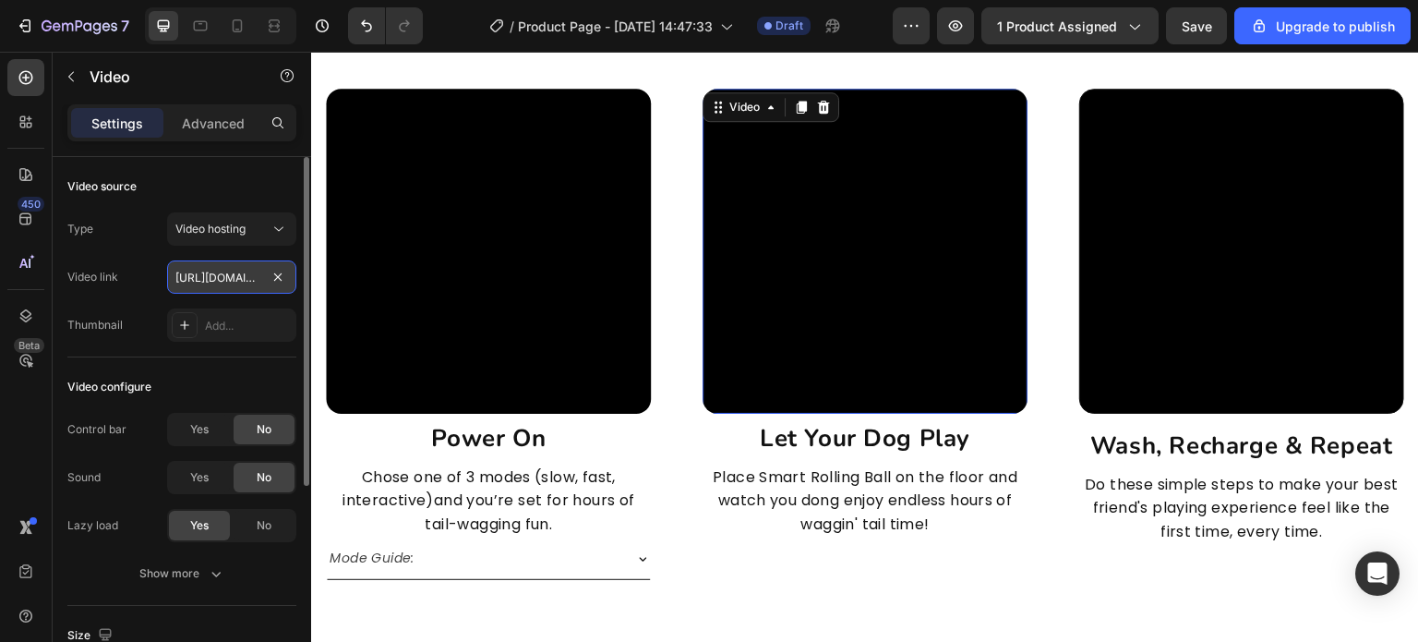
click at [236, 274] on input "[URL][DOMAIN_NAME]" at bounding box center [231, 276] width 129 height 33
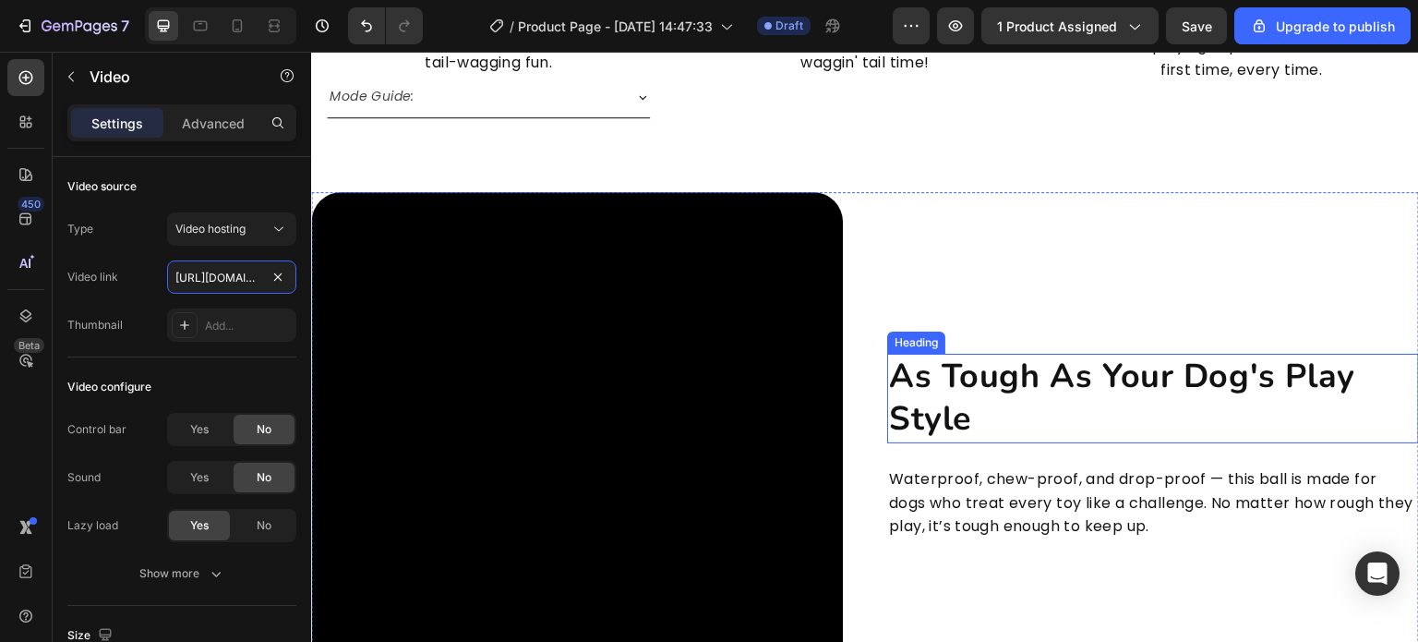
scroll to position [5448, 0]
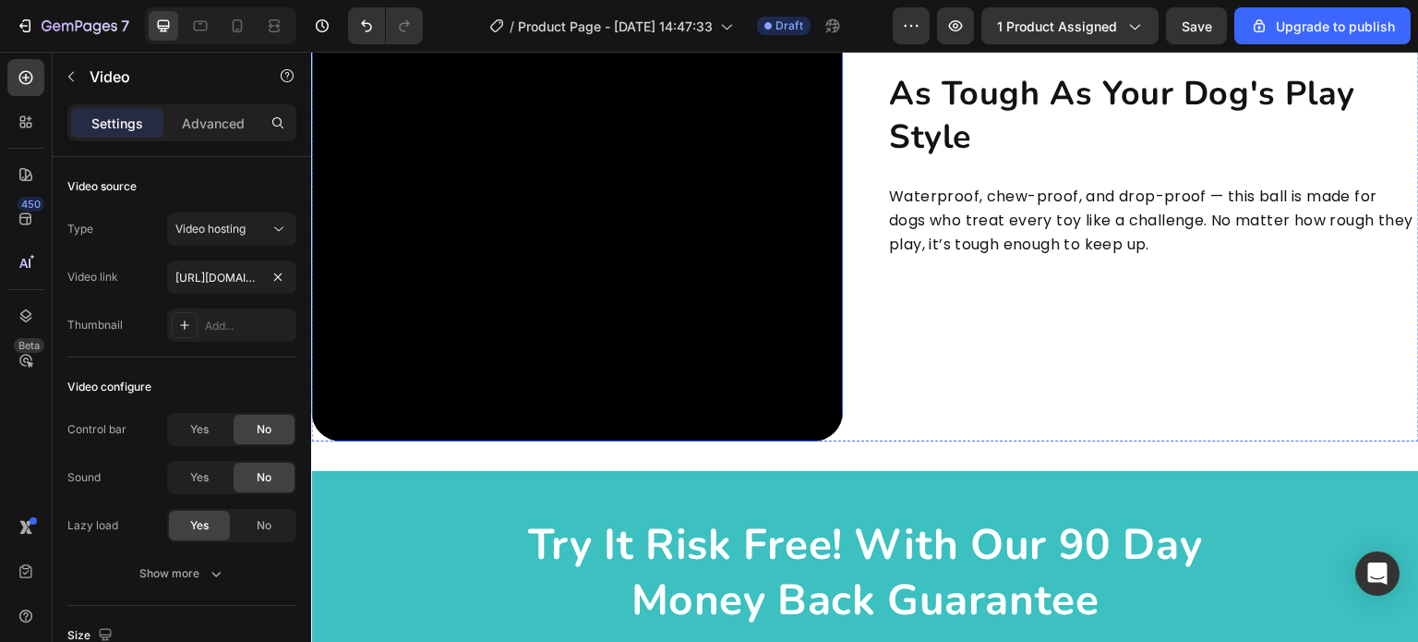
click at [616, 331] on video at bounding box center [577, 176] width 532 height 532
click at [203, 284] on input "https://cdn.shopify.com/videos/c/o/v/7a5ebc8f03254c879e763e76640319d7.mp4" at bounding box center [231, 276] width 129 height 33
paste input "88b7a2da105b45838e9c59d35447abea"
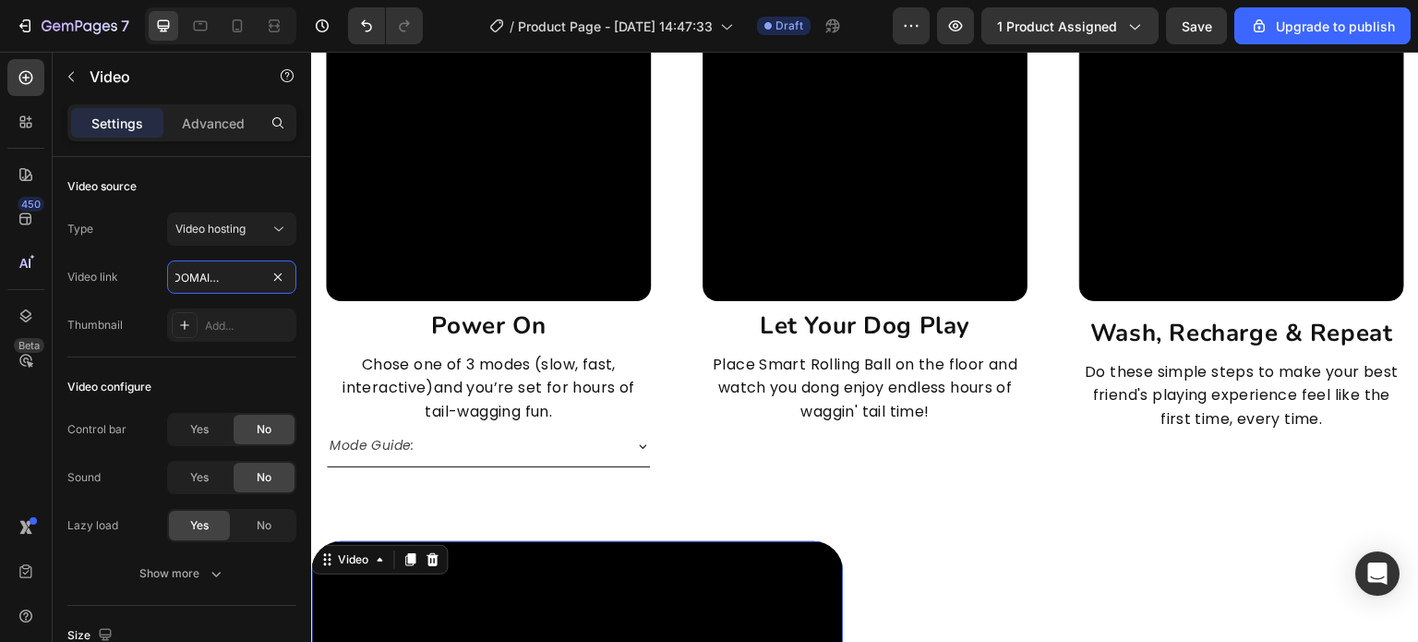
scroll to position [4709, 0]
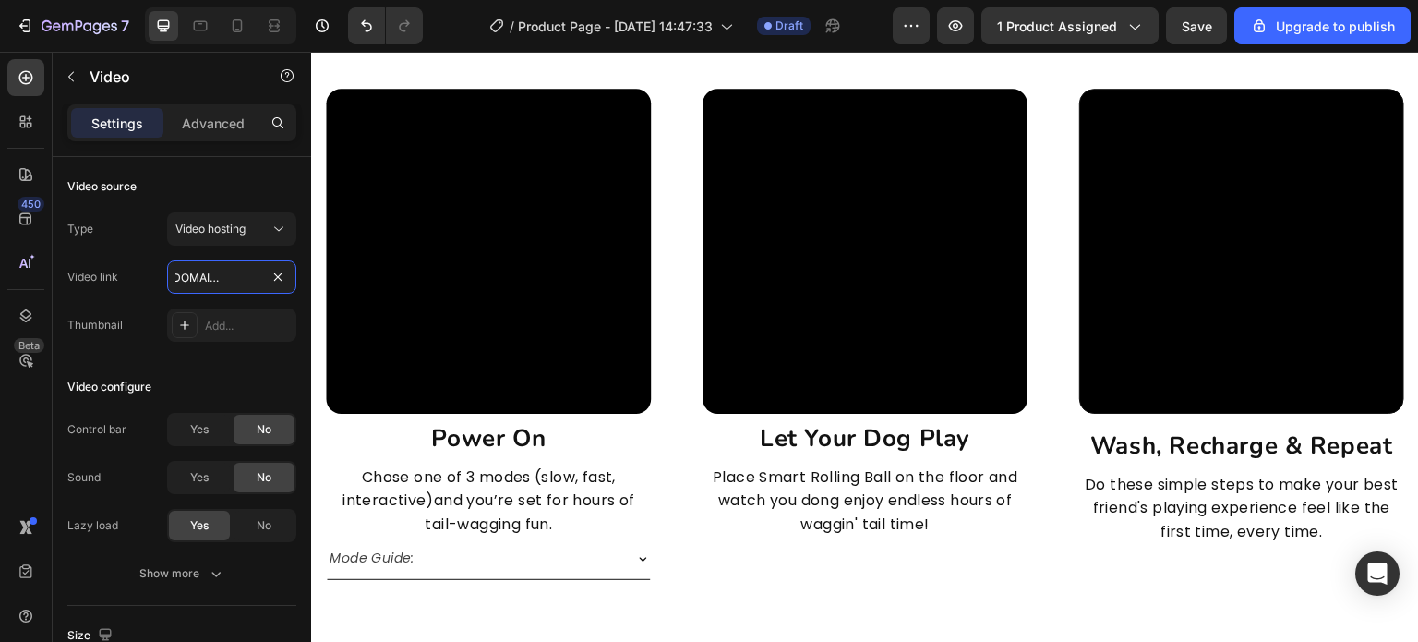
type input "[URL][DOMAIN_NAME]"
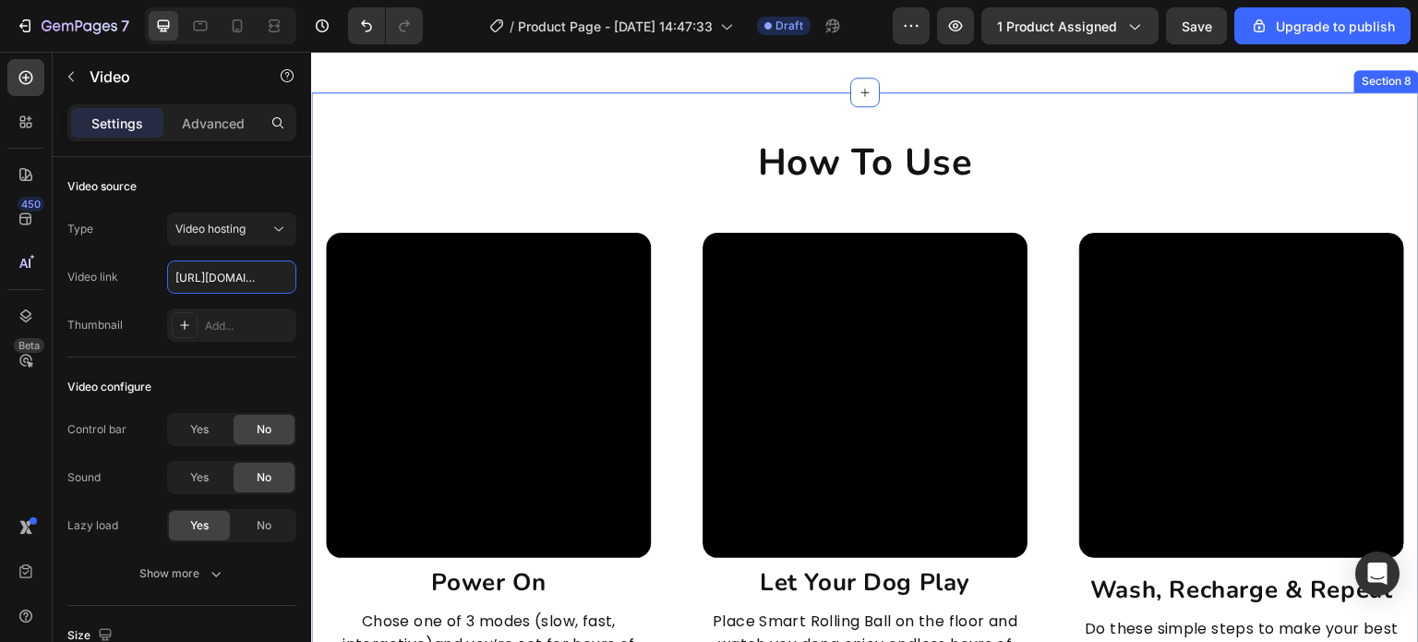
scroll to position [4802, 0]
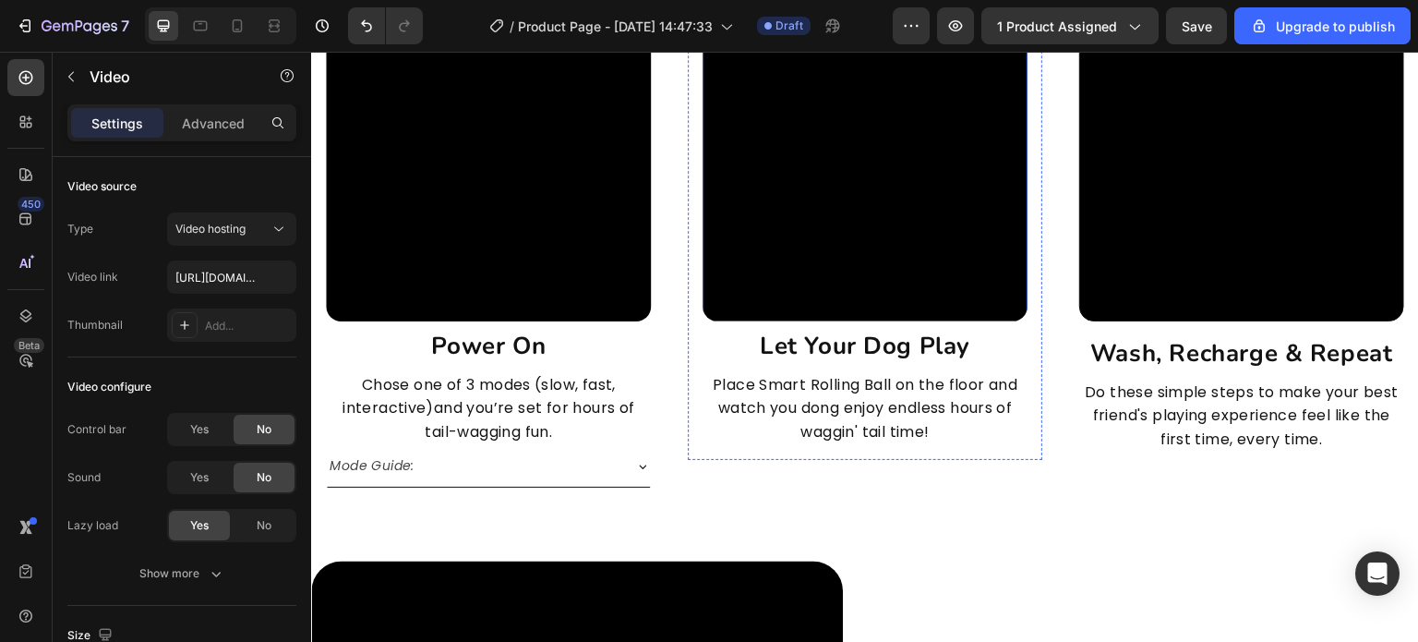
click at [807, 235] on video at bounding box center [865, 158] width 325 height 325
click at [234, 281] on input "[URL][DOMAIN_NAME]" at bounding box center [231, 276] width 129 height 33
paste input "c6ffe5956dfc49bda1828e736c0c2c32"
type input "https://cdn.shopify.com/videos/c/o/v/c6ffe5956dfc49bda1828e736c0c2c32.mp4"
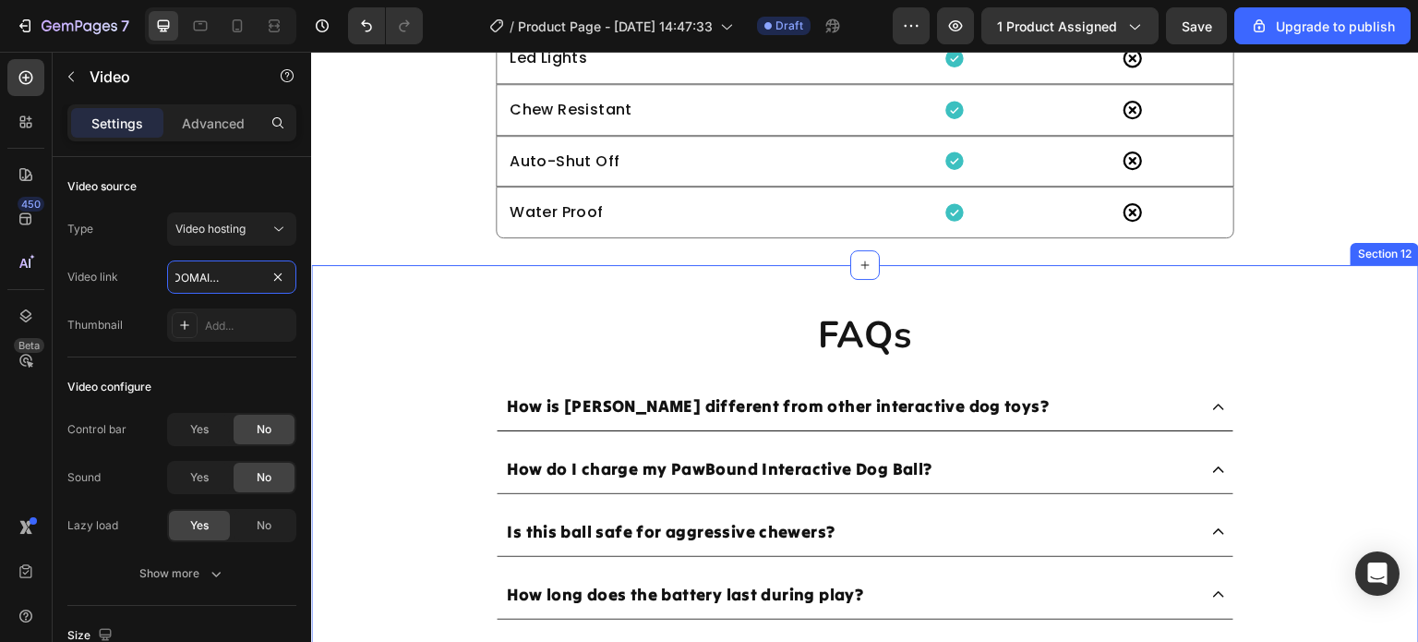
scroll to position [6464, 0]
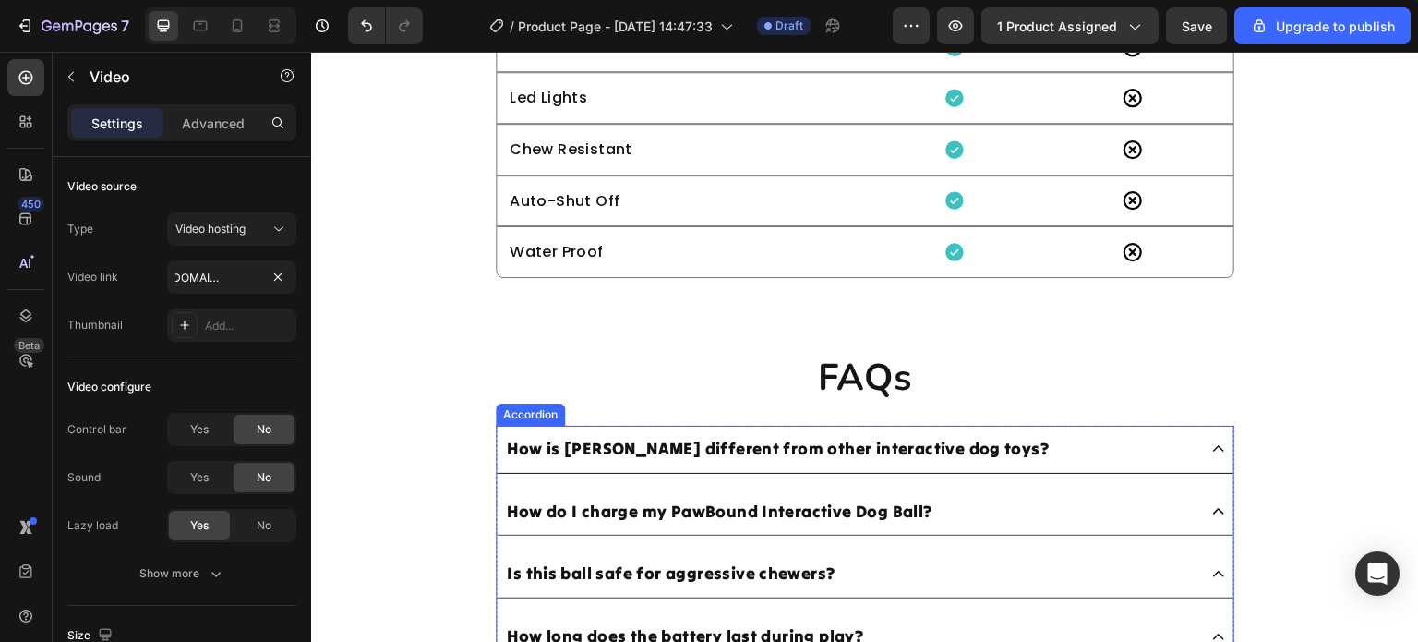
click at [821, 454] on p "How is Chase Buddy different from other interactive dog toys?" at bounding box center [778, 449] width 542 height 27
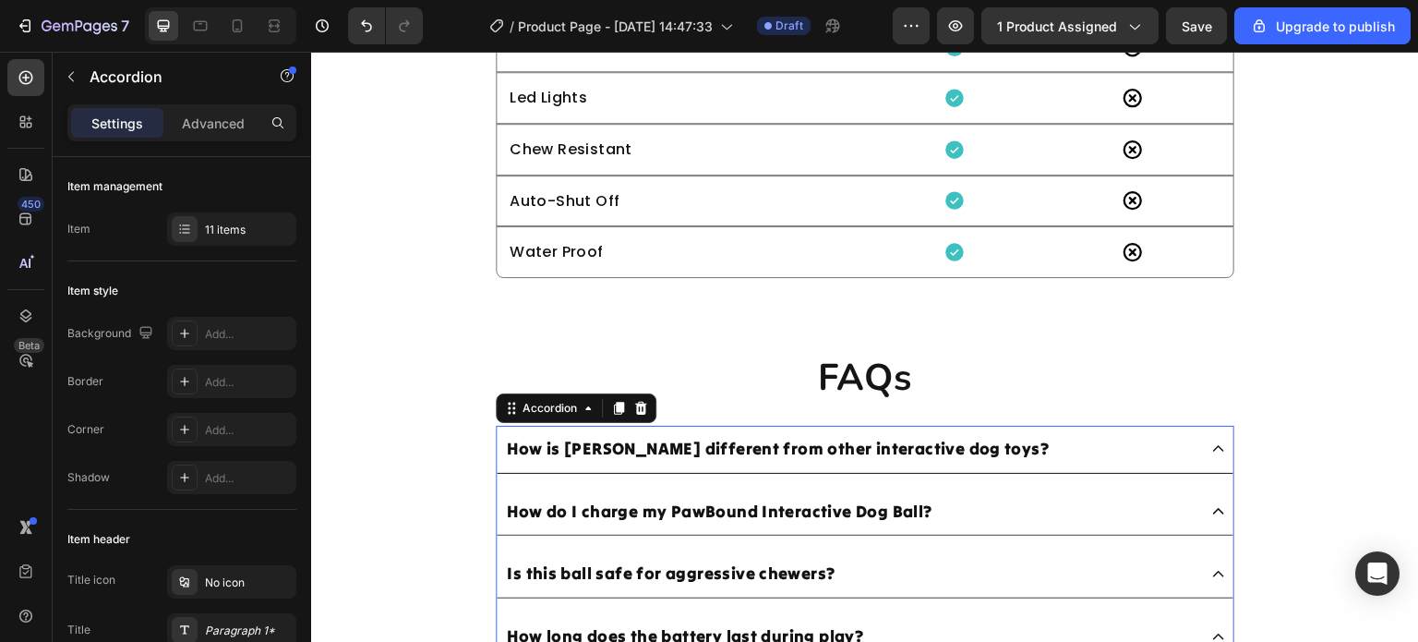
click at [654, 448] on p "How is Chase Buddy different from other interactive dog toys?" at bounding box center [778, 449] width 542 height 27
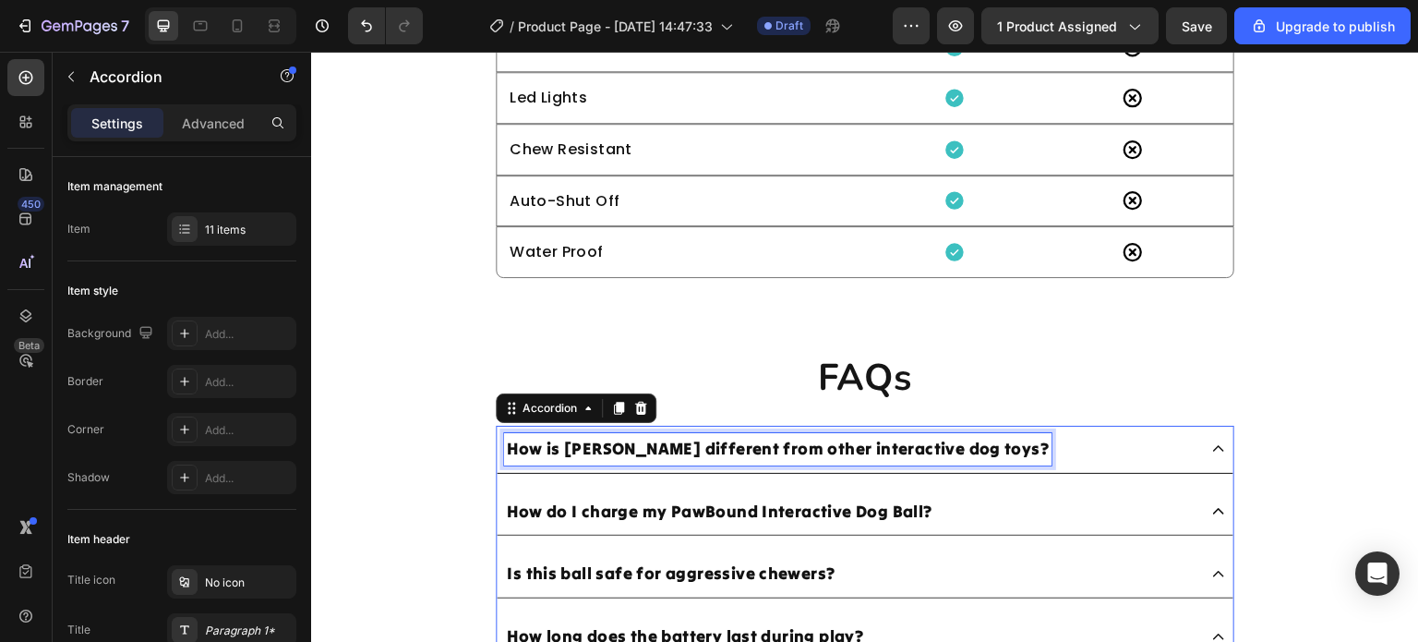
click at [657, 449] on p "How is Chase Buddy different from other interactive dog toys?" at bounding box center [778, 449] width 542 height 27
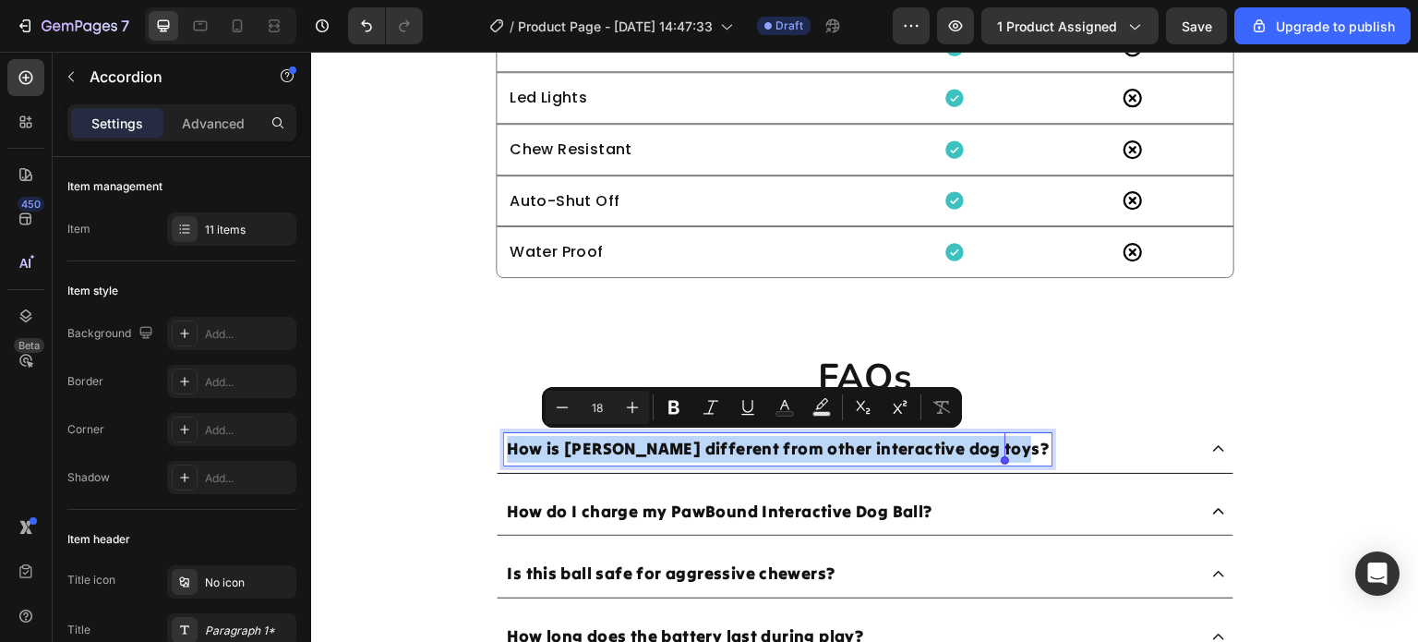
drag, startPoint x: 657, startPoint y: 449, endPoint x: 598, endPoint y: 450, distance: 58.2
click at [598, 450] on p "How is Chase Buddy different from other interactive dog toys?" at bounding box center [778, 449] width 542 height 27
click at [577, 448] on p "How is Chase Buddy different from other interactive dog toys?" at bounding box center [778, 449] width 542 height 27
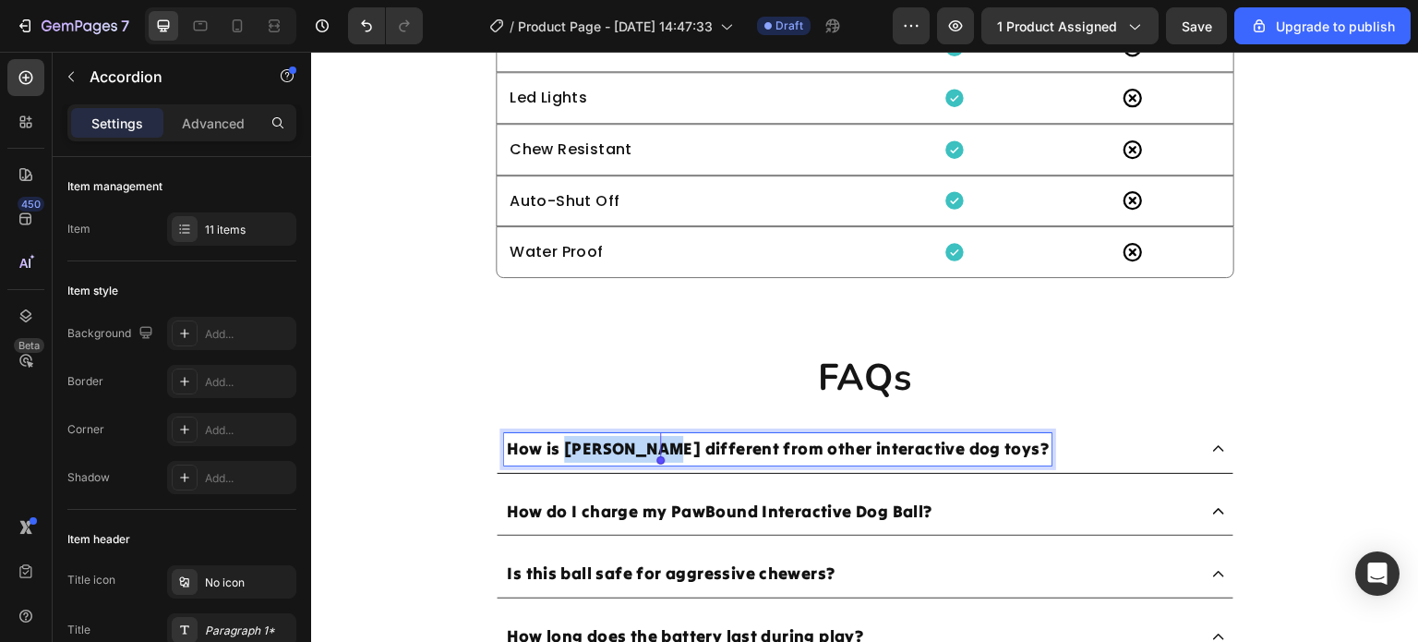
drag, startPoint x: 557, startPoint y: 445, endPoint x: 660, endPoint y: 446, distance: 103.4
click at [660, 446] on p "How is Chase Buddy different from other interactive dog toys?" at bounding box center [778, 449] width 542 height 27
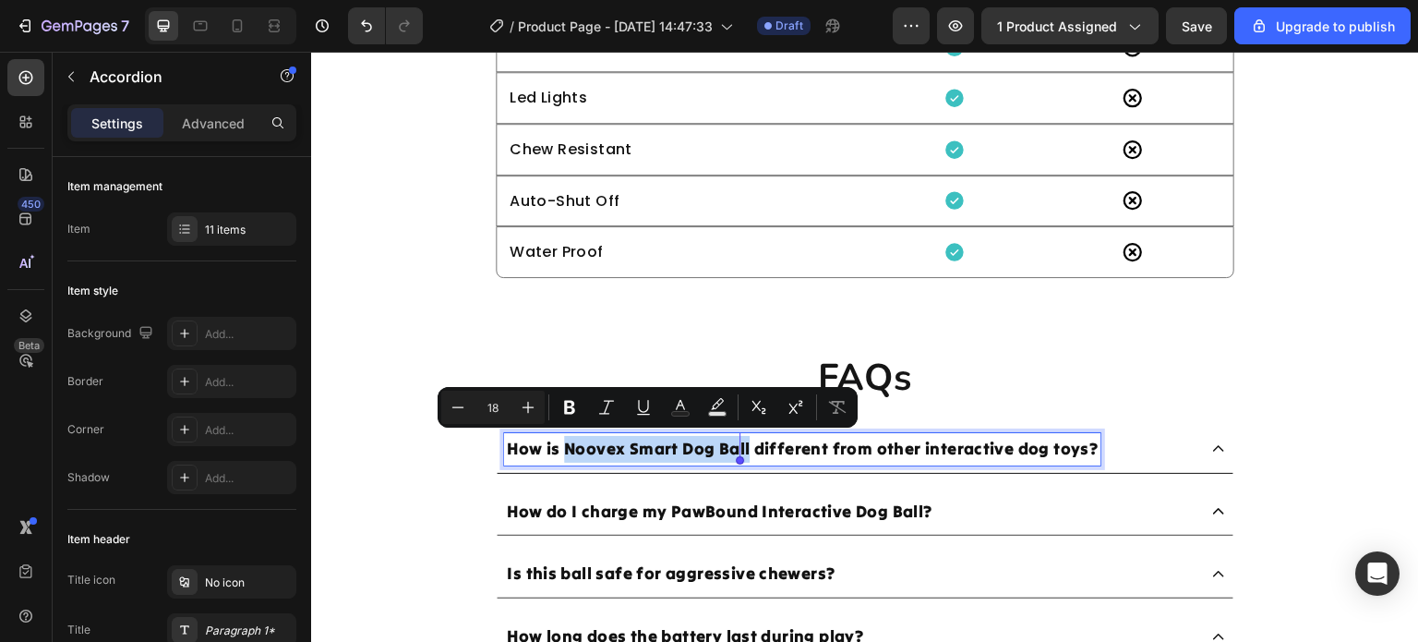
click at [742, 454] on p "How is Noovex Smart Dog Ball different from other interactive dog toys?" at bounding box center [802, 449] width 591 height 27
copy p "Noovex Smart Dog Ball"
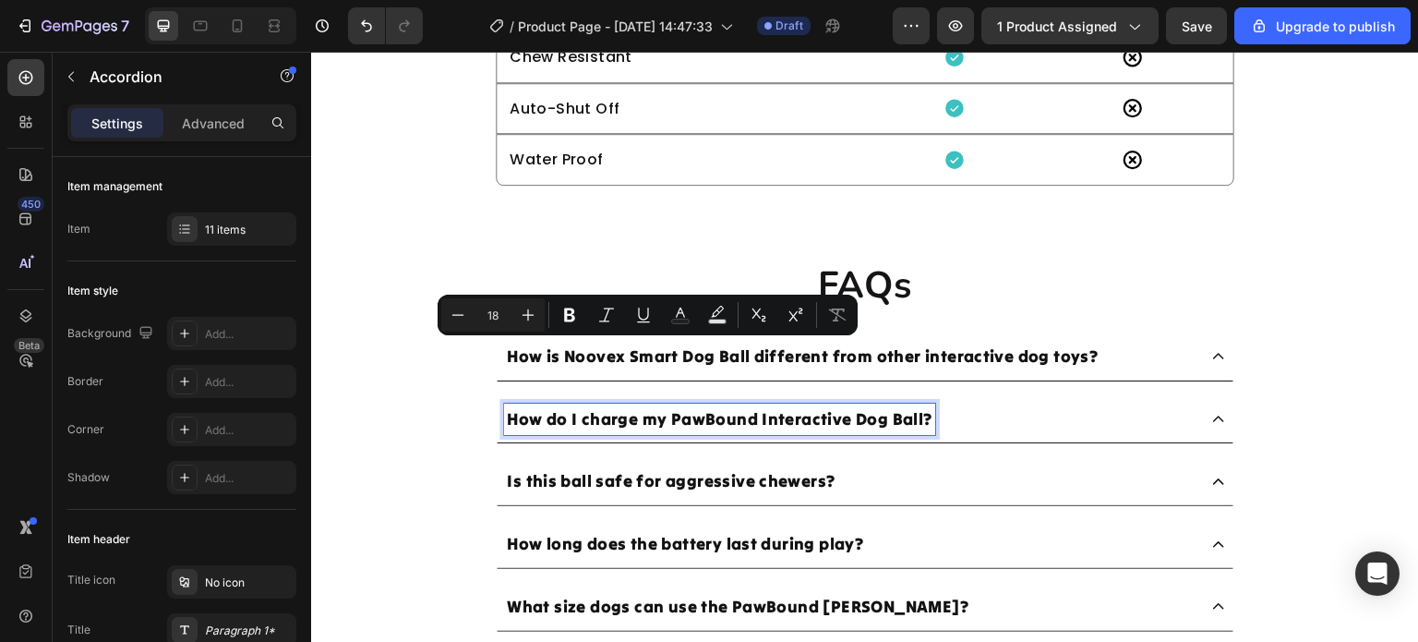
click at [703, 416] on p "How do I charge my PawBound Interactive Dog Ball?" at bounding box center [720, 419] width 426 height 27
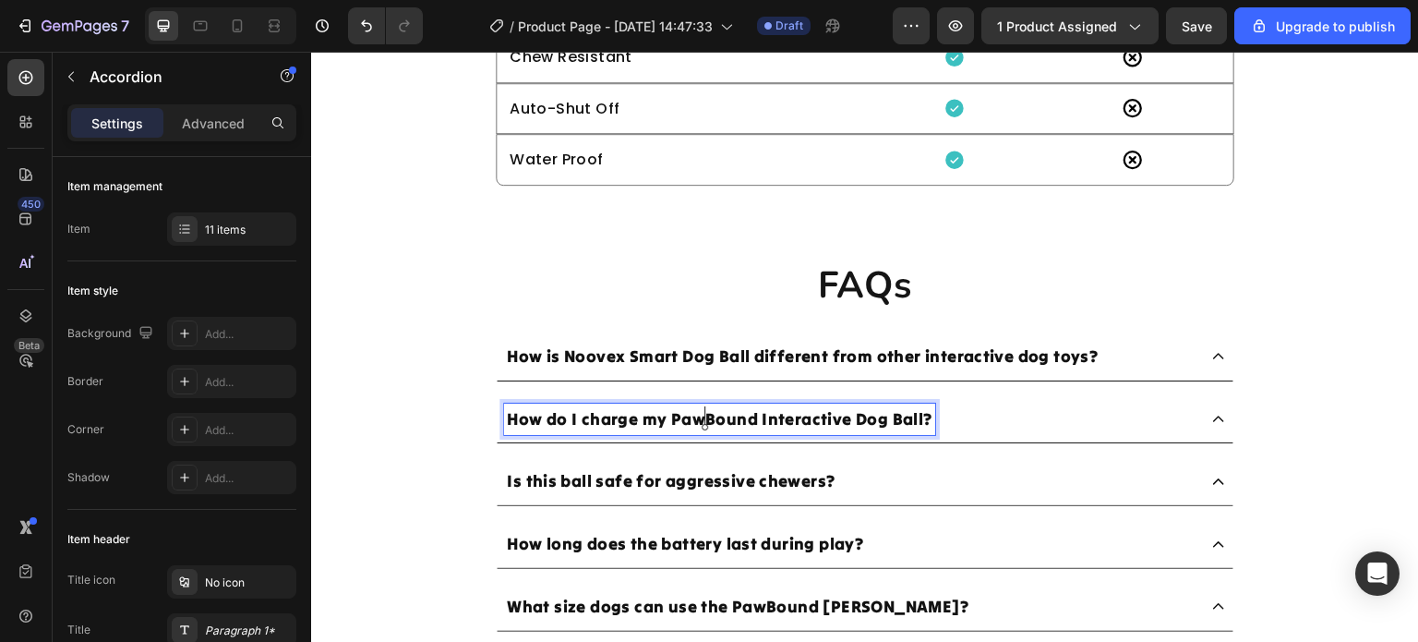
click at [662, 417] on p "How do I charge my PawBound Interactive Dog Ball?" at bounding box center [720, 419] width 426 height 27
click at [838, 416] on p "How do I charge my PawBound Interactive Dog Ball?" at bounding box center [720, 419] width 426 height 27
drag, startPoint x: 660, startPoint y: 419, endPoint x: 910, endPoint y: 426, distance: 250.3
click at [910, 426] on p "How do I charge my PawBound Interactive Dog Ball?" at bounding box center [720, 419] width 426 height 27
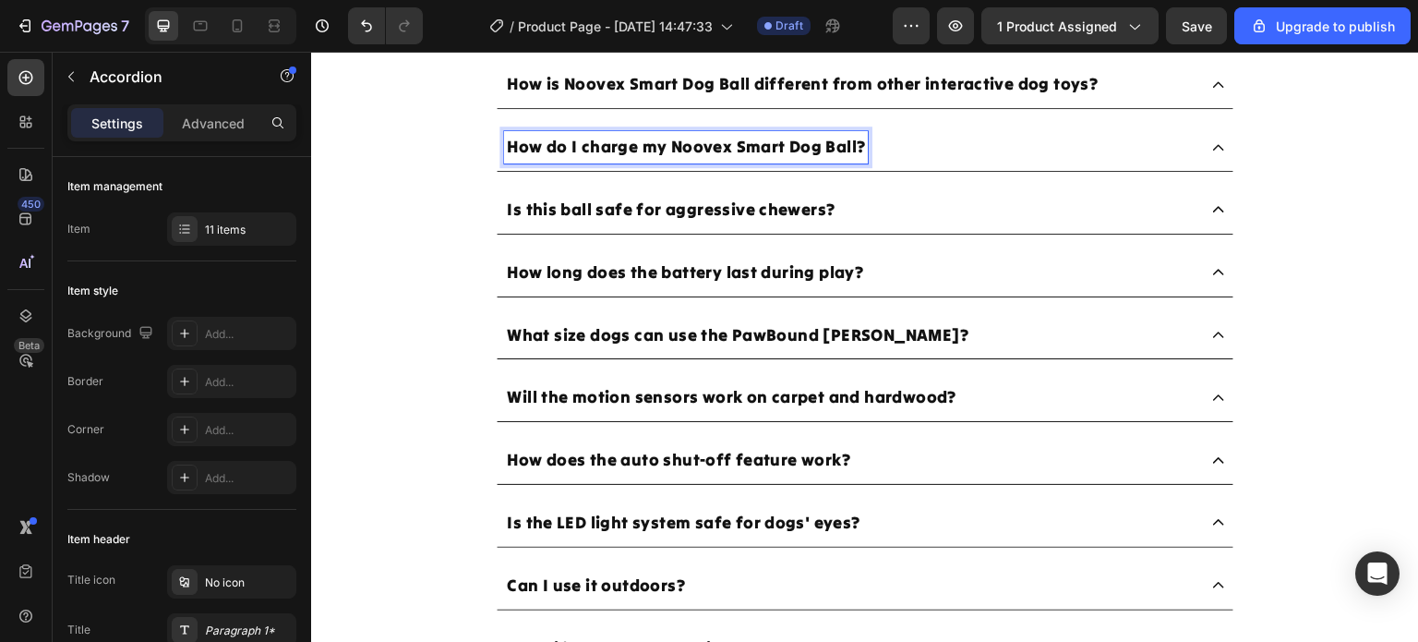
scroll to position [6833, 0]
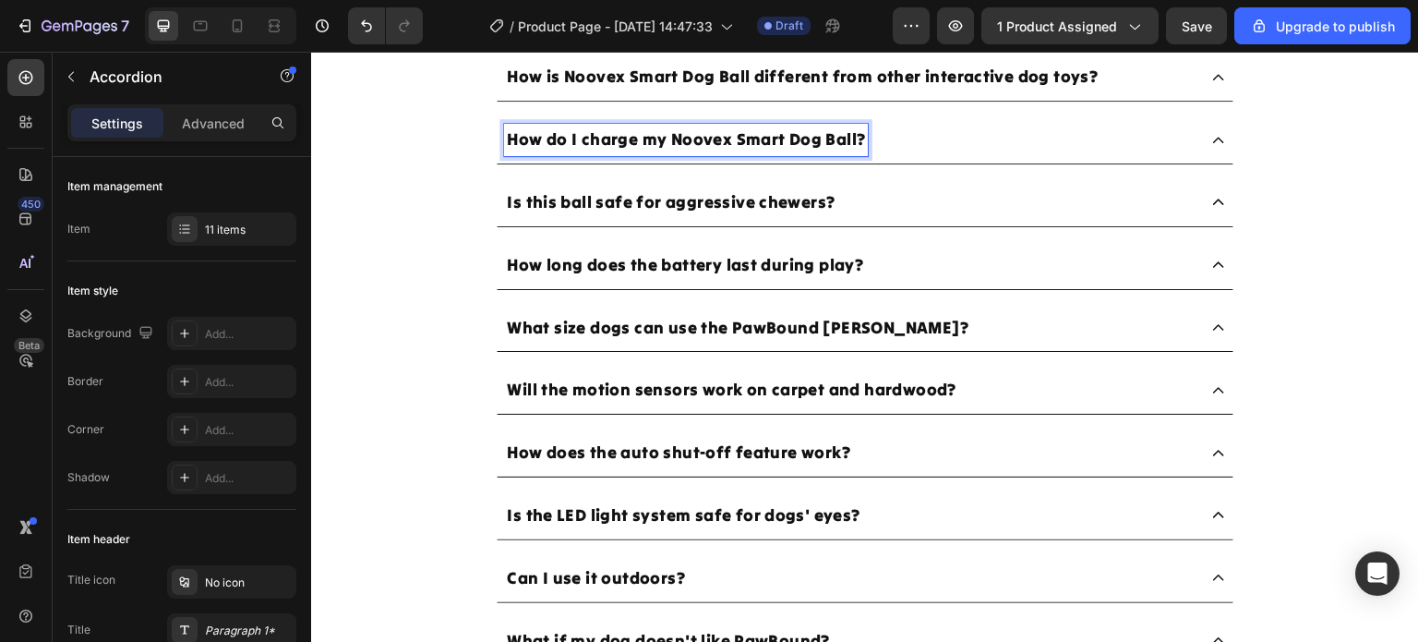
click at [767, 328] on p "What size dogs can use the PawBound Chase Buddy?" at bounding box center [738, 328] width 462 height 27
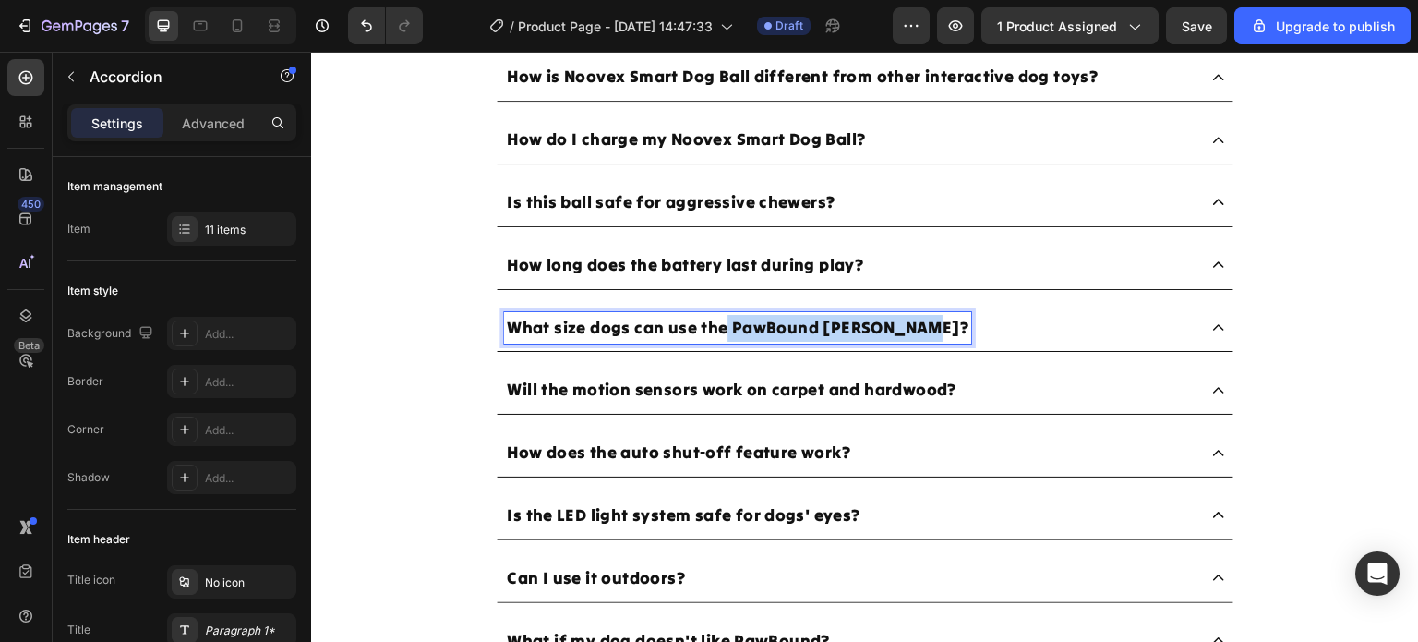
drag, startPoint x: 717, startPoint y: 331, endPoint x: 914, endPoint y: 331, distance: 196.7
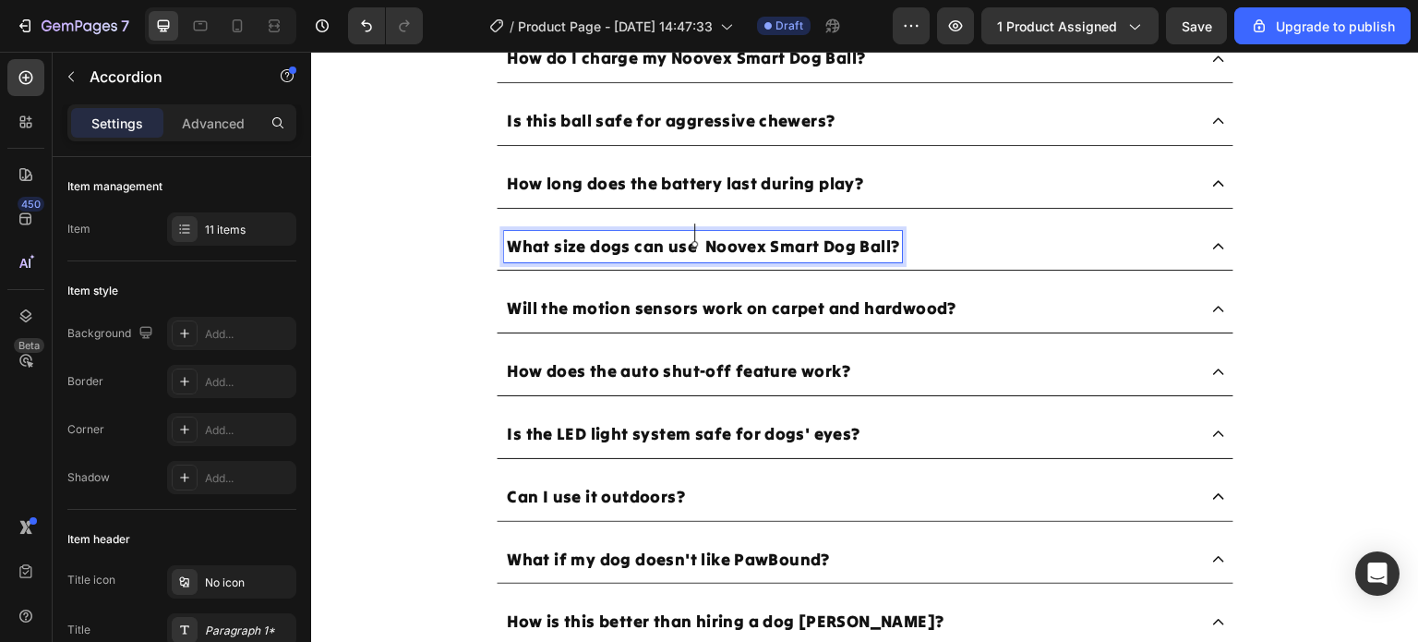
scroll to position [6926, 0]
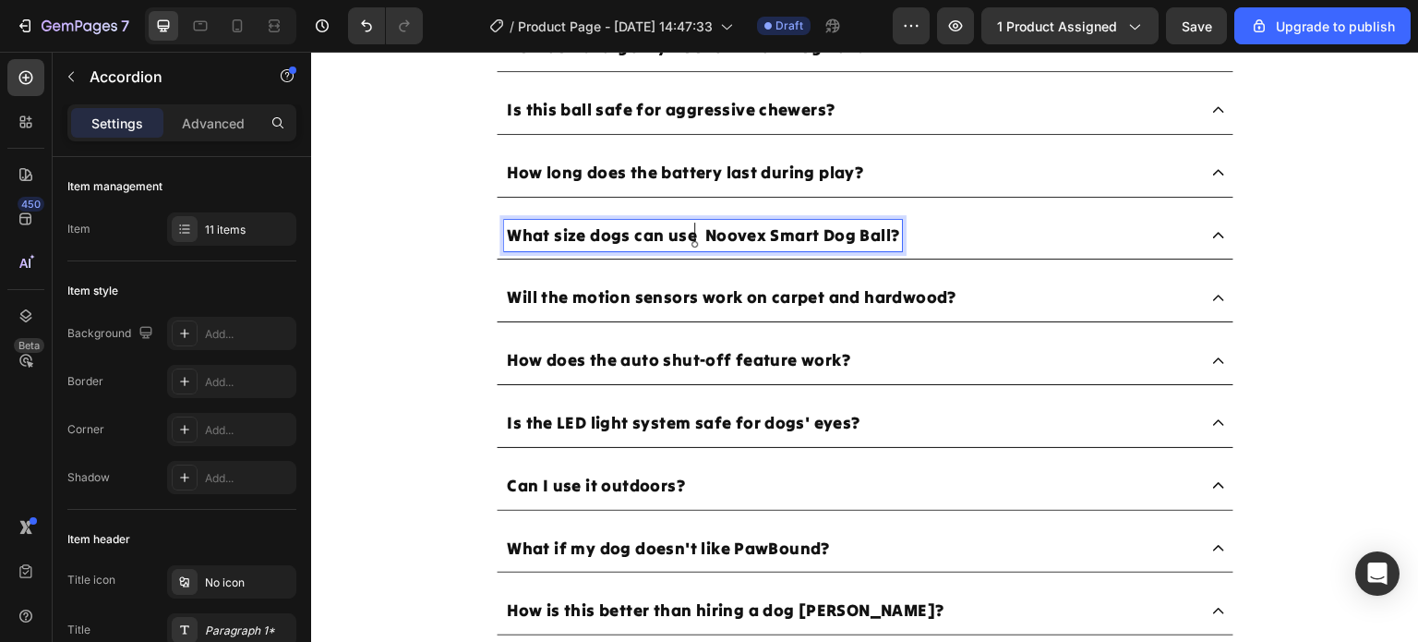
click at [995, 295] on div "Will the motion sensors work on carpet and hardwood?" at bounding box center [850, 298] width 693 height 32
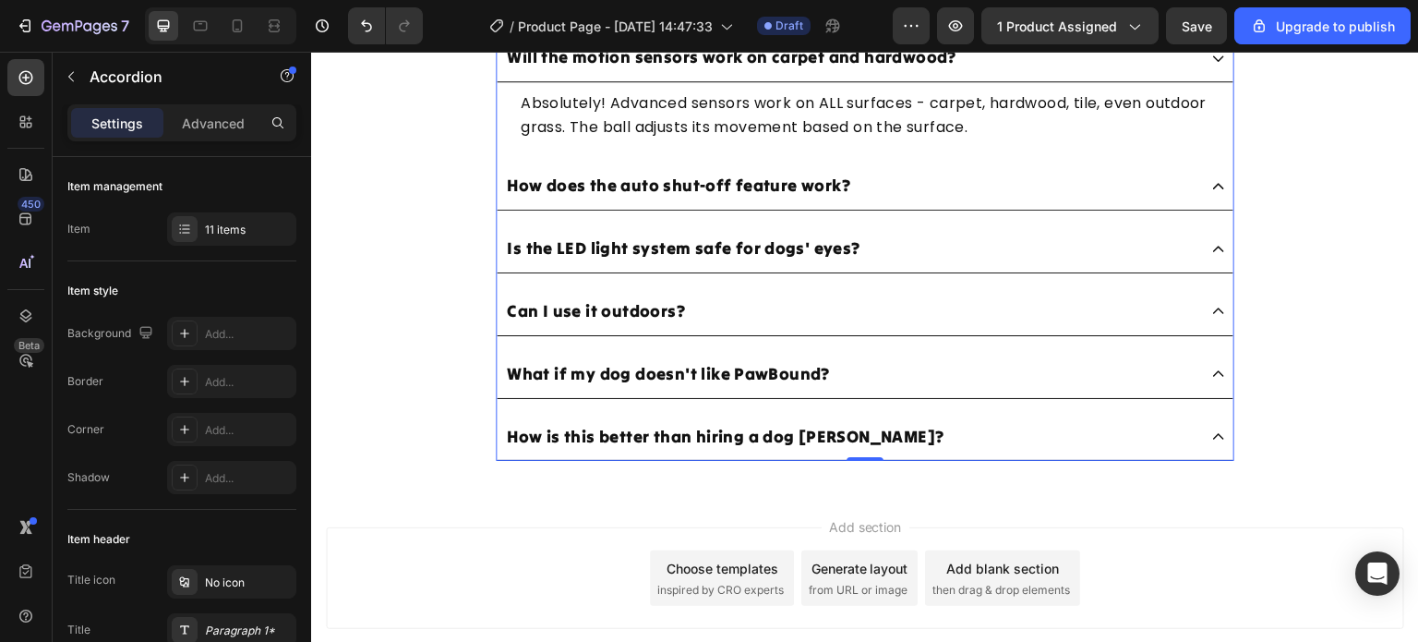
scroll to position [7203, 0]
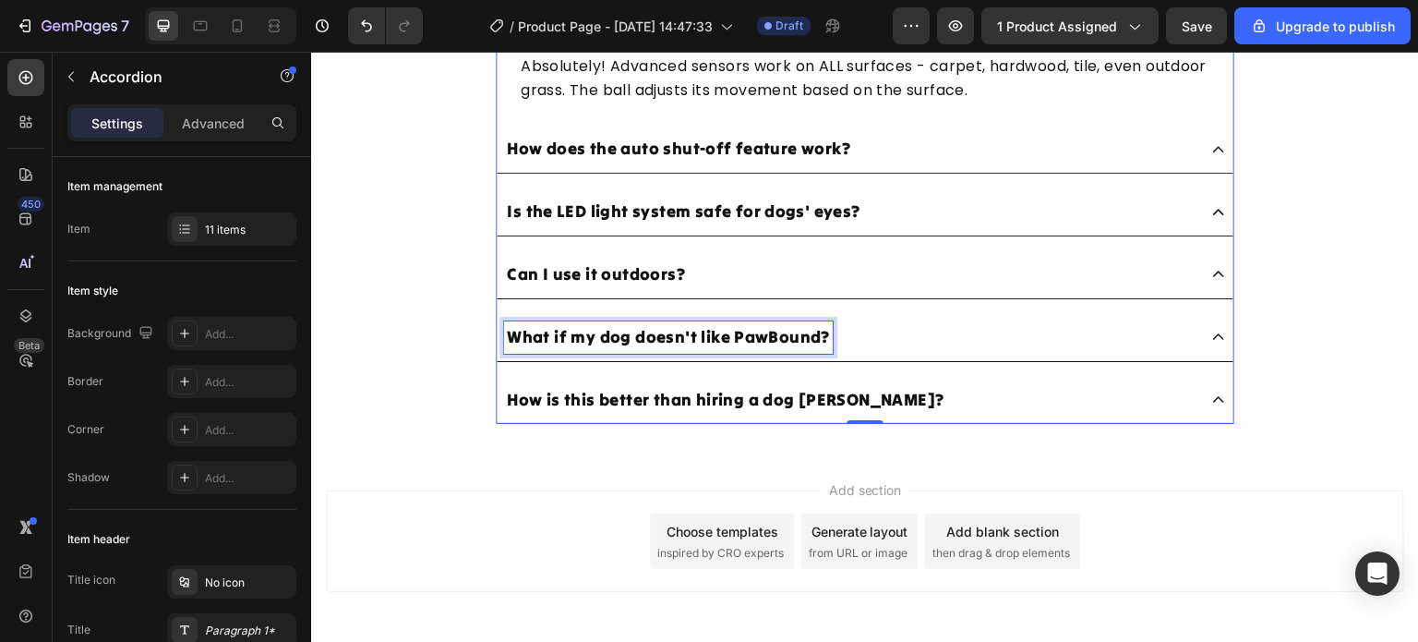
click at [740, 325] on p "What if my dog doesn't like PawBound?" at bounding box center [668, 337] width 323 height 27
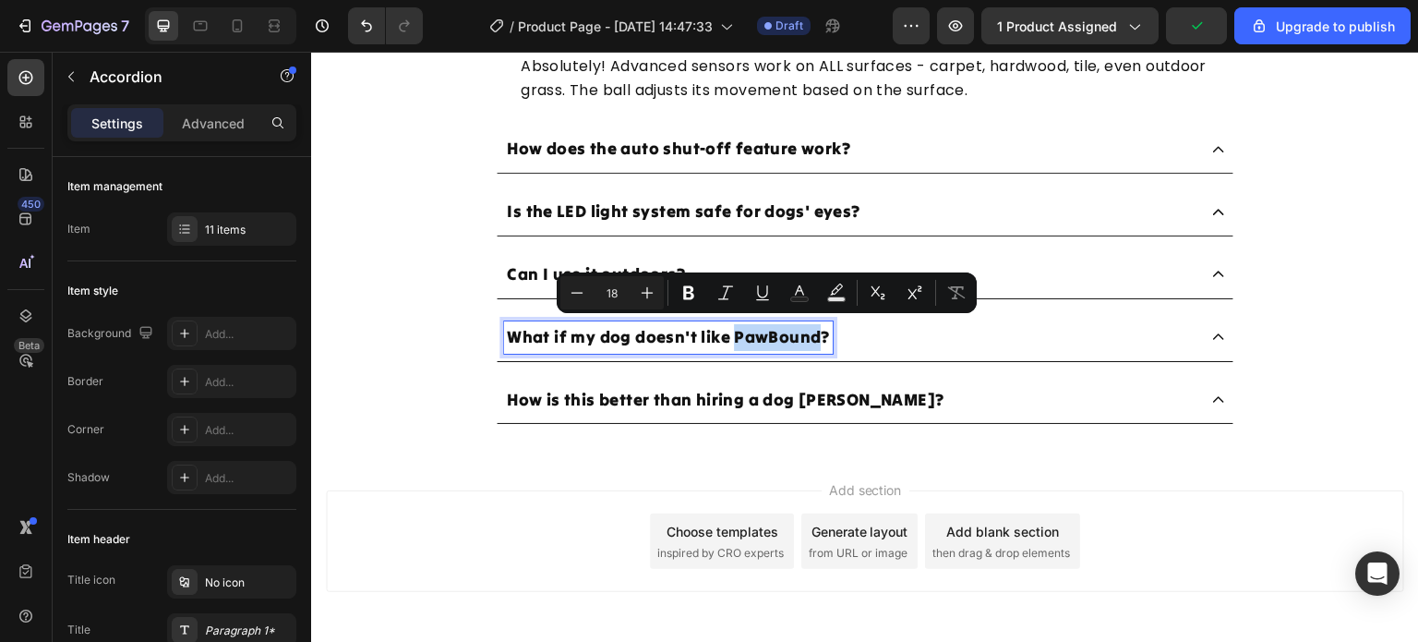
drag, startPoint x: 727, startPoint y: 332, endPoint x: 807, endPoint y: 332, distance: 80.3
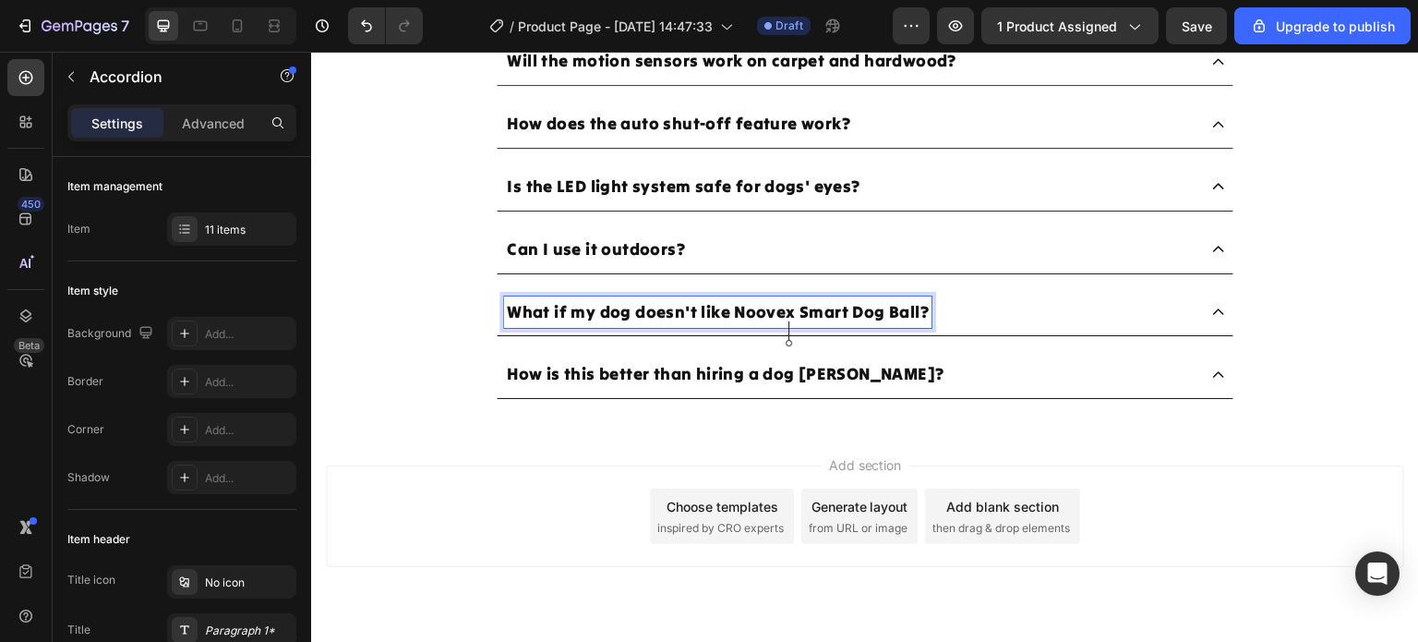
scroll to position [7136, 0]
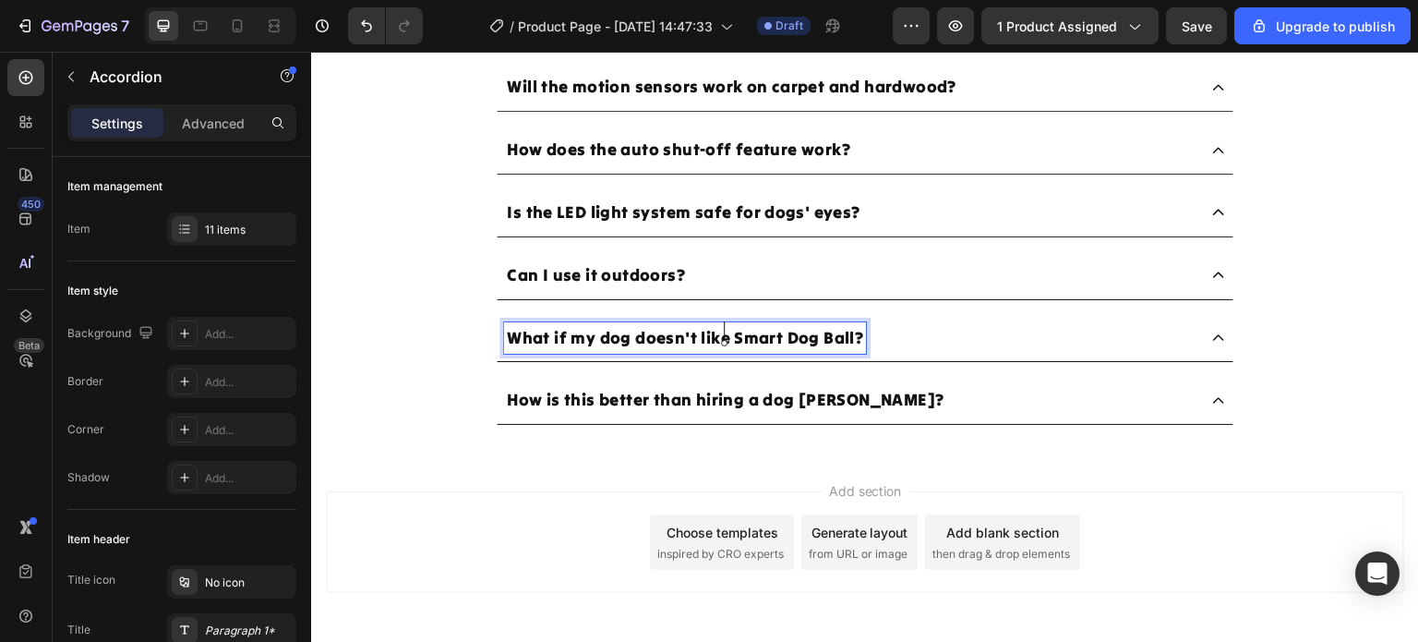
click at [671, 395] on p "How is this better than hiring a dog [PERSON_NAME]?" at bounding box center [725, 400] width 437 height 27
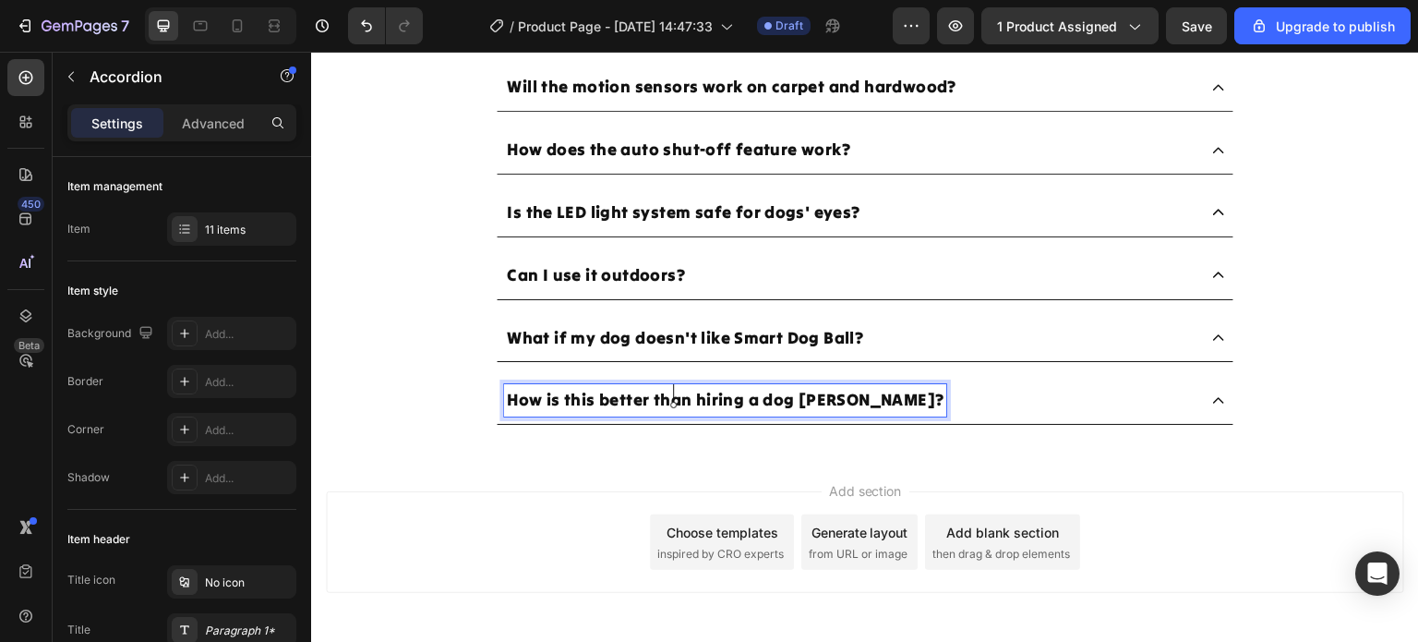
click at [992, 340] on div "What if my dog doesn't like Smart Dog Ball?" at bounding box center [850, 338] width 693 height 32
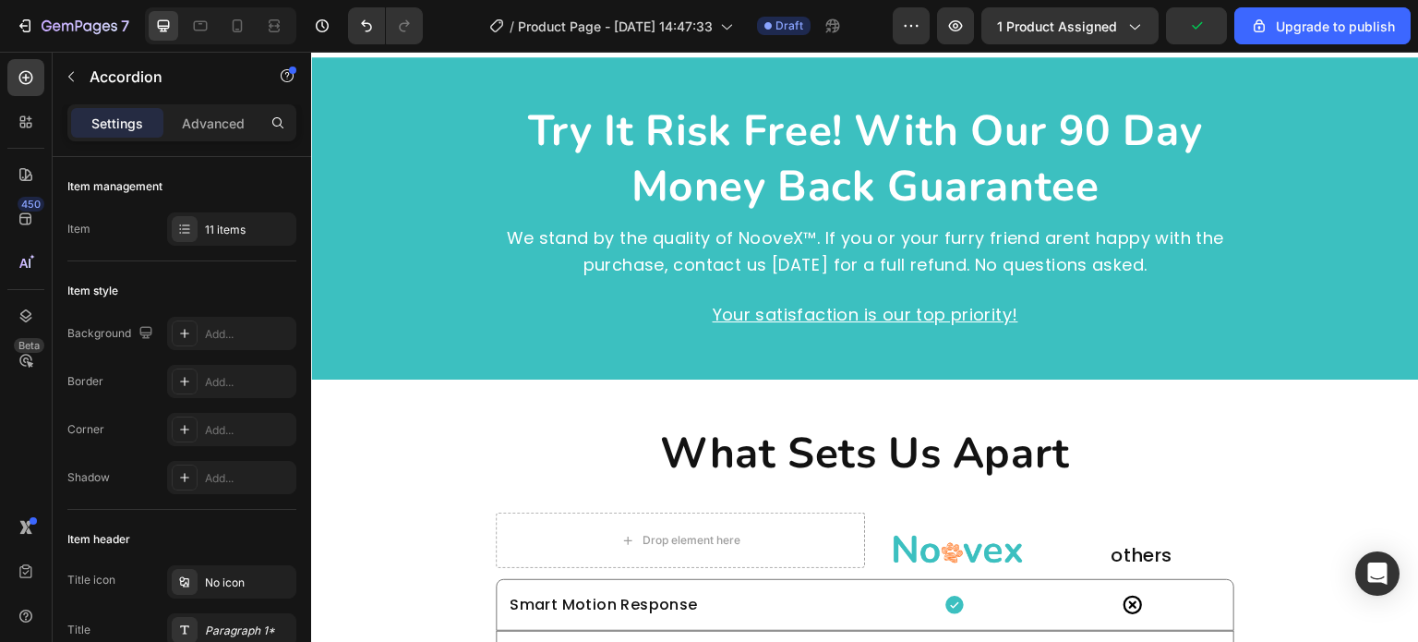
scroll to position [5843, 0]
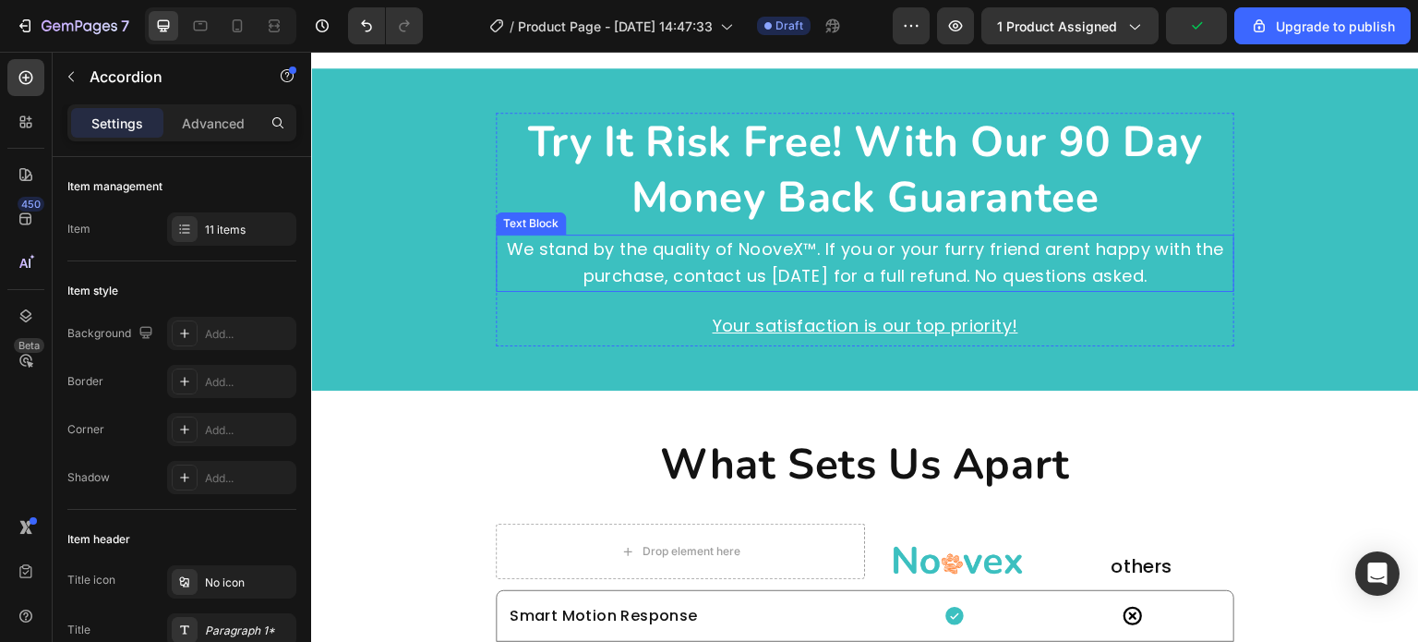
click at [838, 271] on p "We stand by the quality of NooveX™. If you or your furry friend arent happy wit…" at bounding box center [865, 263] width 735 height 54
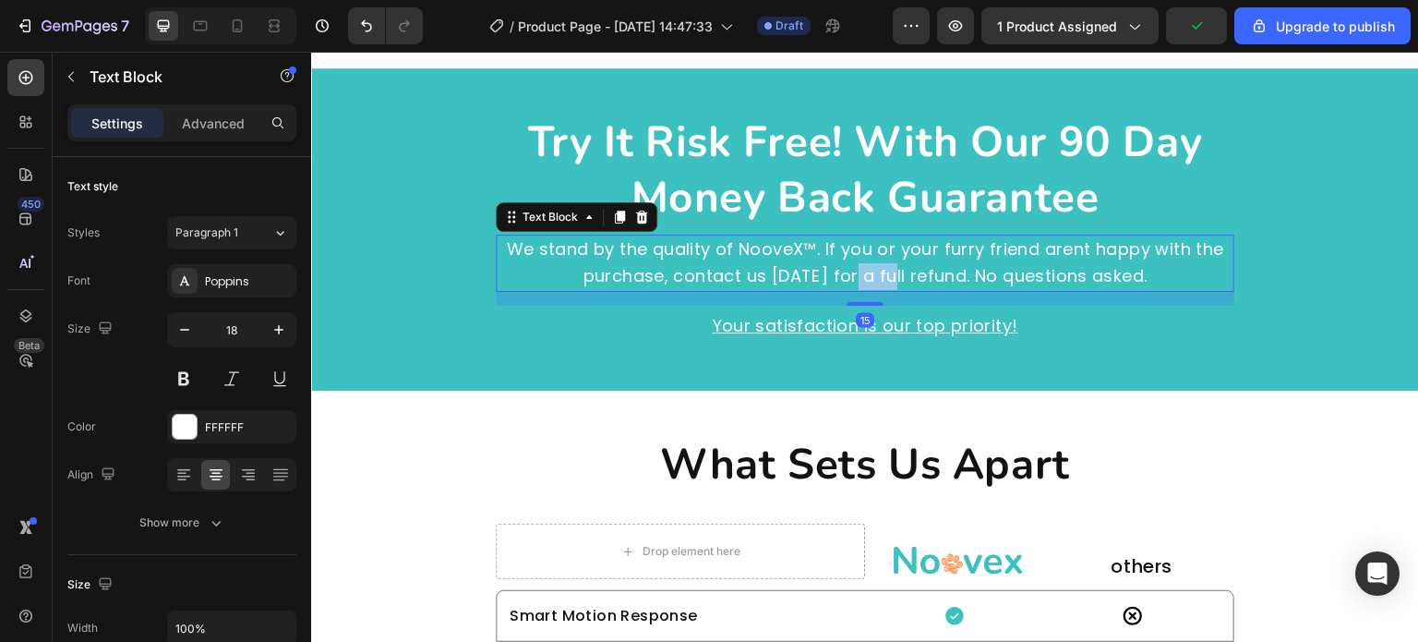
click at [838, 271] on p "We stand by the quality of NooveX™. If you or your furry friend arent happy wit…" at bounding box center [865, 263] width 735 height 54
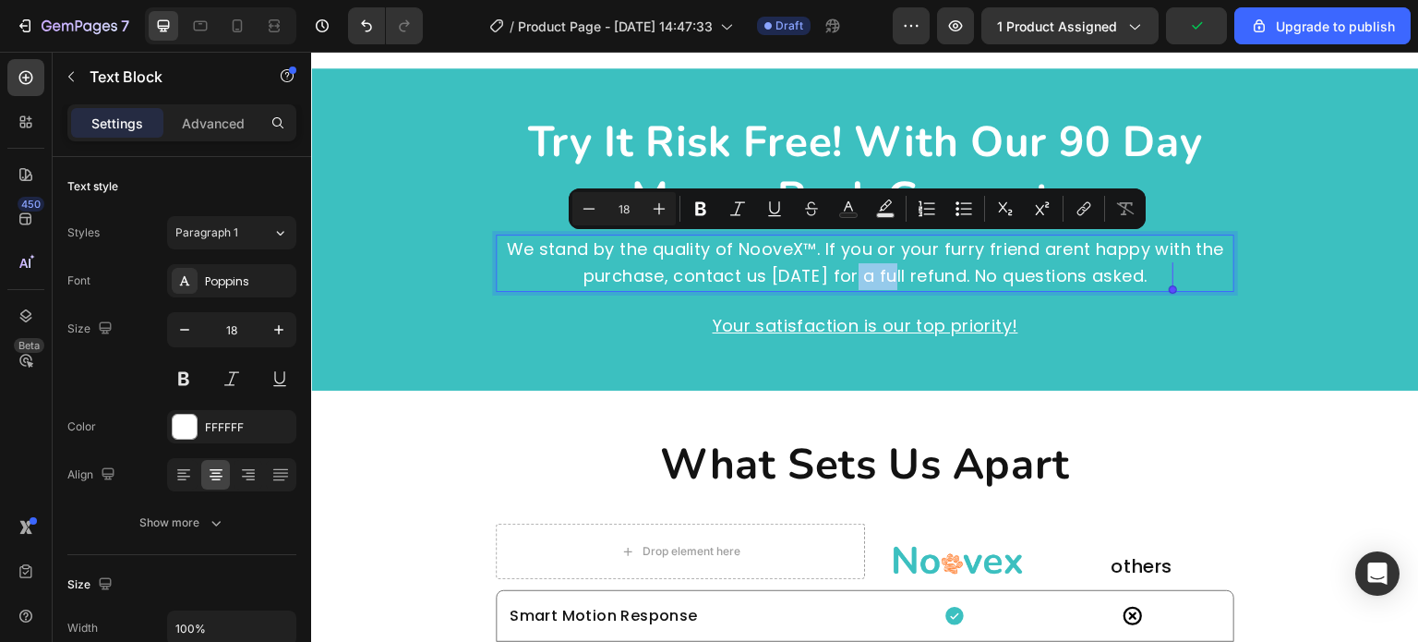
copy p "We stand by the quality of NooveX™. If you or your furry friend arent happy wit…"
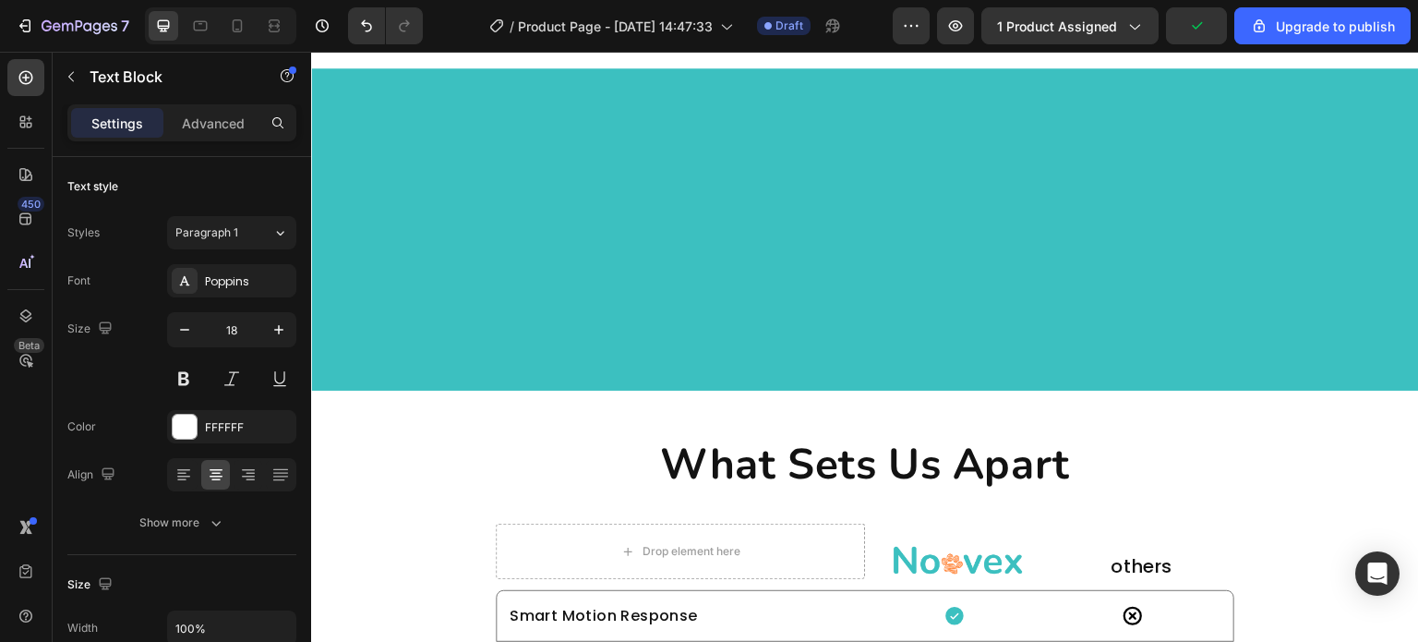
type input "16"
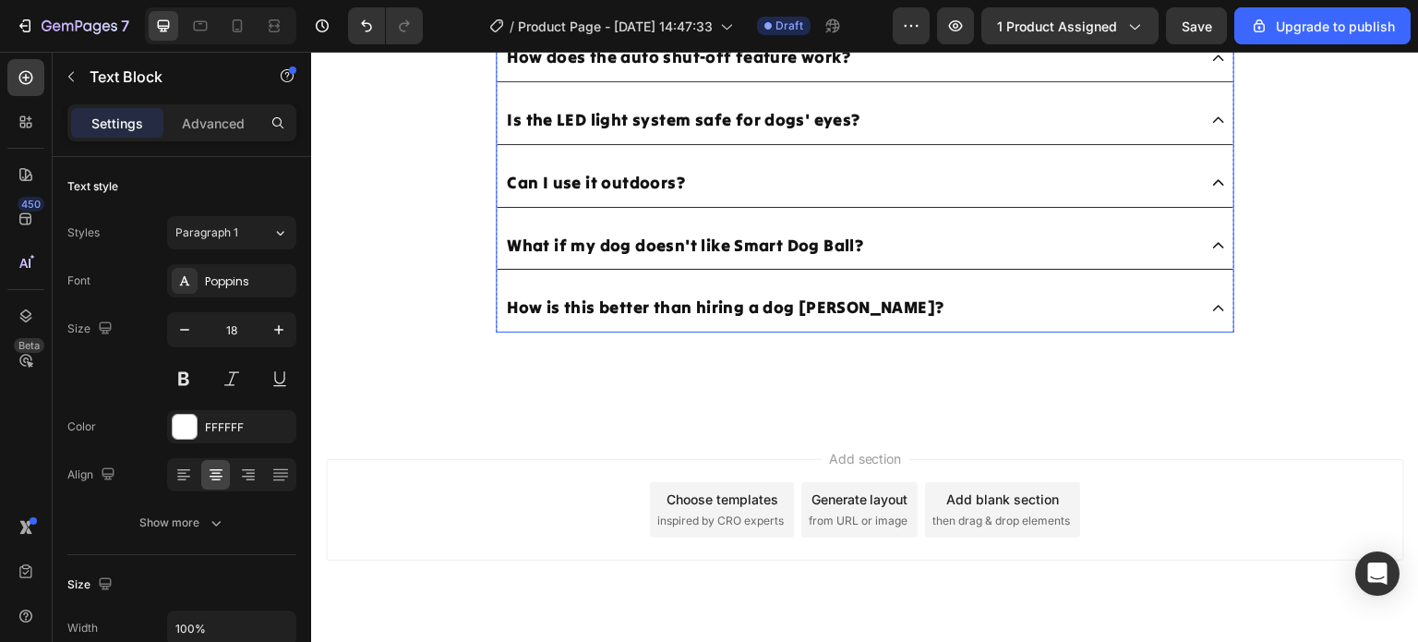
scroll to position [7207, 0]
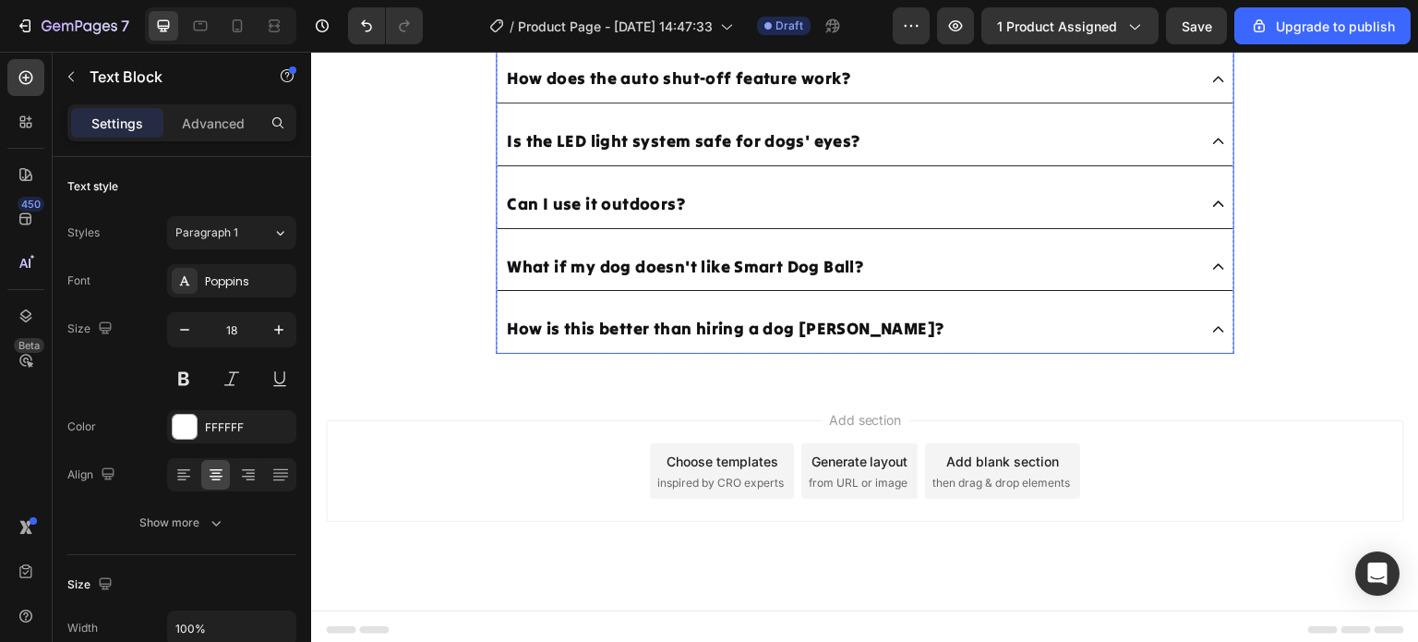
click at [929, 261] on div "What if my dog doesn't like Smart Dog Ball?" at bounding box center [850, 267] width 693 height 32
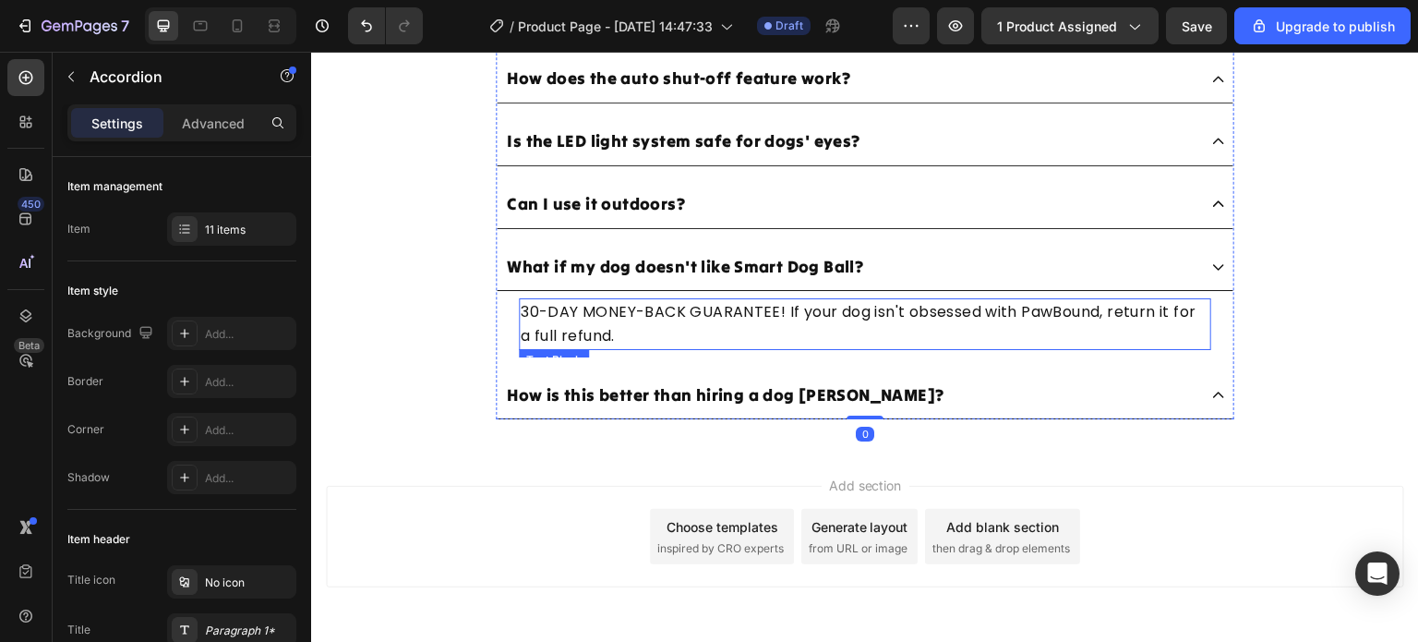
click at [717, 323] on p "30-DAY MONEY-BACK GUARANTEE! If your dog isn't obsessed with PawBound, return i…" at bounding box center [865, 323] width 689 height 47
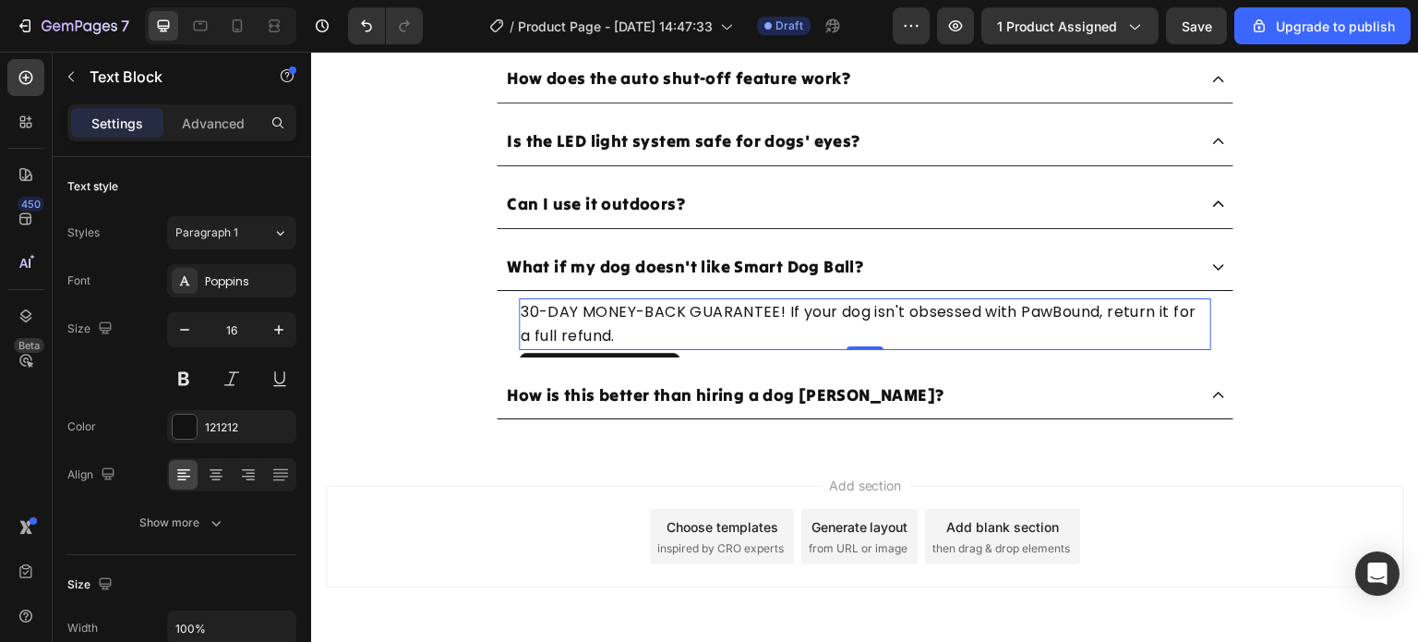
click at [717, 323] on p "30-DAY MONEY-BACK GUARANTEE! If your dog isn't obsessed with PawBound, return i…" at bounding box center [865, 323] width 689 height 47
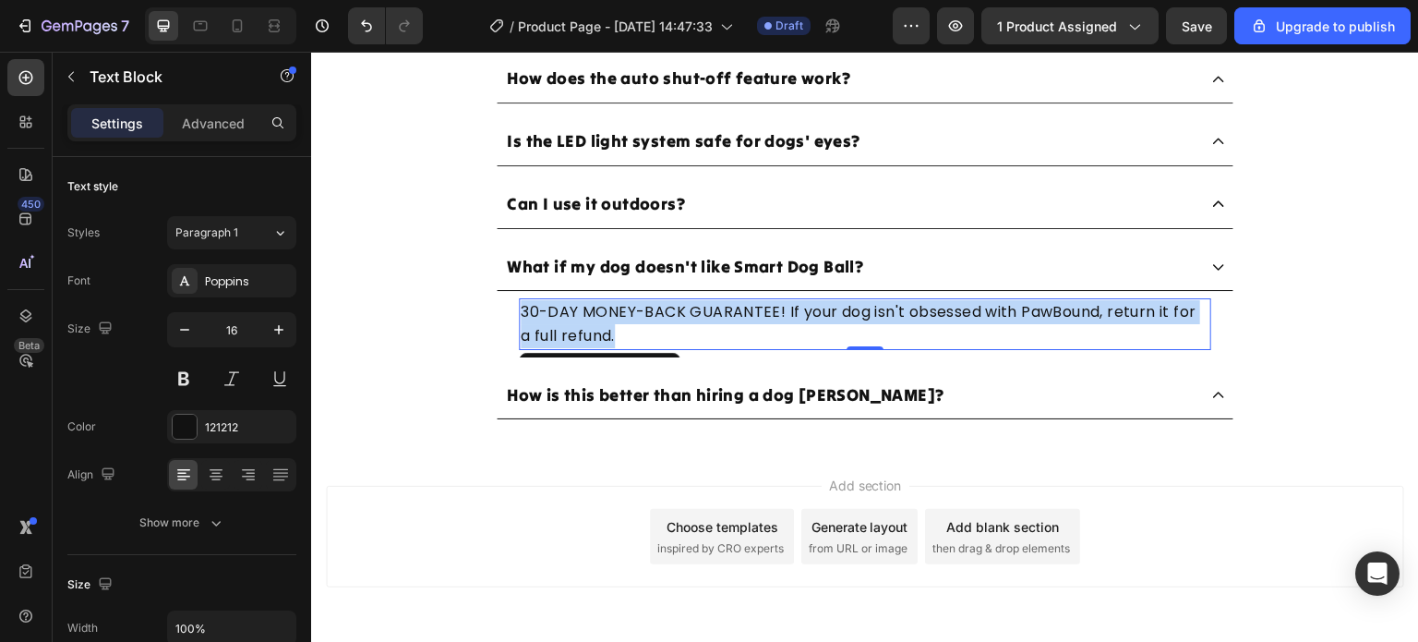
click at [717, 323] on p "30-DAY MONEY-BACK GUARANTEE! If your dog isn't obsessed with PawBound, return i…" at bounding box center [865, 323] width 689 height 47
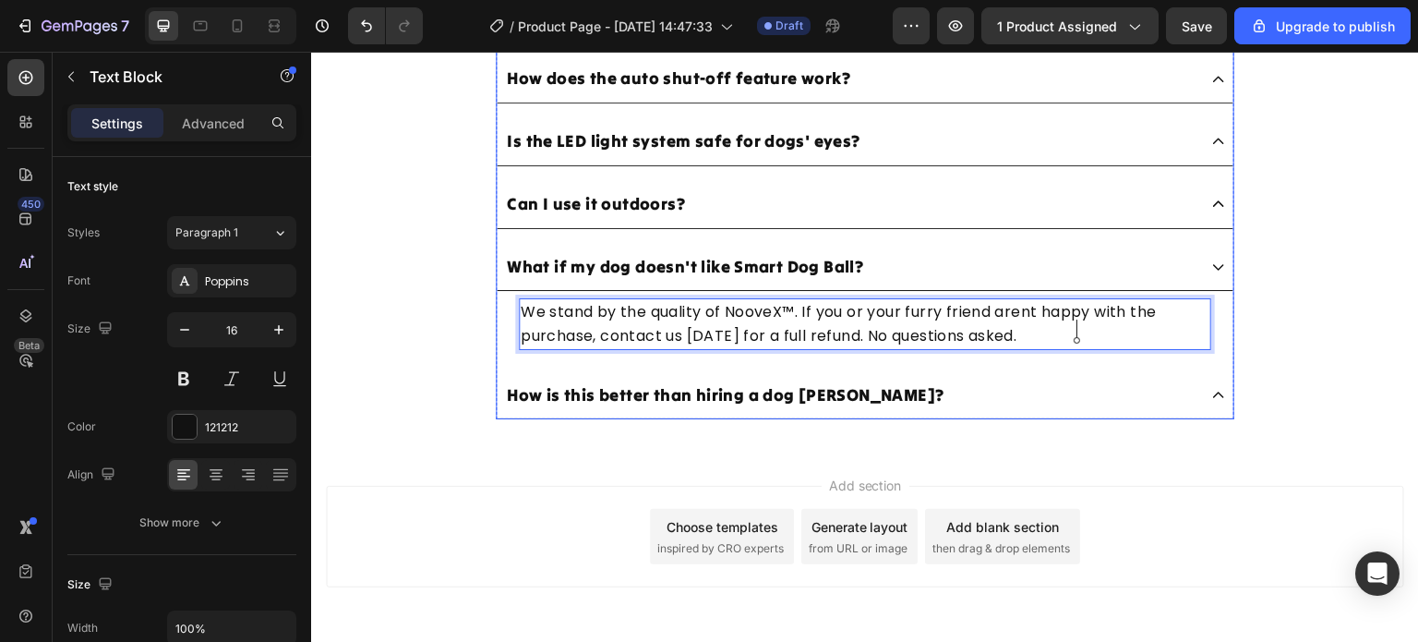
click at [889, 384] on div "How is this better than hiring a dog [PERSON_NAME]?" at bounding box center [850, 396] width 693 height 32
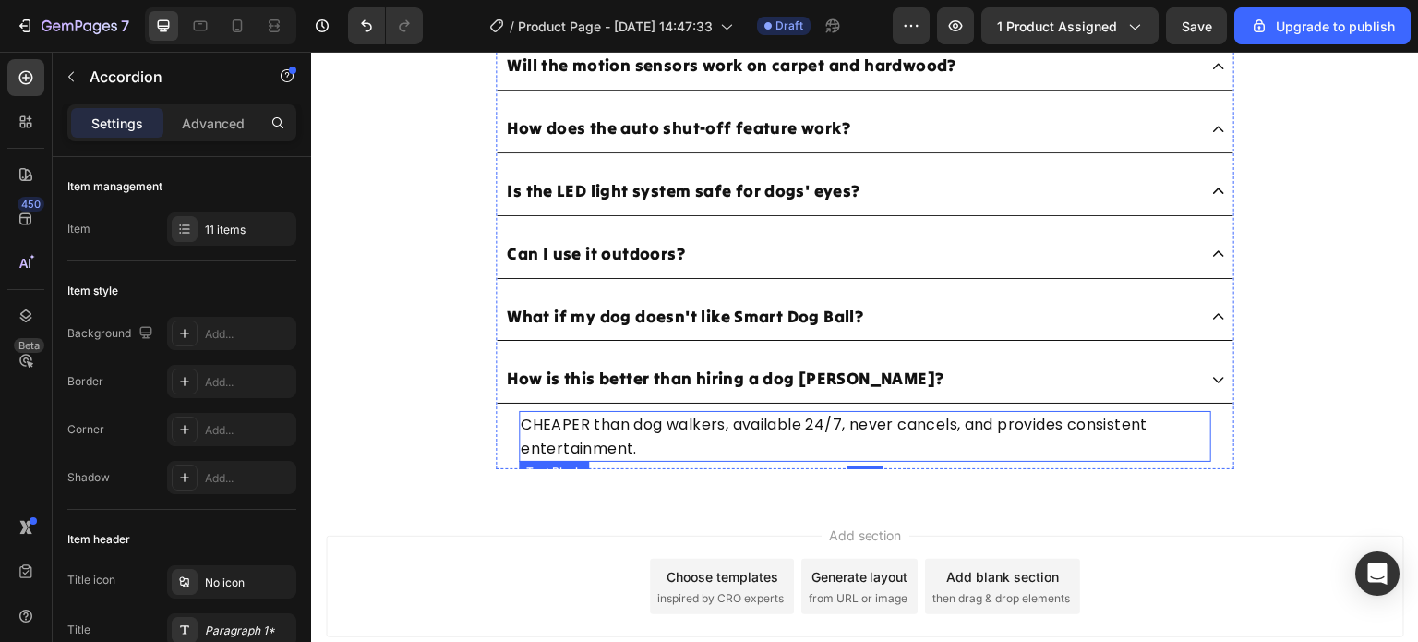
scroll to position [7115, 0]
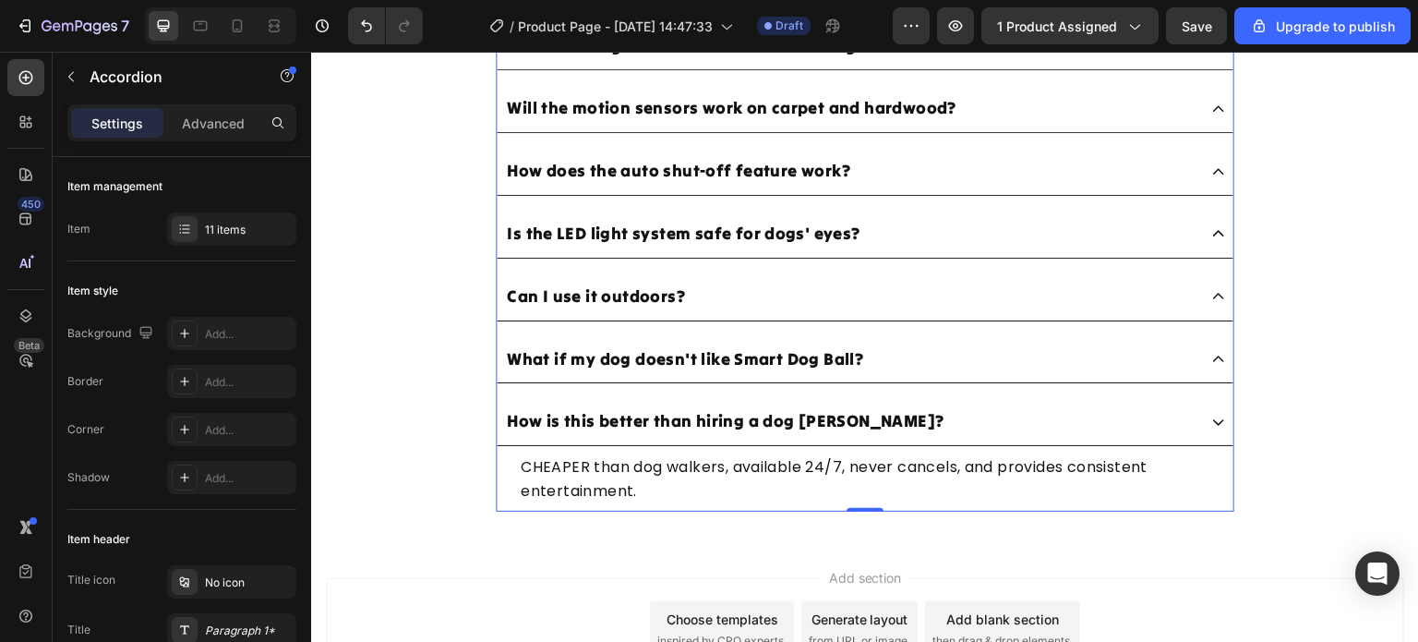
click at [799, 292] on div "Can I use it outdoors?" at bounding box center [850, 297] width 693 height 32
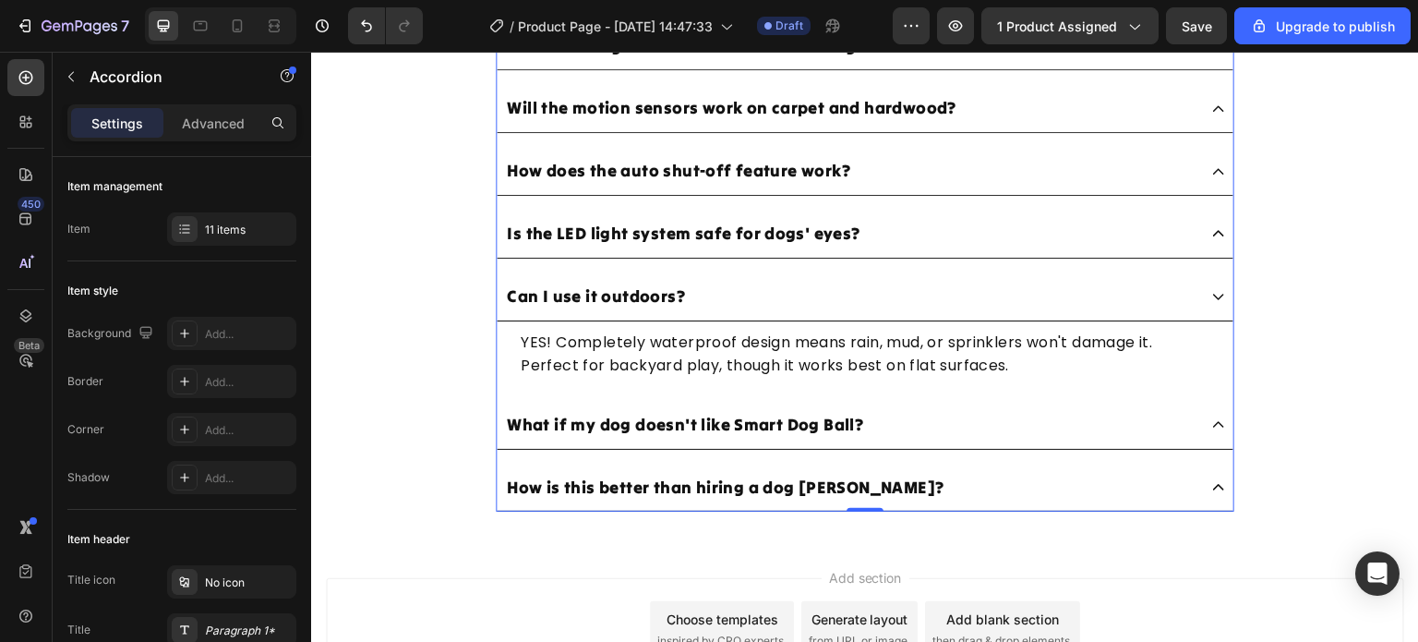
click at [865, 254] on div "How is Noovex Smart Dog Ball different from other interactive dog toys? How do …" at bounding box center [865, 142] width 739 height 740
click at [880, 235] on div "Is the LED light system safe for dogs' eyes?" at bounding box center [850, 234] width 693 height 32
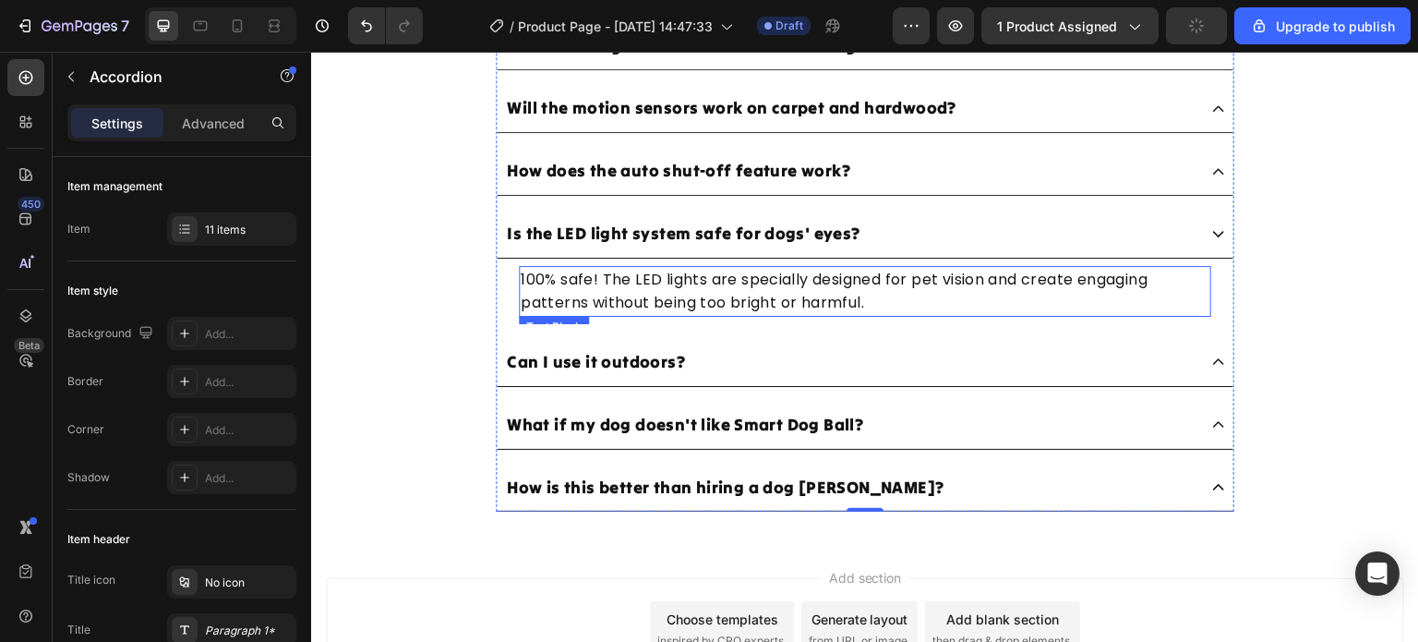
scroll to position [7023, 0]
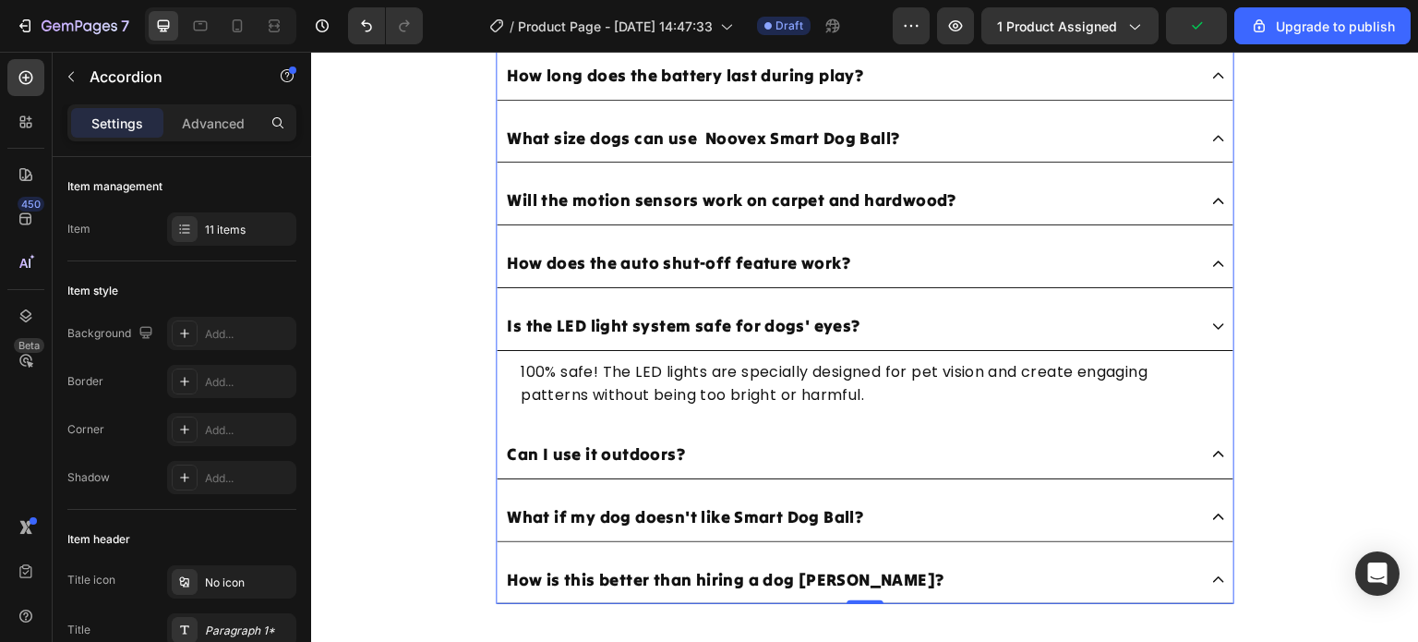
click at [888, 264] on div "How does the auto shut-off feature work?" at bounding box center [850, 263] width 693 height 32
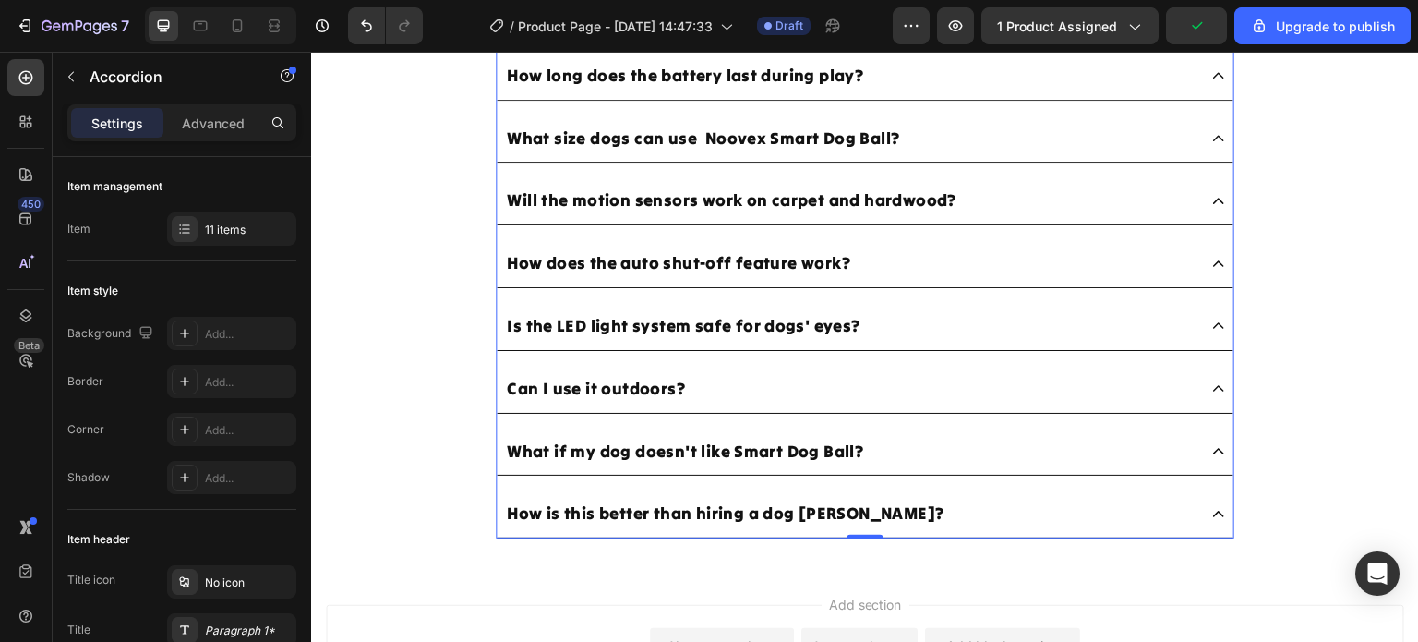
click at [888, 264] on div "How does the auto shut-off feature work?" at bounding box center [850, 263] width 693 height 32
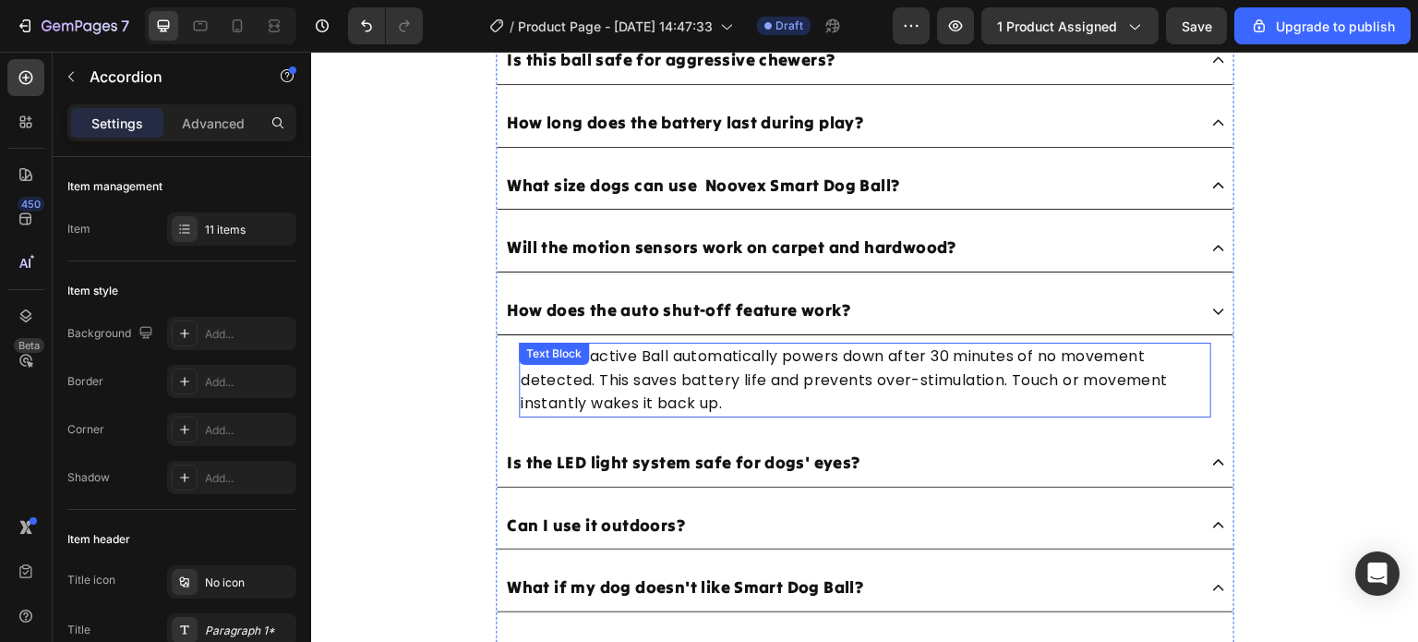
scroll to position [6930, 0]
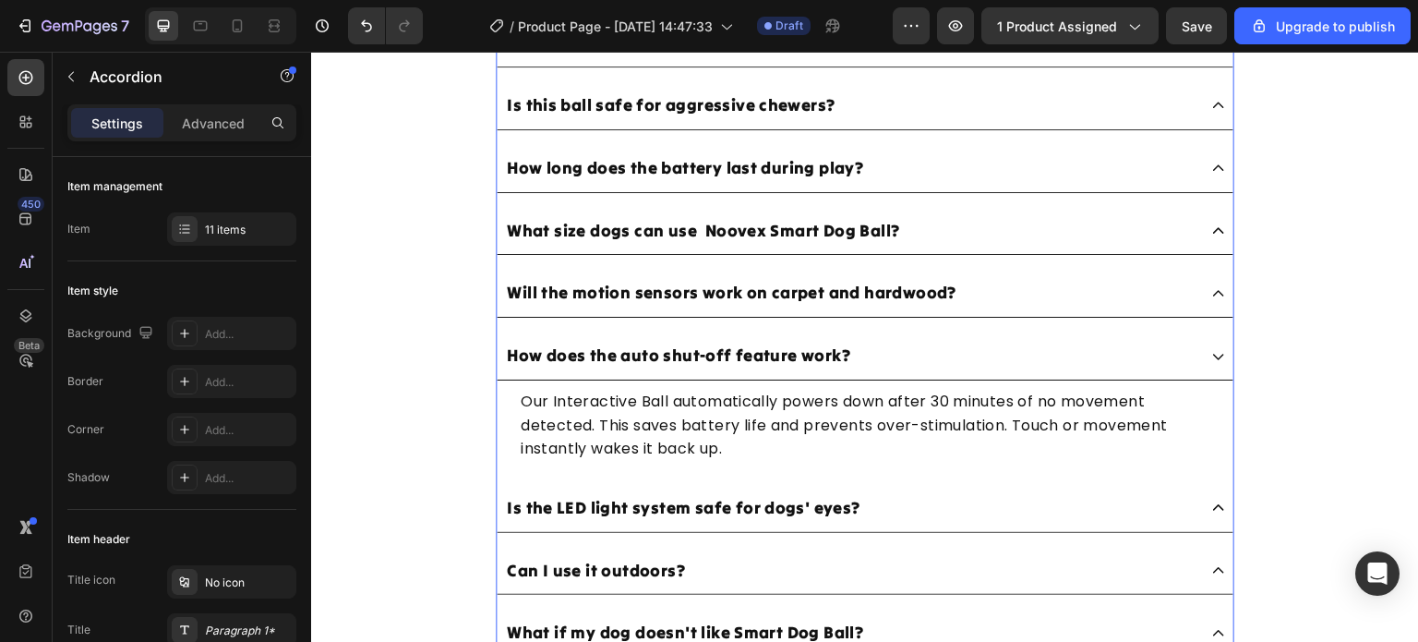
click at [967, 284] on div "Will the motion sensors work on carpet and hardwood?" at bounding box center [850, 293] width 693 height 32
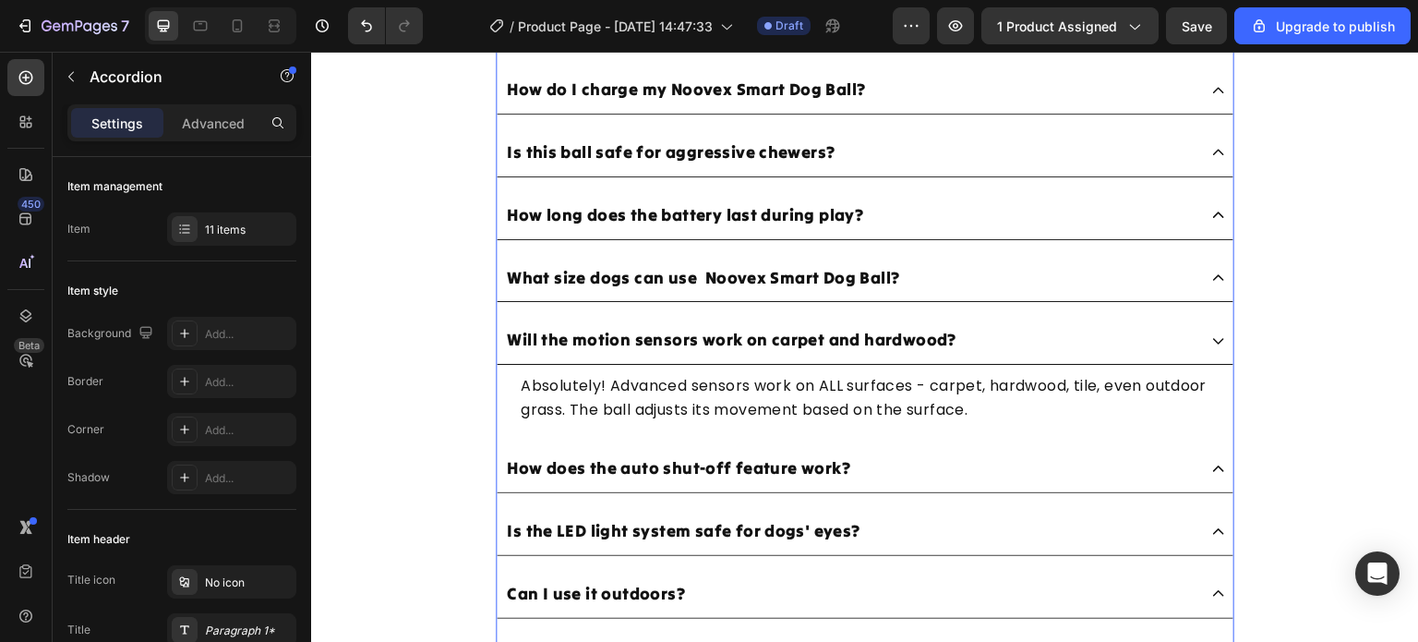
scroll to position [6838, 0]
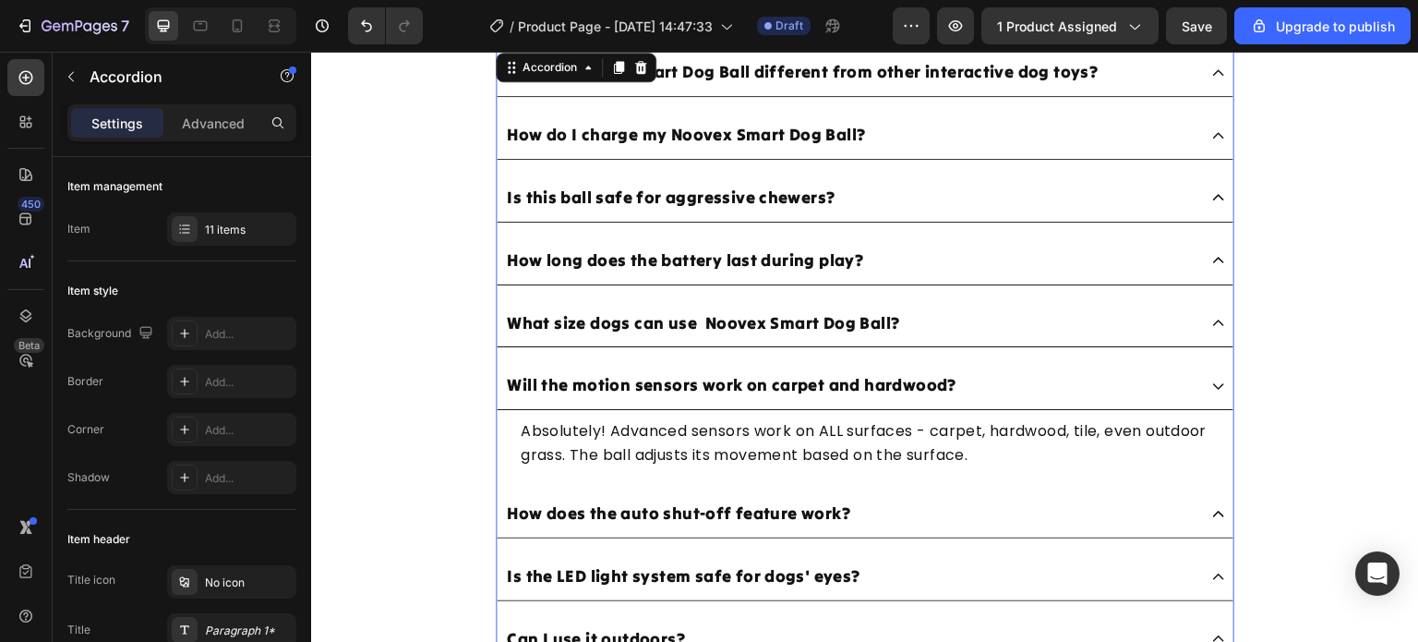
click at [954, 310] on div "What size dogs can use Noovex Smart Dog Ball?" at bounding box center [850, 323] width 693 height 32
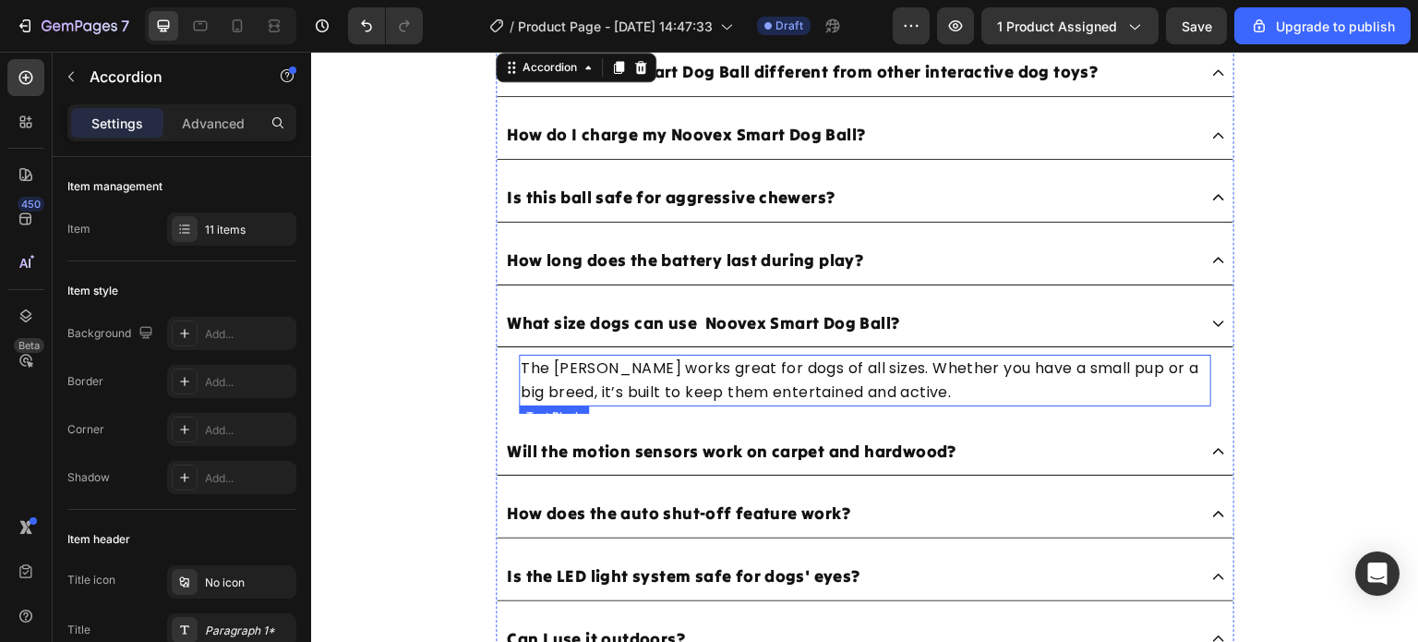
click at [642, 364] on p "The Chase Buddy works great for dogs of all sizes. Whether you have a small pup…" at bounding box center [865, 379] width 689 height 47
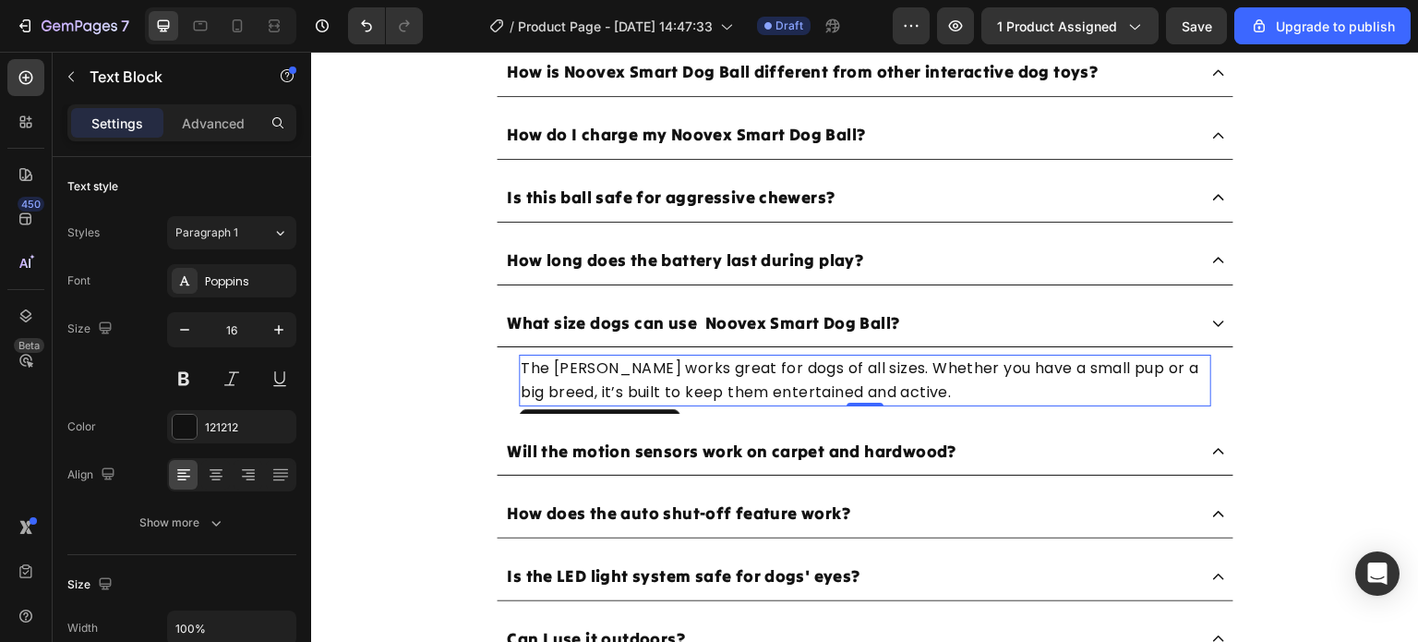
click at [646, 368] on p "The Chase Buddy works great for dogs of all sizes. Whether you have a small pup…" at bounding box center [865, 379] width 689 height 47
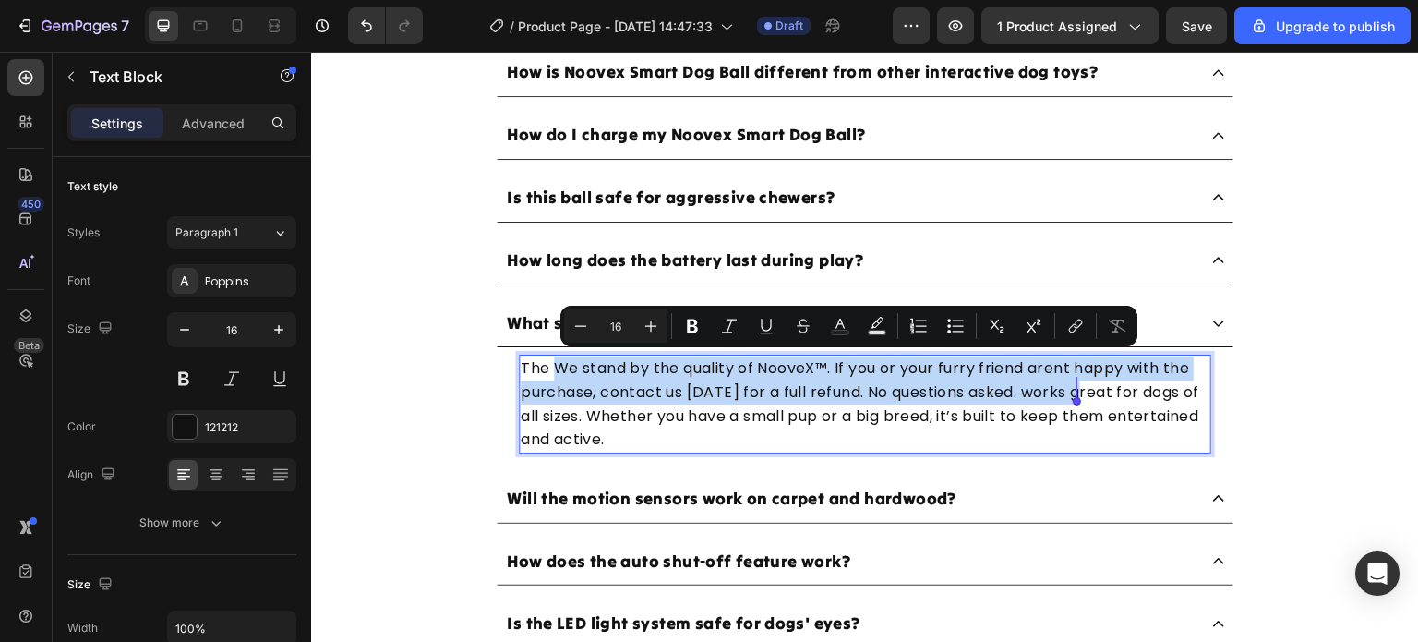
drag, startPoint x: 548, startPoint y: 366, endPoint x: 1077, endPoint y: 397, distance: 530.0
click at [1077, 397] on p "The We stand by the quality of NooveX™. If you or your furry friend arent happy…" at bounding box center [865, 403] width 689 height 94
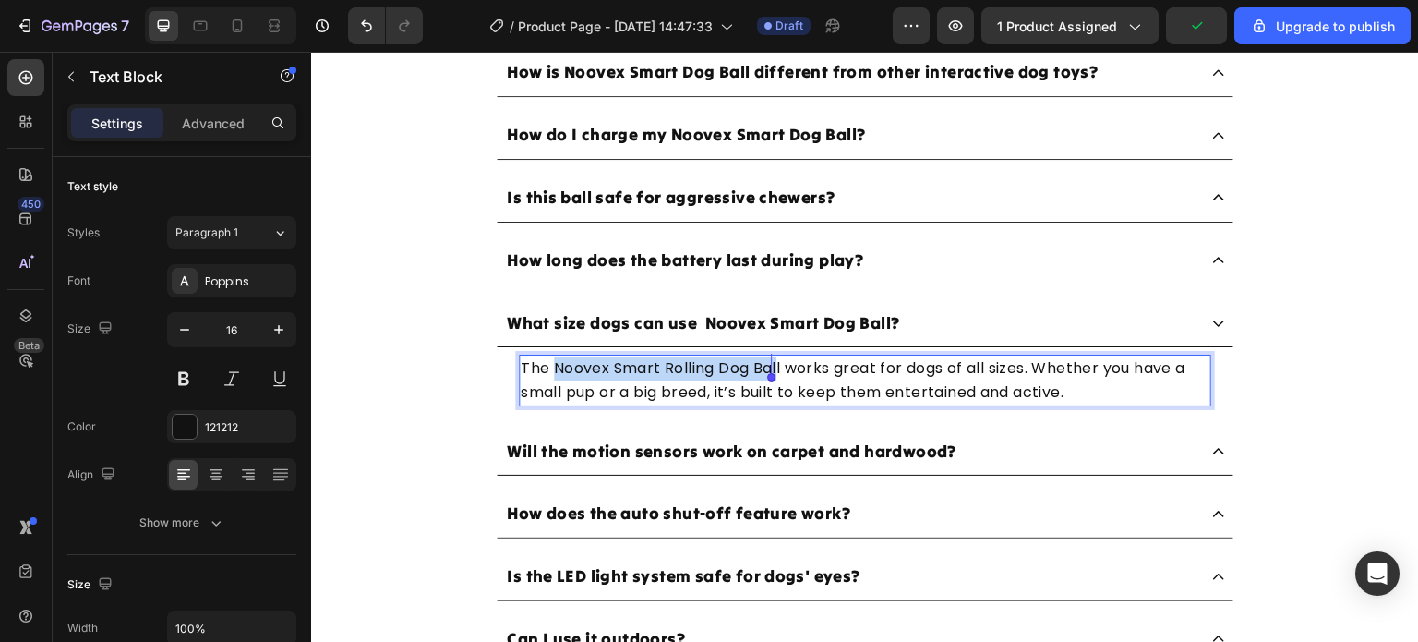
drag, startPoint x: 548, startPoint y: 366, endPoint x: 770, endPoint y: 363, distance: 222.6
click at [770, 363] on p "The Noovex Smart Rolling Dog Ball works great for dogs of all sizes. Whether yo…" at bounding box center [865, 379] width 689 height 47
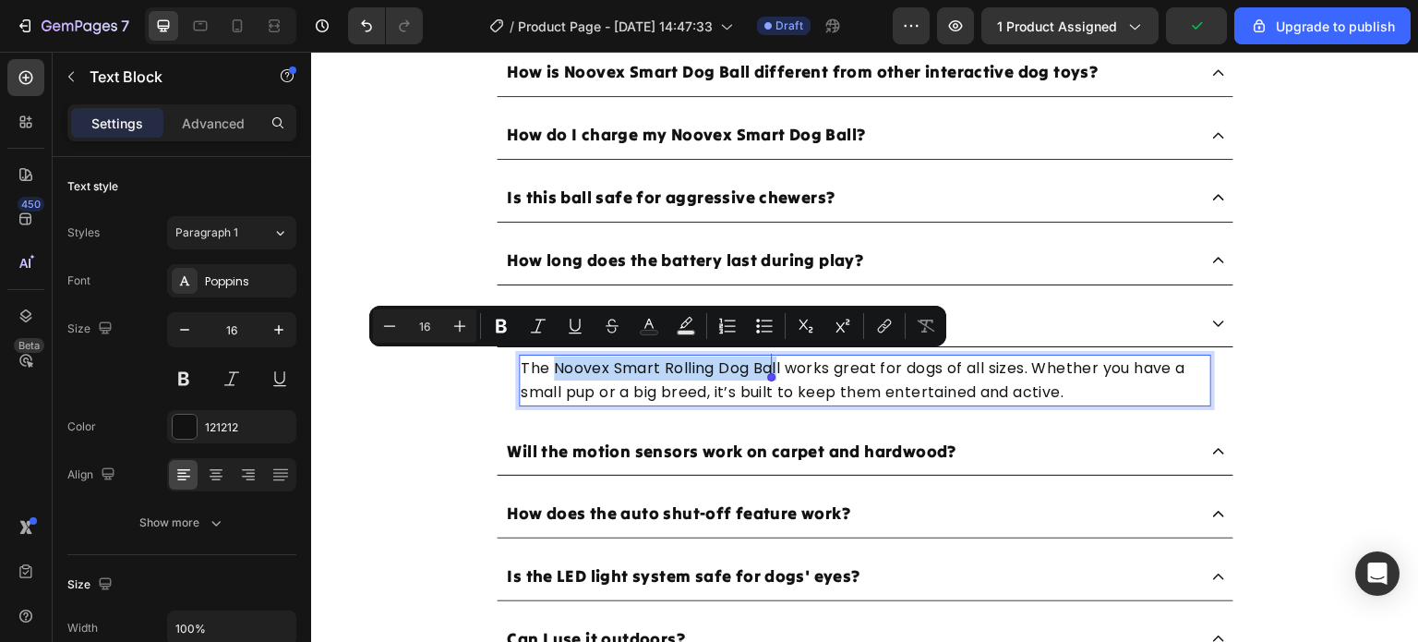
click at [775, 367] on p "The Noovex Smart Rolling Dog Ball works great for dogs of all sizes. Whether yo…" at bounding box center [865, 379] width 689 height 47
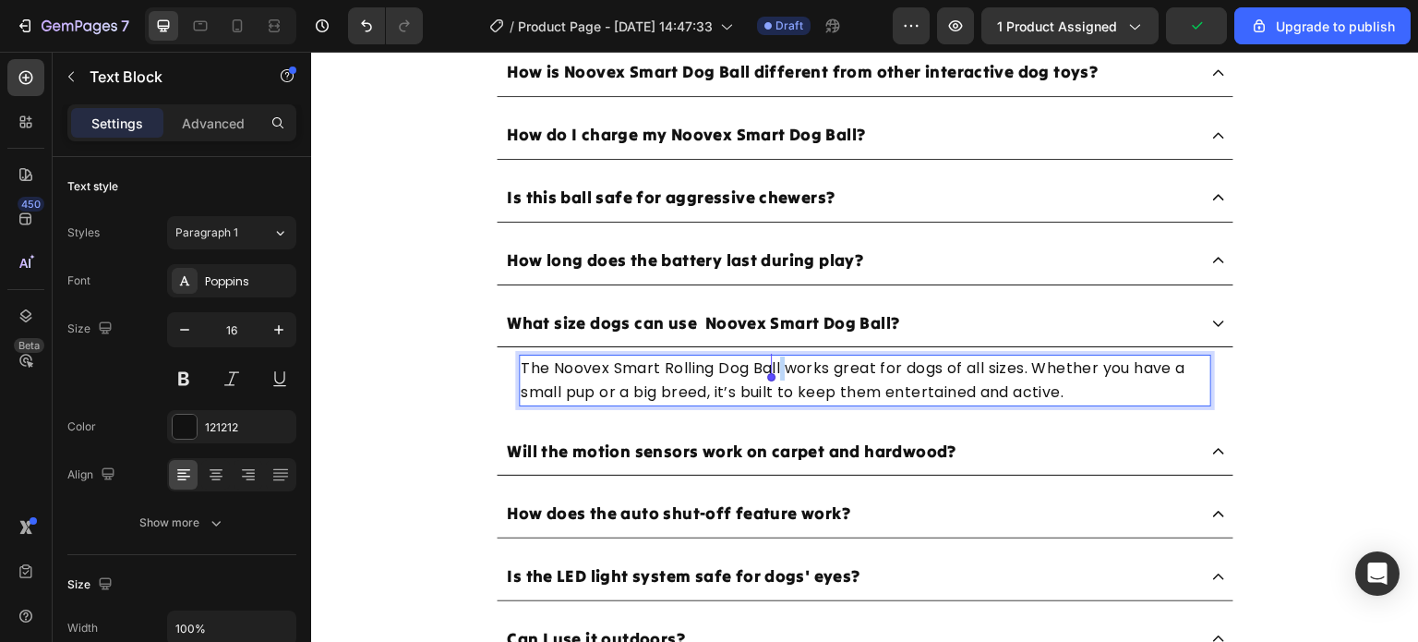
click at [775, 367] on p "The Noovex Smart Rolling Dog Ball works great for dogs of all sizes. Whether yo…" at bounding box center [865, 379] width 689 height 47
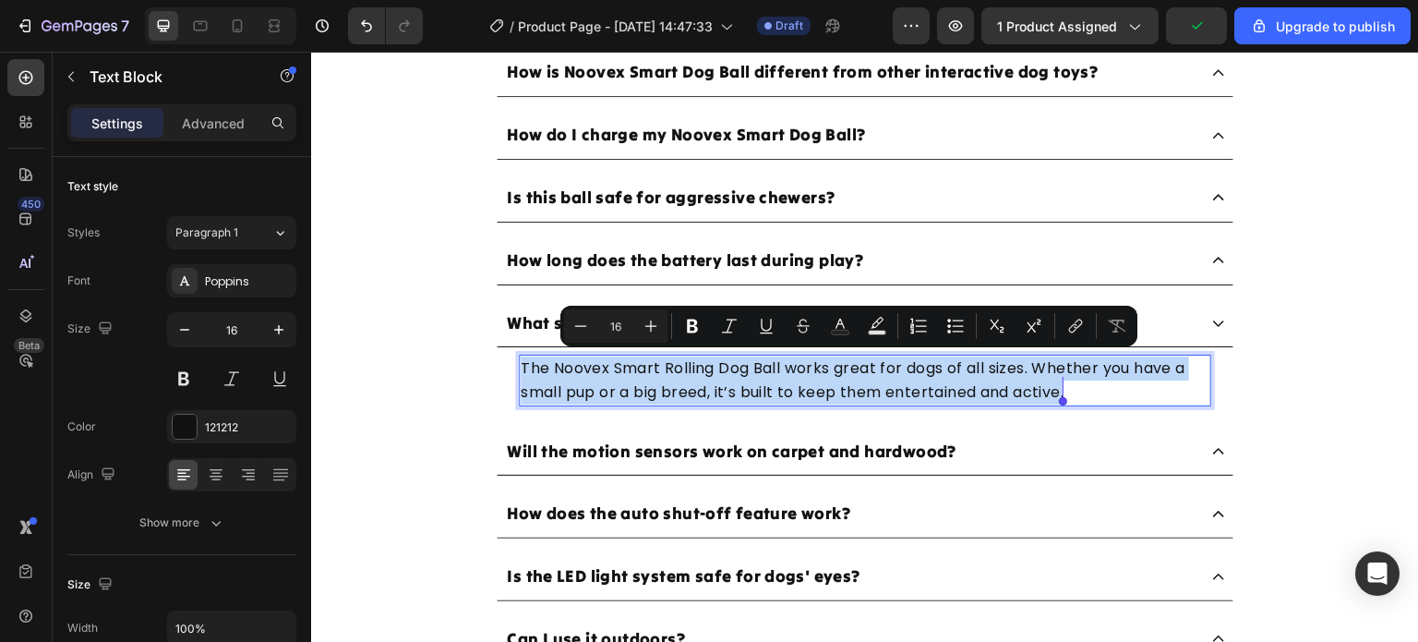
drag, startPoint x: 775, startPoint y: 367, endPoint x: 745, endPoint y: 368, distance: 29.6
click at [745, 368] on p "The Noovex Smart Rolling Dog Ball works great for dogs of all sizes. Whether yo…" at bounding box center [865, 379] width 689 height 47
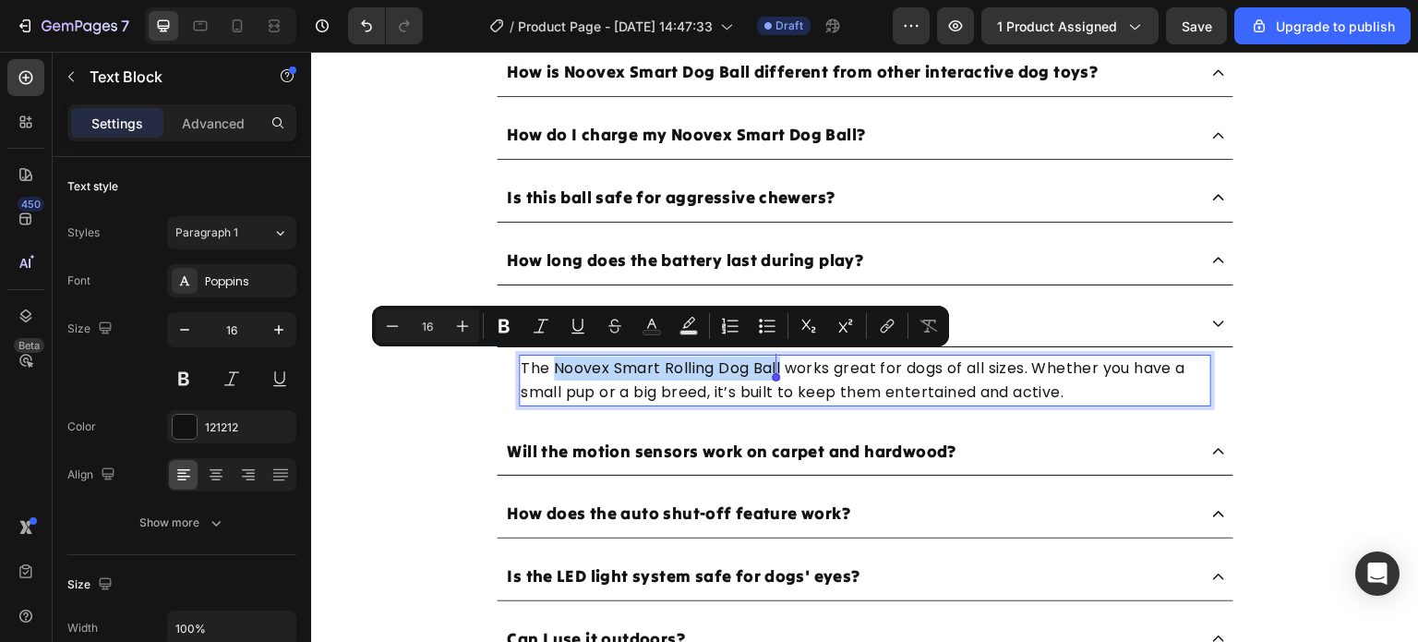
drag, startPoint x: 548, startPoint y: 367, endPoint x: 775, endPoint y: 368, distance: 227.2
click at [775, 368] on p "The Noovex Smart Rolling Dog Ball works great for dogs of all sizes. Whether yo…" at bounding box center [865, 379] width 689 height 47
copy p "Noovex Smart Rolling Dog Ball"
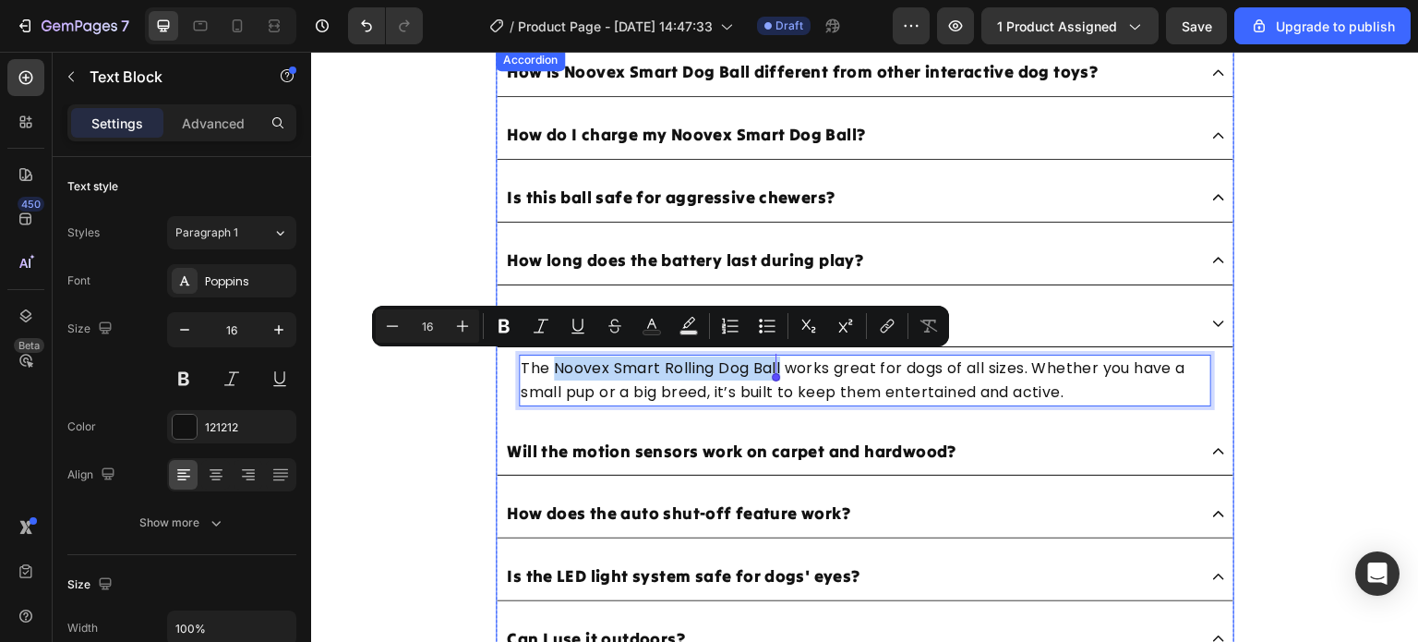
click at [1021, 258] on div "How long does the battery last during play?" at bounding box center [850, 261] width 693 height 32
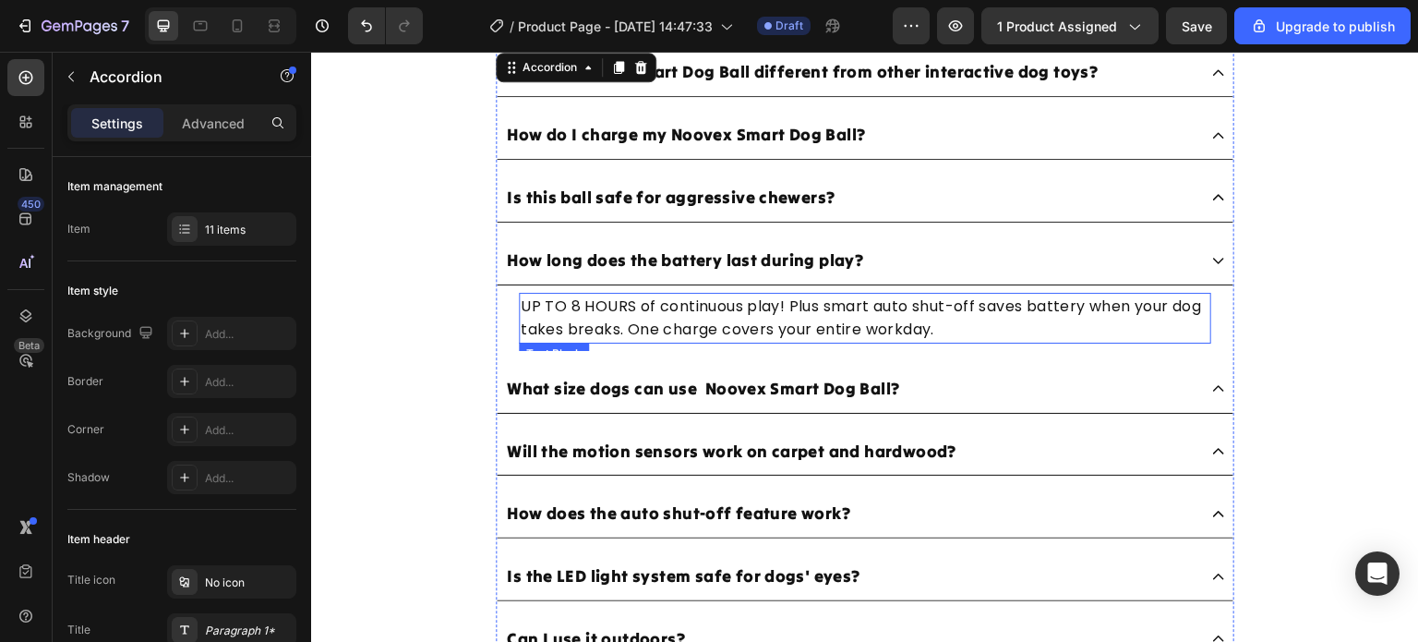
click at [568, 307] on p "UP TO 8 HOURS of continuous play! Plus smart auto shut-off saves battery when y…" at bounding box center [865, 318] width 689 height 47
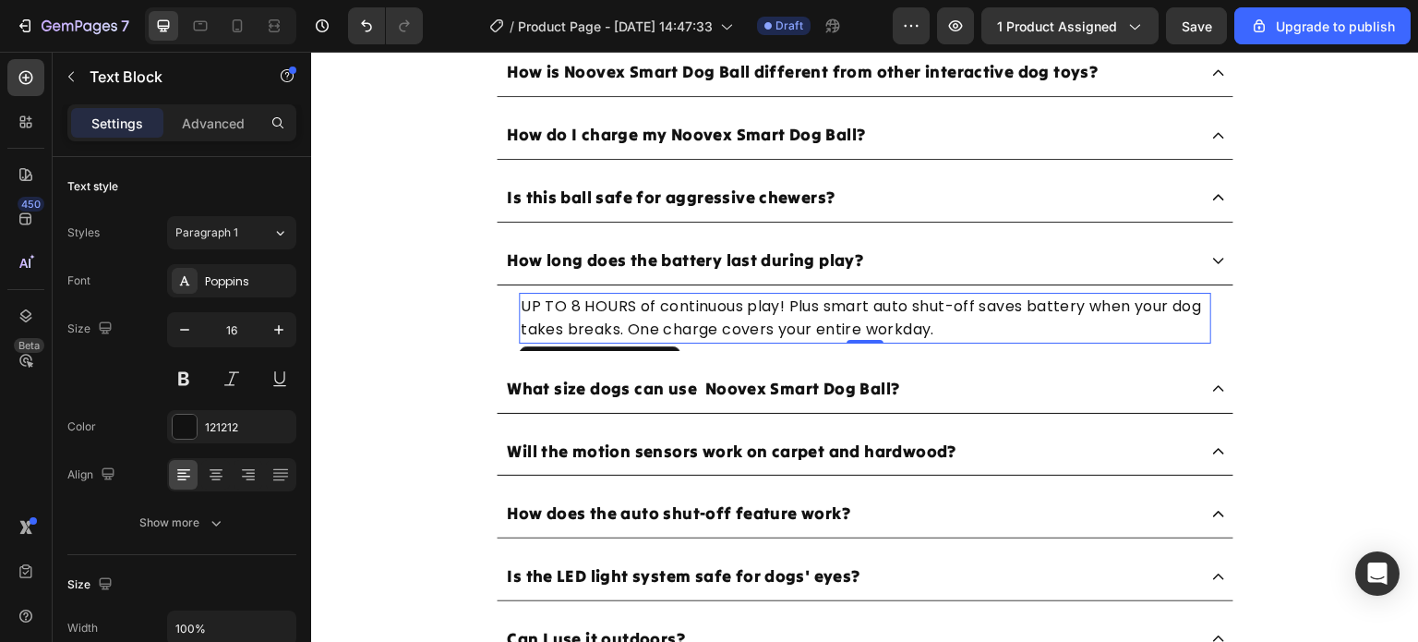
click at [568, 307] on p "UP TO 8 HOURS of continuous play! Plus smart auto shut-off saves battery when y…" at bounding box center [865, 318] width 689 height 47
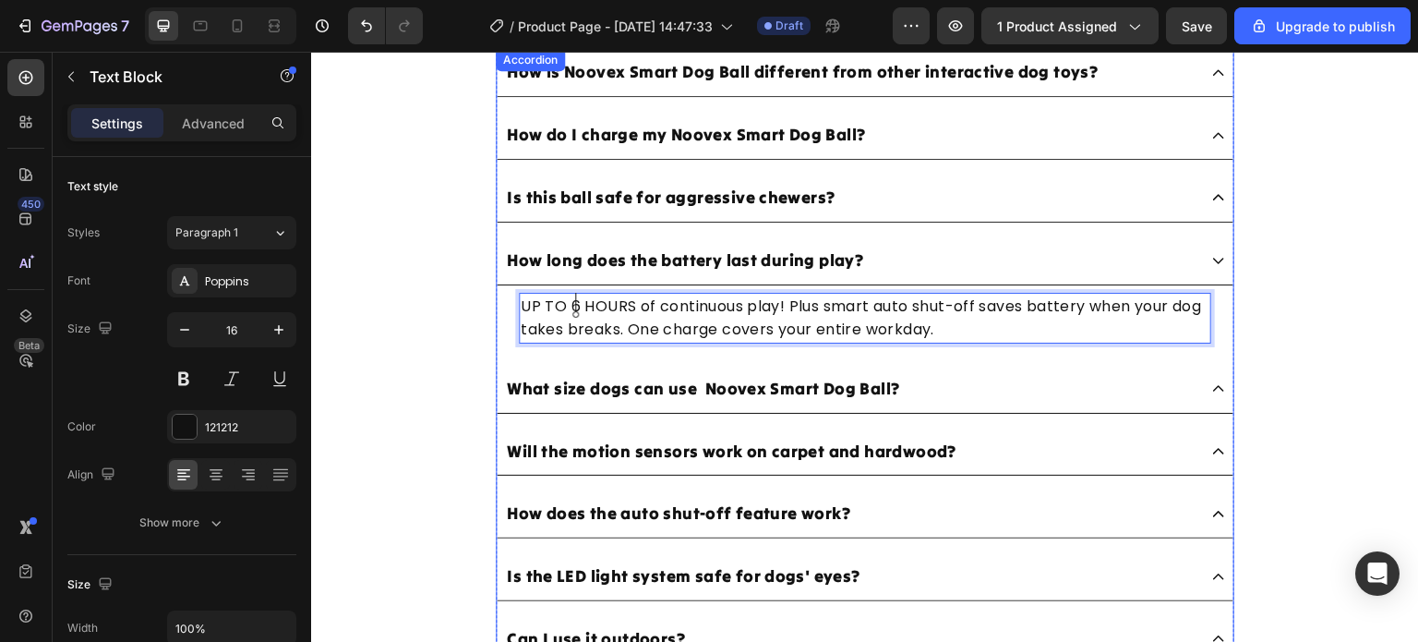
click at [925, 186] on div "Is this ball safe for aggressive chewers?" at bounding box center [850, 198] width 693 height 32
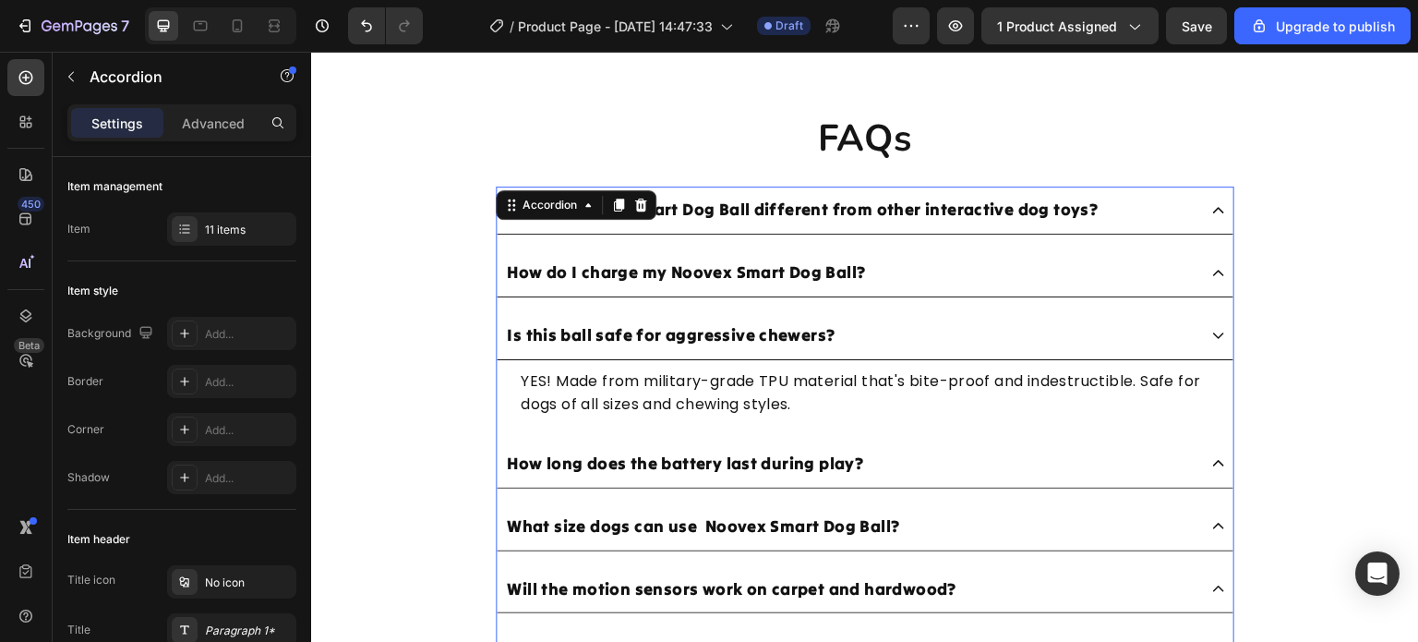
scroll to position [6653, 0]
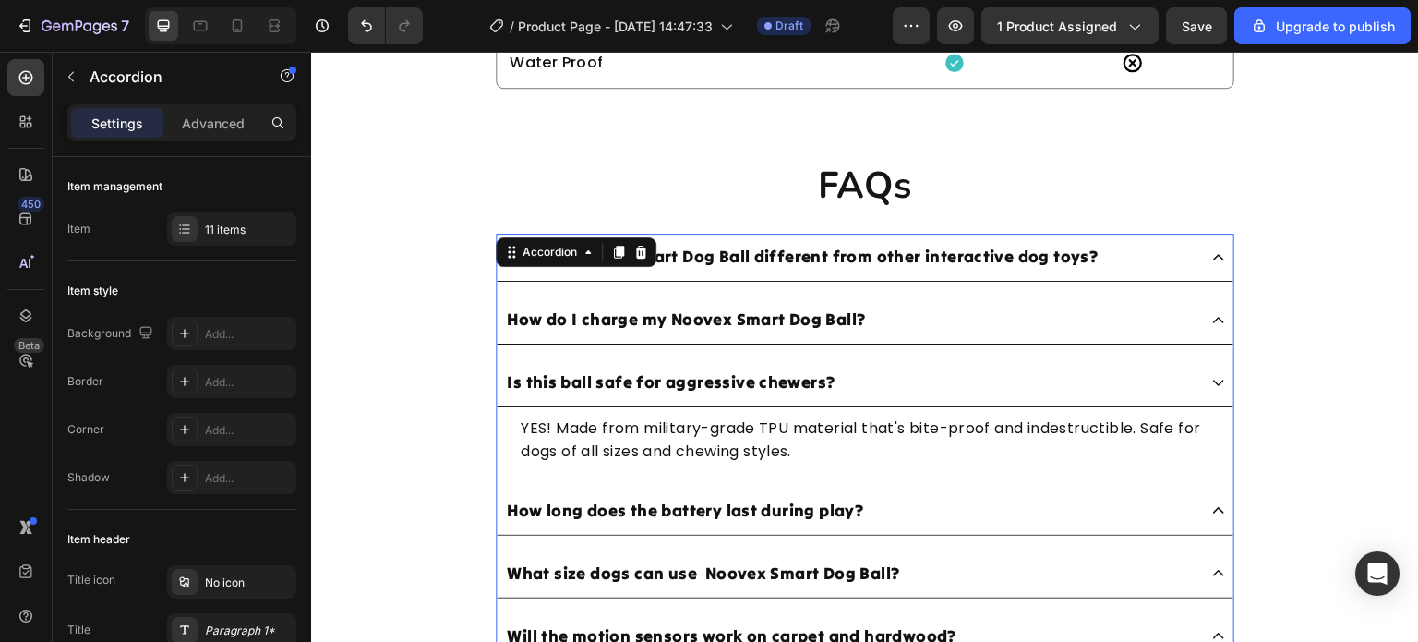
click at [936, 320] on div "How do I charge my Noovex Smart Dog Ball?" at bounding box center [850, 320] width 693 height 32
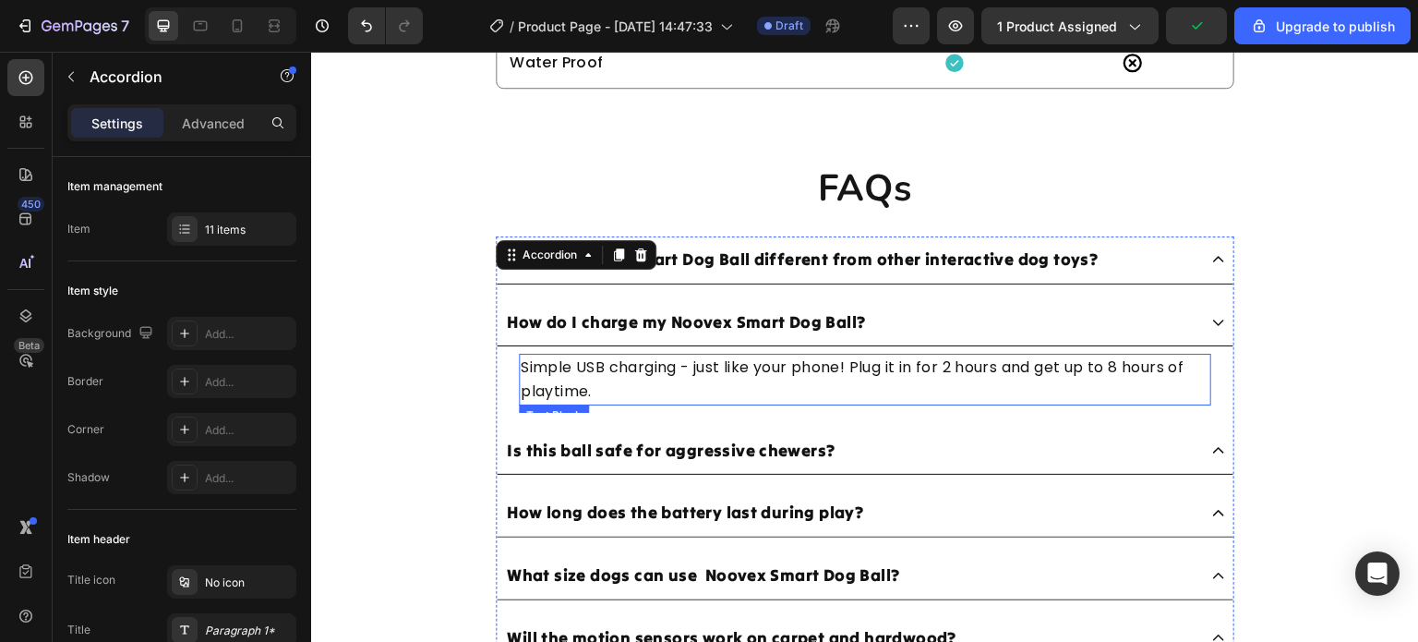
click at [601, 369] on p "Simple USB charging - just like your phone! Plug it in for 2 hours and get up t…" at bounding box center [865, 379] width 689 height 47
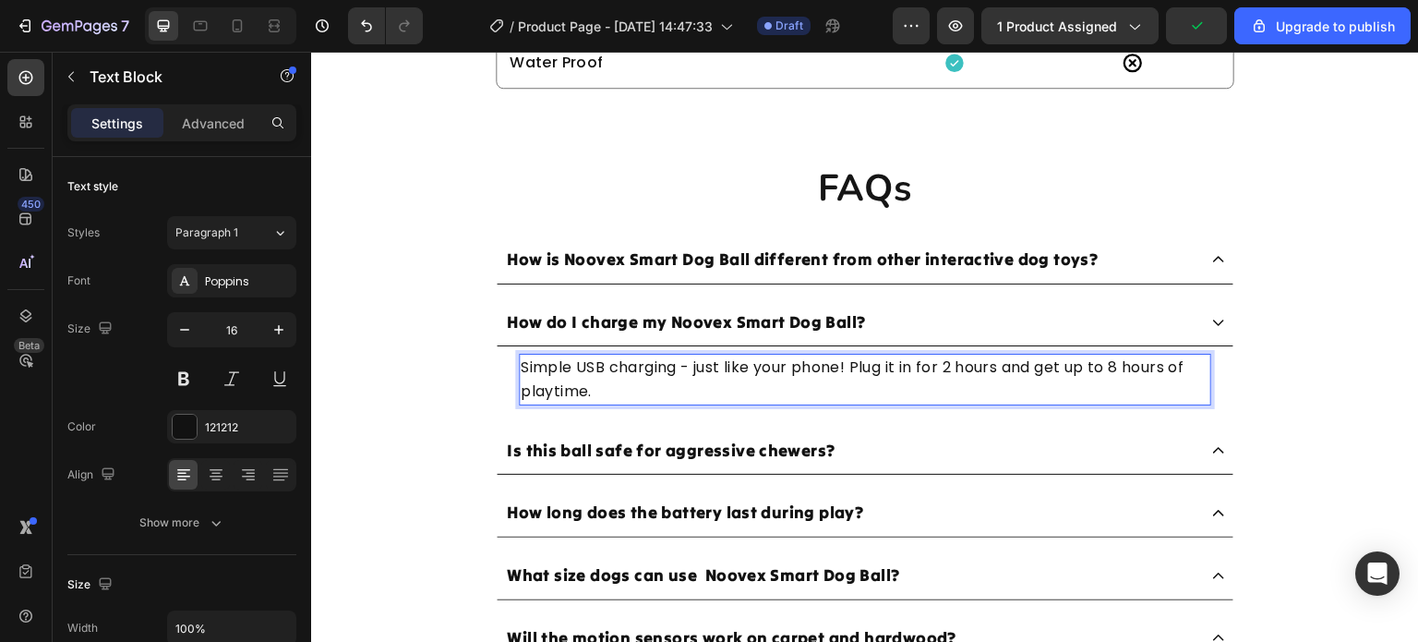
click at [599, 362] on p "Simple USB charging - just like your phone! Plug it in for 2 hours and get up t…" at bounding box center [865, 379] width 689 height 47
click at [1133, 363] on p "Simple USB C charging - just like your phone! Plug it in for 2 hours and get up…" at bounding box center [865, 379] width 689 height 47
click at [1137, 369] on p "Simple USB C charging - just like your phone! Plug it in for 2 hours and get up…" at bounding box center [865, 379] width 689 height 47
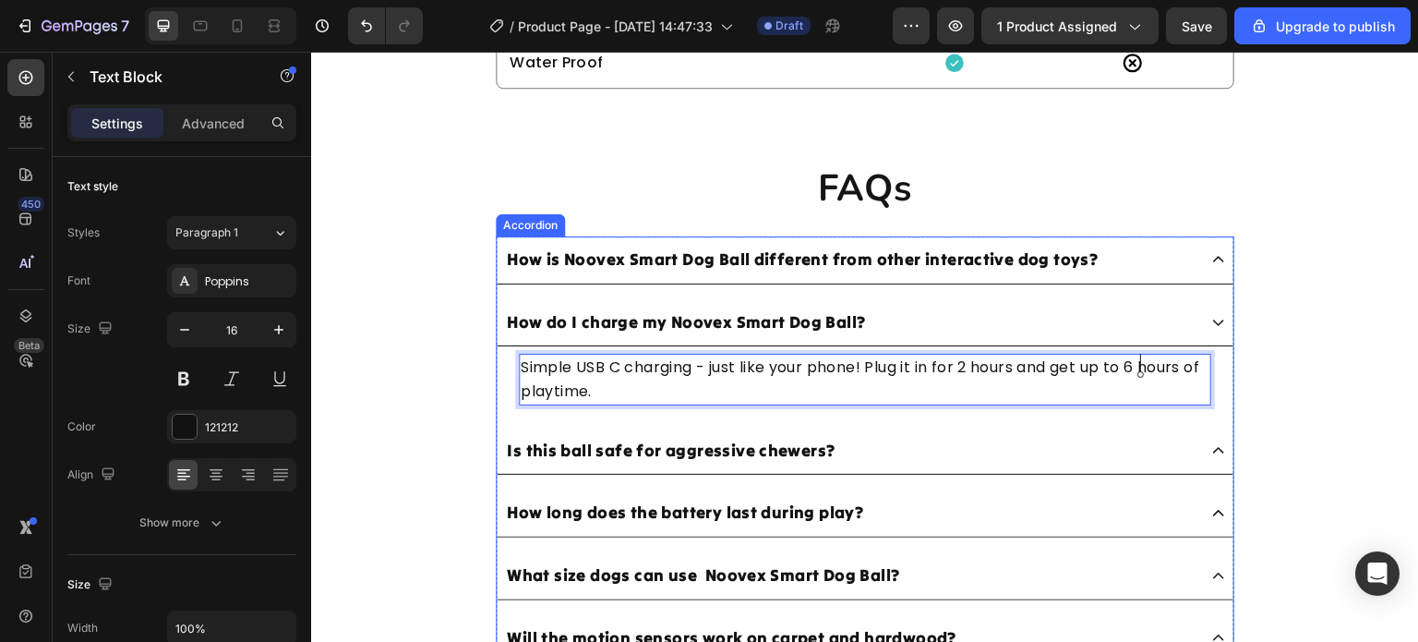
click at [1118, 259] on div "How is Noovex Smart Dog Ball different from other interactive dog toys?" at bounding box center [850, 260] width 693 height 32
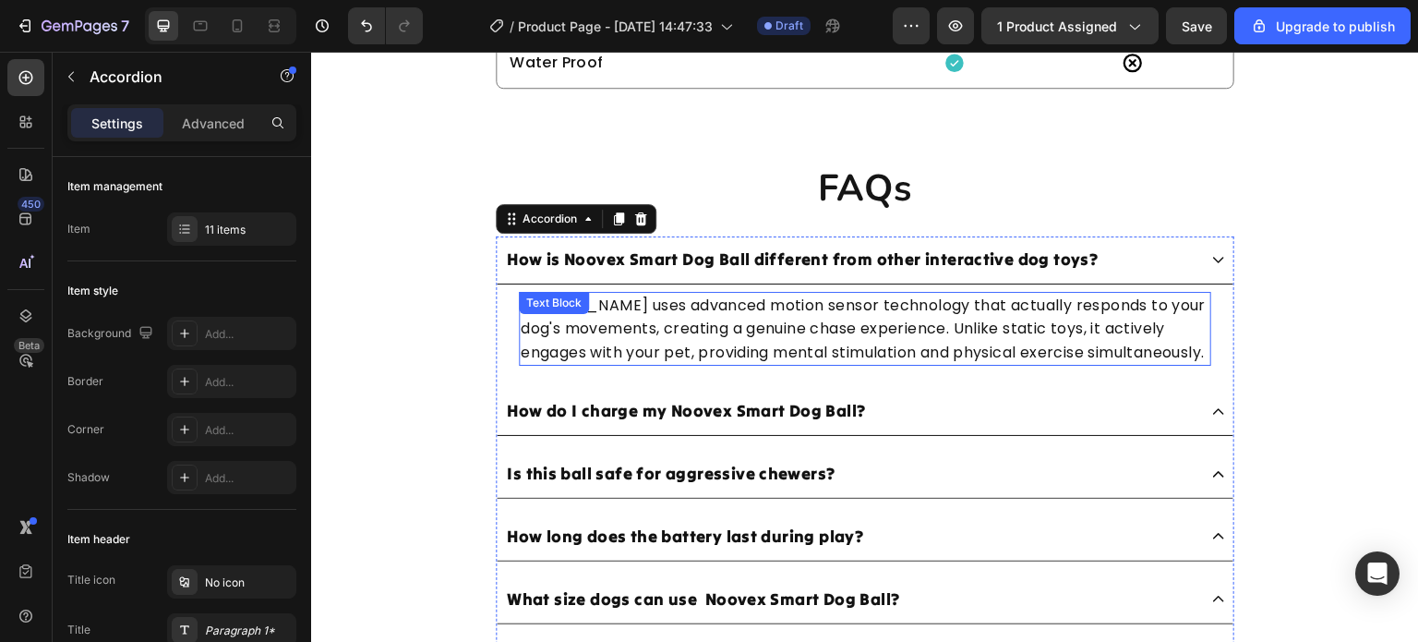
click at [625, 310] on p "Chase Buddy uses advanced motion sensor technology that actually responds to yo…" at bounding box center [865, 329] width 689 height 71
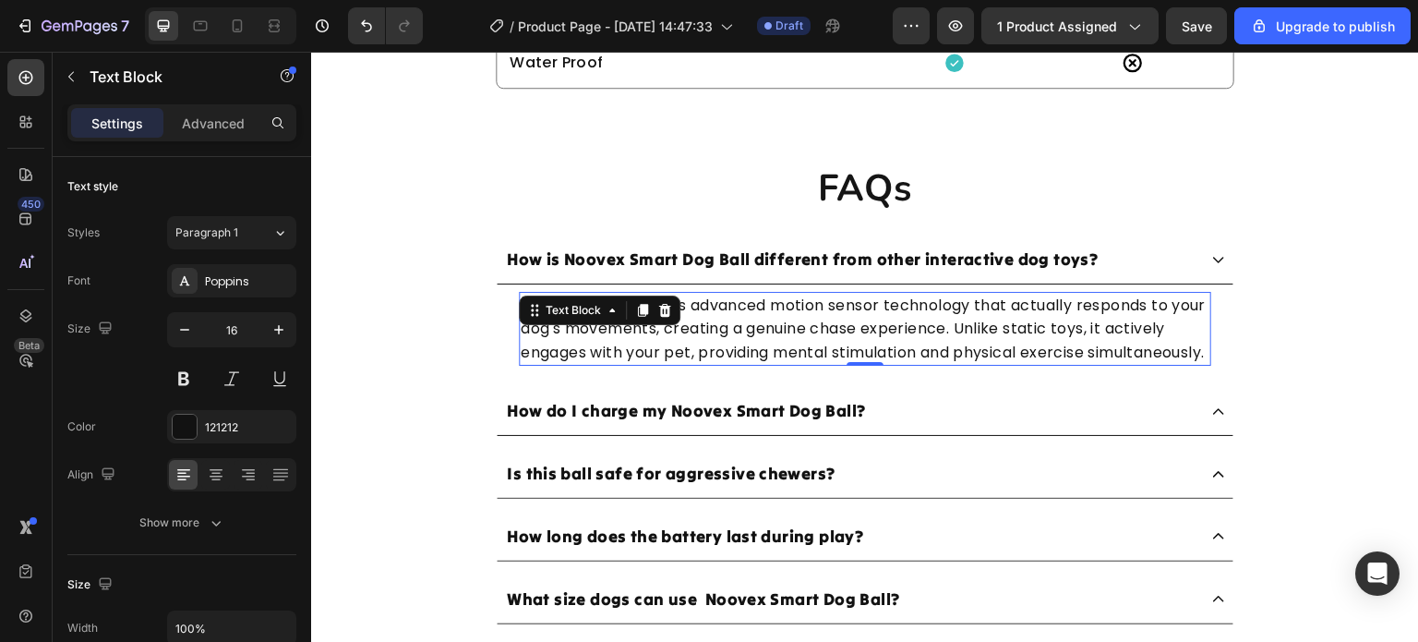
drag, startPoint x: 694, startPoint y: 303, endPoint x: 681, endPoint y: 303, distance: 12.9
click at [697, 302] on p "Chase Buddy uses advanced motion sensor technology that actually responds to yo…" at bounding box center [865, 329] width 689 height 71
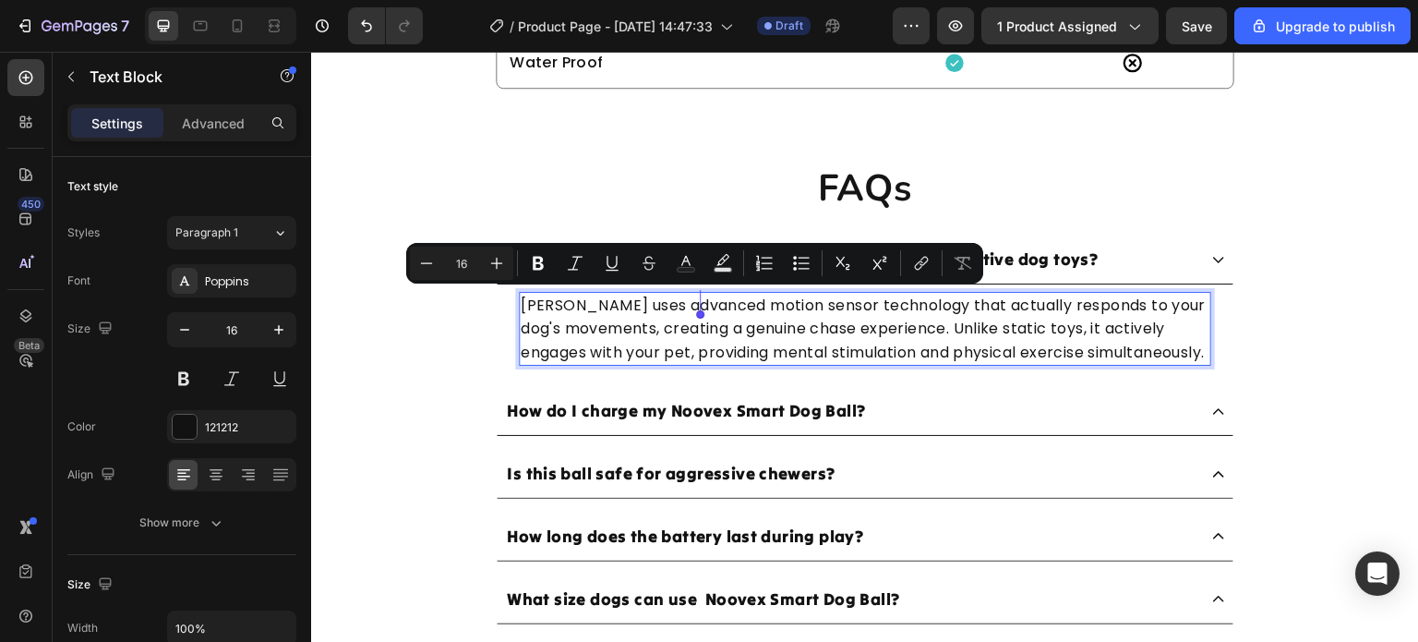
click at [725, 323] on p "Chase Buddy uses advanced motion sensor technology that actually responds to yo…" at bounding box center [865, 329] width 689 height 71
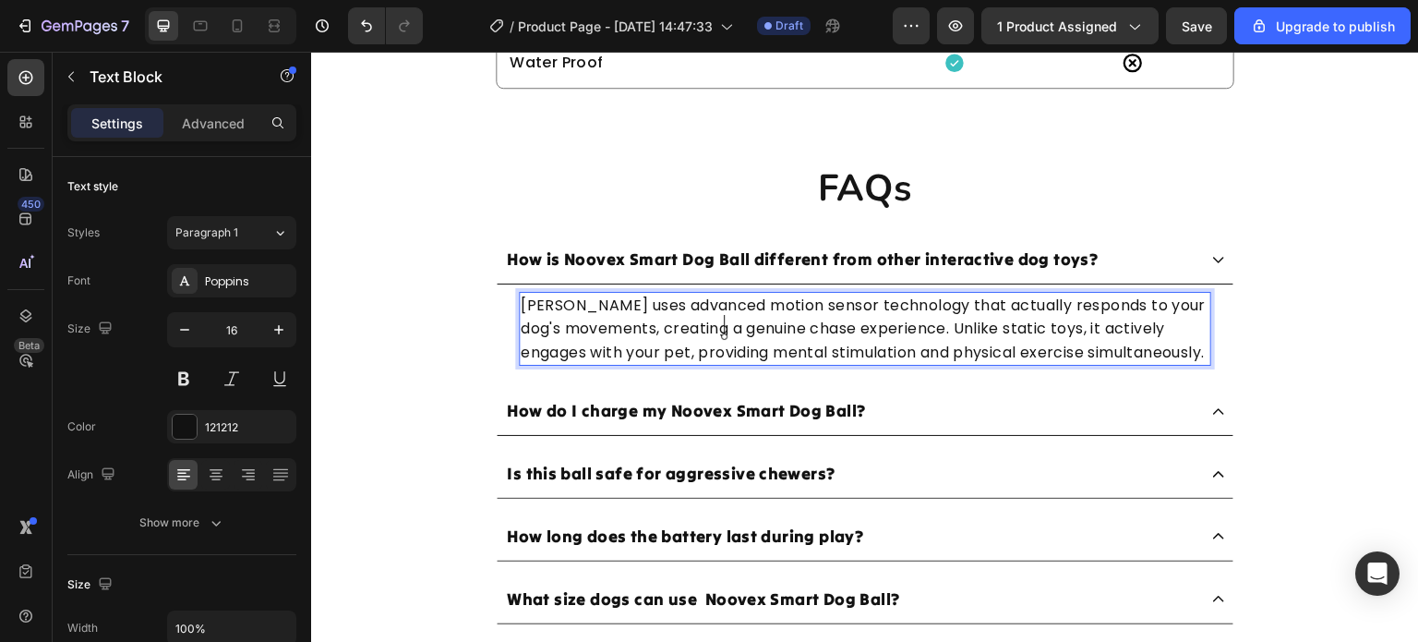
click at [609, 346] on p "Chase Buddy uses advanced motion sensor technology that actually responds to yo…" at bounding box center [865, 329] width 689 height 71
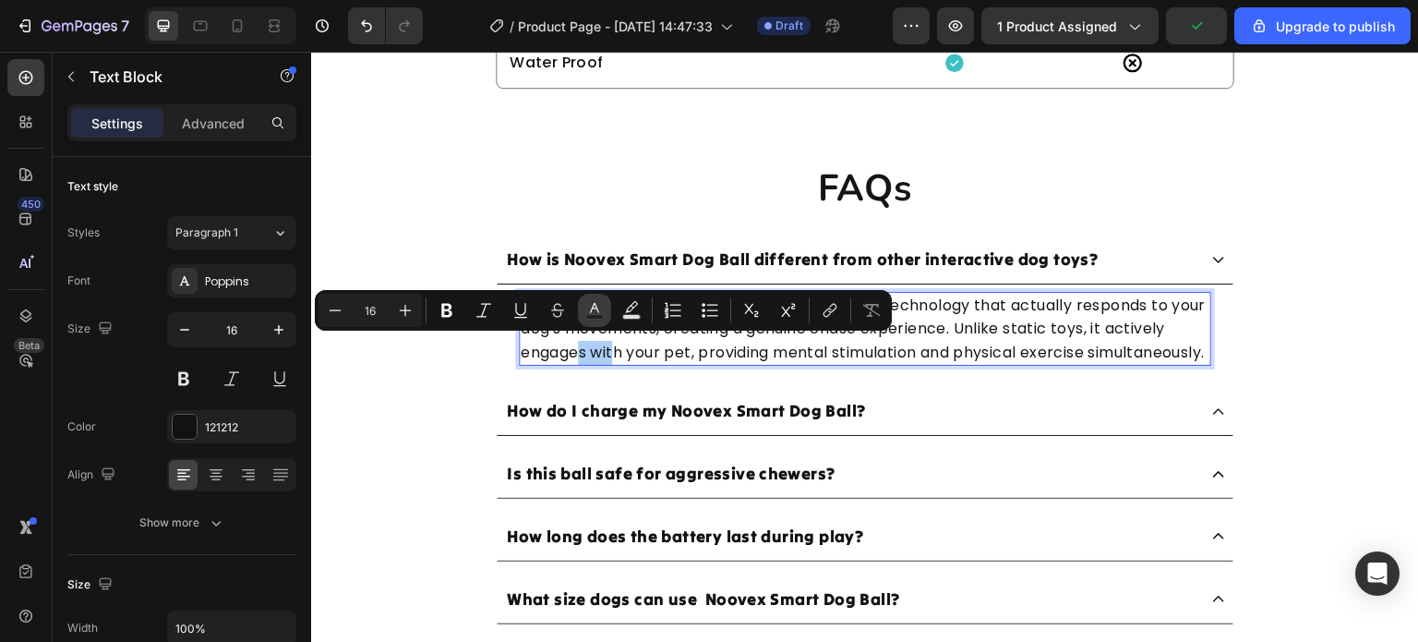
drag, startPoint x: 615, startPoint y: 306, endPoint x: 602, endPoint y: 308, distance: 13.2
click at [602, 308] on div "Minus 16 Plus Bold Italic Underline Strikethrough Text Color Text Background Co…" at bounding box center [604, 310] width 570 height 33
click at [610, 306] on button "Text Color" at bounding box center [594, 310] width 33 height 33
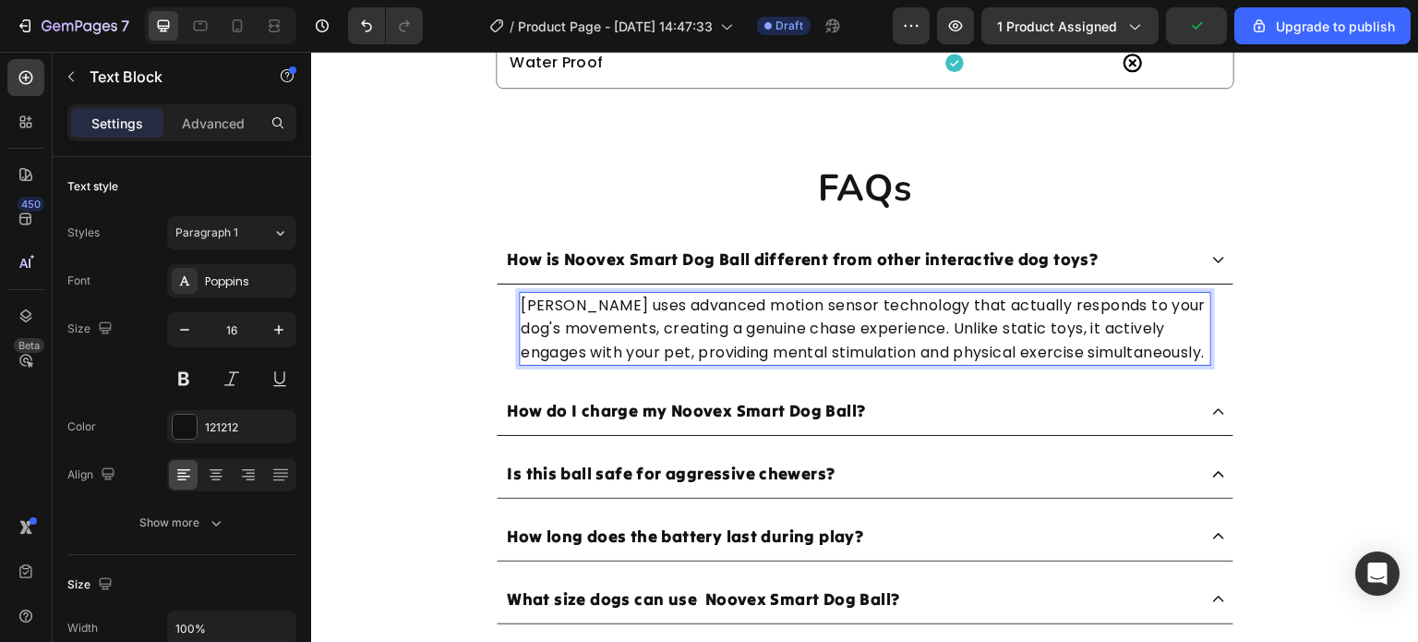
click at [852, 352] on p "Chase Buddy uses advanced motion sensor technology that actually responds to yo…" at bounding box center [865, 329] width 689 height 71
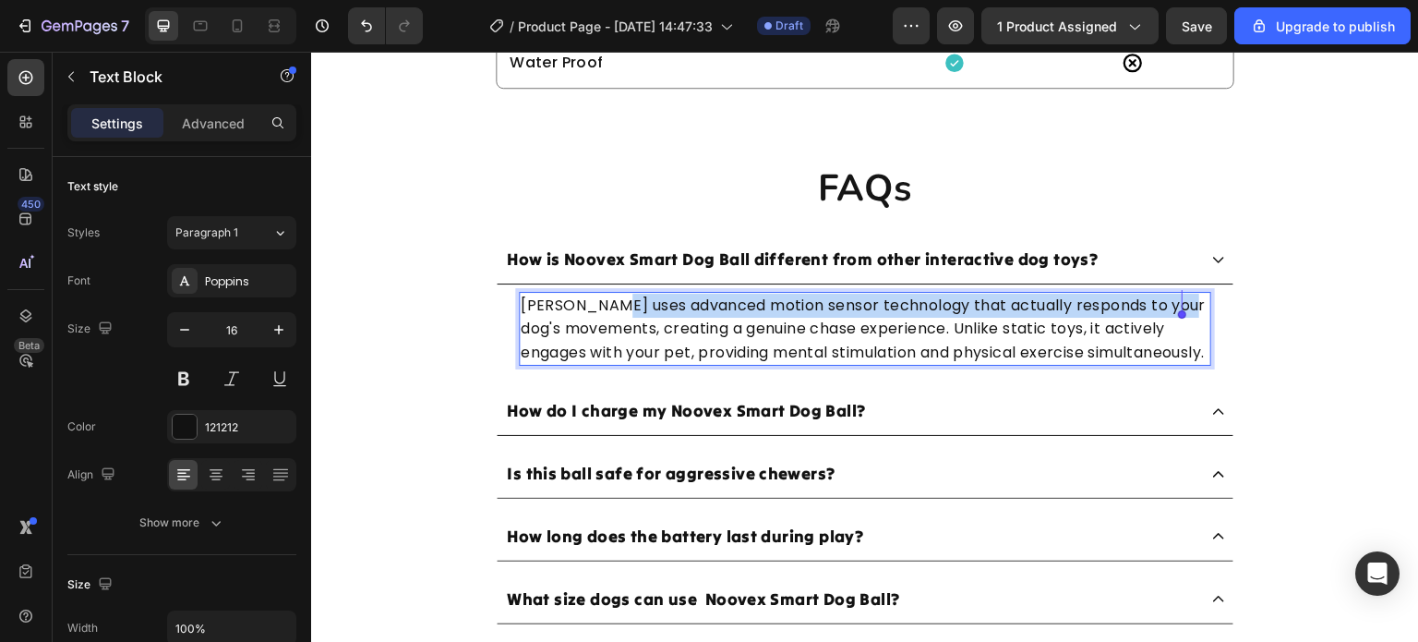
drag, startPoint x: 615, startPoint y: 303, endPoint x: 512, endPoint y: 315, distance: 103.2
click at [519, 315] on div "Chase Buddy uses advanced motion sensor technology that actually responds to yo…" at bounding box center [865, 329] width 693 height 75
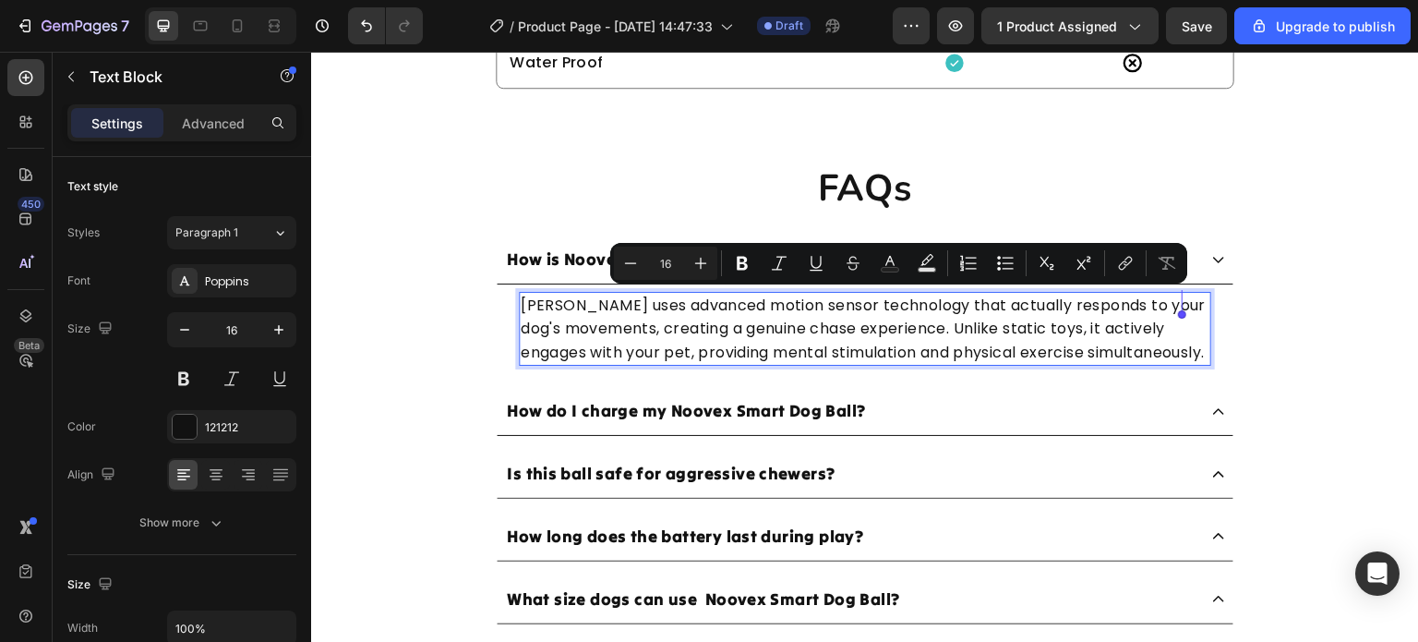
click at [521, 303] on p "Chase Buddy uses advanced motion sensor technology that actually responds to yo…" at bounding box center [865, 329] width 689 height 71
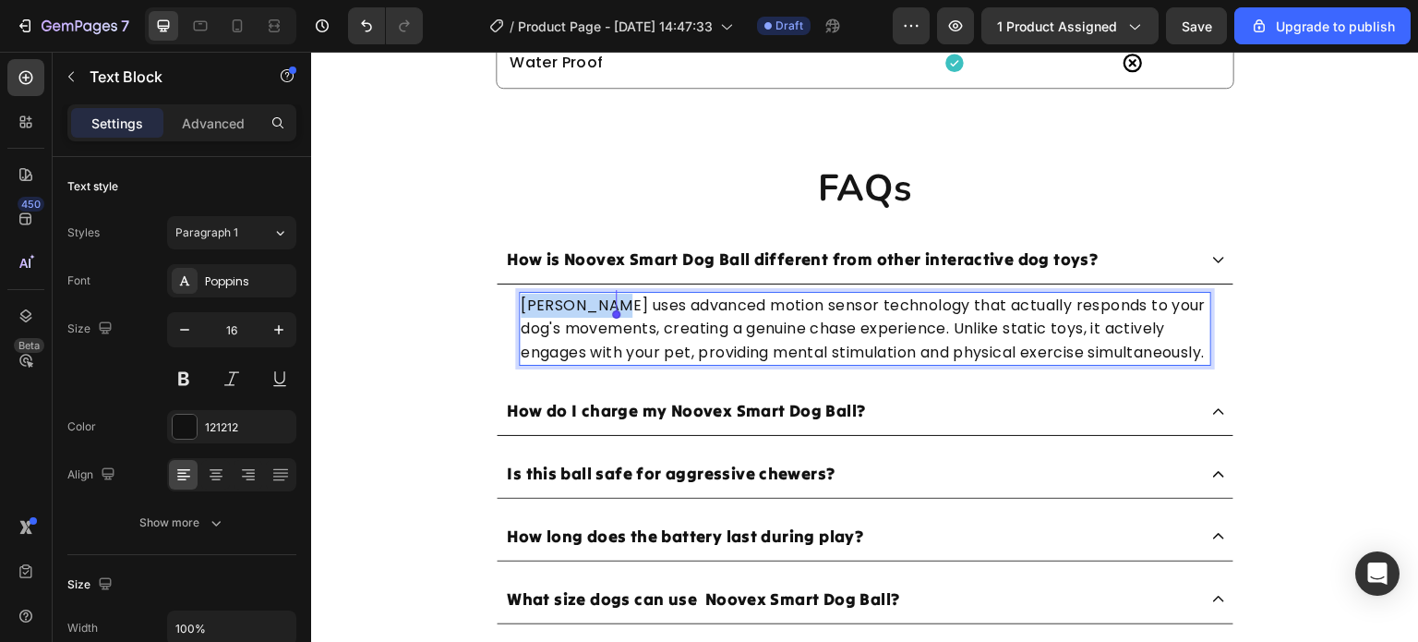
drag, startPoint x: 514, startPoint y: 303, endPoint x: 607, endPoint y: 299, distance: 92.4
click at [607, 299] on p "Chase Buddy uses advanced motion sensor technology that actually responds to yo…" at bounding box center [865, 329] width 689 height 71
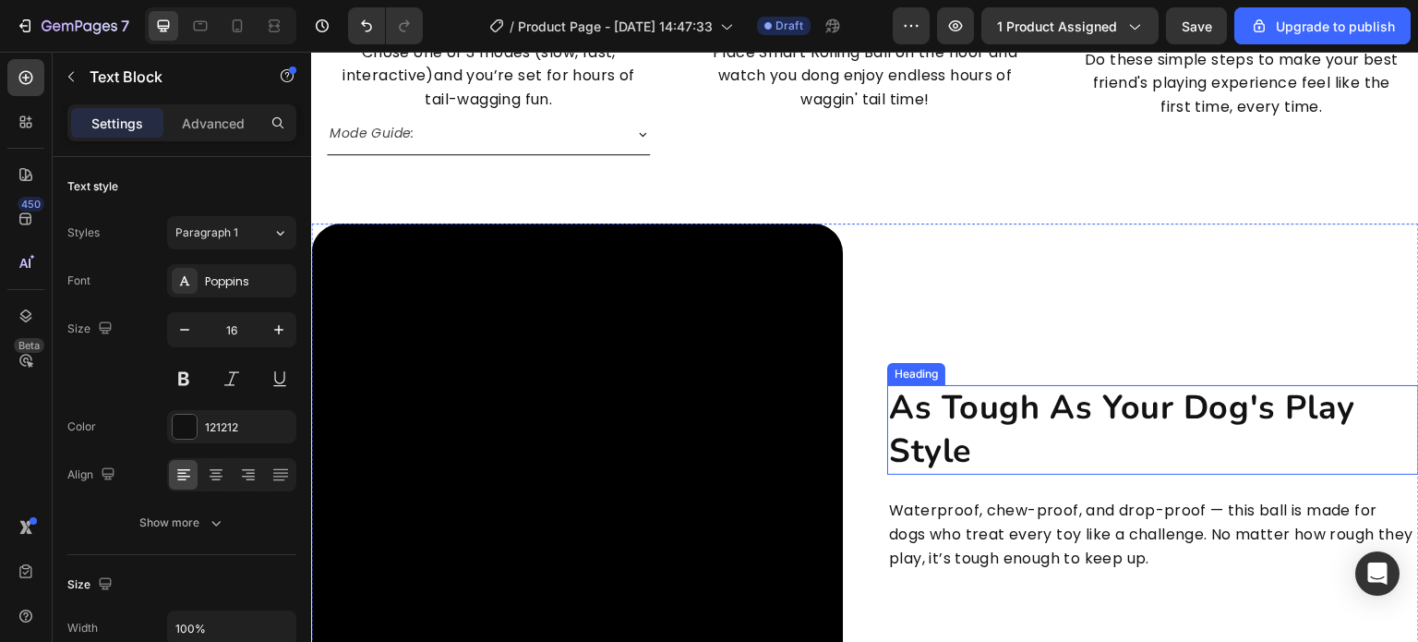
scroll to position [4899, 0]
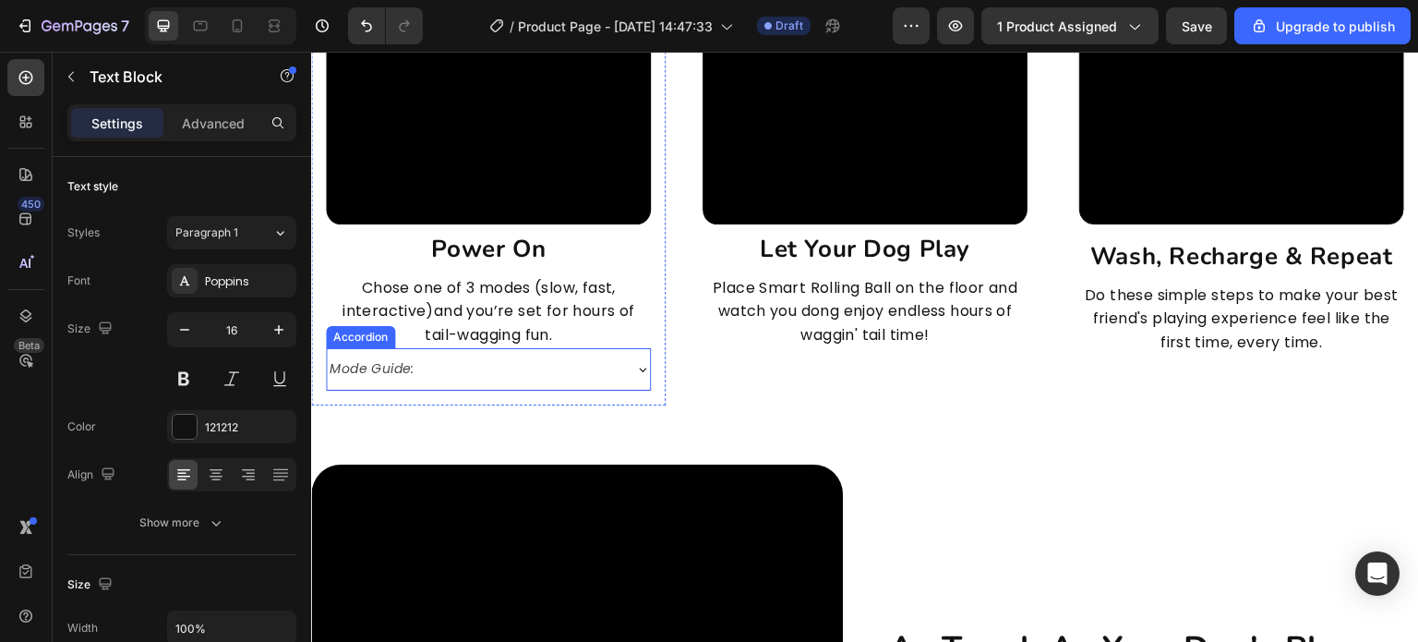
click at [635, 369] on icon at bounding box center [642, 369] width 15 height 15
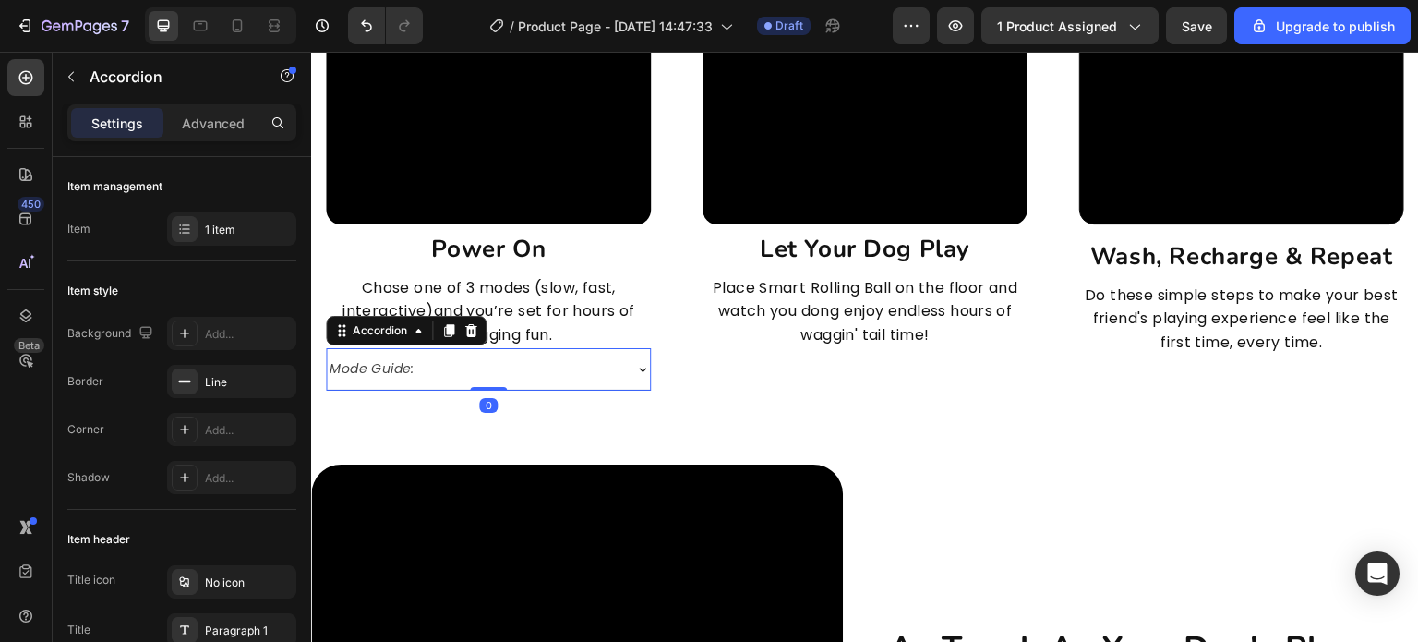
click at [635, 369] on icon at bounding box center [642, 369] width 15 height 15
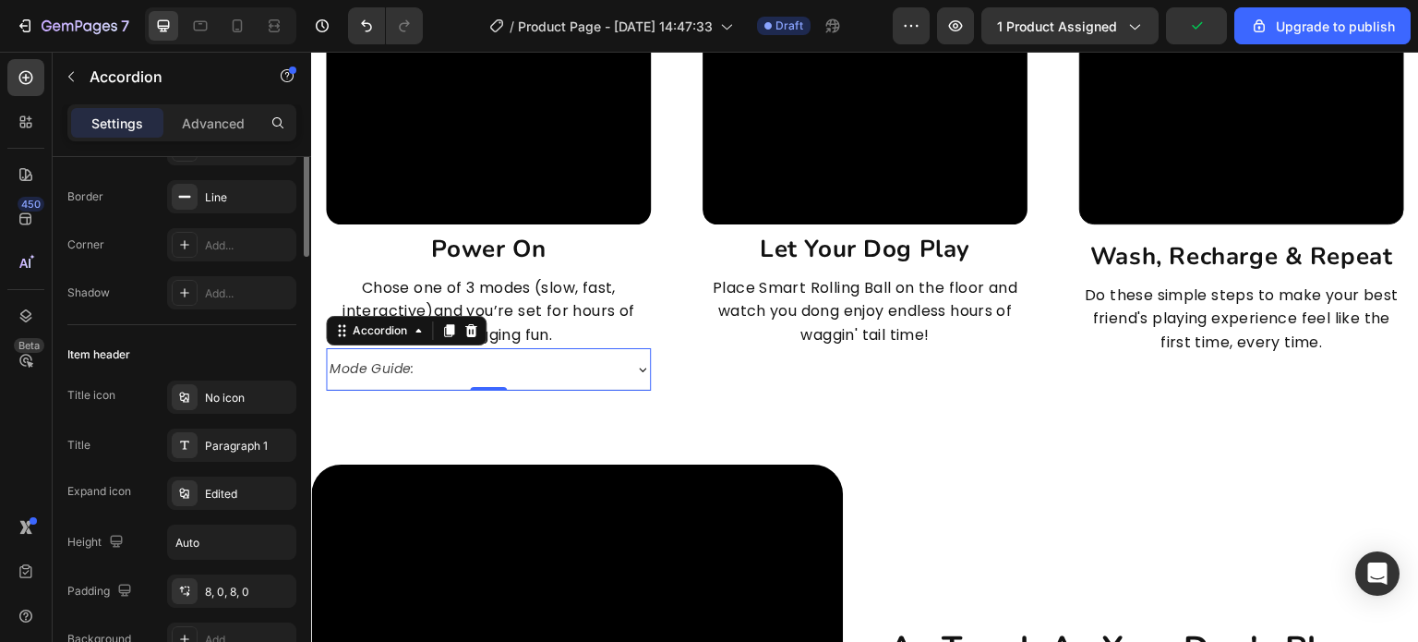
scroll to position [0, 0]
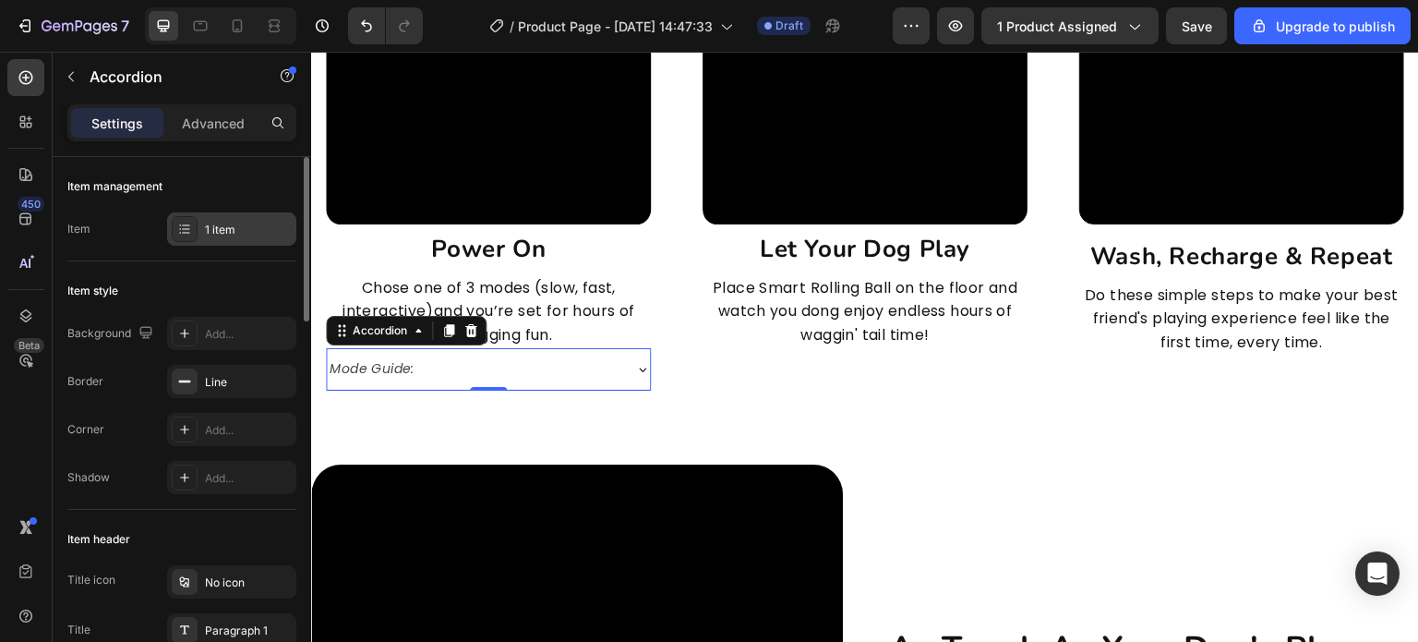
click at [238, 235] on div "1 item" at bounding box center [248, 230] width 87 height 17
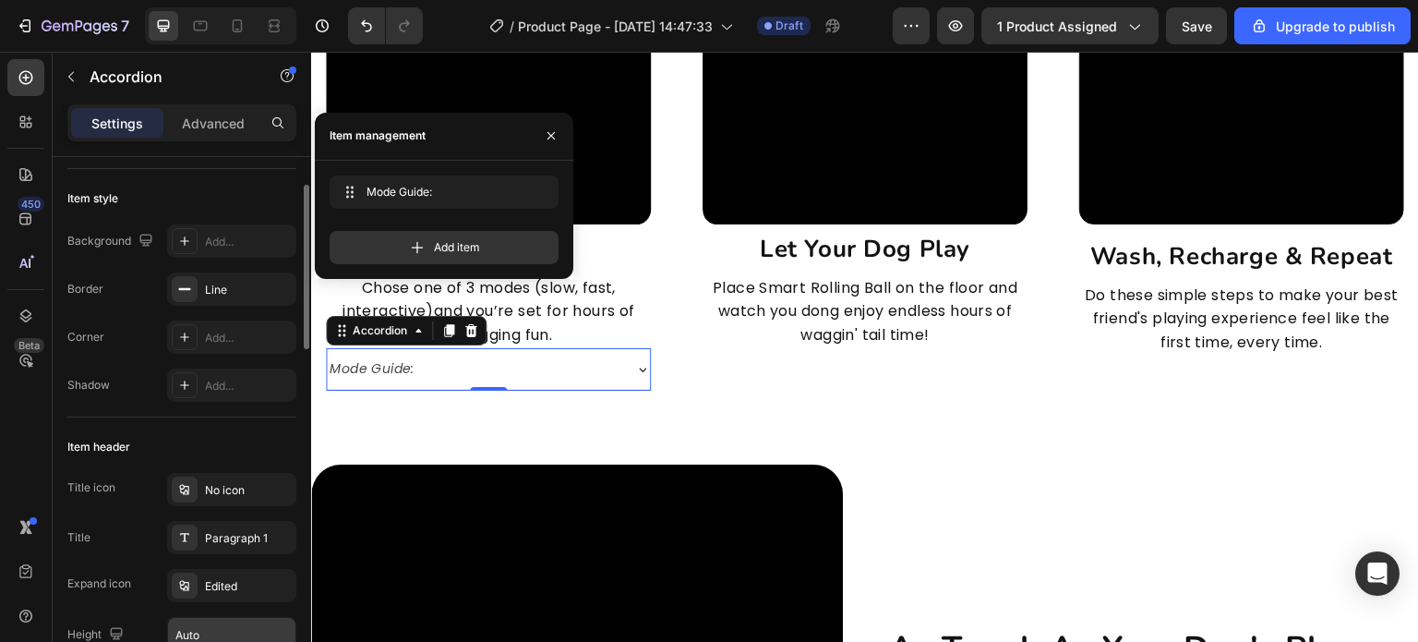
scroll to position [277, 0]
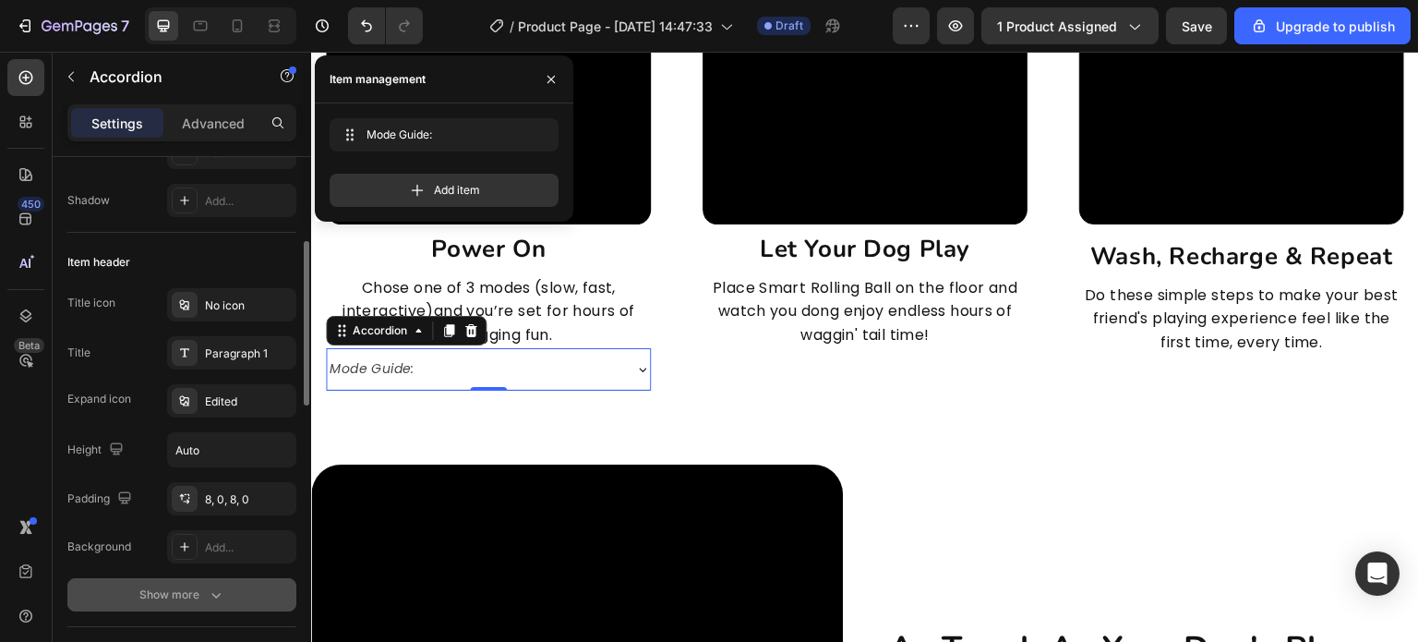
click at [230, 583] on button "Show more" at bounding box center [181, 594] width 229 height 33
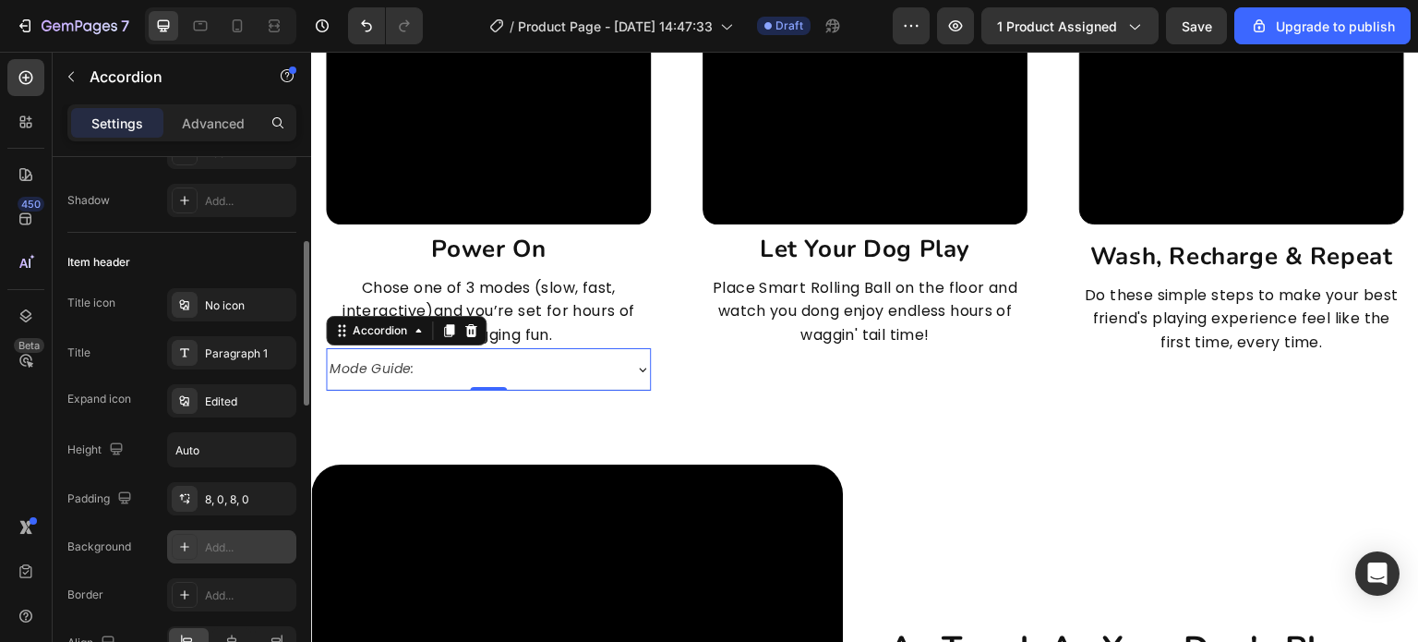
scroll to position [554, 0]
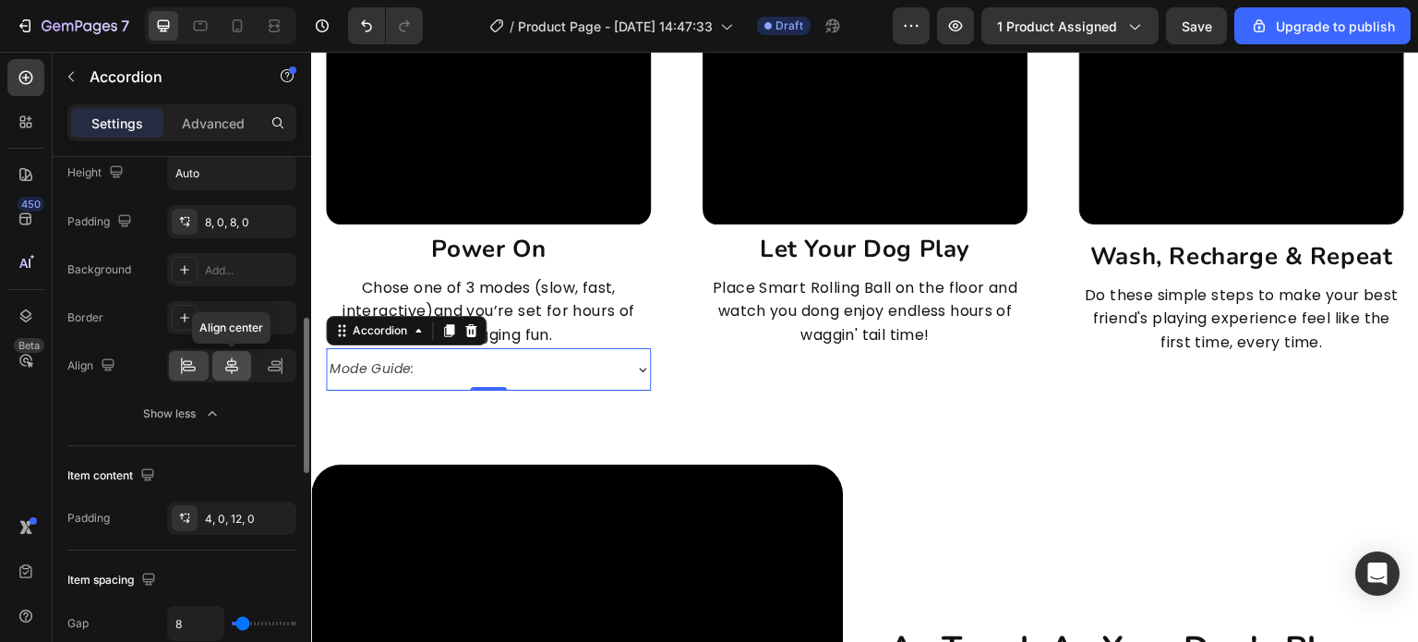
click at [244, 360] on div at bounding box center [232, 366] width 40 height 30
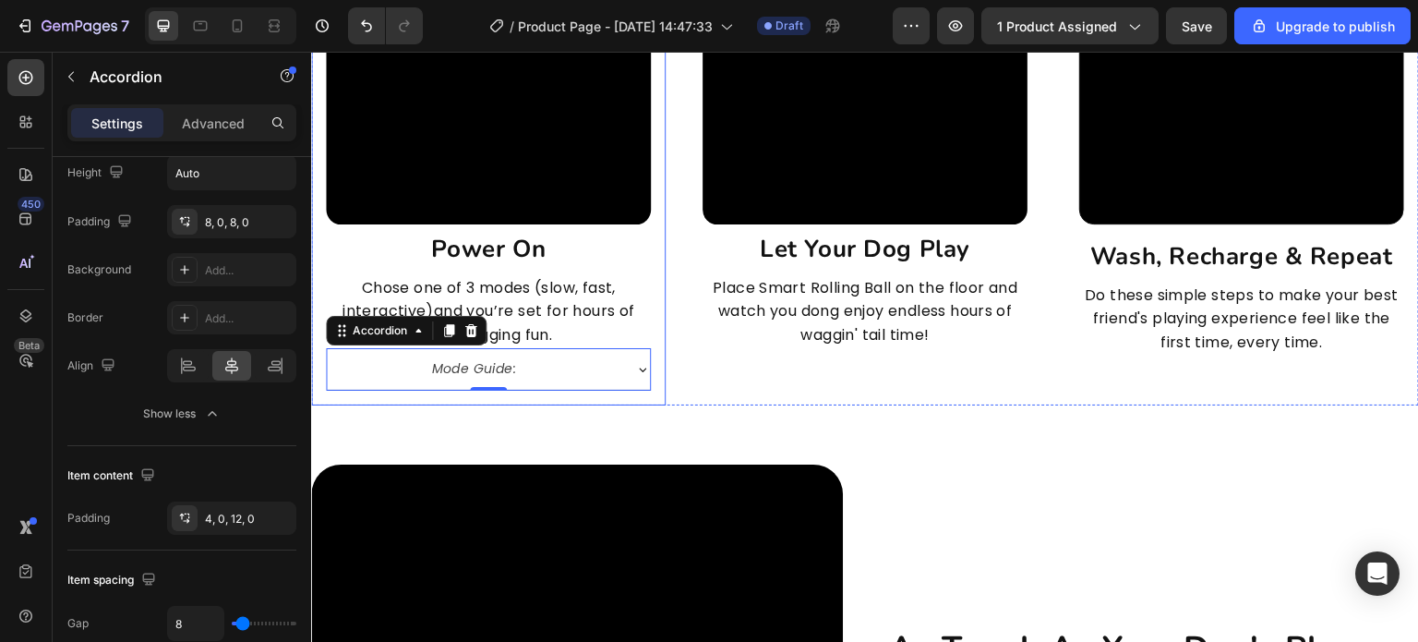
click at [586, 403] on div "How To Use Heading Row Video power on Heading Chose one of 3 modes (slow, fast,…" at bounding box center [865, 97] width 1108 height 676
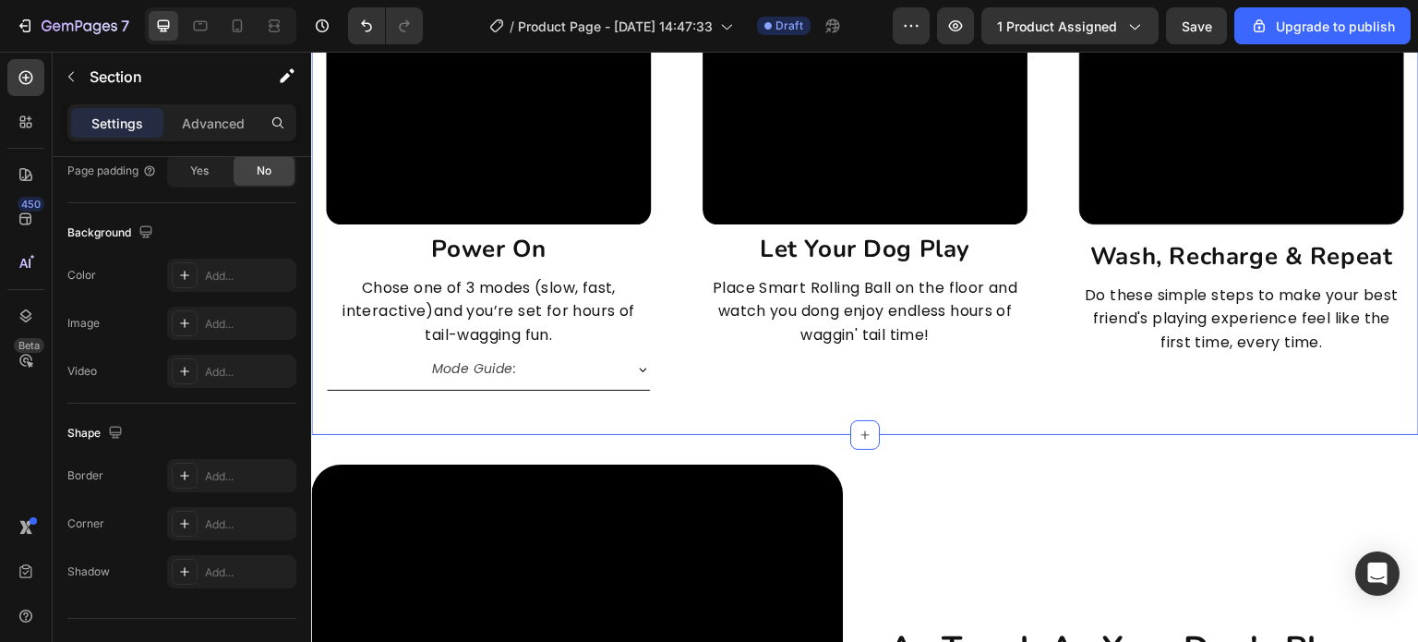
scroll to position [0, 0]
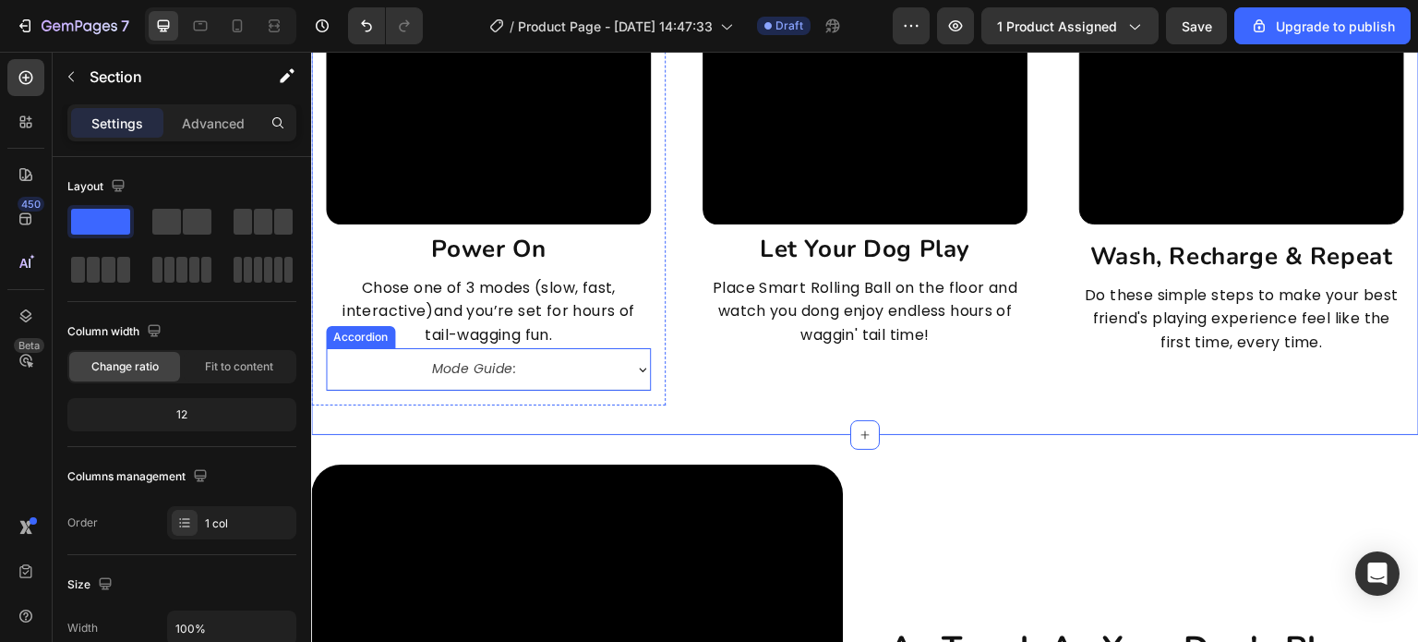
click at [629, 369] on div "Mode Guide:" at bounding box center [488, 368] width 323 height 41
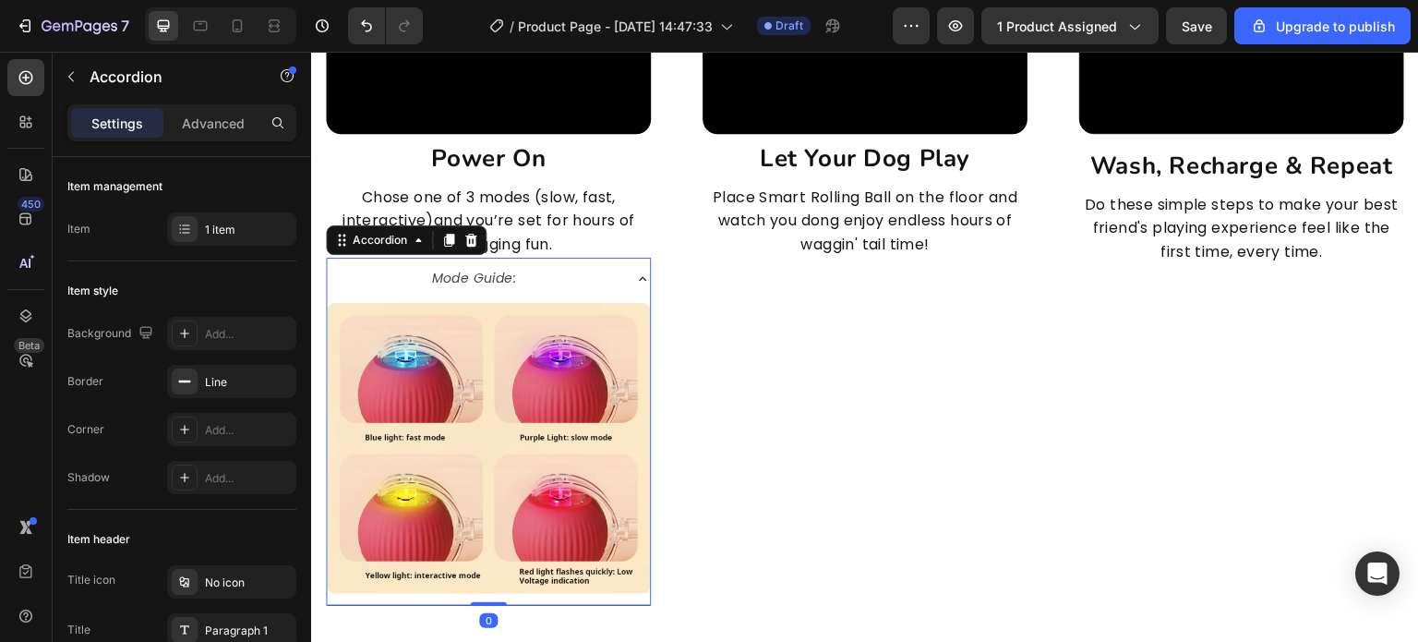
scroll to position [4991, 0]
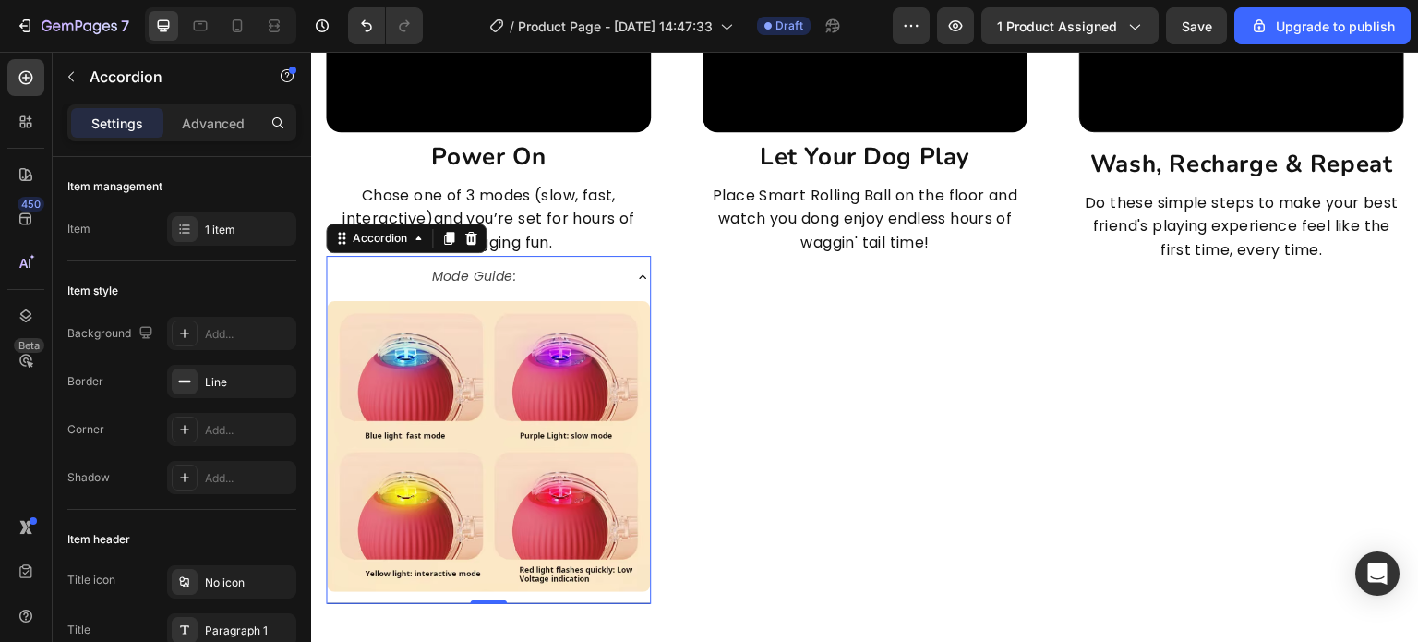
click at [642, 270] on icon at bounding box center [642, 277] width 15 height 15
click at [635, 274] on icon at bounding box center [642, 277] width 15 height 15
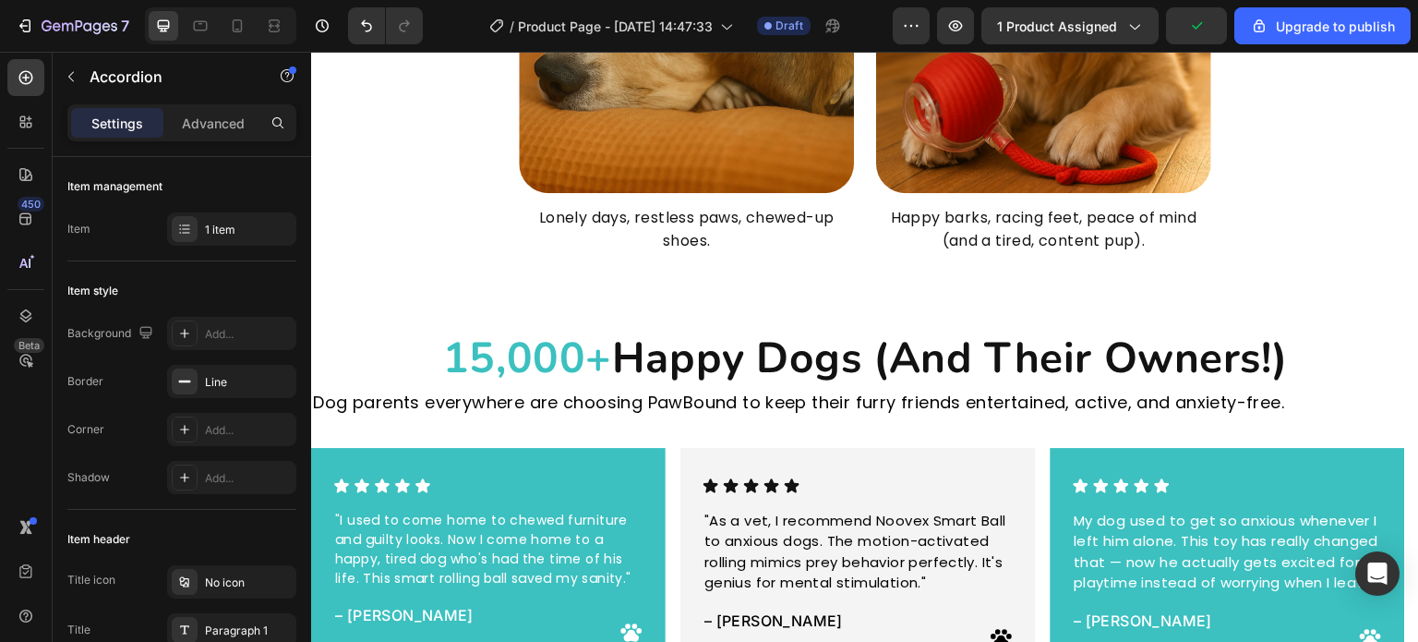
scroll to position [3975, 0]
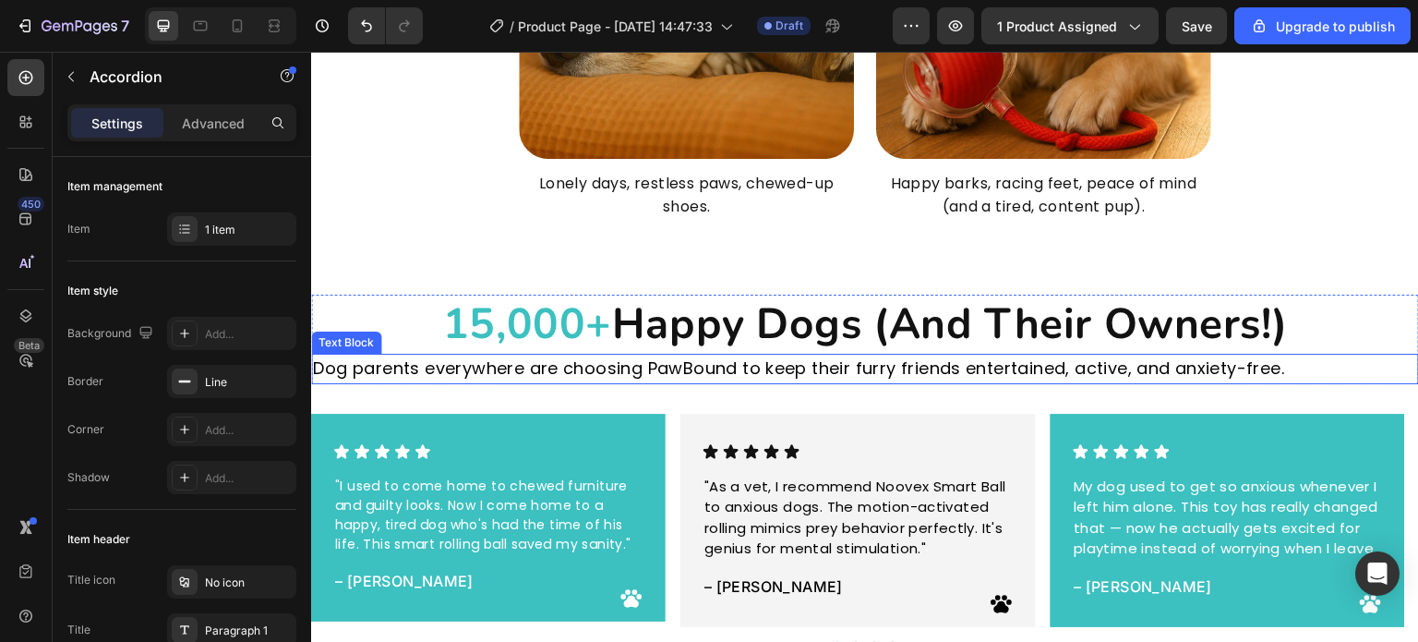
click at [742, 371] on p "Dog parents everywhere are choosing PawBound to keep their furry friends entert…" at bounding box center [865, 369] width 1104 height 27
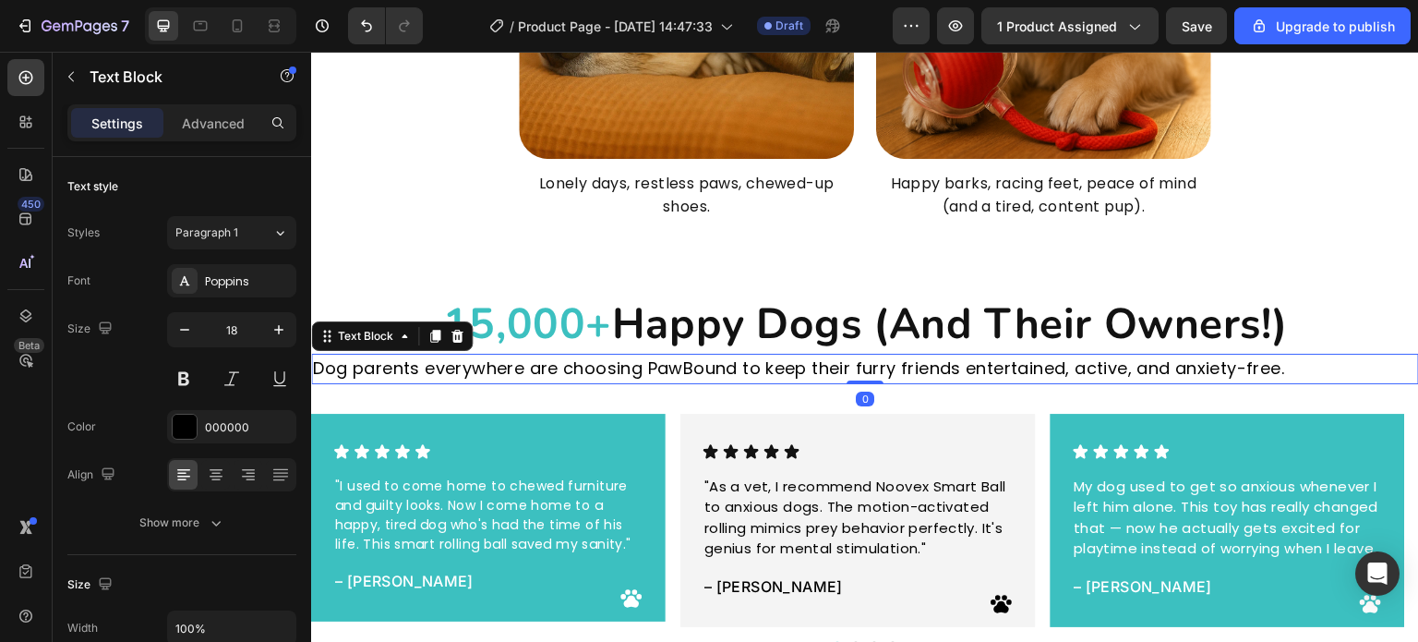
click at [736, 368] on p "Dog parents everywhere are choosing PawBound to keep their furry friends entert…" at bounding box center [865, 369] width 1104 height 27
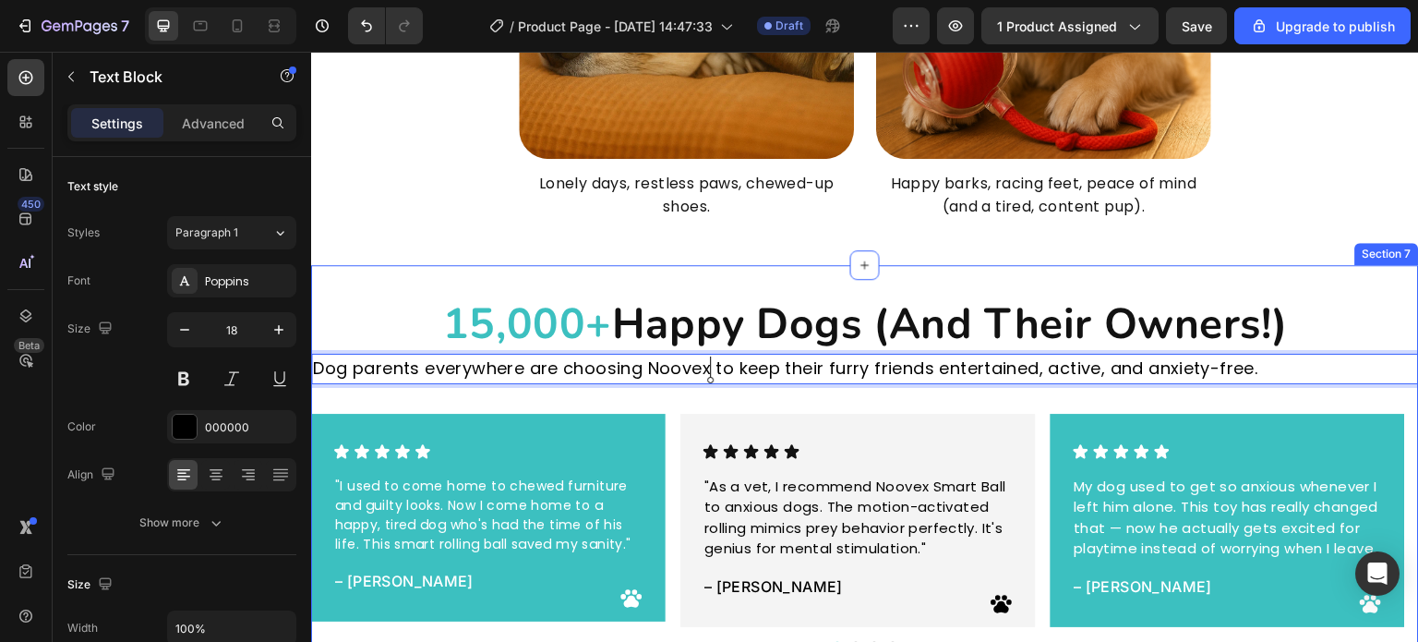
click at [1294, 380] on p "Dog parents everywhere are choosing Noovex to keep their furry friends entertai…" at bounding box center [865, 369] width 1104 height 27
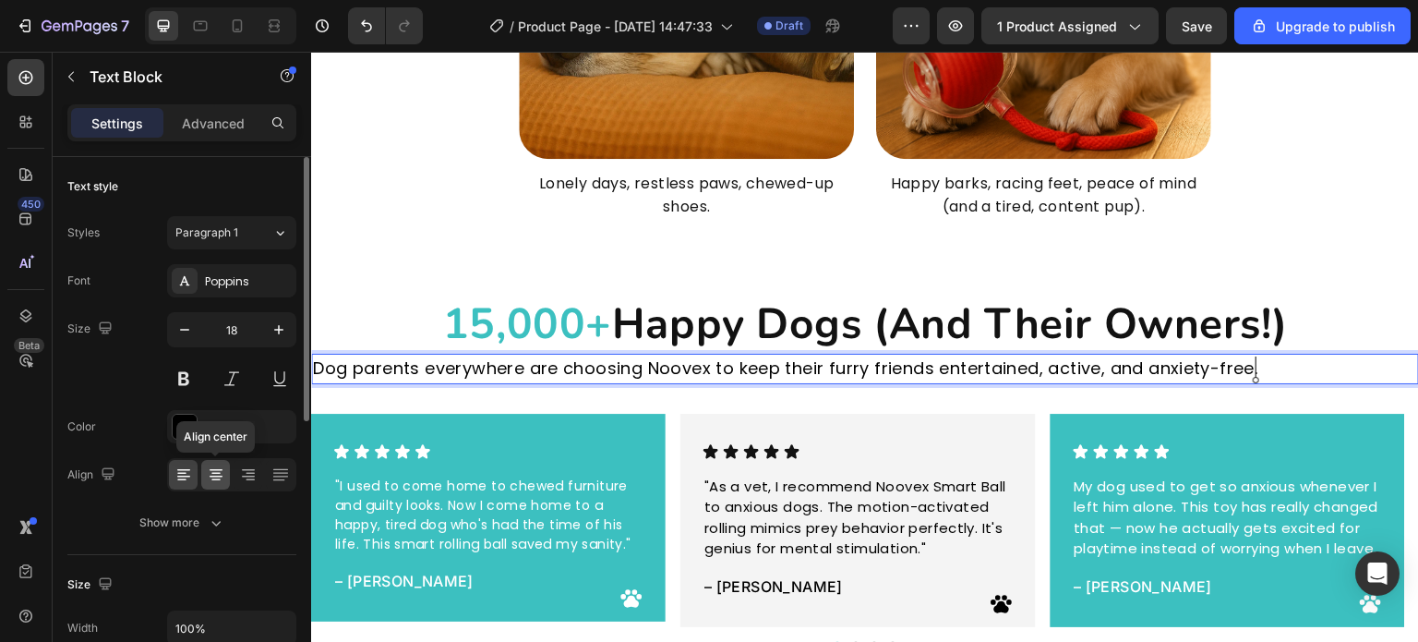
click at [203, 477] on div at bounding box center [215, 475] width 29 height 30
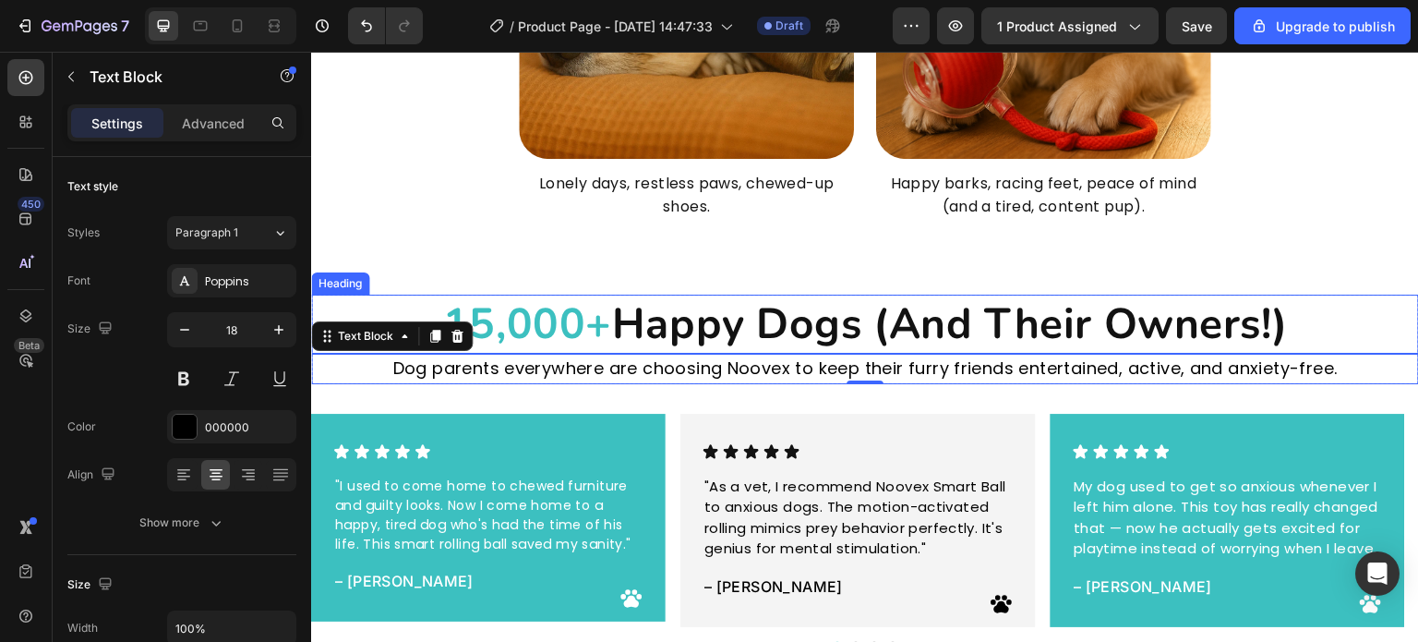
click at [798, 297] on h2 "15,000+ Happy Dogs (And Their Owners!)" at bounding box center [865, 324] width 1108 height 59
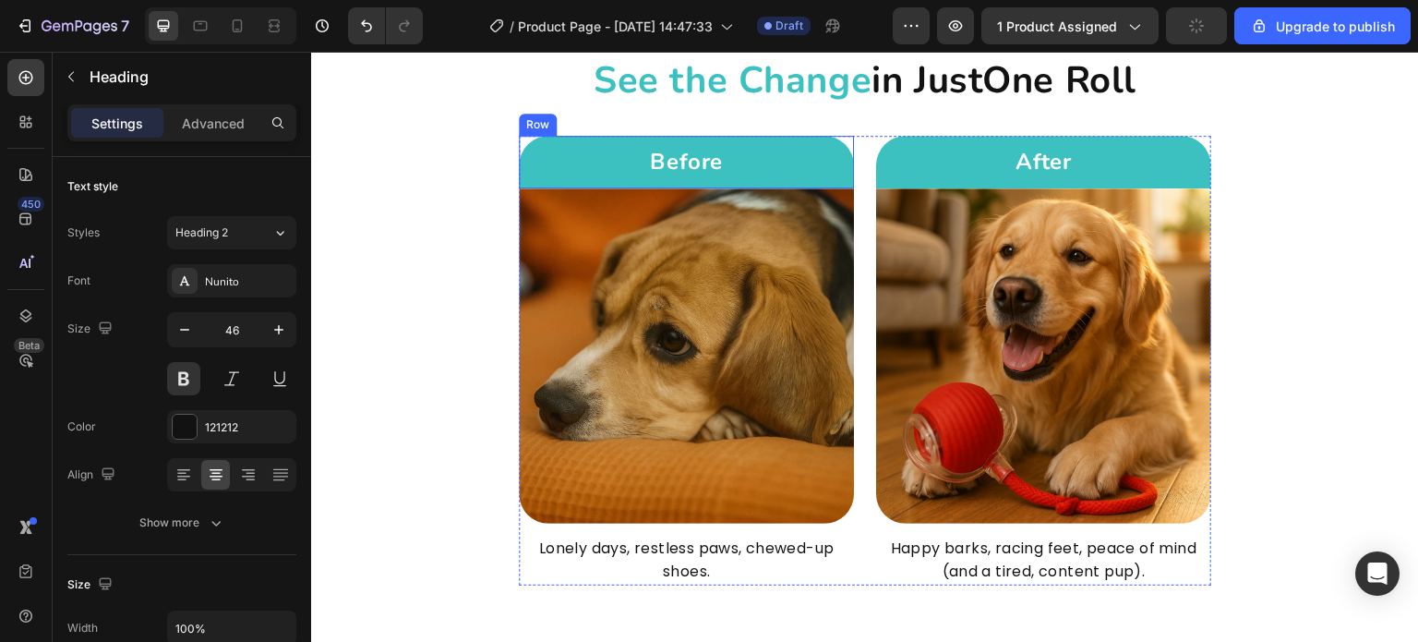
scroll to position [3514, 0]
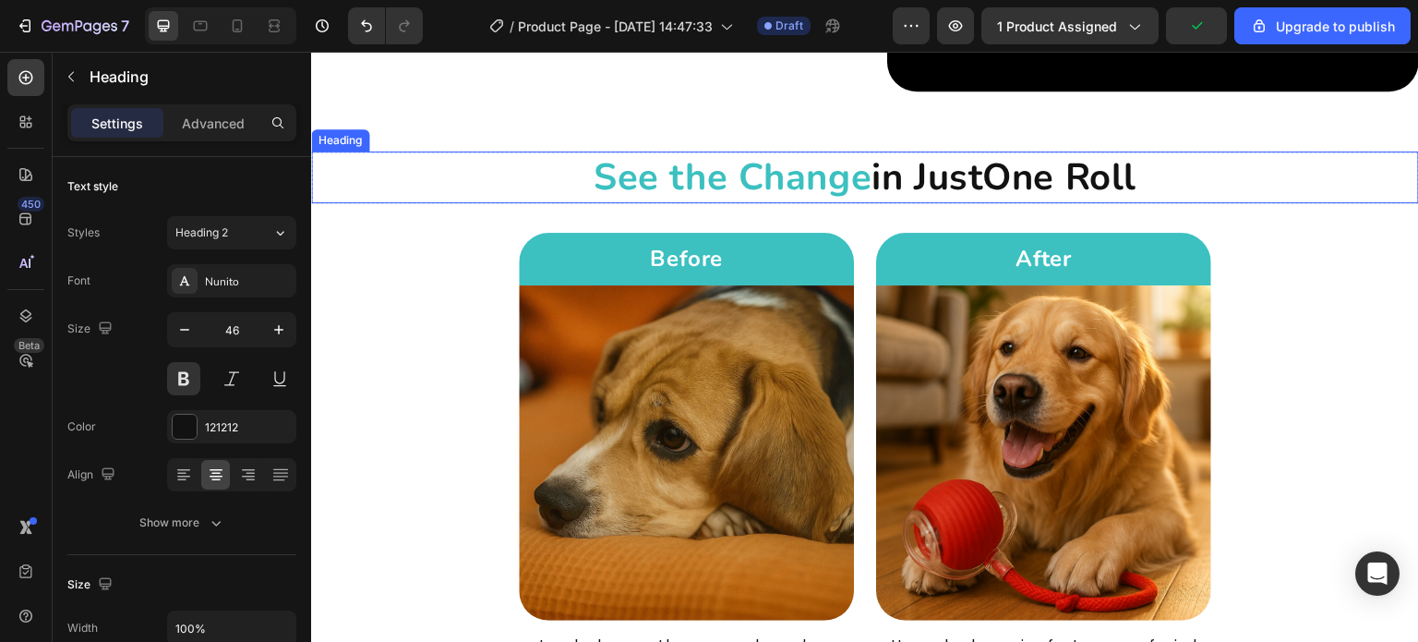
click at [826, 188] on span "See the Change" at bounding box center [733, 177] width 278 height 50
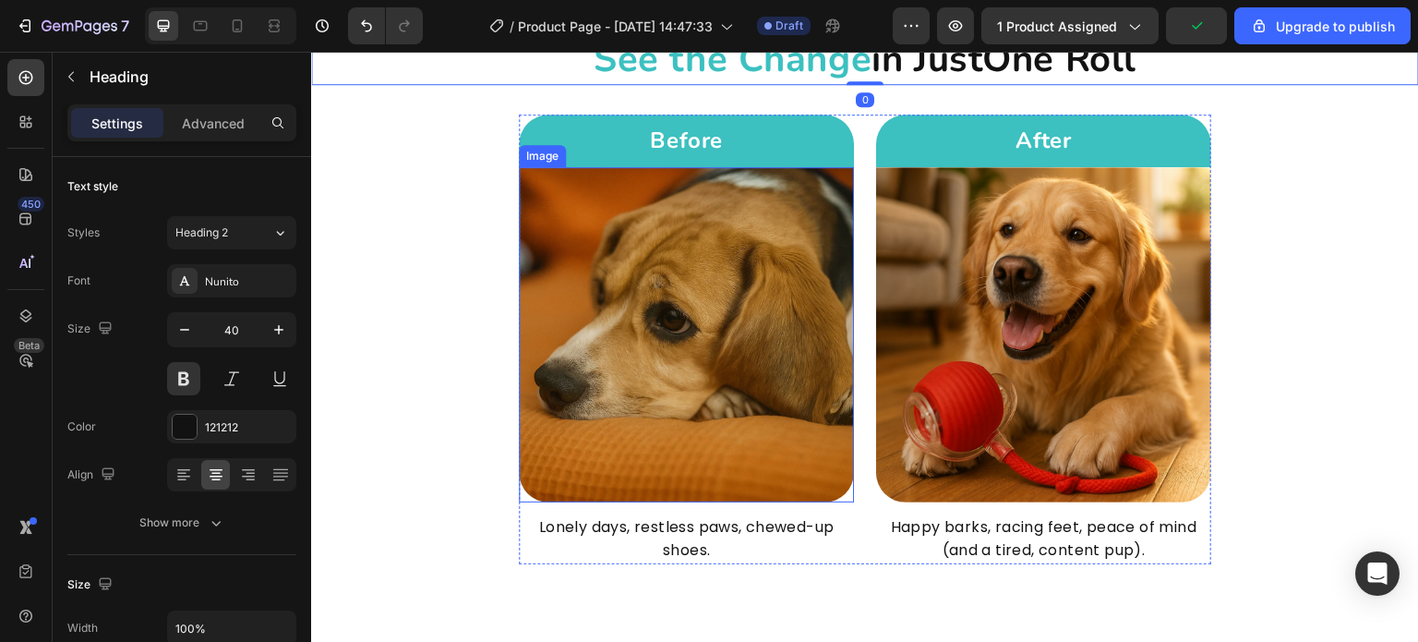
scroll to position [3883, 0]
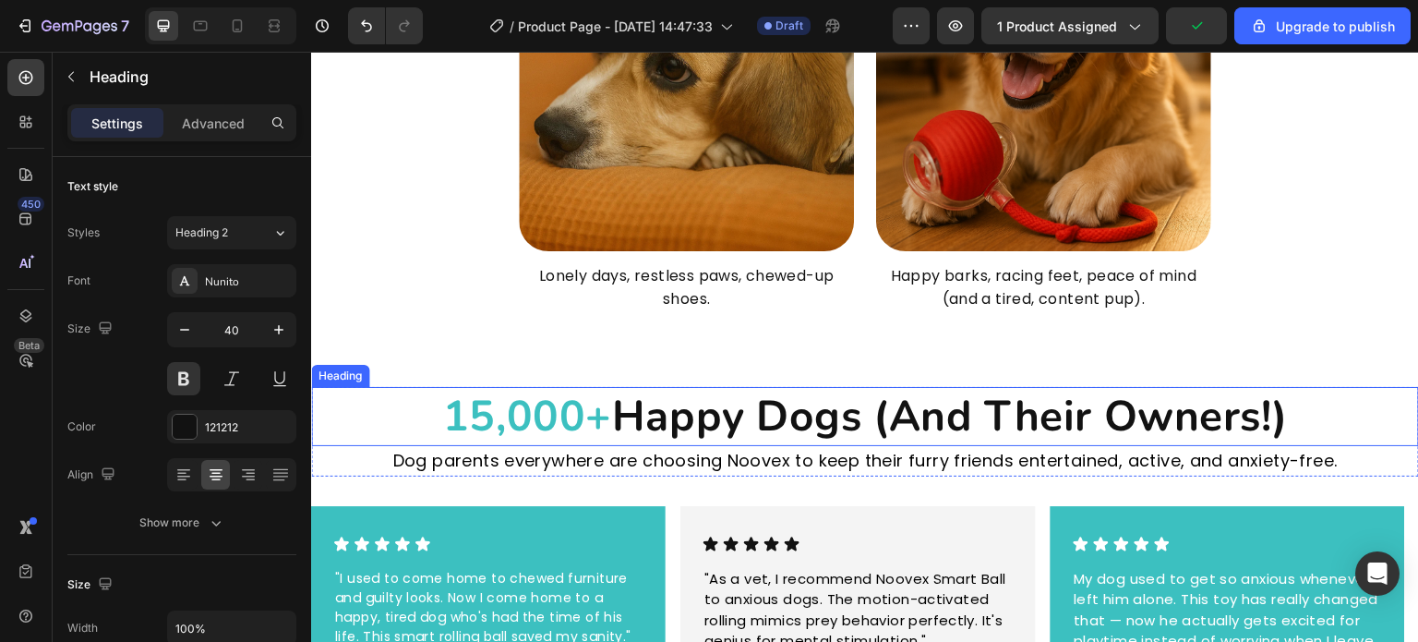
click at [780, 407] on h2 "15,000+ Happy Dogs (And Their Owners!)" at bounding box center [865, 416] width 1108 height 59
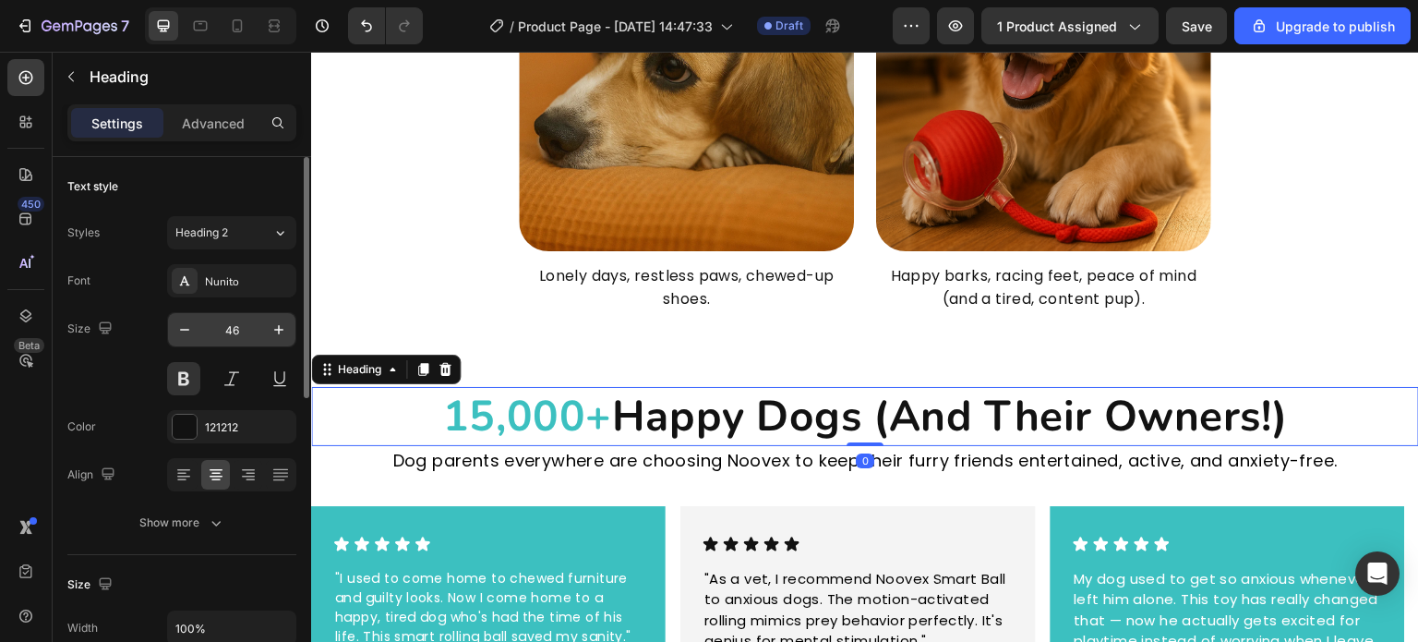
click at [247, 337] on input "46" at bounding box center [231, 329] width 61 height 33
type input "40"
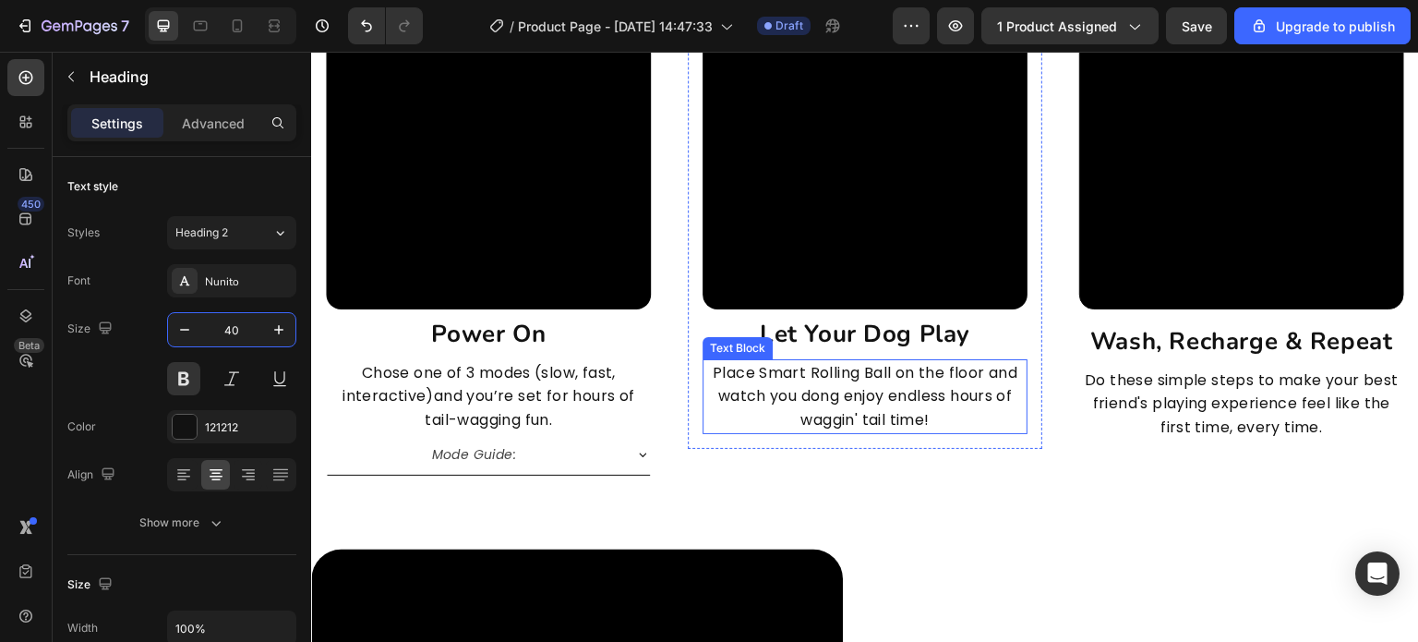
scroll to position [5176, 0]
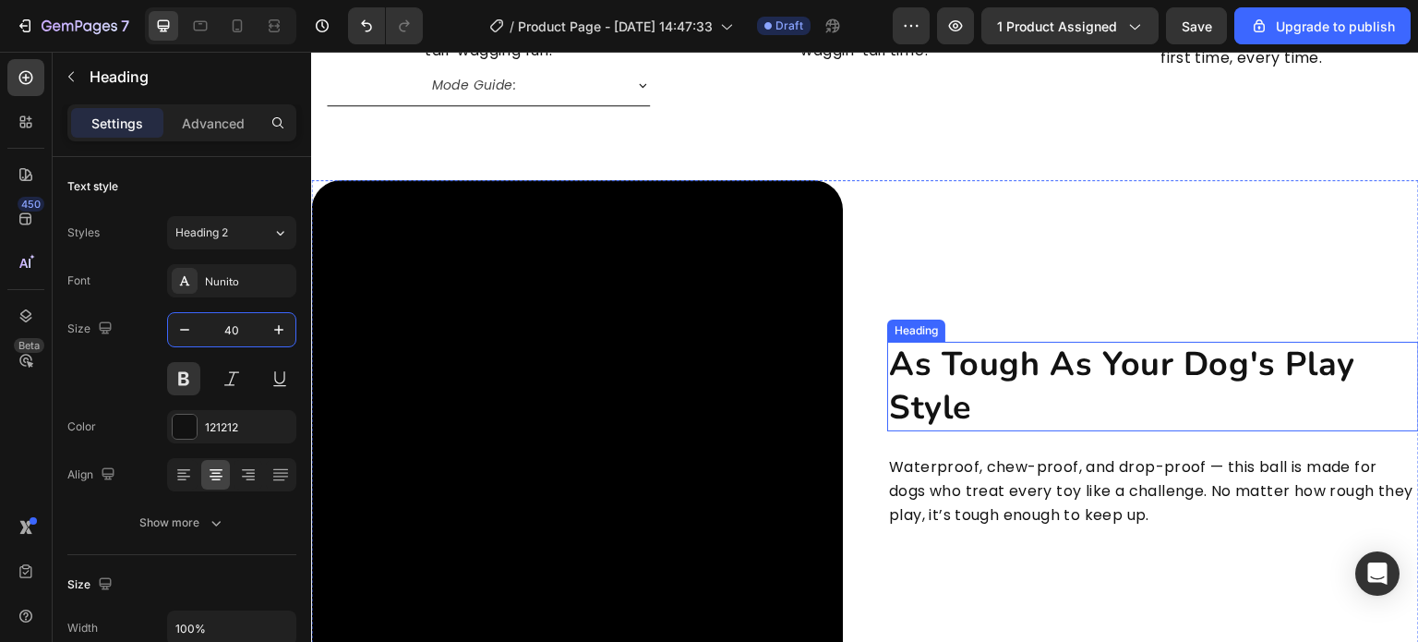
click at [936, 365] on h2 "As Tough As Your Dog's Play Style" at bounding box center [1153, 387] width 532 height 90
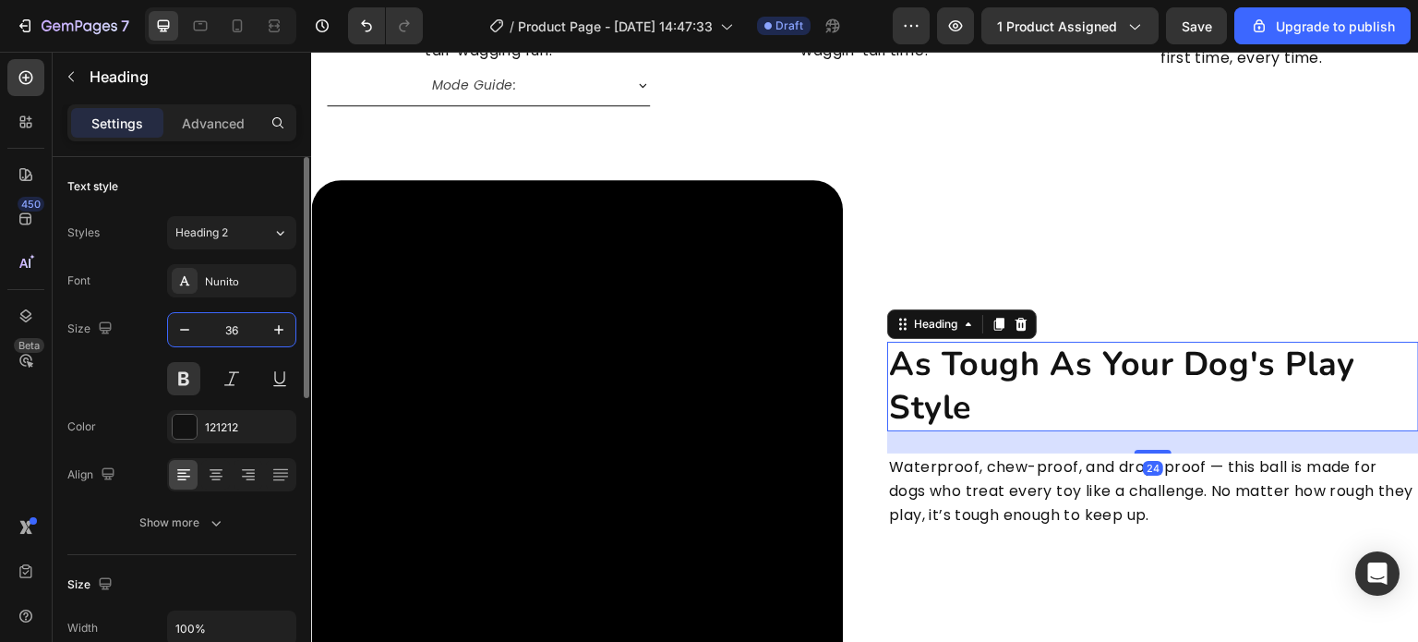
click at [237, 325] on input "36" at bounding box center [231, 329] width 61 height 33
type input "40"
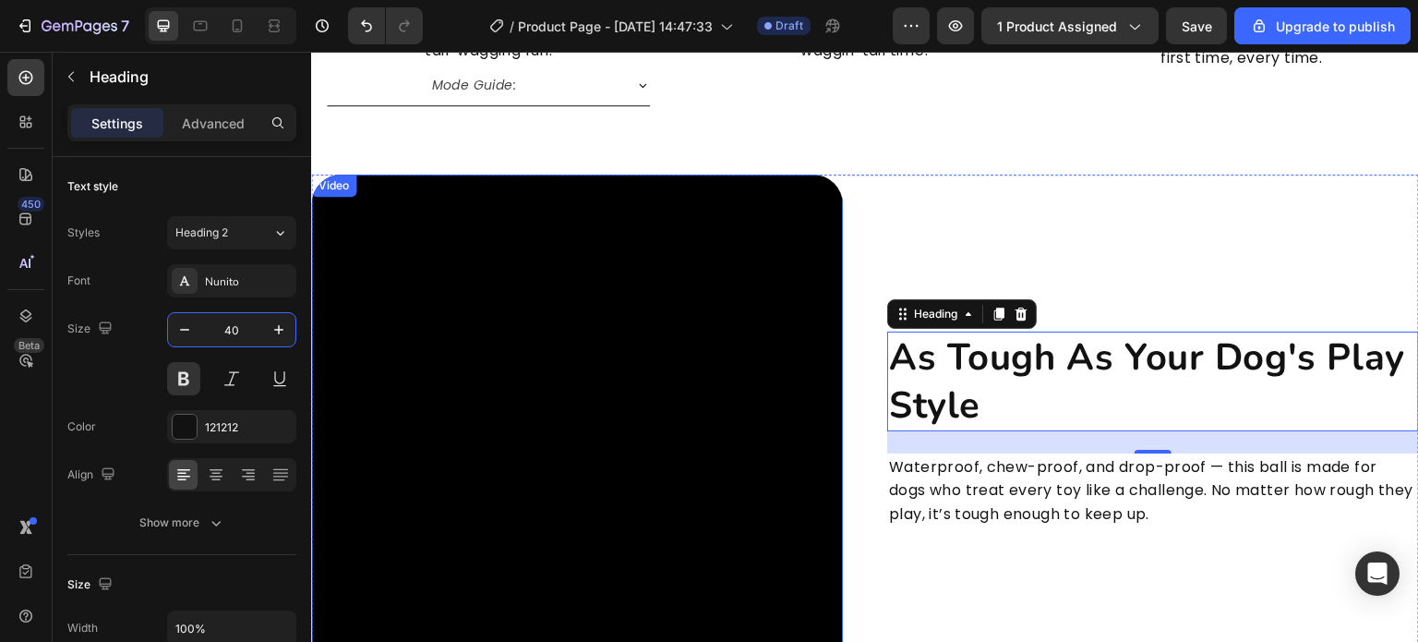
scroll to position [5637, 0]
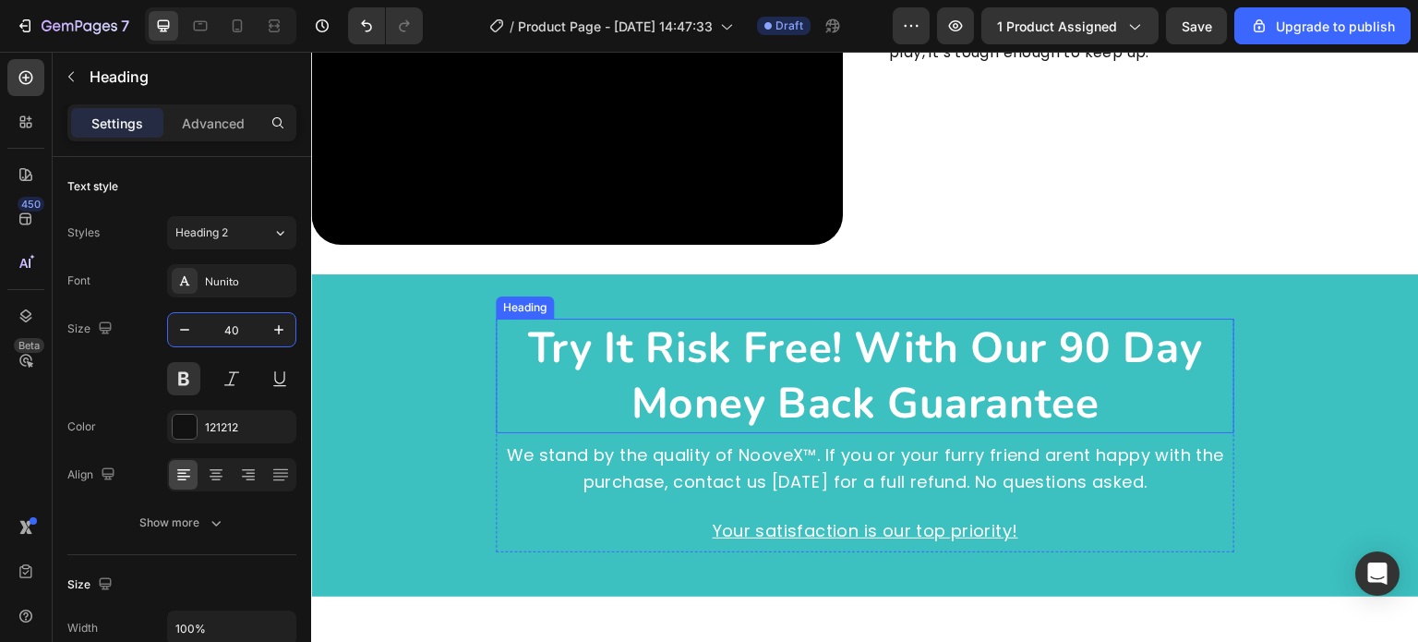
click at [816, 377] on h2 "try it risk free! with our 90 day money back guarantee" at bounding box center [865, 376] width 739 height 115
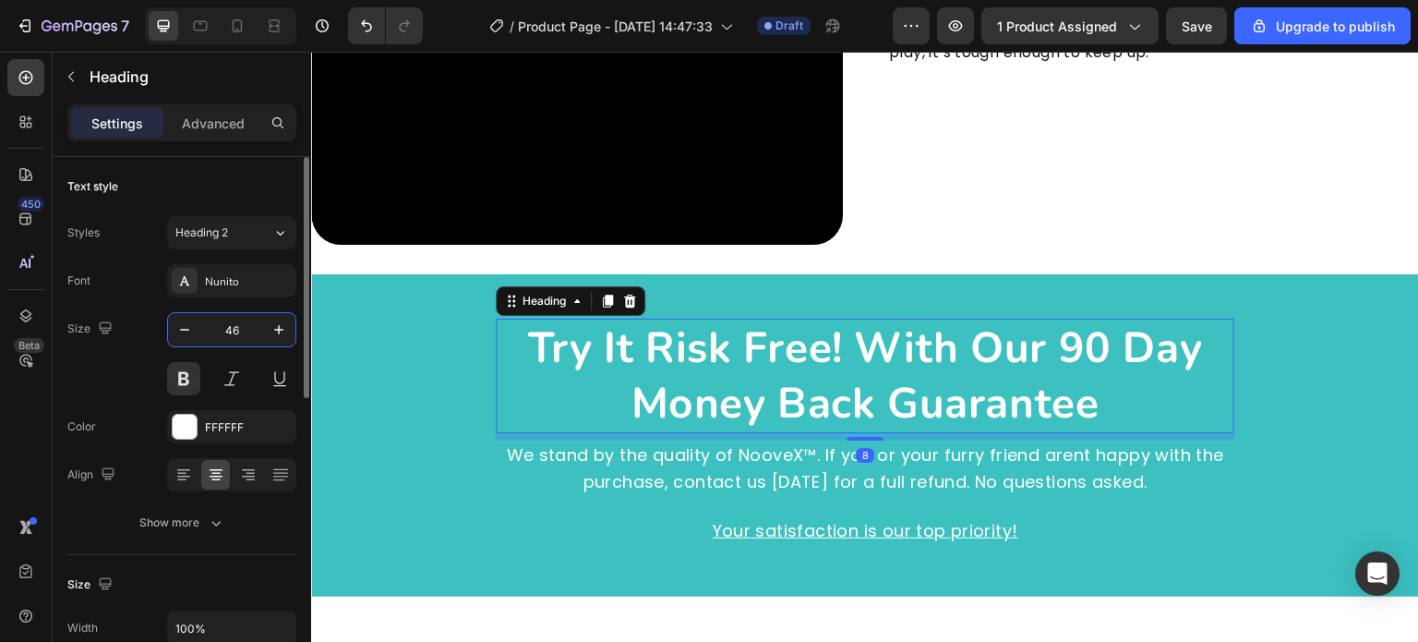
click at [235, 334] on input "46" at bounding box center [231, 329] width 61 height 33
type input "40"
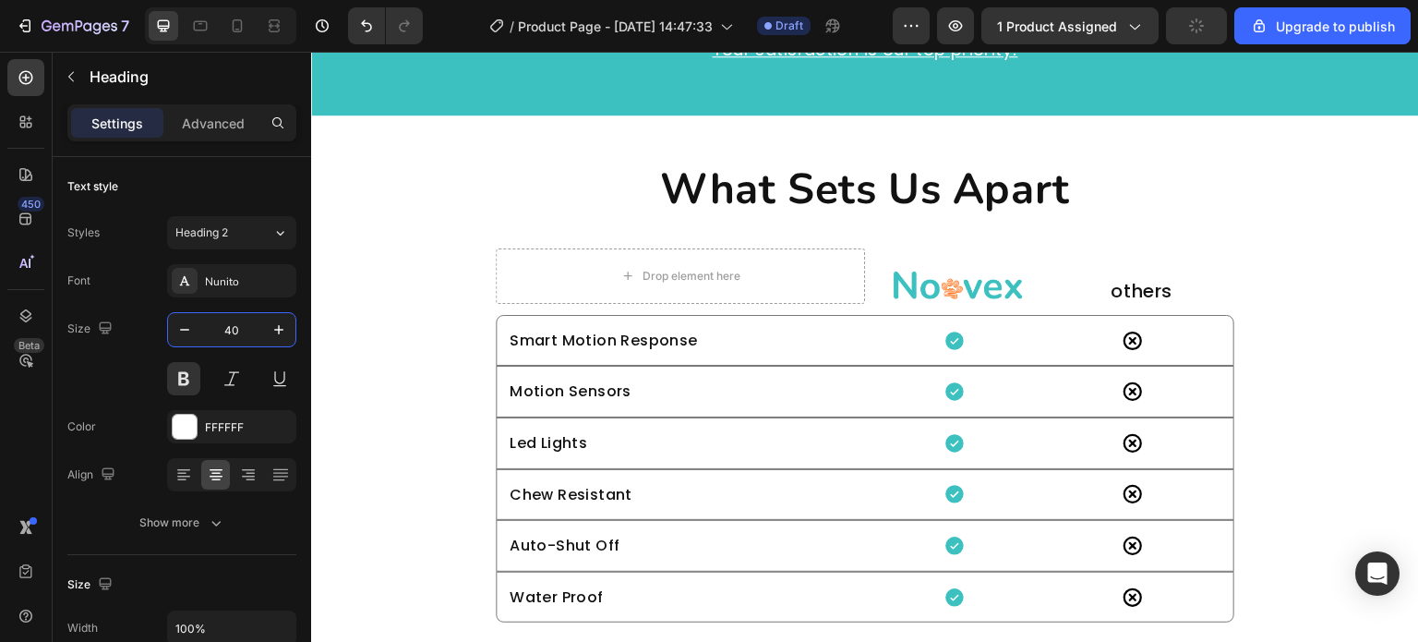
scroll to position [6099, 0]
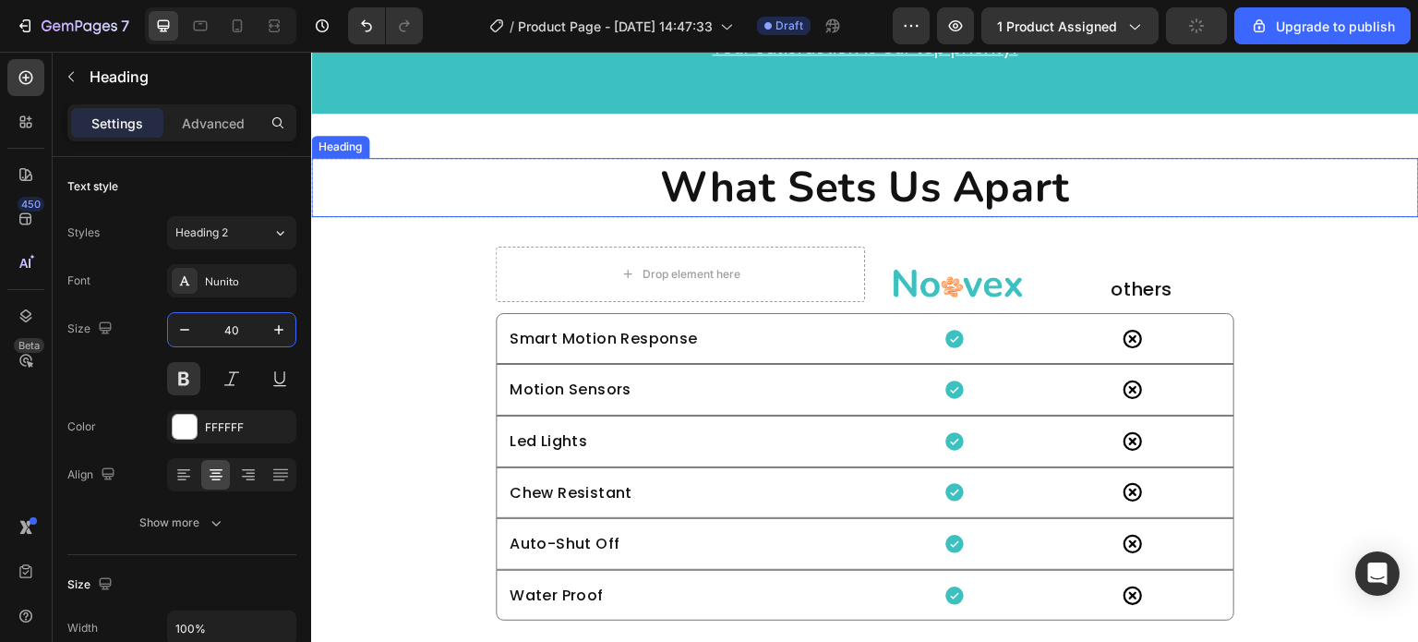
click at [849, 178] on h2 "What Sets Us Apart" at bounding box center [865, 187] width 1108 height 59
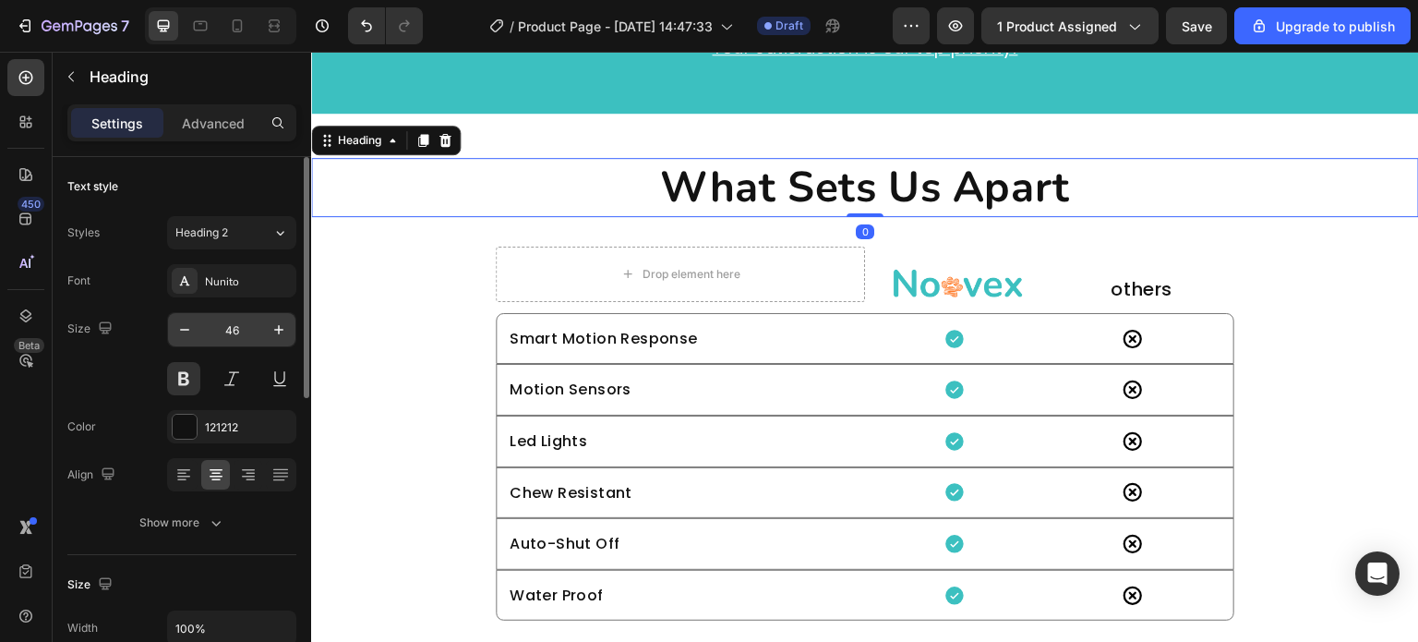
click at [235, 338] on input "46" at bounding box center [231, 329] width 61 height 33
type input "40"
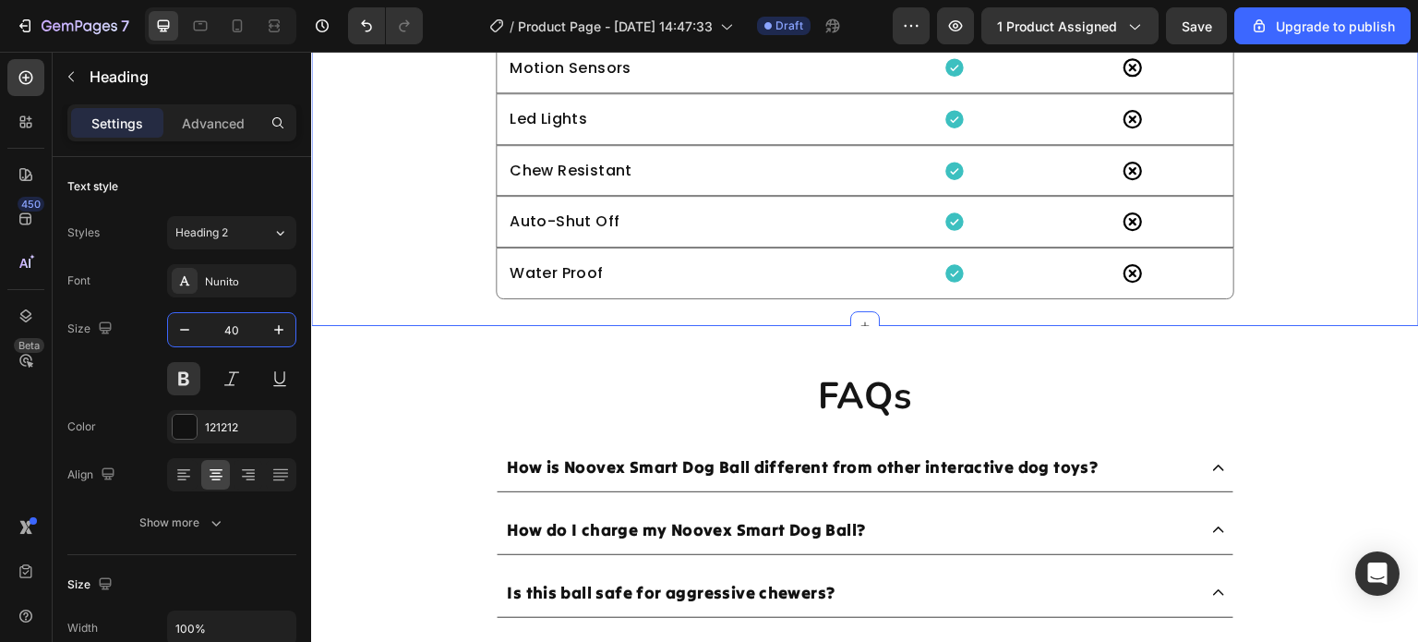
scroll to position [6376, 0]
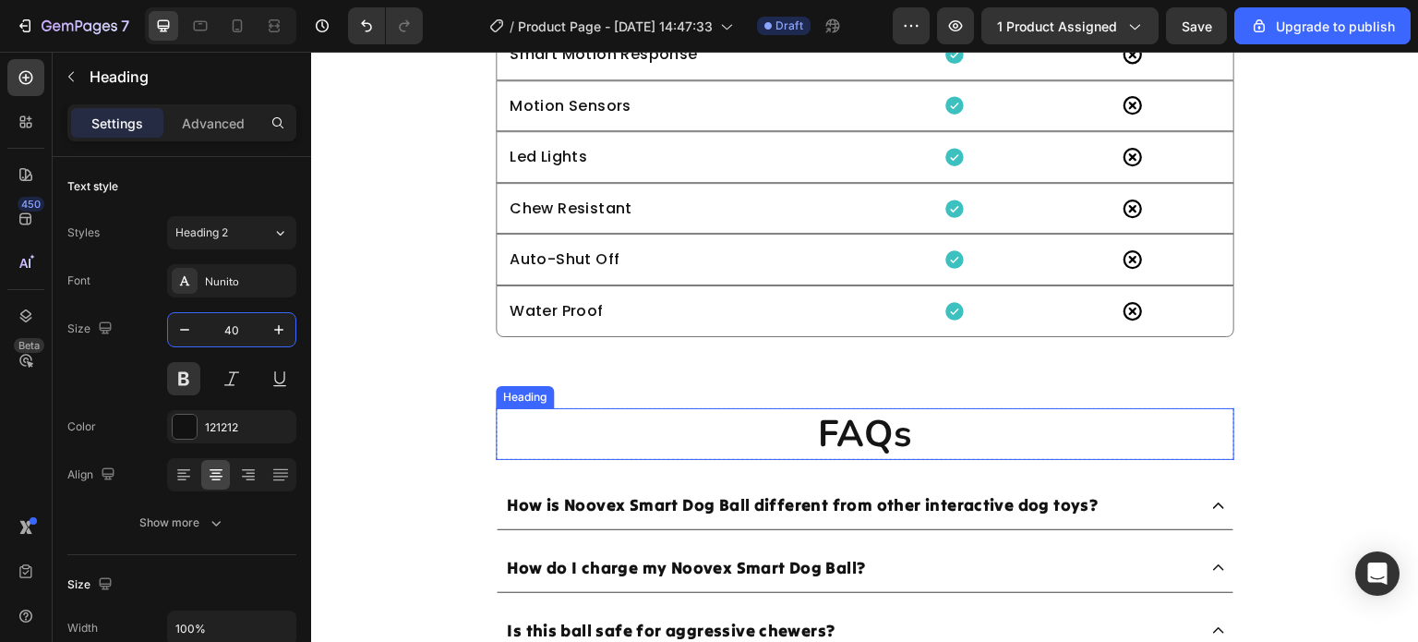
click at [848, 454] on h2 "FAQs" at bounding box center [865, 434] width 739 height 52
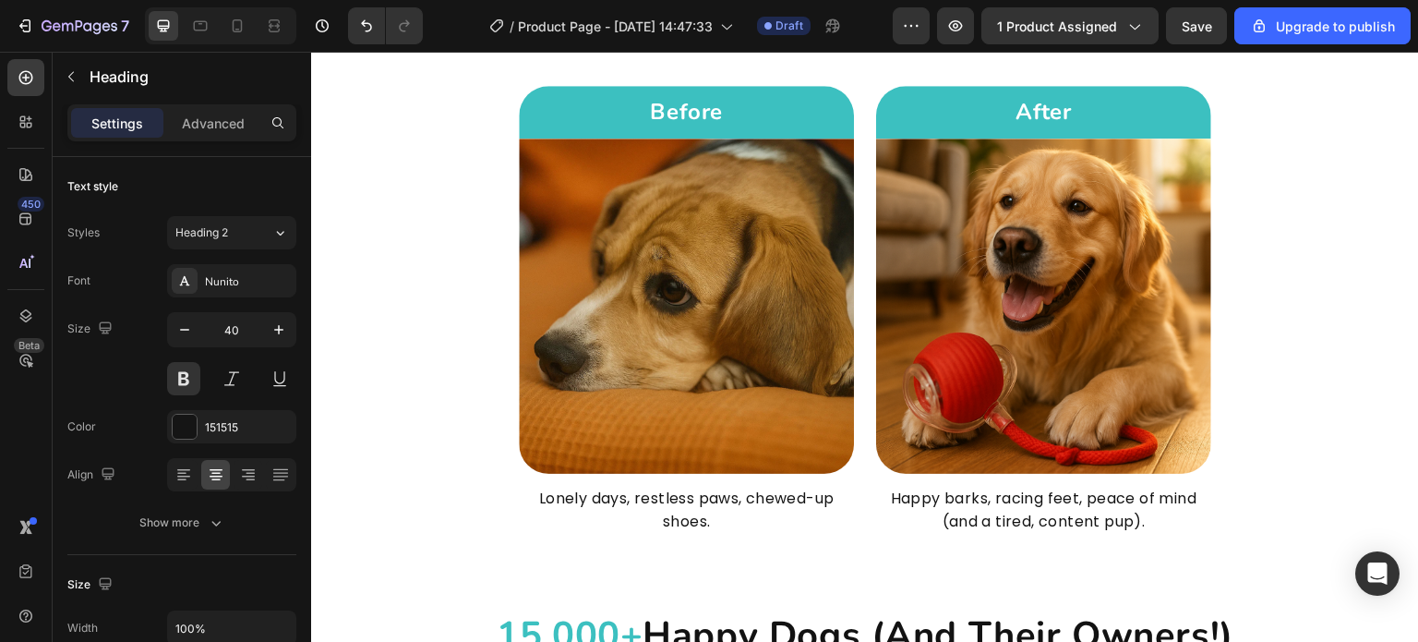
scroll to position [3421, 0]
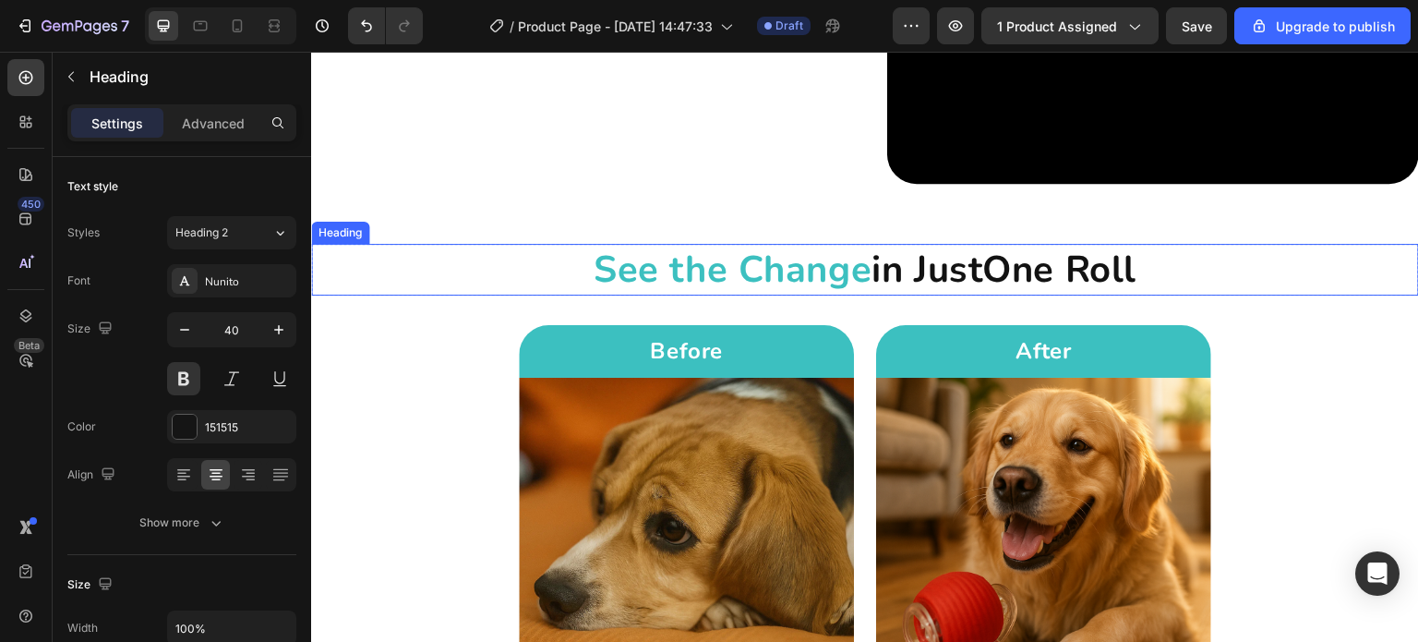
click at [830, 276] on span "See the Change" at bounding box center [733, 270] width 278 height 50
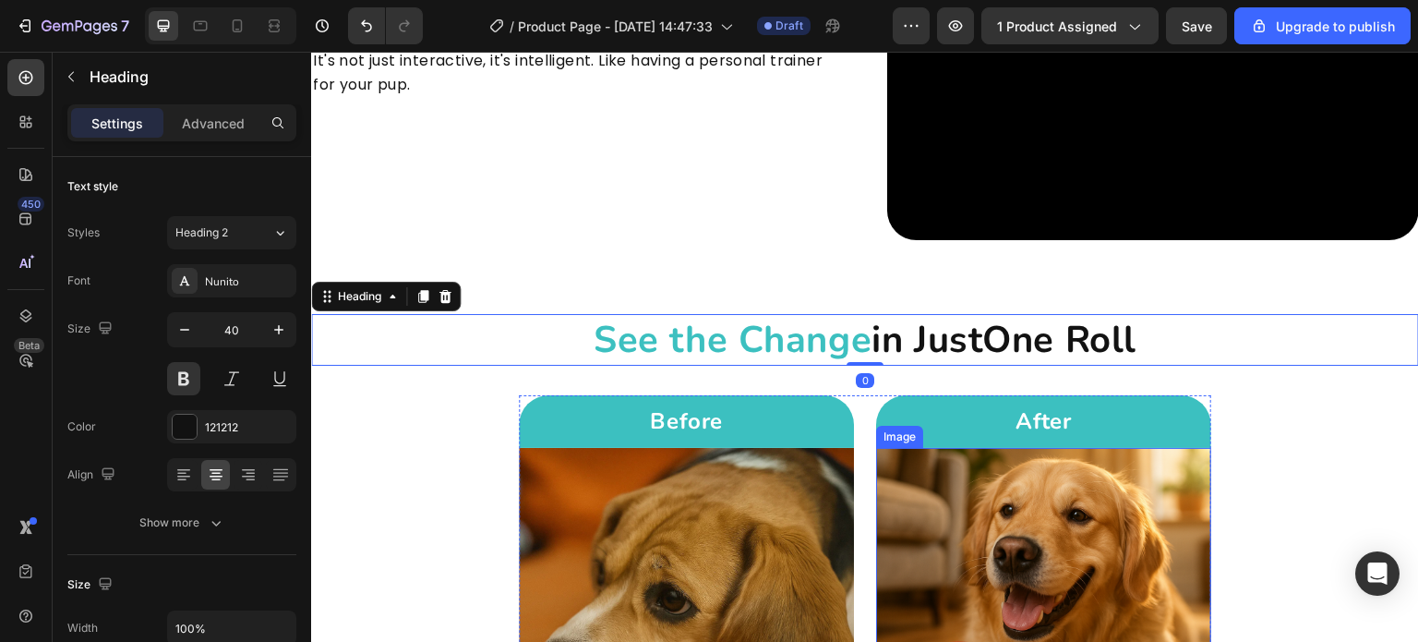
scroll to position [3052, 0]
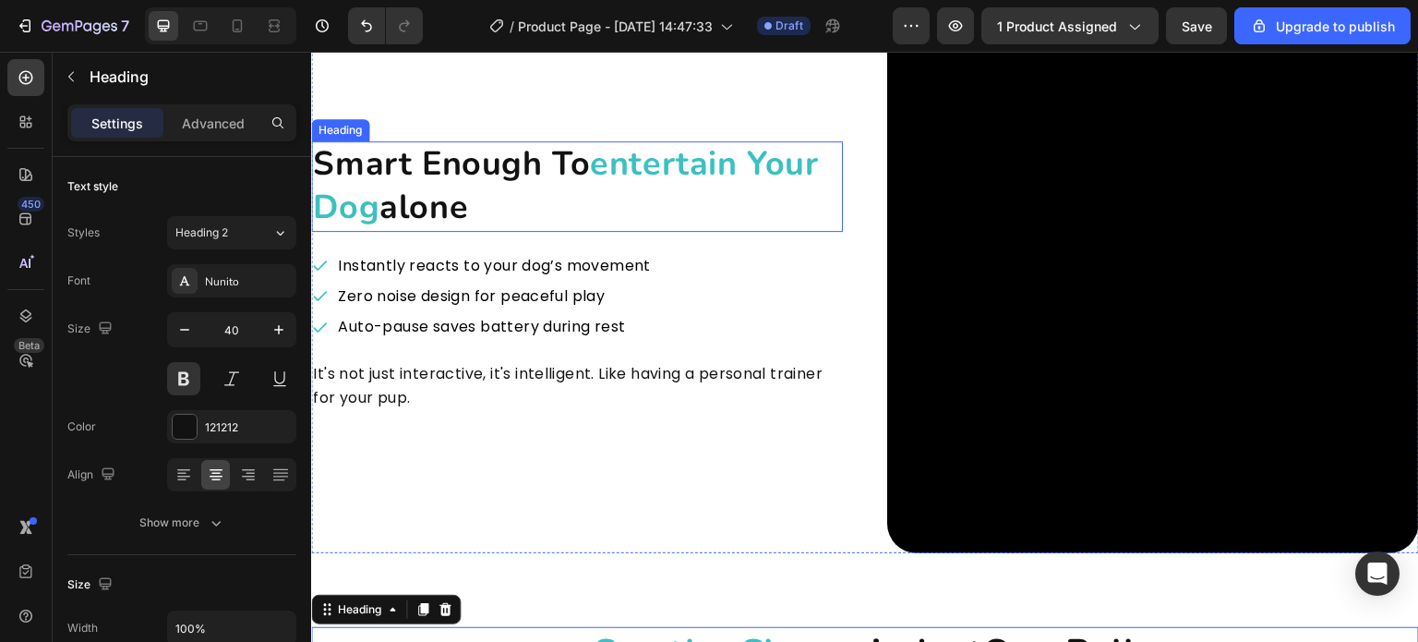
click at [651, 208] on h2 "smart enough to entertain your dog alone" at bounding box center [577, 186] width 532 height 90
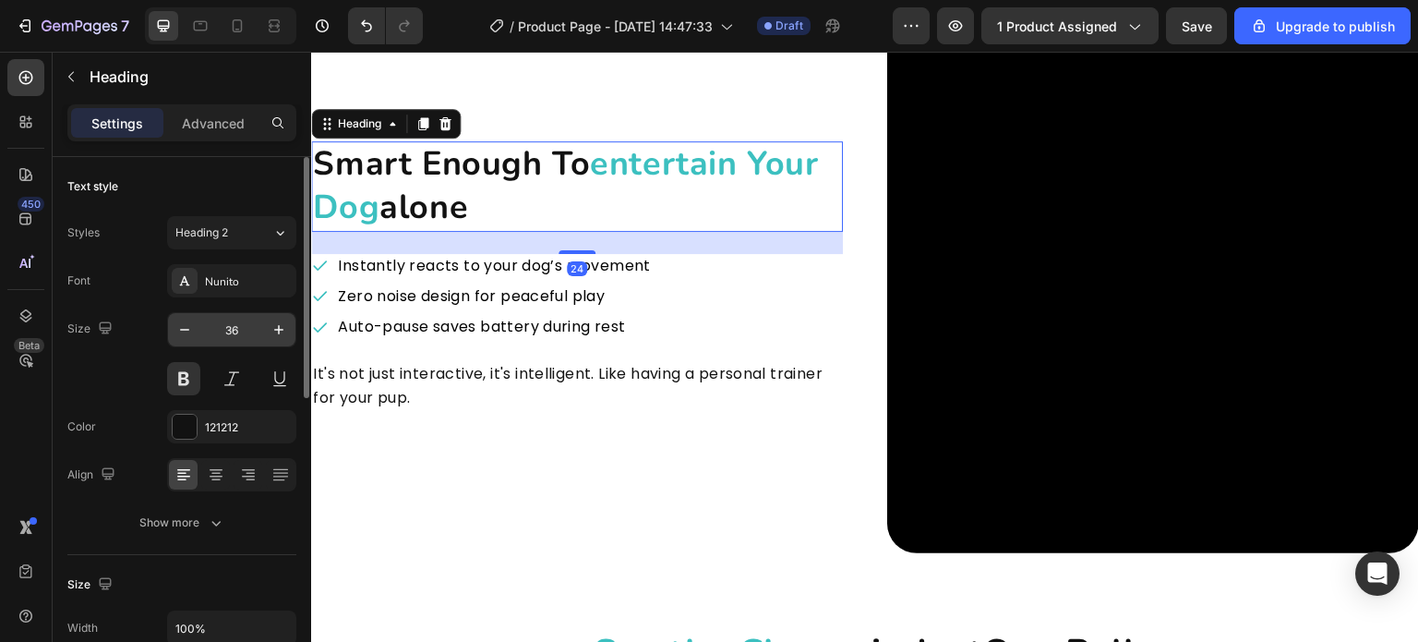
click at [247, 327] on input "36" at bounding box center [231, 329] width 61 height 33
type input "40"
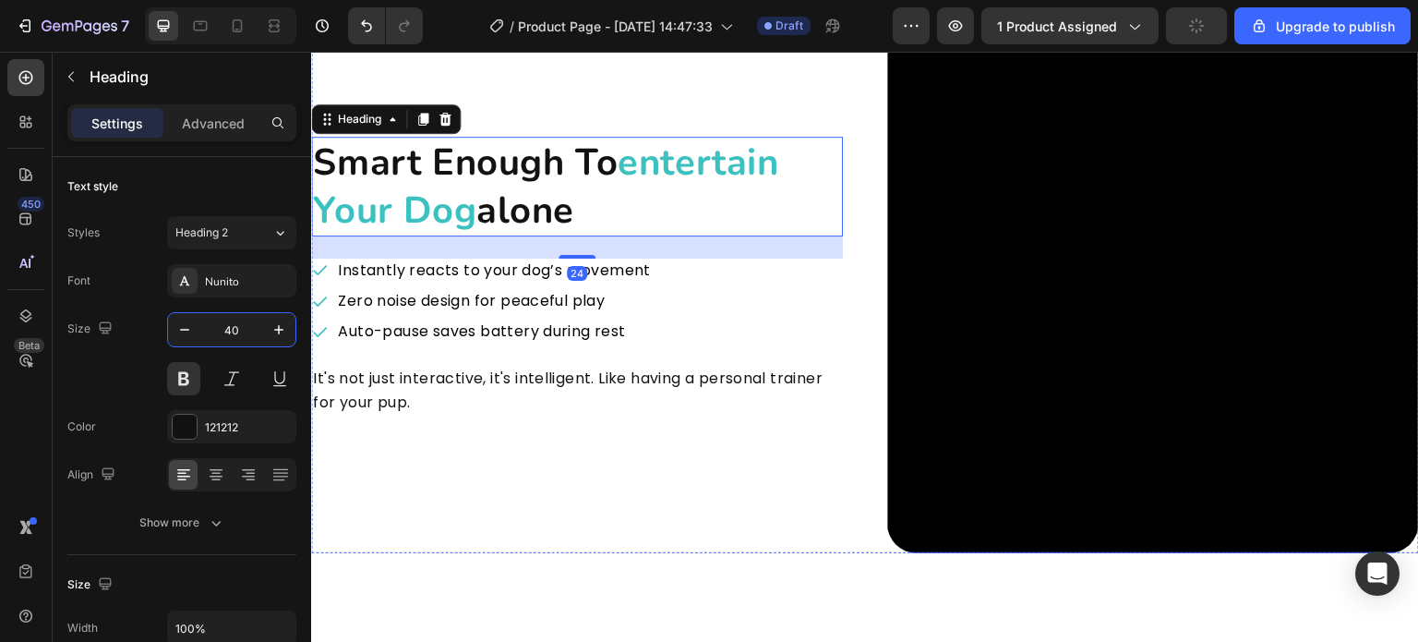
scroll to position [2498, 0]
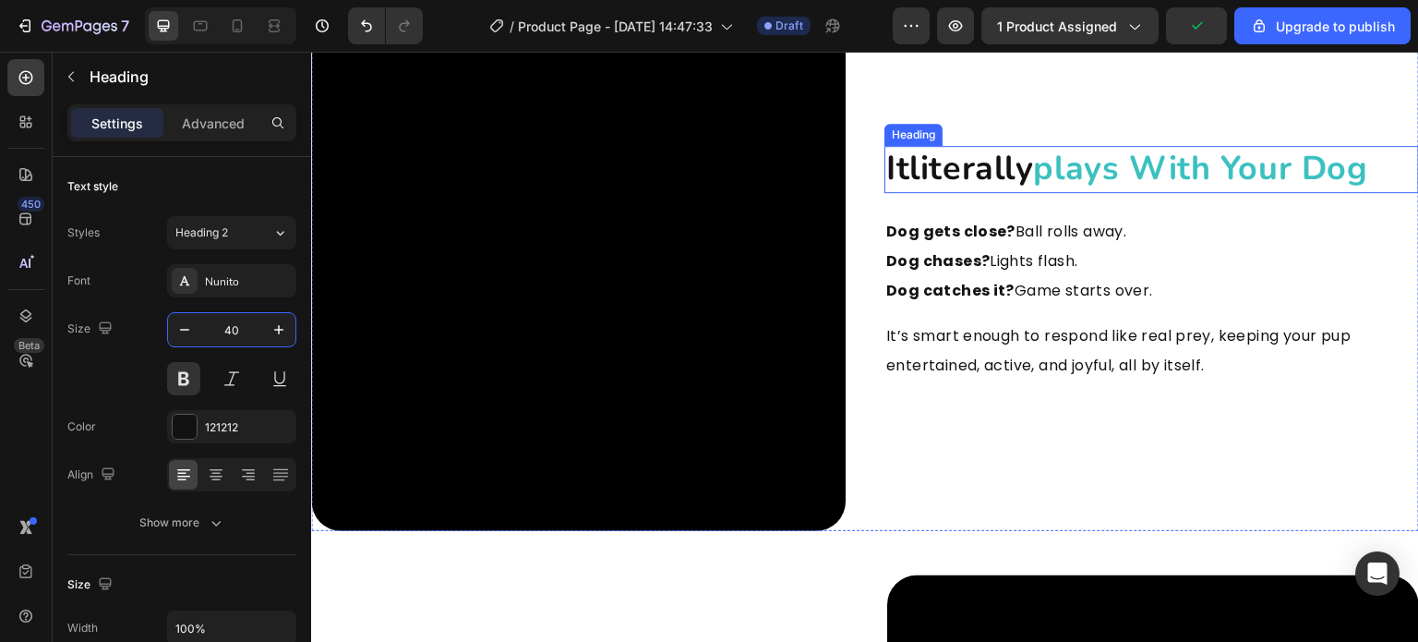
click at [1084, 162] on span "plays with your dog" at bounding box center [1201, 168] width 334 height 45
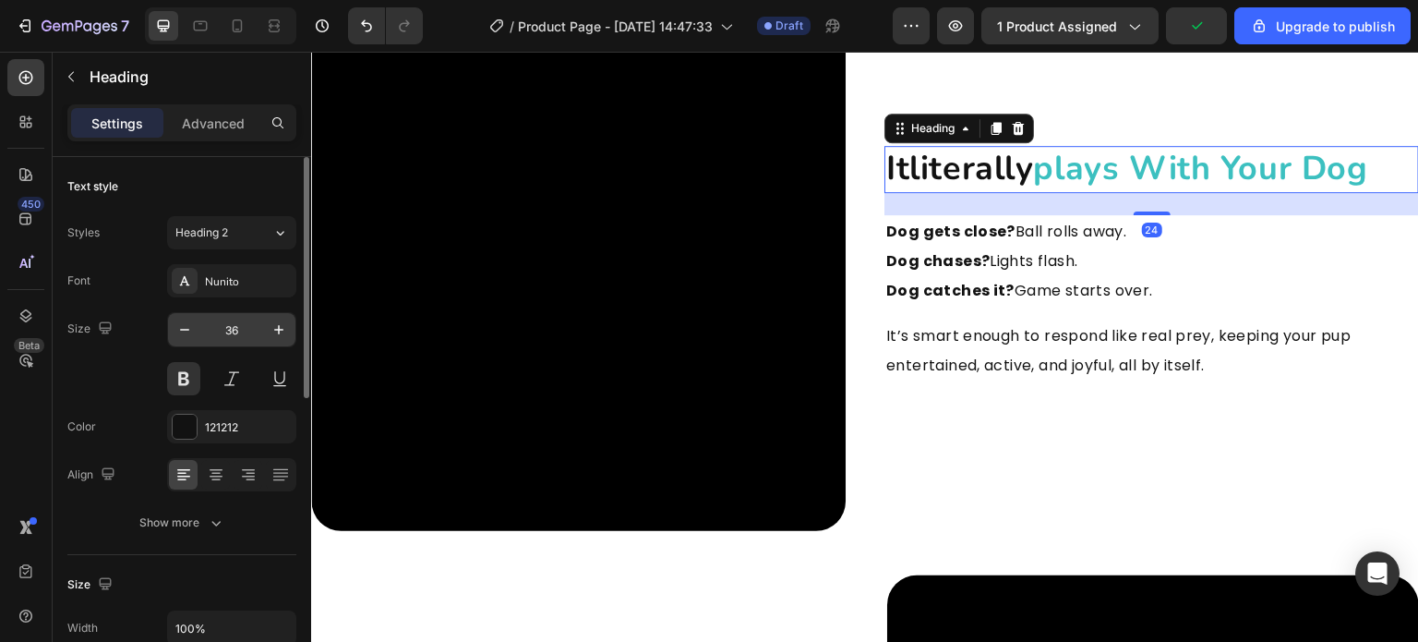
click at [251, 339] on input "36" at bounding box center [231, 329] width 61 height 33
type input "40"
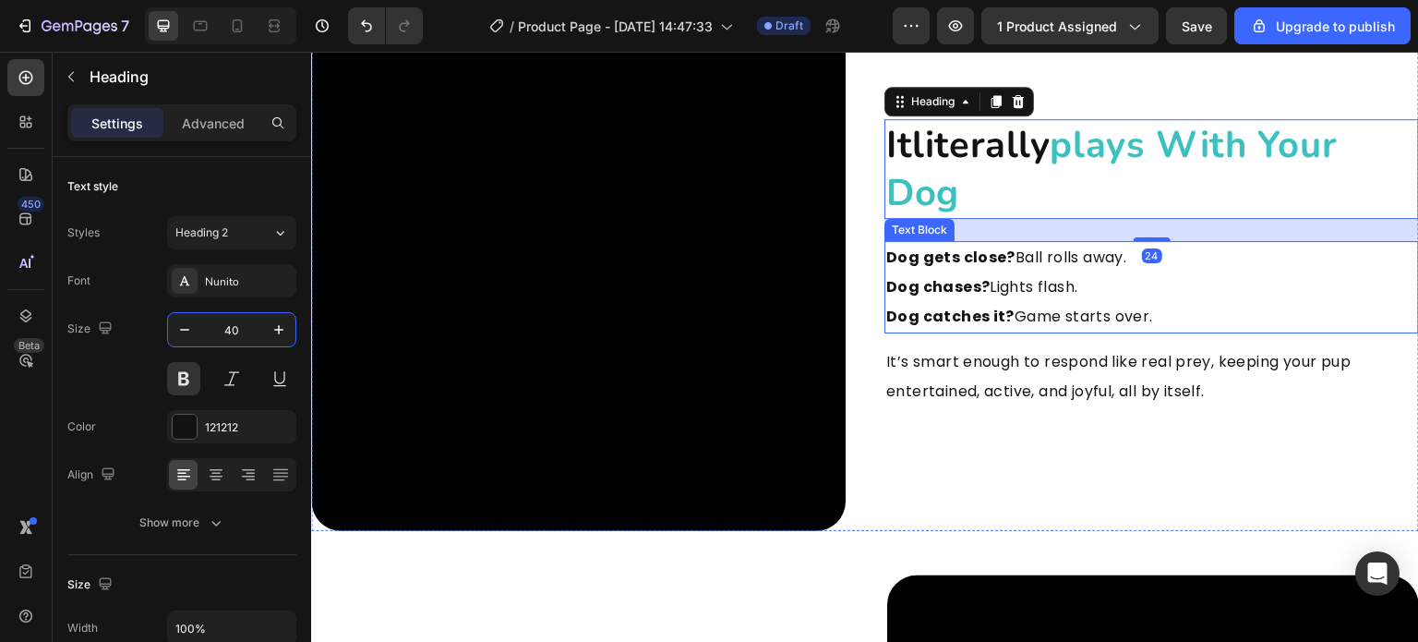
click at [1156, 289] on p "Dog gets close? Ball rolls away. Dog chases? Lights flash. Dog catches it? Game…" at bounding box center [1151, 287] width 531 height 89
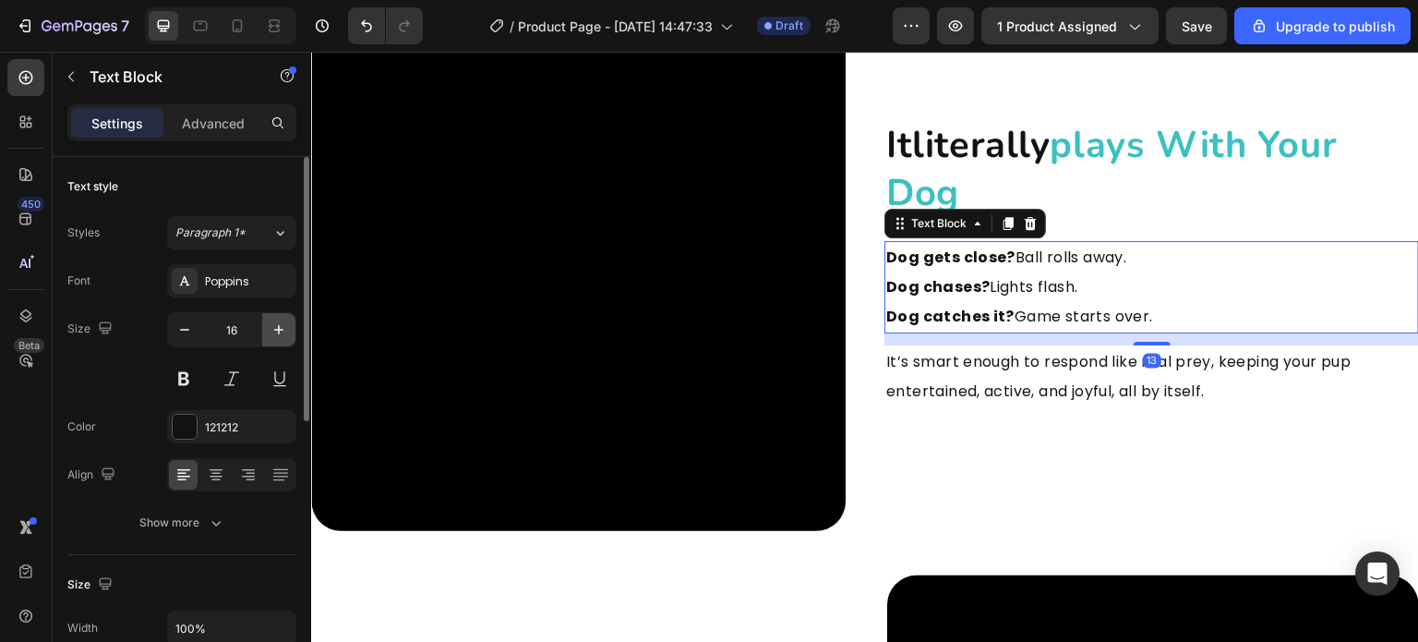
click at [272, 327] on icon "button" at bounding box center [279, 329] width 18 height 18
type input "18"
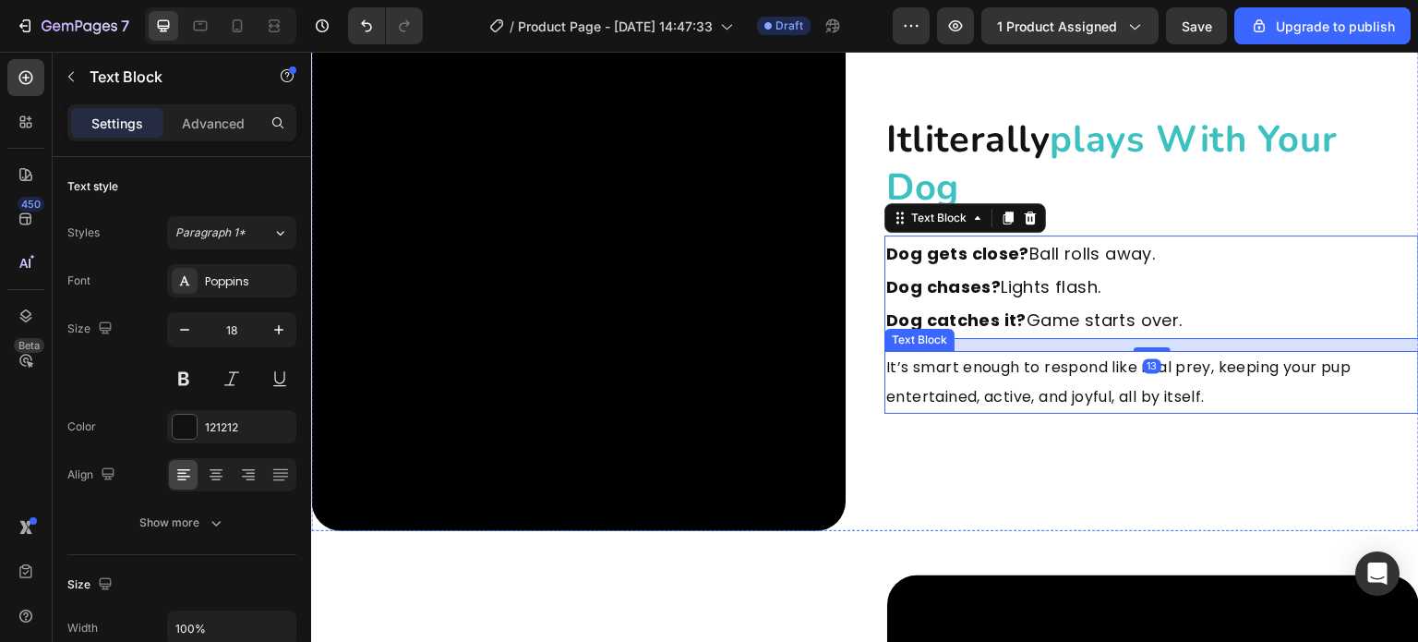
click at [1048, 380] on p "It’s smart enough to respond like real prey, keeping your pup entertained, acti…" at bounding box center [1151, 382] width 531 height 59
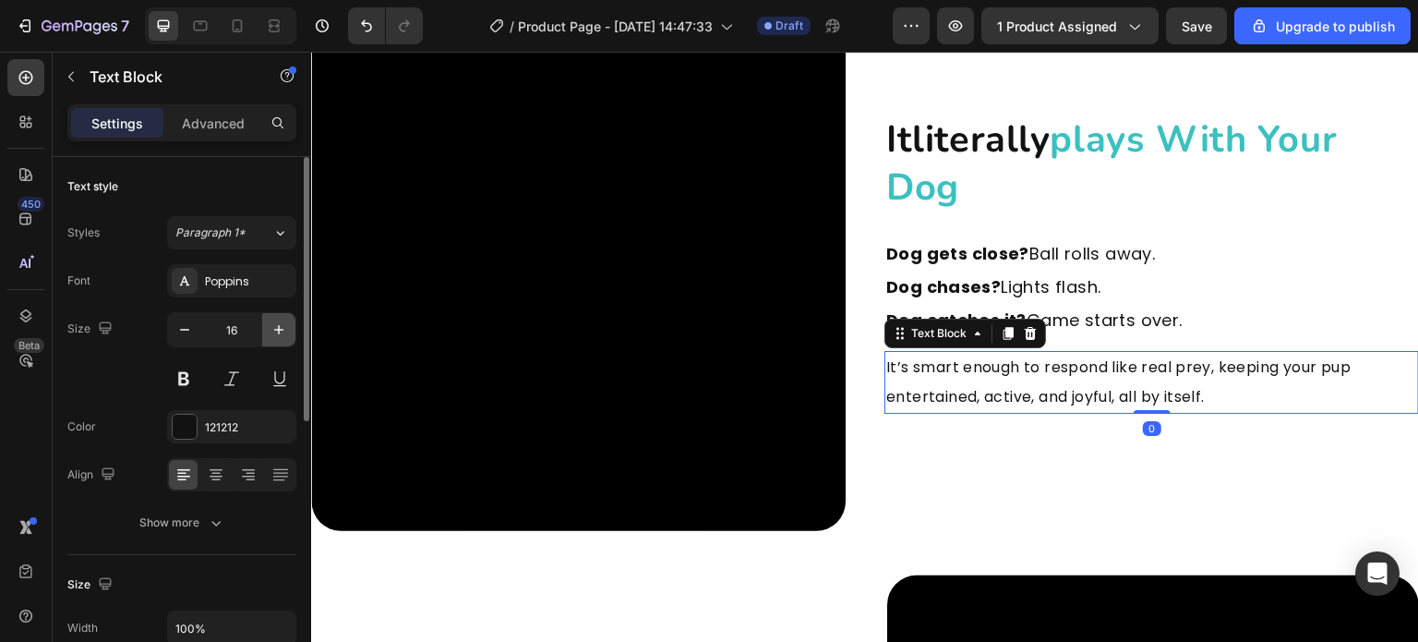
click at [292, 335] on button "button" at bounding box center [278, 329] width 33 height 33
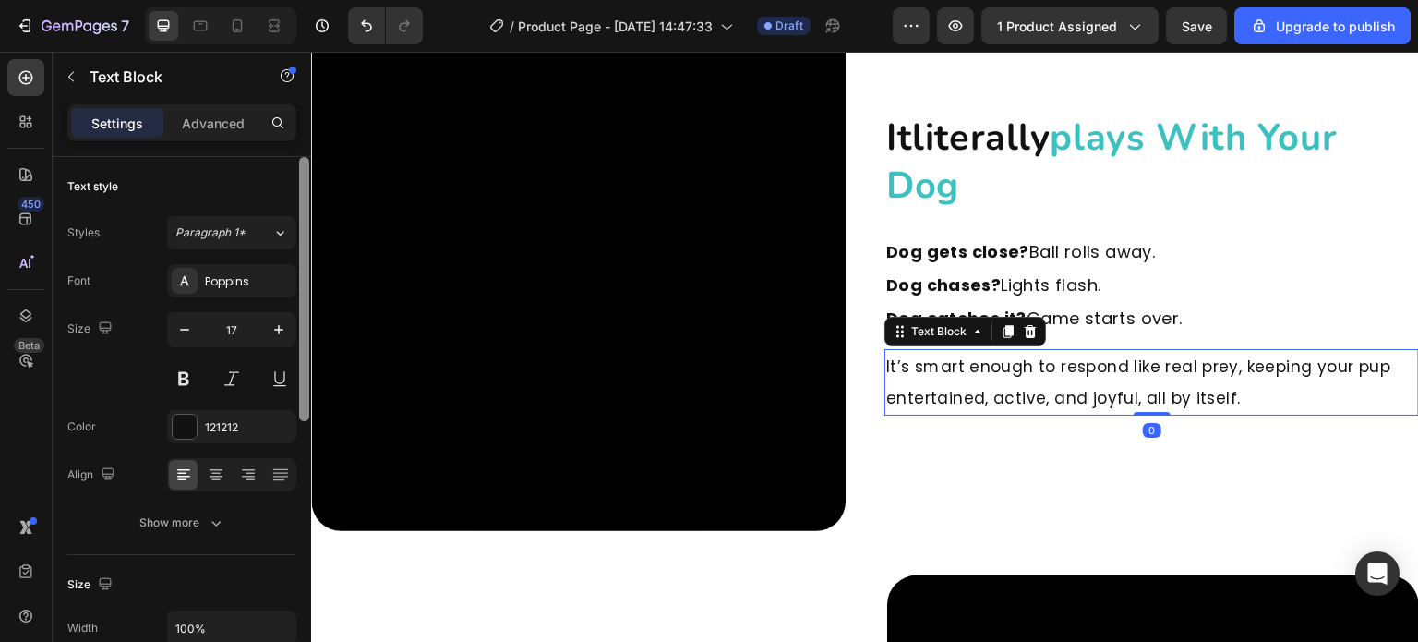
type input "18"
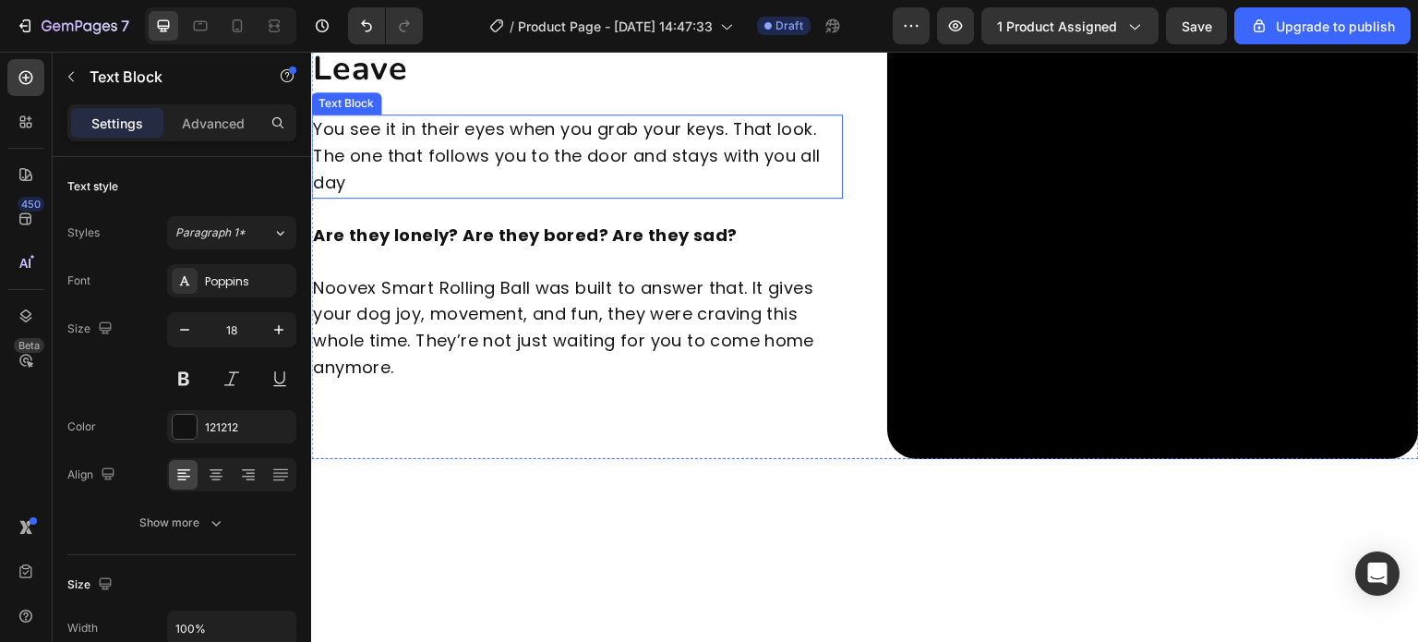
scroll to position [1759, 0]
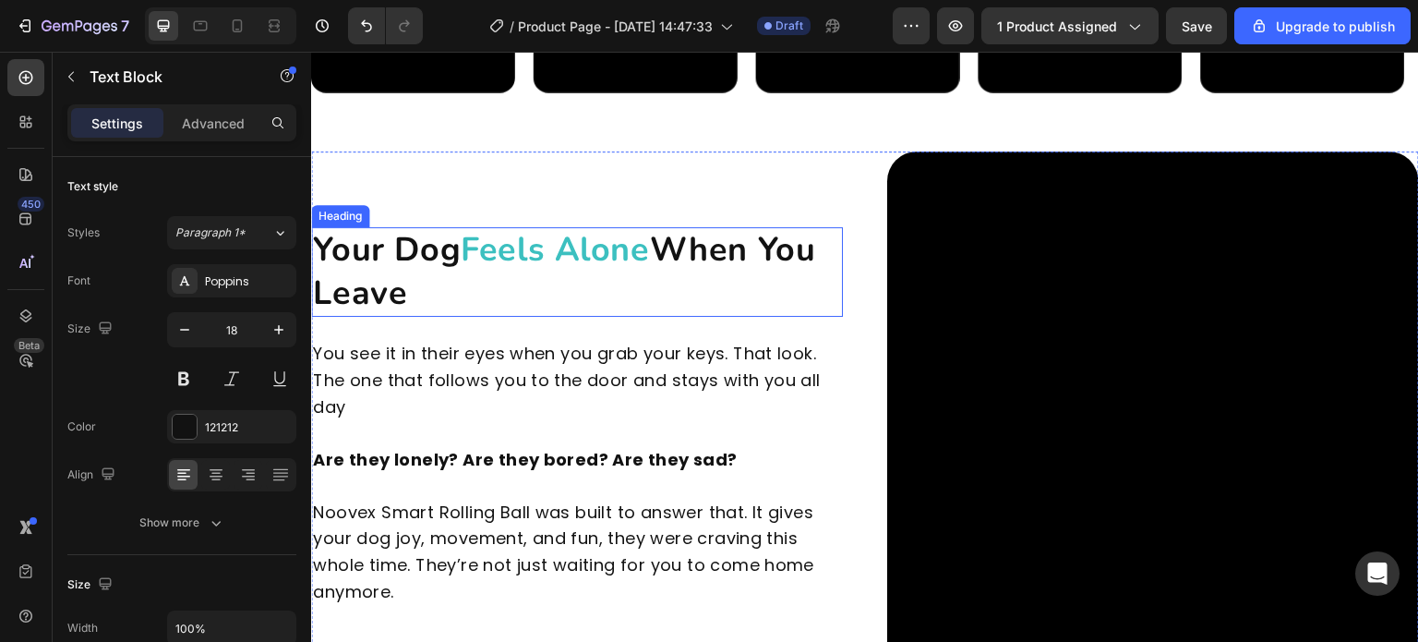
click at [614, 271] on h2 "Your Dog Feels Alone When You Leave" at bounding box center [577, 272] width 532 height 90
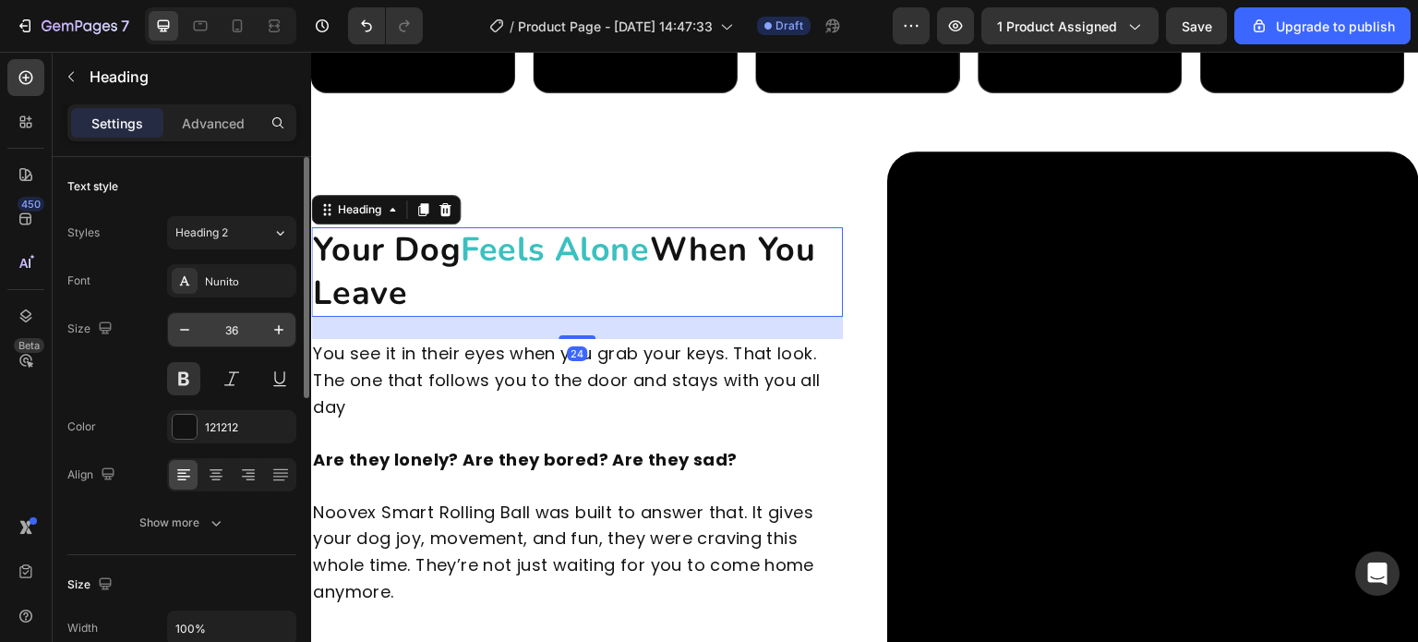
click at [239, 324] on input "36" at bounding box center [231, 329] width 61 height 33
type input "40"
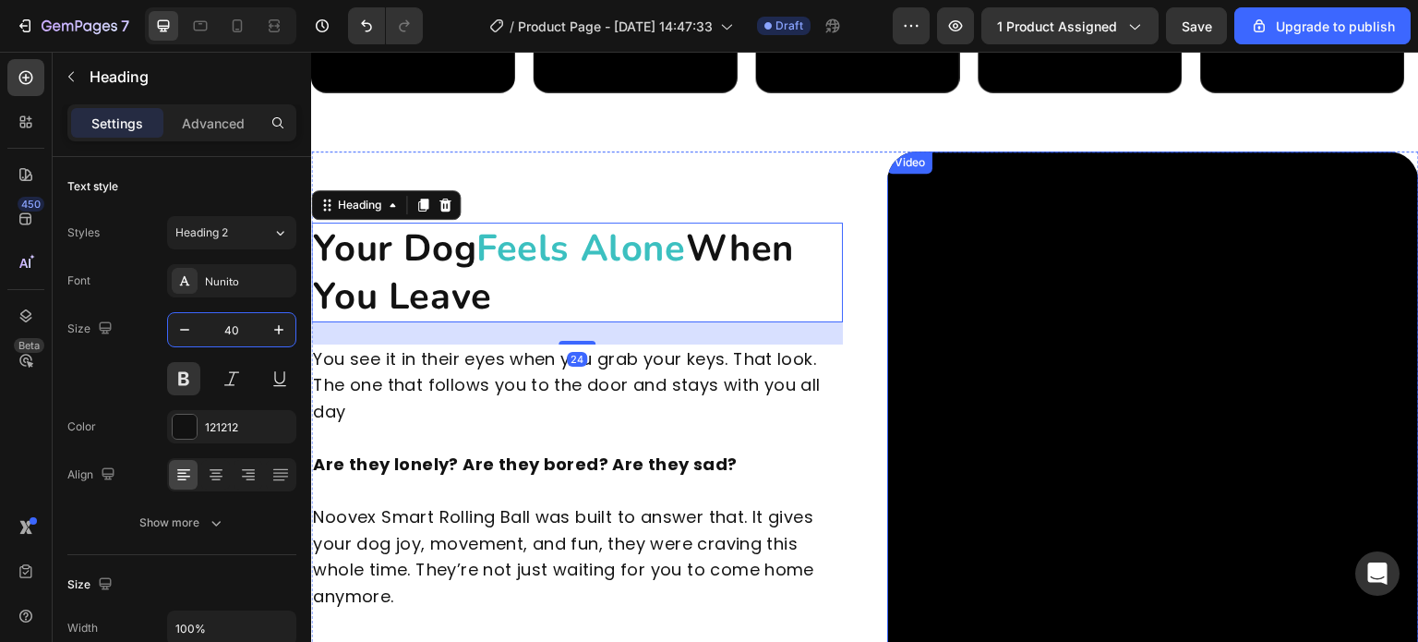
scroll to position [1297, 0]
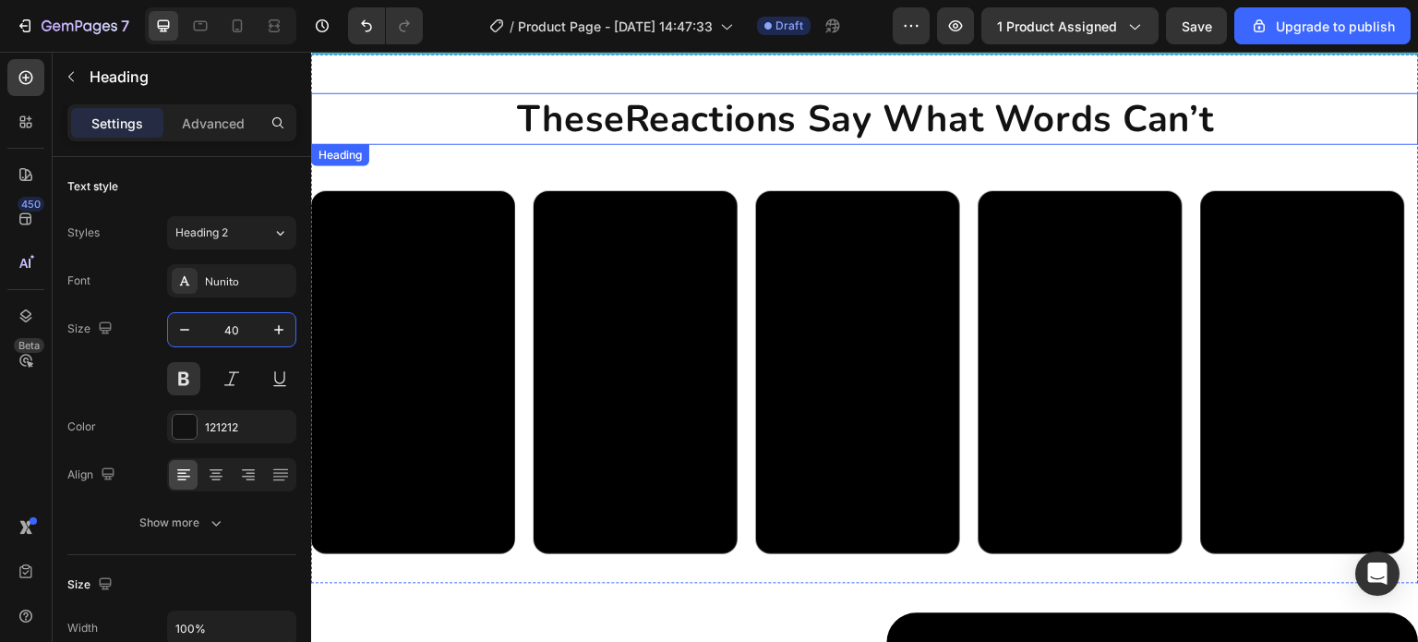
click at [855, 120] on h2 "These Reactions Say What Words Can’t" at bounding box center [865, 119] width 1108 height 52
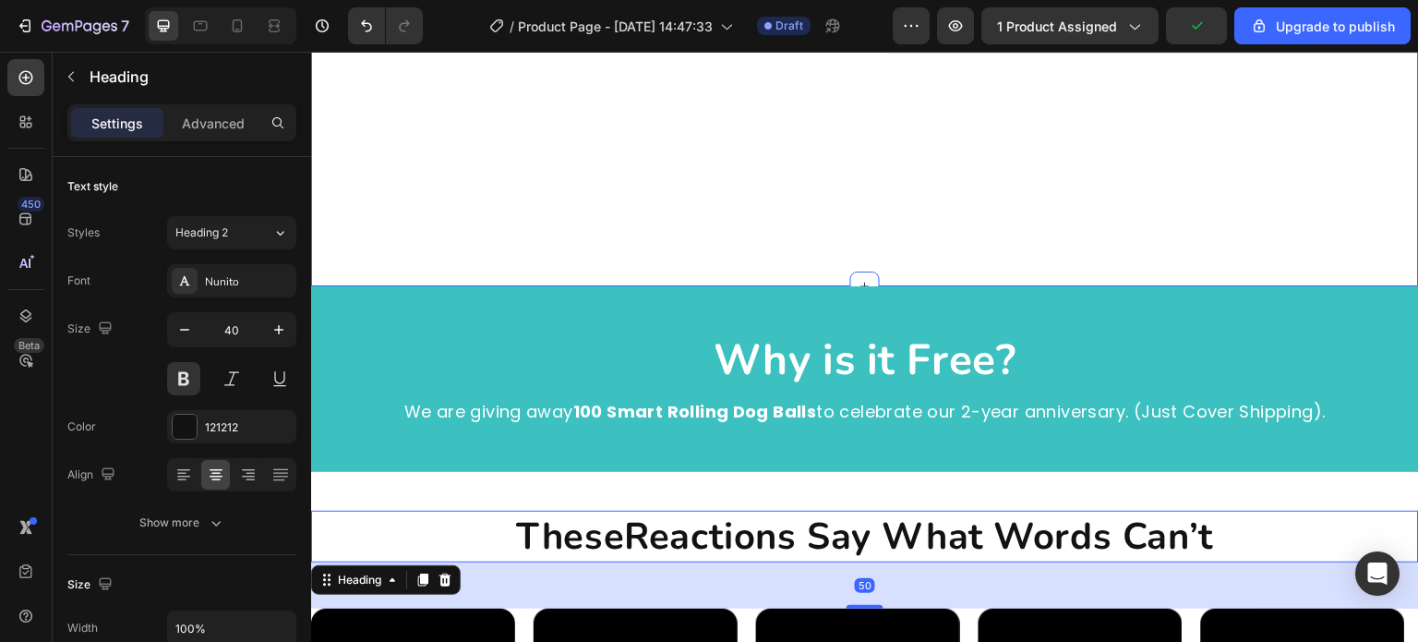
scroll to position [928, 0]
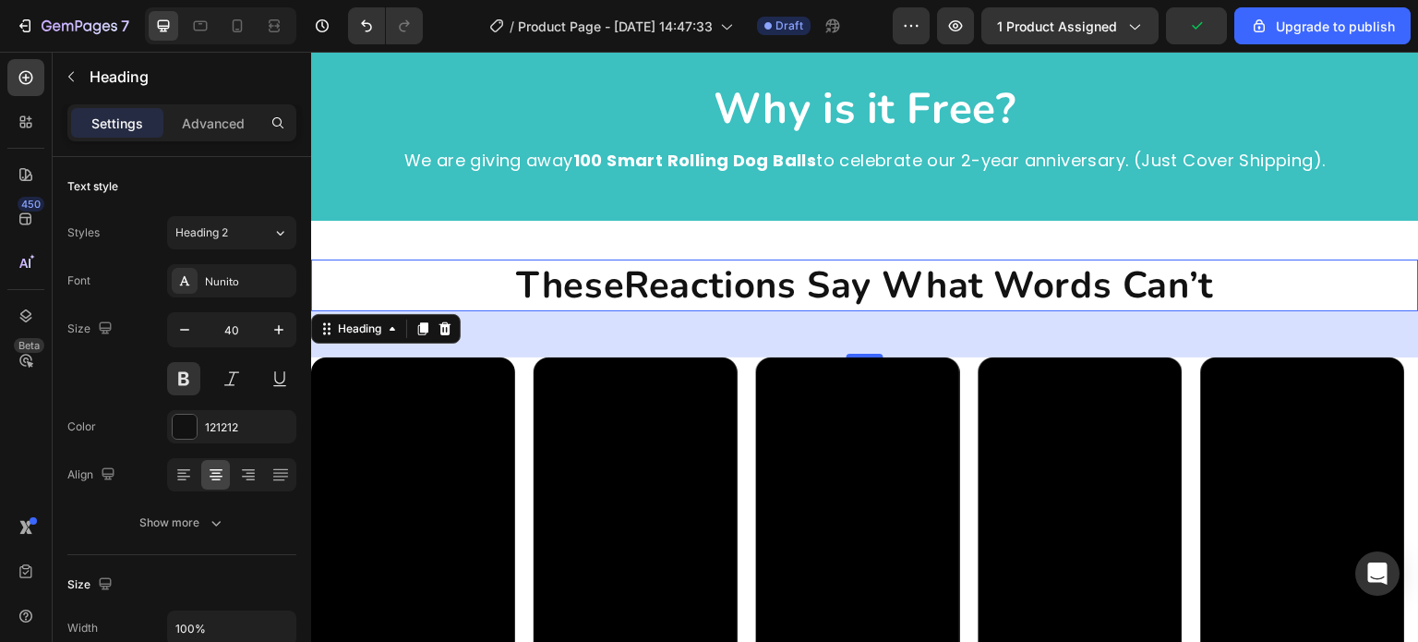
click at [848, 301] on h2 "These Reactions Say What Words Can’t" at bounding box center [865, 285] width 1108 height 52
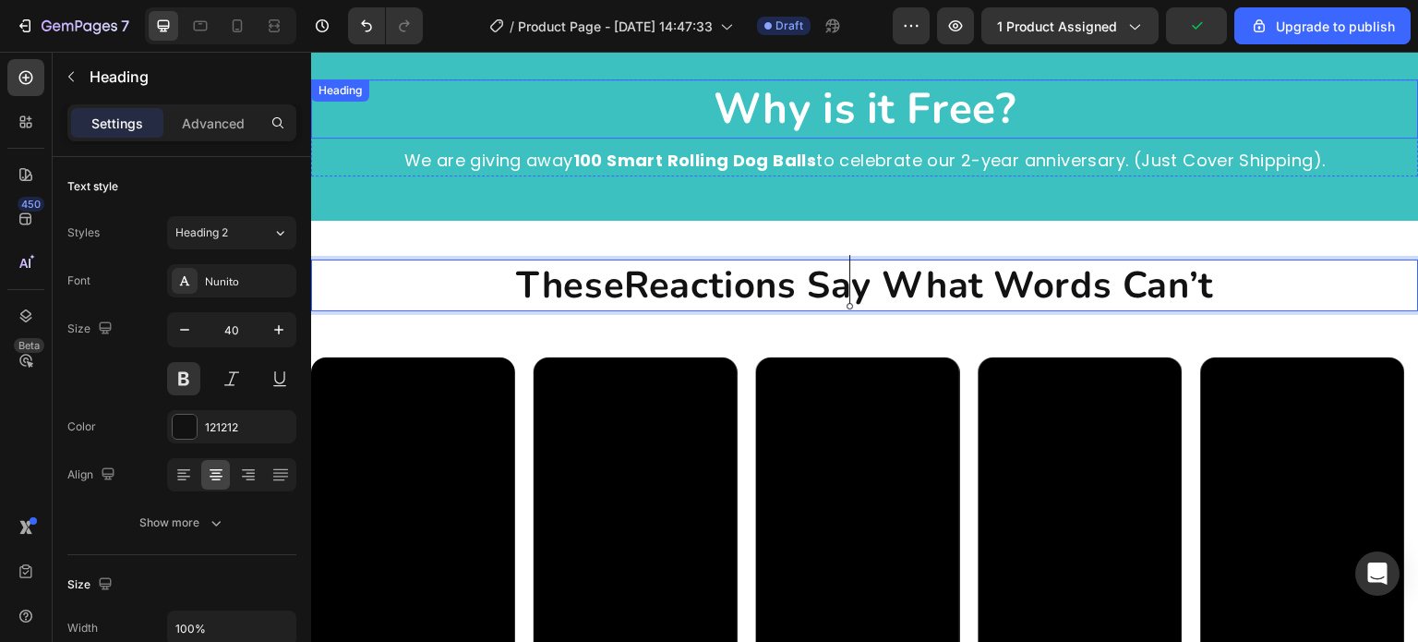
click at [858, 114] on h2 "Why is it Free?" at bounding box center [865, 108] width 1108 height 59
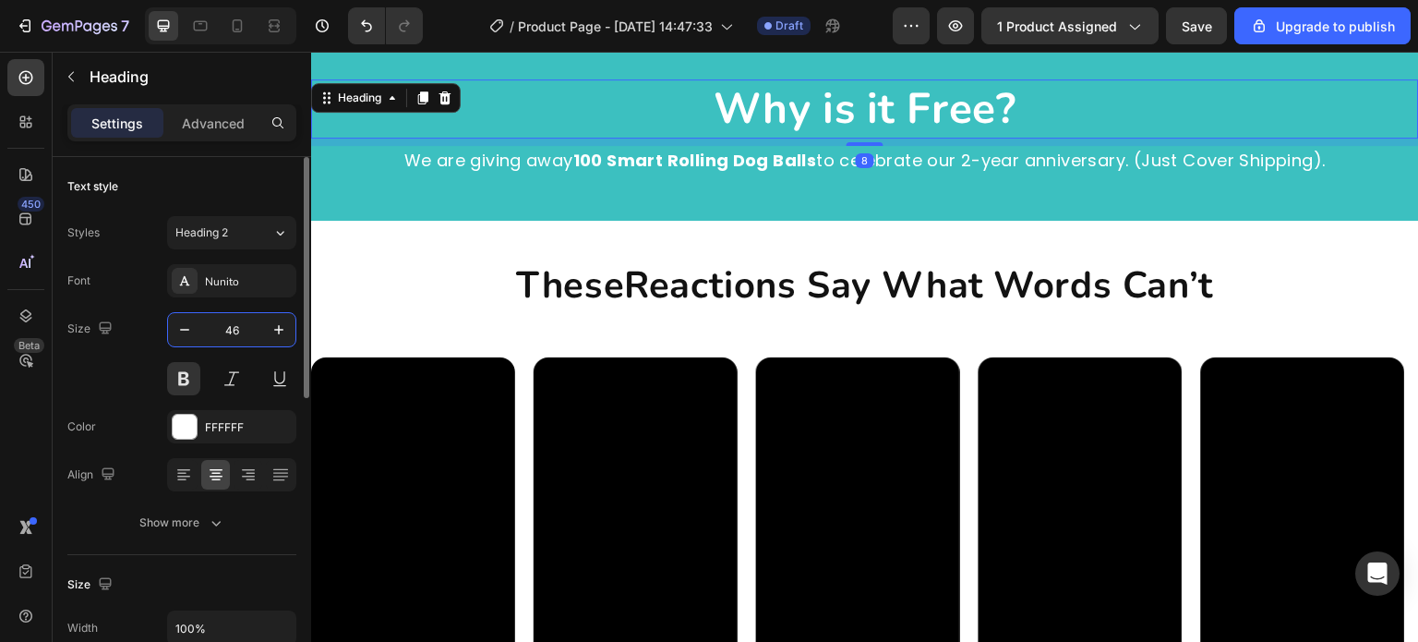
click at [217, 331] on input "46" at bounding box center [231, 329] width 61 height 33
type input "40"
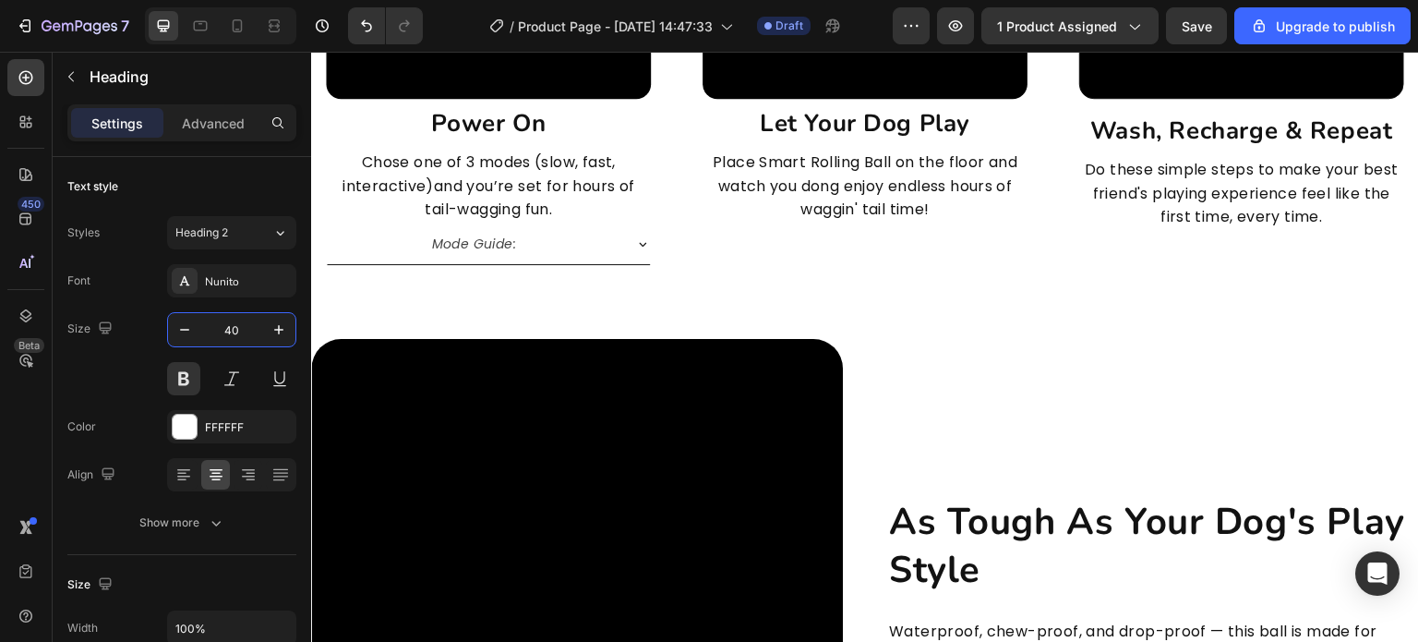
scroll to position [5079, 0]
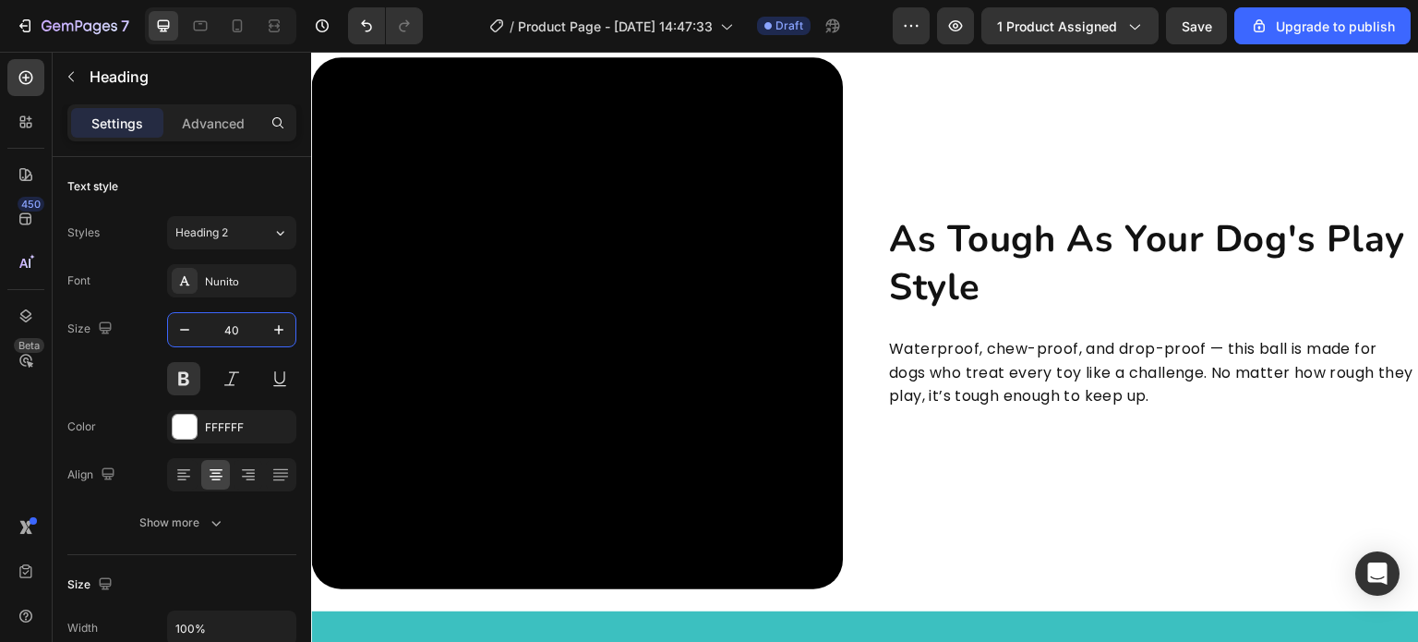
click at [973, 350] on p "Waterproof, chew-proof, and drop-proof — this ball is made for dogs who treat e…" at bounding box center [1153, 372] width 528 height 71
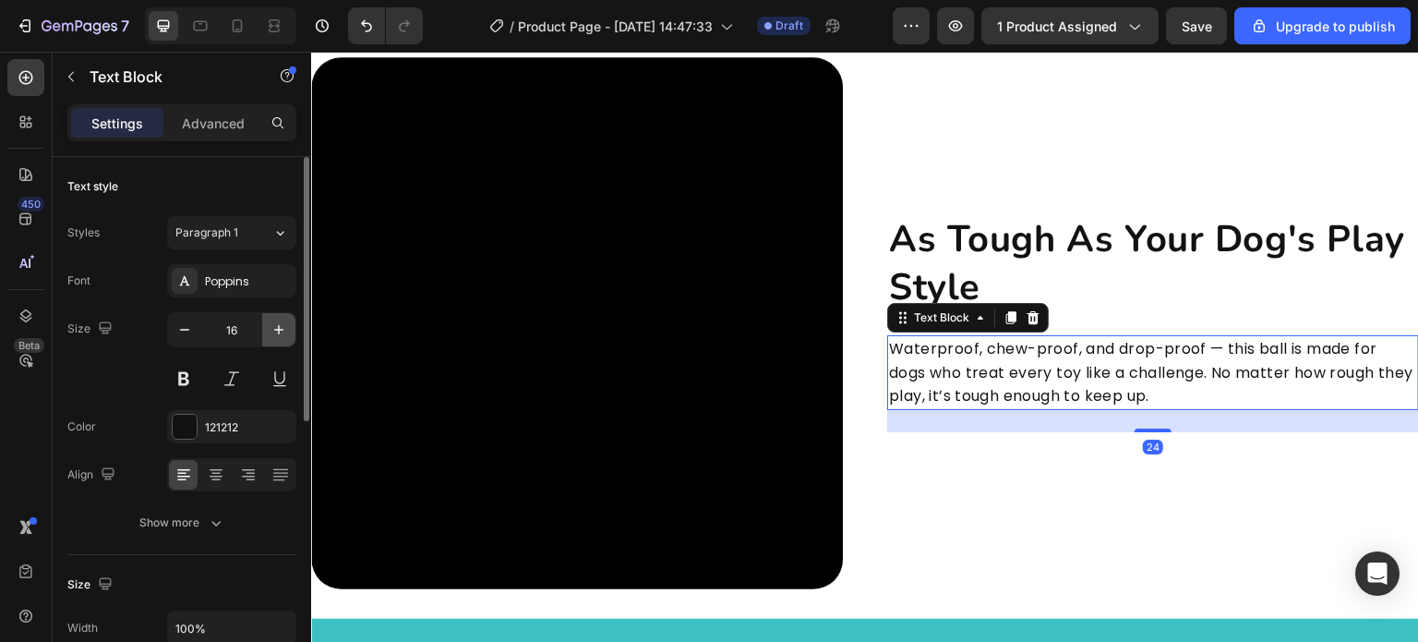
click at [266, 337] on button "button" at bounding box center [278, 329] width 33 height 33
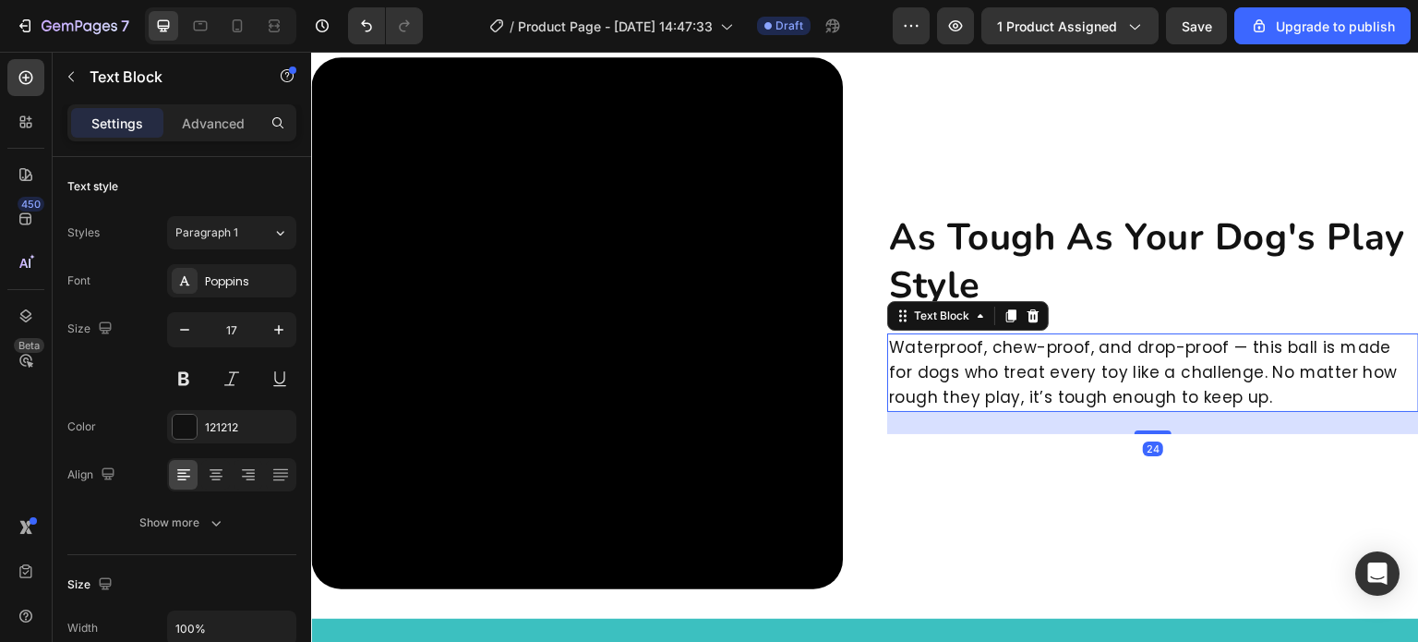
type input "18"
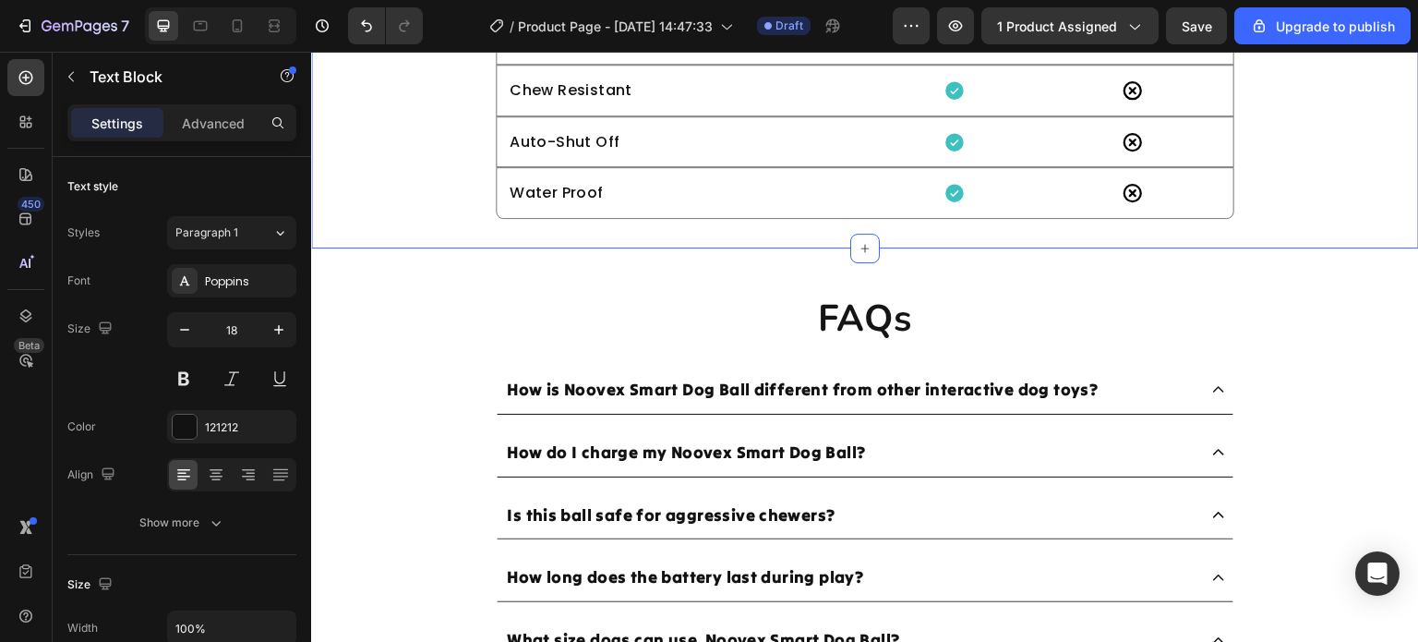
scroll to position [6556, 0]
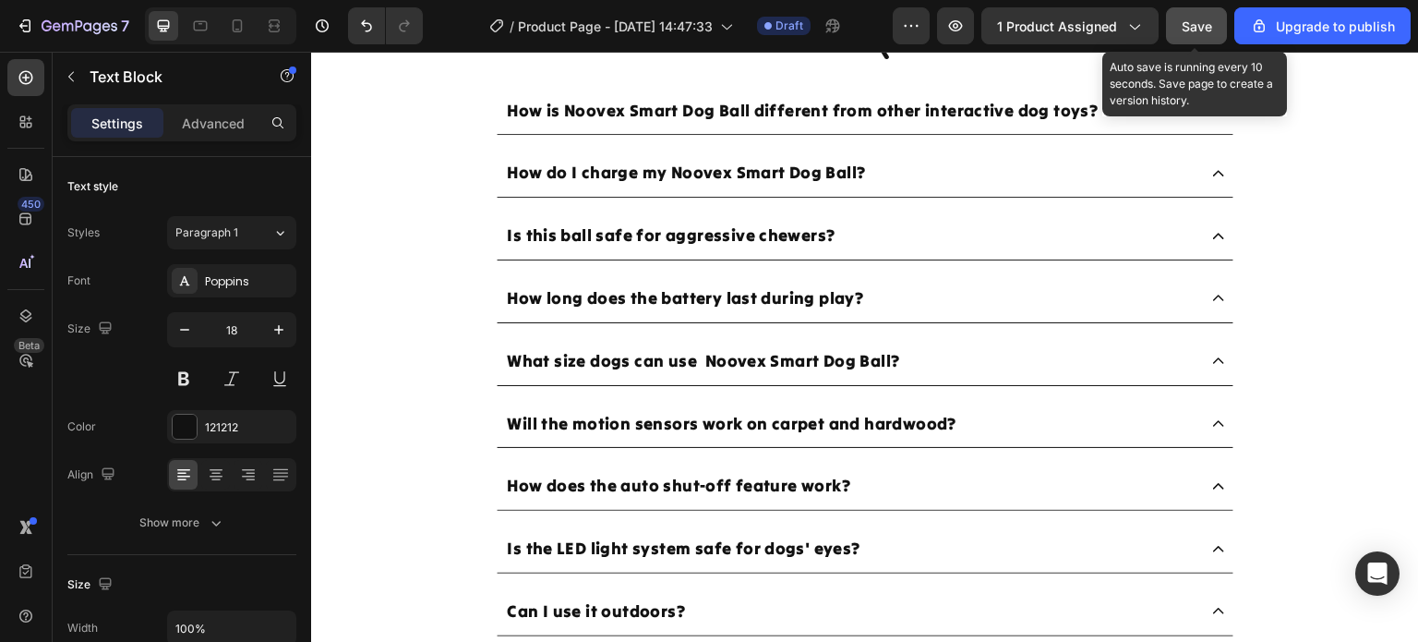
click at [1198, 33] on div "Save" at bounding box center [1197, 26] width 30 height 19
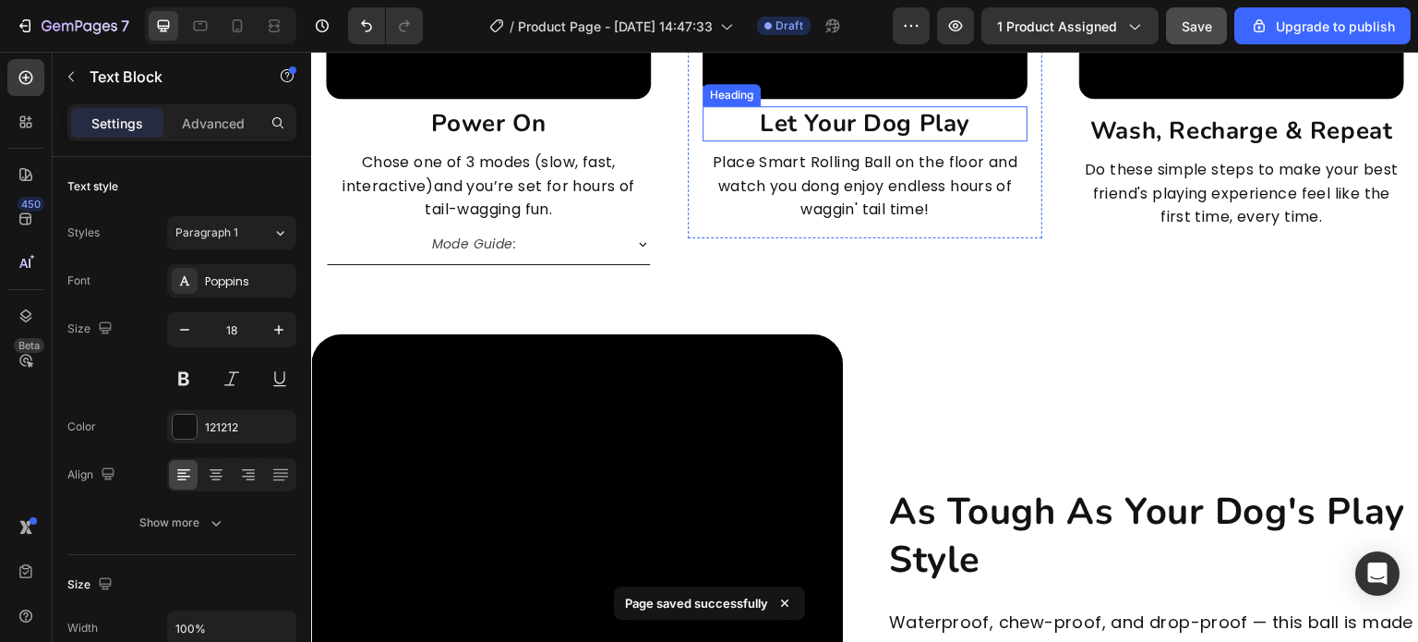
scroll to position [4340, 0]
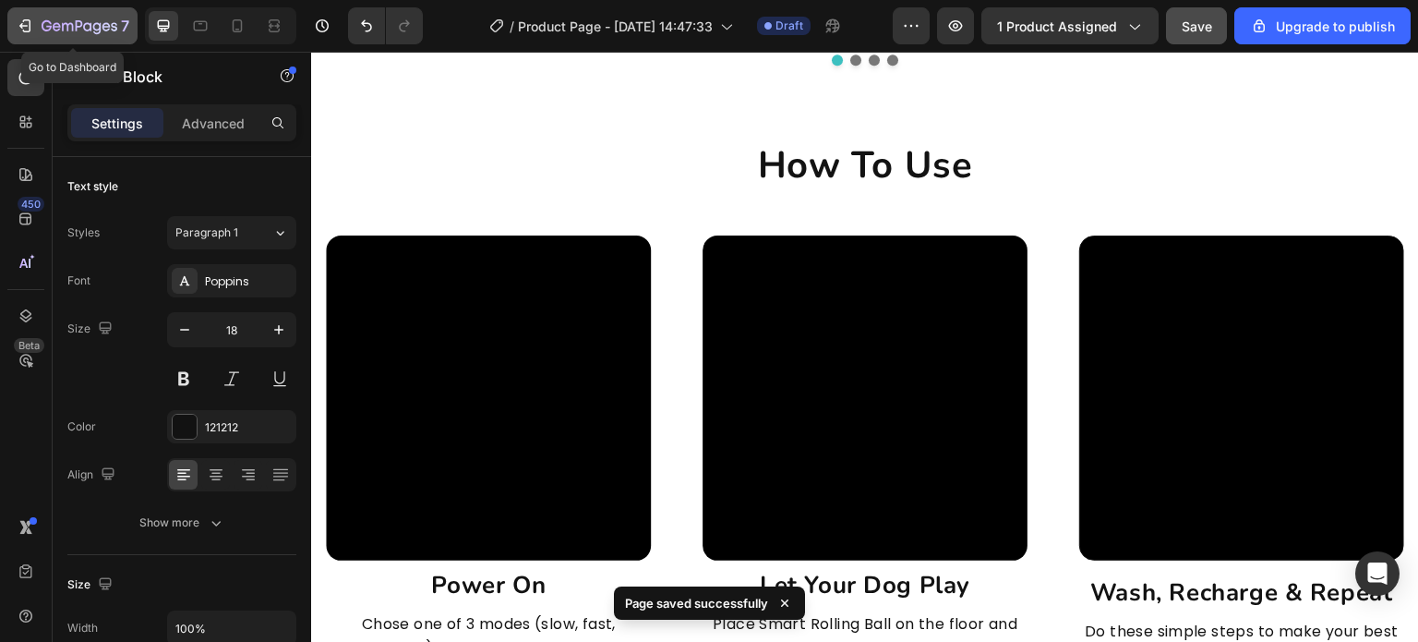
click at [102, 25] on icon "button" at bounding box center [106, 26] width 8 height 8
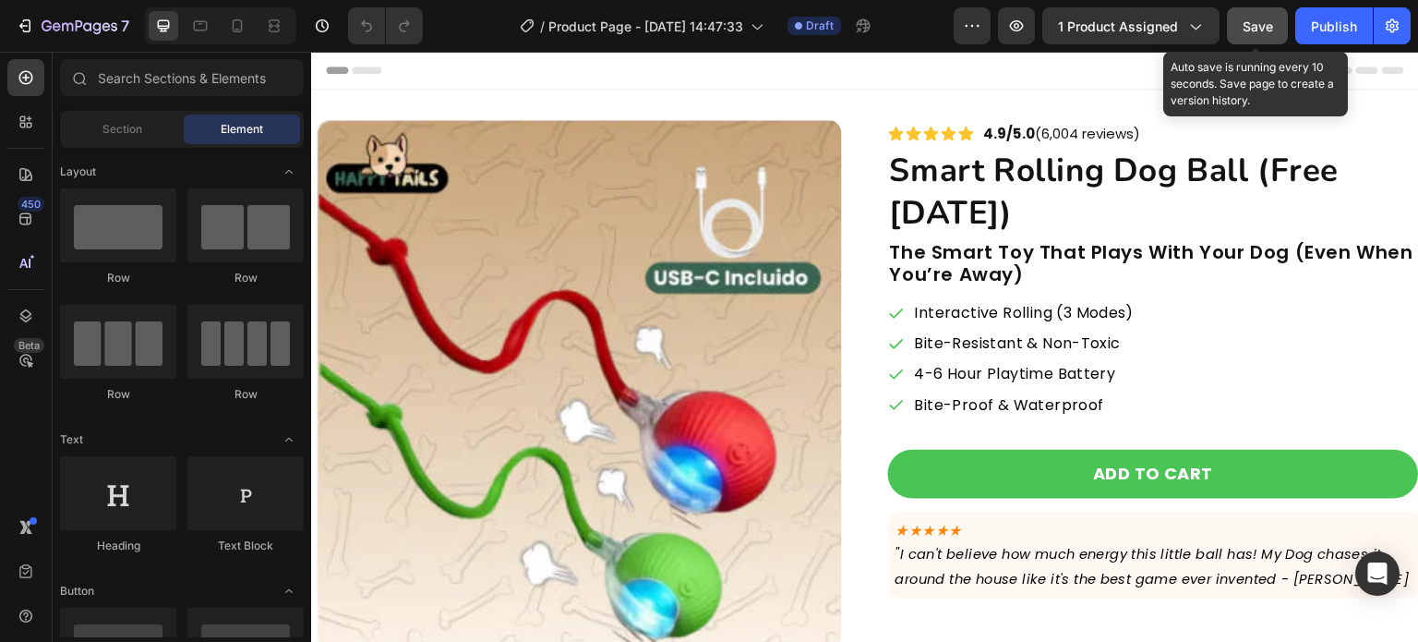
click at [1242, 30] on button "Save" at bounding box center [1257, 25] width 61 height 37
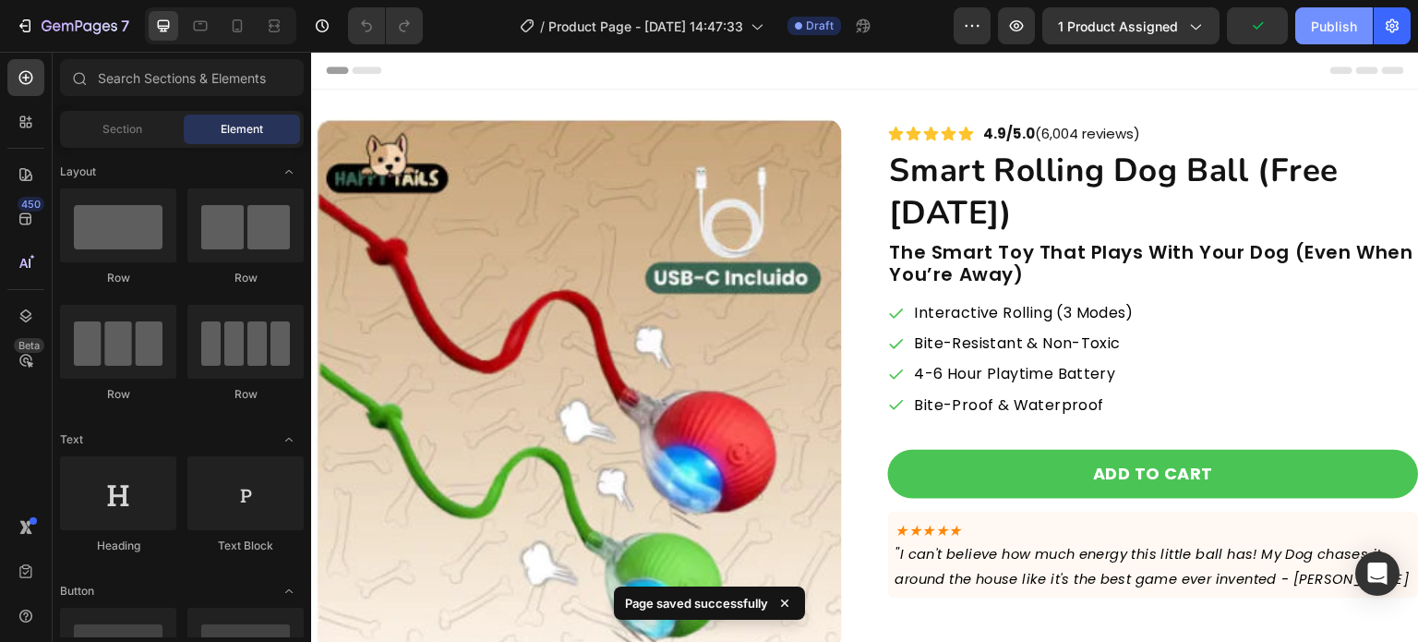
click at [1309, 25] on button "Publish" at bounding box center [1335, 25] width 78 height 37
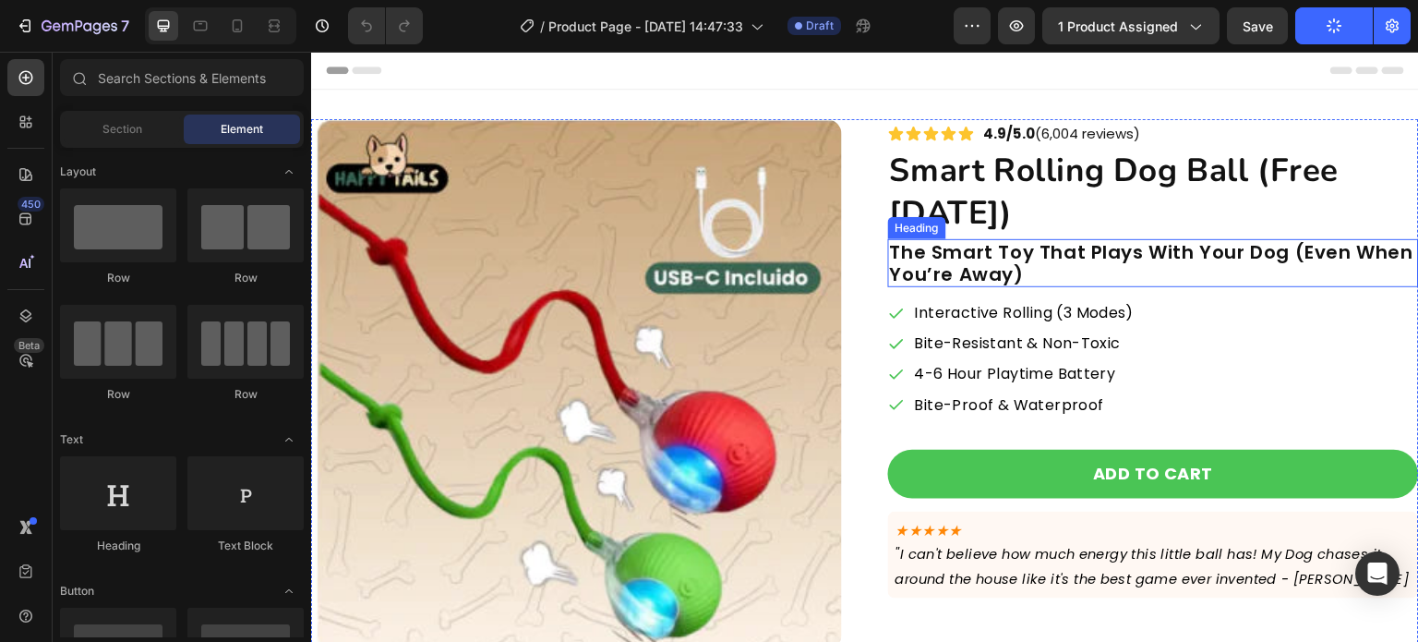
click at [1077, 279] on h2 "The Smart Toy That Plays With Your Dog (Even When You’re Away)" at bounding box center [1153, 263] width 531 height 48
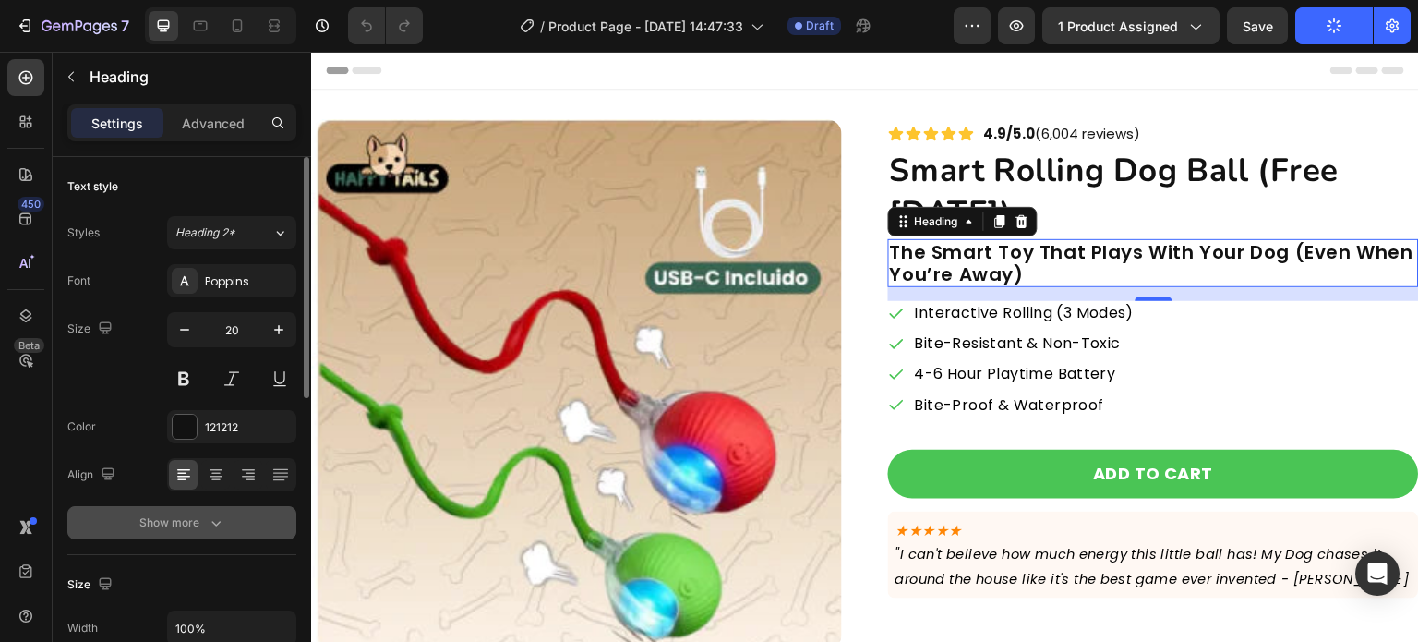
click at [221, 531] on icon "button" at bounding box center [216, 522] width 18 height 18
click at [287, 537] on button "Semi Bold" at bounding box center [231, 522] width 129 height 33
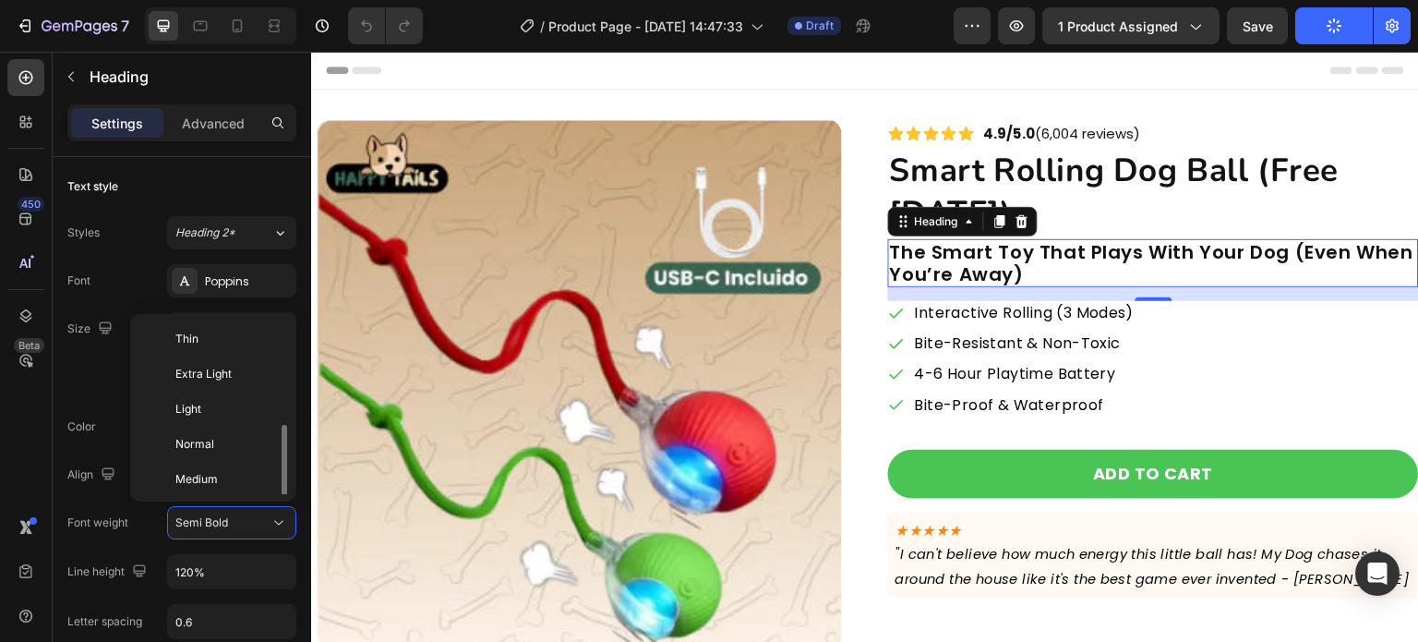
scroll to position [66, 0]
click at [223, 421] on div "Medium" at bounding box center [210, 412] width 144 height 35
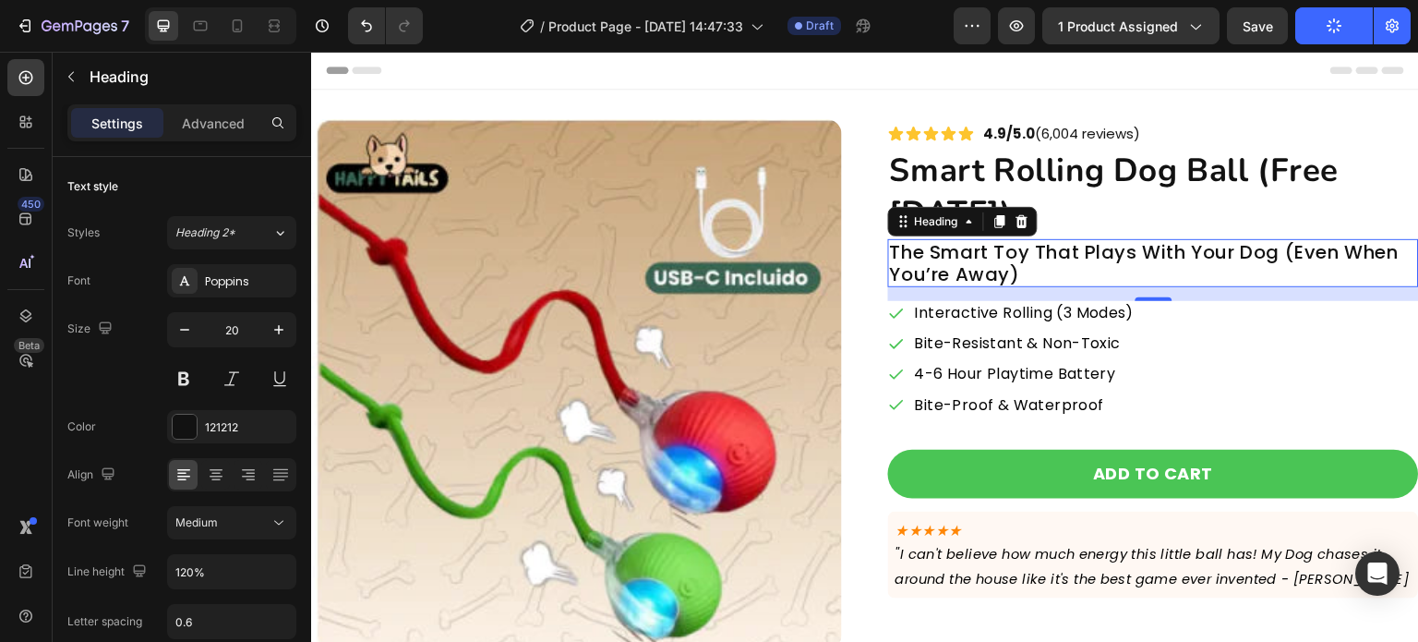
click at [1125, 243] on h2 "The Smart Toy That Plays With Your Dog (Even When You’re Away)" at bounding box center [1153, 263] width 531 height 48
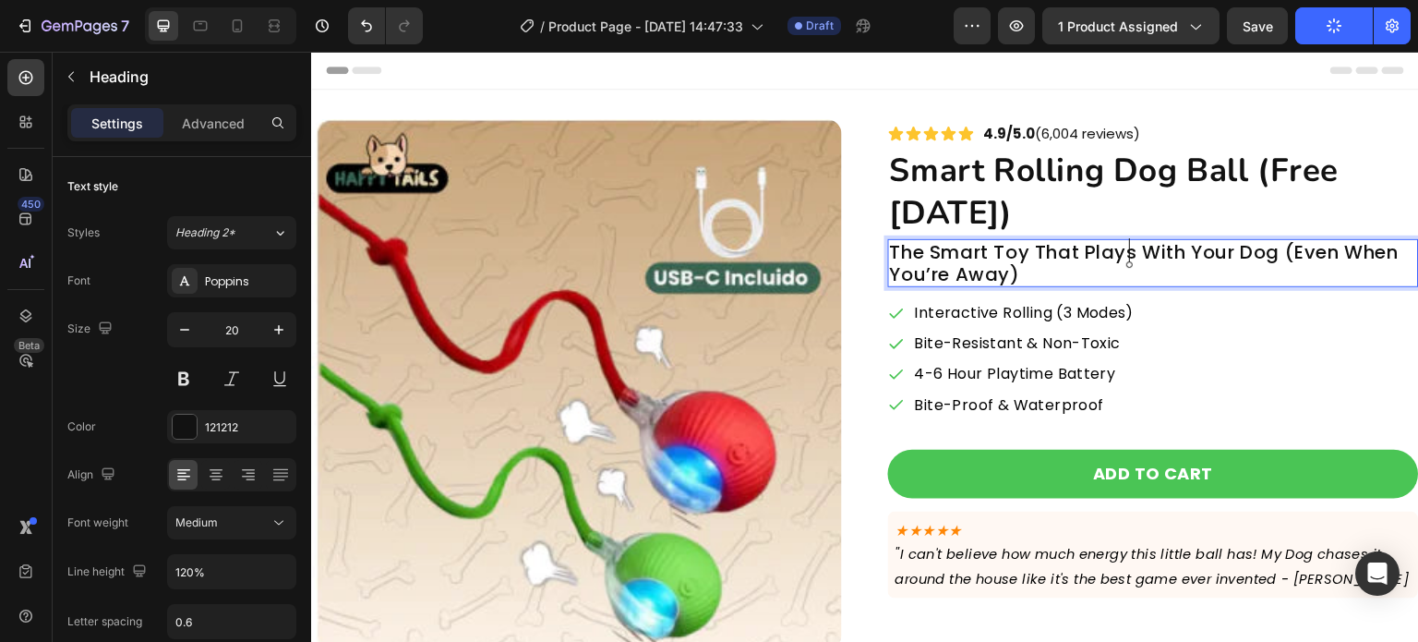
click at [1274, 259] on p "The Smart Toy That Plays With Your Dog (Even When You’re Away)" at bounding box center [1153, 263] width 527 height 44
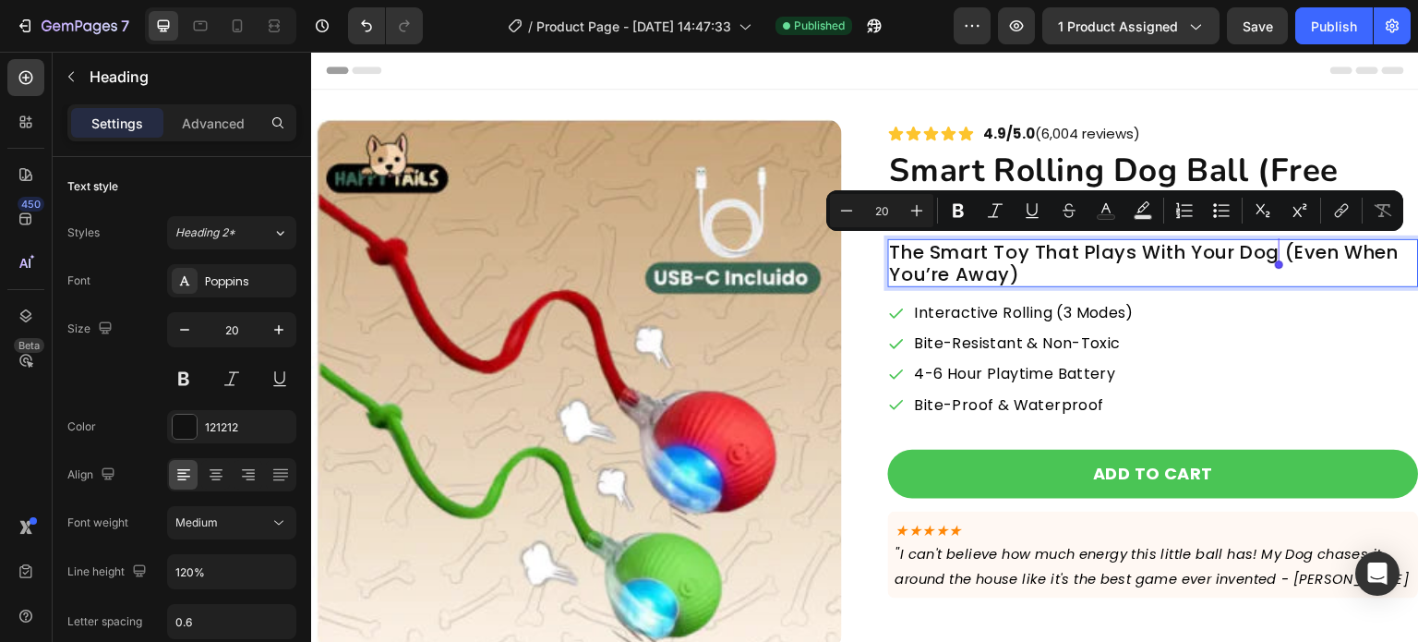
click at [914, 254] on p "The Smart Toy That Plays With Your Dog (Even When You’re Away)" at bounding box center [1153, 263] width 527 height 44
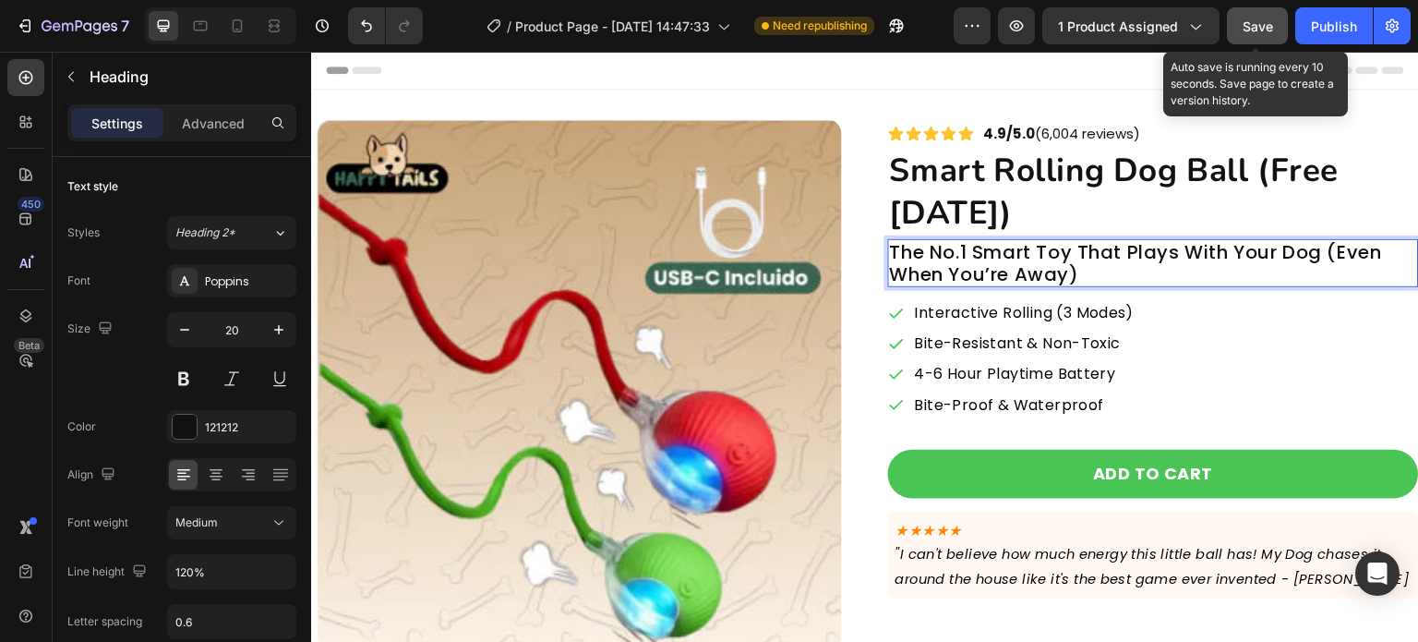
click at [1279, 25] on button "Save" at bounding box center [1257, 25] width 61 height 37
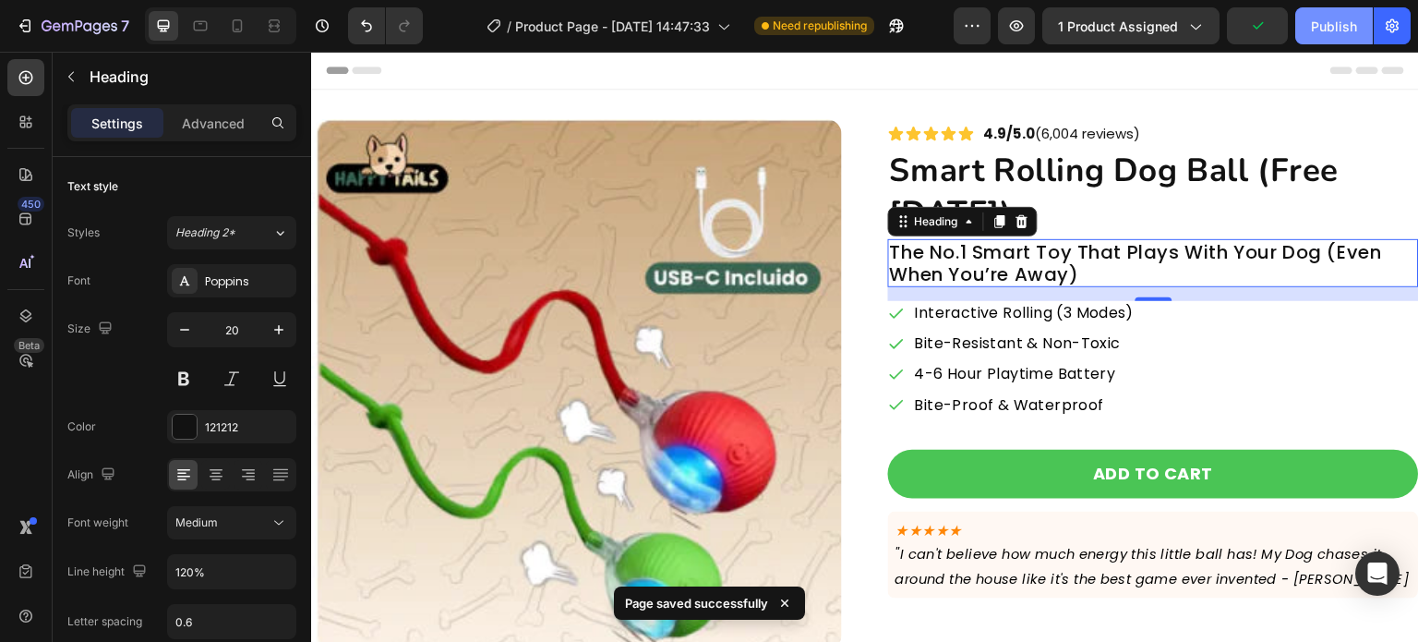
click at [1308, 31] on button "Publish" at bounding box center [1335, 25] width 78 height 37
click at [906, 30] on icon "button" at bounding box center [896, 26] width 18 height 18
click at [223, 31] on div at bounding box center [238, 26] width 30 height 30
type input "18"
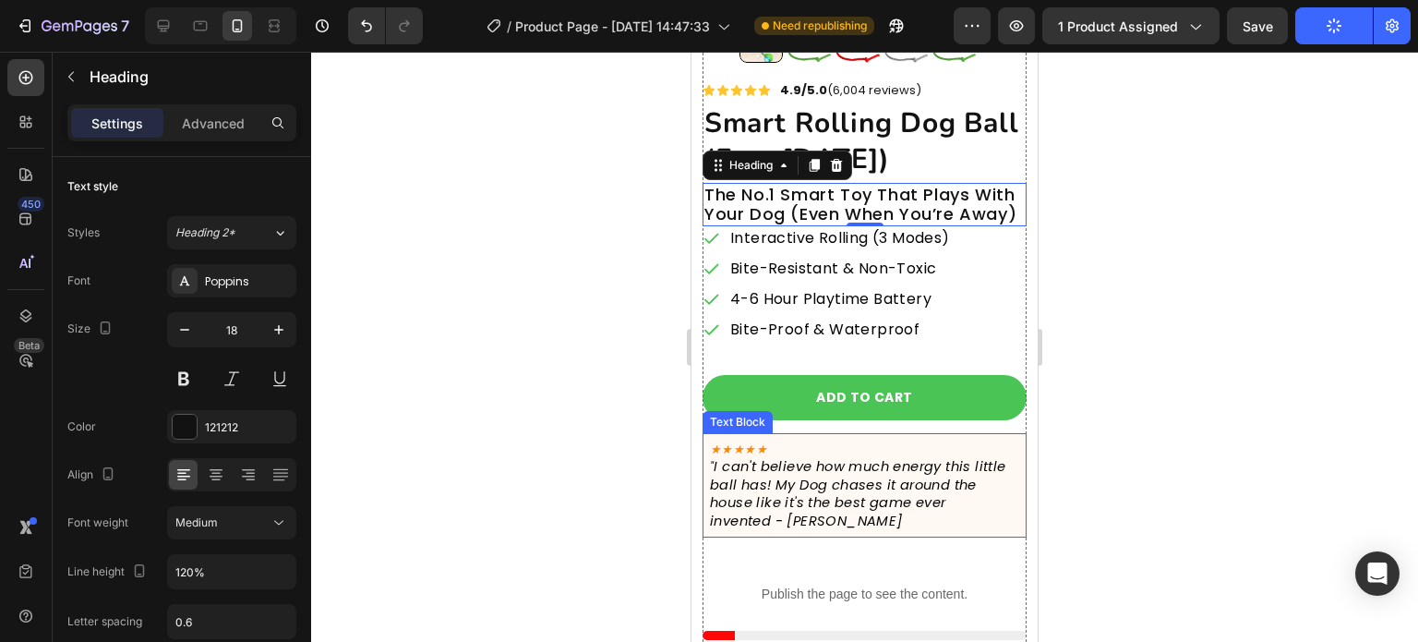
scroll to position [391, 0]
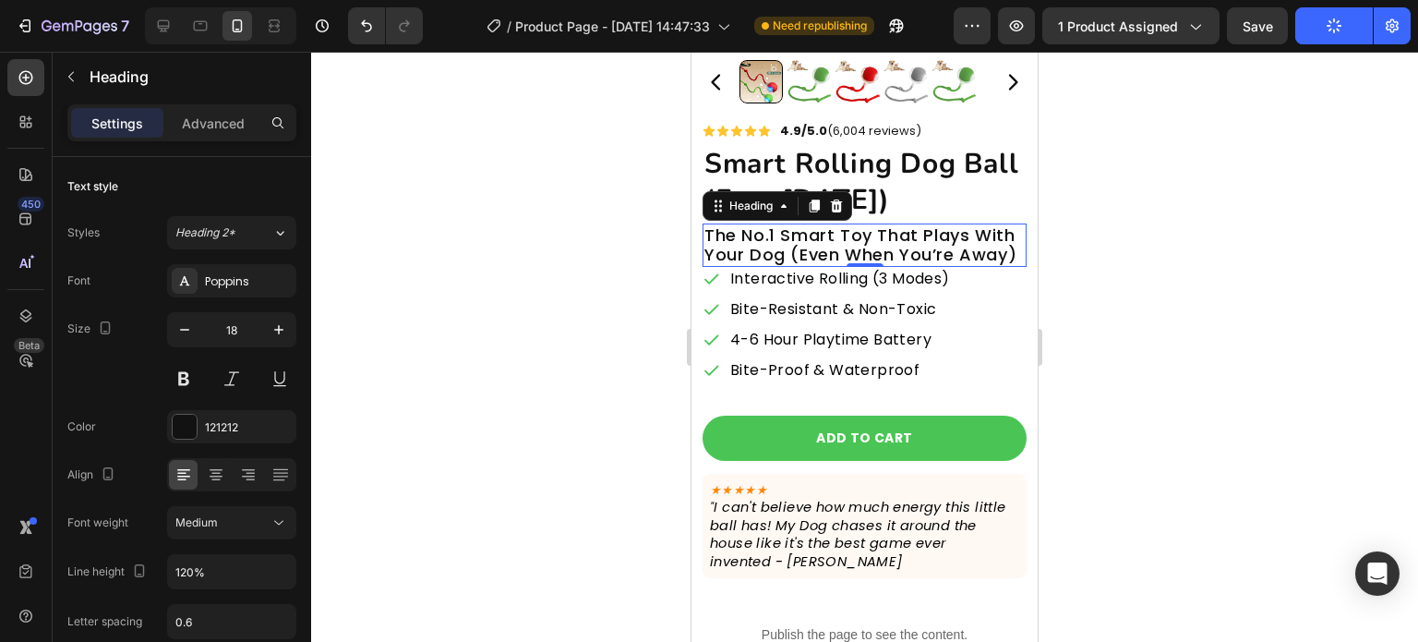
click at [604, 317] on div at bounding box center [864, 347] width 1107 height 590
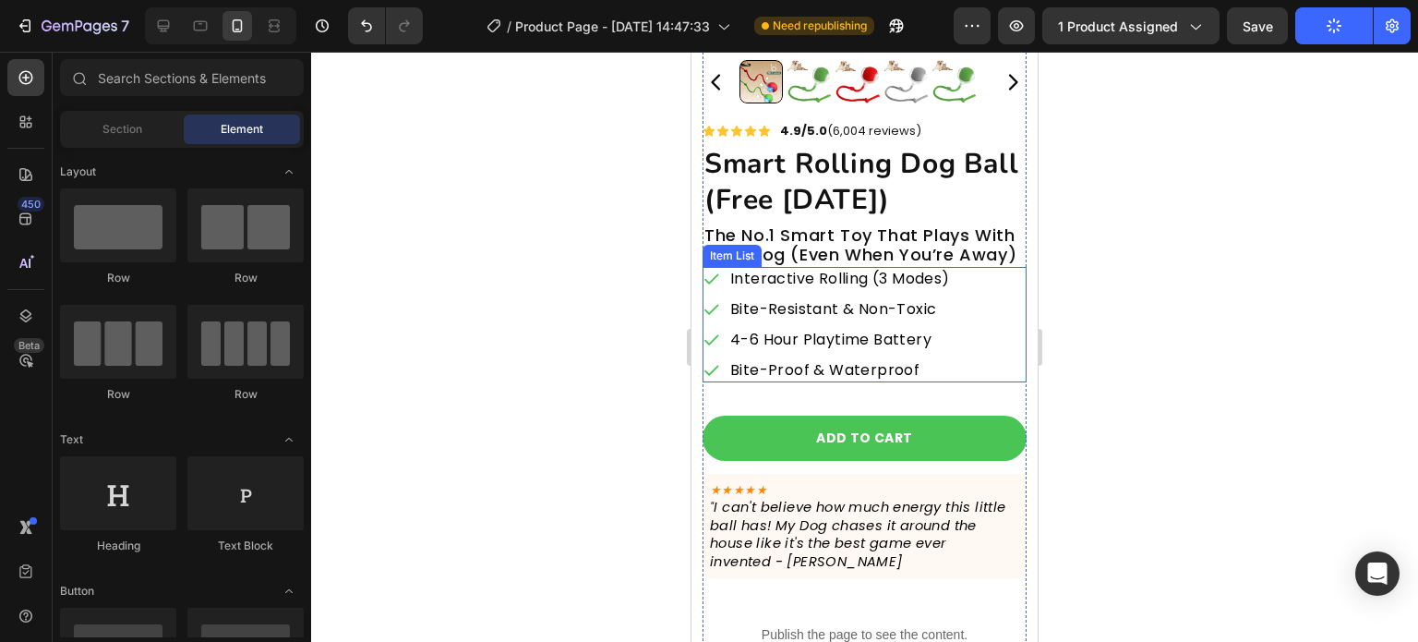
click at [759, 261] on div "Item List" at bounding box center [732, 256] width 59 height 22
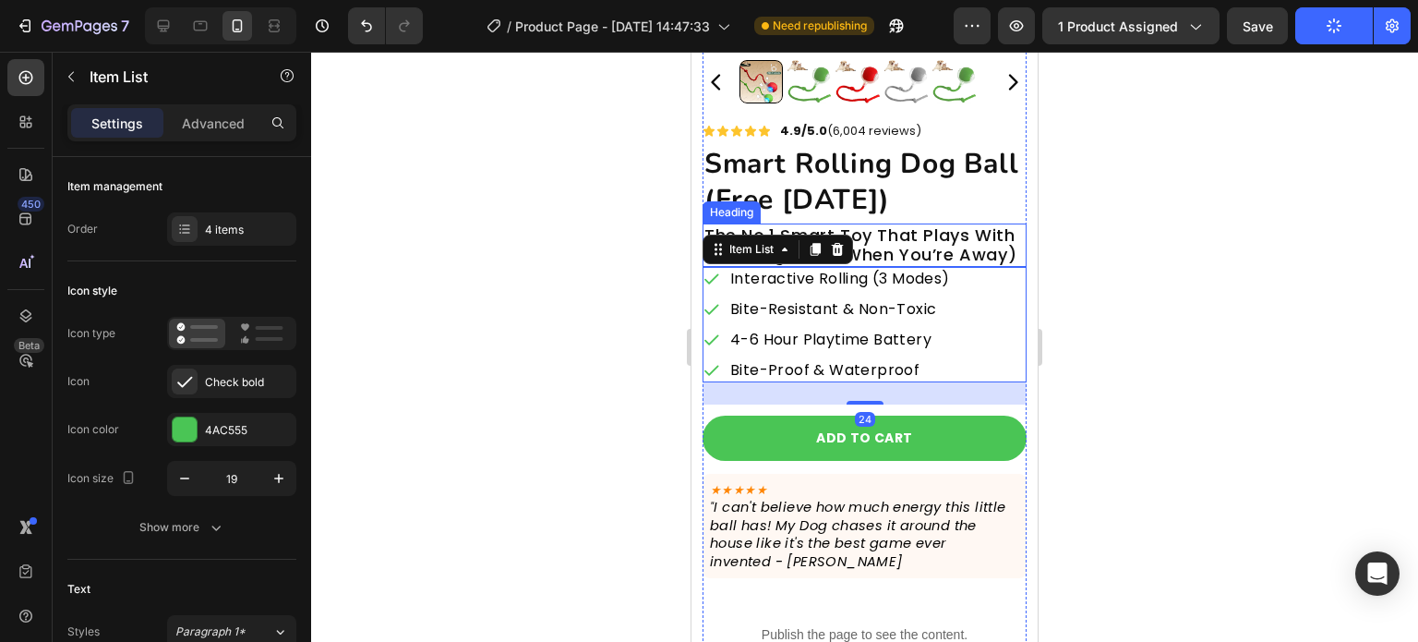
click at [886, 225] on p "The No.1 Smart Toy That Plays With Your Dog (Even When You’re Away)" at bounding box center [865, 245] width 320 height 40
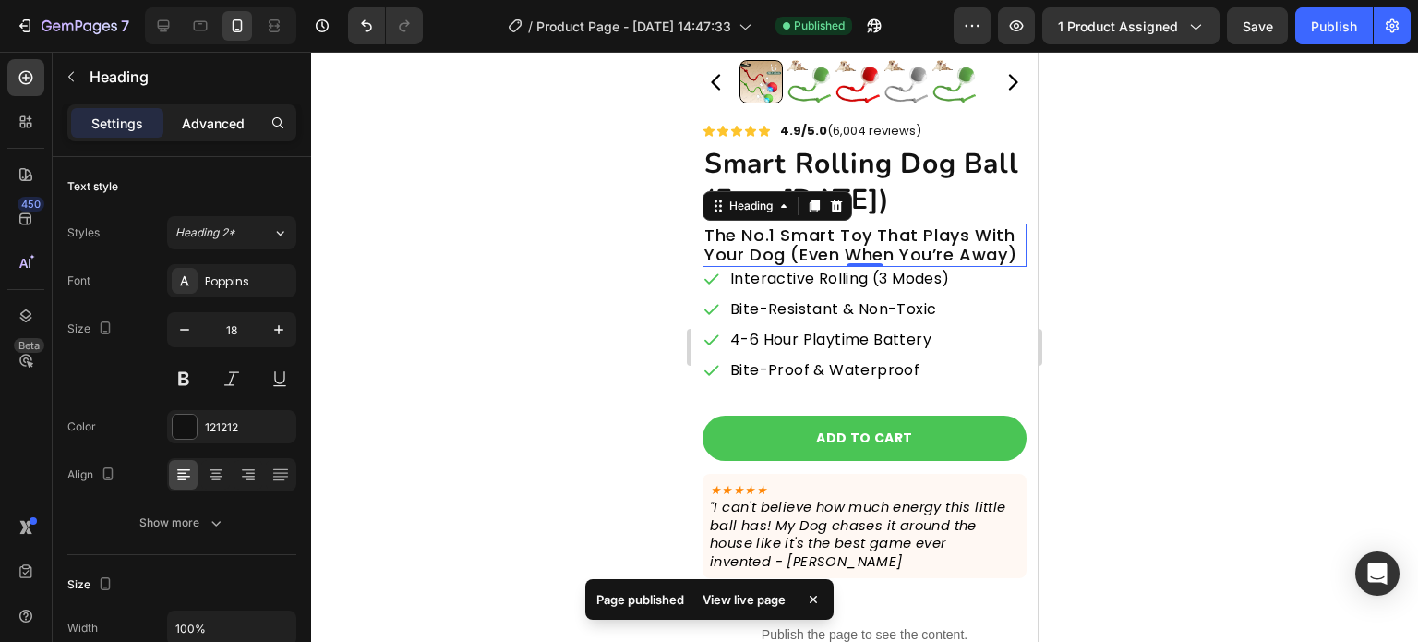
click at [240, 121] on p "Advanced" at bounding box center [213, 123] width 63 height 19
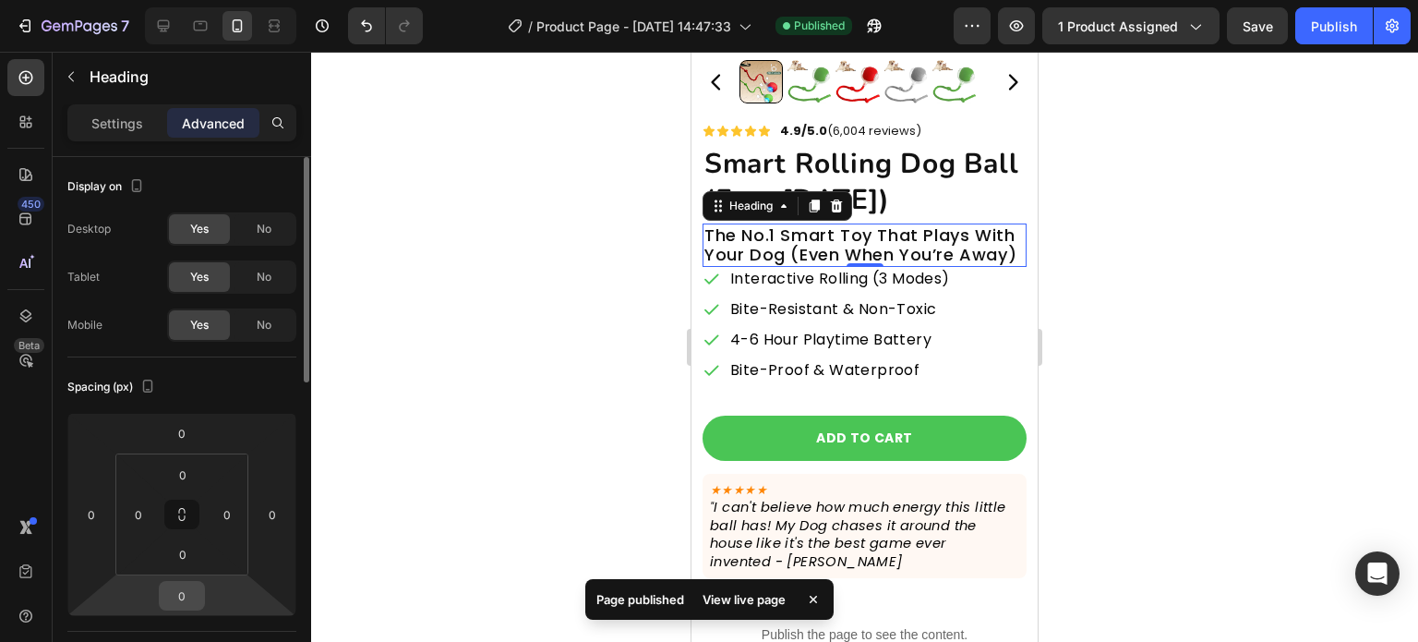
click at [196, 590] on input "0" at bounding box center [181, 596] width 37 height 28
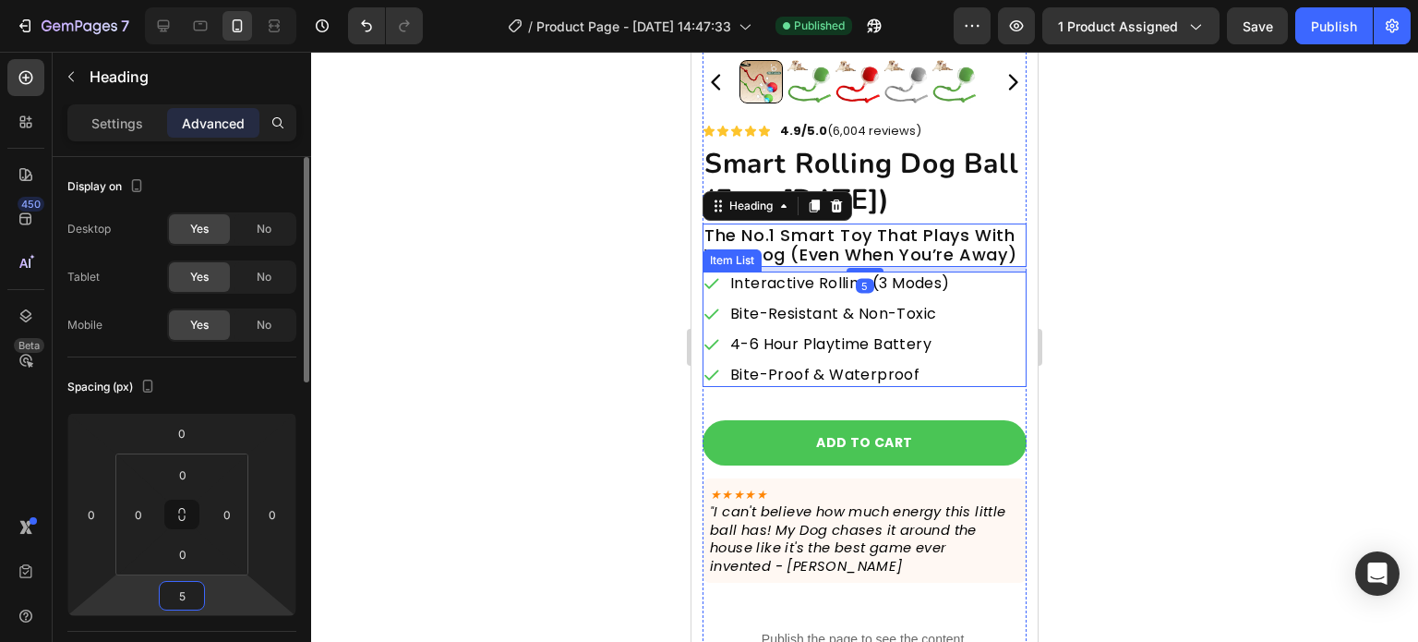
click at [182, 594] on input "5" at bounding box center [181, 596] width 37 height 28
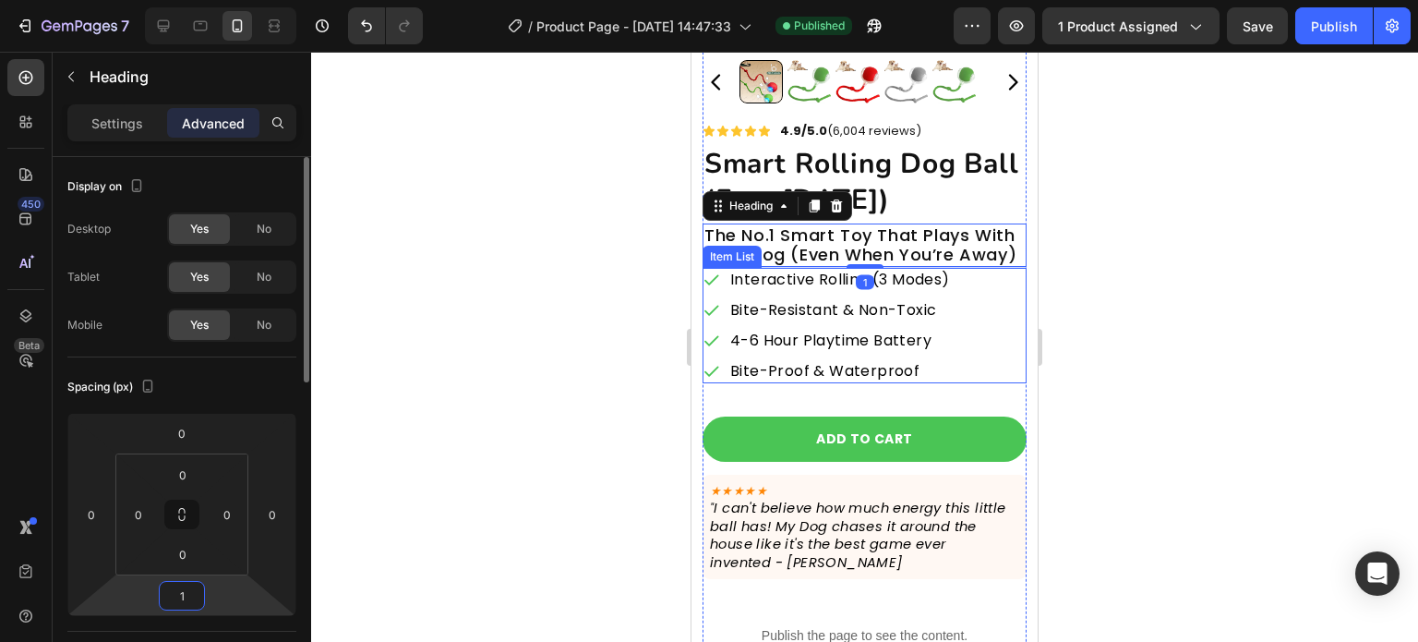
type input "10"
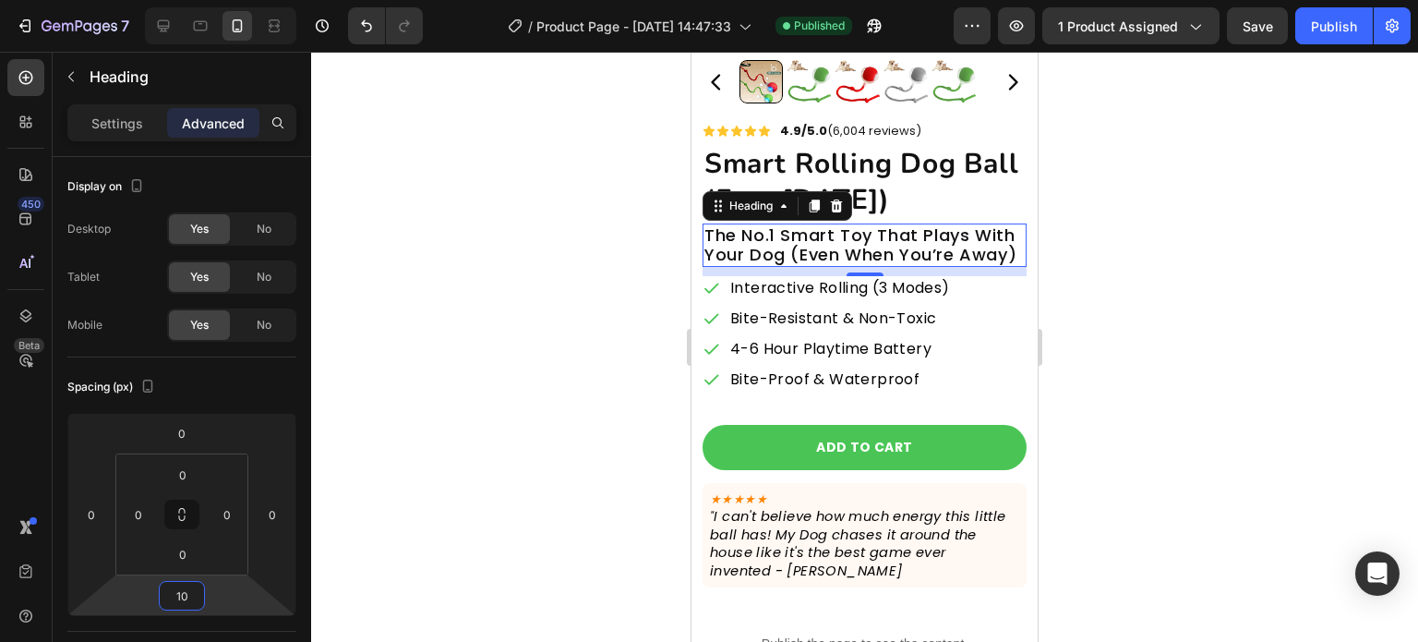
click at [628, 306] on div at bounding box center [864, 347] width 1107 height 590
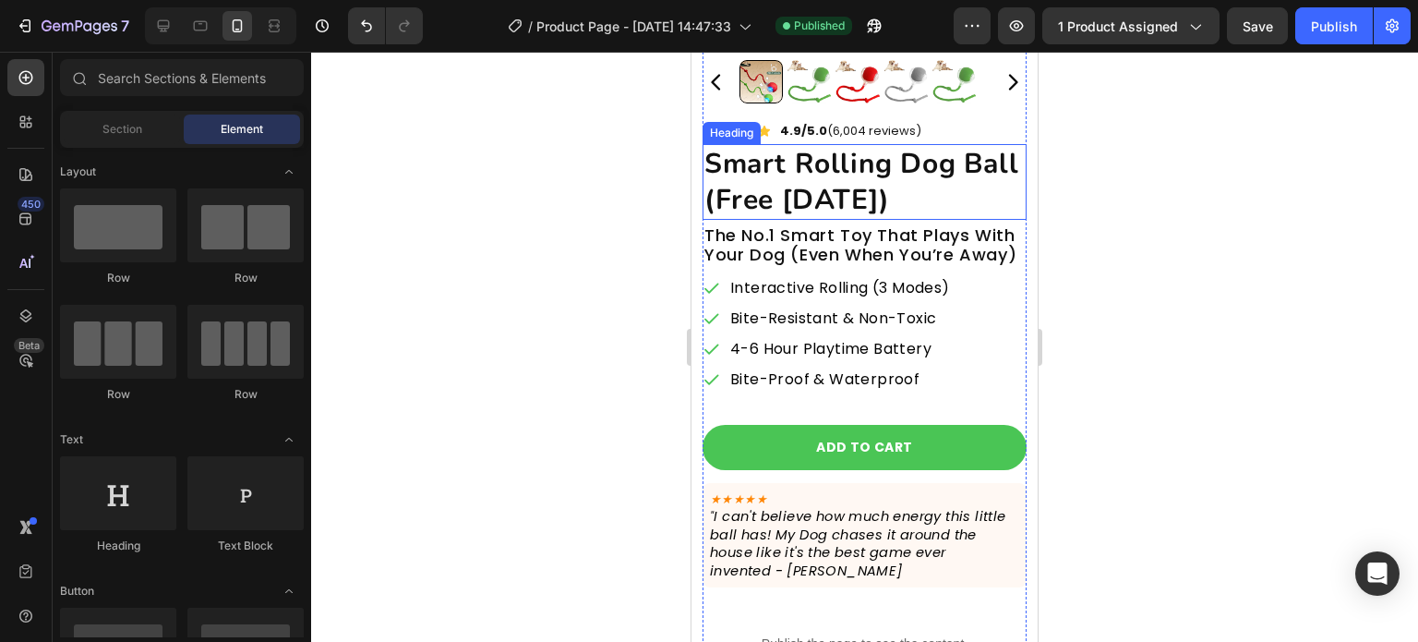
click at [852, 165] on h2 "smart rolling dog ball (free [DATE])" at bounding box center [865, 182] width 324 height 76
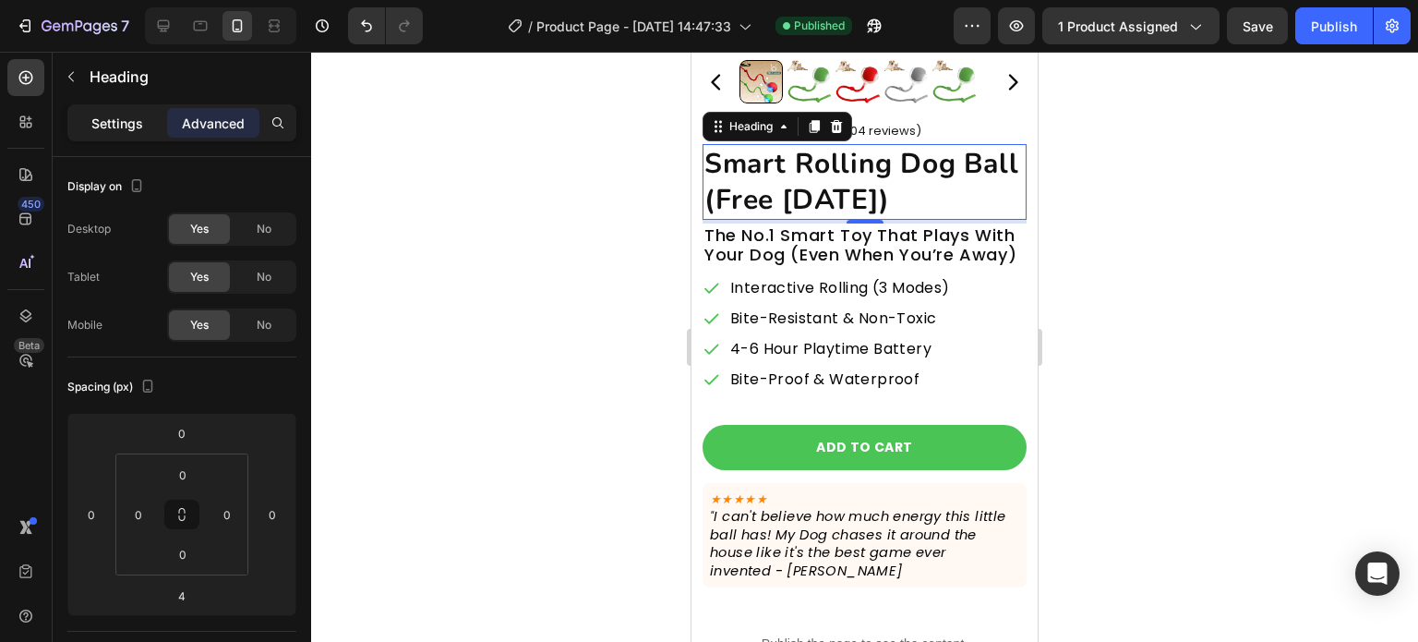
click at [126, 124] on p "Settings" at bounding box center [117, 123] width 52 height 19
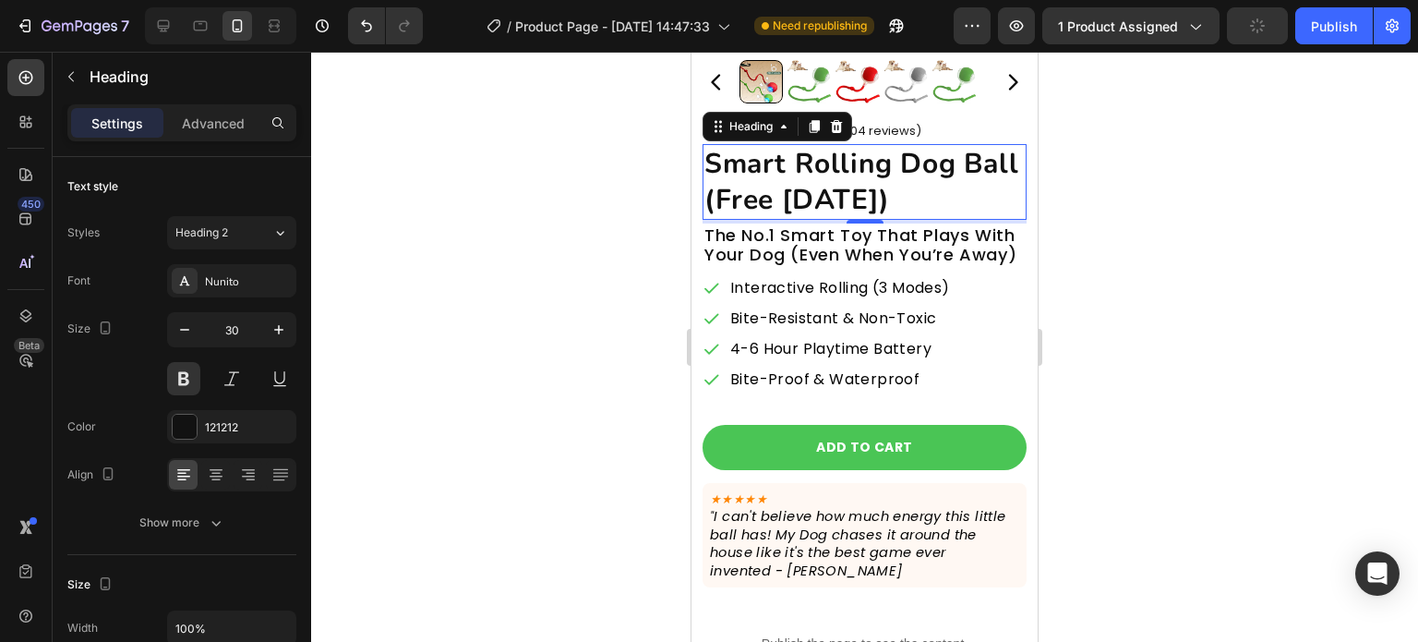
click at [465, 287] on div at bounding box center [864, 347] width 1107 height 590
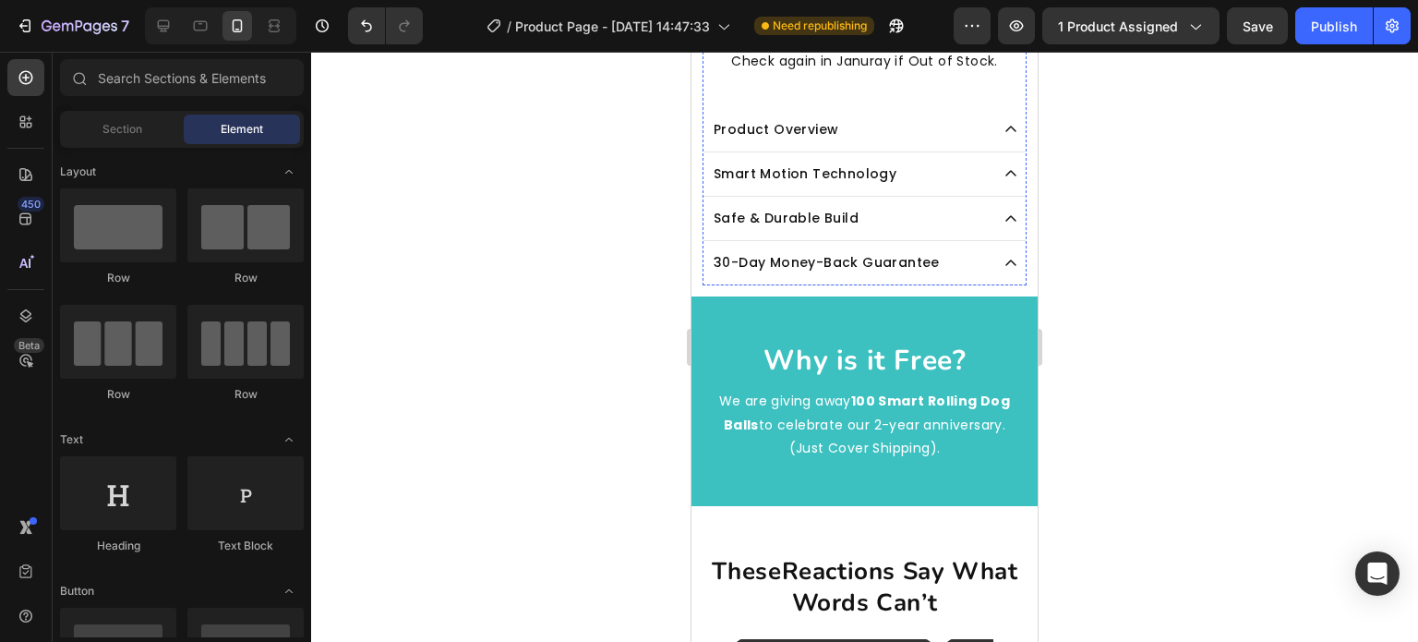
scroll to position [1129, 0]
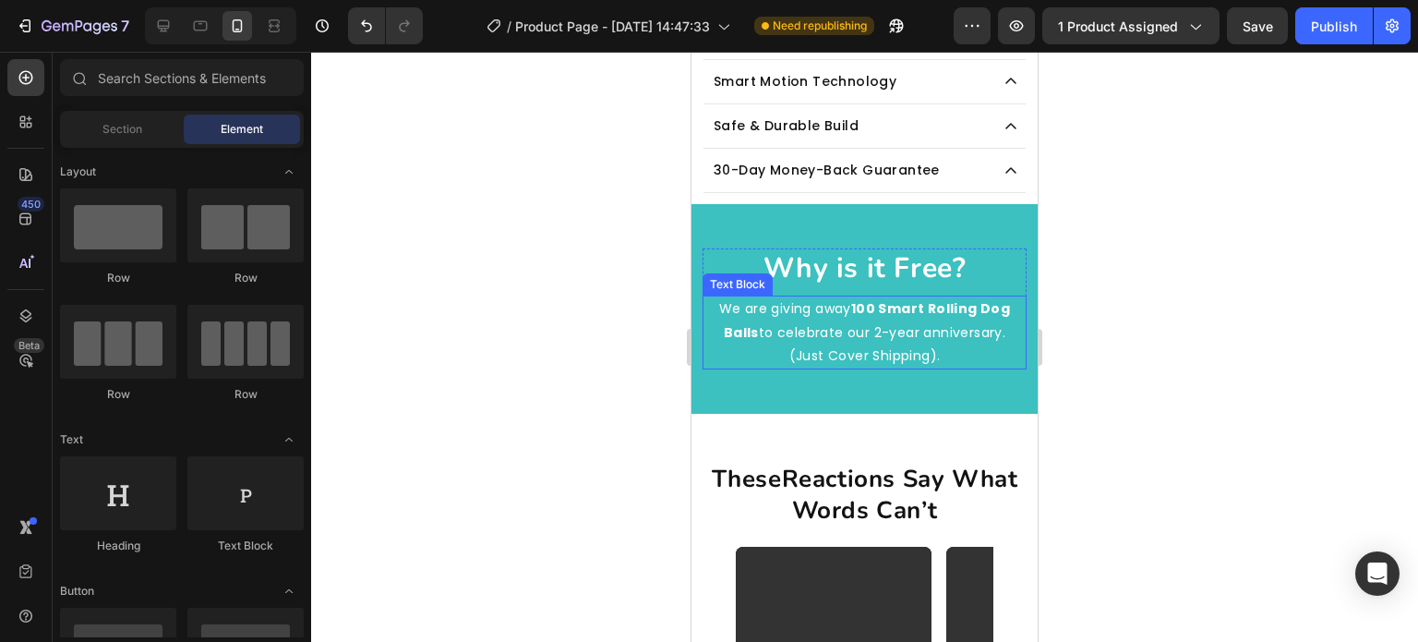
click at [888, 339] on p "We are giving away 100 Smart Rolling Dog Balls to celebrate our 2-year annivers…" at bounding box center [865, 332] width 320 height 70
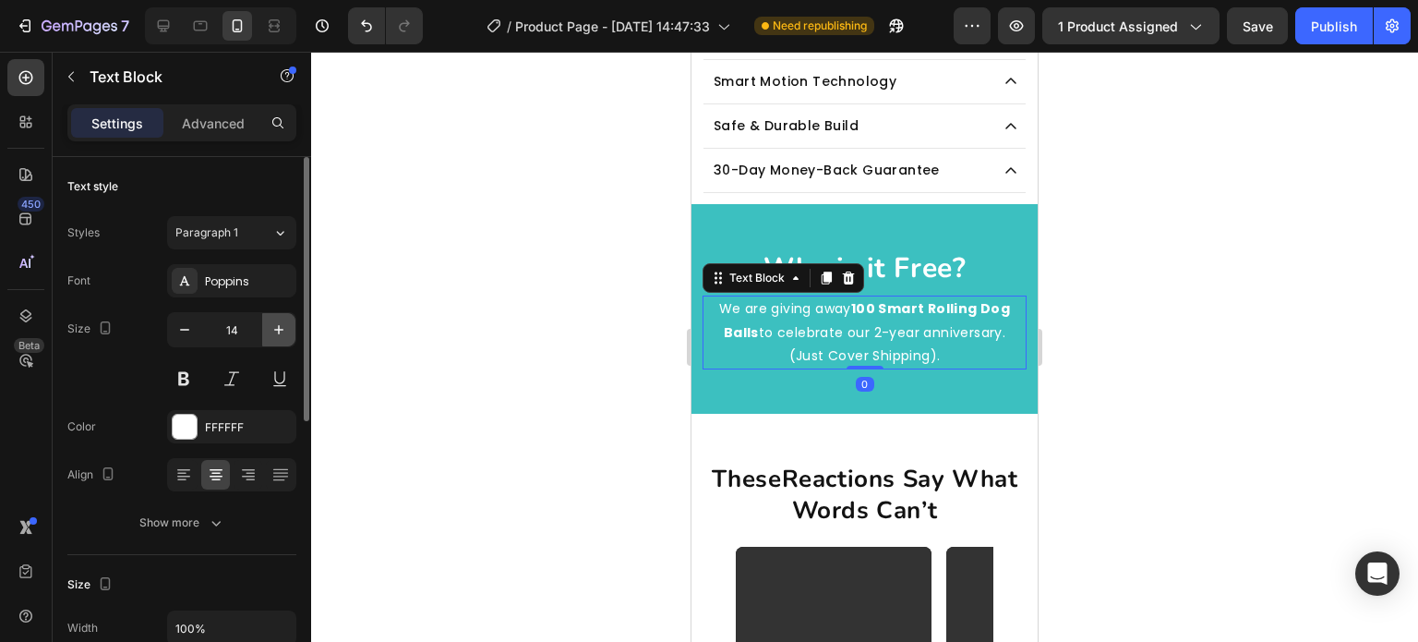
click at [278, 329] on icon "button" at bounding box center [278, 329] width 9 height 9
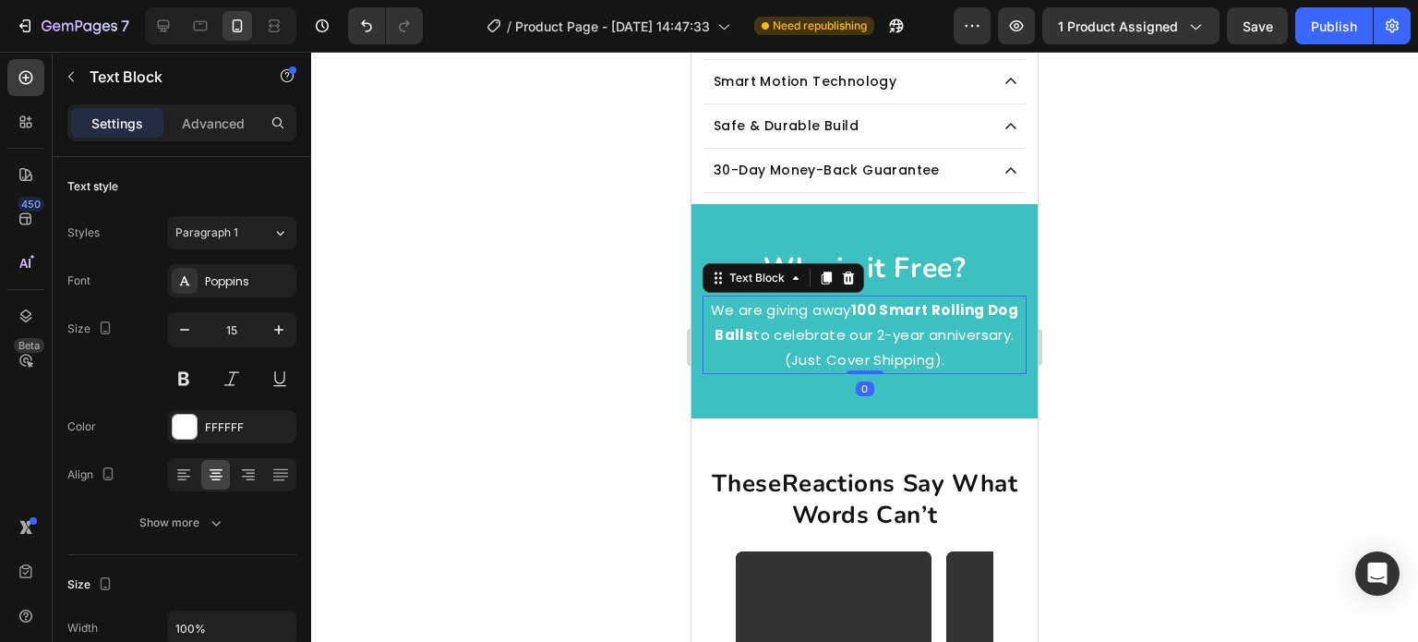
type input "16"
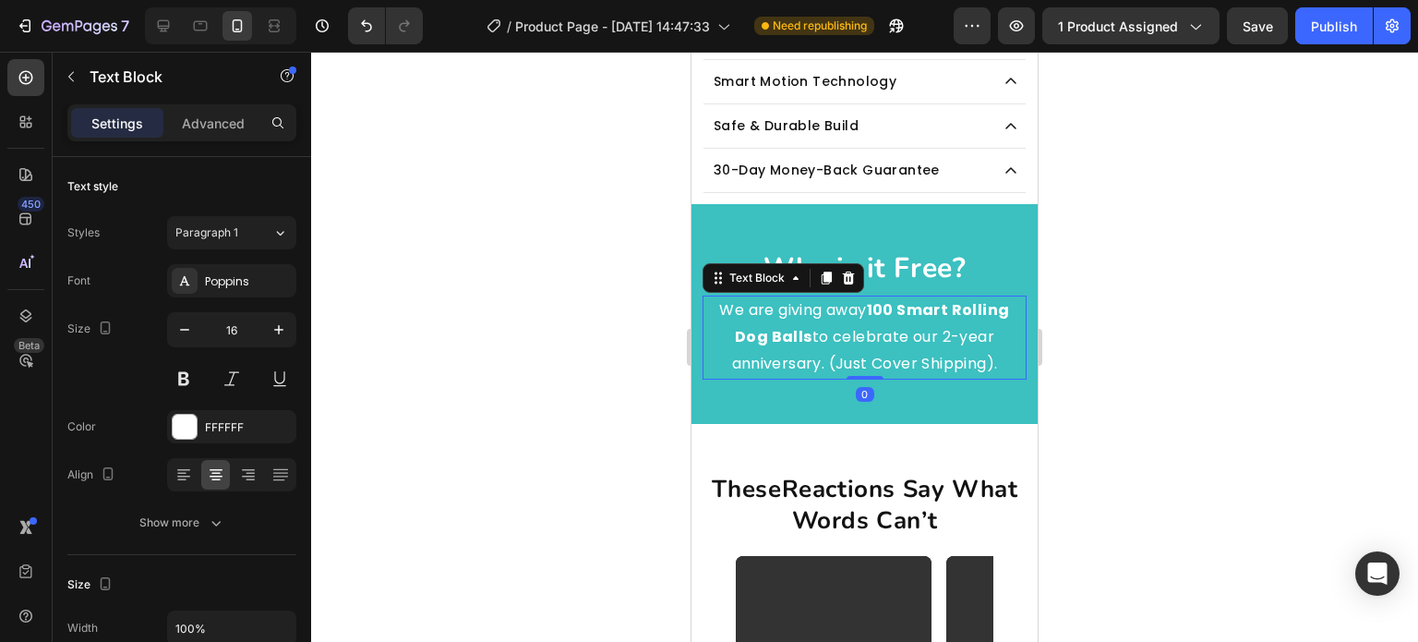
click at [505, 301] on div at bounding box center [864, 347] width 1107 height 590
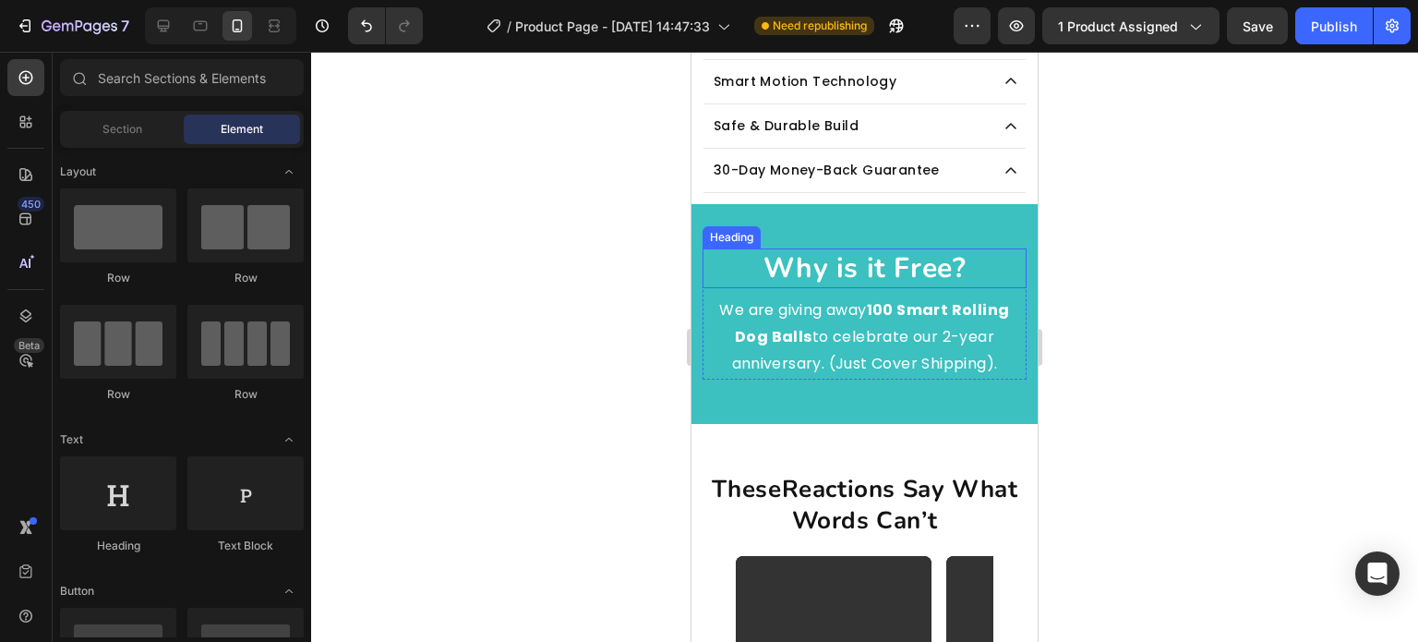
click at [819, 272] on h2 "Why is it Free?" at bounding box center [865, 268] width 324 height 40
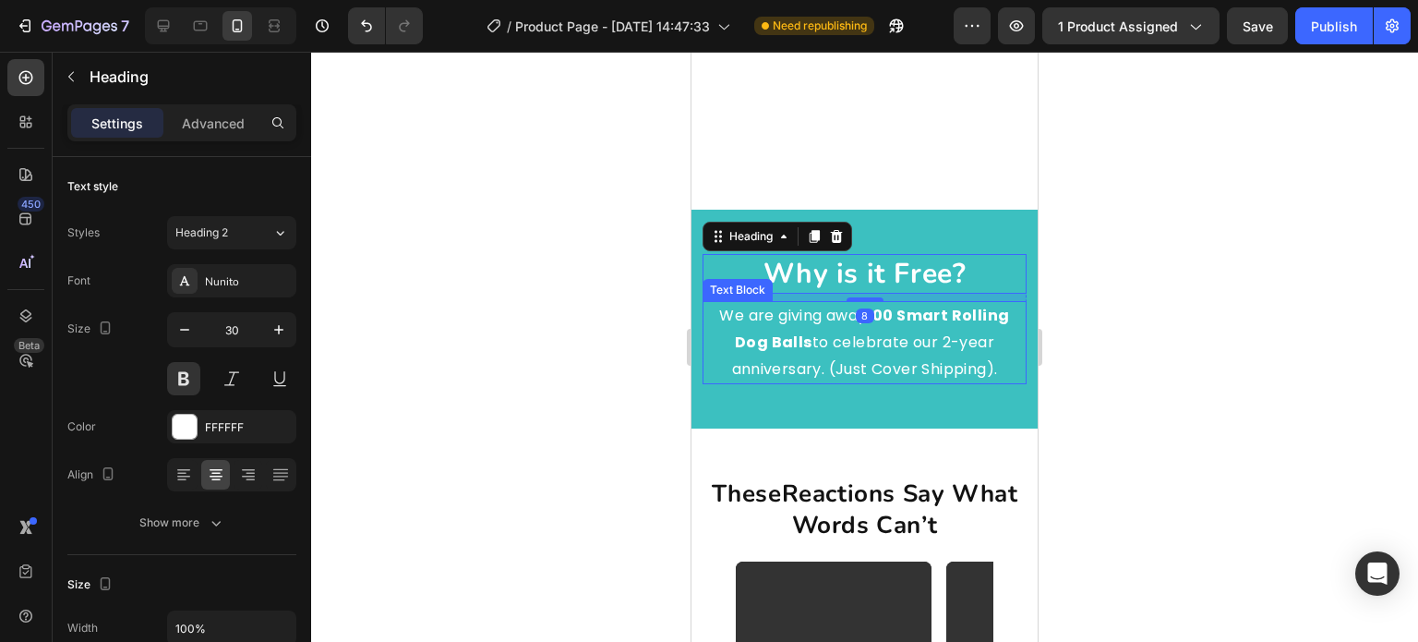
scroll to position [1499, 0]
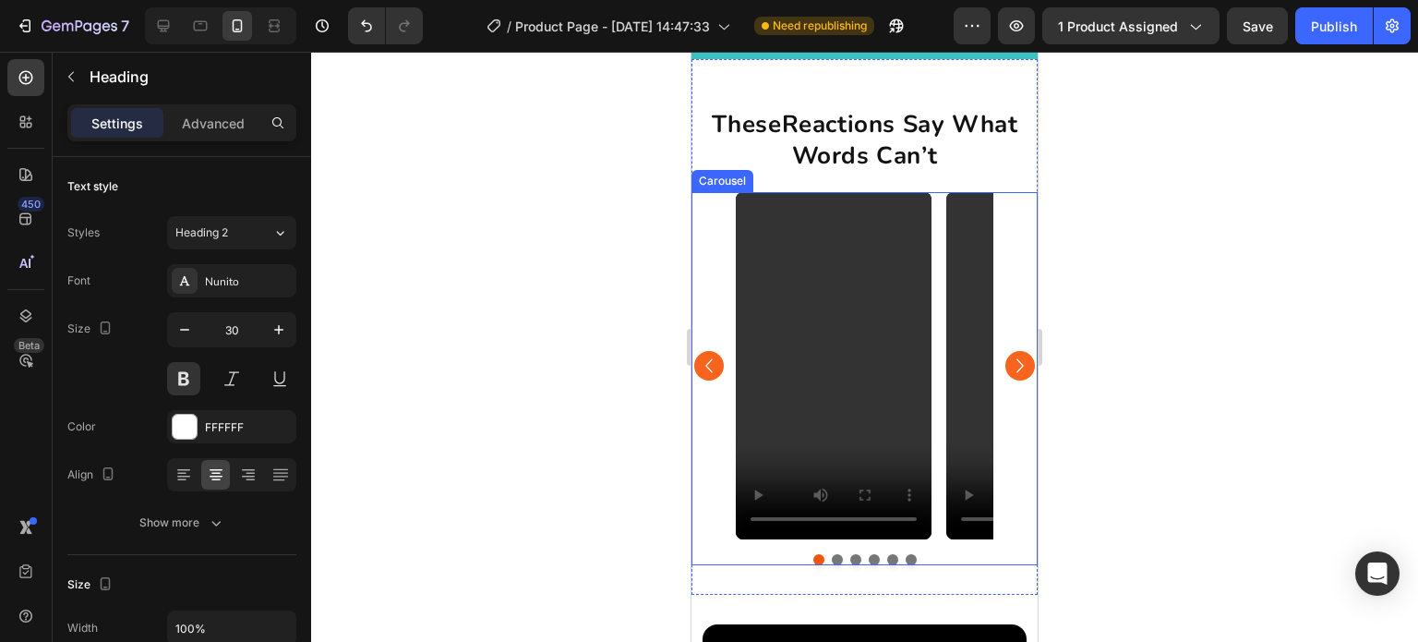
click at [718, 315] on div "Video Video Video Video Video Video" at bounding box center [865, 365] width 346 height 347
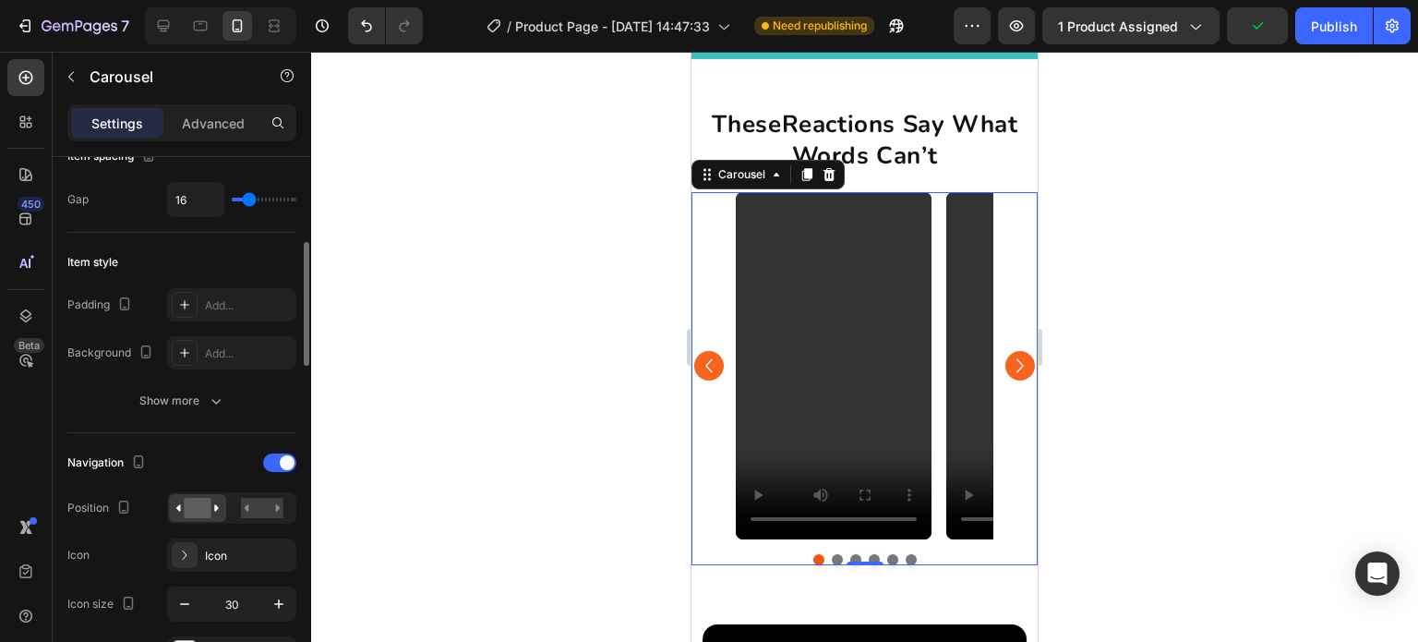
scroll to position [646, 0]
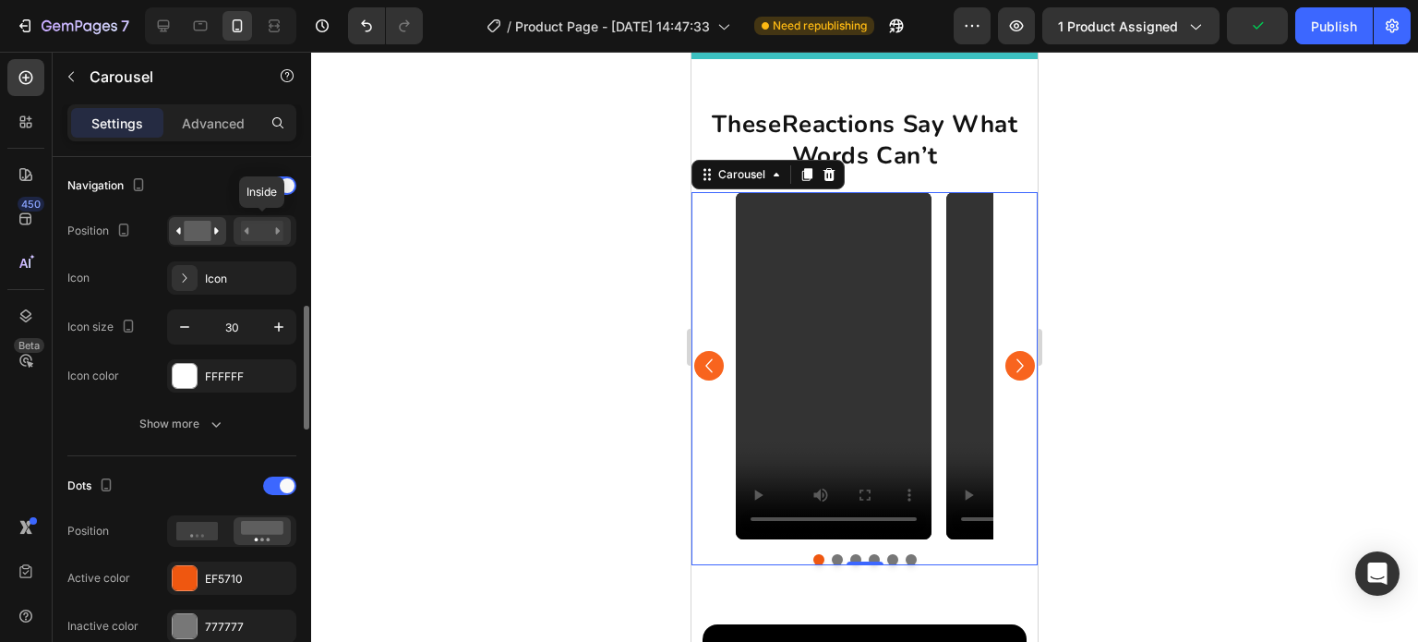
click at [273, 235] on rect at bounding box center [262, 231] width 42 height 20
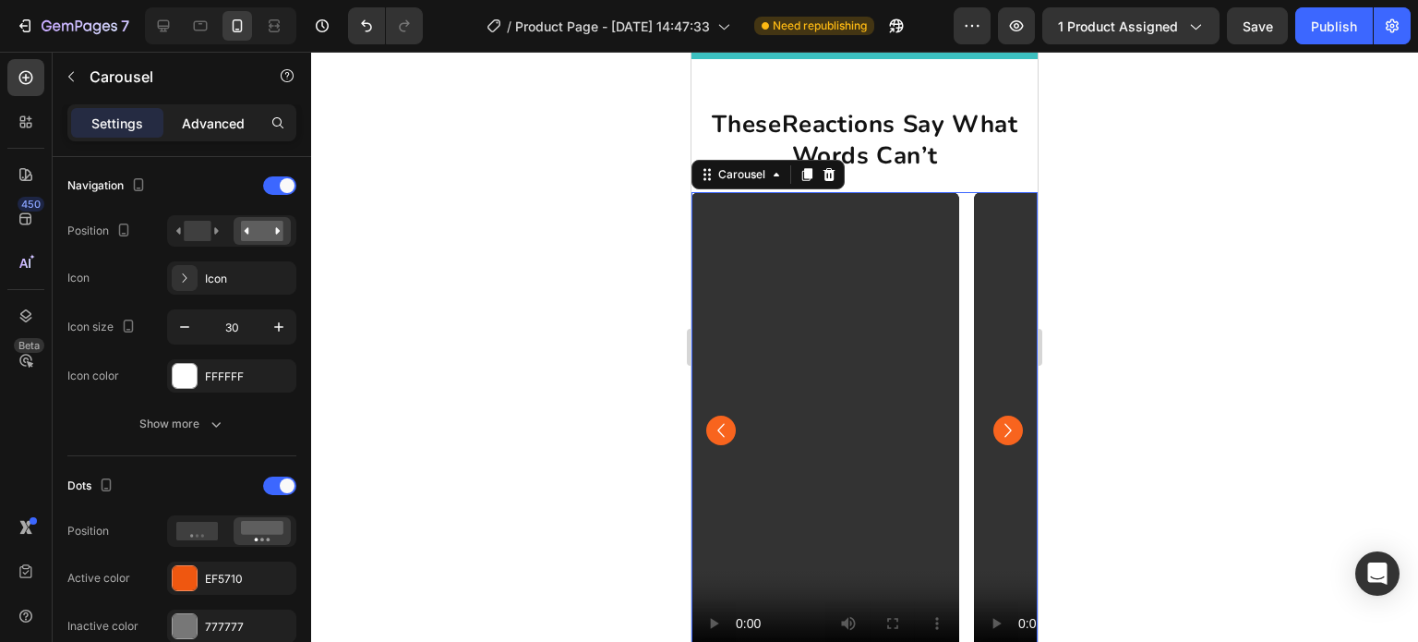
click at [203, 131] on p "Advanced" at bounding box center [213, 123] width 63 height 19
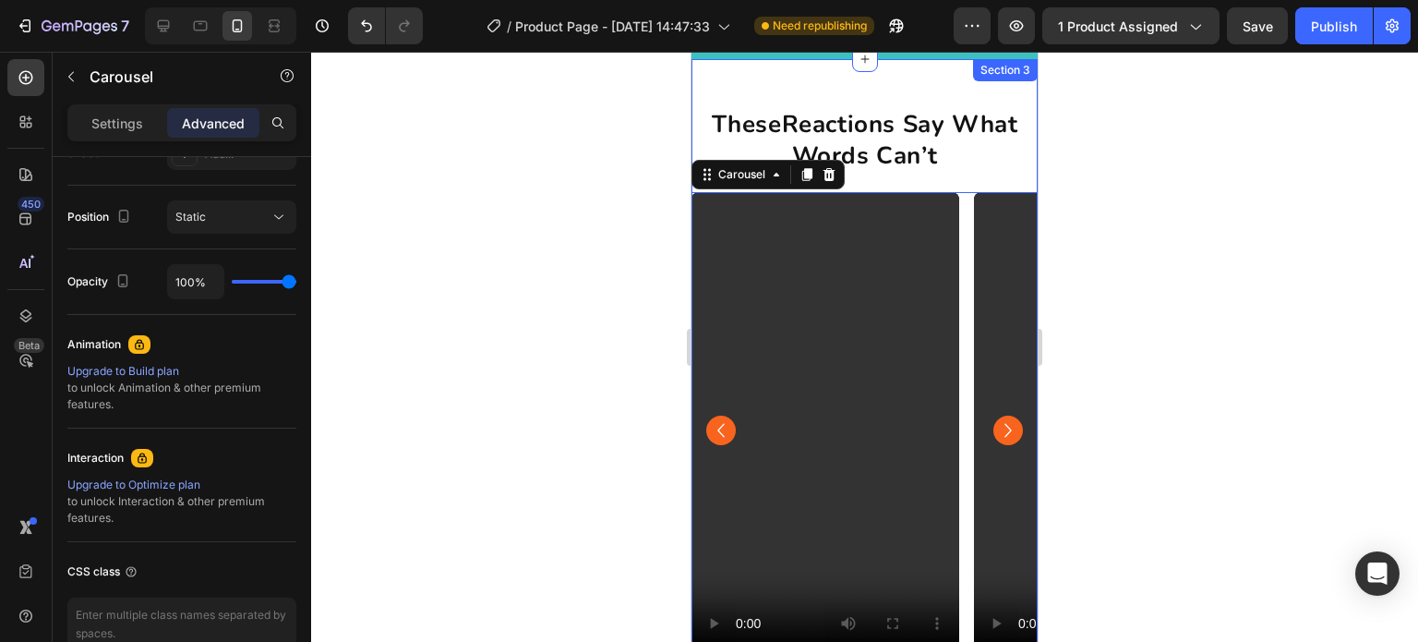
click at [784, 101] on div "These Reactions Say What Words Can’t Heading Video Video Video Video Video Vide…" at bounding box center [865, 391] width 346 height 605
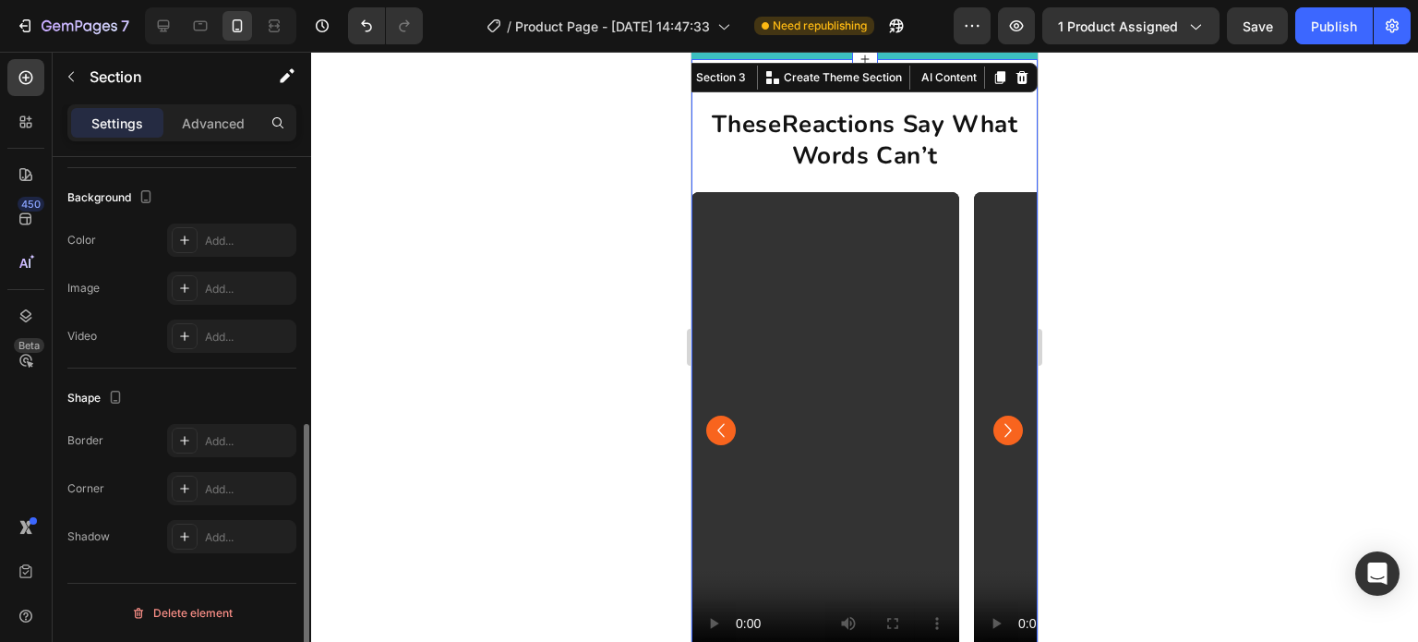
scroll to position [0, 0]
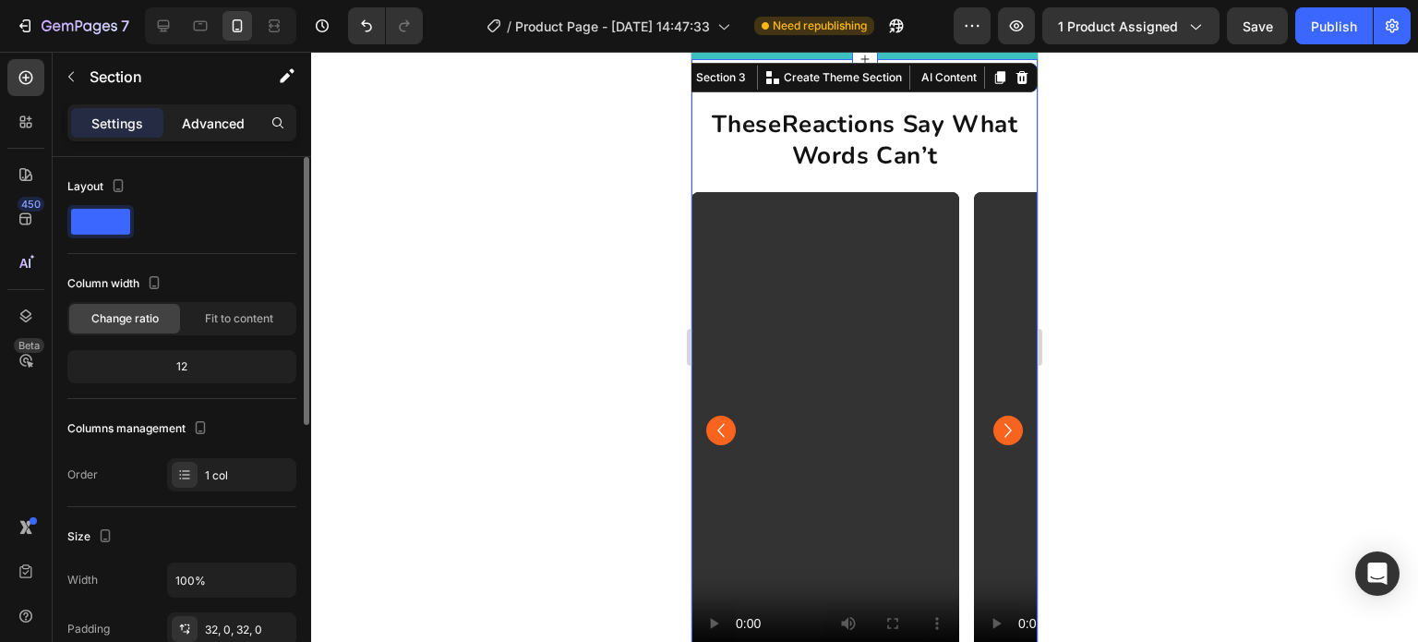
click at [204, 137] on div "Advanced" at bounding box center [213, 123] width 92 height 30
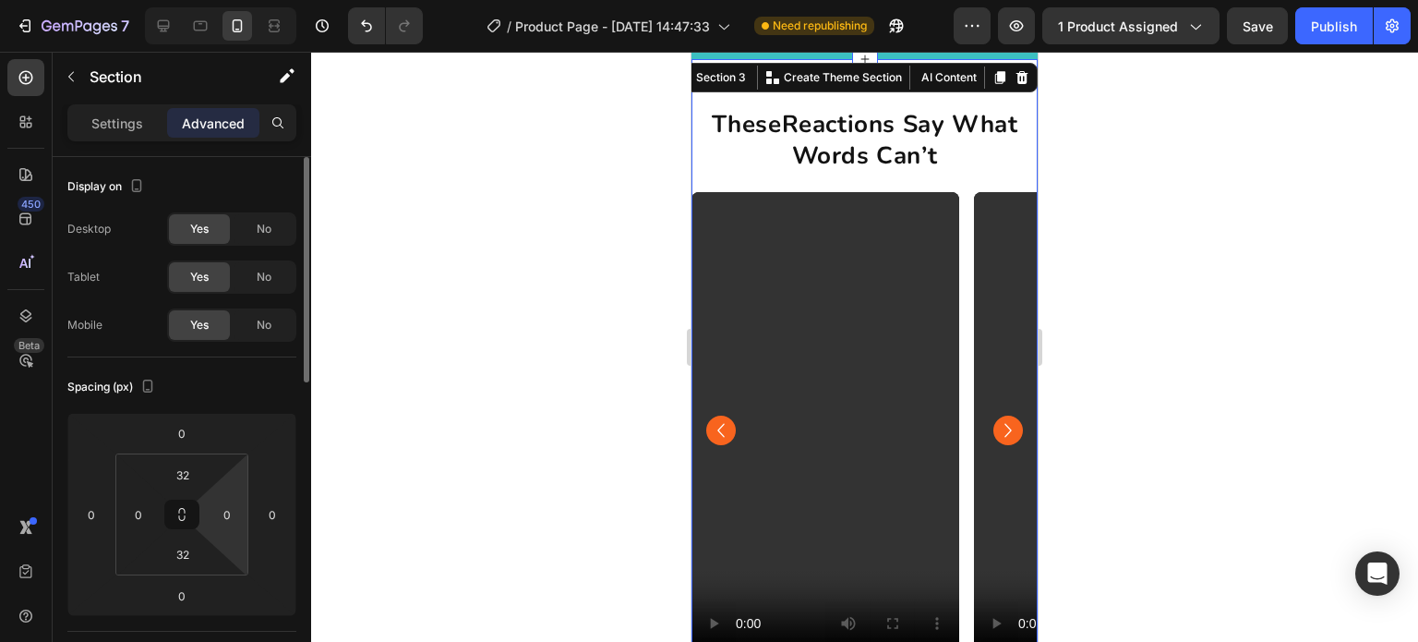
click at [227, 0] on html "7 / Product Page - [DATE] 14:47:33 Need republishing Preview 1 product assigned…" at bounding box center [709, 0] width 1418 height 0
click at [233, 517] on input "0" at bounding box center [227, 514] width 28 height 28
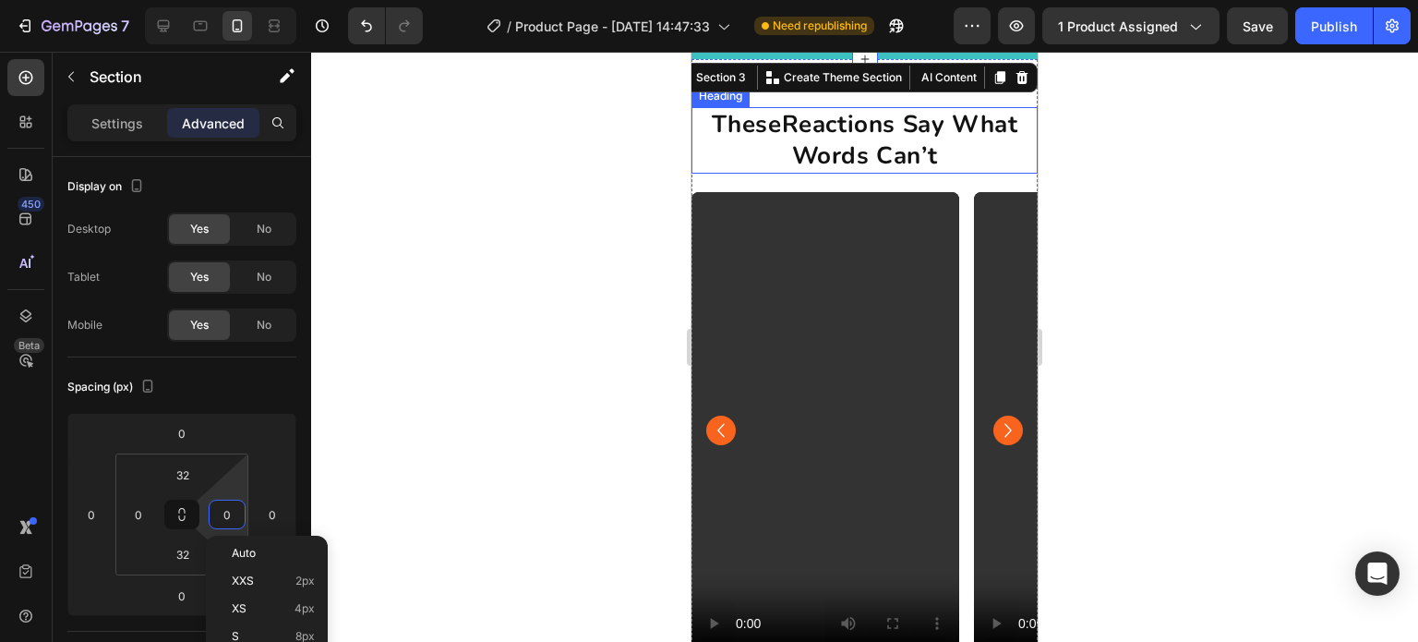
click at [934, 143] on h2 "These Reactions Say What Words Can’t" at bounding box center [865, 140] width 346 height 66
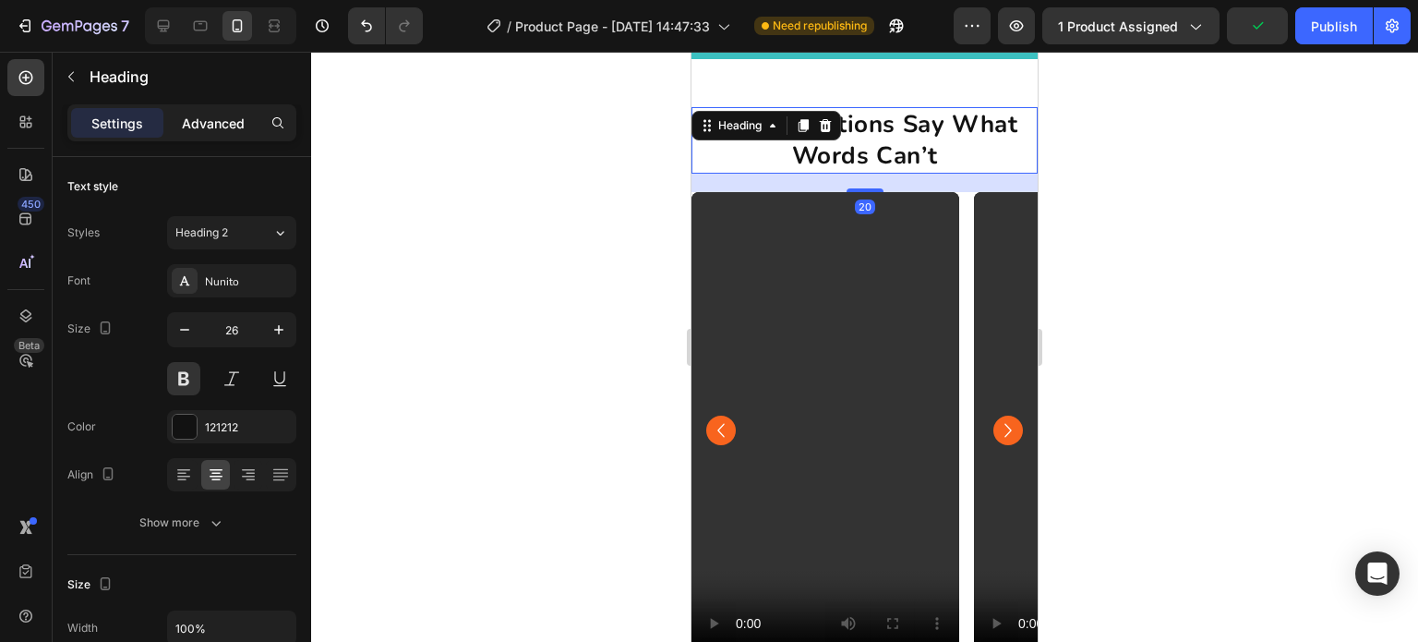
click at [212, 114] on p "Advanced" at bounding box center [213, 123] width 63 height 19
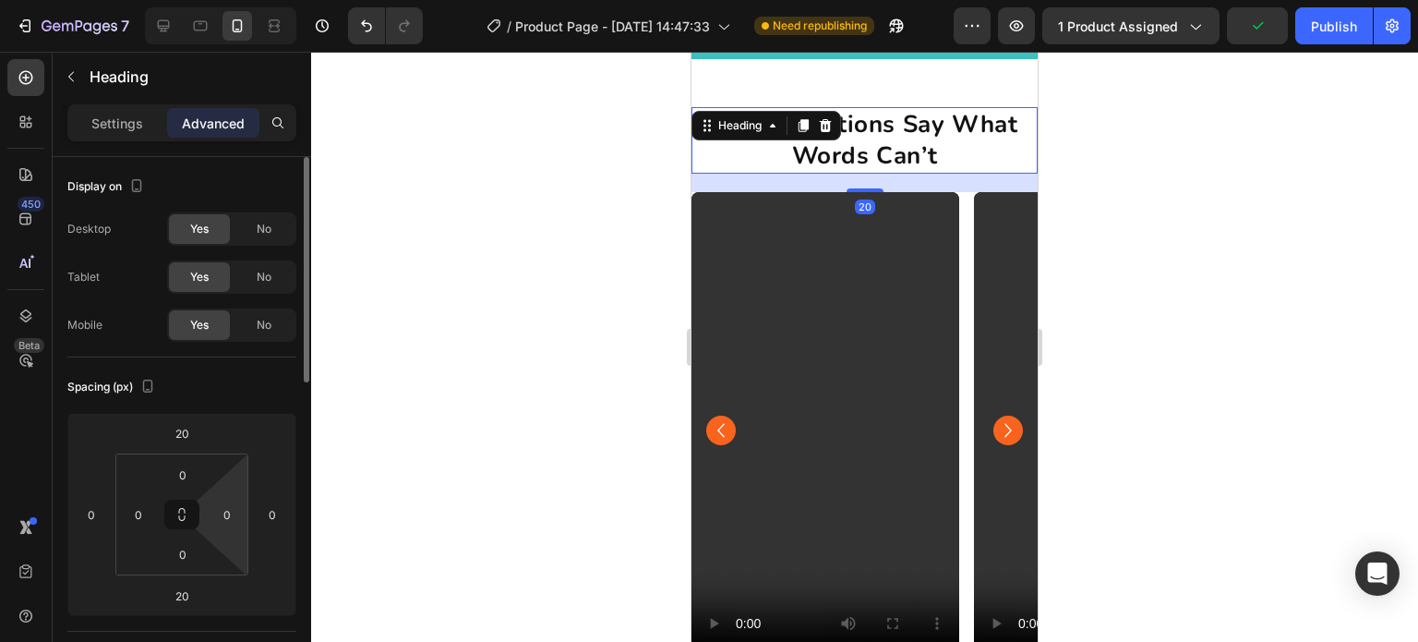
click at [223, 503] on input "0" at bounding box center [227, 514] width 28 height 28
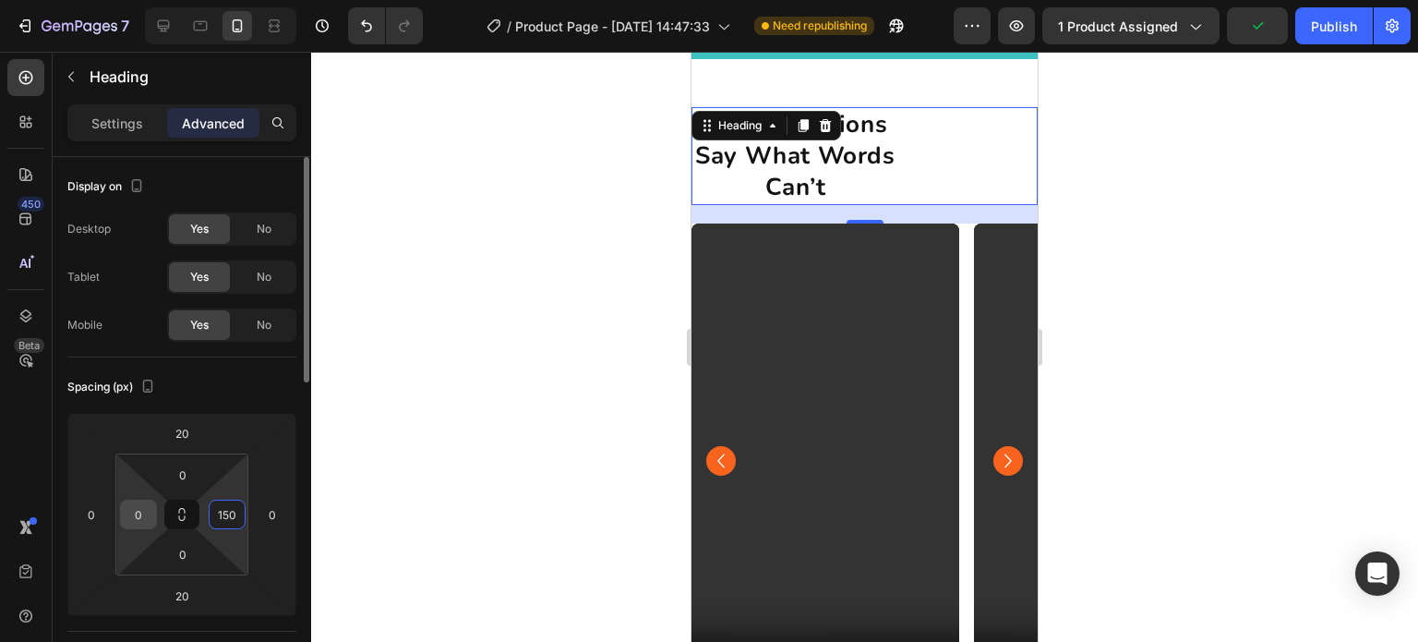
type input "150"
click at [144, 516] on input "0" at bounding box center [139, 514] width 28 height 28
type input "15"
click at [229, 505] on input "150" at bounding box center [227, 514] width 28 height 28
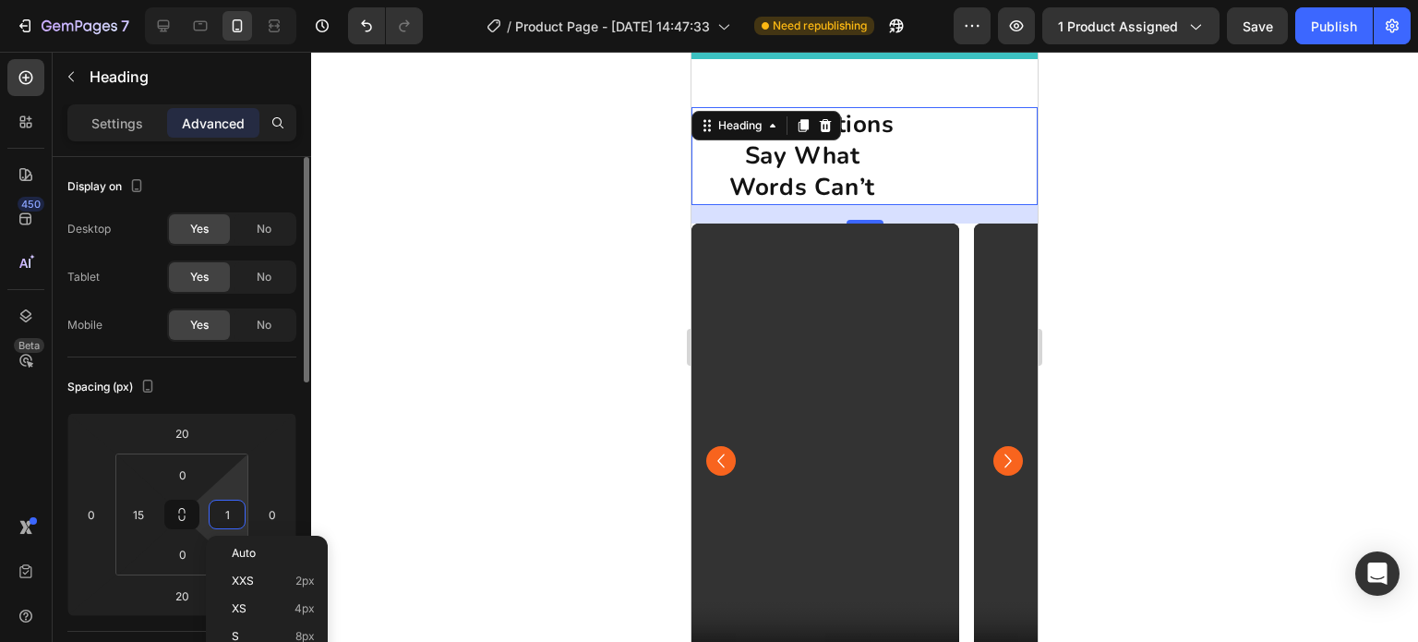
type input "15"
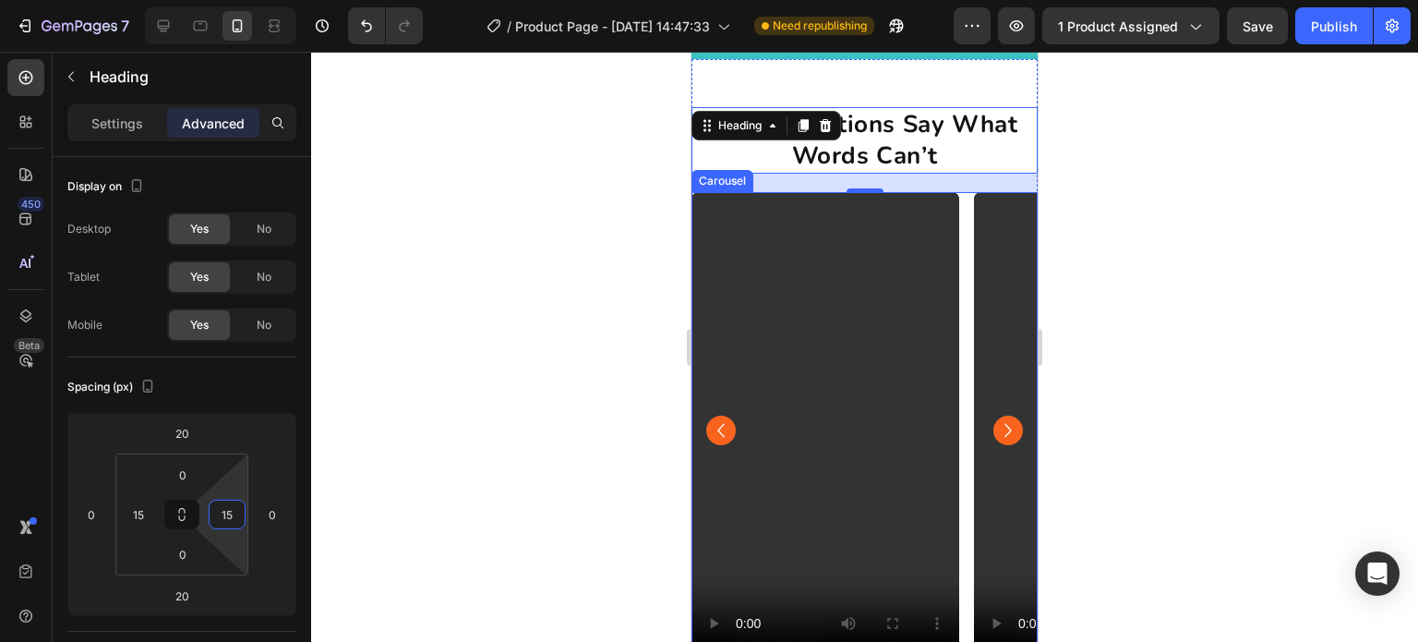
click at [966, 210] on div "Video Video Video Video Video Video" at bounding box center [865, 430] width 346 height 476
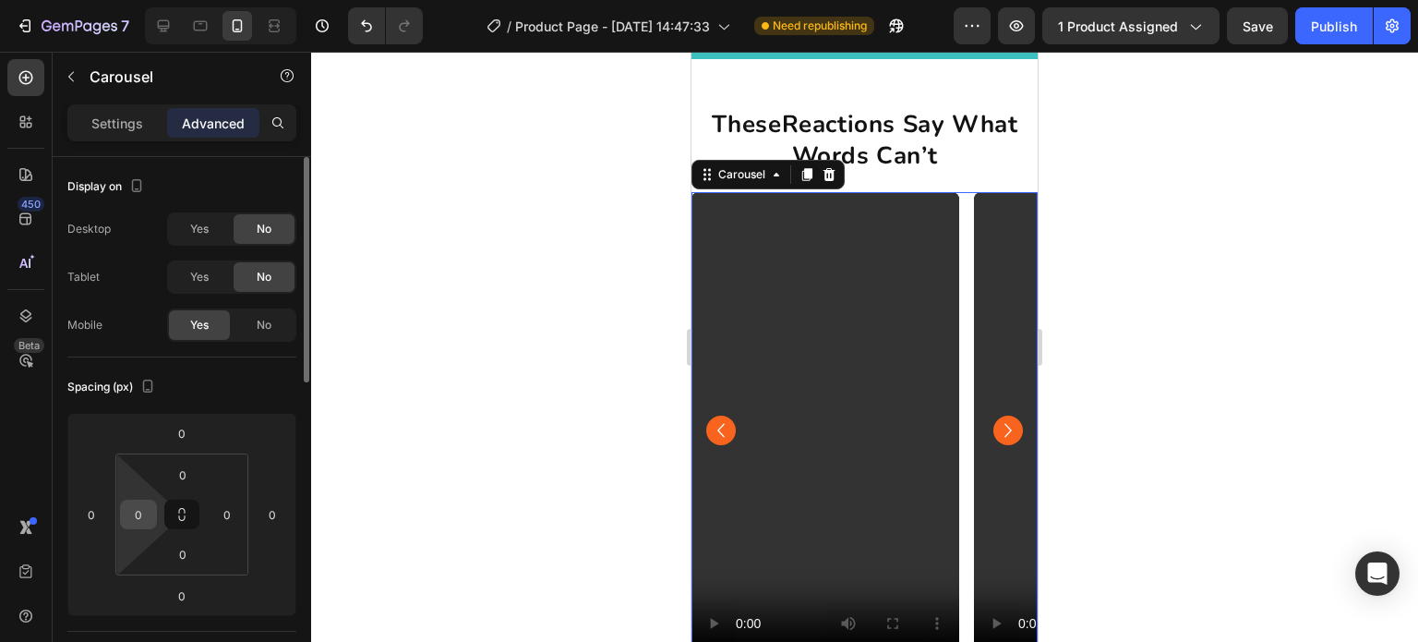
click at [139, 511] on input "0" at bounding box center [139, 514] width 28 height 28
type input "30"
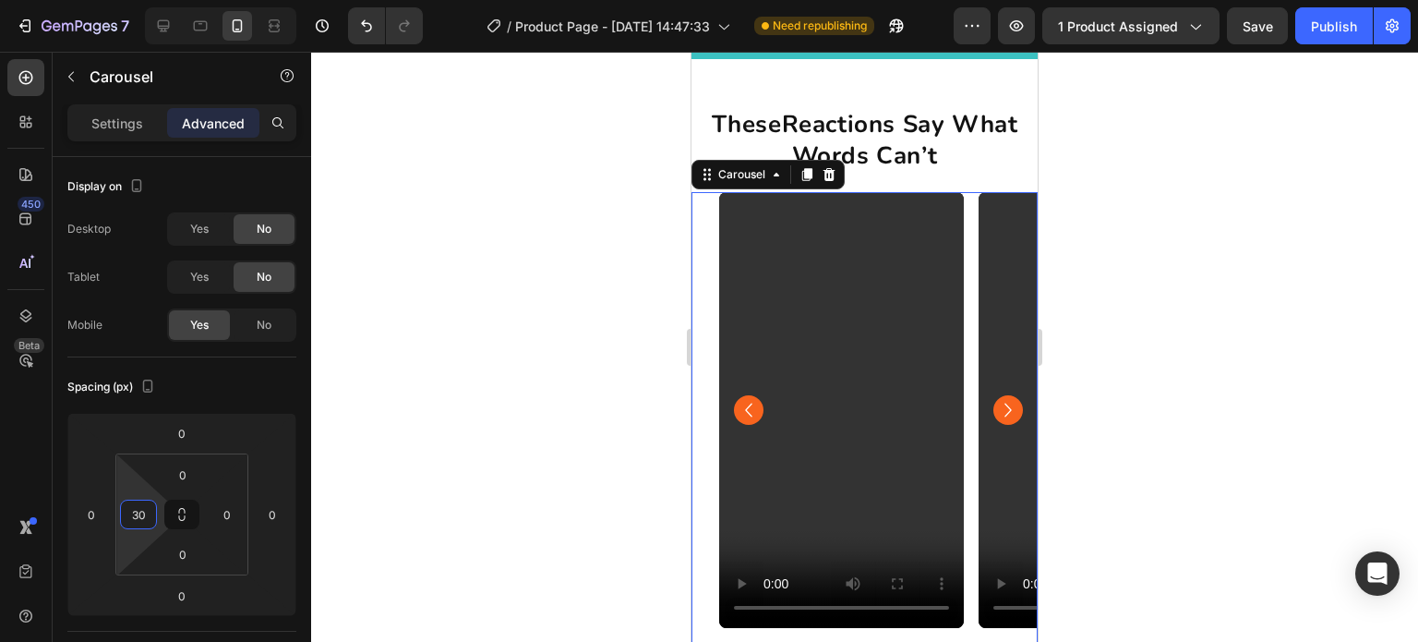
click at [426, 352] on div at bounding box center [864, 347] width 1107 height 590
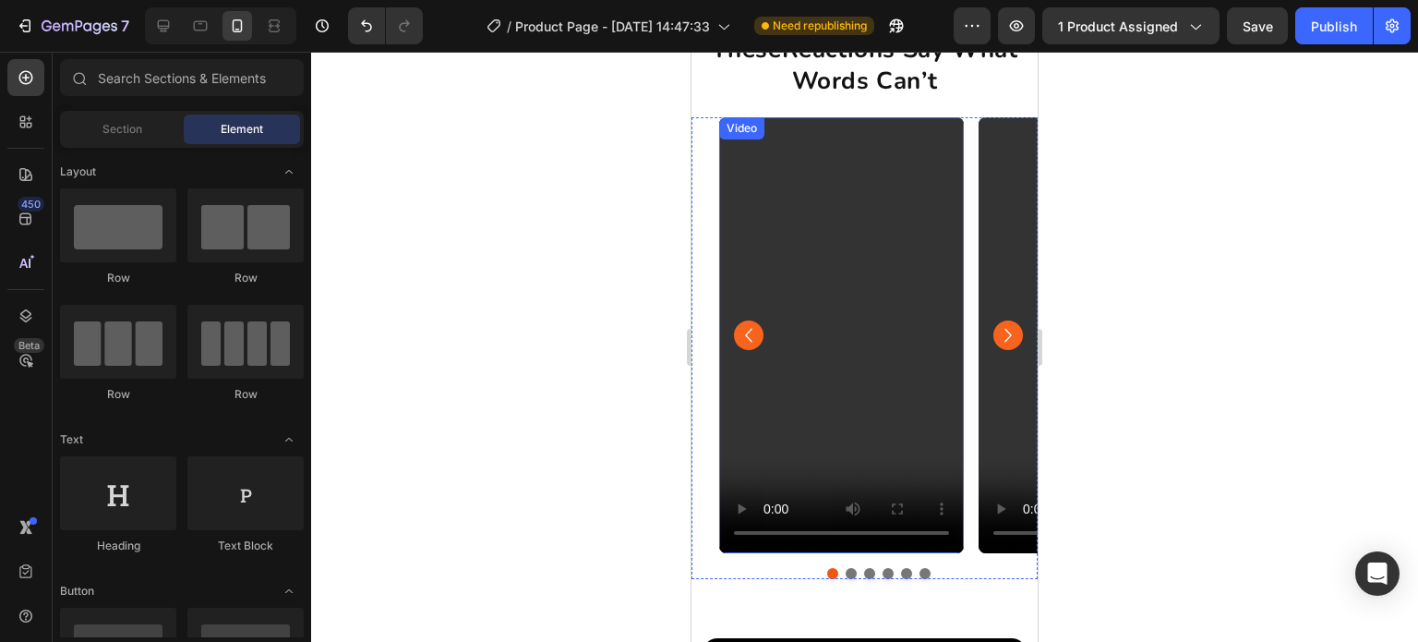
scroll to position [1591, 0]
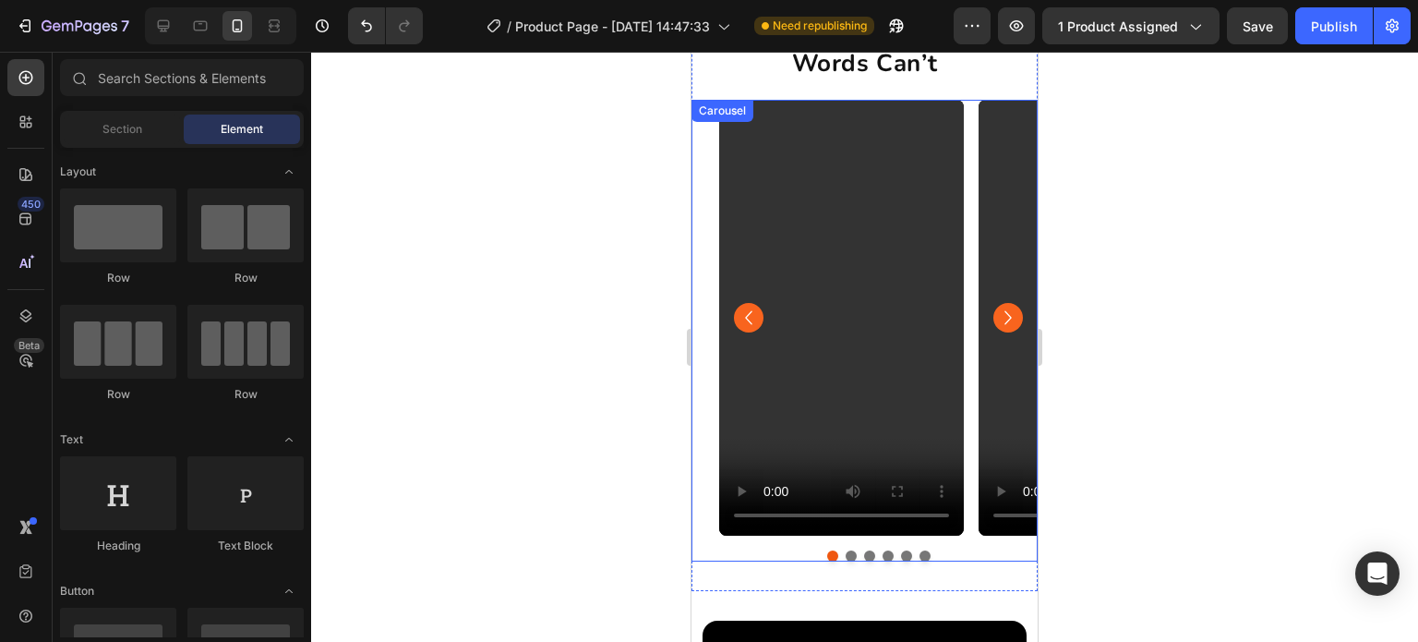
click at [965, 383] on div "Video Video Video Video Video Video" at bounding box center [878, 318] width 319 height 436
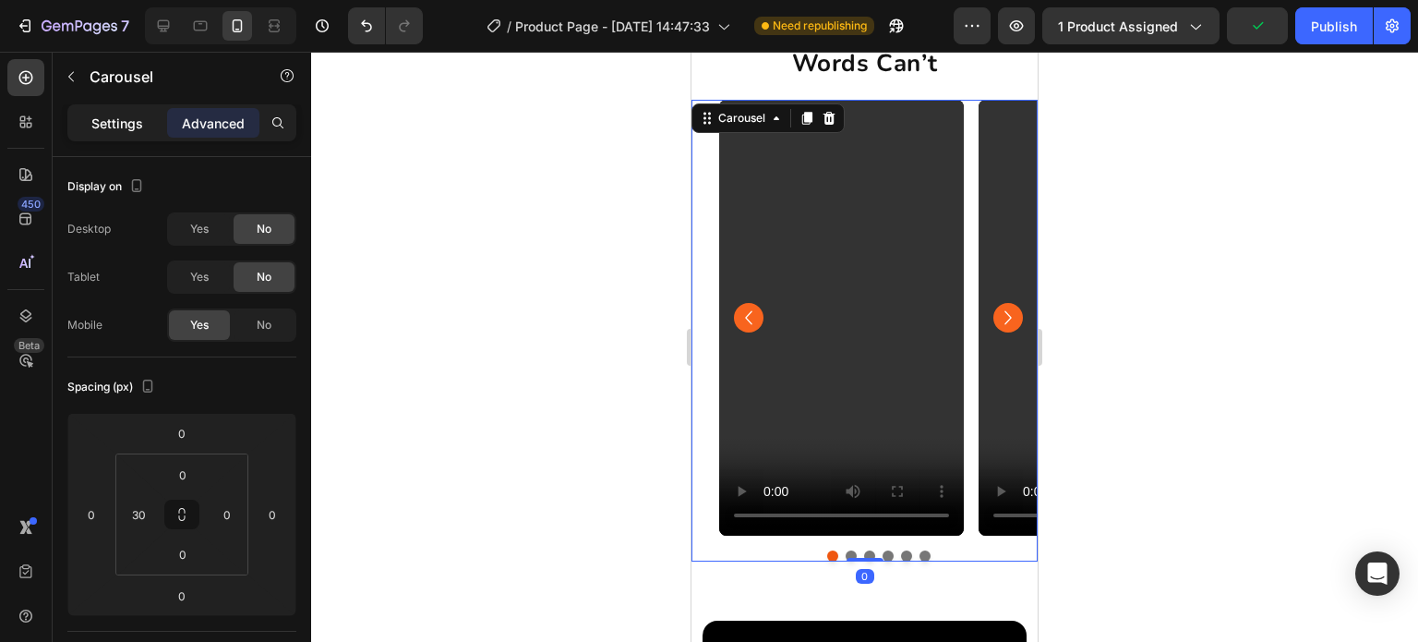
click at [119, 132] on div "Settings" at bounding box center [117, 123] width 92 height 30
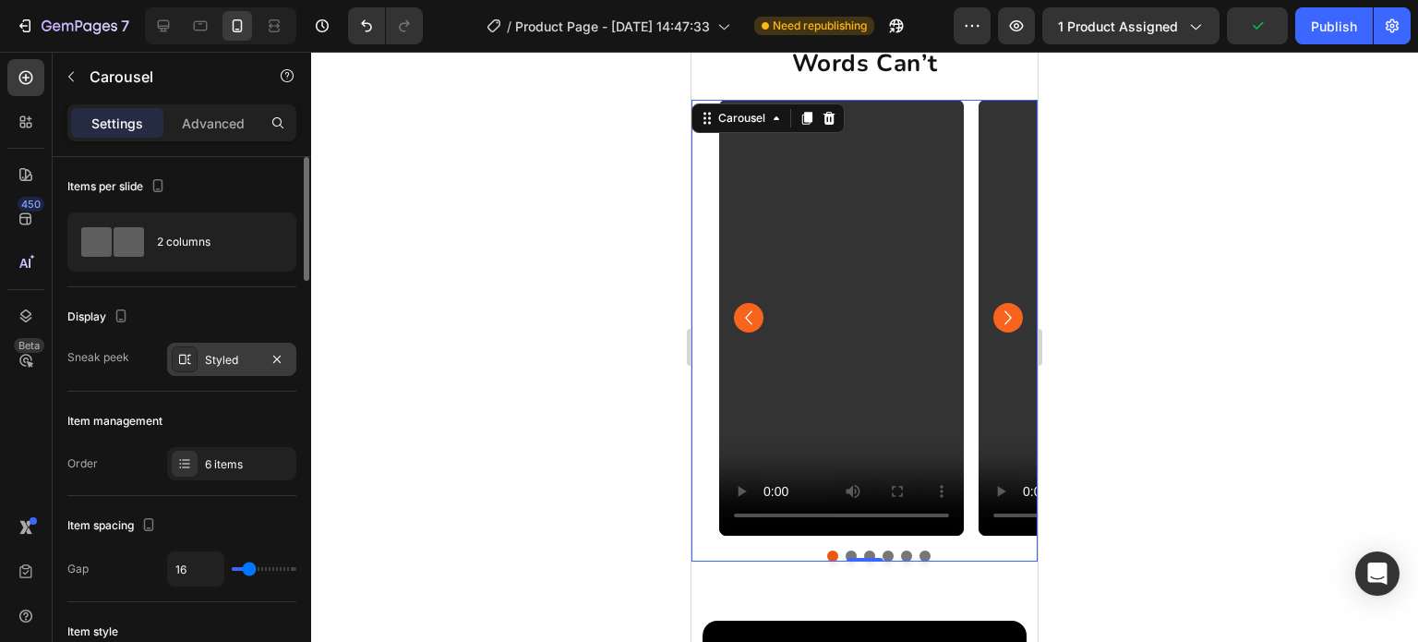
click at [233, 368] on div "Styled" at bounding box center [231, 359] width 129 height 33
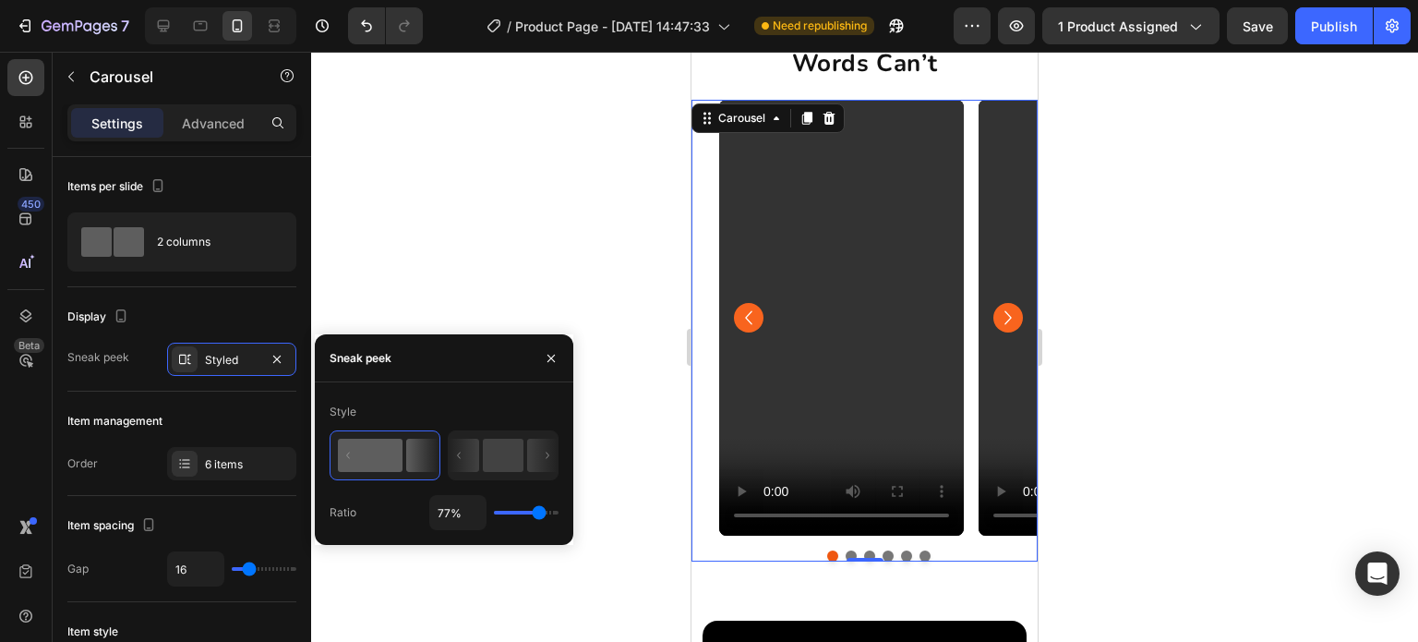
type input "69%"
type input "69"
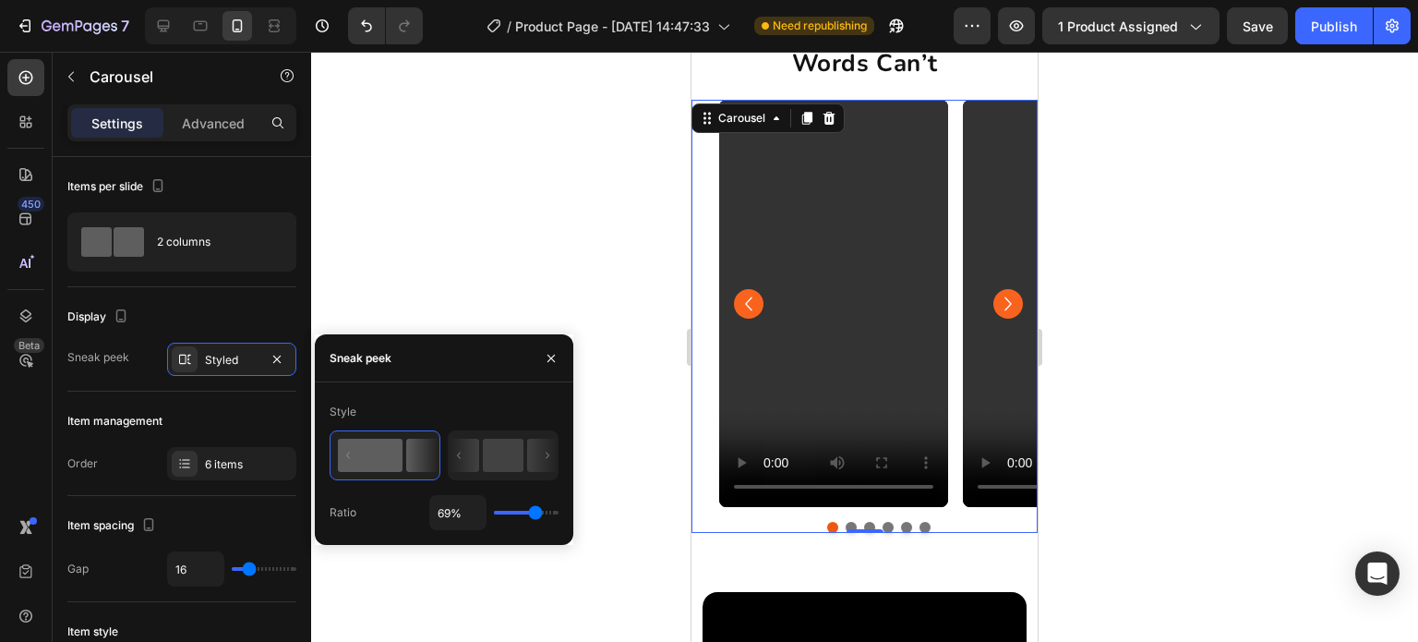
type input "66%"
type input "66"
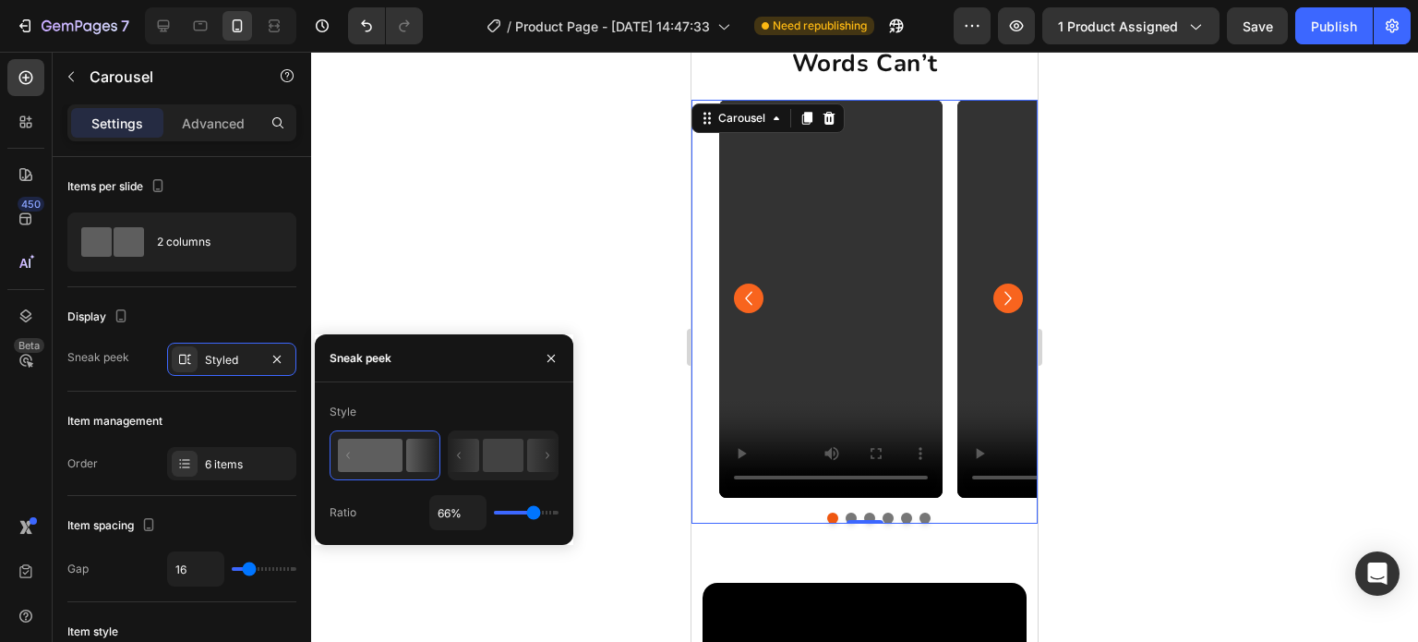
type input "64%"
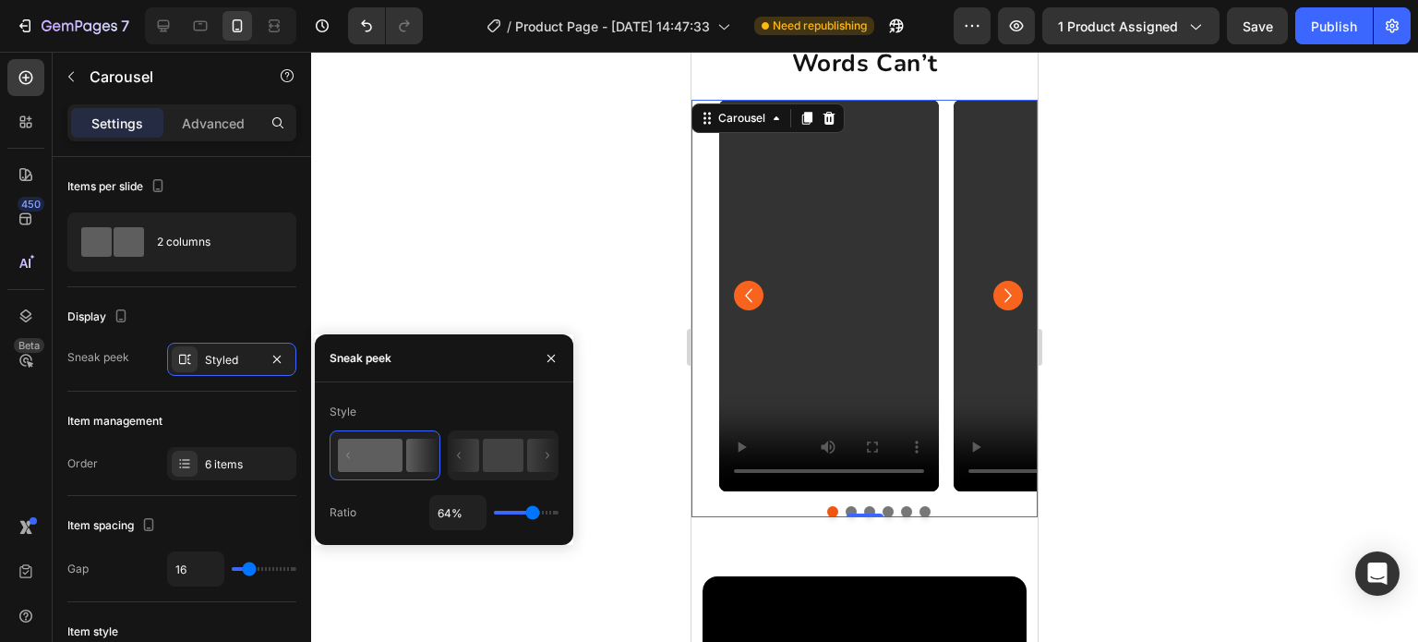
drag, startPoint x: 537, startPoint y: 510, endPoint x: 29, endPoint y: 326, distance: 541.0
type input "64"
click at [533, 512] on input "range" at bounding box center [526, 513] width 65 height 4
drag, startPoint x: 29, startPoint y: 326, endPoint x: 678, endPoint y: 411, distance: 654.7
click at [533, 512] on input "range" at bounding box center [526, 513] width 65 height 4
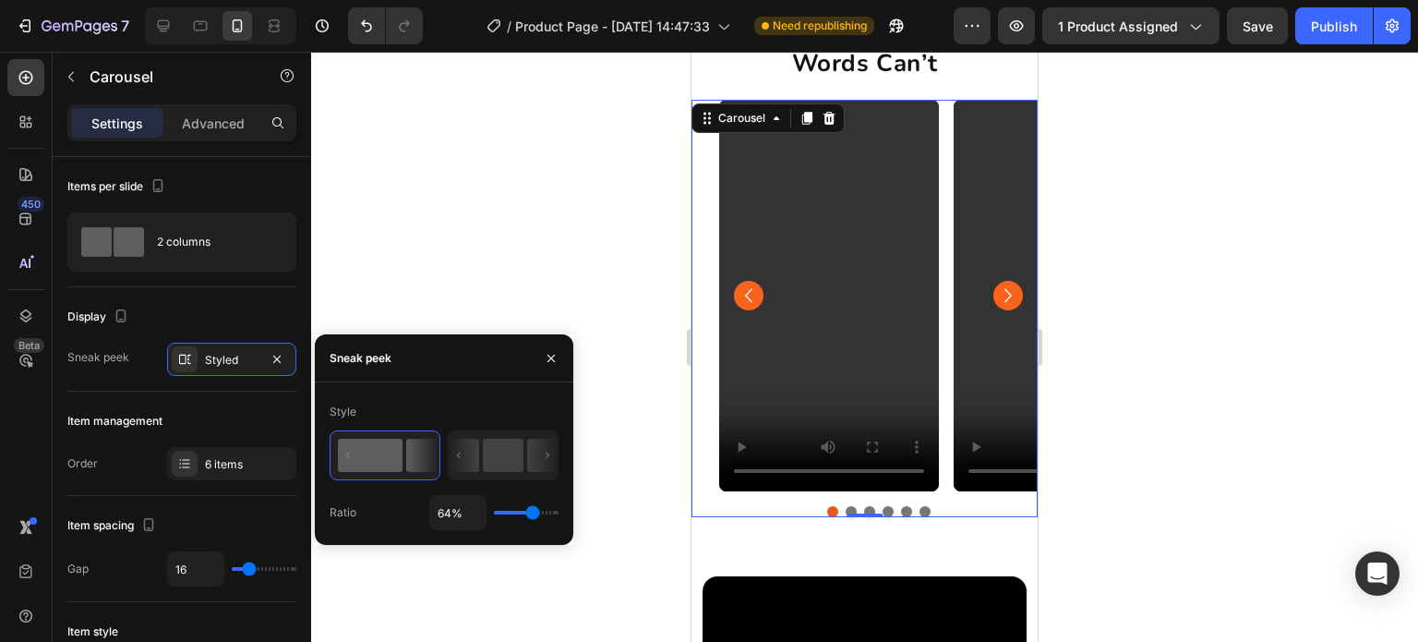
click at [948, 344] on div "Video Video Video Video Video Video" at bounding box center [878, 296] width 319 height 392
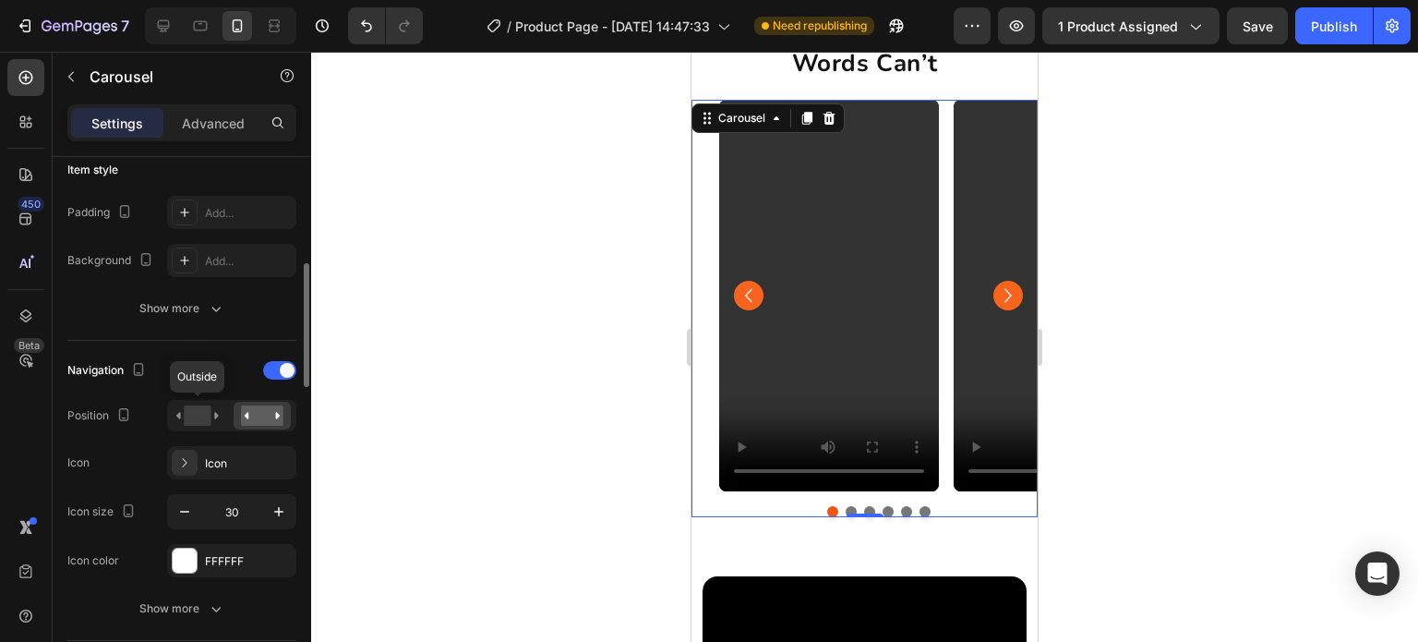
scroll to position [739, 0]
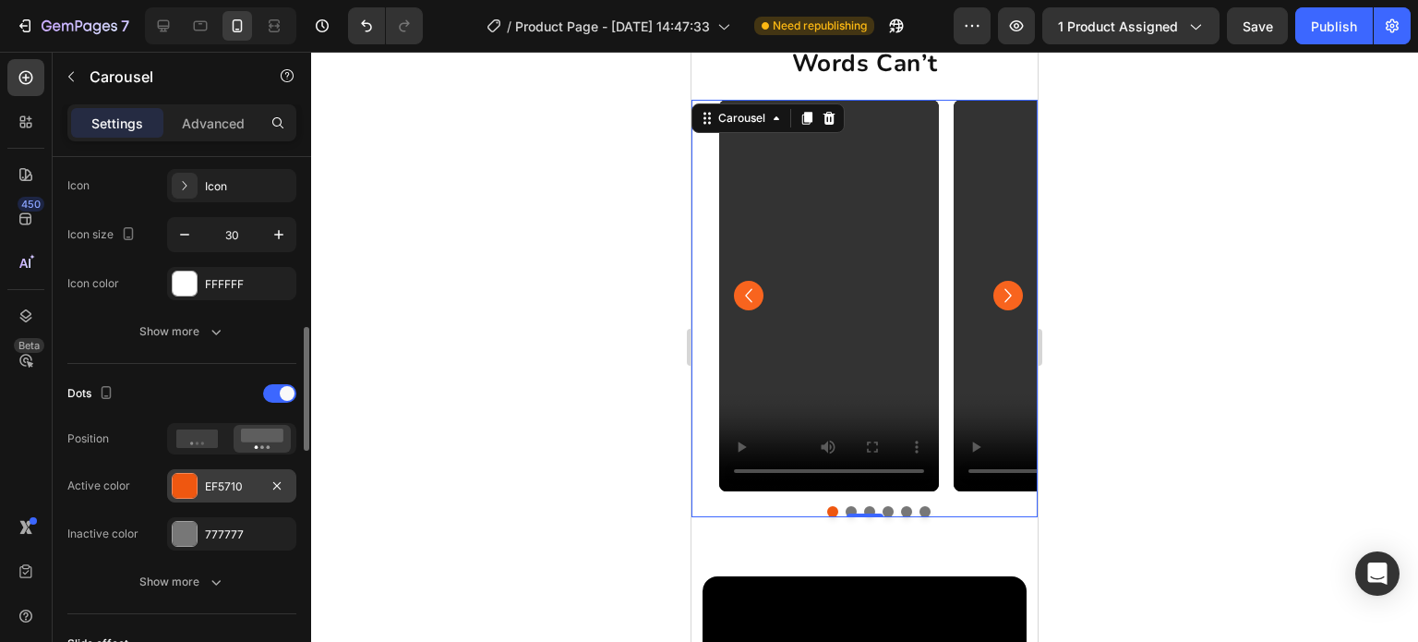
click at [221, 485] on div "EF5710" at bounding box center [232, 486] width 54 height 17
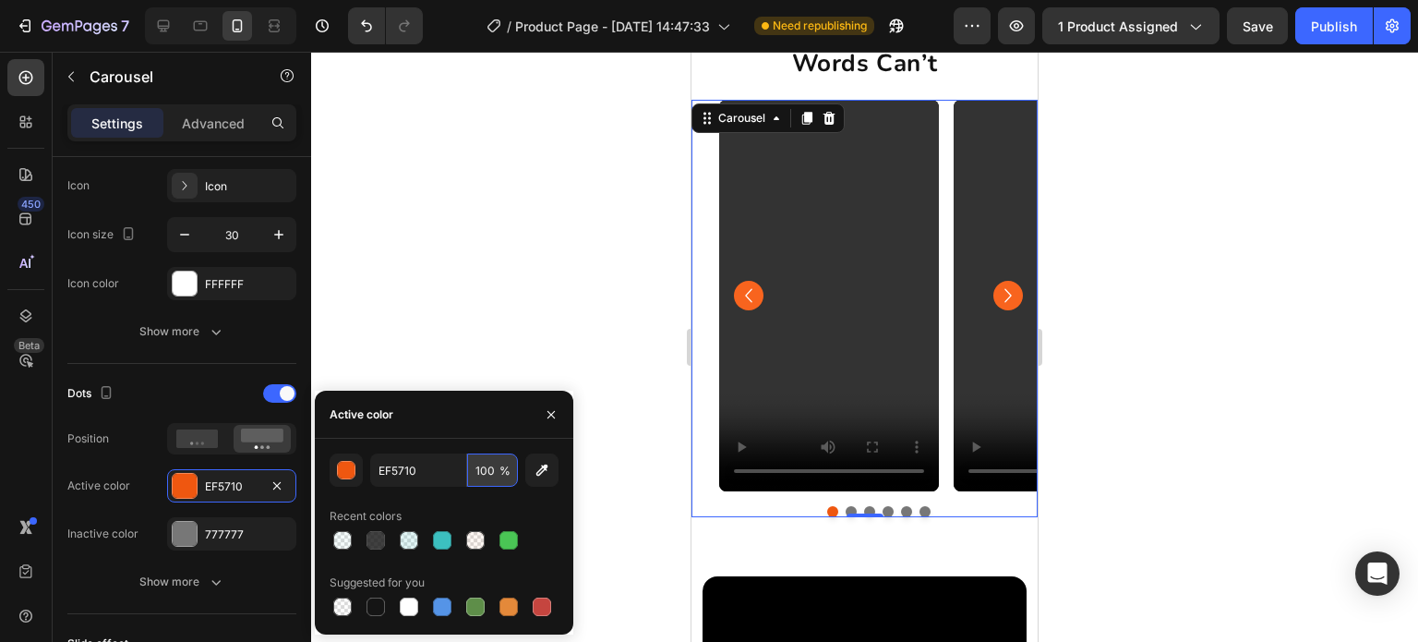
click at [480, 472] on input "100" at bounding box center [492, 469] width 51 height 33
type input "5"
type input "100"
click at [439, 547] on div at bounding box center [444, 540] width 229 height 26
click at [480, 536] on div at bounding box center [475, 540] width 18 height 18
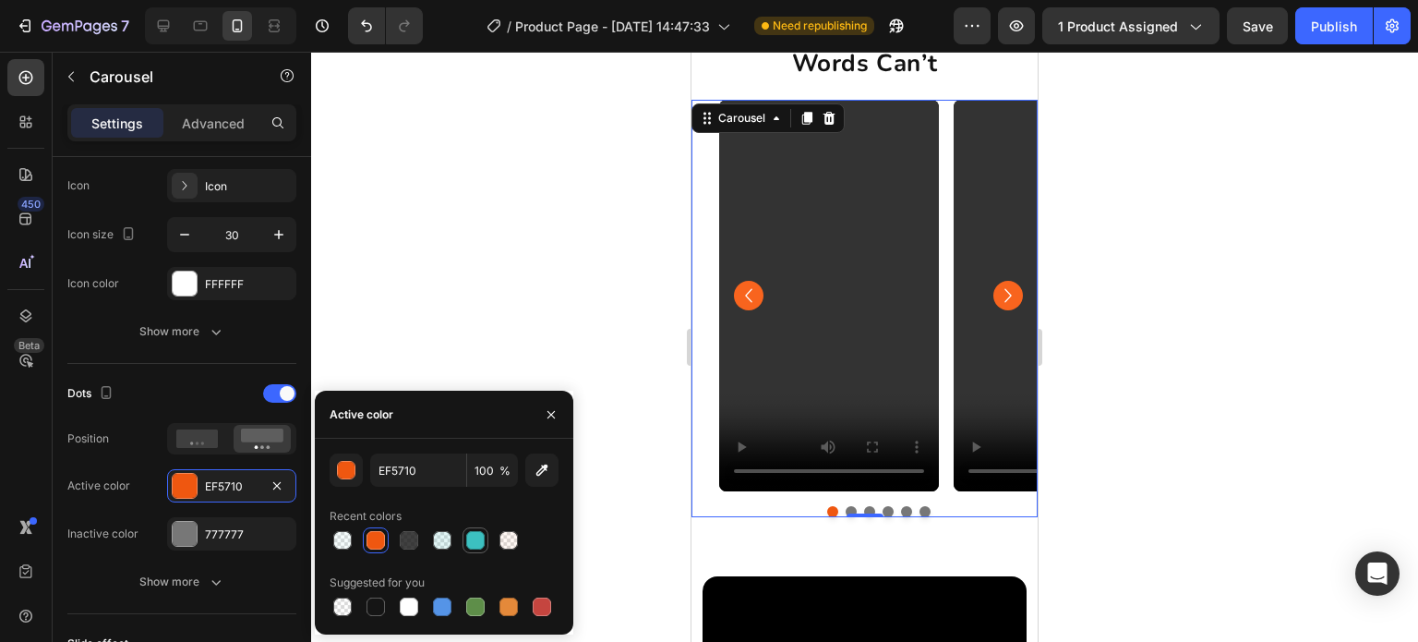
click at [480, 536] on div at bounding box center [475, 540] width 18 height 18
type input "3CC0C0"
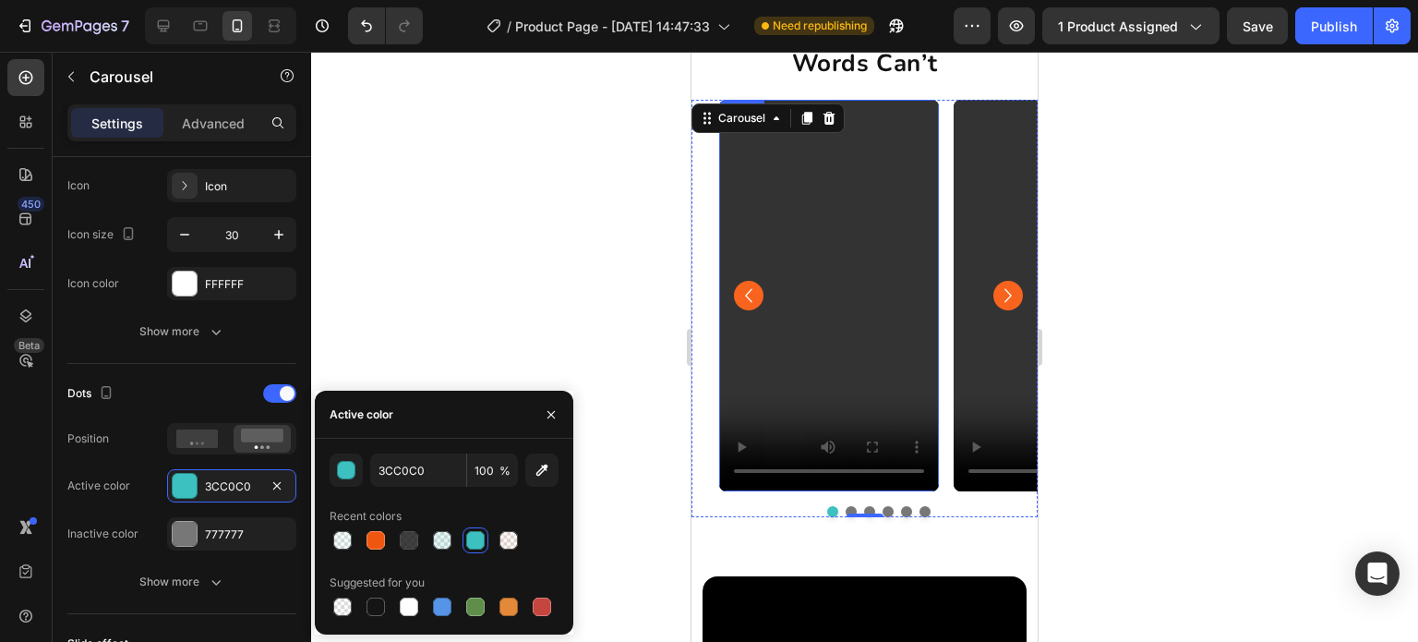
click at [775, 320] on video at bounding box center [829, 296] width 220 height 392
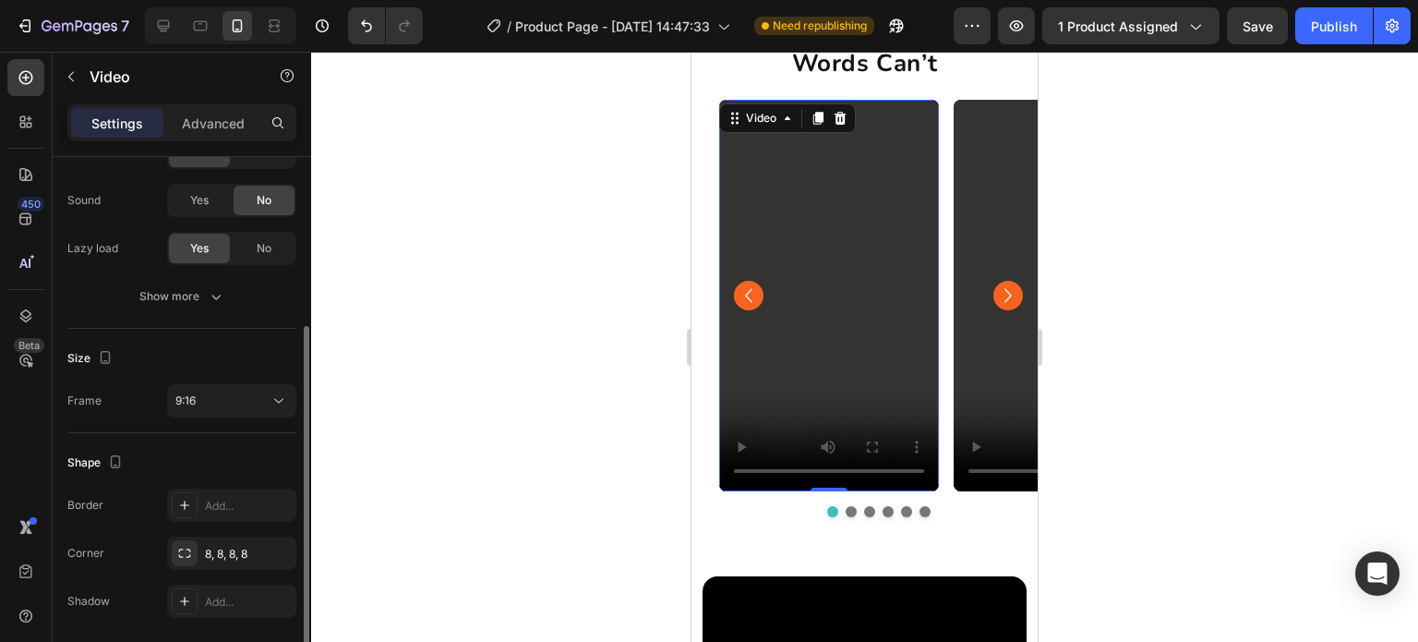
scroll to position [340, 0]
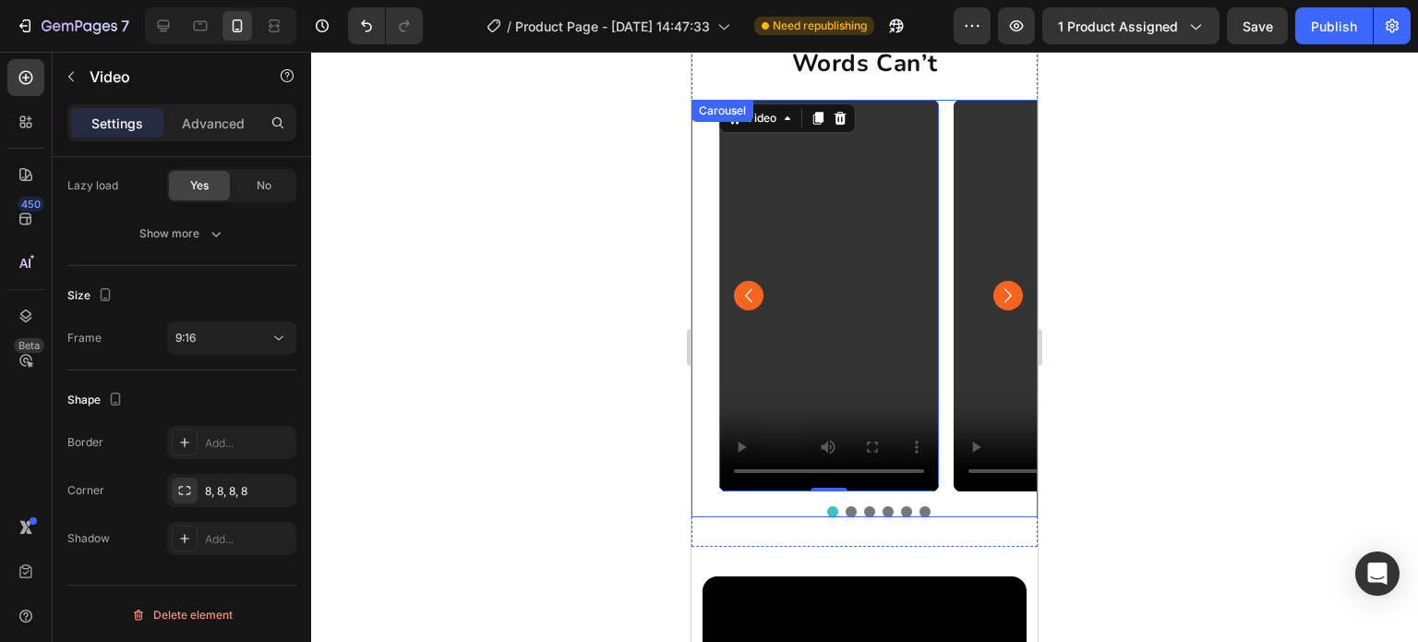
click at [948, 303] on div "Video 0 Video Video Video Video Video" at bounding box center [878, 296] width 319 height 392
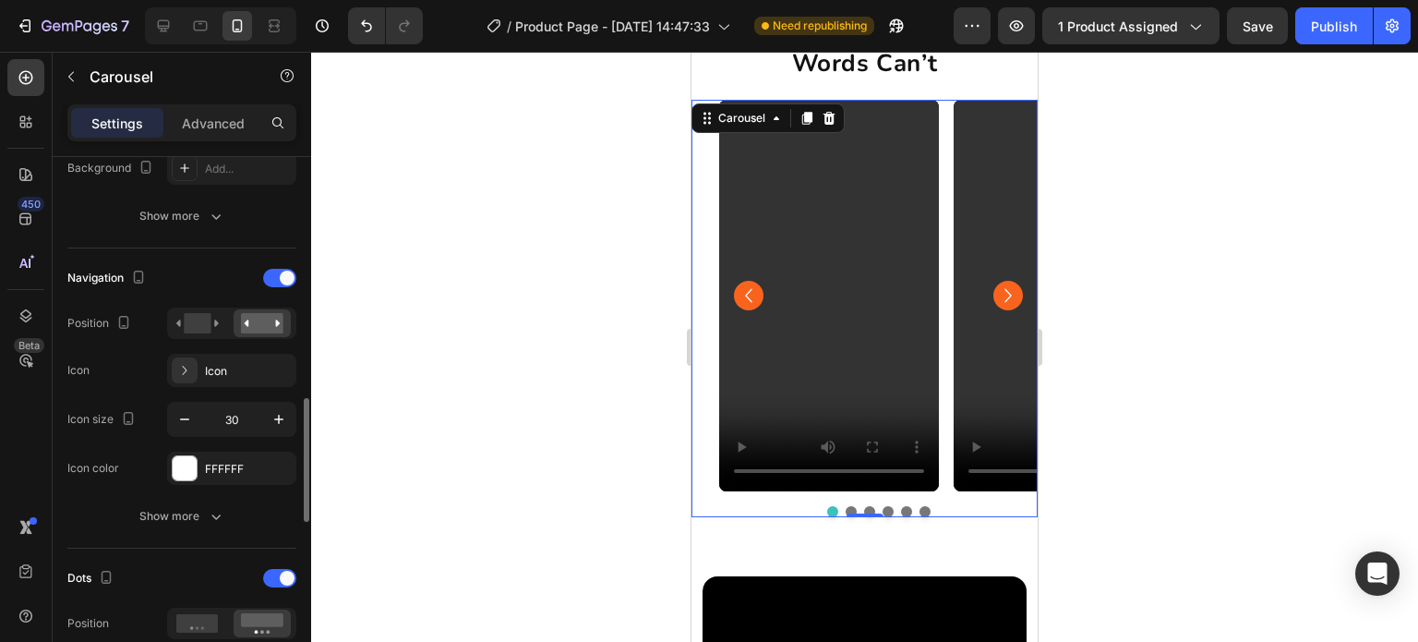
scroll to position [646, 0]
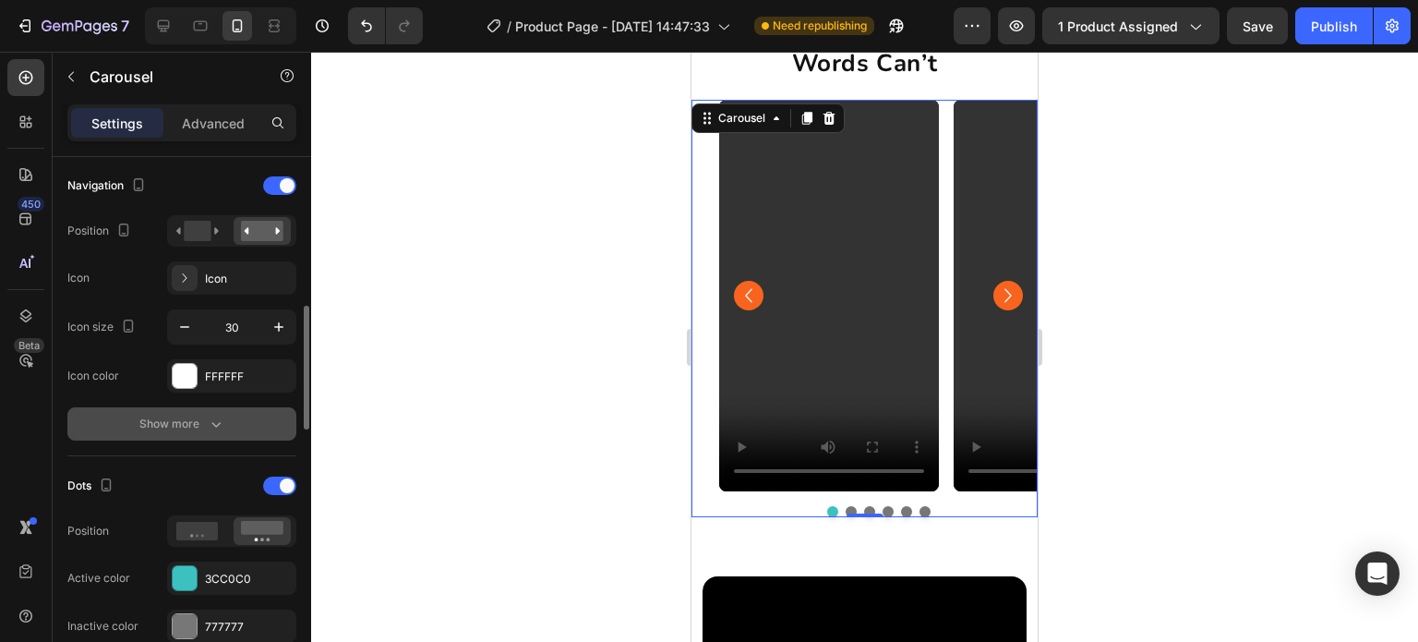
click at [223, 433] on button "Show more" at bounding box center [181, 423] width 229 height 33
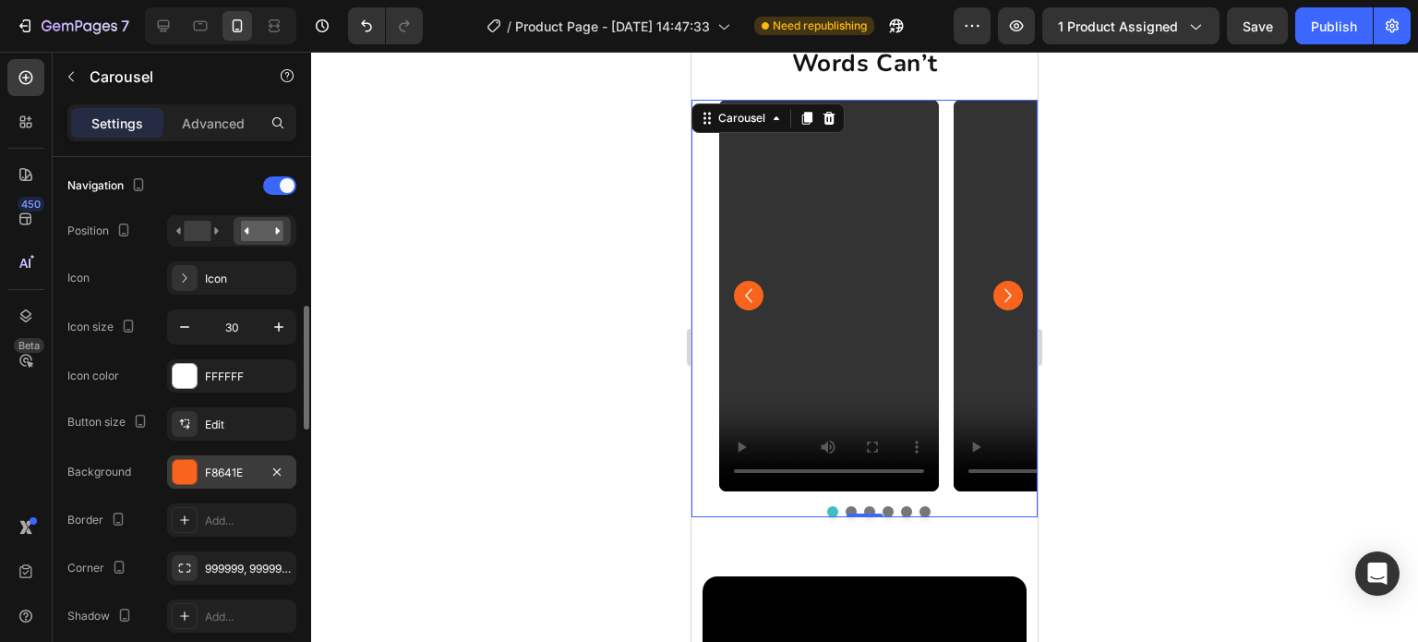
click at [202, 470] on div "F8641E" at bounding box center [231, 471] width 129 height 33
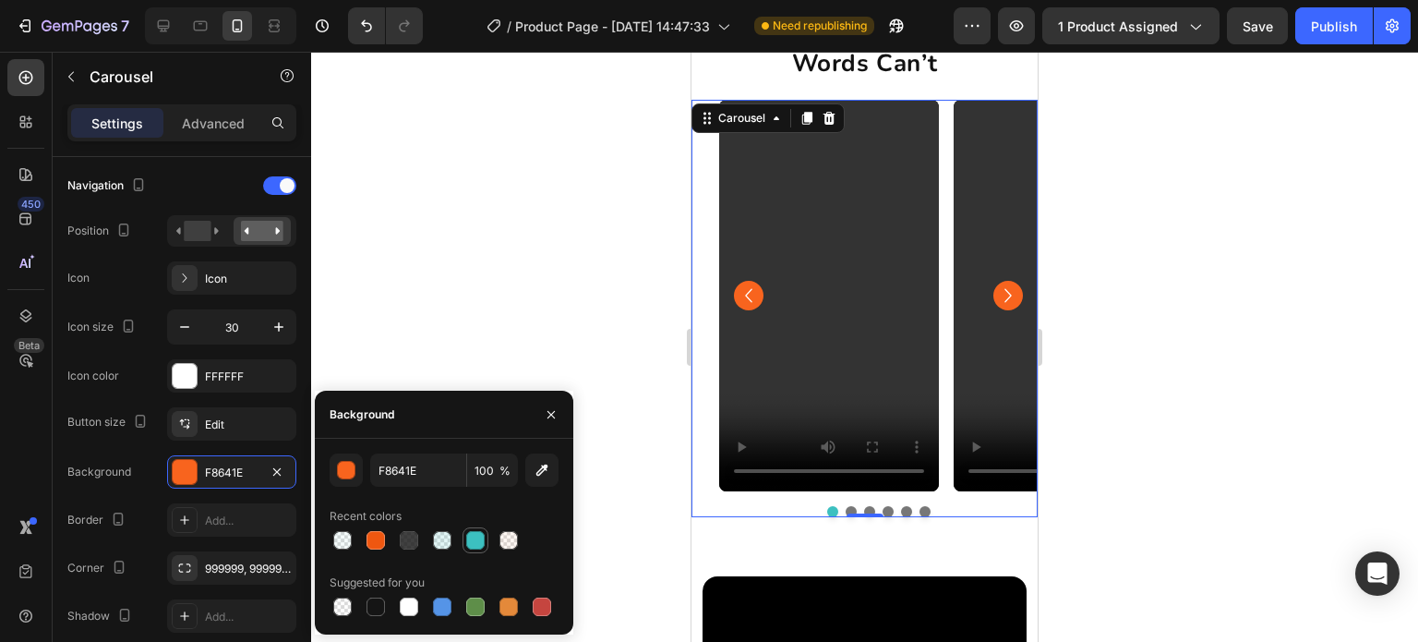
click at [470, 543] on div at bounding box center [475, 540] width 18 height 18
type input "3CC0C0"
click at [490, 476] on input "100" at bounding box center [492, 469] width 51 height 33
type input "50"
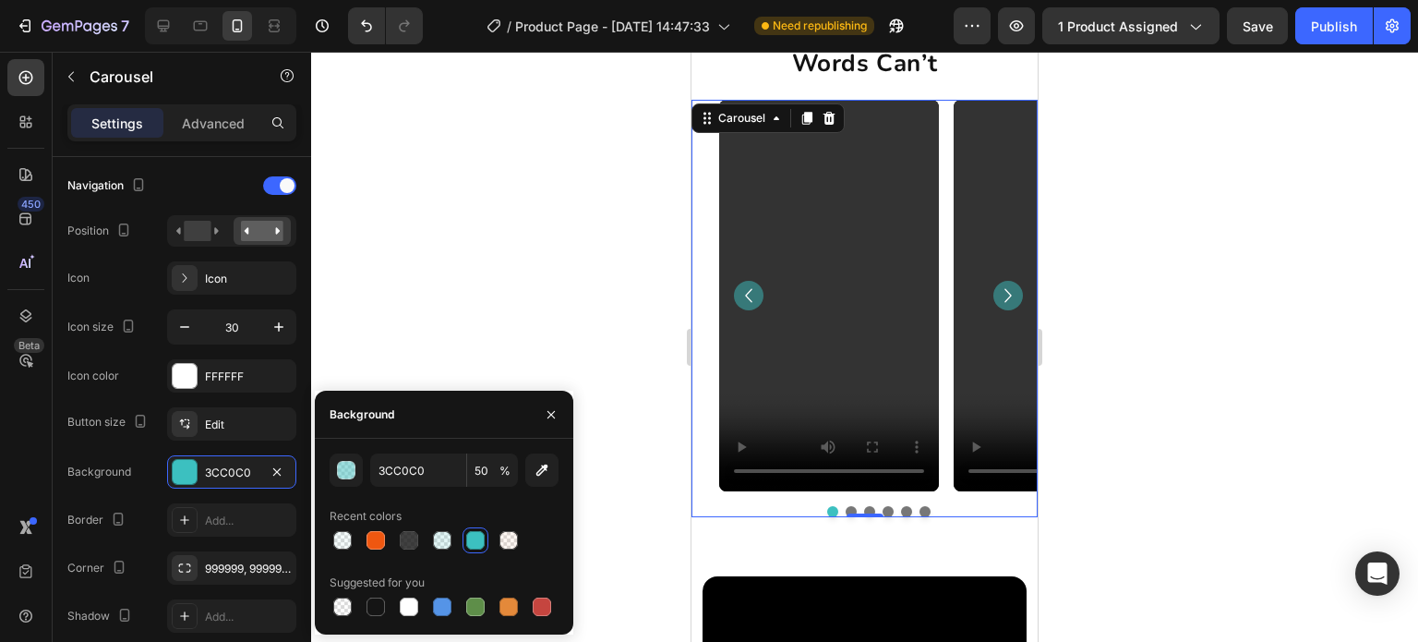
click at [224, 379] on div "FFFFFF" at bounding box center [248, 376] width 87 height 17
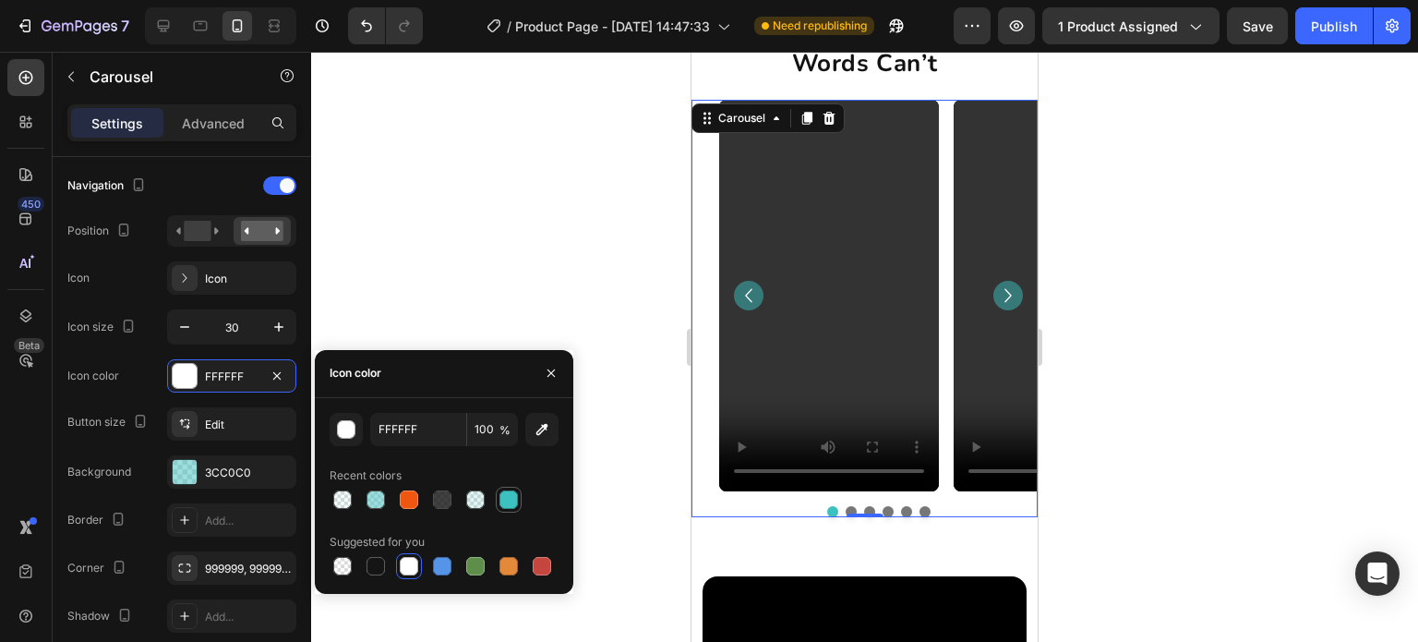
click at [504, 501] on div at bounding box center [509, 499] width 18 height 18
type input "3CC0C0"
click at [238, 479] on div "3CC0C0" at bounding box center [231, 471] width 129 height 33
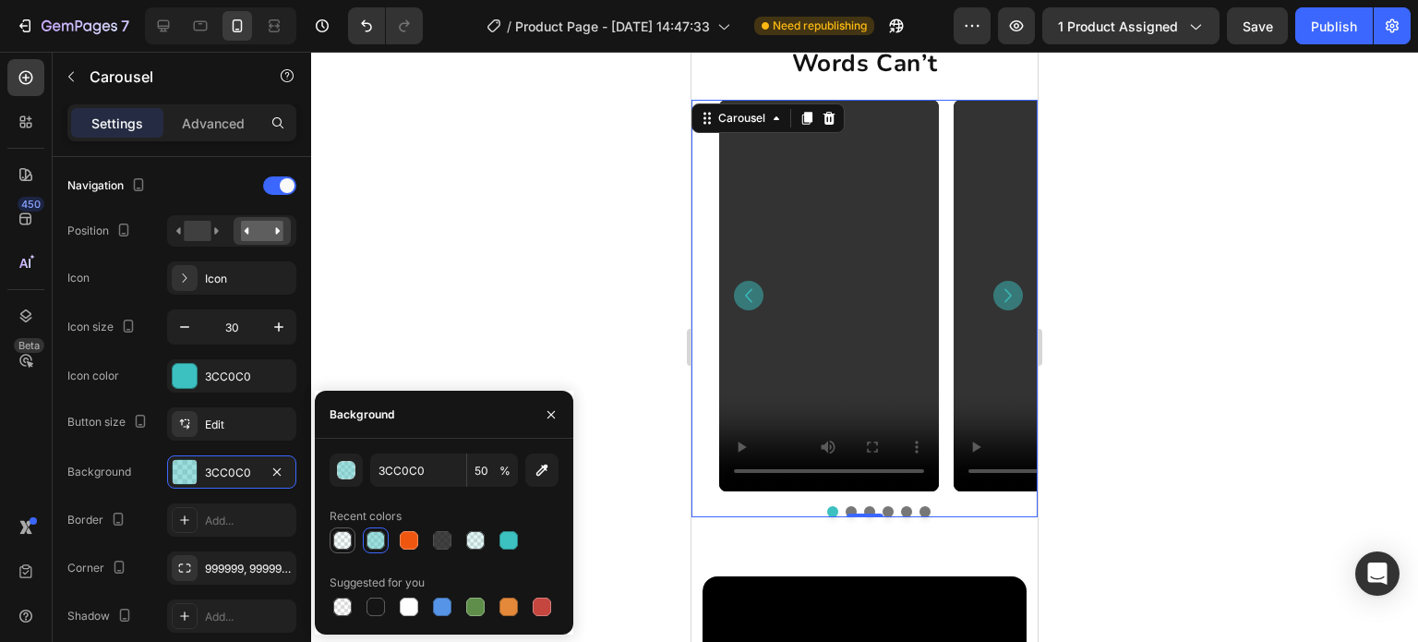
click at [344, 532] on div at bounding box center [342, 540] width 18 height 18
click at [484, 476] on input "5" at bounding box center [492, 469] width 51 height 33
type input "50"
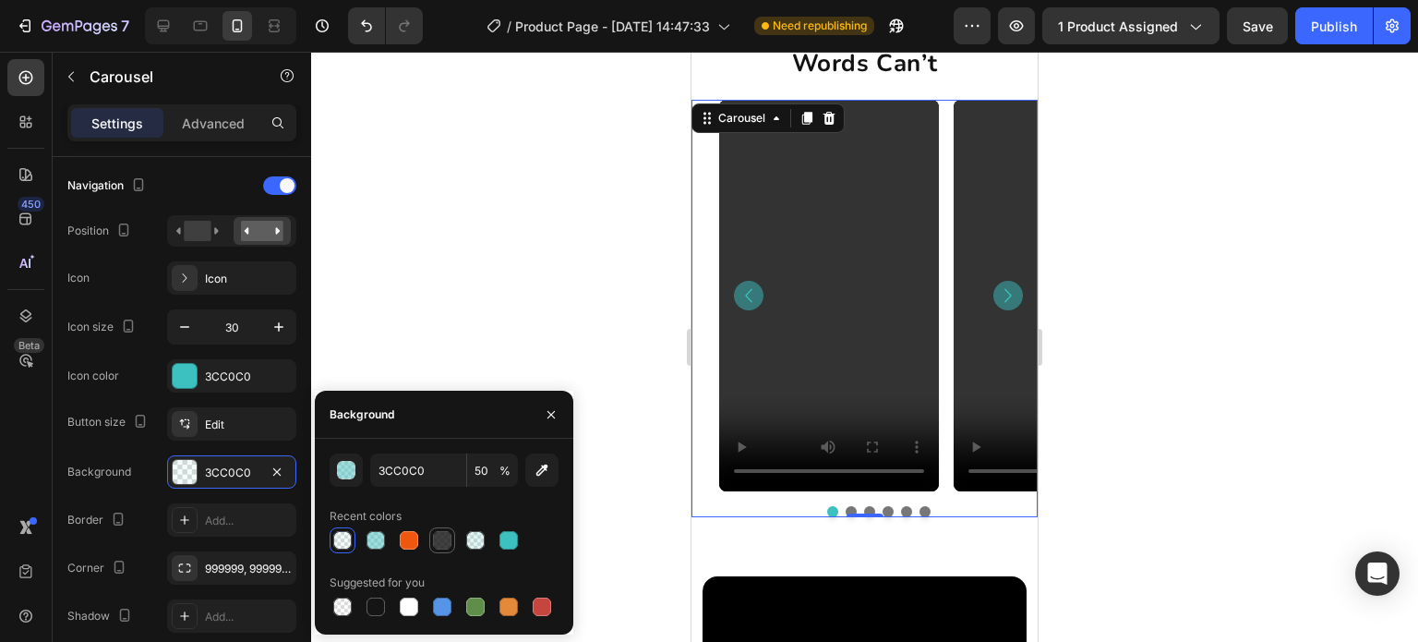
click at [440, 535] on div at bounding box center [442, 540] width 18 height 18
type input "121212"
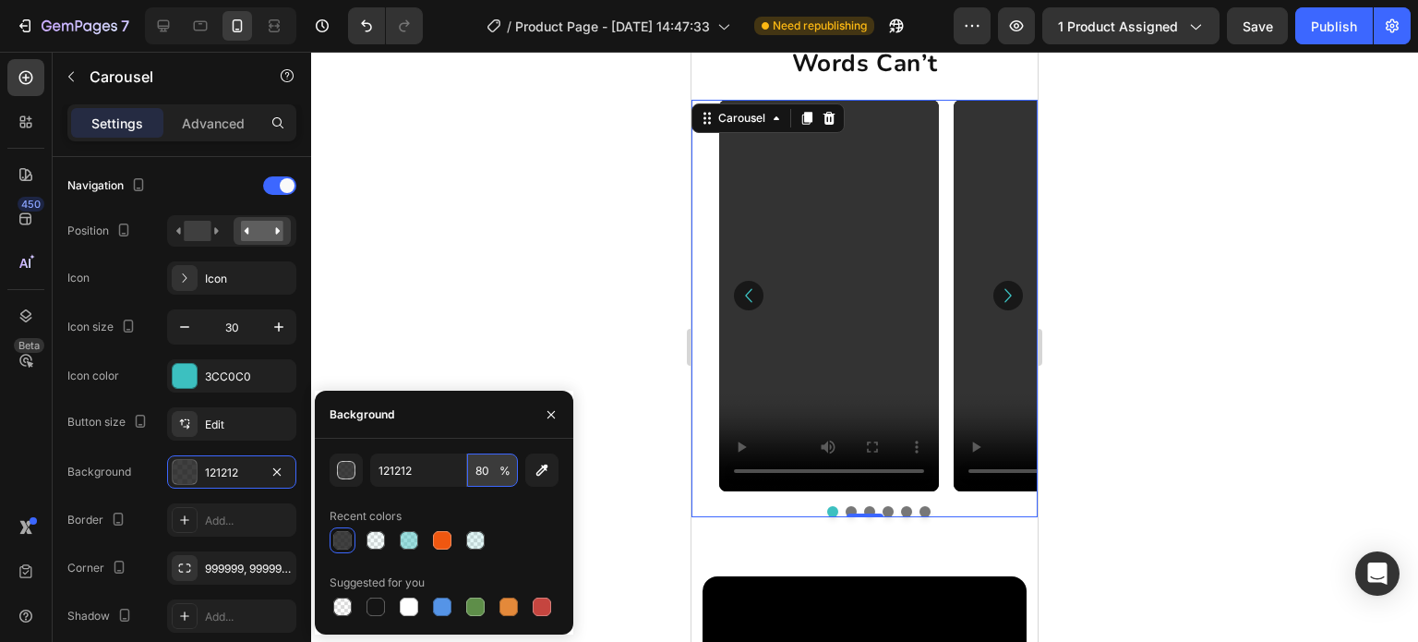
click at [481, 471] on input "80" at bounding box center [492, 469] width 51 height 33
type input "30"
click at [413, 614] on div at bounding box center [409, 606] width 18 height 18
type input "FFFFFF"
click at [495, 473] on input "100" at bounding box center [492, 469] width 51 height 33
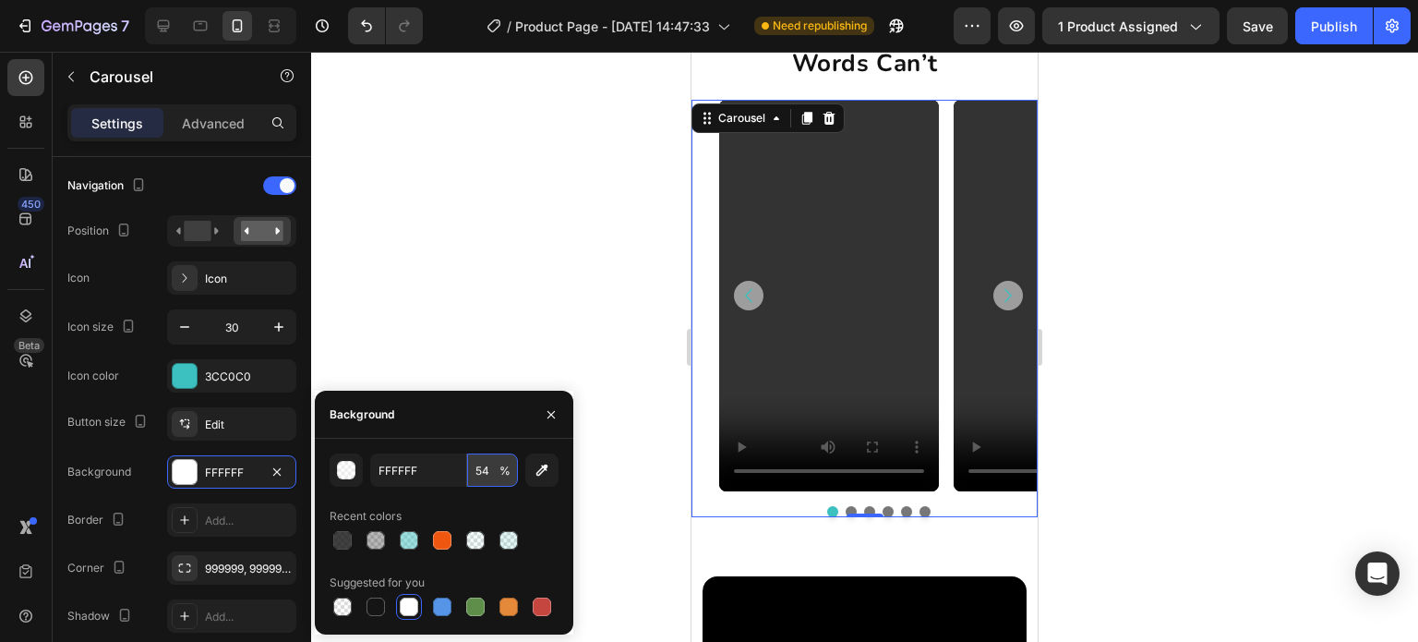
type input "55"
click at [507, 327] on div at bounding box center [864, 347] width 1107 height 590
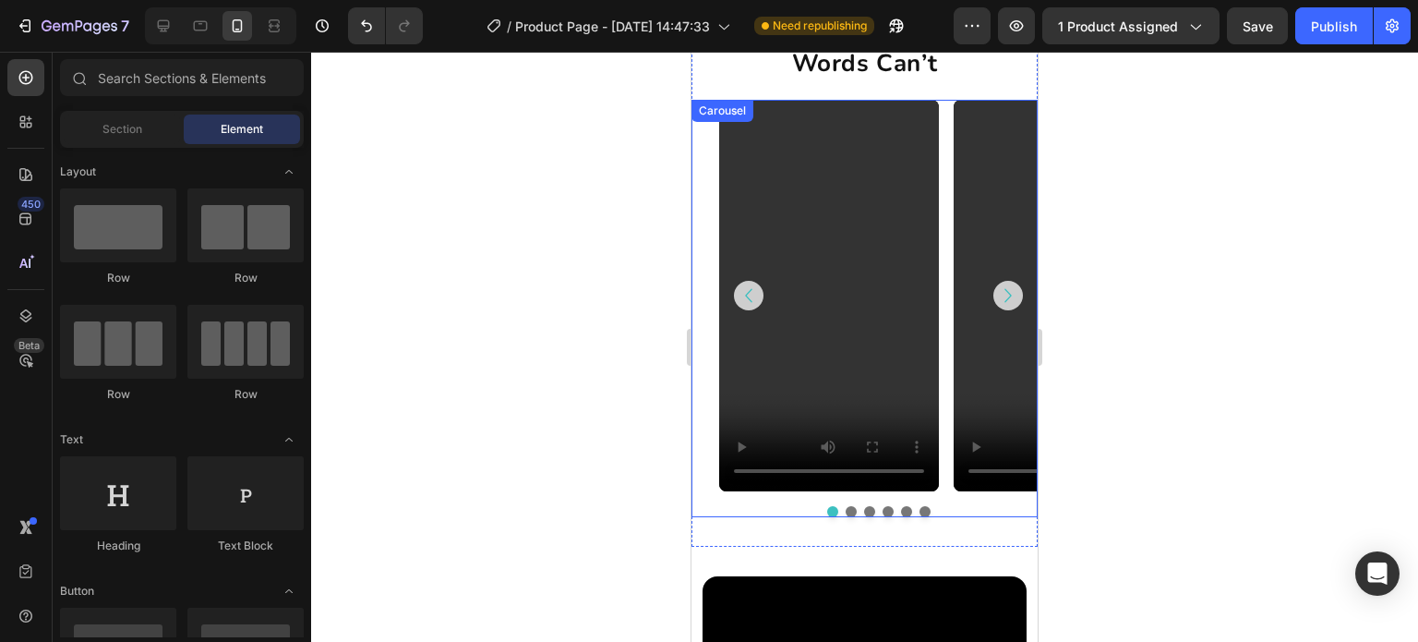
click at [997, 295] on icon "Carousel Next Arrow" at bounding box center [1009, 296] width 28 height 28
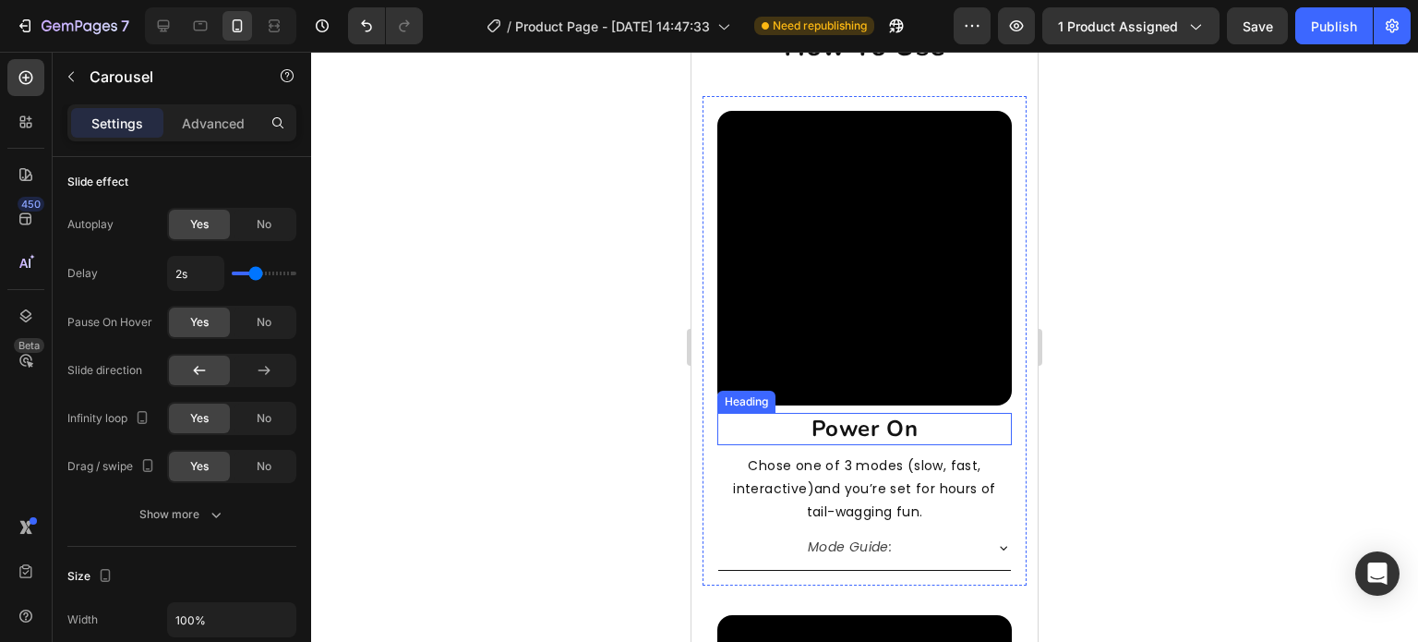
scroll to position [5285, 0]
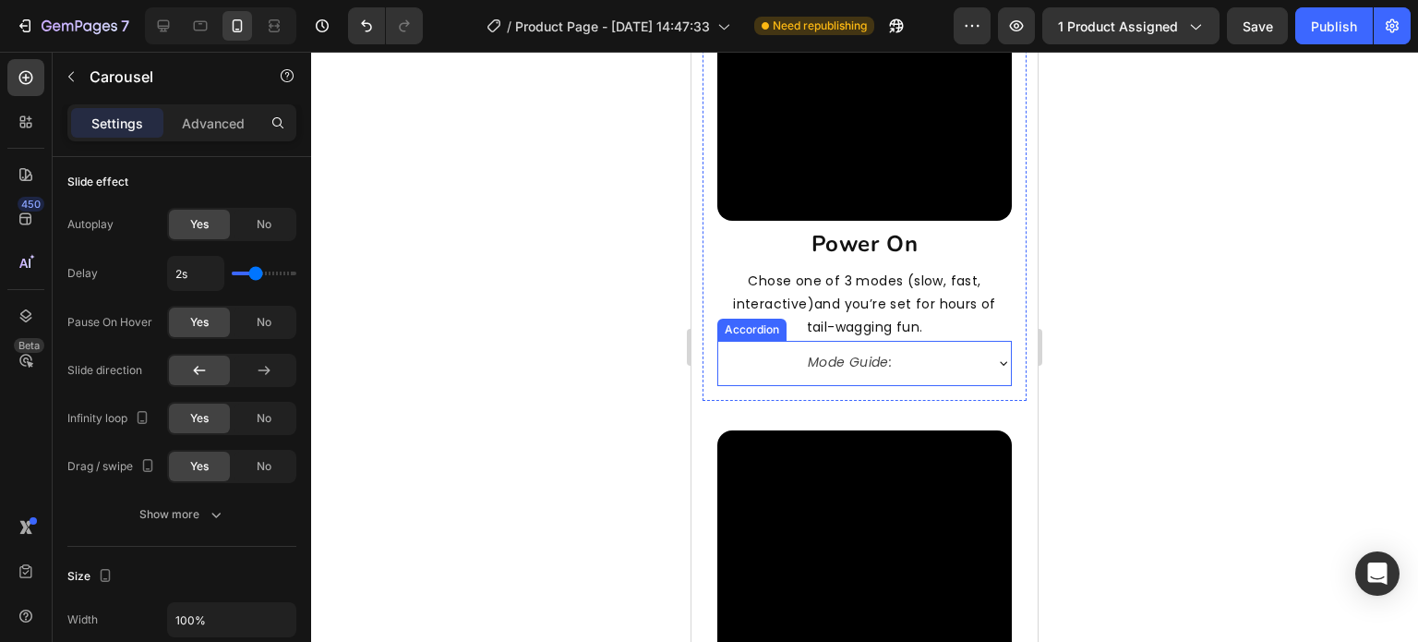
click at [996, 356] on icon at bounding box center [1003, 363] width 15 height 15
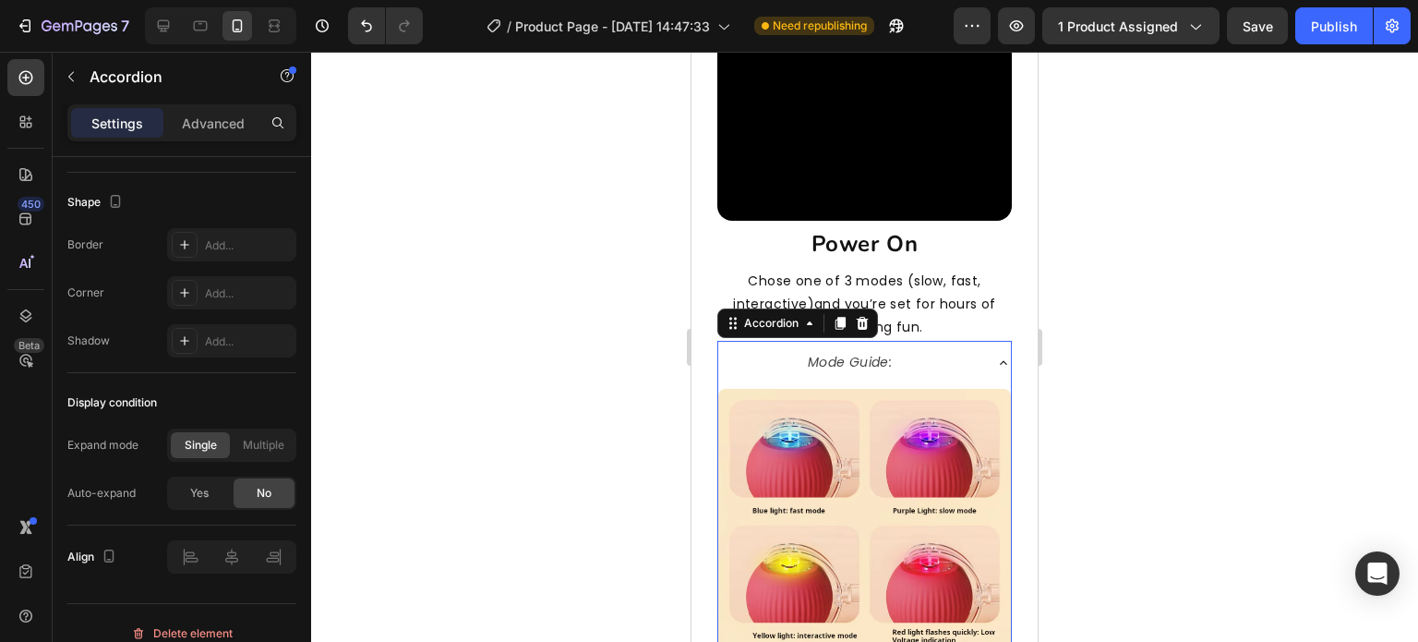
scroll to position [0, 0]
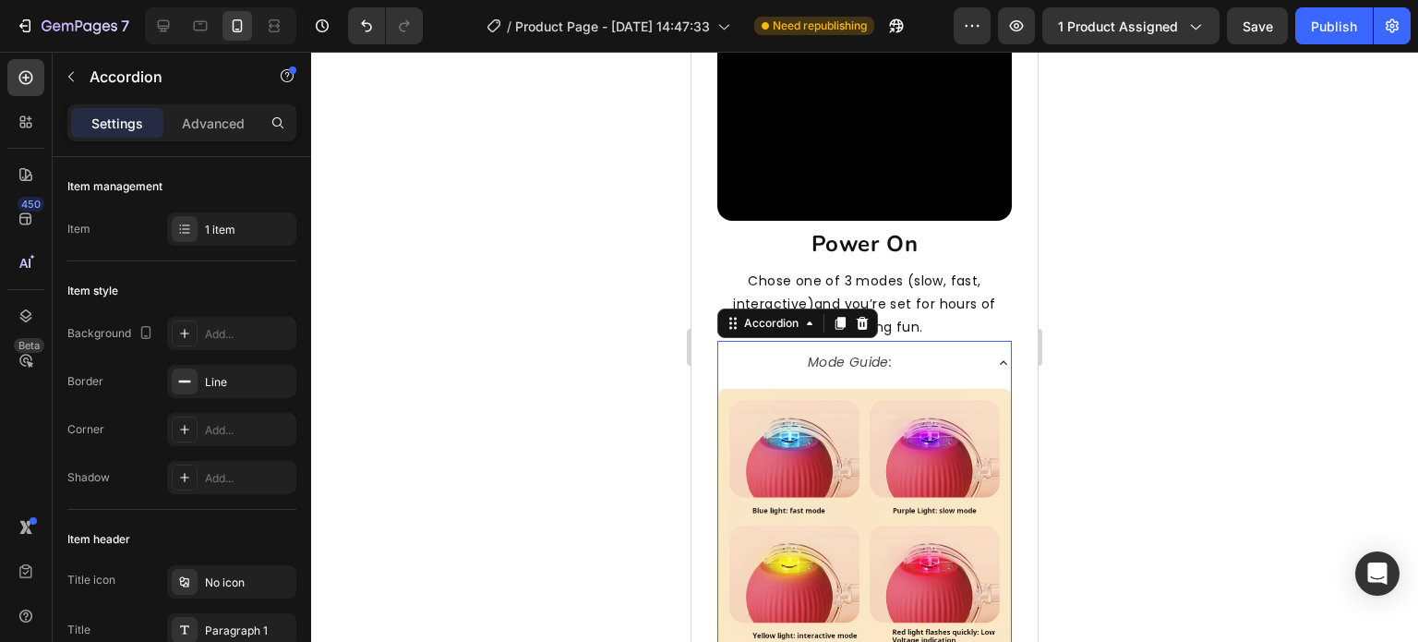
click at [996, 356] on icon at bounding box center [1003, 363] width 15 height 15
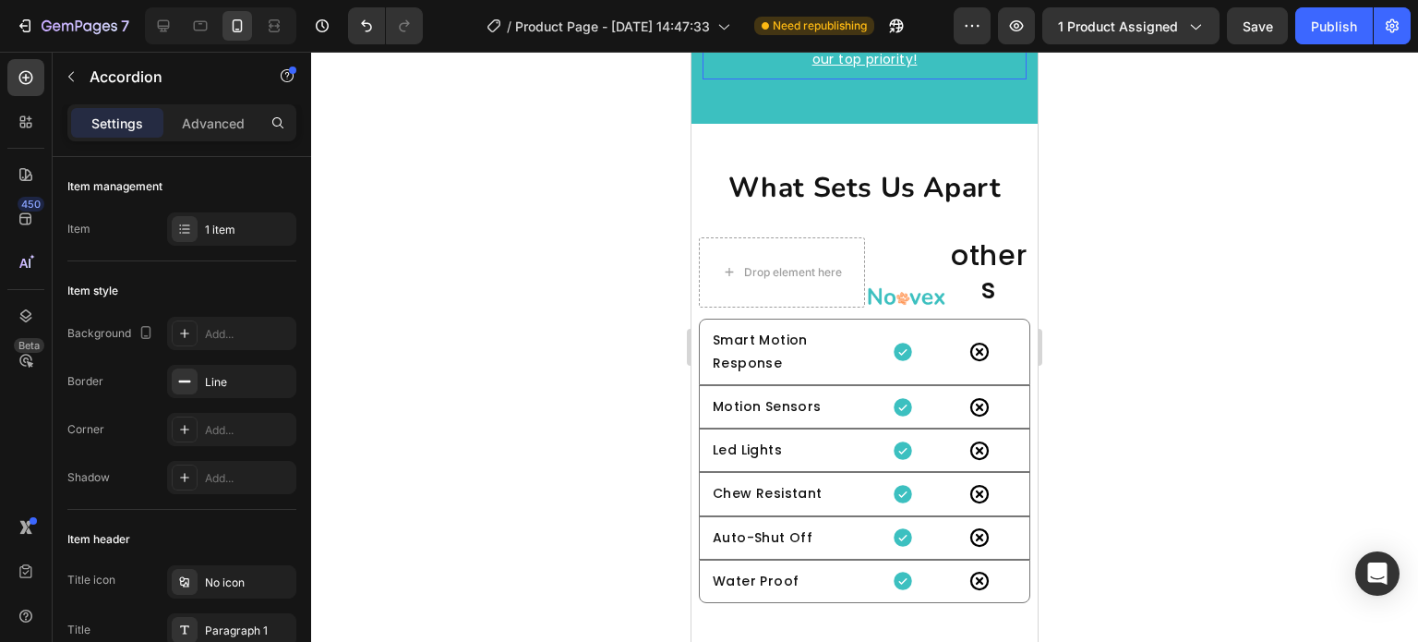
scroll to position [7224, 0]
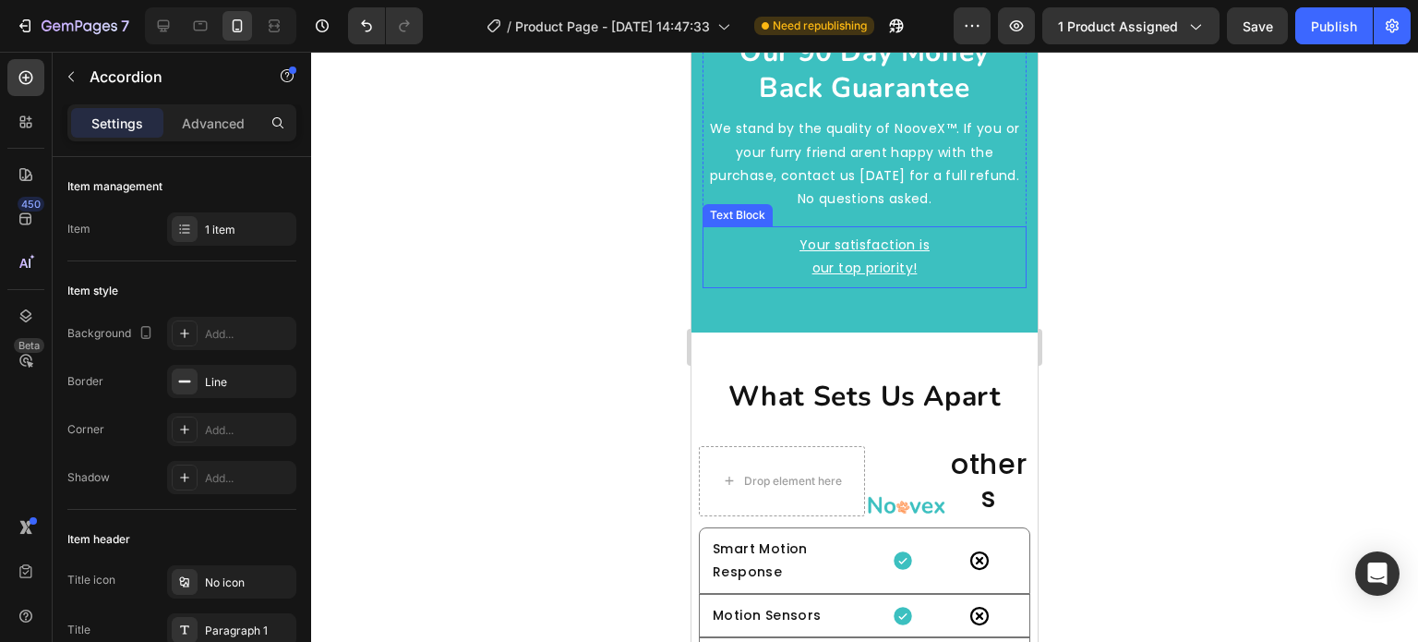
click at [932, 254] on div "Your satisfaction is our top priority!" at bounding box center [865, 256] width 163 height 61
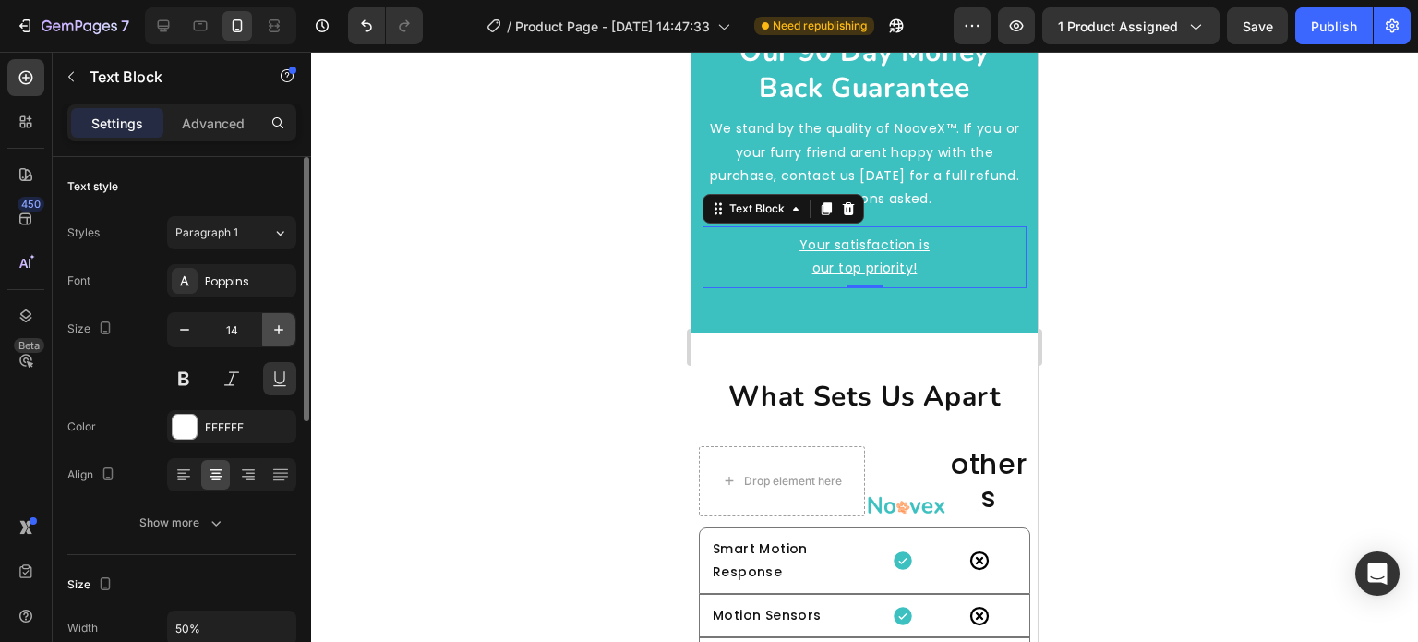
click at [273, 343] on button "button" at bounding box center [278, 329] width 33 height 33
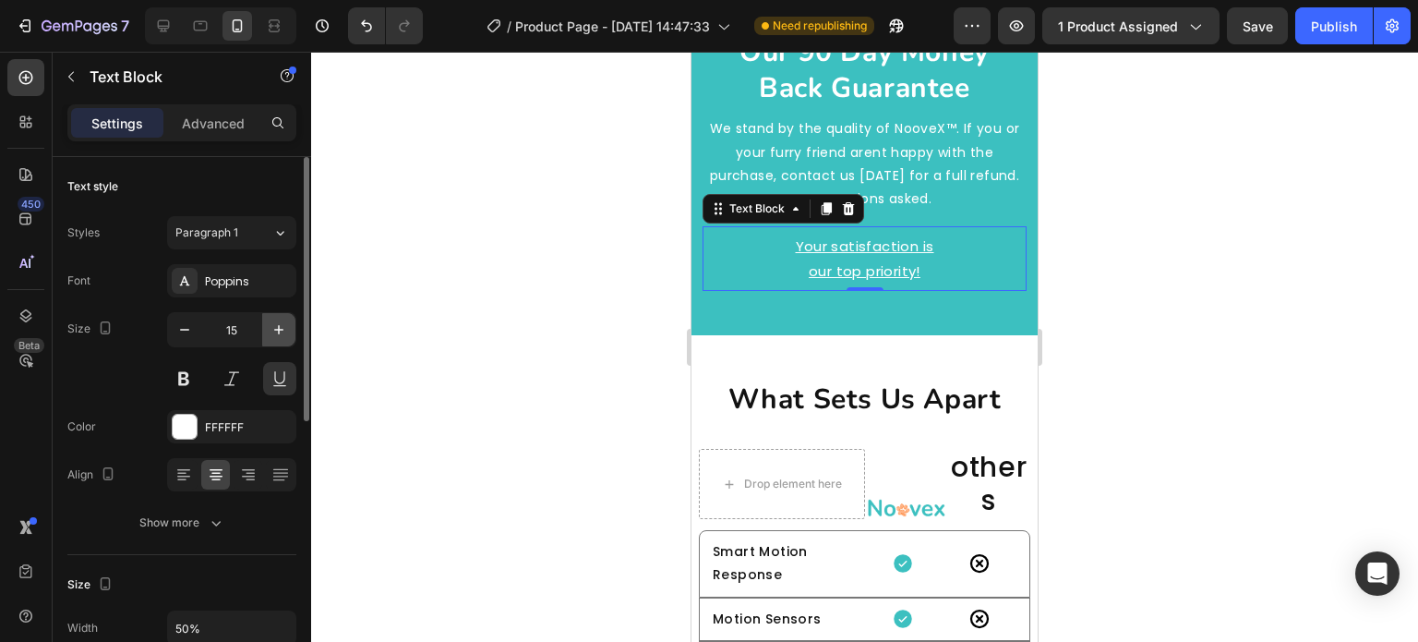
type input "16"
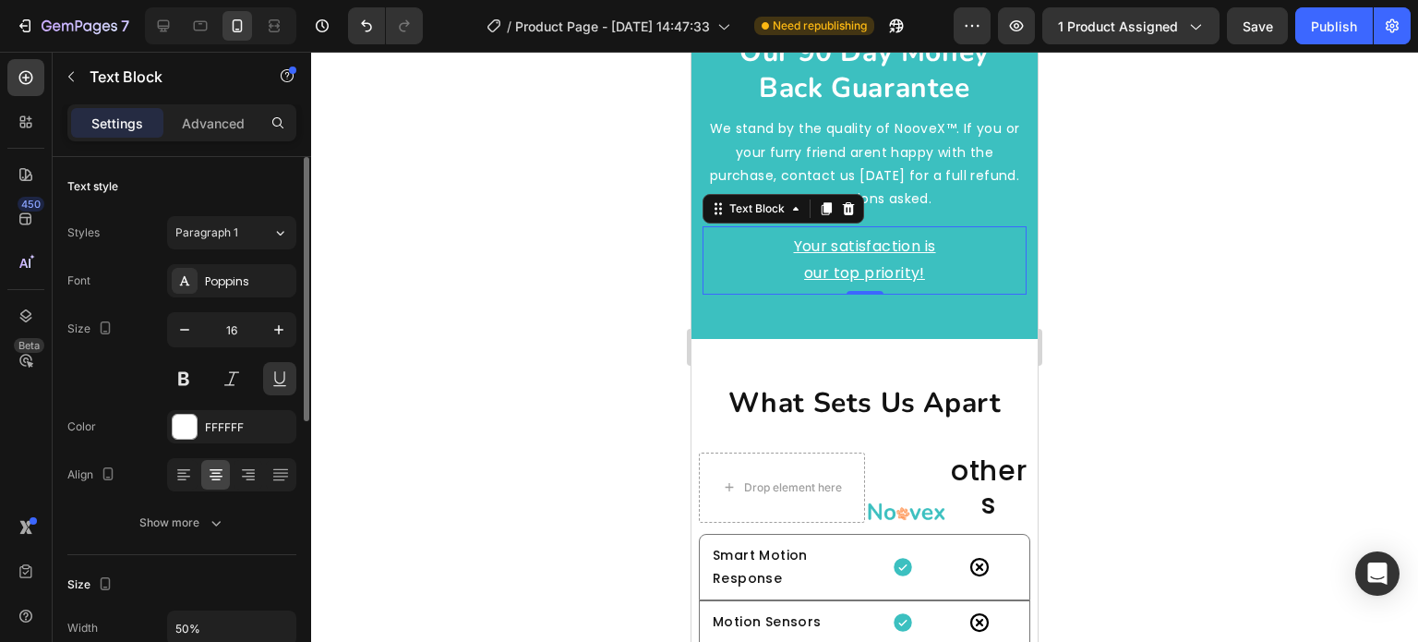
scroll to position [92, 0]
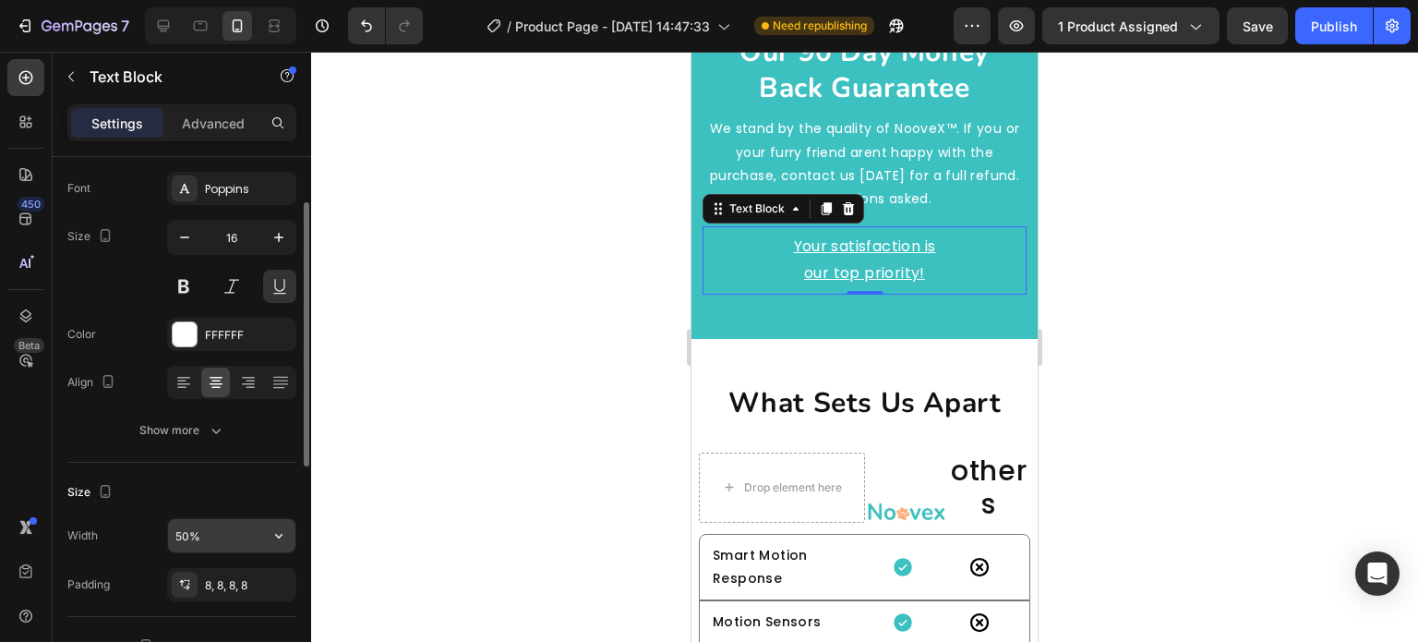
click at [214, 527] on input "50%" at bounding box center [231, 535] width 127 height 33
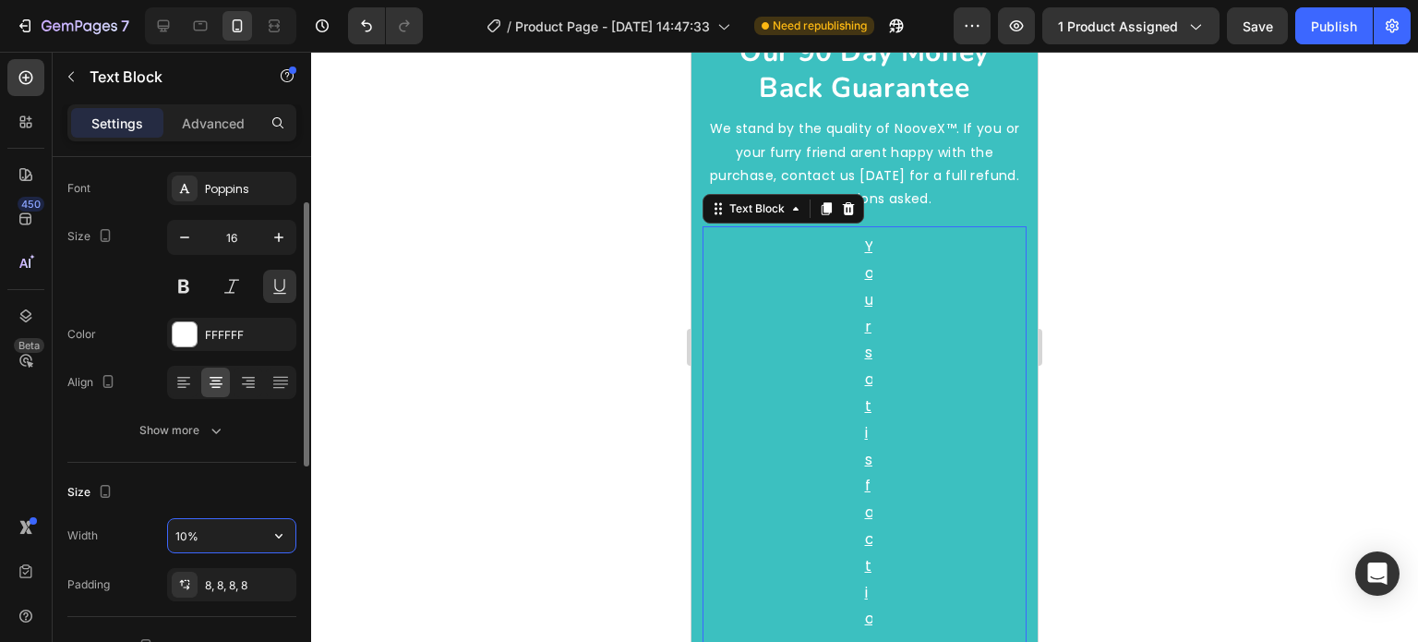
type input "100%"
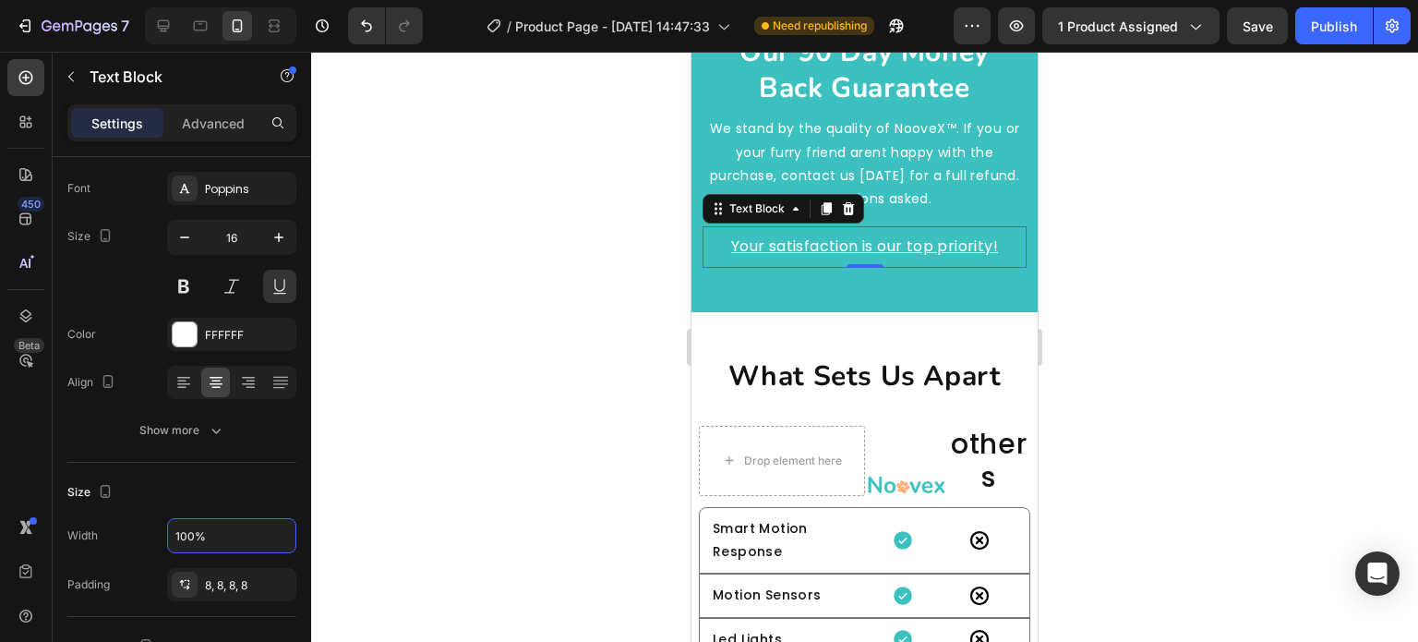
click at [452, 399] on div at bounding box center [864, 347] width 1107 height 590
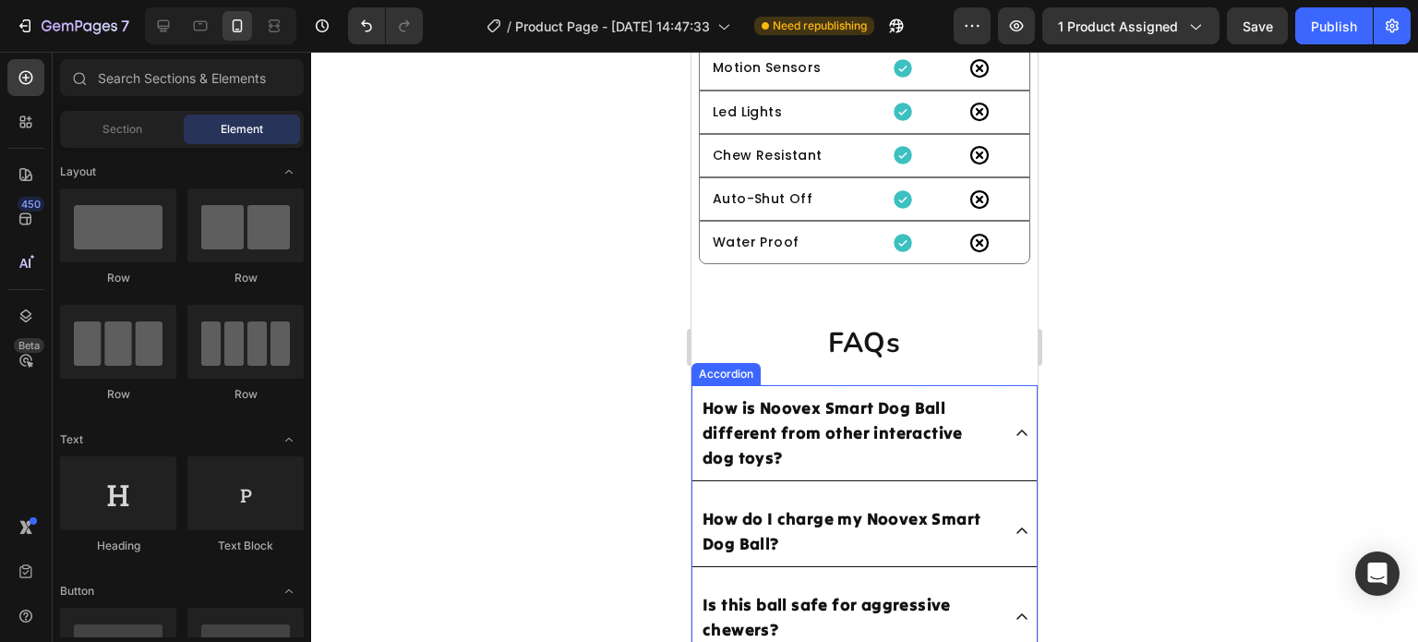
scroll to position [7593, 0]
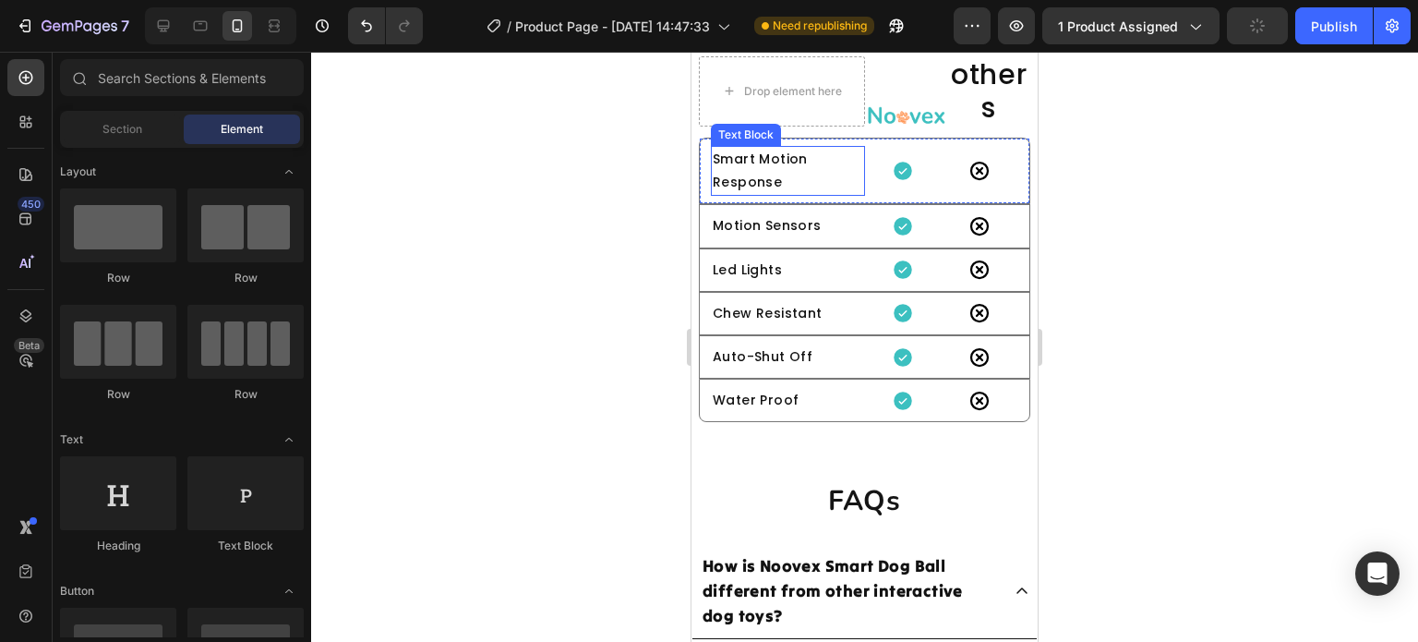
click at [837, 183] on p "Smart Motion Response" at bounding box center [788, 171] width 151 height 46
drag, startPoint x: 837, startPoint y: 183, endPoint x: 787, endPoint y: 201, distance: 53.2
click at [837, 183] on p "Smart Motion Response" at bounding box center [788, 171] width 151 height 46
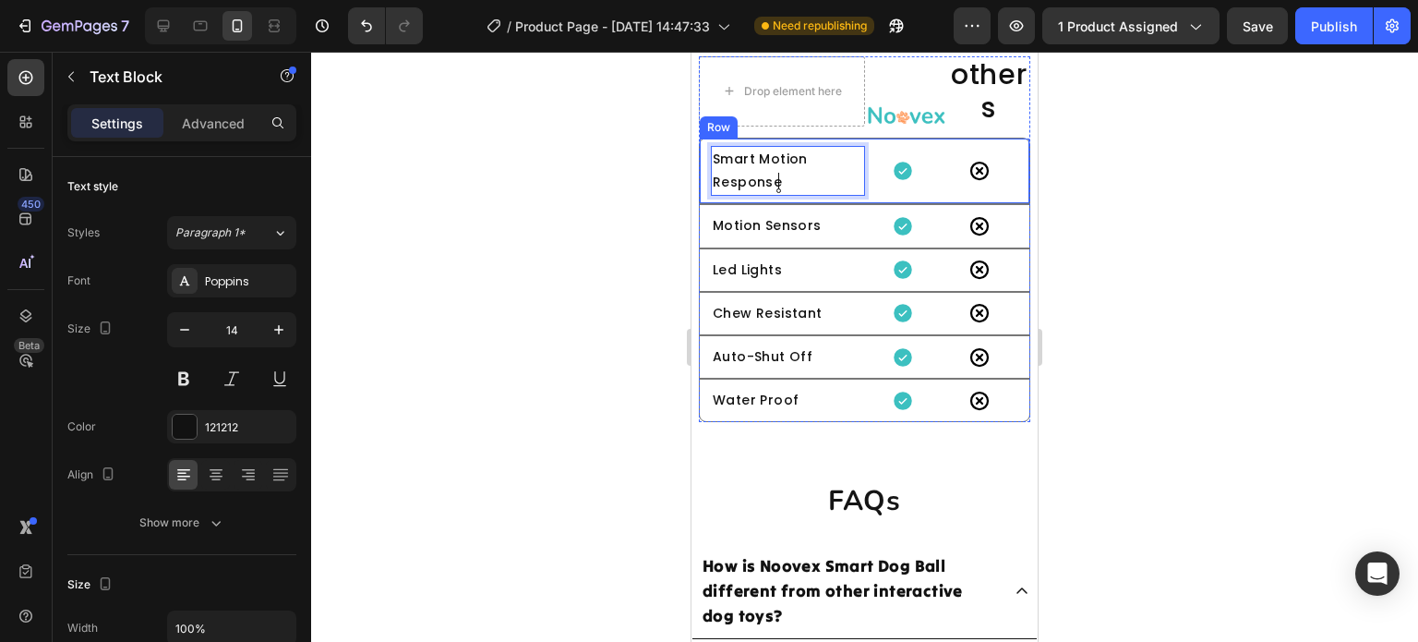
click at [863, 141] on div "Smart Motion Response Text Block 0 Icon Icon Row" at bounding box center [865, 171] width 332 height 66
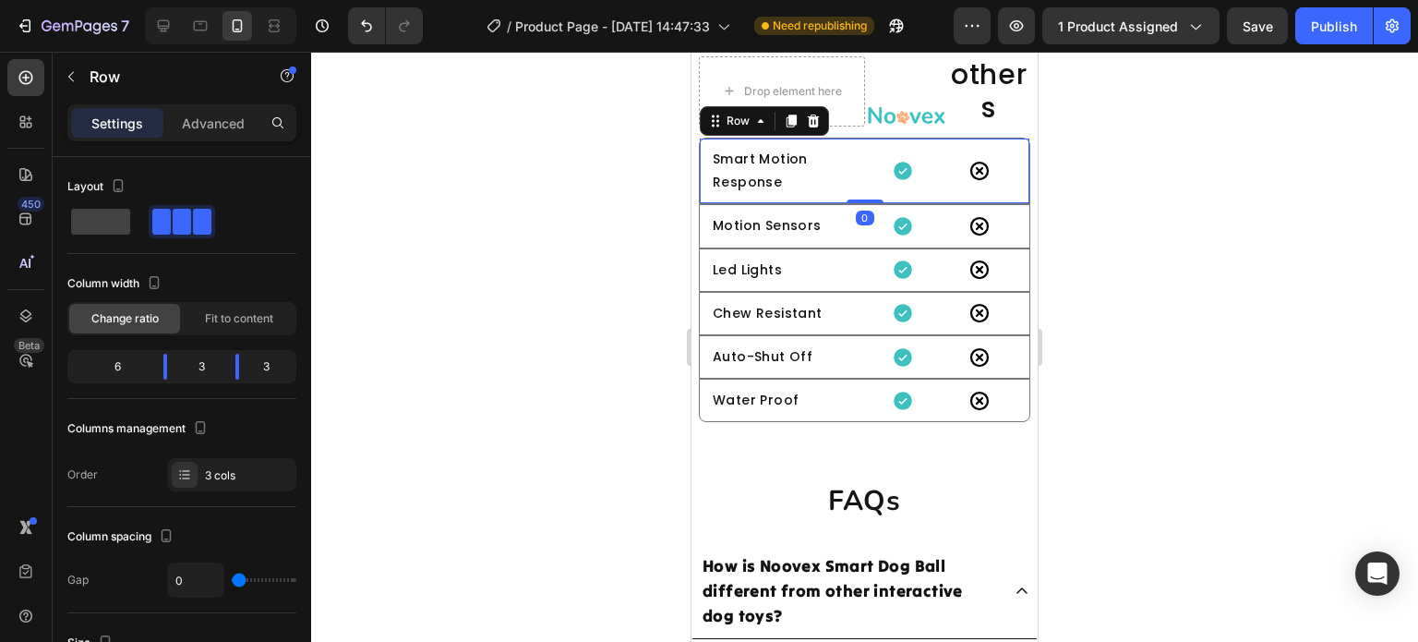
click at [527, 376] on div at bounding box center [864, 347] width 1107 height 590
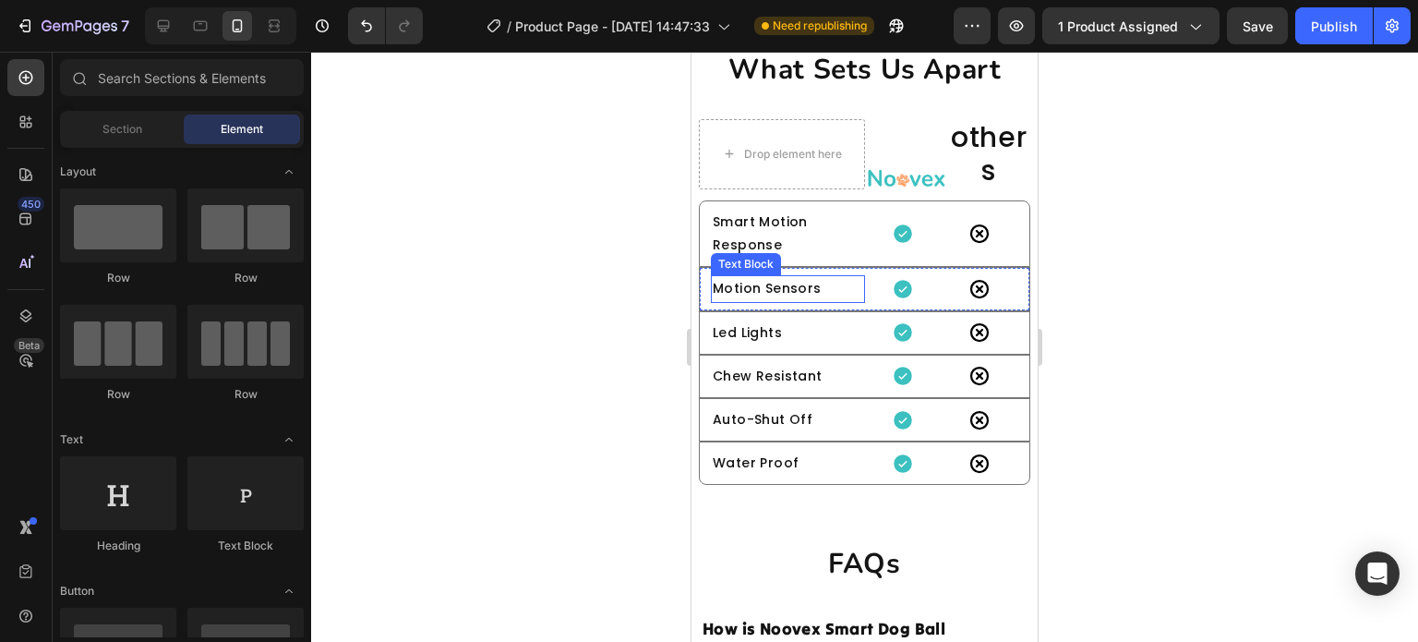
scroll to position [7501, 0]
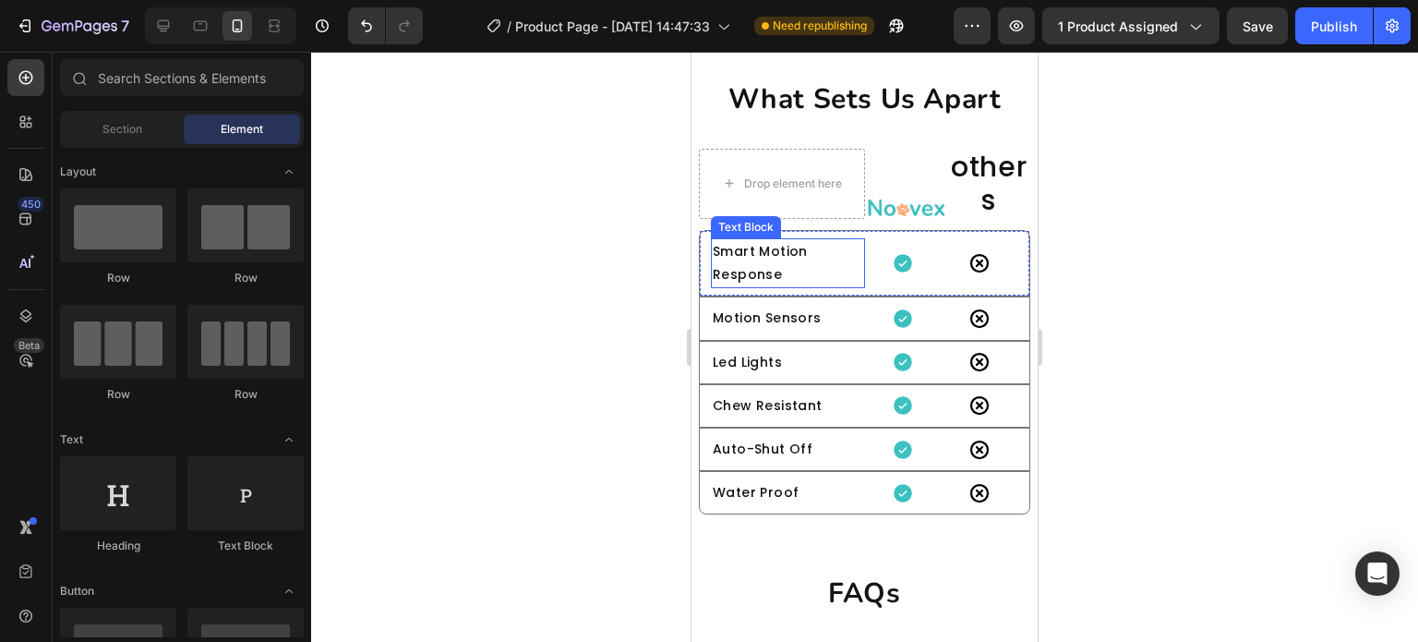
click at [777, 269] on p "Smart Motion Response" at bounding box center [788, 263] width 151 height 46
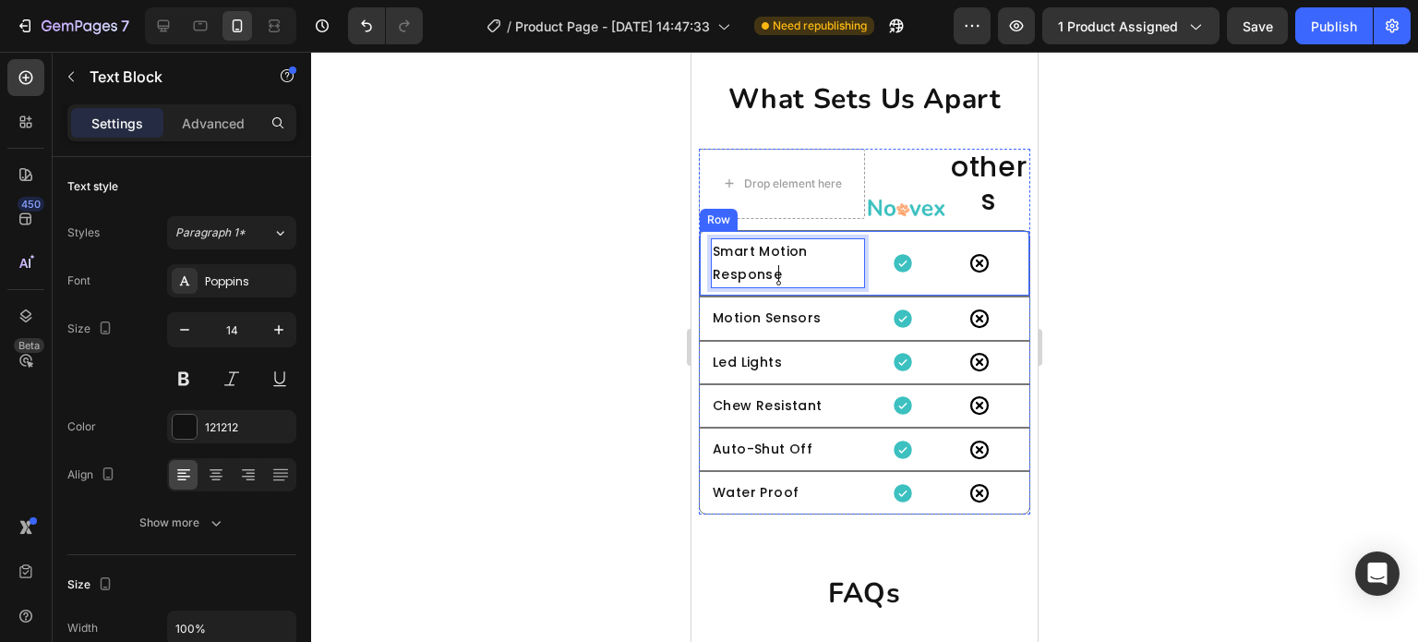
click at [705, 266] on div "Smart Motion Response Text Block 0 Icon Icon Row" at bounding box center [865, 263] width 332 height 66
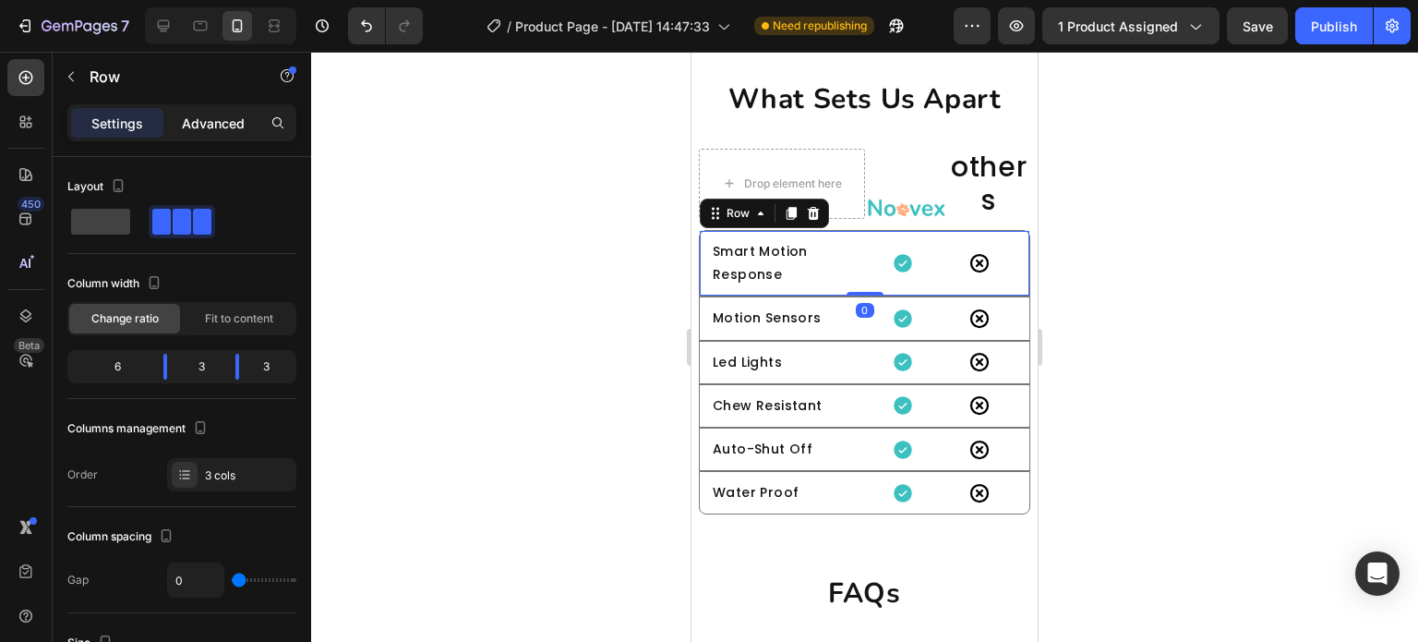
click at [243, 132] on div "Advanced" at bounding box center [213, 123] width 92 height 30
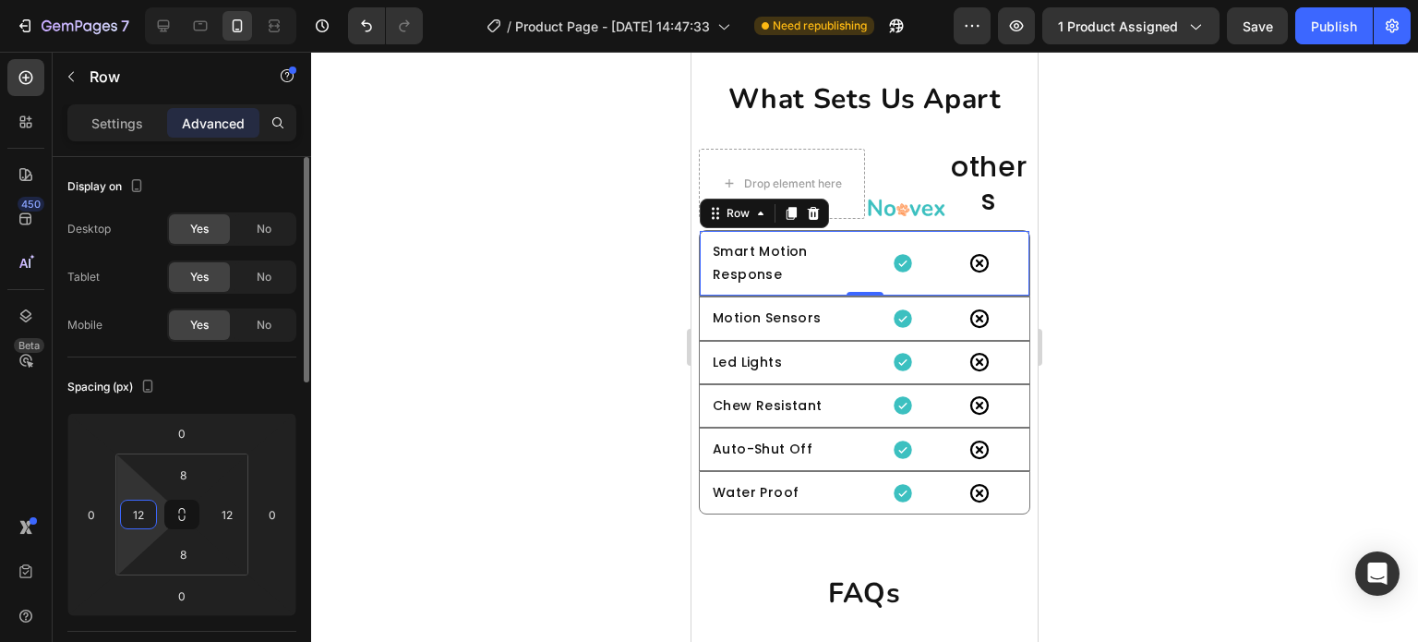
click at [141, 521] on input "12" at bounding box center [139, 514] width 28 height 28
type input "3"
type input "12"
click at [539, 354] on div at bounding box center [864, 347] width 1107 height 590
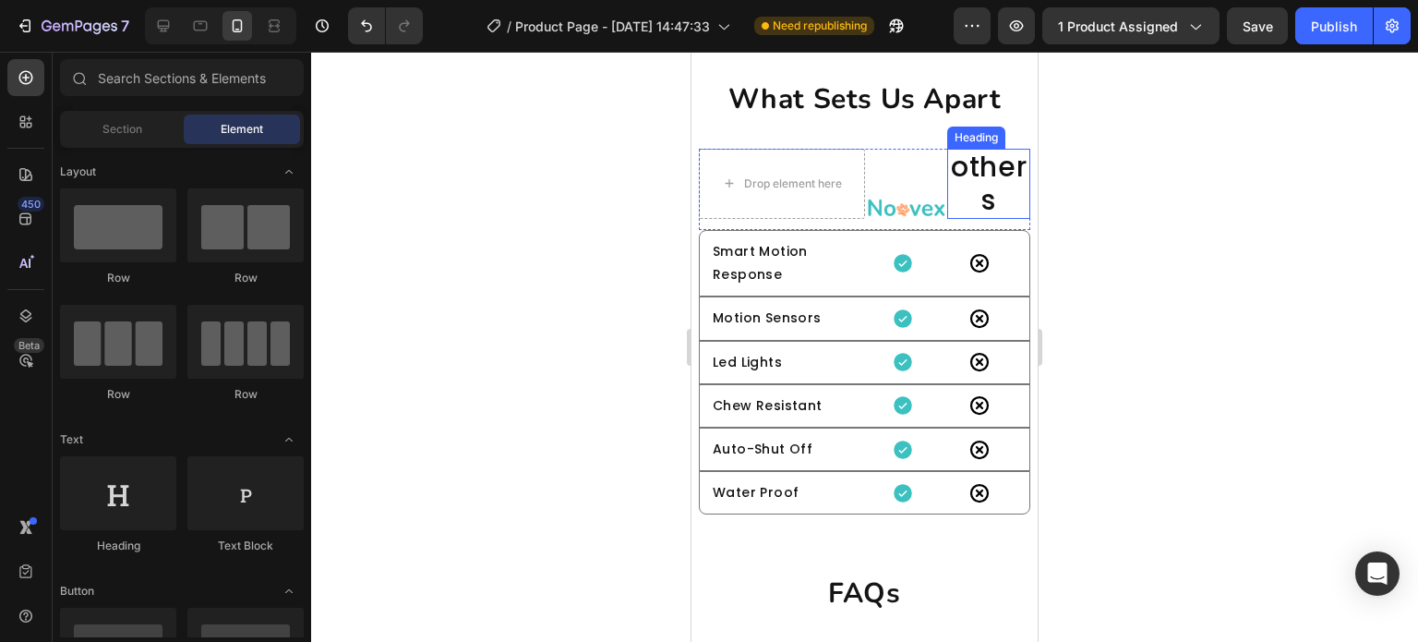
click at [986, 192] on h2 "others" at bounding box center [988, 184] width 83 height 70
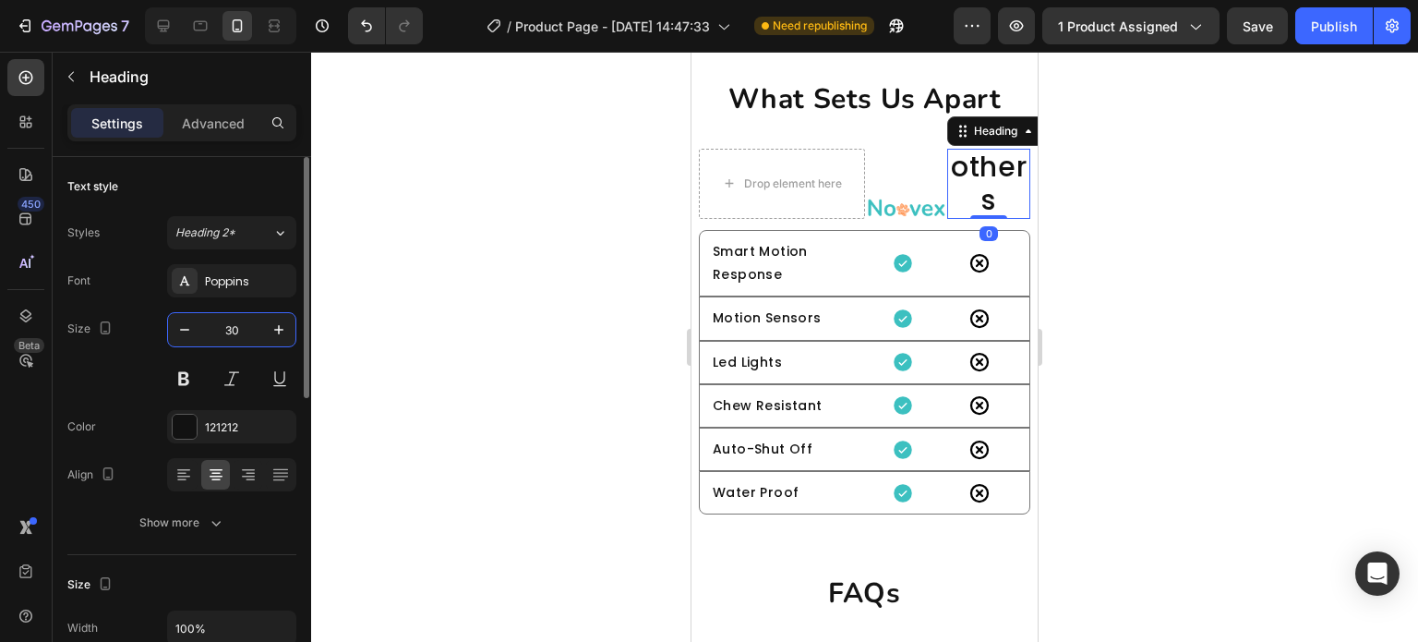
click at [248, 342] on input "30" at bounding box center [231, 329] width 61 height 33
type input "16"
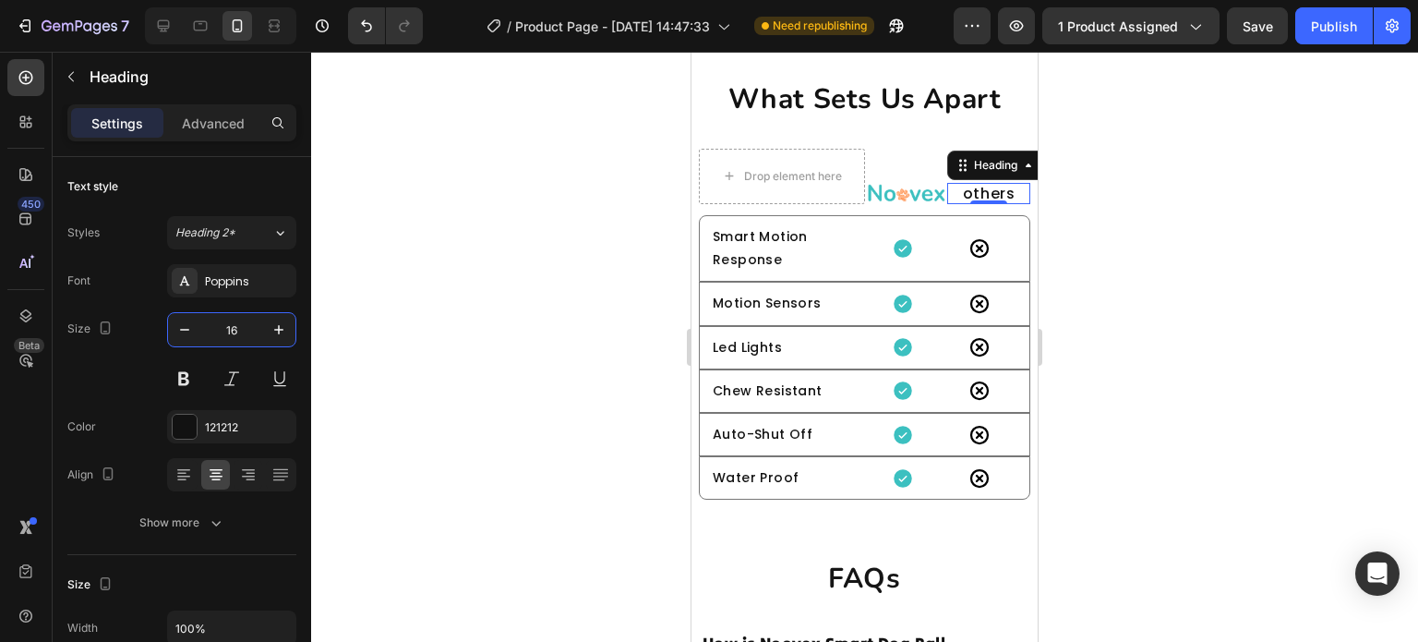
click at [509, 283] on div at bounding box center [864, 347] width 1107 height 590
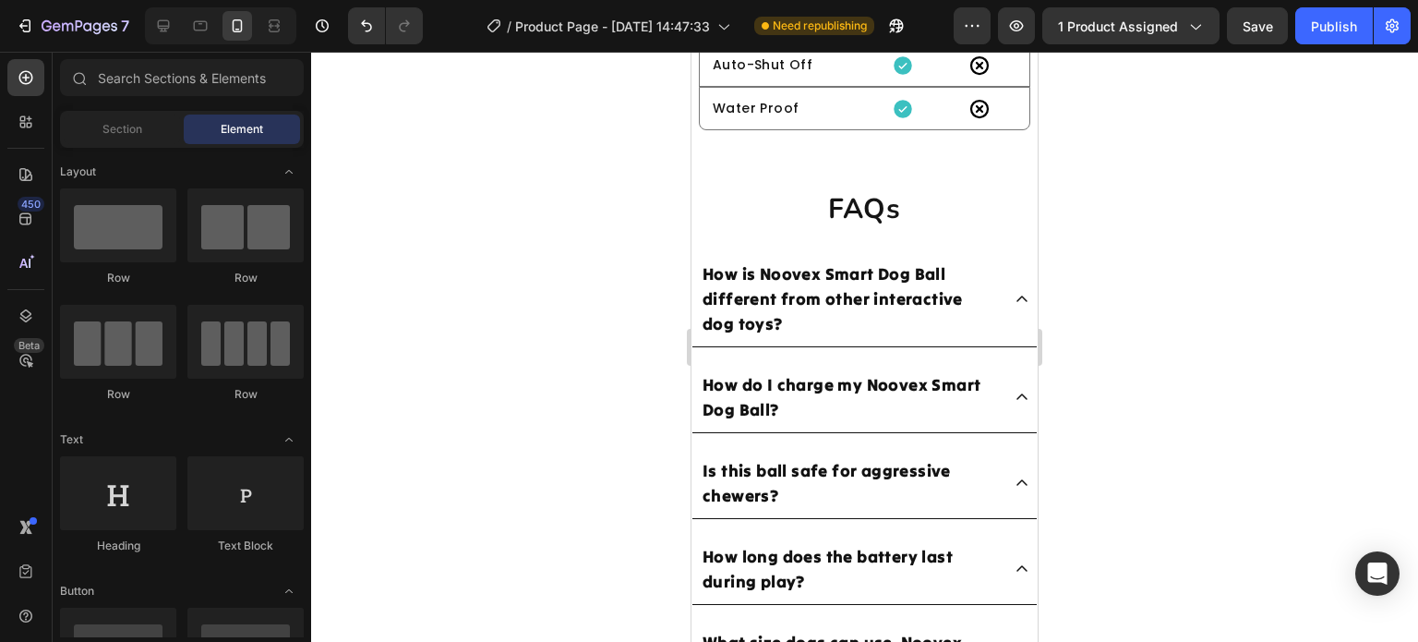
scroll to position [8055, 0]
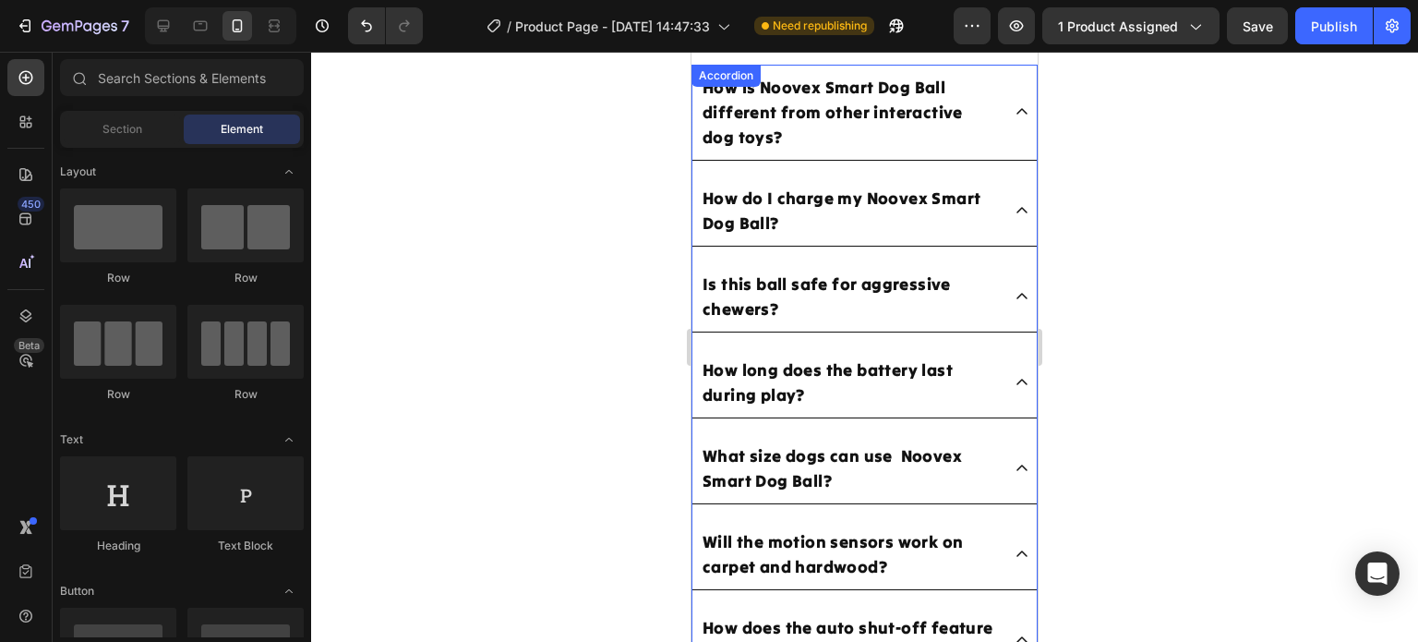
click at [805, 99] on p "How is Noovex Smart Dog Ball different from other interactive dog toys?" at bounding box center [850, 112] width 295 height 75
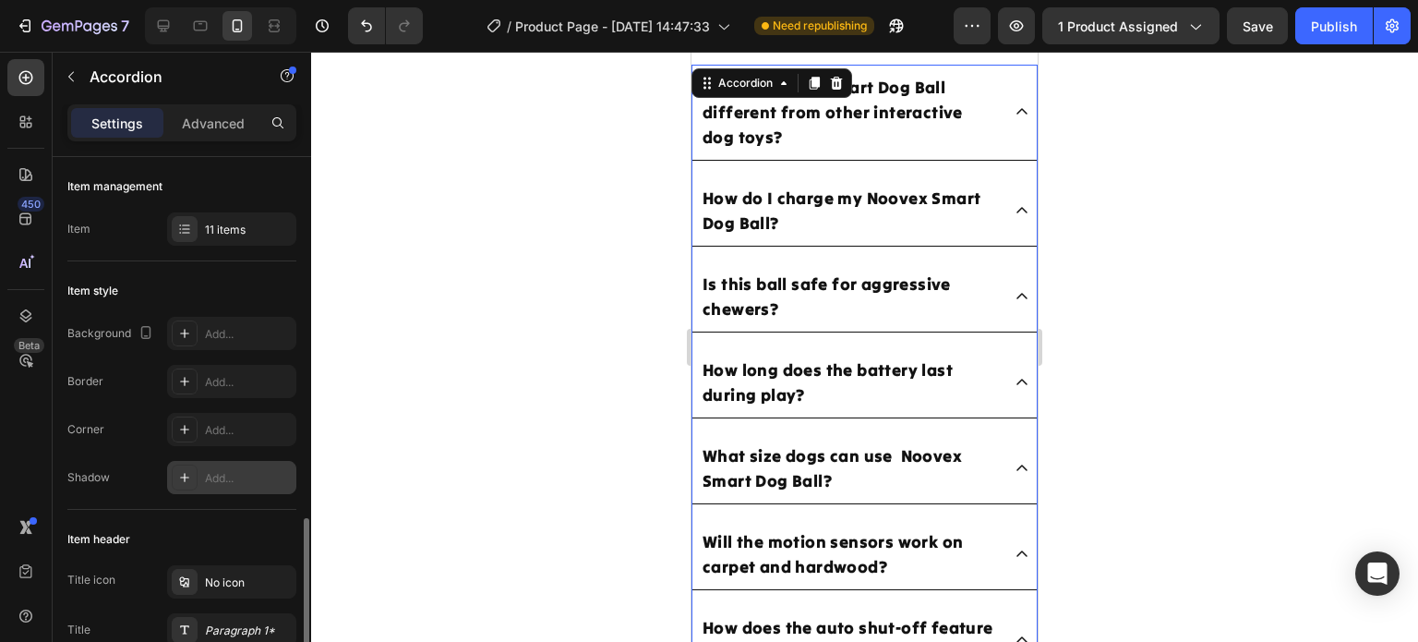
scroll to position [277, 0]
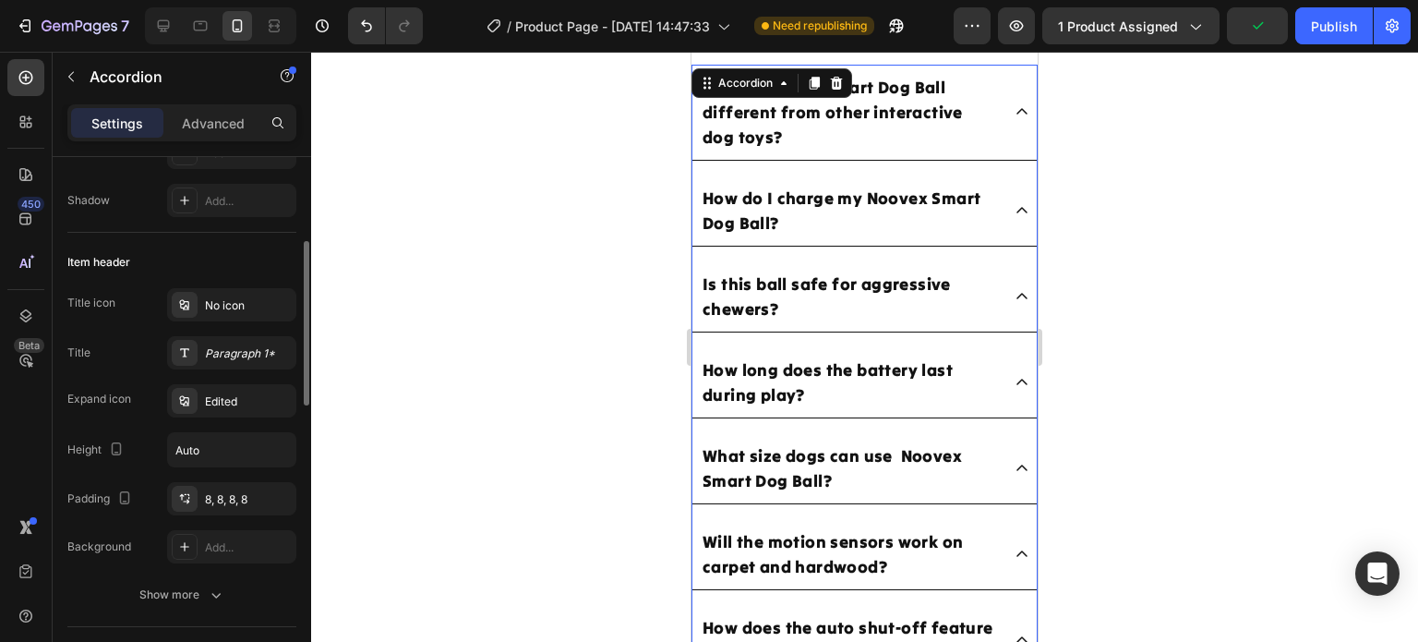
click at [245, 376] on div "Title icon No icon Title Paragraph 1* Expand icon Edited Height Auto Padding 8,…" at bounding box center [181, 425] width 229 height 275
click at [247, 367] on div "Paragraph 1*" at bounding box center [231, 352] width 129 height 33
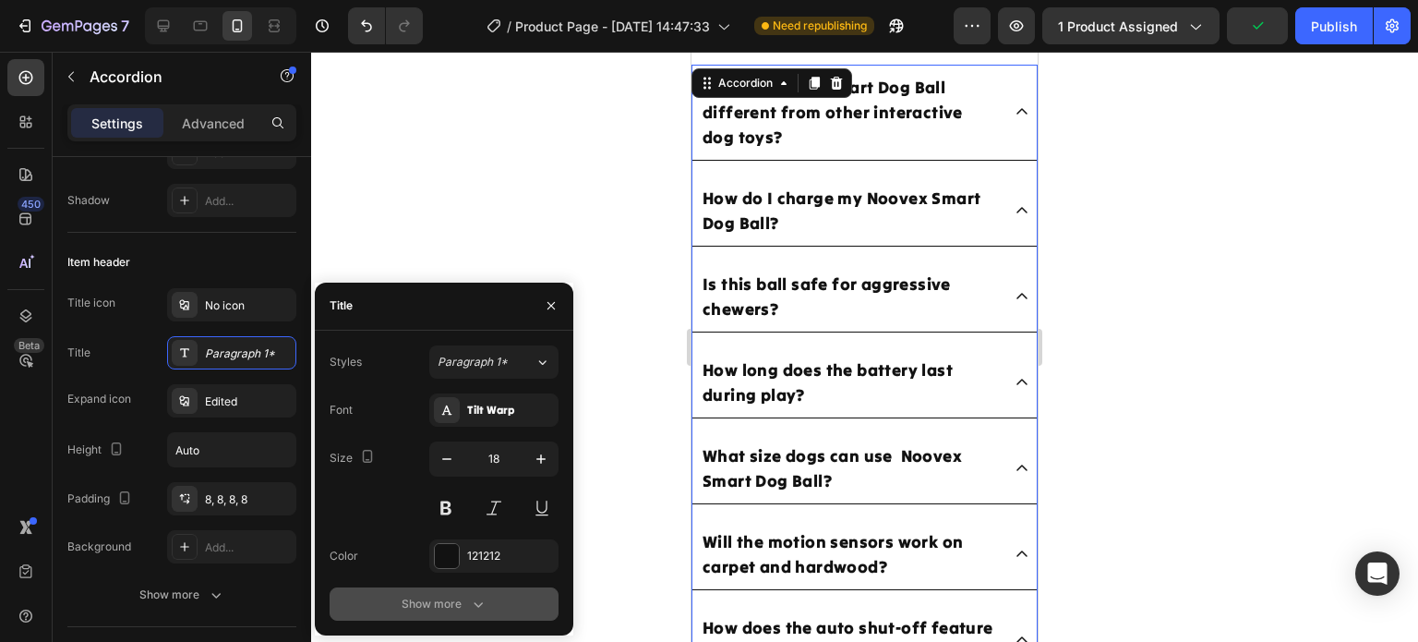
click at [480, 609] on icon "button" at bounding box center [478, 604] width 18 height 18
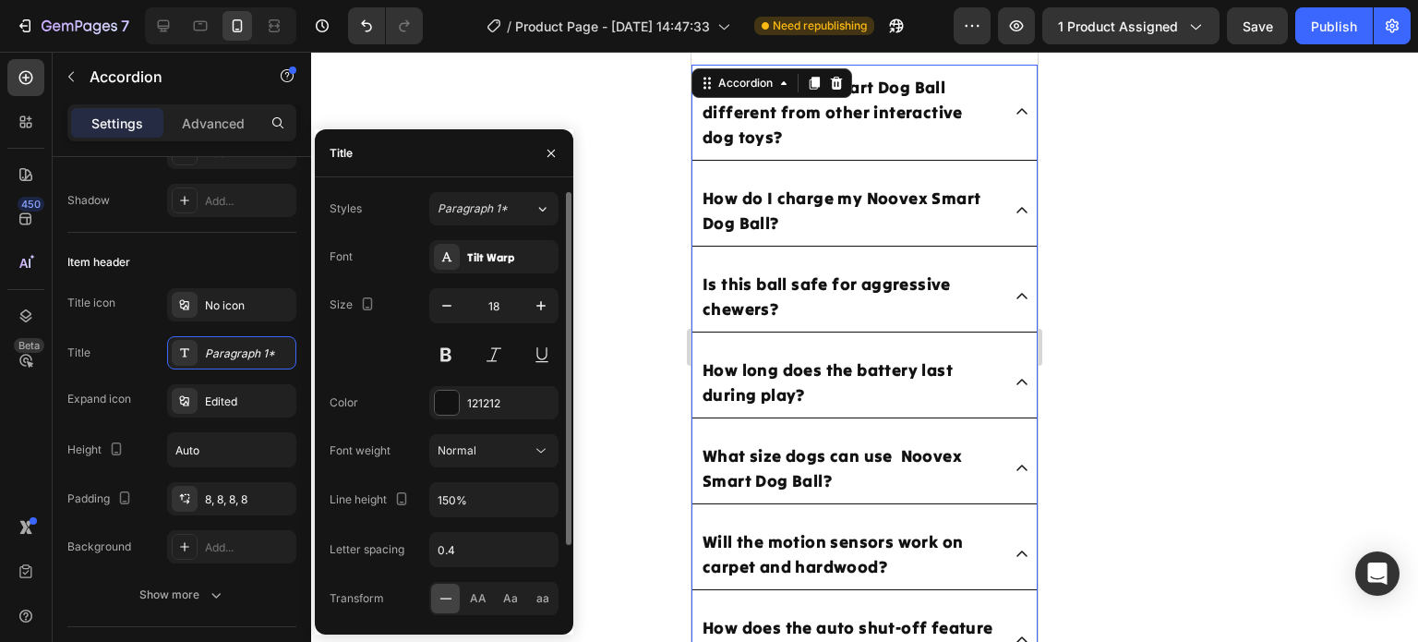
click at [851, 128] on p "How is Noovex Smart Dog Ball different from other interactive dog toys?" at bounding box center [850, 112] width 295 height 75
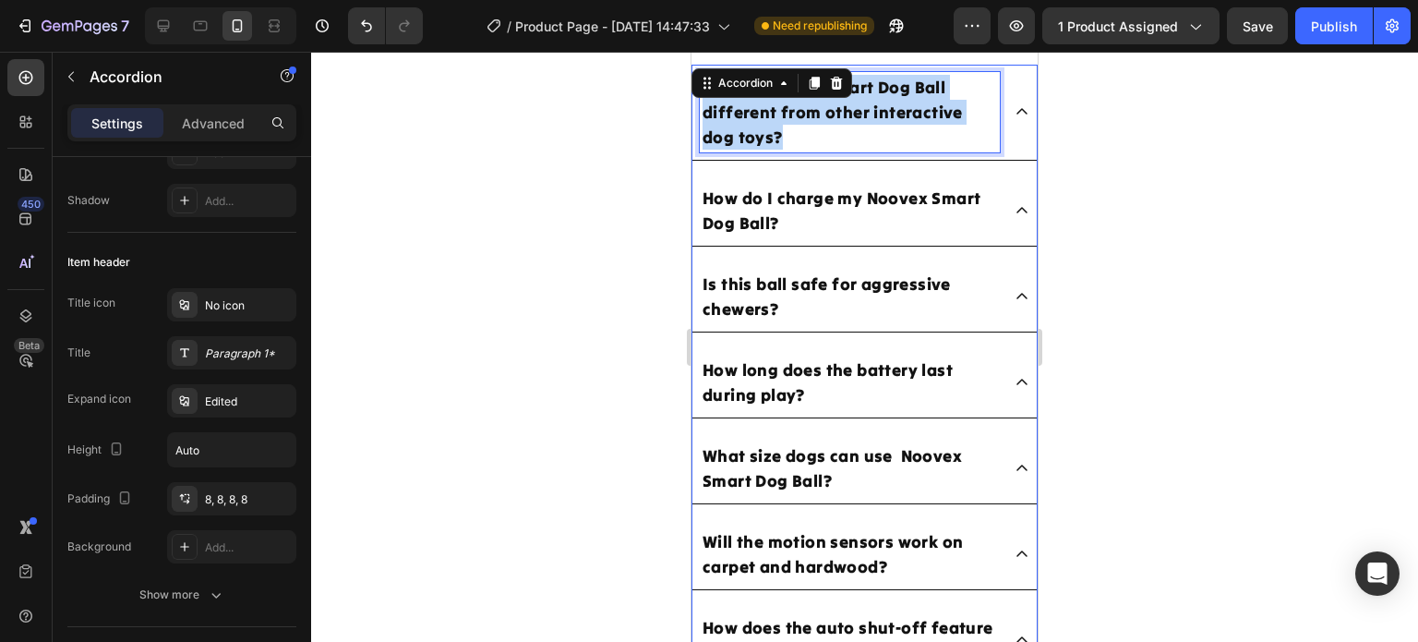
click at [851, 128] on p "How is Noovex Smart Dog Ball different from other interactive dog toys?" at bounding box center [850, 112] width 295 height 75
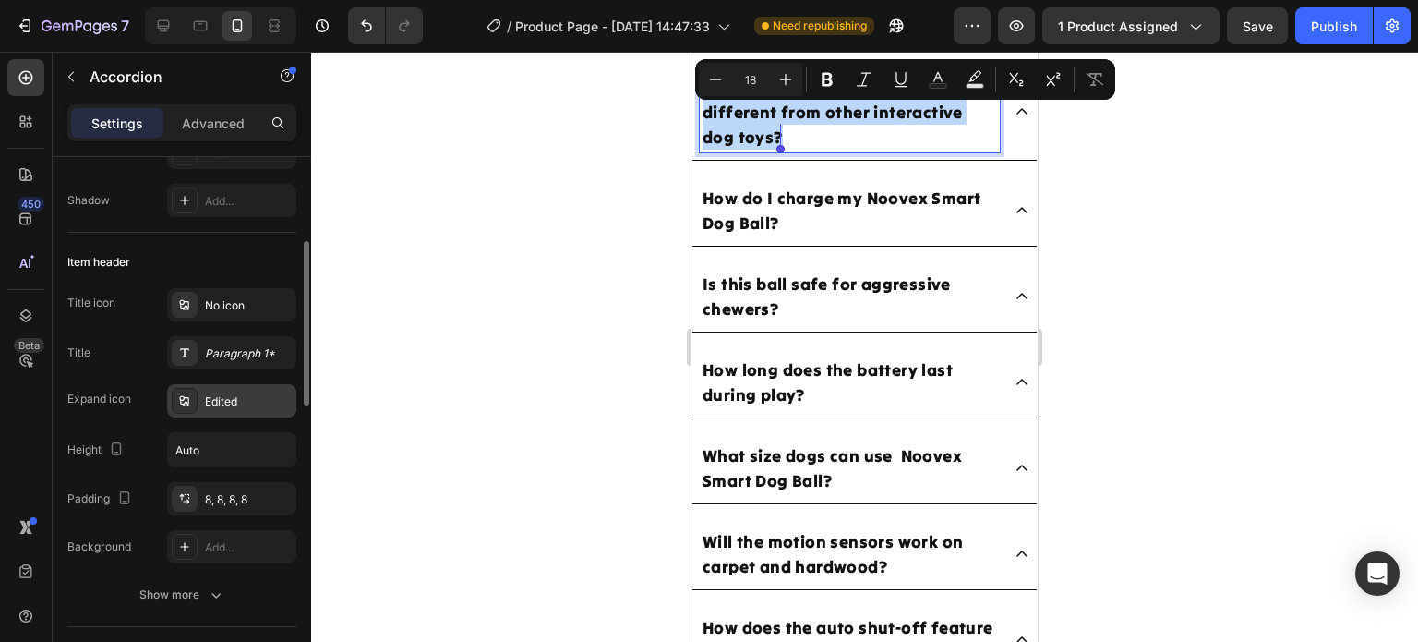
scroll to position [369, 0]
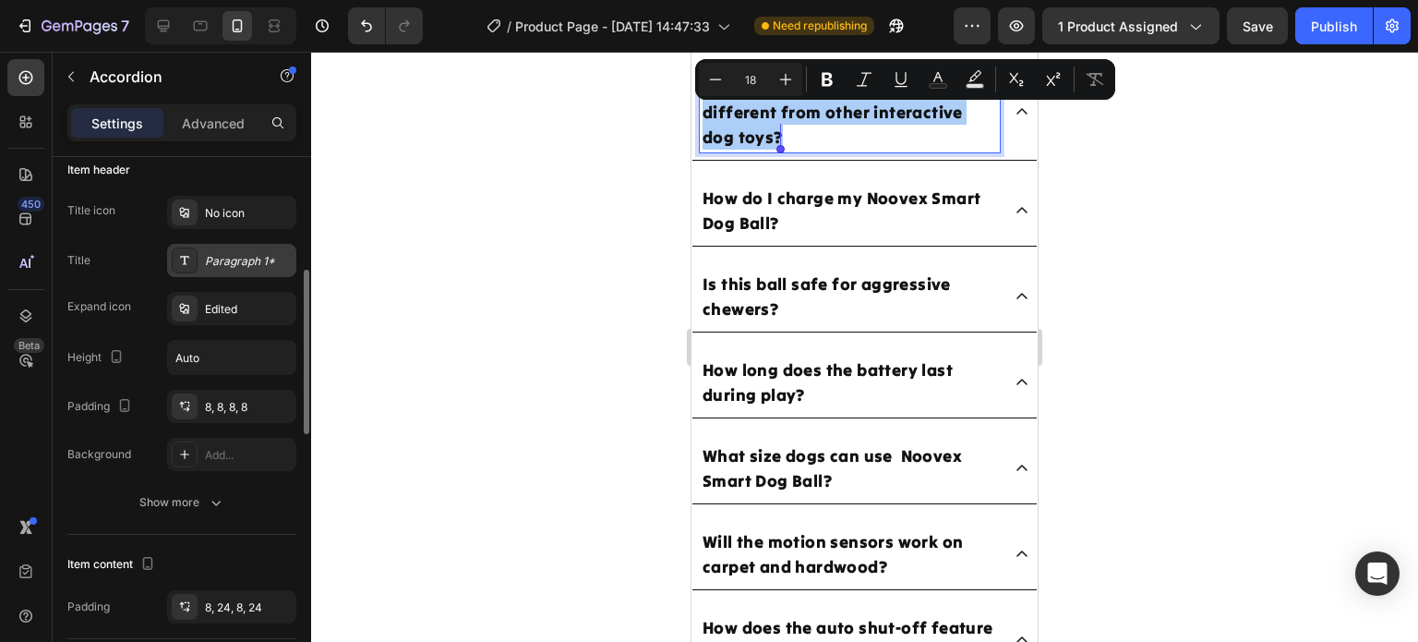
click at [229, 267] on div "Paragraph 1*" at bounding box center [248, 261] width 87 height 17
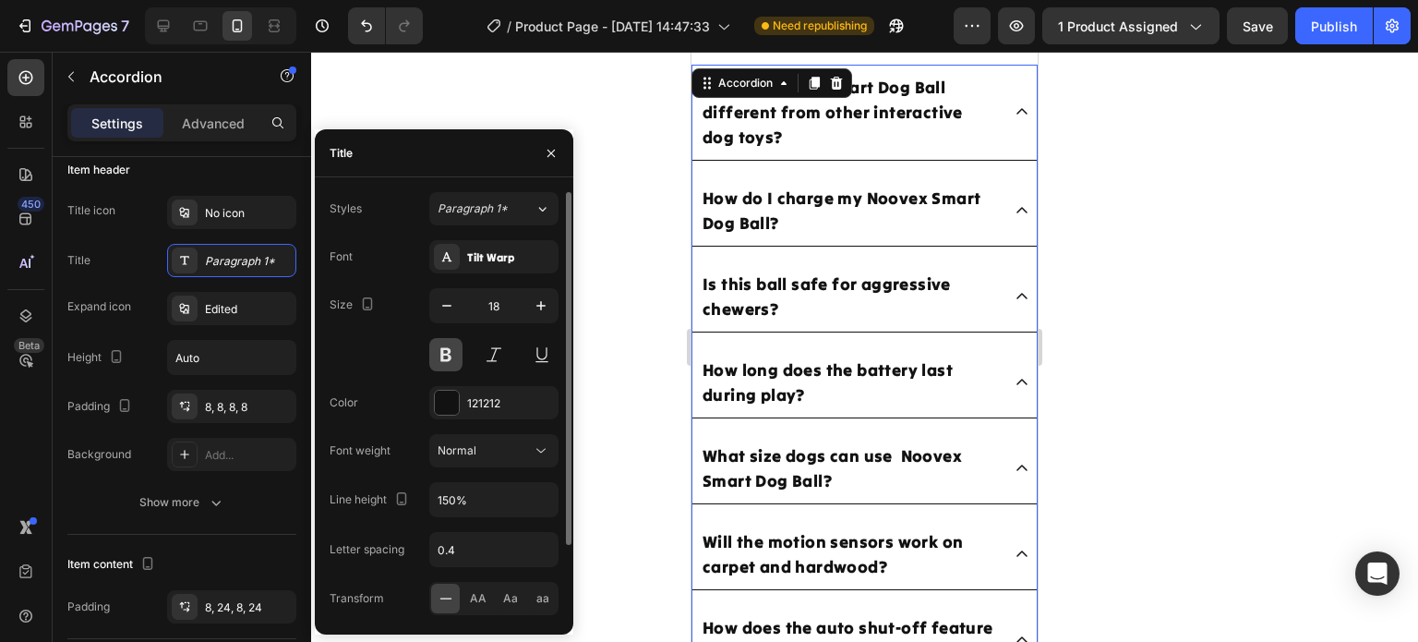
click at [440, 343] on button at bounding box center [445, 354] width 33 height 33
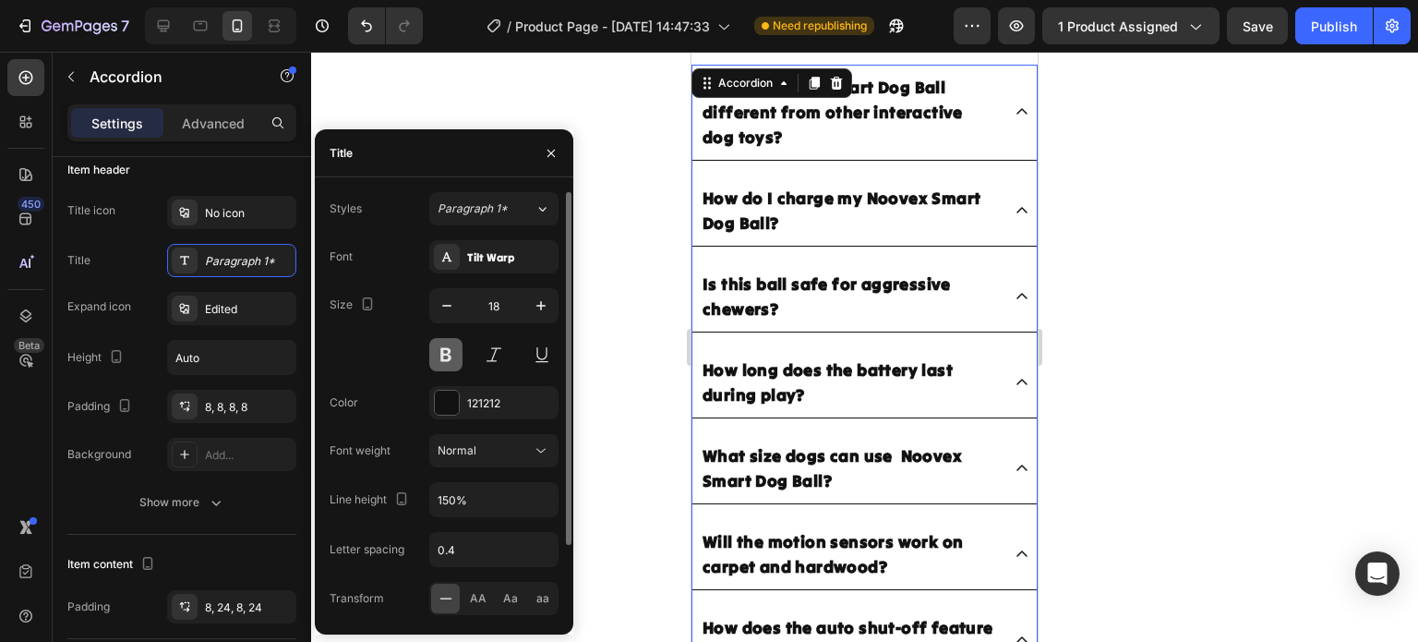
click at [440, 351] on button at bounding box center [445, 354] width 33 height 33
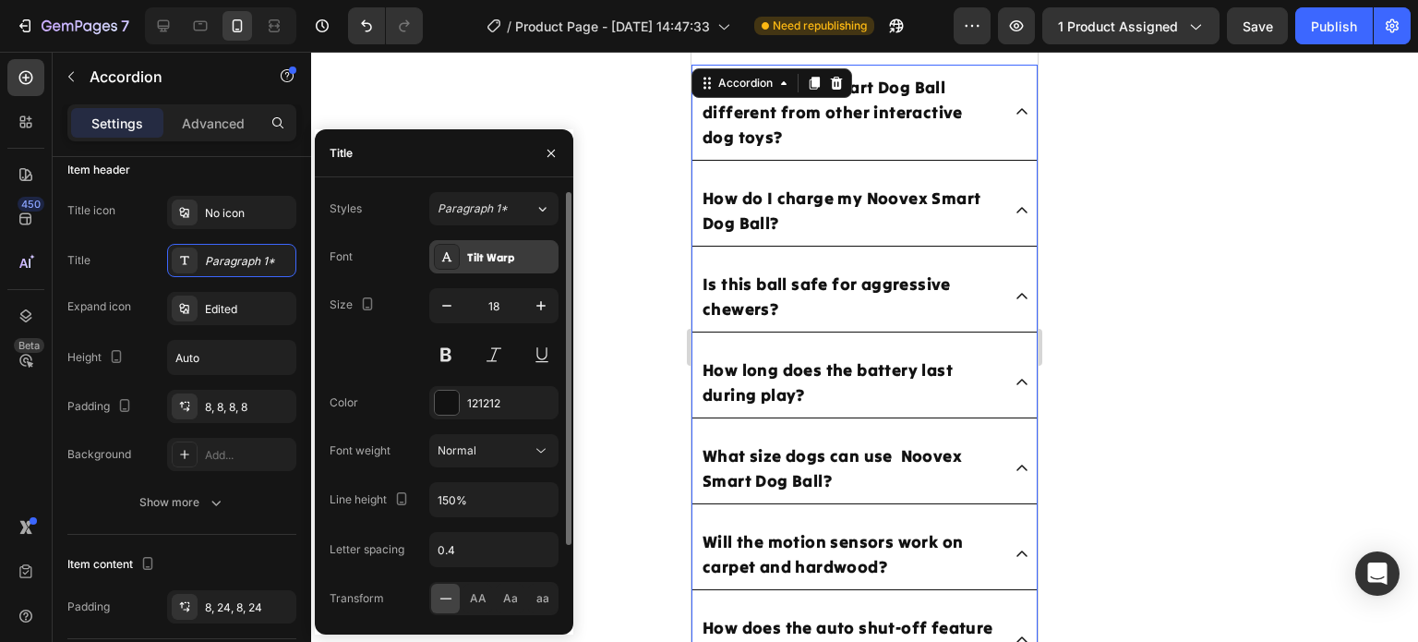
click at [474, 258] on div "Tilt Warp" at bounding box center [510, 257] width 87 height 17
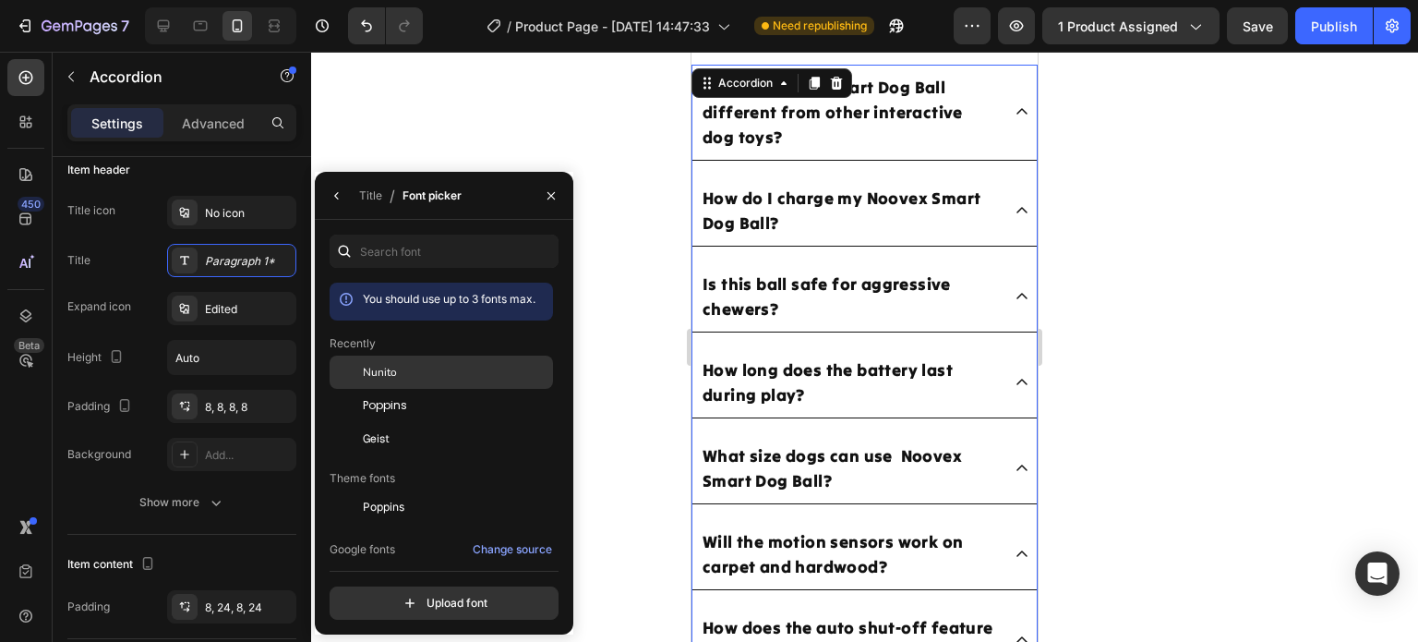
click at [428, 385] on div "Nunito" at bounding box center [441, 372] width 223 height 33
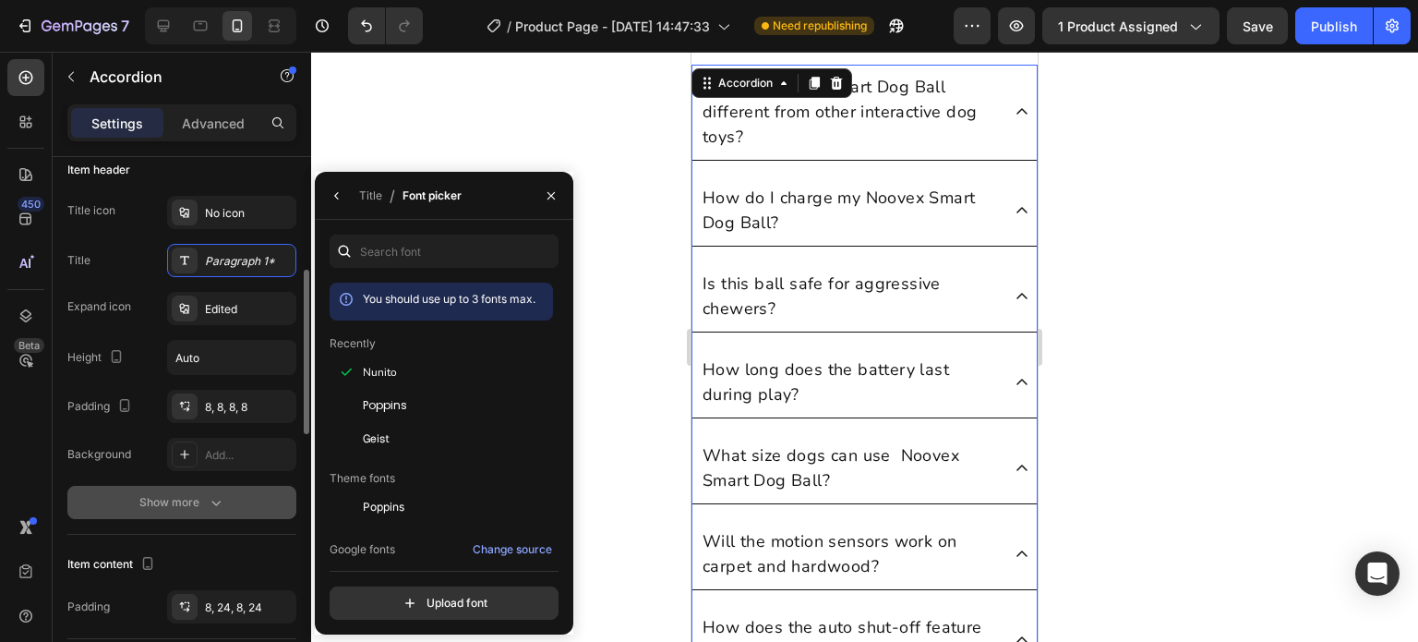
click at [228, 486] on button "Show more" at bounding box center [181, 502] width 229 height 33
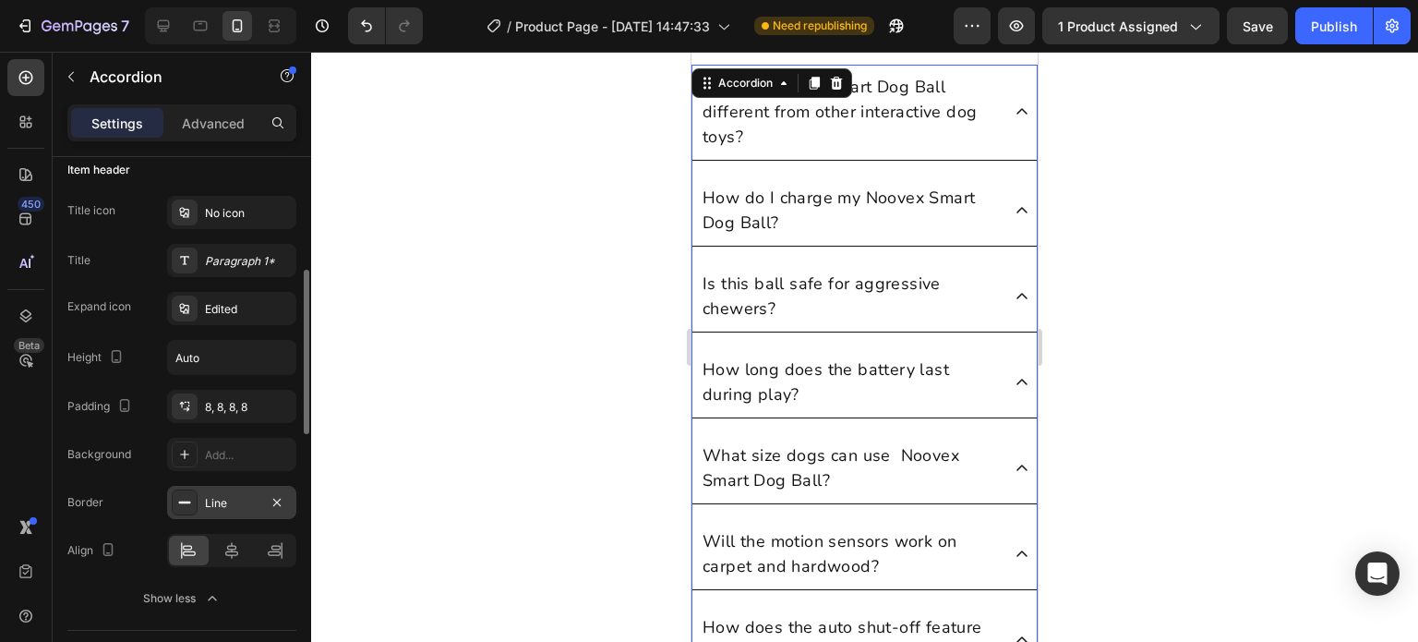
click at [226, 495] on div "Line" at bounding box center [232, 503] width 54 height 17
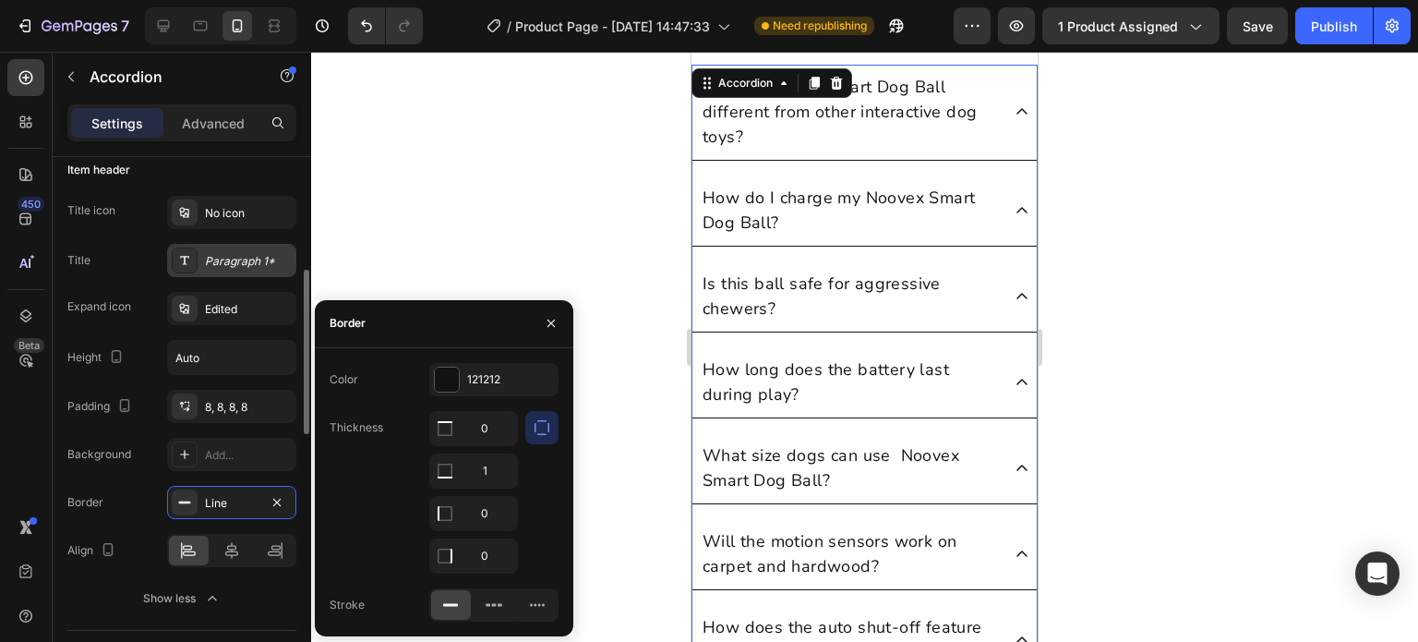
click at [251, 267] on div "Paragraph 1*" at bounding box center [248, 261] width 87 height 17
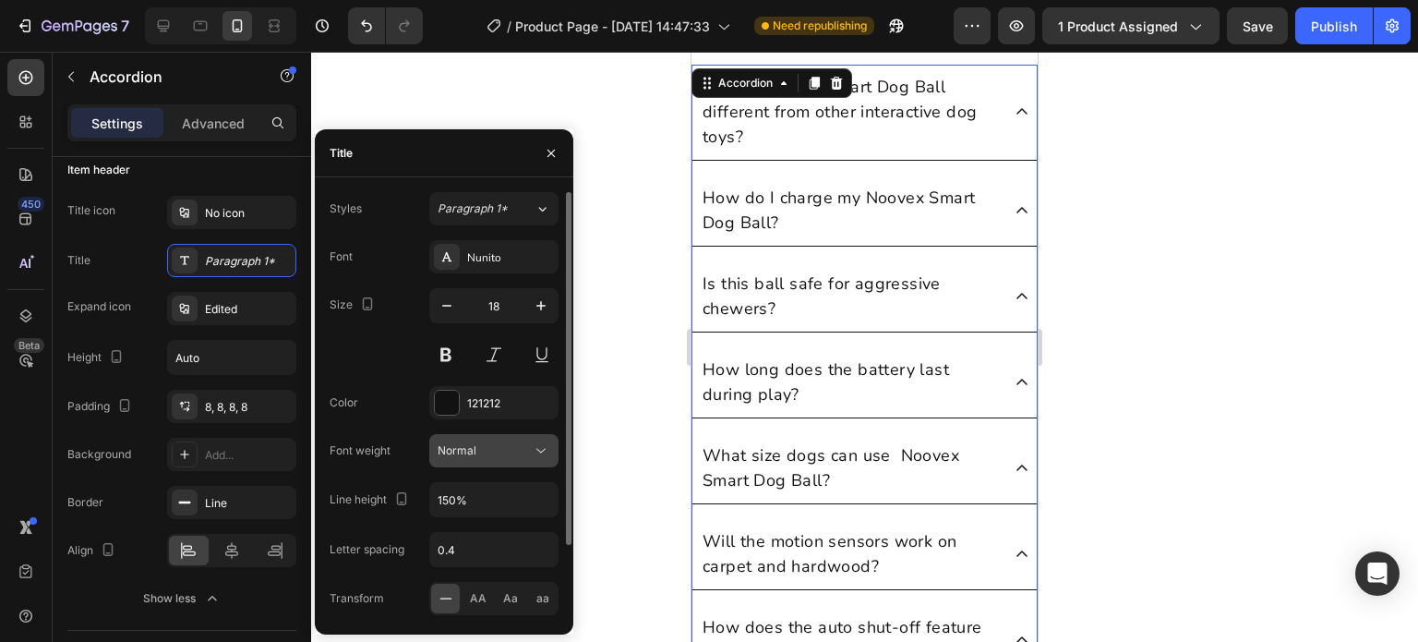
click at [499, 458] on div "Normal" at bounding box center [494, 450] width 113 height 18
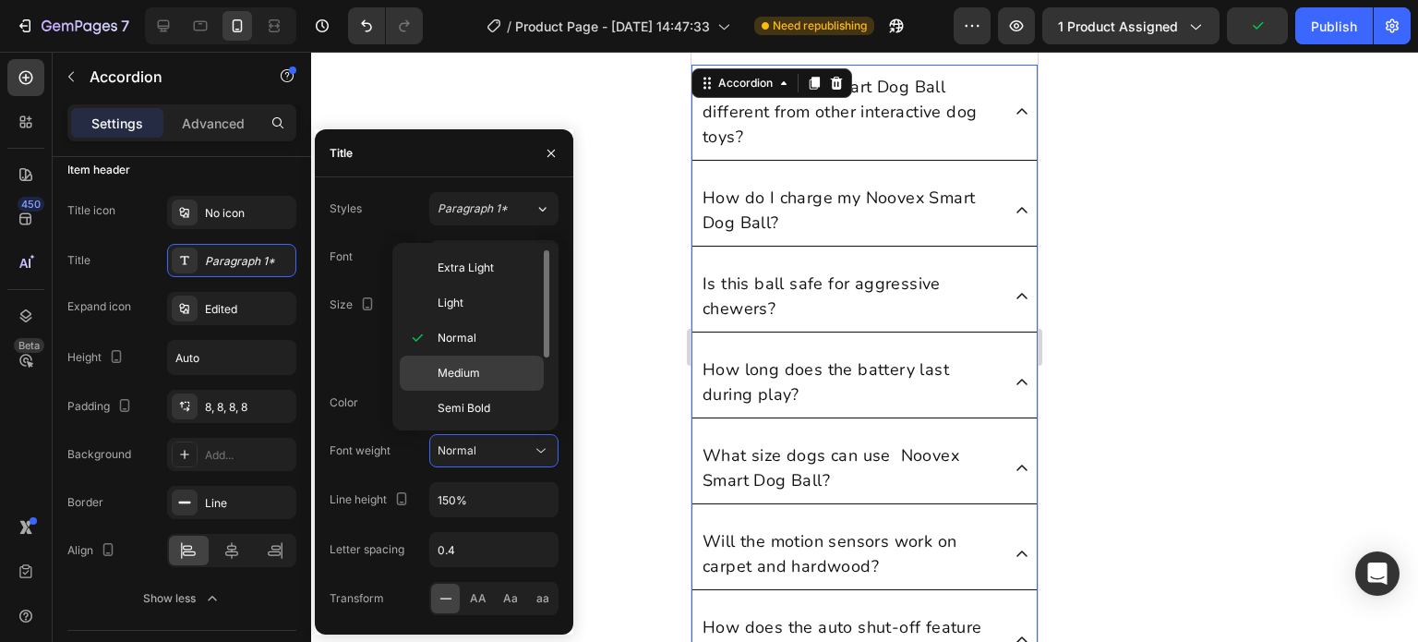
click at [472, 380] on span "Medium" at bounding box center [459, 373] width 42 height 17
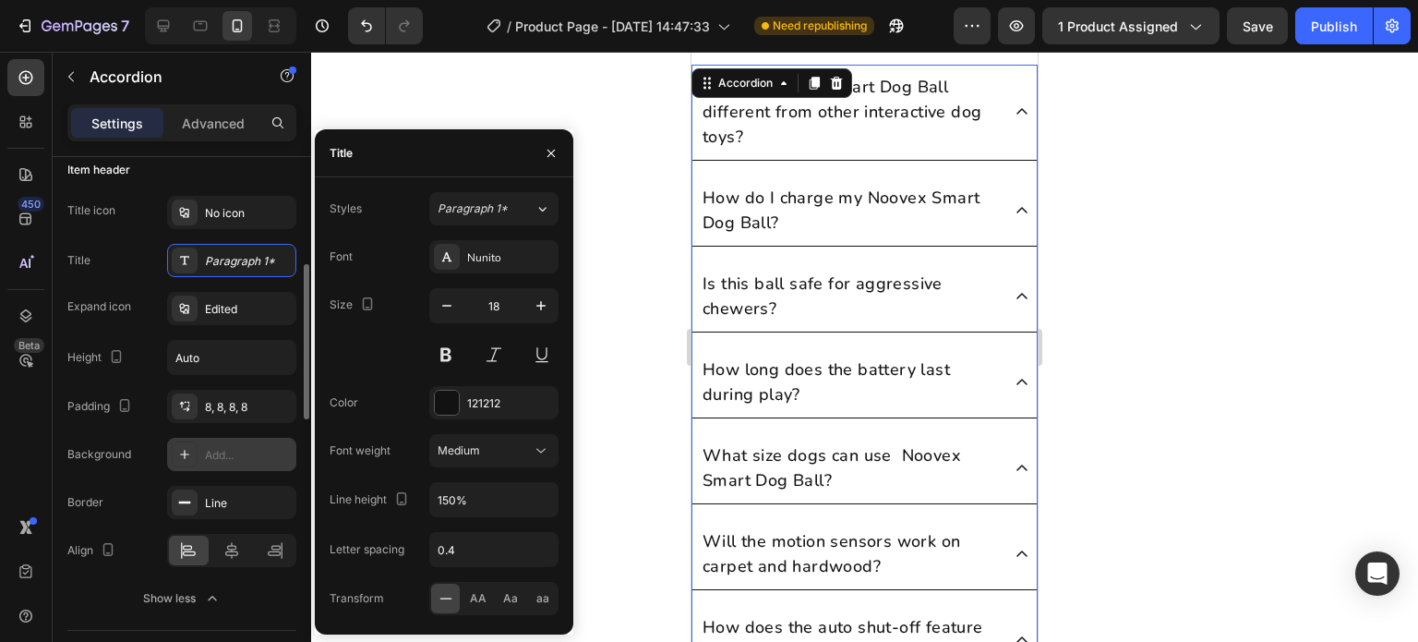
scroll to position [462, 0]
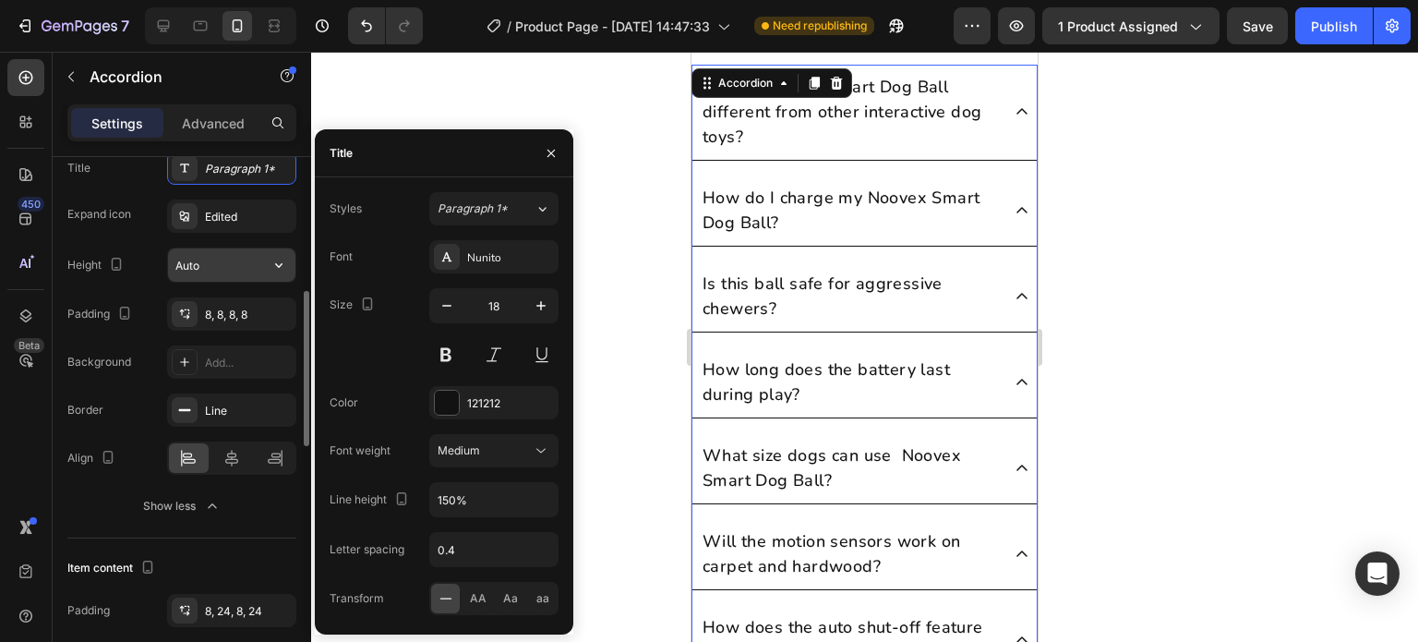
click at [277, 279] on button "button" at bounding box center [278, 264] width 33 height 33
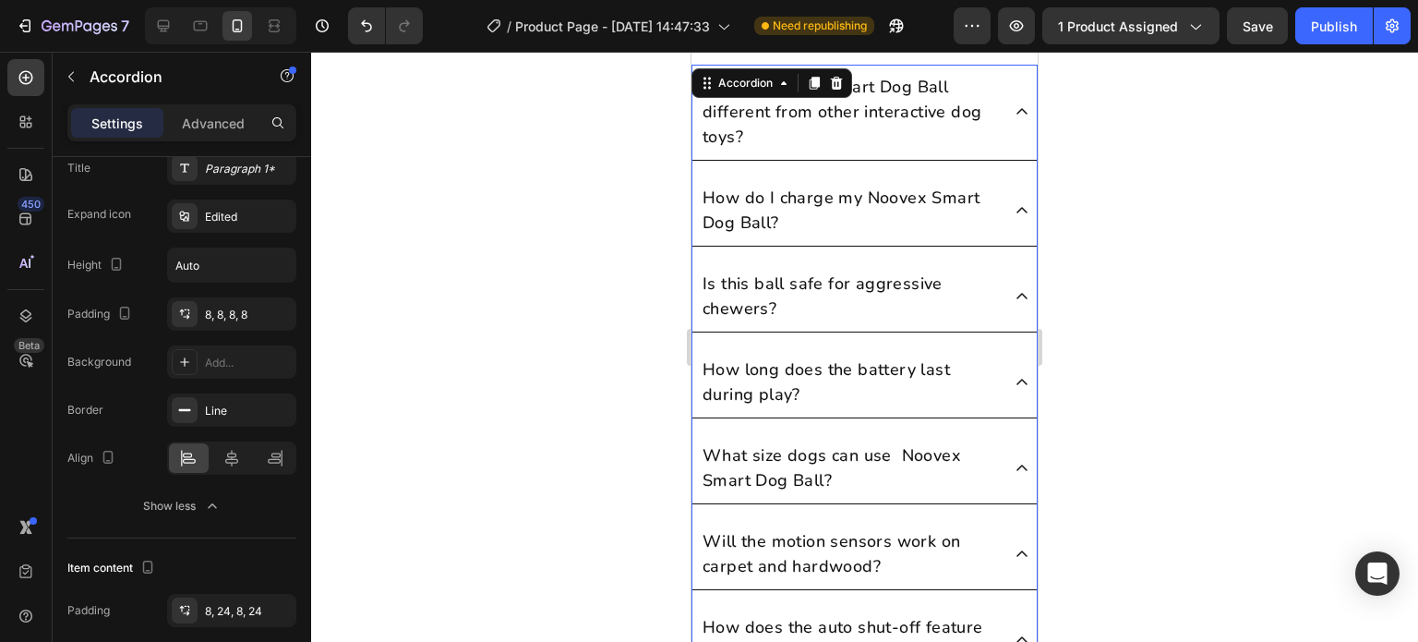
click at [437, 318] on div at bounding box center [864, 347] width 1107 height 590
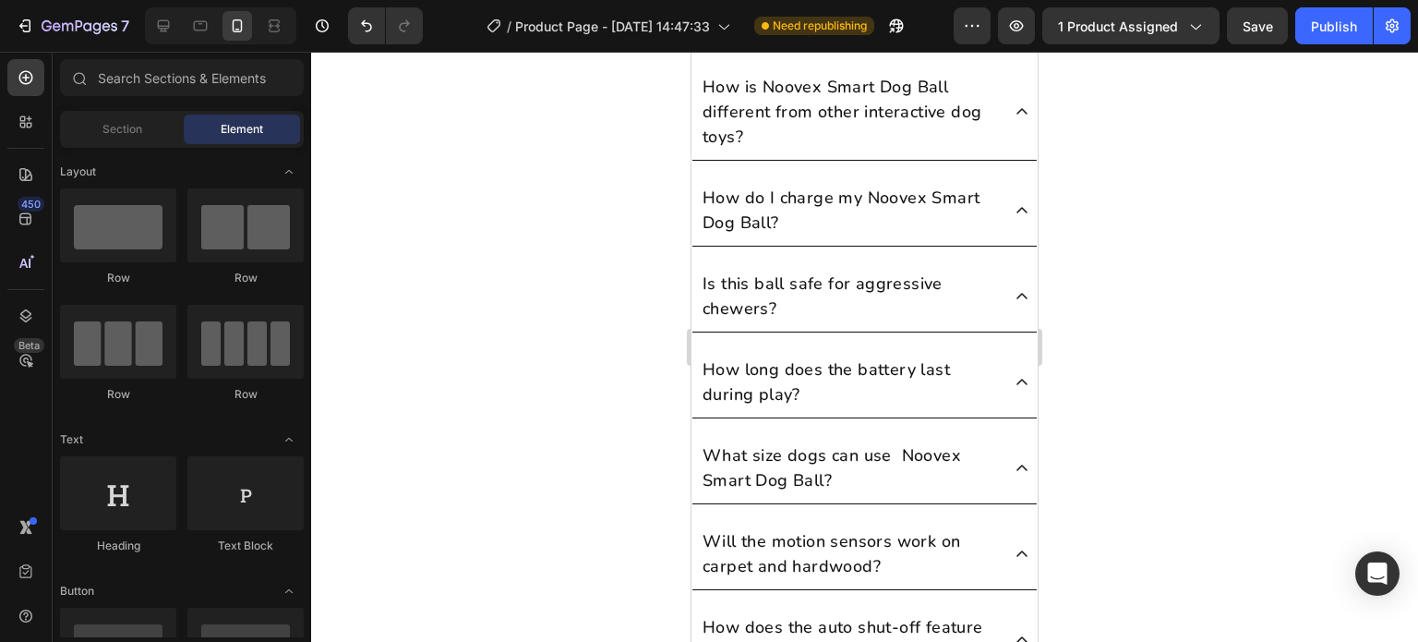
click at [739, 242] on div "How do I charge my Noovex Smart Dog Ball?" at bounding box center [865, 210] width 344 height 71
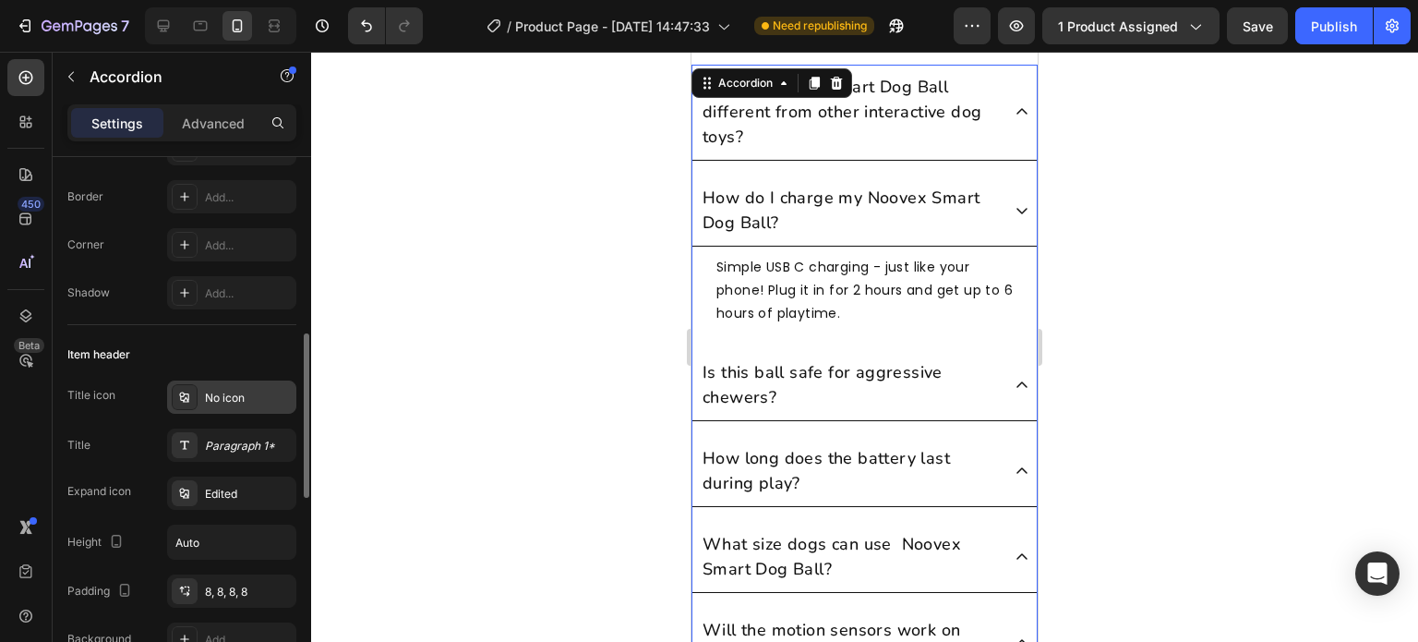
scroll to position [554, 0]
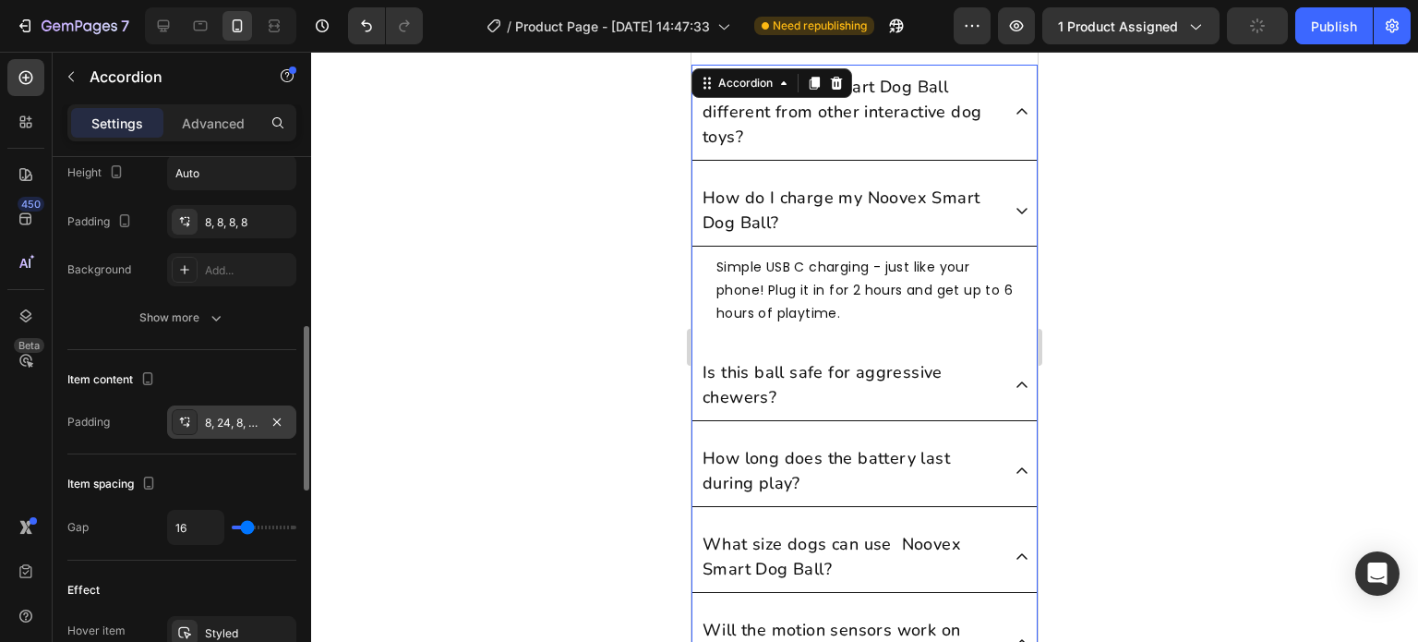
click at [240, 415] on div "8, 24, 8, 24" at bounding box center [232, 423] width 54 height 17
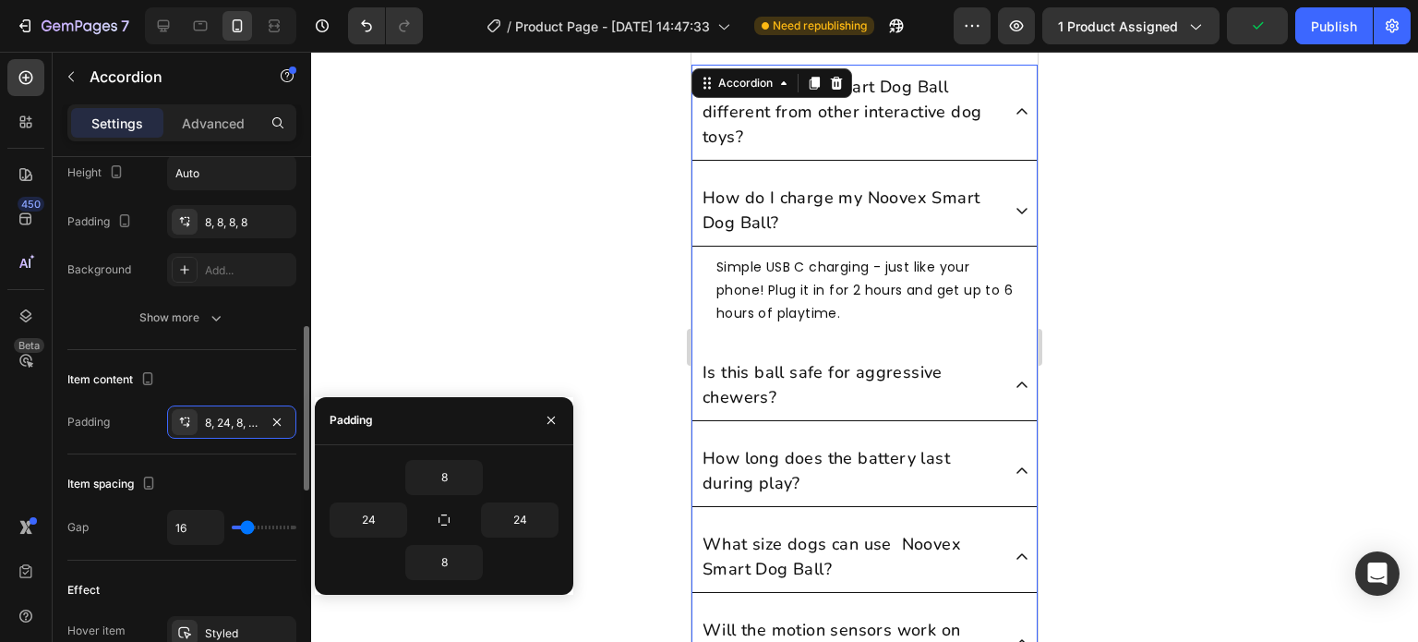
scroll to position [646, 0]
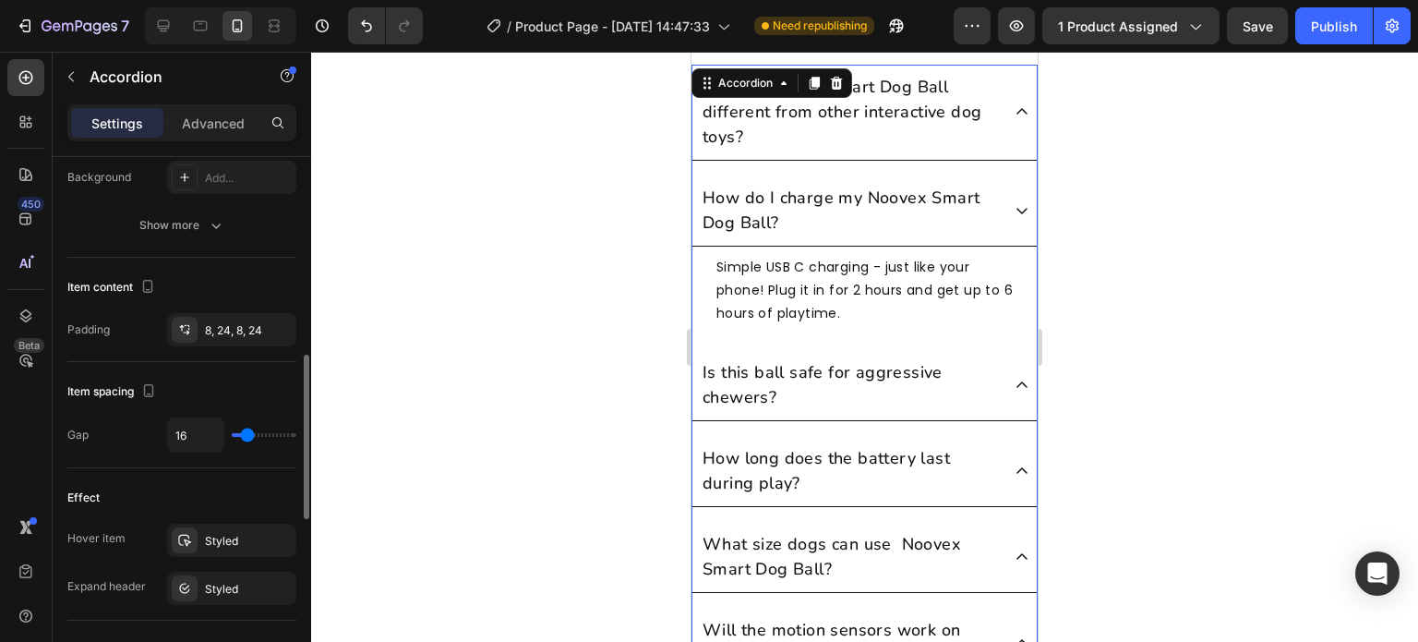
type input "11"
type input "0"
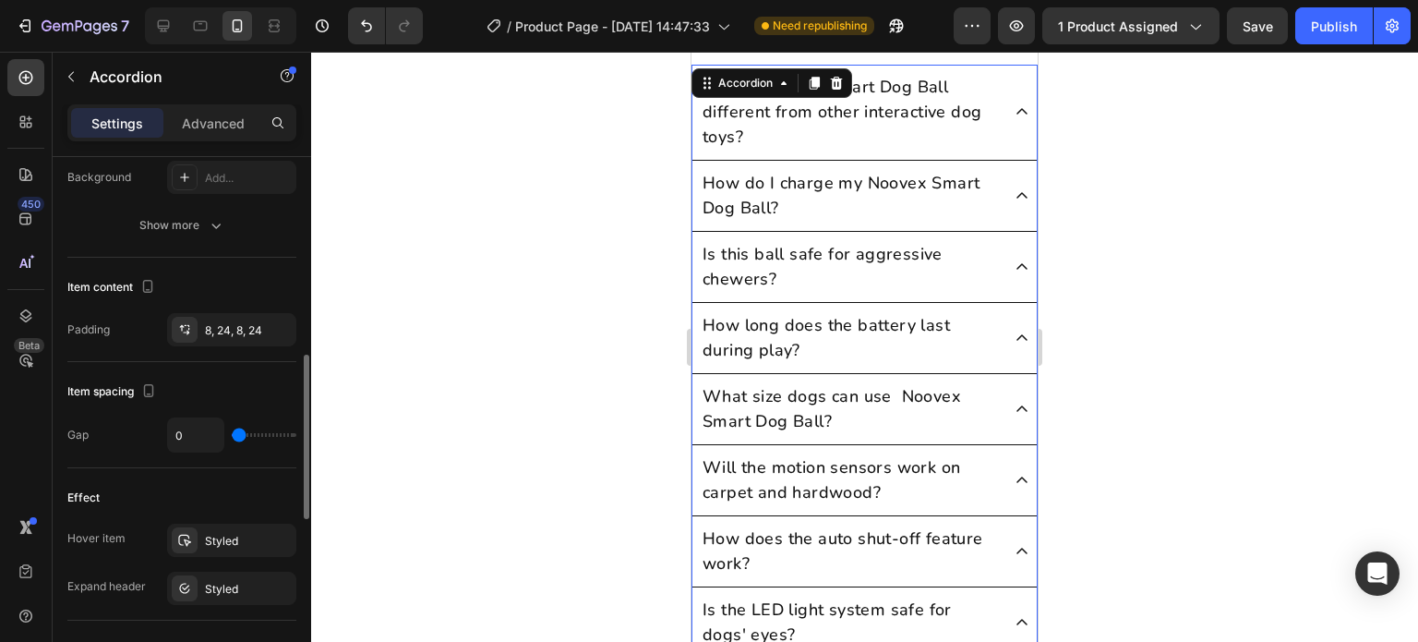
type input "0"
click at [236, 433] on input "range" at bounding box center [264, 435] width 65 height 4
drag, startPoint x: 236, startPoint y: 431, endPoint x: 196, endPoint y: 430, distance: 40.6
click at [236, 433] on input "range" at bounding box center [264, 435] width 65 height 4
click at [196, 430] on input "0" at bounding box center [195, 434] width 55 height 33
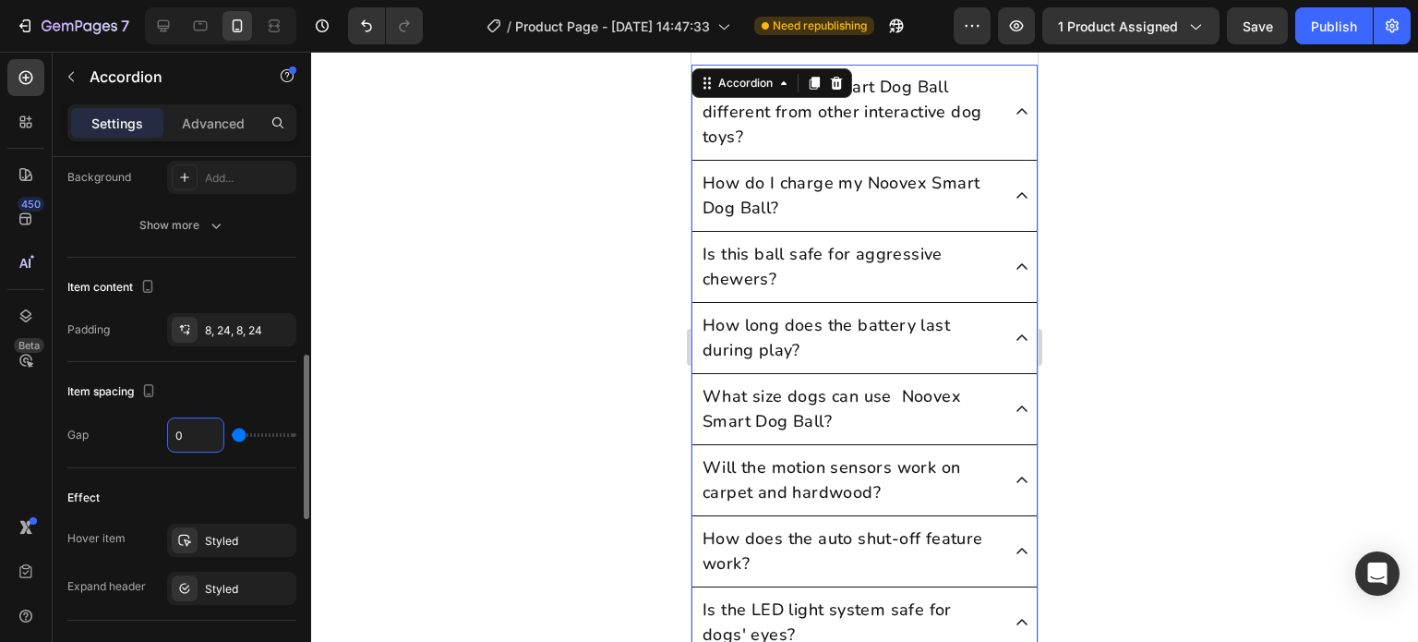
type input "4"
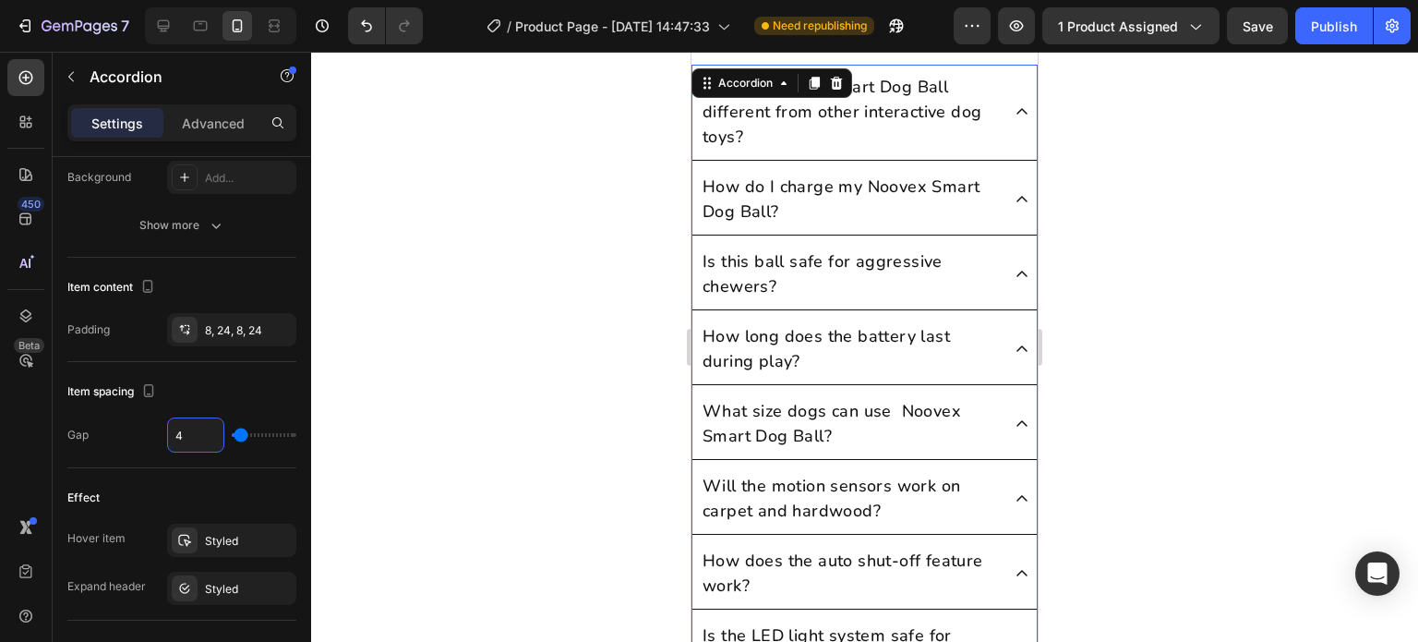
click at [551, 318] on div at bounding box center [864, 347] width 1107 height 590
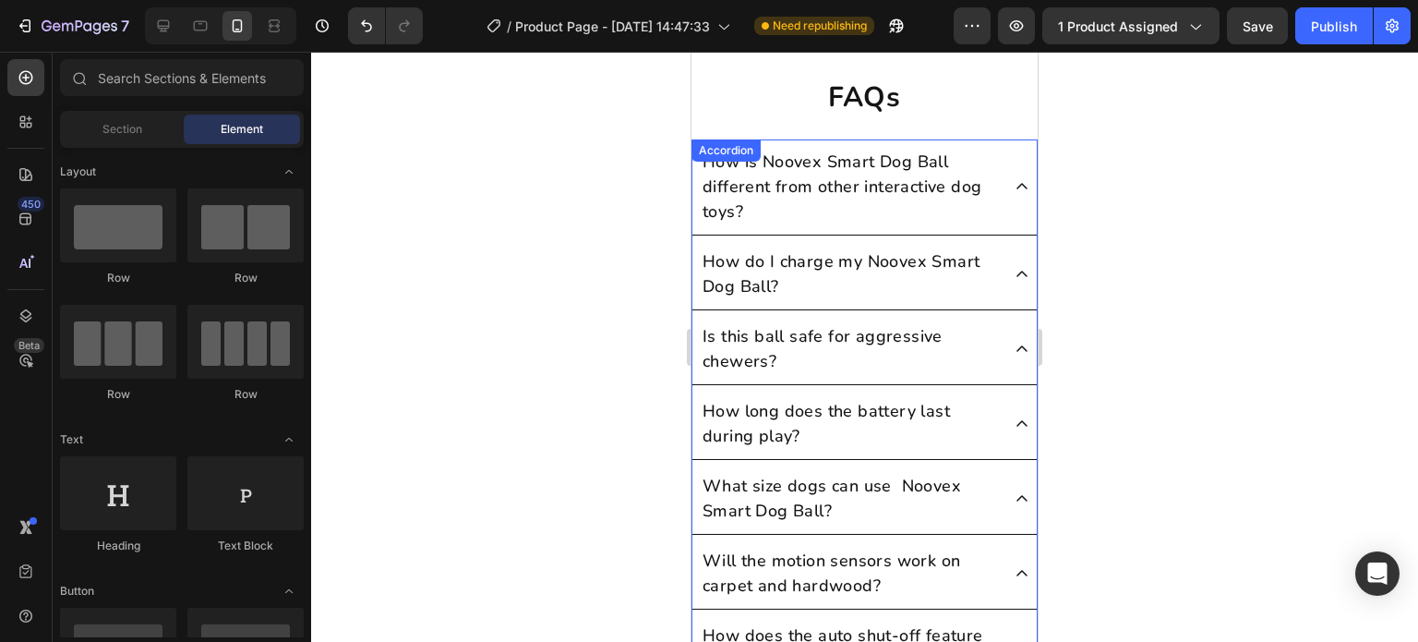
scroll to position [7963, 0]
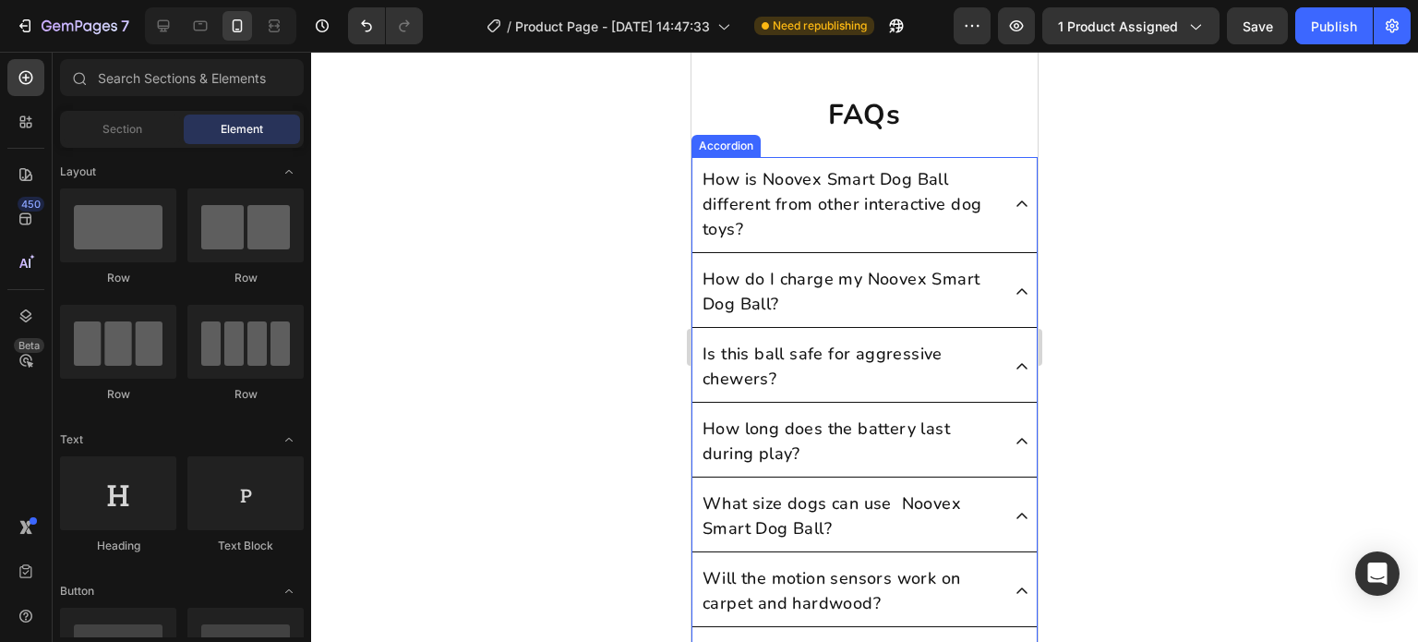
click at [862, 302] on p "How do I charge my Noovex Smart Dog Ball?" at bounding box center [850, 292] width 295 height 50
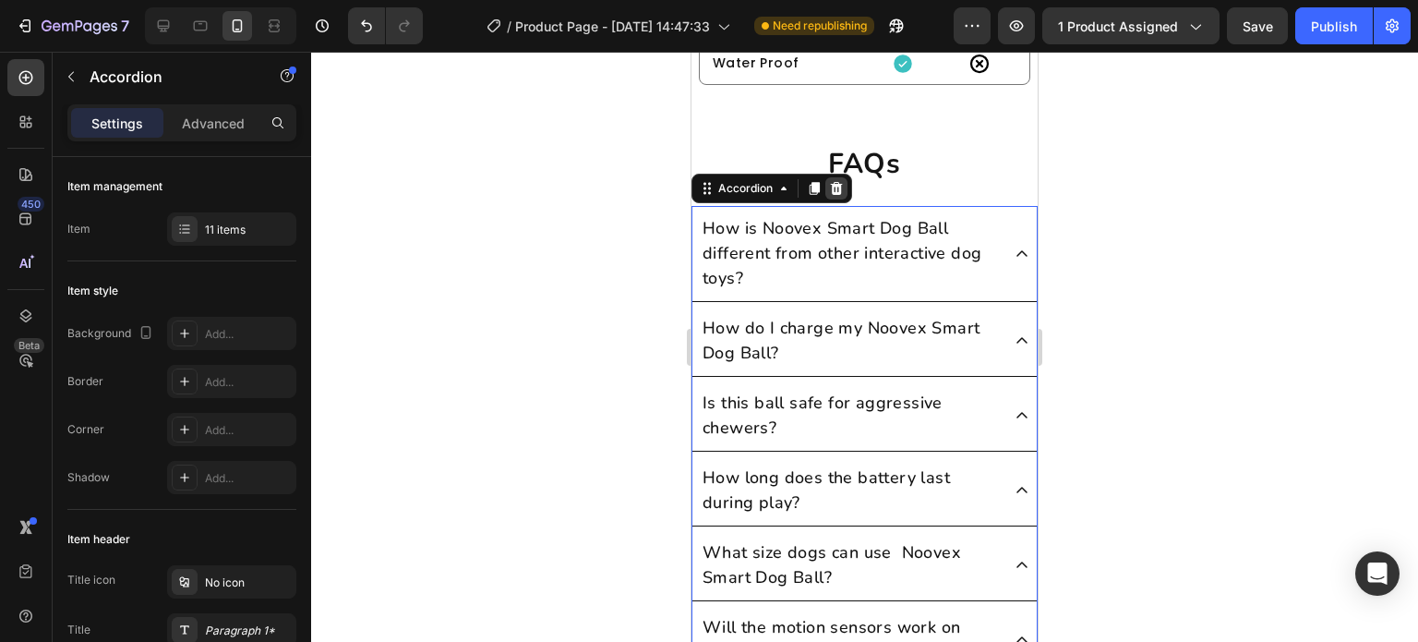
scroll to position [7870, 0]
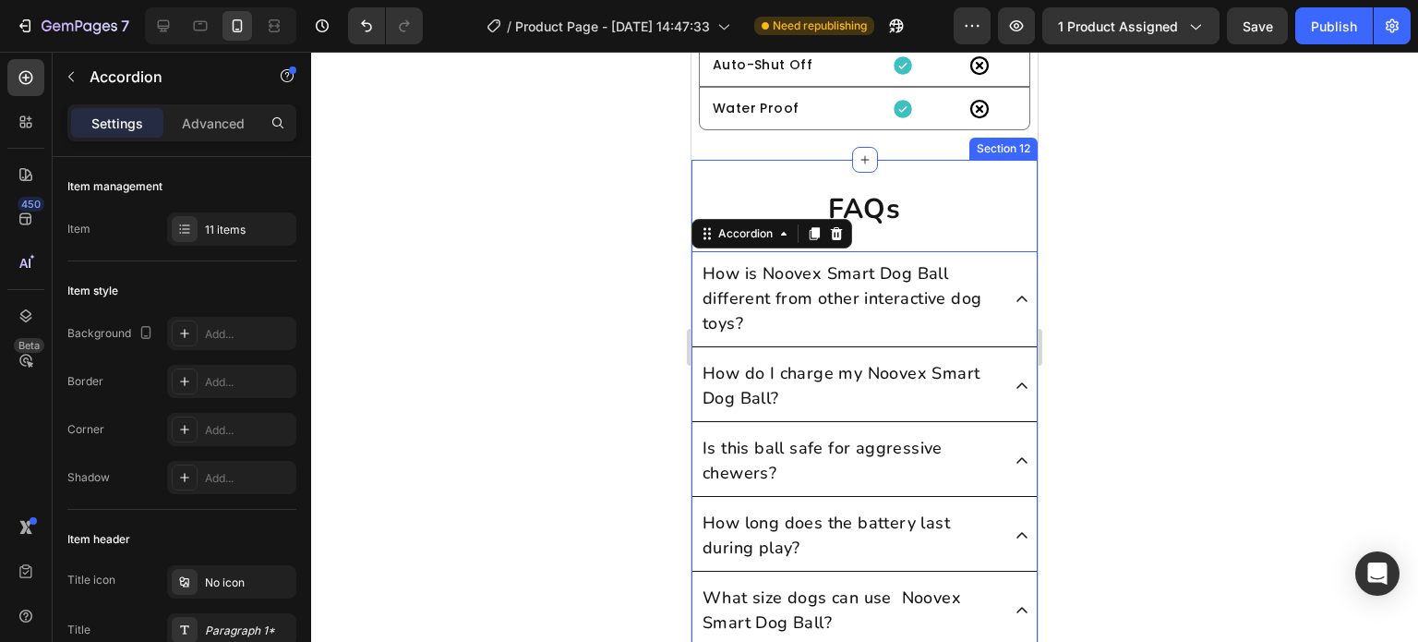
click at [868, 182] on div "FAQs Heading Row How is Noovex Smart Dog Ball different from other interactive …" at bounding box center [865, 630] width 346 height 940
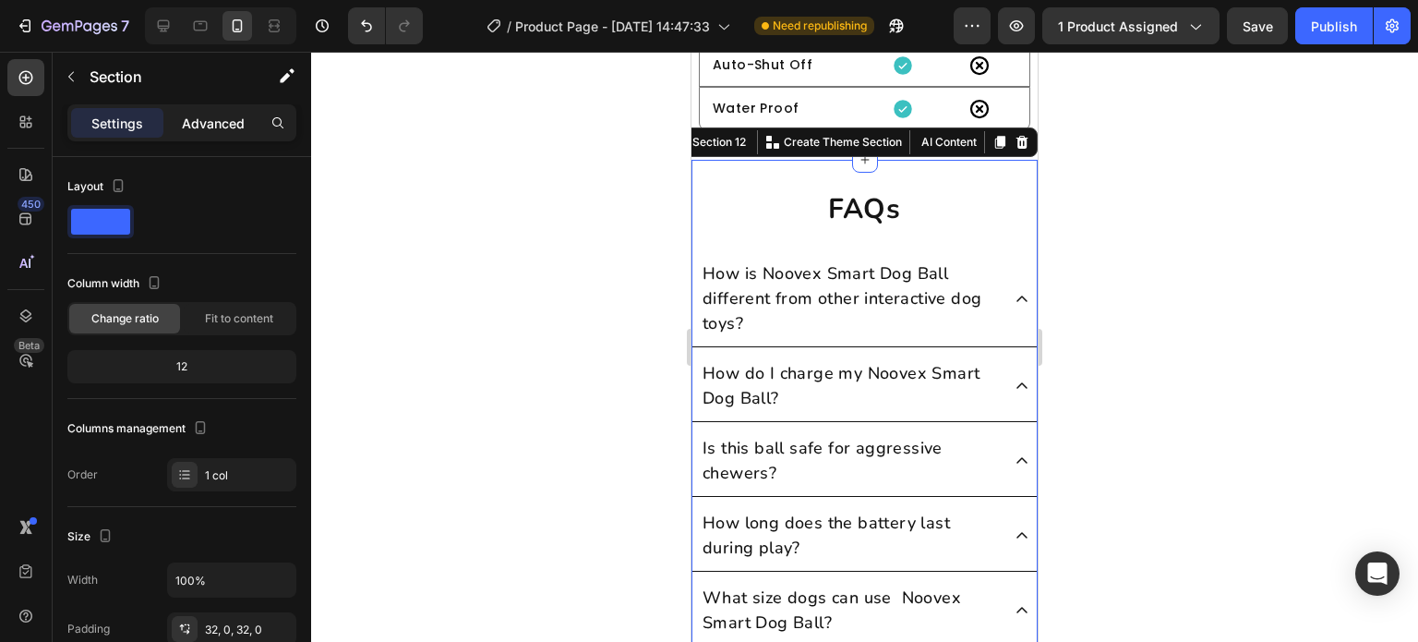
click at [222, 127] on p "Advanced" at bounding box center [213, 123] width 63 height 19
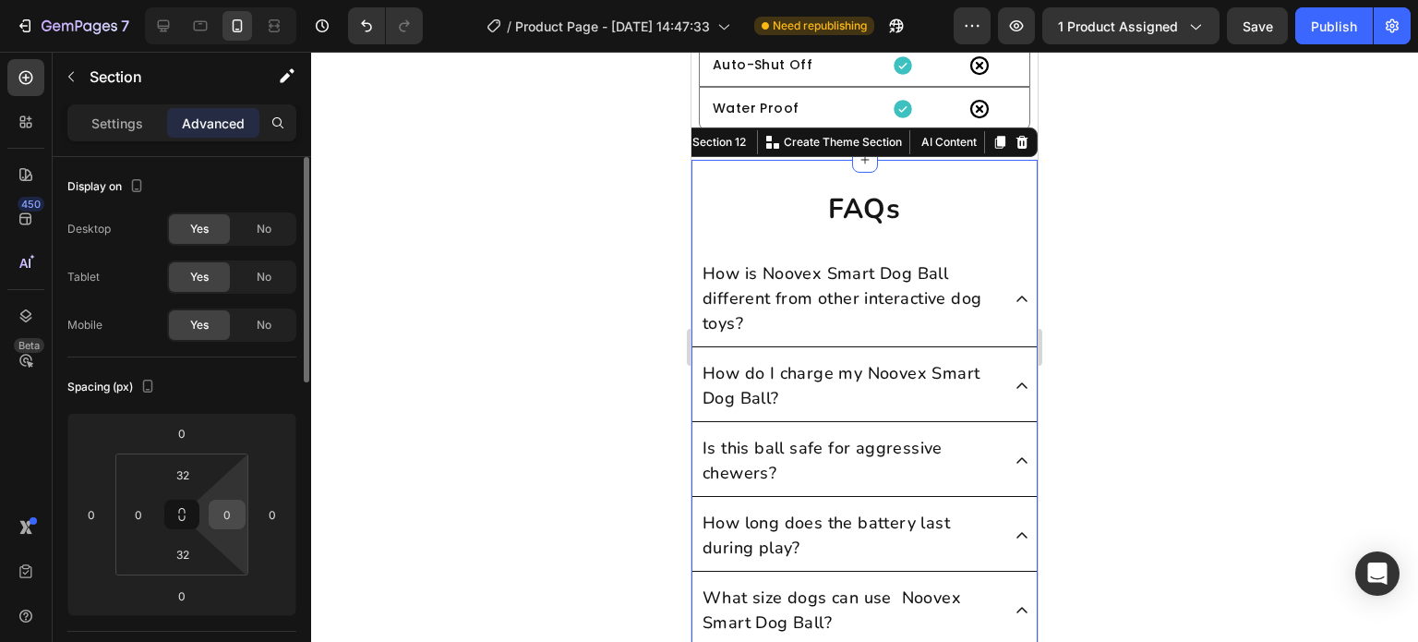
click at [233, 512] on input "0" at bounding box center [227, 514] width 28 height 28
type input "15"
click at [140, 520] on input "0" at bounding box center [139, 514] width 28 height 28
type input "5"
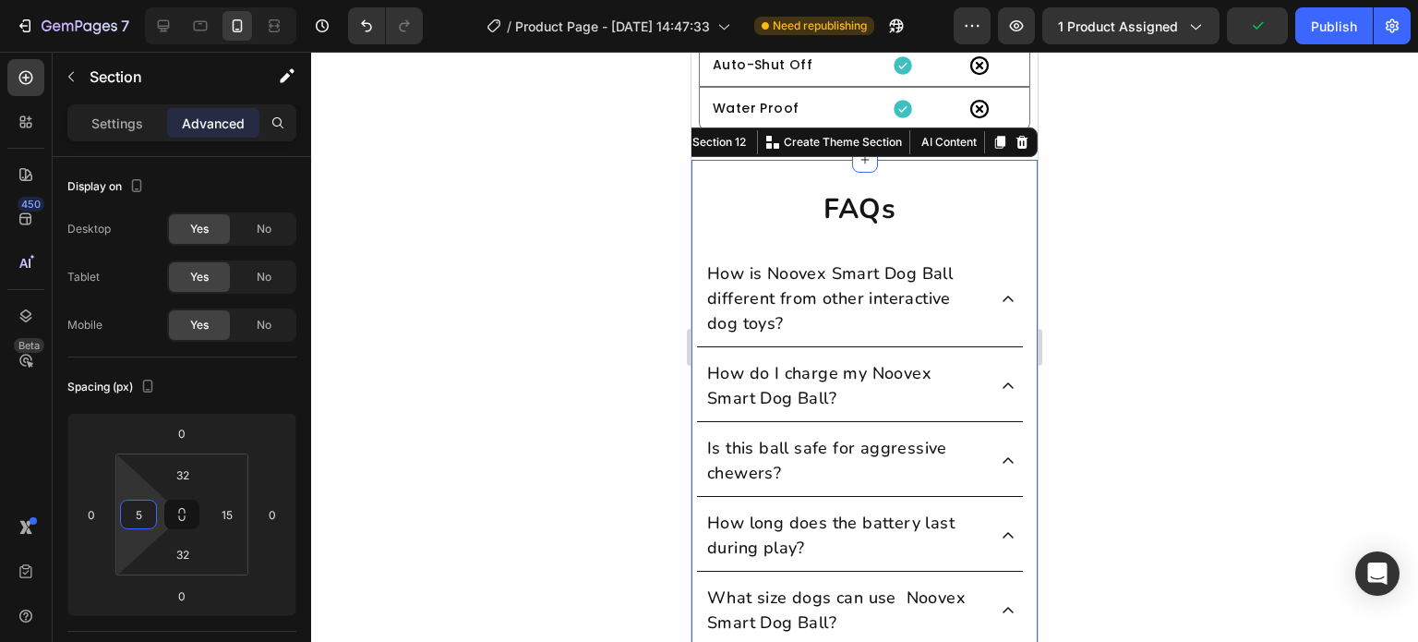
click at [609, 336] on div at bounding box center [864, 347] width 1107 height 590
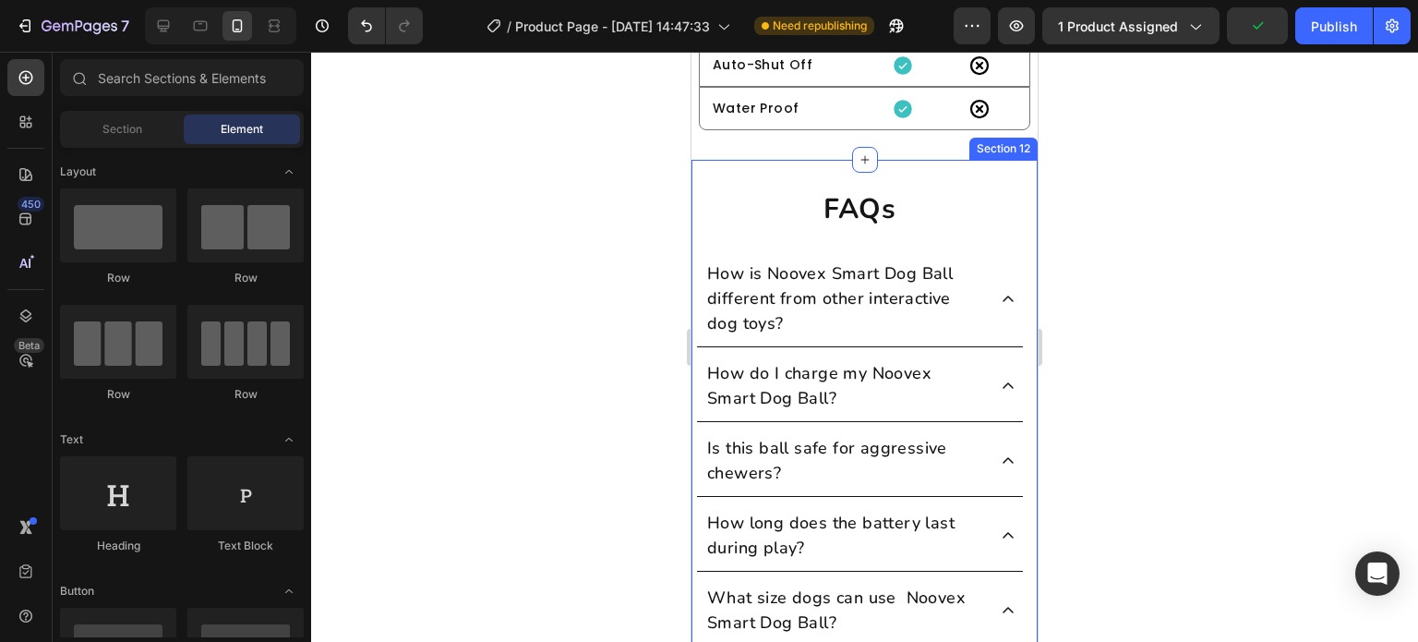
click at [692, 331] on div "FAQs Heading Row How is Noovex Smart Dog Ball different from other interactive …" at bounding box center [865, 630] width 346 height 940
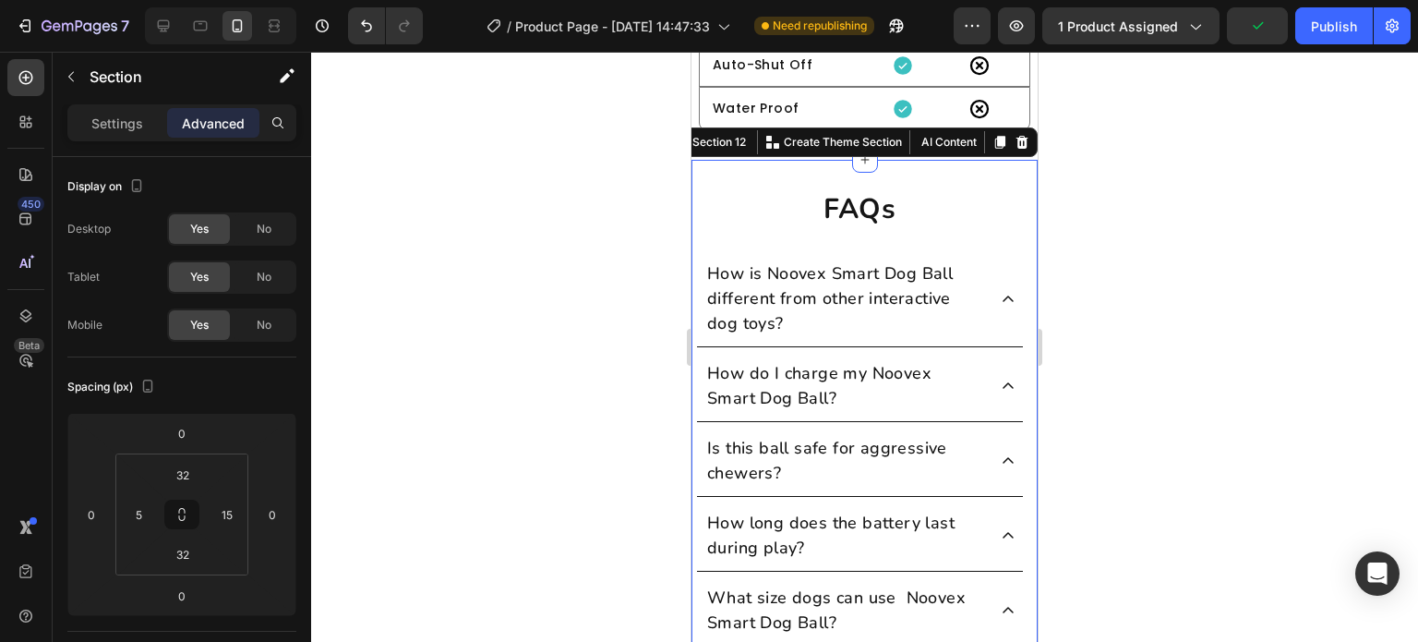
click at [776, 331] on p "How is Noovex Smart Dog Ball different from other interactive dog toys?" at bounding box center [845, 298] width 276 height 75
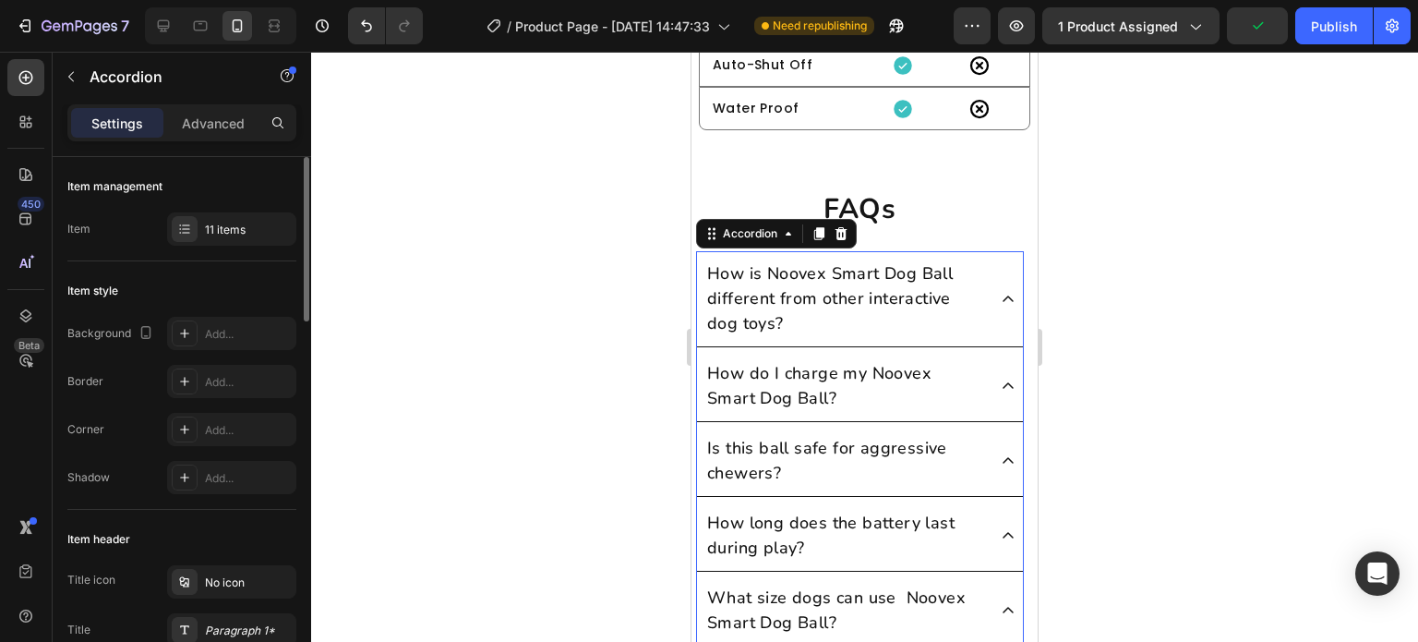
scroll to position [277, 0]
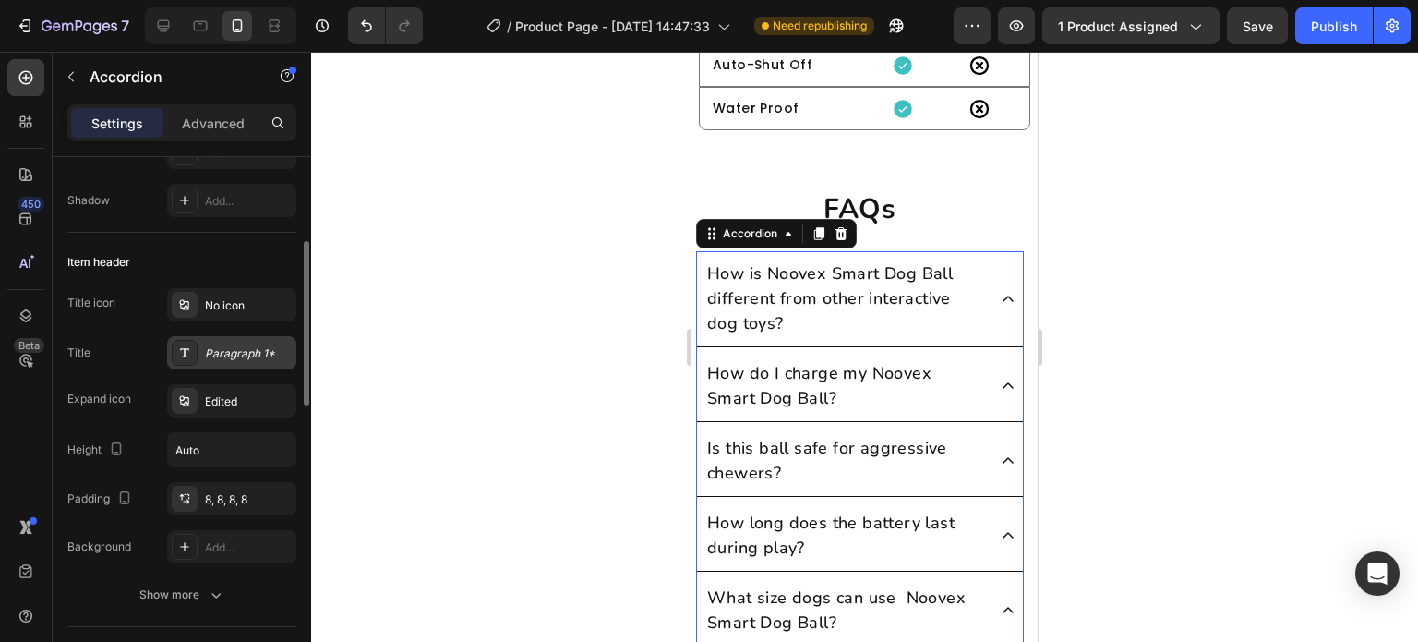
click at [243, 347] on div "Paragraph 1*" at bounding box center [248, 353] width 87 height 17
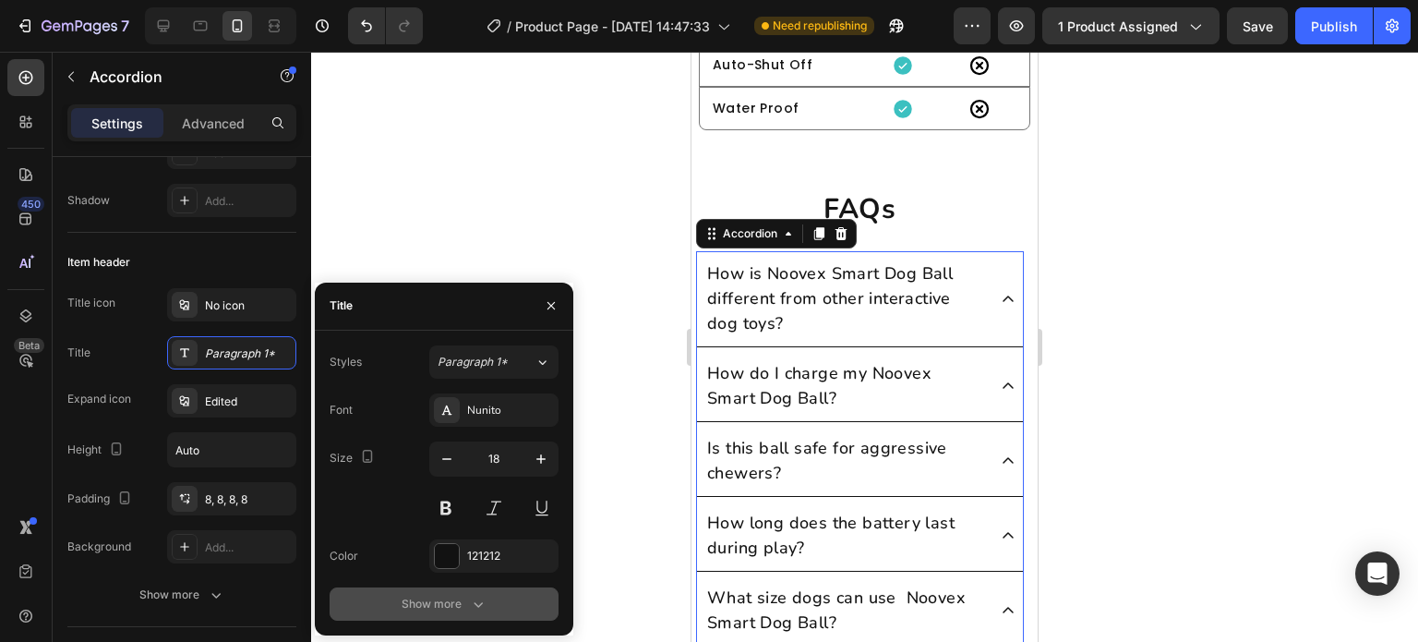
click at [472, 587] on button "Show more" at bounding box center [444, 603] width 229 height 33
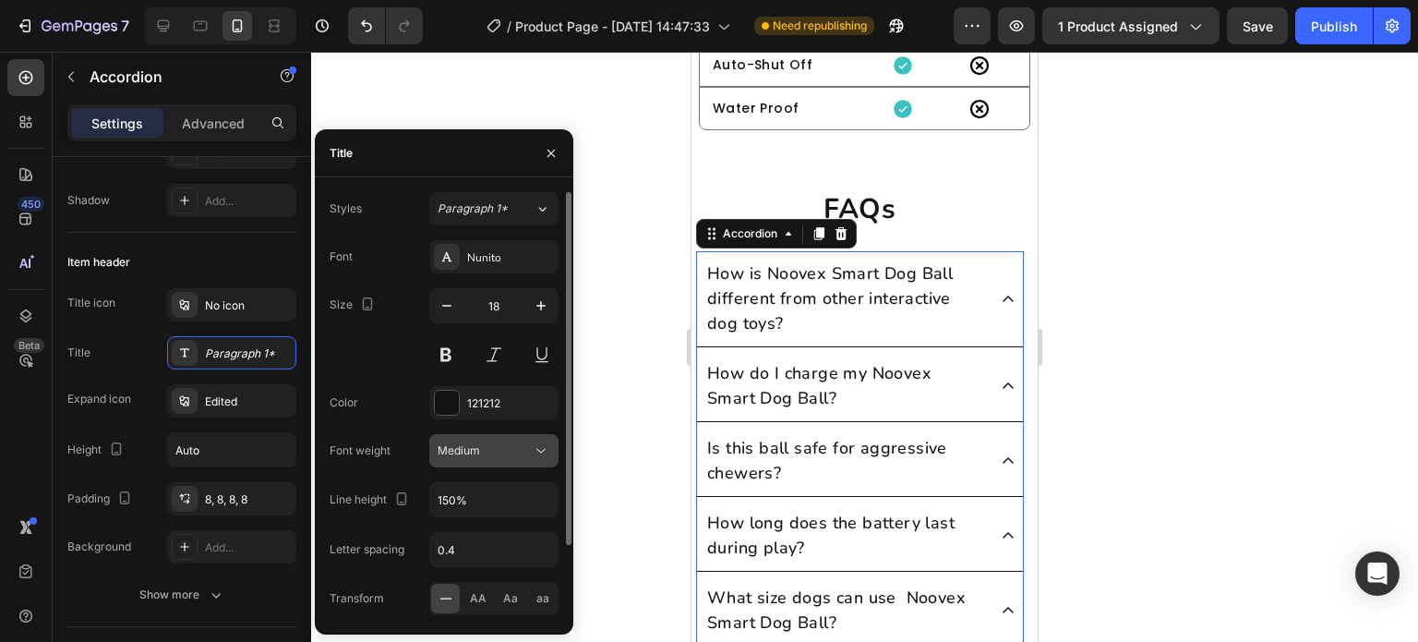
click at [501, 460] on button "Medium" at bounding box center [493, 450] width 129 height 33
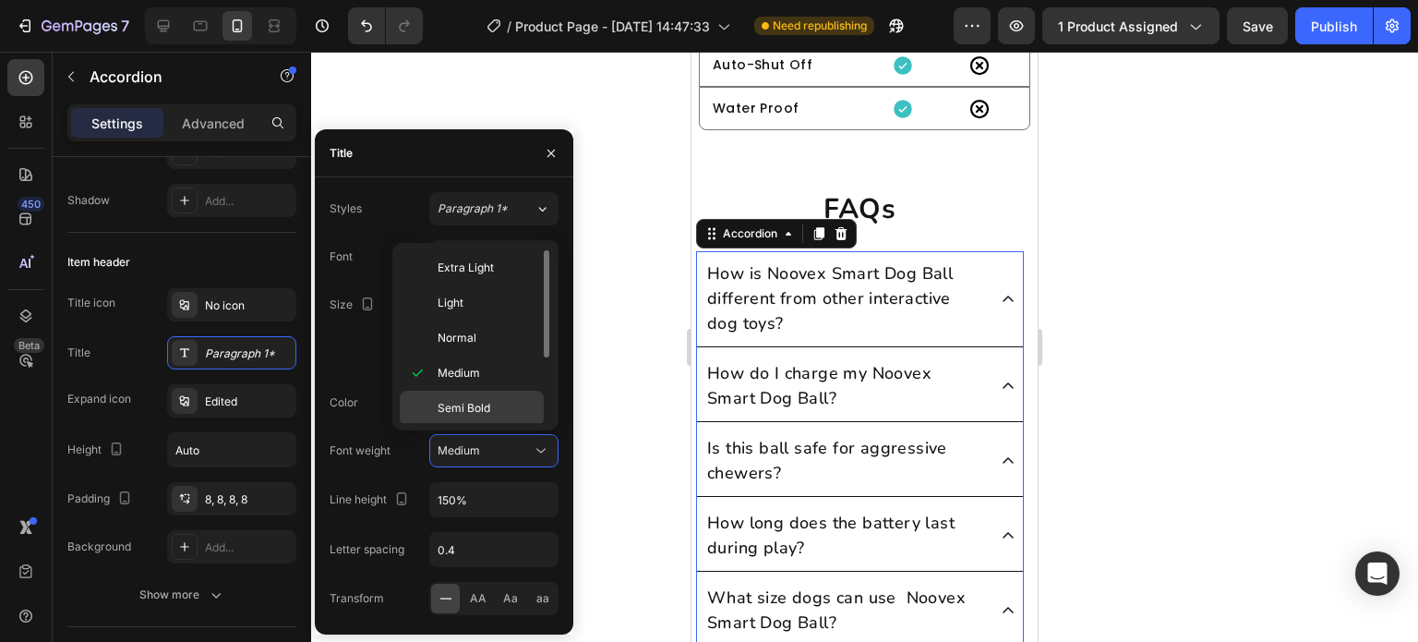
click at [499, 418] on div "Semi Bold" at bounding box center [472, 408] width 144 height 35
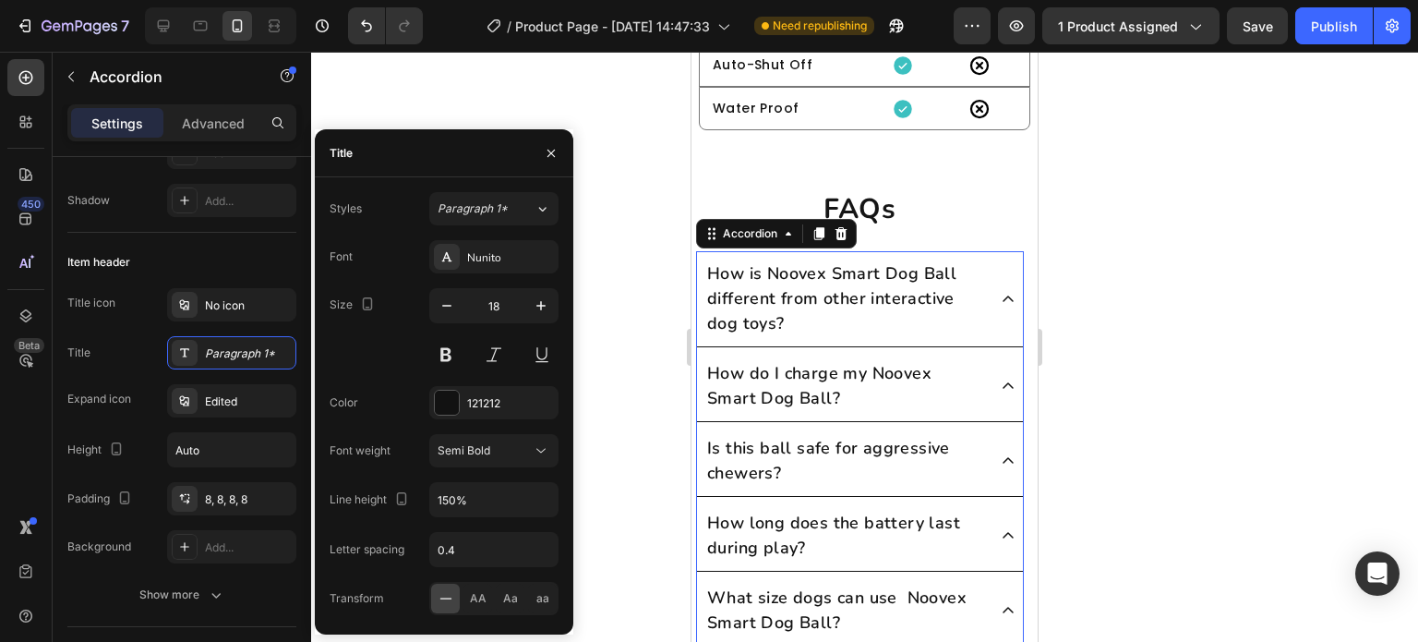
click at [620, 368] on div at bounding box center [864, 347] width 1107 height 590
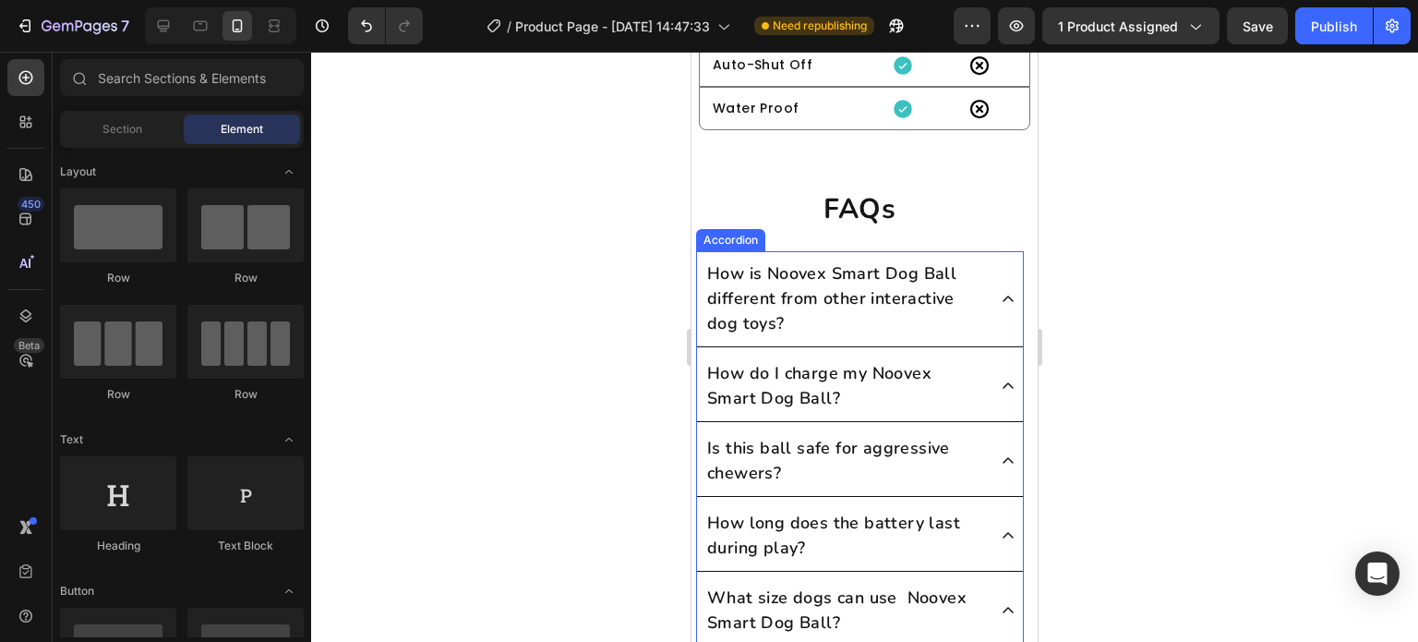
click at [822, 351] on div "How do I charge my Noovex Smart Dog Ball?" at bounding box center [860, 386] width 326 height 71
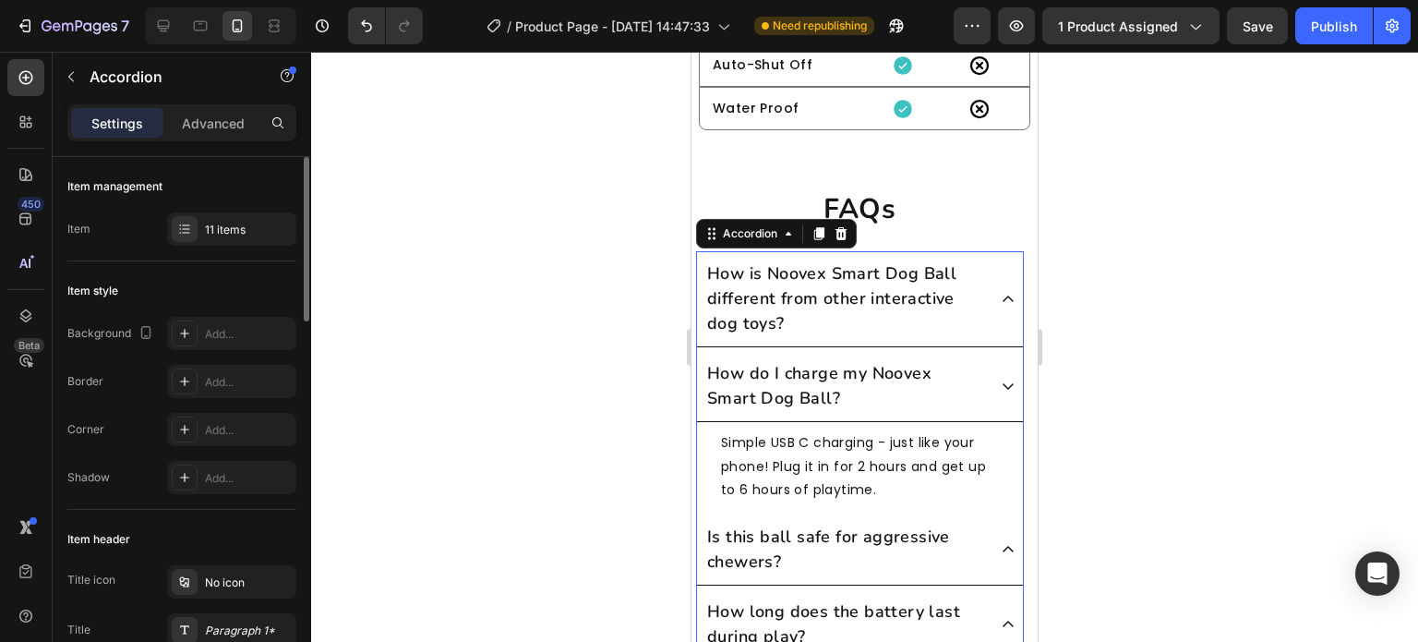
scroll to position [185, 0]
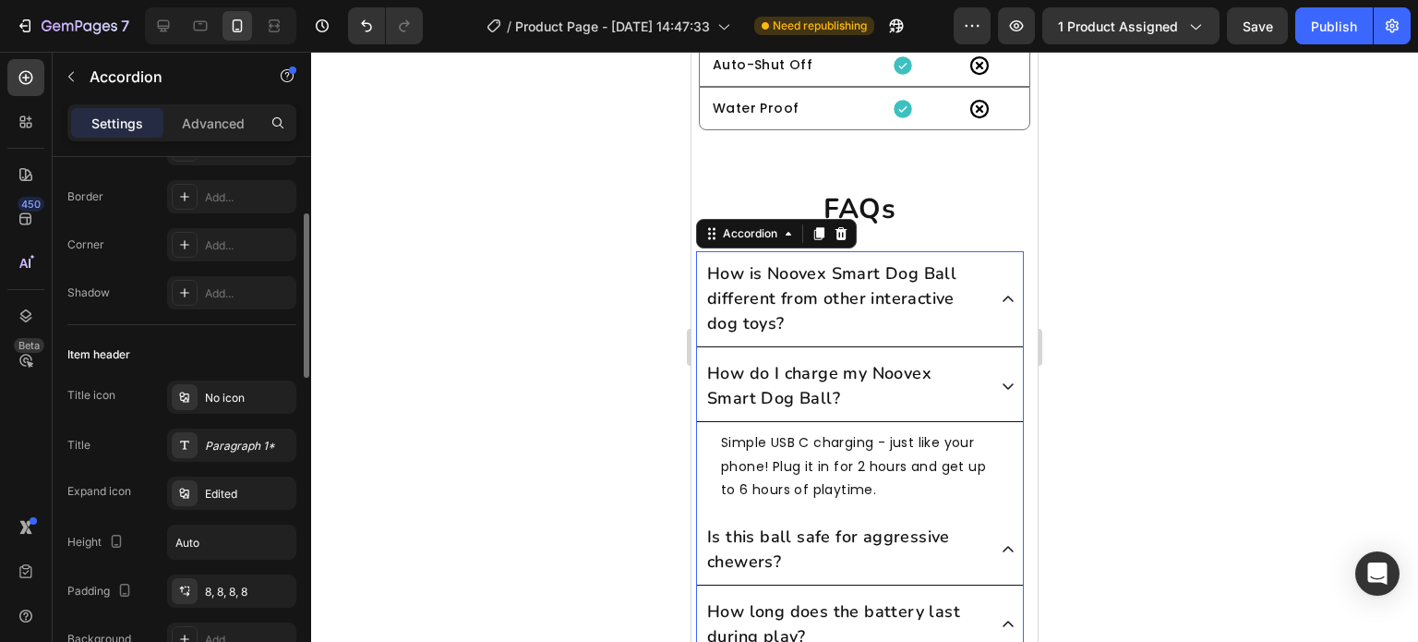
click at [405, 408] on div at bounding box center [864, 347] width 1107 height 590
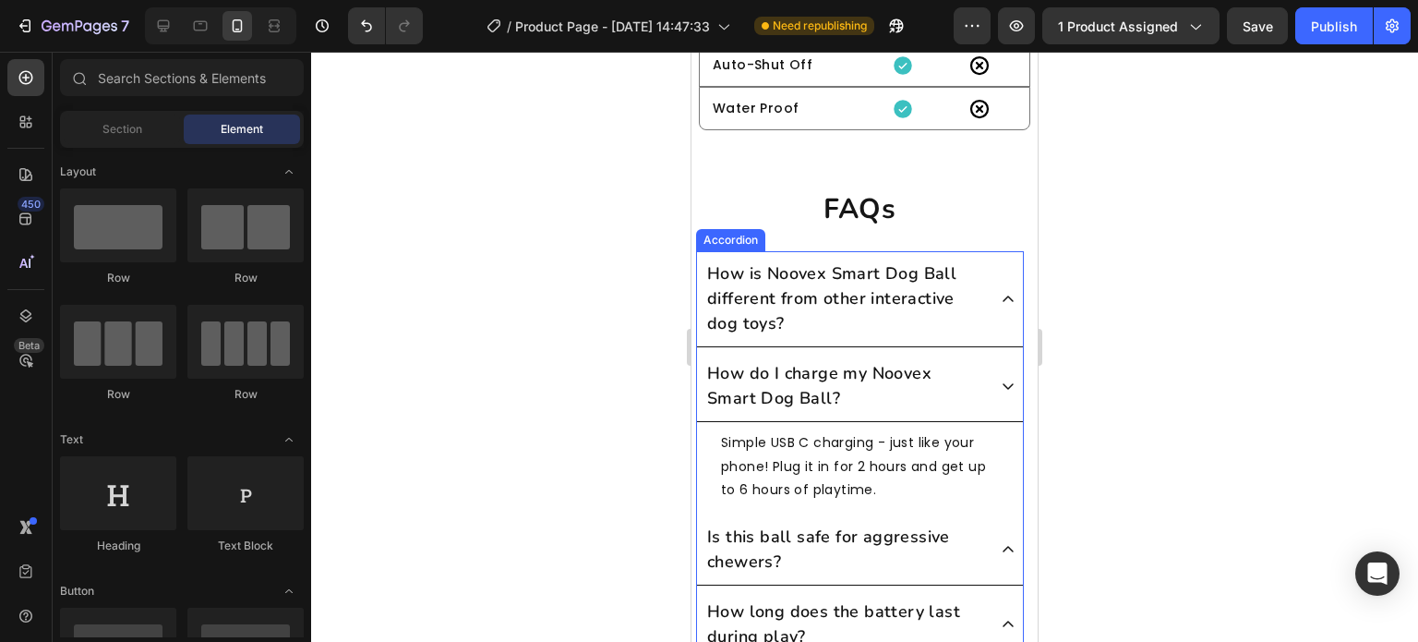
click at [1001, 388] on icon at bounding box center [1008, 386] width 15 height 15
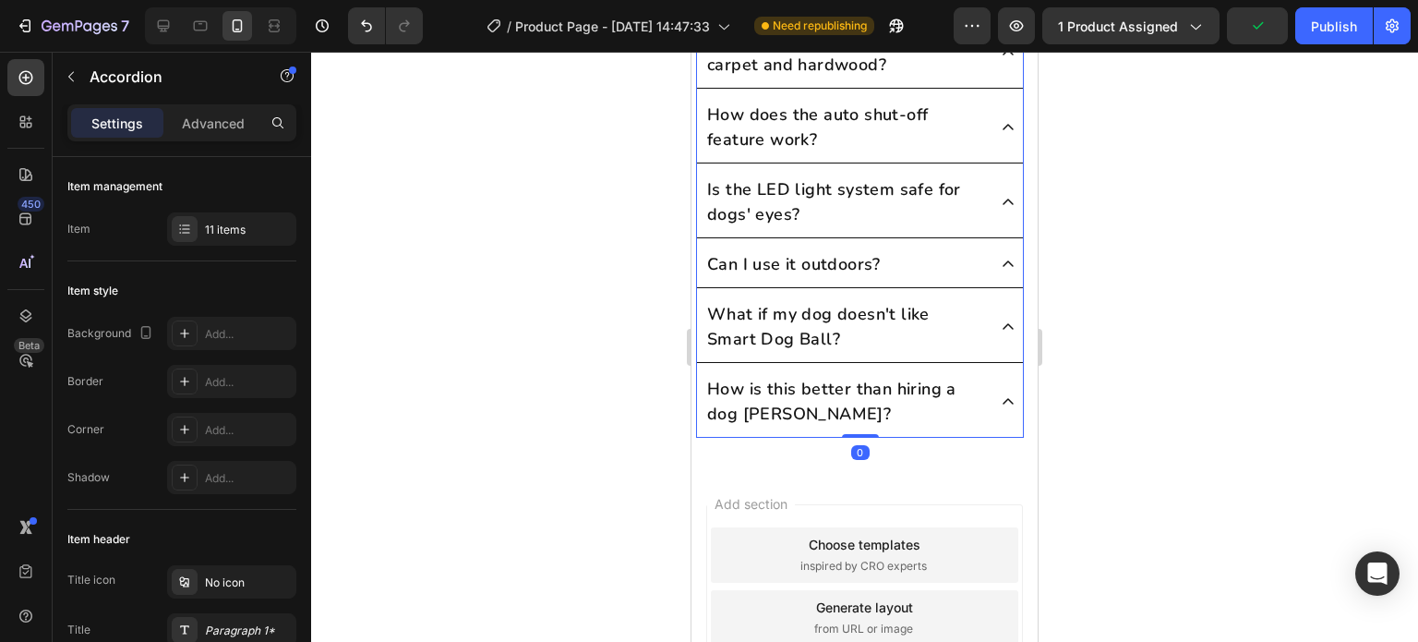
scroll to position [8517, 0]
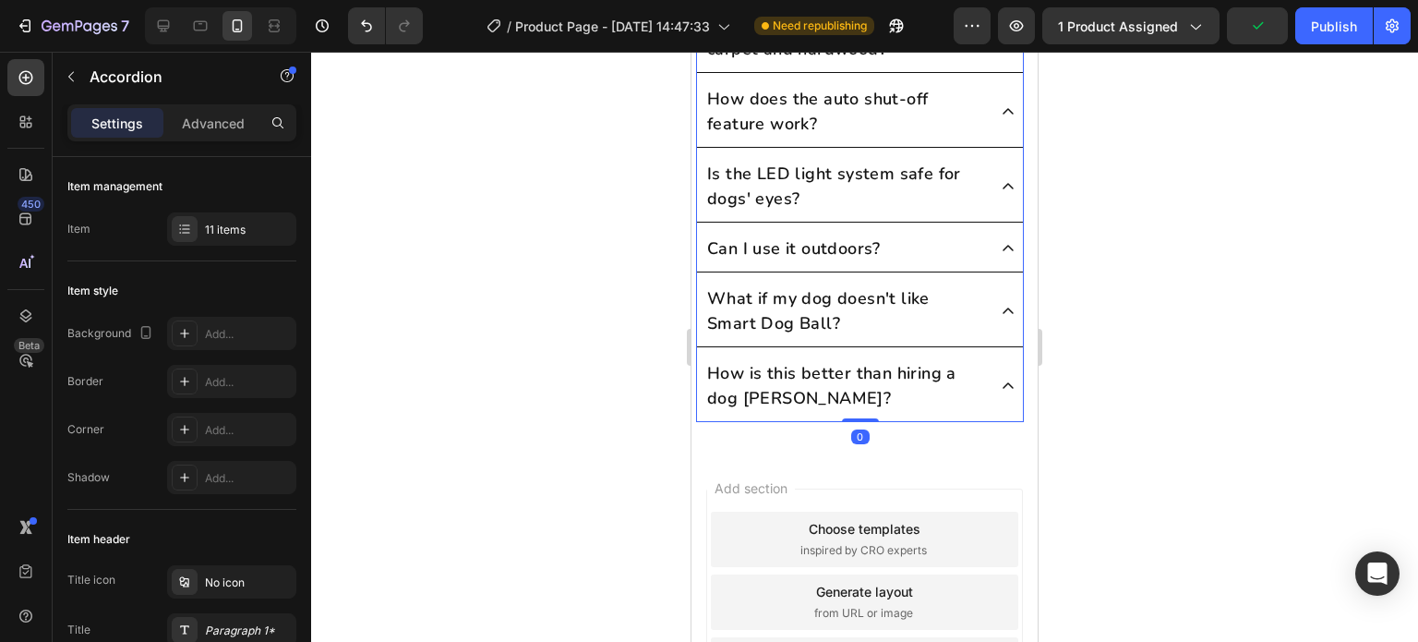
click at [537, 465] on div at bounding box center [864, 347] width 1107 height 590
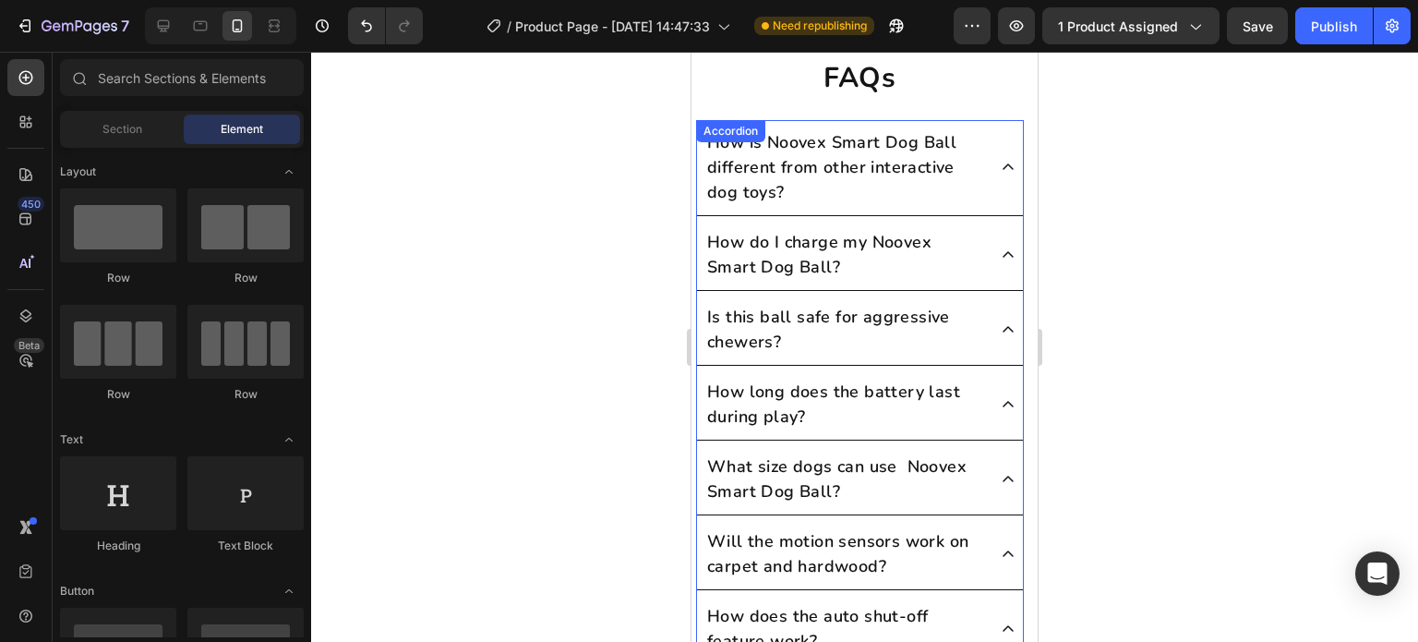
scroll to position [7870, 0]
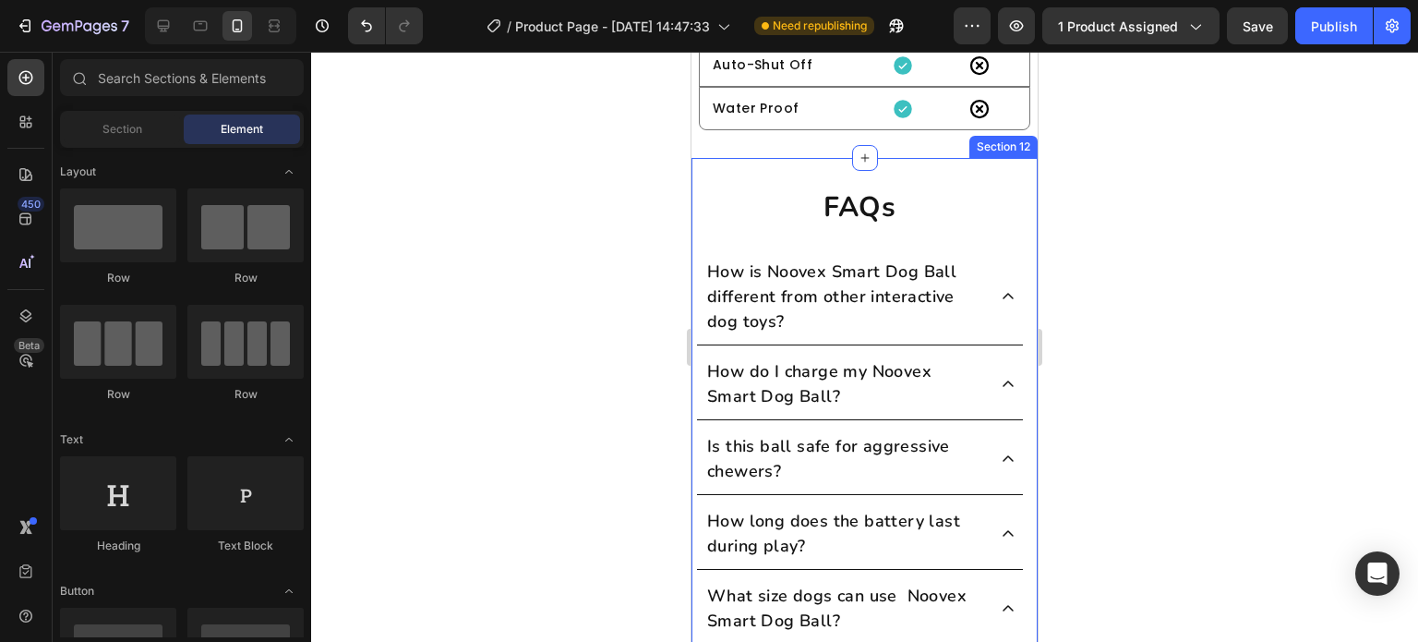
click at [942, 178] on div "FAQs Heading Row How is Noovex Smart Dog Ball different from other interactive …" at bounding box center [865, 628] width 346 height 940
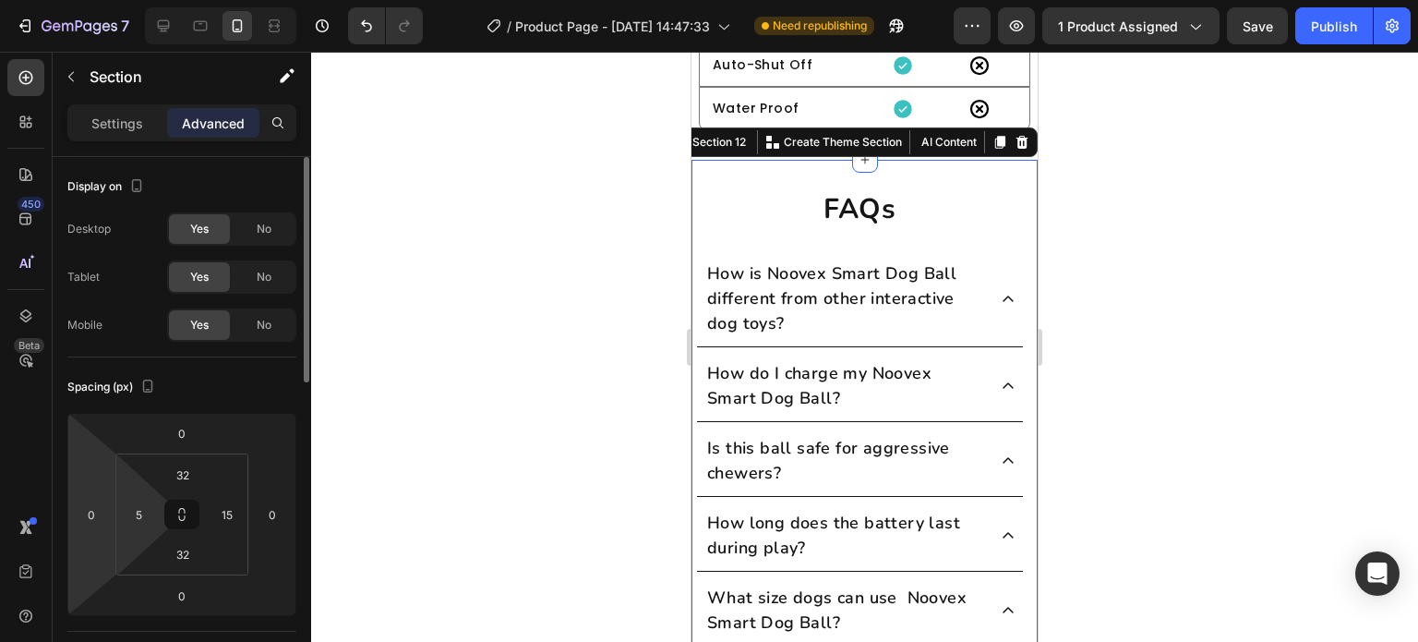
drag, startPoint x: 96, startPoint y: 466, endPoint x: 125, endPoint y: 468, distance: 28.7
click at [99, 0] on html "7 / Product Page - [DATE] 14:47:33 Need republishing Preview 1 product assigned…" at bounding box center [709, 0] width 1418 height 0
click at [103, 0] on html "7 / Product Page - [DATE] 14:47:33 Need republishing Preview 1 product assigned…" at bounding box center [709, 0] width 1418 height 0
click at [142, 512] on input "5" at bounding box center [139, 514] width 28 height 28
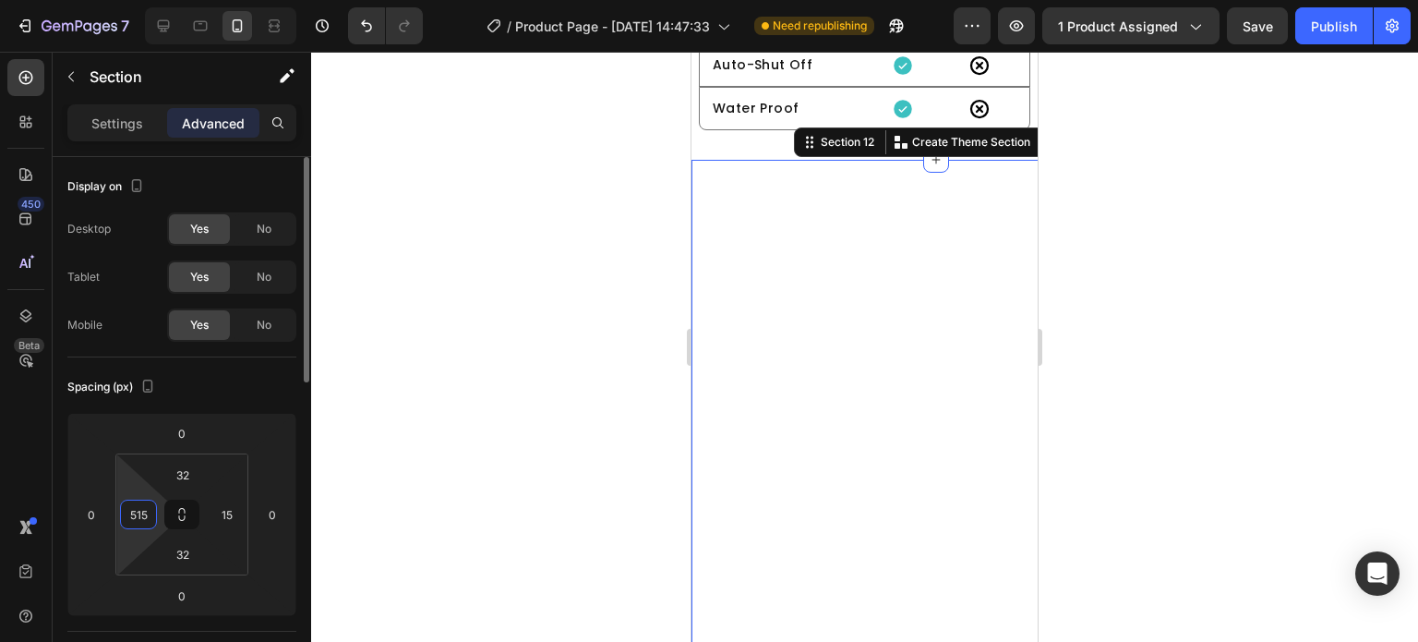
click at [141, 525] on input "515" at bounding box center [139, 514] width 28 height 28
type input "15"
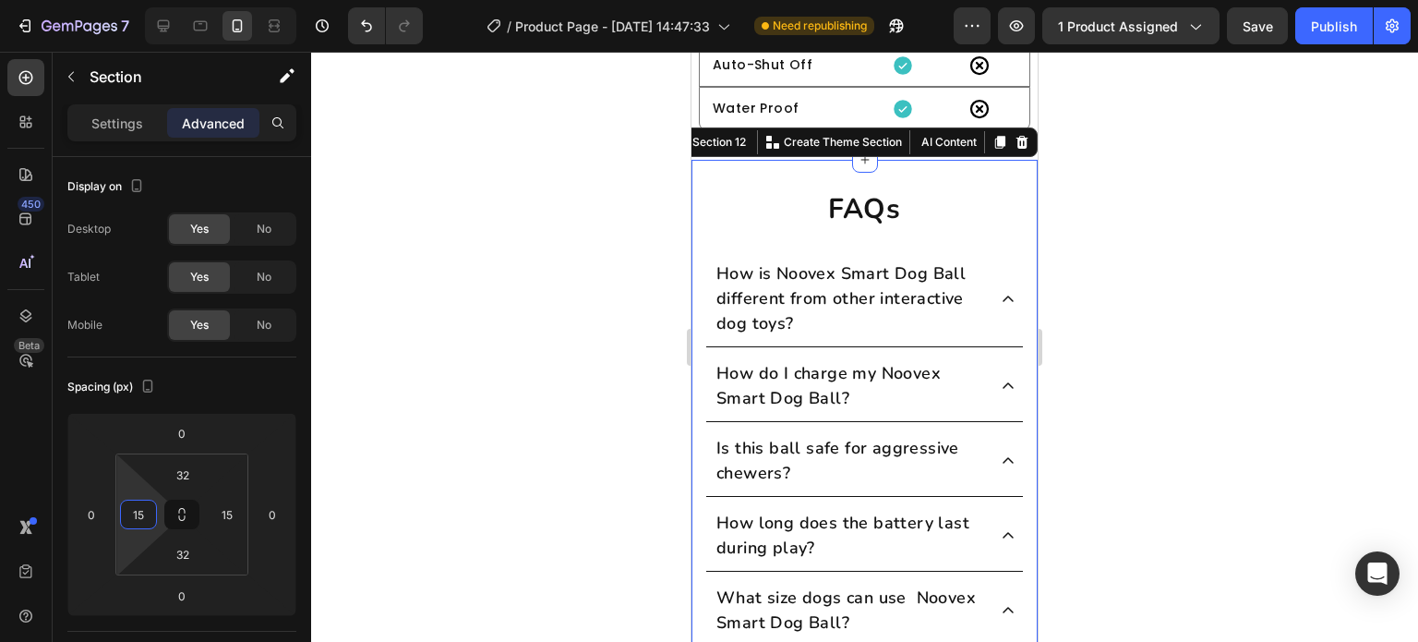
click at [810, 302] on p "How is Noovex Smart Dog Ball different from other interactive dog toys?" at bounding box center [850, 298] width 267 height 75
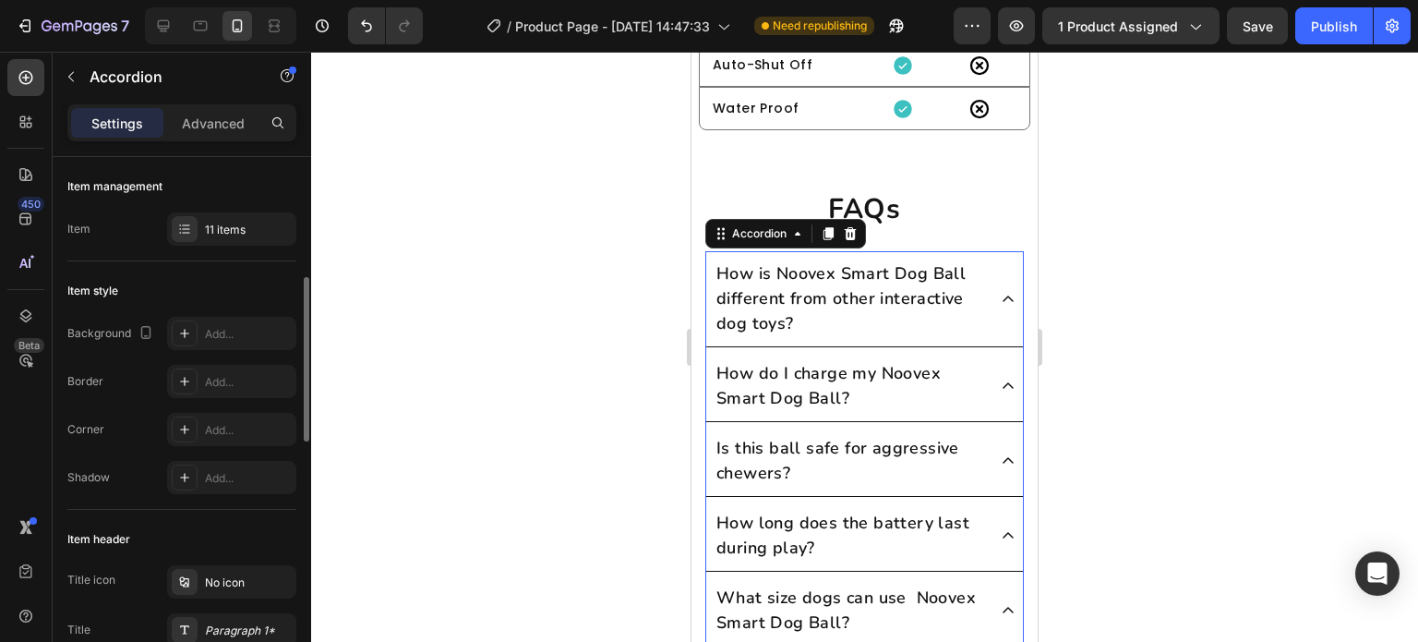
scroll to position [185, 0]
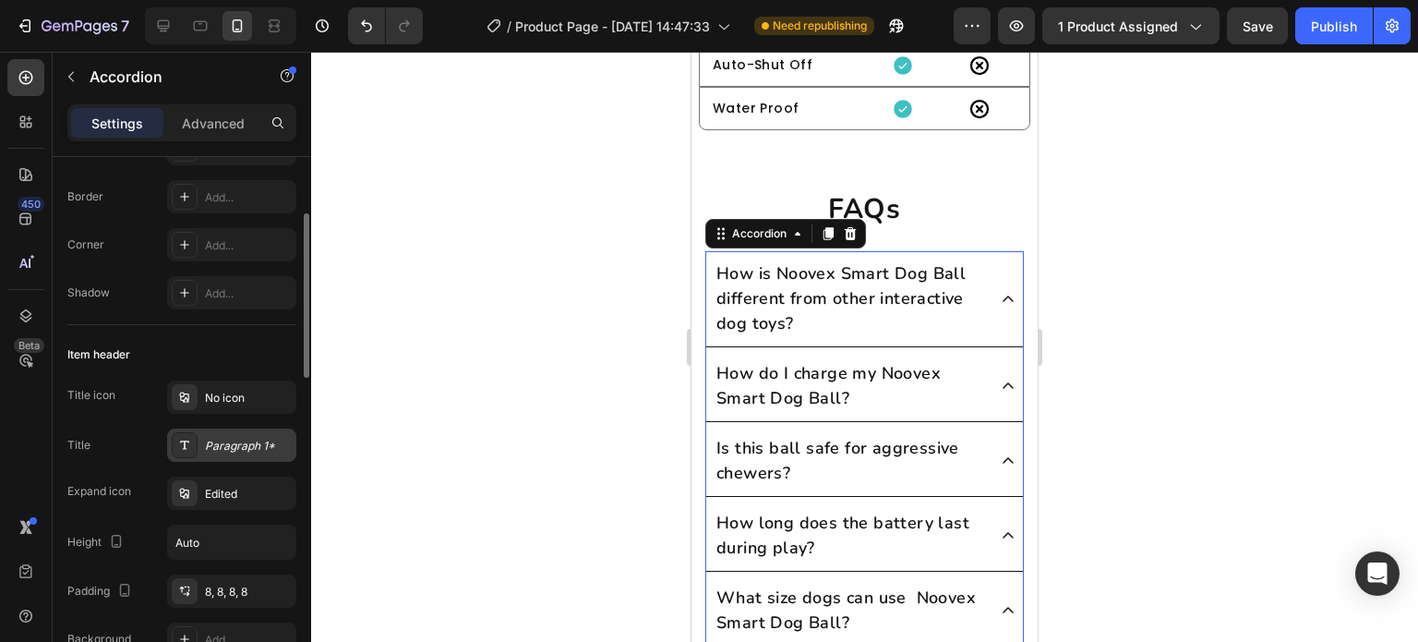
click at [211, 439] on div "Paragraph 1*" at bounding box center [248, 446] width 87 height 17
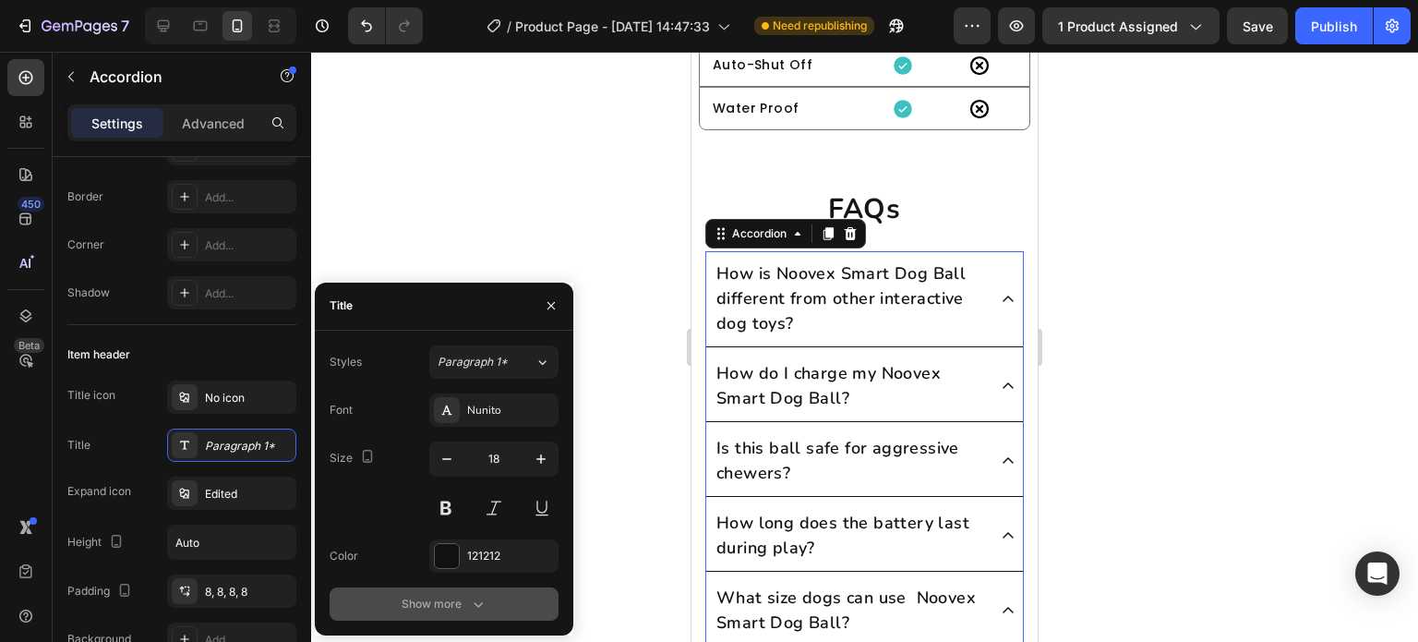
click at [473, 603] on icon "button" at bounding box center [478, 604] width 18 height 18
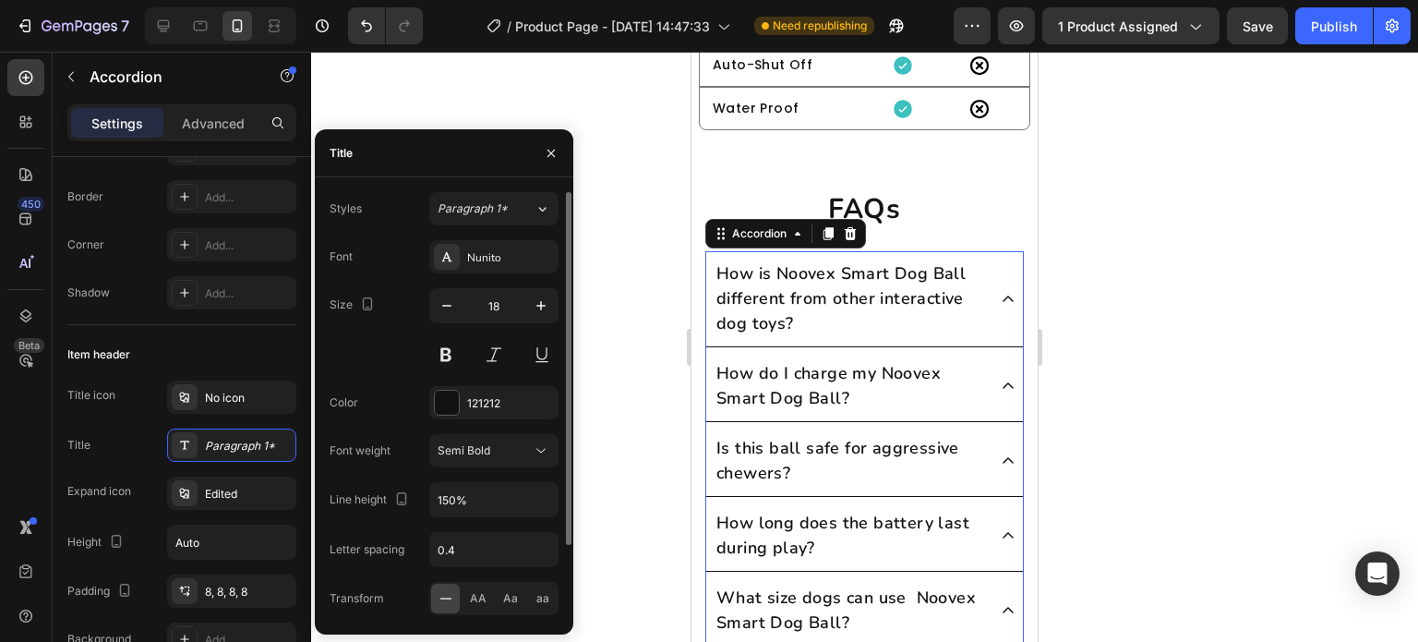
click at [677, 389] on div at bounding box center [864, 347] width 1107 height 590
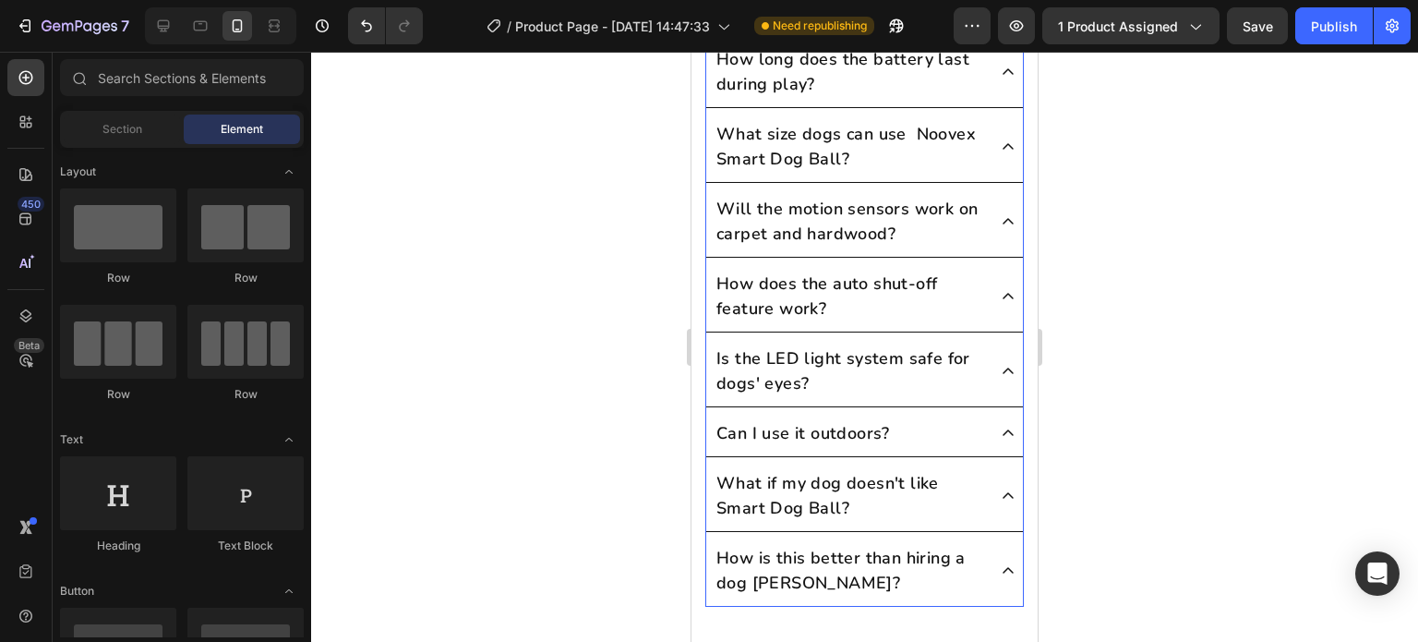
scroll to position [8620, 0]
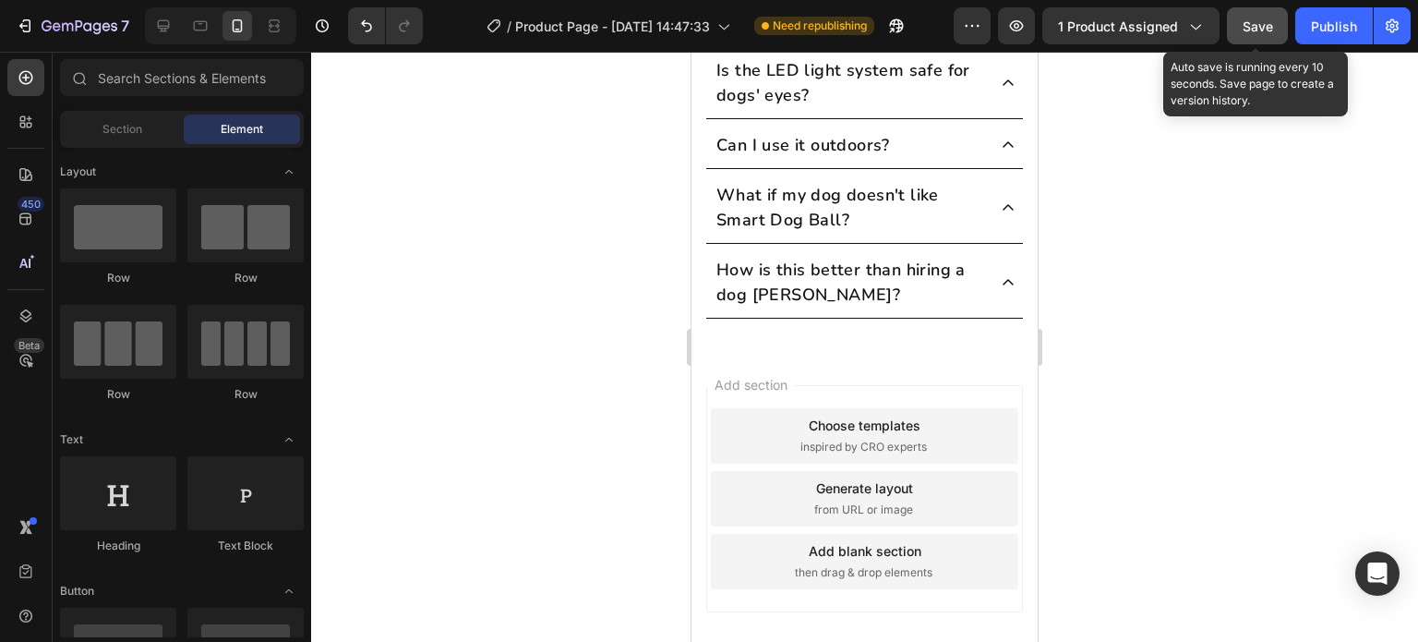
click at [1272, 25] on span "Save" at bounding box center [1258, 26] width 30 height 16
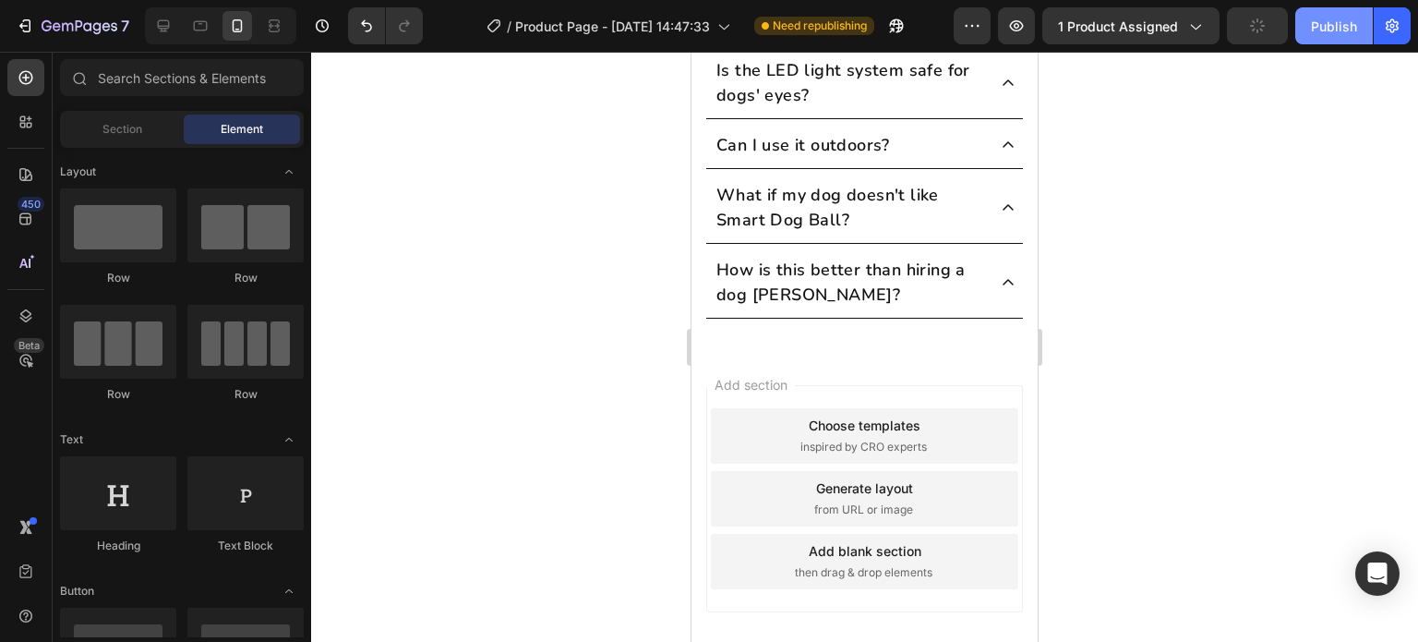
click at [1313, 28] on div "Publish" at bounding box center [1334, 26] width 46 height 19
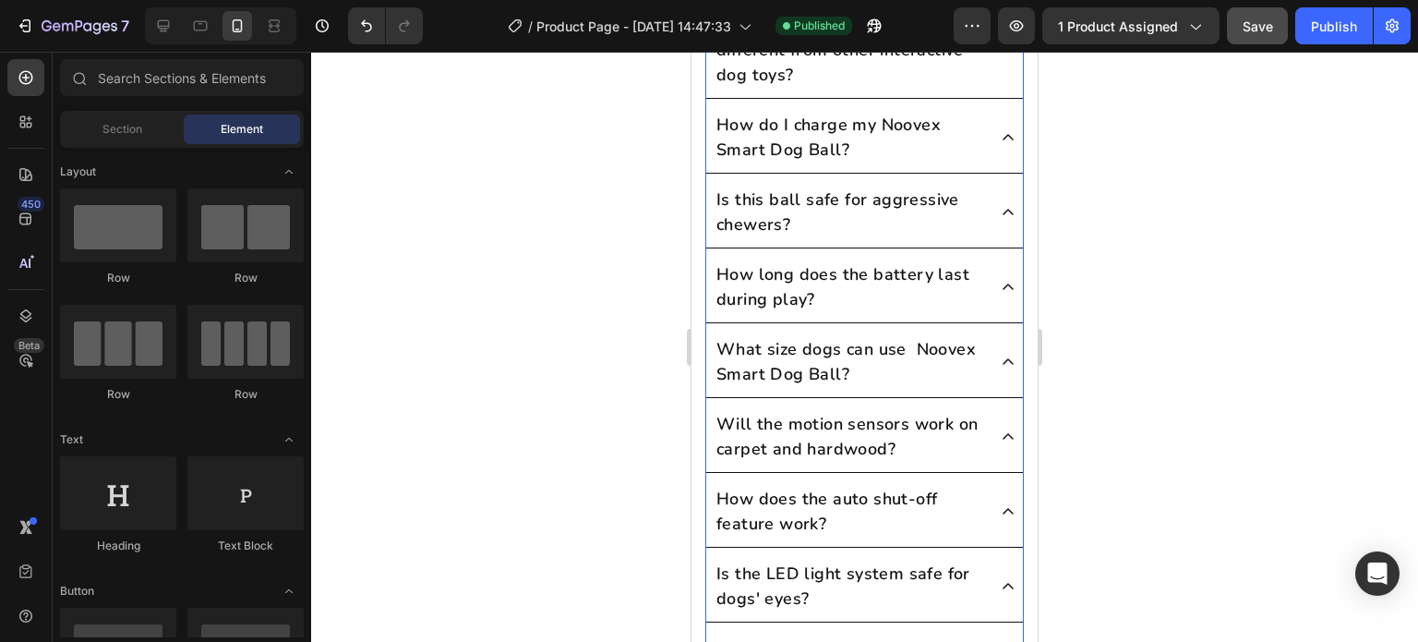
scroll to position [8066, 0]
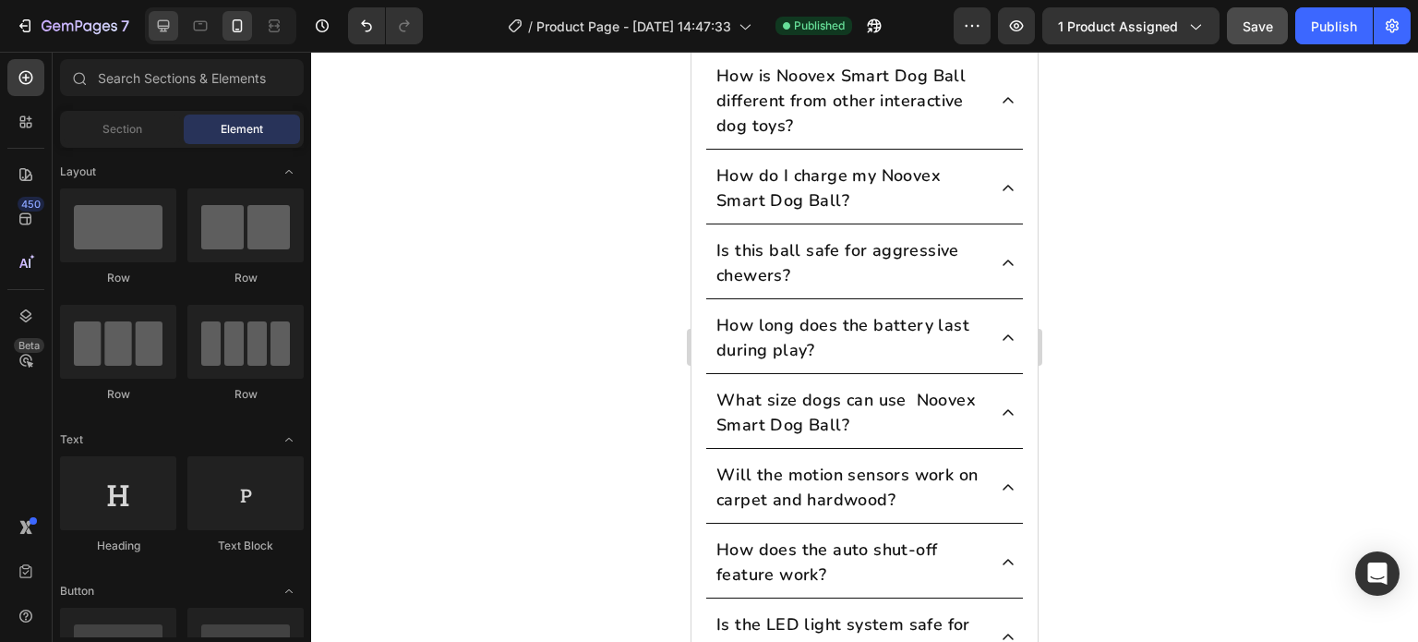
click at [166, 28] on icon at bounding box center [164, 26] width 12 height 12
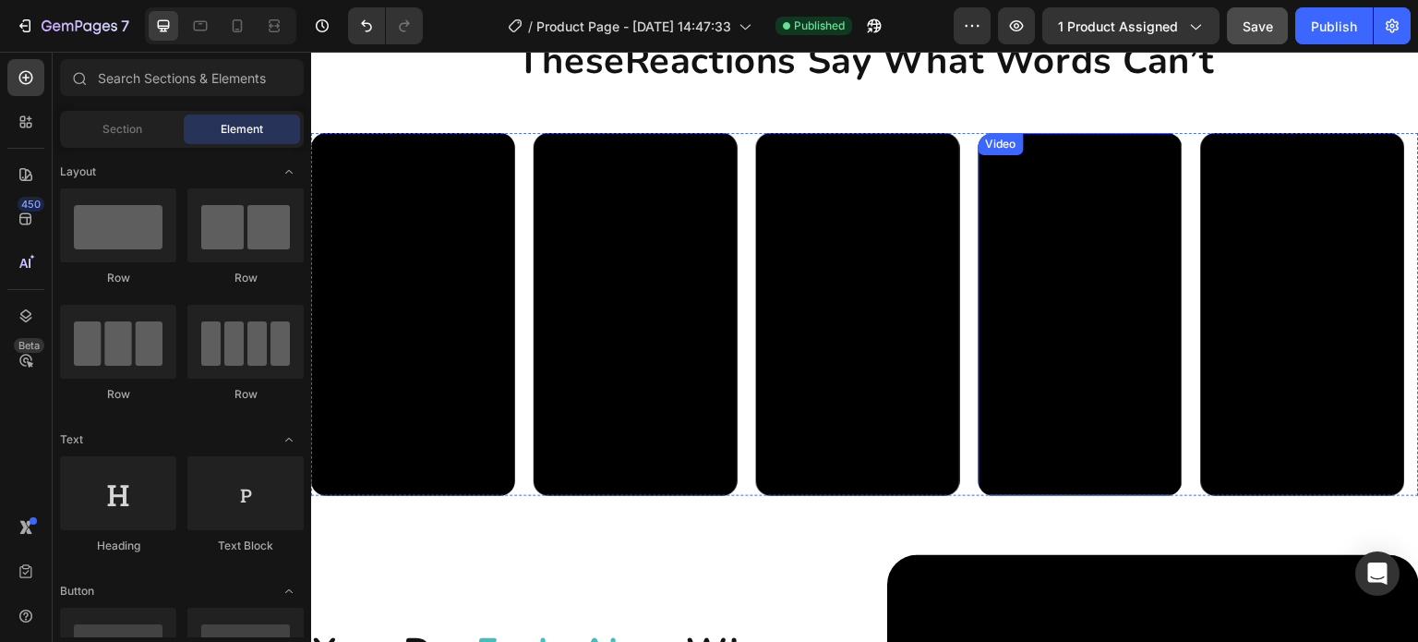
scroll to position [1089, 0]
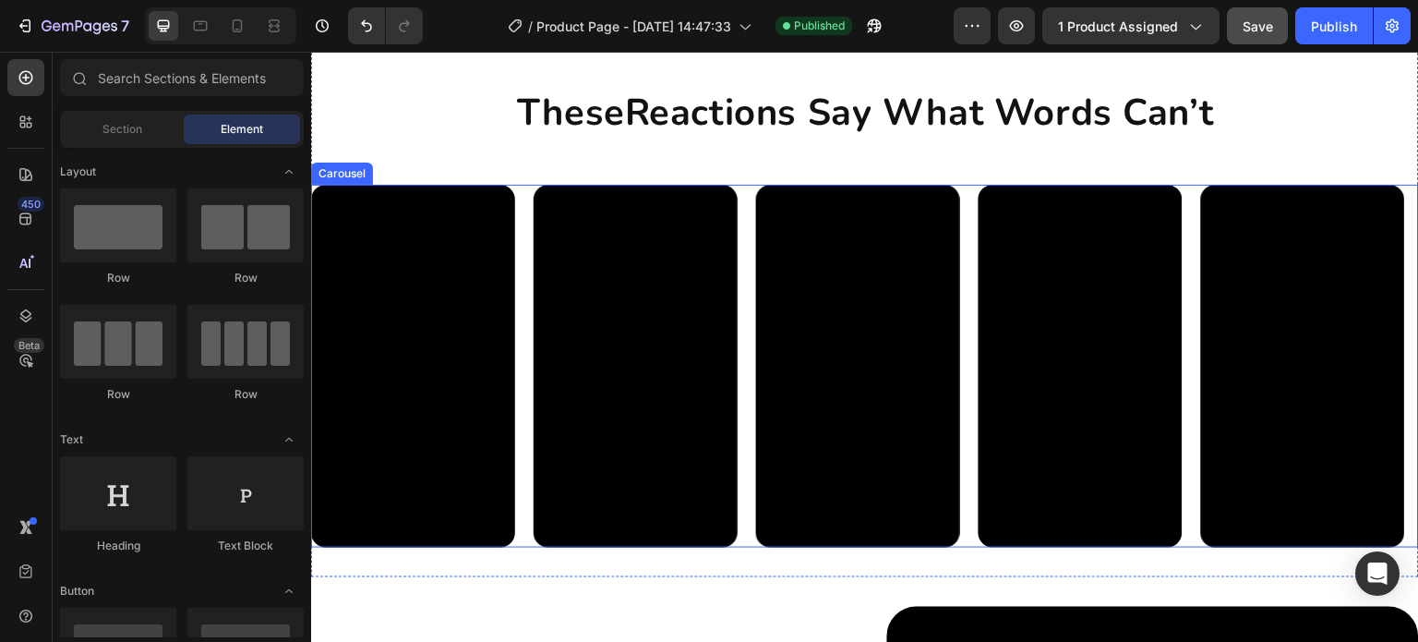
click at [973, 332] on div "Video Video Video Video Video" at bounding box center [865, 366] width 1108 height 363
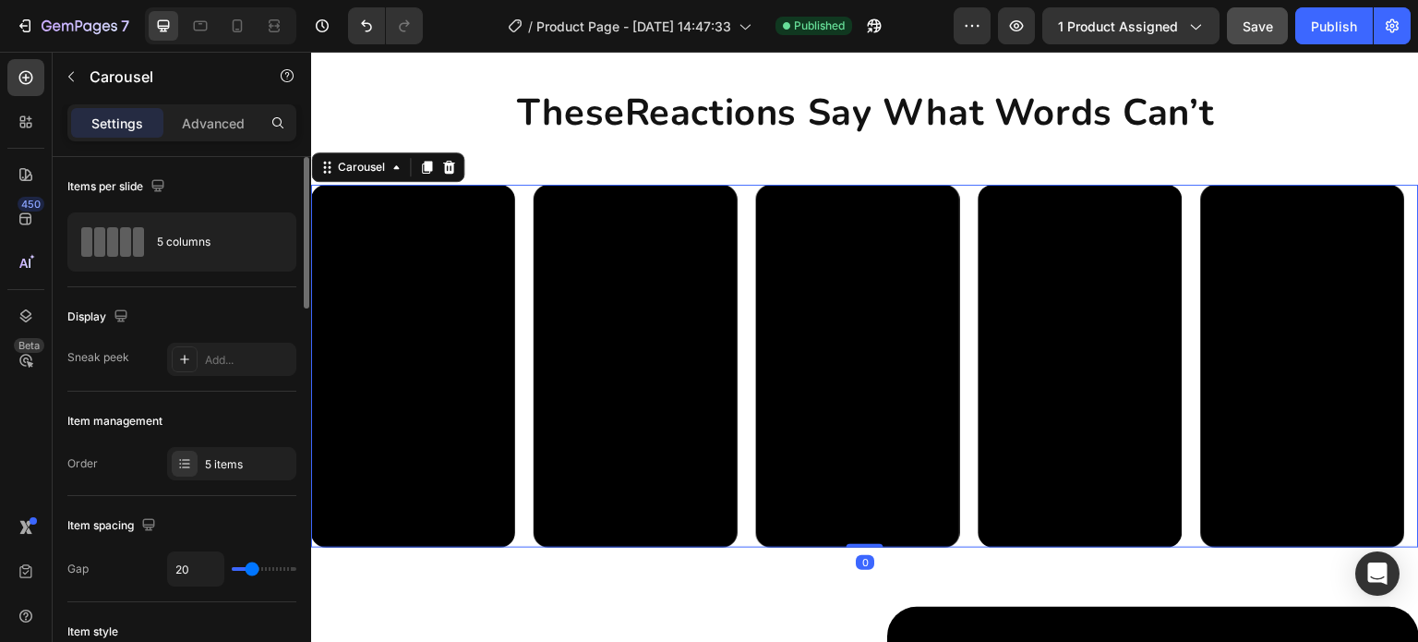
scroll to position [277, 0]
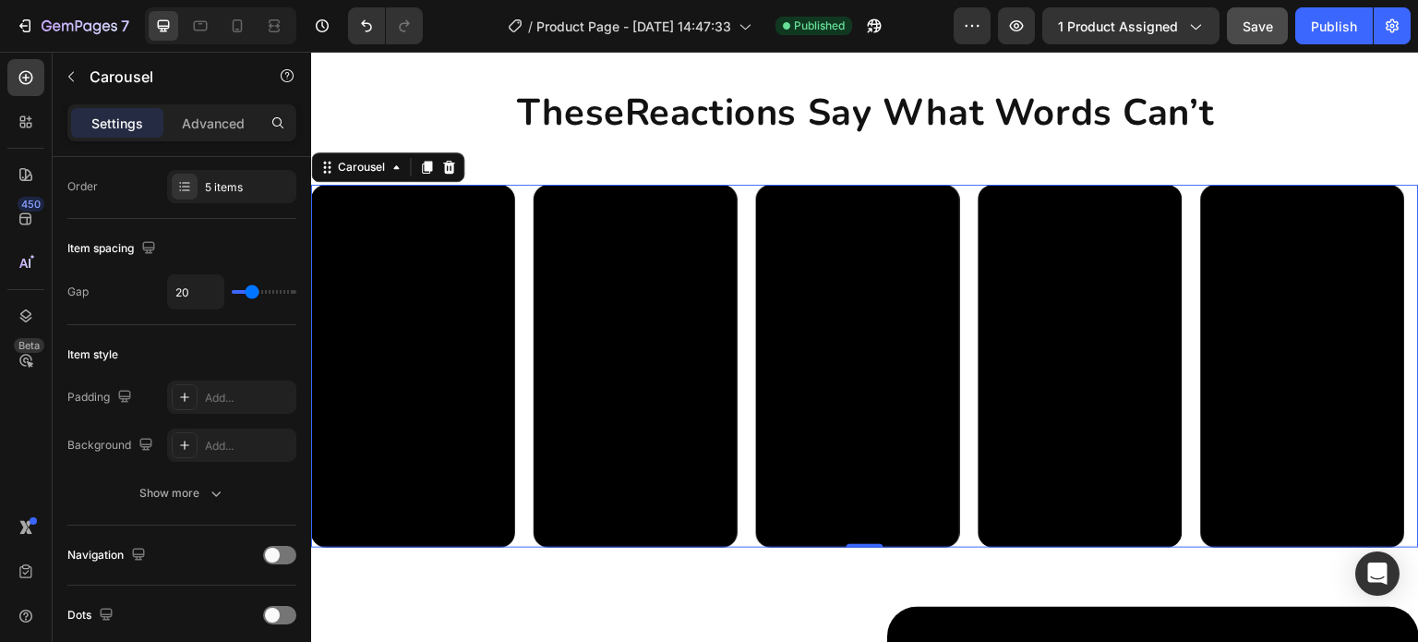
click at [528, 259] on div "Video Video Video Video Video" at bounding box center [865, 366] width 1108 height 363
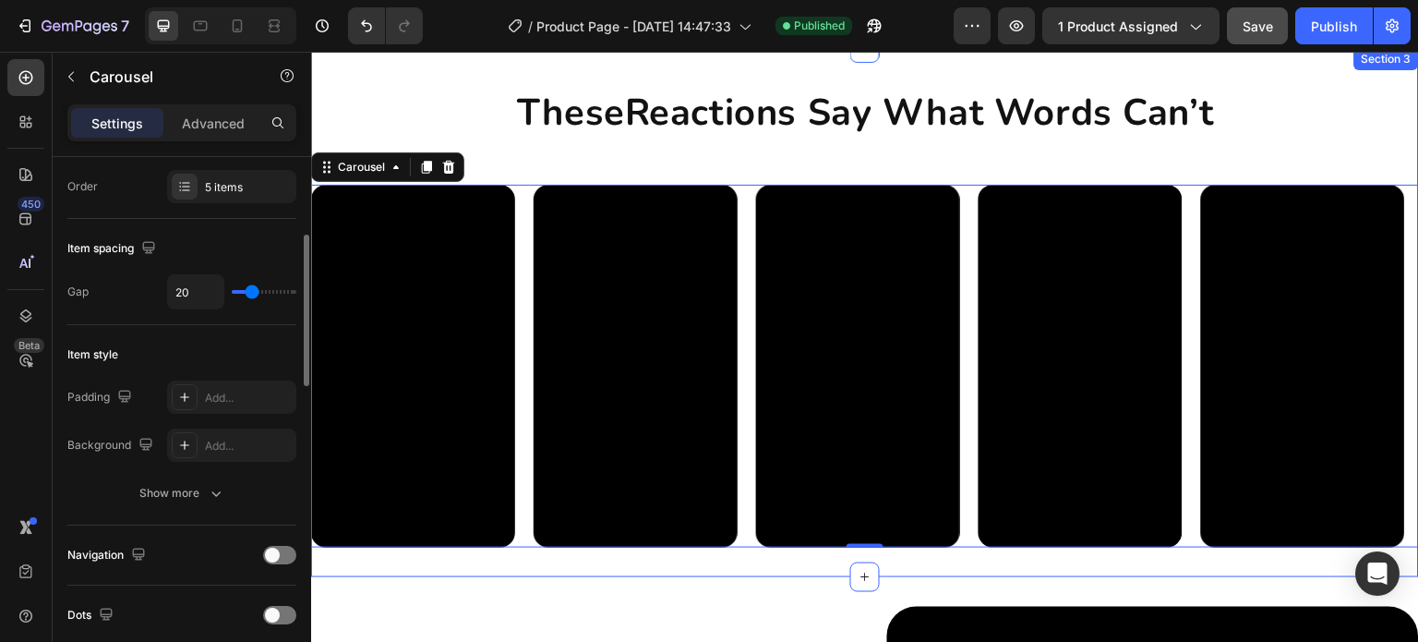
click at [548, 167] on div "These Reactions Say What Words Can’t Heading Video Video Video Video Video Vide…" at bounding box center [865, 313] width 1108 height 470
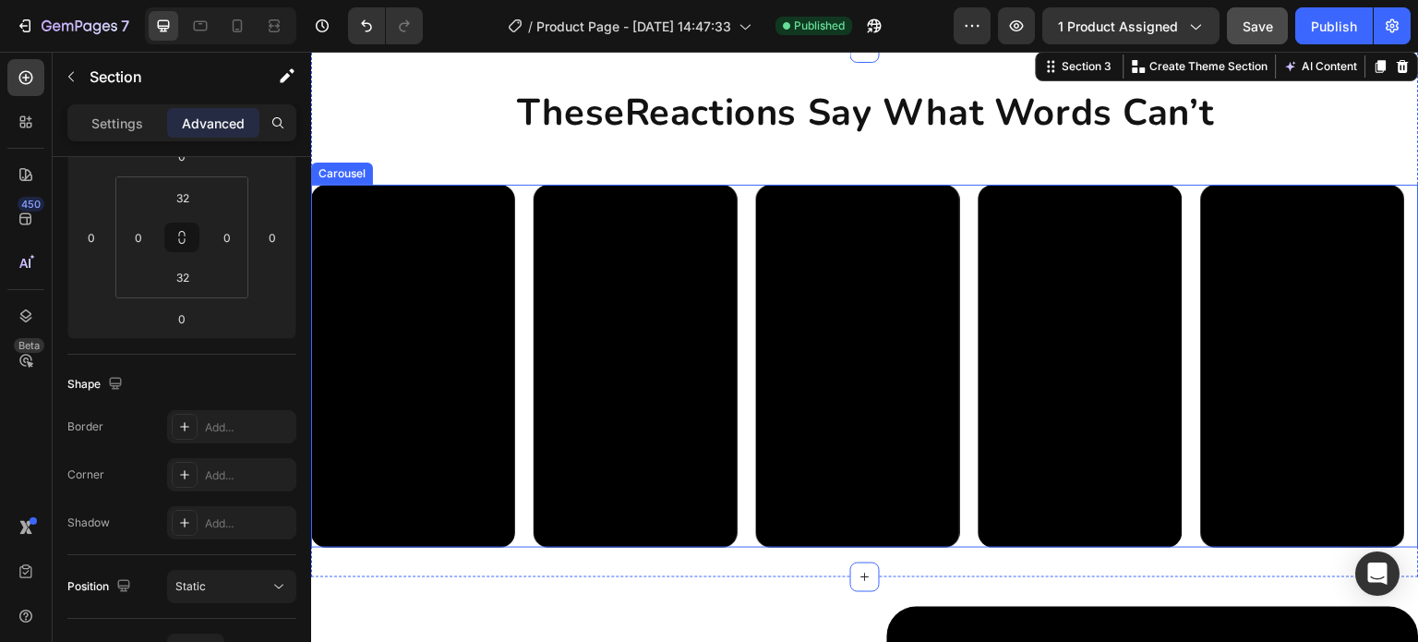
scroll to position [0, 0]
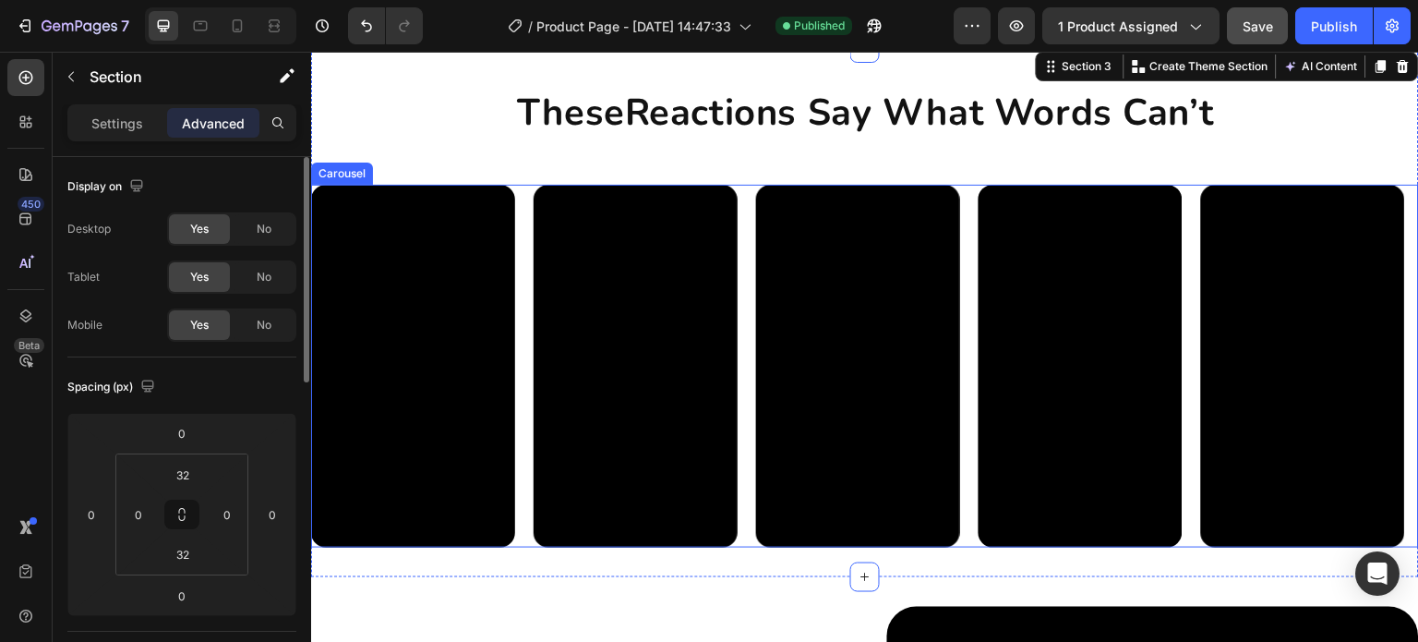
click at [527, 204] on div "Video Video Video Video Video" at bounding box center [865, 366] width 1108 height 363
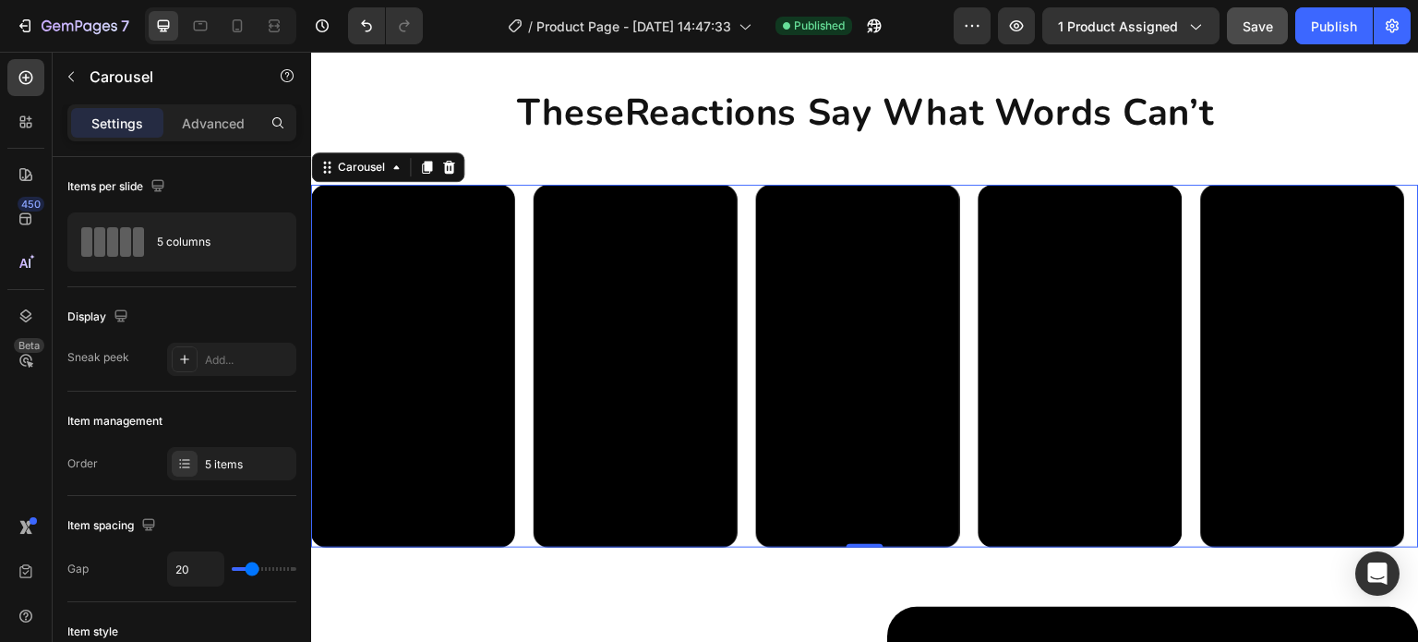
click at [520, 199] on div "Video Video Video Video Video" at bounding box center [865, 366] width 1108 height 363
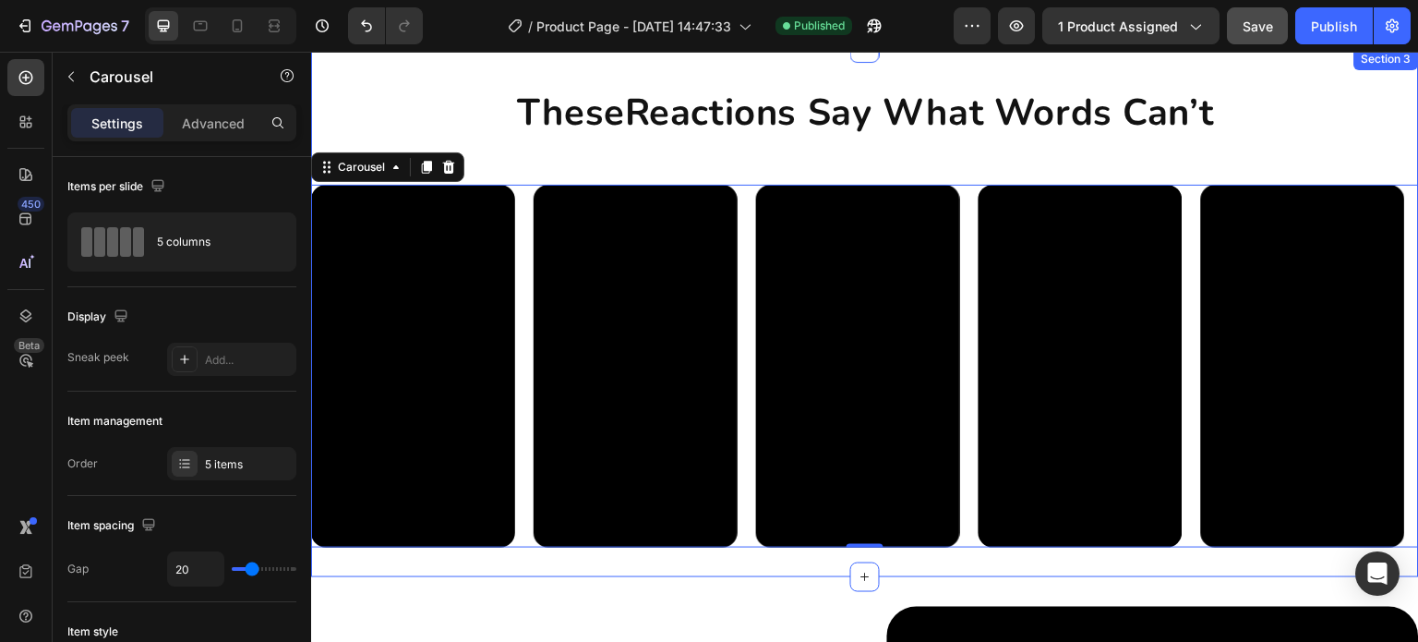
click at [540, 111] on h2 "These Reactions Say What Words Can’t" at bounding box center [865, 113] width 1108 height 52
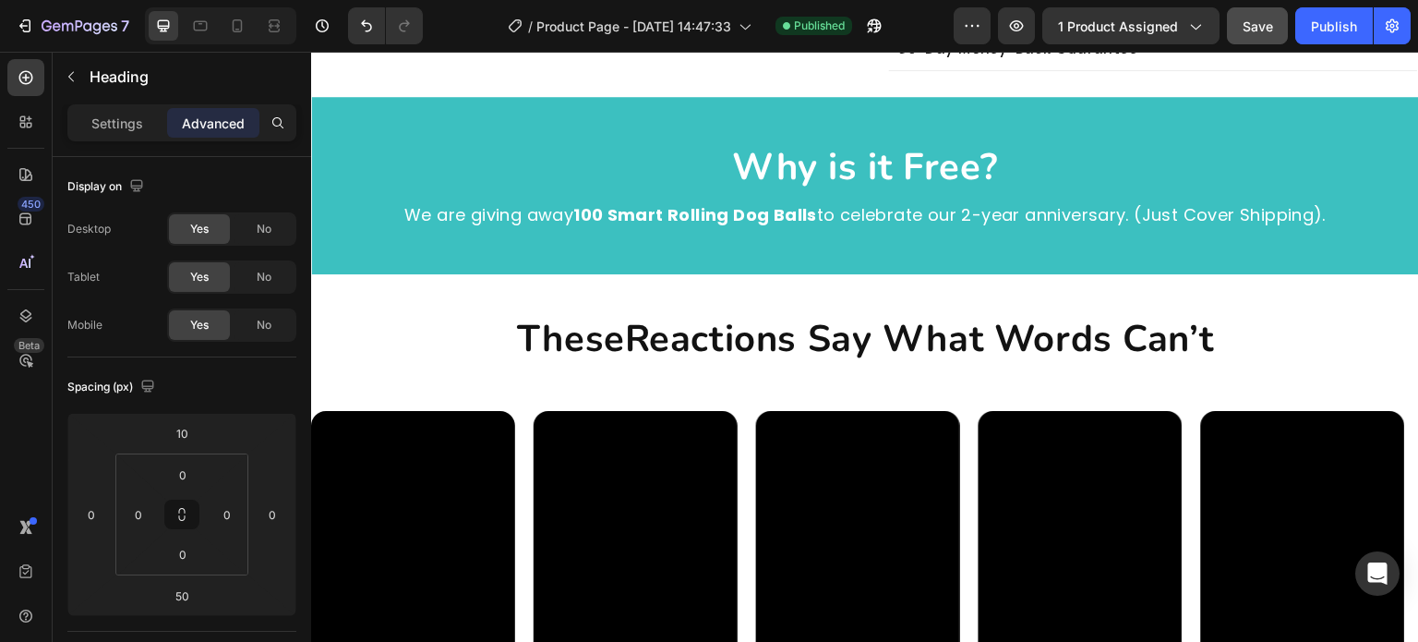
scroll to position [904, 0]
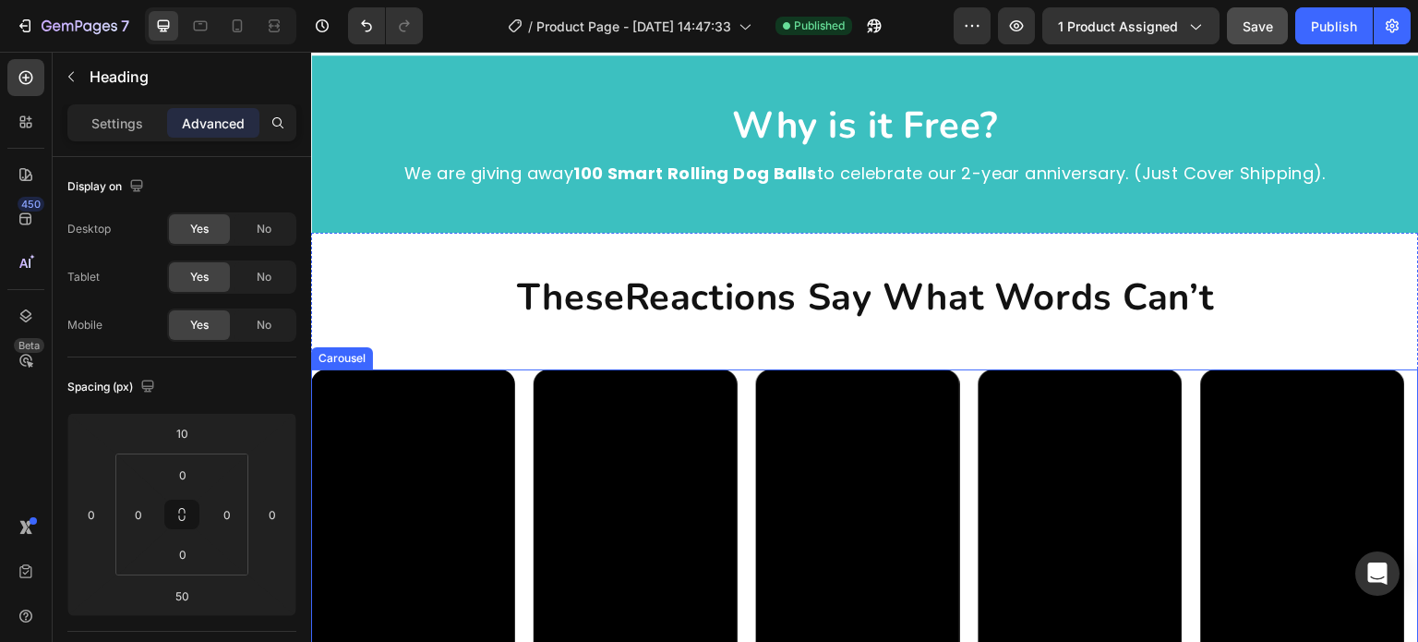
click at [525, 414] on div "Video Video Video Video Video" at bounding box center [865, 550] width 1108 height 363
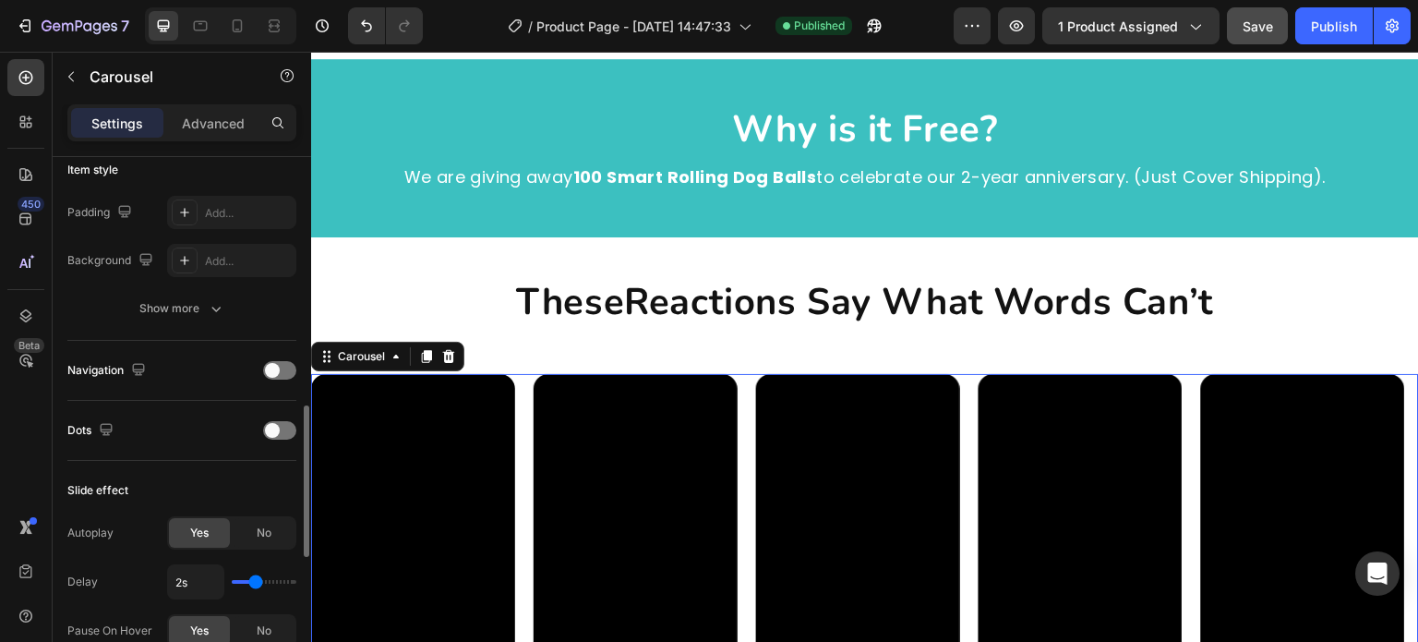
scroll to position [554, 0]
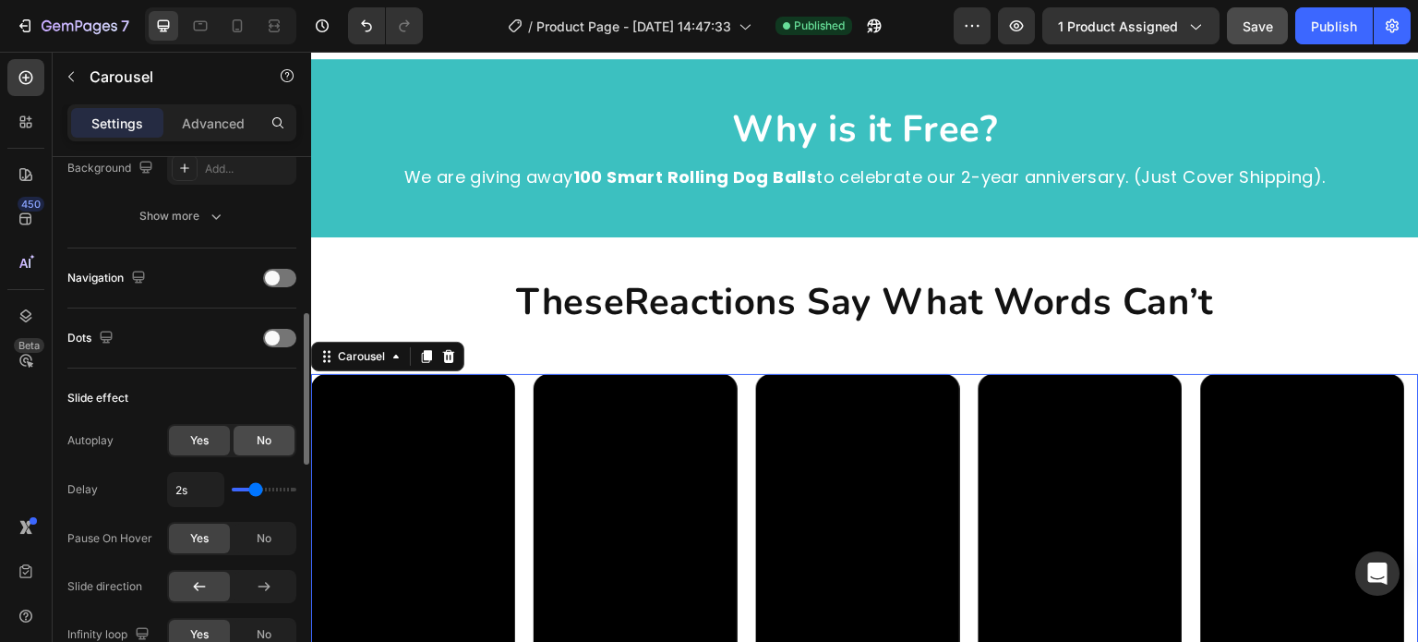
click at [275, 434] on div "No" at bounding box center [264, 441] width 61 height 30
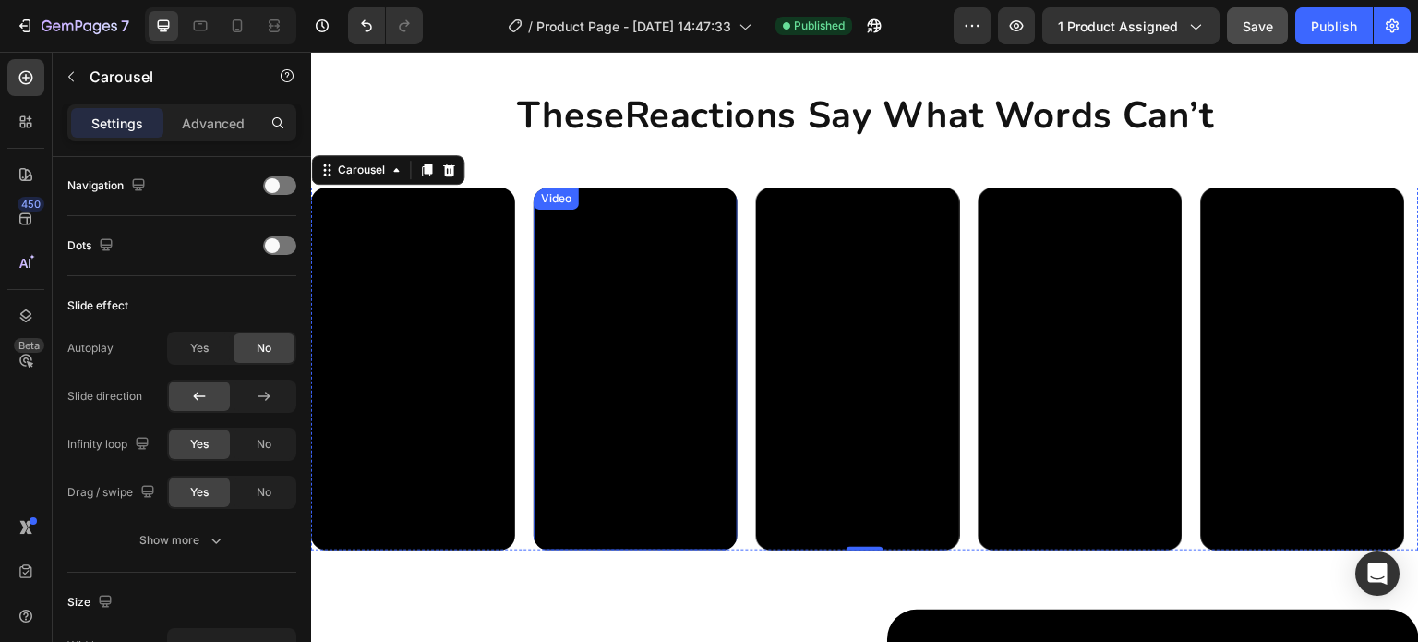
scroll to position [1089, 0]
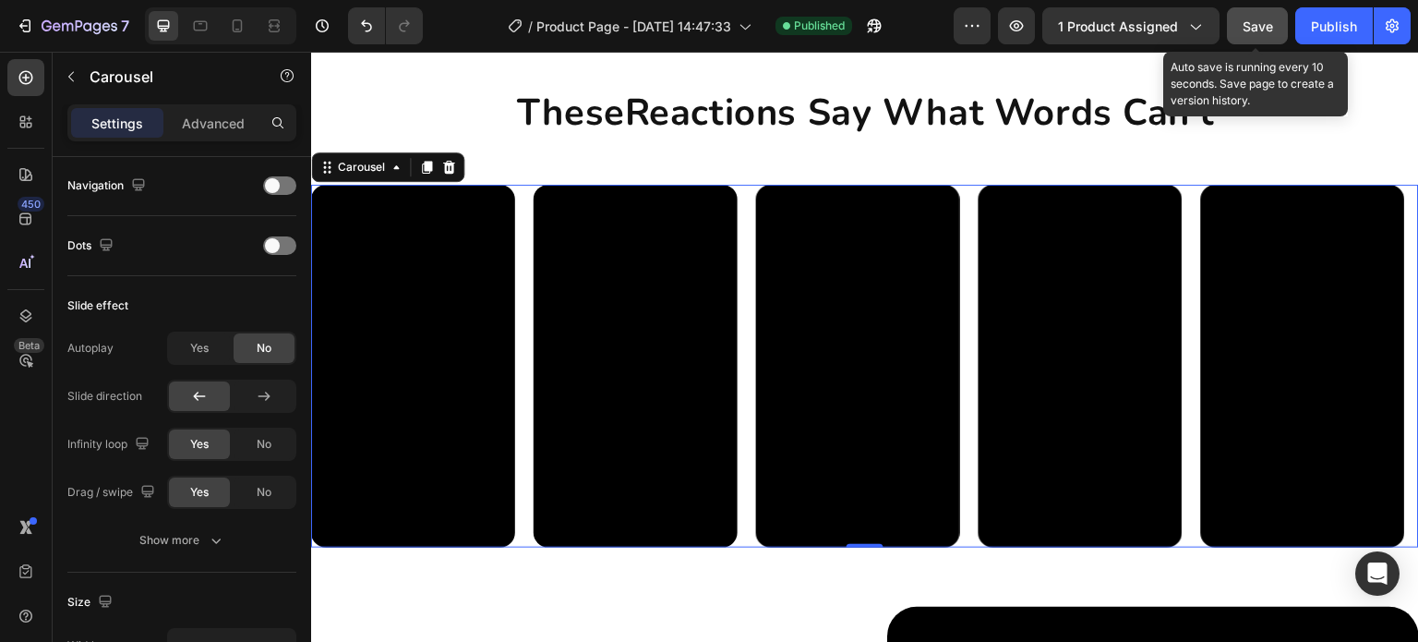
click at [1255, 14] on button "Save" at bounding box center [1257, 25] width 61 height 37
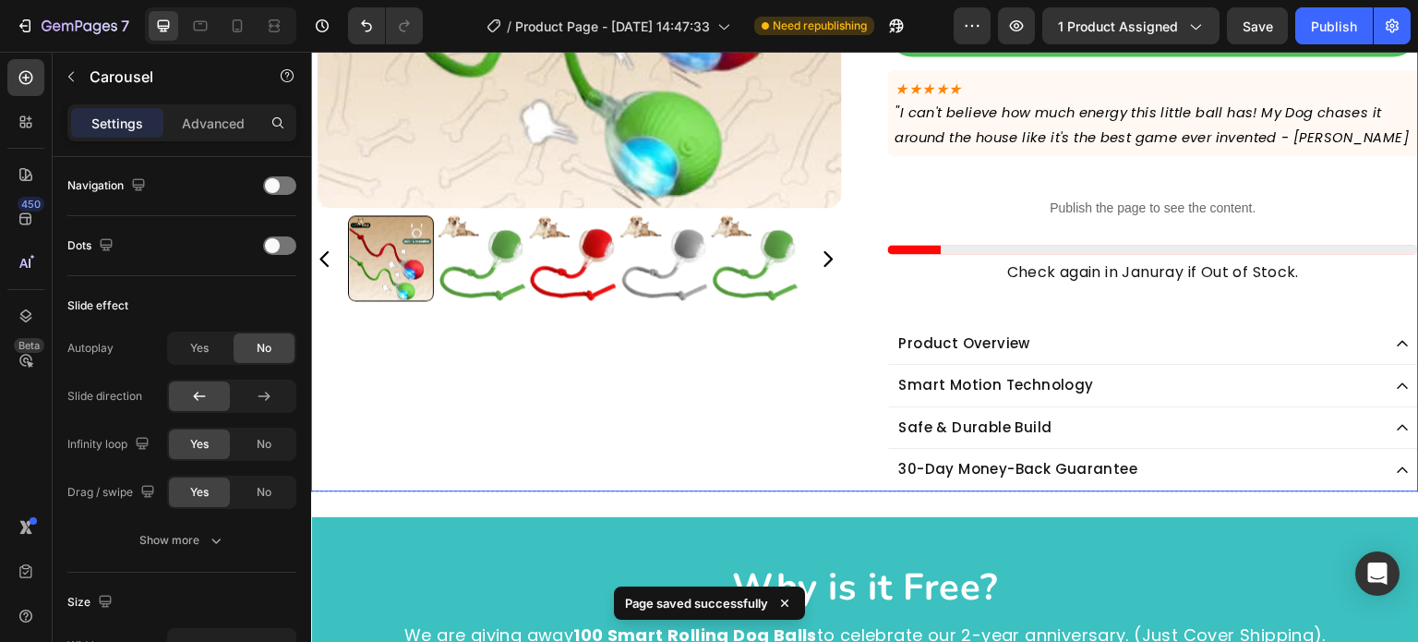
scroll to position [350, 0]
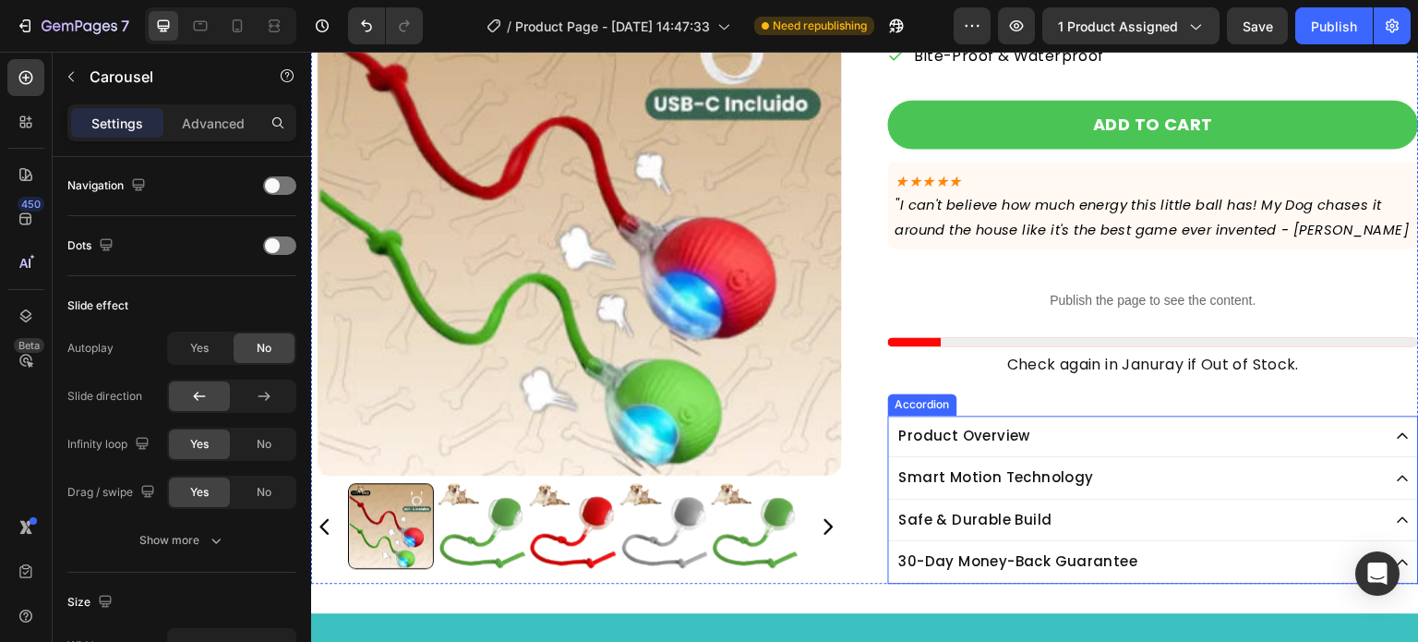
click at [1082, 436] on div "Product Overview" at bounding box center [1139, 436] width 485 height 27
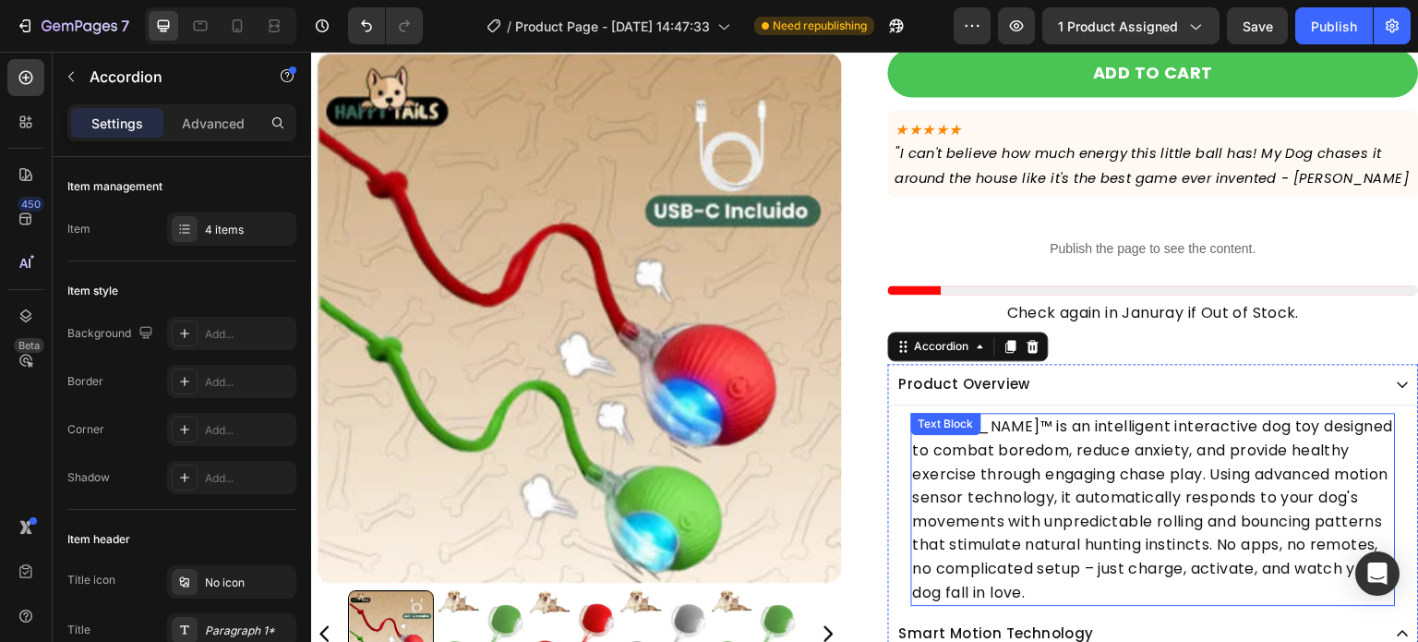
scroll to position [442, 0]
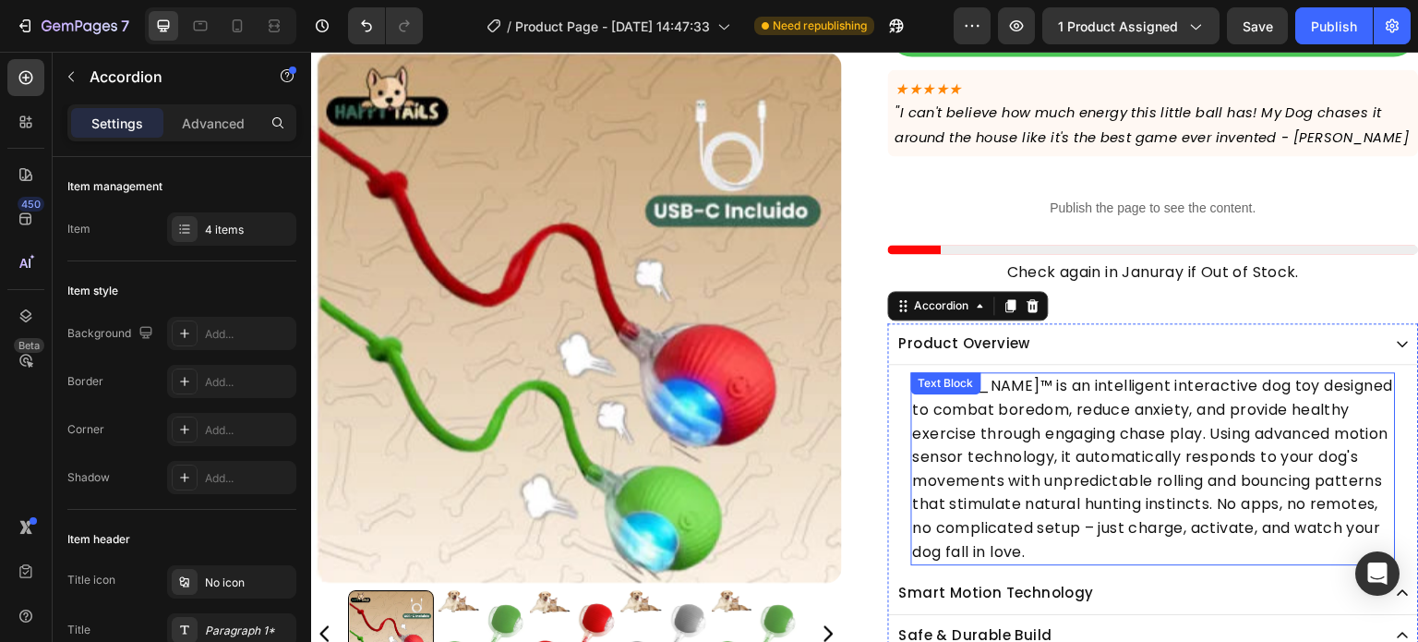
click at [1010, 387] on p "[PERSON_NAME]™ is an intelligent interactive dog toy designed to combat boredom…" at bounding box center [1153, 468] width 481 height 189
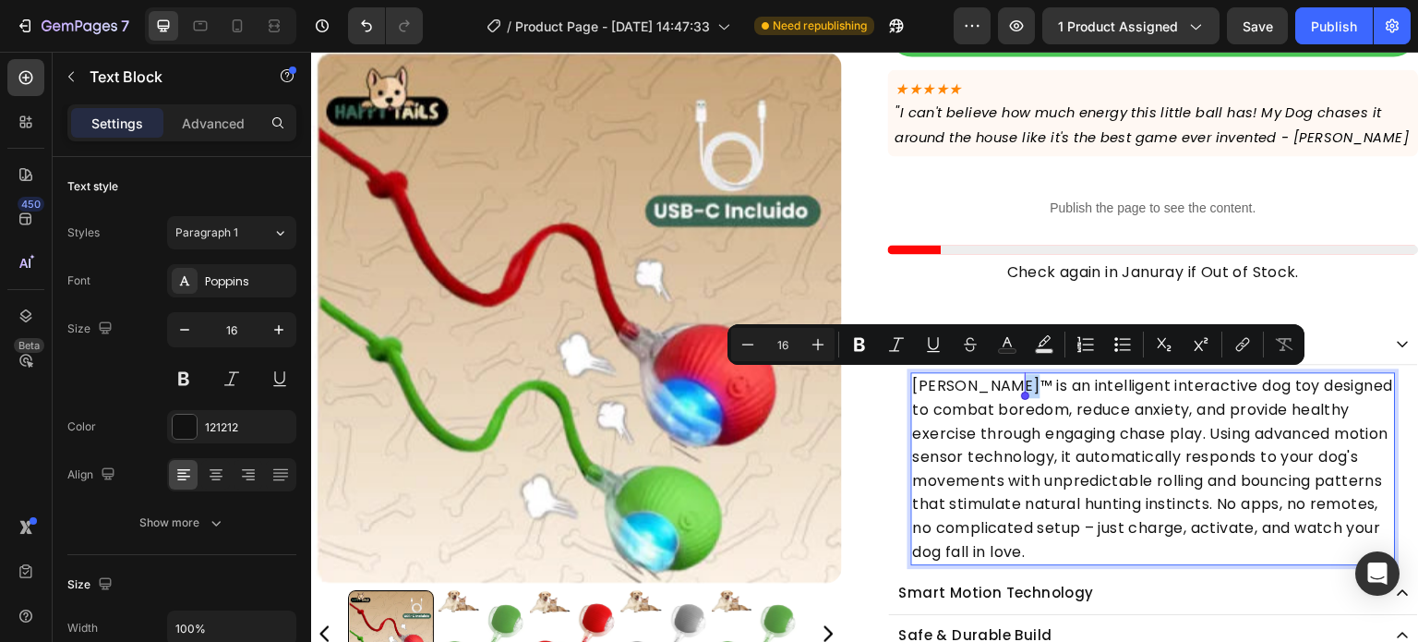
click at [1006, 387] on p "[PERSON_NAME]™ is an intelligent interactive dog toy designed to combat boredom…" at bounding box center [1153, 468] width 481 height 189
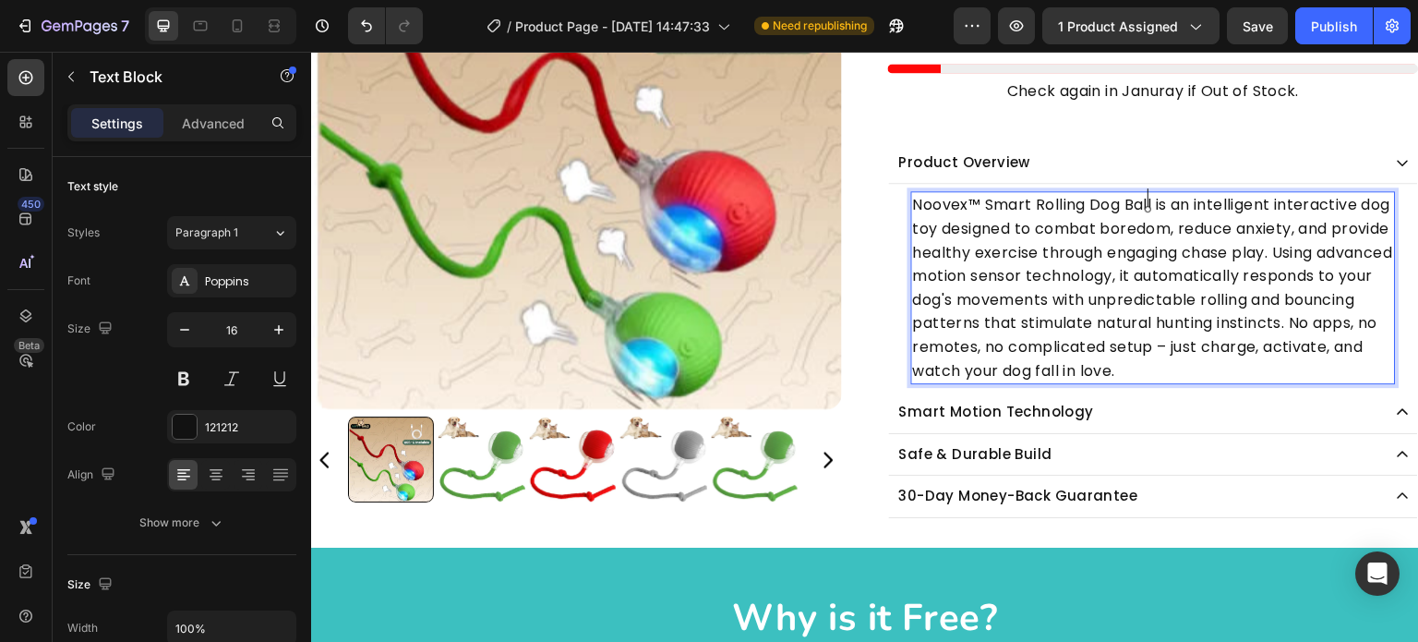
scroll to position [627, 0]
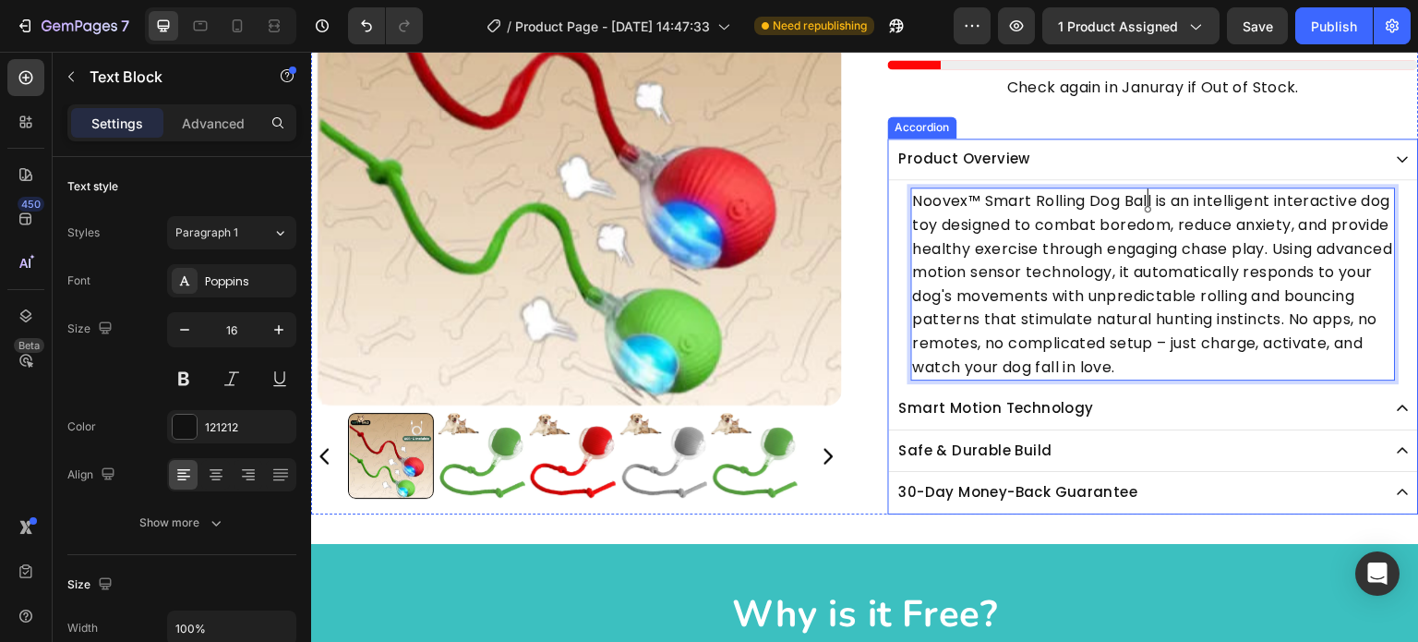
click at [1396, 404] on icon at bounding box center [1403, 408] width 15 height 15
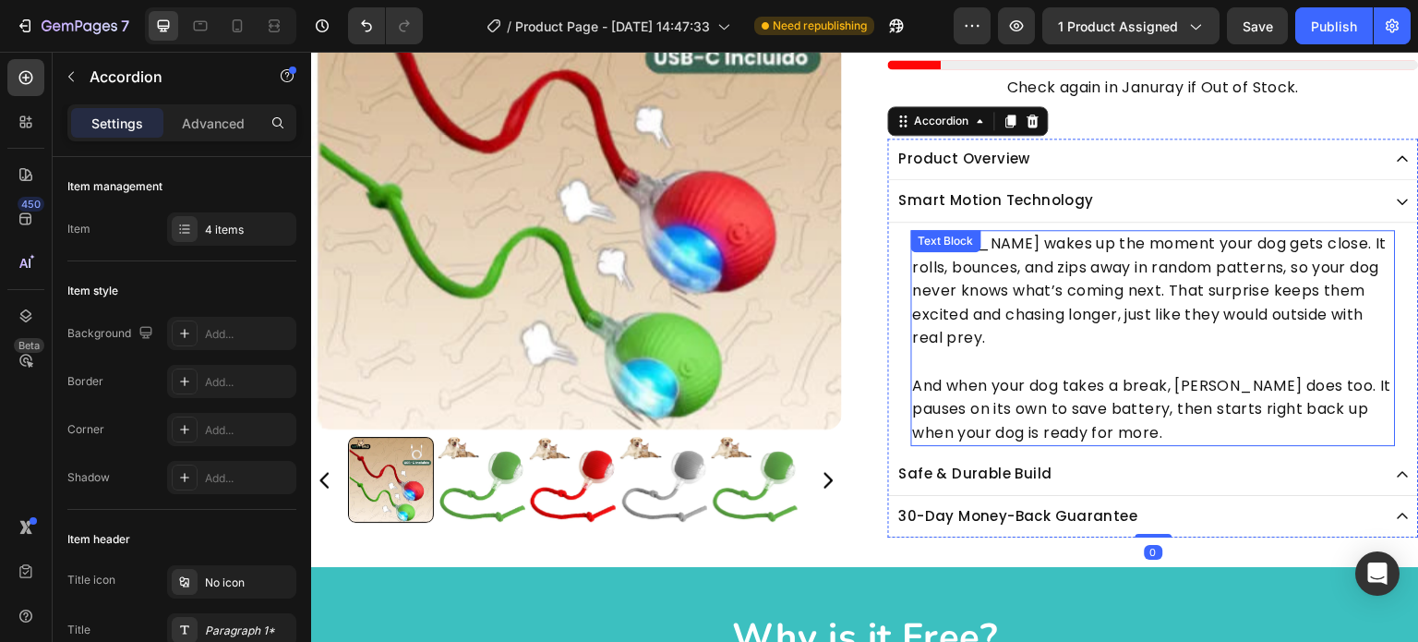
click at [1012, 244] on p "[PERSON_NAME] wakes up the moment your dog gets close. It rolls, bounces, and z…" at bounding box center [1153, 291] width 481 height 118
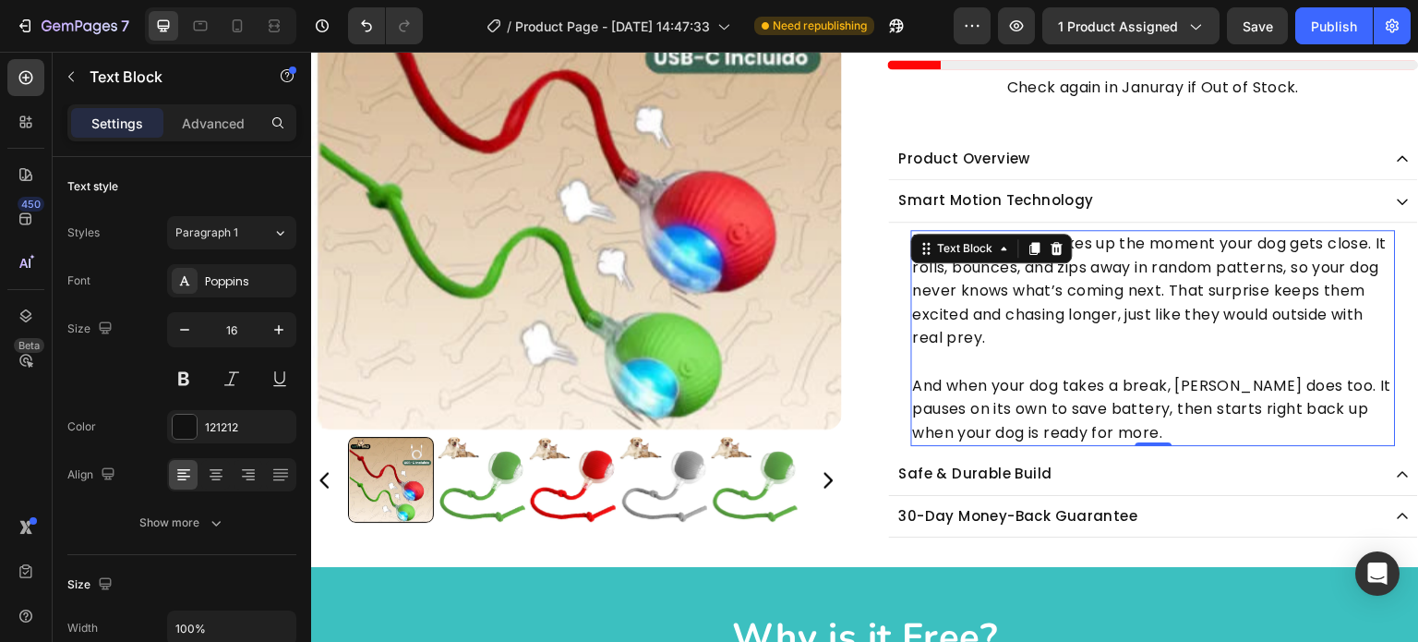
click at [1049, 269] on p "[PERSON_NAME] wakes up the moment your dog gets close. It rolls, bounces, and z…" at bounding box center [1153, 291] width 481 height 118
click at [1006, 245] on p "[PERSON_NAME] wakes up the moment your dog gets close. It rolls, bounces, and z…" at bounding box center [1153, 291] width 481 height 118
click at [1344, 239] on p "[PERSON_NAME] wakes up the moment your dog gets close. It rolls, bounces, and z…" at bounding box center [1153, 291] width 481 height 118
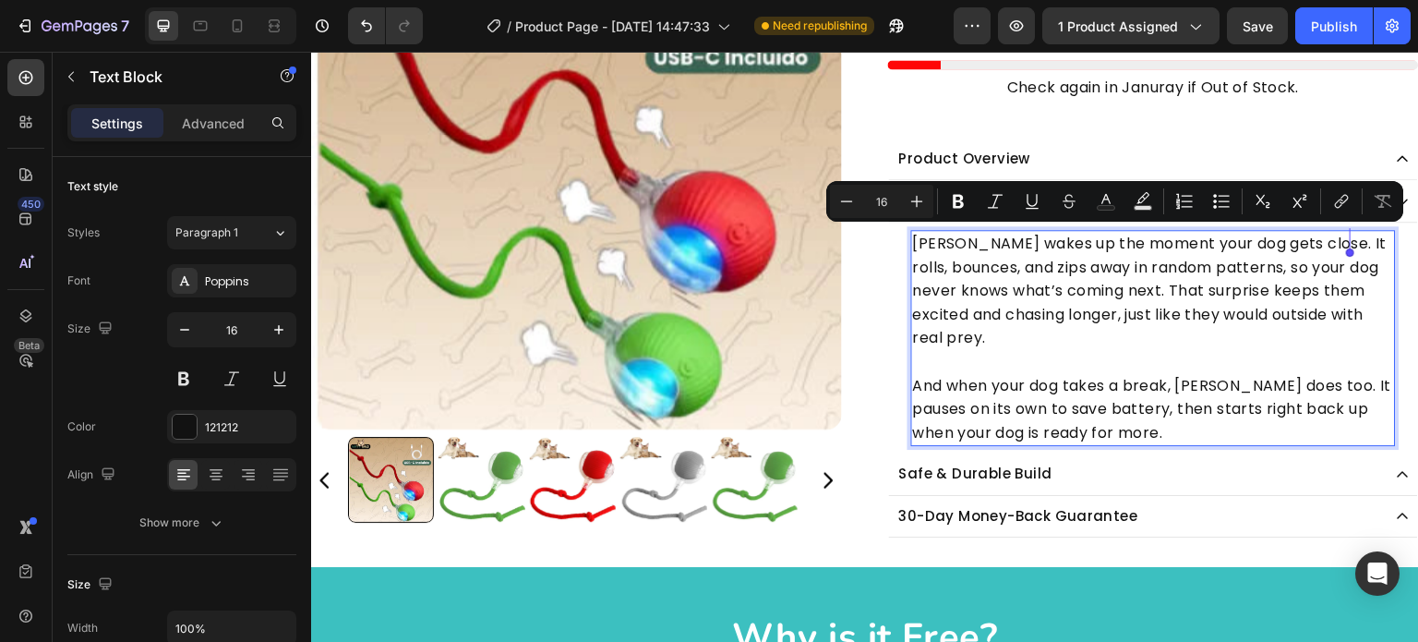
click at [971, 239] on p "[PERSON_NAME] wakes up the moment your dog gets close. It rolls, bounces, and z…" at bounding box center [1153, 291] width 481 height 118
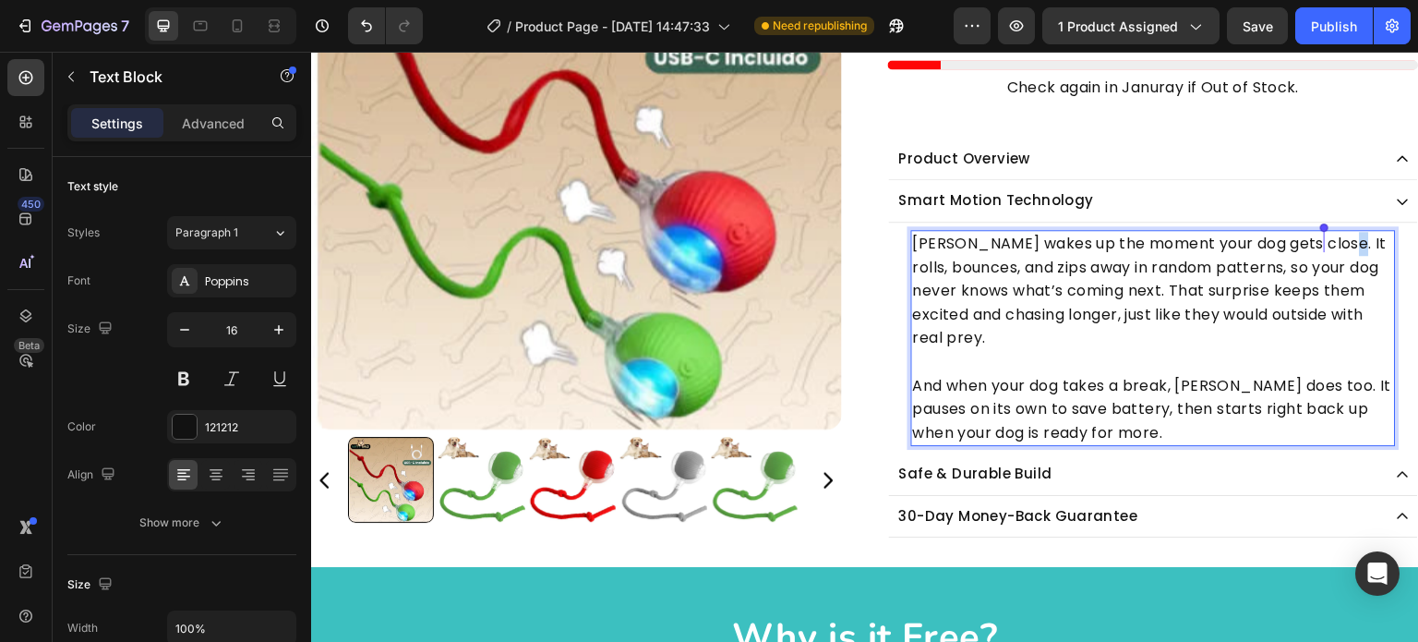
drag, startPoint x: 1344, startPoint y: 240, endPoint x: 1328, endPoint y: 234, distance: 17.8
click at [1328, 234] on p "[PERSON_NAME] wakes up the moment your dog gets close. It rolls, bounces, and z…" at bounding box center [1153, 291] width 481 height 118
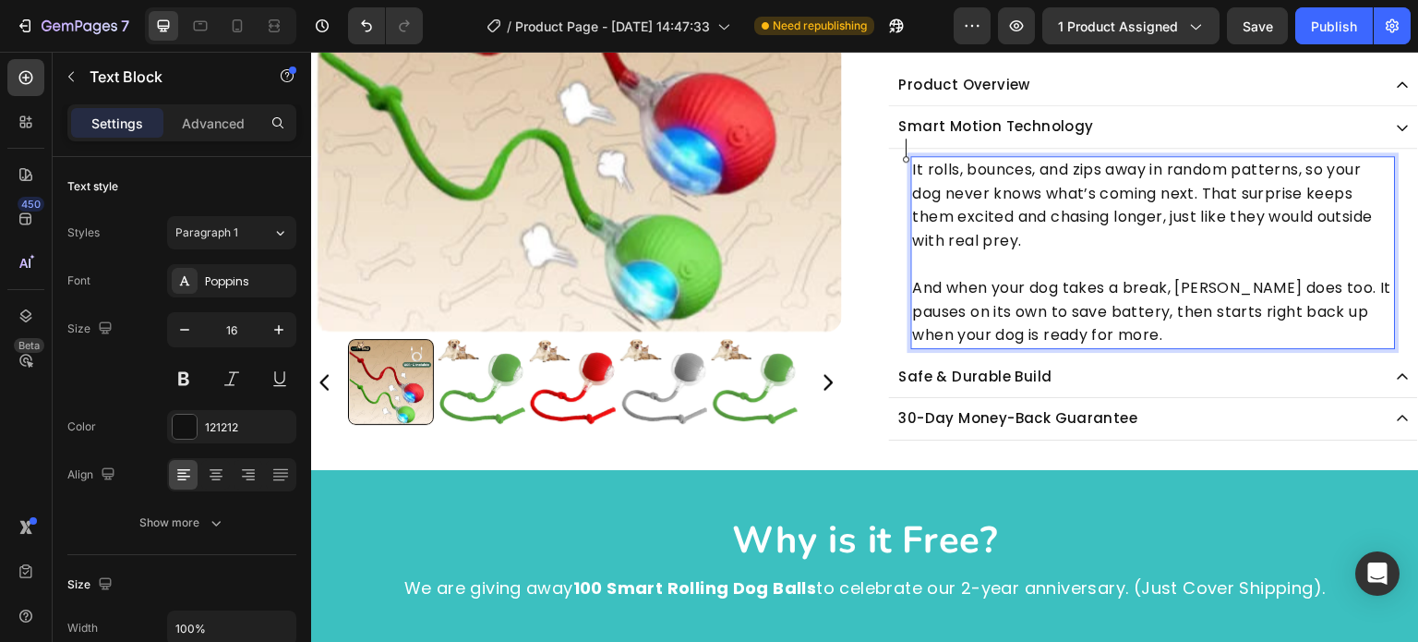
scroll to position [719, 0]
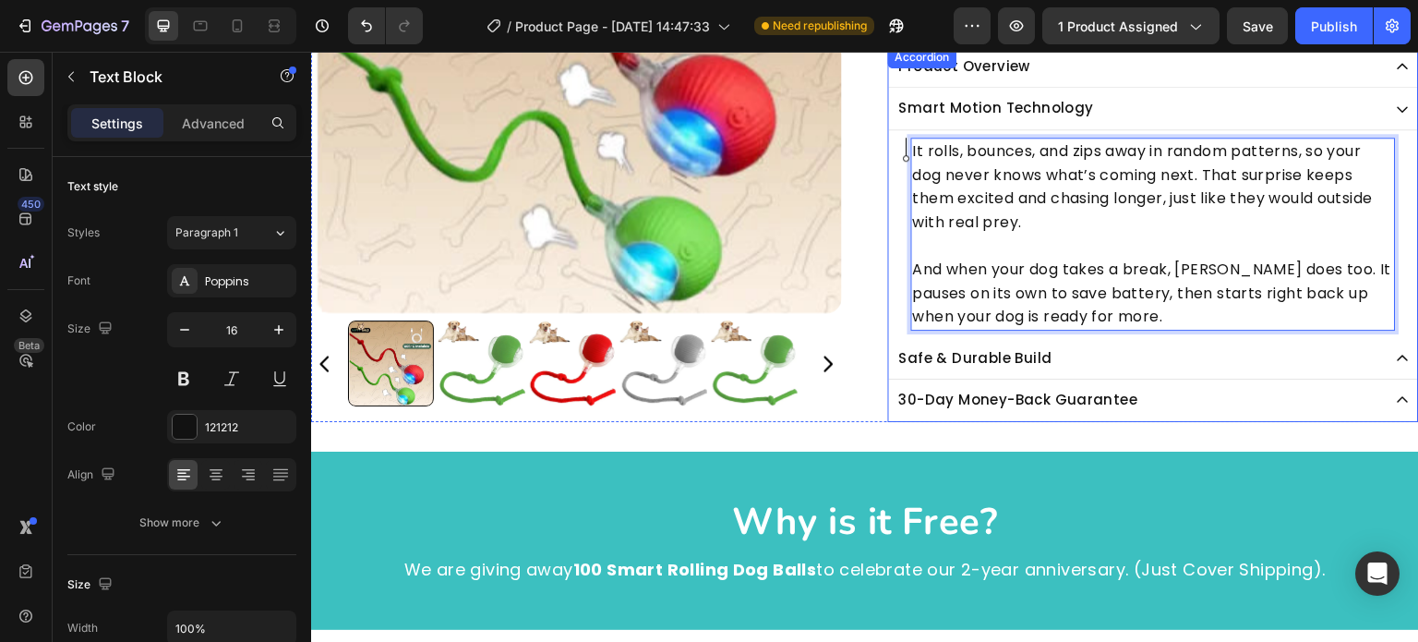
click at [1123, 364] on div "Safe & Durable Build" at bounding box center [1139, 358] width 485 height 27
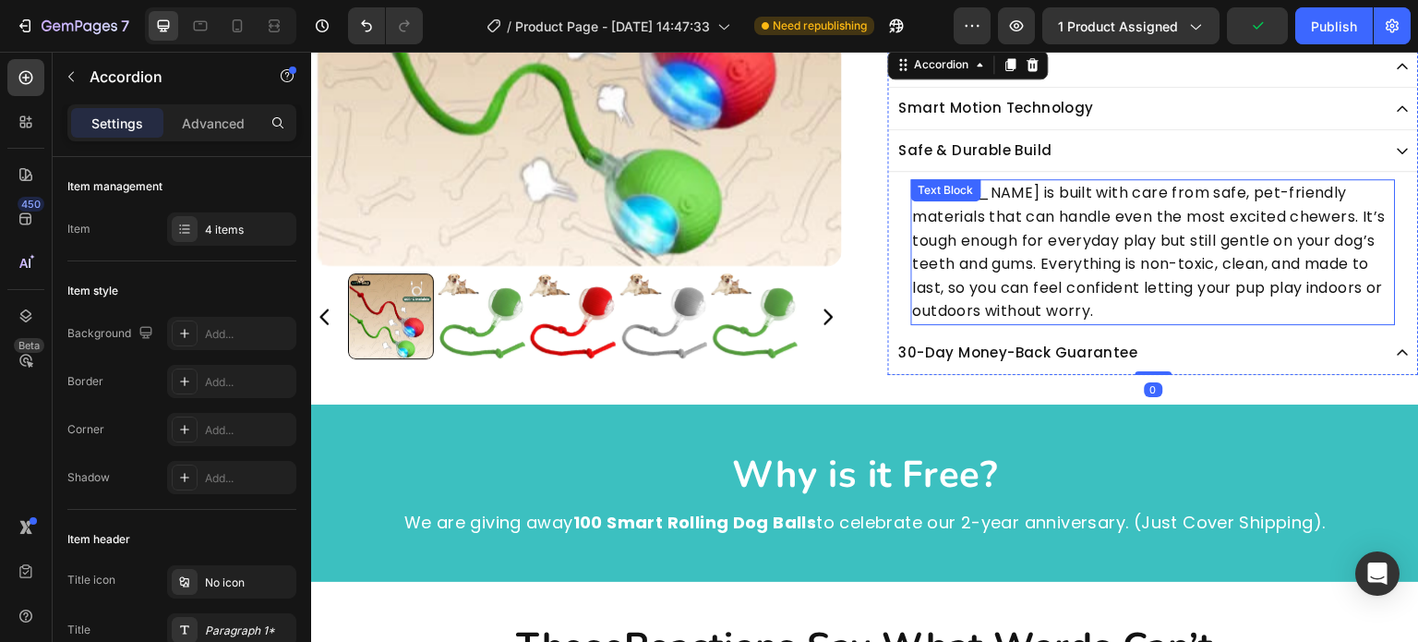
click at [1006, 190] on p "[PERSON_NAME] is built with care from safe, pet-friendly materials that can han…" at bounding box center [1153, 252] width 481 height 142
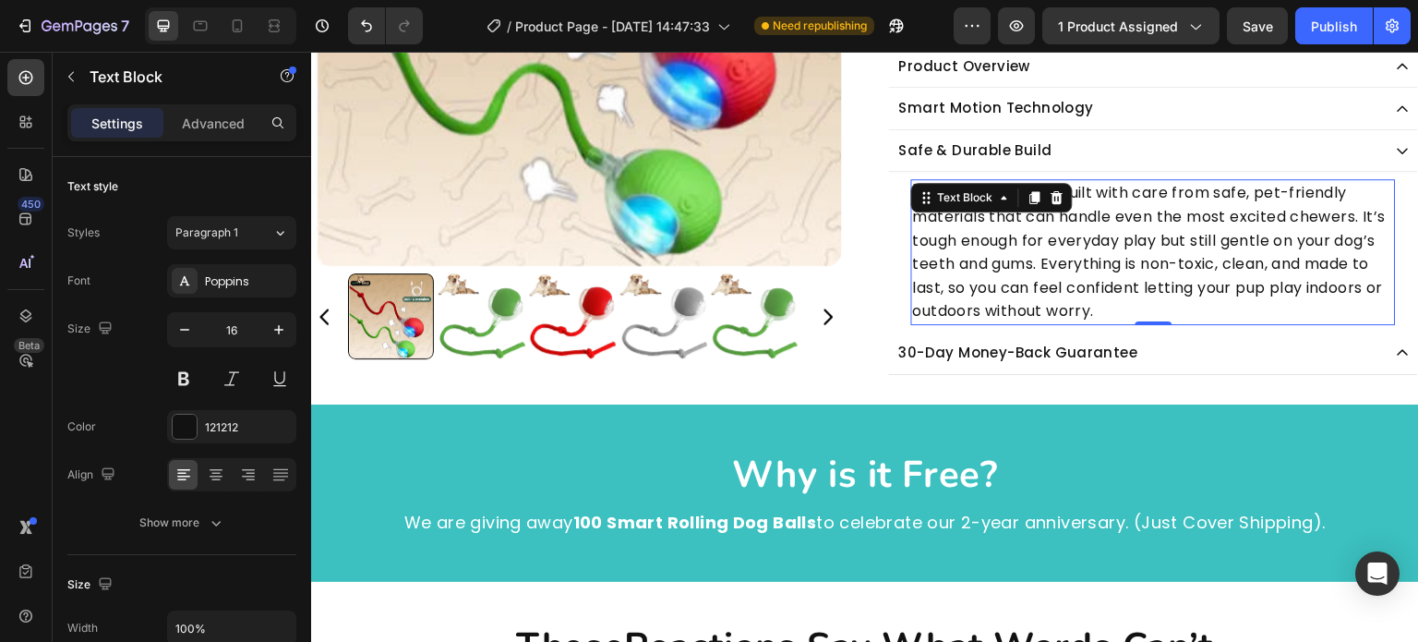
click at [1138, 244] on p "[PERSON_NAME] is built with care from safe, pet-friendly materials that can han…" at bounding box center [1153, 252] width 481 height 142
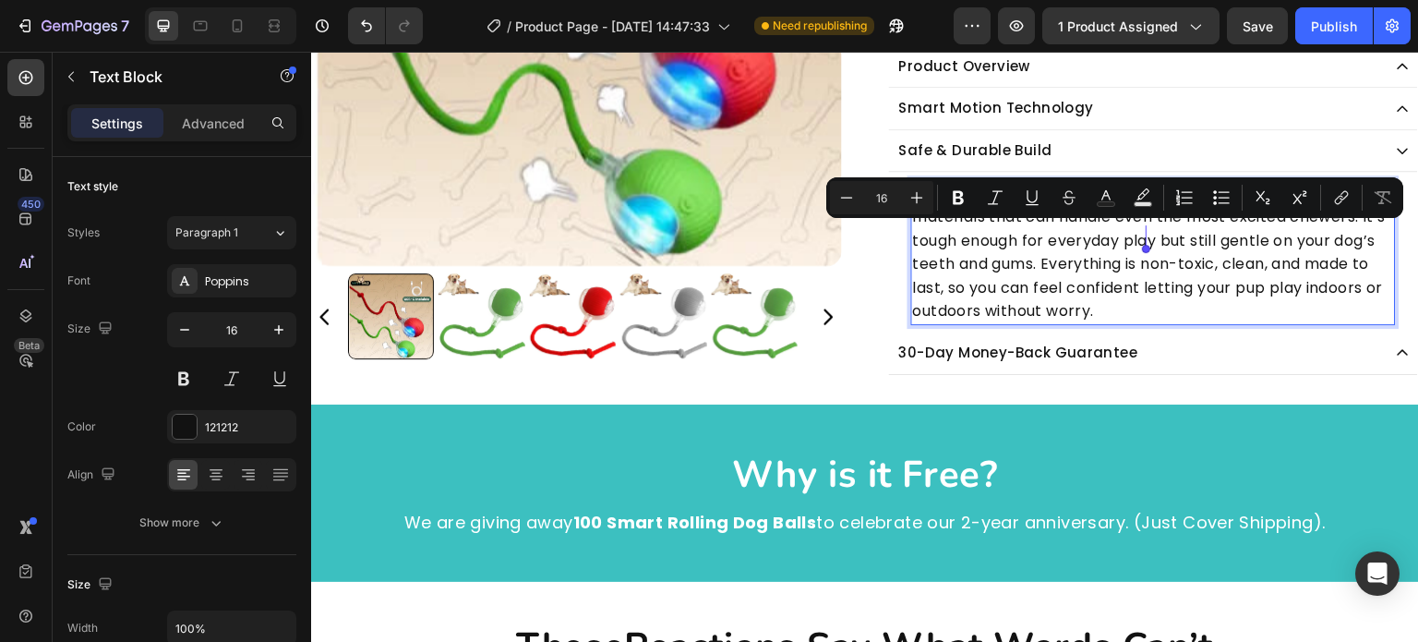
click at [1076, 274] on p "[PERSON_NAME] is built with care from safe, pet-friendly materials that can han…" at bounding box center [1153, 252] width 481 height 142
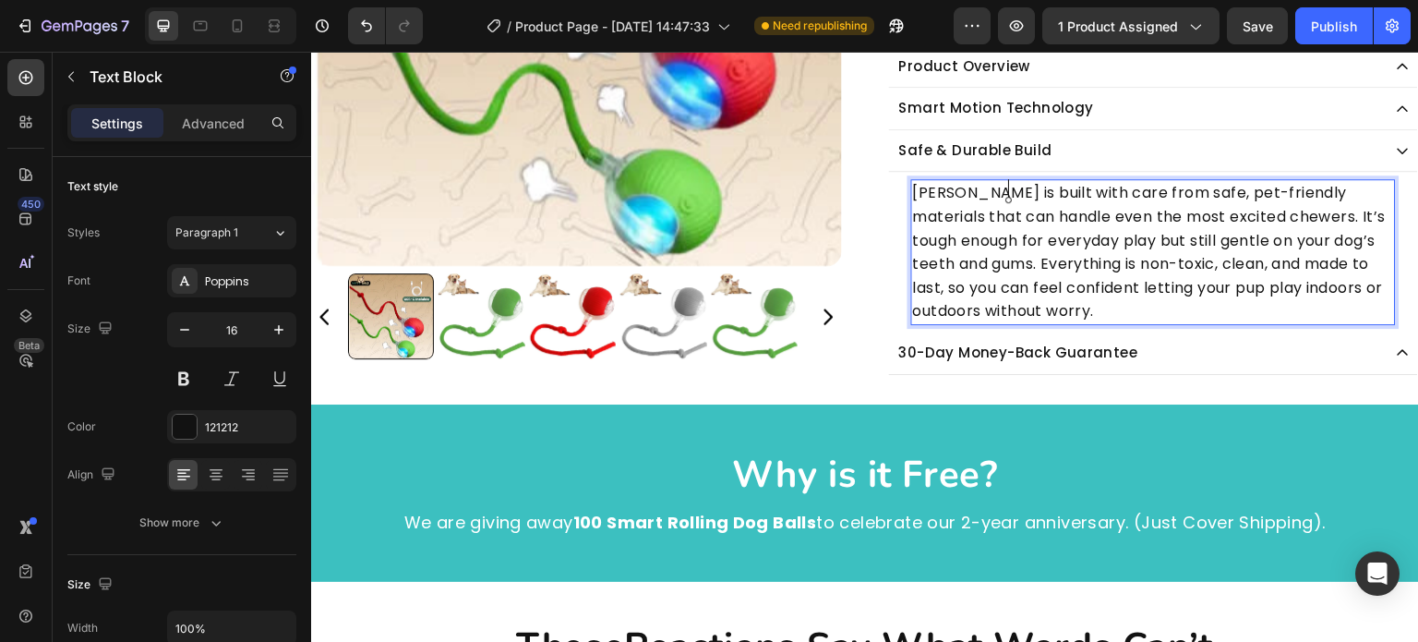
click at [1010, 191] on p "[PERSON_NAME] is built with care from safe, pet-friendly materials that can han…" at bounding box center [1153, 252] width 481 height 142
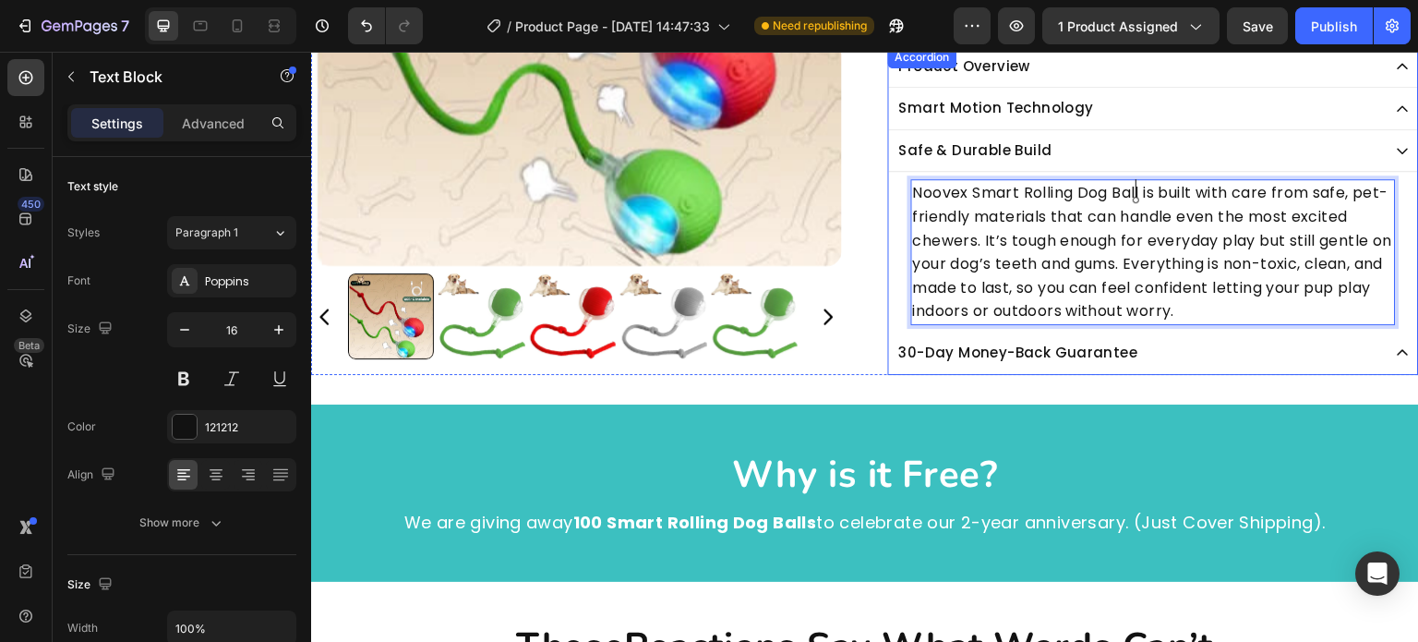
click at [1396, 350] on icon at bounding box center [1403, 352] width 15 height 15
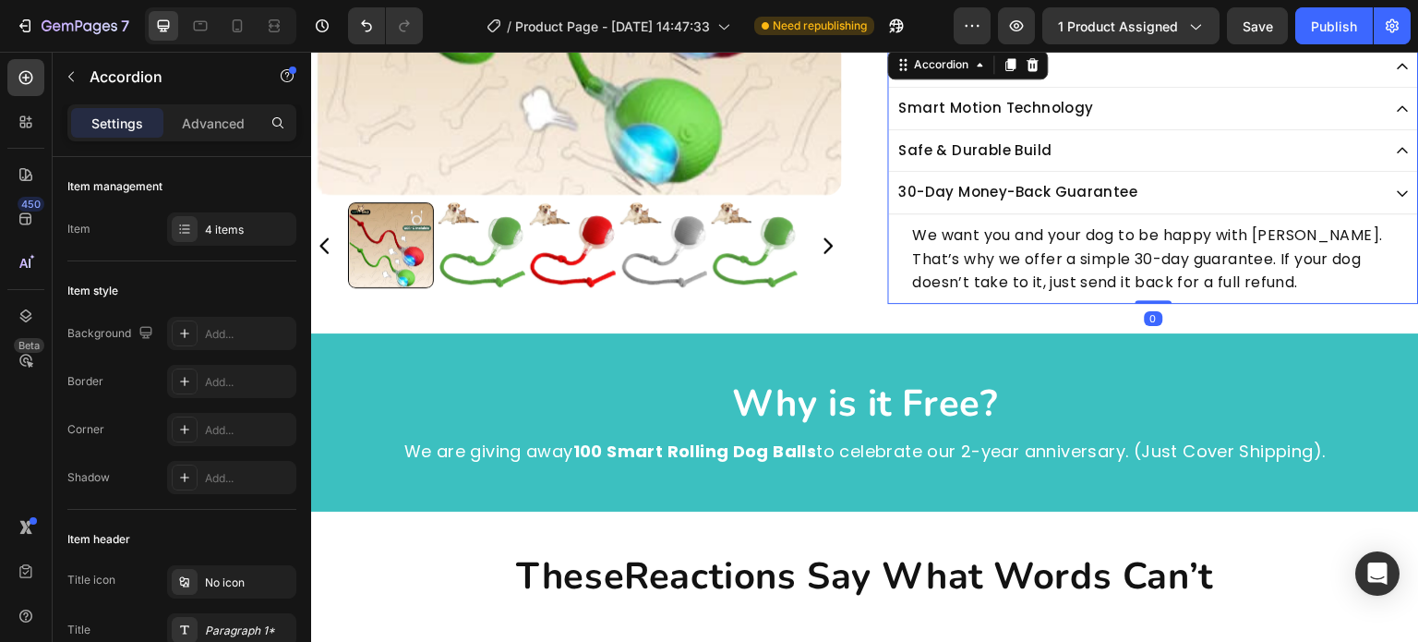
click at [925, 187] on p "30-Day Money-Back Guarantee" at bounding box center [1018, 192] width 239 height 21
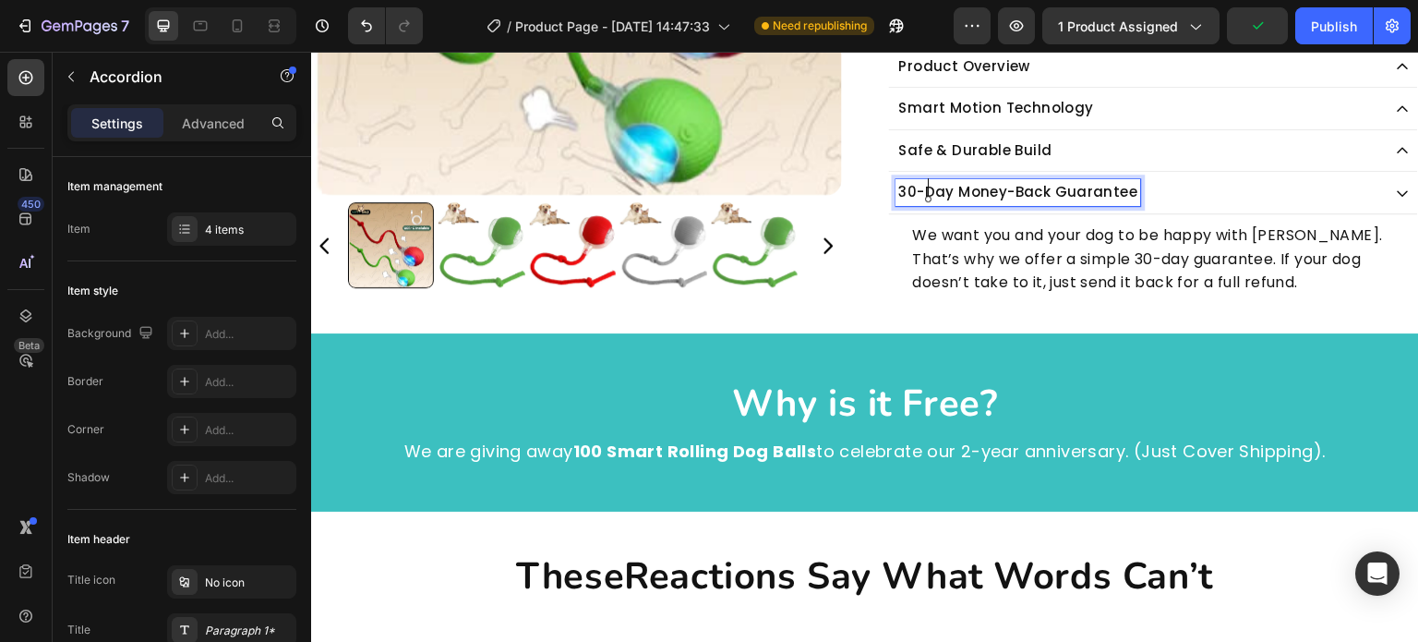
click at [901, 182] on p "30-Day Money-Back Guarantee" at bounding box center [1018, 192] width 239 height 21
click at [900, 193] on p "30-Day Money-Back Guarantee" at bounding box center [1018, 192] width 239 height 21
click at [901, 184] on p "30-Day Money-Back Guarantee" at bounding box center [1018, 192] width 239 height 21
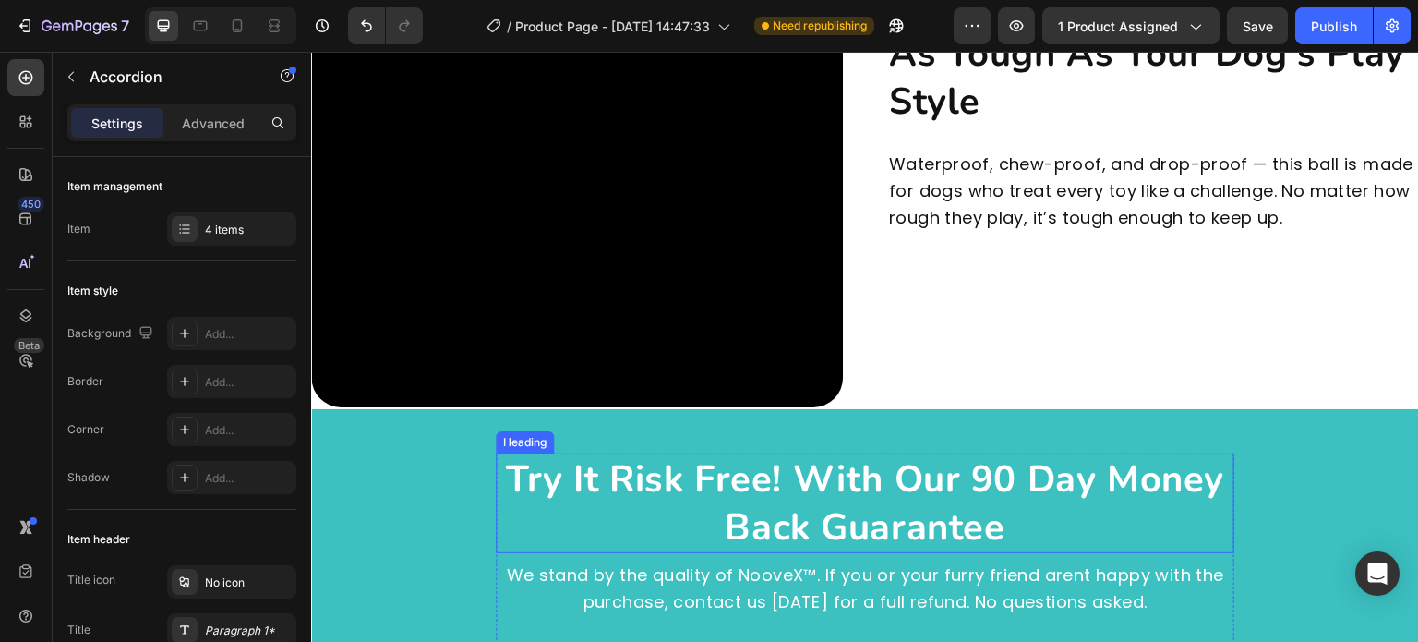
scroll to position [5244, 0]
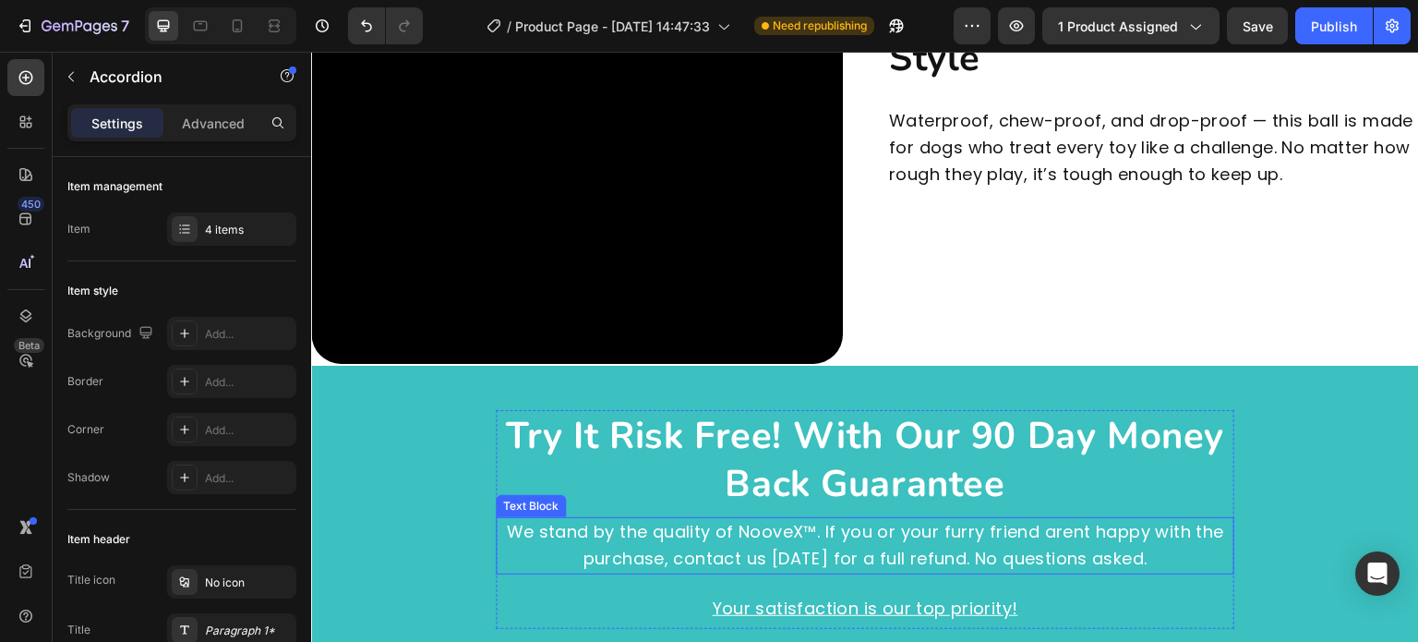
click at [851, 545] on p "We stand by the quality of NooveX™. If you or your furry friend arent happy wit…" at bounding box center [865, 546] width 735 height 54
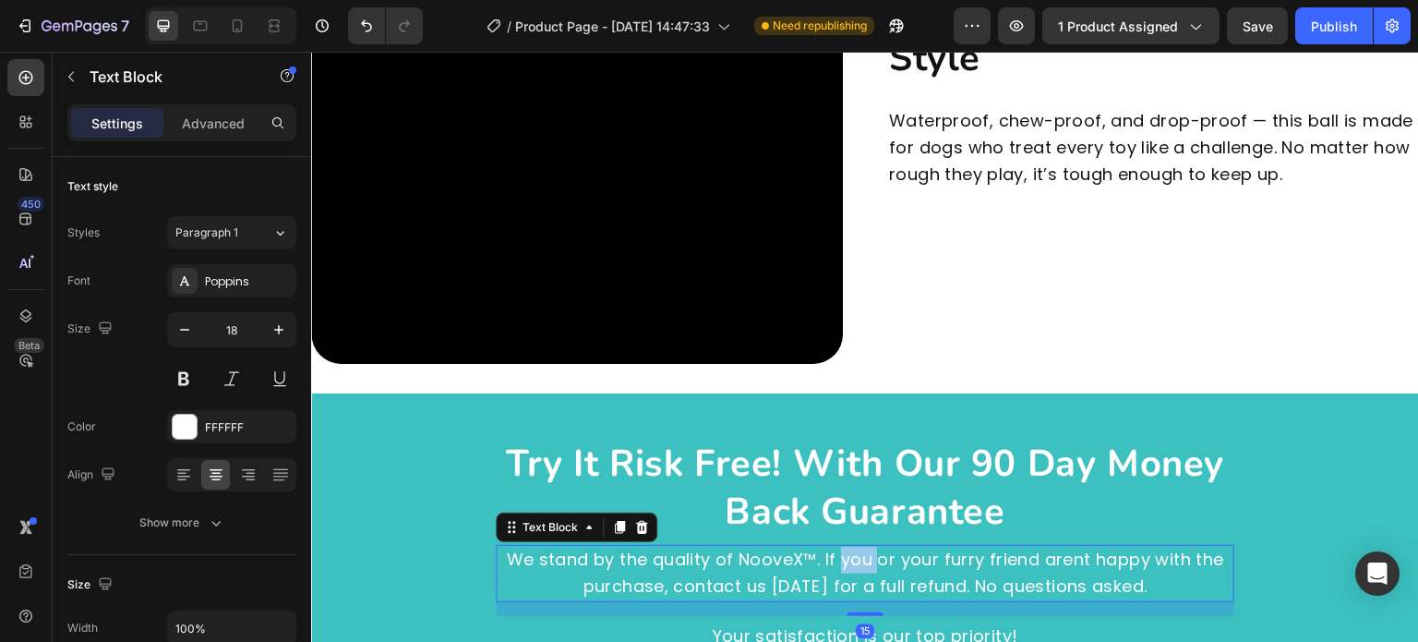
click at [851, 547] on p "We stand by the quality of NooveX™. If you or your furry friend arent happy wit…" at bounding box center [865, 574] width 735 height 54
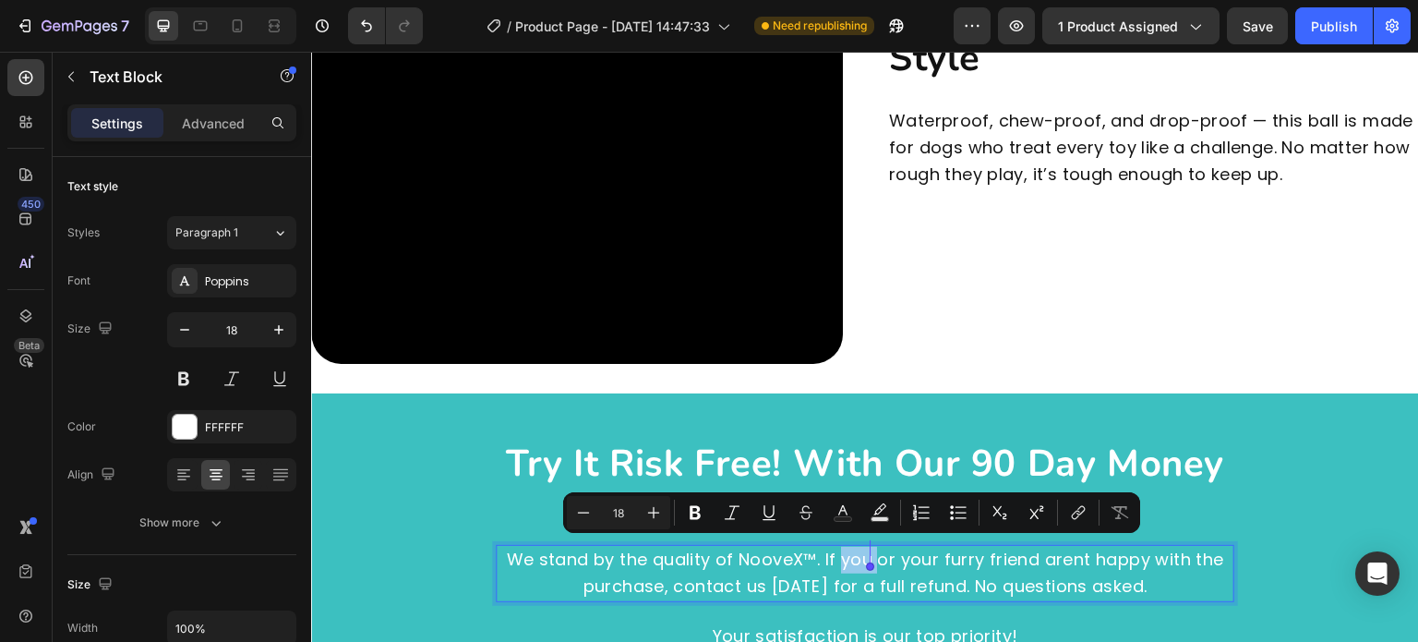
click at [851, 558] on p "We stand by the quality of NooveX™. If you or your furry friend arent happy wit…" at bounding box center [865, 574] width 735 height 54
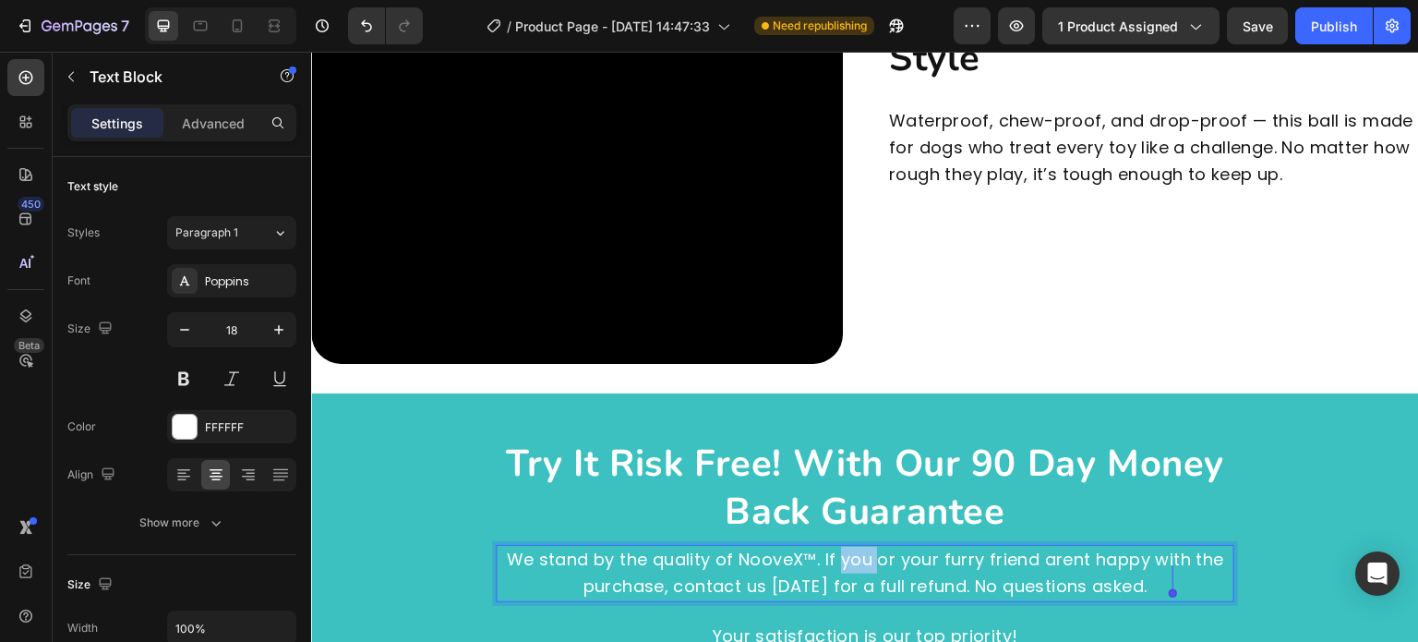
click at [851, 558] on p "We stand by the quality of NooveX™. If you or your furry friend arent happy wit…" at bounding box center [865, 574] width 735 height 54
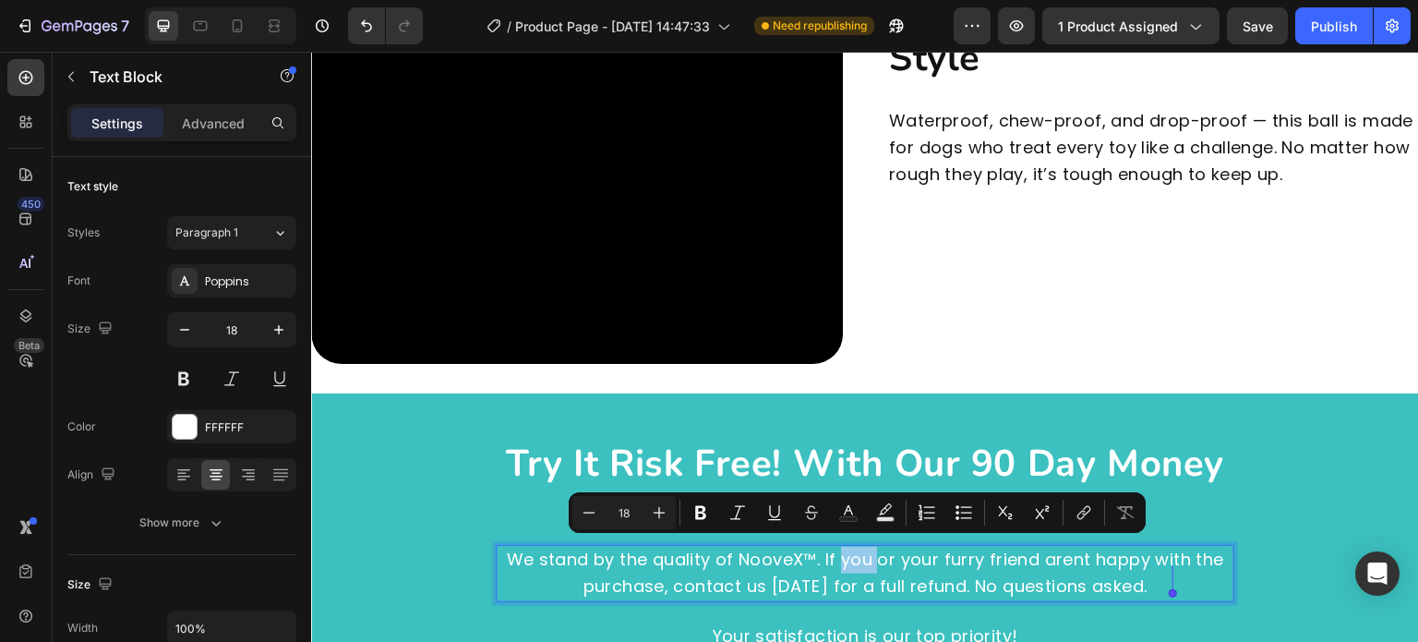
copy p "We stand by the quality of NooveX™. If you or your furry friend arent happy wit…"
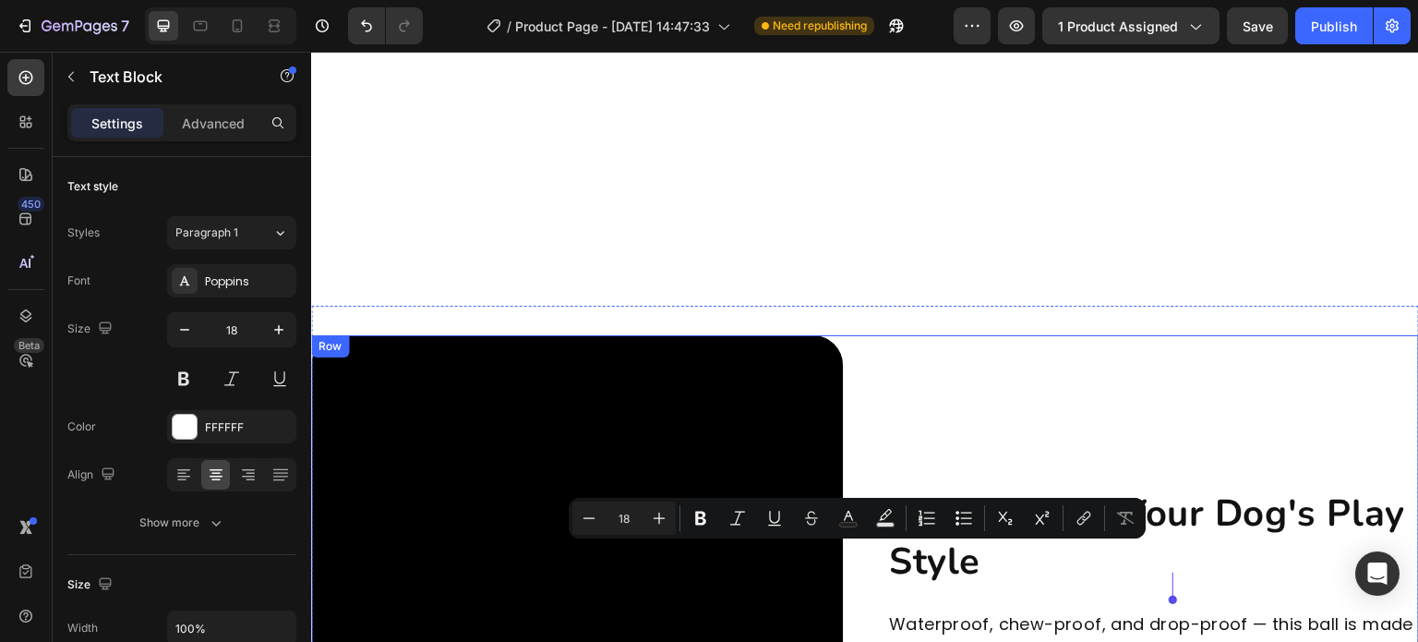
type input "16"
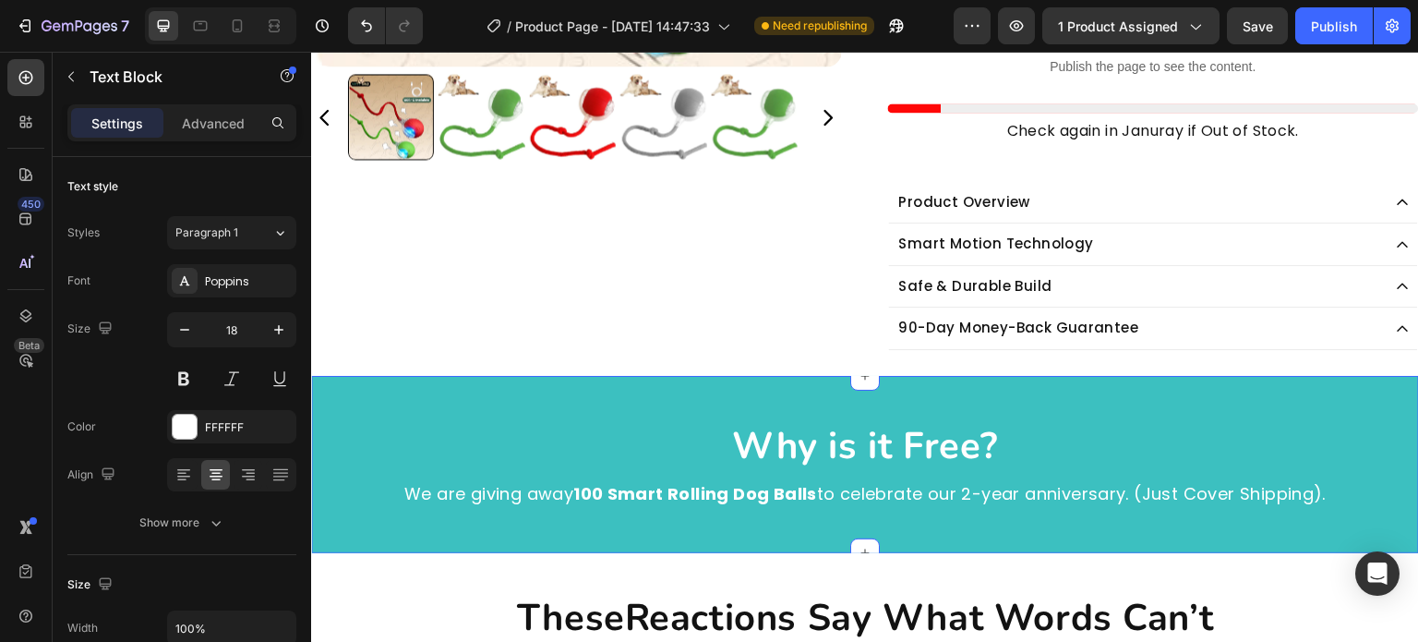
scroll to position [442, 0]
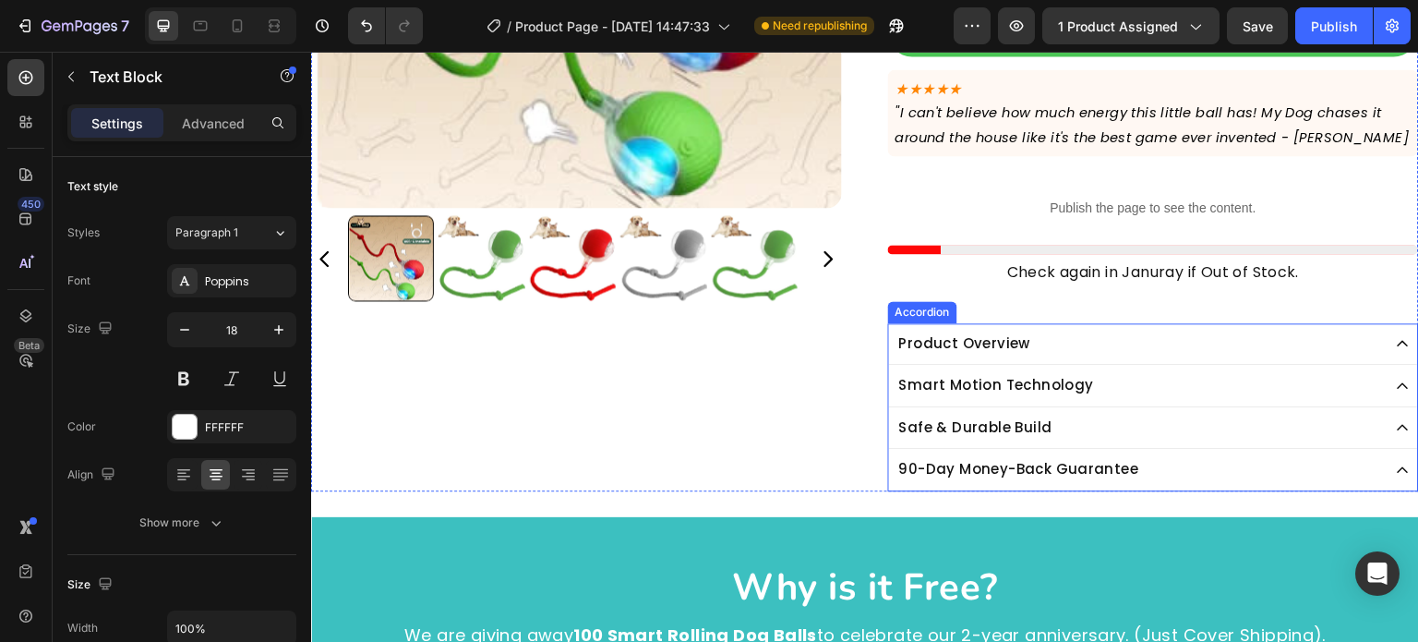
click at [1269, 463] on div "90-Day Money-Back Guarantee" at bounding box center [1139, 469] width 485 height 27
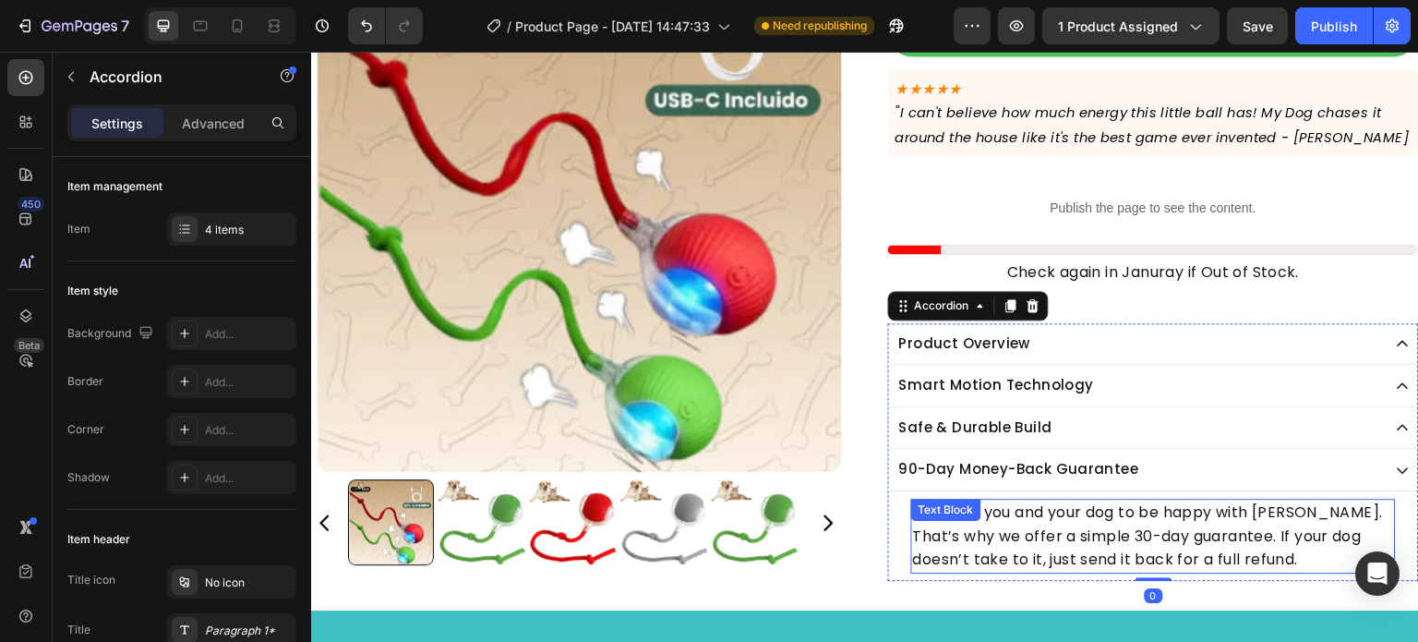
click at [1141, 525] on p "We want you and your dog to be happy with [PERSON_NAME]. That’s why we offer a …" at bounding box center [1153, 535] width 481 height 71
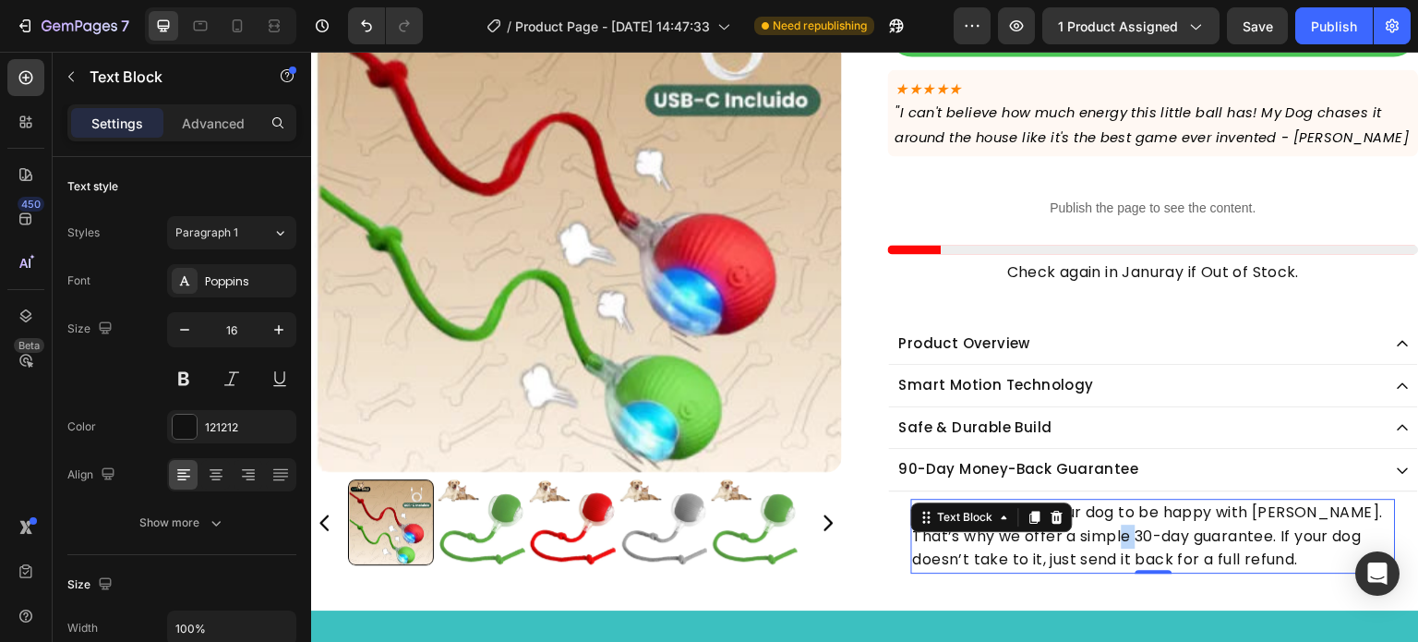
click at [1141, 525] on p "We want you and your dog to be happy with [PERSON_NAME]. That’s why we offer a …" at bounding box center [1153, 535] width 481 height 71
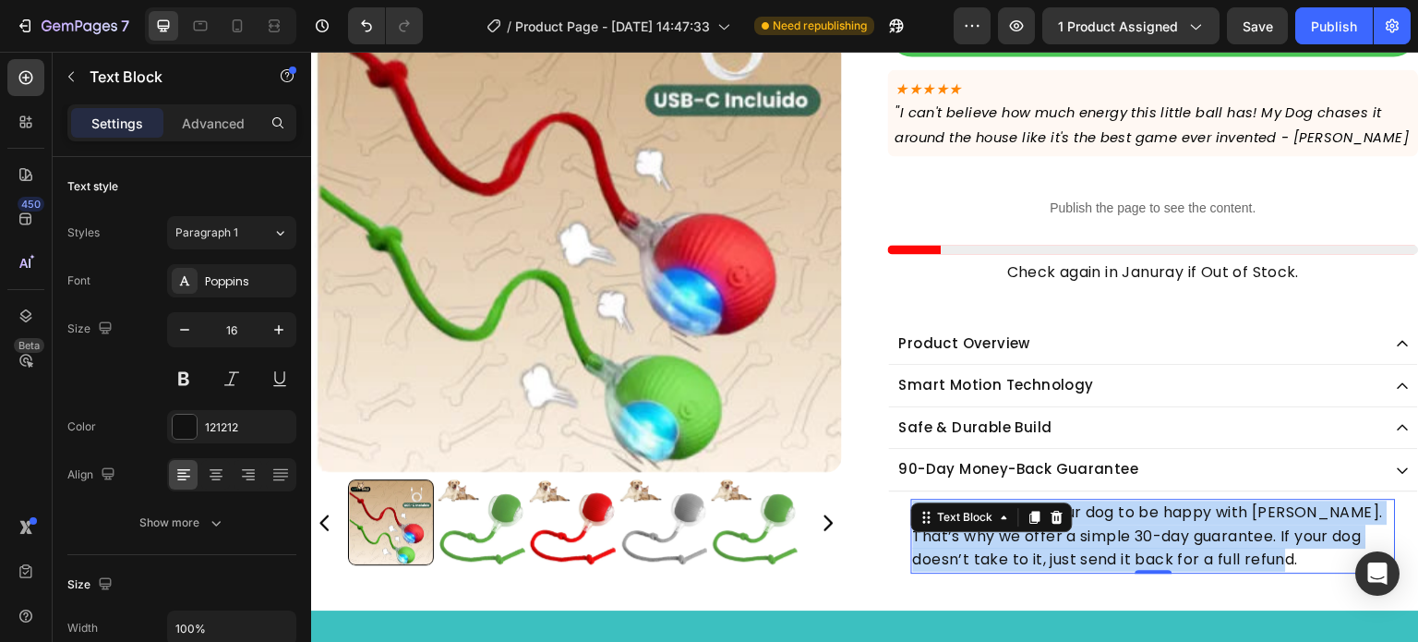
click at [1141, 525] on p "We want you and your dog to be happy with [PERSON_NAME]. That’s why we offer a …" at bounding box center [1153, 535] width 481 height 71
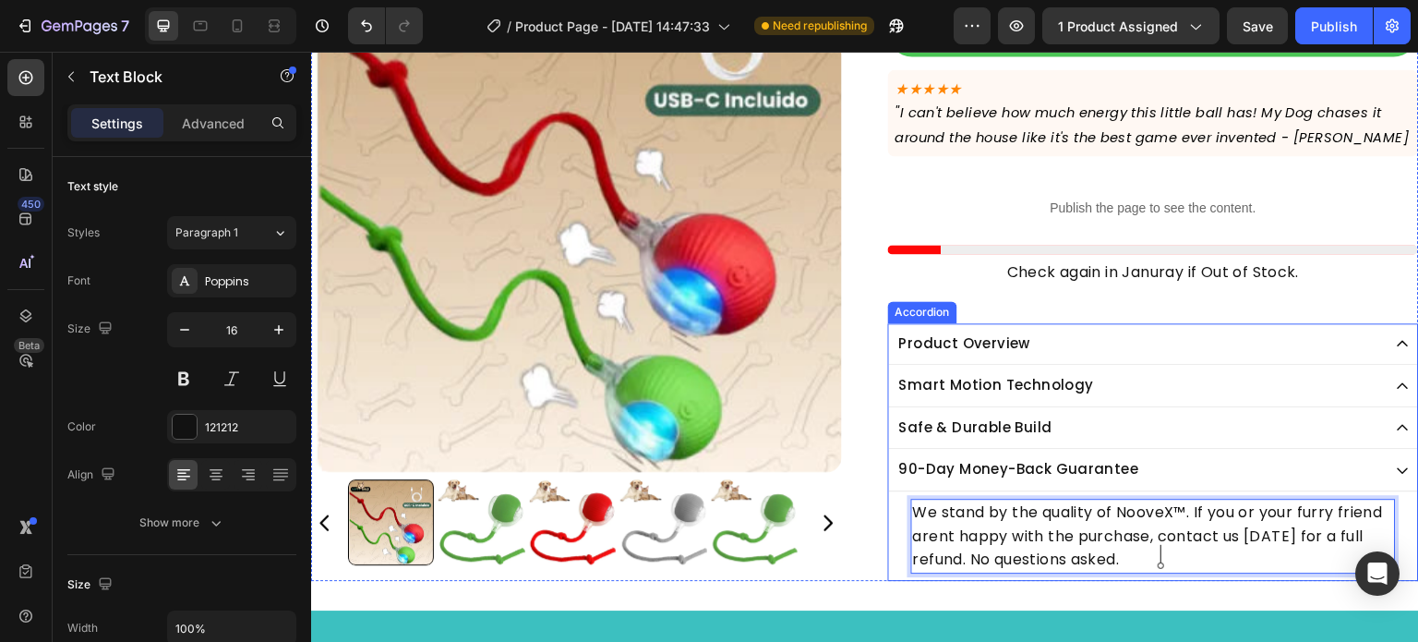
click at [889, 566] on div "We stand by the quality of NooveX™. If you or your furry friend arent happy wit…" at bounding box center [1153, 536] width 529 height 90
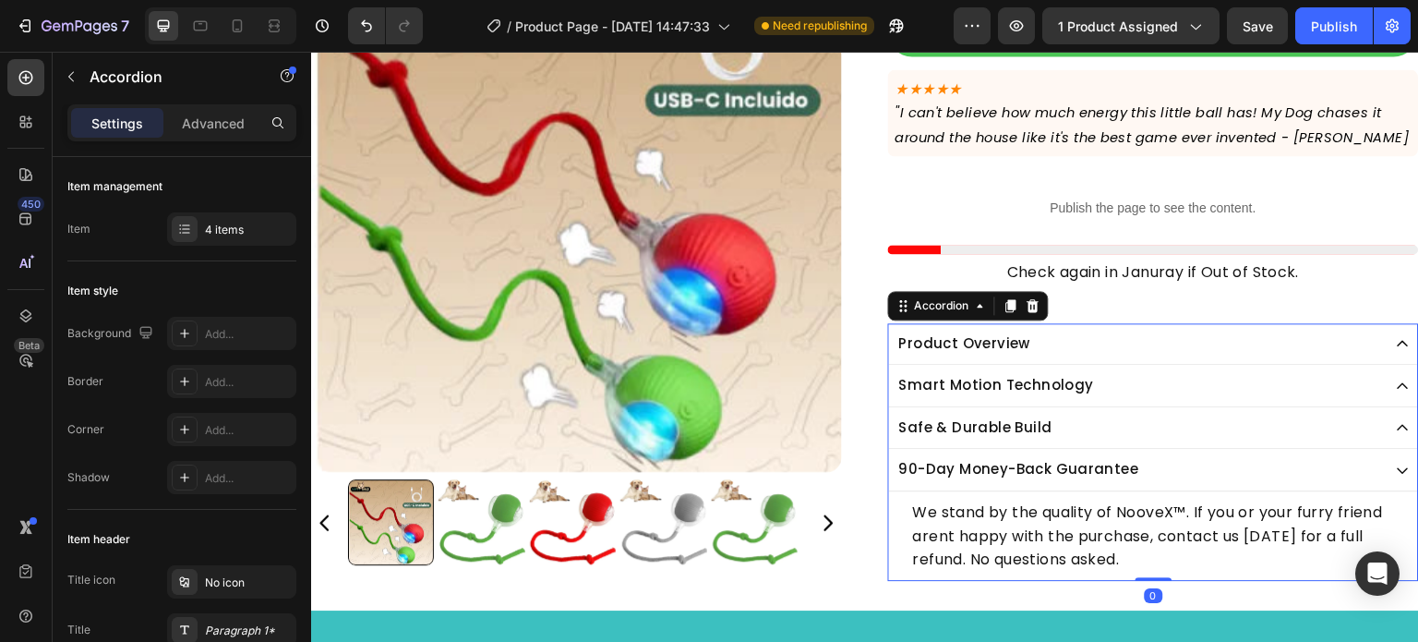
click at [1181, 465] on div "90-Day Money-Back Guarantee" at bounding box center [1139, 469] width 485 height 27
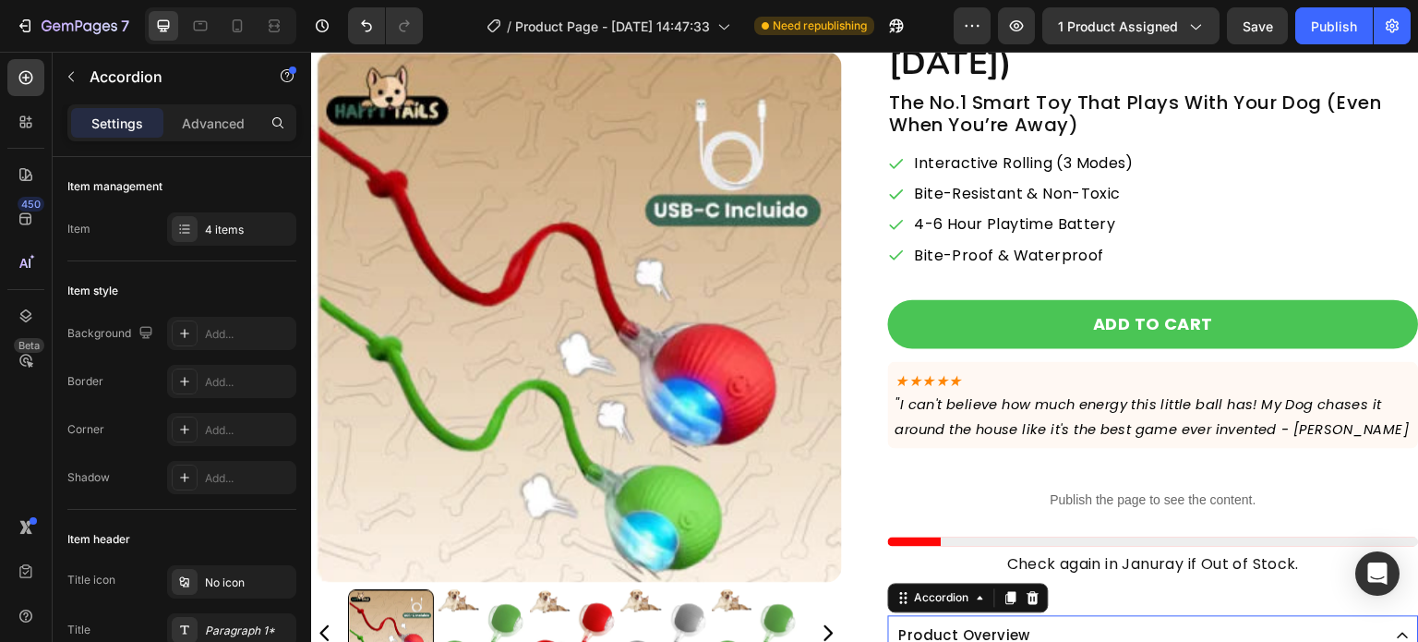
scroll to position [73, 0]
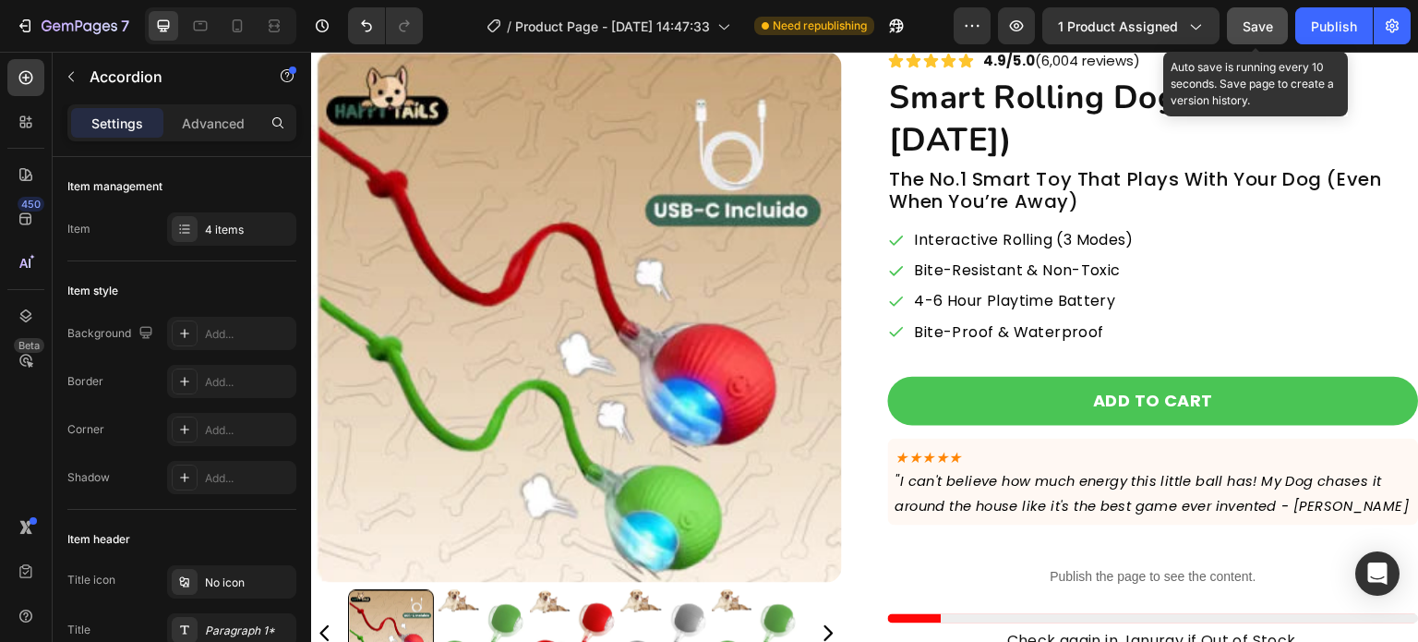
click at [1277, 25] on button "Save" at bounding box center [1257, 25] width 61 height 37
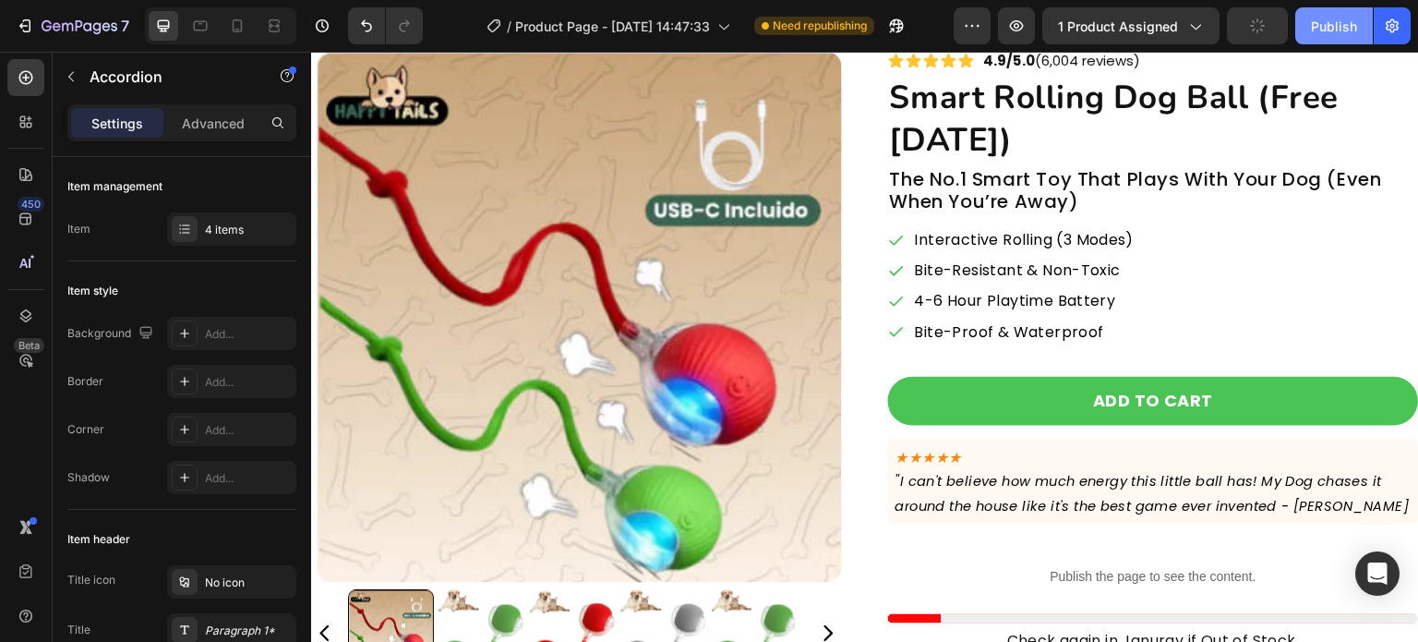
click at [1311, 29] on div "Publish" at bounding box center [1334, 26] width 46 height 19
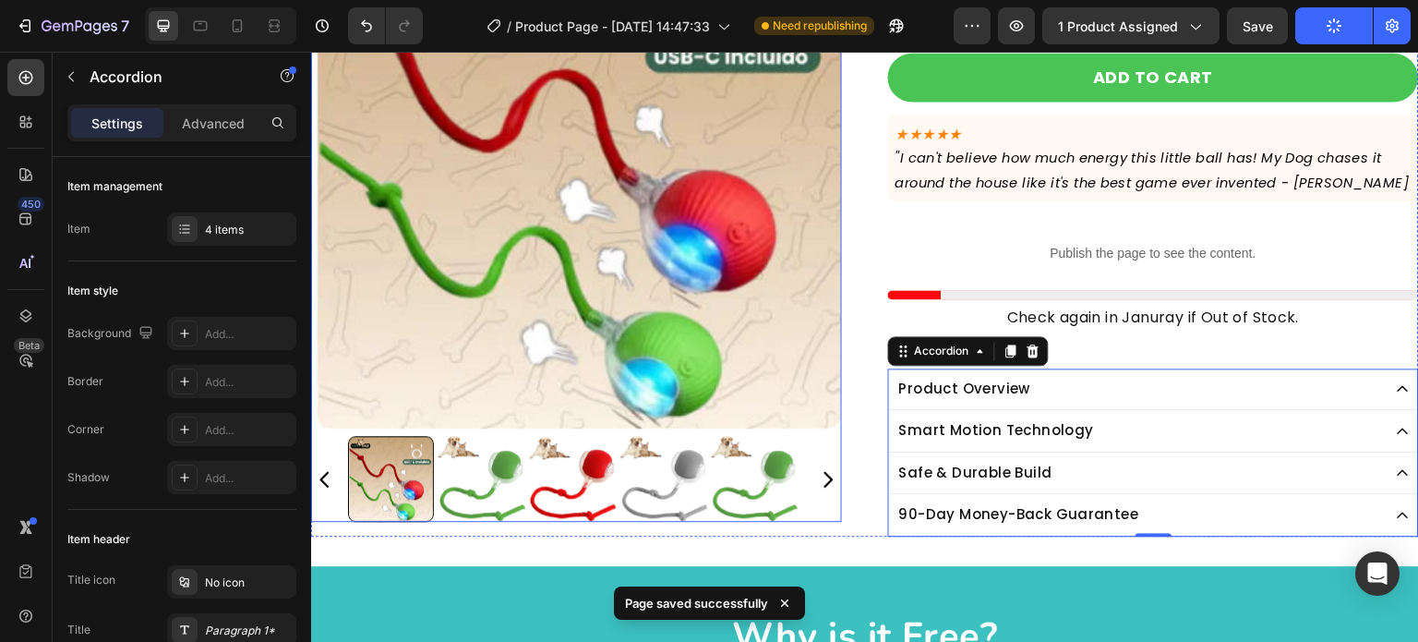
scroll to position [442, 0]
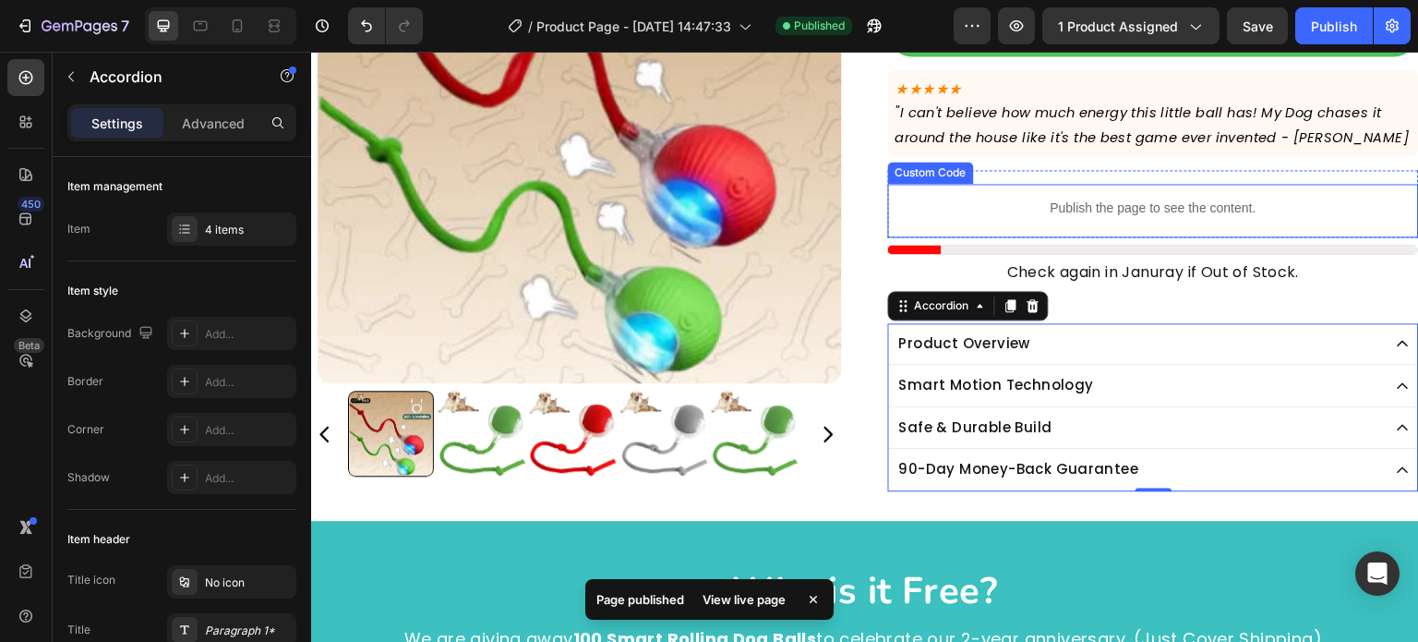
click at [1089, 171] on div "Publish the page to see the content. Custom Code" at bounding box center [1153, 203] width 531 height 67
drag, startPoint x: 1089, startPoint y: 171, endPoint x: 1090, endPoint y: 162, distance: 9.3
click at [1089, 171] on div "Publish the page to see the content. Custom Code" at bounding box center [1153, 203] width 531 height 67
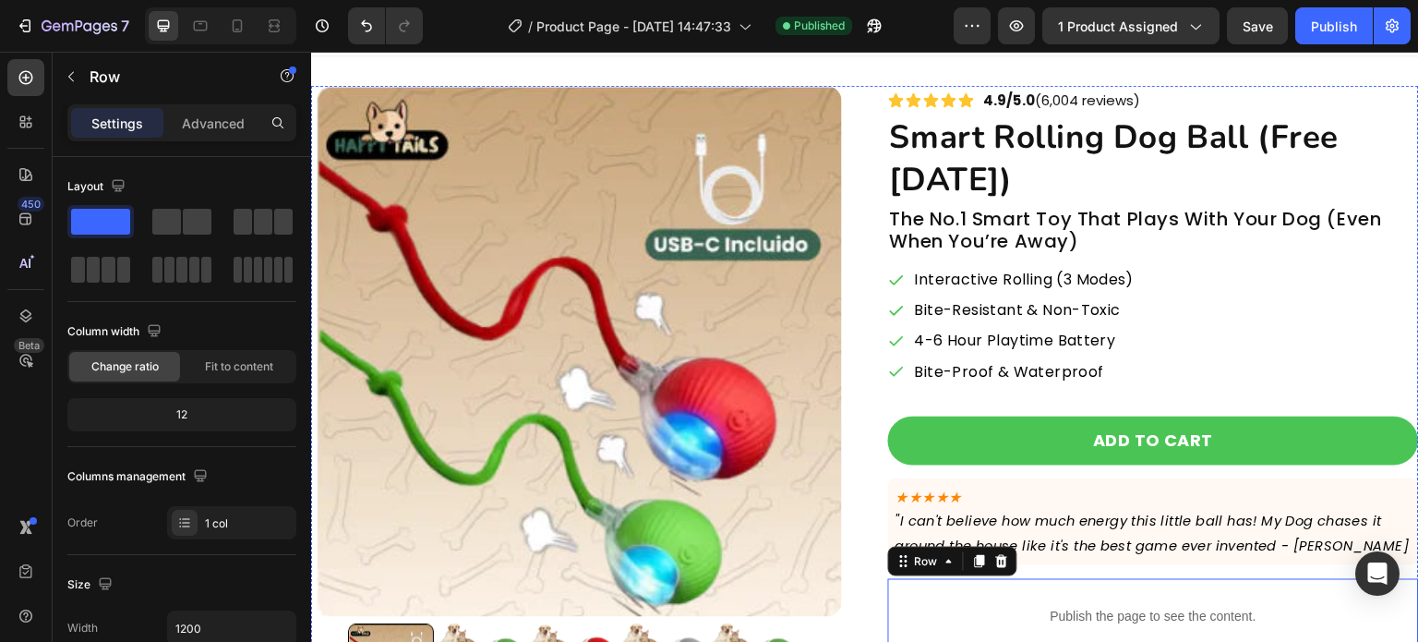
scroll to position [0, 0]
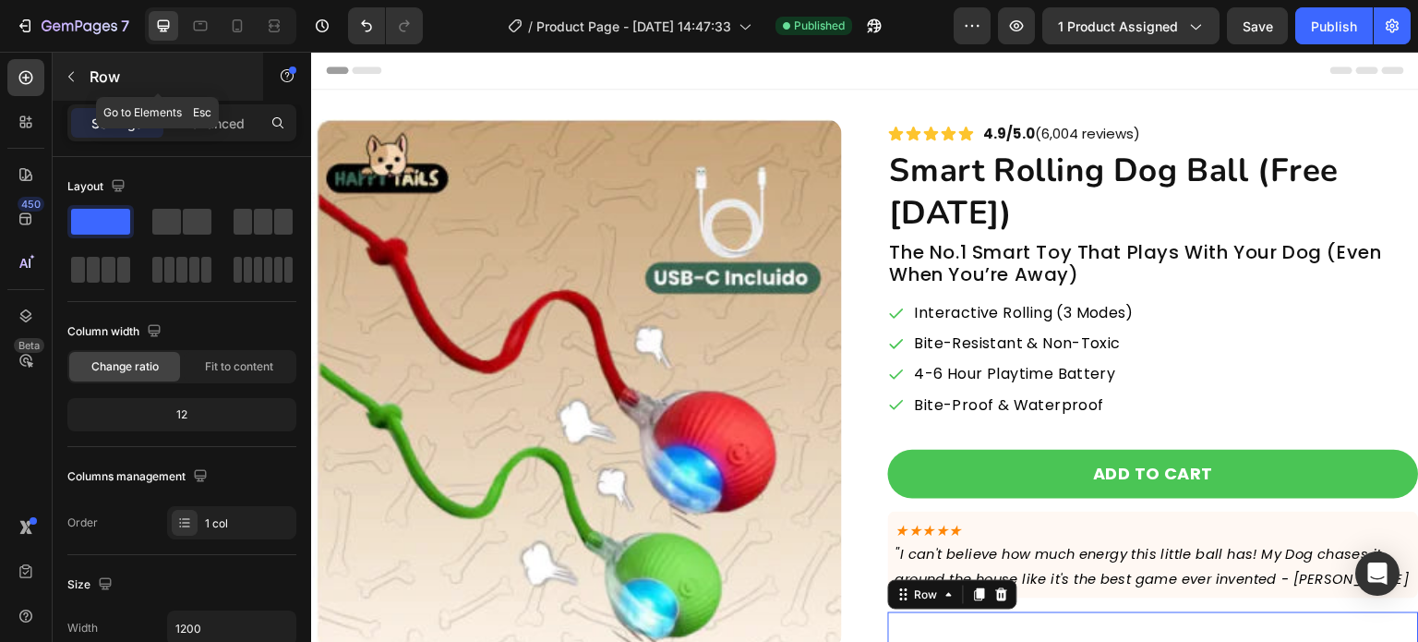
click at [66, 88] on button "button" at bounding box center [71, 77] width 30 height 30
click at [0, 0] on div at bounding box center [0, 0] width 0 height 0
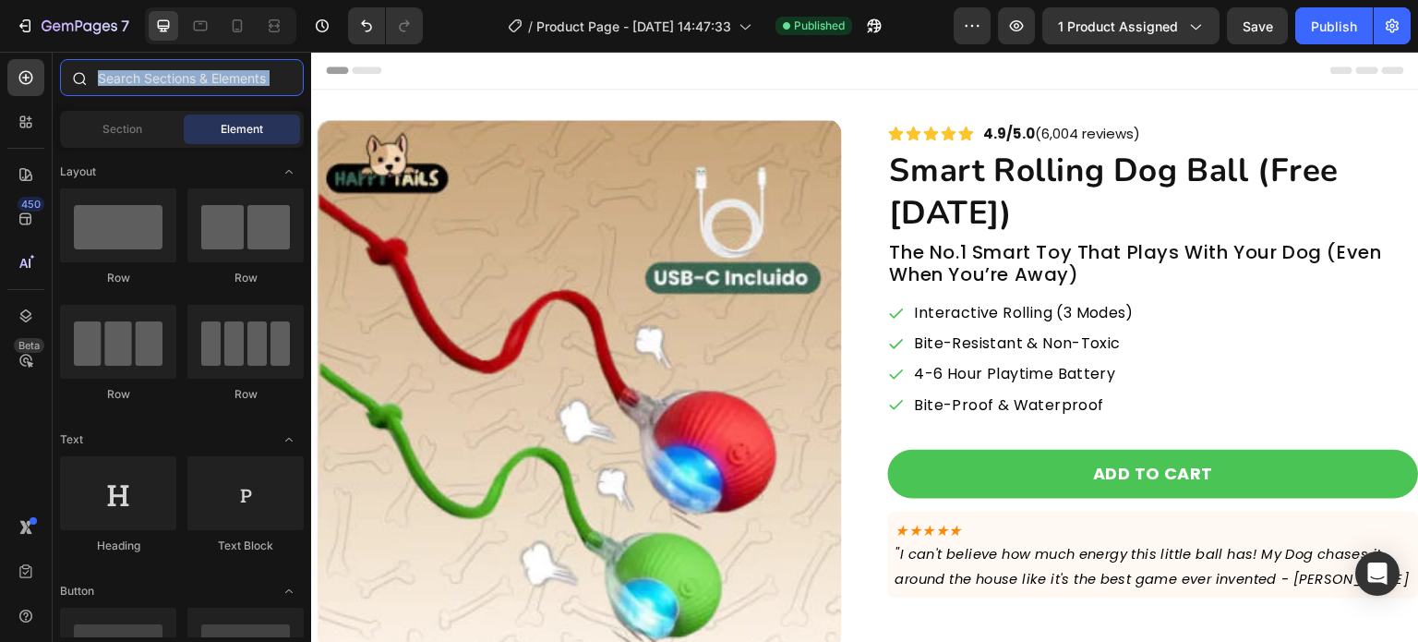
click at [113, 95] on input "text" at bounding box center [182, 77] width 244 height 37
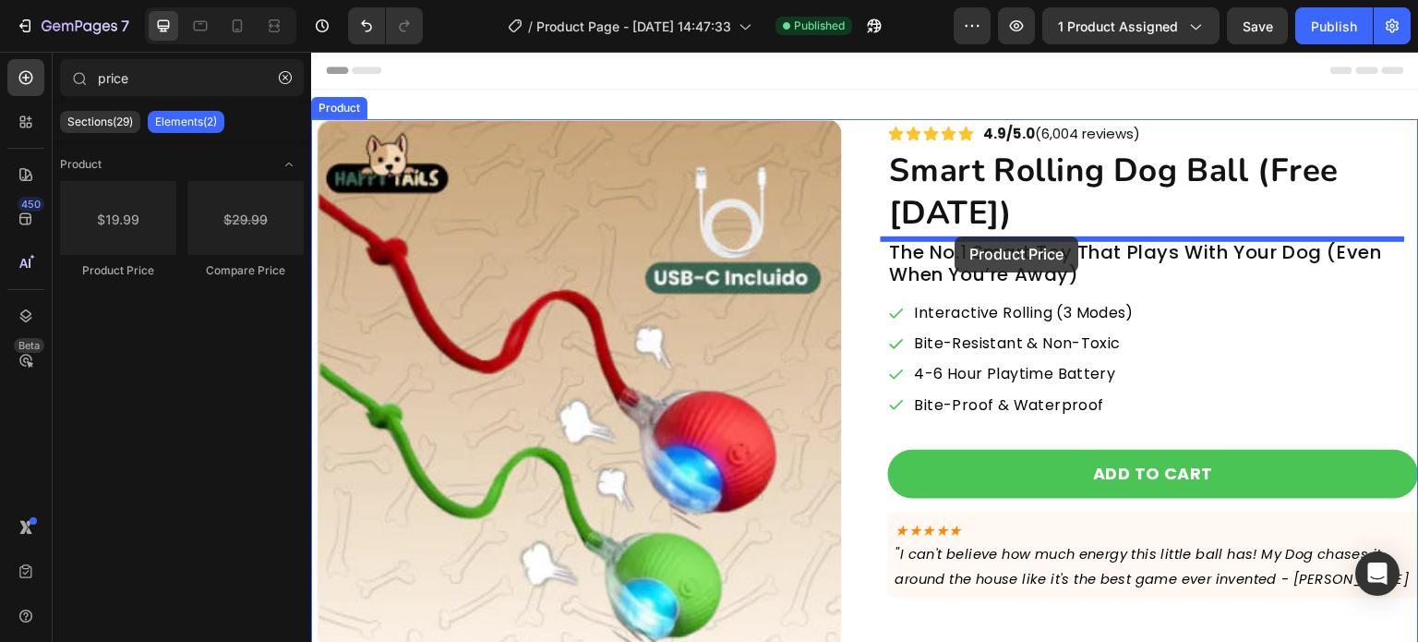
drag, startPoint x: 455, startPoint y: 287, endPoint x: 956, endPoint y: 236, distance: 503.1
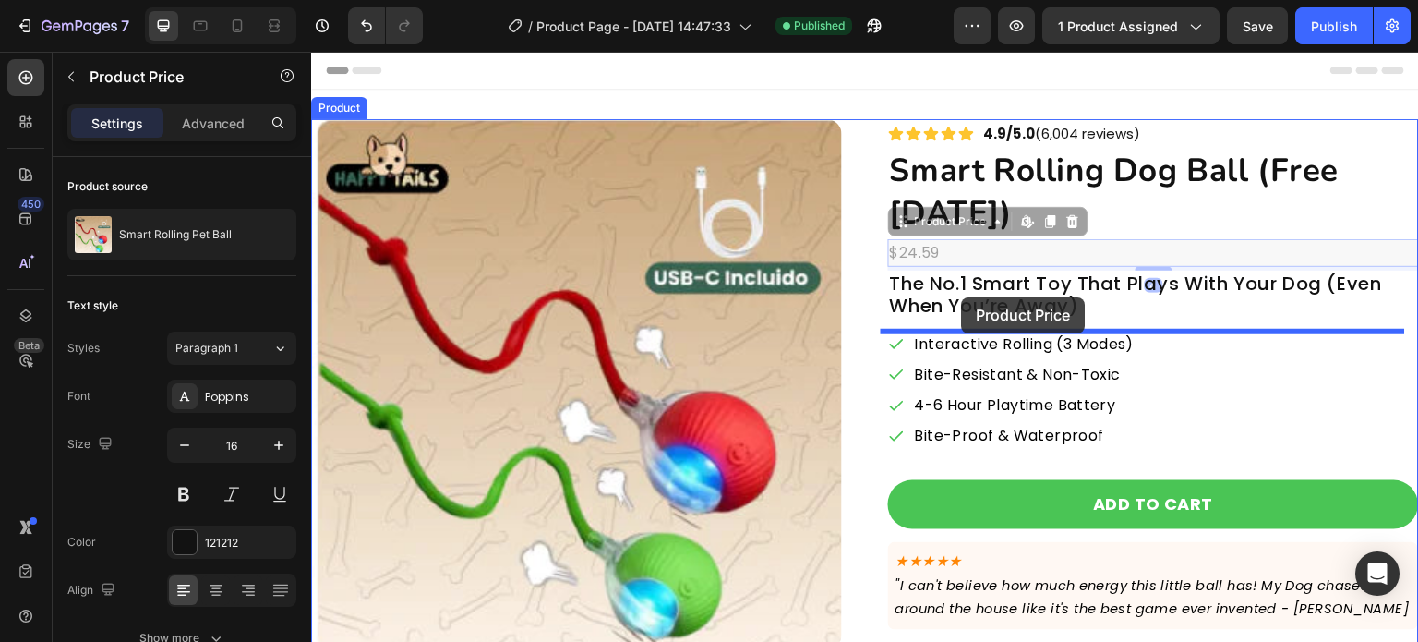
drag, startPoint x: 971, startPoint y: 223, endPoint x: 961, endPoint y: 299, distance: 77.2
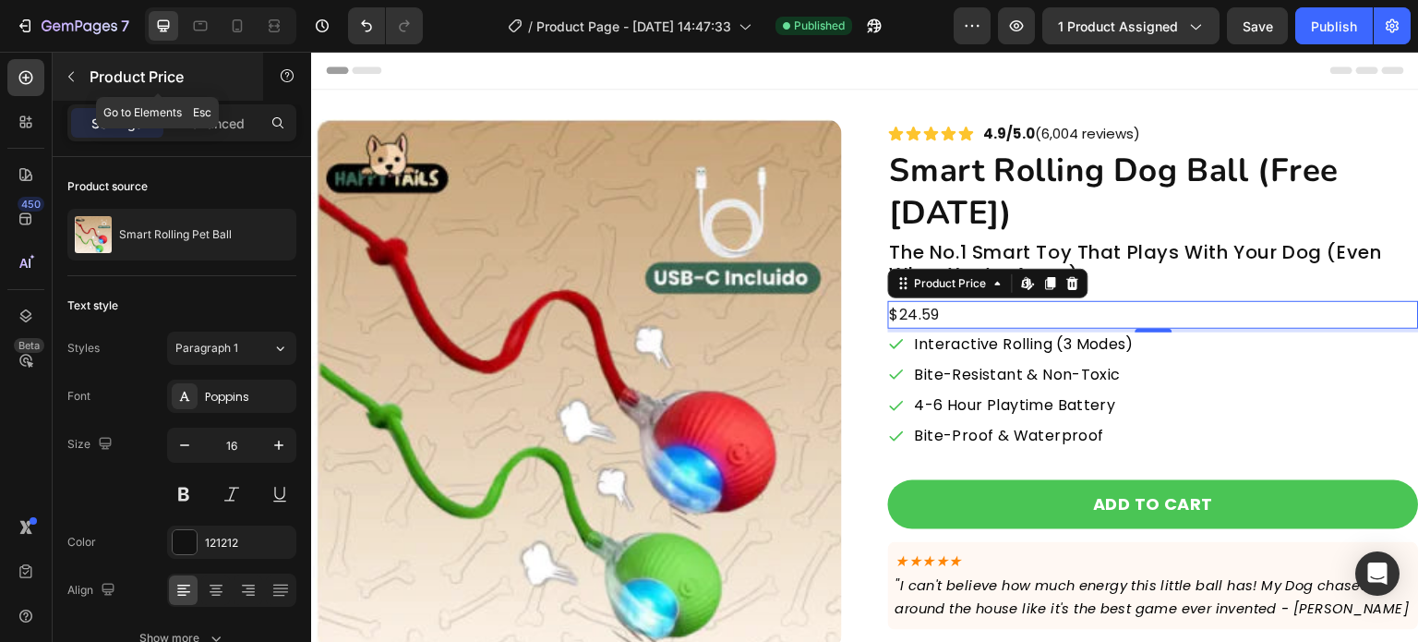
click at [81, 84] on button "button" at bounding box center [71, 77] width 30 height 30
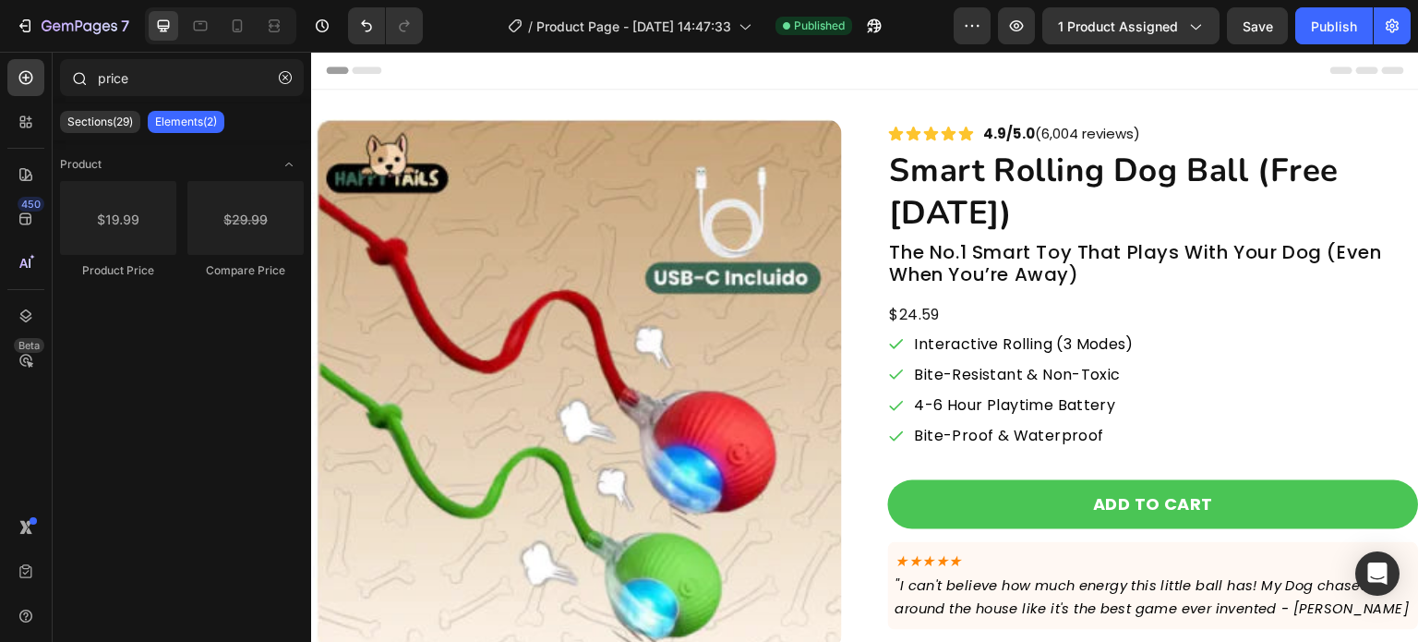
click at [178, 97] on div "price" at bounding box center [182, 81] width 259 height 44
click at [181, 92] on input "price" at bounding box center [182, 77] width 244 height 37
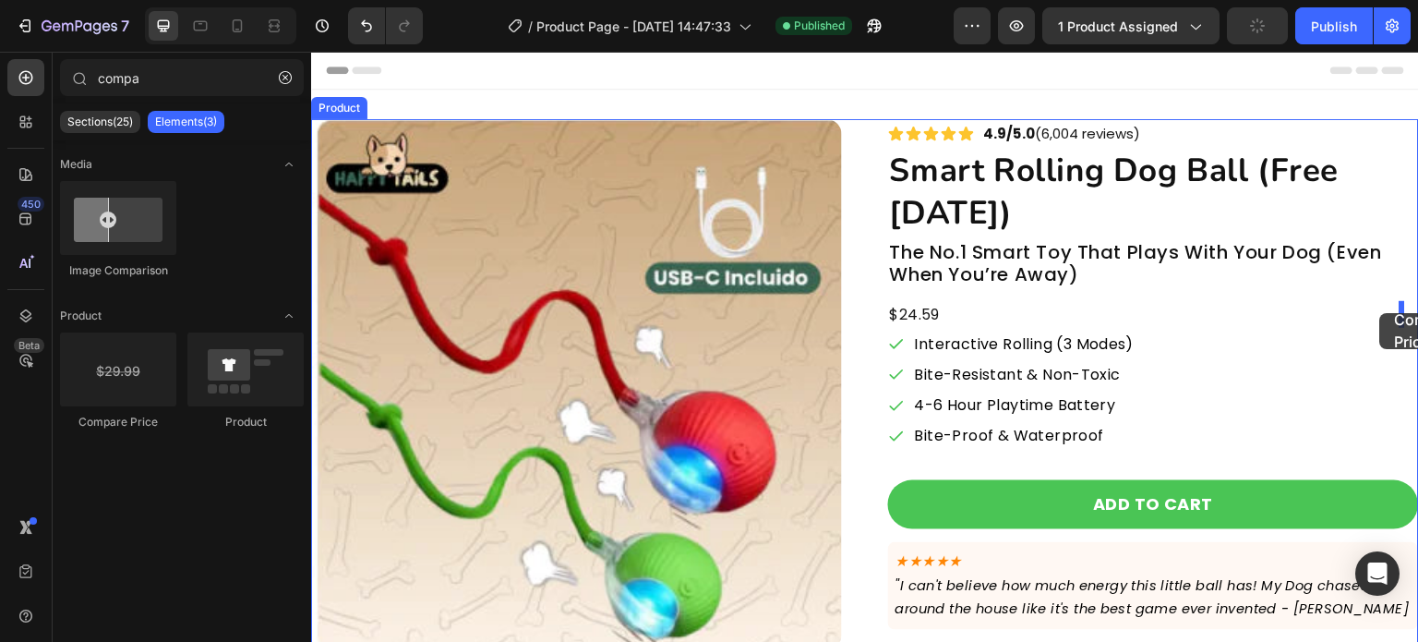
drag, startPoint x: 443, startPoint y: 426, endPoint x: 1381, endPoint y: 313, distance: 944.0
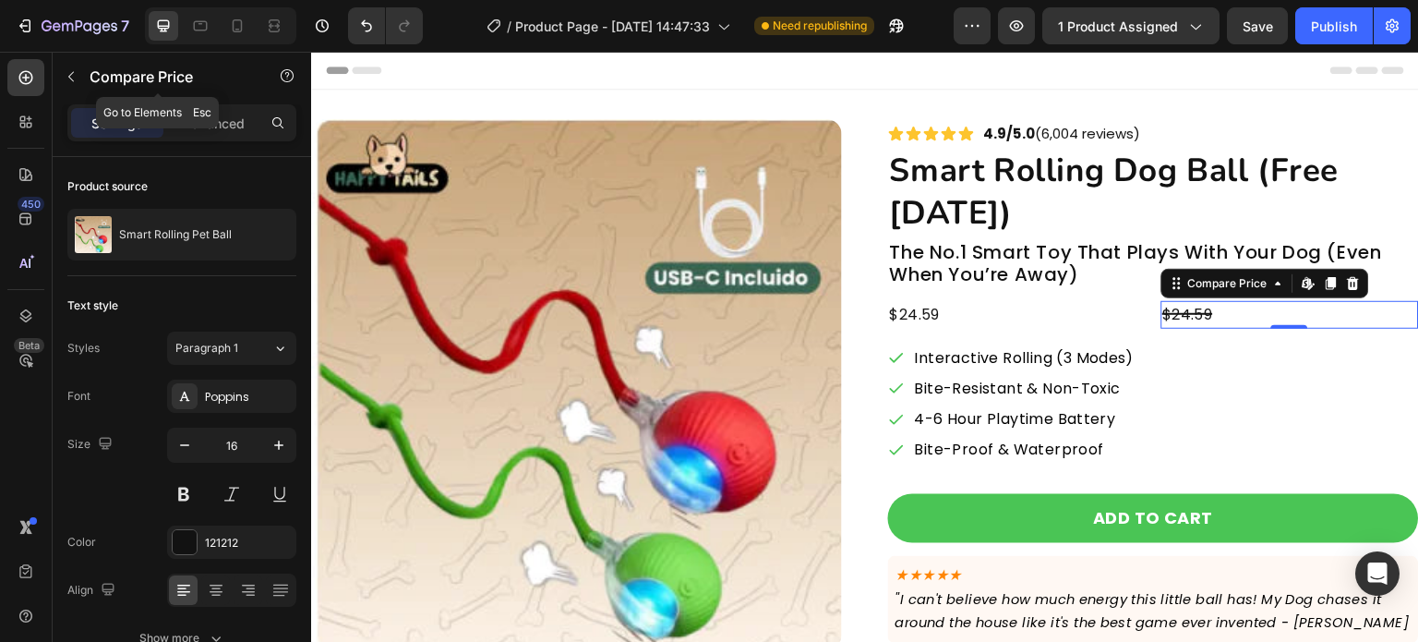
click at [76, 74] on icon "button" at bounding box center [71, 76] width 15 height 15
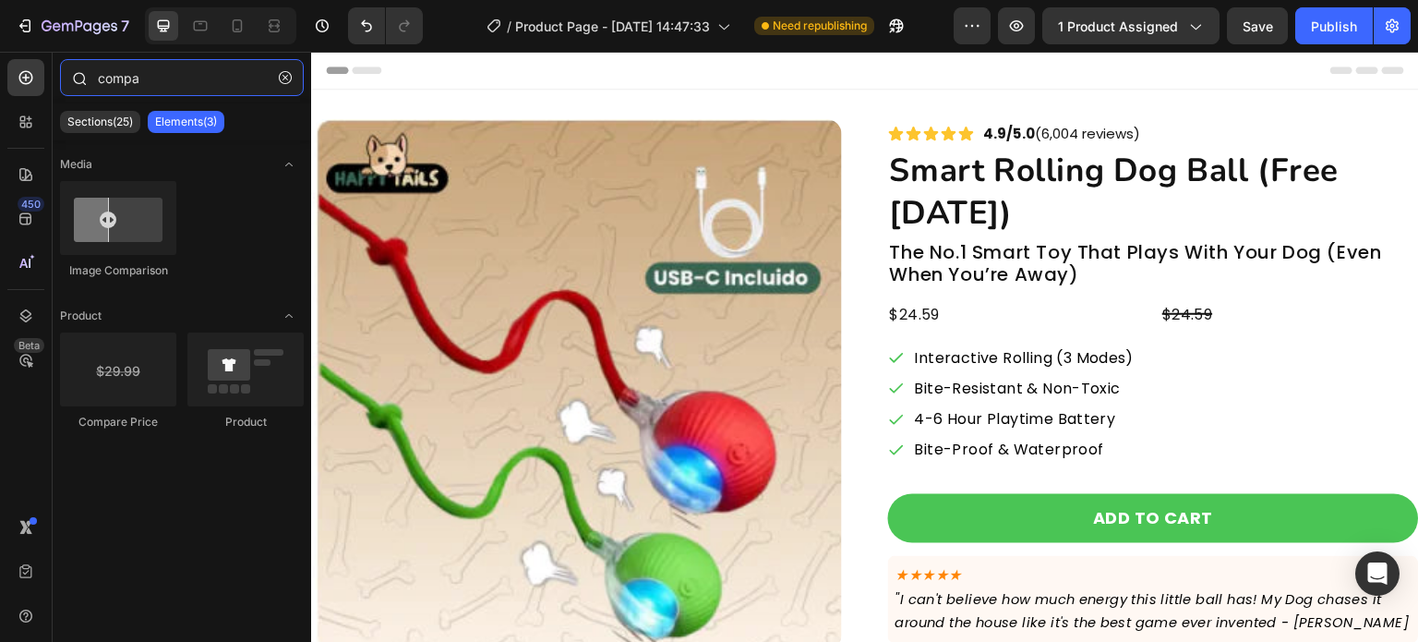
click at [203, 84] on input "compa" at bounding box center [182, 77] width 244 height 37
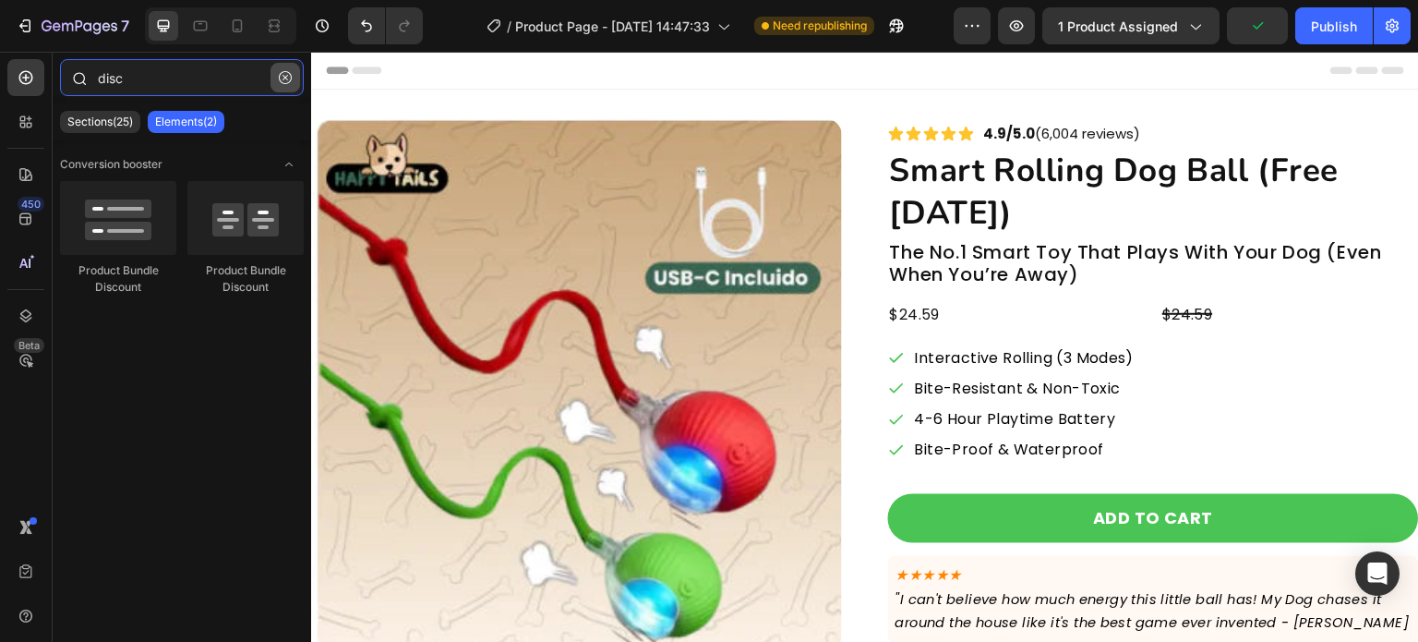
type input "disc"
click at [284, 71] on icon "button" at bounding box center [285, 77] width 13 height 13
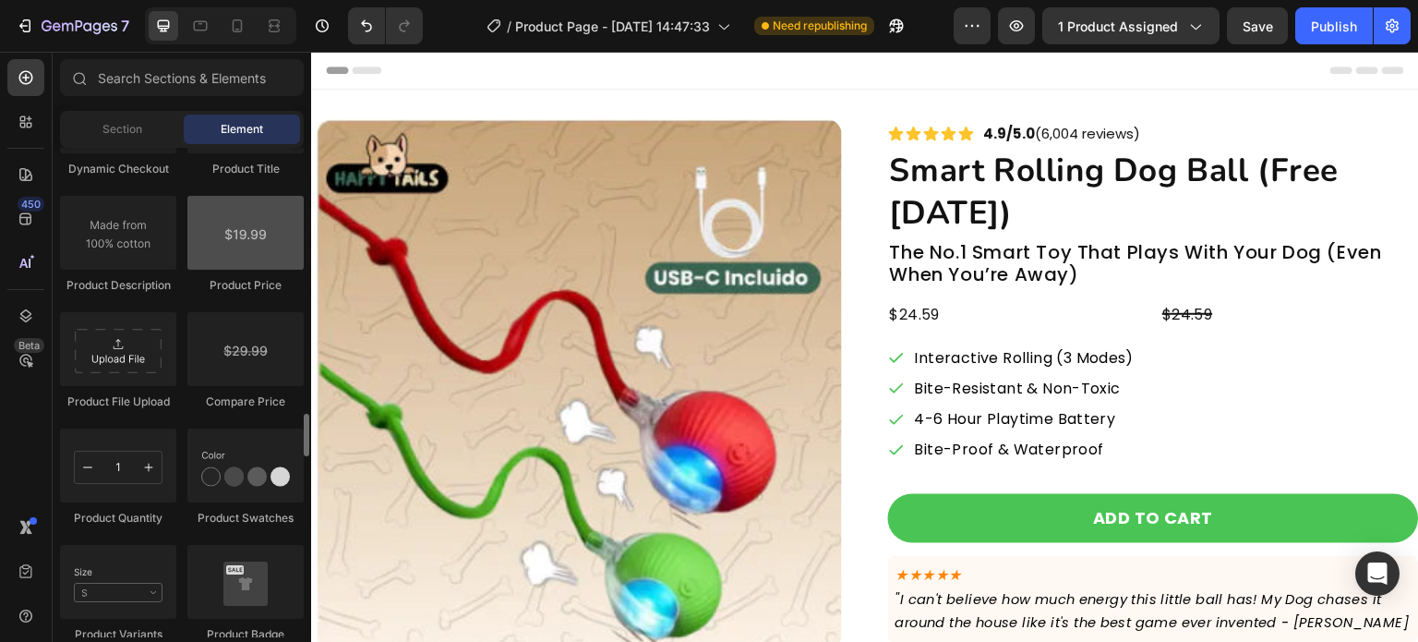
scroll to position [3232, 0]
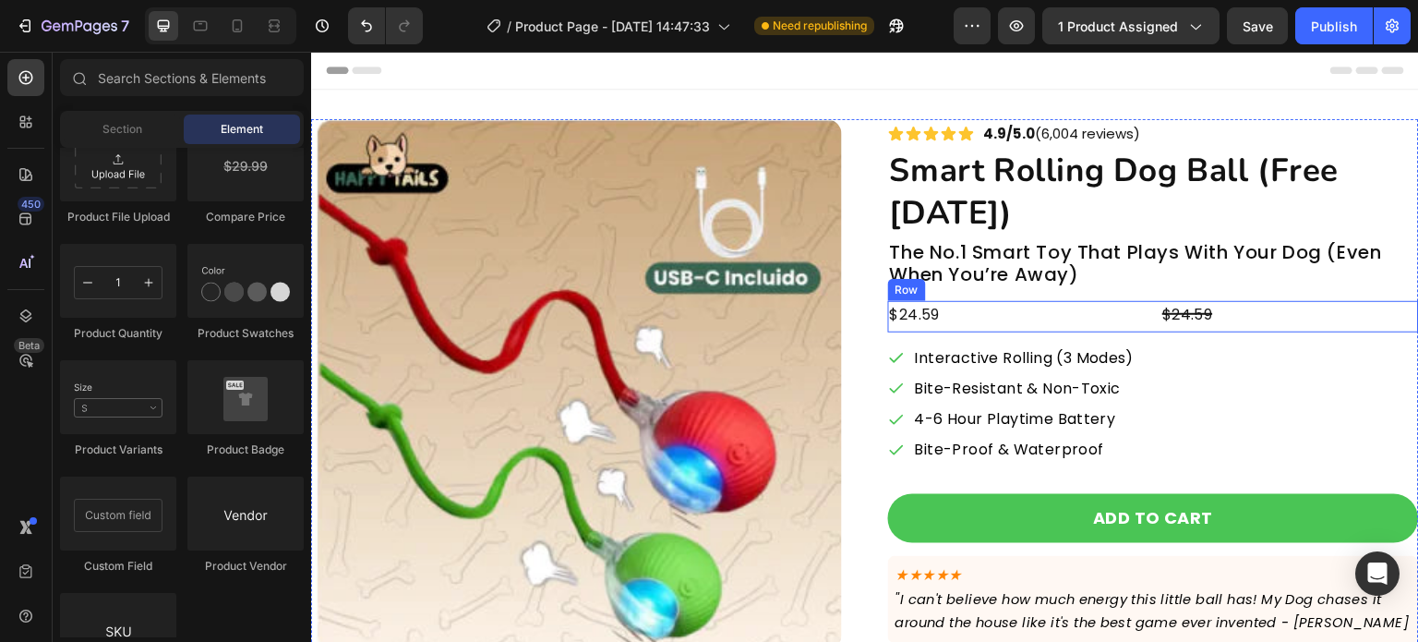
click at [1137, 322] on div "$24.59 Product Price Product Price $24.59 Compare Price Compare Price Row" at bounding box center [1153, 316] width 531 height 31
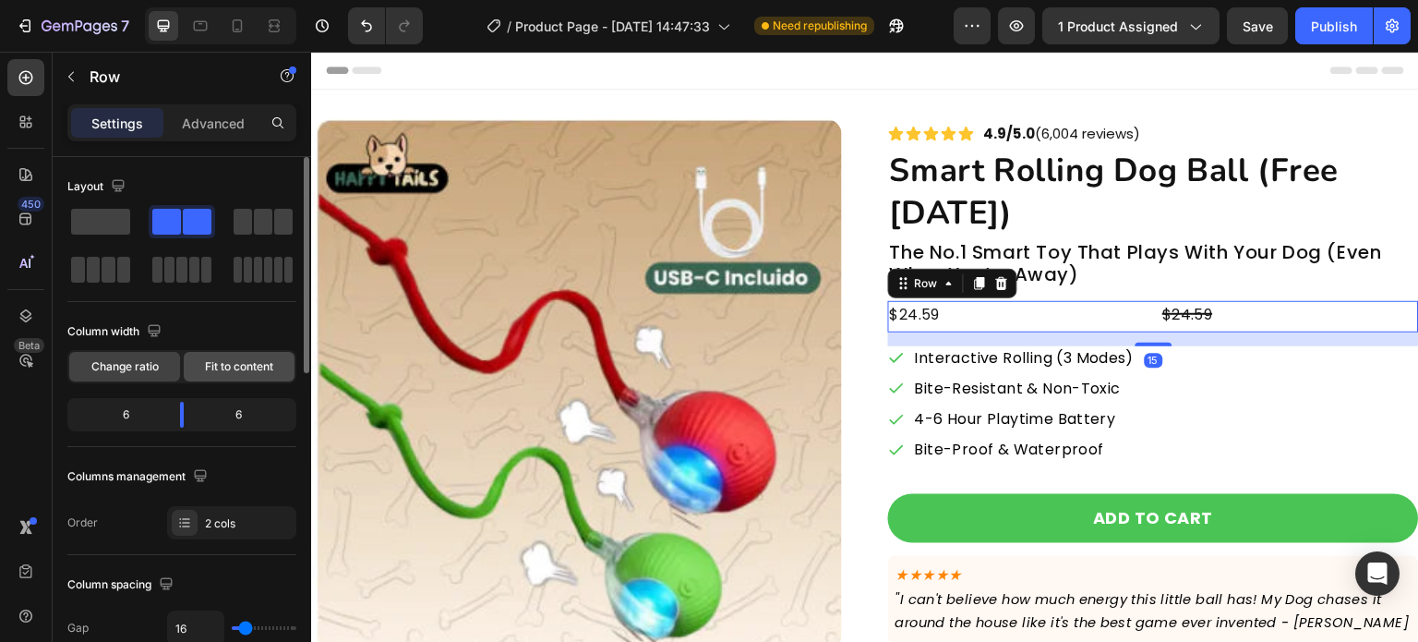
click at [259, 352] on div "Fit to content" at bounding box center [239, 367] width 111 height 30
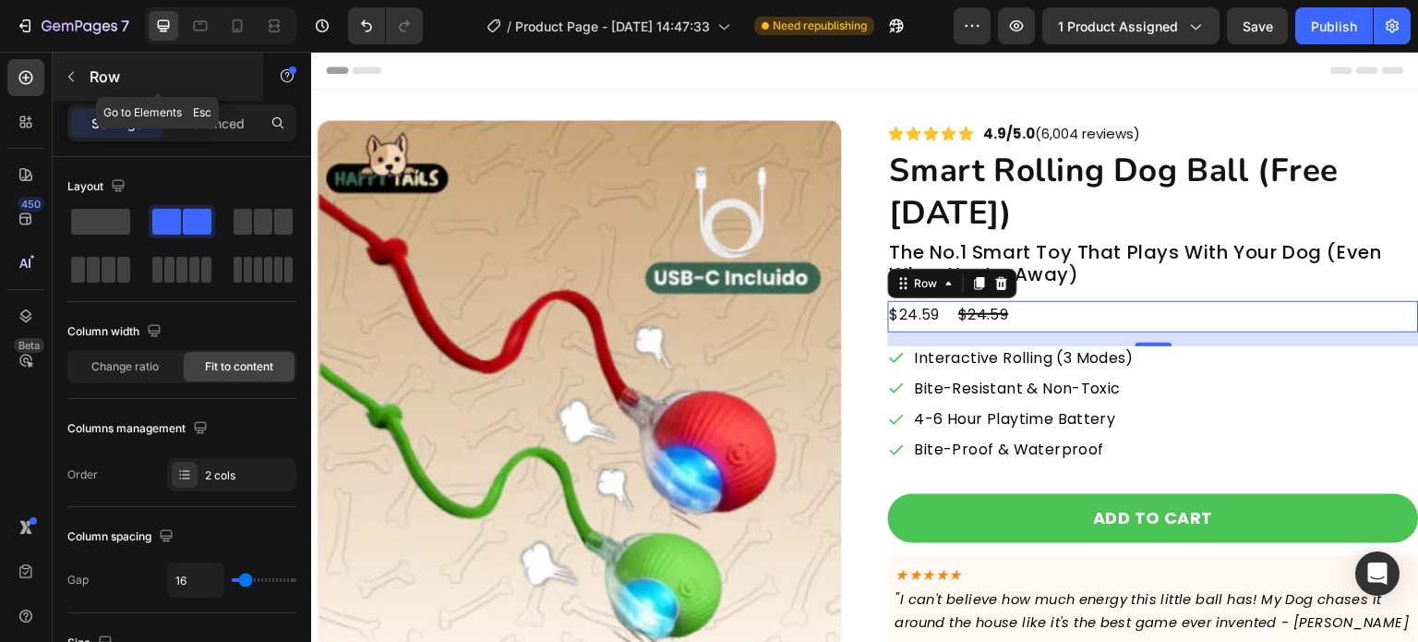
click at [74, 85] on button "button" at bounding box center [71, 77] width 30 height 30
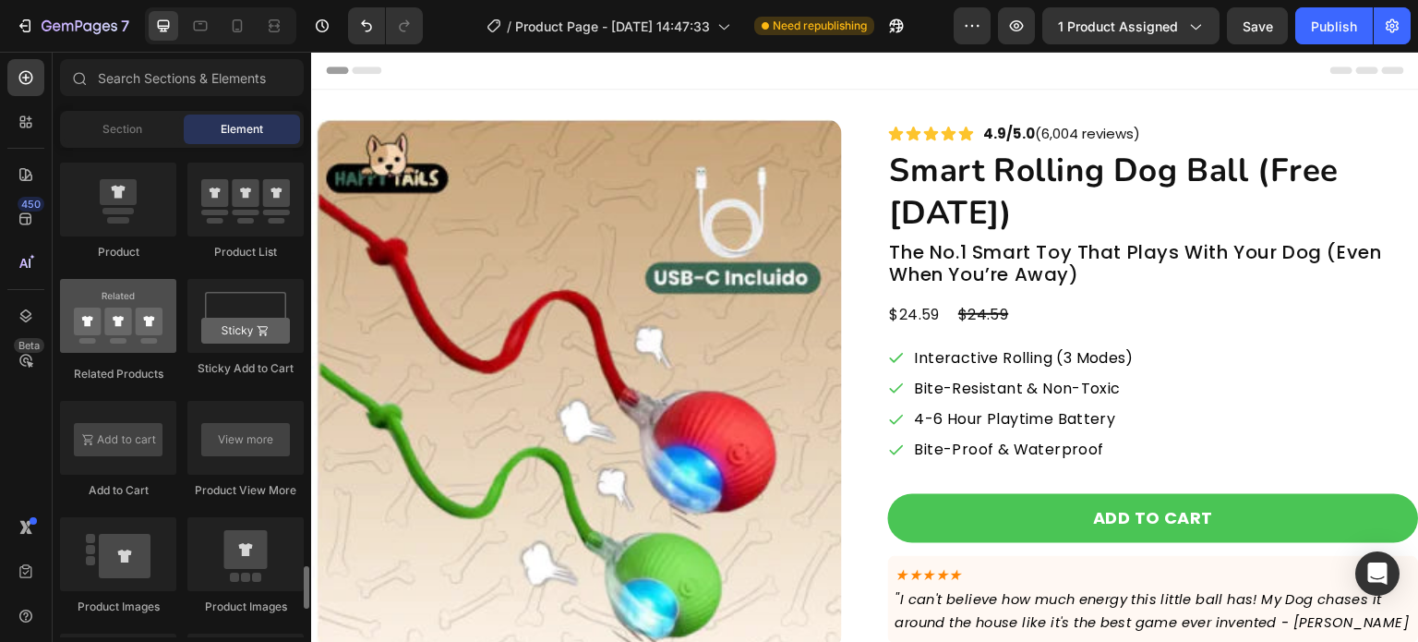
scroll to position [2678, 0]
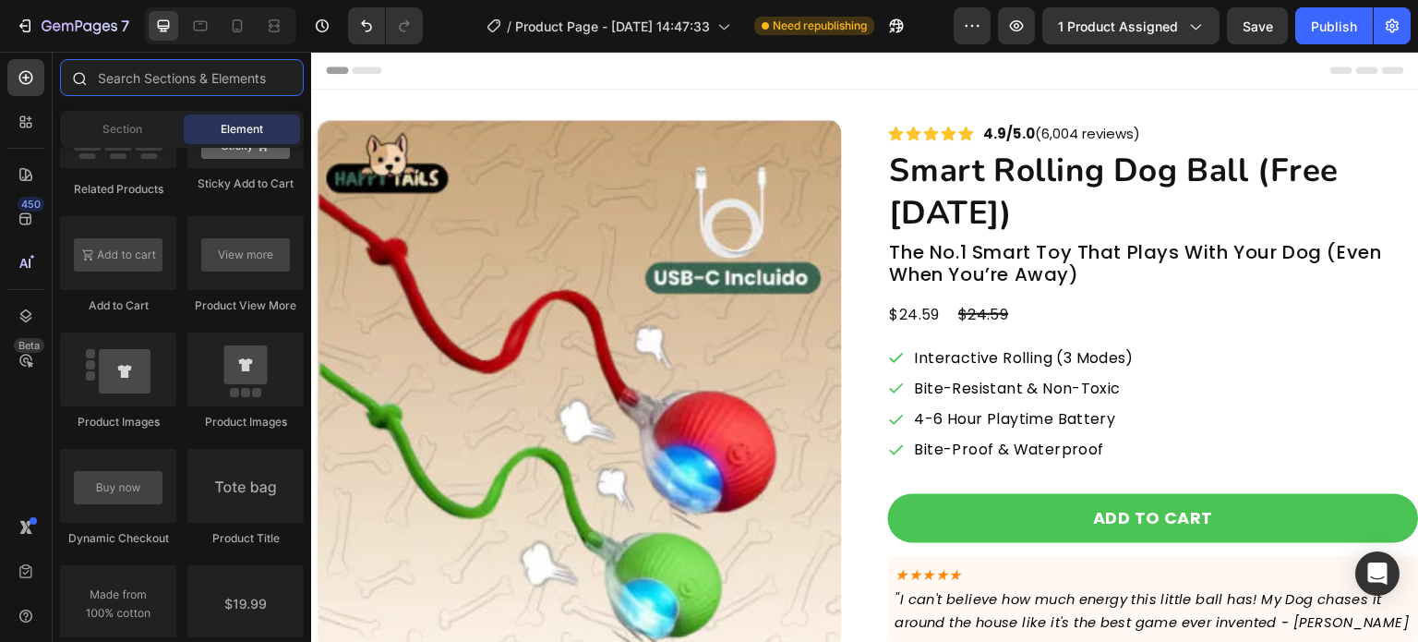
click at [212, 83] on input "text" at bounding box center [182, 77] width 244 height 37
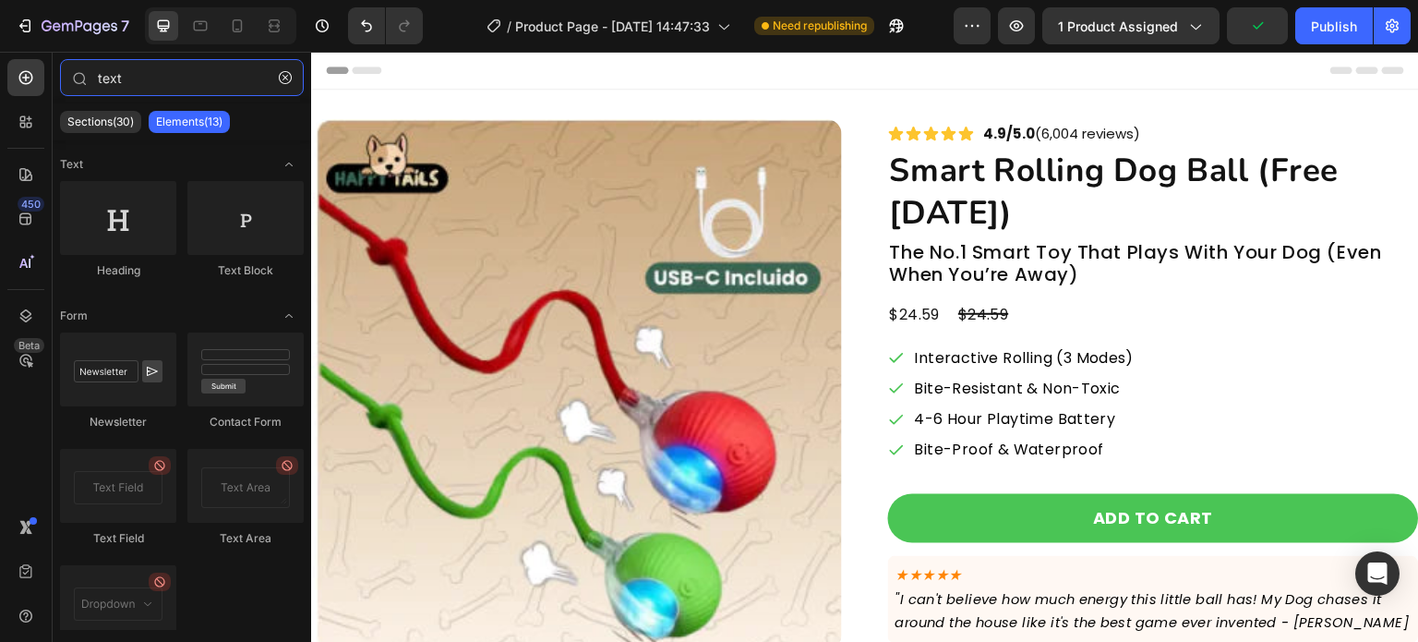
type input "text"
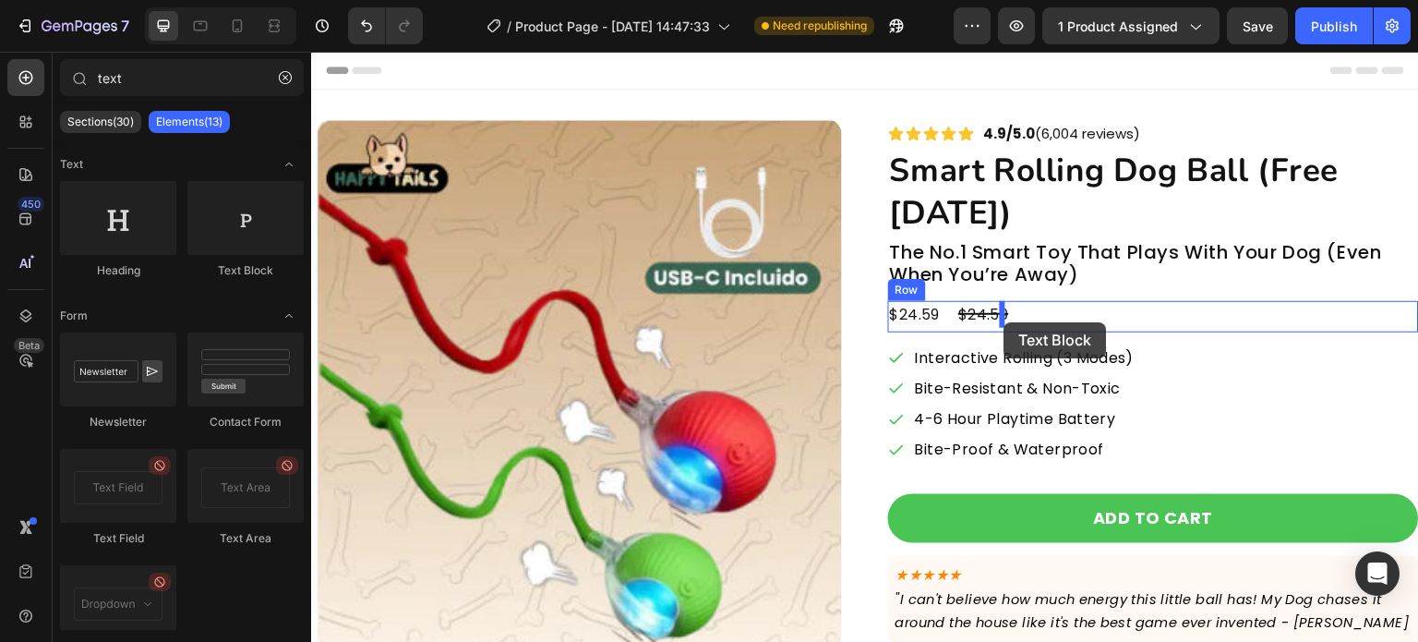
drag, startPoint x: 628, startPoint y: 311, endPoint x: 1005, endPoint y: 322, distance: 376.9
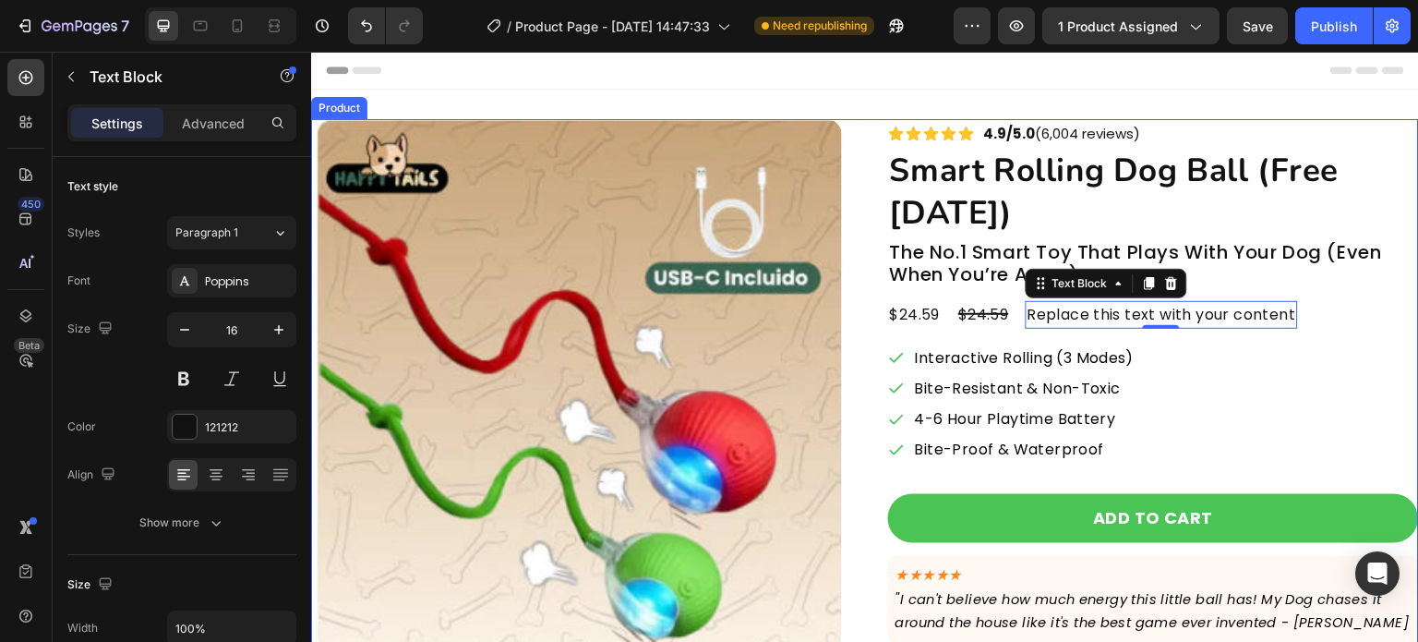
click at [1061, 320] on div "Replace this text with your content" at bounding box center [1162, 315] width 272 height 28
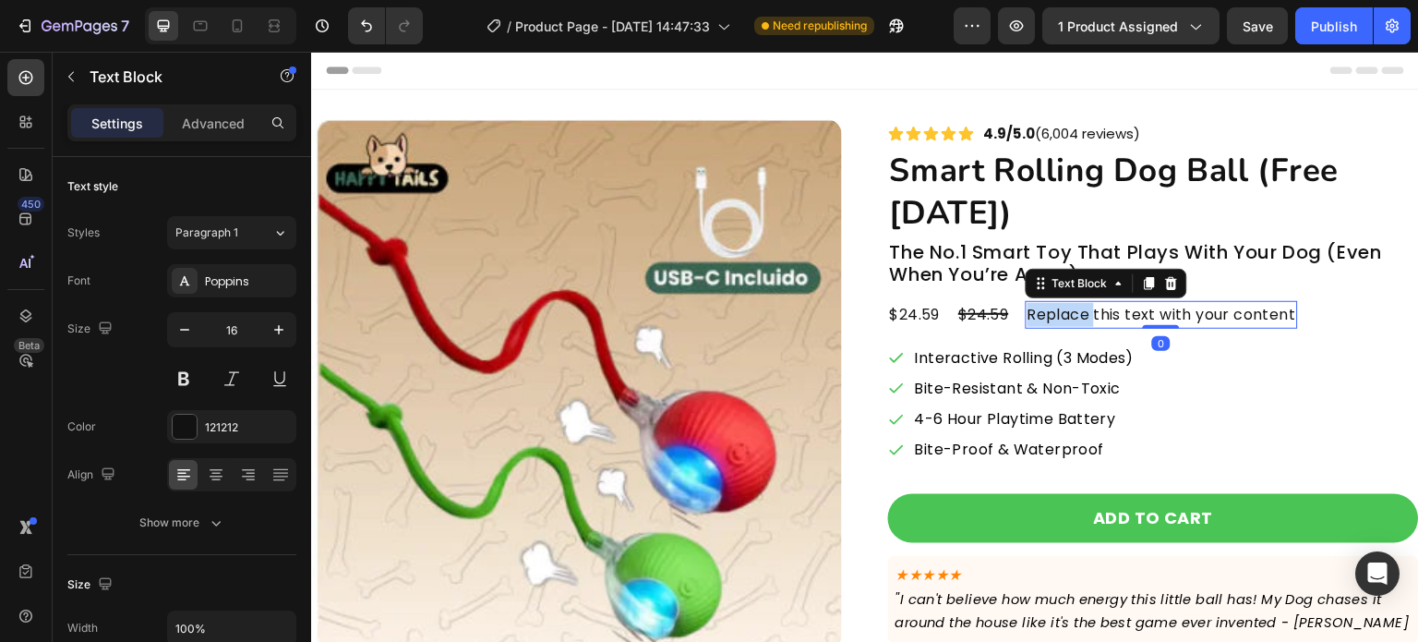
click at [1061, 320] on p "Replace this text with your content" at bounding box center [1162, 315] width 269 height 24
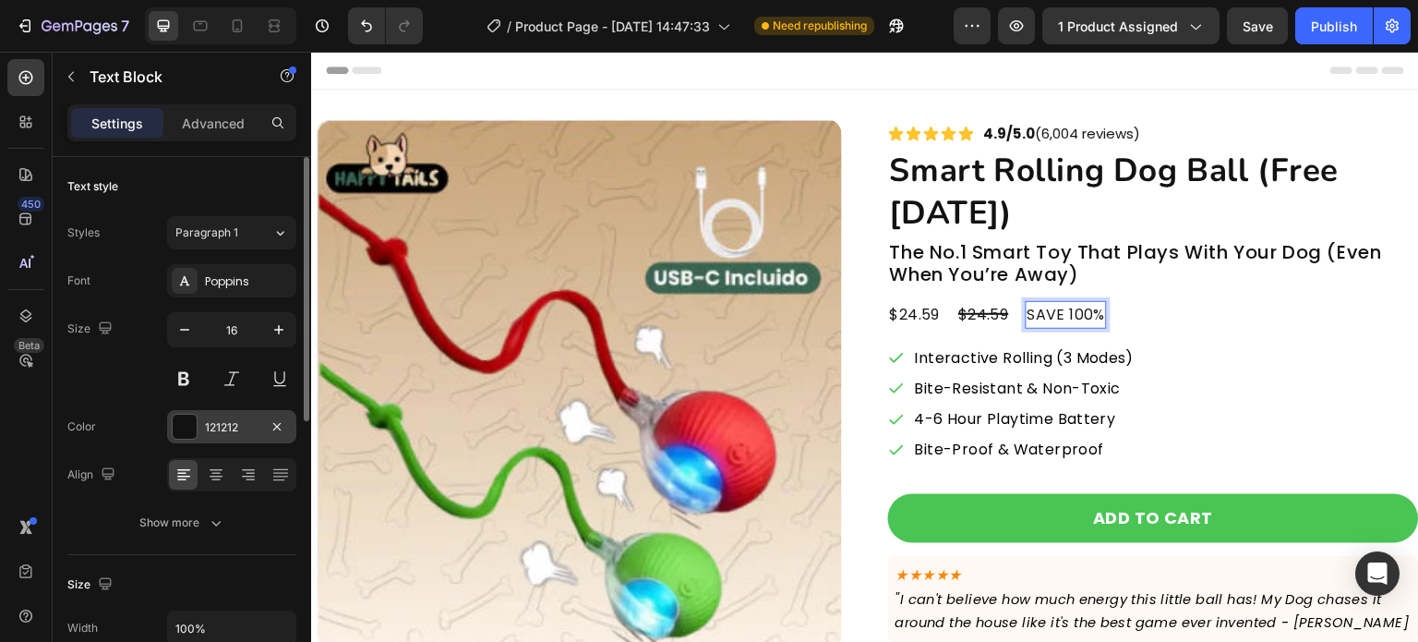
click at [188, 428] on div at bounding box center [185, 427] width 24 height 24
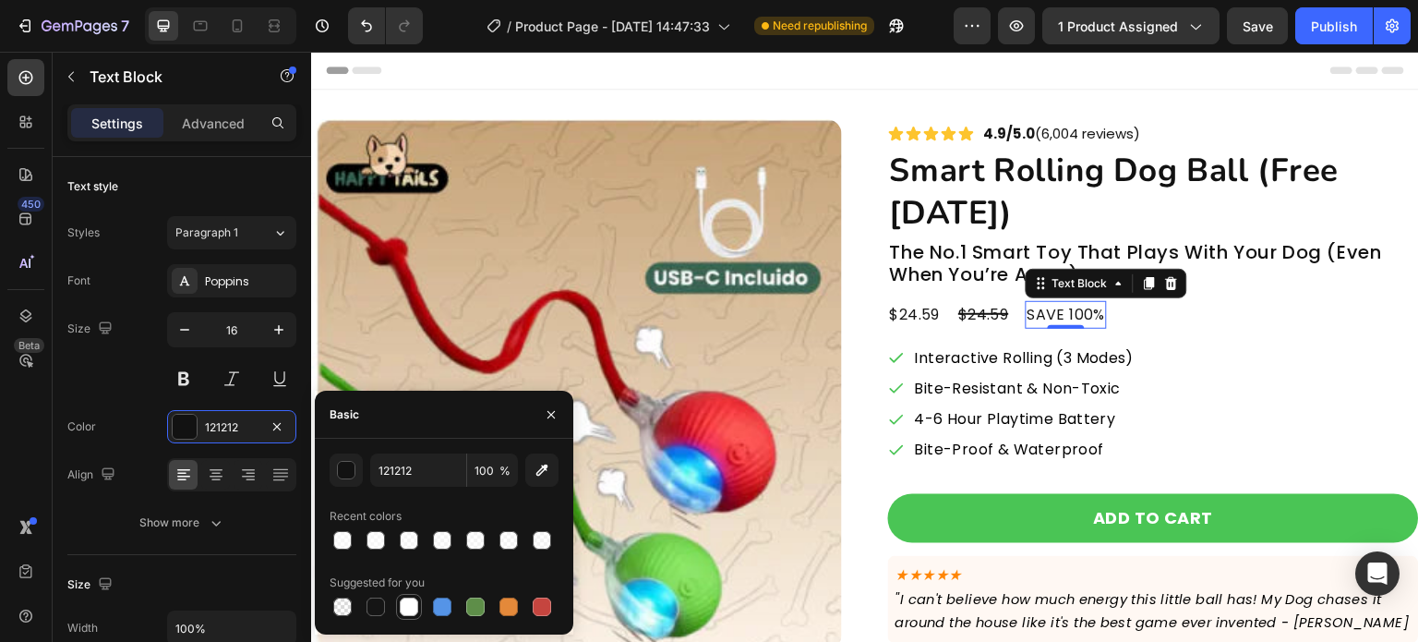
click at [409, 610] on div at bounding box center [409, 606] width 18 height 18
type input "FFFFFF"
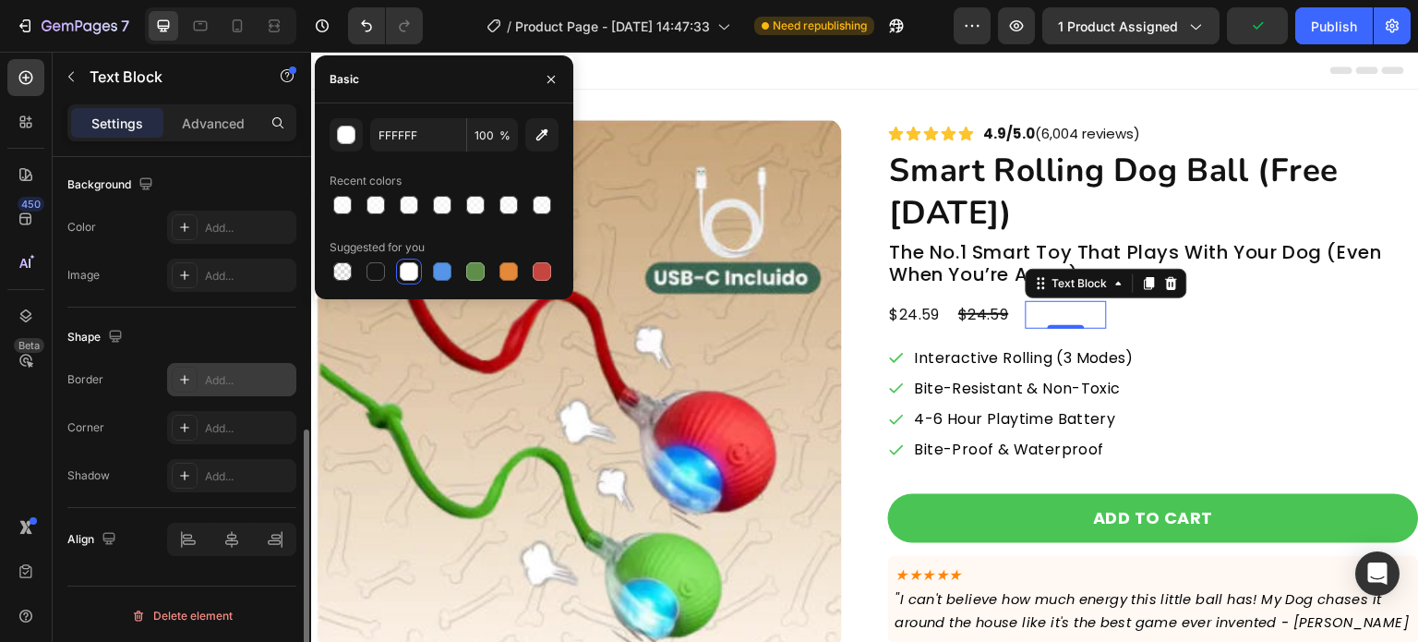
scroll to position [554, 0]
click at [234, 223] on div "Add..." at bounding box center [248, 228] width 87 height 17
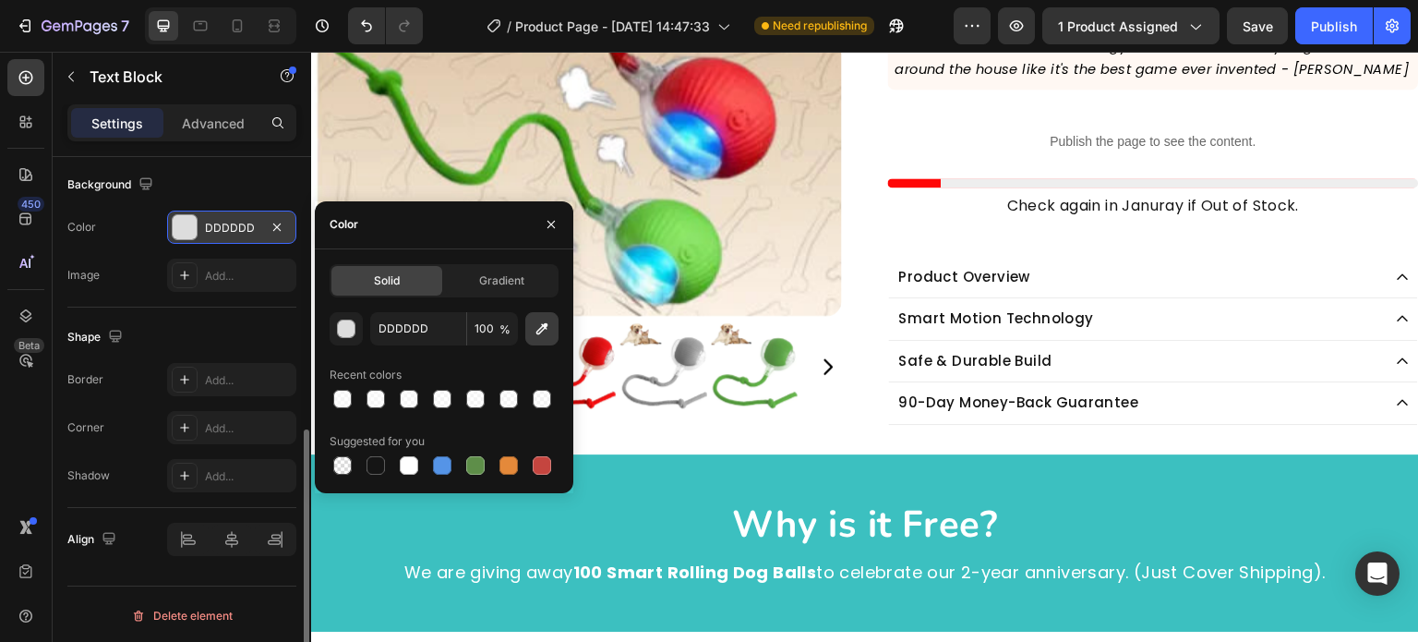
click at [539, 320] on icon "button" at bounding box center [542, 329] width 18 height 18
type input "3CC0C0"
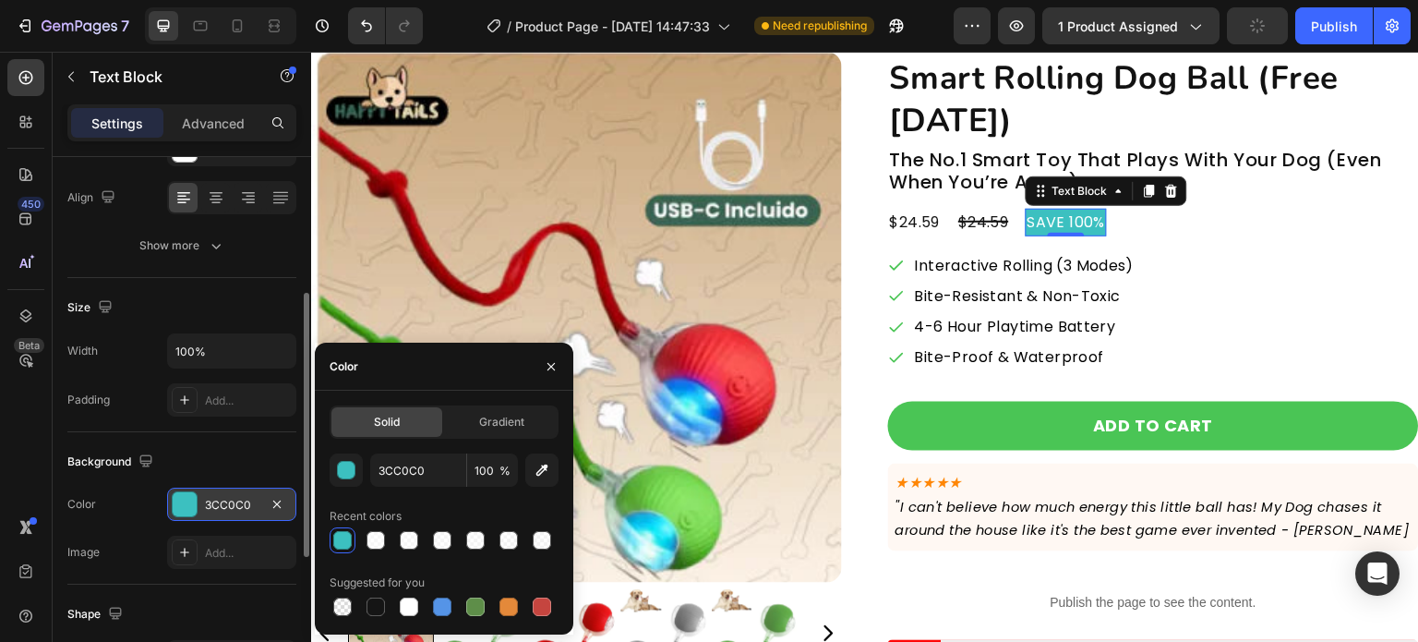
scroll to position [92, 0]
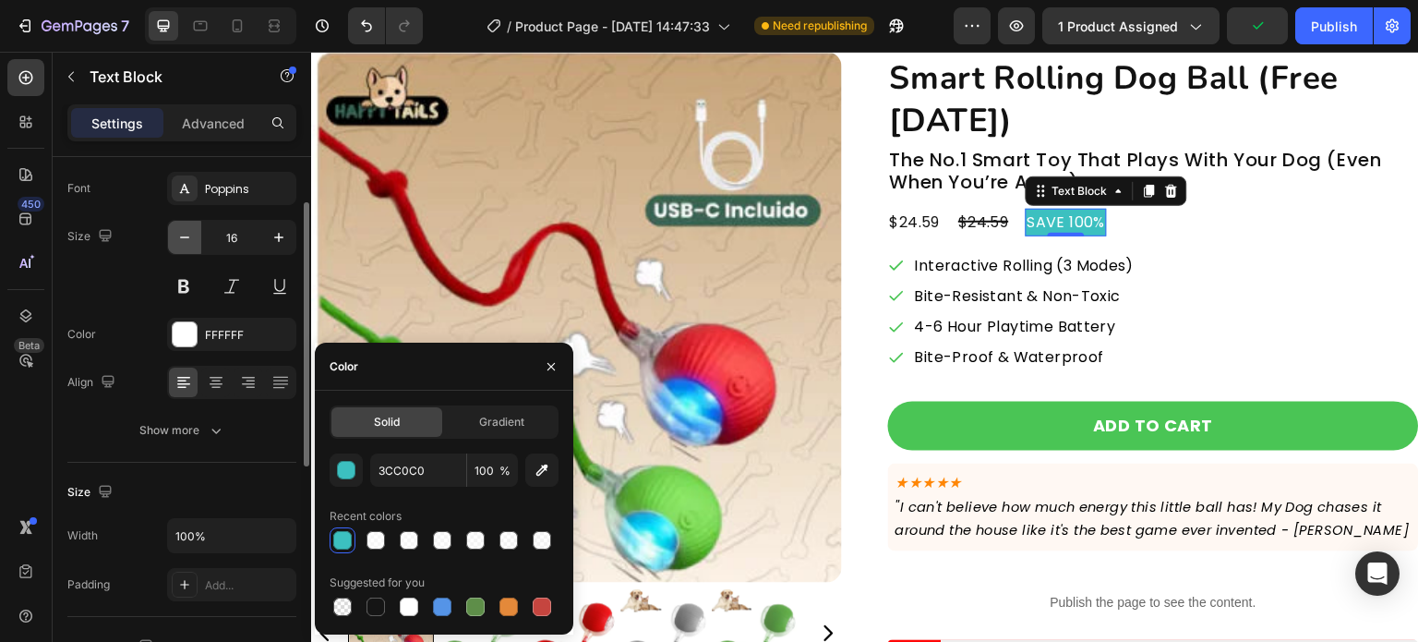
click at [188, 234] on icon "button" at bounding box center [184, 237] width 18 height 18
click at [187, 234] on icon "button" at bounding box center [184, 237] width 18 height 18
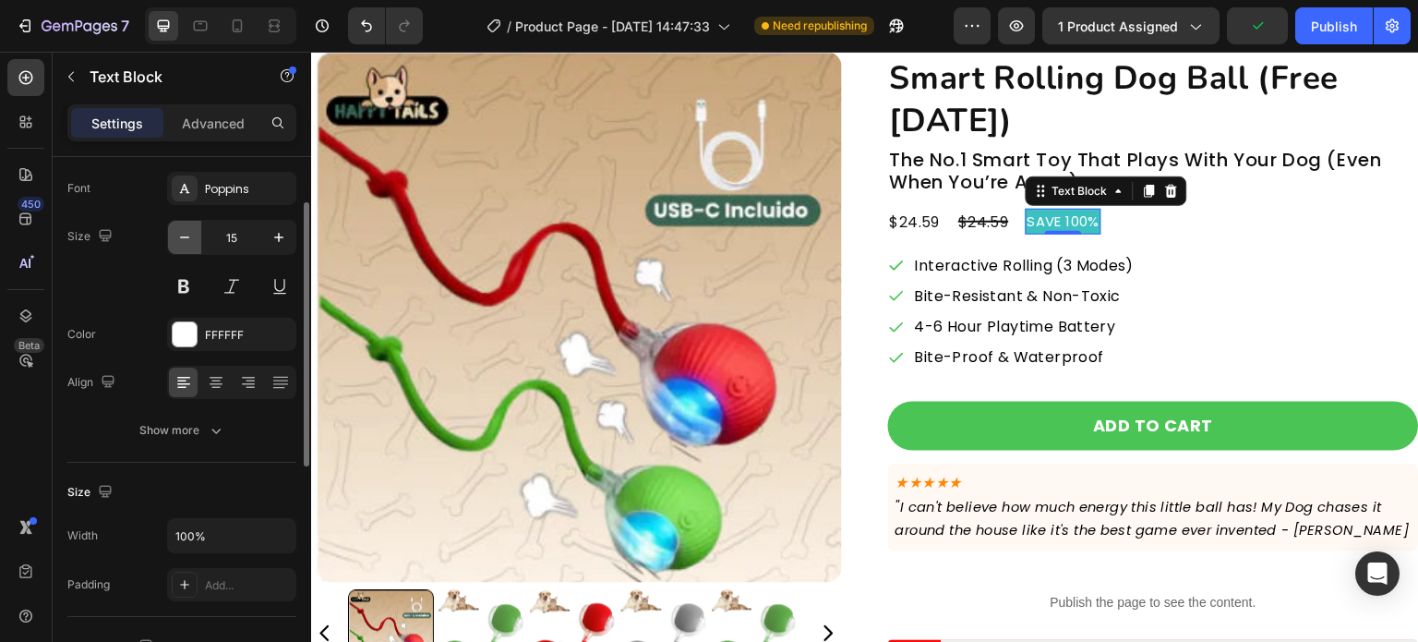
click at [187, 234] on icon "button" at bounding box center [184, 237] width 18 height 18
click at [271, 240] on icon "button" at bounding box center [279, 237] width 18 height 18
type input "14"
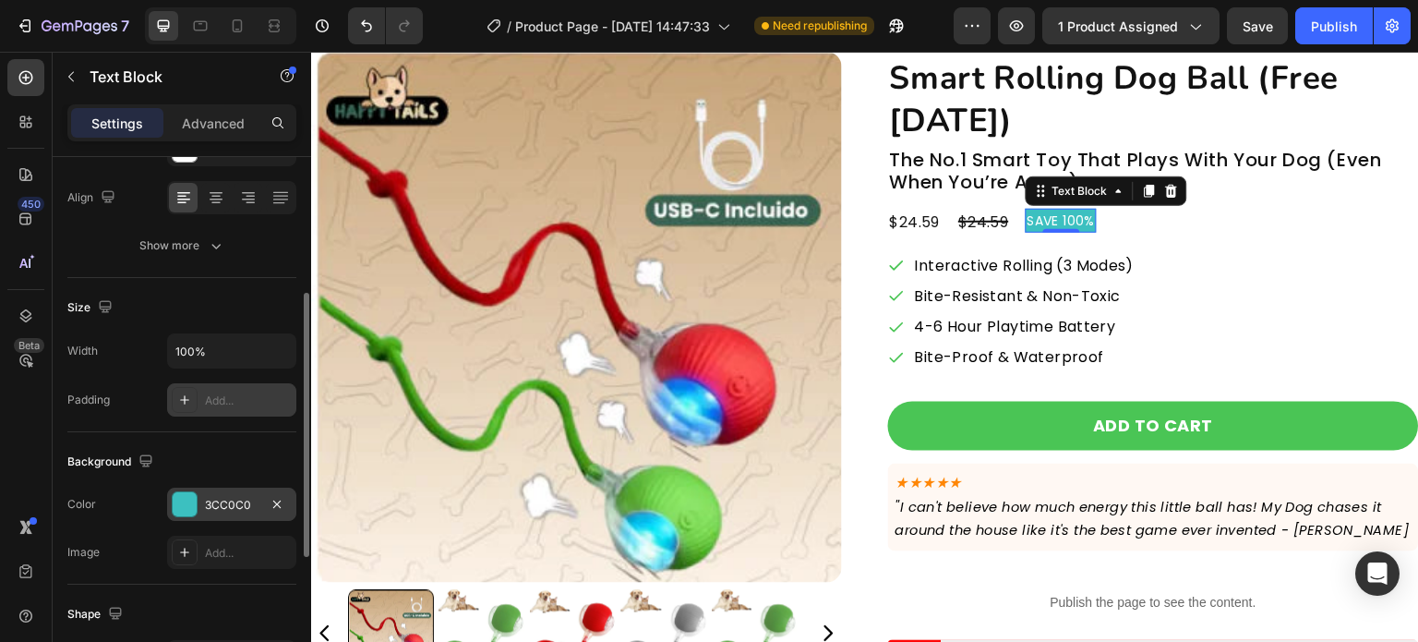
click at [225, 410] on div "Add..." at bounding box center [231, 399] width 129 height 33
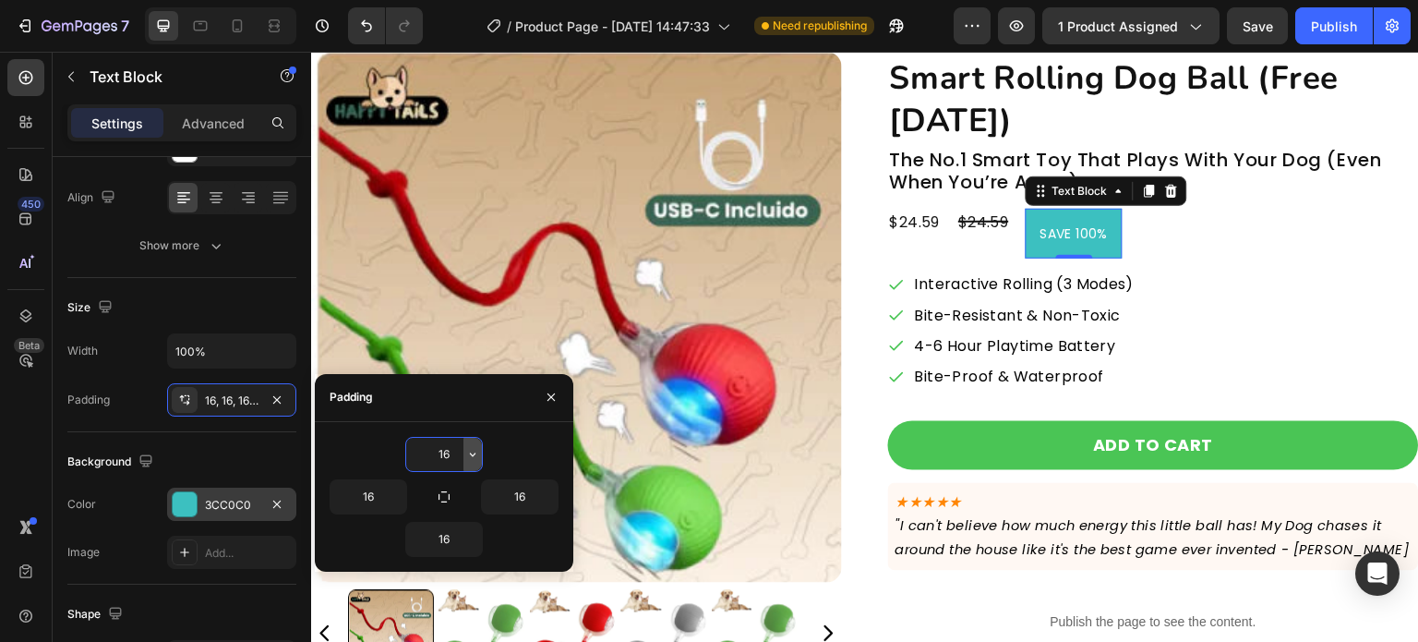
click at [465, 460] on icon "button" at bounding box center [472, 454] width 15 height 15
click at [452, 494] on button "button" at bounding box center [444, 497] width 26 height 26
click at [452, 463] on input "16" at bounding box center [444, 454] width 76 height 33
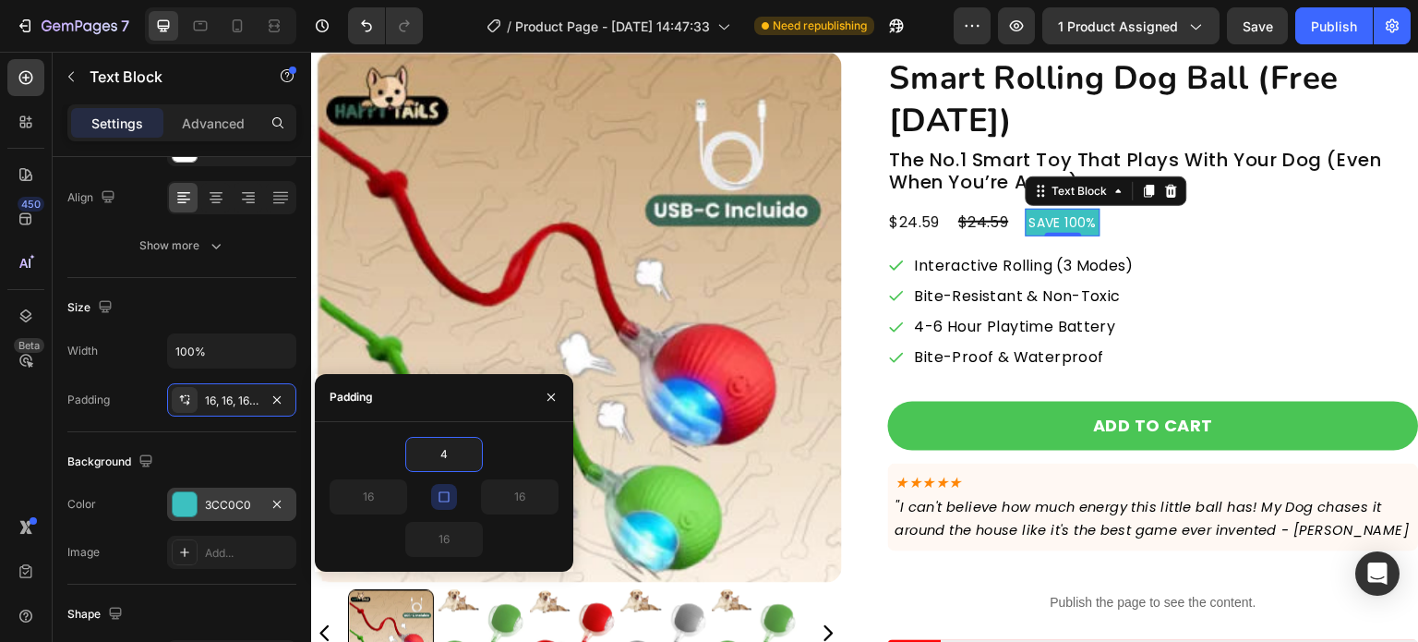
type input "4"
click at [452, 489] on button "button" at bounding box center [444, 497] width 26 height 26
type input "4"
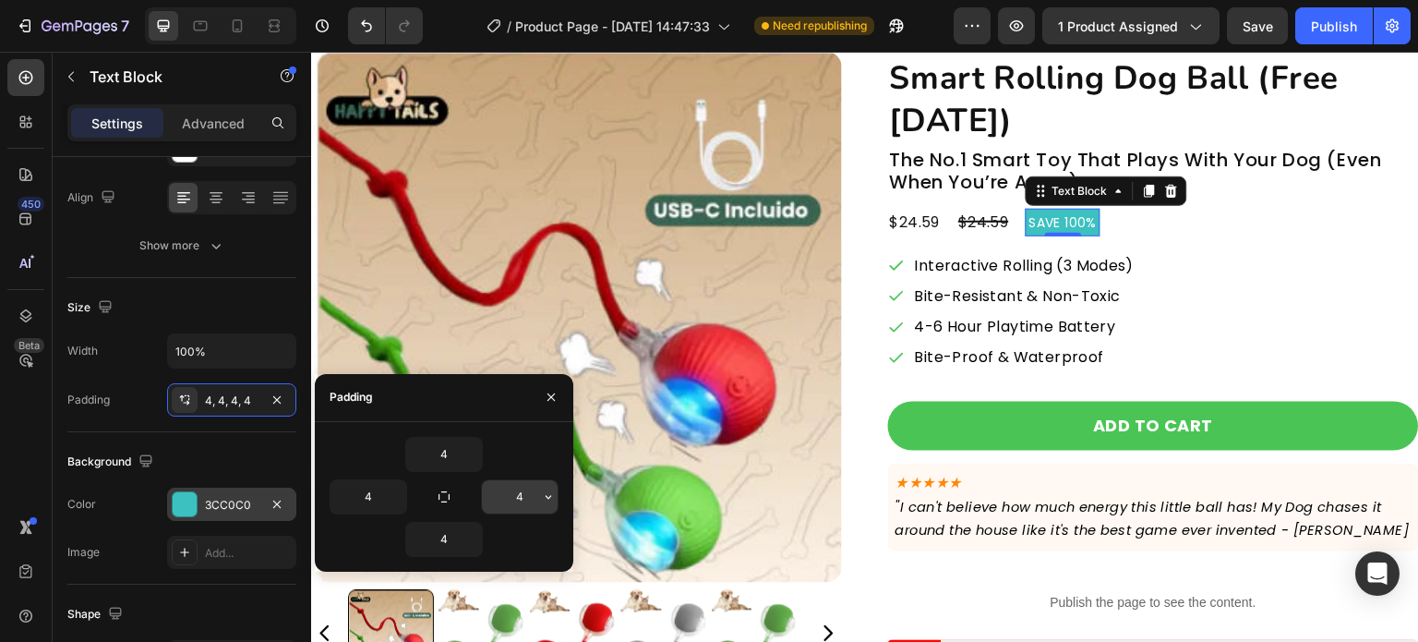
click at [528, 493] on input "4" at bounding box center [520, 496] width 76 height 33
type input "8"
click at [359, 504] on input "4" at bounding box center [369, 496] width 76 height 33
type input "8"
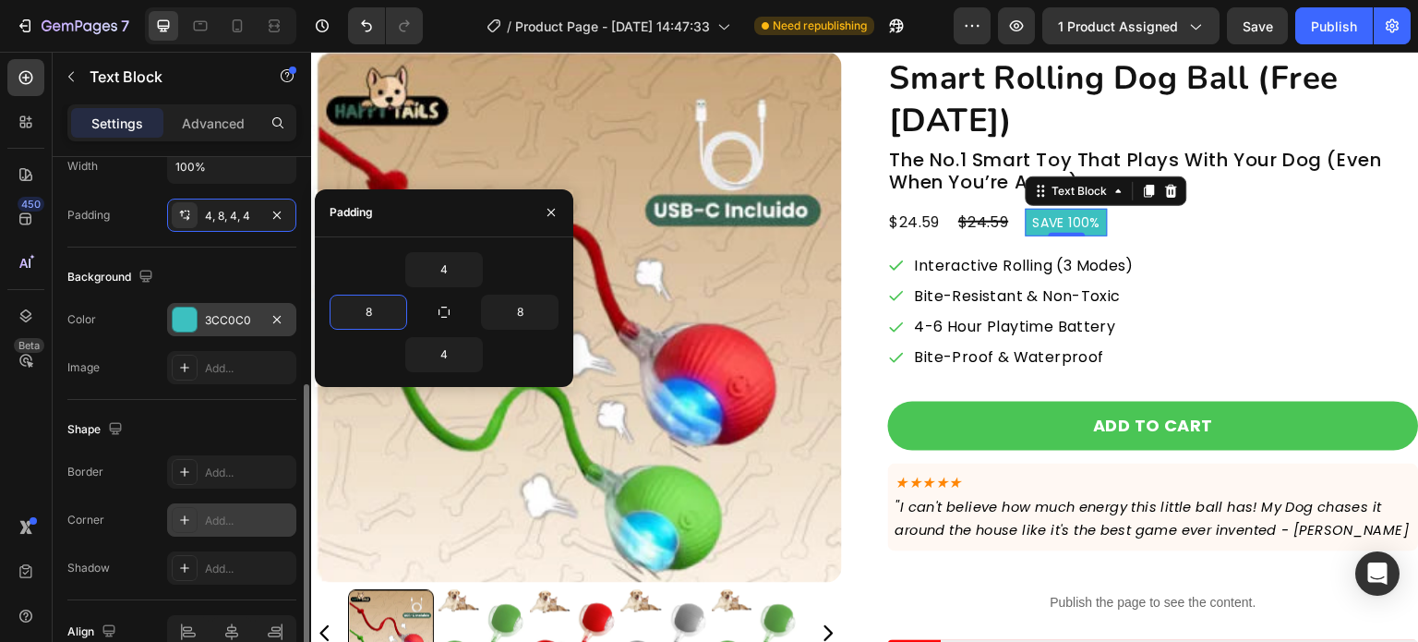
click at [229, 518] on div "Add..." at bounding box center [248, 520] width 87 height 17
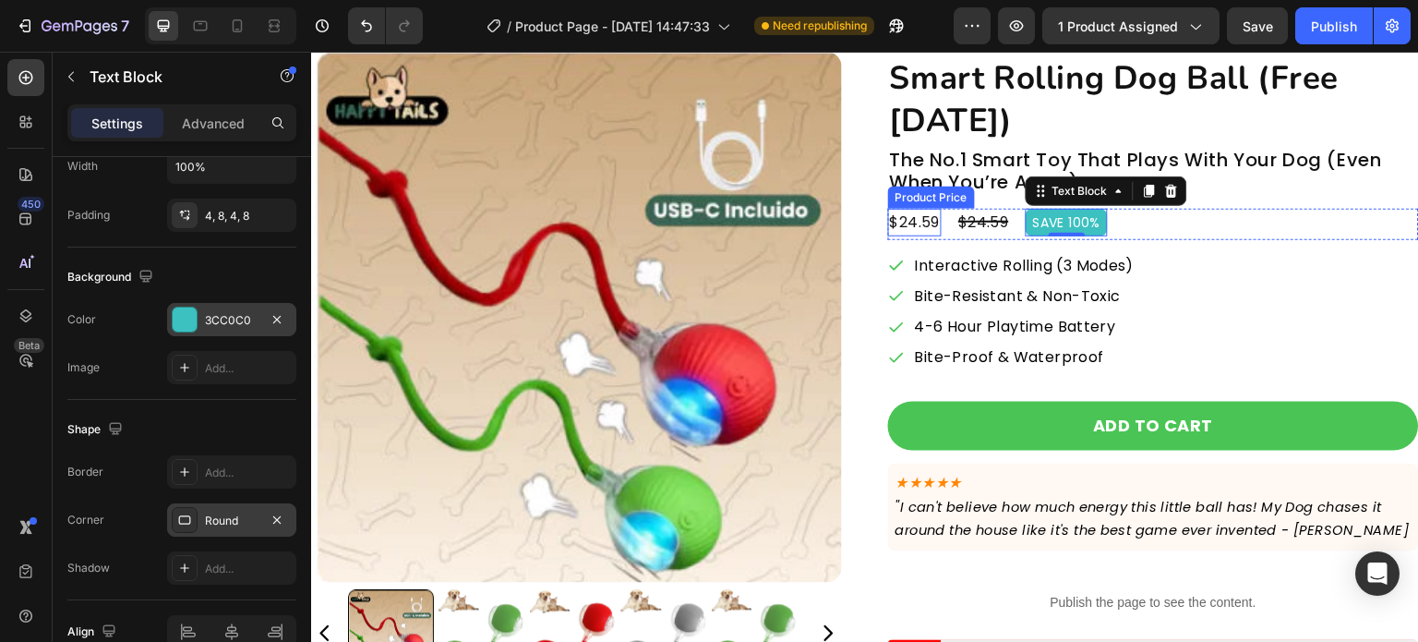
click at [929, 223] on div "$24.59" at bounding box center [915, 223] width 54 height 28
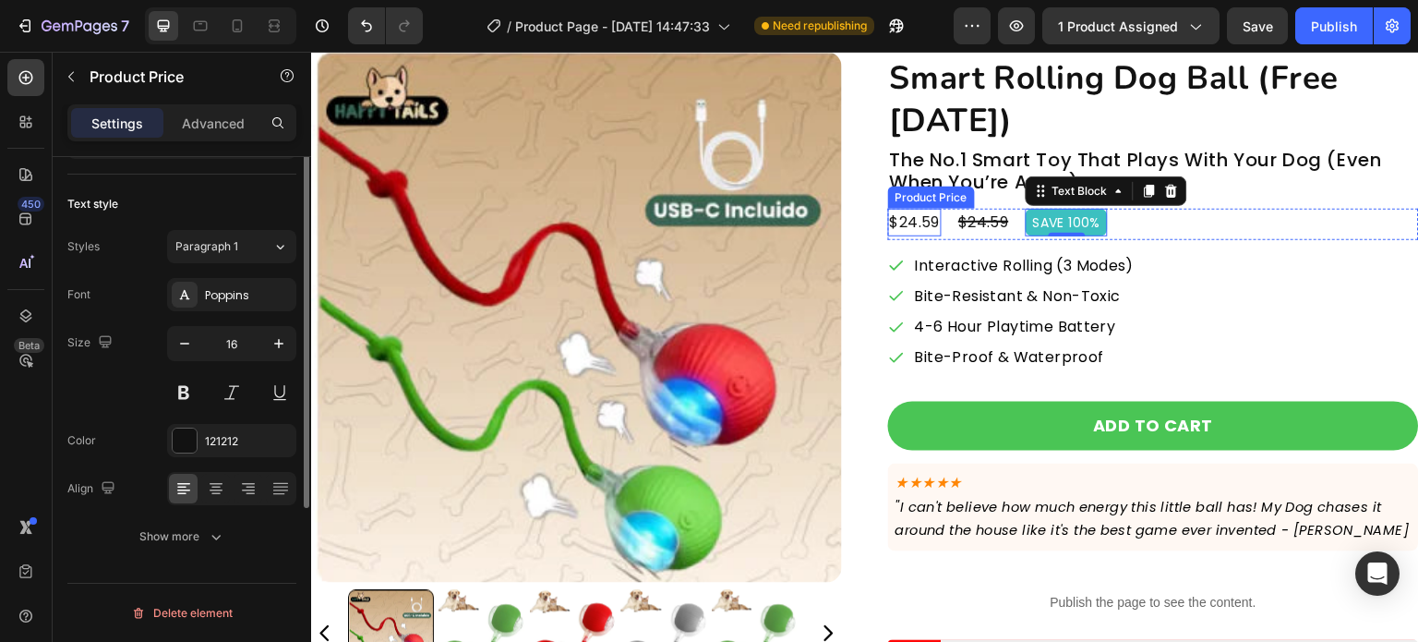
scroll to position [0, 0]
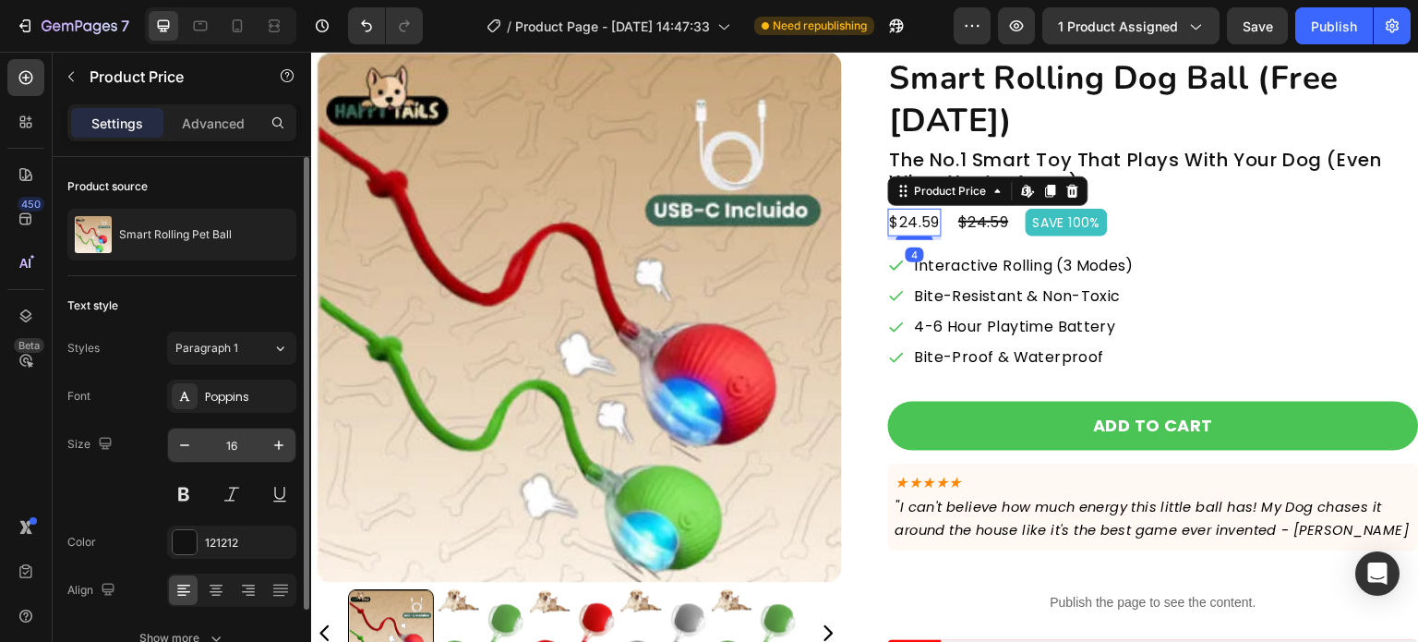
click at [248, 453] on input "16" at bounding box center [231, 444] width 61 height 33
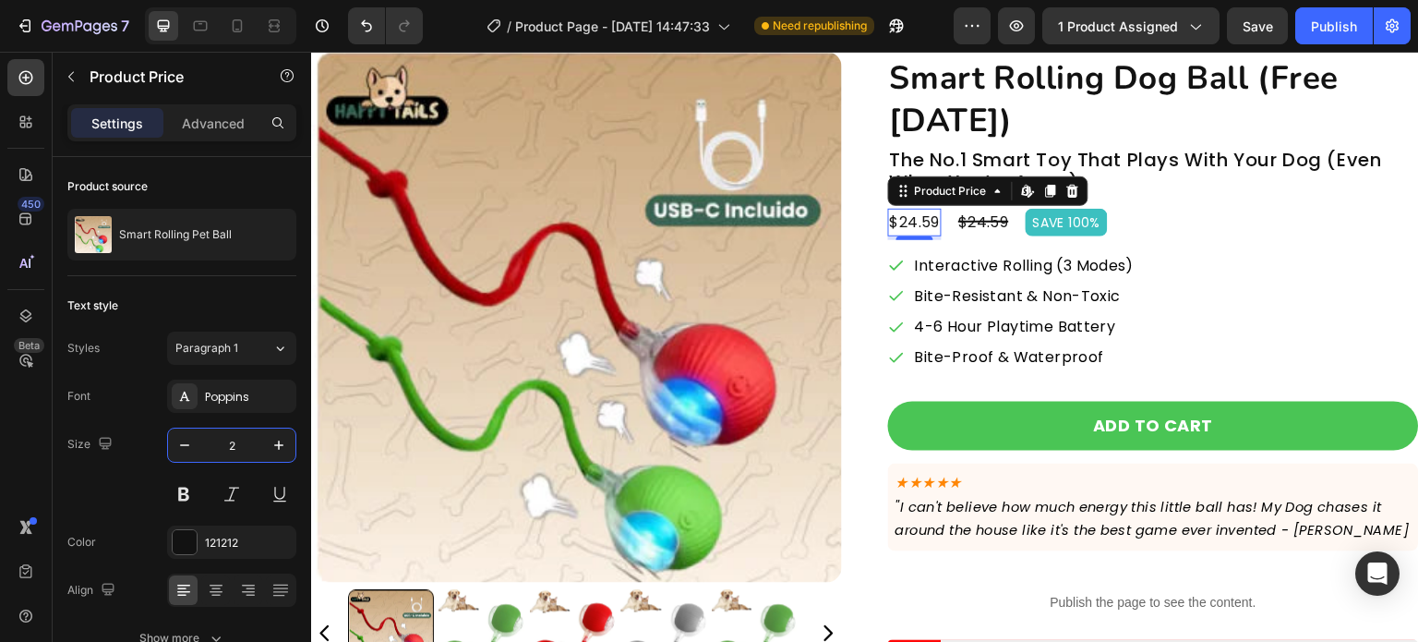
type input "20"
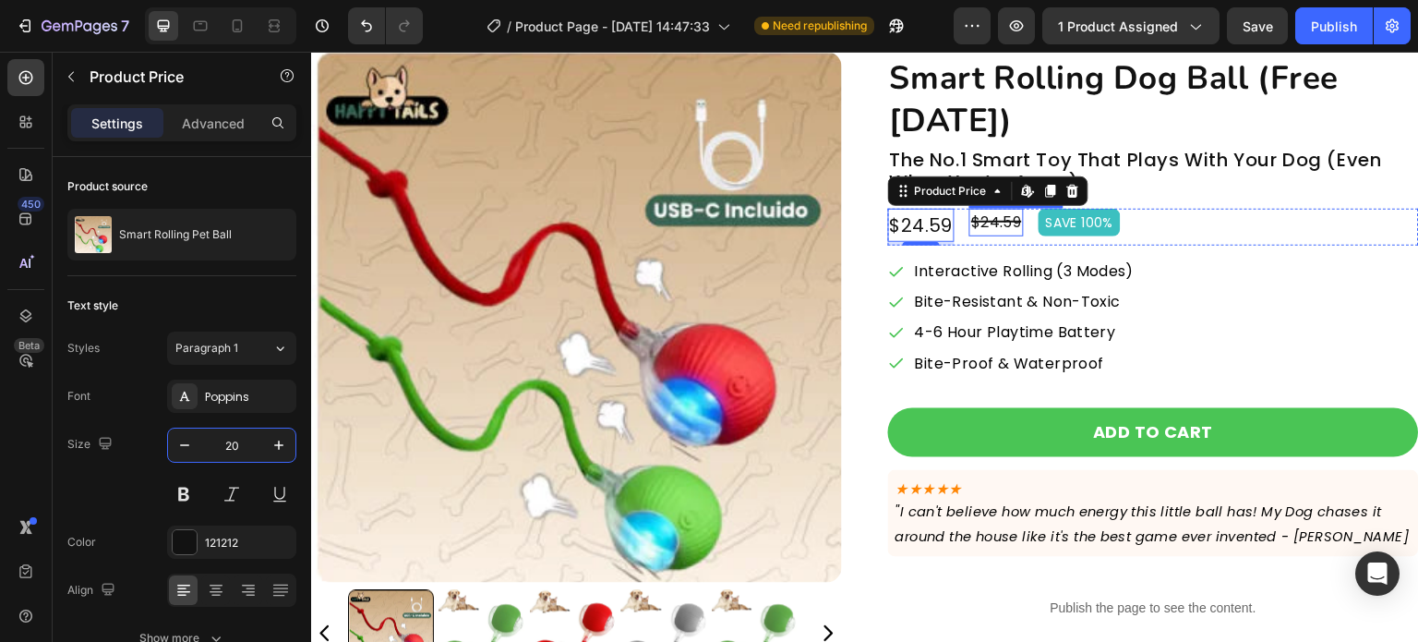
click at [1008, 229] on div "$24.59" at bounding box center [997, 223] width 54 height 28
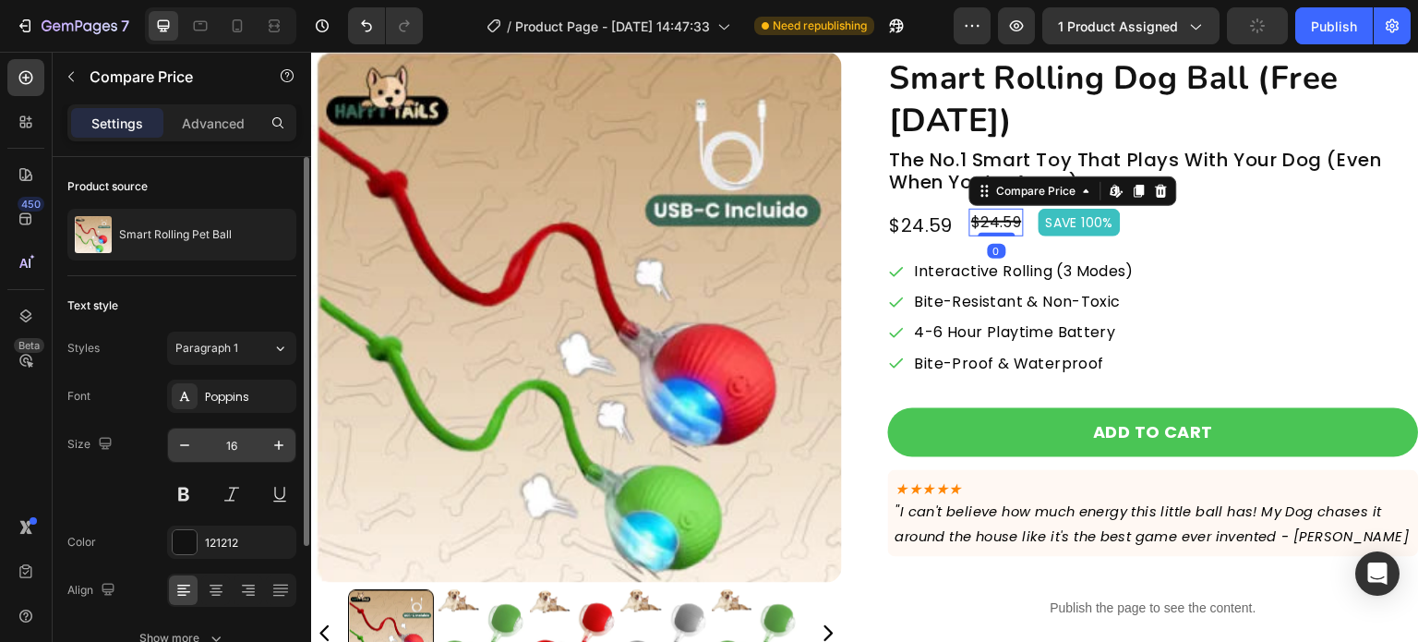
click at [248, 452] on input "16" at bounding box center [231, 444] width 61 height 33
type input "20"
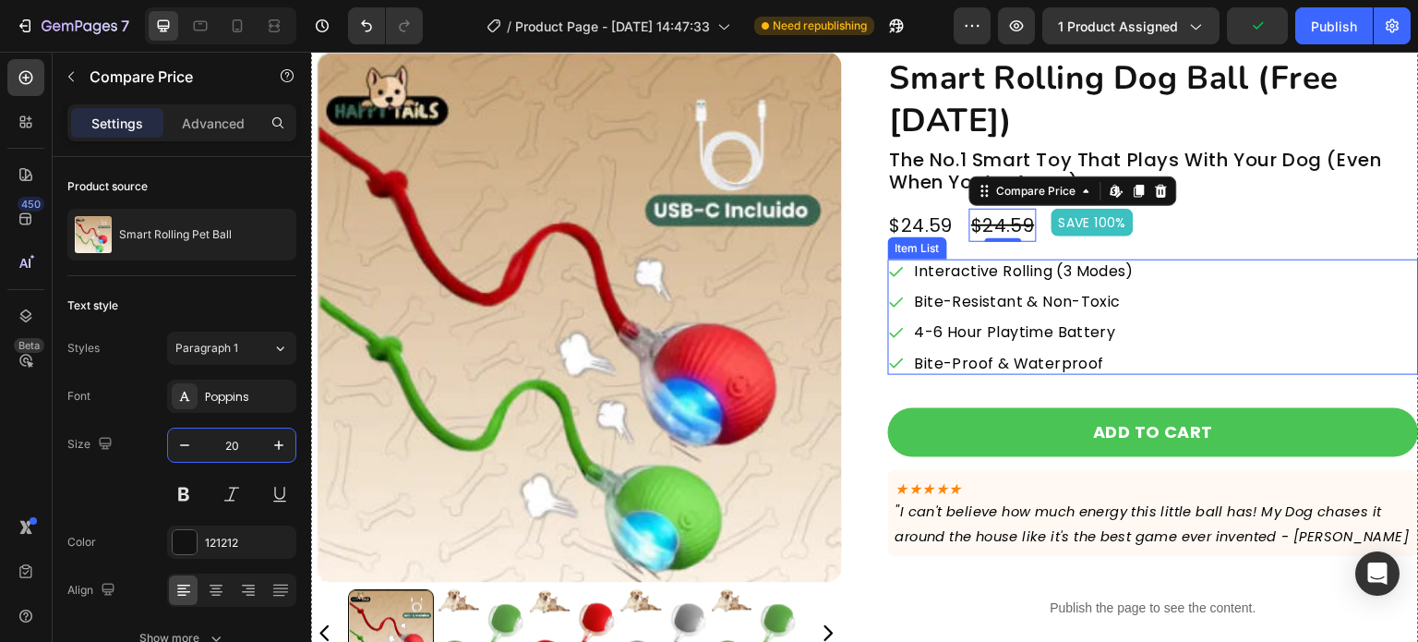
click at [1311, 261] on div "Interactive Rolling (3 Modes) Bite-Resistant & Non-Toxic 4-6 Hour Playtime Batt…" at bounding box center [1153, 316] width 531 height 115
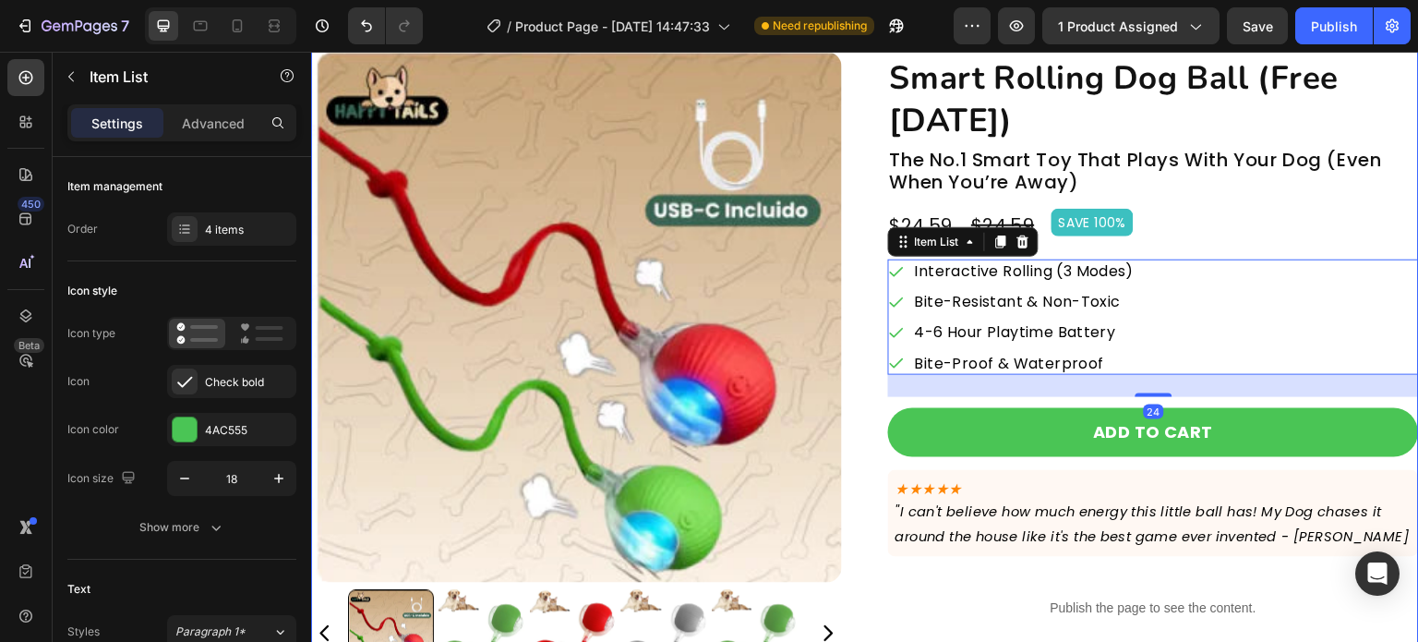
click at [1261, 235] on div "$24.59 Product Price Product Price $24.59 Compare Price Compare Price SAVE 100%…" at bounding box center [1153, 227] width 531 height 37
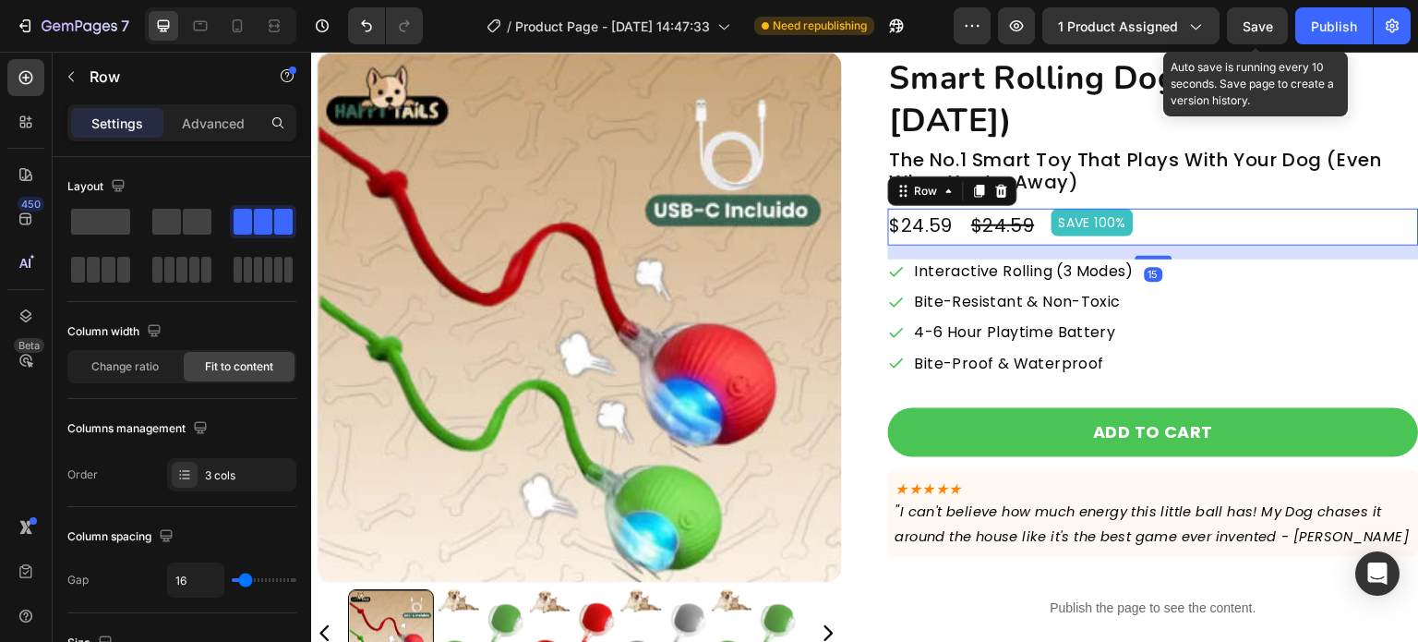
click at [1264, 25] on span "Save" at bounding box center [1258, 26] width 30 height 16
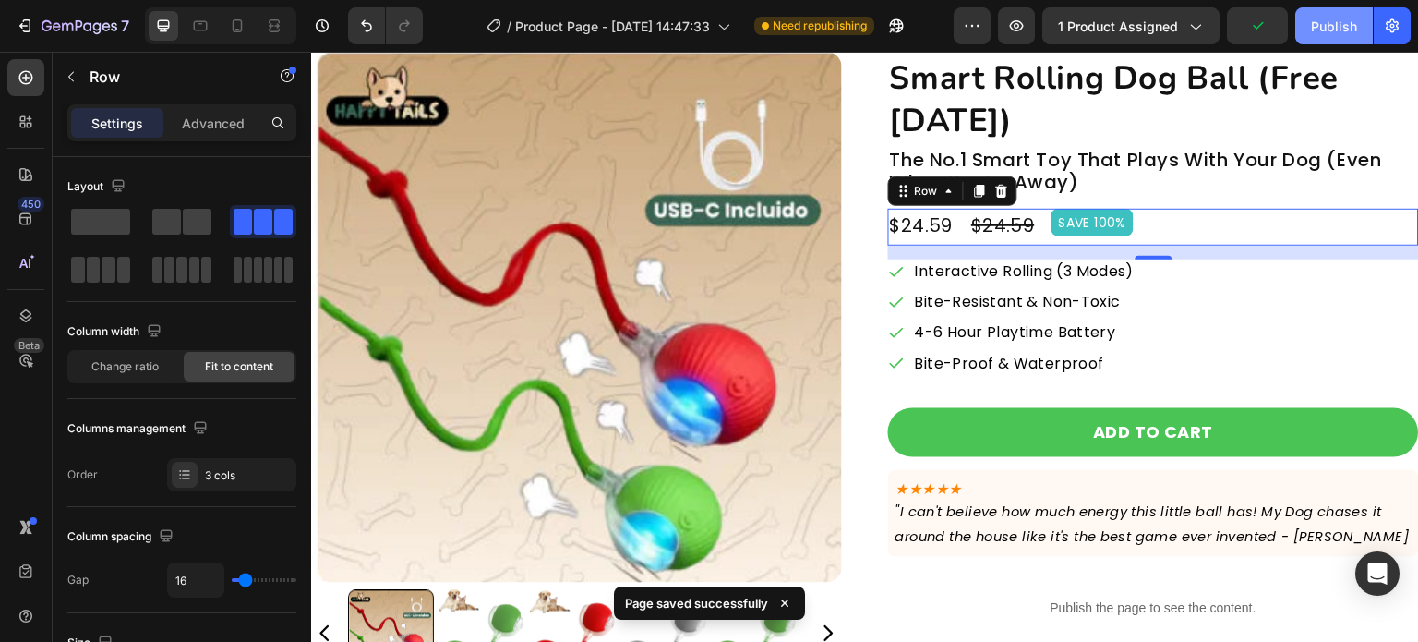
click at [1305, 33] on button "Publish" at bounding box center [1335, 25] width 78 height 37
